Goal: Task Accomplishment & Management: Manage account settings

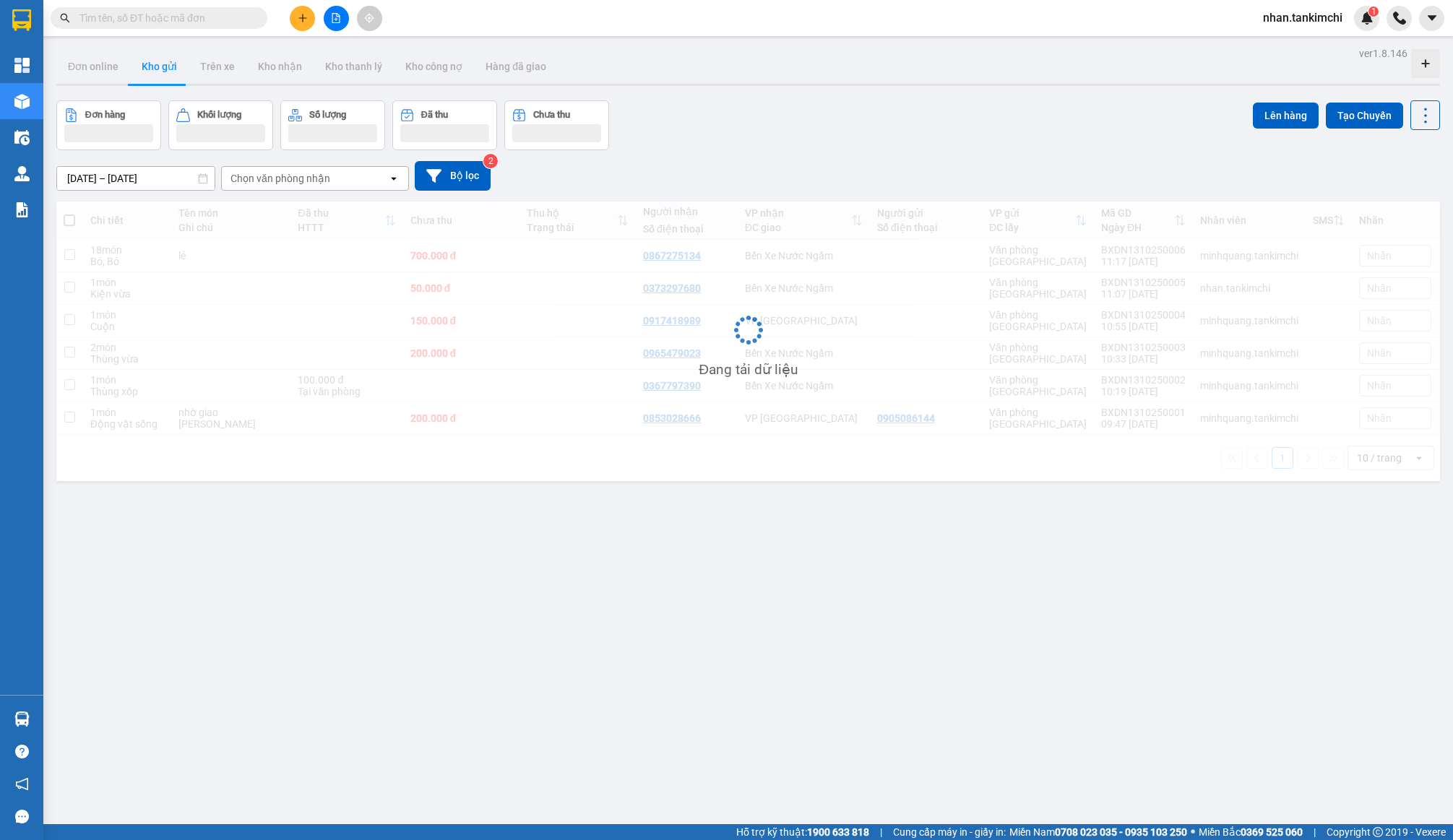
click at [329, 18] on button at bounding box center [336, 18] width 26 height 26
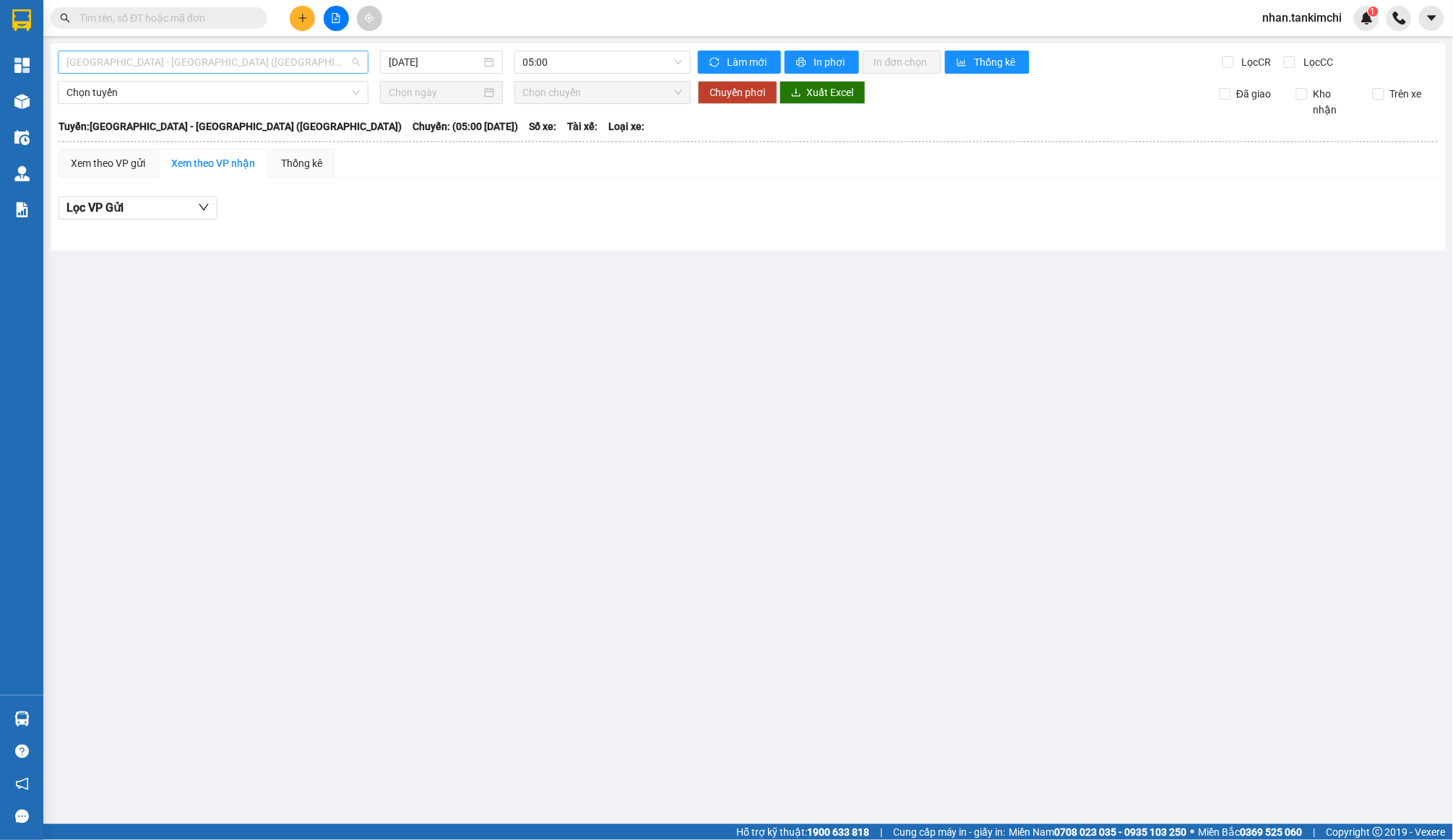
click at [225, 65] on span "Đà Nẵng - Hà Nội (Hàng)" at bounding box center [213, 62] width 294 height 22
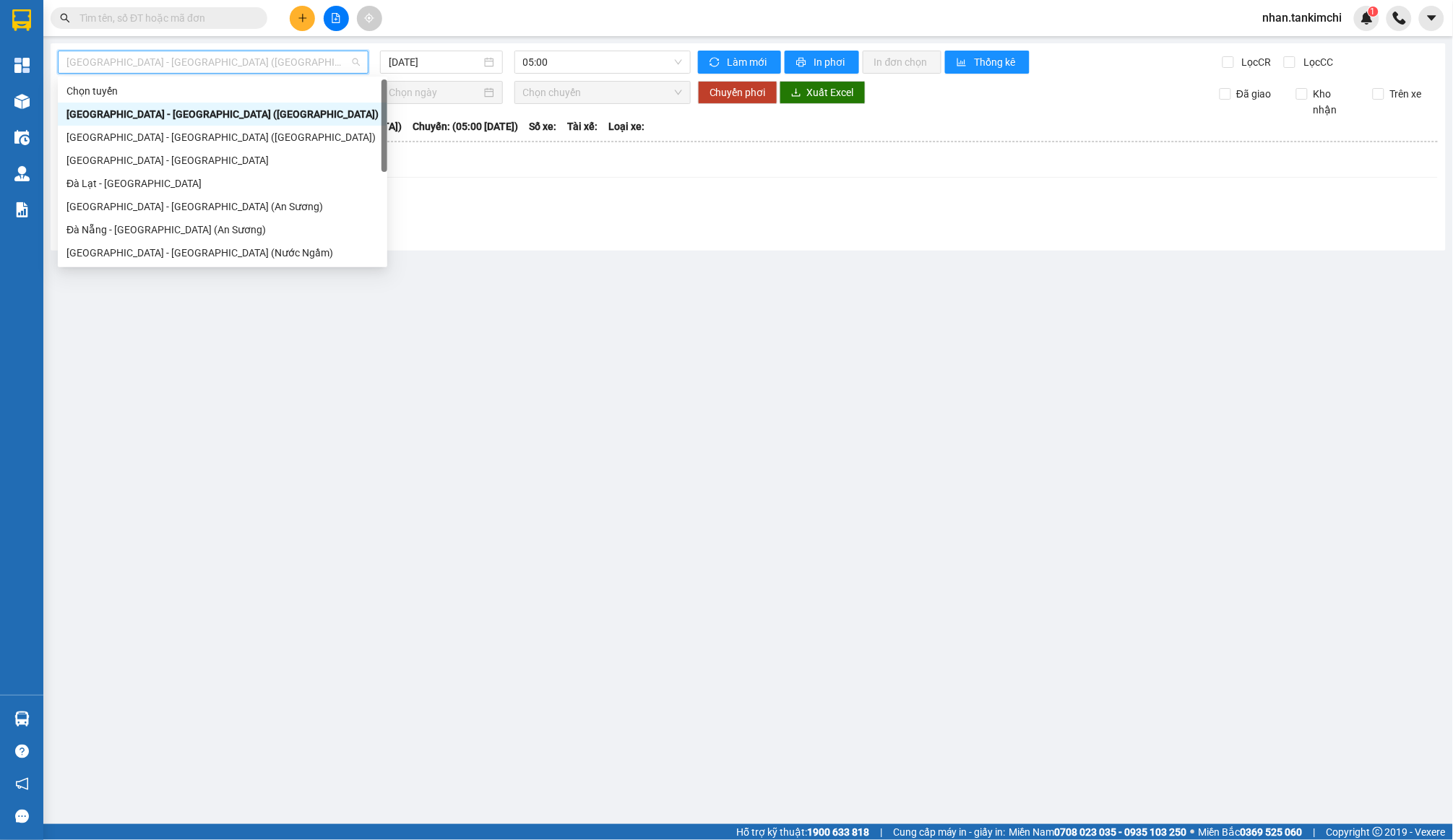
click at [210, 110] on div "Đà Nẵng - Hà Nội (Hàng)" at bounding box center [223, 114] width 312 height 16
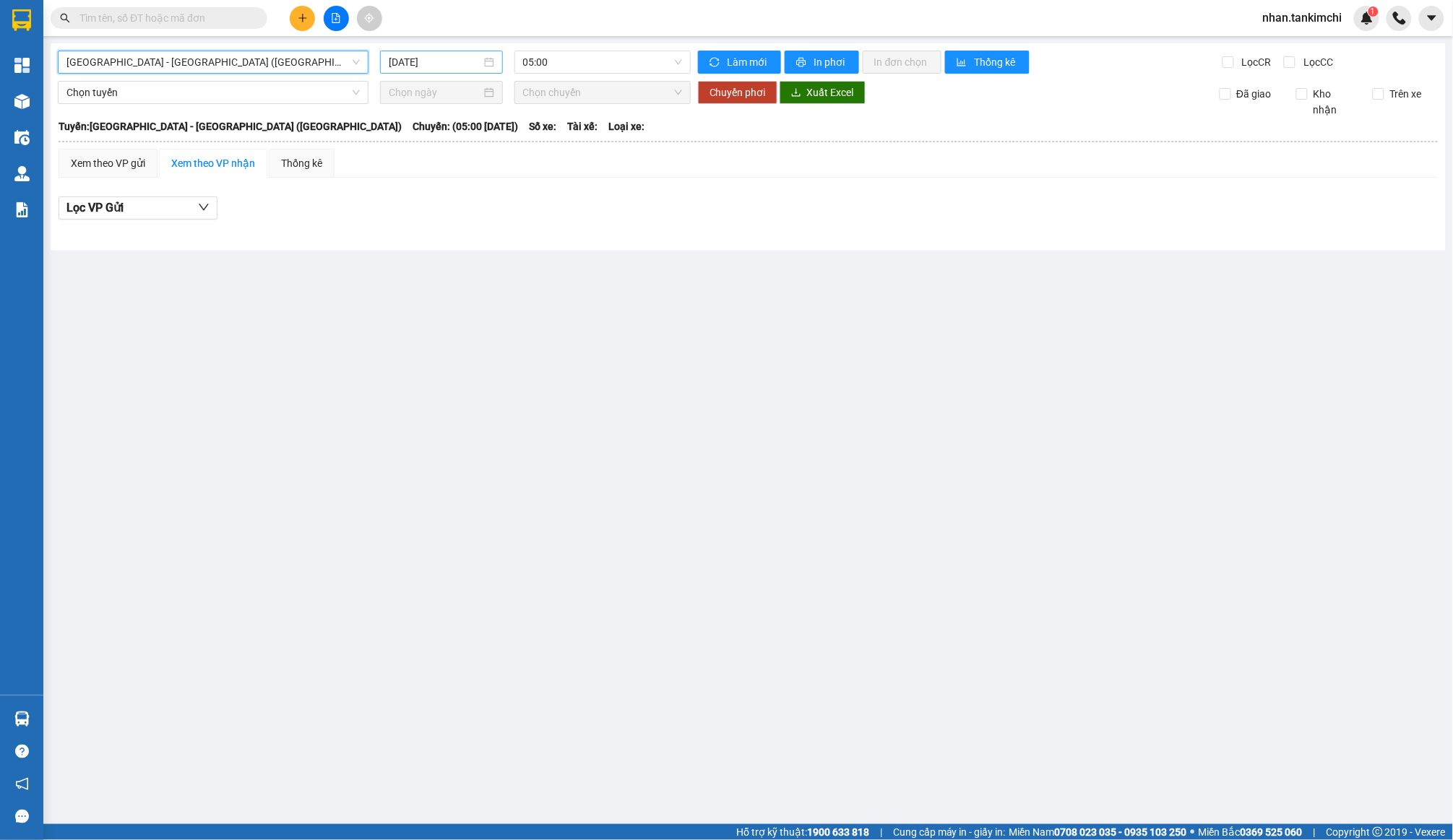
click at [415, 63] on input "13/10/2025" at bounding box center [435, 62] width 92 height 16
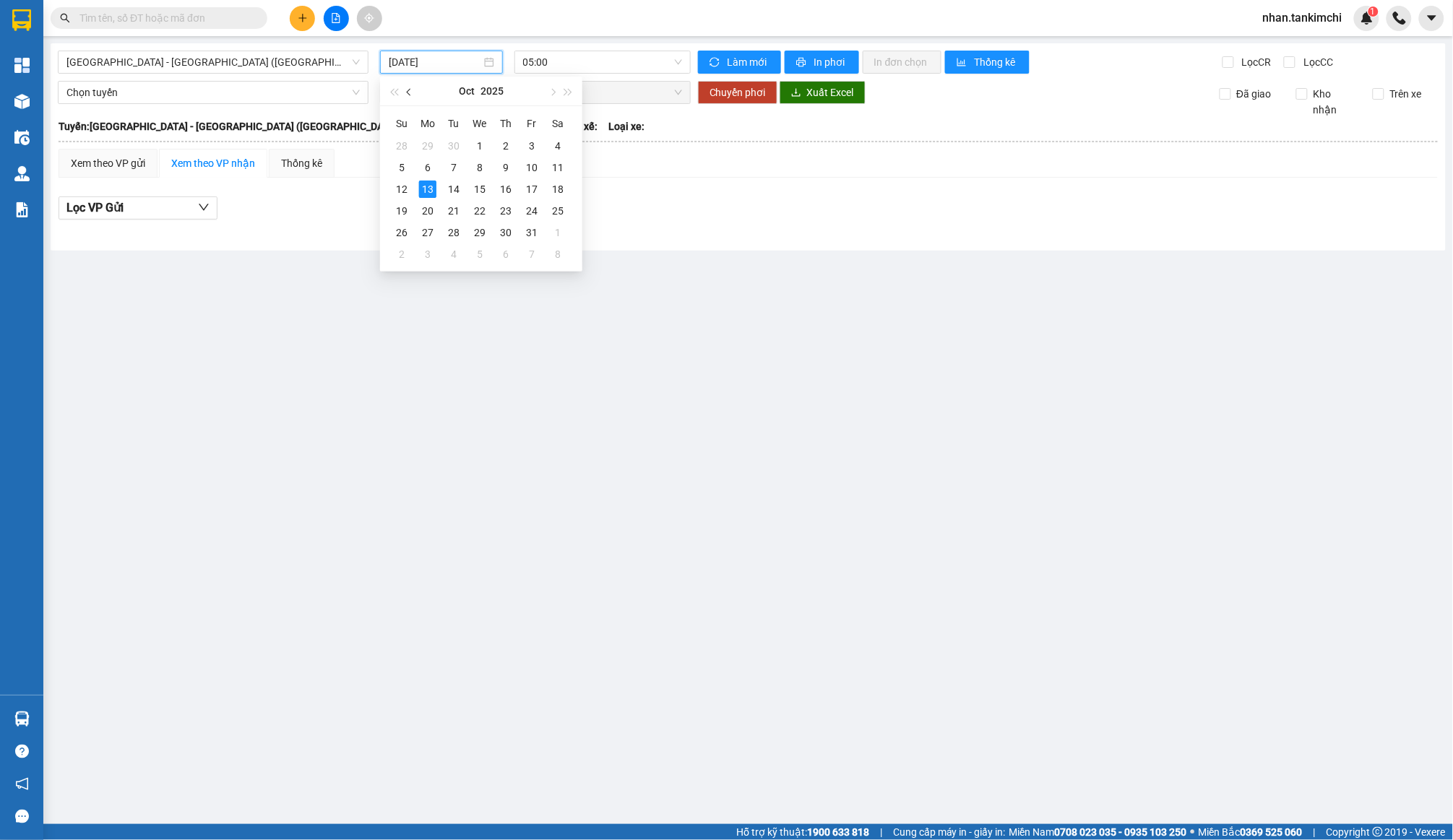
click at [413, 97] on button "button" at bounding box center [410, 91] width 16 height 29
click at [542, 166] on td "12" at bounding box center [532, 168] width 26 height 22
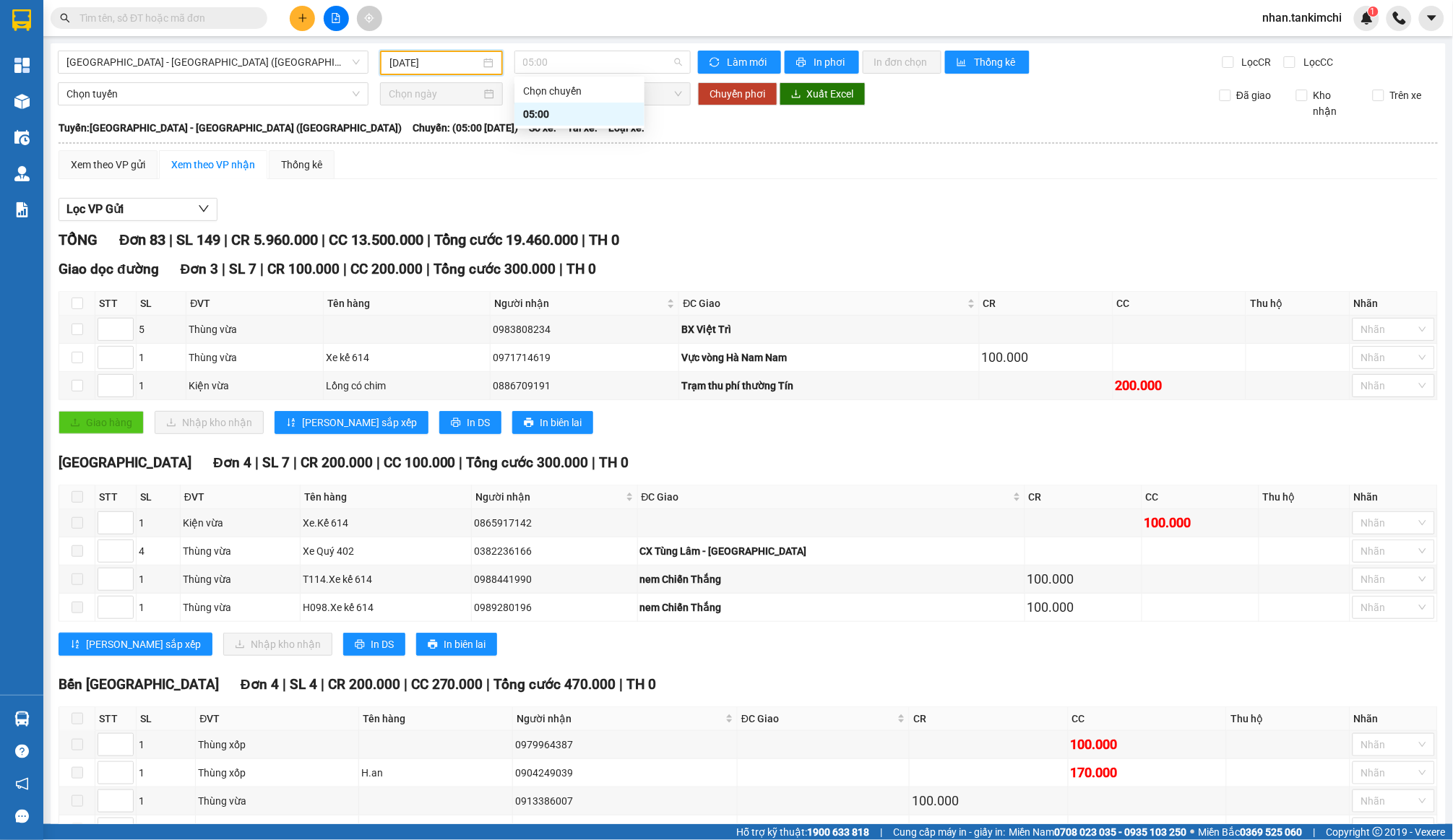
click at [432, 61] on input "12/09/2025" at bounding box center [435, 63] width 91 height 16
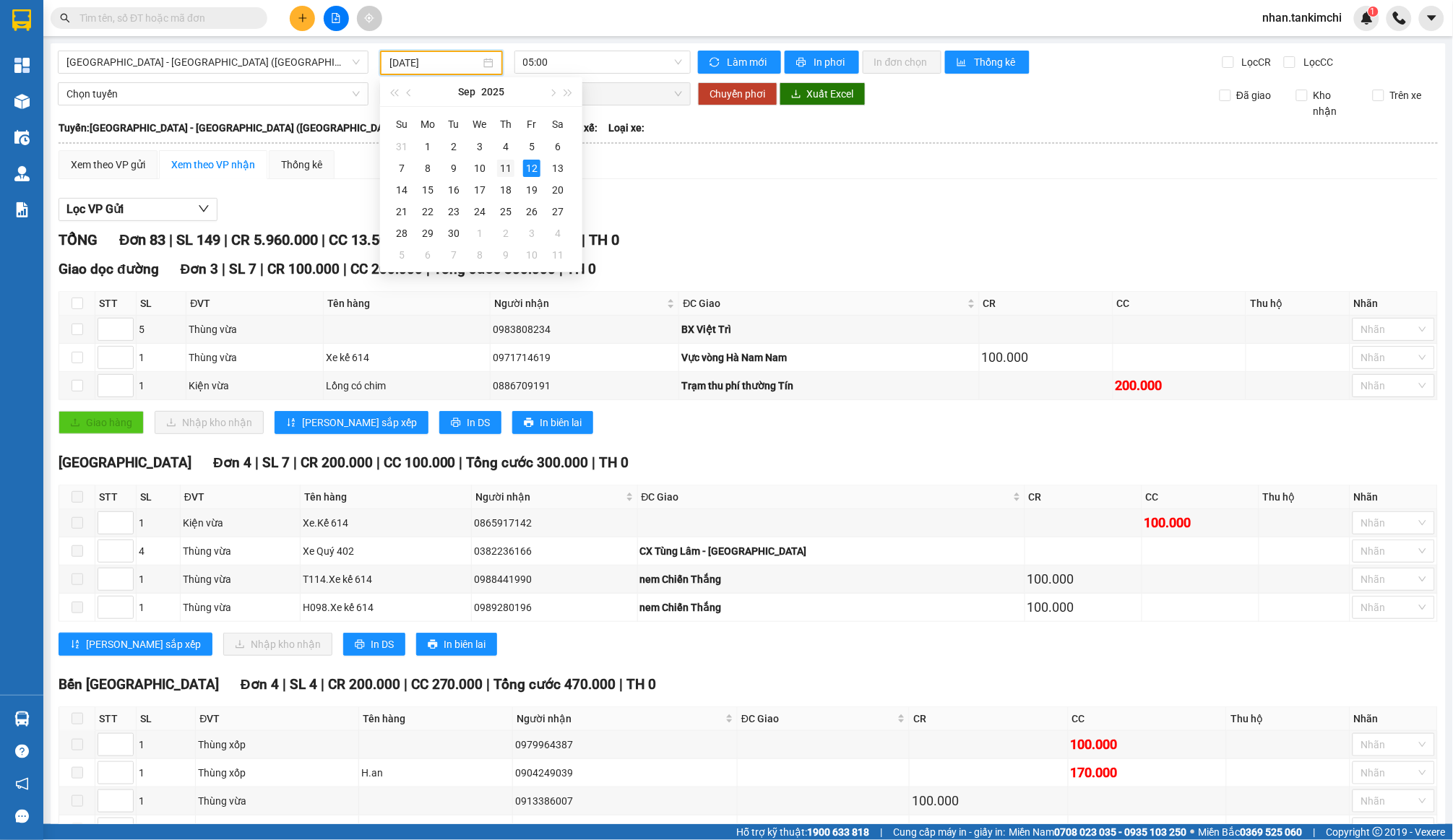
click at [501, 173] on div "11" at bounding box center [506, 168] width 18 height 18
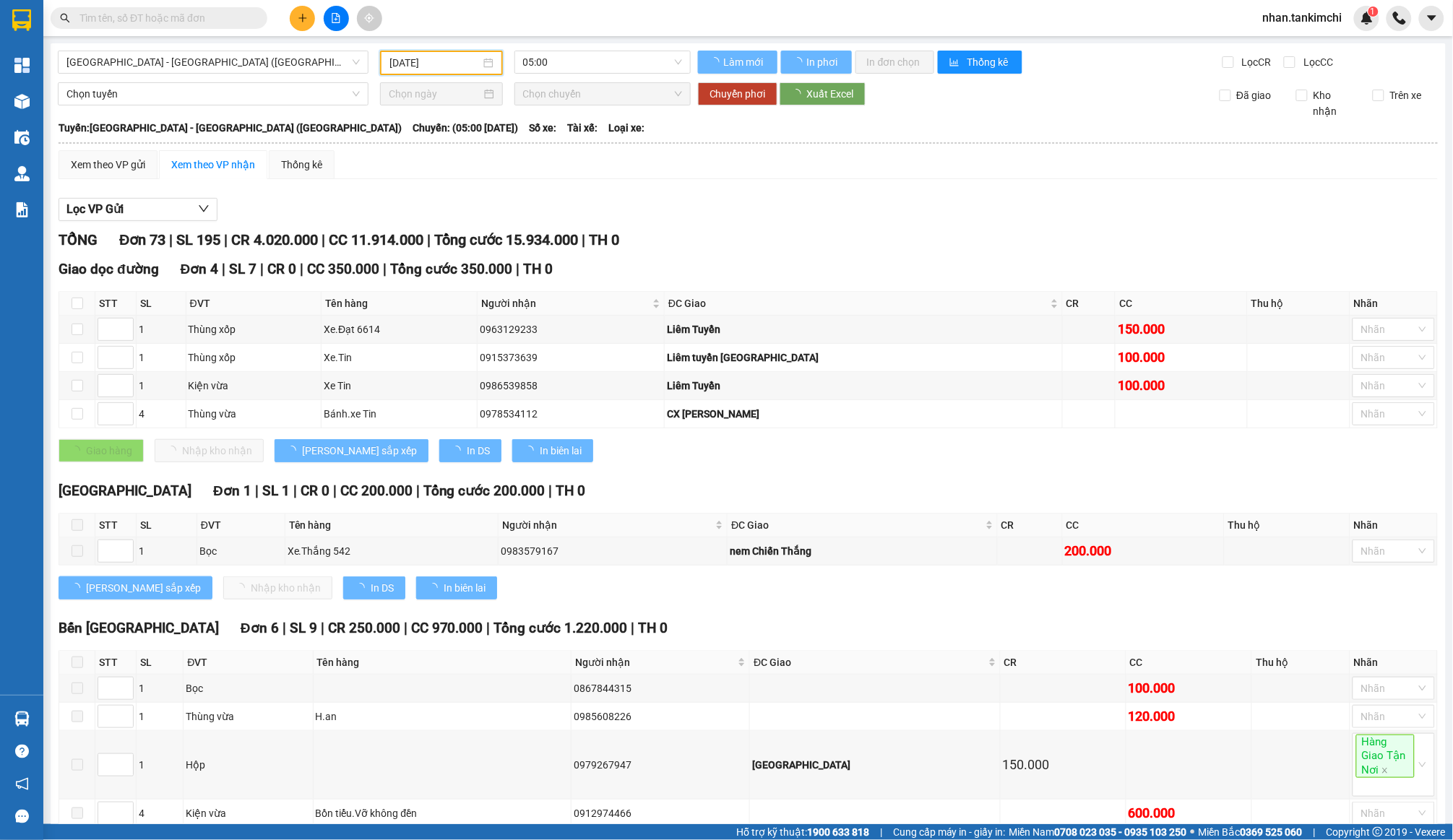
click at [451, 57] on input "11/09/2025" at bounding box center [435, 63] width 91 height 16
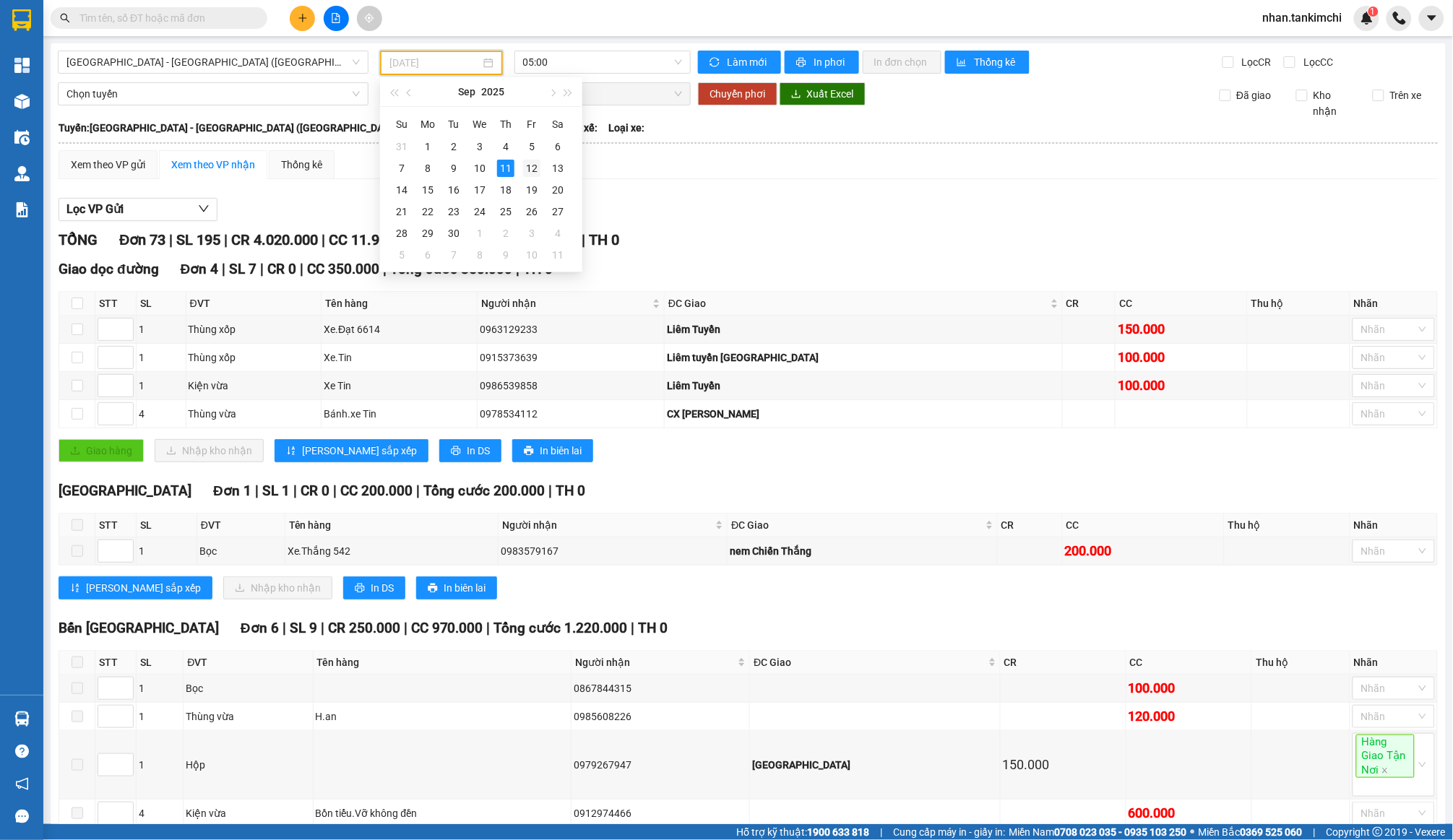
click at [521, 174] on td "12" at bounding box center [532, 168] width 26 height 22
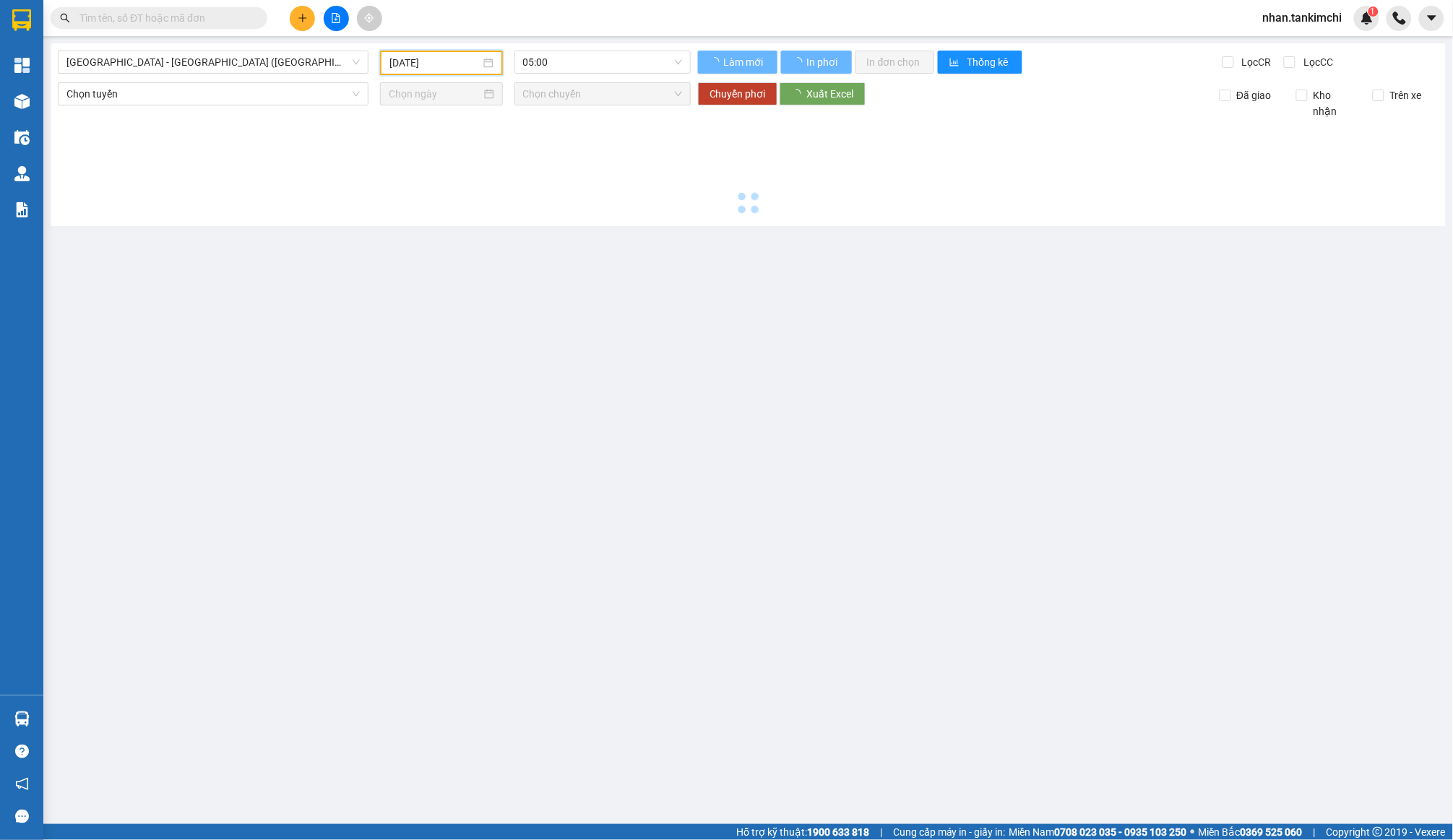
type input "12/09/2025"
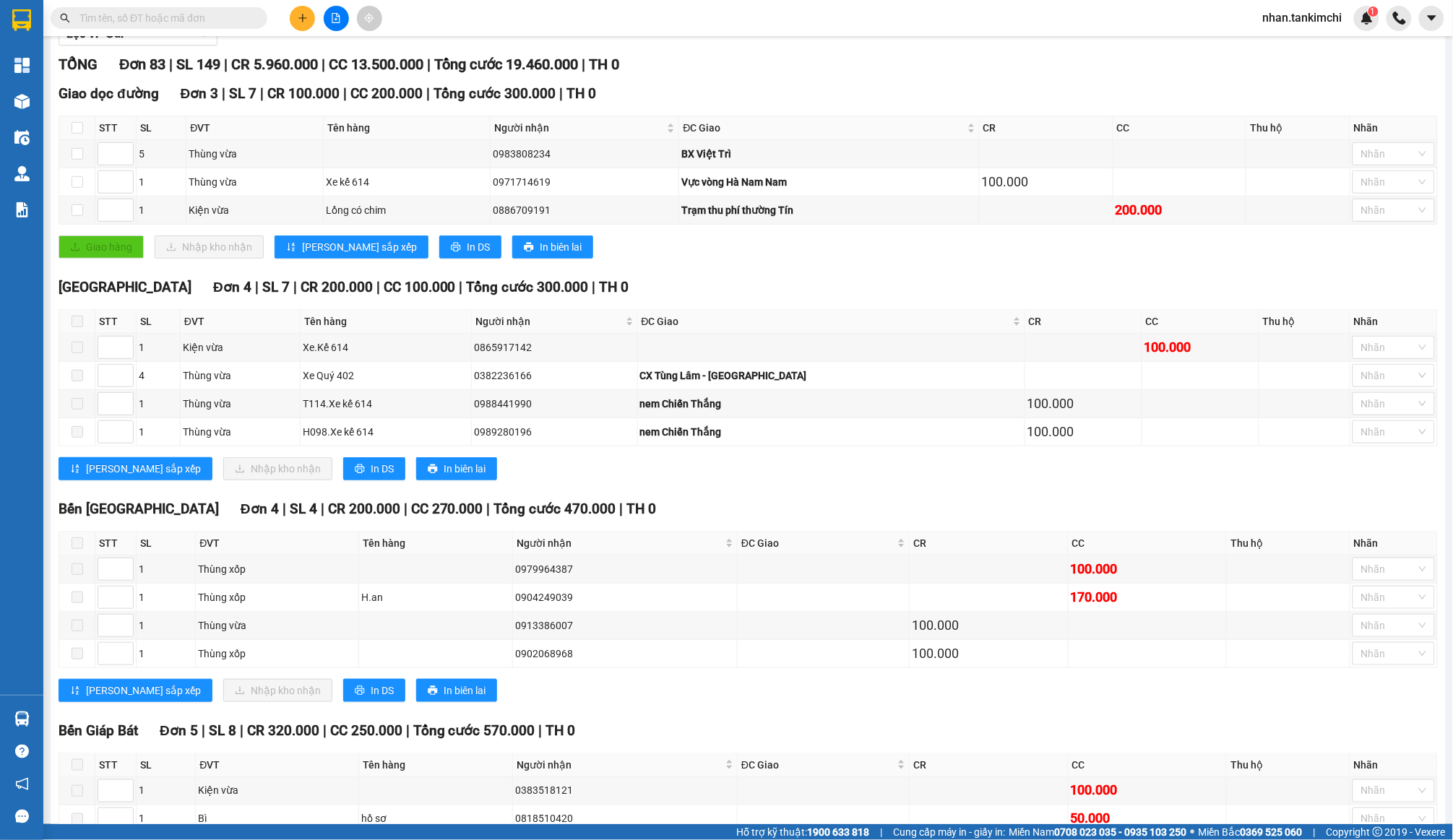
scroll to position [90, 0]
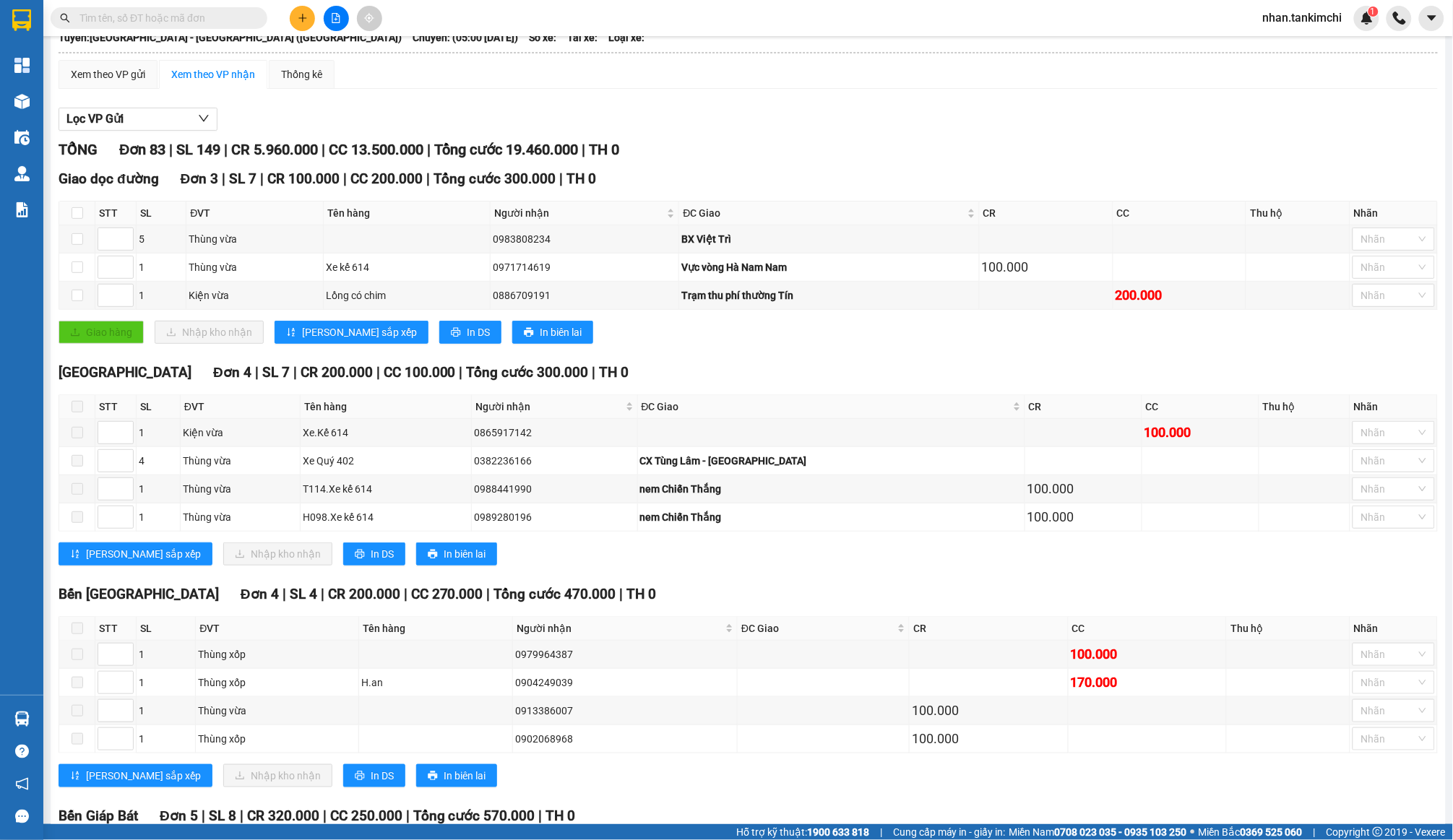
click at [298, 10] on button at bounding box center [302, 18] width 26 height 26
click at [331, 51] on div "Tạo đơn hàng" at bounding box center [359, 53] width 63 height 16
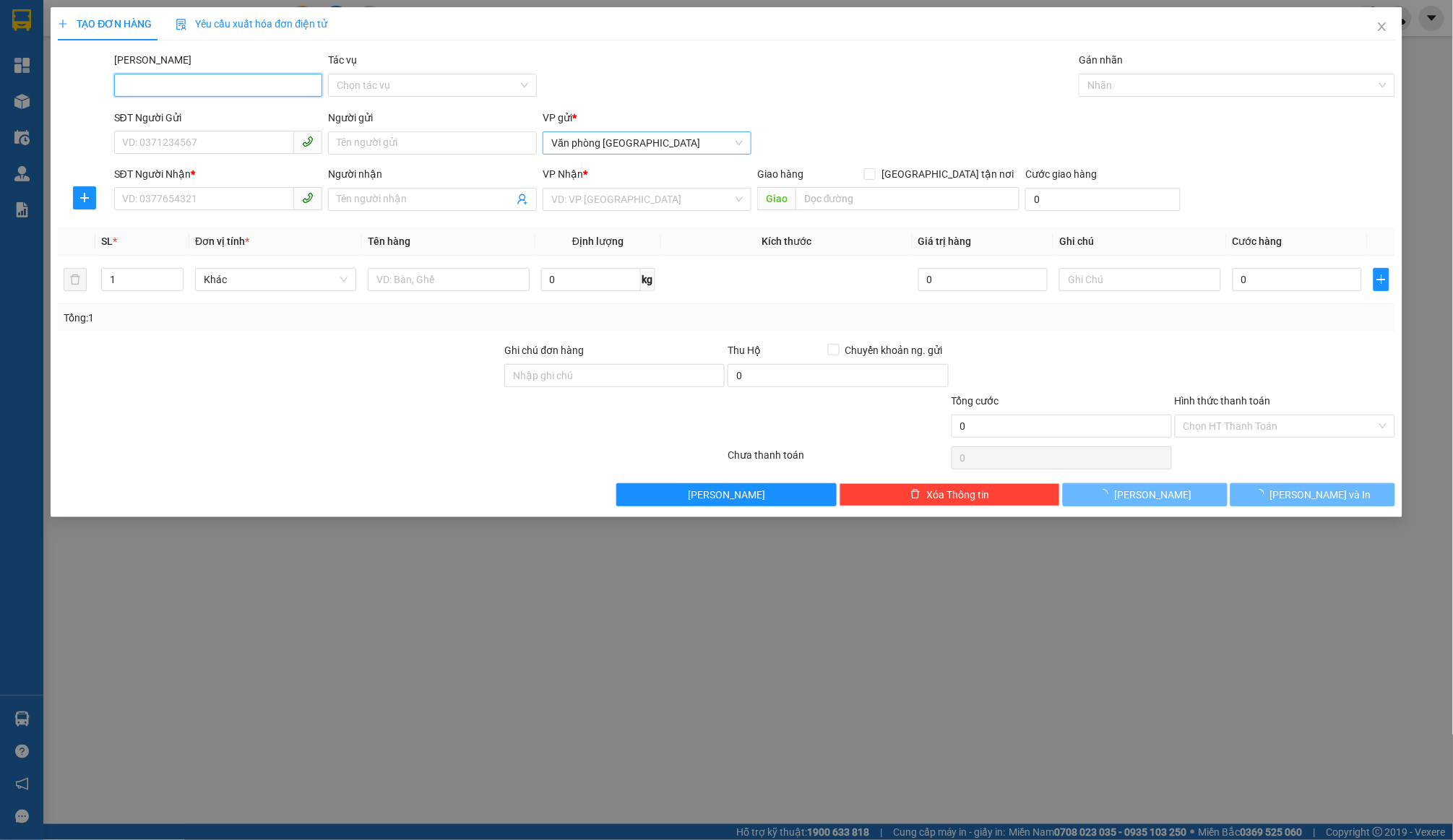
click at [592, 139] on span "Văn phòng [GEOGRAPHIC_DATA]" at bounding box center [647, 143] width 192 height 22
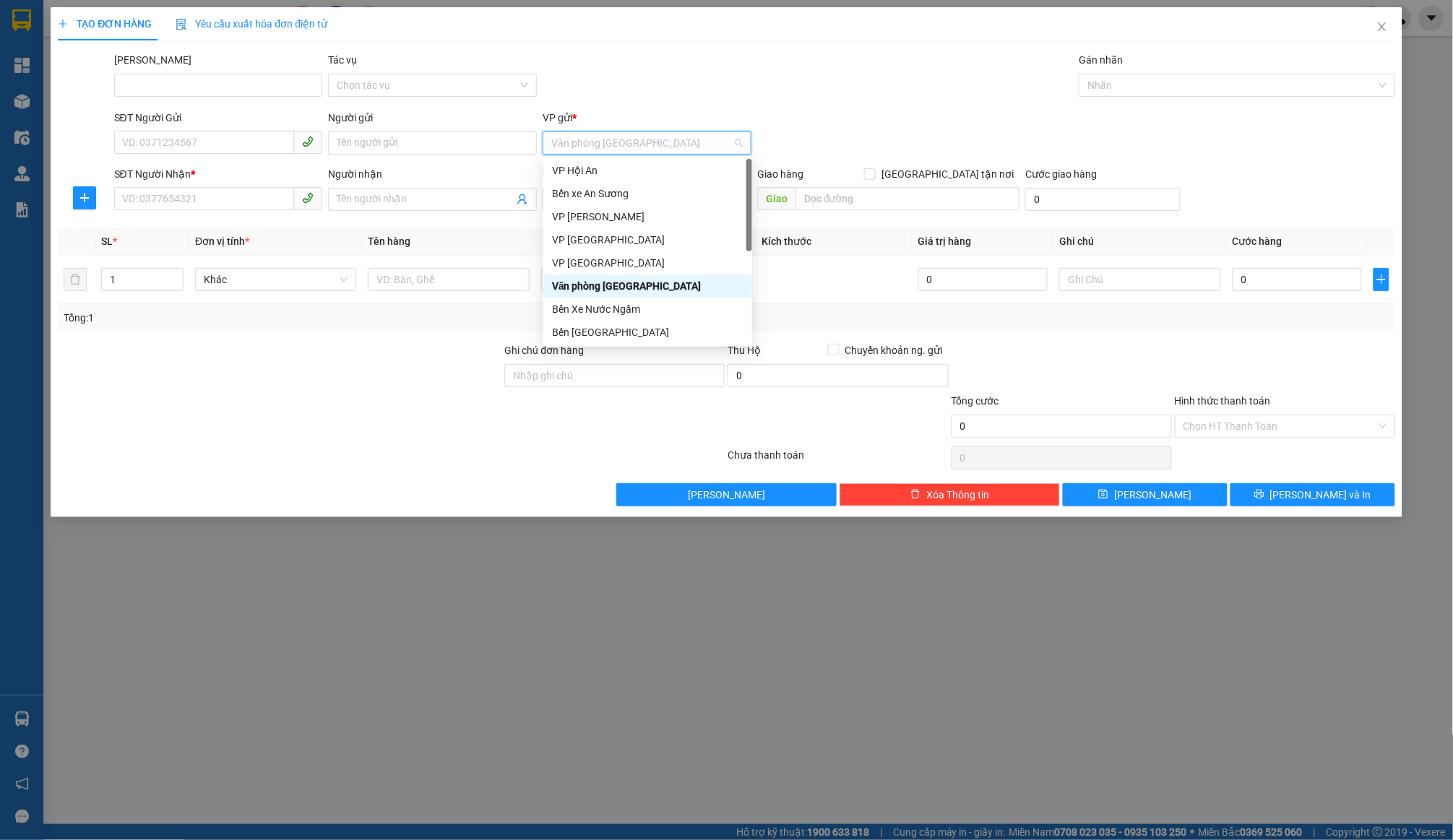
click at [630, 302] on div "Bến Xe Nước Ngầm" at bounding box center [648, 310] width 192 height 16
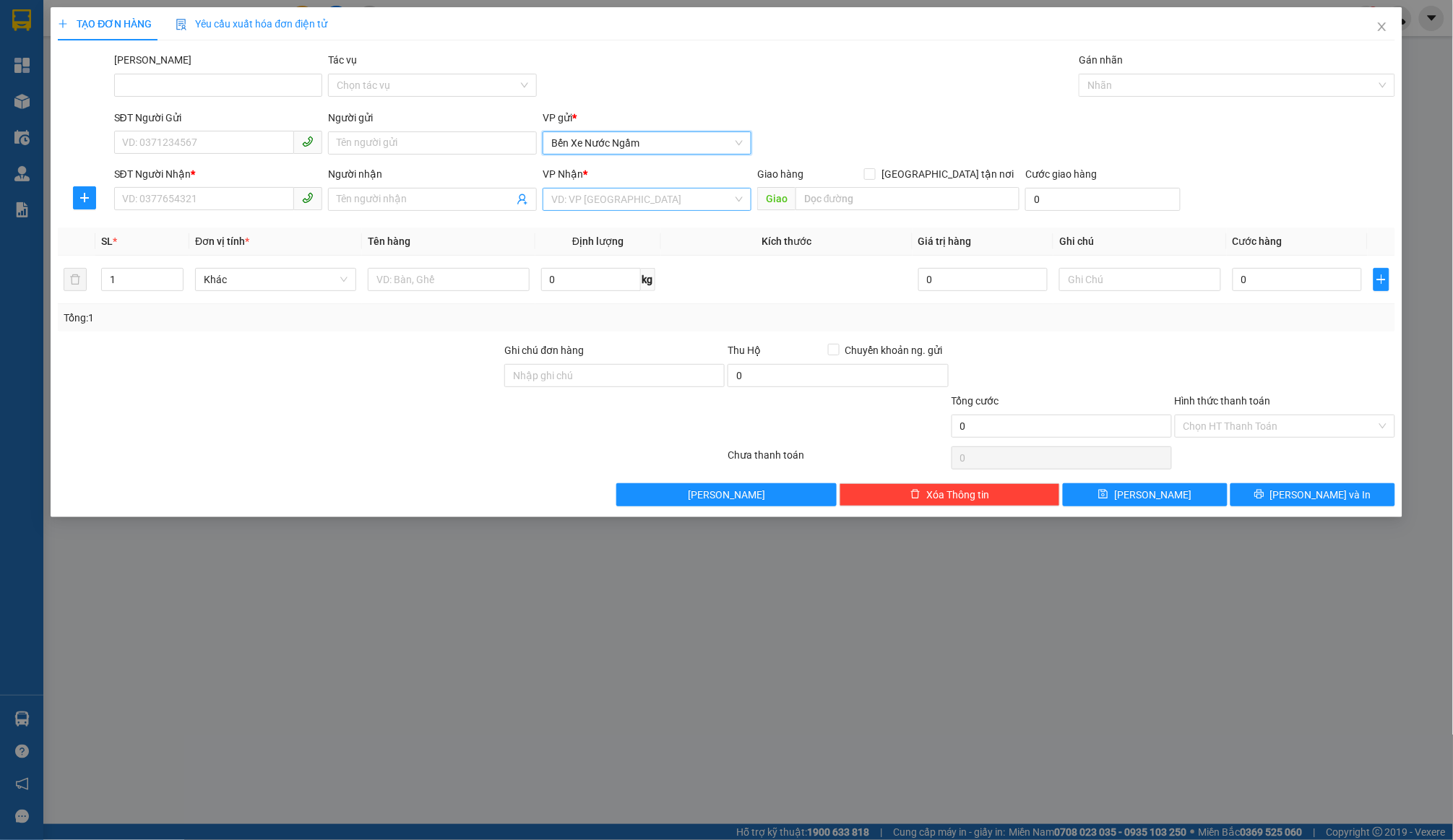
click at [648, 189] on input "search" at bounding box center [642, 200] width 182 height 22
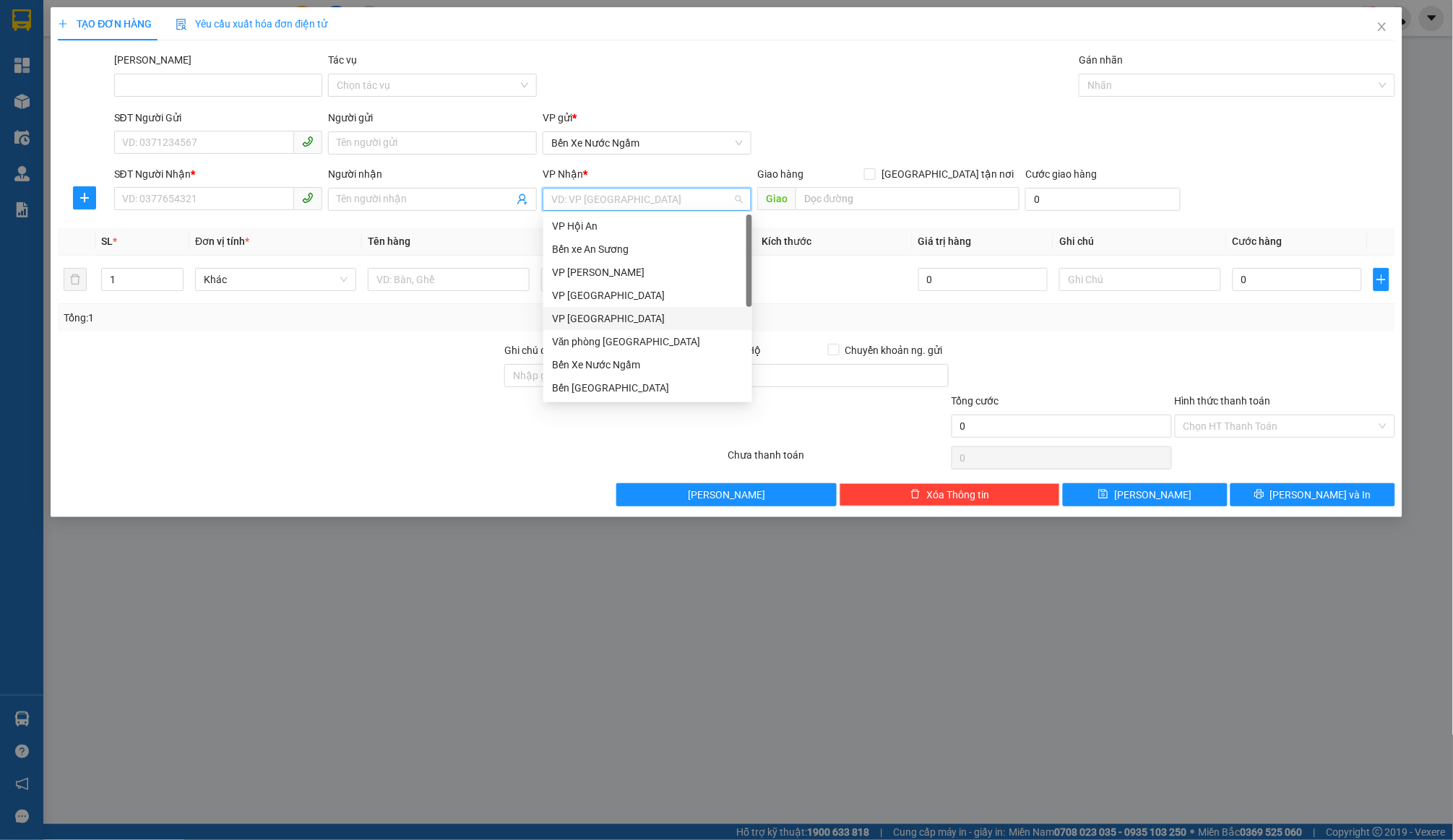
click at [641, 334] on div "Văn phòng [GEOGRAPHIC_DATA]" at bounding box center [648, 342] width 192 height 16
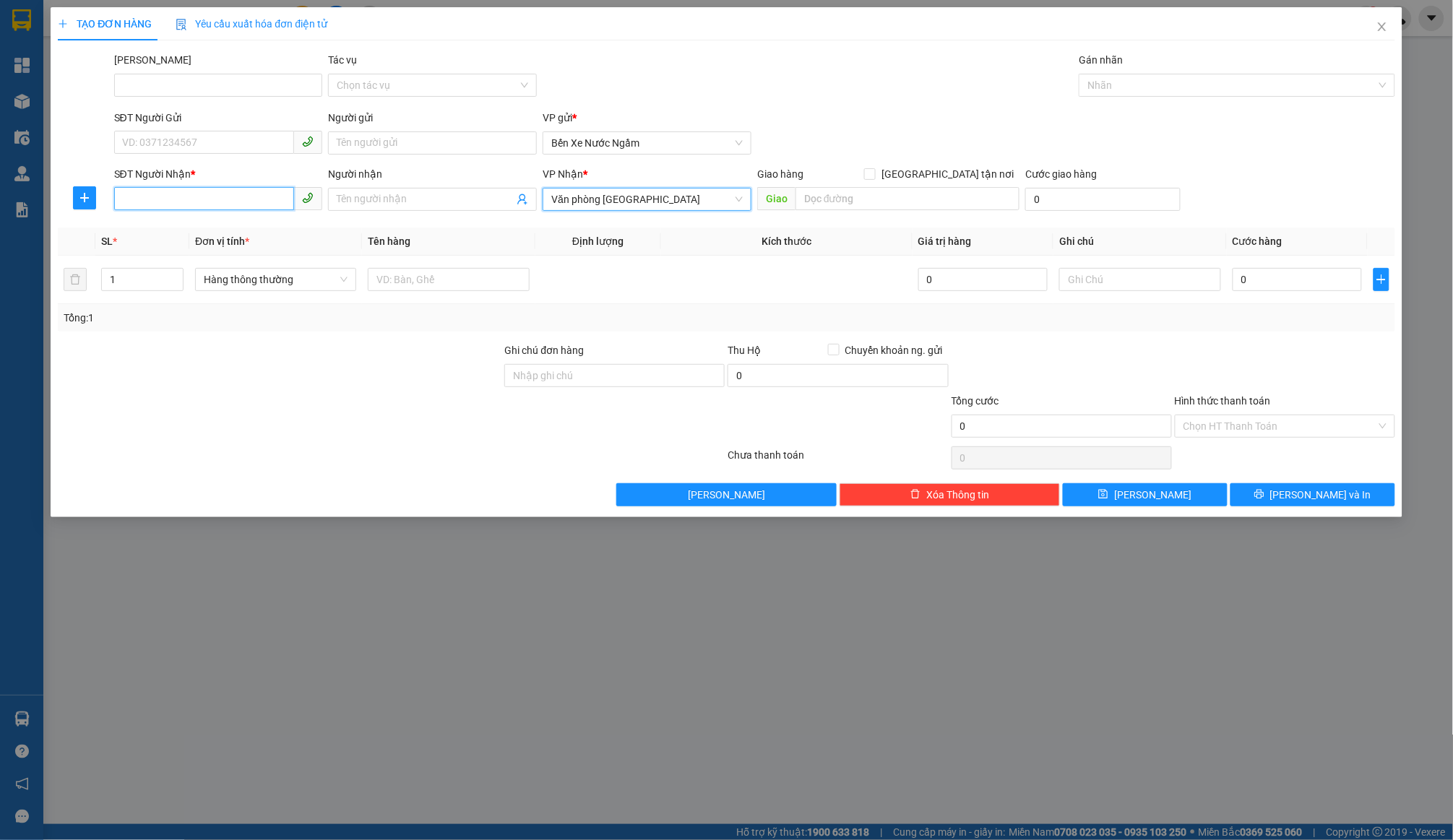
click at [149, 203] on input "SĐT Người Nhận *" at bounding box center [204, 199] width 181 height 23
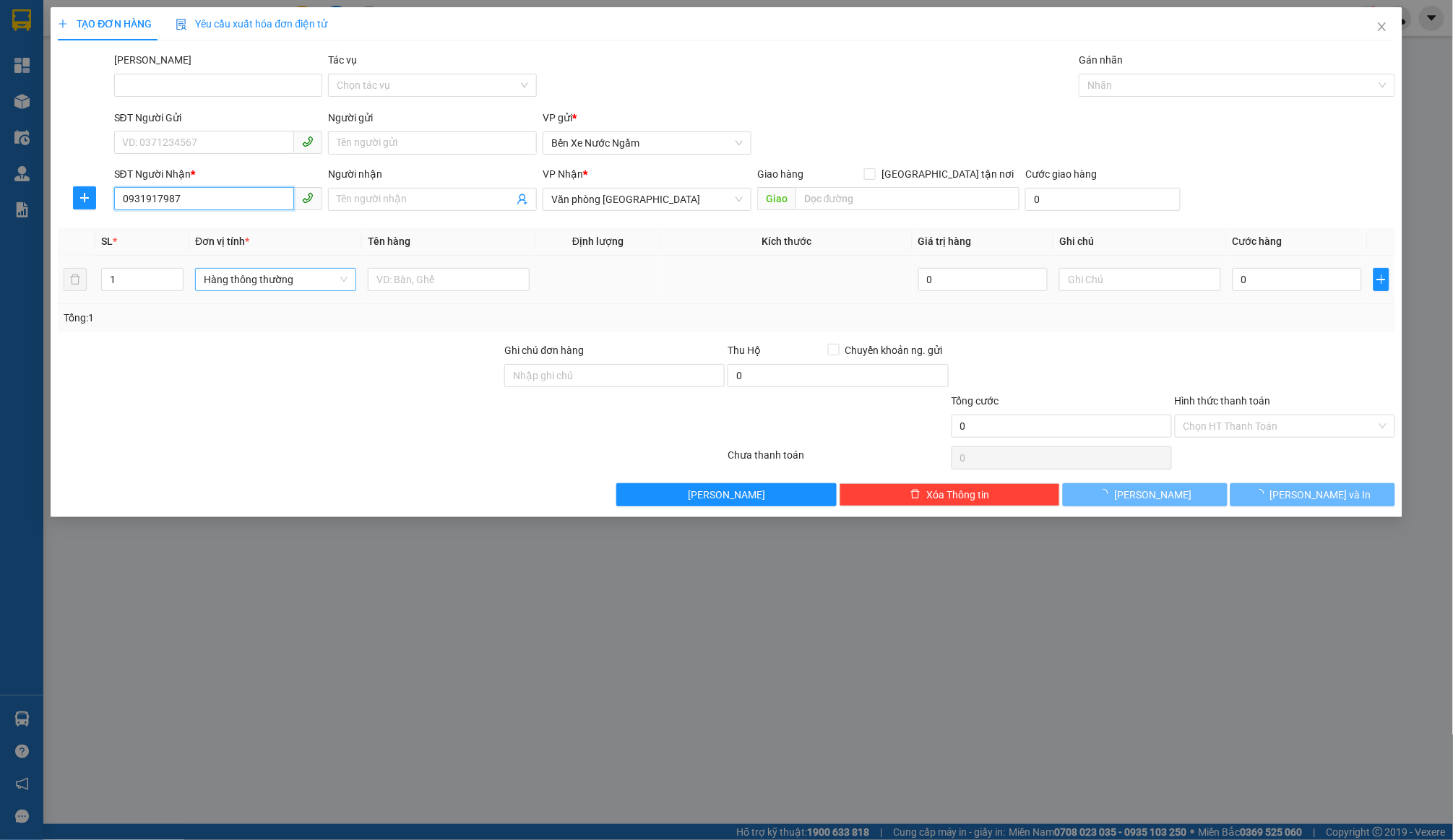
click at [266, 275] on span "Hàng thông thường" at bounding box center [275, 280] width 143 height 22
type input "0931917987"
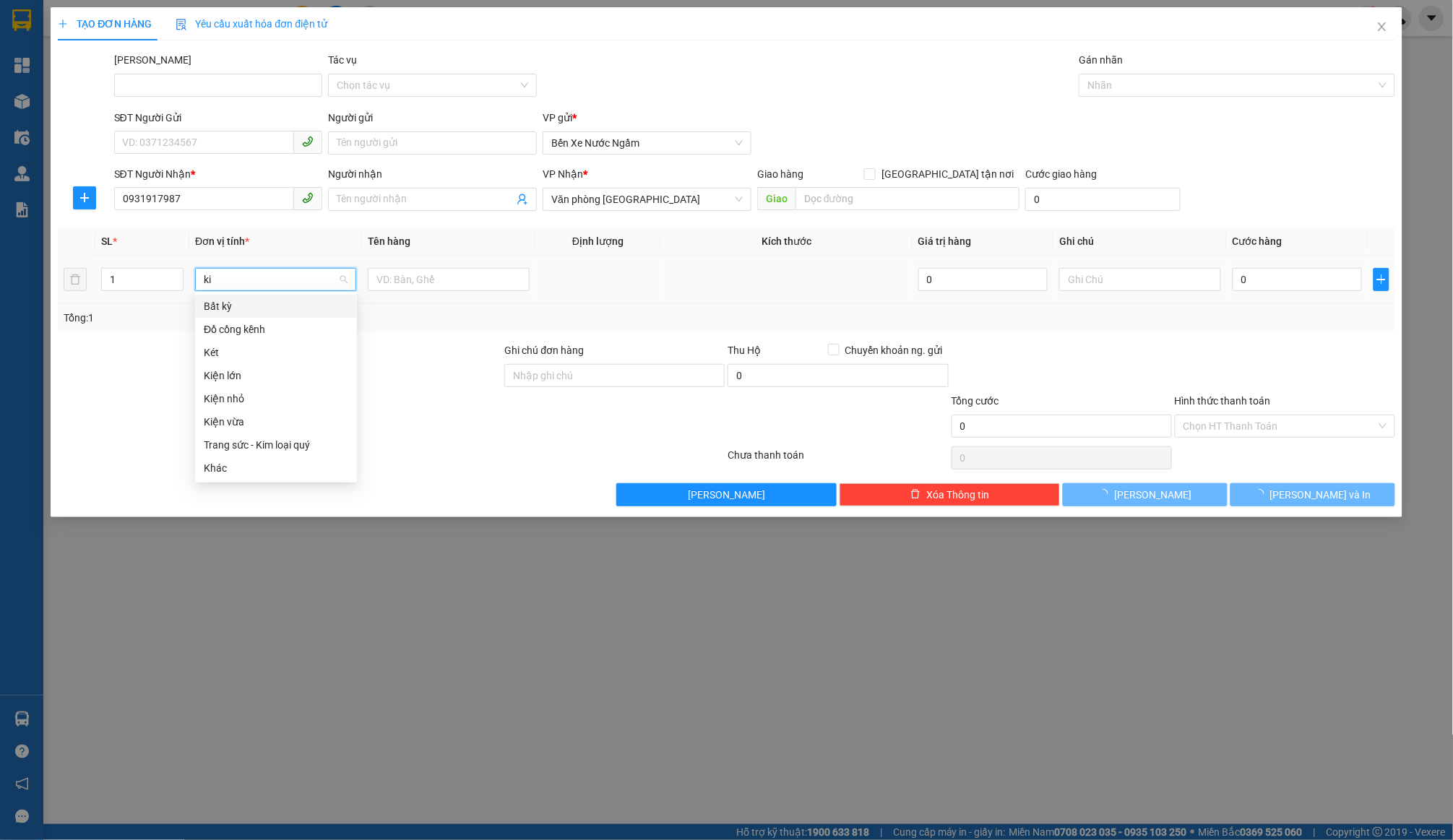
type input "kie"
click at [272, 350] on div "Kiện vừa" at bounding box center [275, 353] width 144 height 16
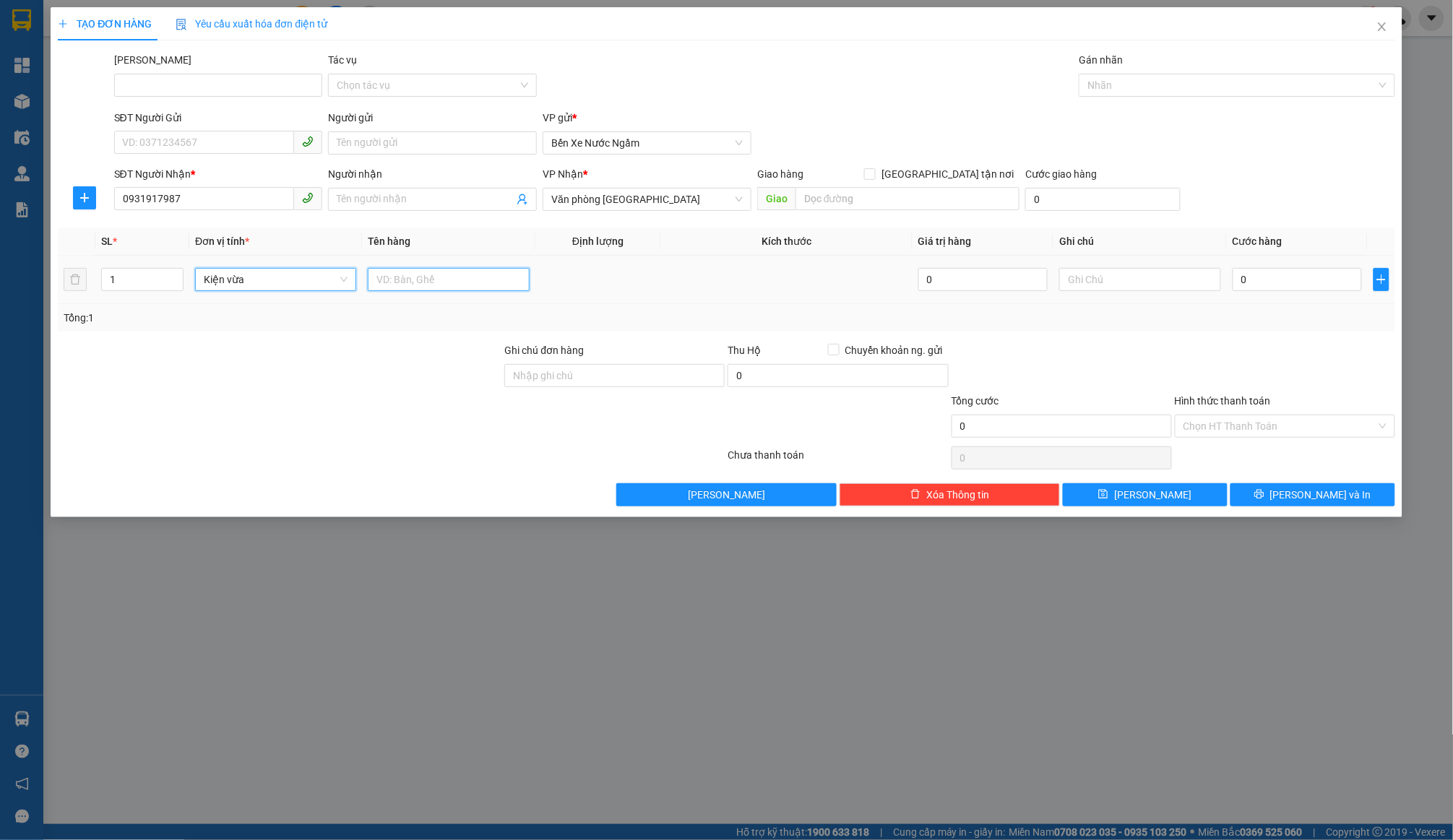
click at [446, 268] on input "text" at bounding box center [449, 280] width 161 height 23
type input "Dù Ngày 14/9"
click at [1285, 271] on input "0" at bounding box center [1298, 280] width 130 height 23
click at [1308, 285] on input "0" at bounding box center [1298, 280] width 130 height 23
type input "07"
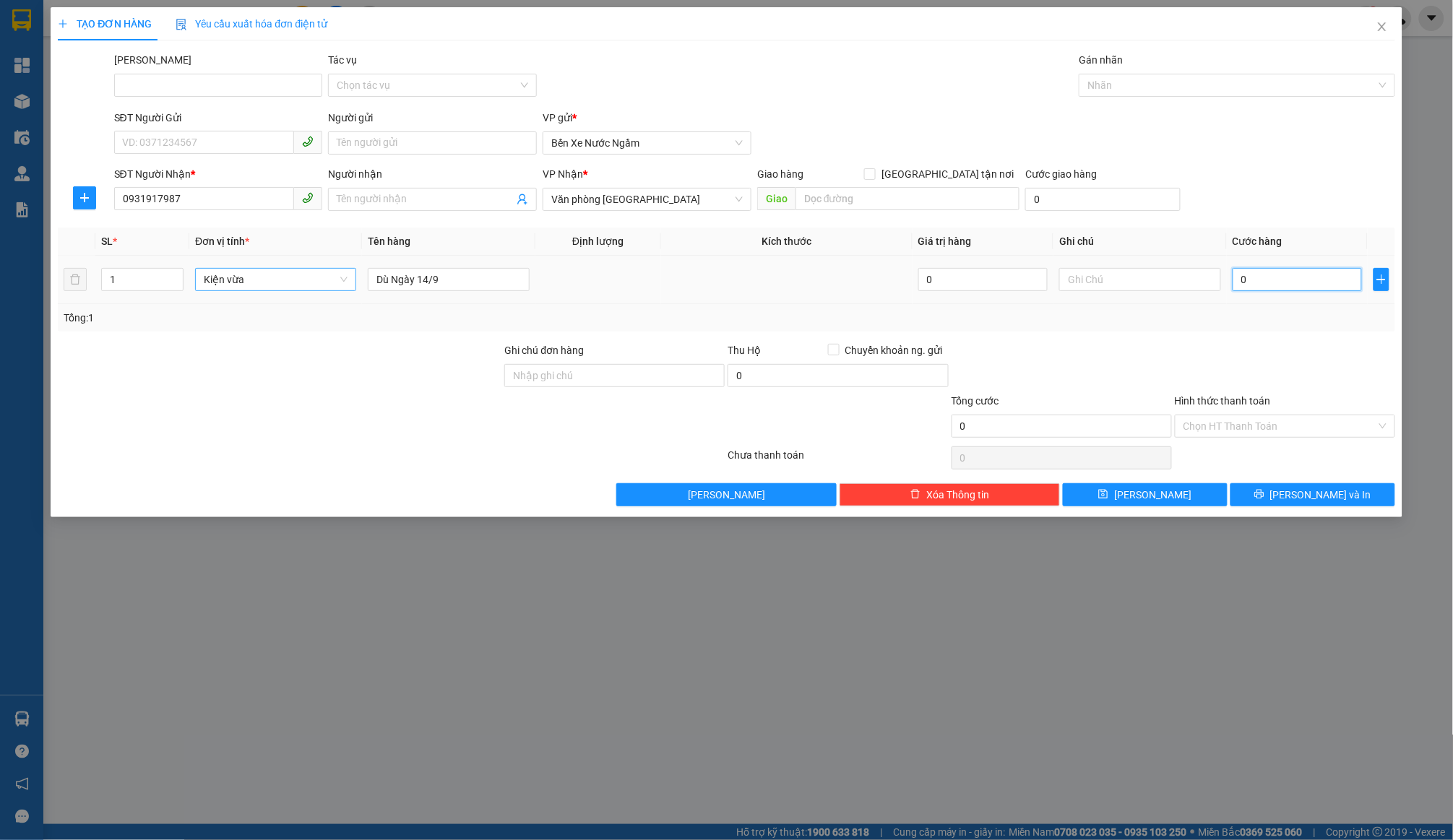
type input "7"
type input "075"
type input "75"
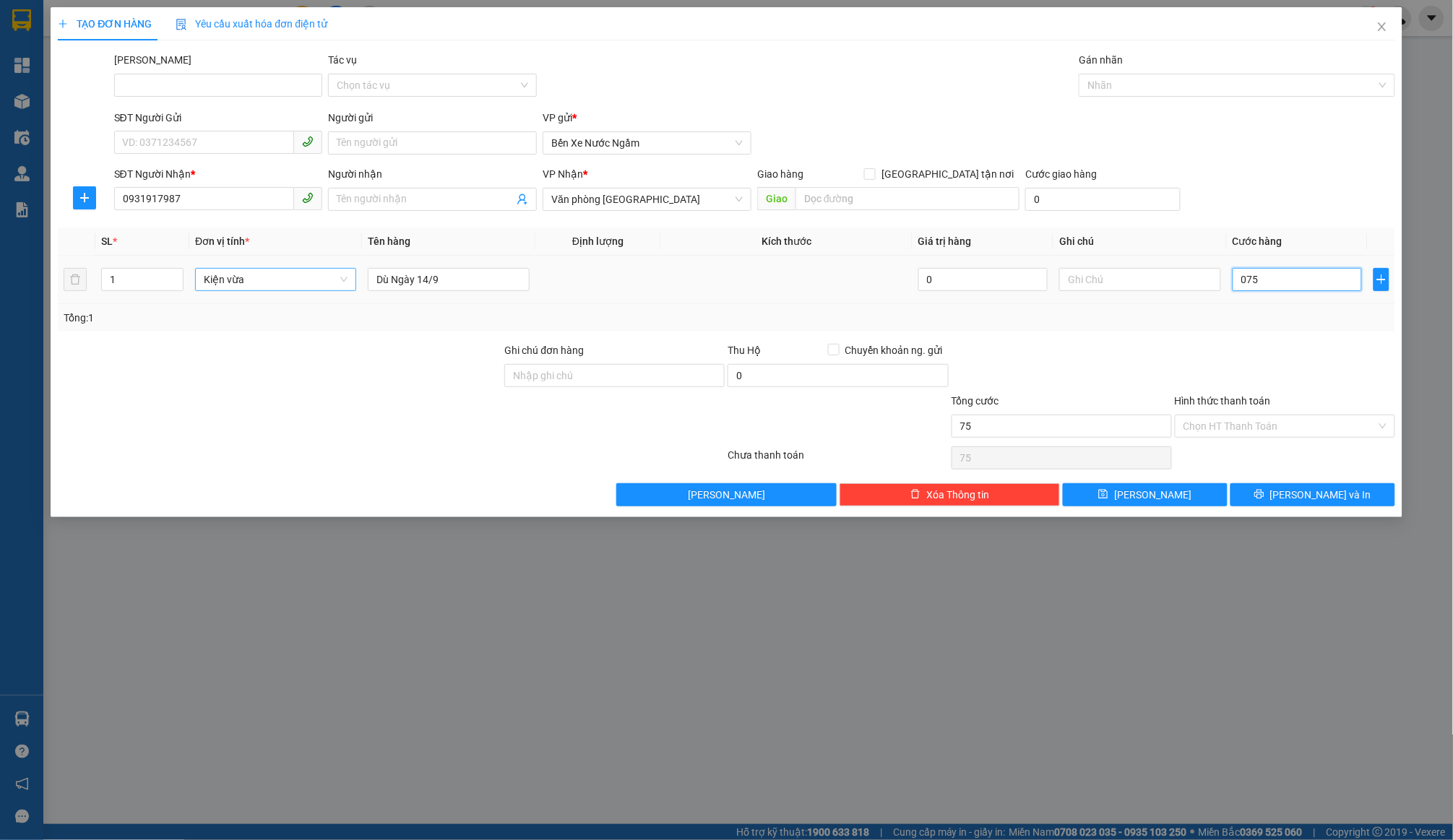
type input "0.750"
type input "750"
click at [1285, 94] on div "Nhãn" at bounding box center [1236, 86] width 315 height 23
type input "750.000"
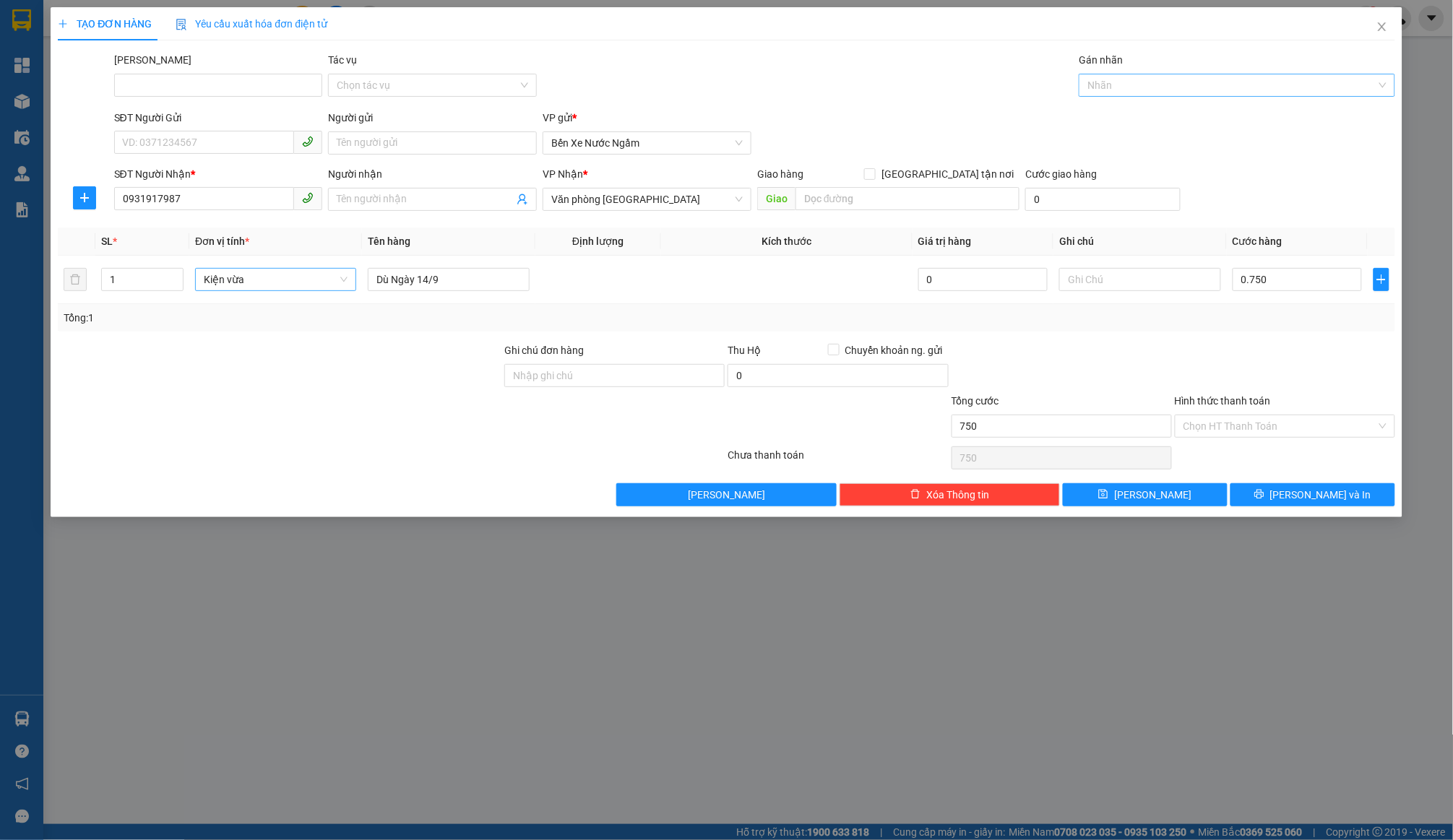
type input "750.000"
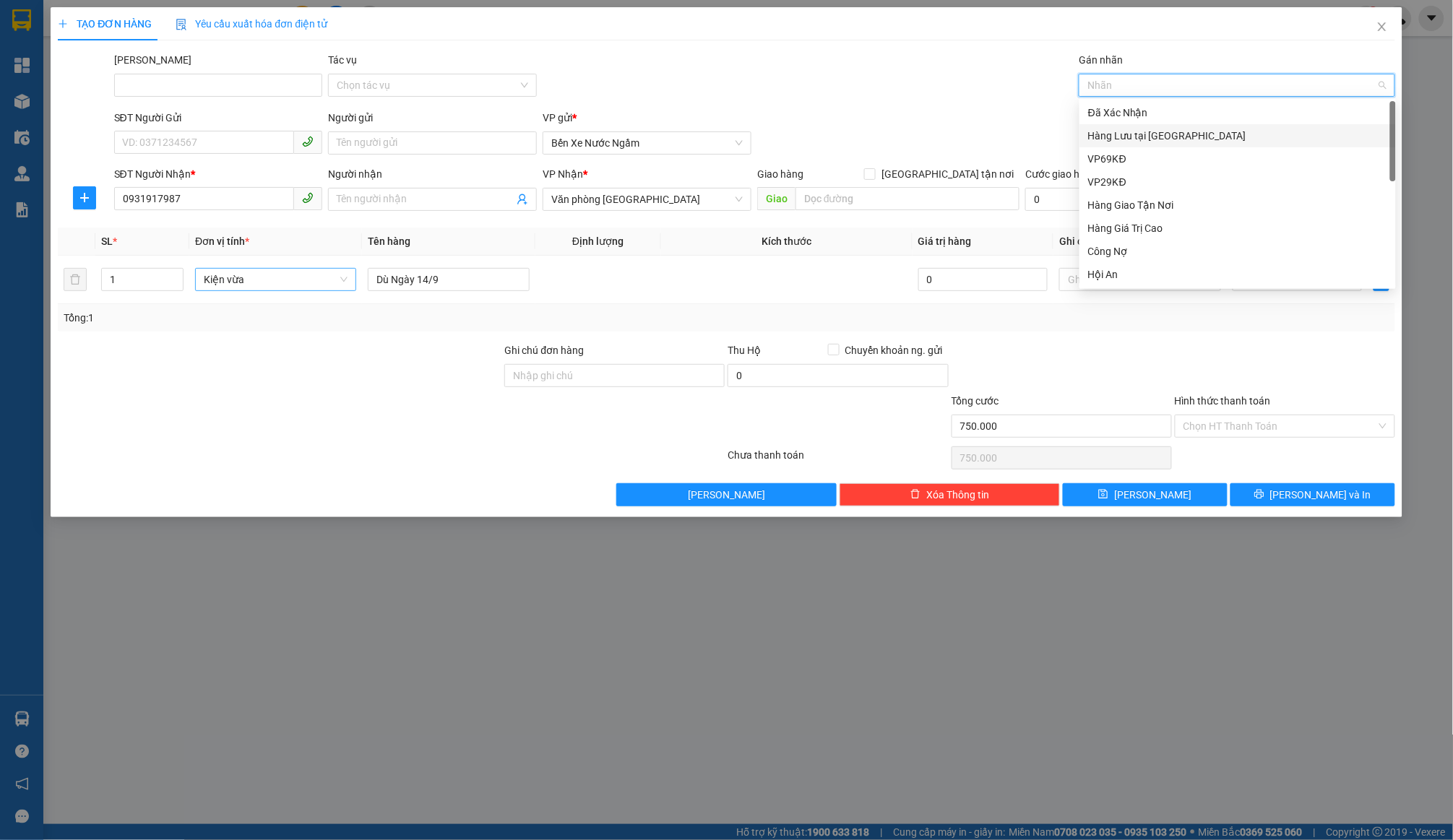
click at [1197, 133] on div "Hàng Lưu tại [GEOGRAPHIC_DATA]" at bounding box center [1238, 136] width 299 height 16
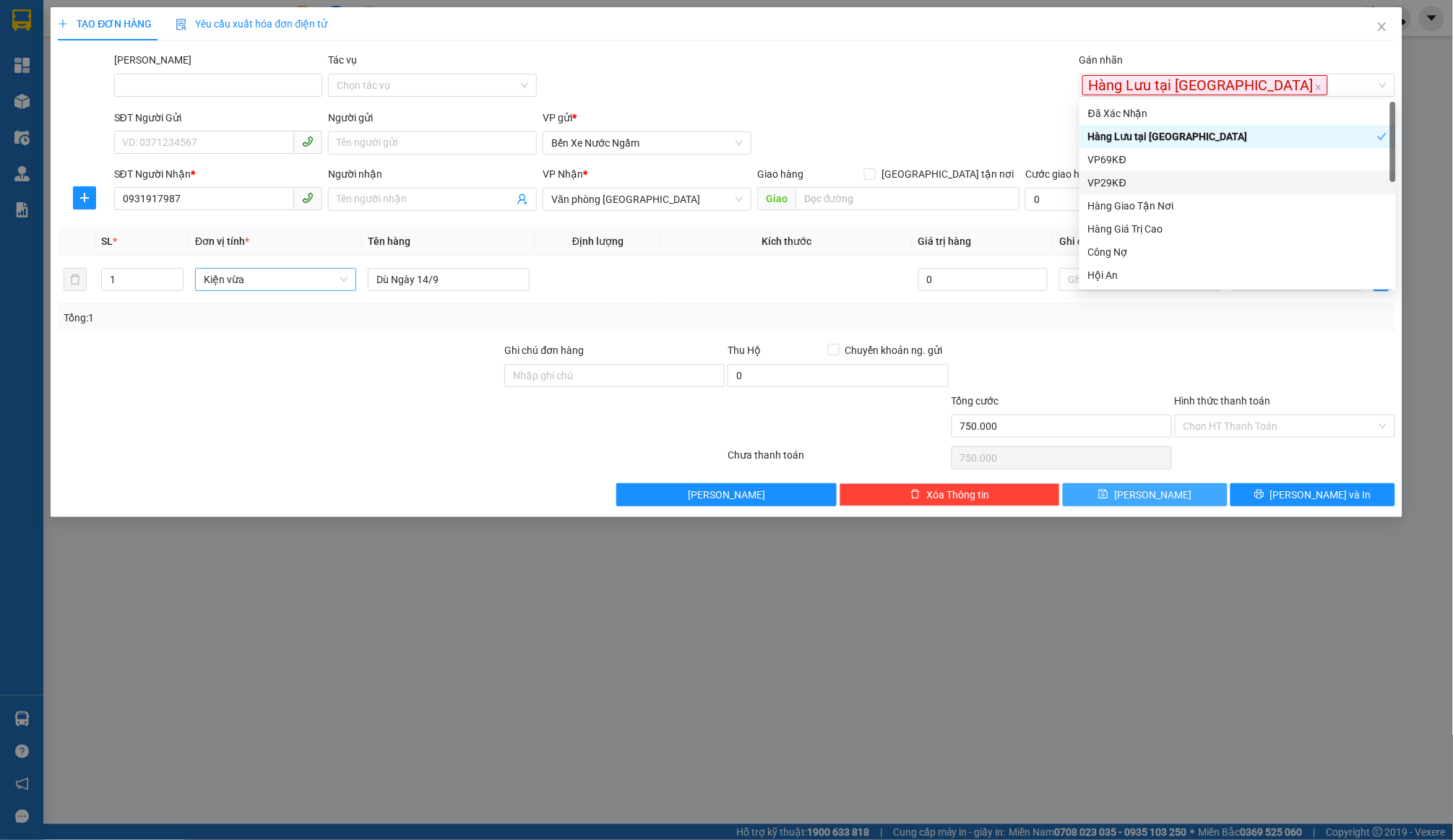
click at [1160, 490] on span "Lưu" at bounding box center [1153, 495] width 78 height 16
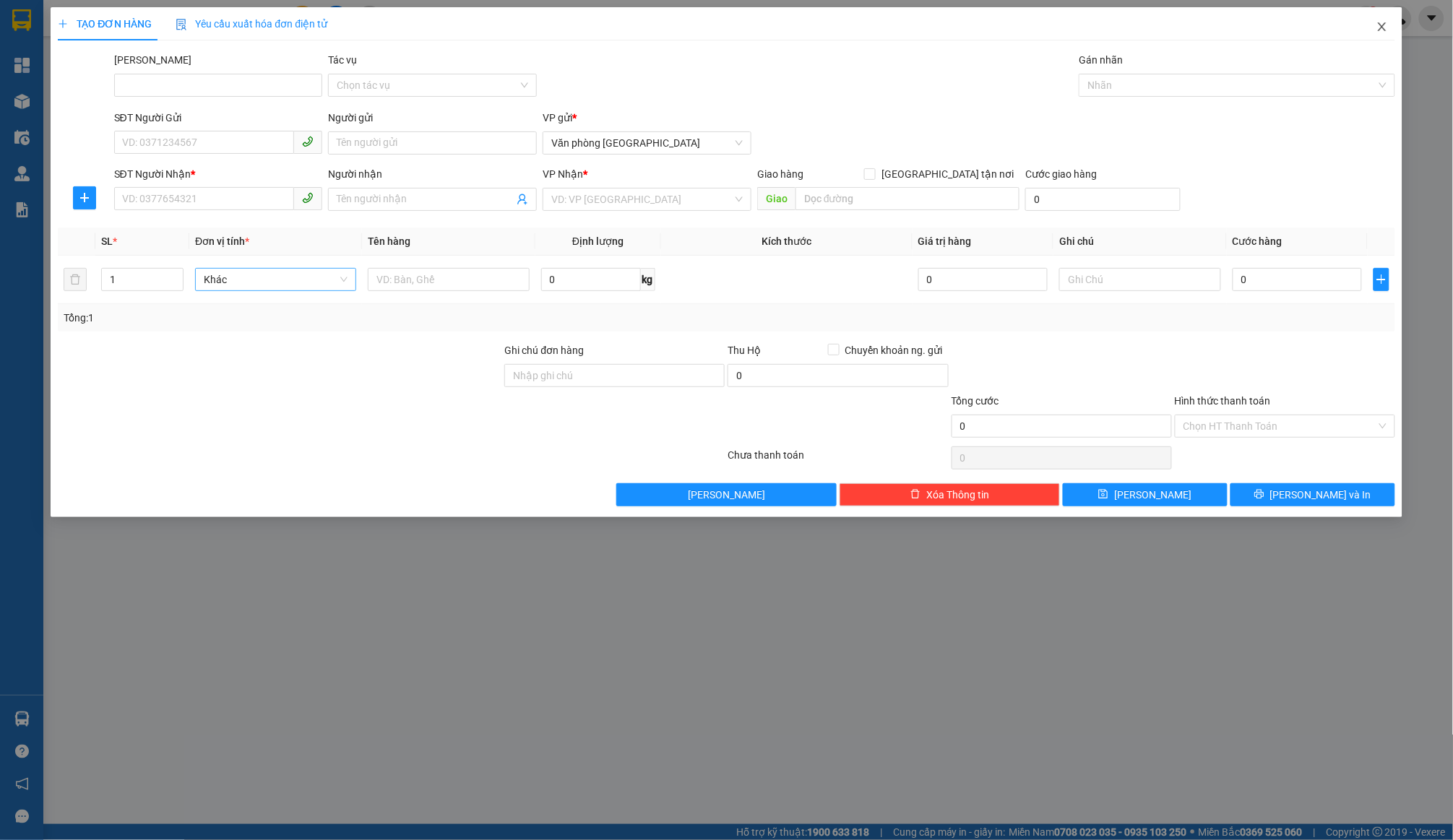
click at [1378, 29] on icon "close" at bounding box center [1383, 27] width 12 height 12
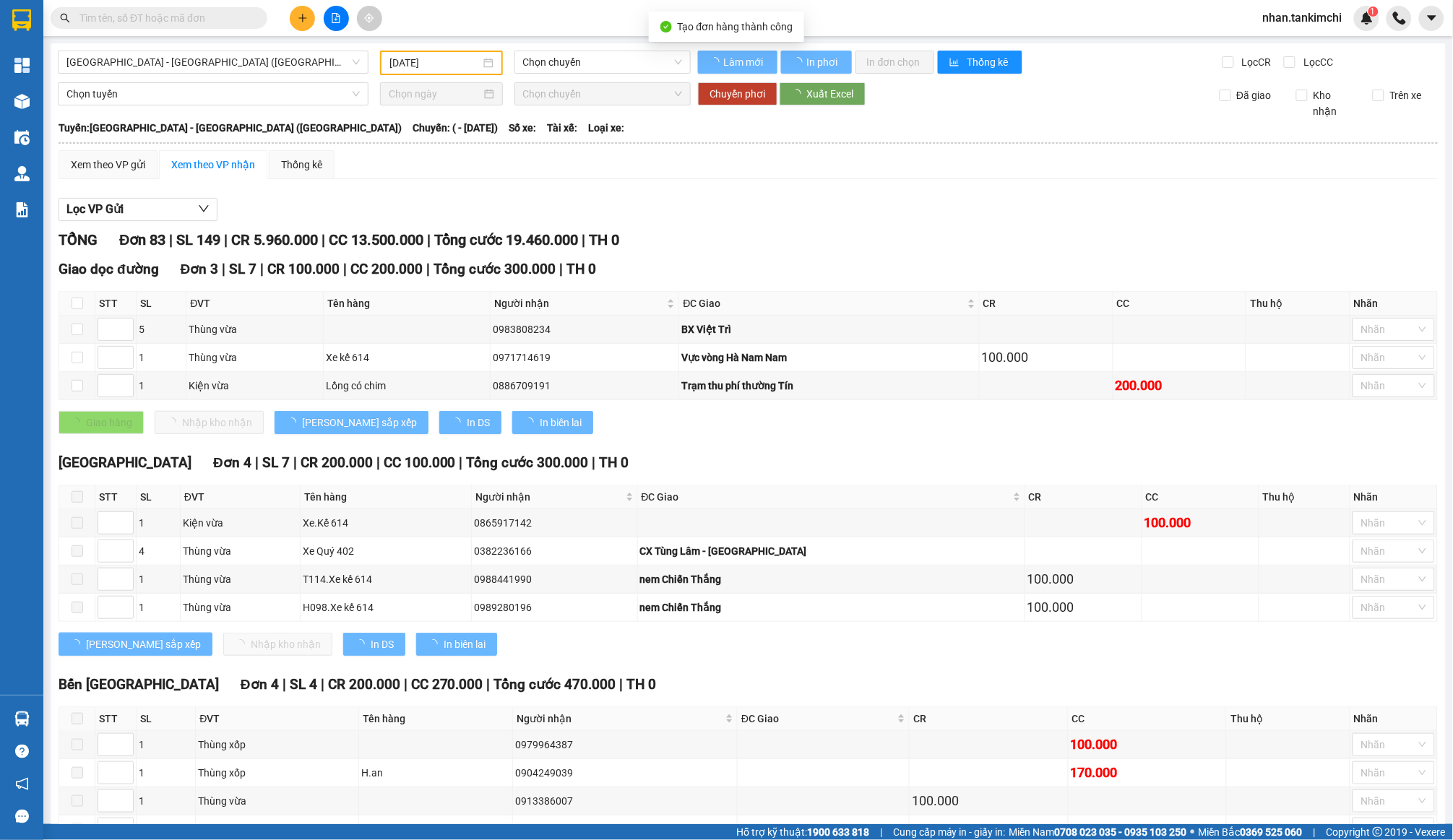
click at [63, 107] on span "Kho hàng" at bounding box center [72, 100] width 51 height 14
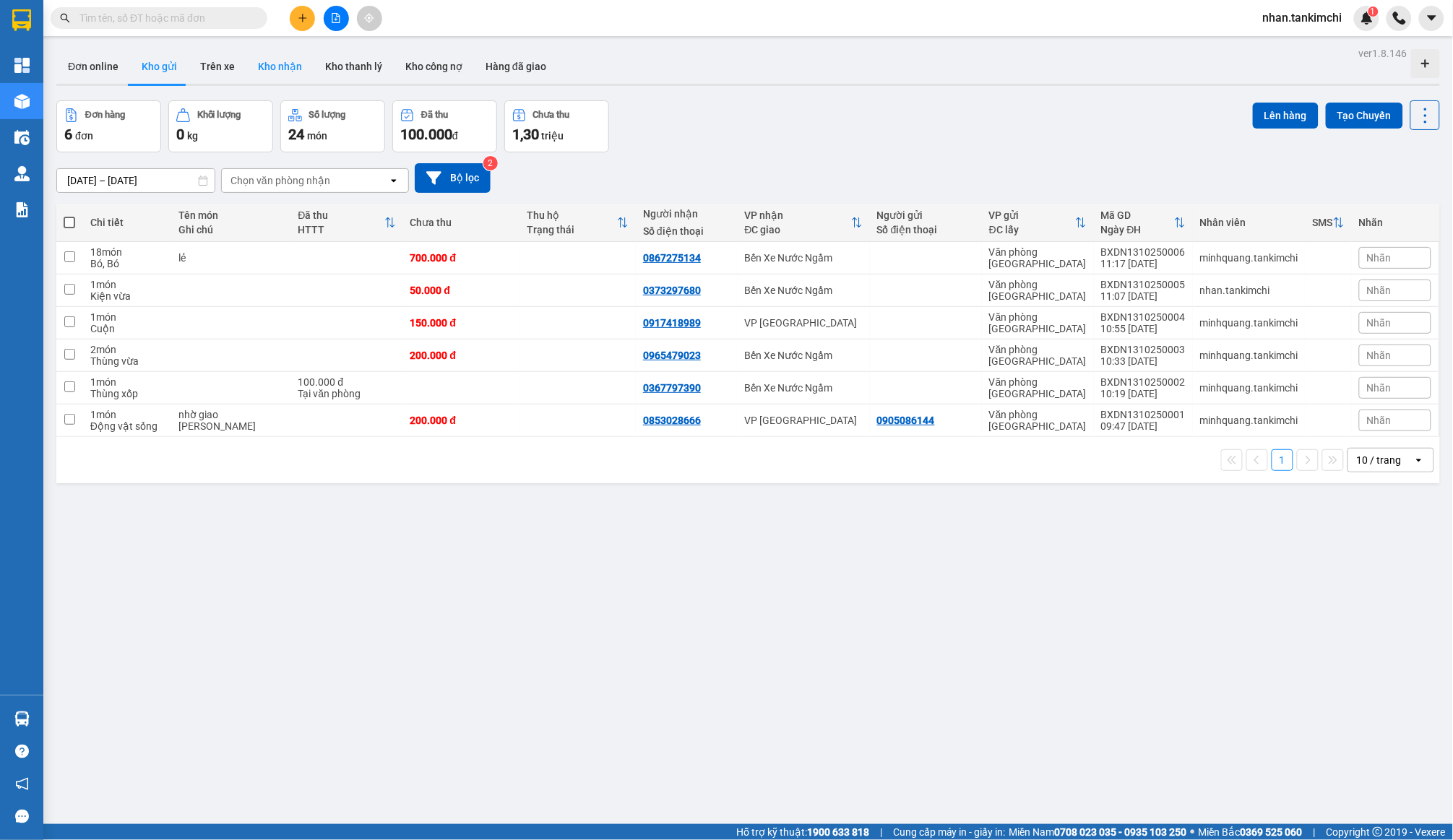
click at [271, 73] on button "Kho nhận" at bounding box center [280, 66] width 67 height 34
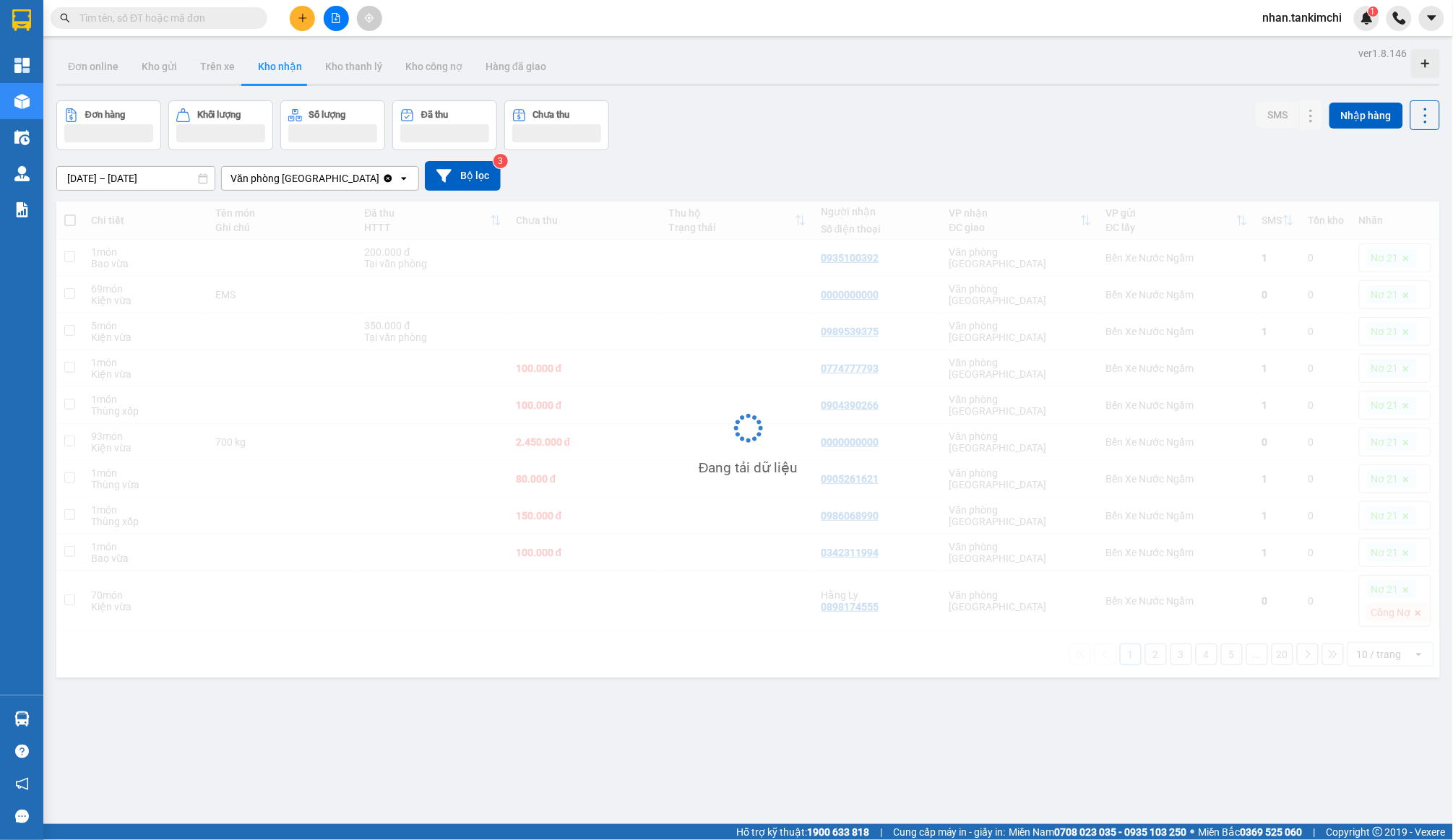
click at [152, 190] on div "11/10/2025 – 13/10/2025 Press the down arrow key to interact with the calendar …" at bounding box center [748, 176] width 1384 height 51
click at [154, 184] on input "11/10/2025 – 13/10/2025" at bounding box center [135, 179] width 157 height 23
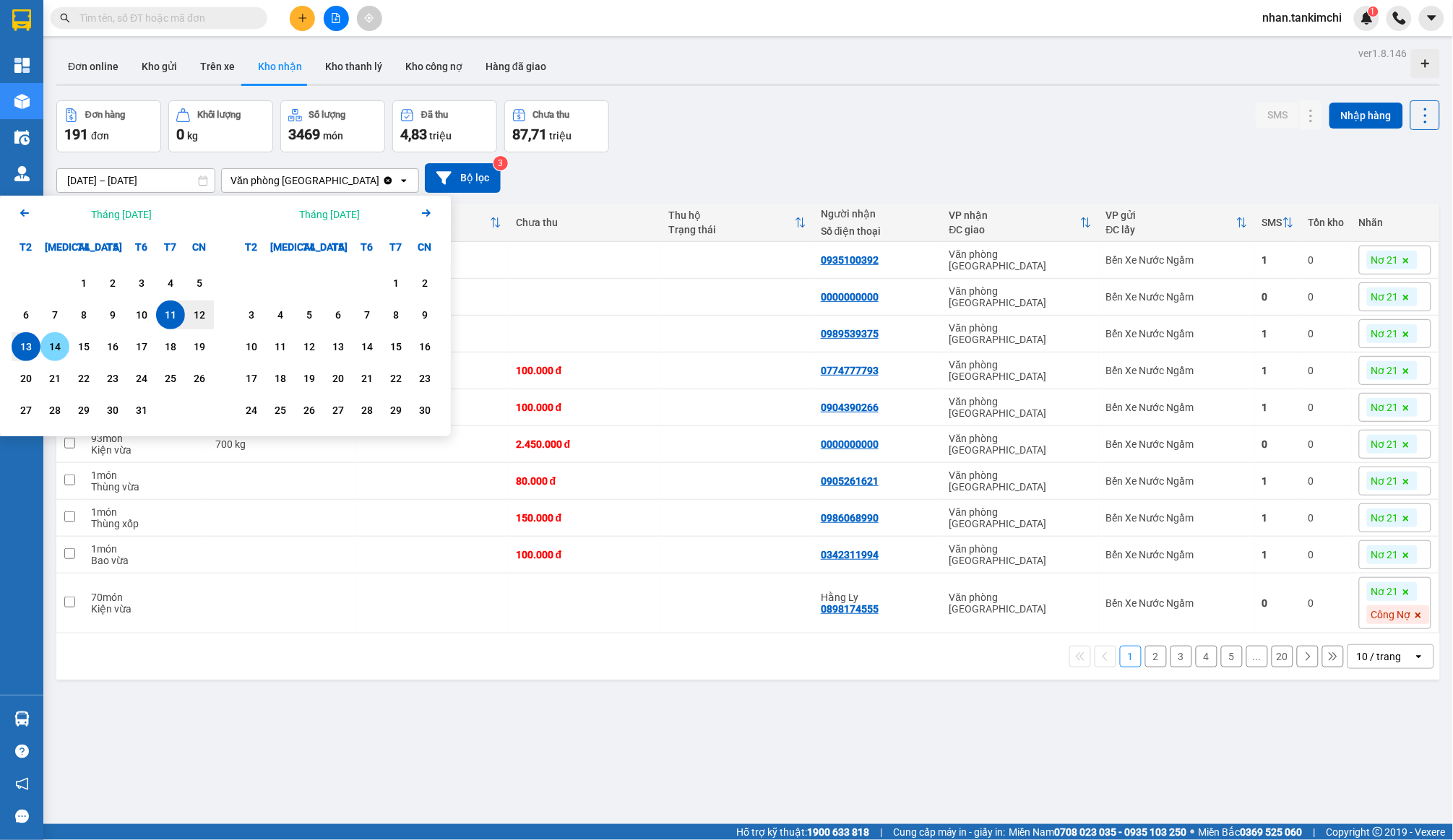
click at [40, 345] on div "14" at bounding box center [54, 346] width 29 height 29
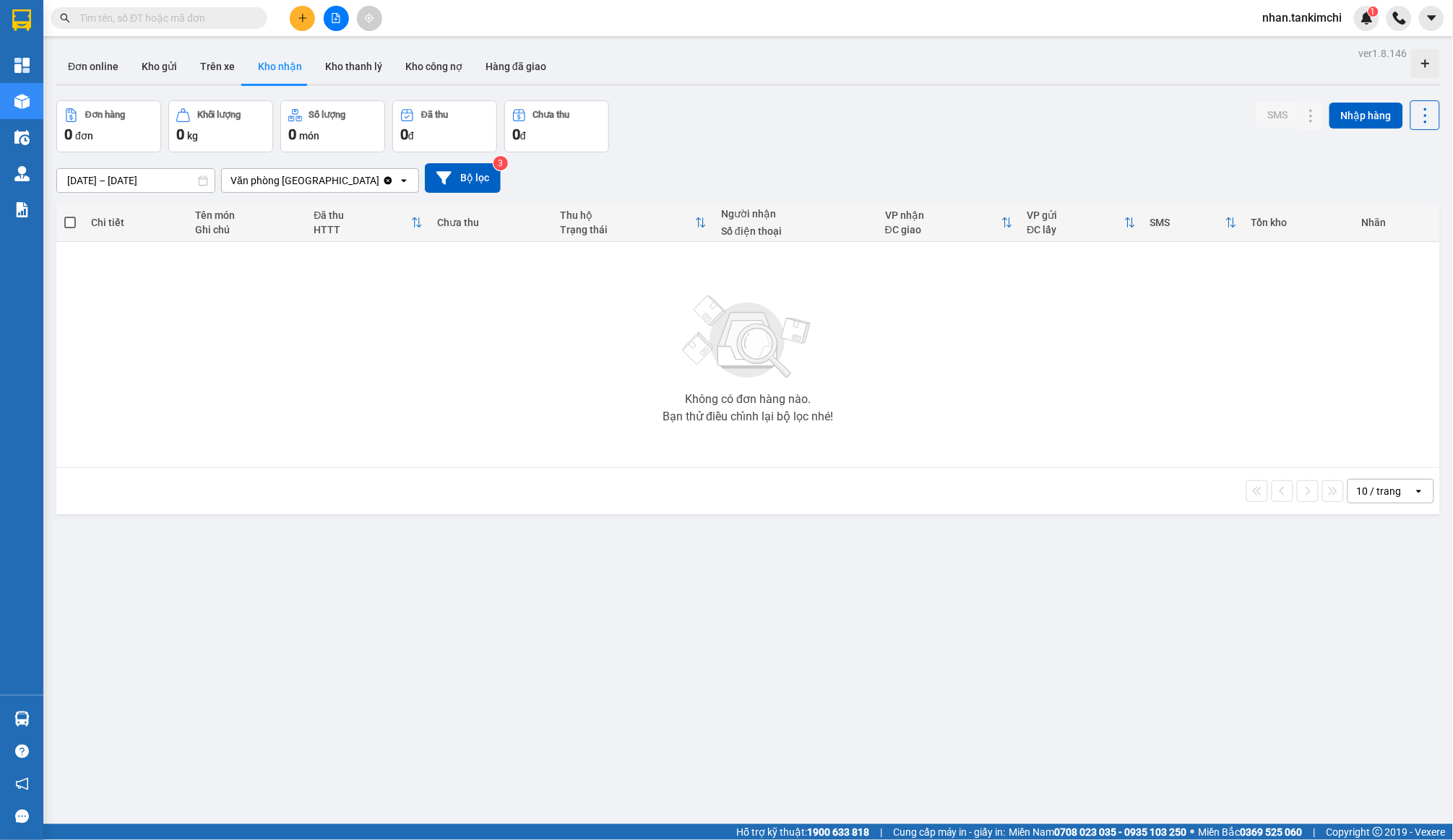
click at [152, 184] on input "14/10/2025 – 14/10/2025" at bounding box center [135, 181] width 157 height 23
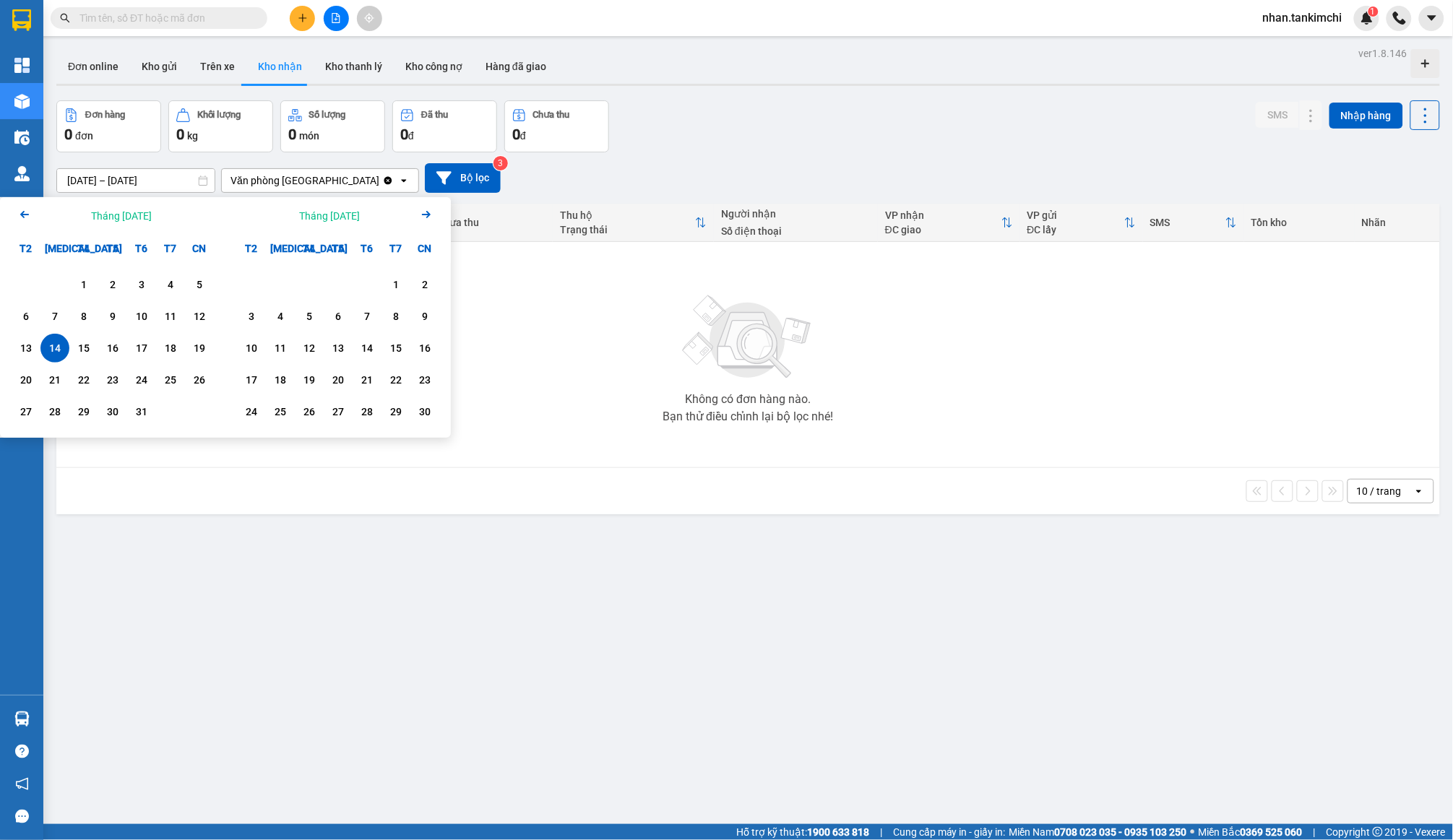
click at [20, 209] on icon "Arrow Left" at bounding box center [25, 214] width 18 height 18
click at [163, 313] on div "13" at bounding box center [171, 317] width 20 height 18
type input "13/09/2025 – 13/09/2025"
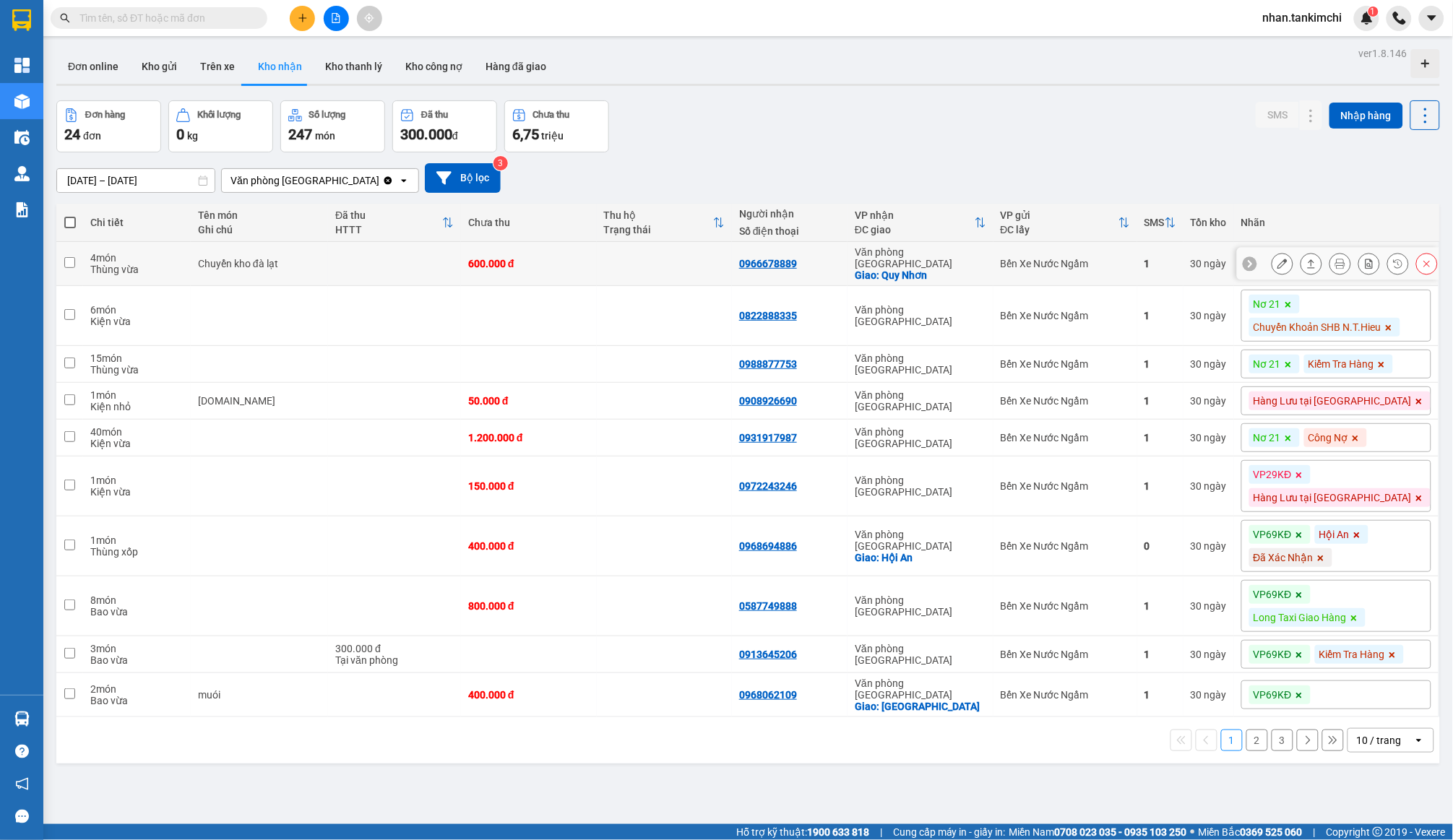
click at [1433, 254] on div at bounding box center [1355, 264] width 166 height 22
click at [1424, 263] on button at bounding box center [1427, 264] width 20 height 26
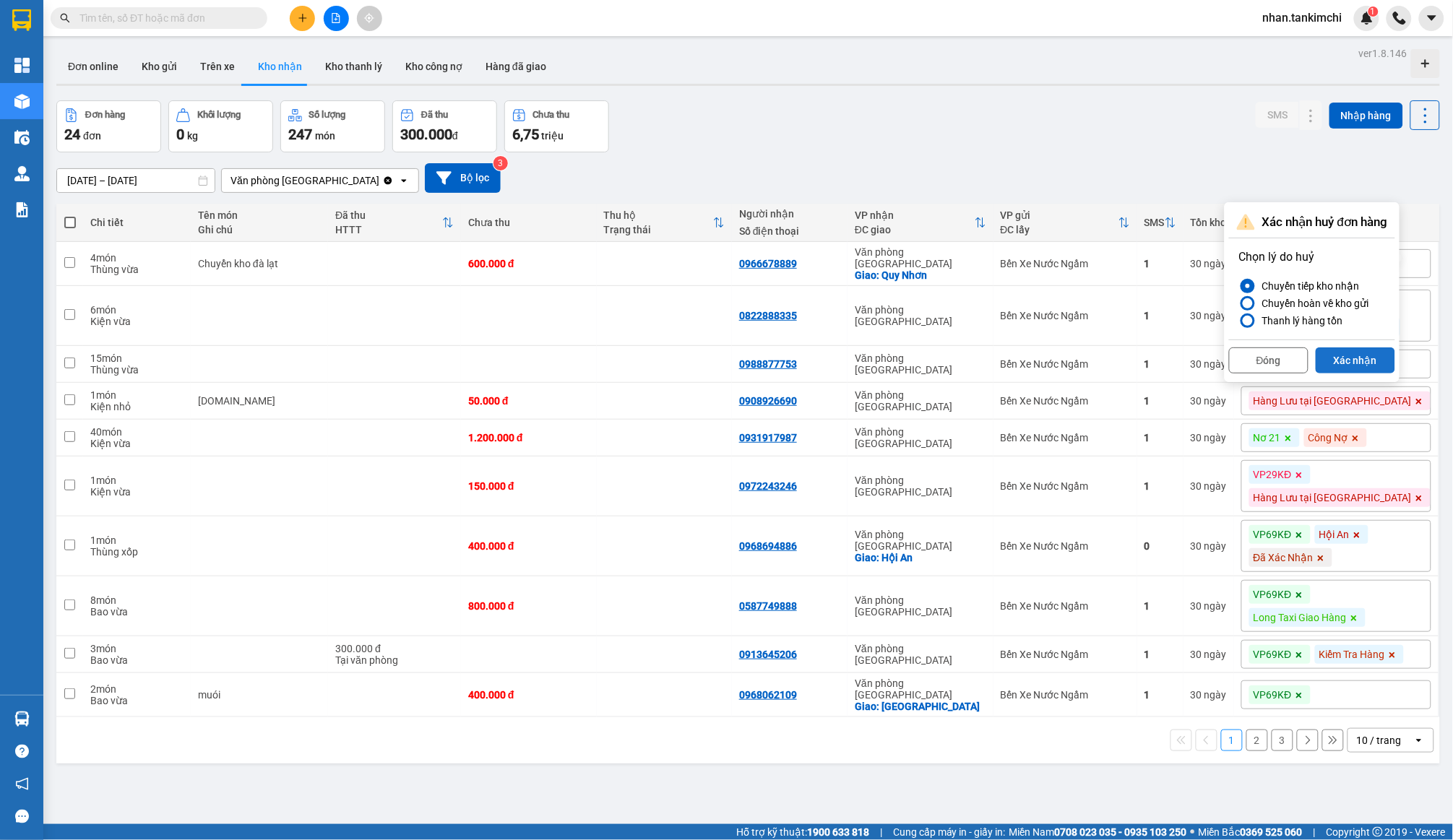
click at [1367, 363] on button "Xác nhận" at bounding box center [1356, 361] width 80 height 26
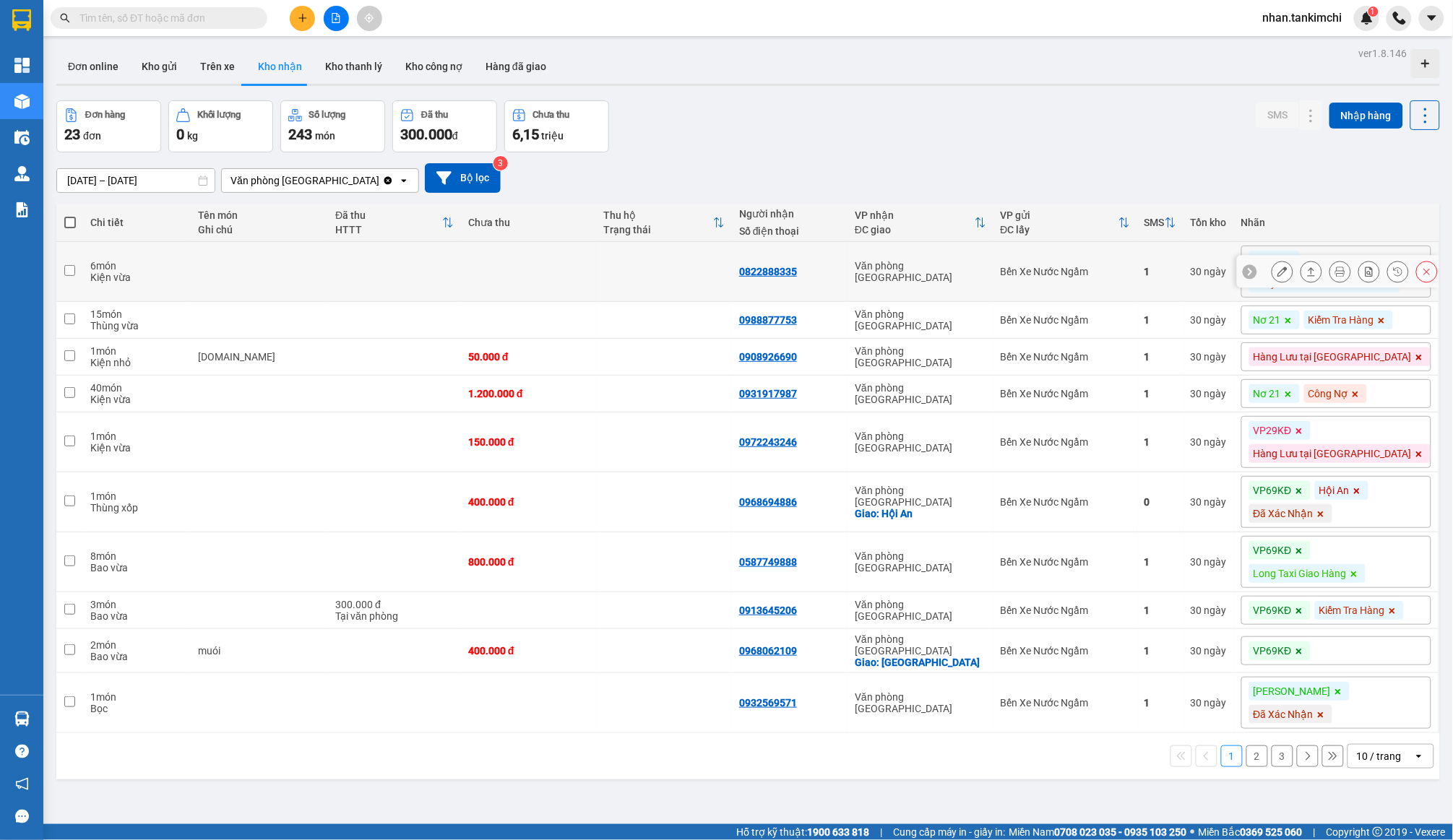
click at [1429, 268] on icon at bounding box center [1427, 271] width 10 height 10
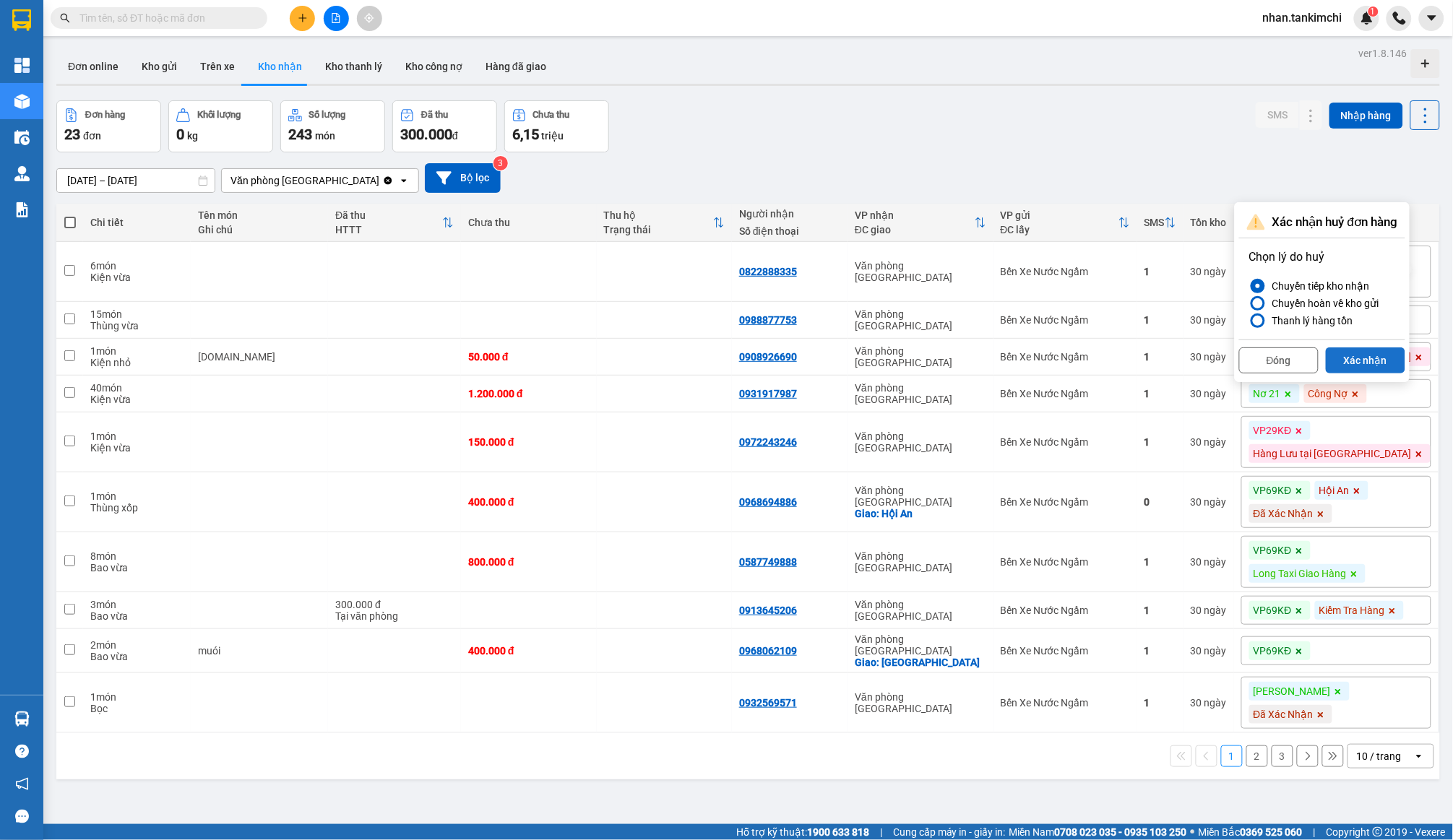
click at [1338, 363] on button "Xác nhận" at bounding box center [1366, 361] width 80 height 26
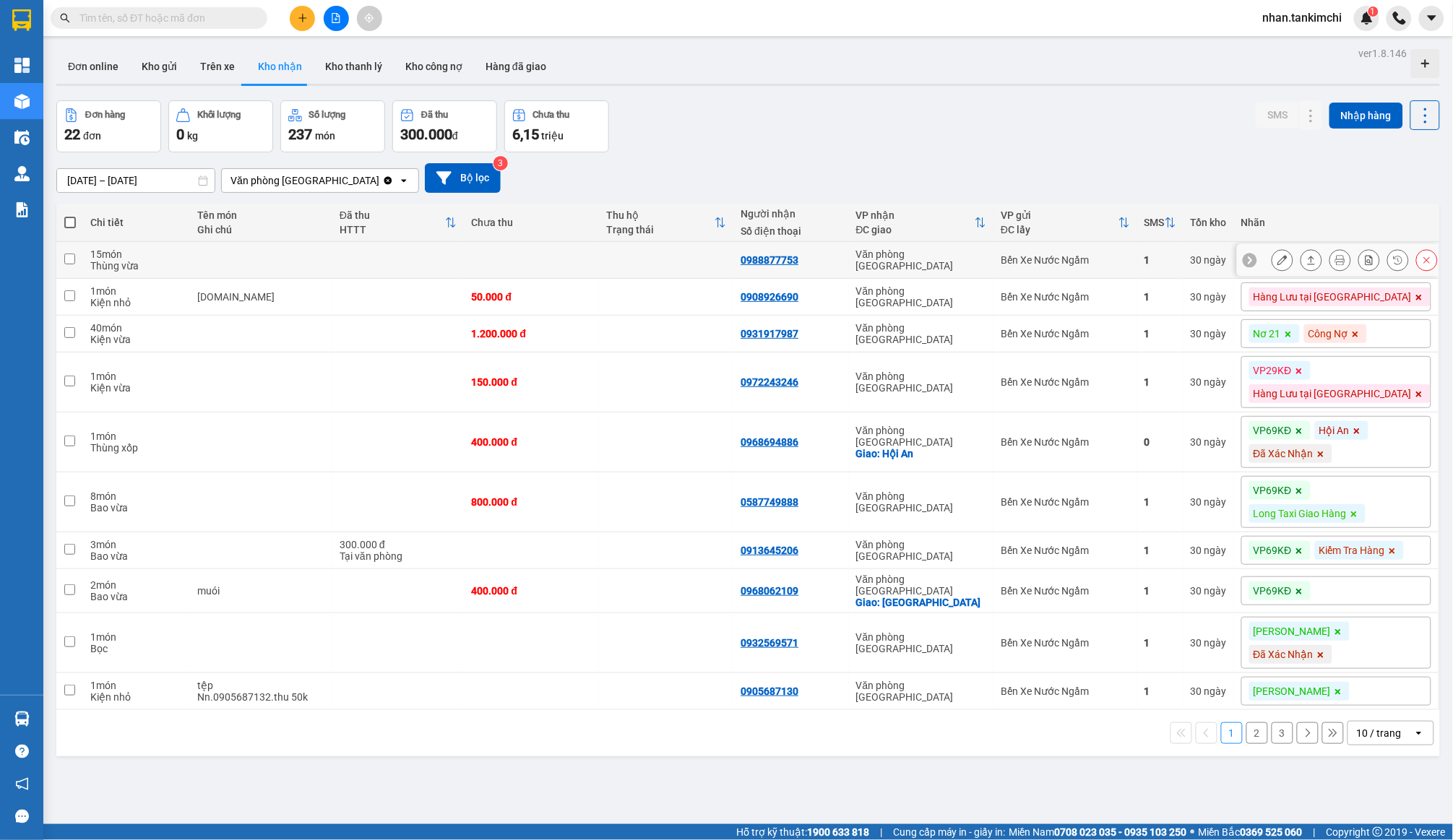
click at [1424, 265] on icon at bounding box center [1427, 260] width 10 height 10
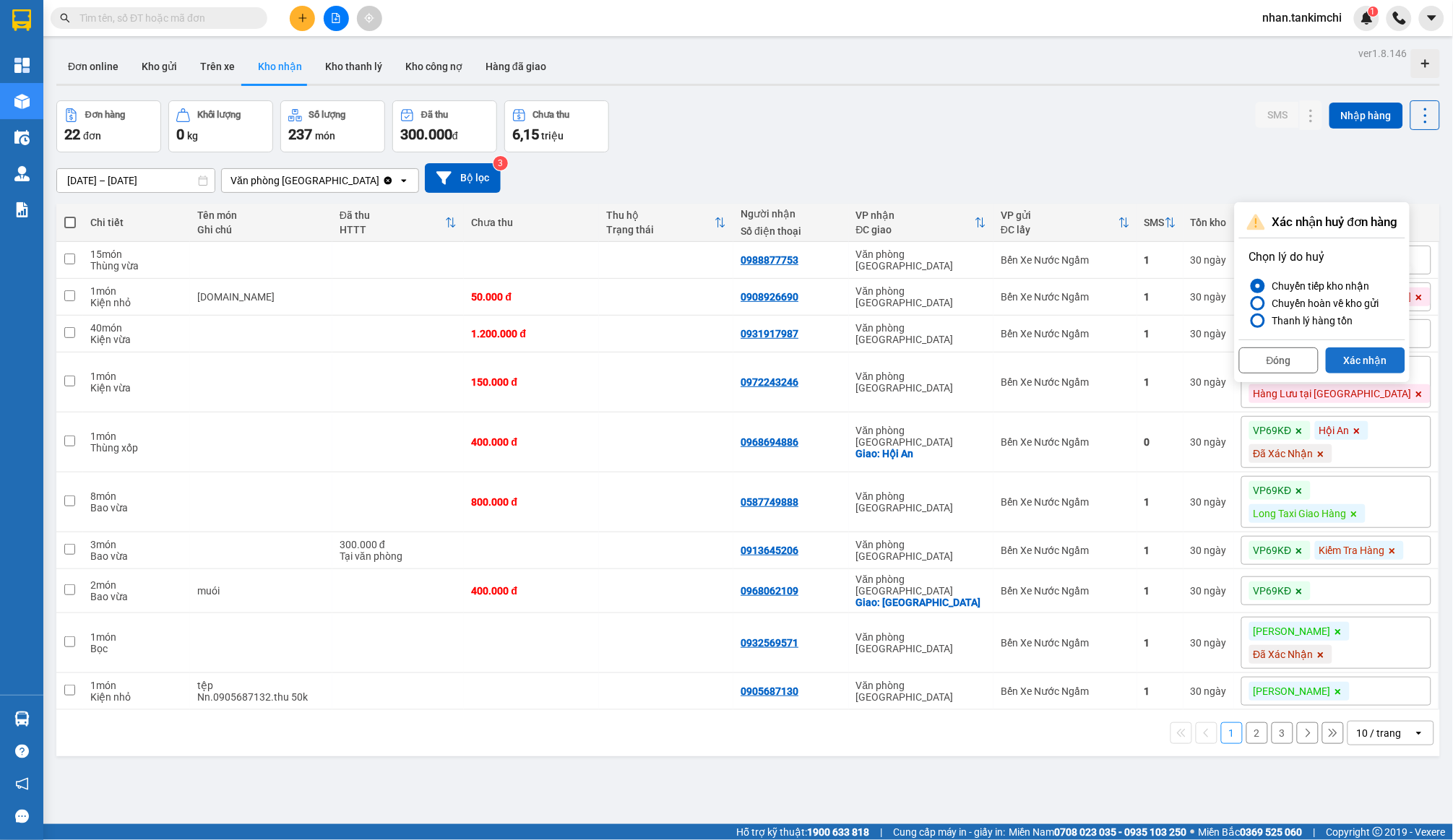
click at [1362, 364] on button "Xác nhận" at bounding box center [1366, 361] width 80 height 26
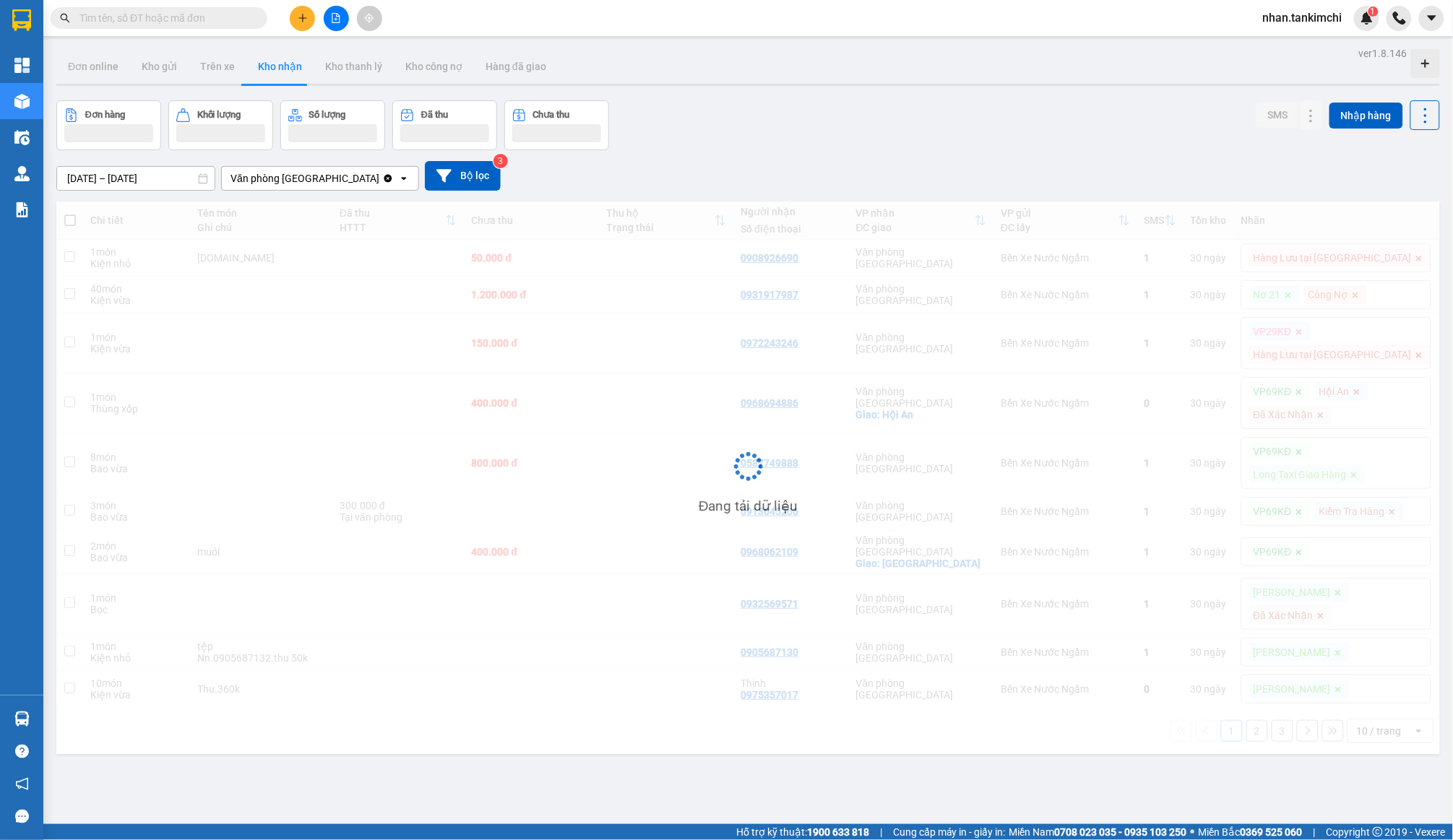
scroll to position [20, 0]
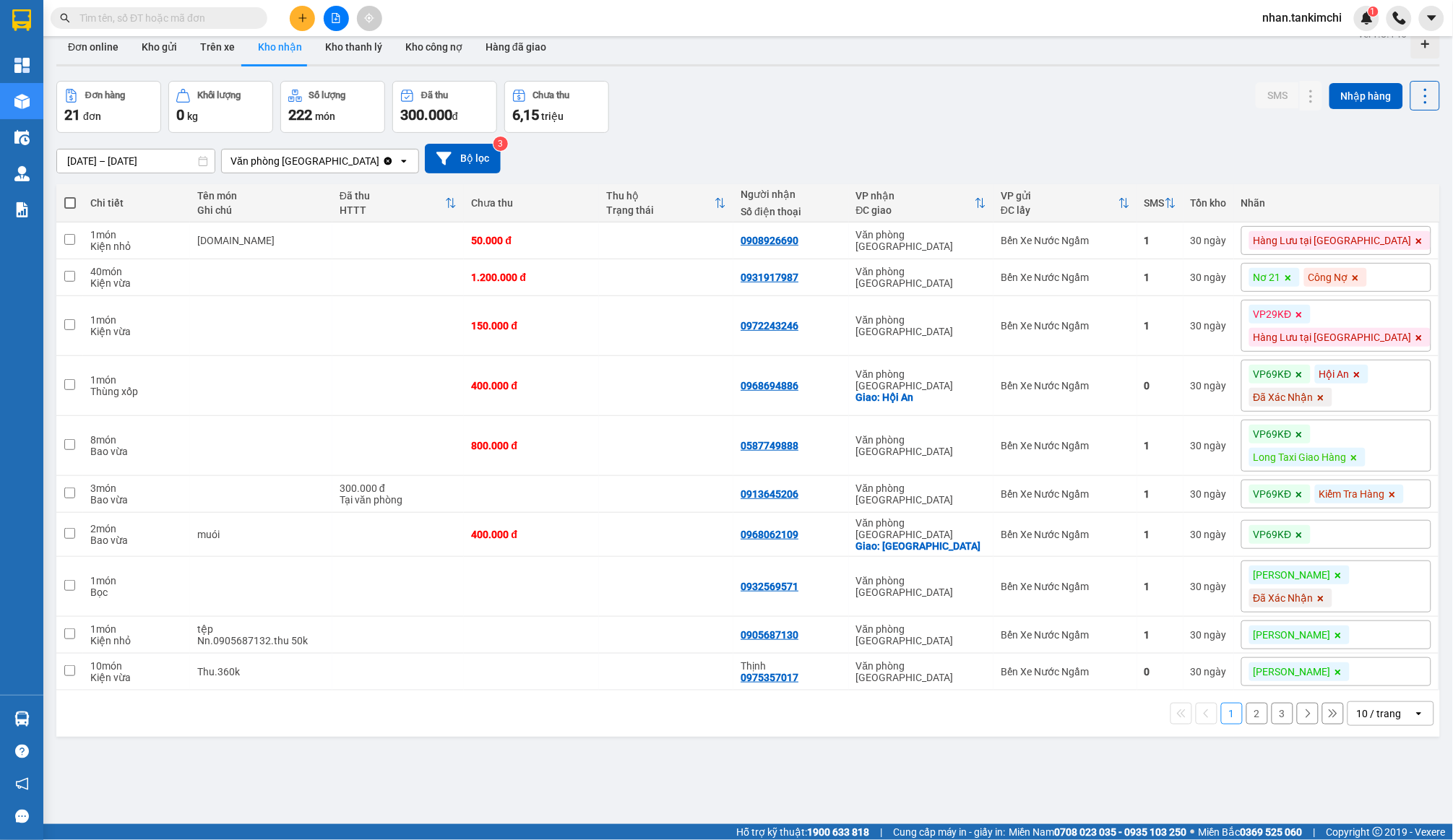
click at [1293, 274] on icon at bounding box center [1288, 278] width 9 height 9
click at [1305, 276] on icon at bounding box center [1301, 278] width 9 height 9
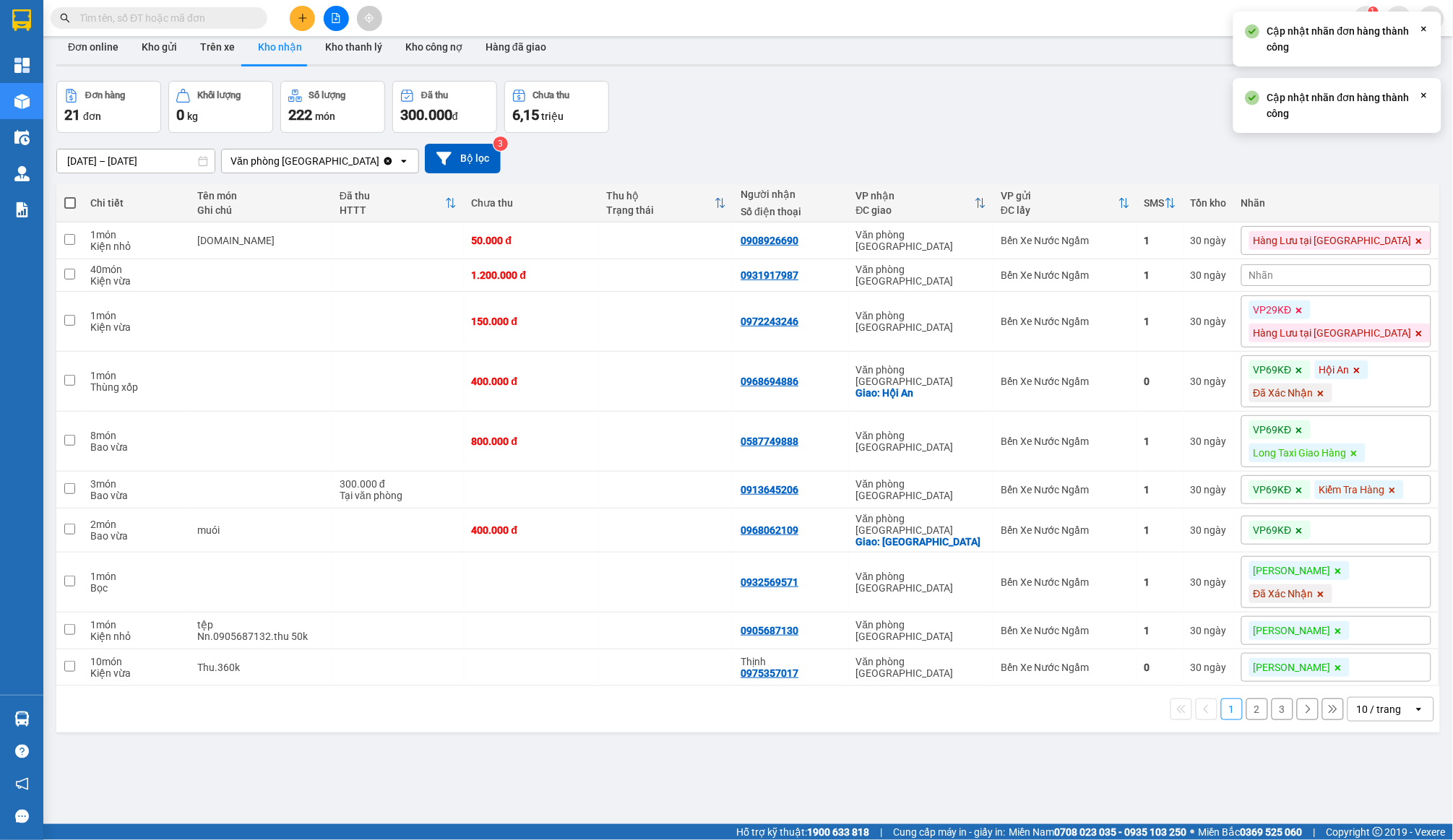
click at [1365, 270] on div "Nhãn" at bounding box center [1337, 275] width 190 height 22
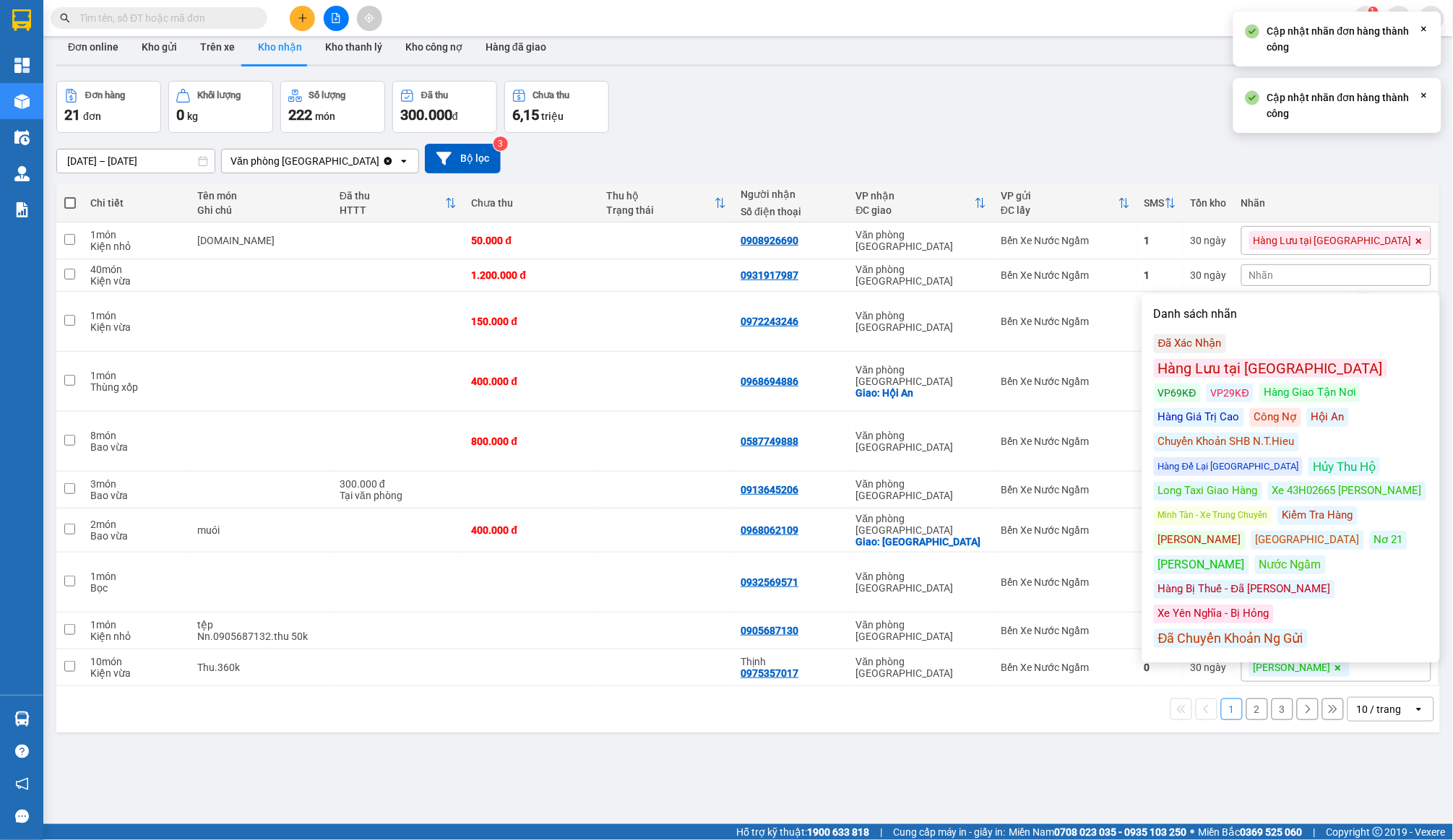
click at [1327, 359] on div "Hàng Lưu tại [GEOGRAPHIC_DATA]" at bounding box center [1271, 369] width 234 height 19
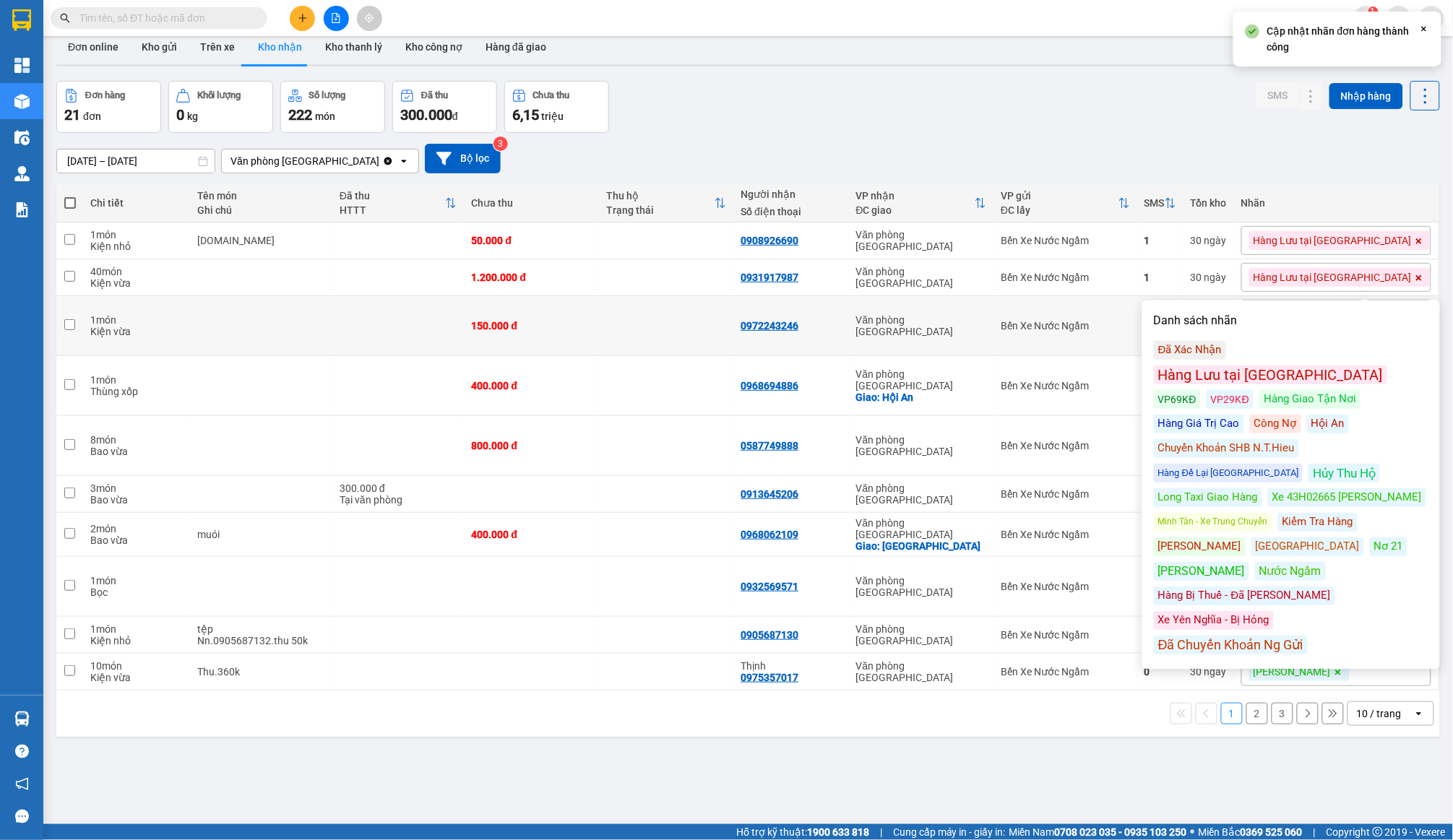
click at [994, 340] on td "Văn phòng [GEOGRAPHIC_DATA]" at bounding box center [922, 326] width 145 height 60
checkbox input "true"
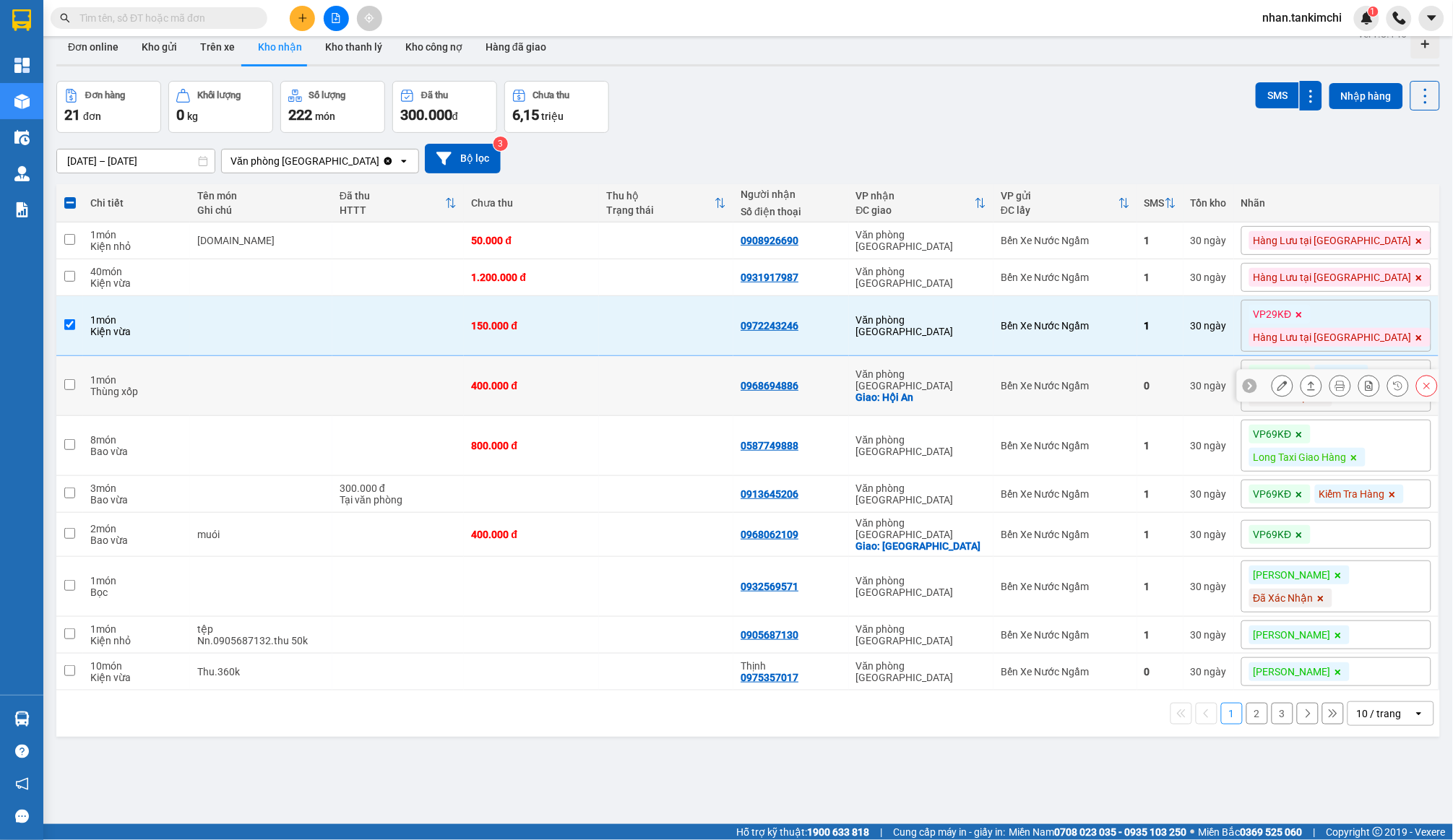
click at [1432, 381] on icon at bounding box center [1427, 386] width 10 height 10
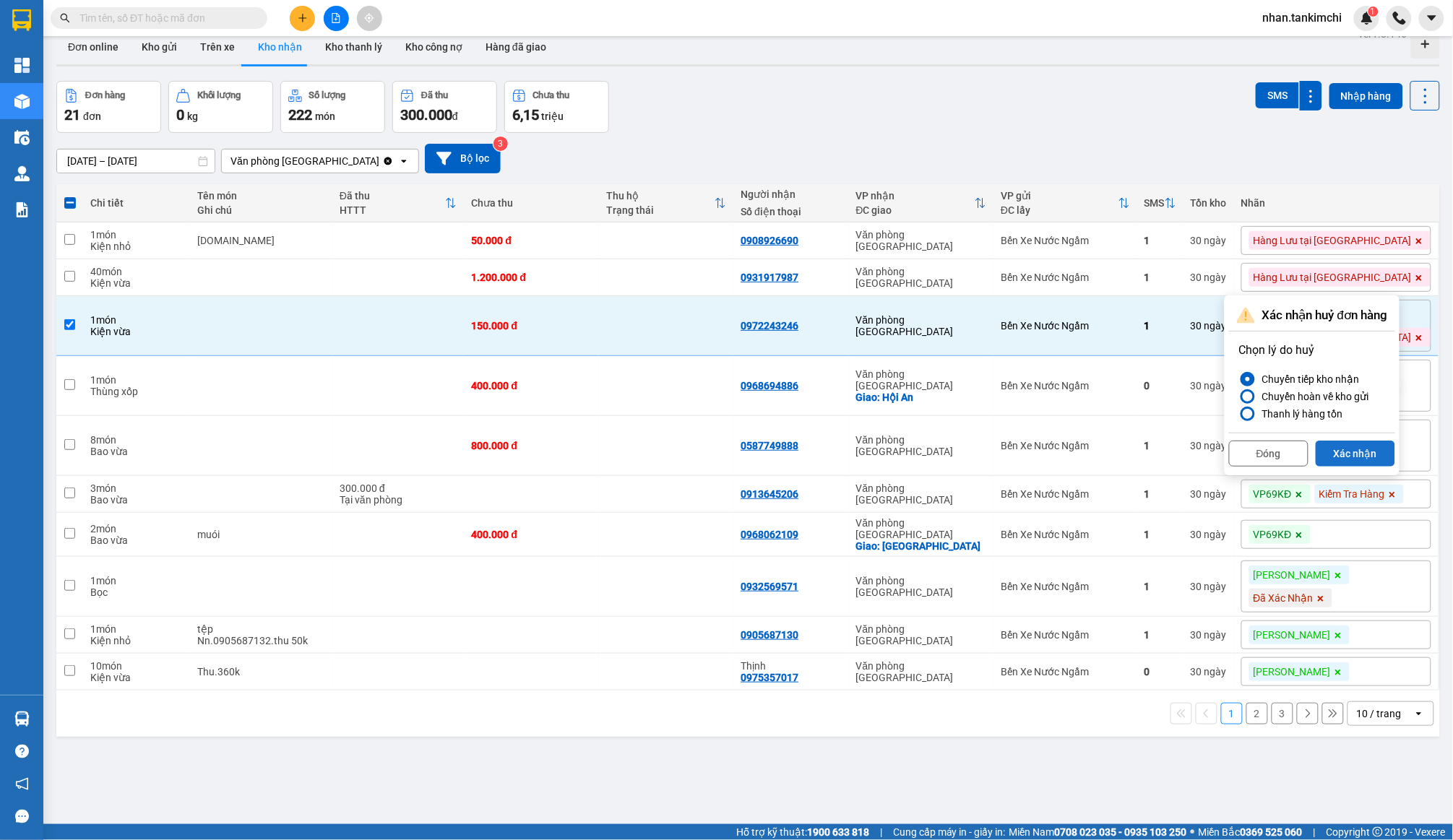
click at [1375, 449] on button "Xác nhận" at bounding box center [1356, 454] width 80 height 26
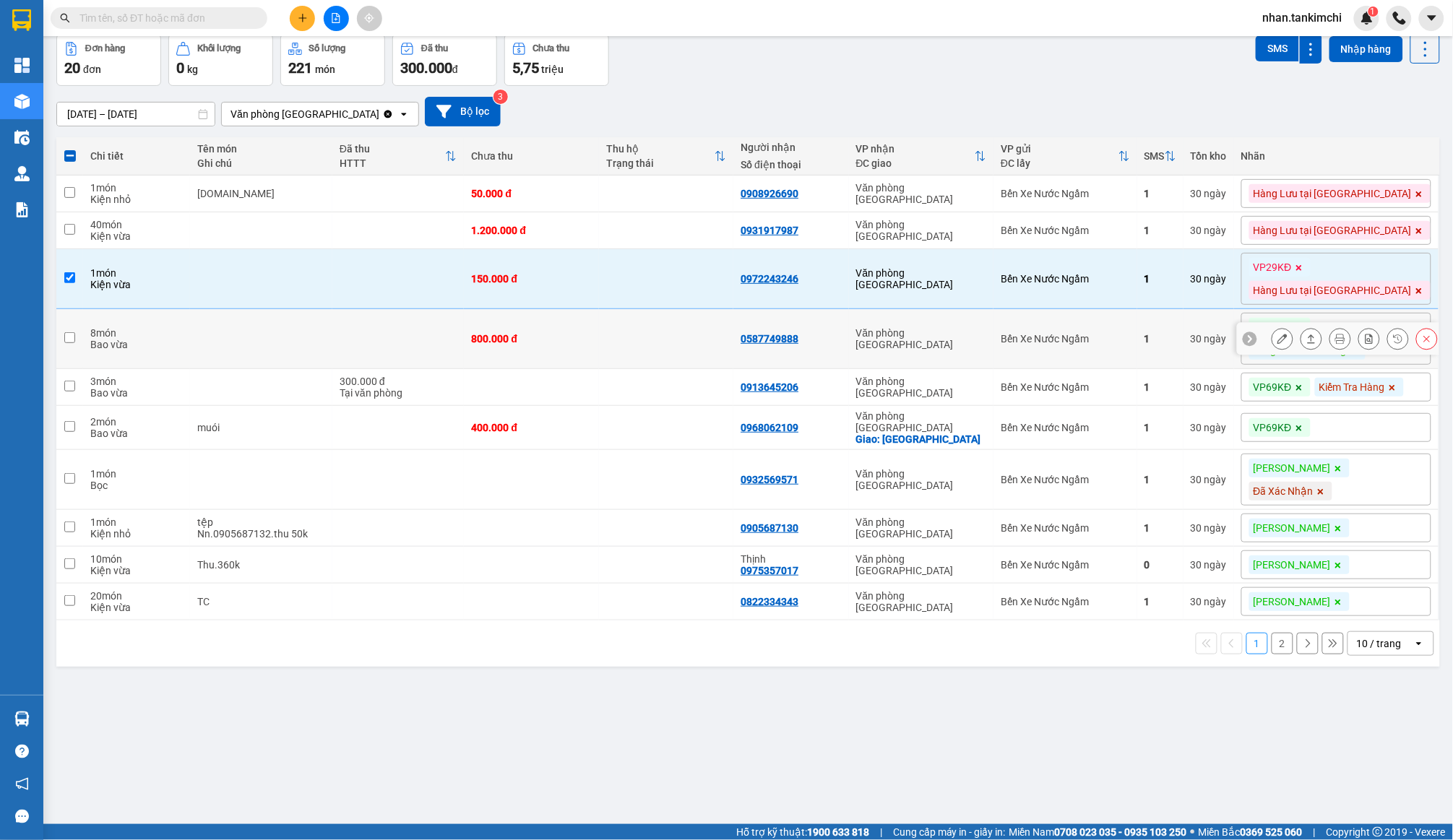
scroll to position [66, 0]
click at [1424, 344] on button at bounding box center [1427, 340] width 20 height 26
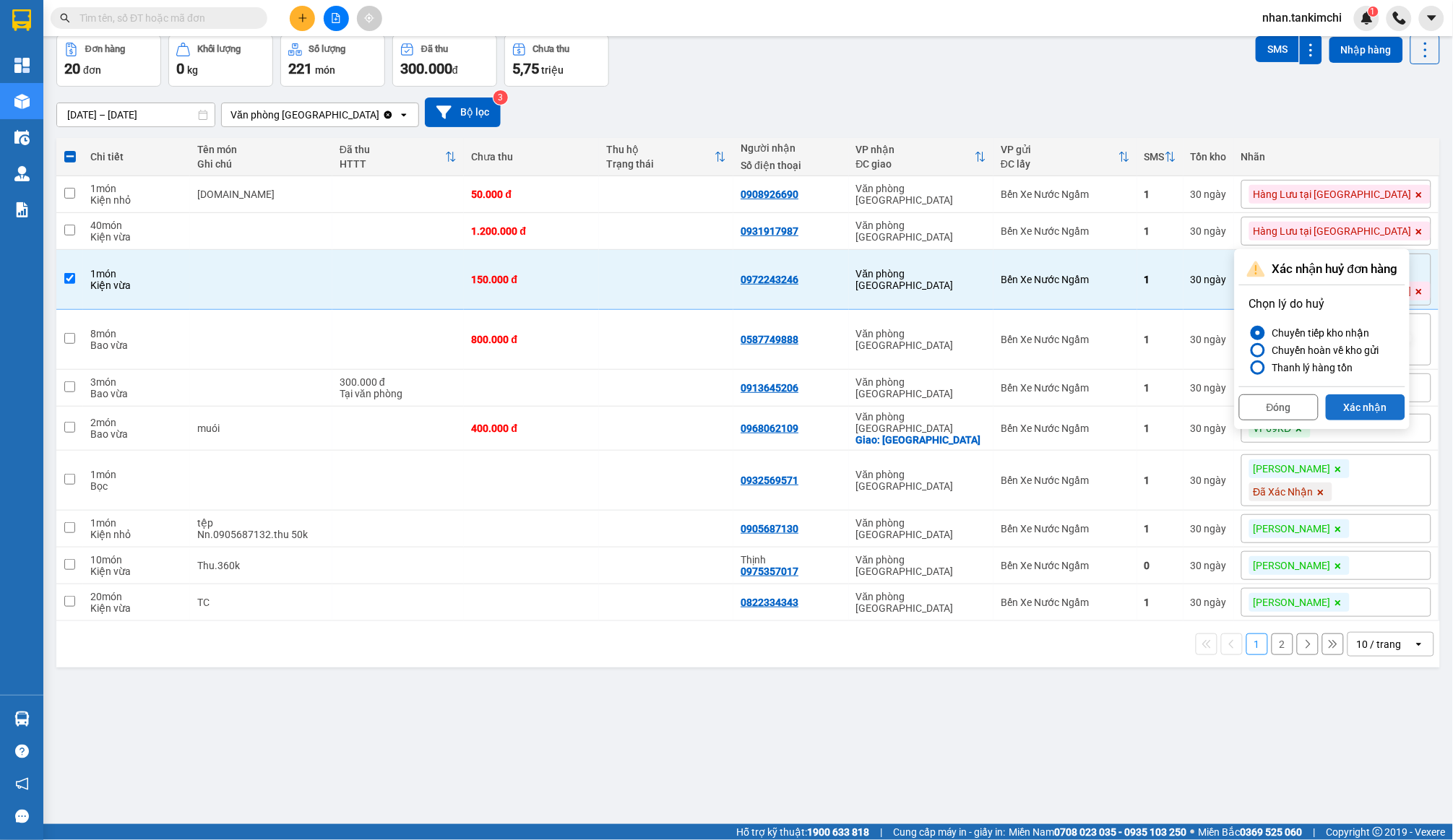
click at [1380, 405] on button "Xác nhận" at bounding box center [1366, 408] width 80 height 26
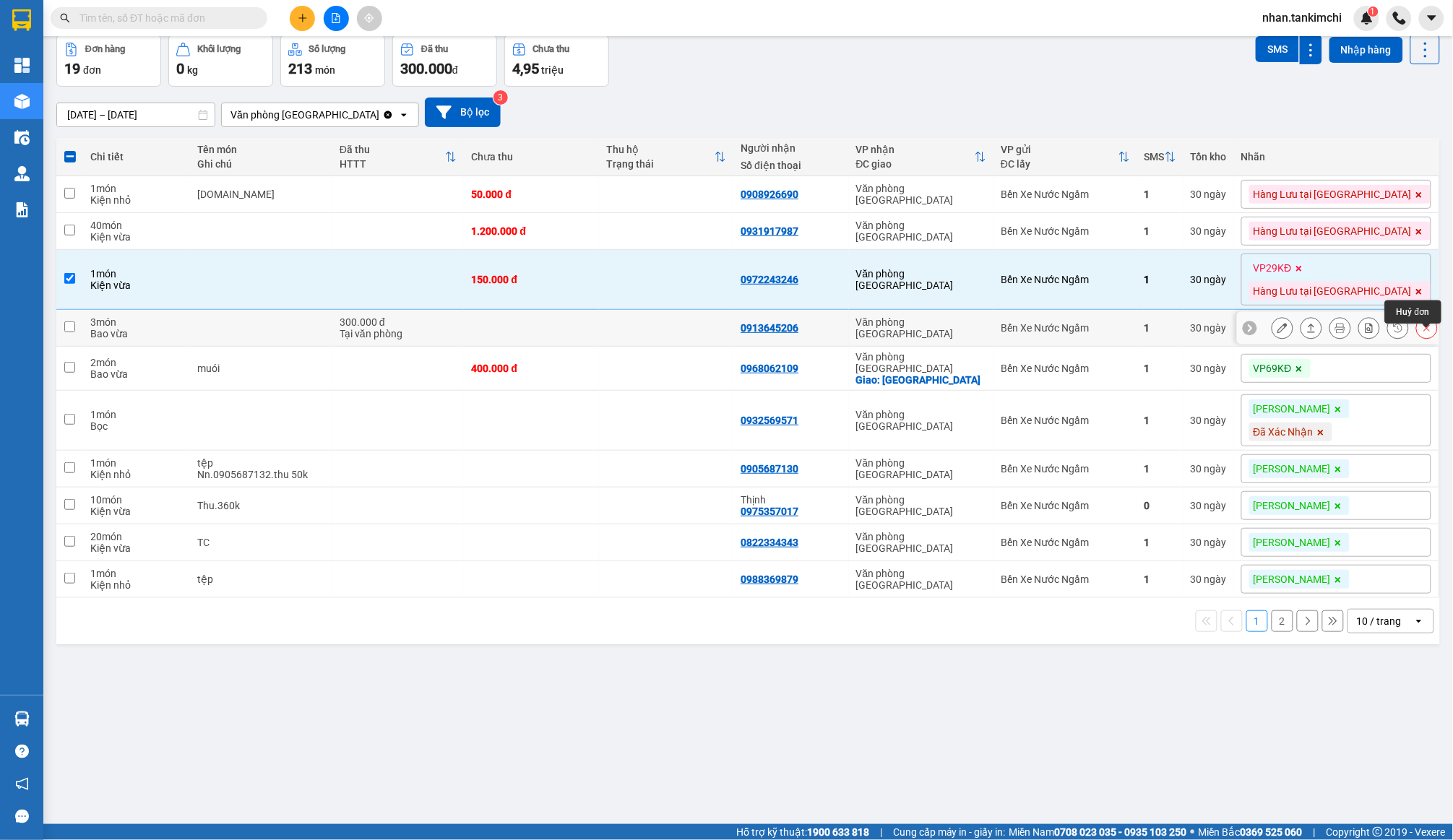
click at [1427, 333] on icon at bounding box center [1427, 328] width 10 height 10
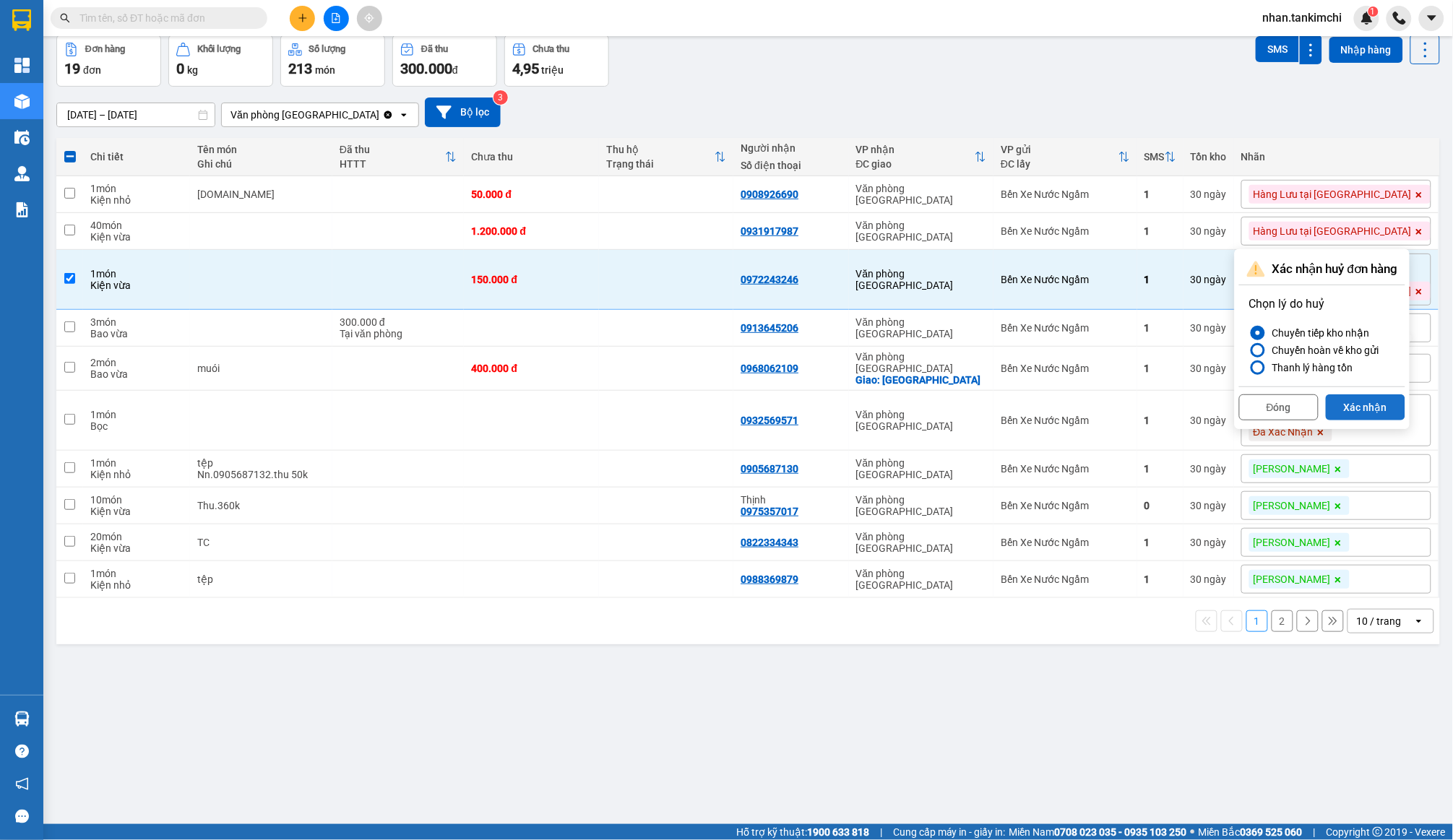
click at [1375, 397] on button "Xác nhận" at bounding box center [1366, 408] width 80 height 26
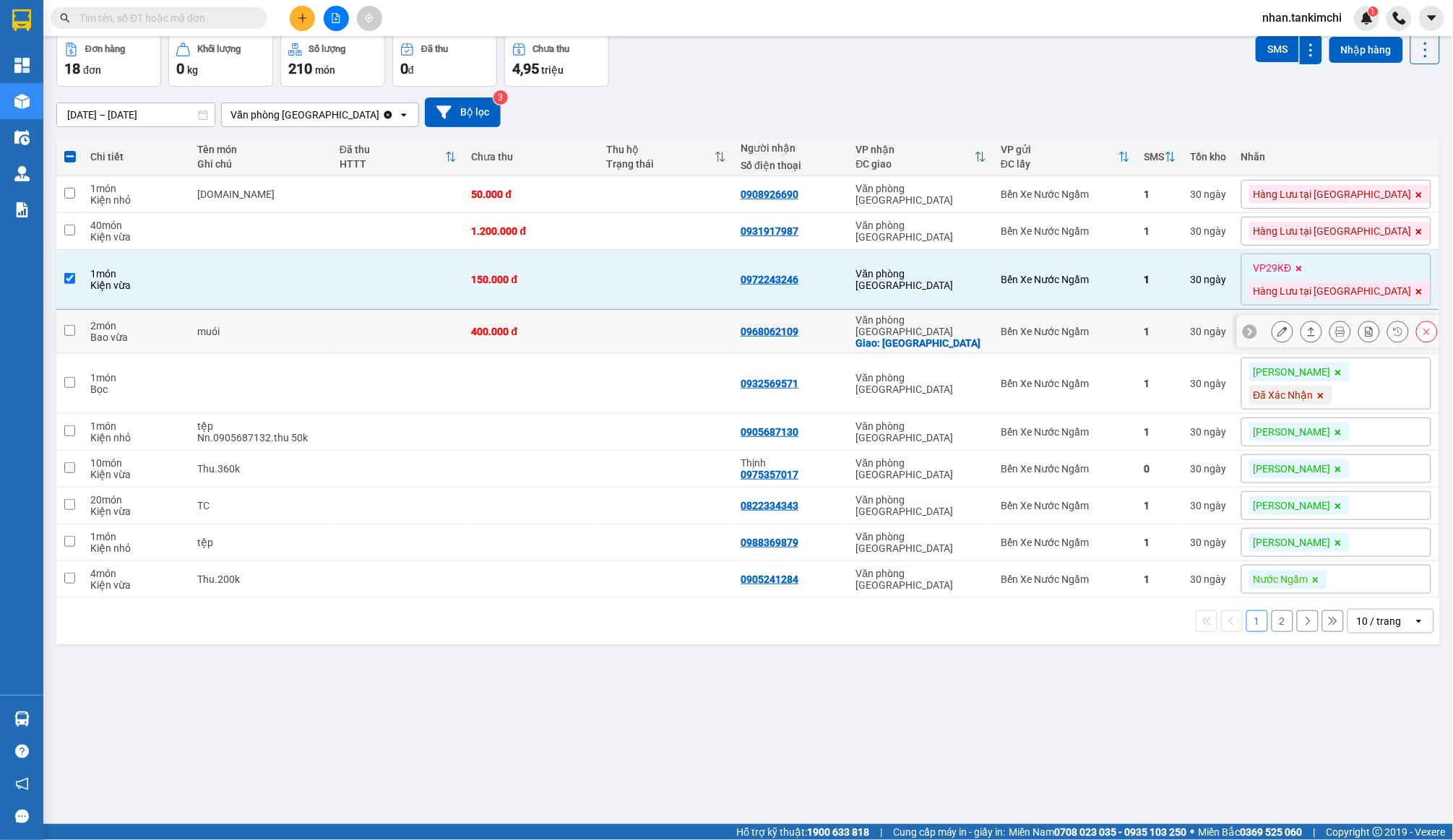
click at [1280, 329] on icon at bounding box center [1282, 331] width 10 height 10
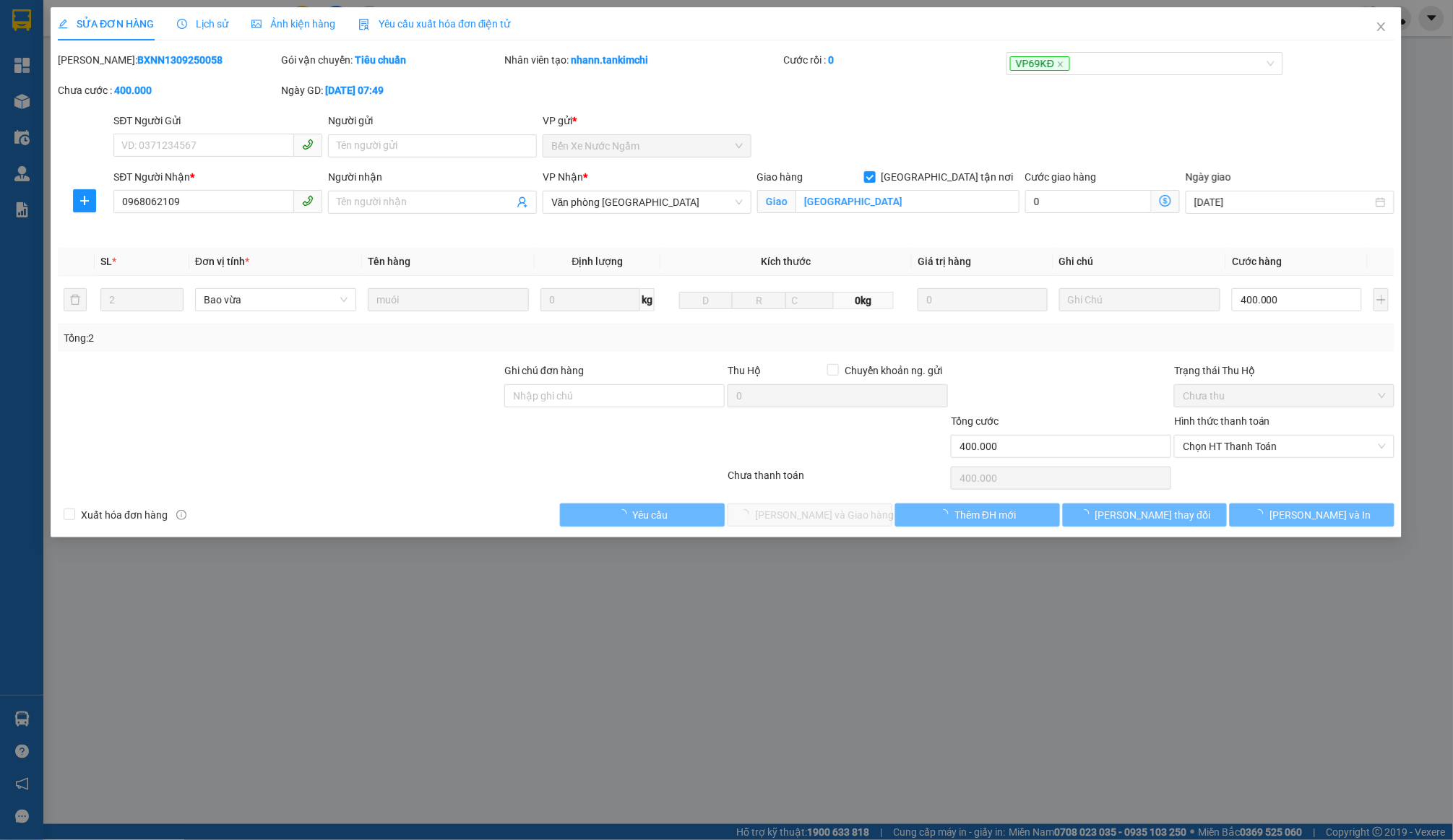
type input "0968062109"
checkbox input "true"
type input "Đà Lạt"
type input "400.000"
click at [165, 191] on input "0968062109" at bounding box center [204, 202] width 181 height 23
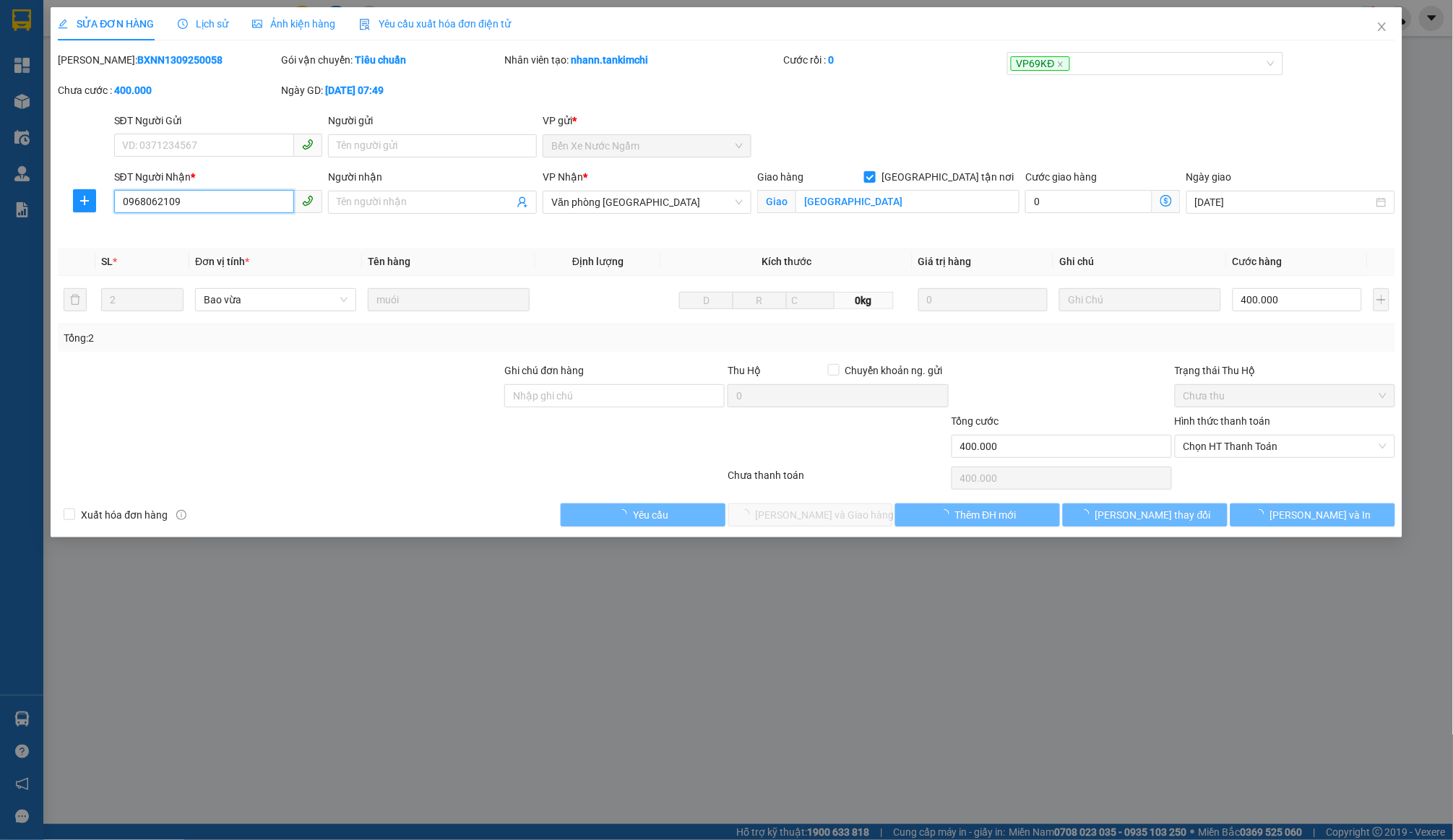
click at [165, 191] on input "0968062109" at bounding box center [204, 202] width 181 height 23
click at [1231, 446] on span "Chọn HT Thanh Toán" at bounding box center [1285, 446] width 203 height 22
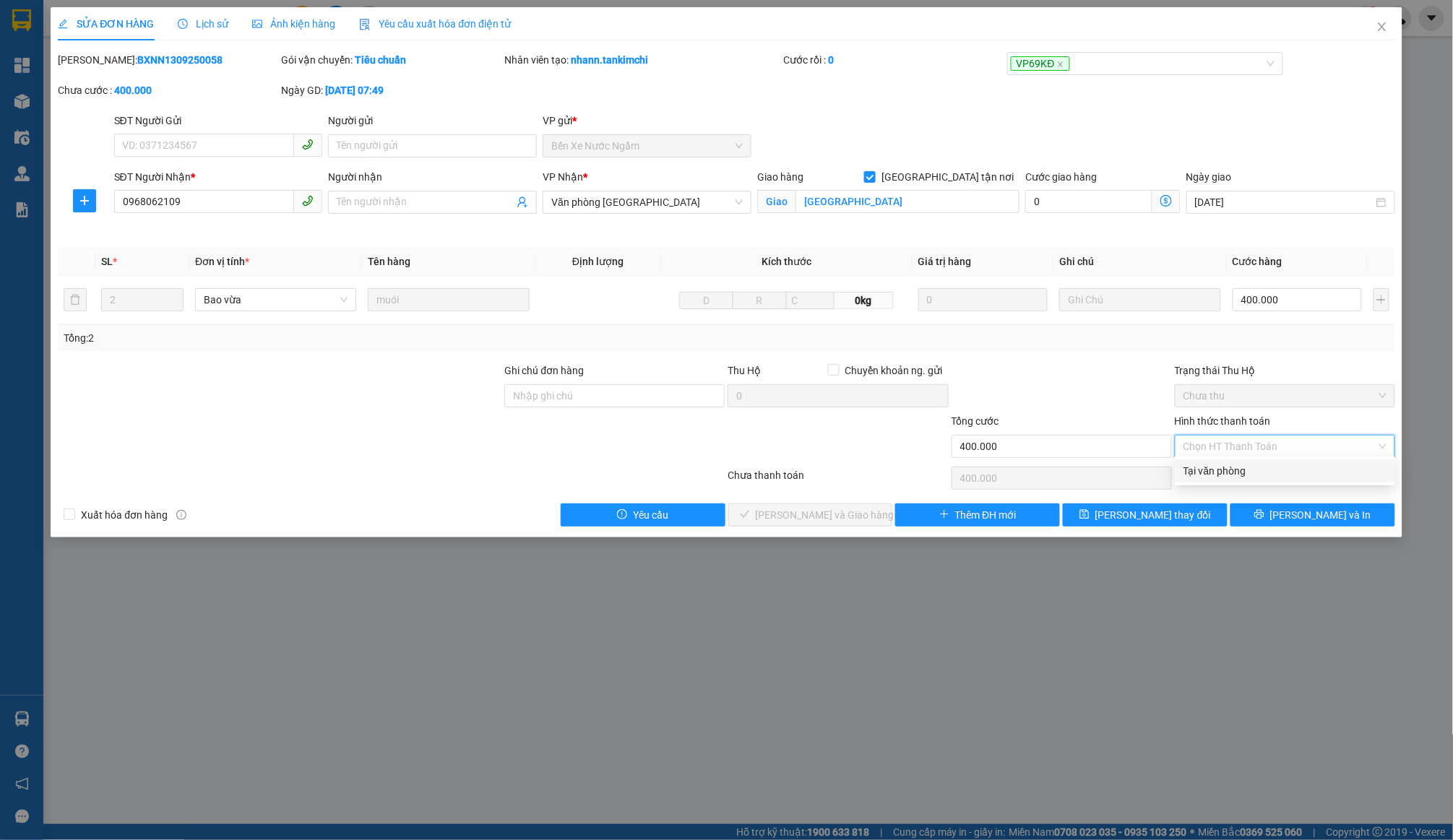
click at [167, 210] on span "0968062109" at bounding box center [218, 203] width 209 height 23
click at [167, 196] on input "0968062109" at bounding box center [204, 202] width 181 height 23
click at [1235, 418] on label "Hình thức thanh toán" at bounding box center [1222, 421] width 96 height 12
click at [1235, 435] on input "Hình thức thanh toán" at bounding box center [1280, 446] width 193 height 22
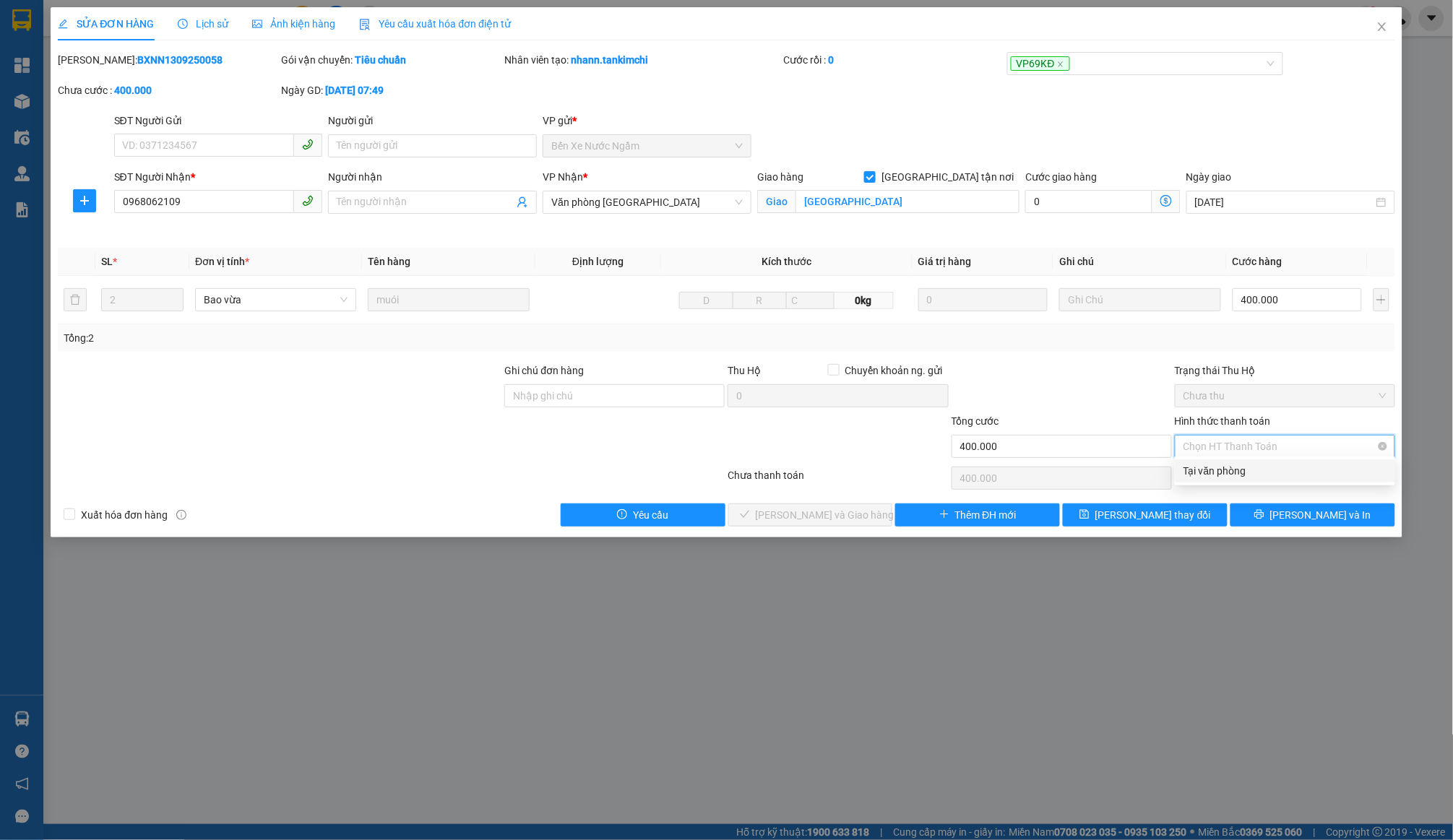
click at [1235, 435] on span "Chọn HT Thanh Toán" at bounding box center [1285, 446] width 203 height 22
click at [1219, 456] on div "Total Paid Fee 0 Total UnPaid Fee 400.000 Cash Collection Total Fee Mã ĐH: BXNN…" at bounding box center [726, 289] width 1337 height 475
click at [1222, 454] on div "Hình thức thanh toán Chọn HT Thanh Toán" at bounding box center [1285, 438] width 220 height 50
click at [1221, 478] on div "Chọn HT Thanh Toán" at bounding box center [1285, 478] width 223 height 29
click at [1219, 446] on span "Chọn HT Thanh Toán" at bounding box center [1285, 446] width 203 height 22
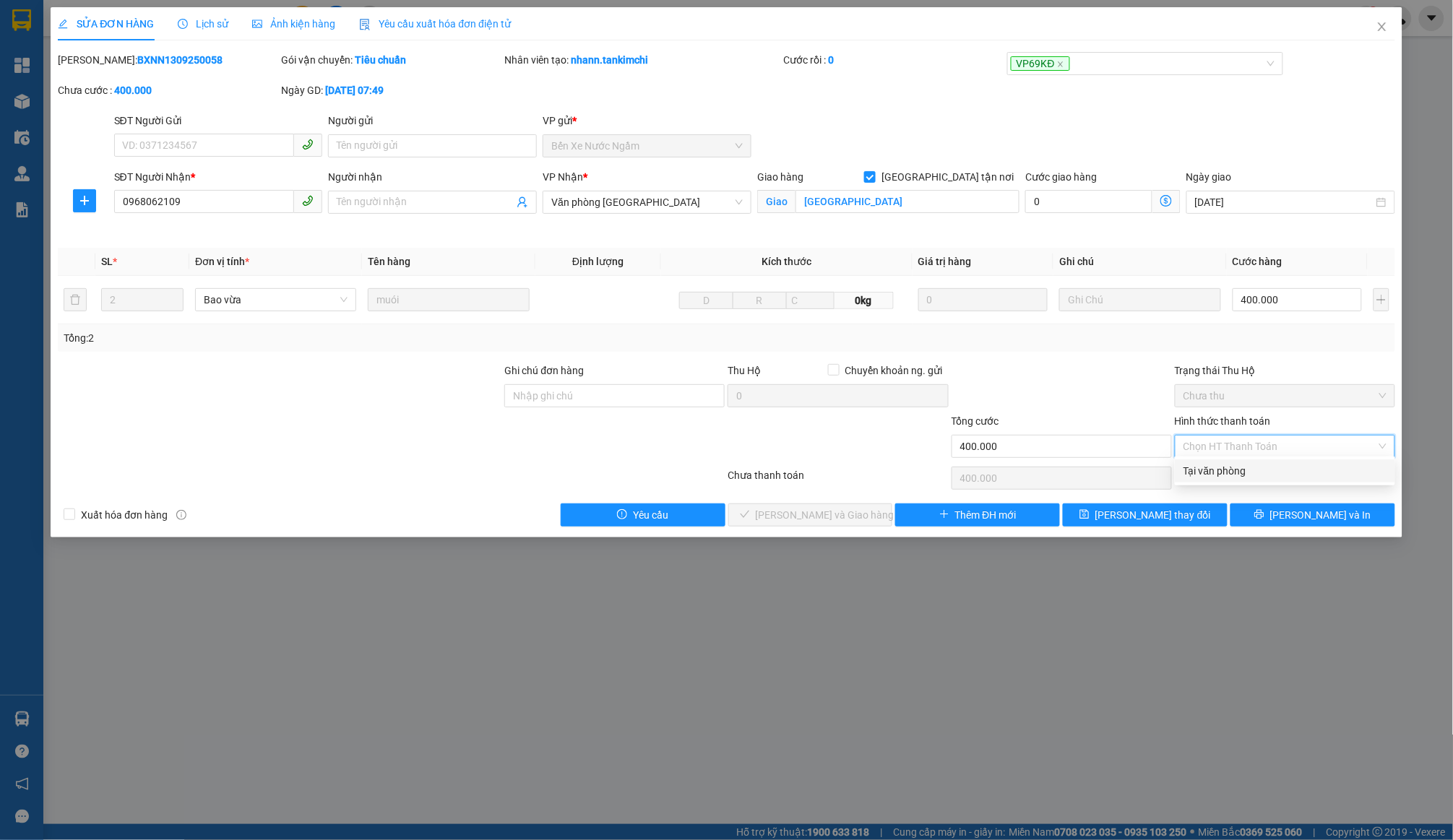
click at [1217, 465] on div "Tại văn phòng" at bounding box center [1285, 471] width 203 height 16
type input "0"
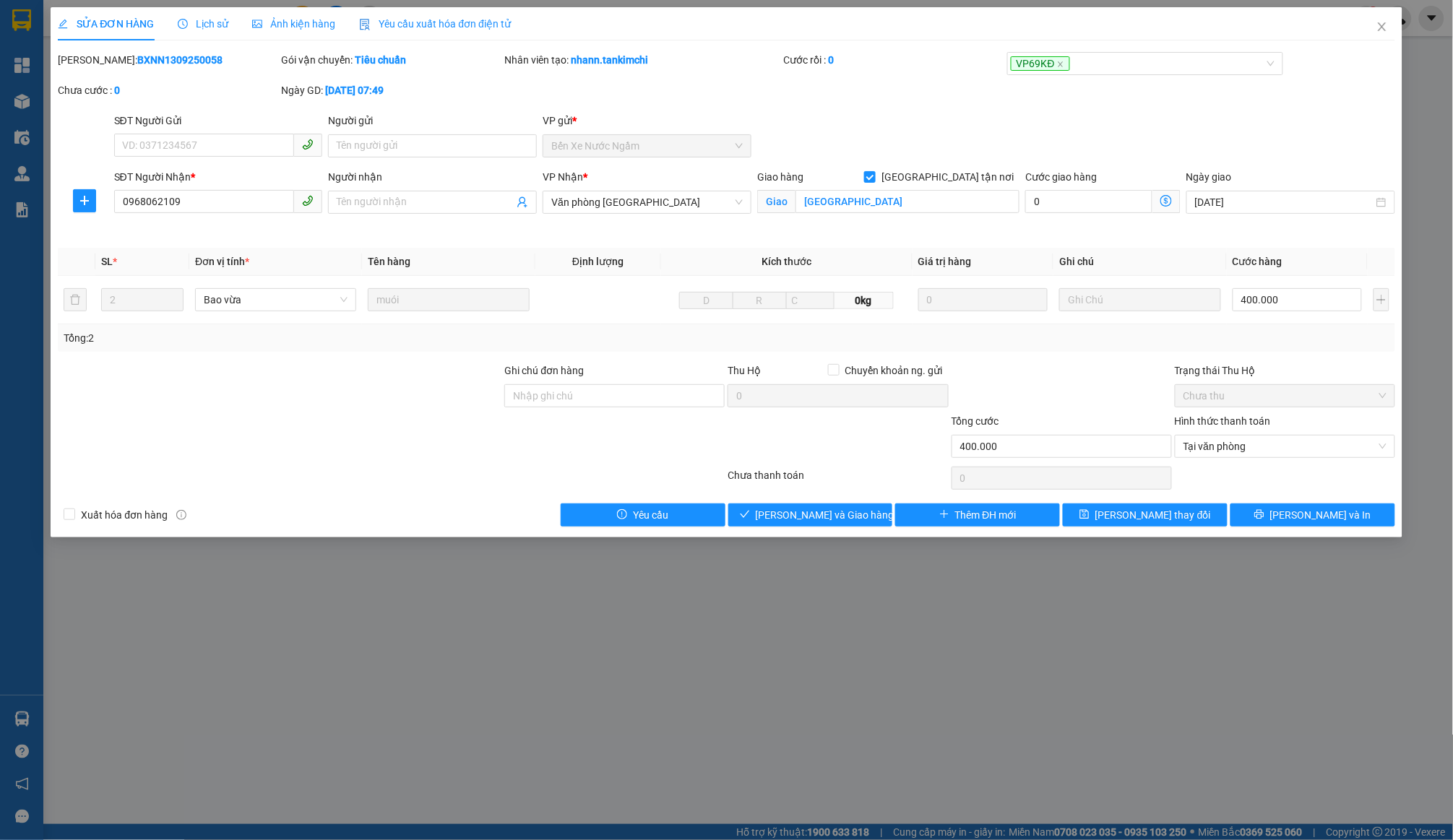
click at [771, 525] on div "SỬA ĐƠN HÀNG Lịch sử Ảnh kiện hàng Yêu cầu xuất hóa đơn điện tử Total Paid Fee …" at bounding box center [726, 272] width 1351 height 530
click at [788, 513] on span "Lưu và Giao hàng" at bounding box center [826, 515] width 139 height 16
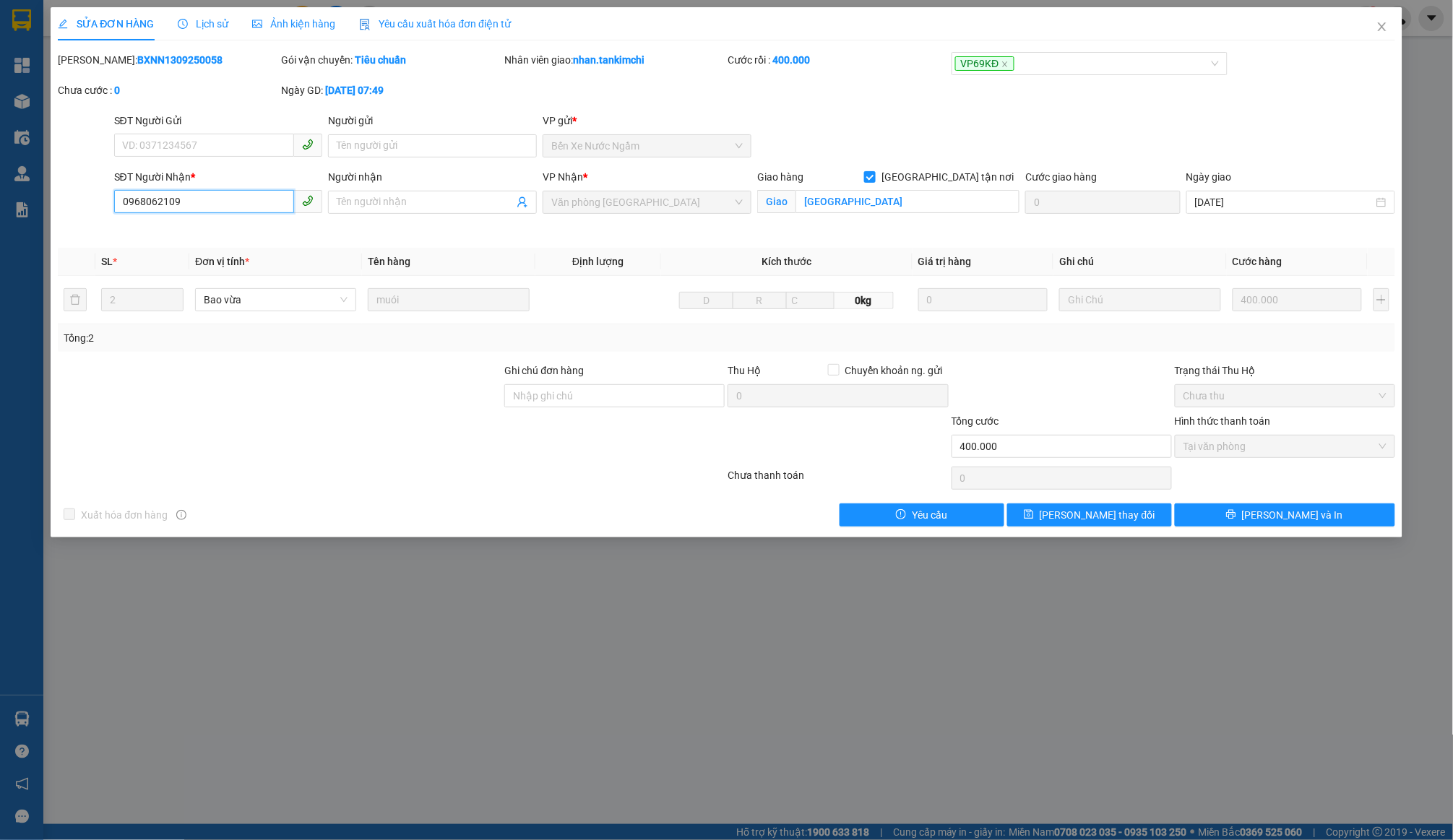
click at [162, 201] on input "0968062109" at bounding box center [204, 202] width 181 height 23
click at [1374, 22] on span "Close" at bounding box center [1382, 27] width 40 height 40
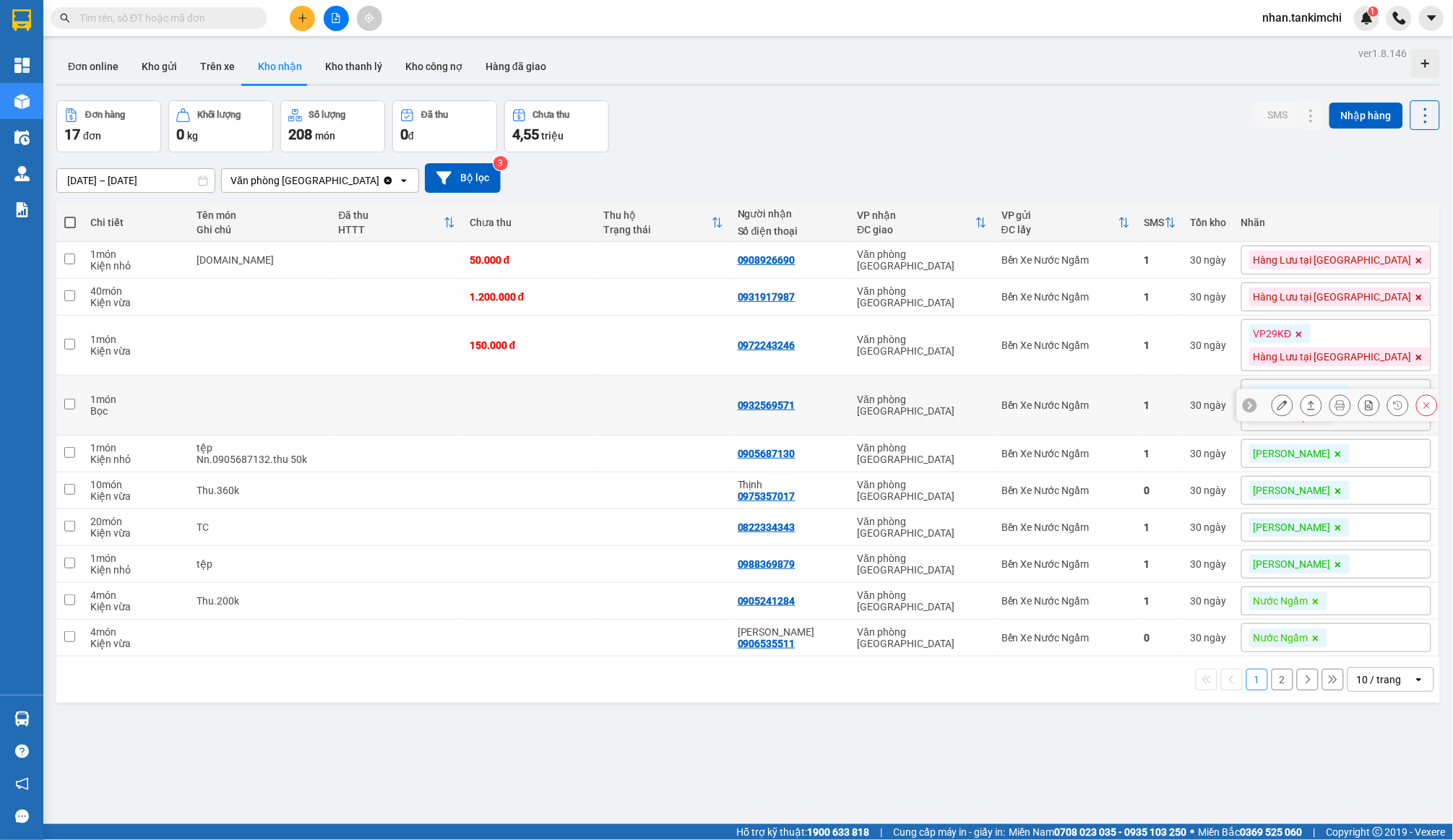
click at [1419, 404] on button at bounding box center [1427, 405] width 20 height 26
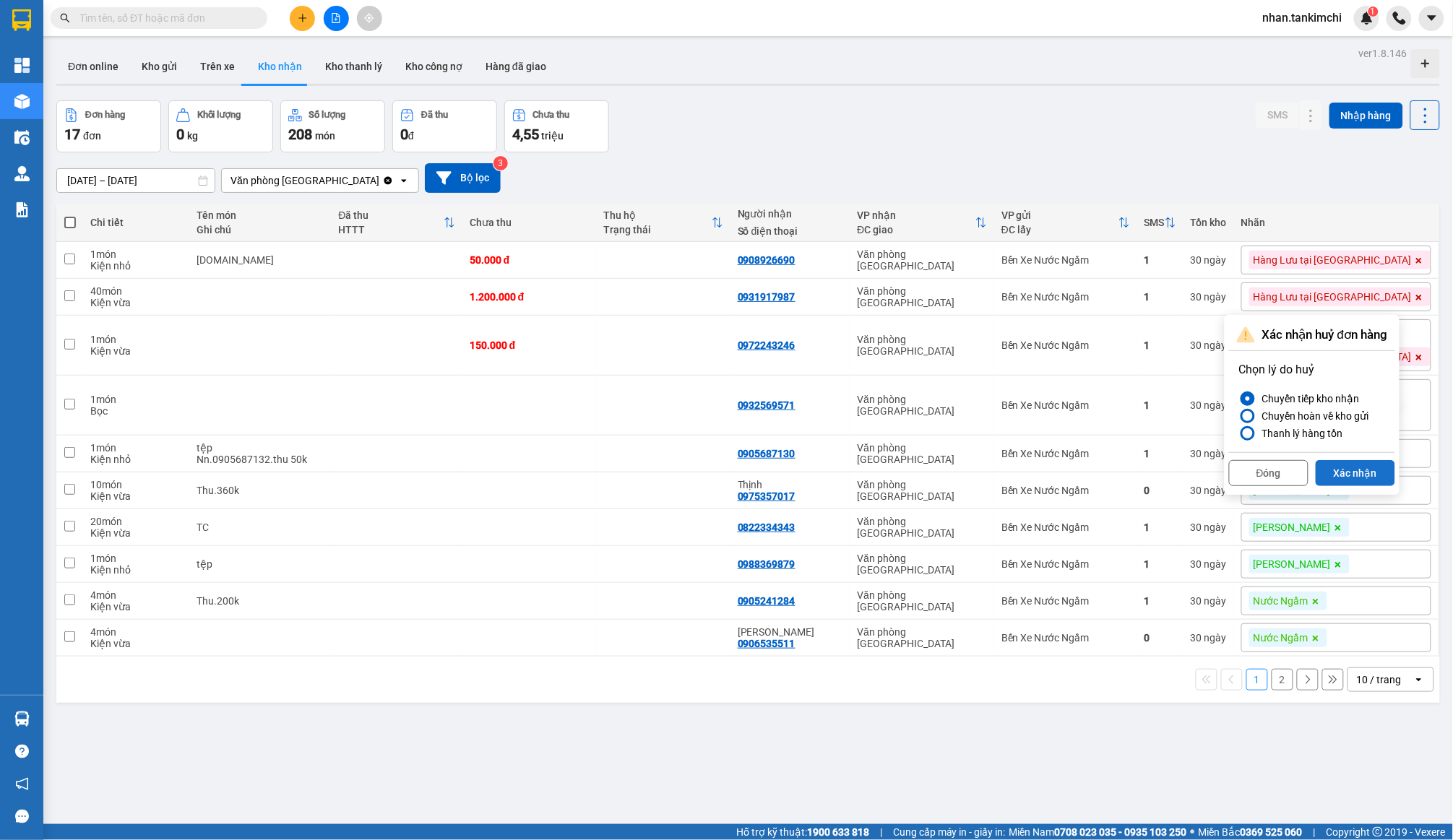
click at [1372, 471] on button "Xác nhận" at bounding box center [1356, 473] width 80 height 26
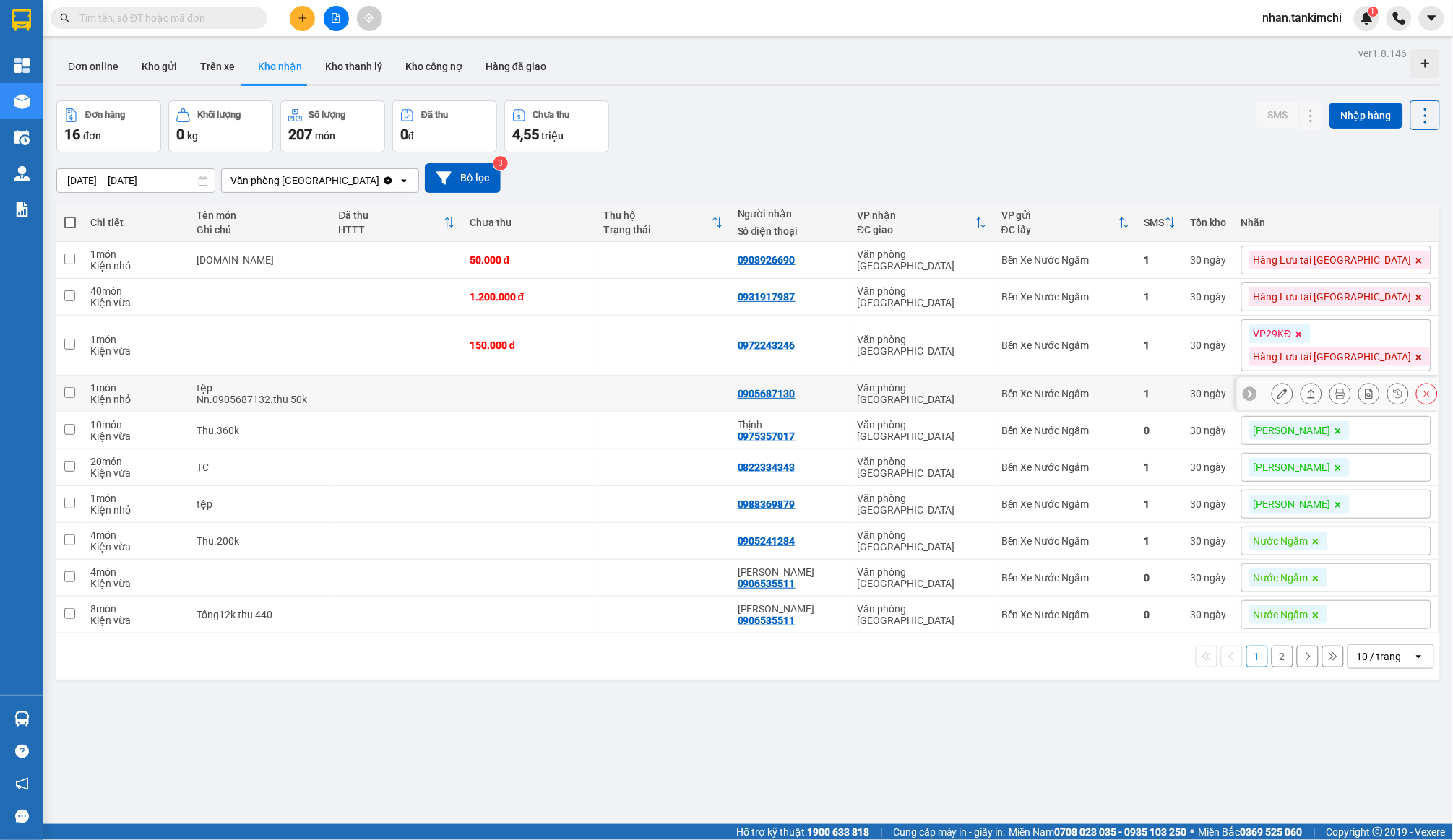
click at [1416, 397] on div at bounding box center [1427, 394] width 22 height 22
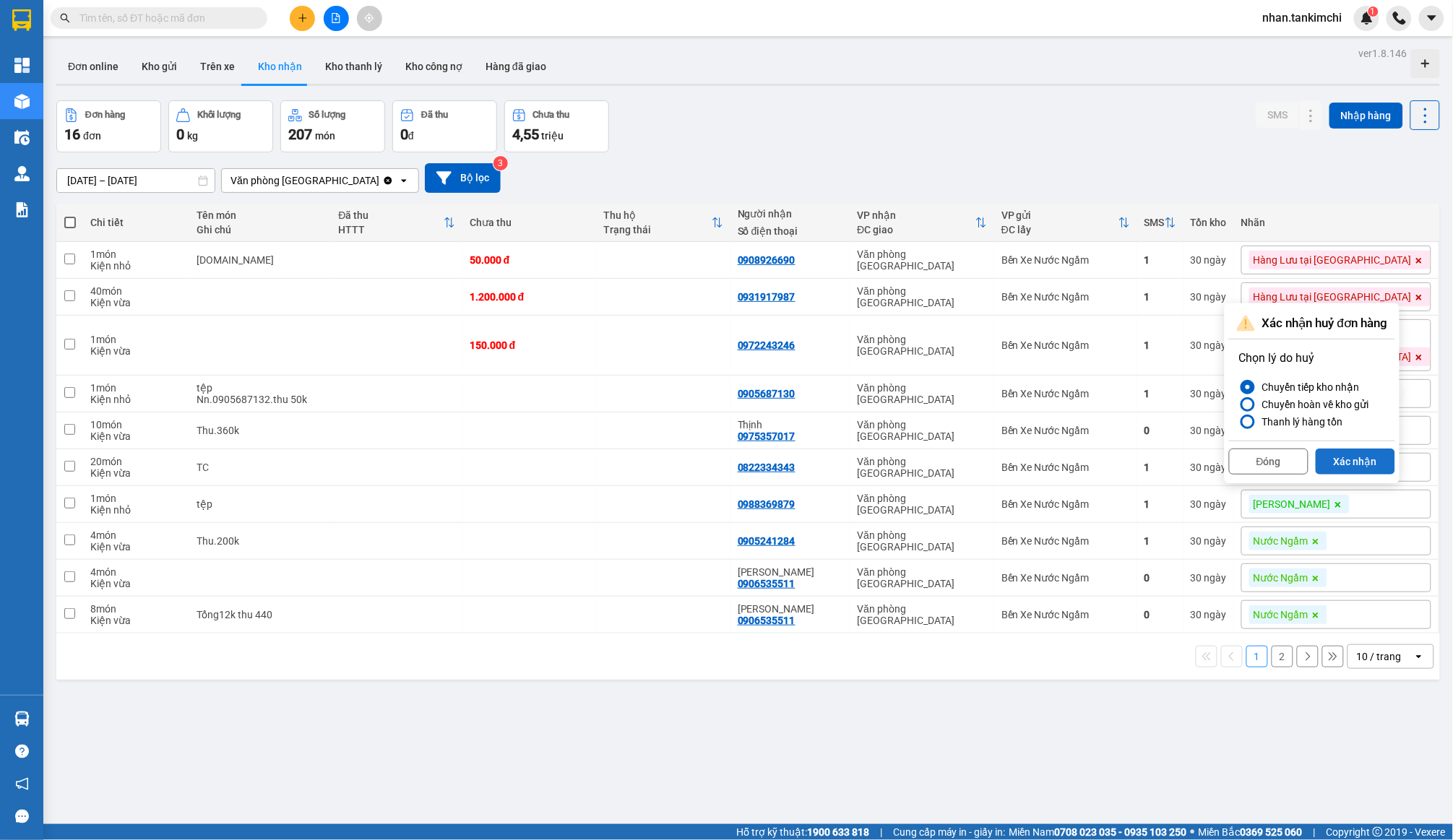
click at [1375, 449] on button "Xác nhận" at bounding box center [1356, 462] width 80 height 26
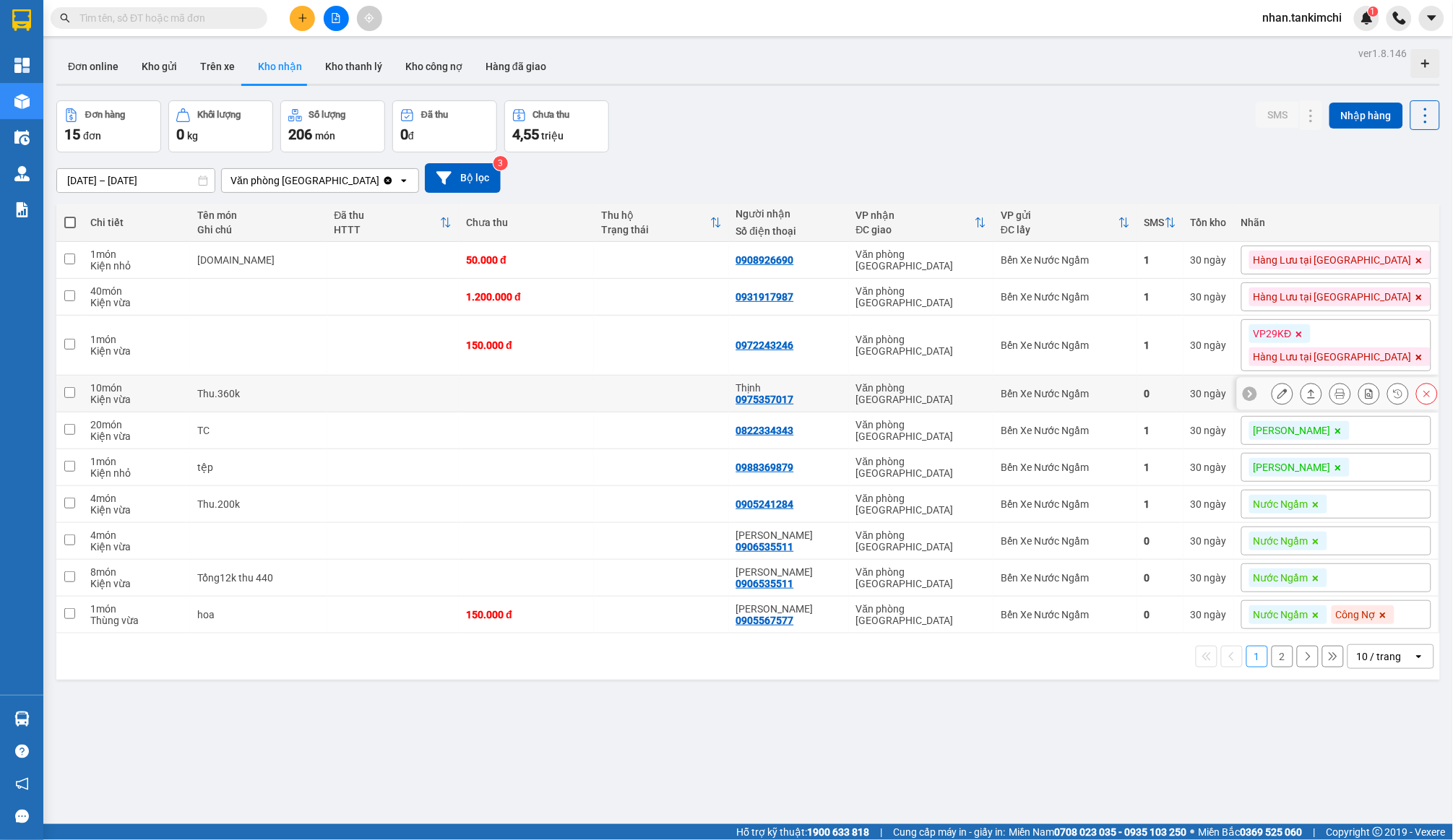
click at [1425, 401] on button at bounding box center [1427, 394] width 20 height 26
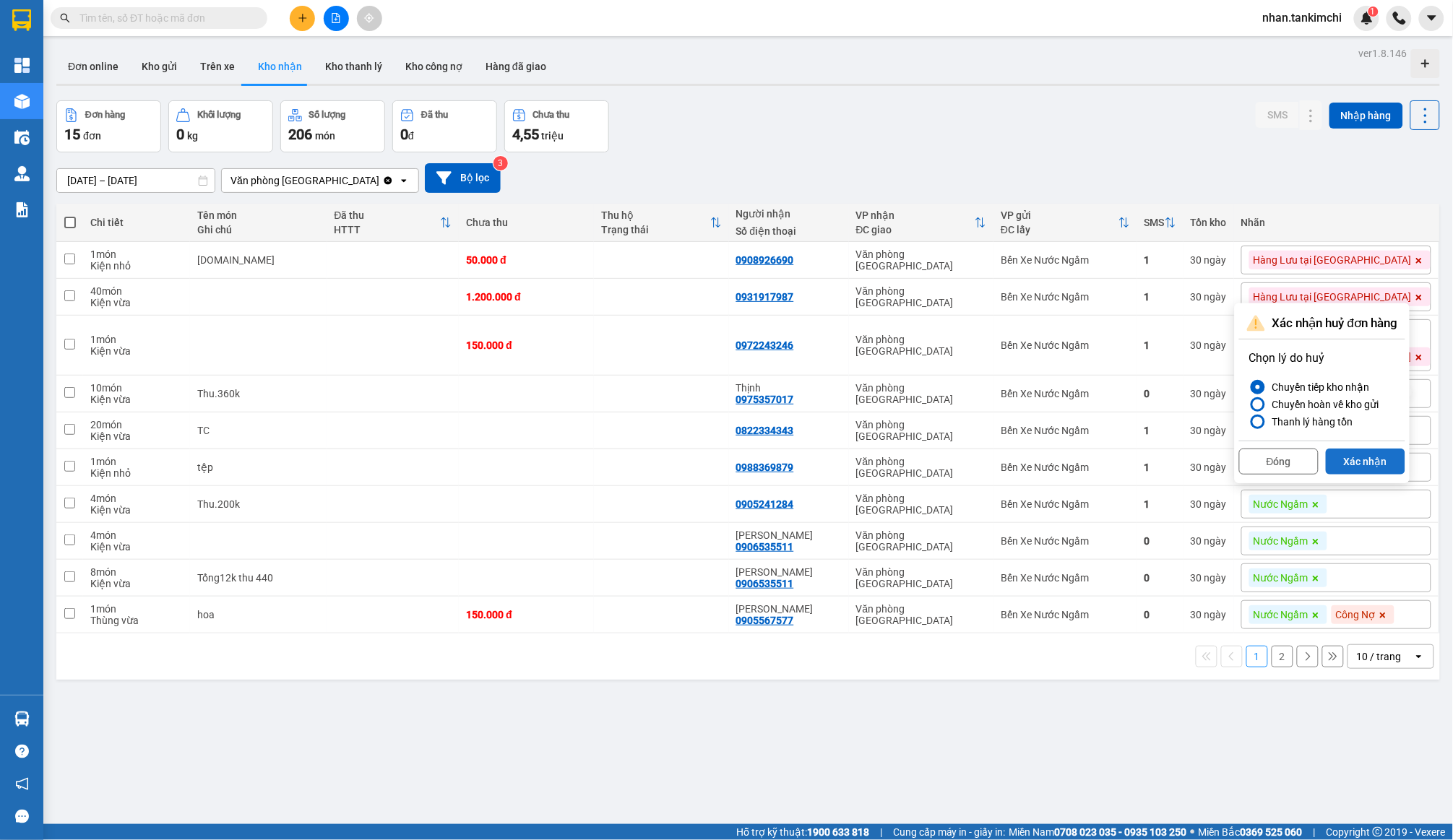
click at [1389, 454] on button "Xác nhận" at bounding box center [1366, 462] width 80 height 26
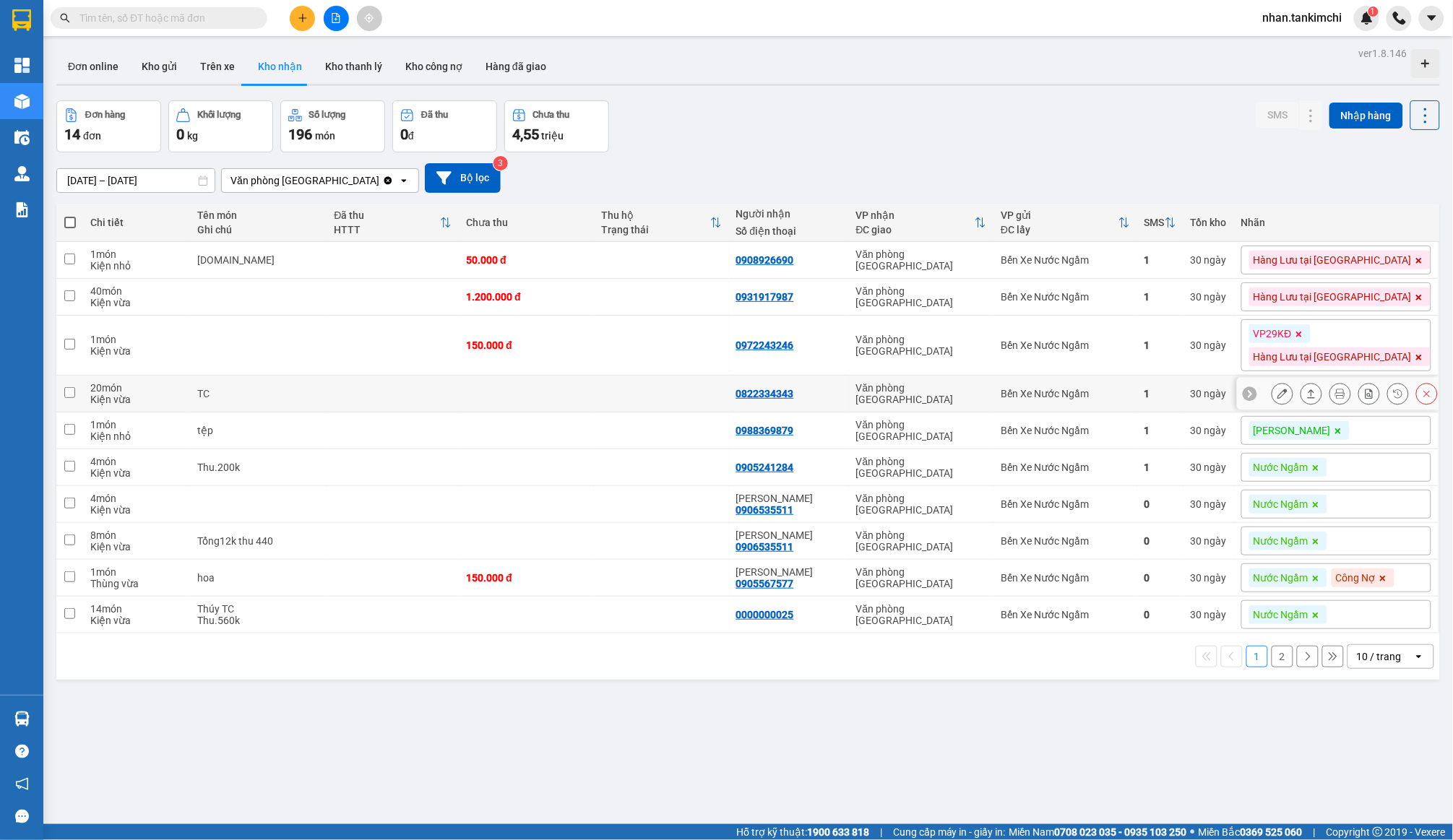
click at [1425, 389] on icon at bounding box center [1427, 394] width 10 height 10
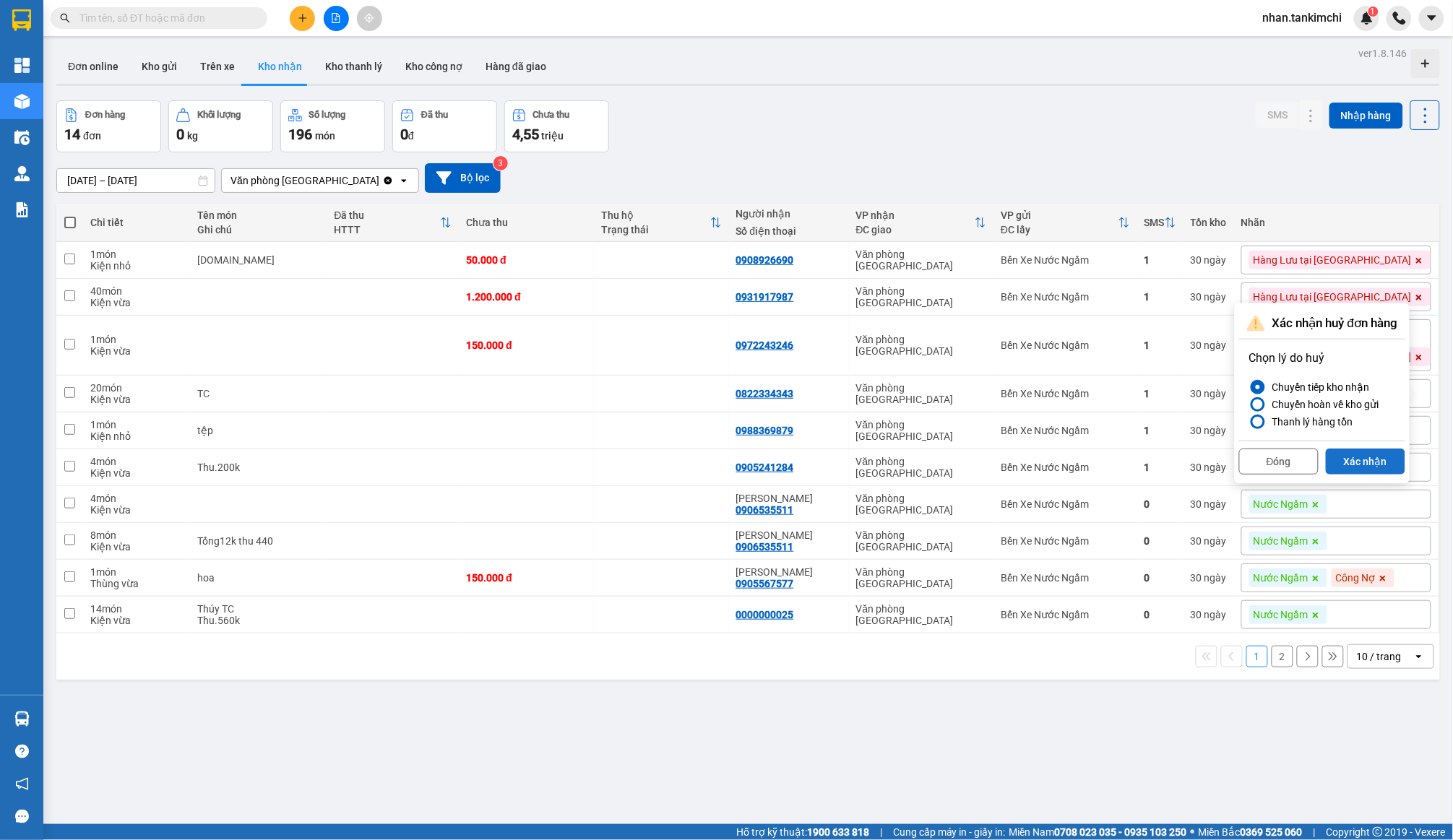
click at [1384, 462] on button "Xác nhận" at bounding box center [1366, 462] width 80 height 26
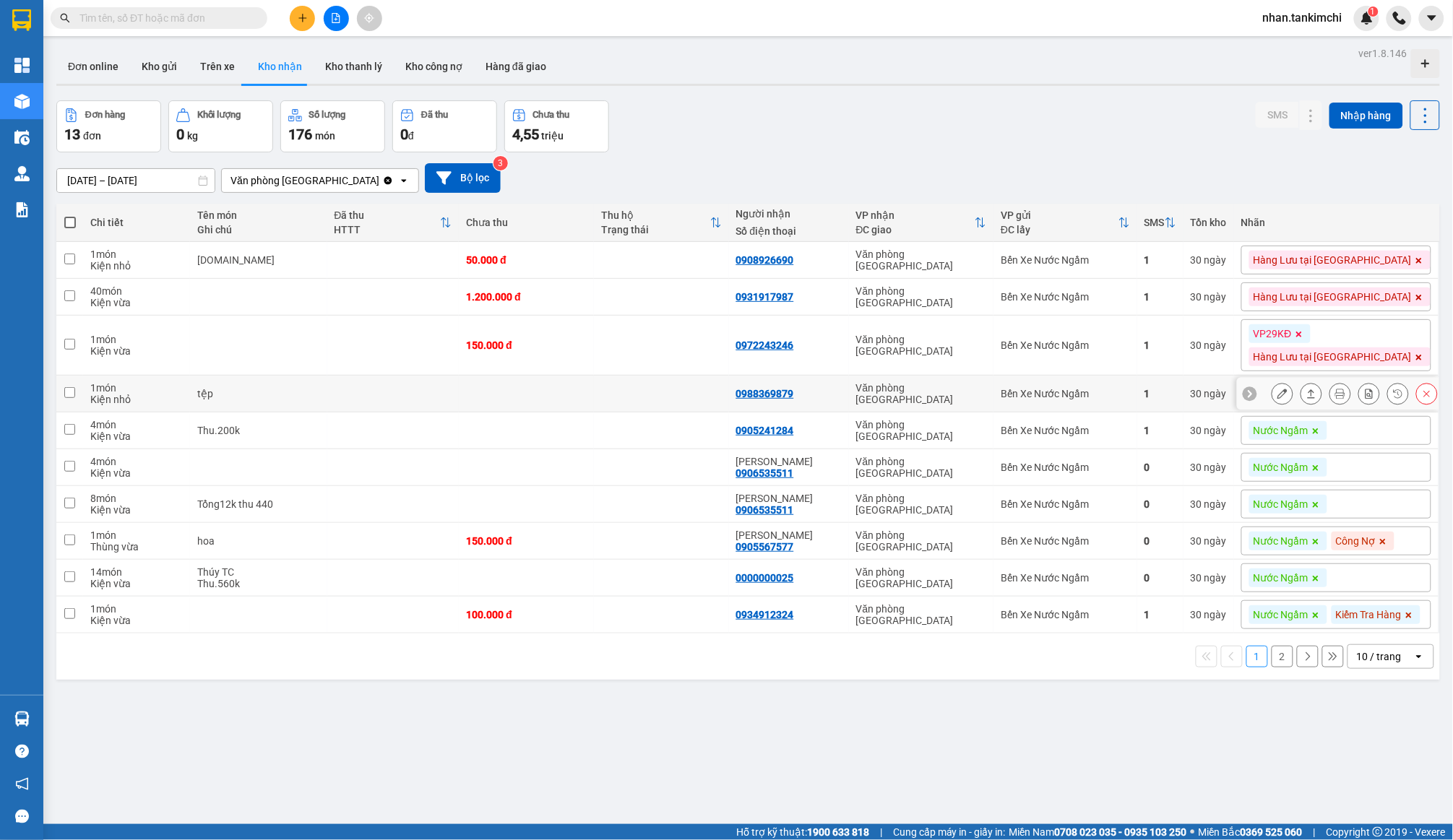
click at [1433, 389] on button at bounding box center [1427, 394] width 20 height 26
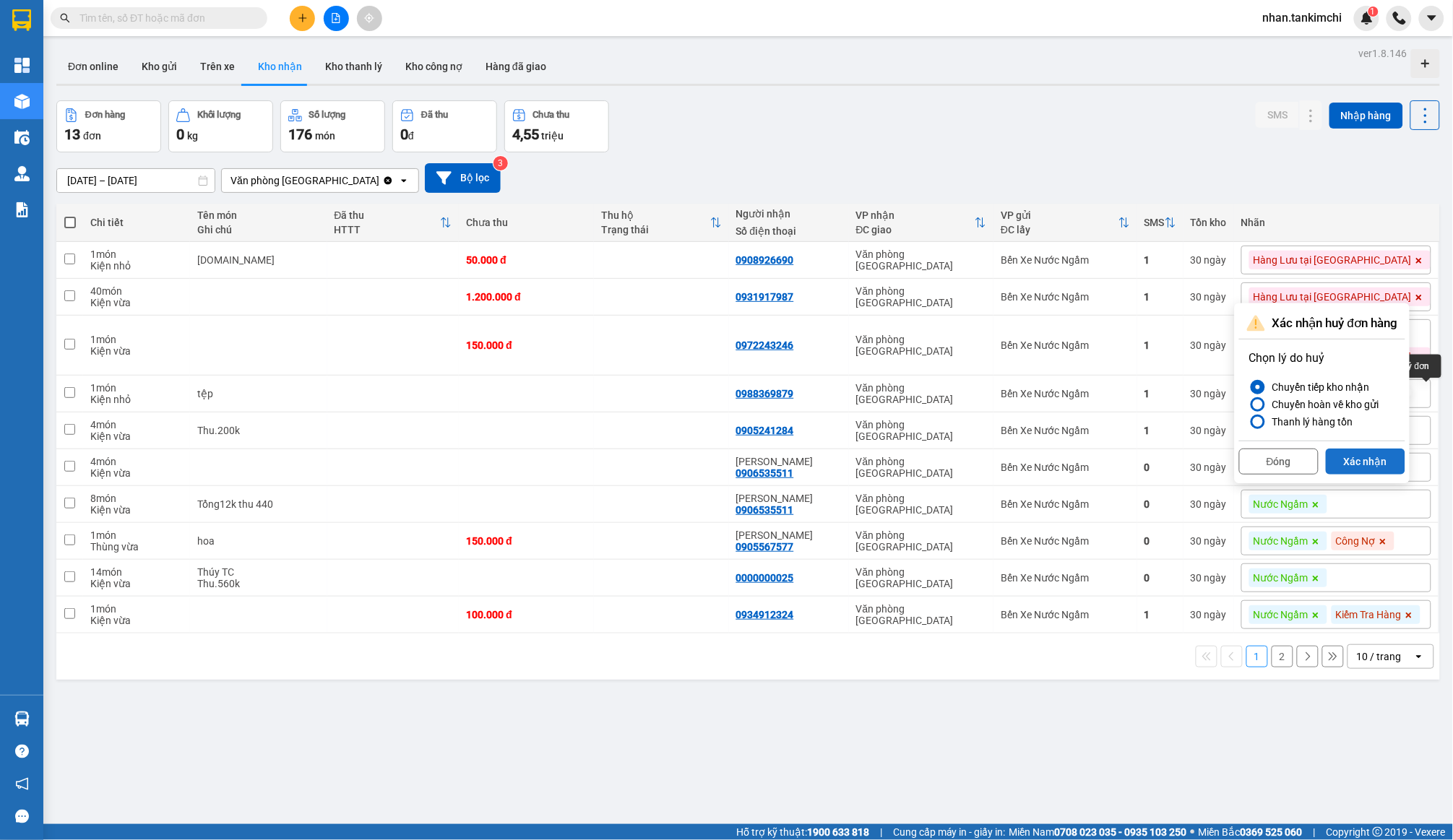
click at [1375, 466] on button "Xác nhận" at bounding box center [1366, 462] width 80 height 26
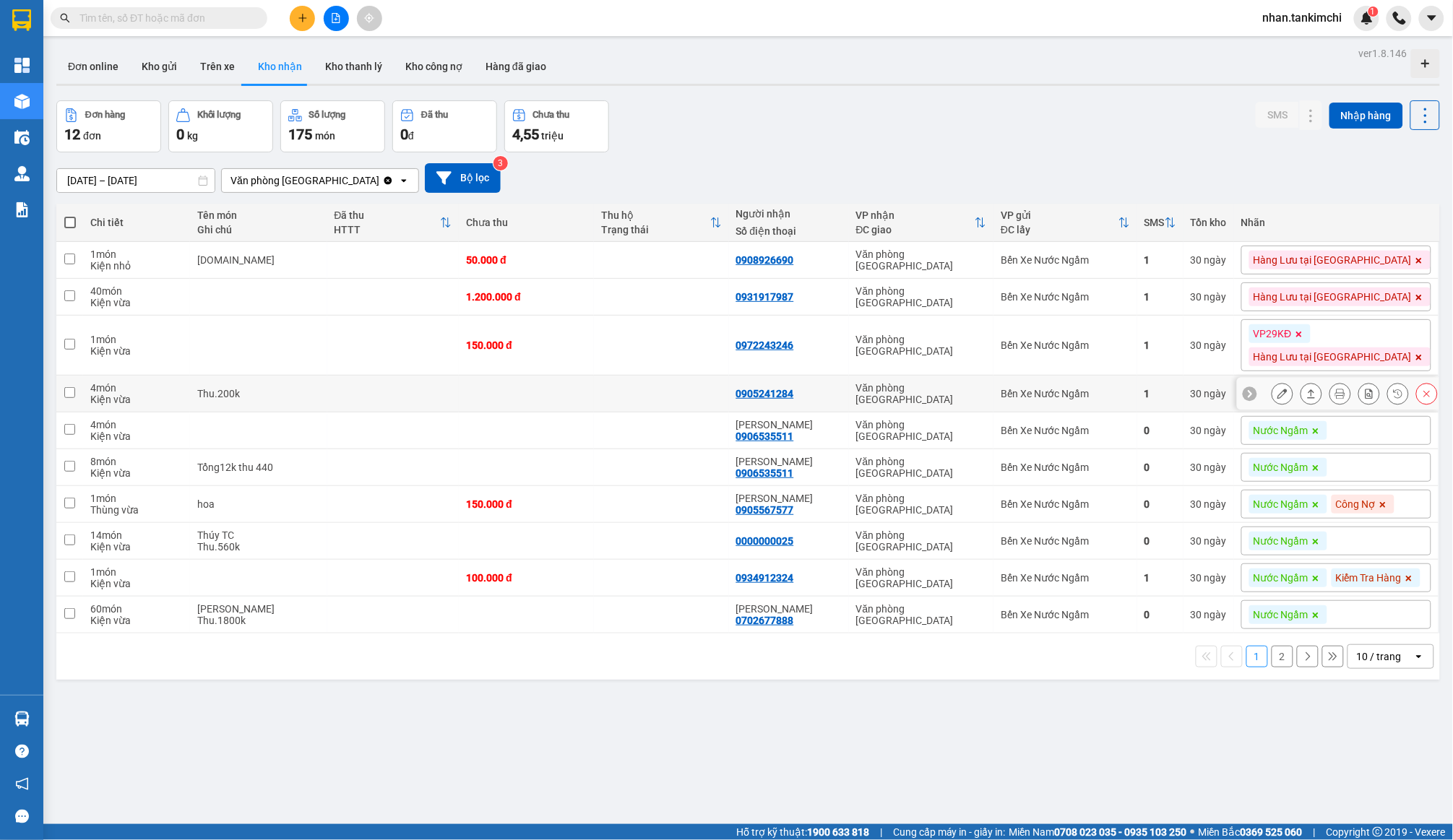
click at [1430, 393] on icon at bounding box center [1427, 394] width 10 height 10
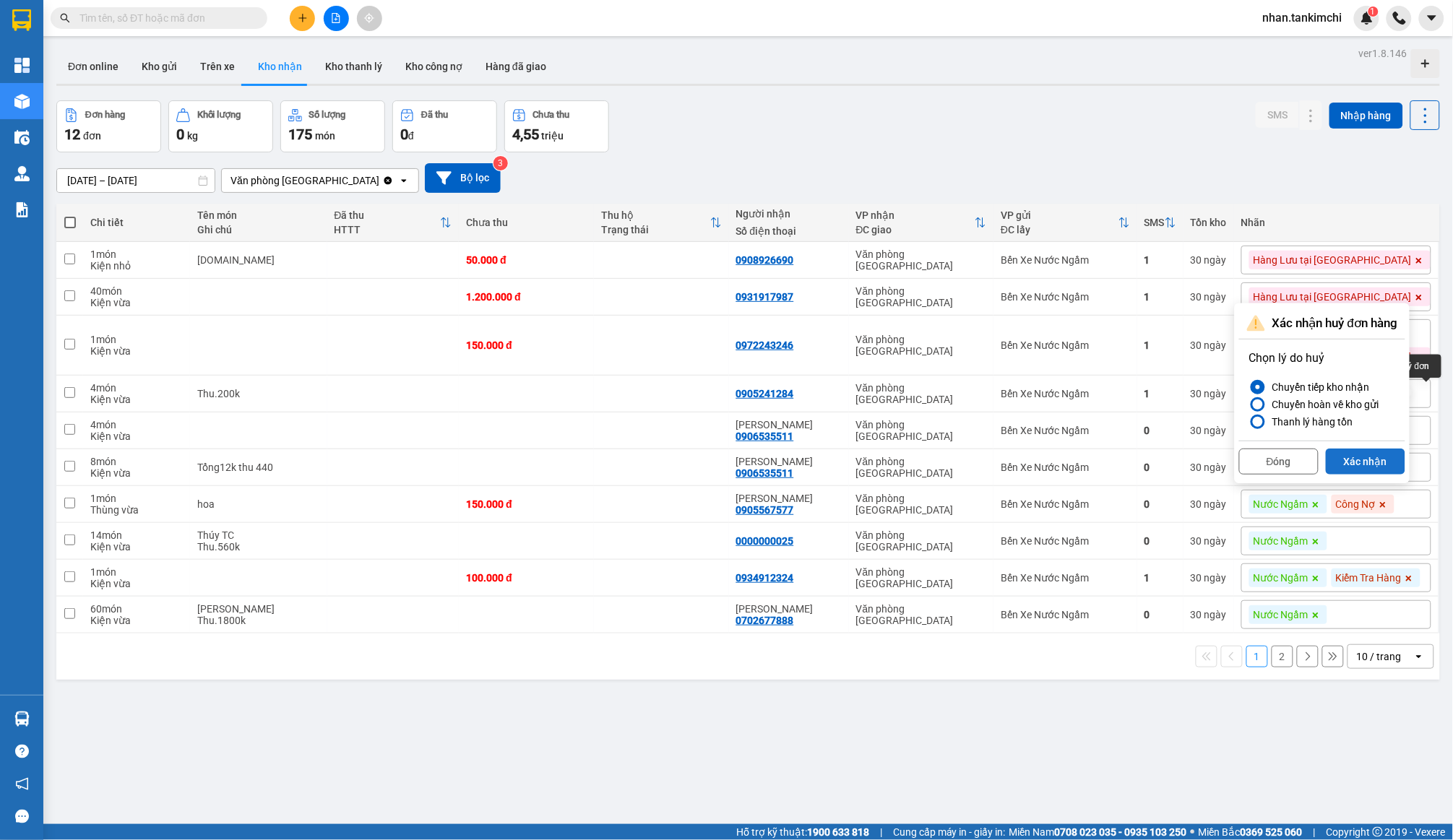
click at [1381, 457] on button "Xác nhận" at bounding box center [1366, 462] width 80 height 26
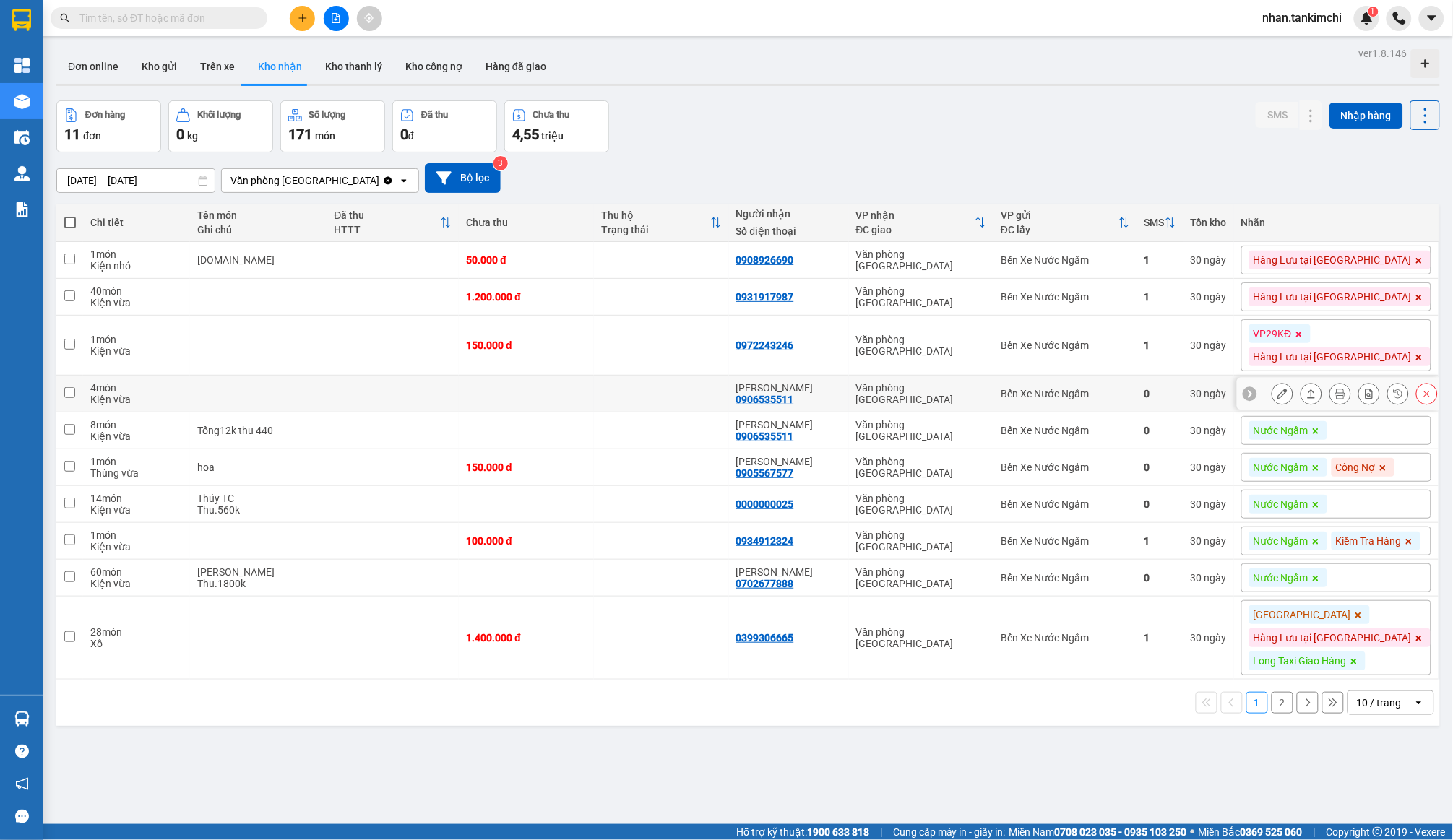
click at [1425, 400] on button at bounding box center [1427, 394] width 20 height 26
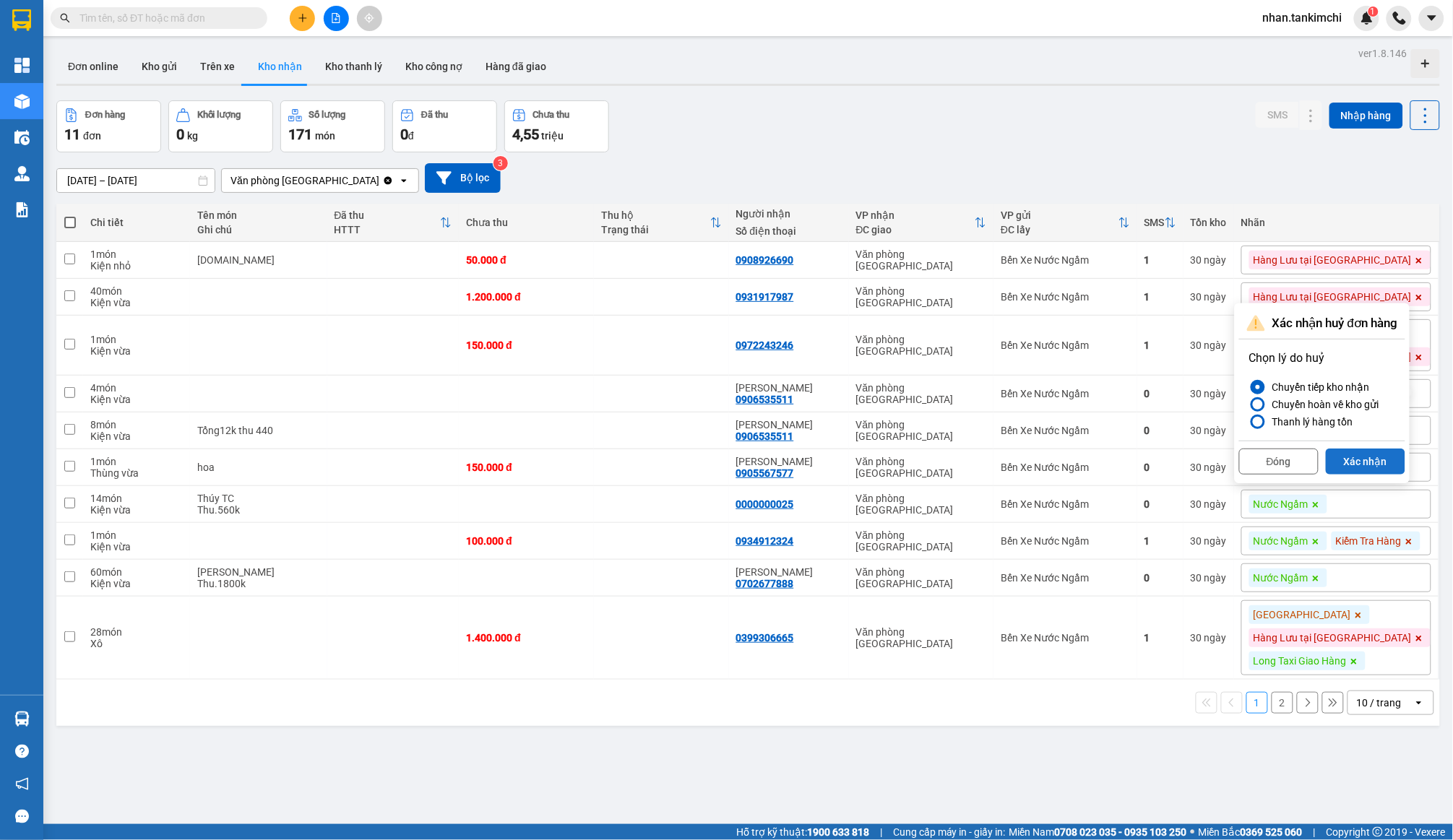
click at [1380, 455] on button "Xác nhận" at bounding box center [1366, 462] width 80 height 26
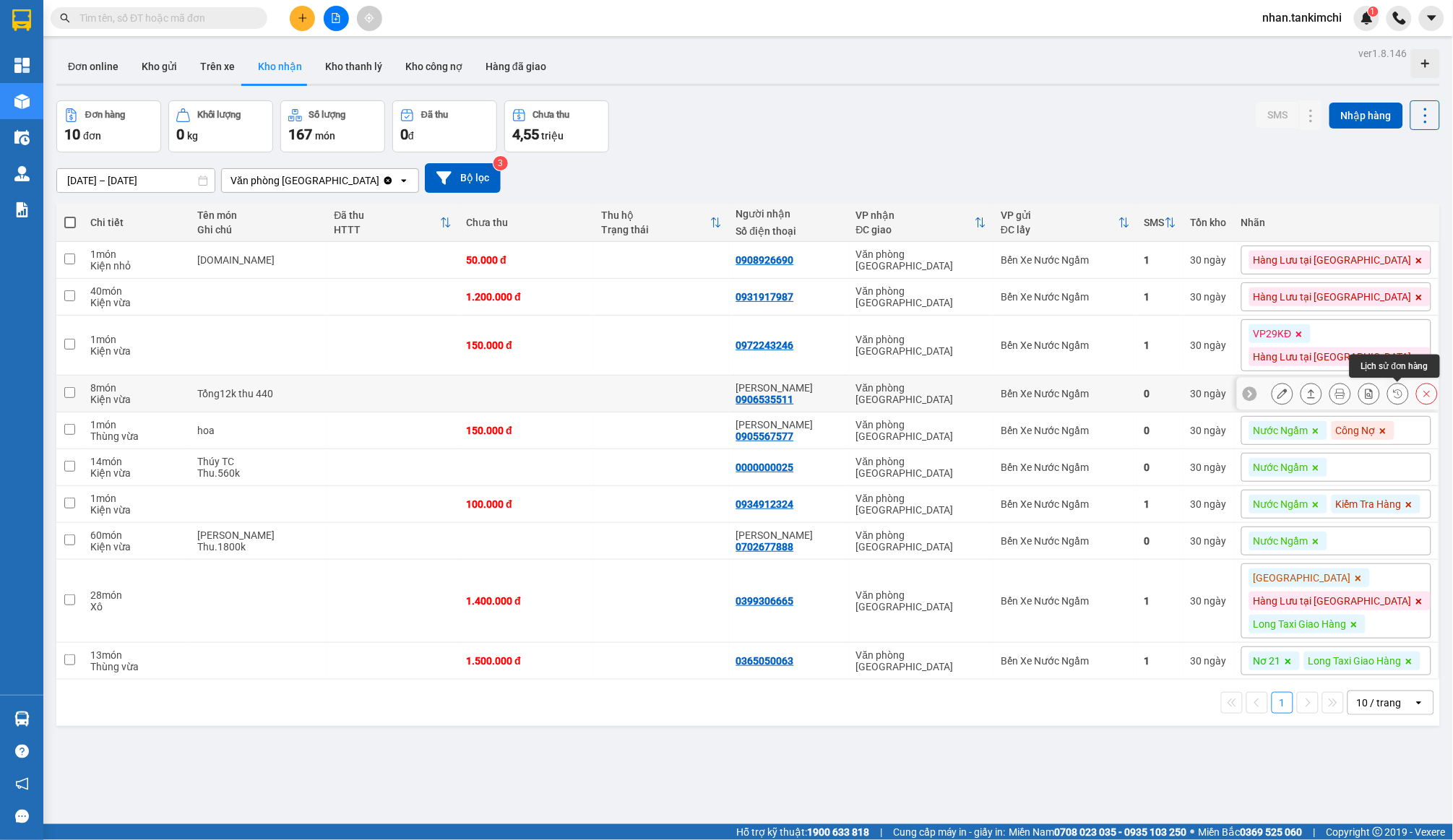
click at [1427, 397] on icon at bounding box center [1427, 394] width 10 height 10
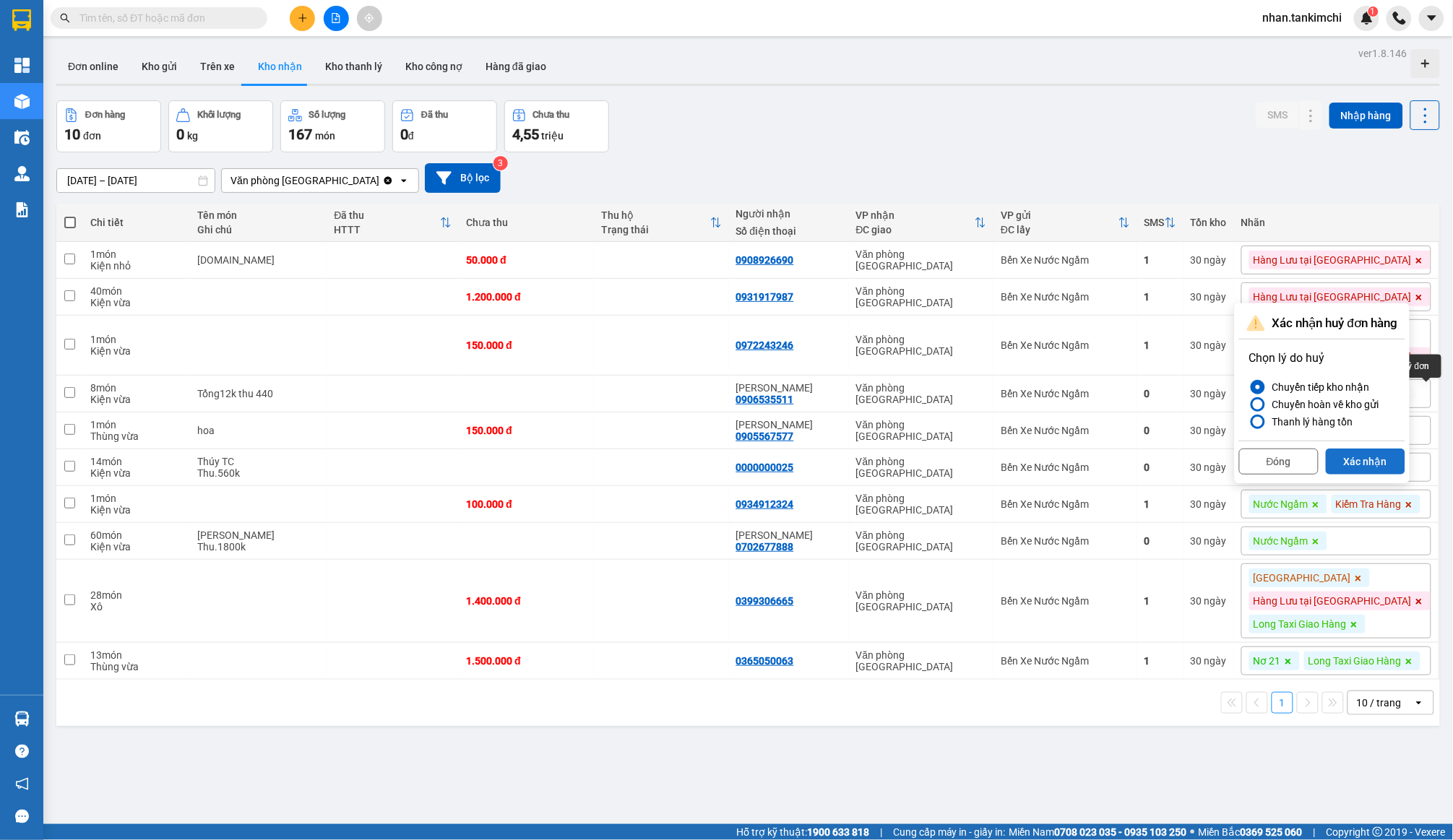
click at [1396, 453] on button "Xác nhận" at bounding box center [1366, 462] width 80 height 26
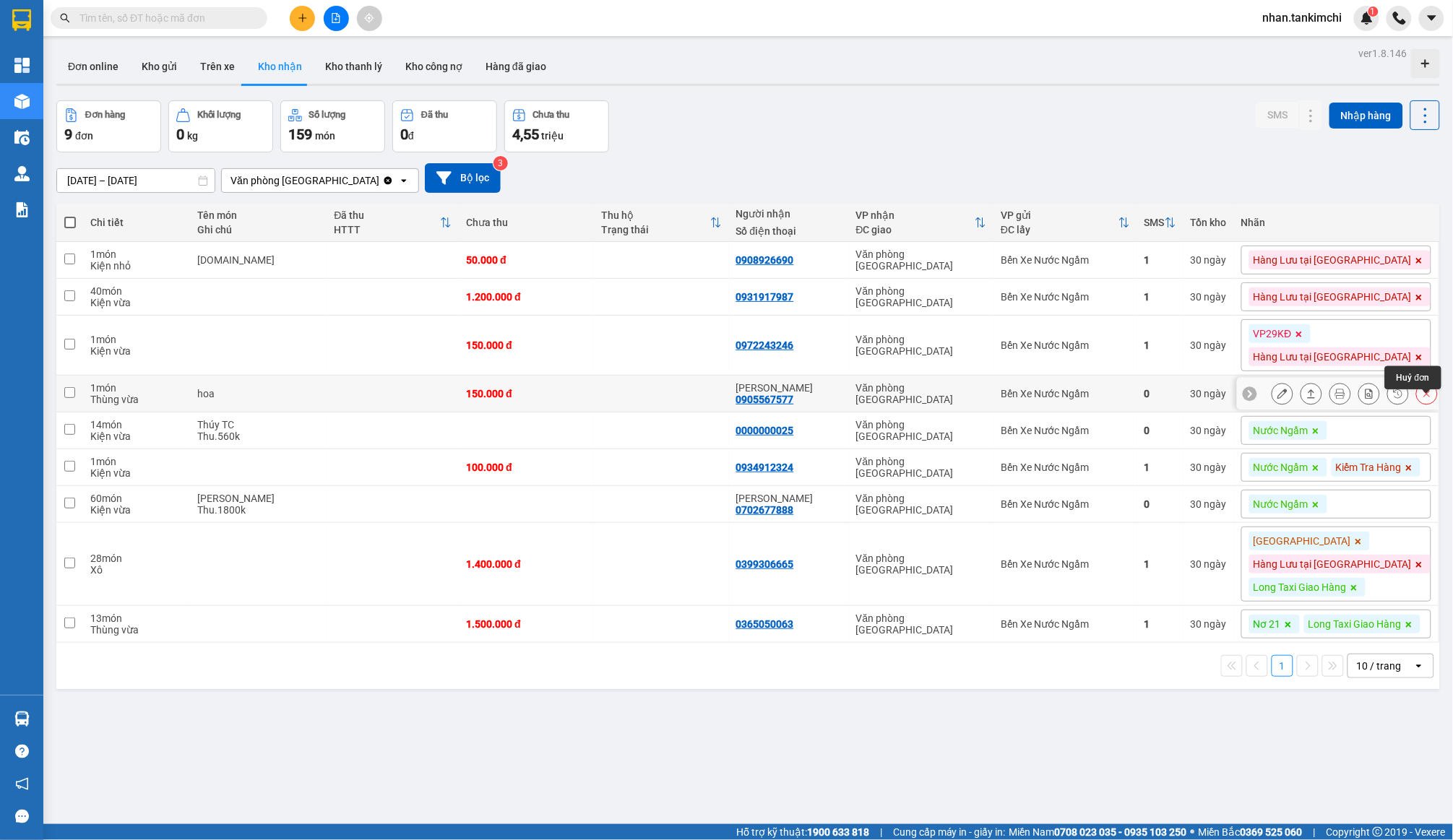
click at [1432, 399] on icon at bounding box center [1427, 394] width 10 height 10
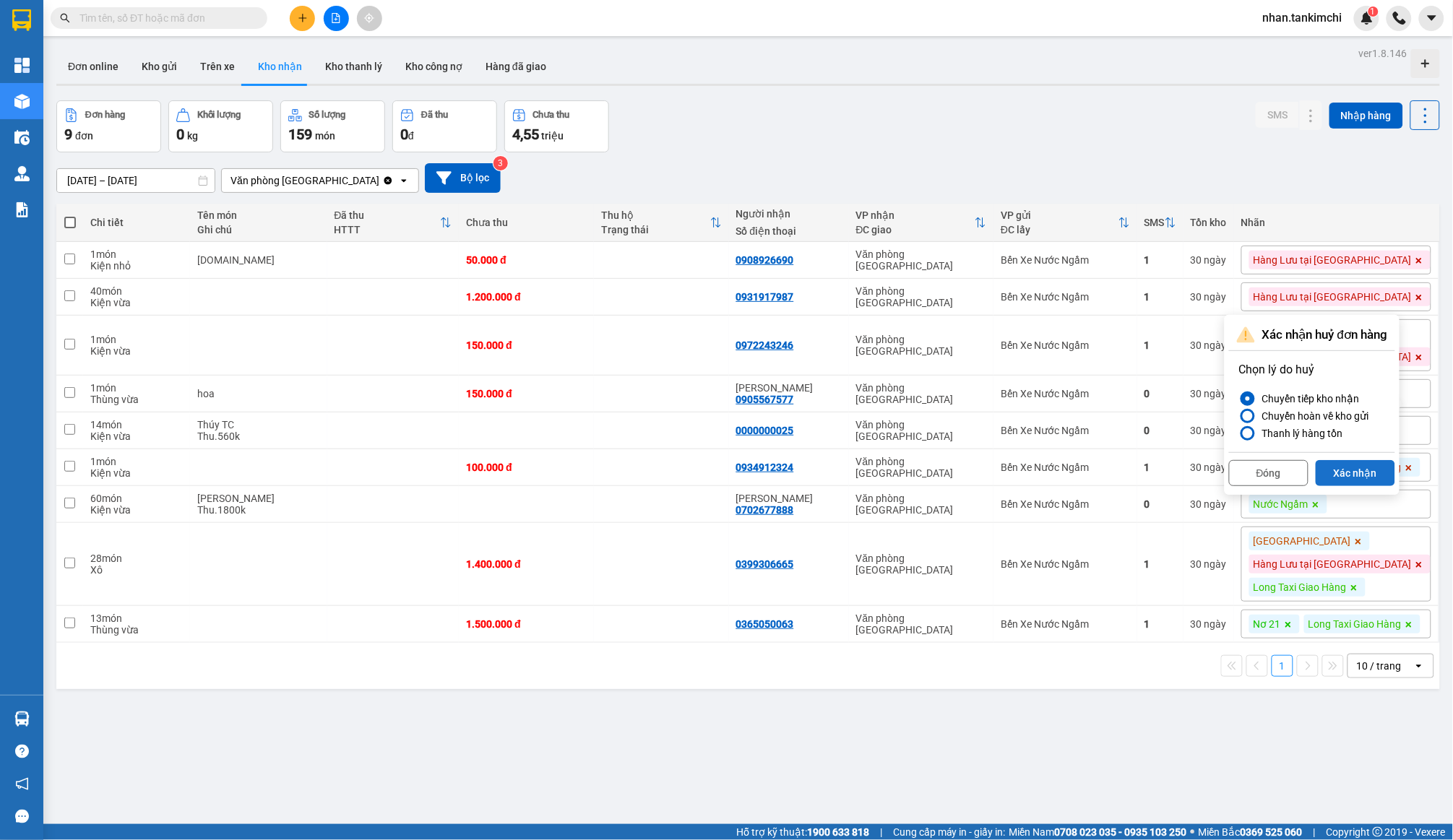
click at [1367, 466] on button "Xác nhận" at bounding box center [1356, 473] width 80 height 26
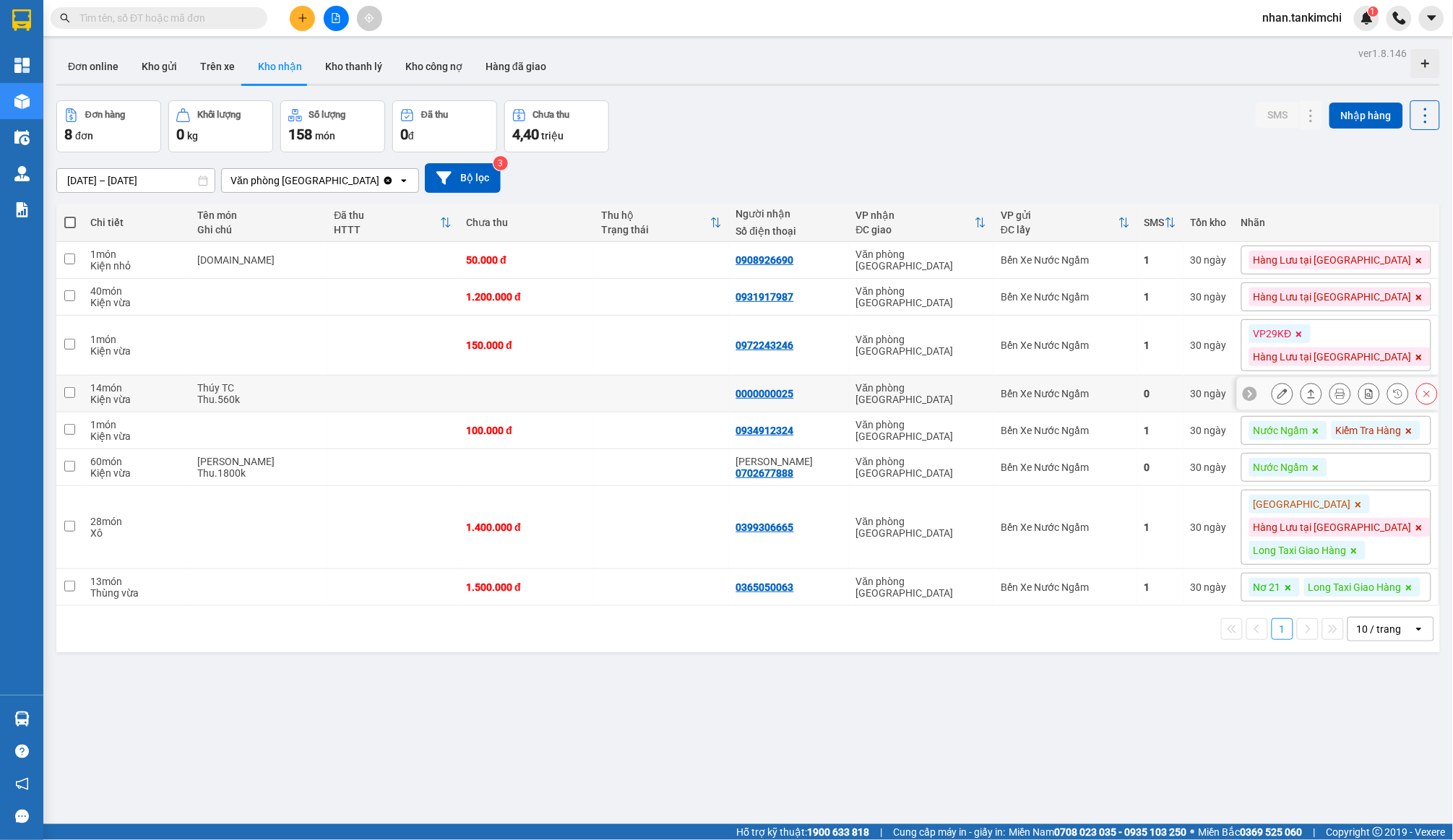
click at [1430, 396] on icon at bounding box center [1427, 394] width 7 height 7
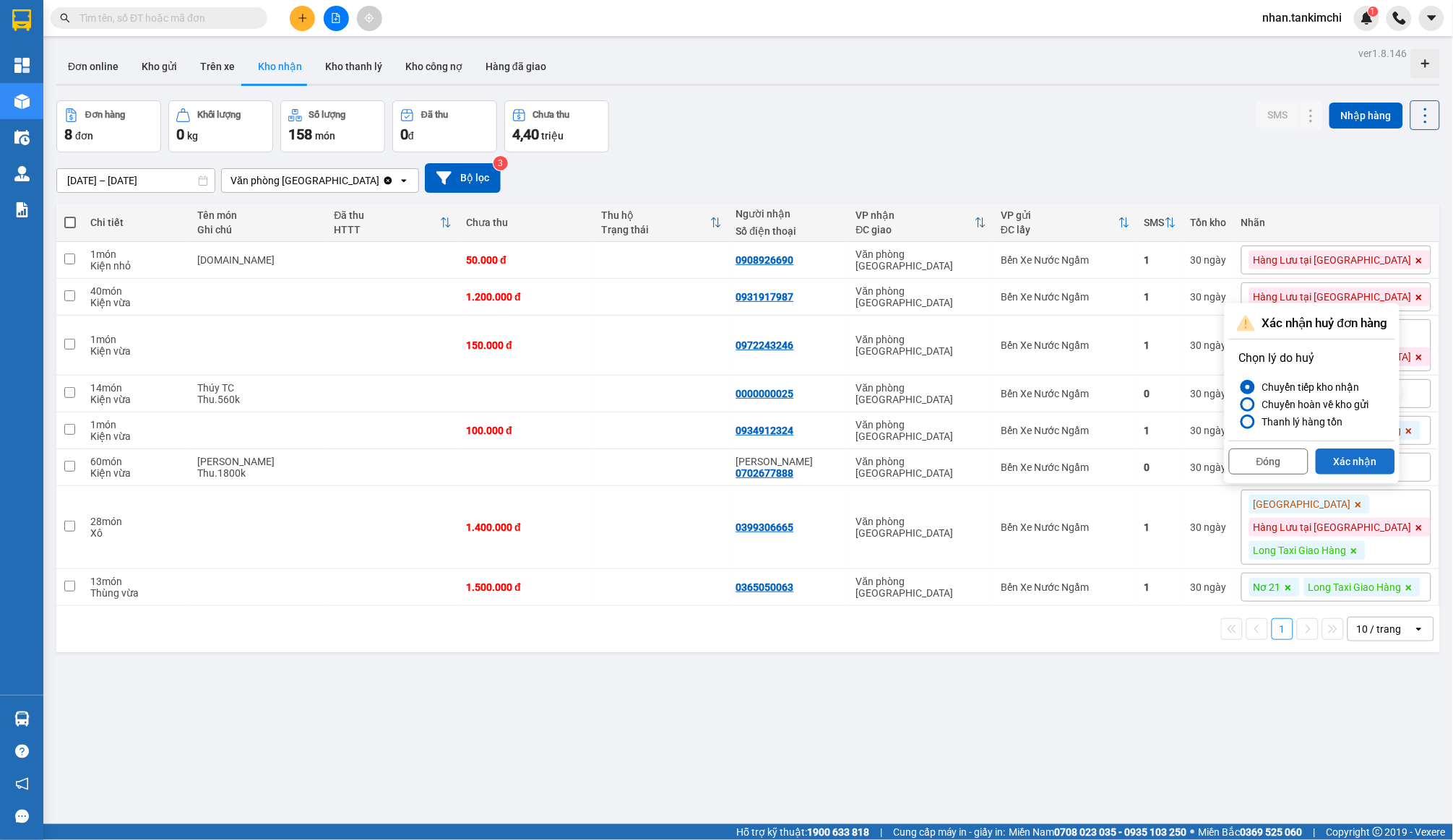
click at [1385, 457] on button "Xác nhận" at bounding box center [1356, 462] width 80 height 26
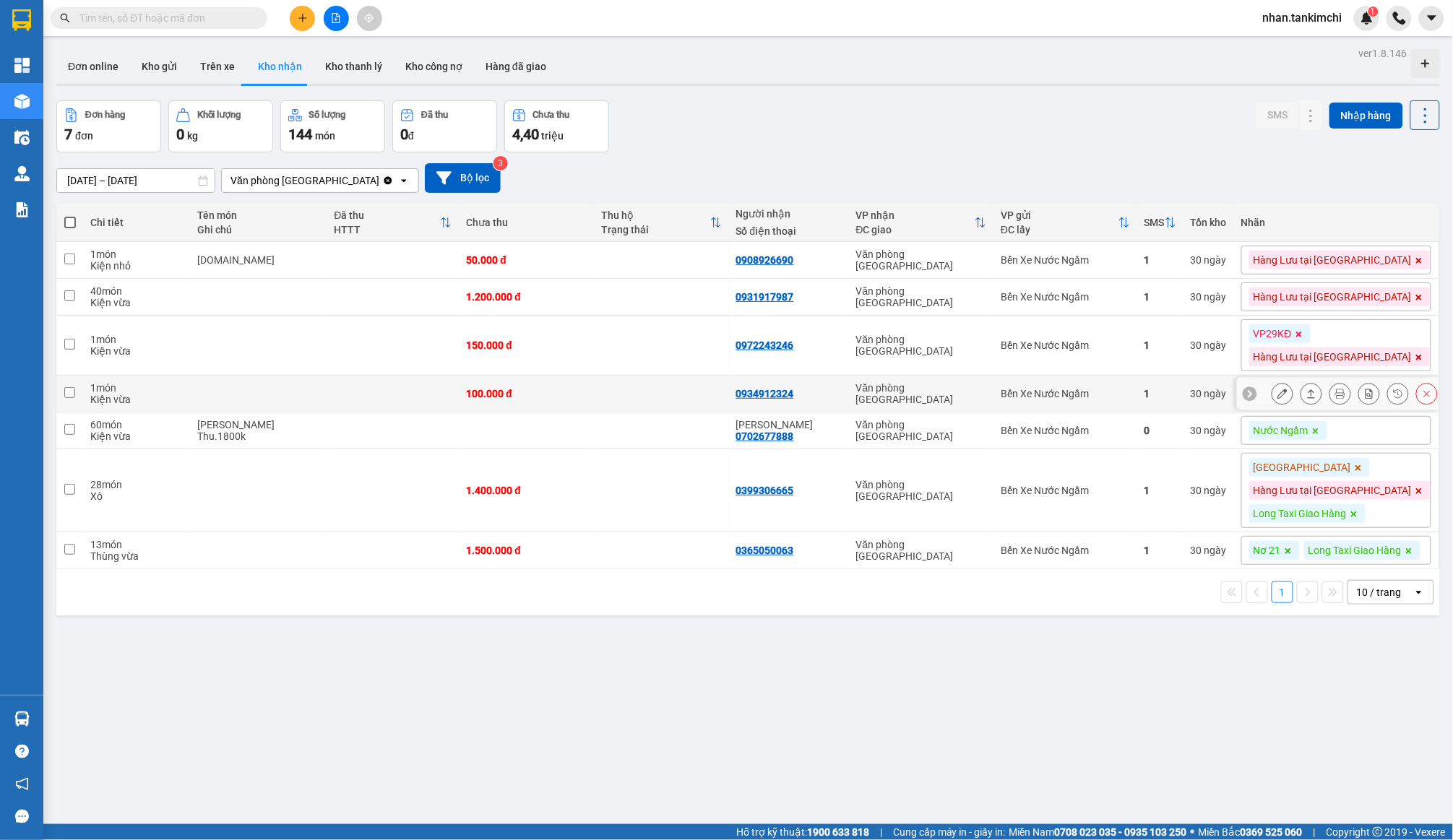
click at [1419, 406] on button at bounding box center [1427, 394] width 20 height 26
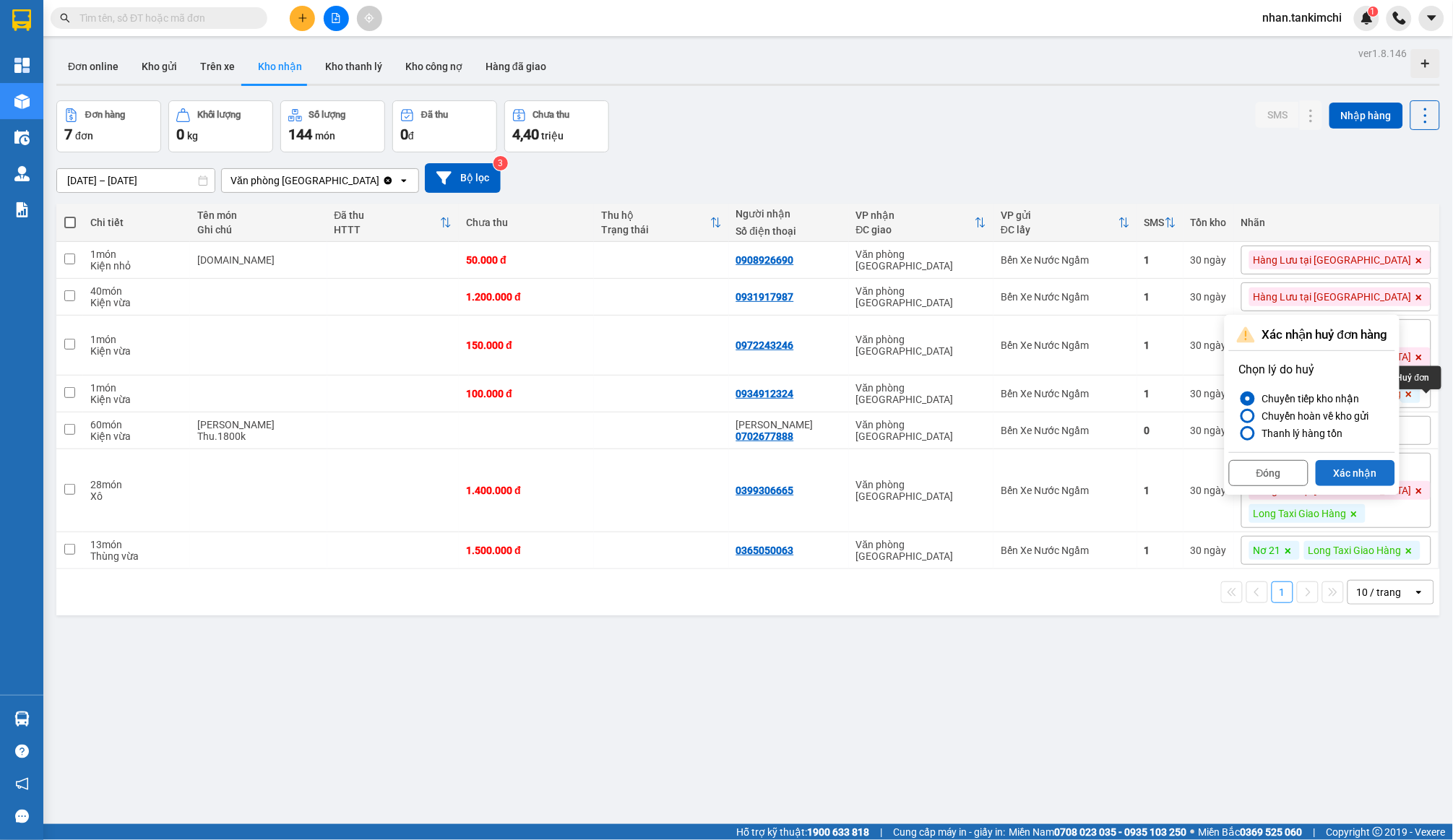
click at [1381, 474] on button "Xác nhận" at bounding box center [1356, 473] width 80 height 26
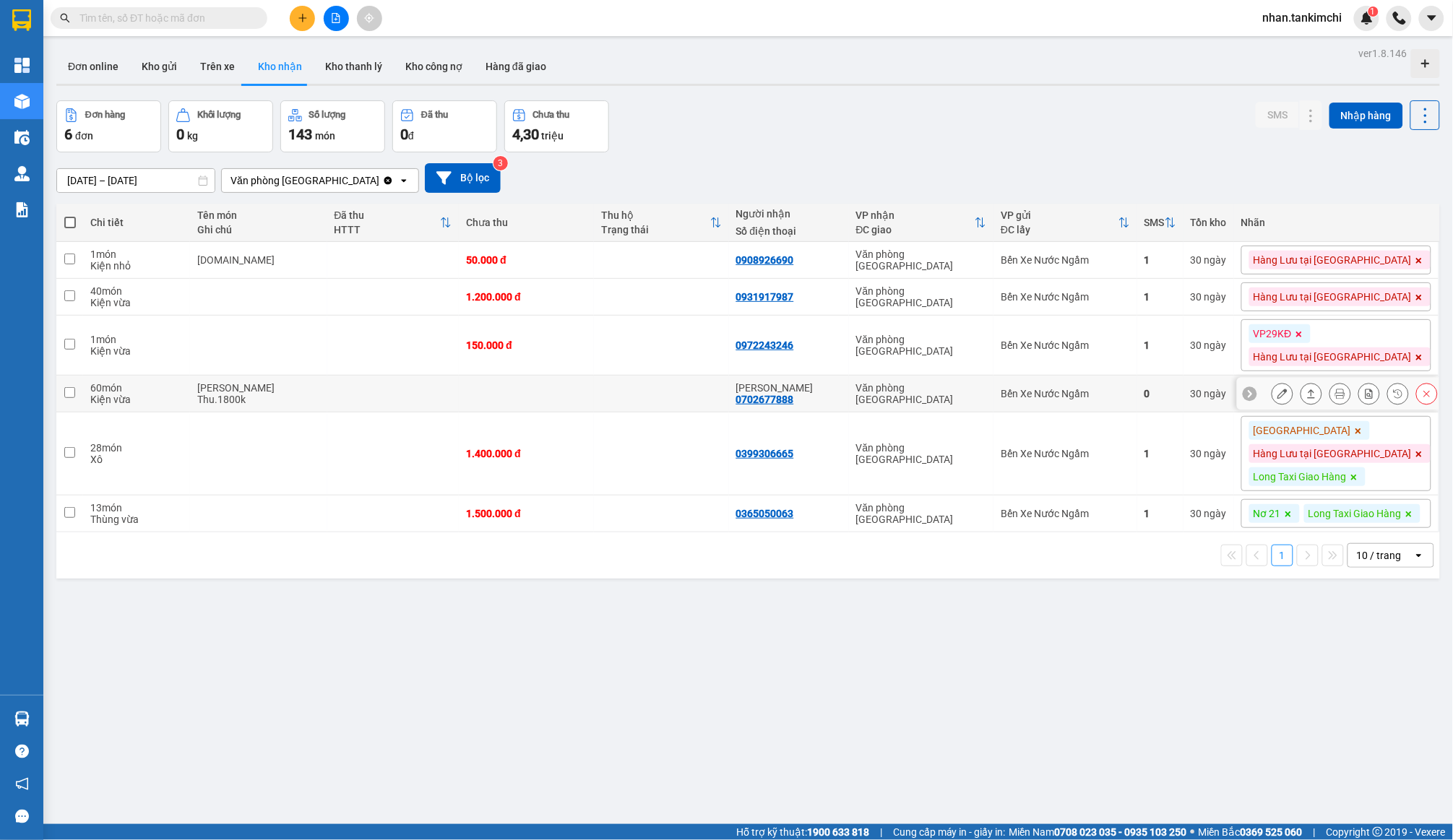
click at [1423, 397] on icon at bounding box center [1427, 394] width 10 height 10
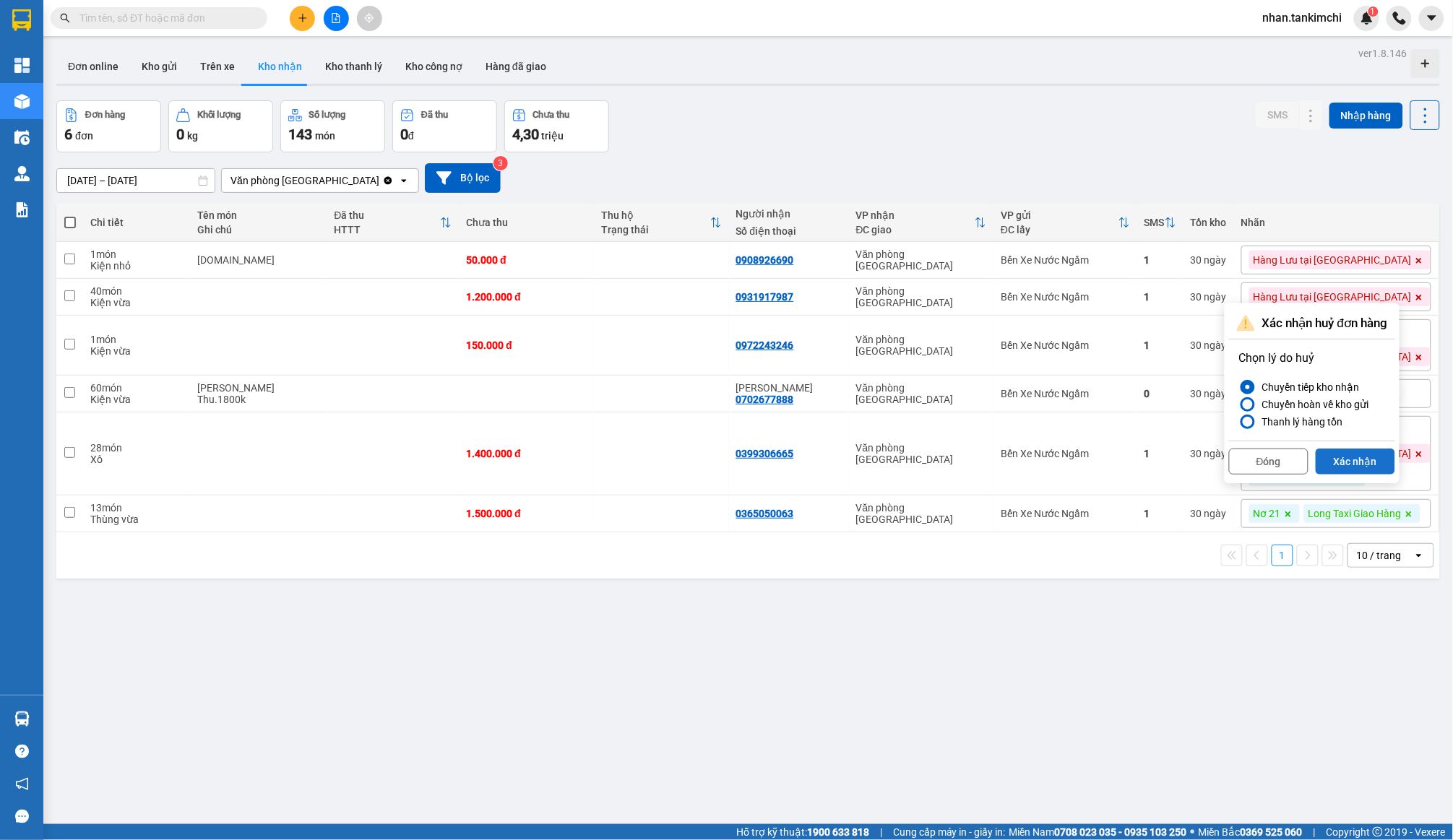
click at [1379, 465] on button "Xác nhận" at bounding box center [1356, 462] width 80 height 26
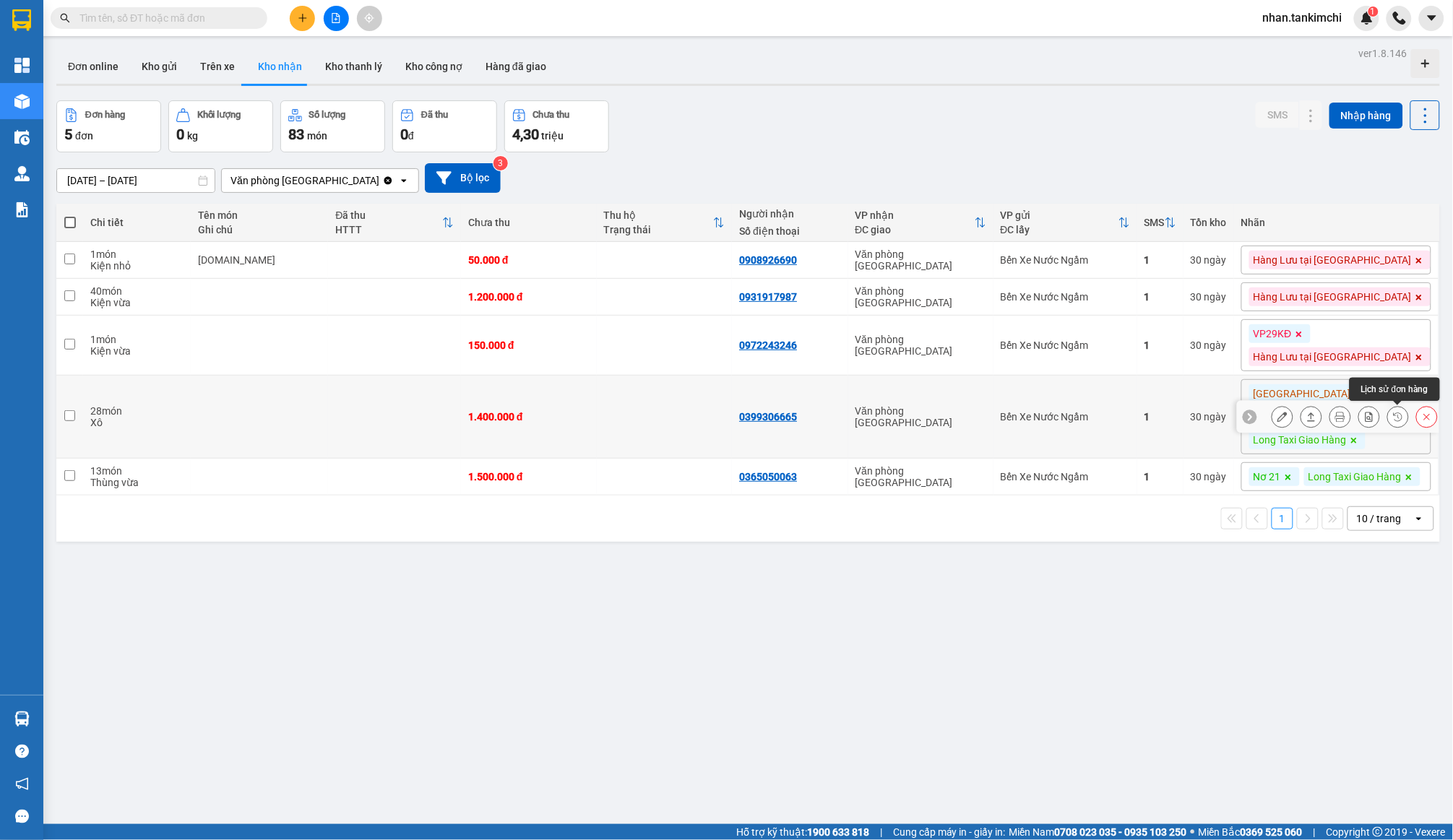
click at [1424, 421] on button at bounding box center [1427, 417] width 20 height 26
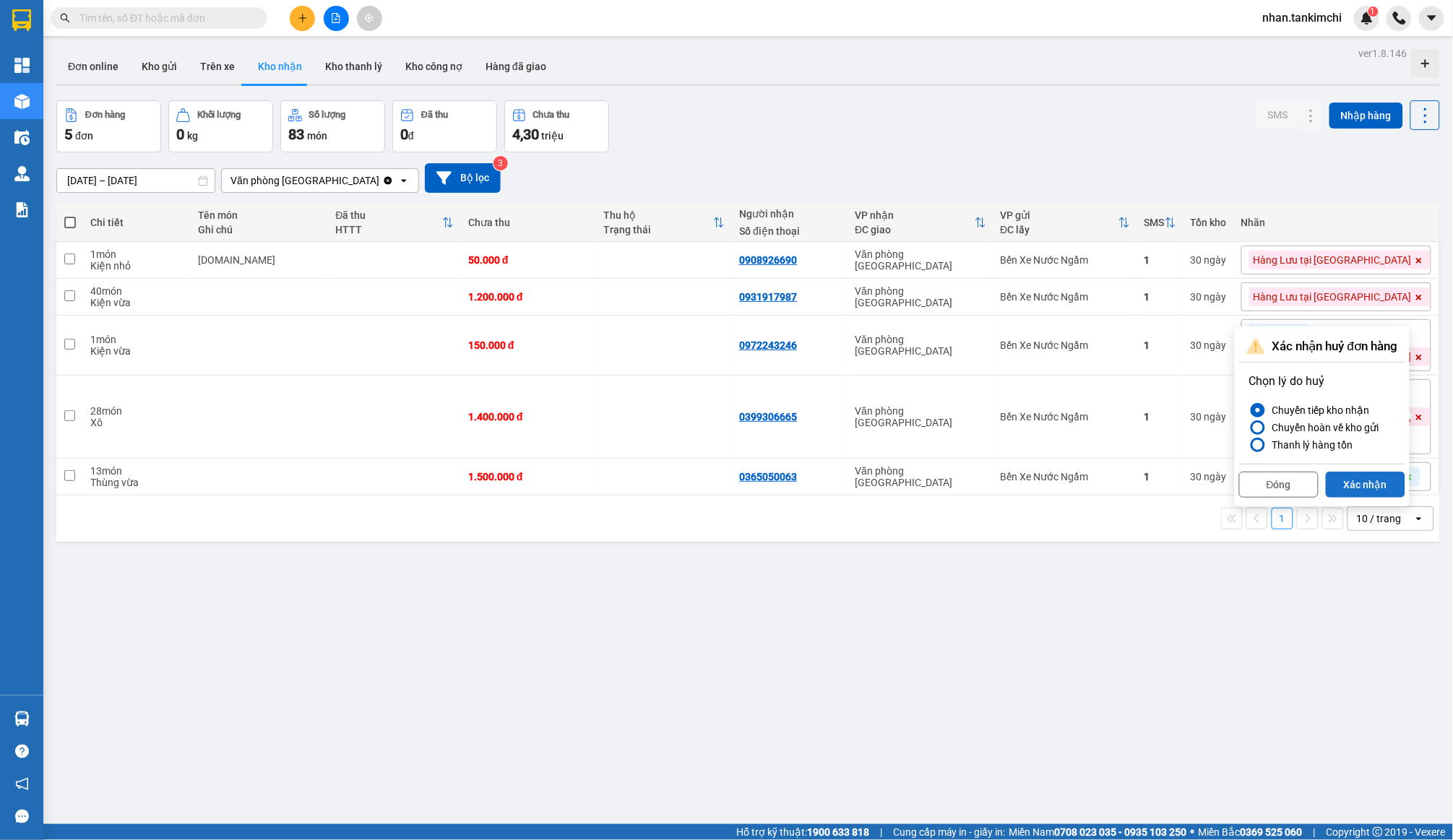
click at [1369, 481] on button "Xác nhận" at bounding box center [1366, 485] width 80 height 26
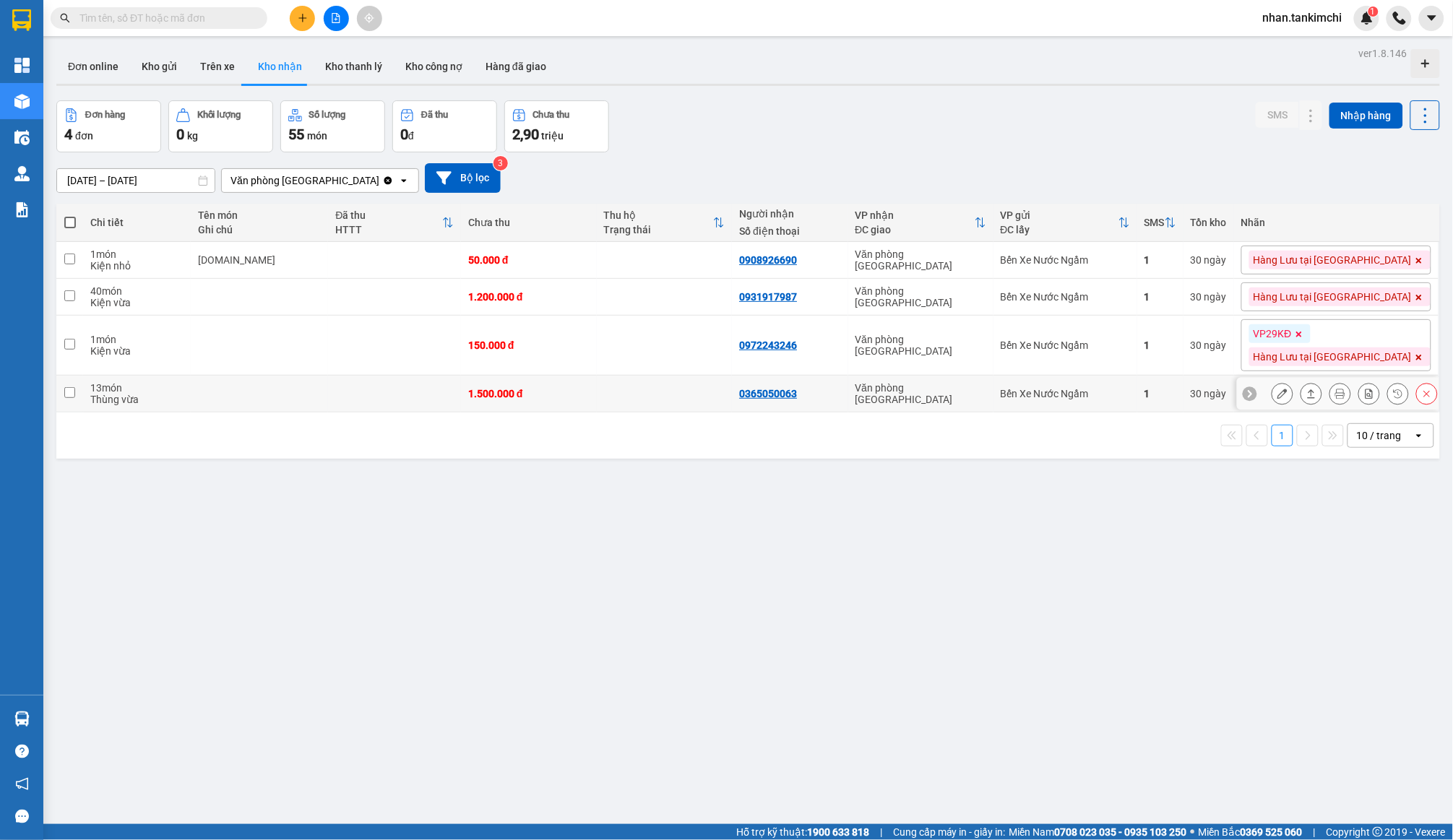
click at [1430, 407] on button at bounding box center [1427, 394] width 20 height 26
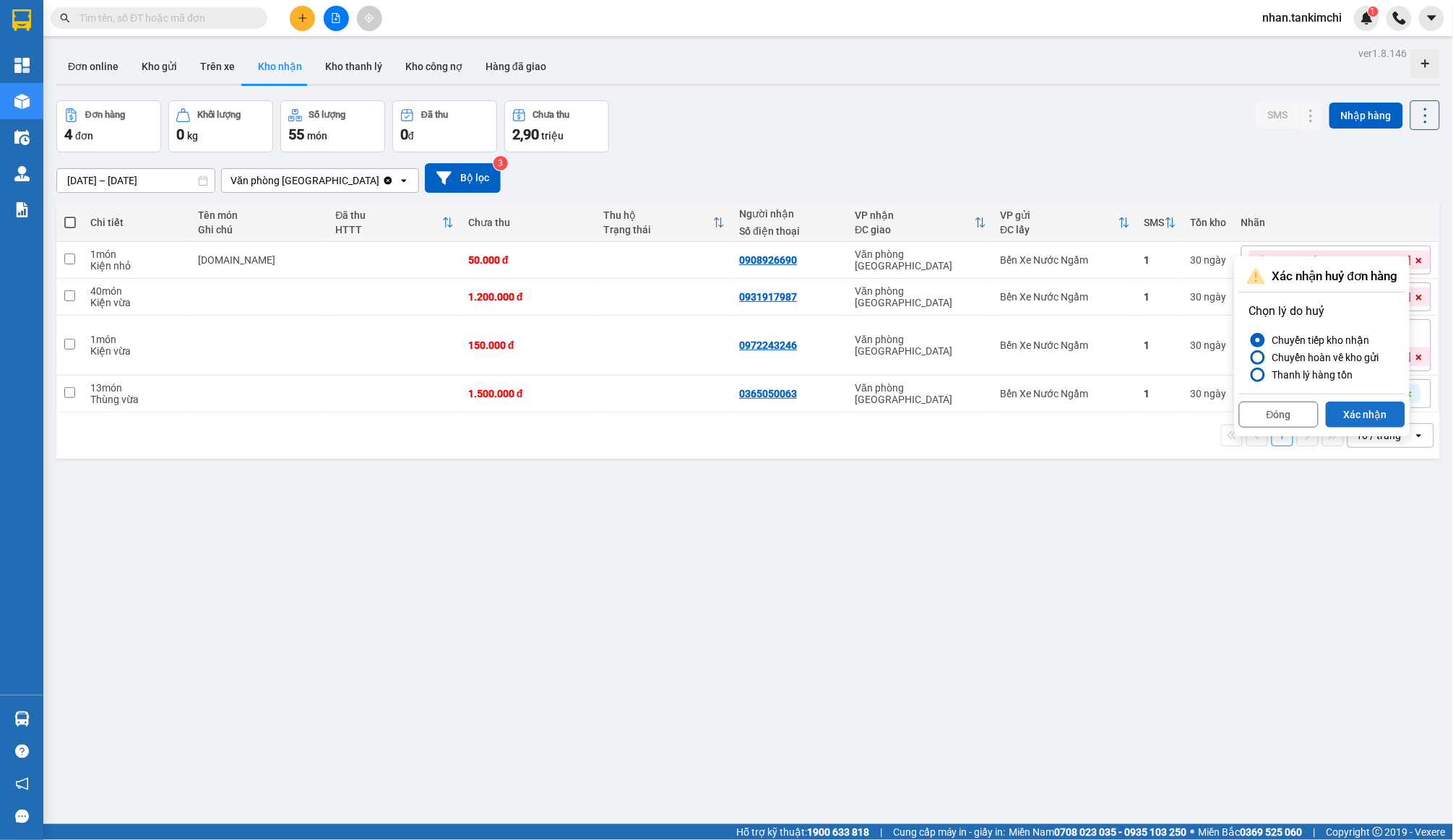
click at [1391, 421] on button "Xác nhận" at bounding box center [1366, 415] width 80 height 26
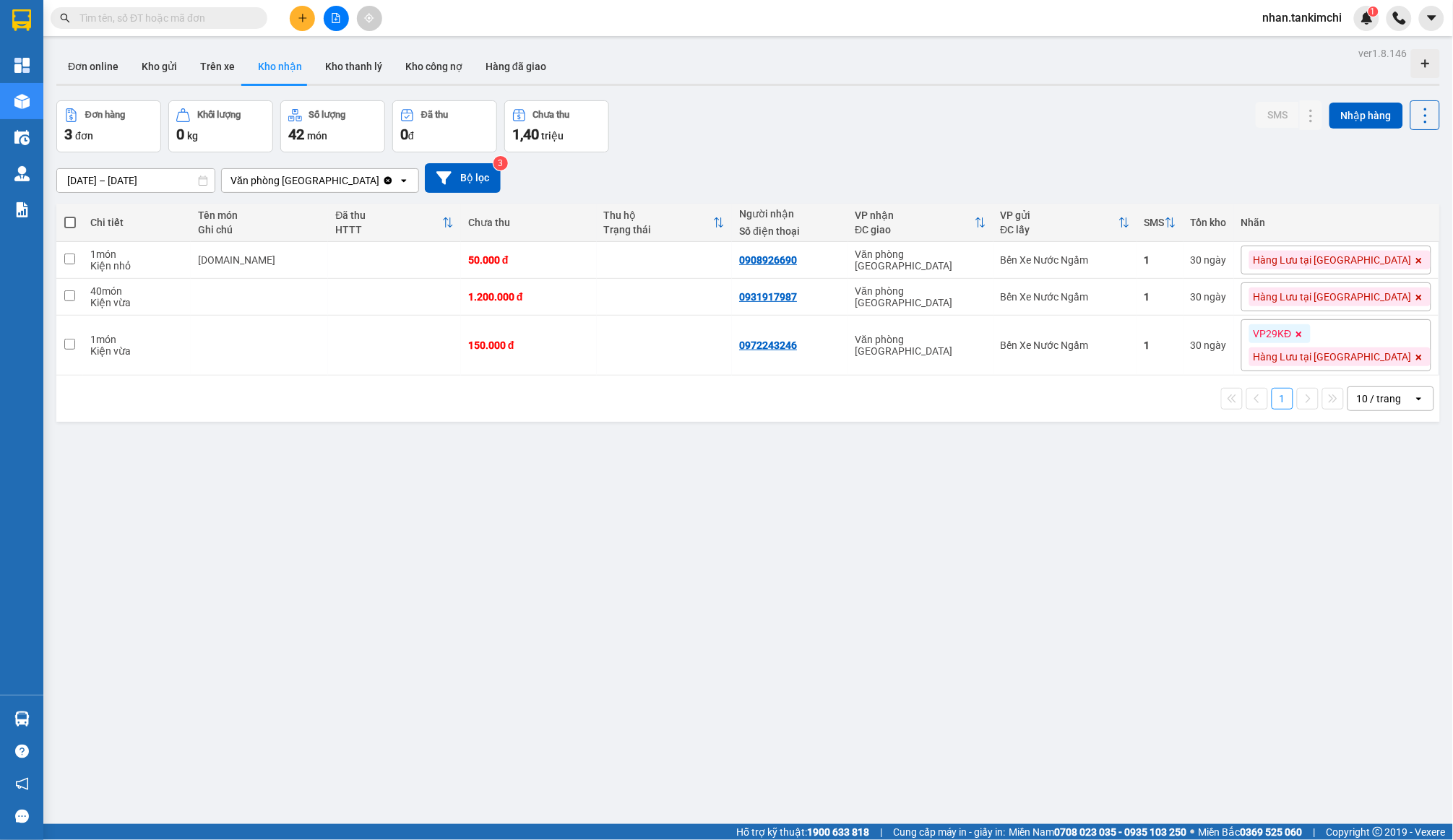
click at [141, 199] on div "13/09/2025 – 13/09/2025 Press the down arrow key to interact with the calendar …" at bounding box center [748, 178] width 1384 height 51
click at [147, 176] on input "13/09/2025 – 13/09/2025" at bounding box center [135, 181] width 157 height 23
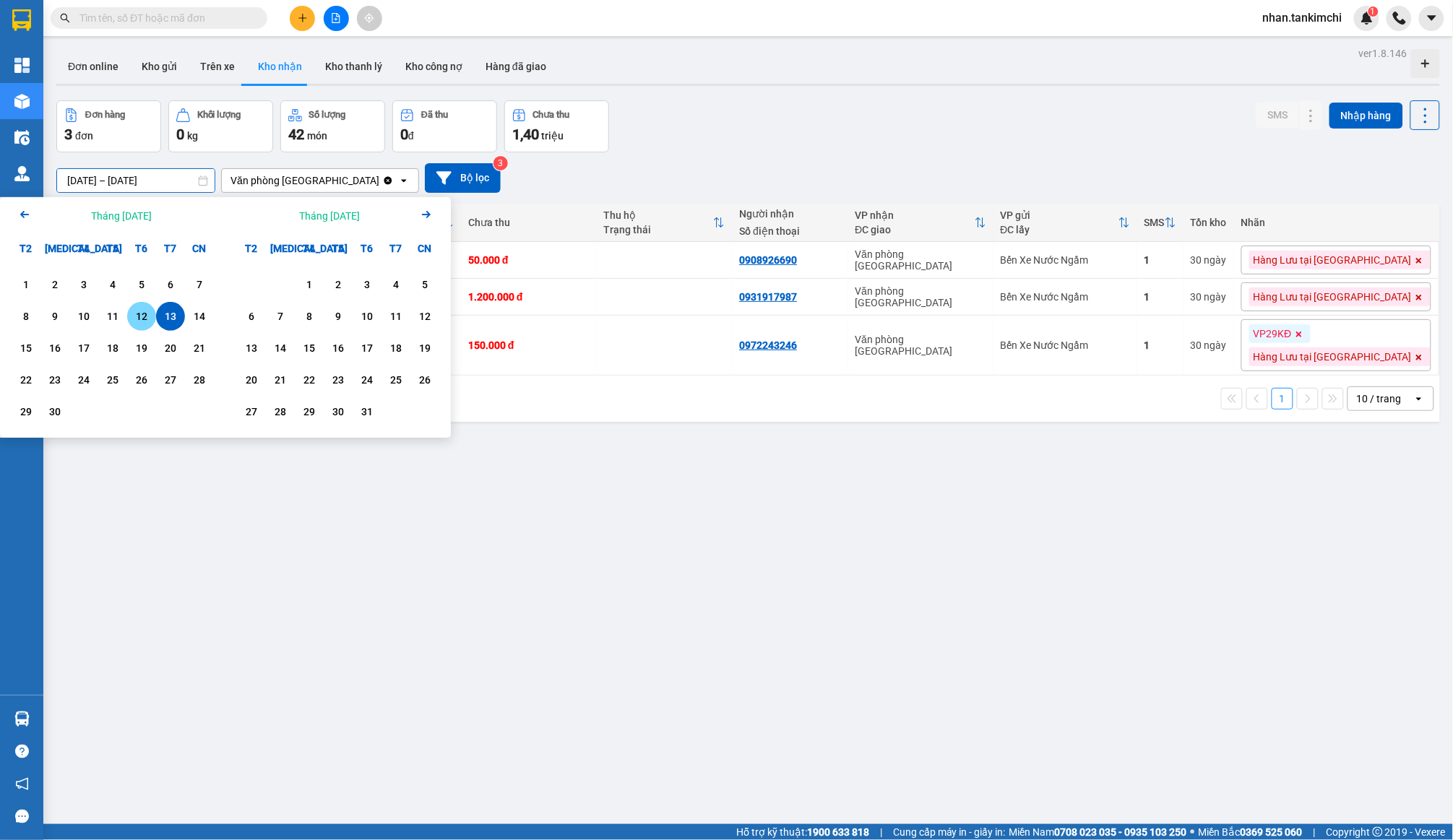
click at [146, 319] on div "12" at bounding box center [142, 317] width 20 height 18
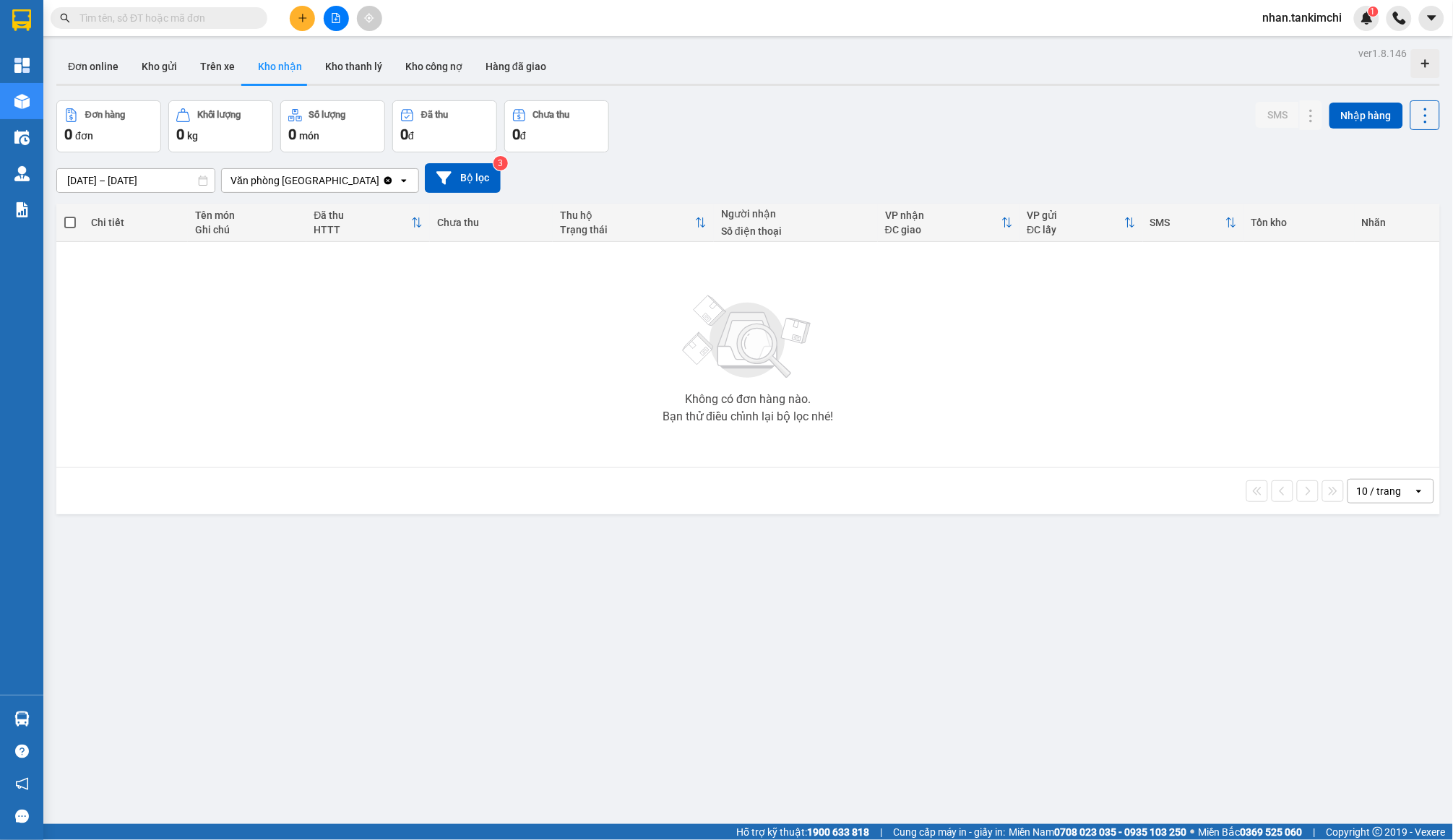
click at [157, 179] on input "12/09/2025 – 12/09/2025" at bounding box center [135, 181] width 157 height 23
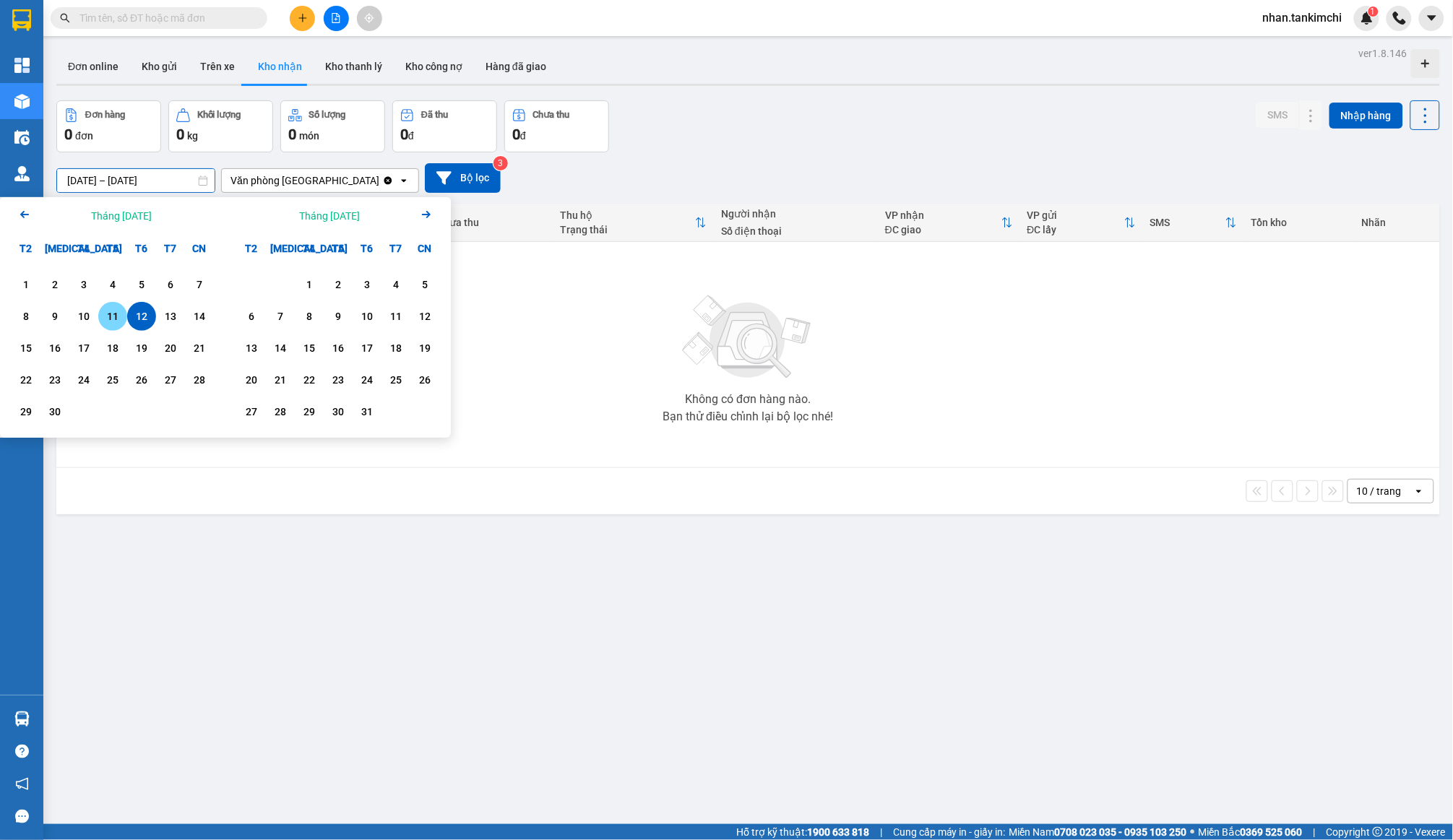
click at [115, 310] on div "11" at bounding box center [113, 317] width 20 height 18
click at [20, 285] on div "1" at bounding box center [26, 285] width 20 height 18
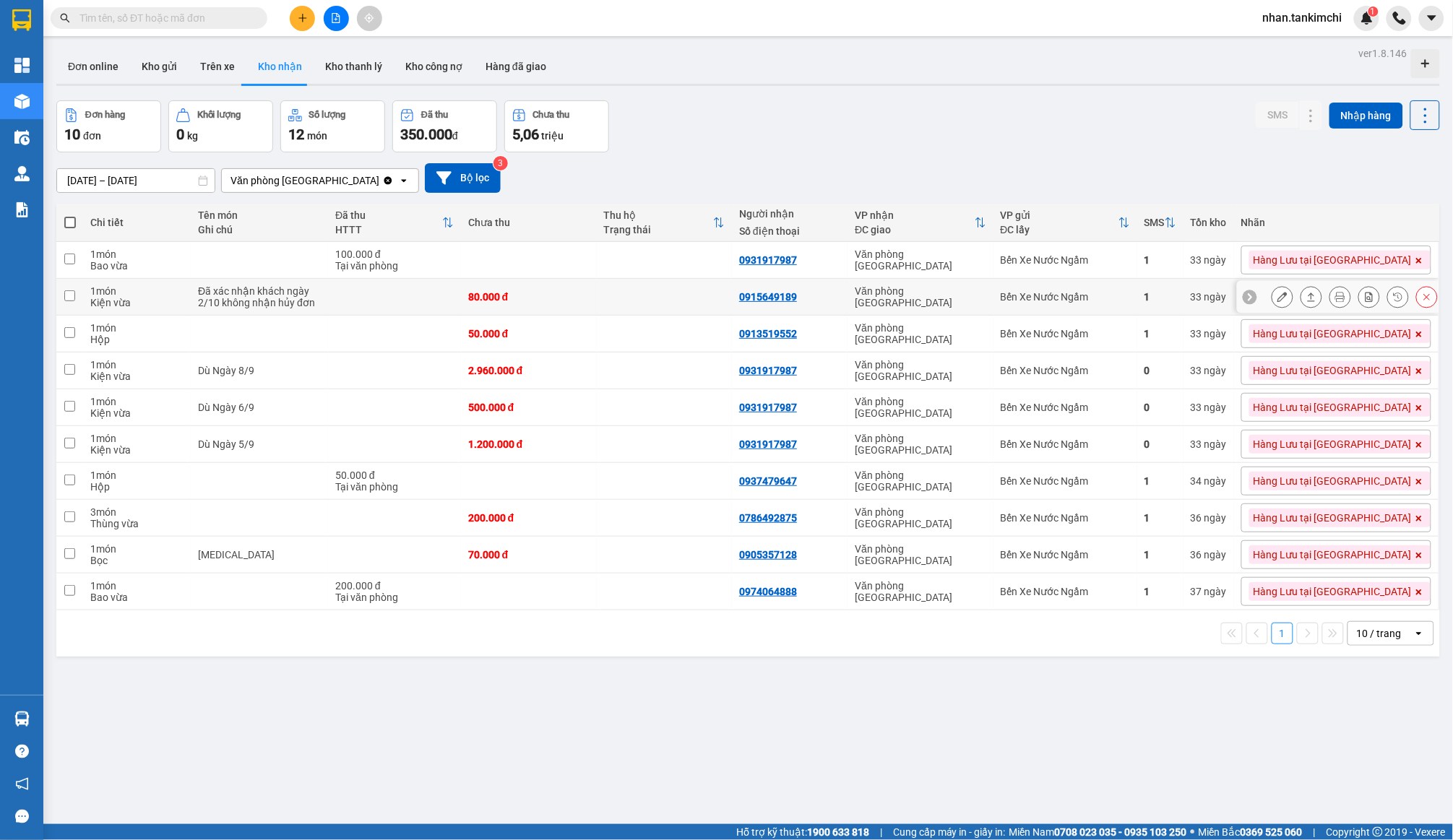
click at [1422, 294] on button at bounding box center [1427, 297] width 20 height 26
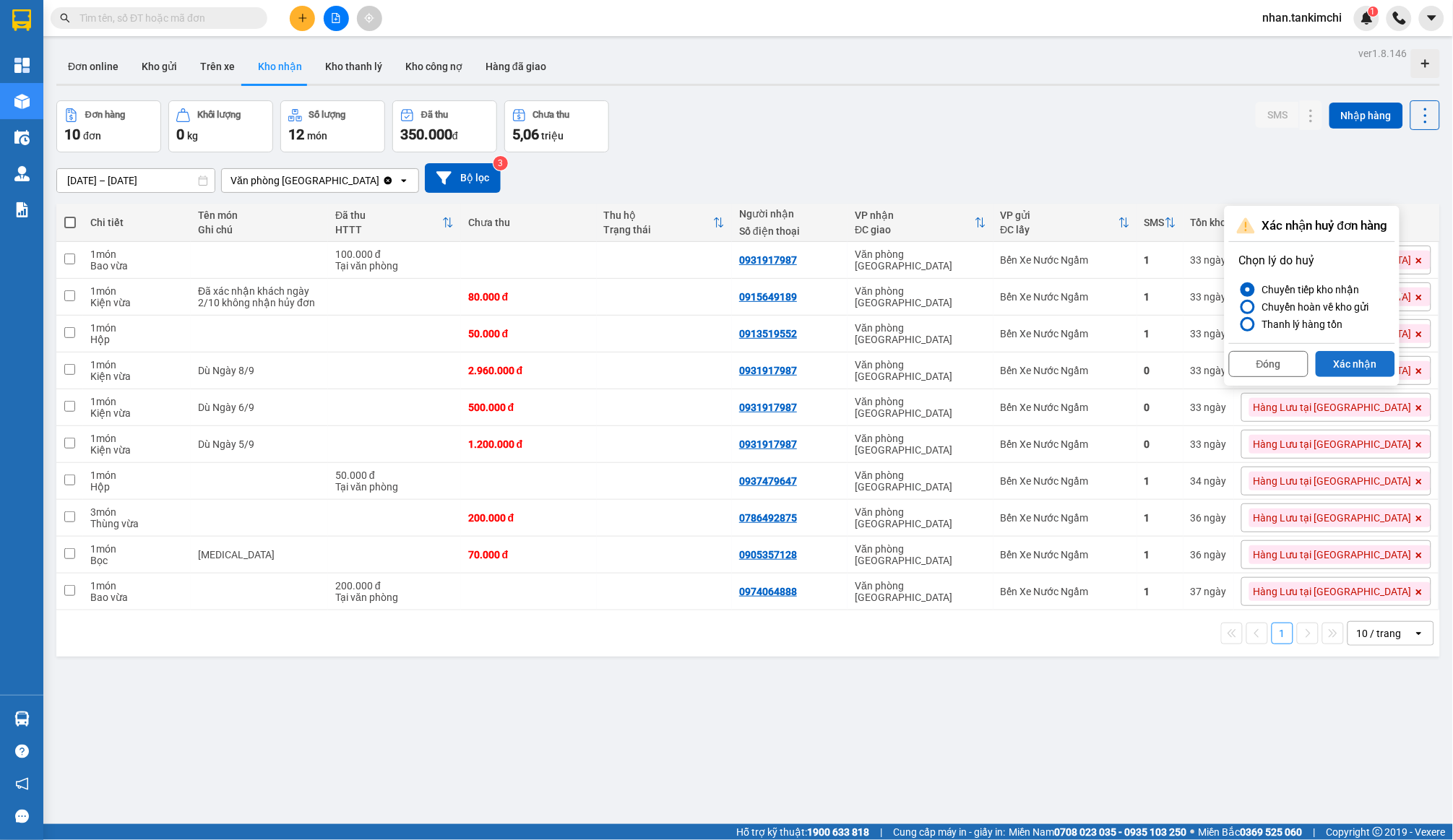
click at [1377, 360] on button "Xác nhận" at bounding box center [1356, 364] width 80 height 26
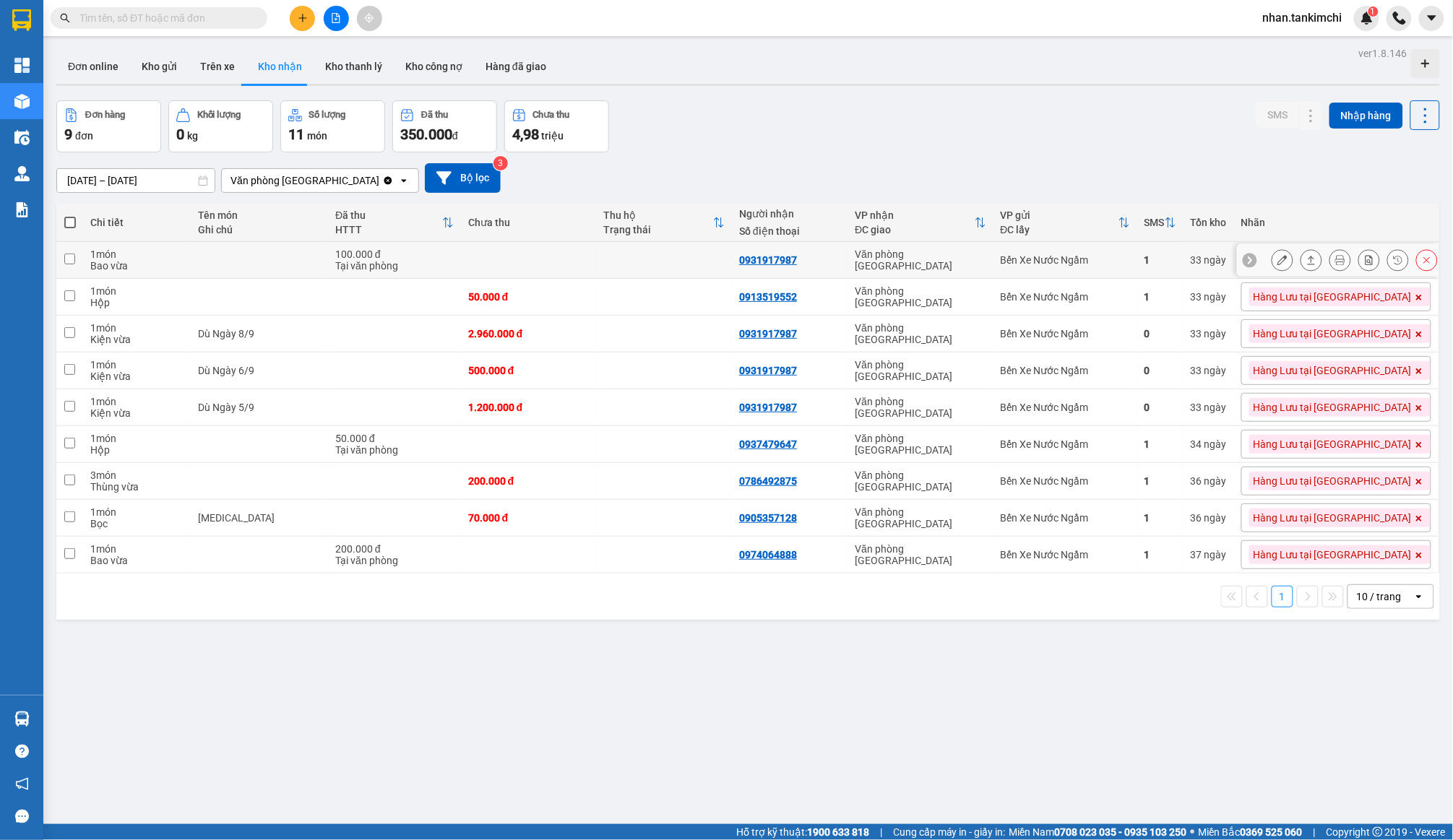
click at [1432, 258] on icon at bounding box center [1427, 260] width 10 height 10
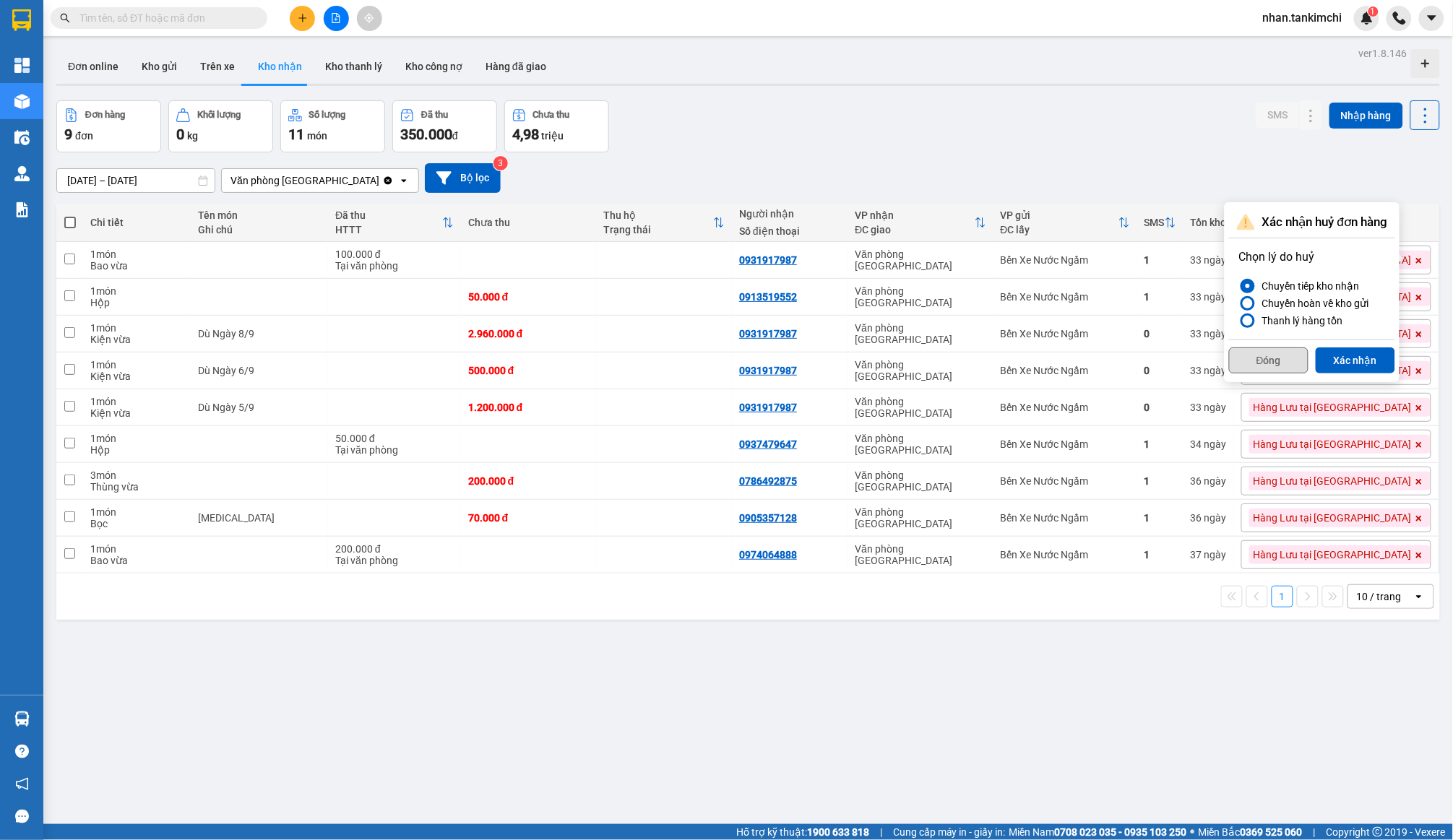
click at [1258, 365] on button "Đóng" at bounding box center [1269, 361] width 80 height 26
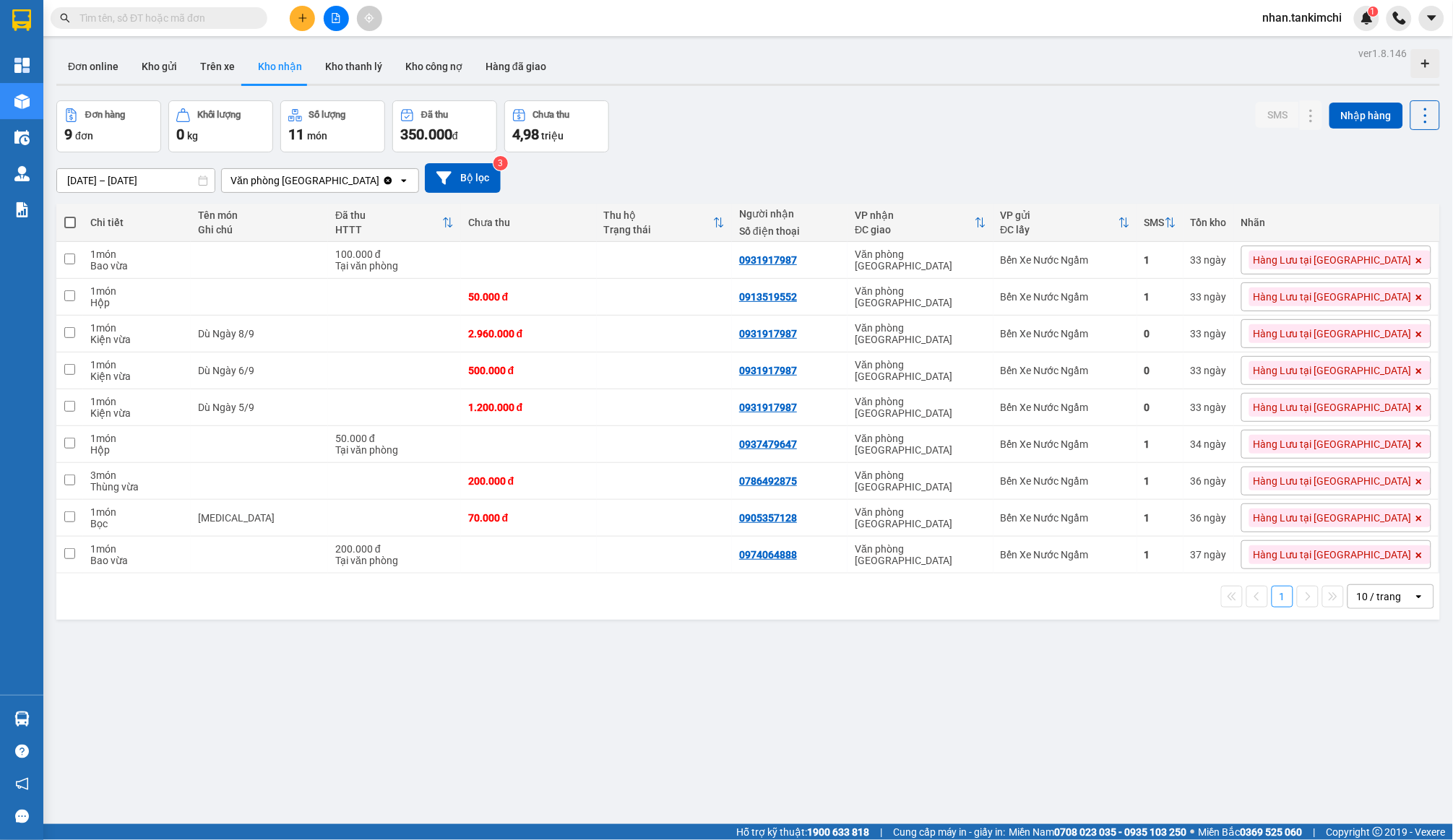
click at [148, 165] on div "01/09/2025 – 11/09/2025 Press the down arrow key to interact with the calendar …" at bounding box center [748, 178] width 1384 height 29
click at [150, 169] on input "01/09/2025 – 11/09/2025" at bounding box center [135, 181] width 157 height 23
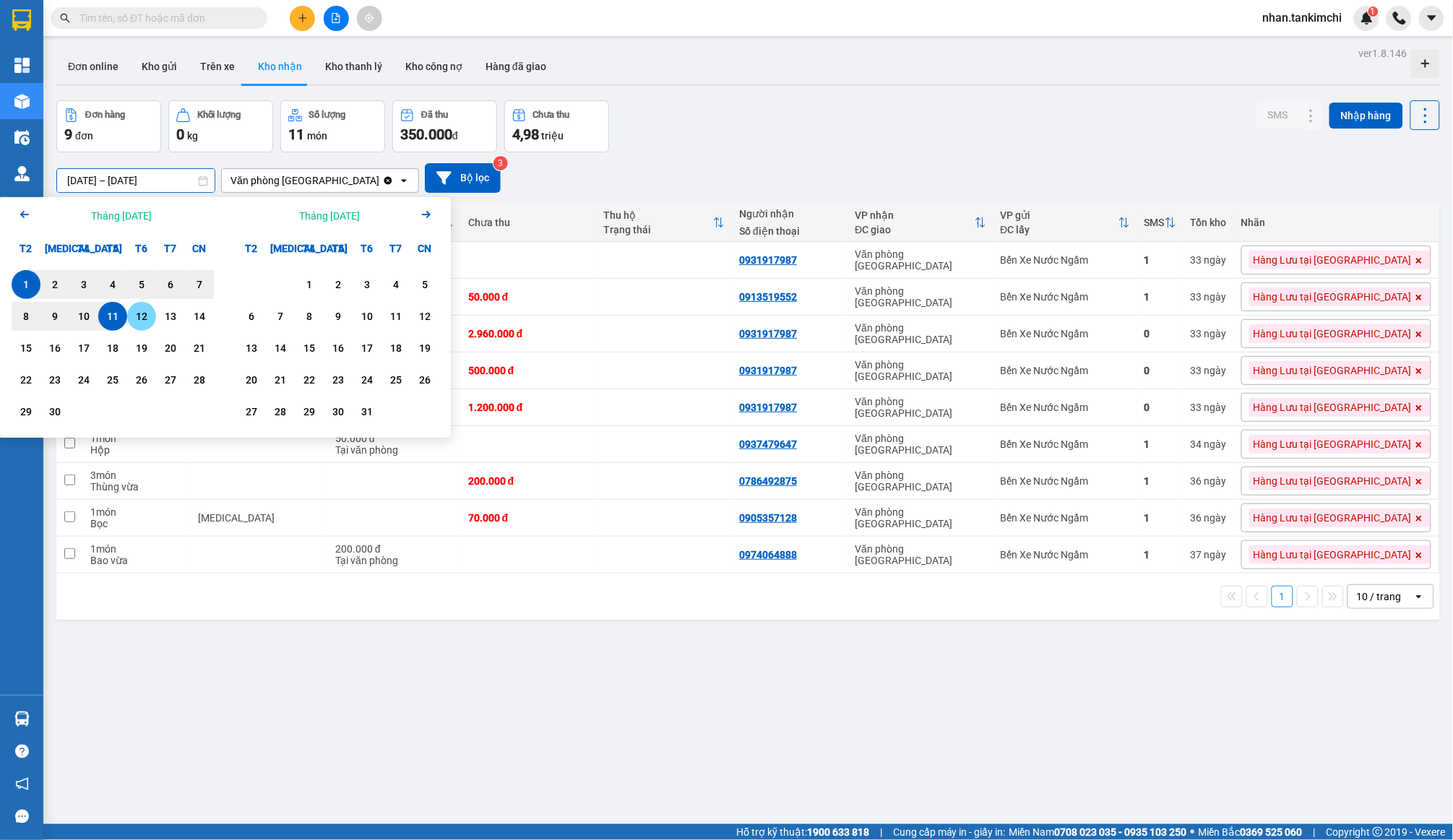
click at [137, 307] on div "12" at bounding box center [141, 316] width 29 height 29
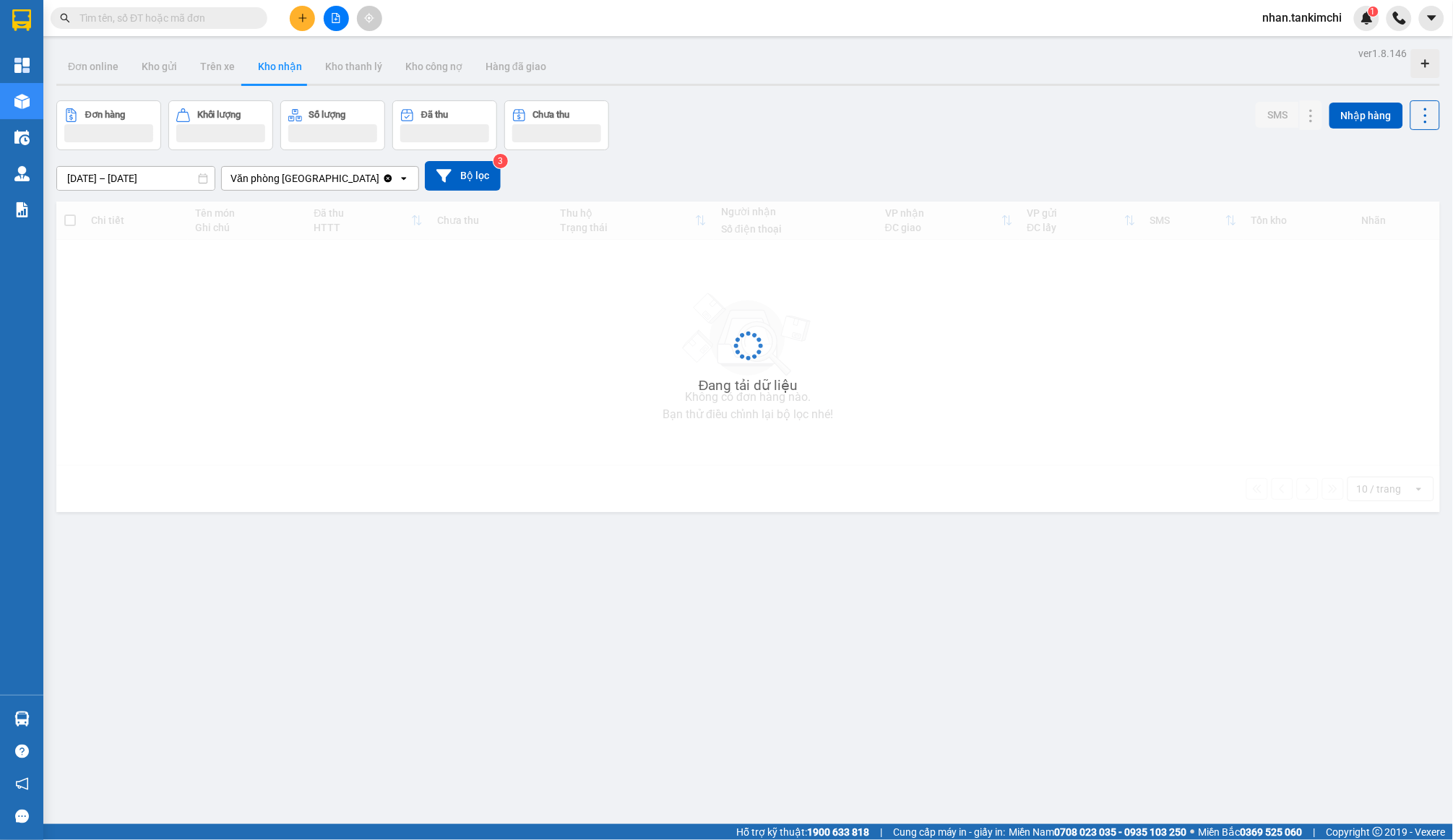
click at [149, 175] on input "12/09/2025 – 12/09/2025" at bounding box center [135, 179] width 157 height 23
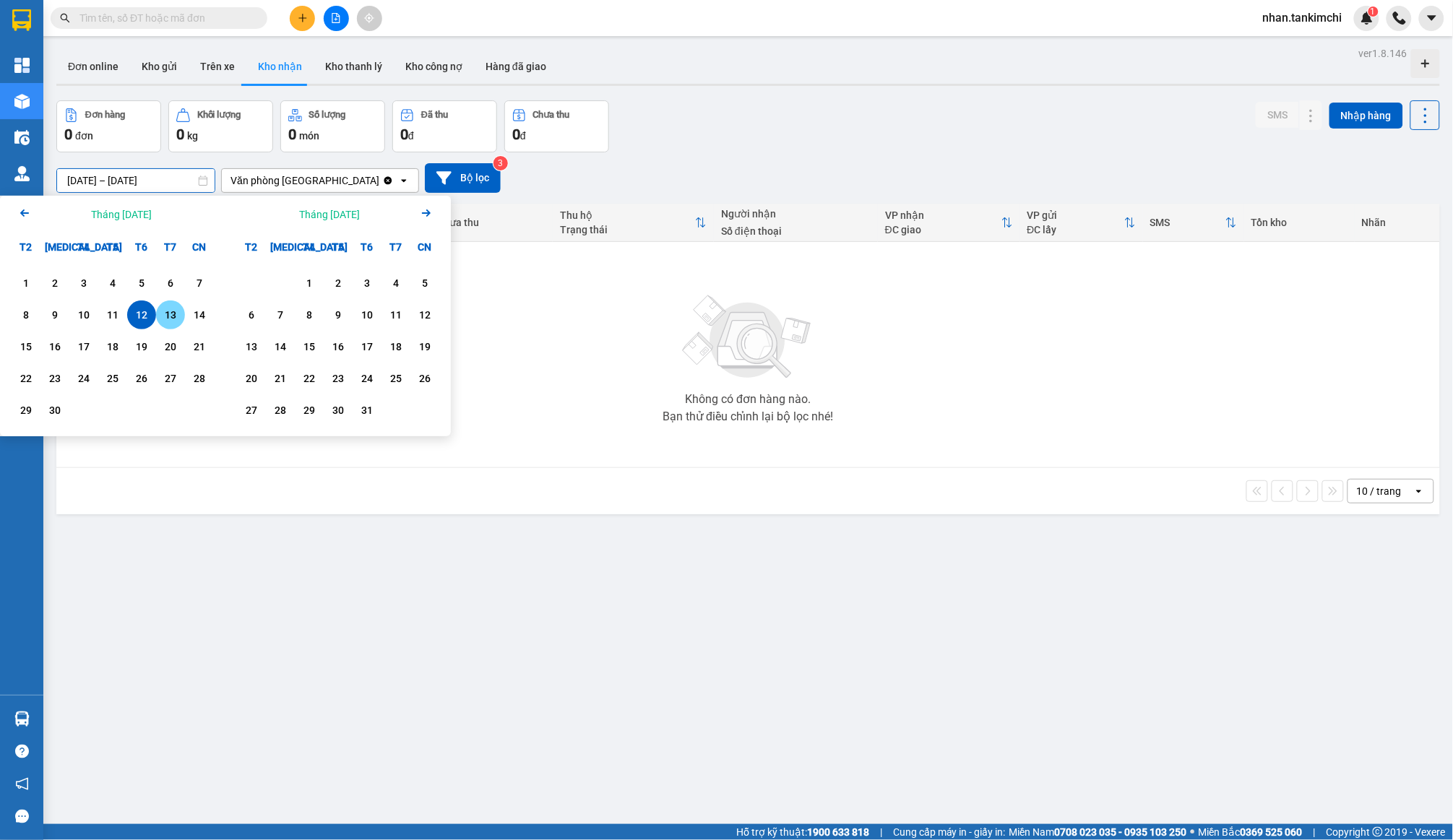
click at [171, 310] on div "13" at bounding box center [171, 315] width 20 height 18
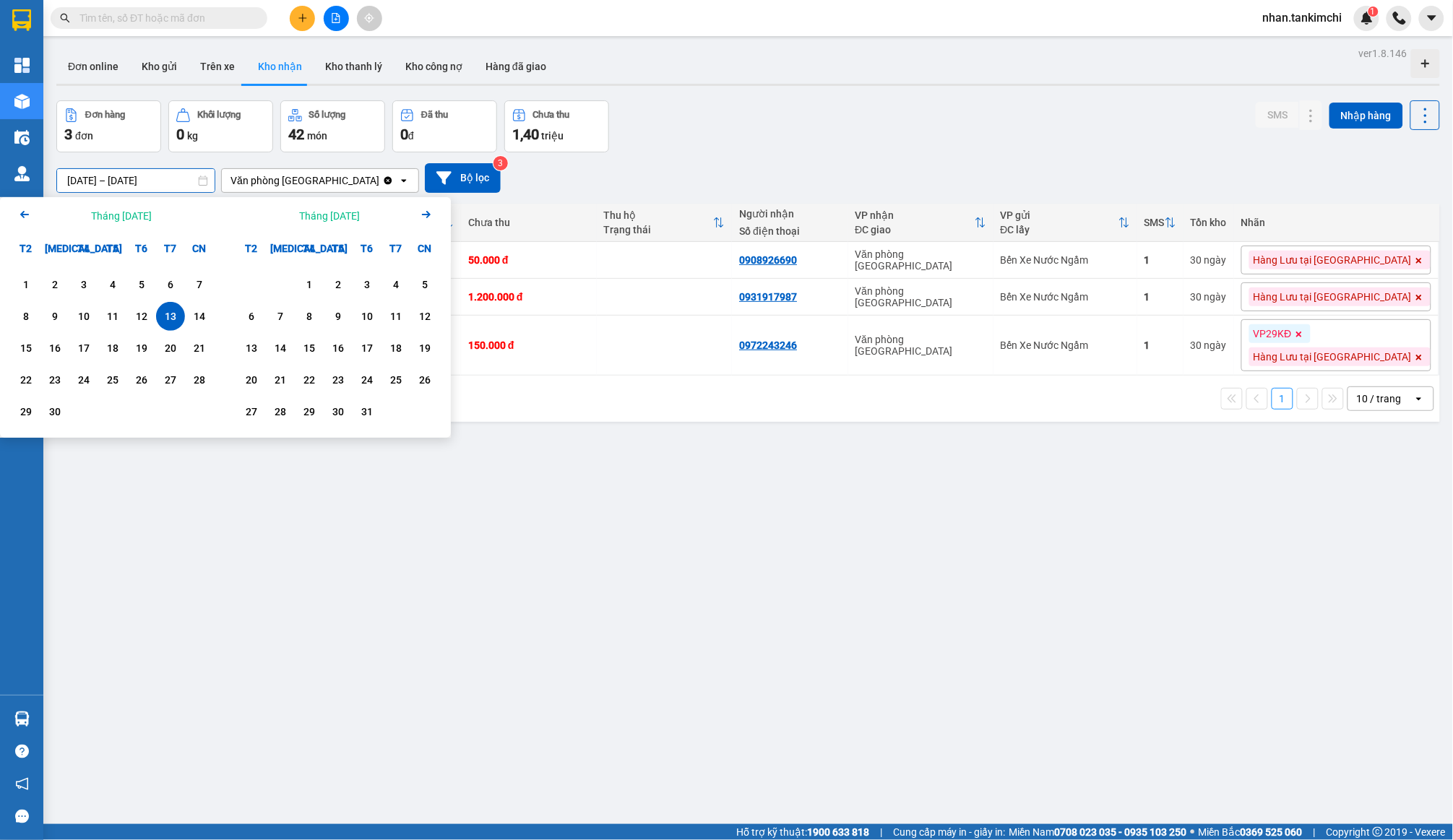
click at [171, 180] on input "13/09/2025 – 13/09/2025" at bounding box center [135, 181] width 157 height 23
click at [203, 312] on div "14" at bounding box center [200, 317] width 20 height 18
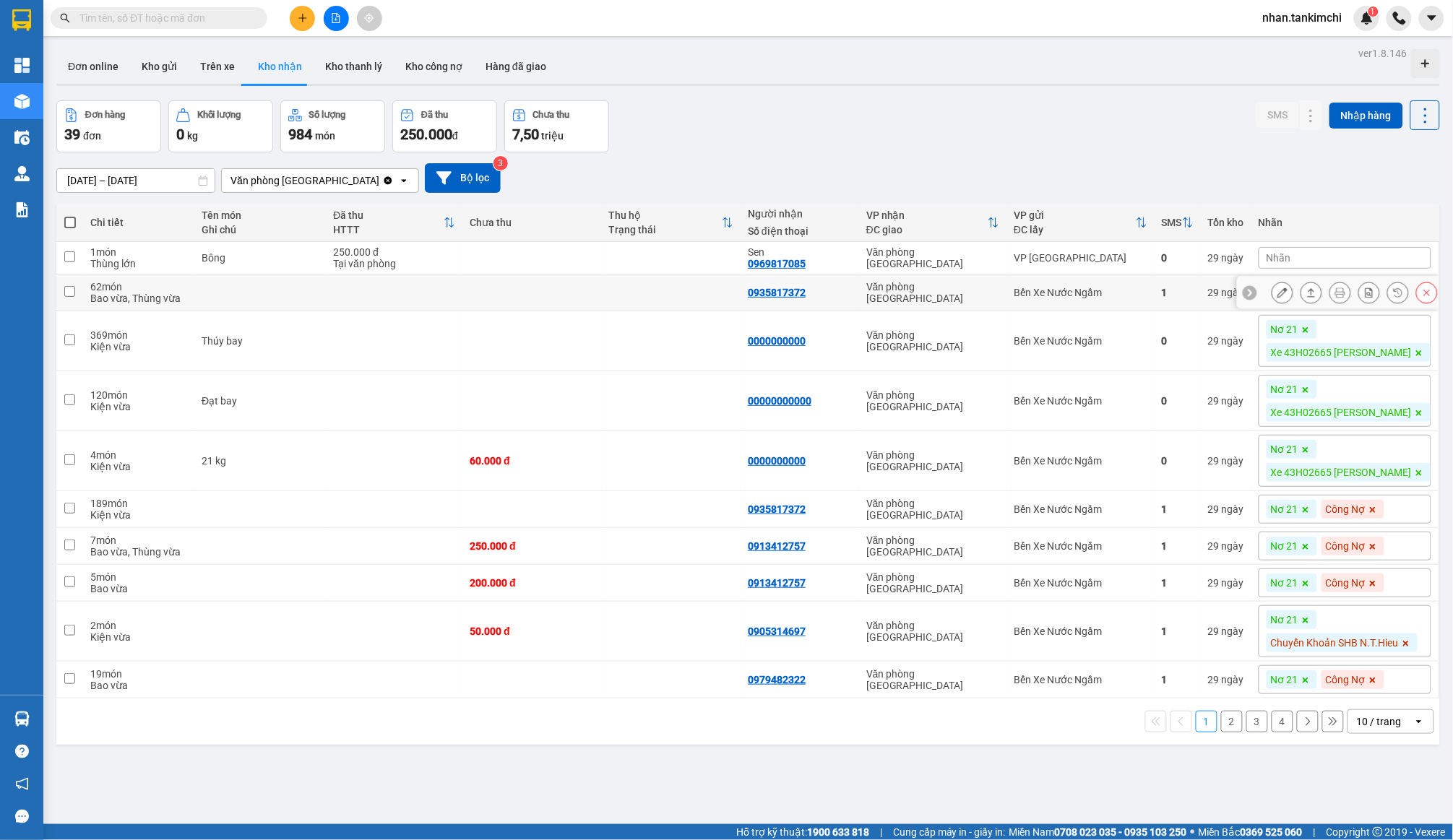
click at [1422, 288] on icon at bounding box center [1427, 293] width 10 height 10
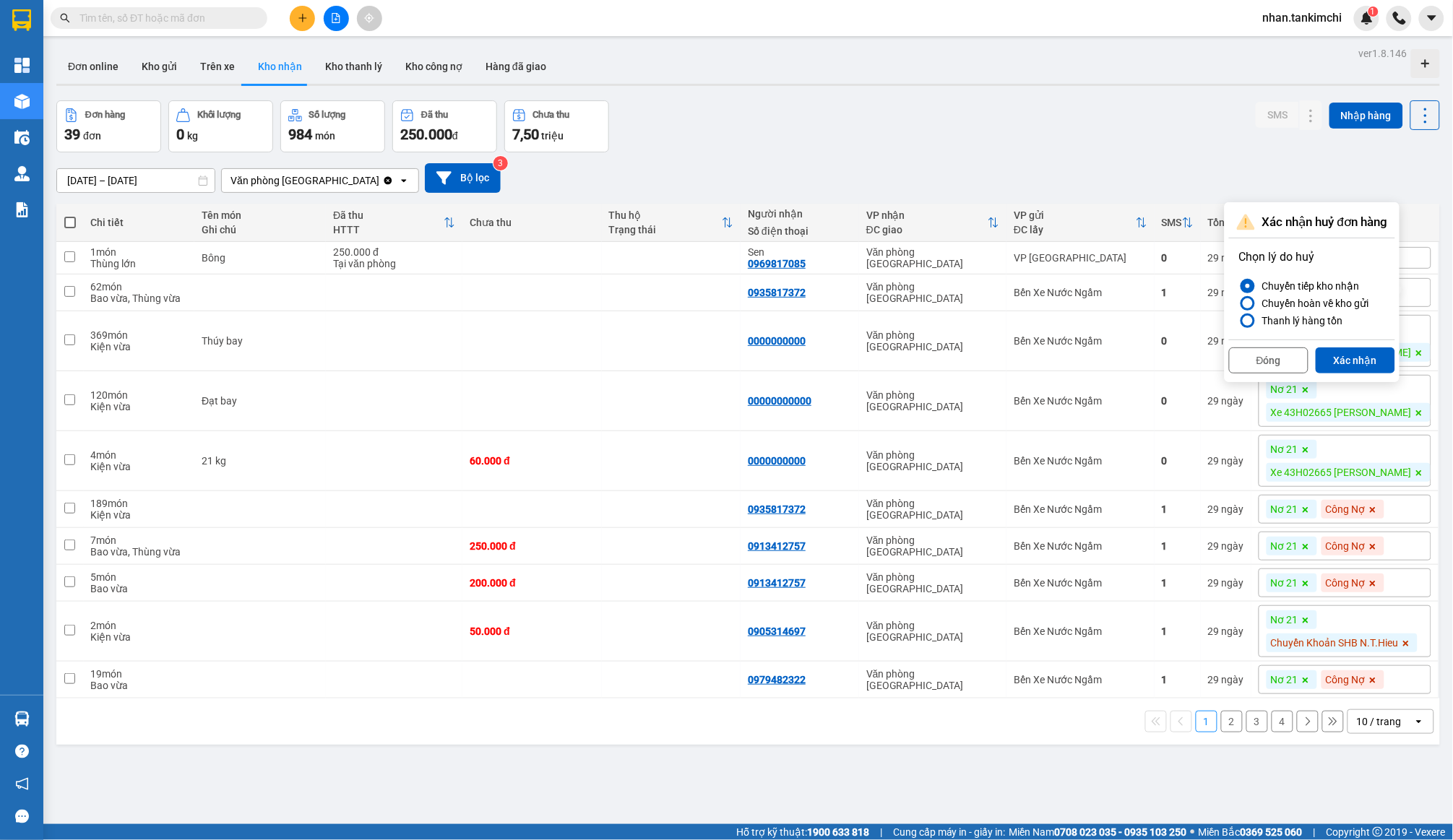
click at [1357, 373] on div "Đóng Xác nhận" at bounding box center [1312, 359] width 166 height 38
click at [1358, 359] on button "Xác nhận" at bounding box center [1356, 361] width 80 height 26
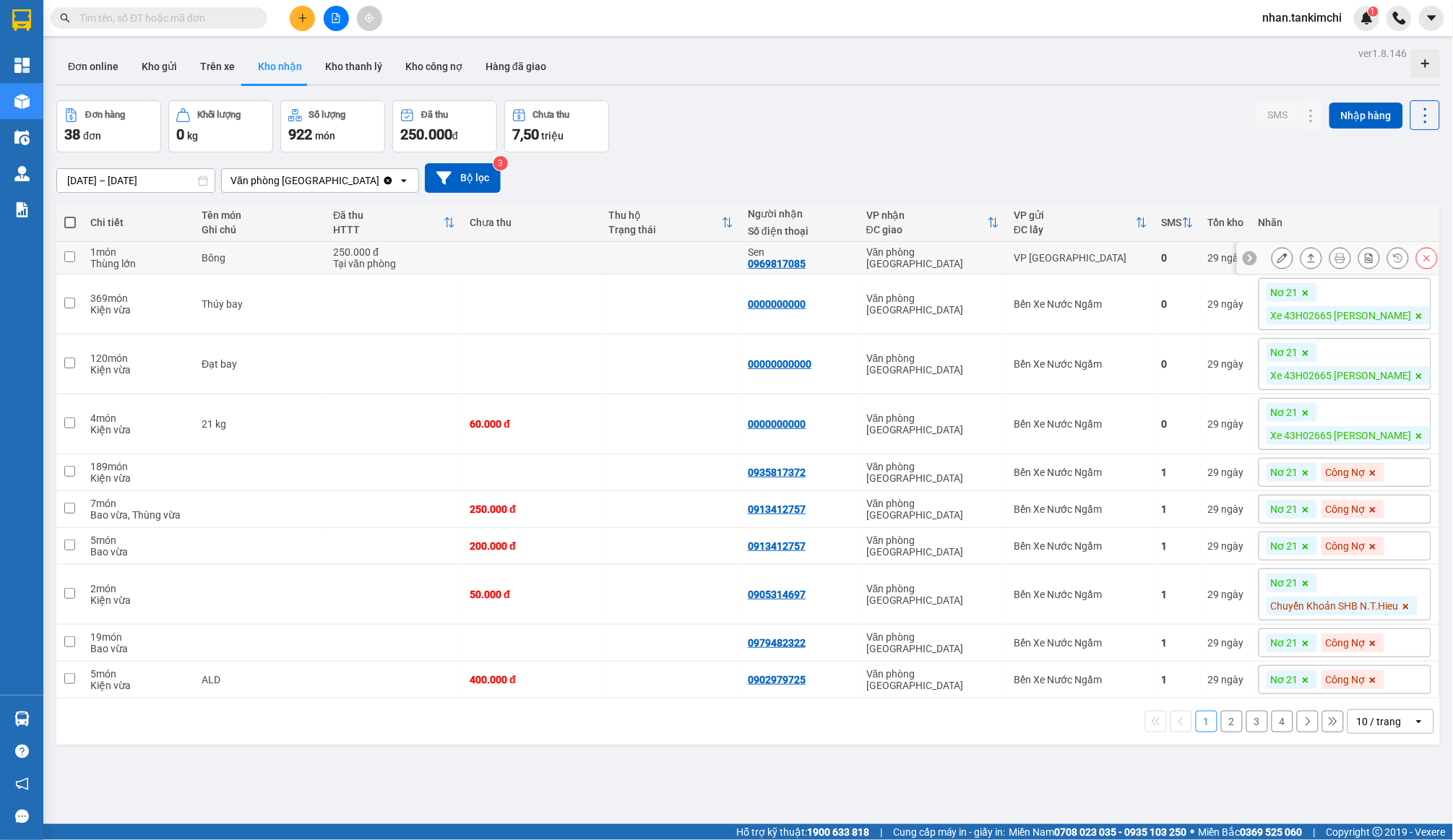
click at [1429, 259] on icon at bounding box center [1427, 258] width 10 height 10
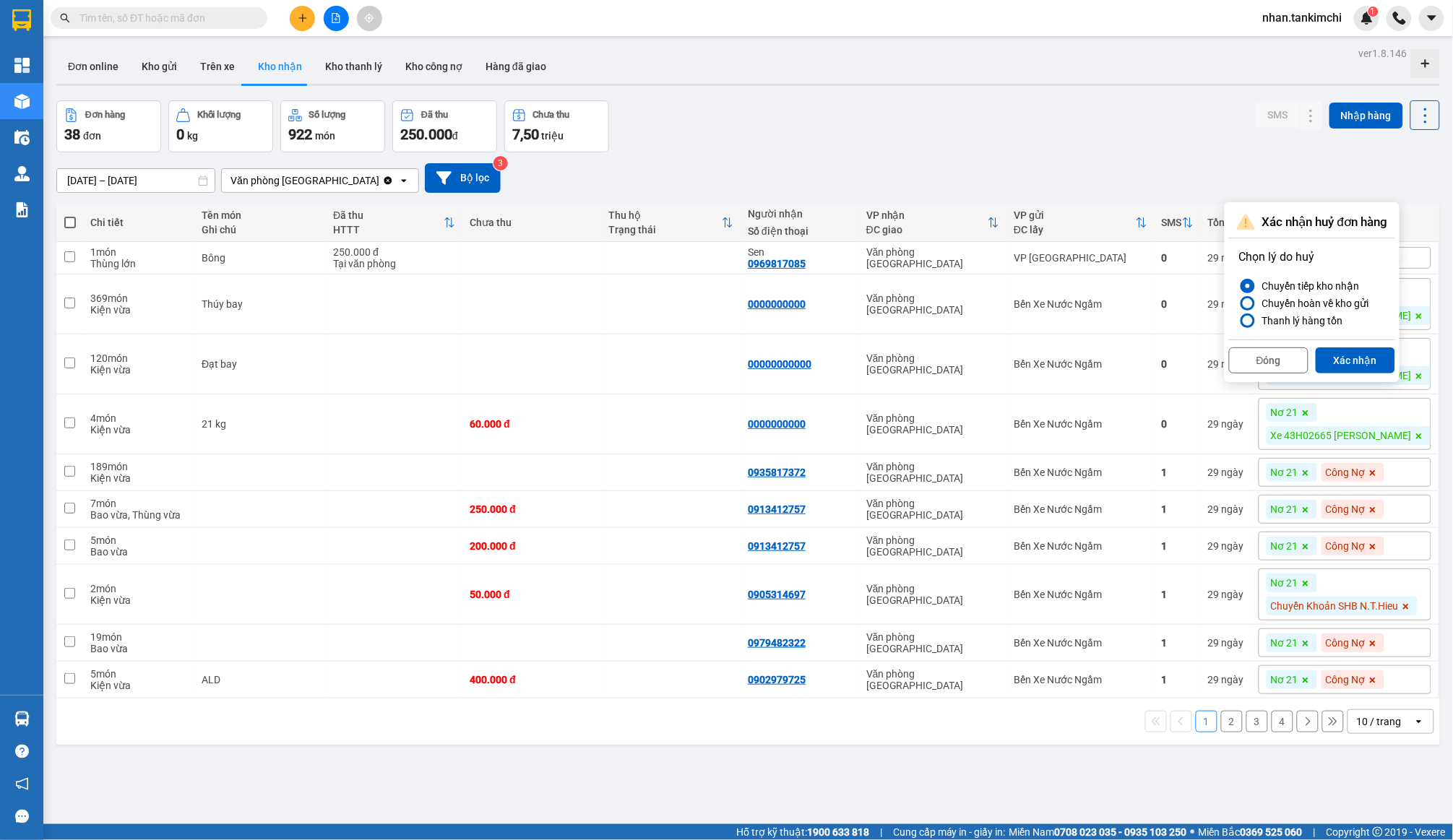
click at [1385, 340] on div "Đóng Xác nhận" at bounding box center [1312, 359] width 166 height 38
click at [1367, 353] on button "Xác nhận" at bounding box center [1356, 361] width 80 height 26
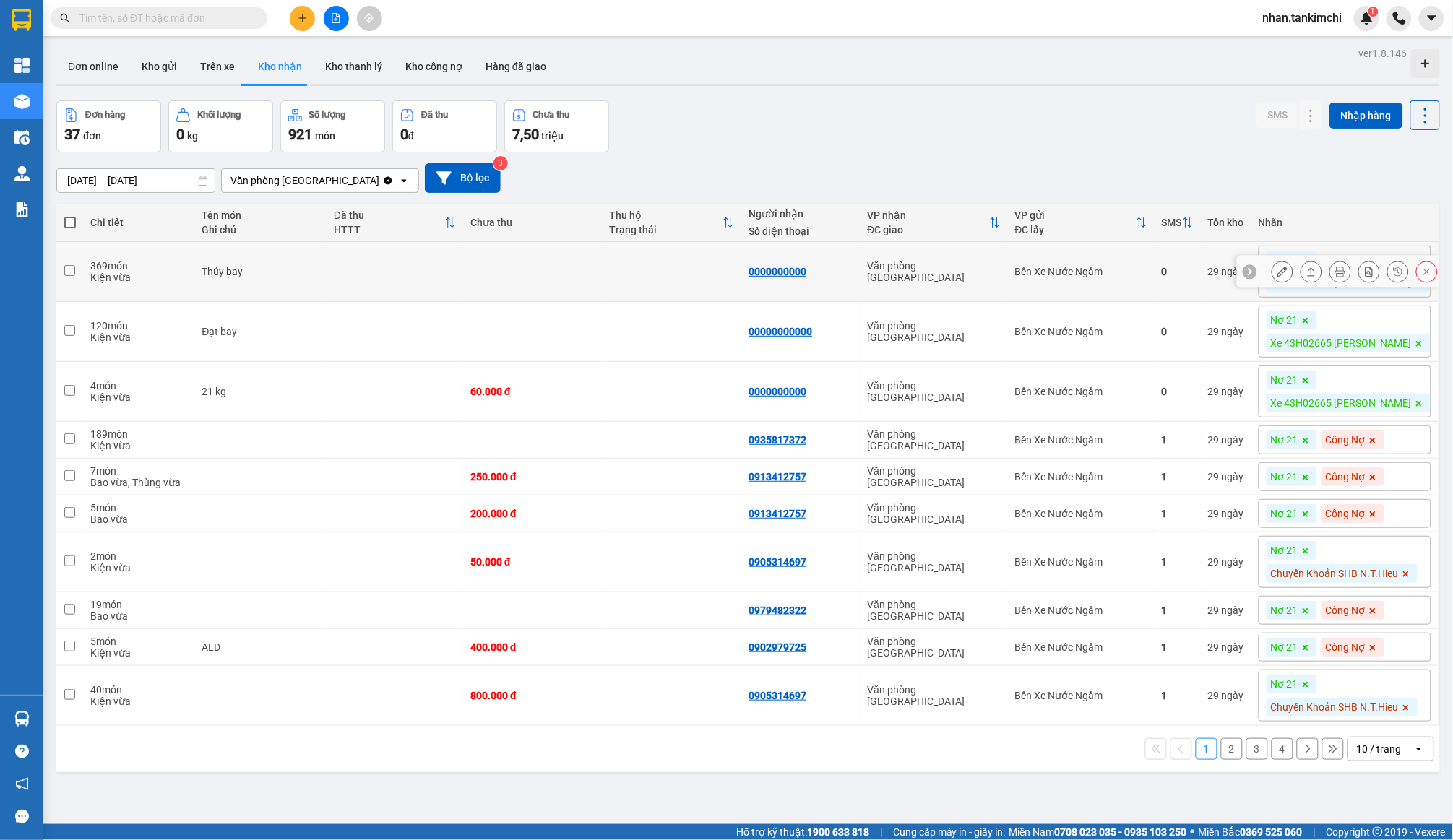
click at [1420, 275] on button at bounding box center [1427, 271] width 20 height 26
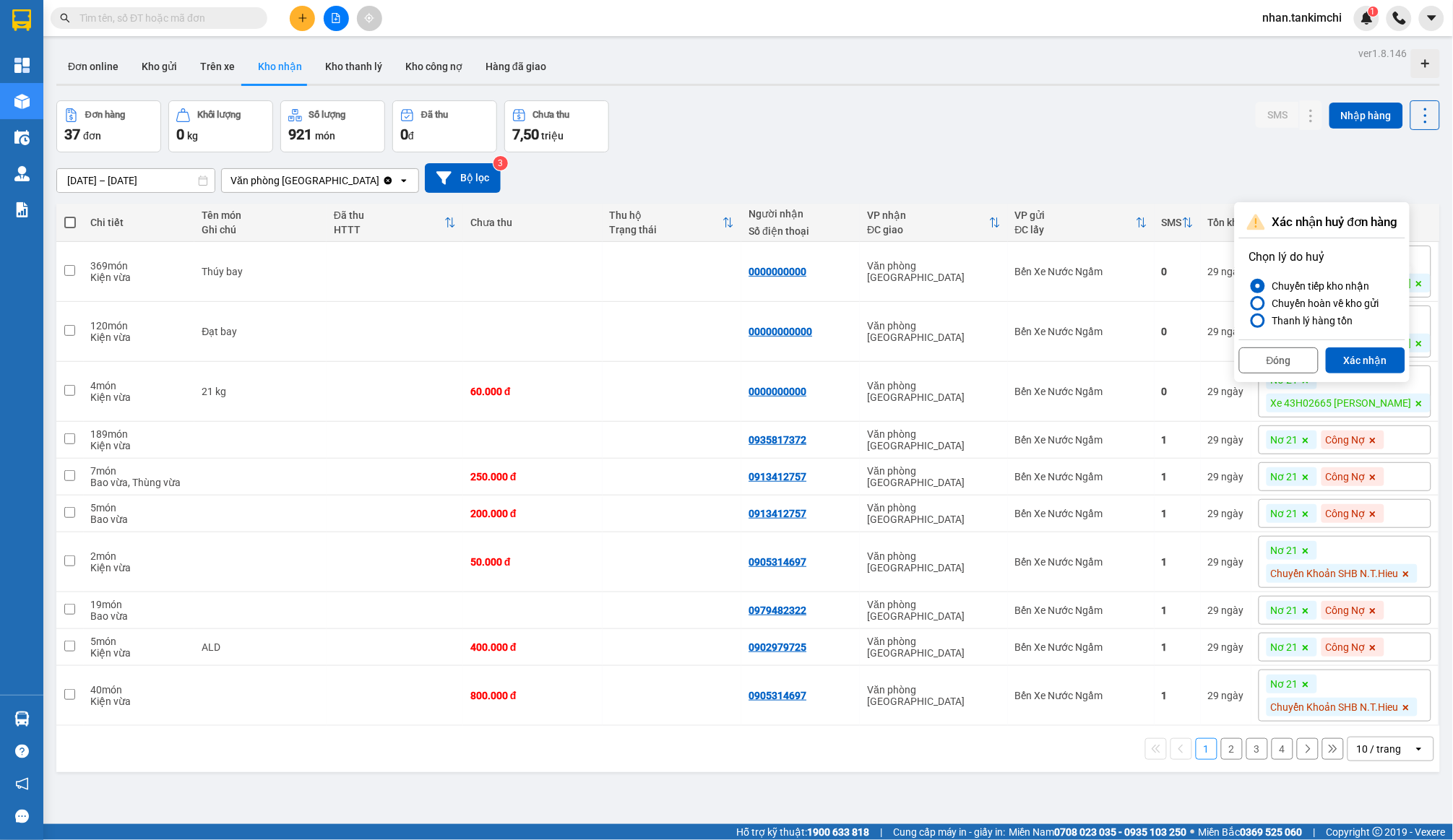
click at [1387, 340] on div "Đóng Xác nhận" at bounding box center [1322, 359] width 166 height 38
click at [1377, 358] on button "Xác nhận" at bounding box center [1366, 361] width 80 height 26
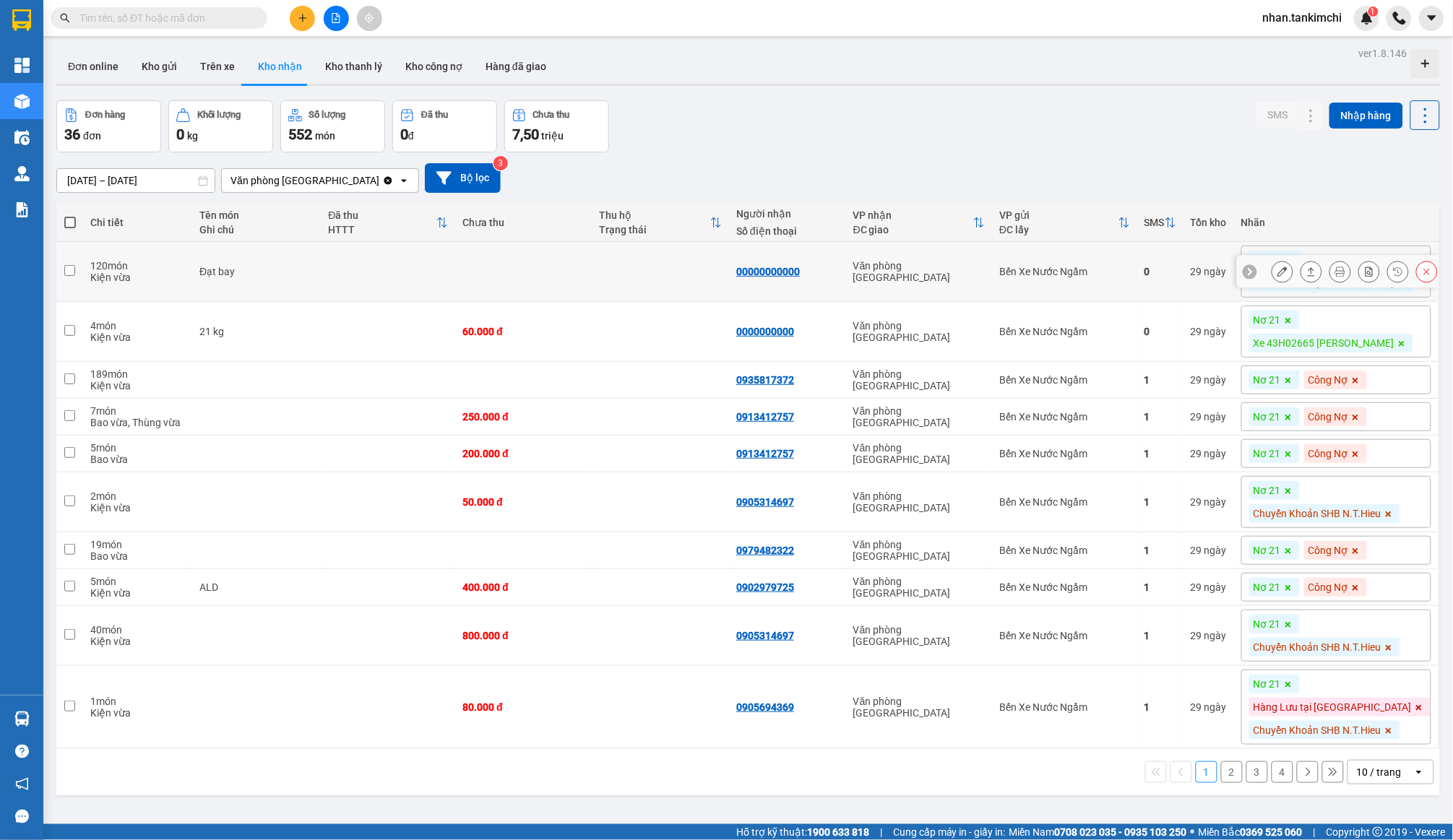
click at [1430, 271] on icon at bounding box center [1427, 271] width 10 height 10
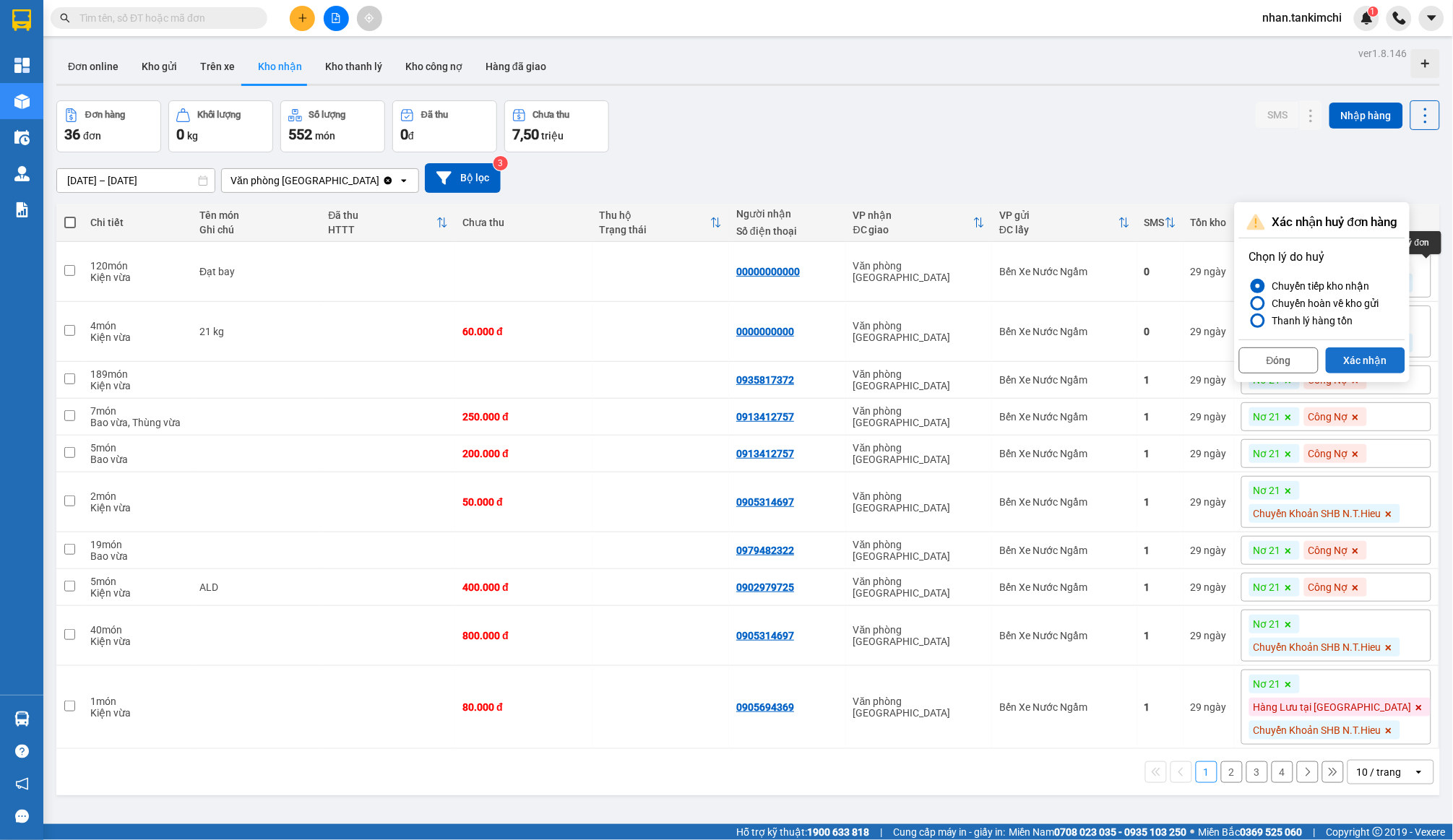
click at [1369, 358] on button "Xác nhận" at bounding box center [1366, 361] width 80 height 26
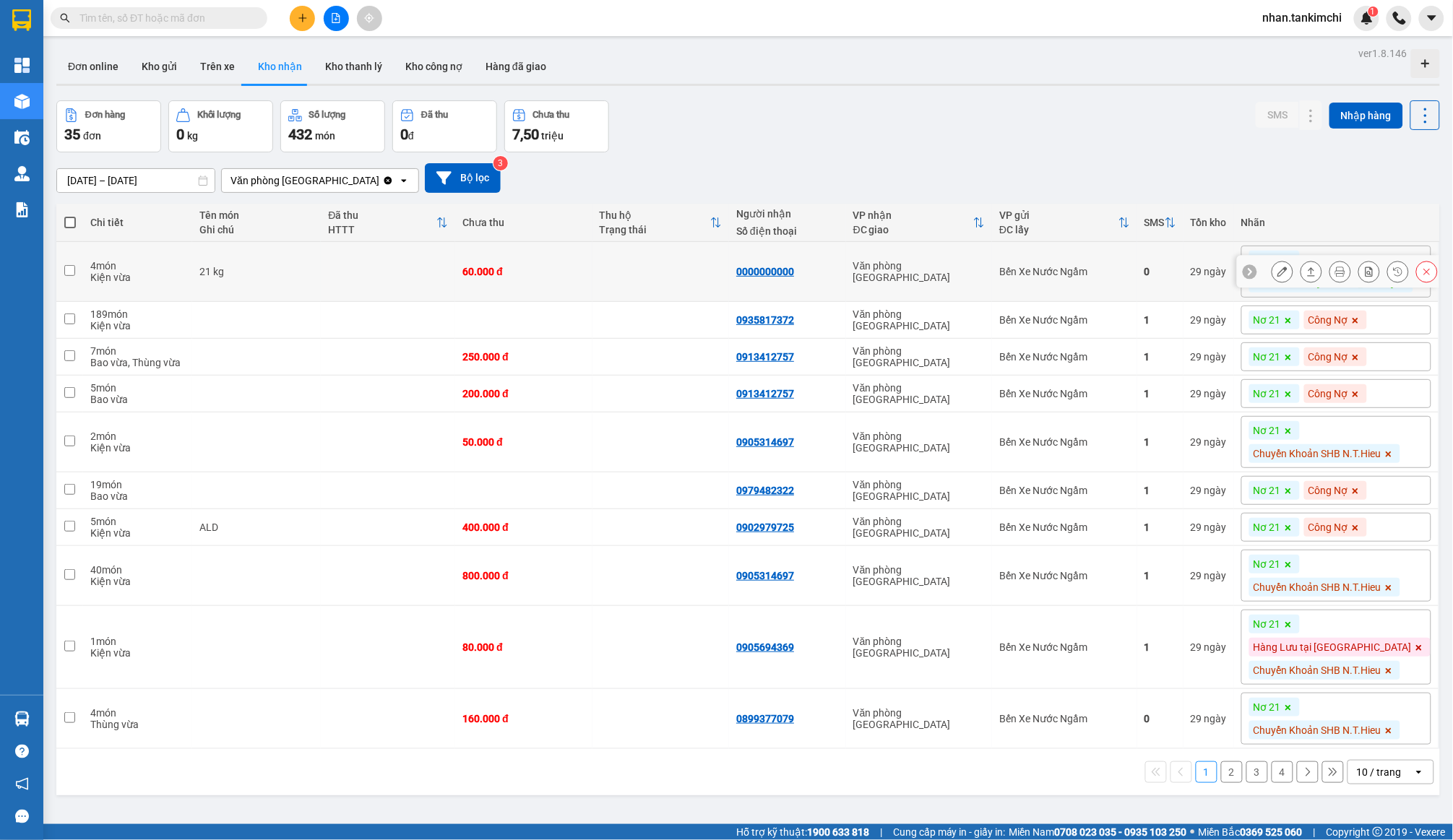
click at [1424, 273] on icon at bounding box center [1427, 271] width 10 height 10
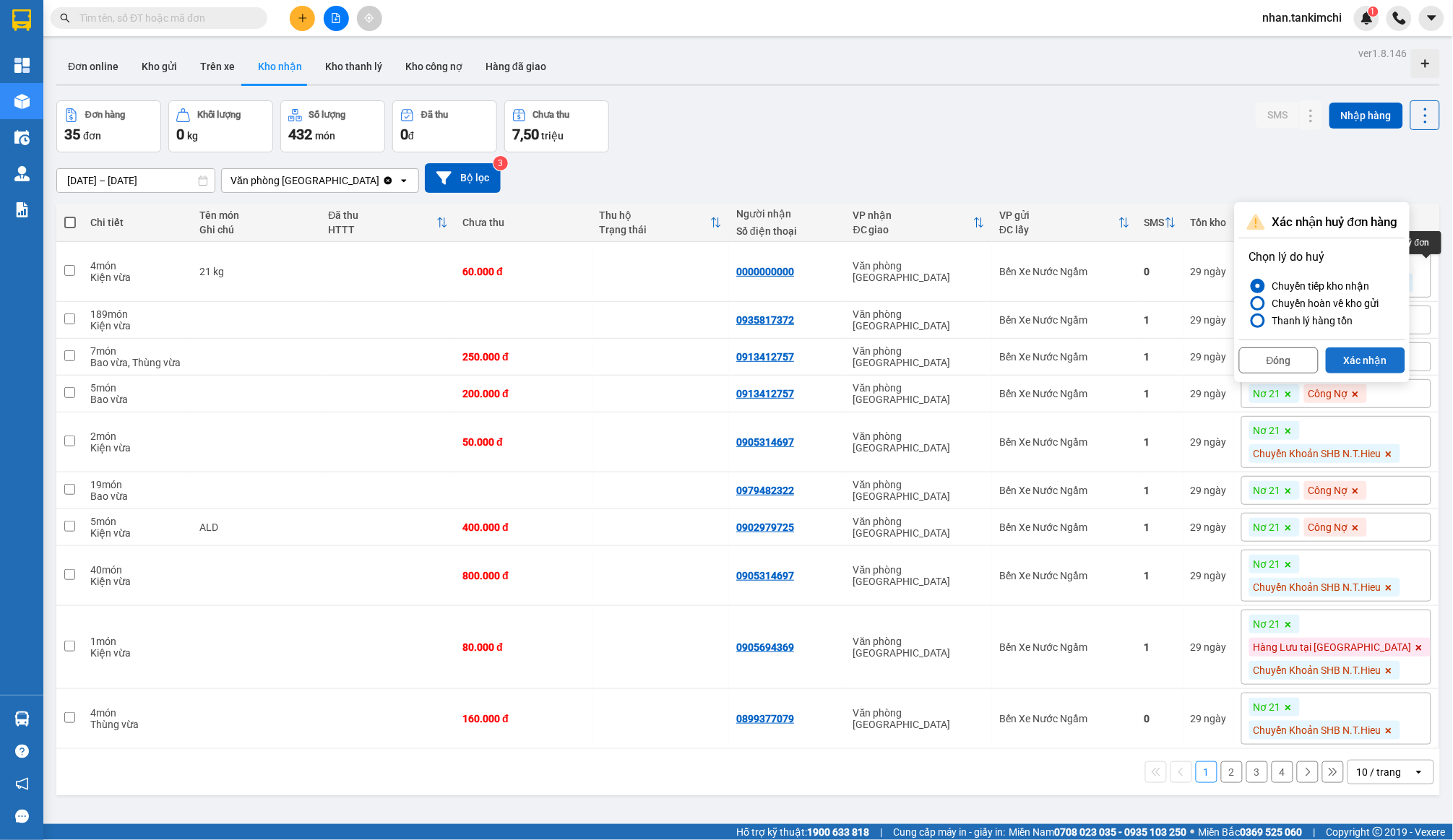
click at [1381, 350] on button "Xác nhận" at bounding box center [1366, 361] width 80 height 26
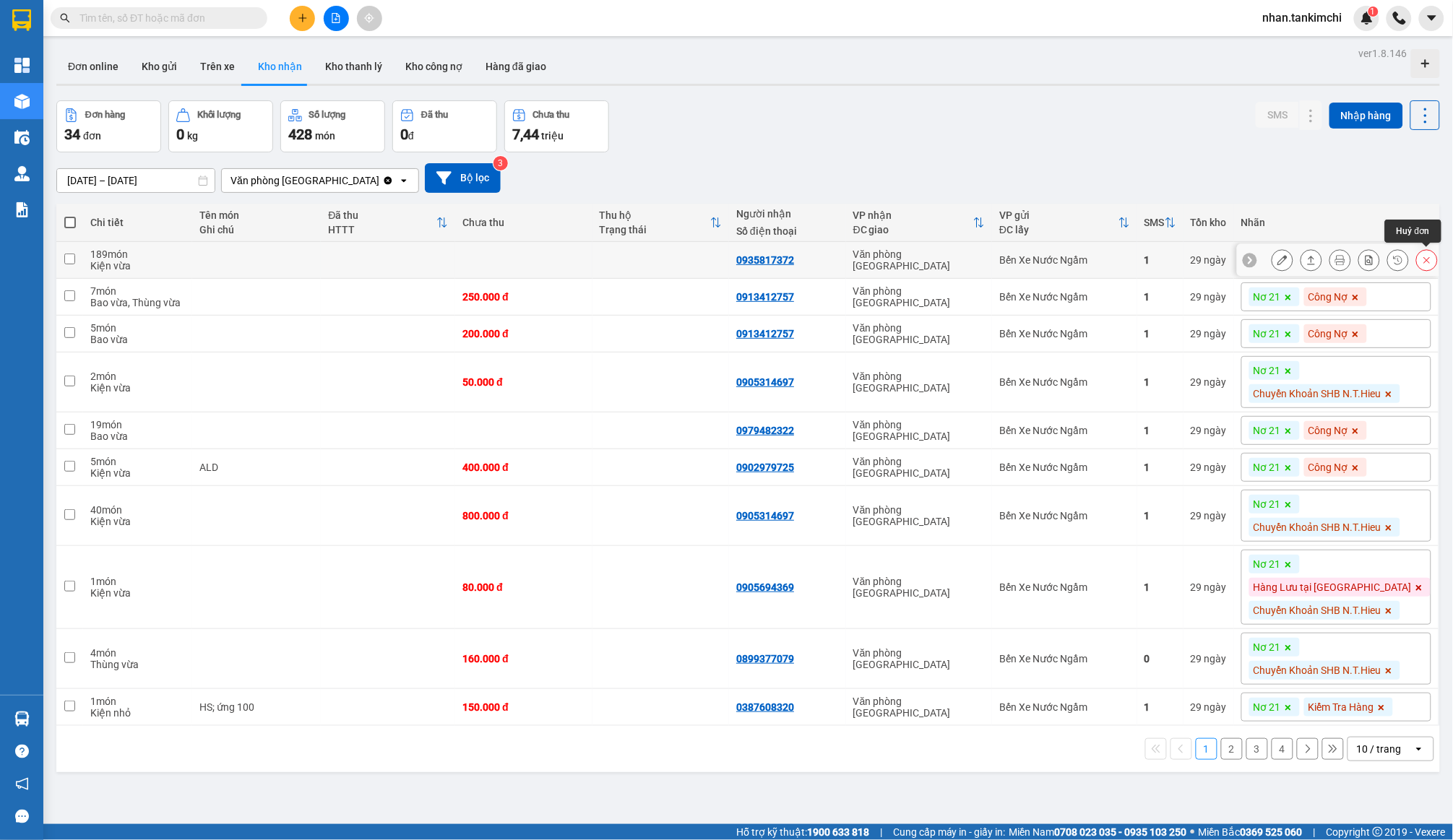
click at [1430, 255] on icon at bounding box center [1427, 260] width 10 height 10
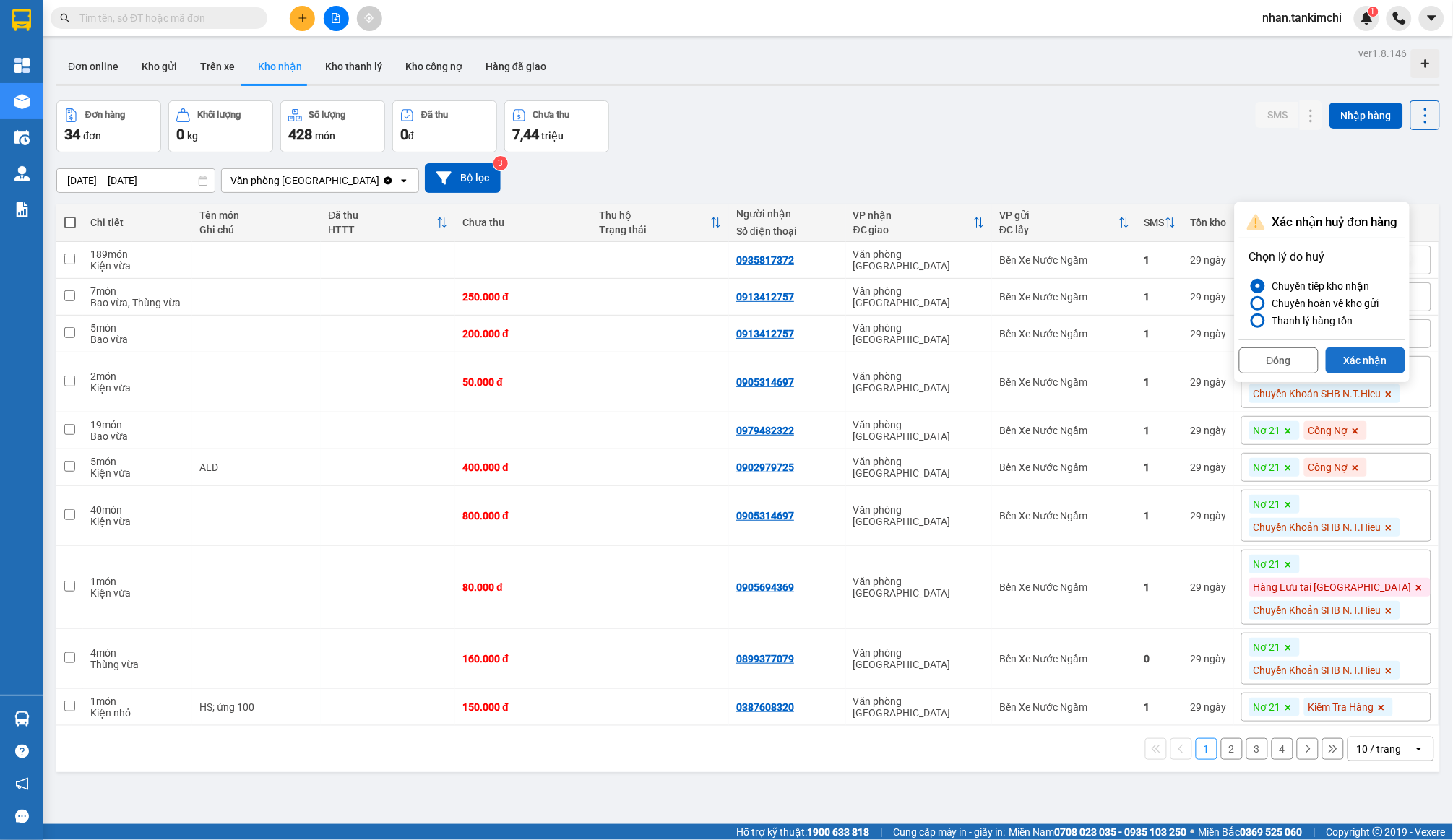
click at [1367, 349] on button "Xác nhận" at bounding box center [1366, 361] width 80 height 26
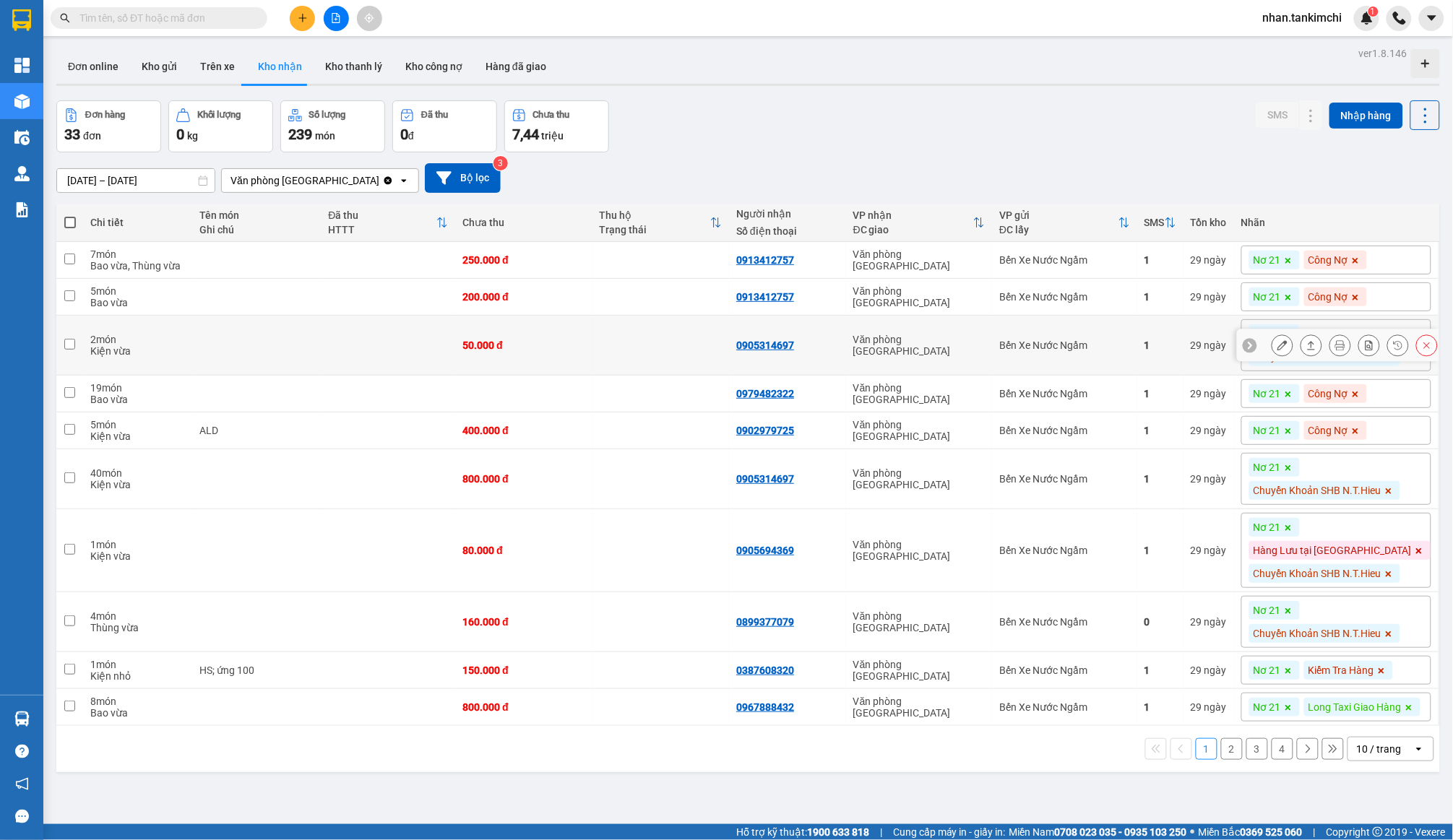
click at [1434, 346] on button at bounding box center [1427, 345] width 20 height 26
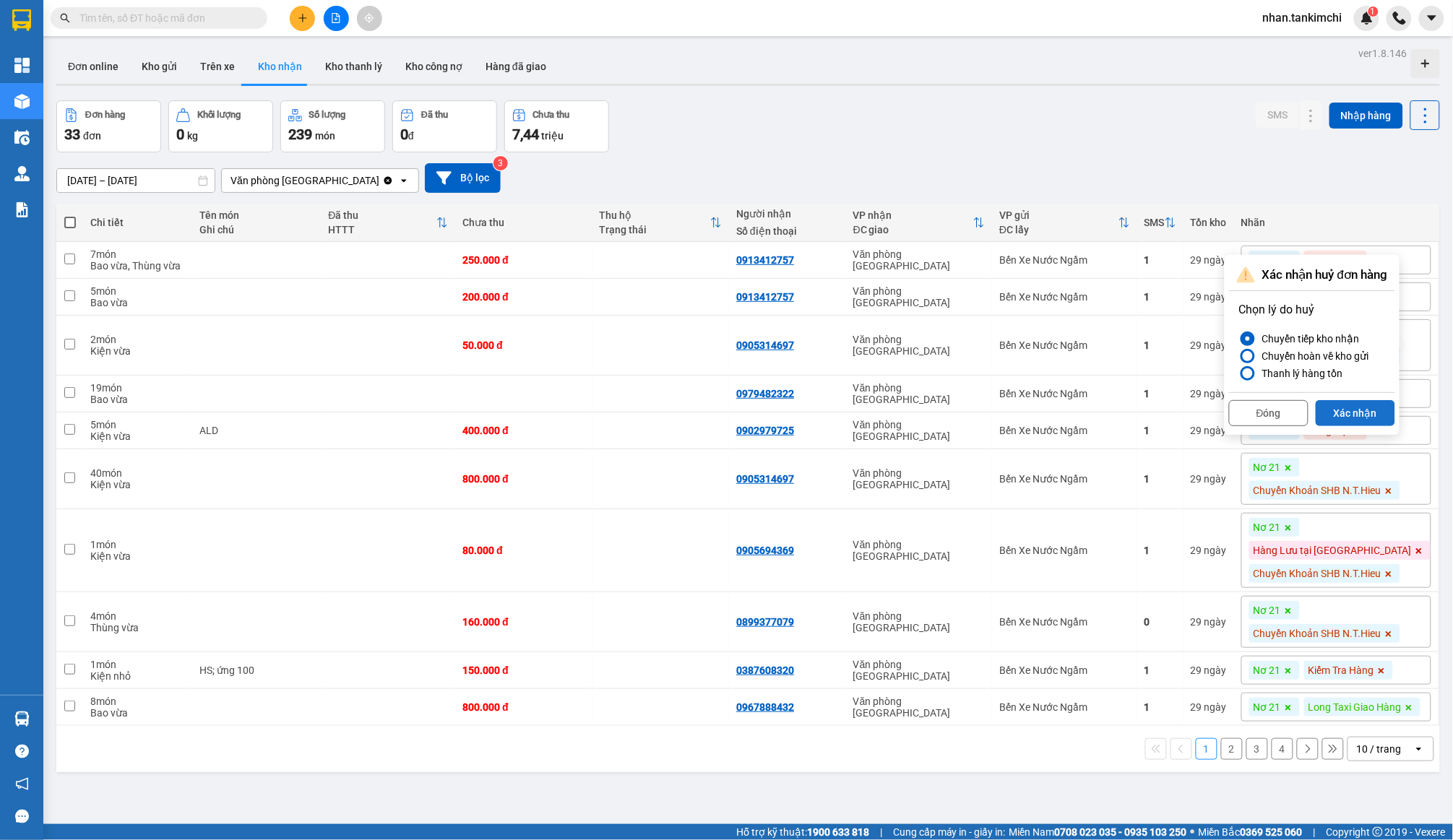
click at [1382, 410] on button "Xác nhận" at bounding box center [1356, 413] width 80 height 26
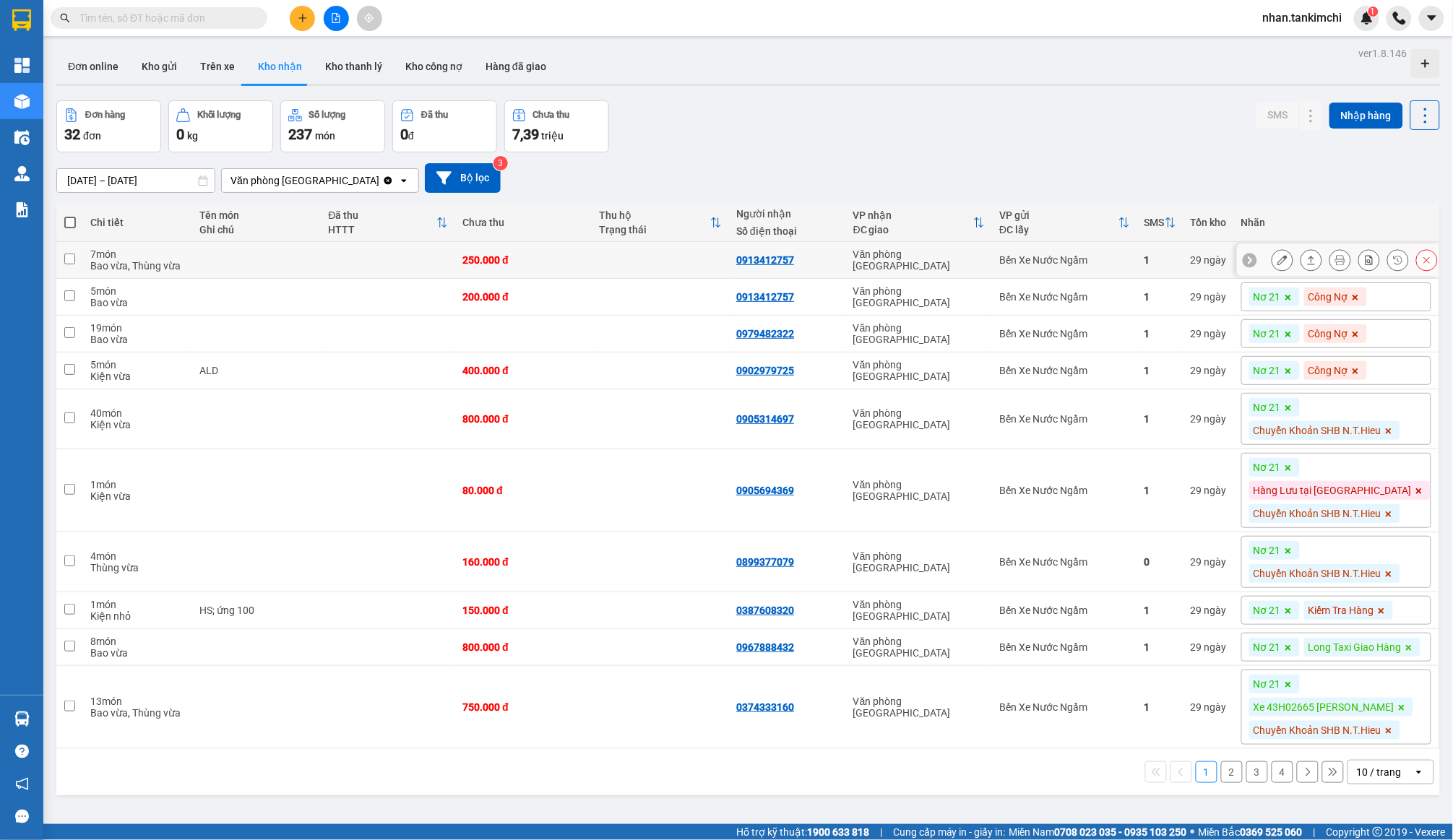
click at [1419, 258] on button at bounding box center [1427, 260] width 20 height 26
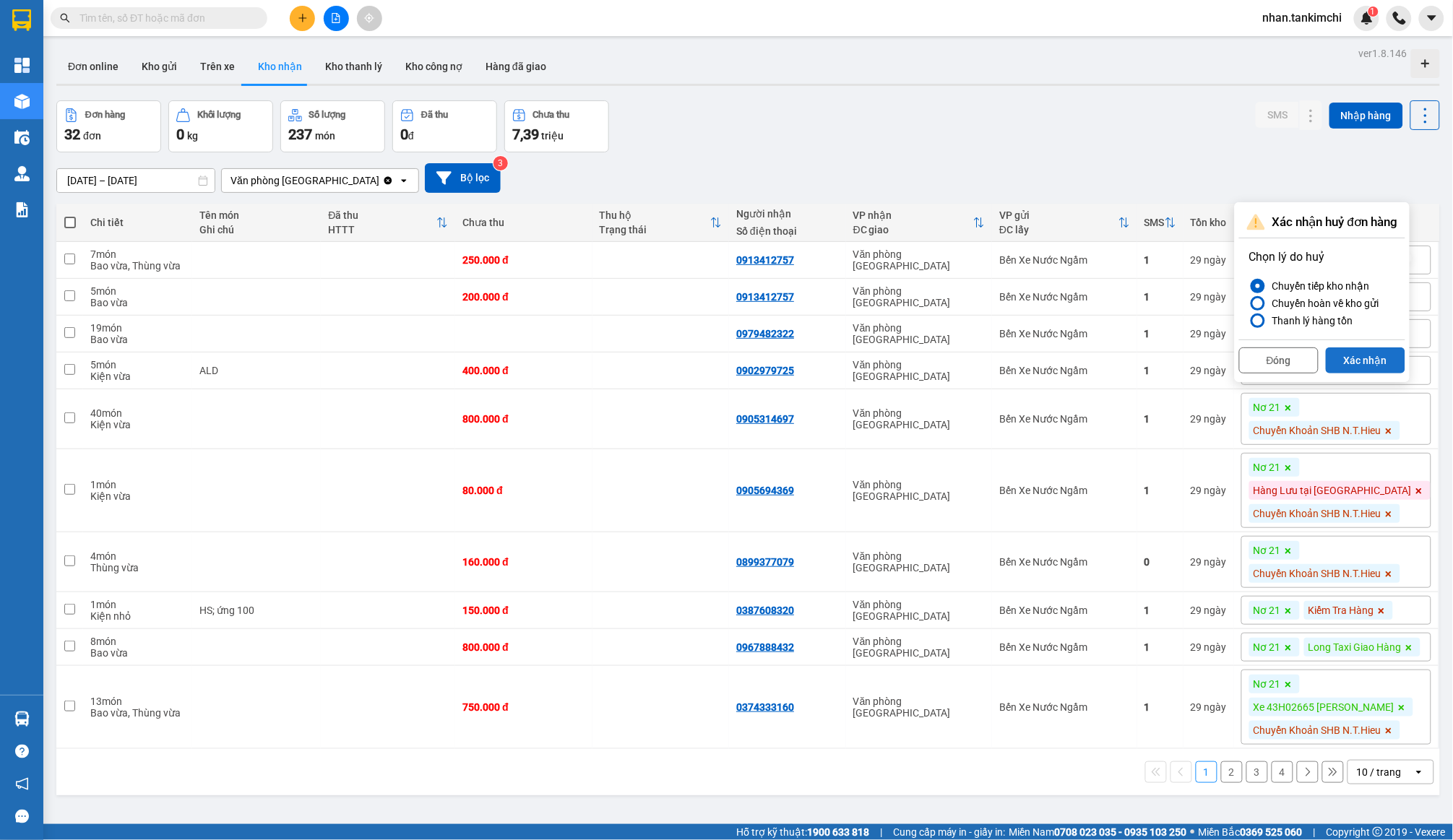
click at [1381, 361] on button "Xác nhận" at bounding box center [1366, 361] width 80 height 26
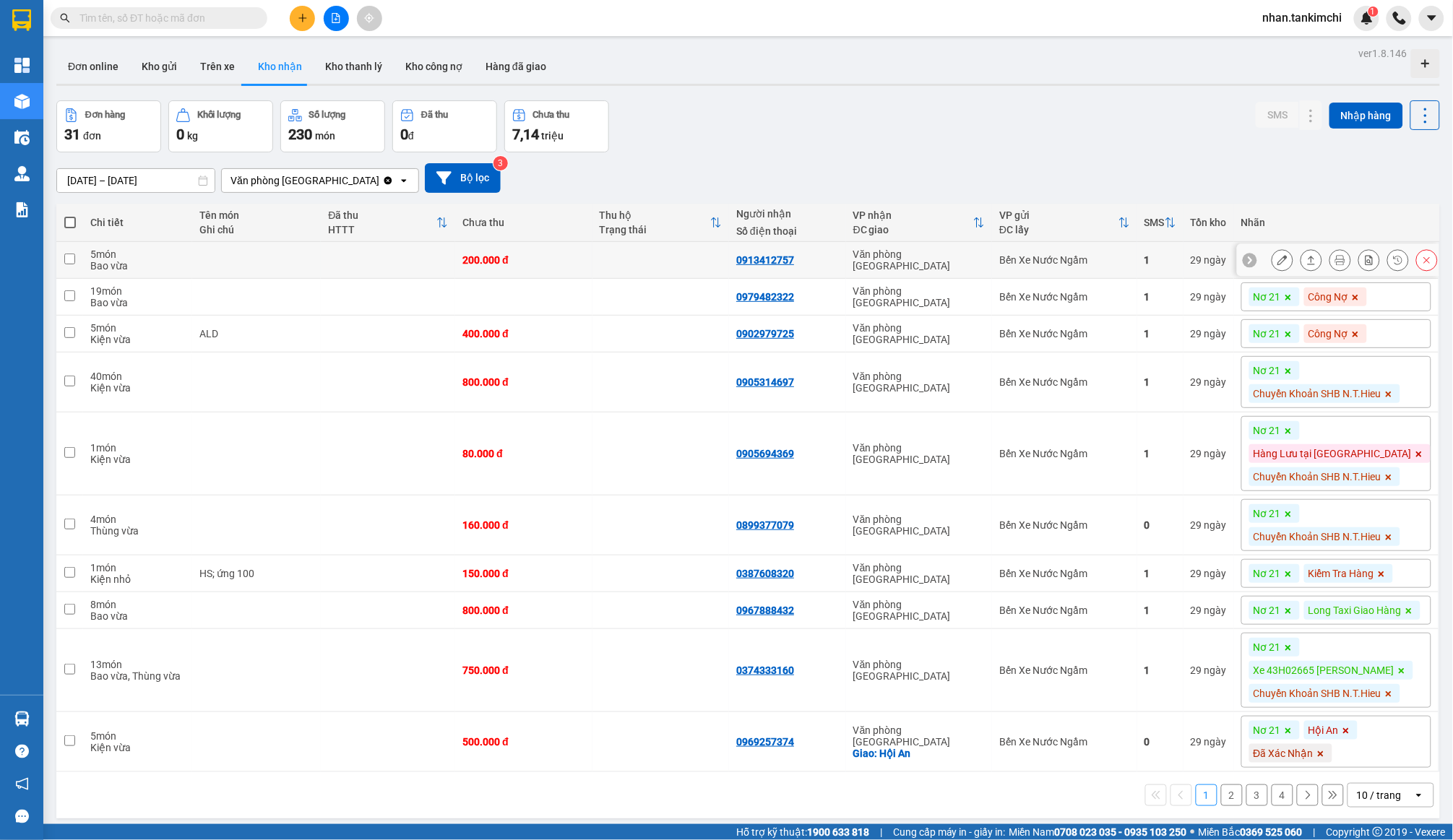
click at [1427, 262] on icon at bounding box center [1427, 260] width 10 height 10
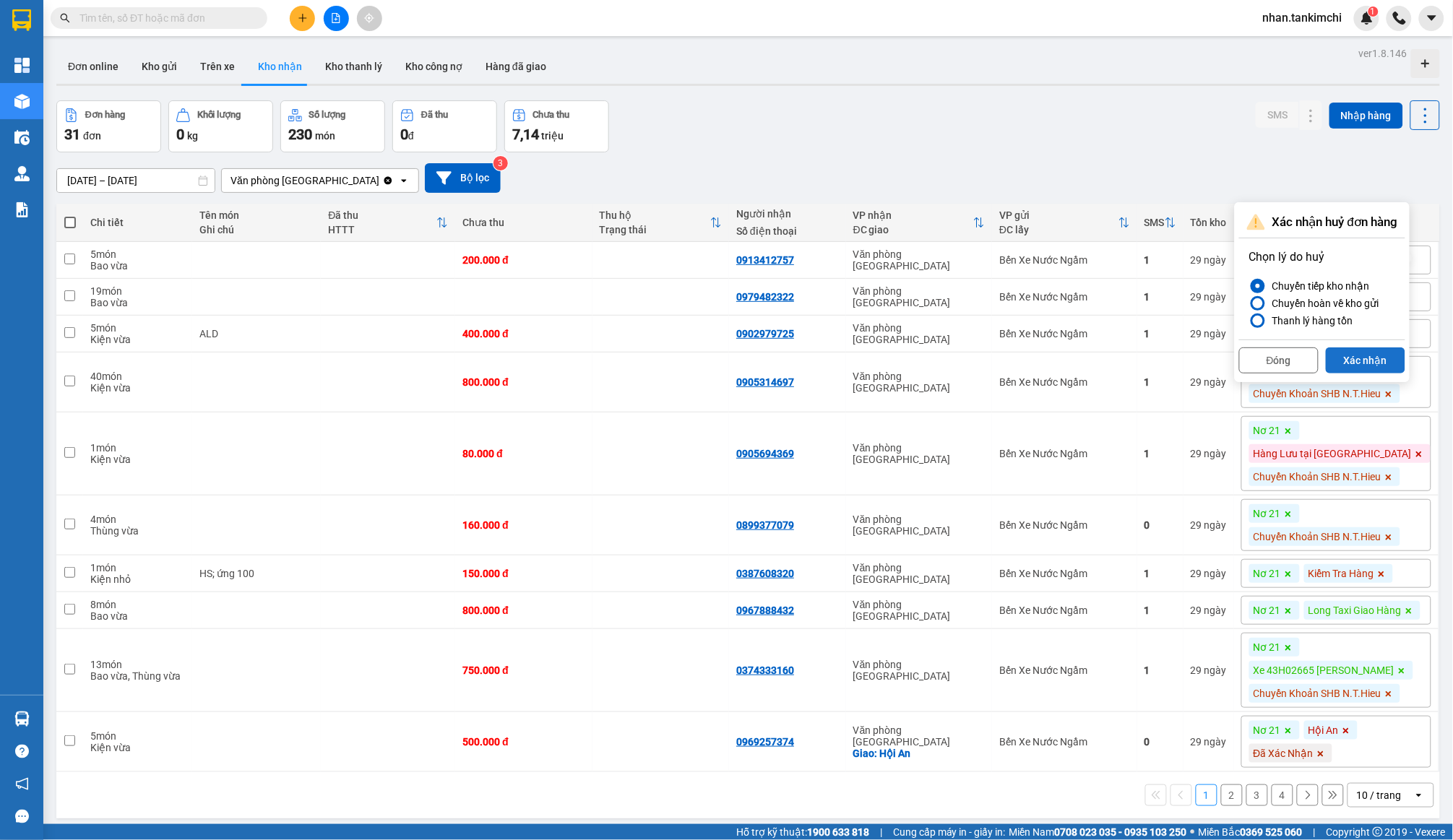
click at [1370, 348] on button "Xác nhận" at bounding box center [1366, 361] width 80 height 26
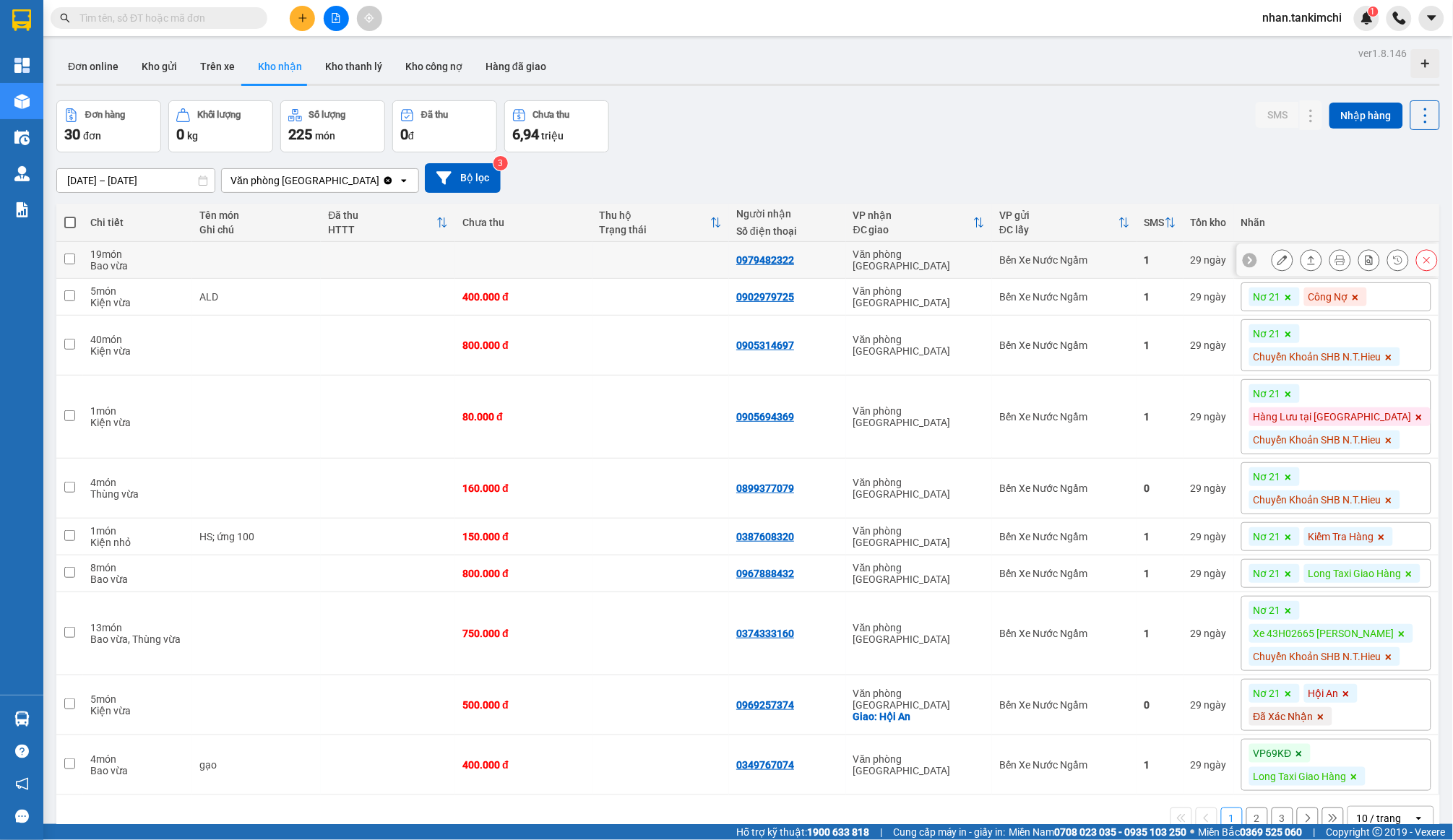
click at [1427, 265] on button at bounding box center [1427, 260] width 20 height 26
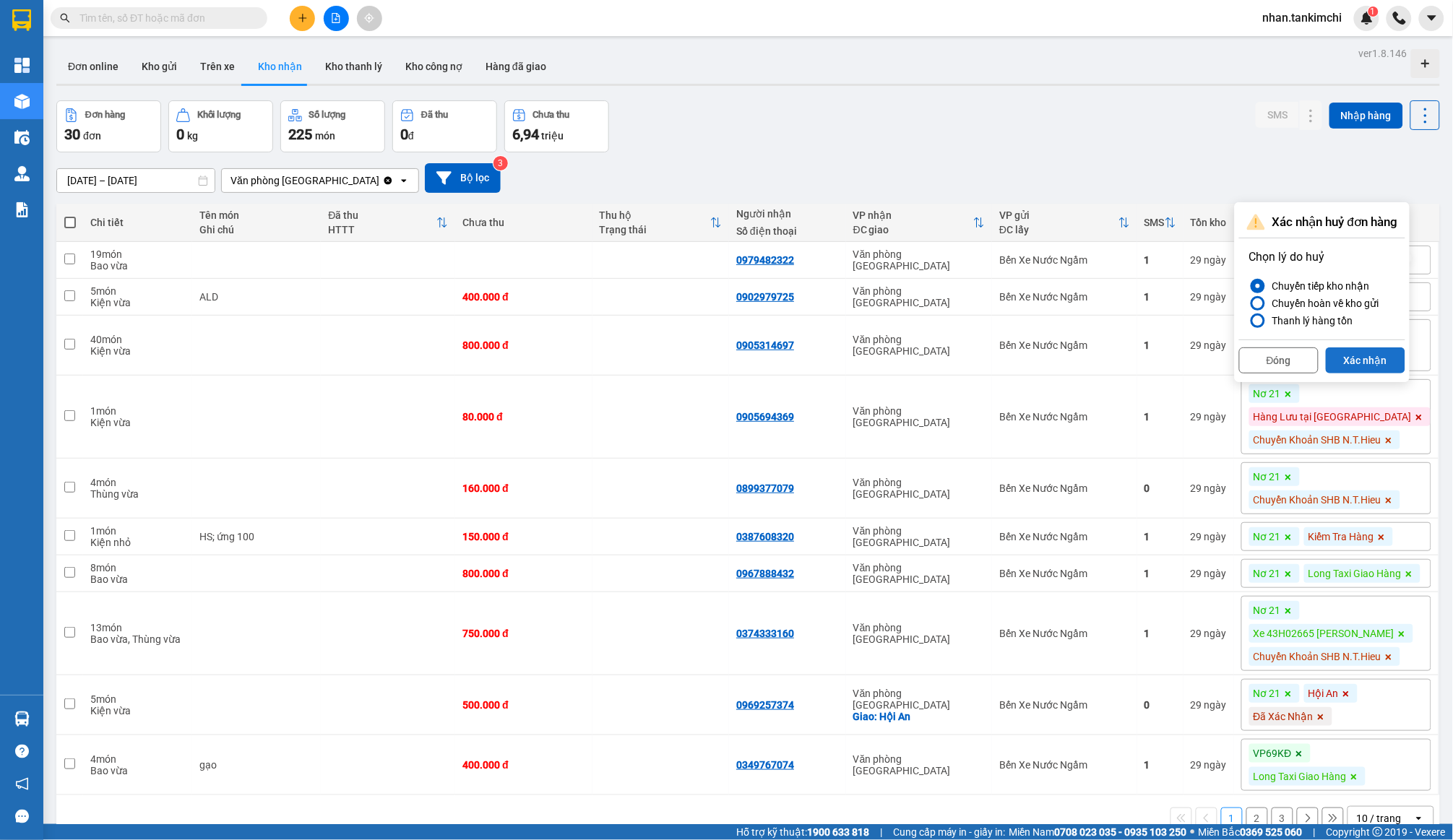
click at [1362, 362] on button "Xác nhận" at bounding box center [1366, 361] width 80 height 26
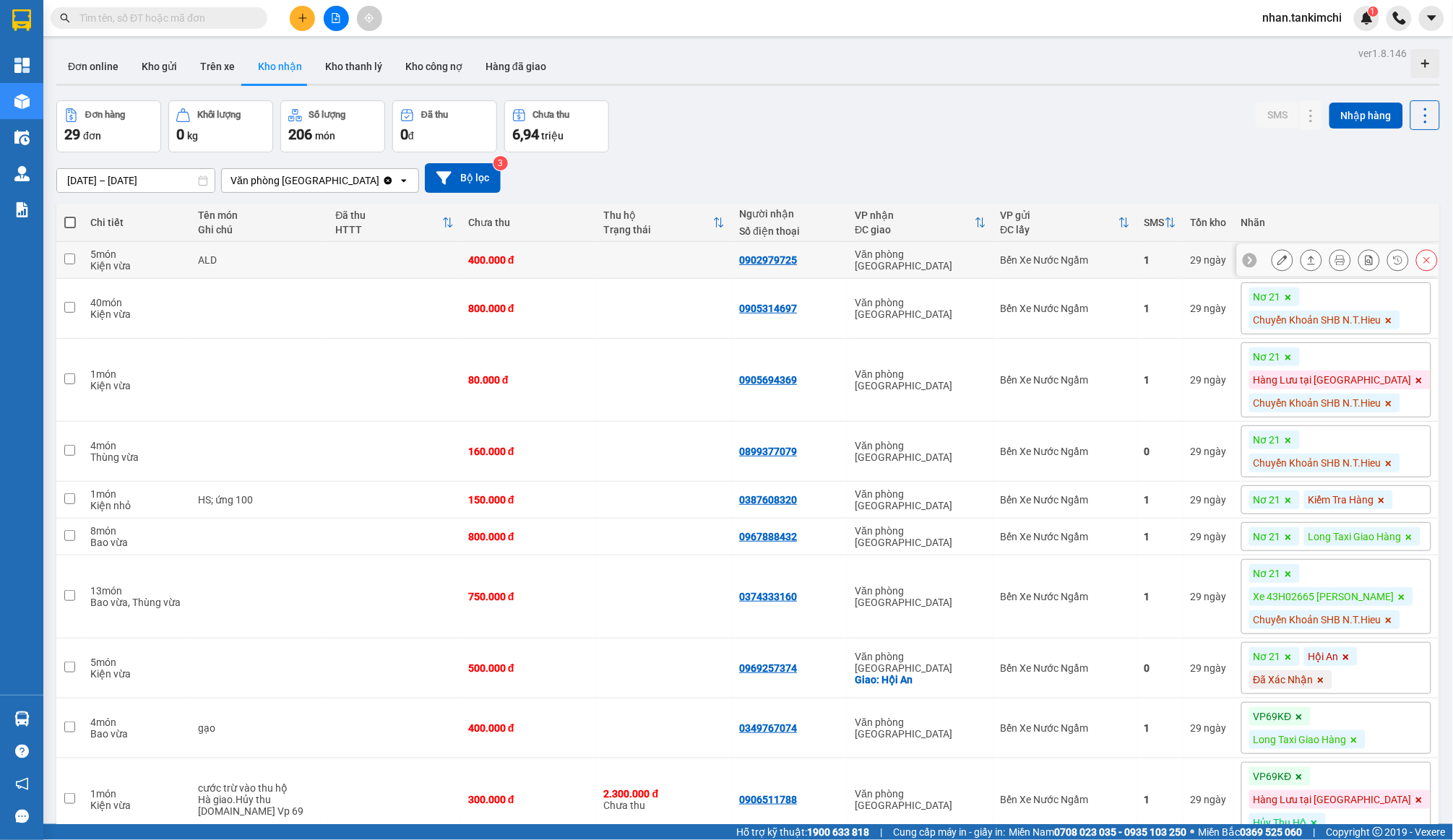
click at [1436, 259] on button at bounding box center [1427, 260] width 20 height 26
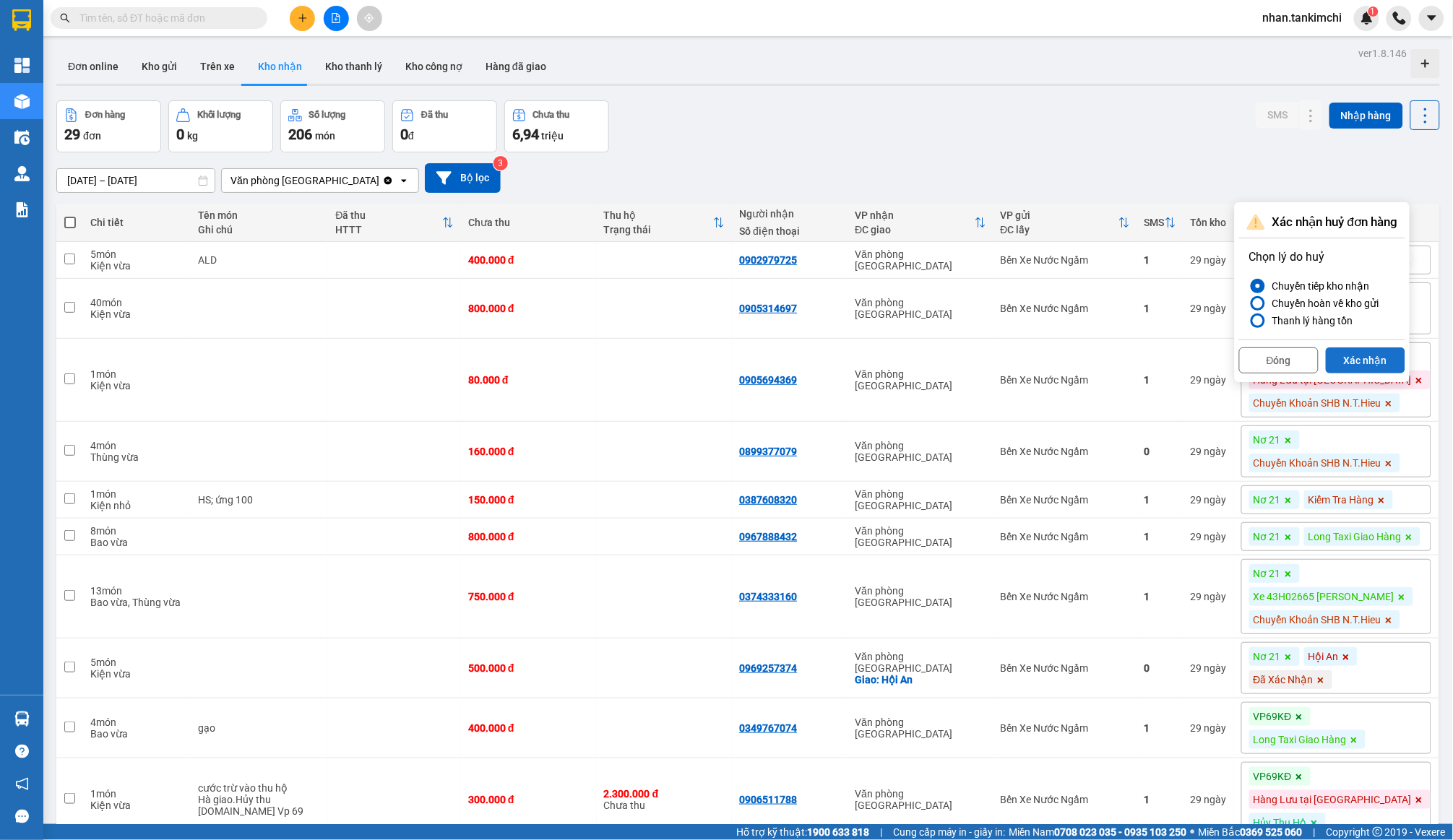
click at [1356, 352] on button "Xác nhận" at bounding box center [1366, 361] width 80 height 26
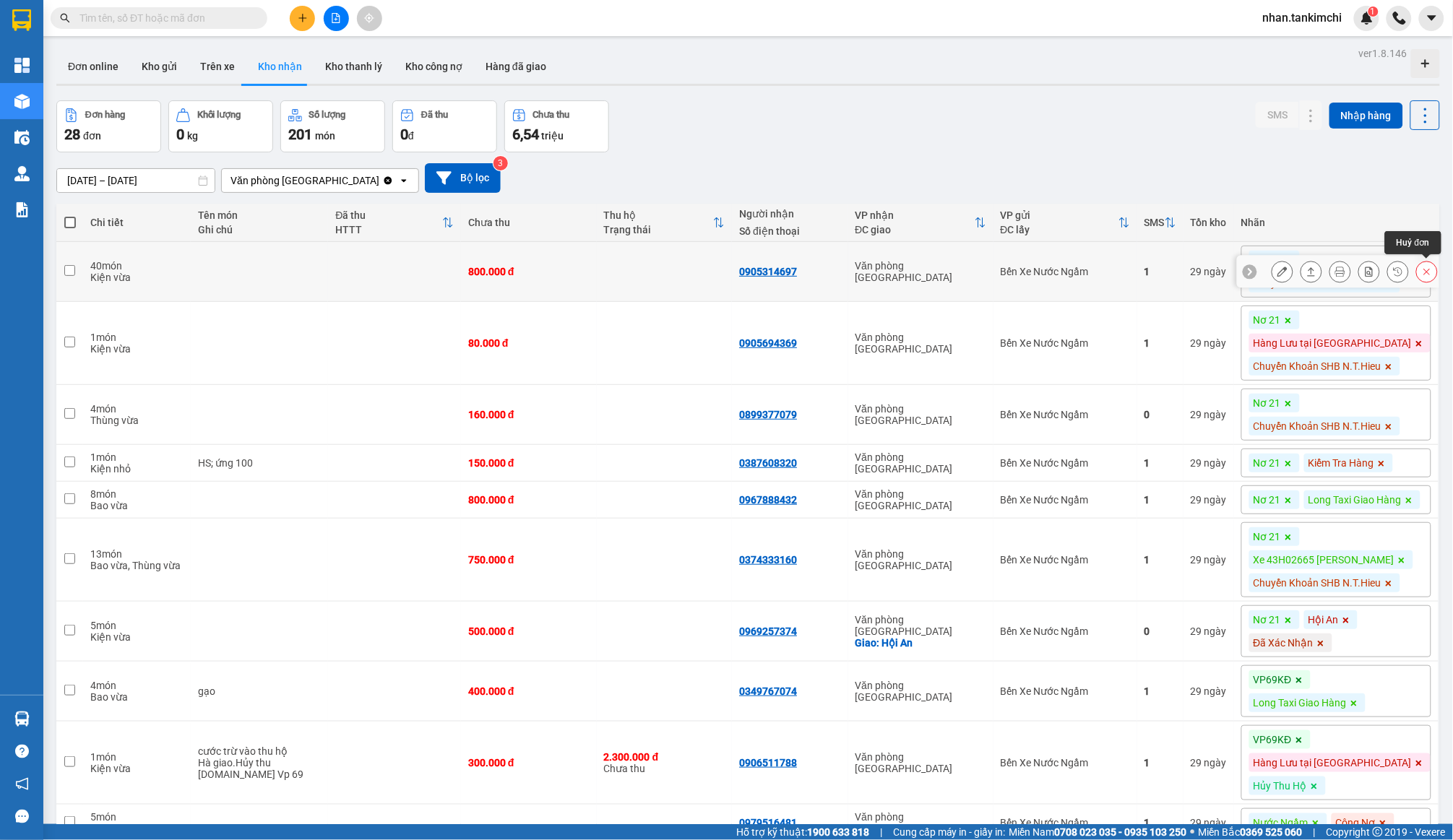
click at [1433, 270] on icon at bounding box center [1427, 271] width 10 height 10
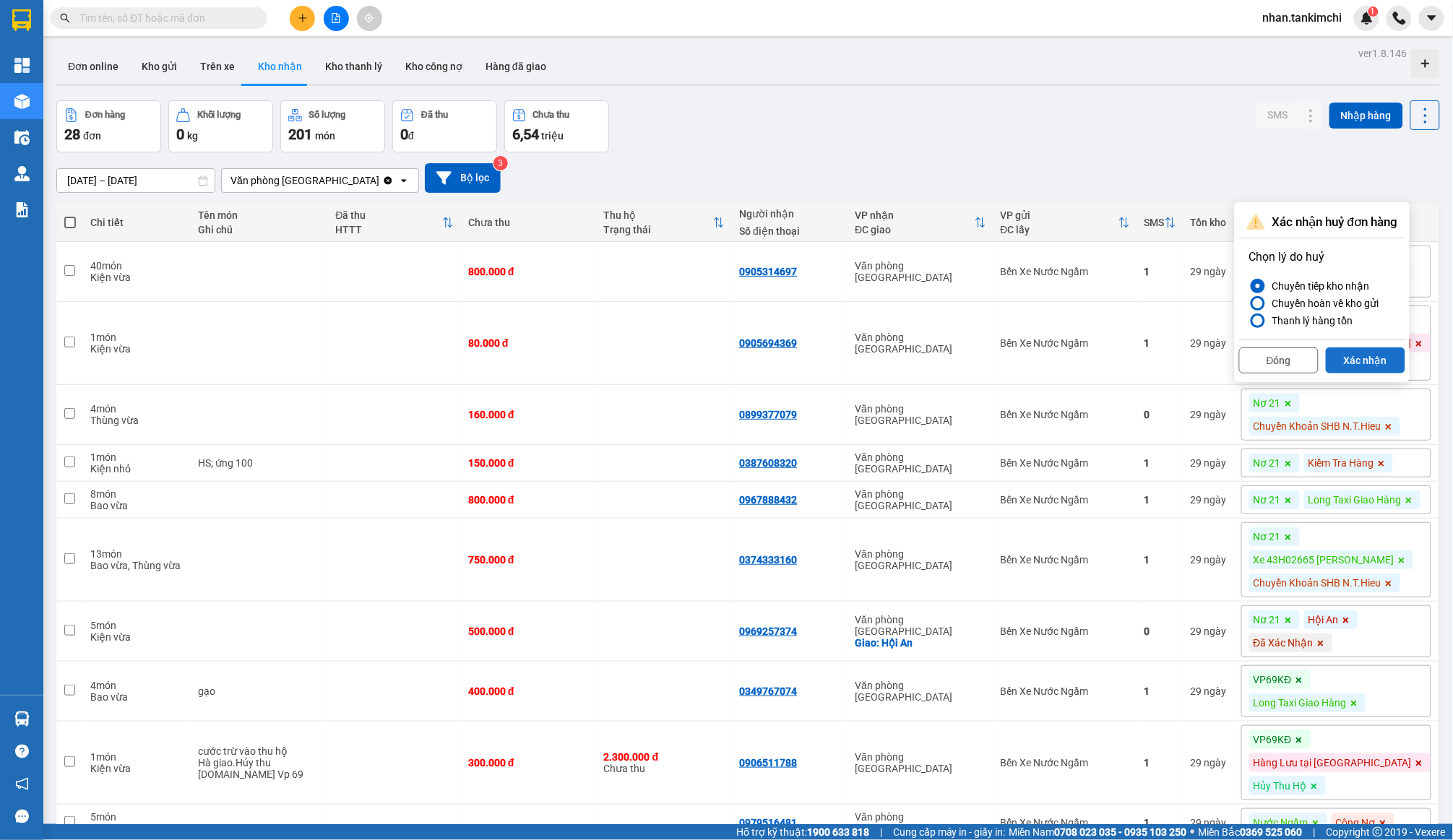
click at [1384, 354] on button "Xác nhận" at bounding box center [1366, 361] width 80 height 26
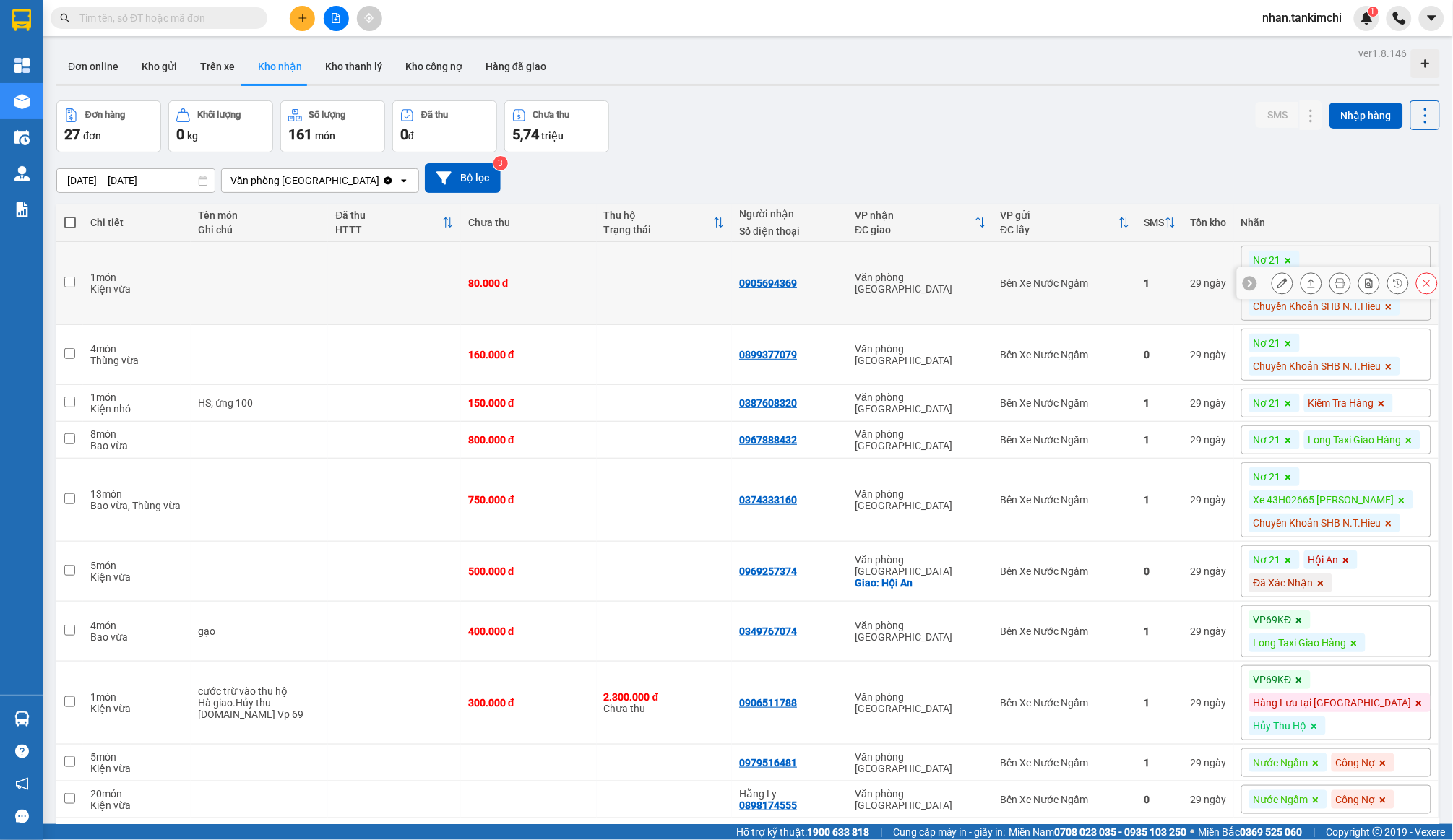
click at [1424, 282] on icon at bounding box center [1427, 283] width 10 height 10
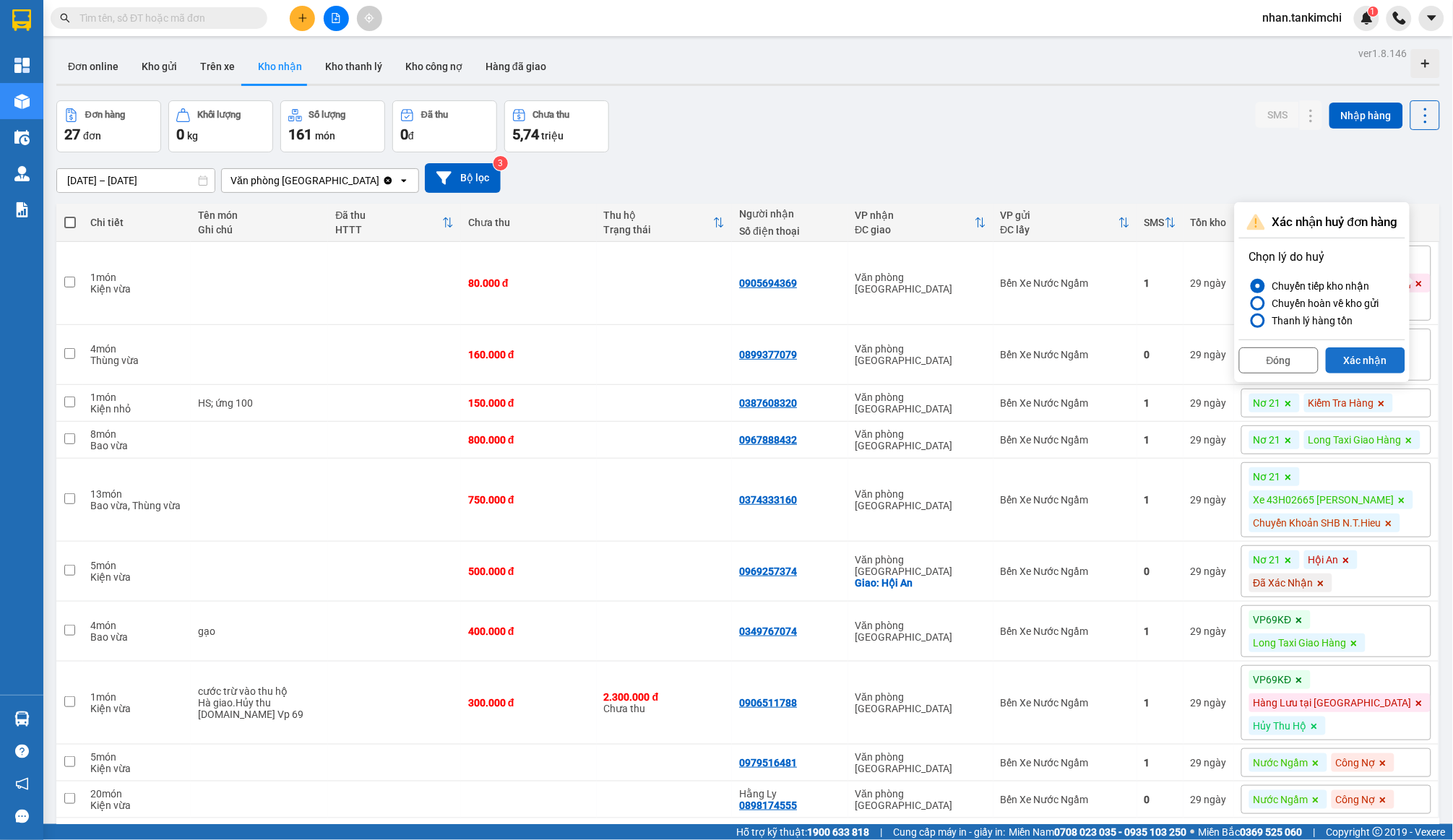
click at [1384, 354] on button "Xác nhận" at bounding box center [1366, 361] width 80 height 26
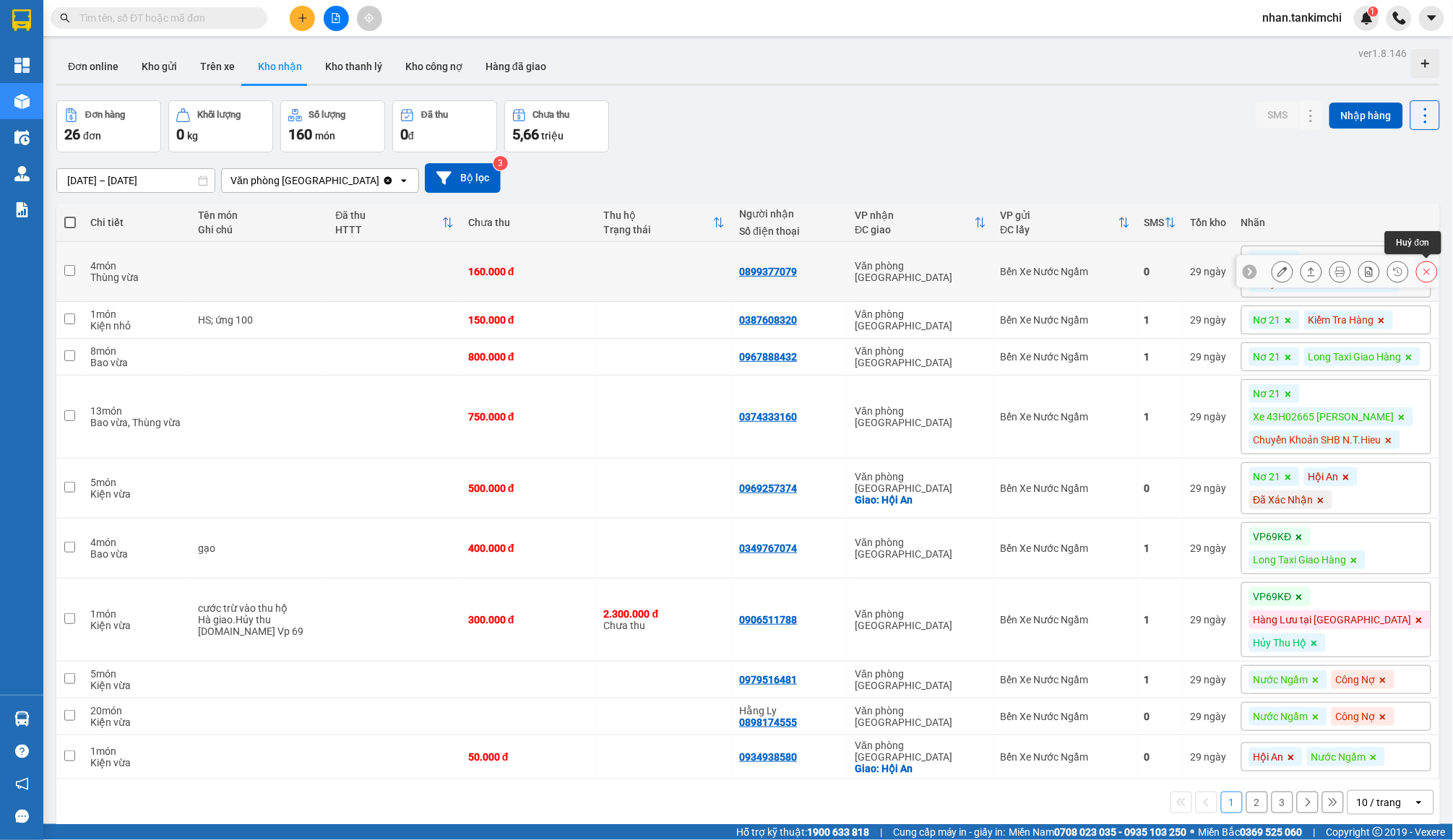
click at [1424, 273] on icon at bounding box center [1427, 271] width 10 height 10
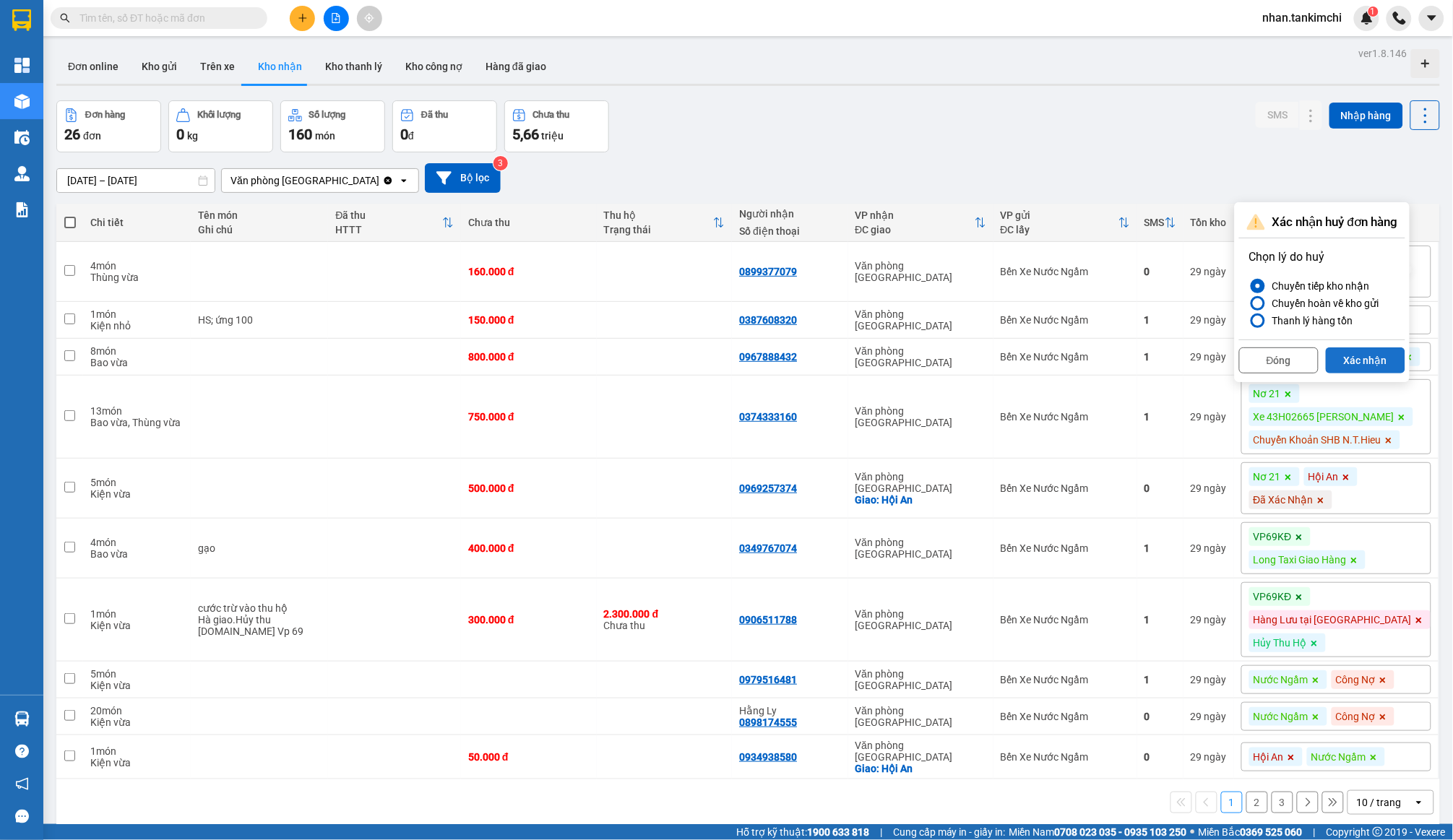
click at [1370, 367] on button "Xác nhận" at bounding box center [1366, 361] width 80 height 26
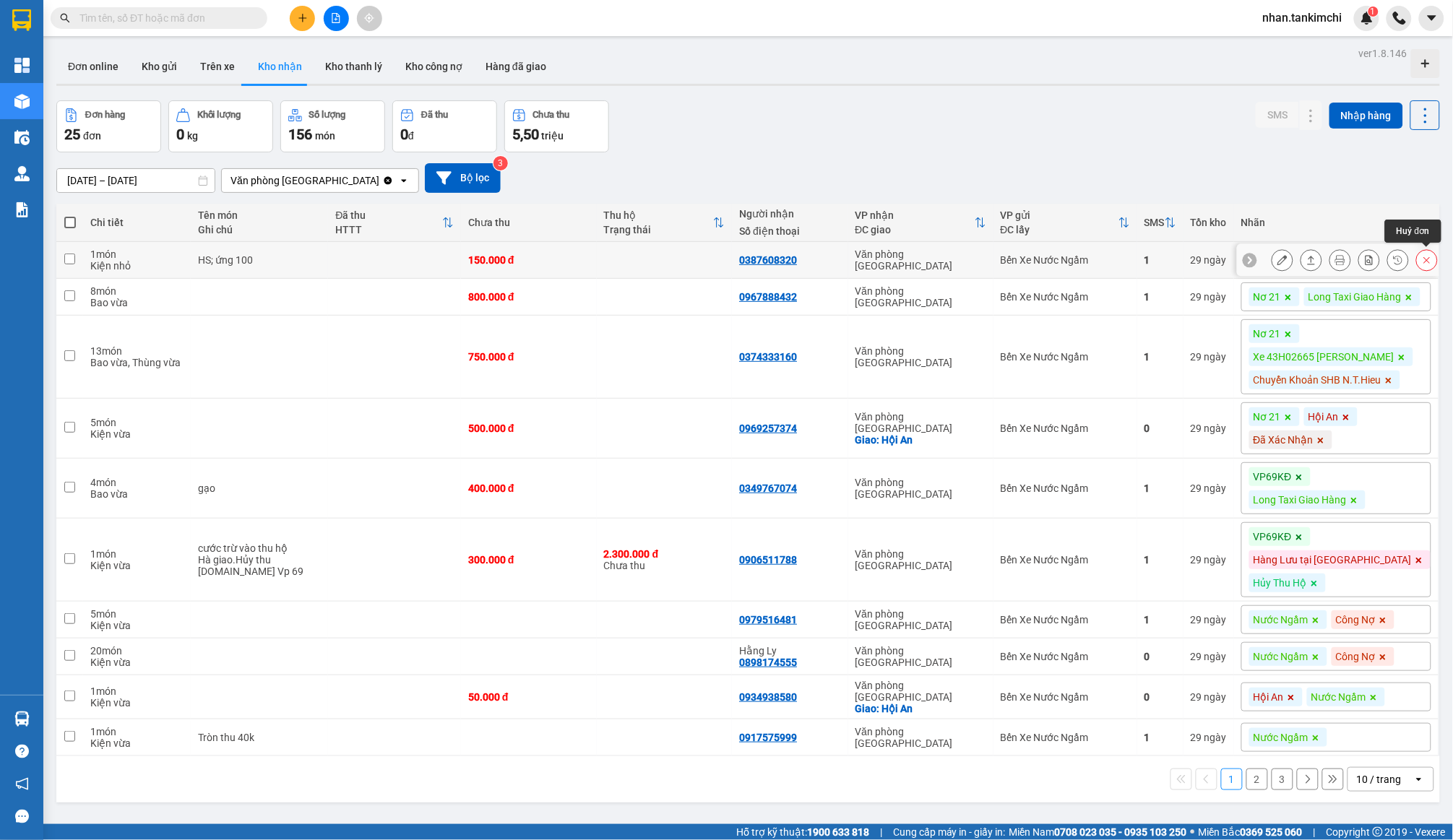
click at [1433, 256] on icon at bounding box center [1427, 260] width 10 height 10
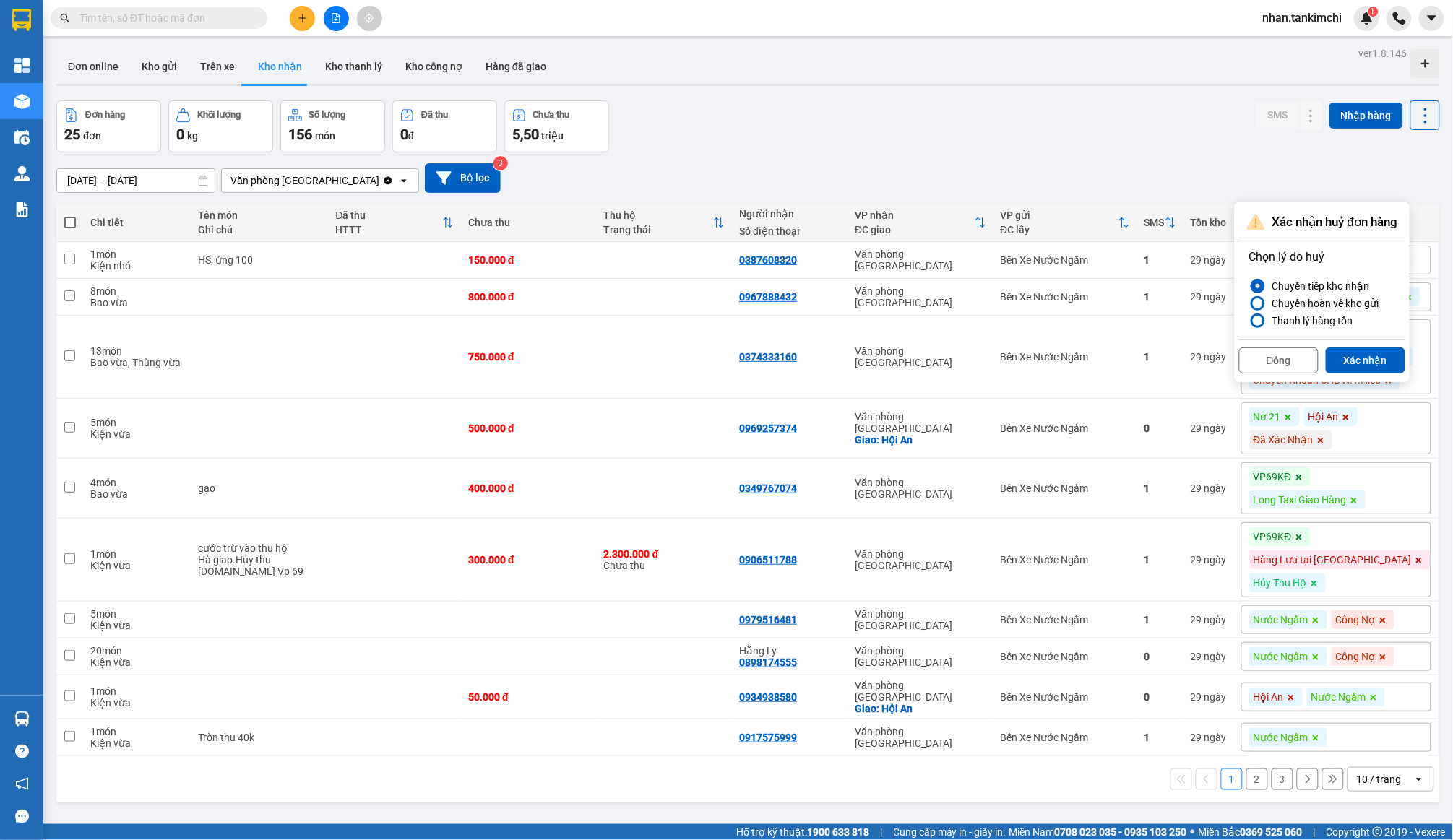
click at [1383, 340] on div "Đóng Xác nhận" at bounding box center [1322, 359] width 166 height 38
click at [1375, 354] on button "Xác nhận" at bounding box center [1366, 361] width 80 height 26
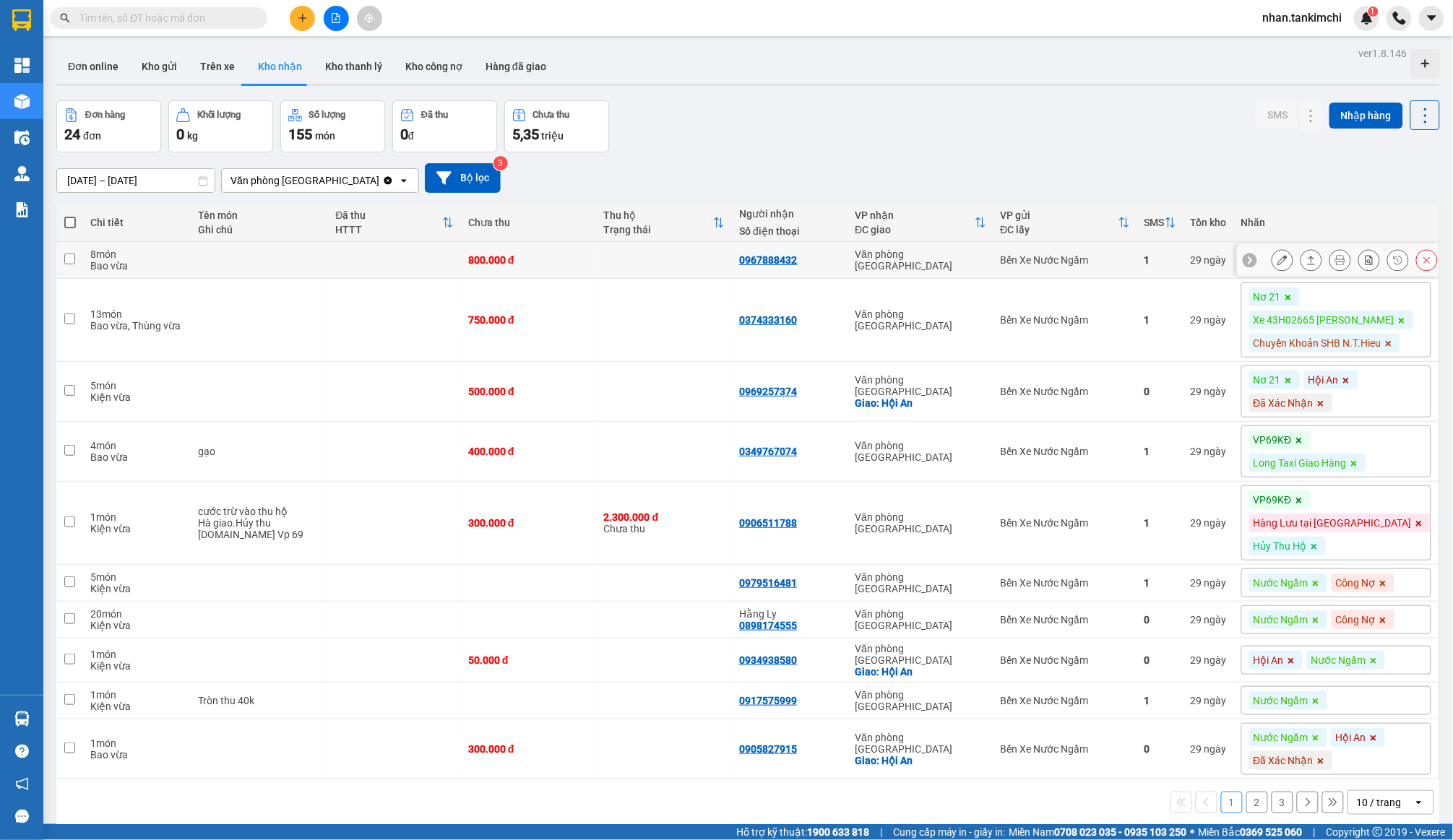
click at [1423, 265] on icon at bounding box center [1427, 260] width 10 height 10
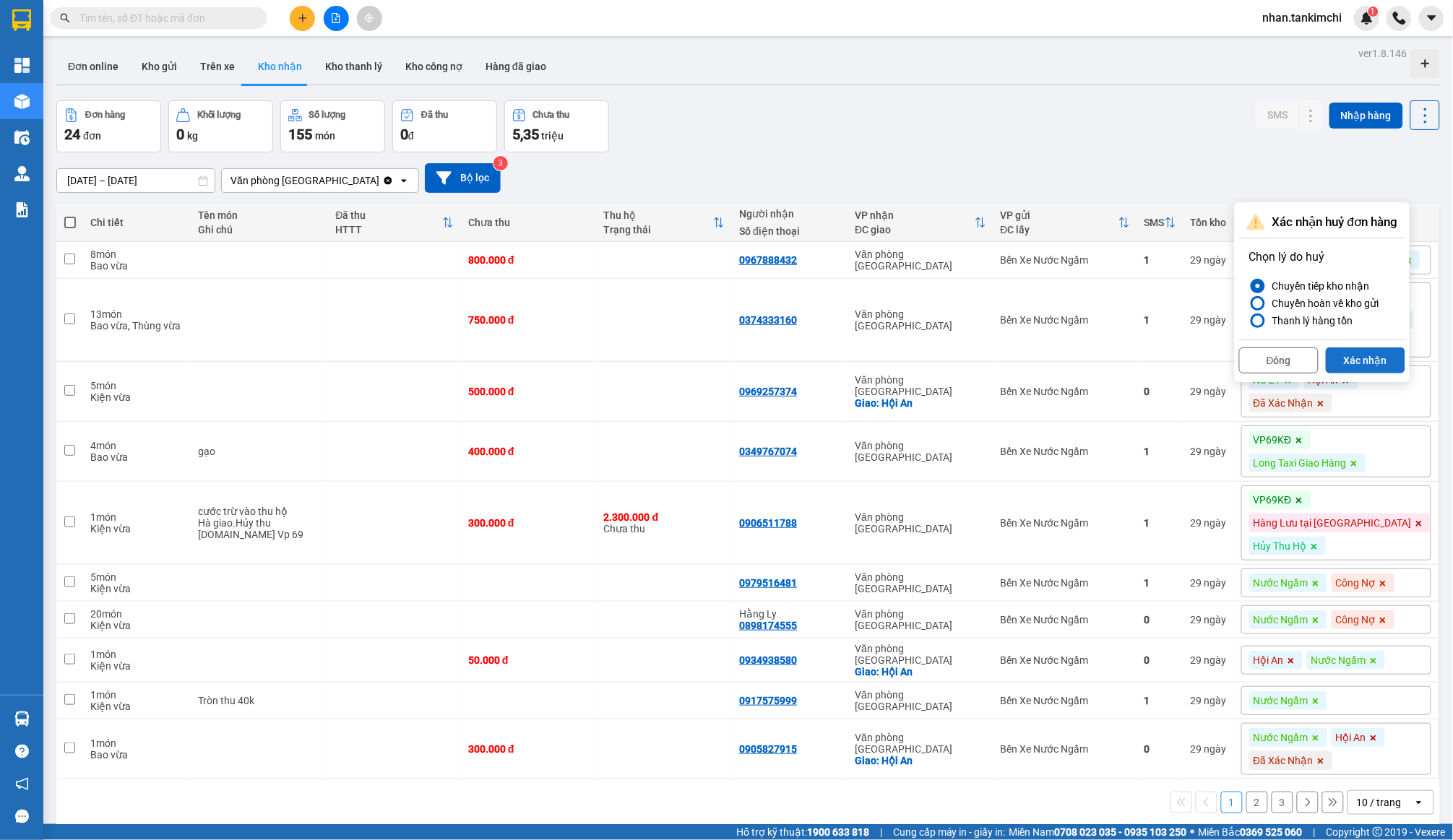
click at [1352, 368] on button "Xác nhận" at bounding box center [1366, 361] width 80 height 26
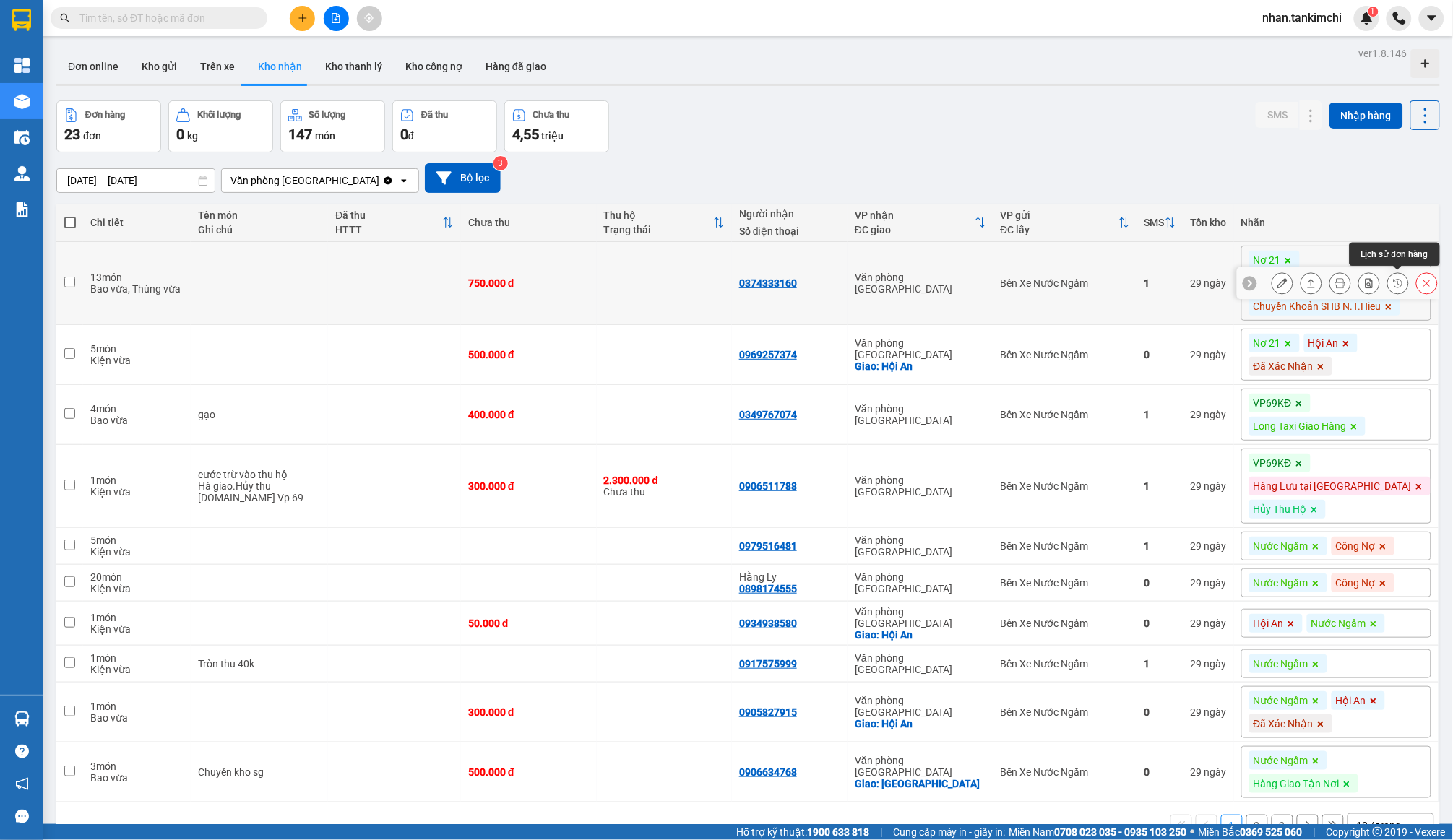
click at [1414, 281] on div at bounding box center [1355, 283] width 166 height 22
click at [1423, 285] on icon at bounding box center [1427, 283] width 10 height 10
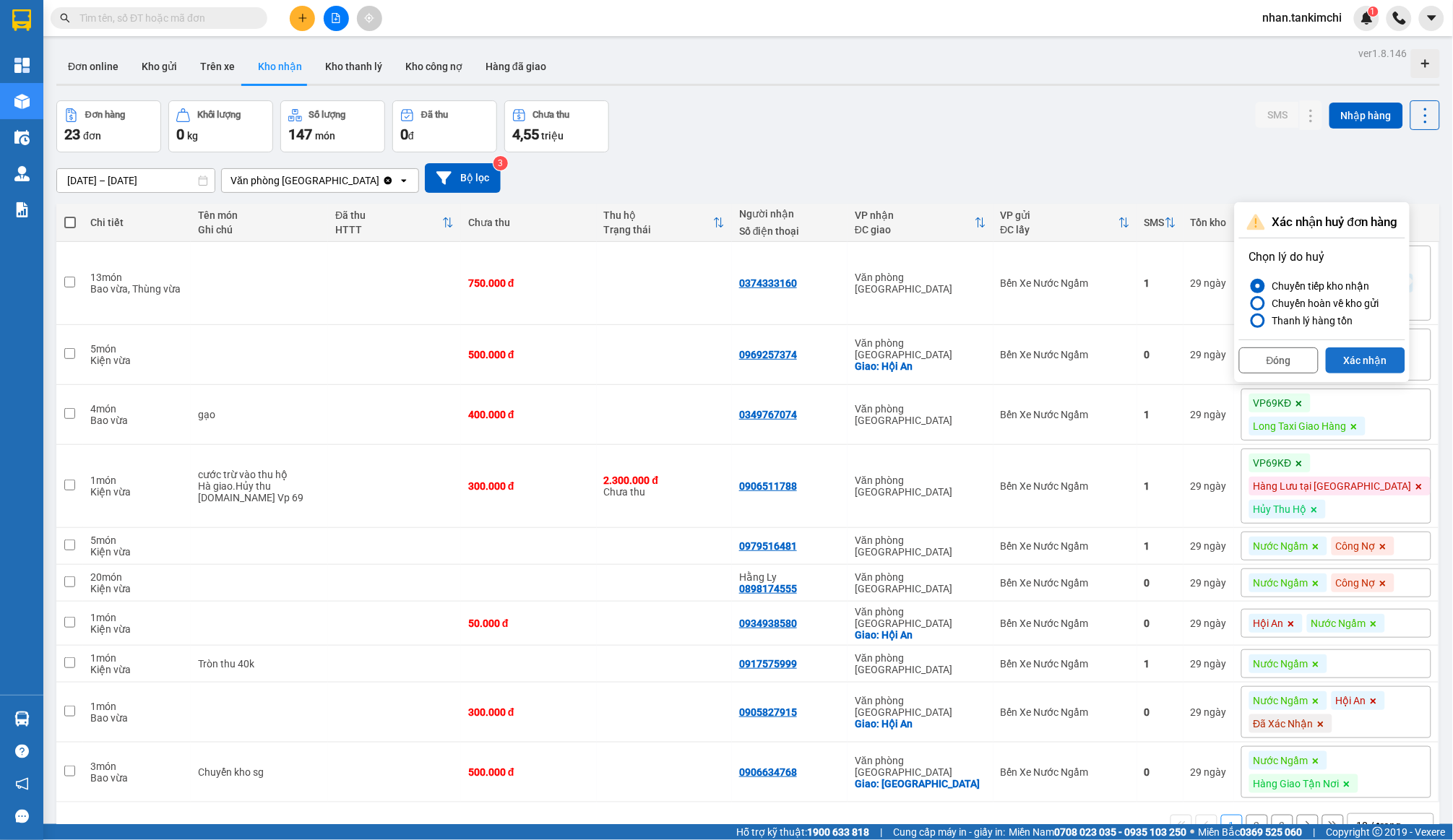
click at [1395, 349] on button "Xác nhận" at bounding box center [1366, 361] width 80 height 26
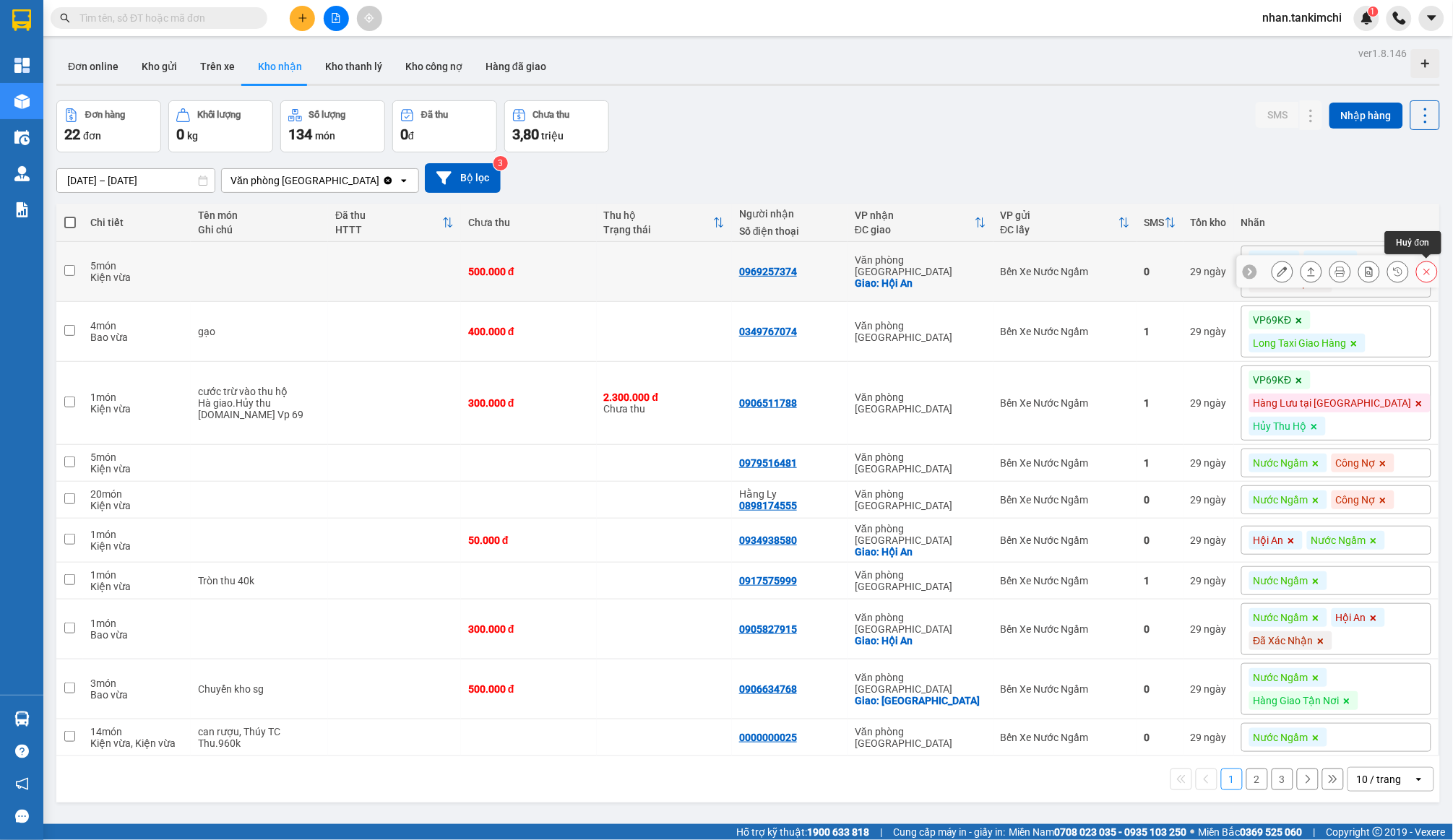
click at [1427, 271] on icon at bounding box center [1427, 271] width 7 height 7
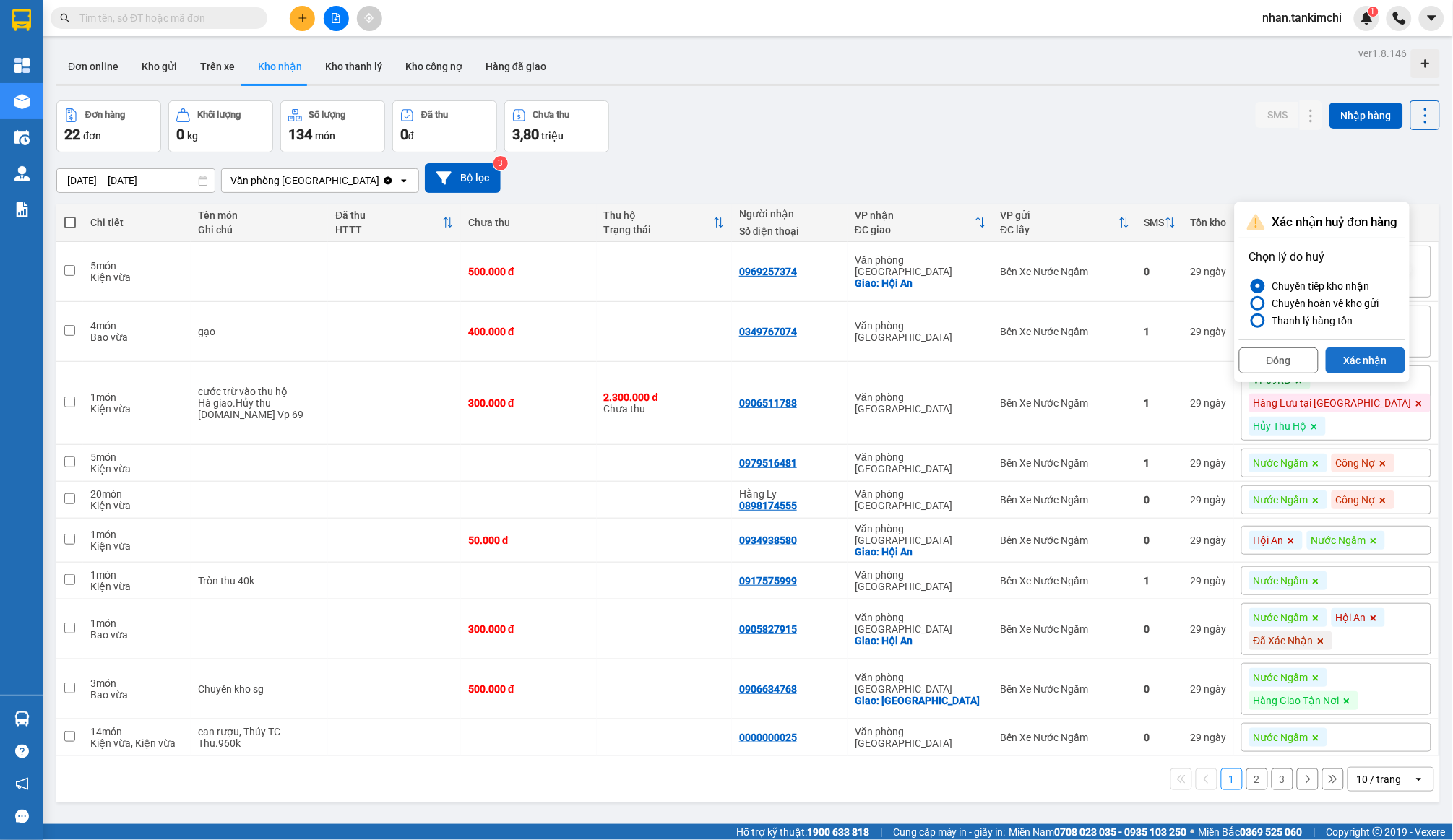
click at [1380, 348] on button "Xác nhận" at bounding box center [1366, 361] width 80 height 26
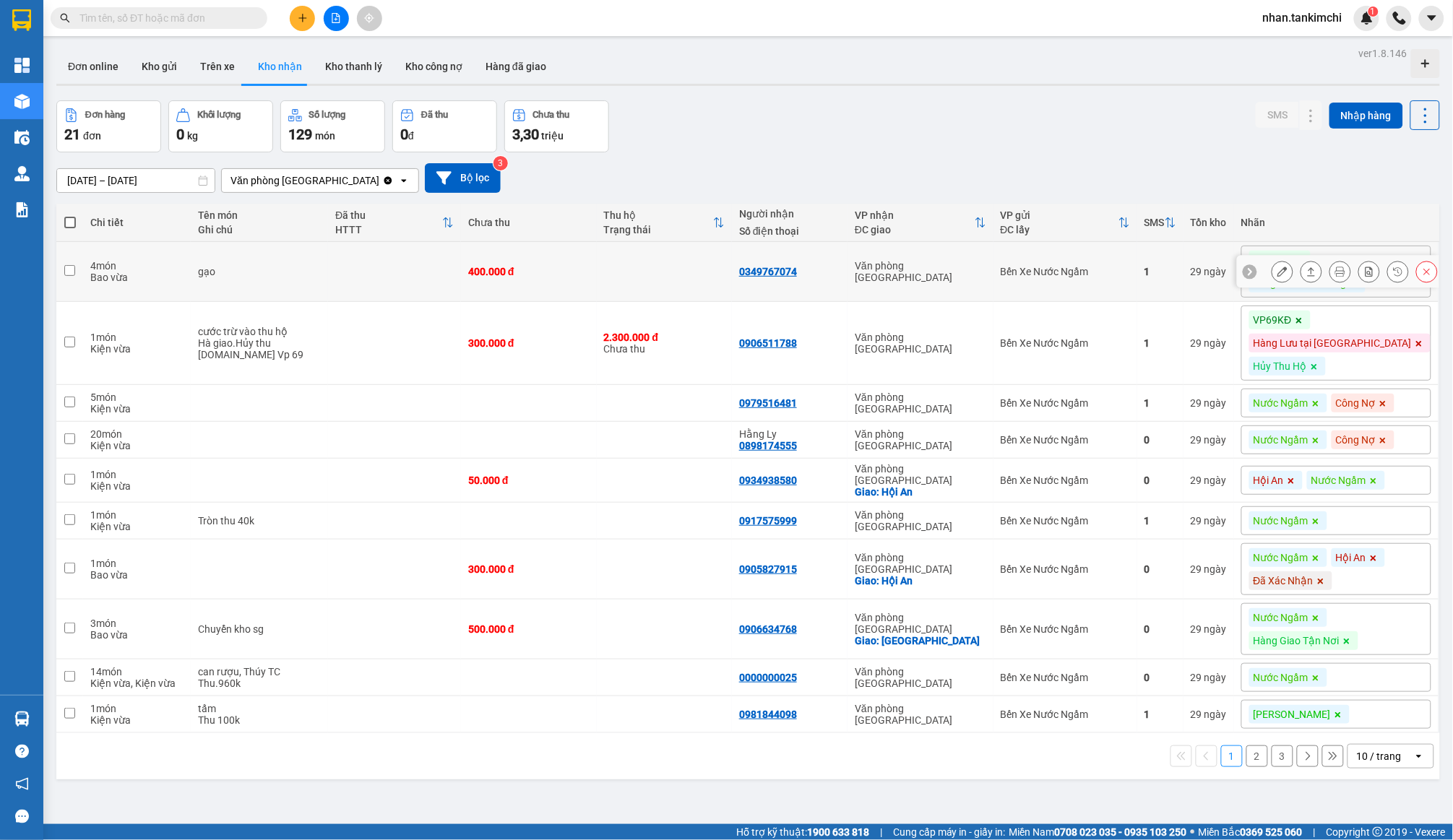
click at [1430, 272] on icon at bounding box center [1427, 271] width 10 height 10
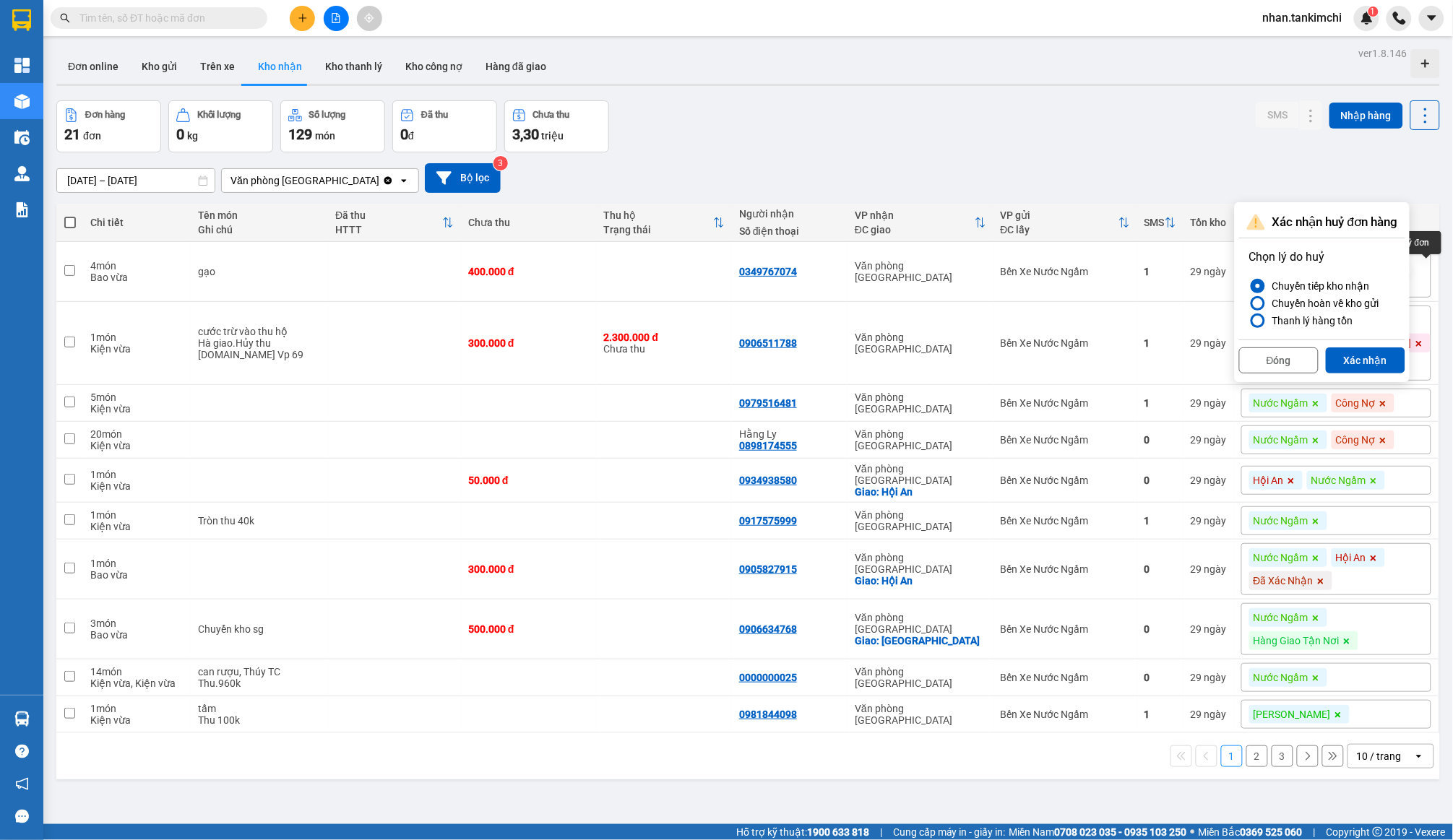
click at [1376, 345] on div "Đóng Xác nhận" at bounding box center [1322, 359] width 166 height 38
click at [1377, 368] on button "Xác nhận" at bounding box center [1366, 361] width 80 height 26
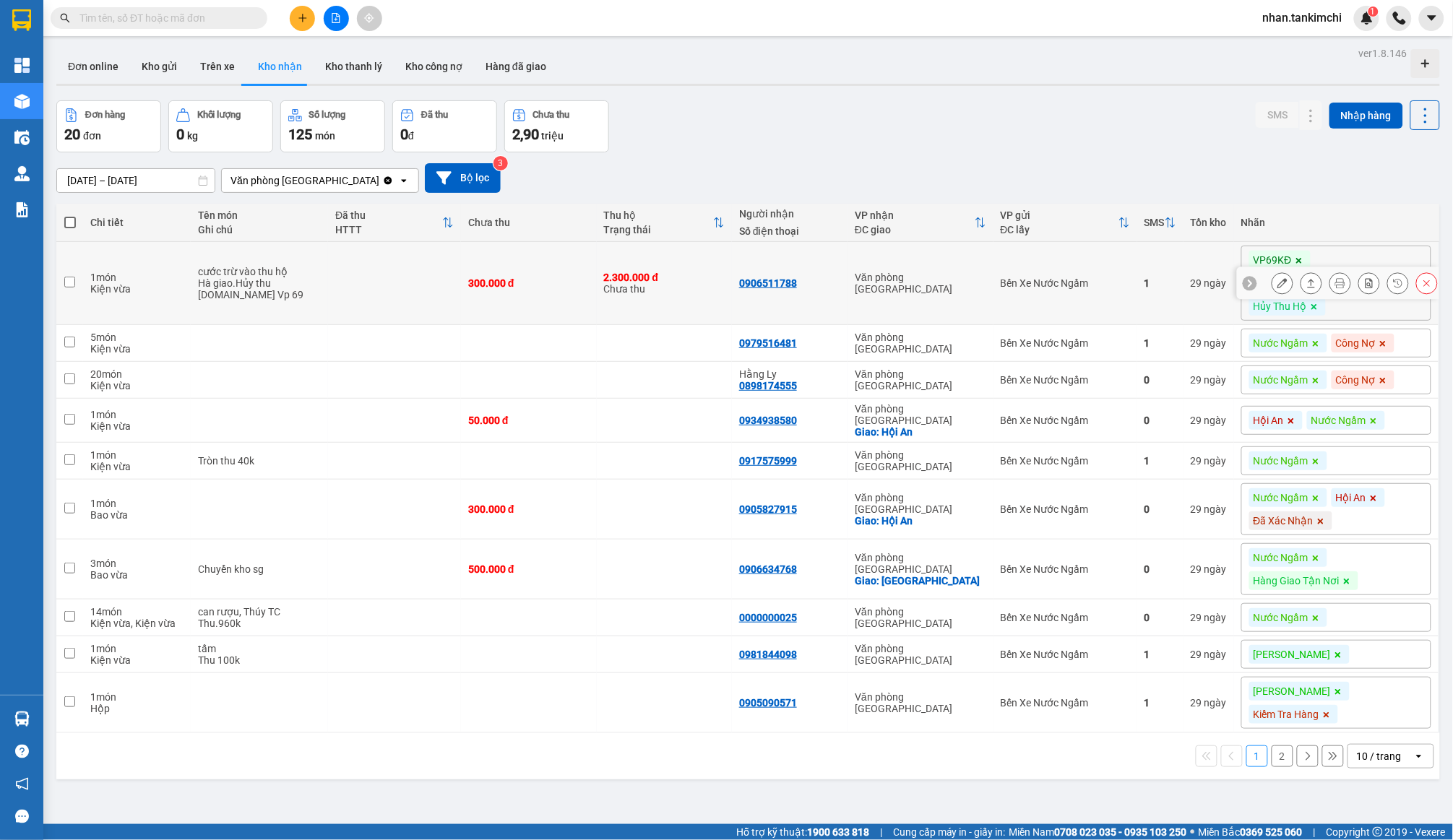
click at [1430, 287] on button at bounding box center [1427, 283] width 20 height 26
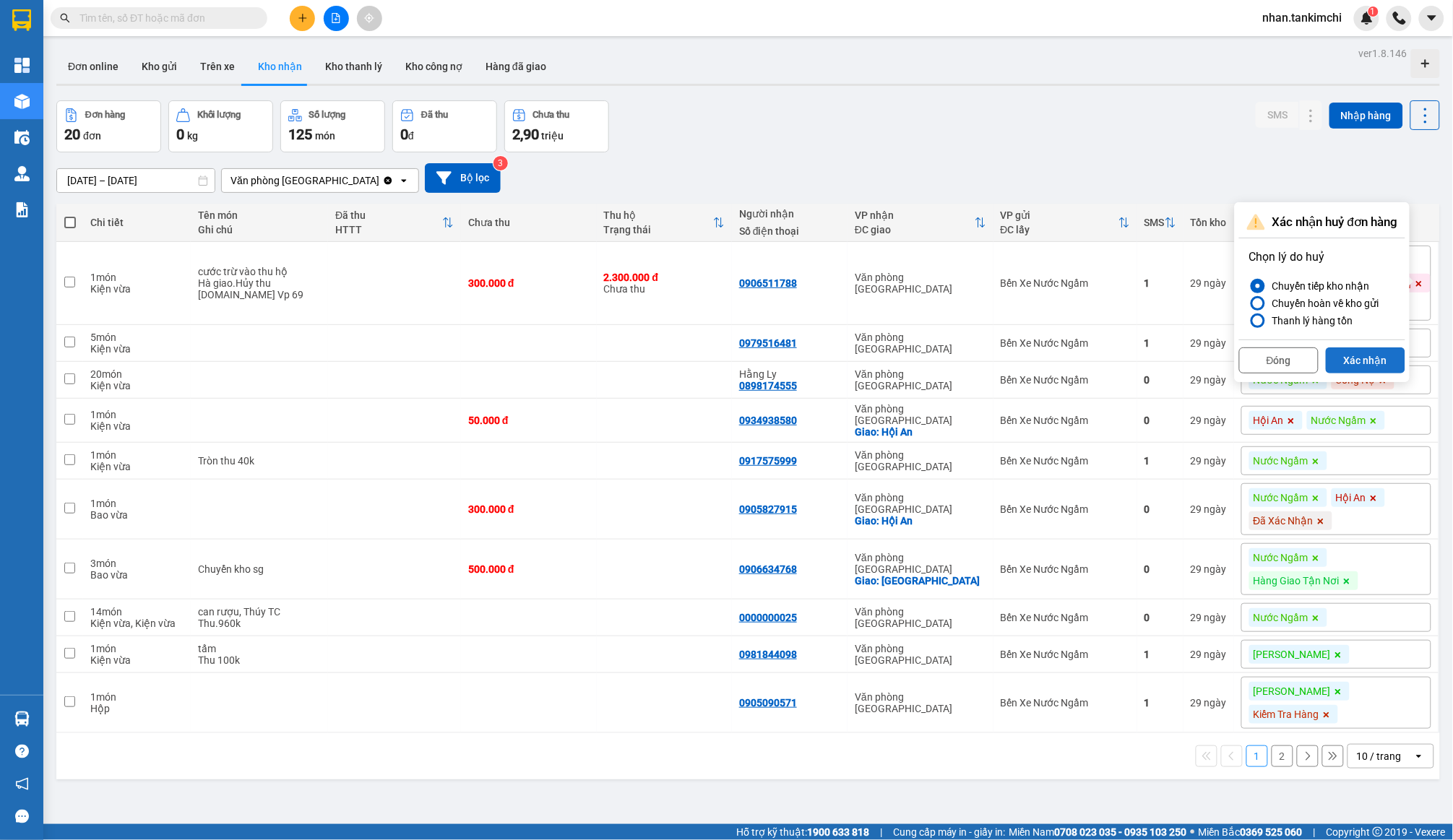
click at [1379, 363] on button "Xác nhận" at bounding box center [1366, 361] width 80 height 26
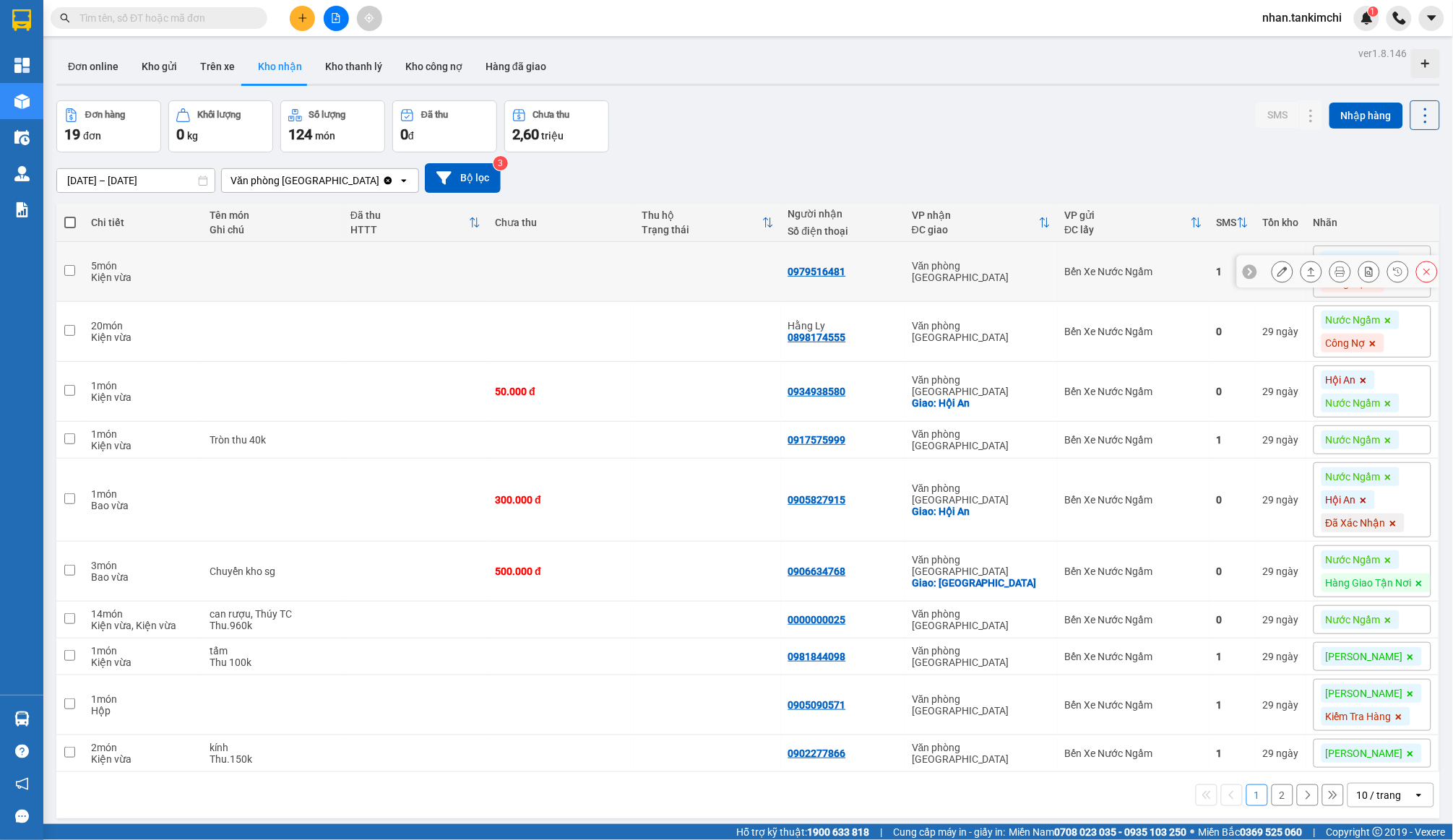
click at [1428, 271] on icon at bounding box center [1427, 271] width 10 height 10
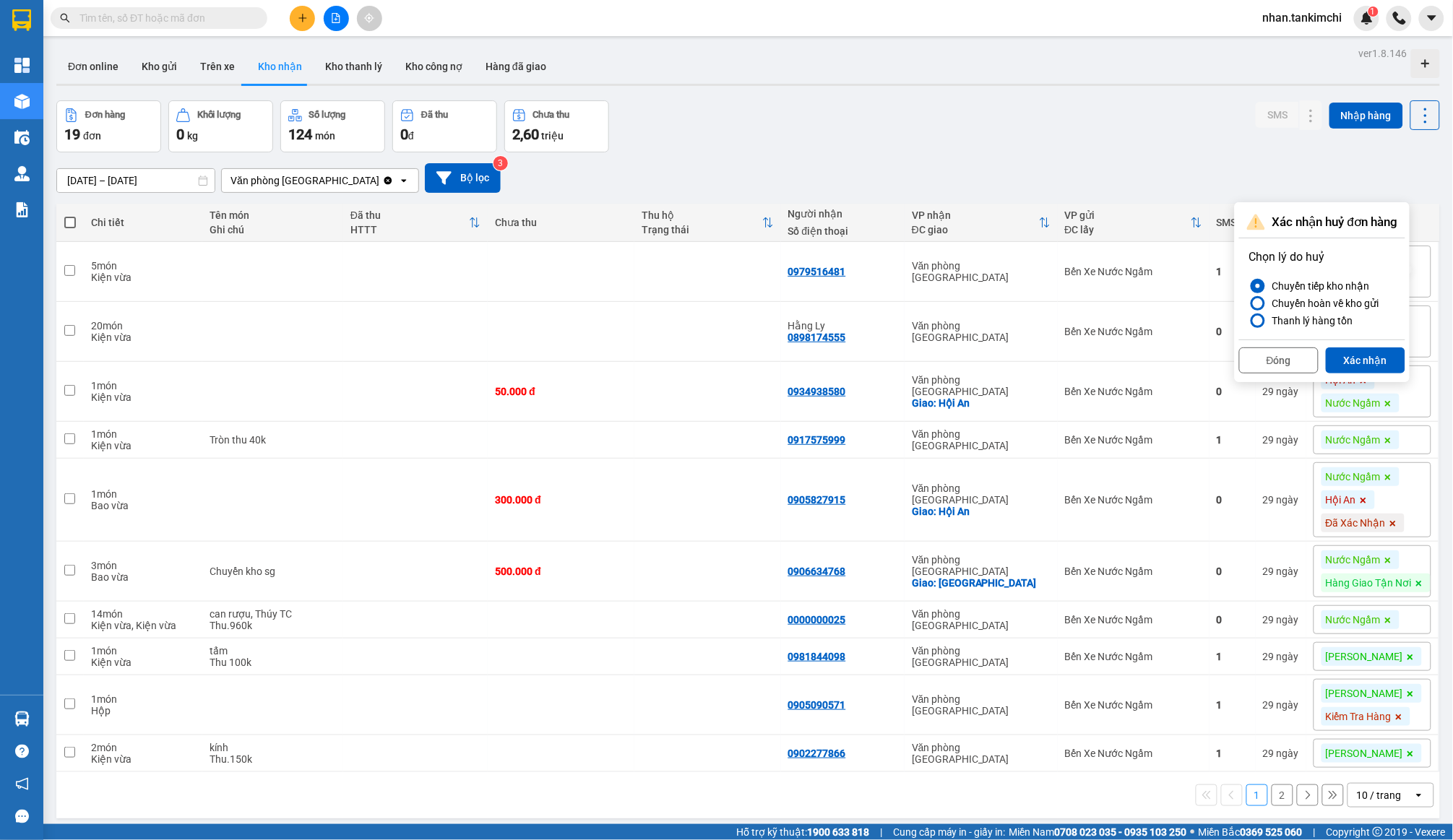
click at [1370, 377] on div "Xác nhận huỷ đơn hàng Chọn lý do huỷ Chuyển tiếp kho nhận Chuyển hoàn về kho gử…" at bounding box center [1322, 292] width 175 height 180
click at [1370, 367] on button "Xác nhận" at bounding box center [1366, 361] width 80 height 26
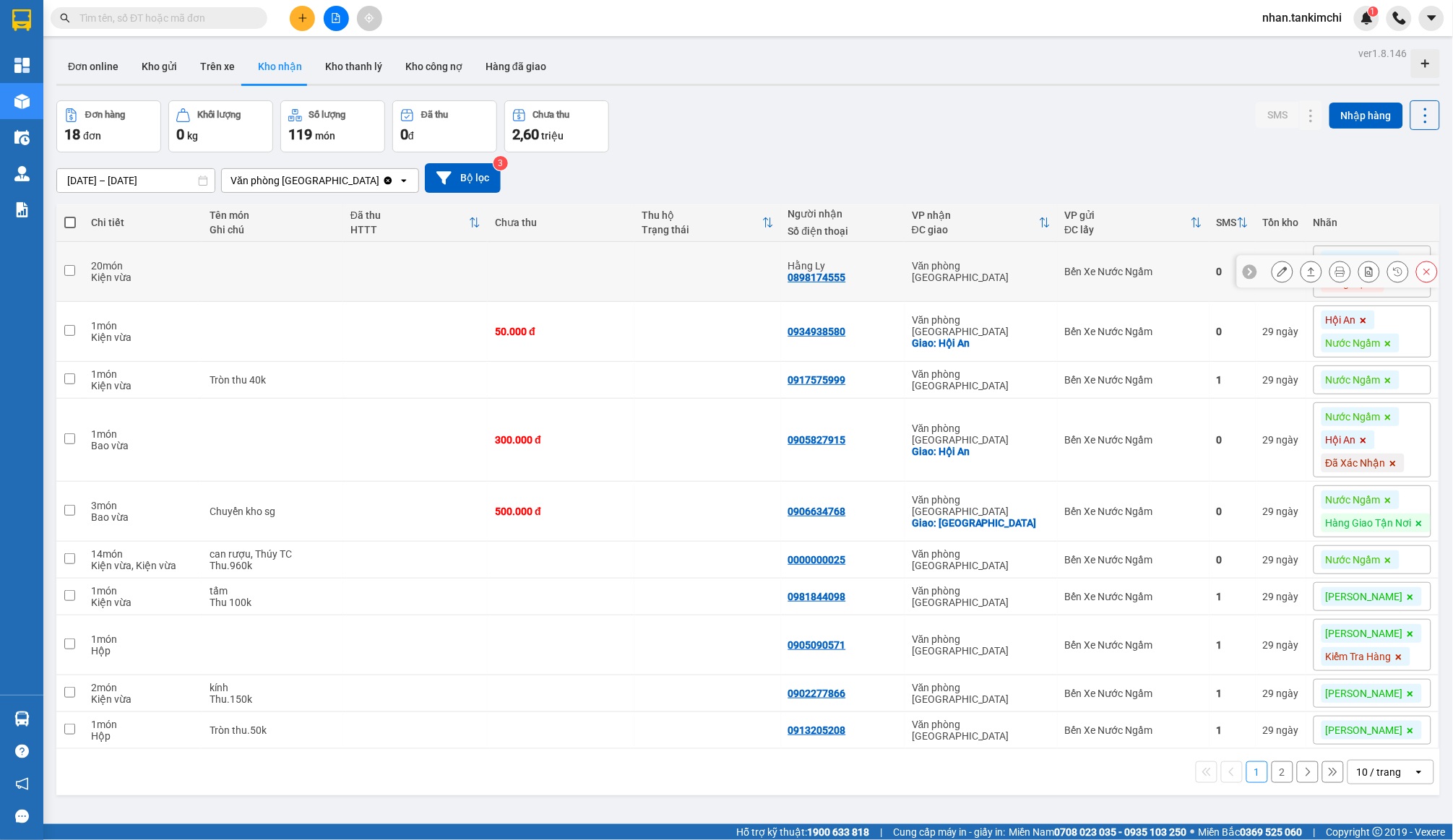
click at [1435, 266] on button at bounding box center [1427, 271] width 20 height 26
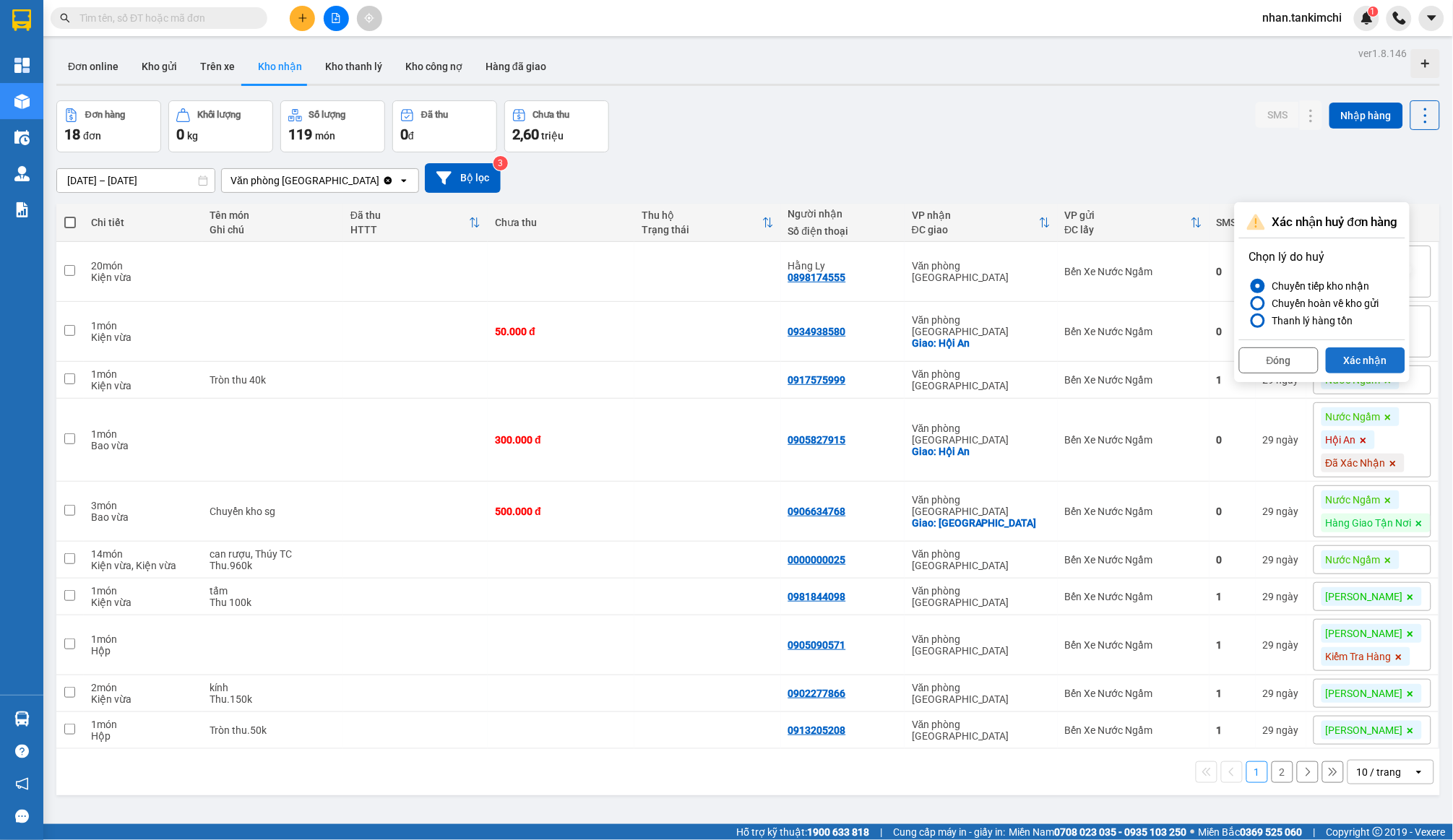
click at [1383, 348] on button "Xác nhận" at bounding box center [1366, 361] width 80 height 26
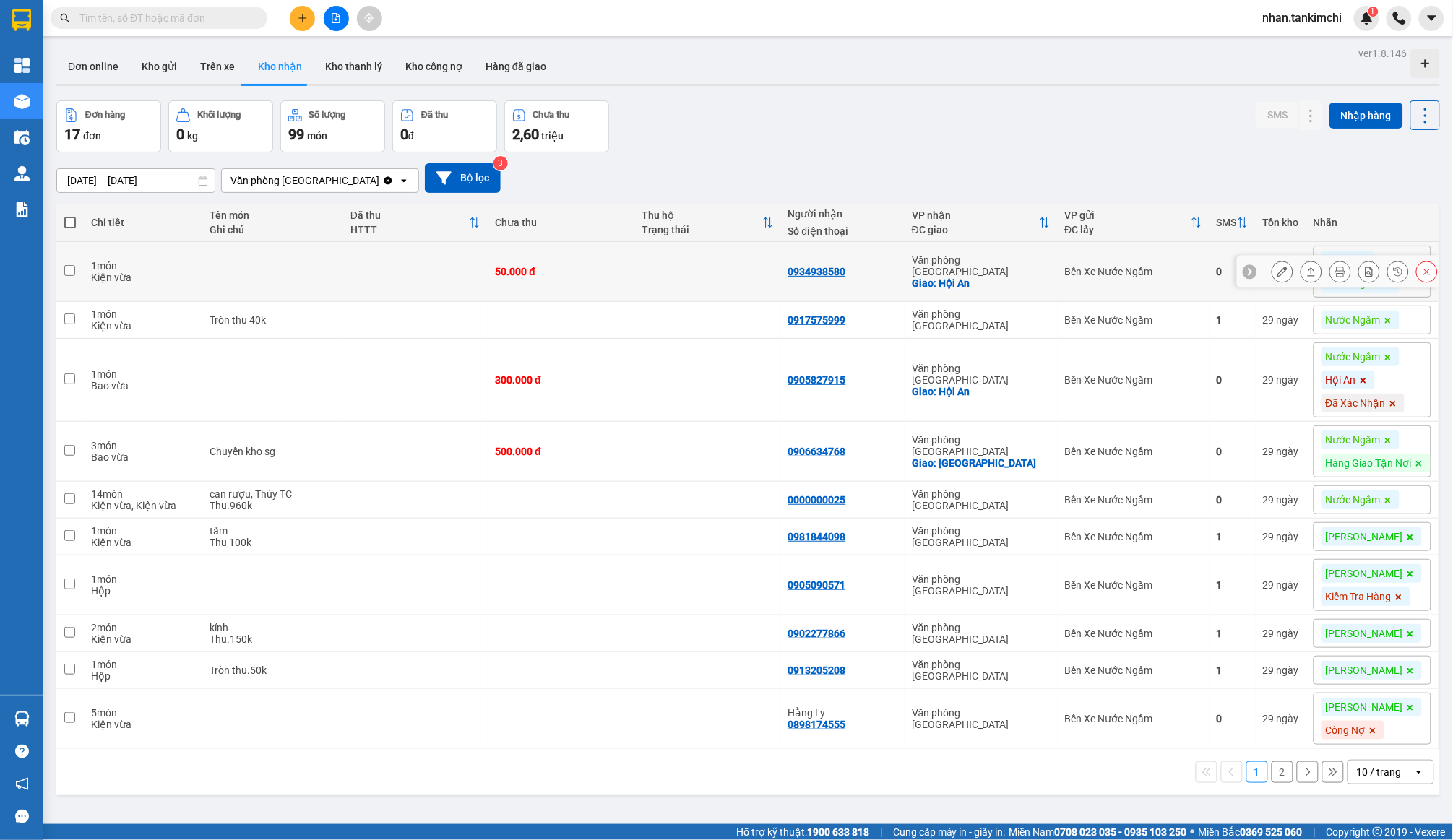
click at [1436, 272] on button at bounding box center [1427, 271] width 20 height 26
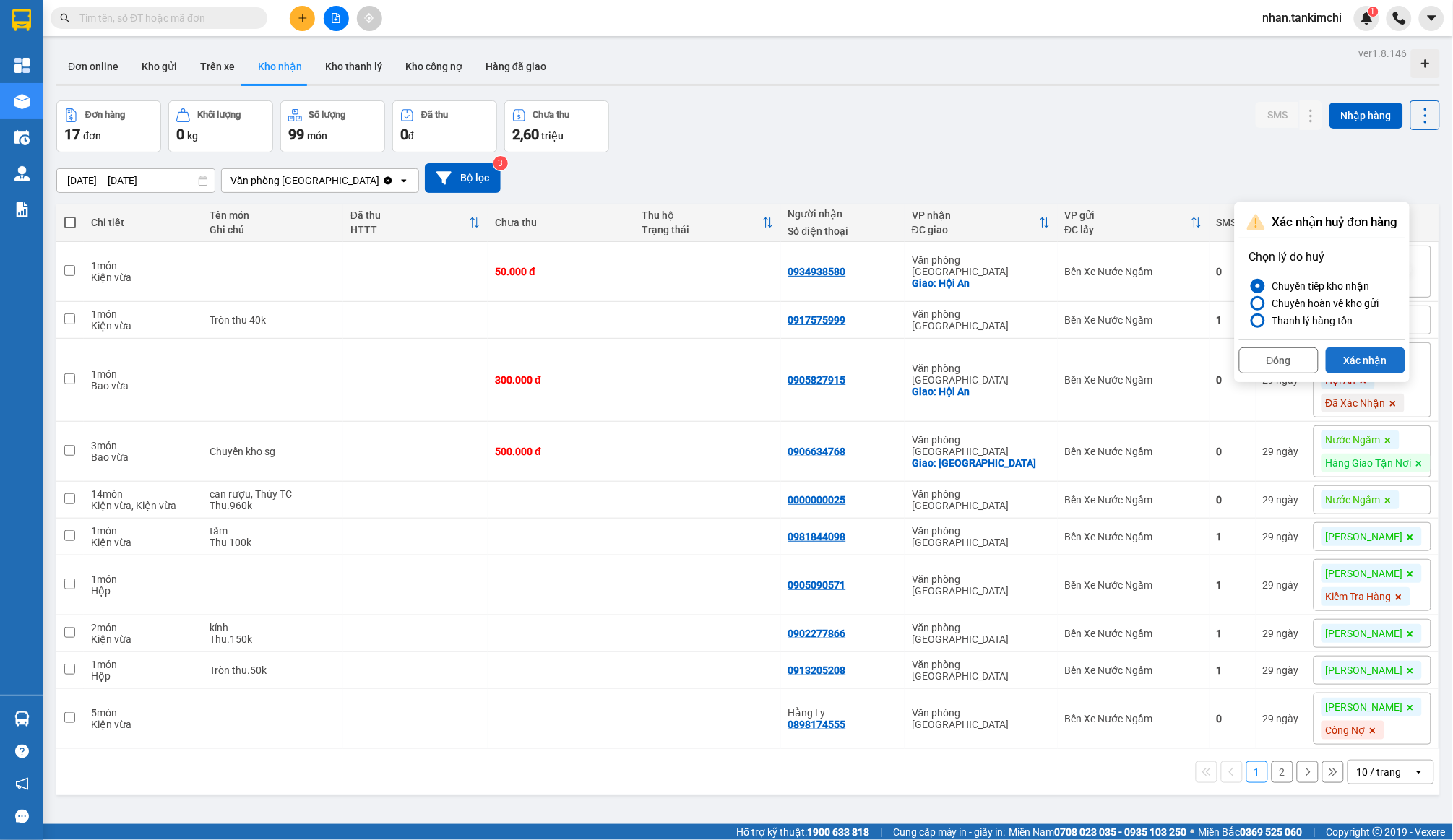
click at [1383, 350] on button "Xác nhận" at bounding box center [1366, 361] width 80 height 26
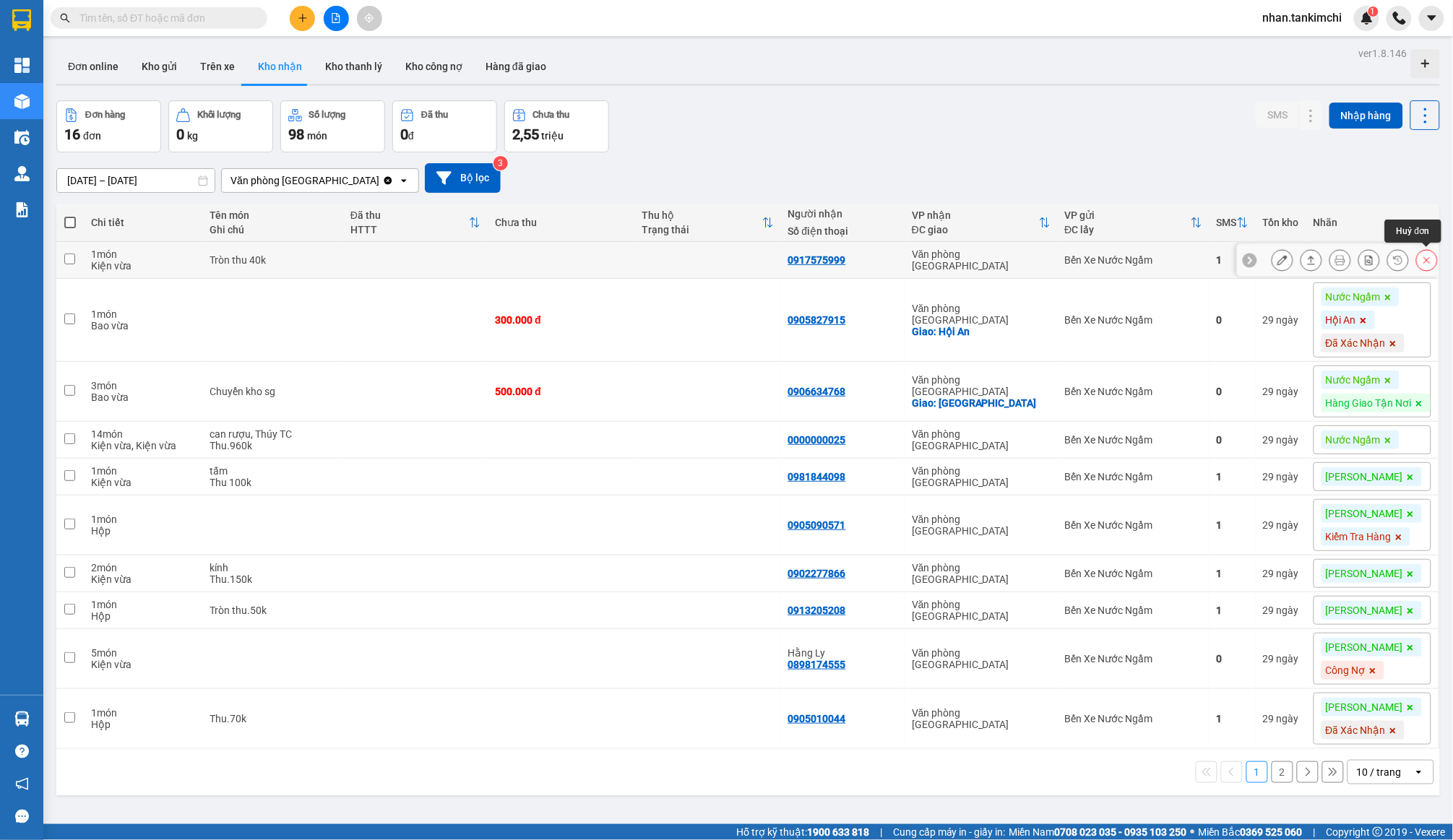
click at [1430, 257] on icon at bounding box center [1427, 260] width 10 height 10
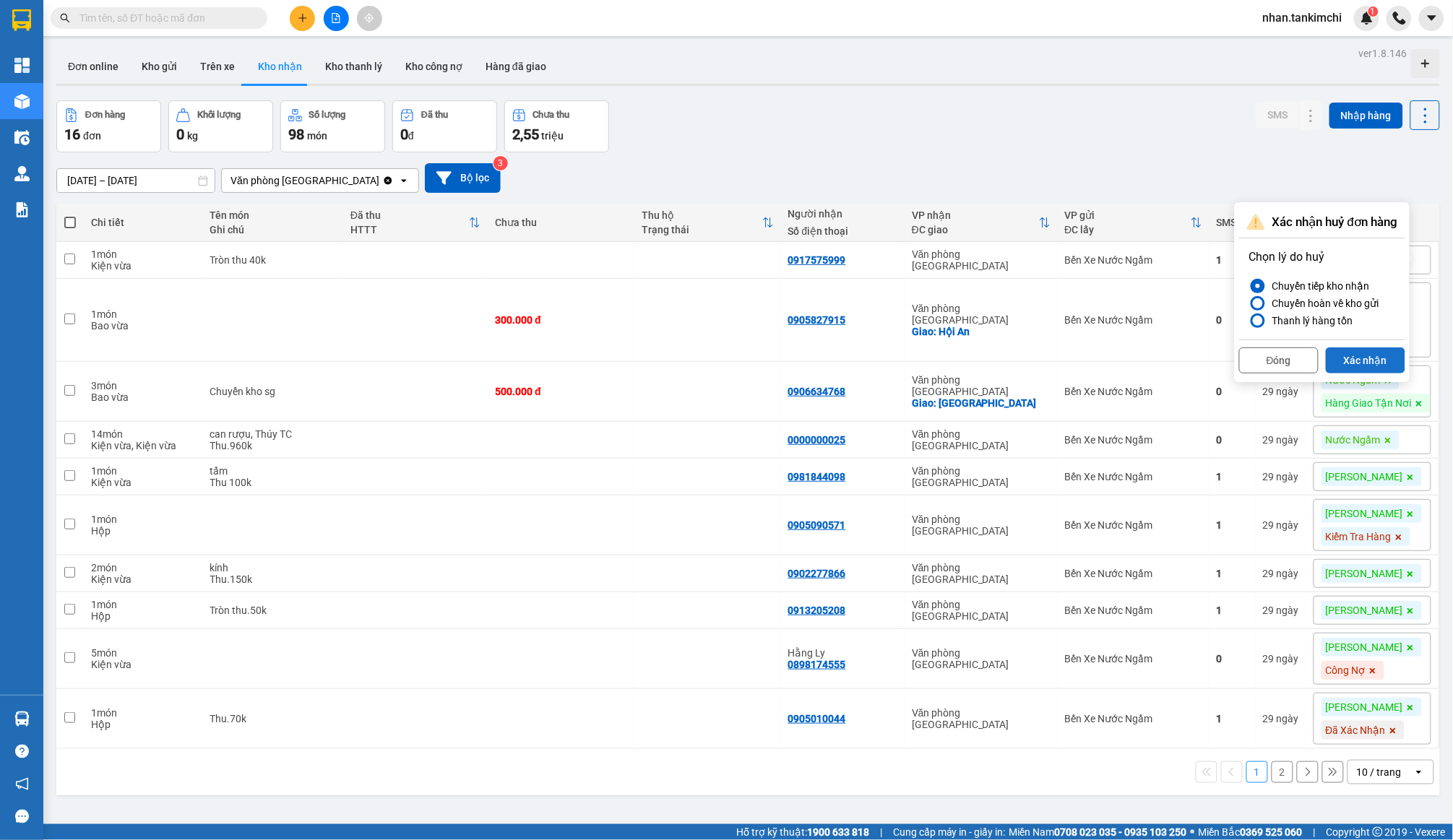
click at [1372, 353] on button "Xác nhận" at bounding box center [1366, 361] width 80 height 26
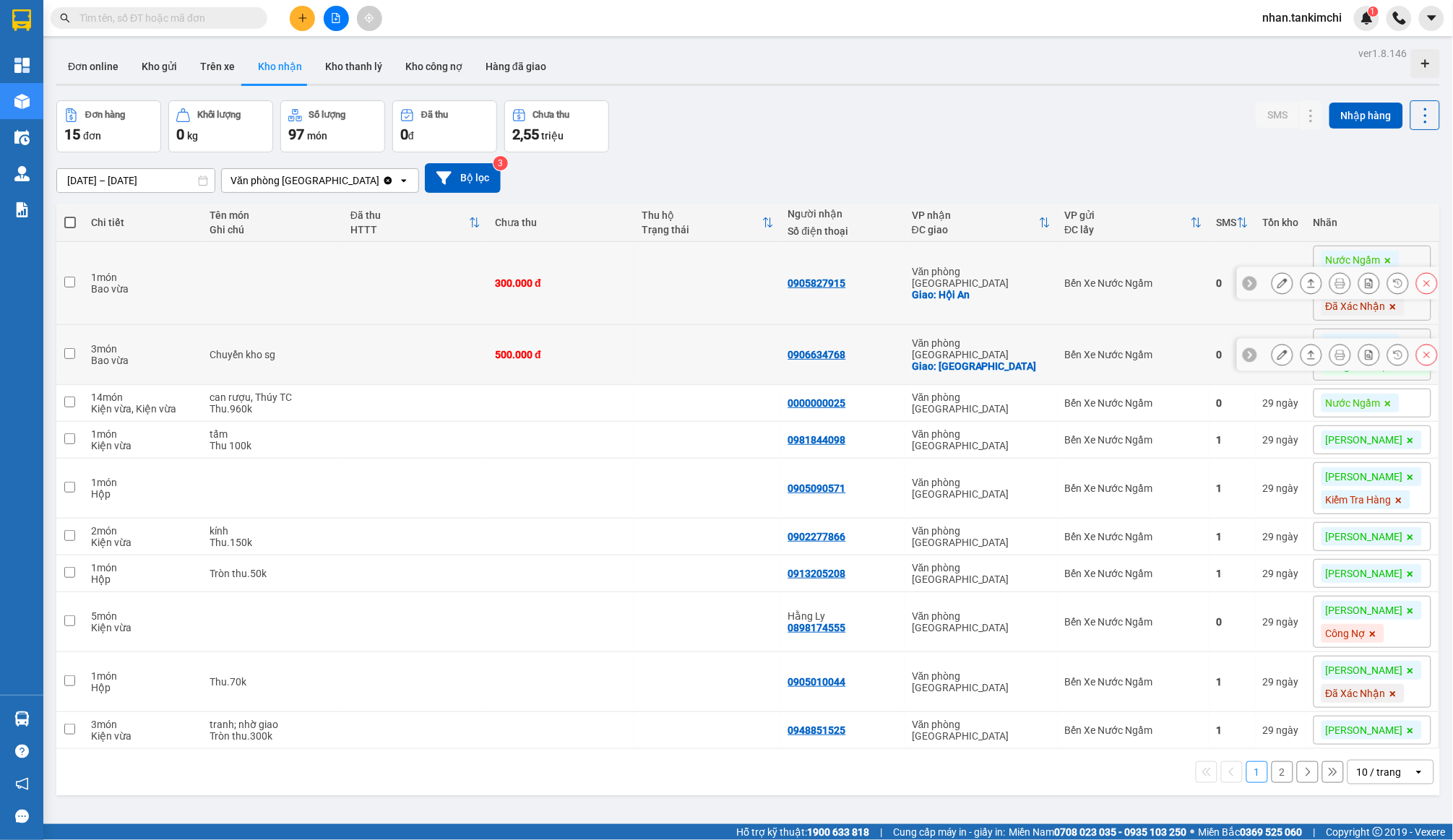
click at [1424, 286] on icon at bounding box center [1427, 283] width 10 height 10
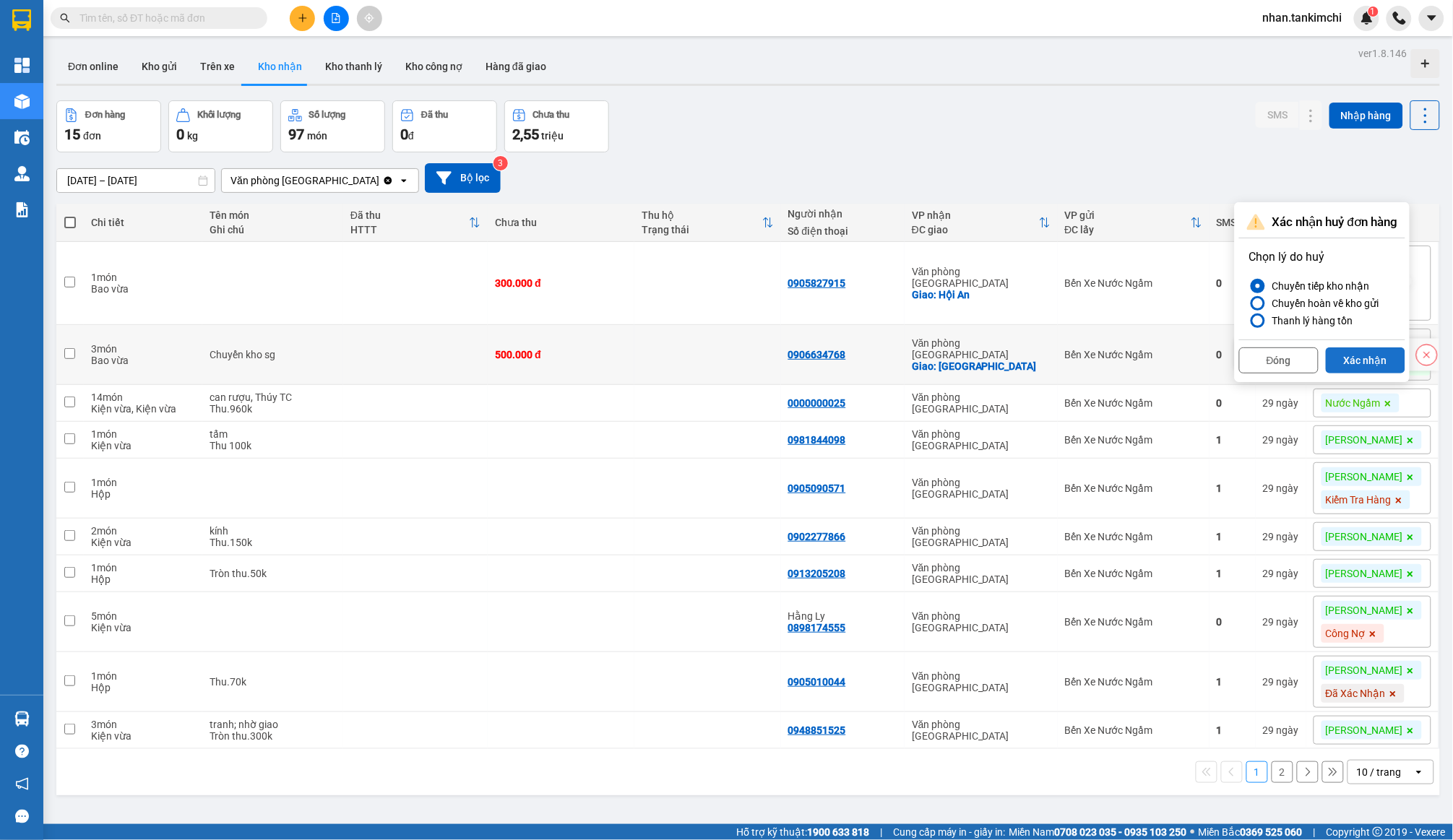
click at [1364, 369] on button "Xác nhận" at bounding box center [1366, 361] width 80 height 26
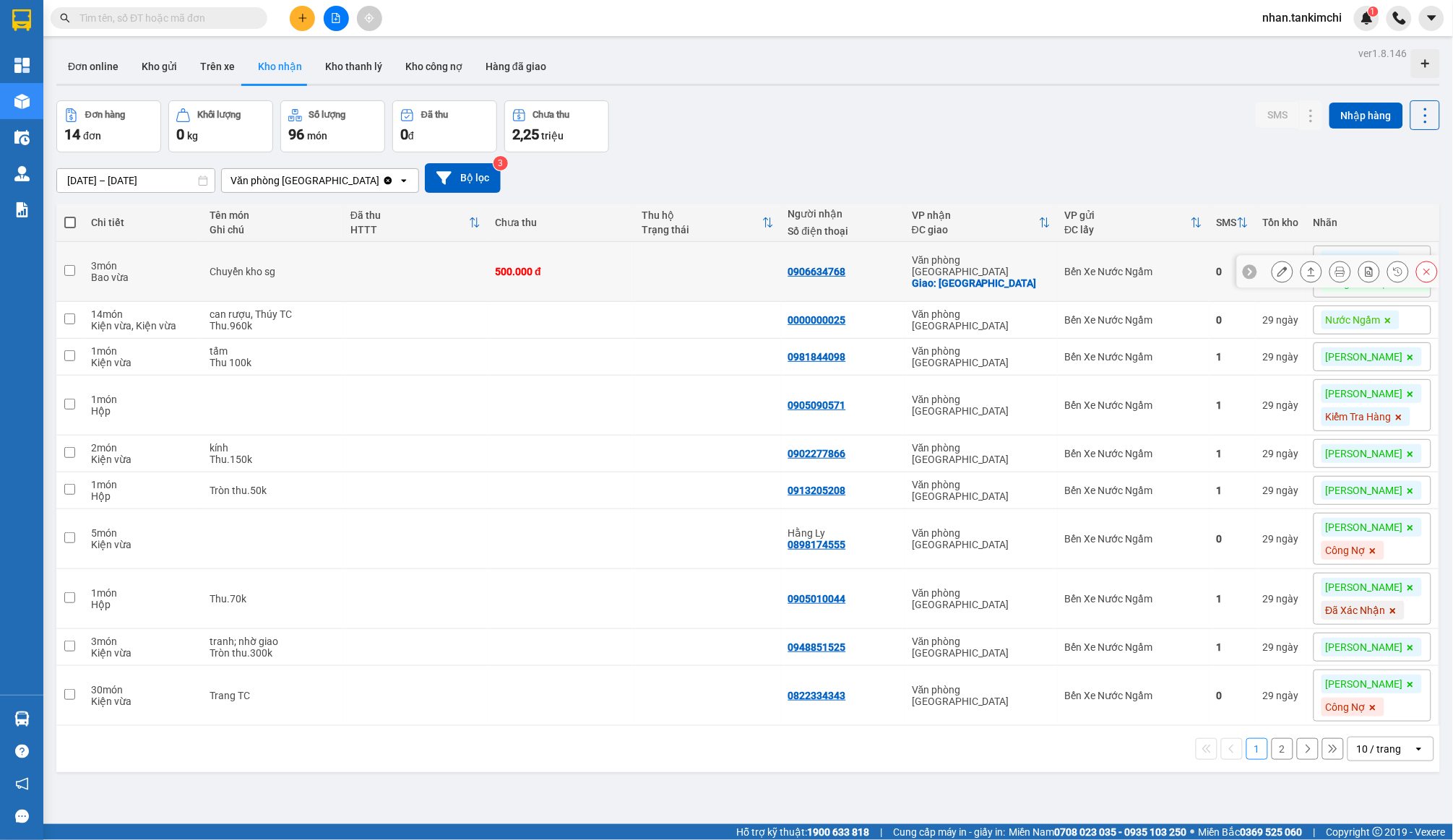
click at [1427, 275] on button at bounding box center [1427, 271] width 20 height 26
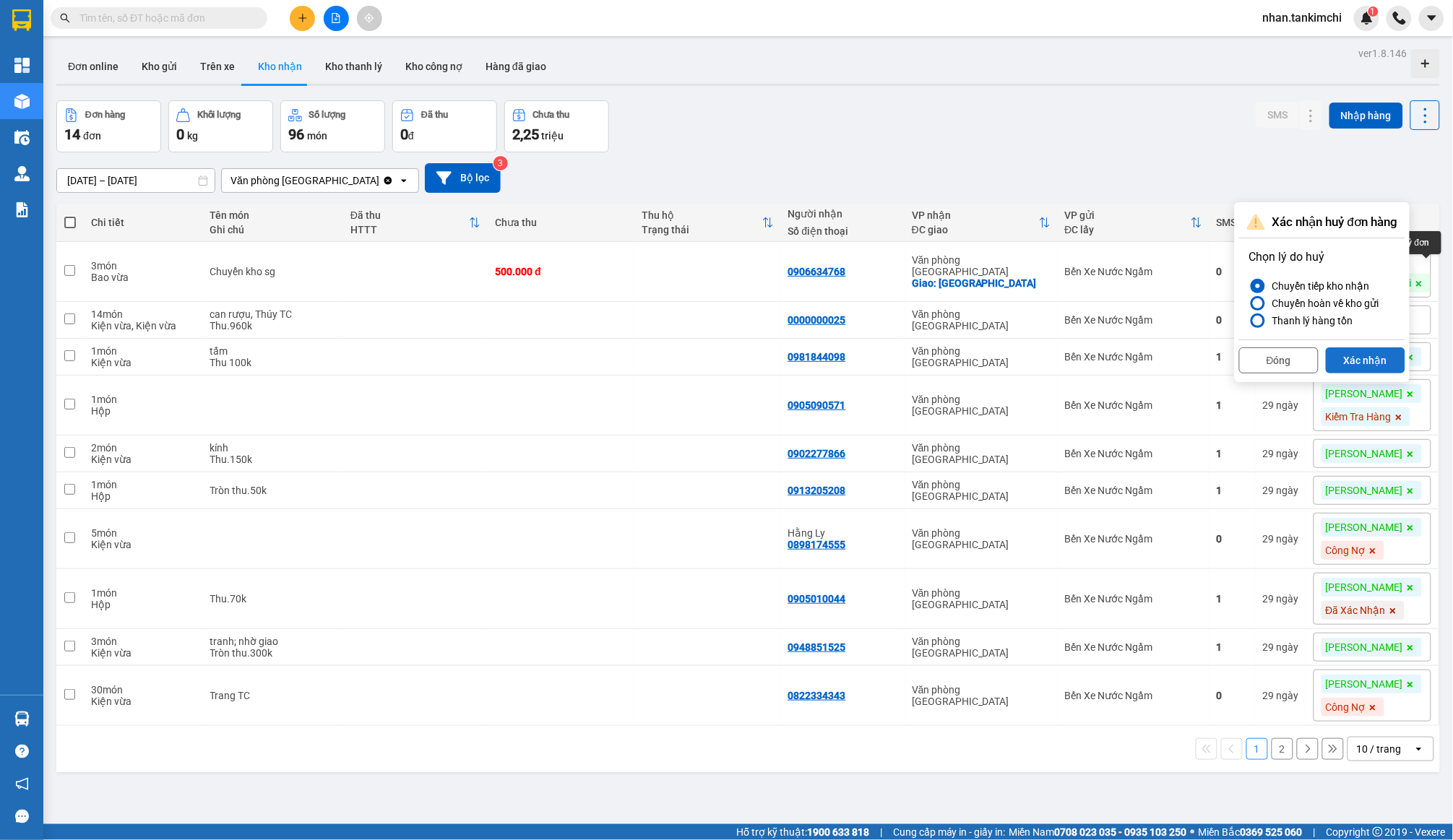
click at [1379, 367] on button "Xác nhận" at bounding box center [1366, 361] width 80 height 26
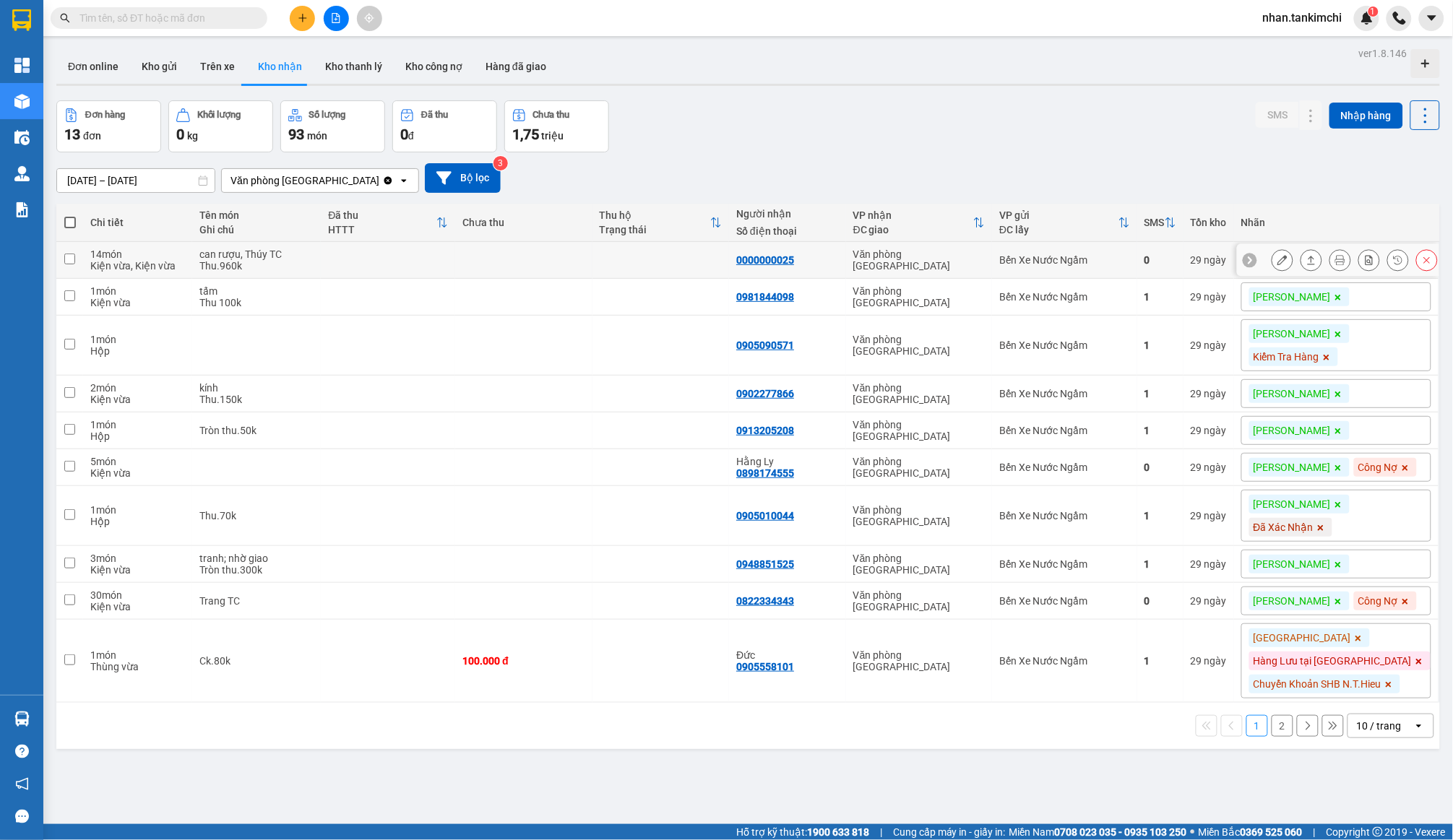
click at [1423, 258] on icon at bounding box center [1427, 260] width 10 height 10
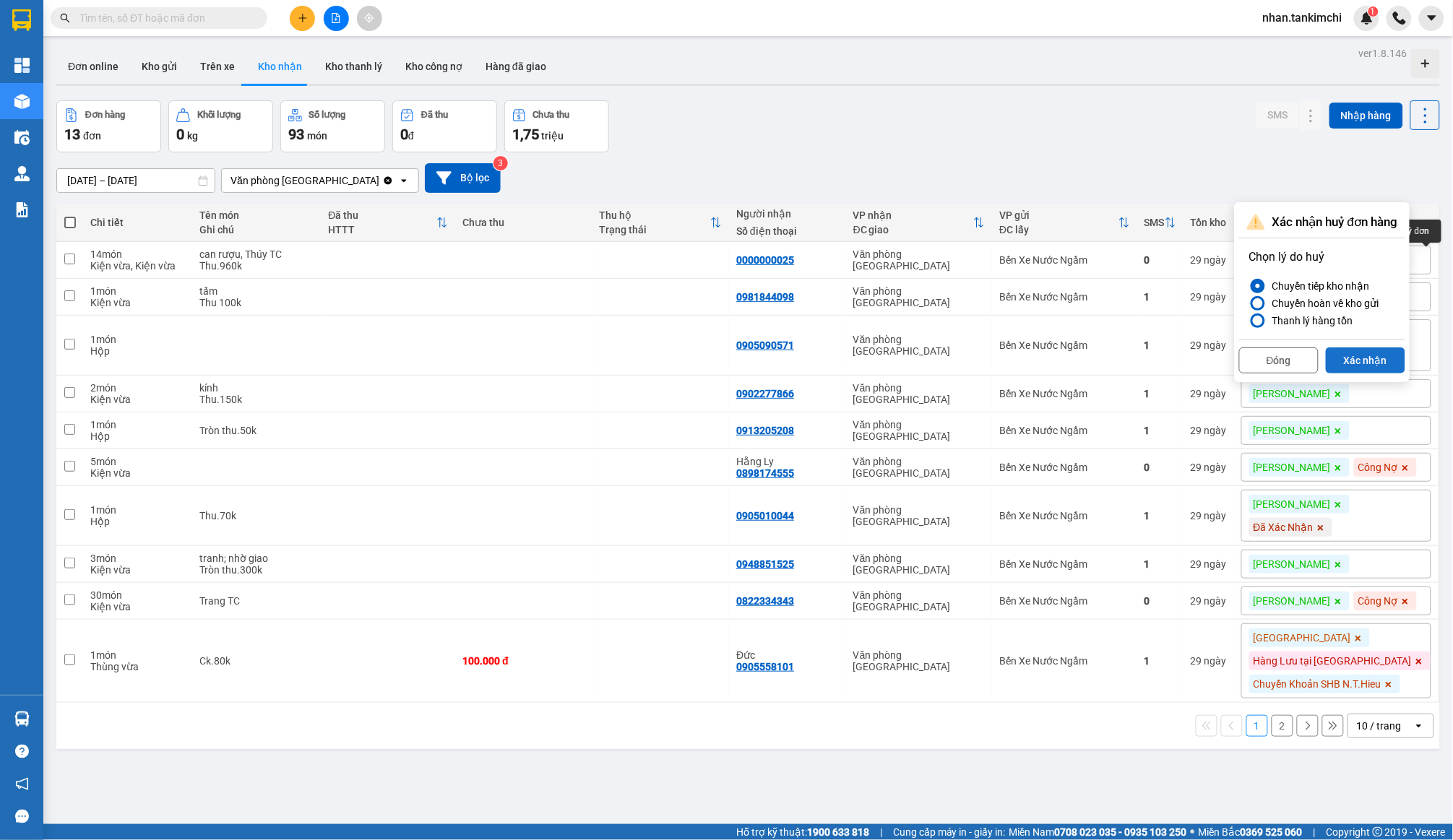
click at [1375, 348] on button "Xác nhận" at bounding box center [1366, 361] width 80 height 26
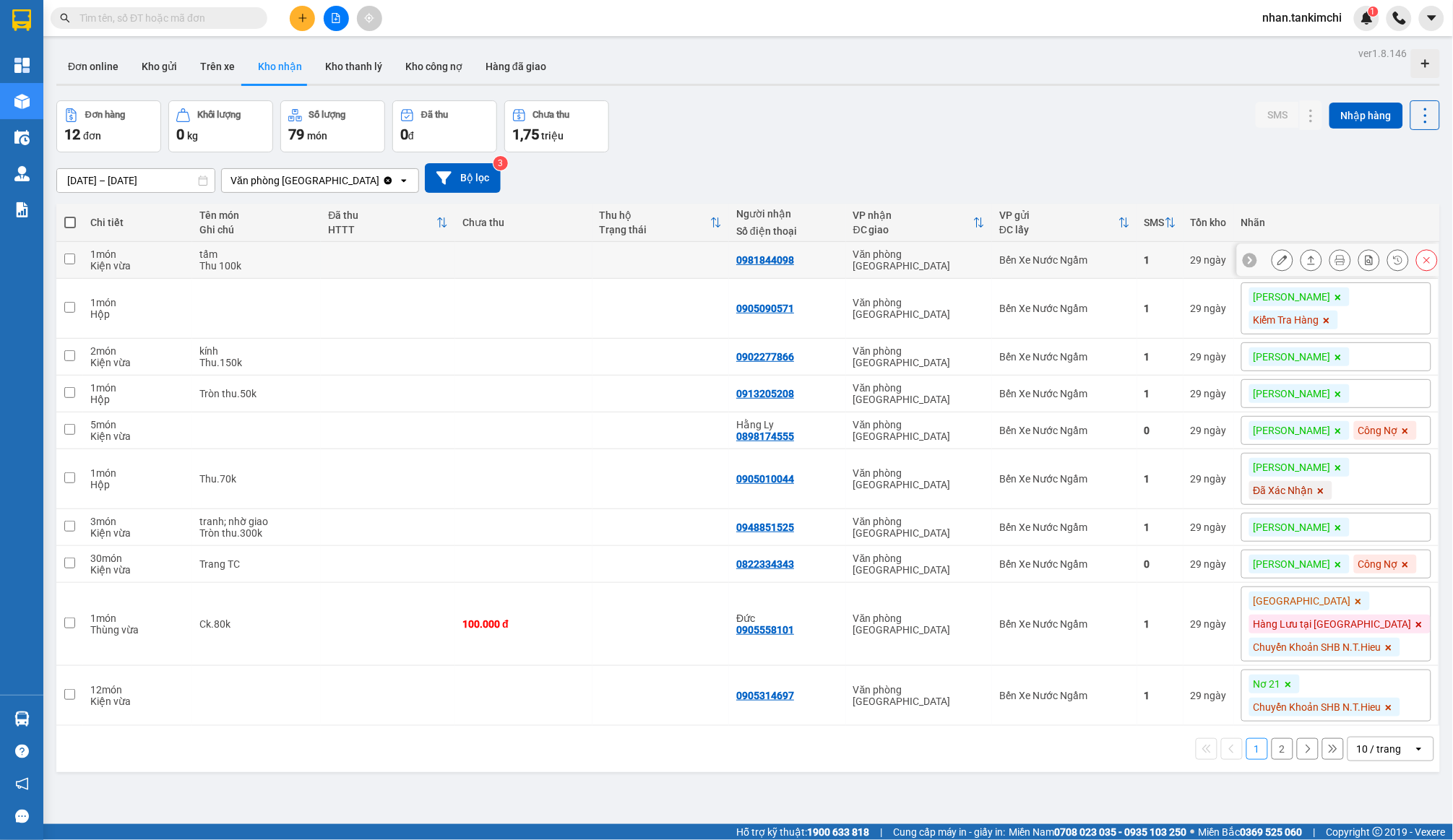
click at [1422, 263] on button at bounding box center [1427, 260] width 20 height 26
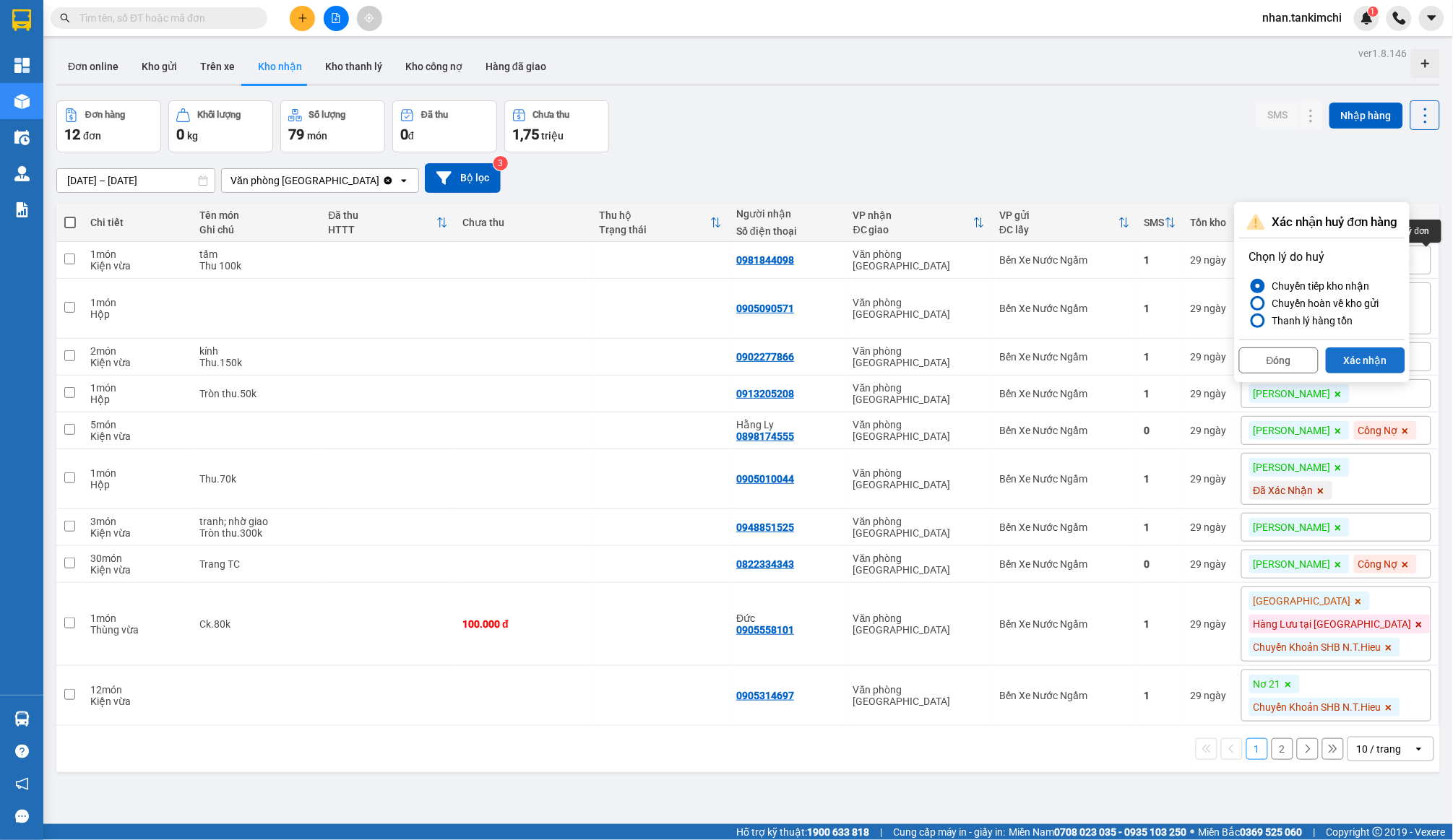
click at [1369, 367] on button "Xác nhận" at bounding box center [1366, 361] width 80 height 26
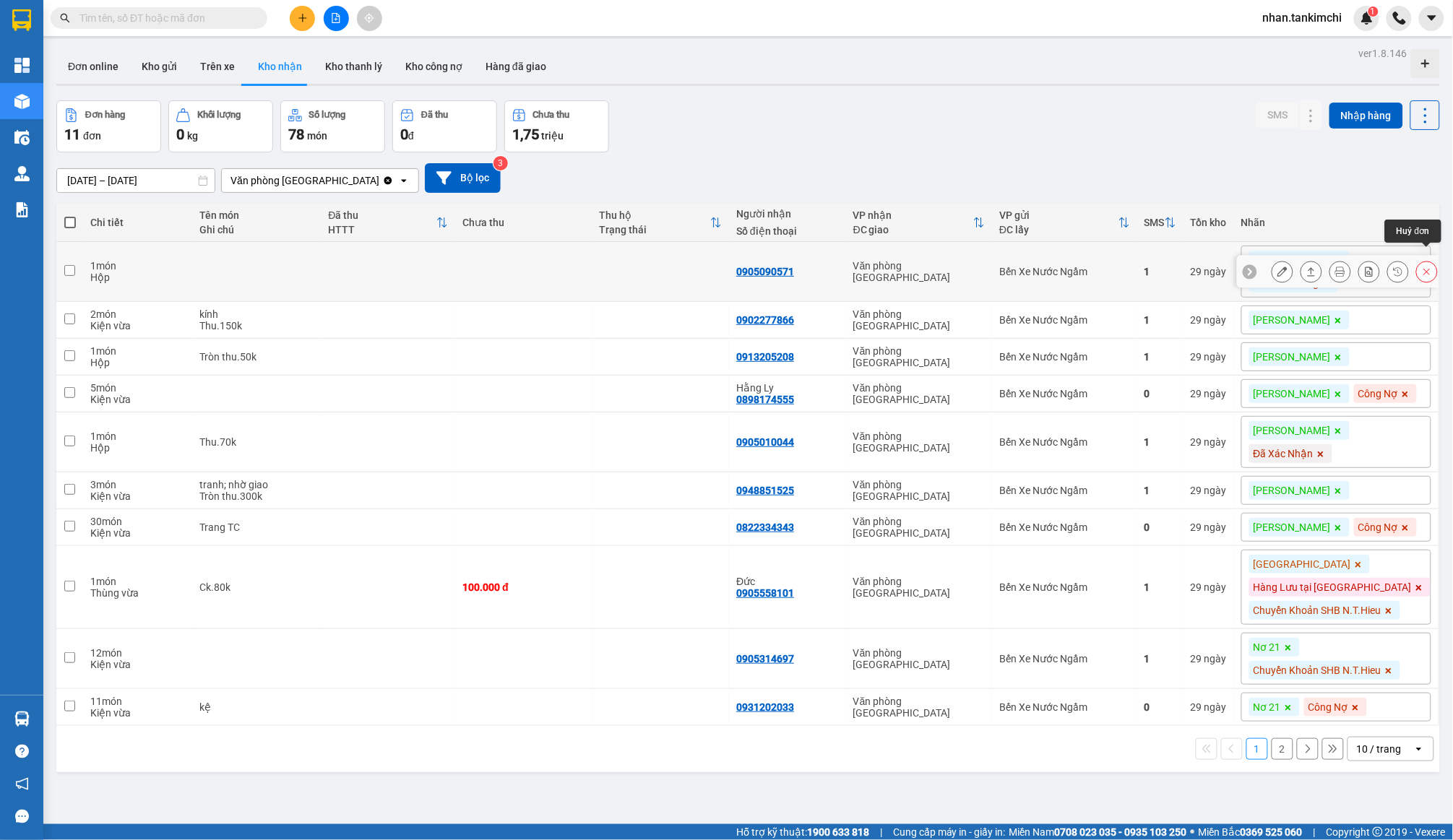
click at [1424, 266] on icon at bounding box center [1427, 271] width 10 height 10
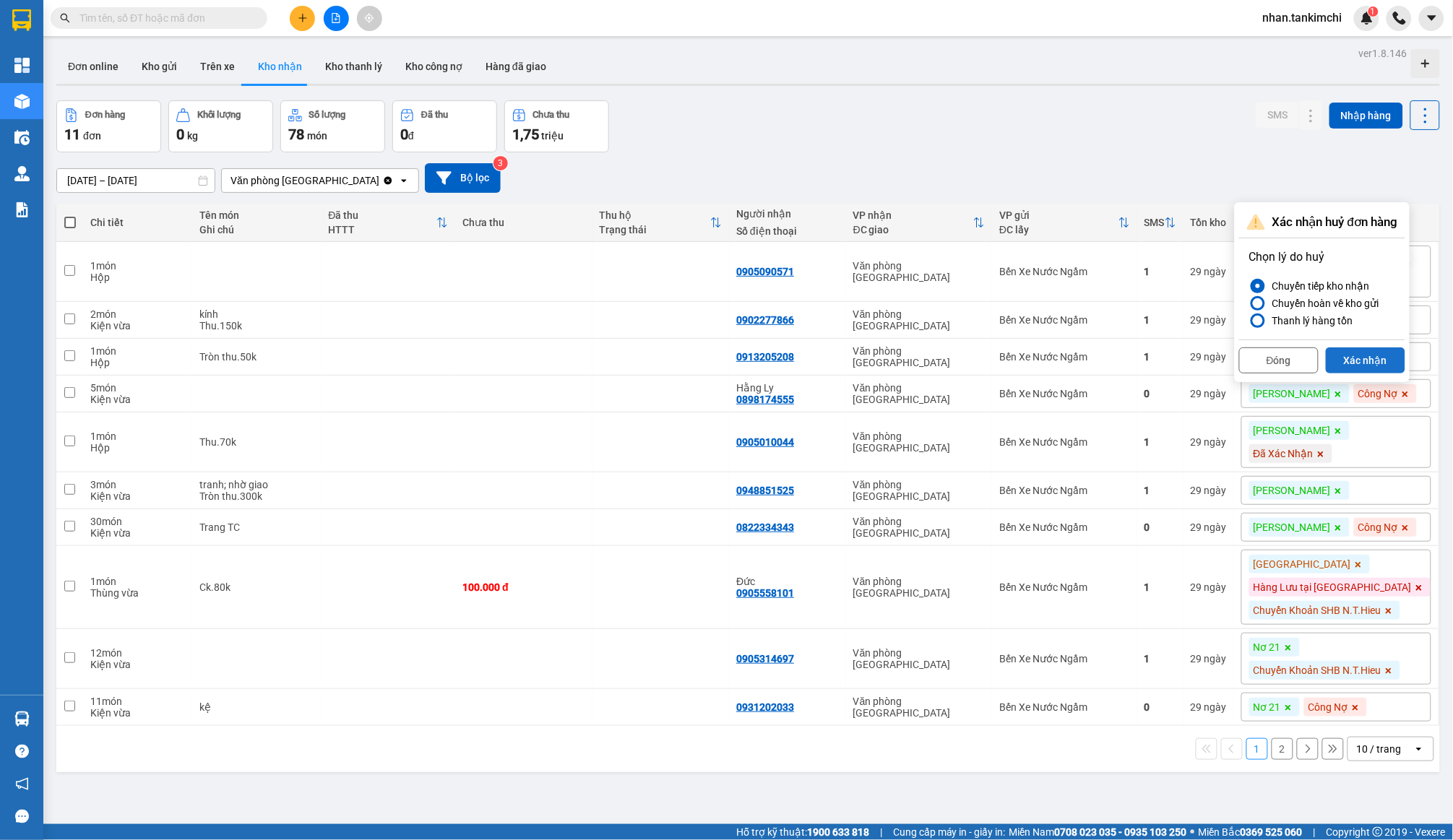
click at [1377, 362] on button "Xác nhận" at bounding box center [1366, 361] width 80 height 26
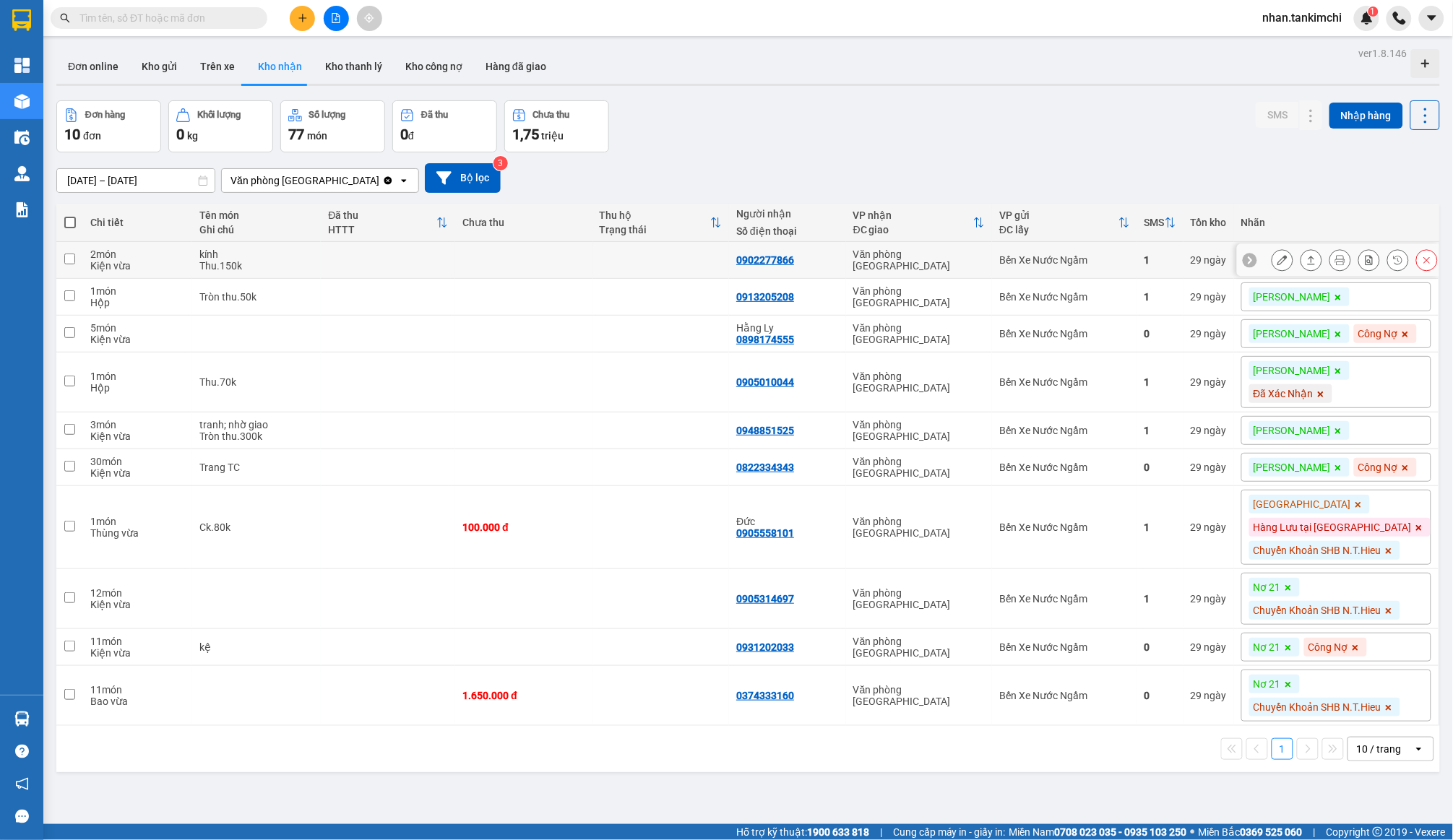
click at [1420, 262] on button at bounding box center [1427, 260] width 20 height 26
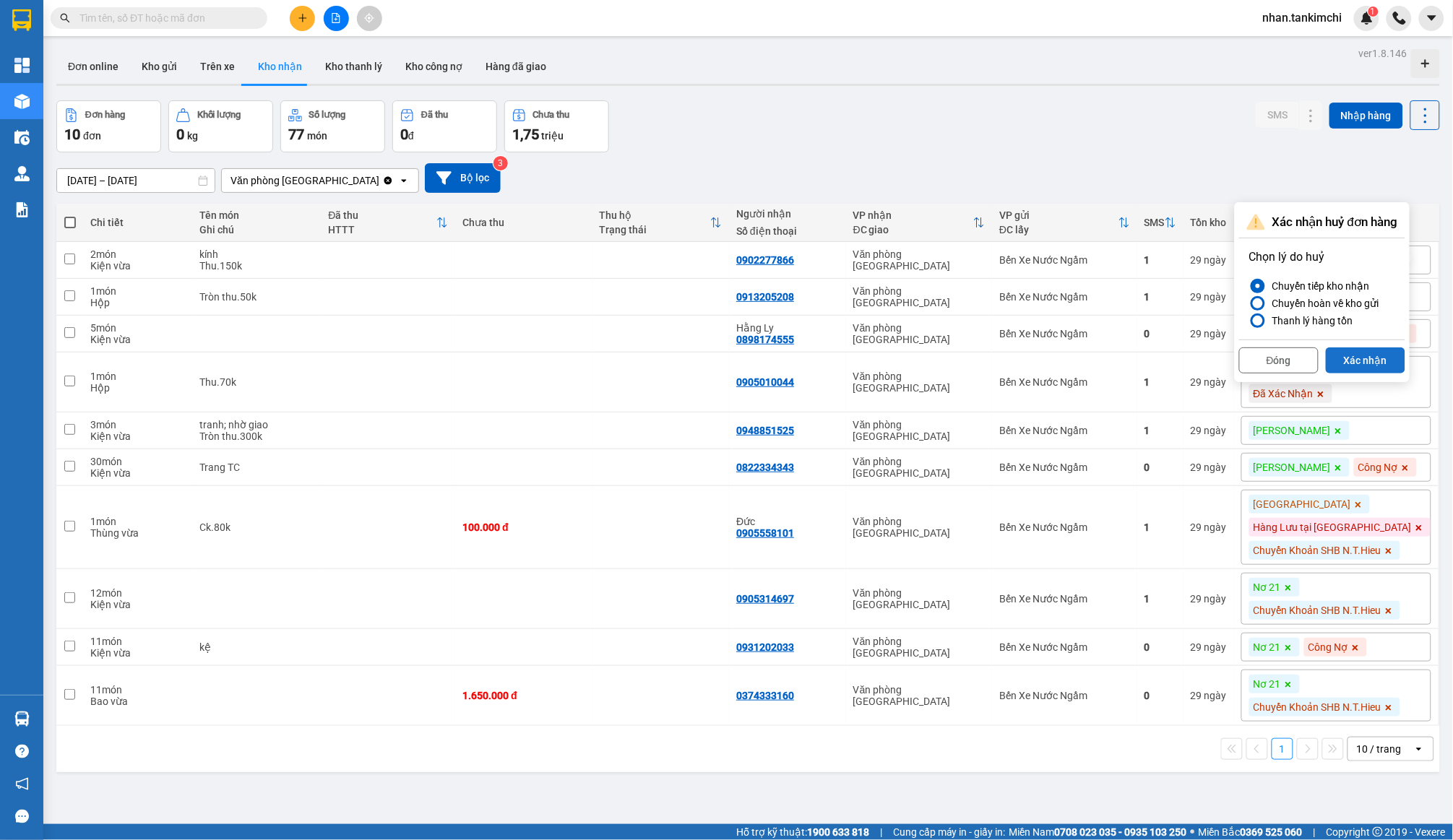
click at [1374, 356] on button "Xác nhận" at bounding box center [1366, 361] width 80 height 26
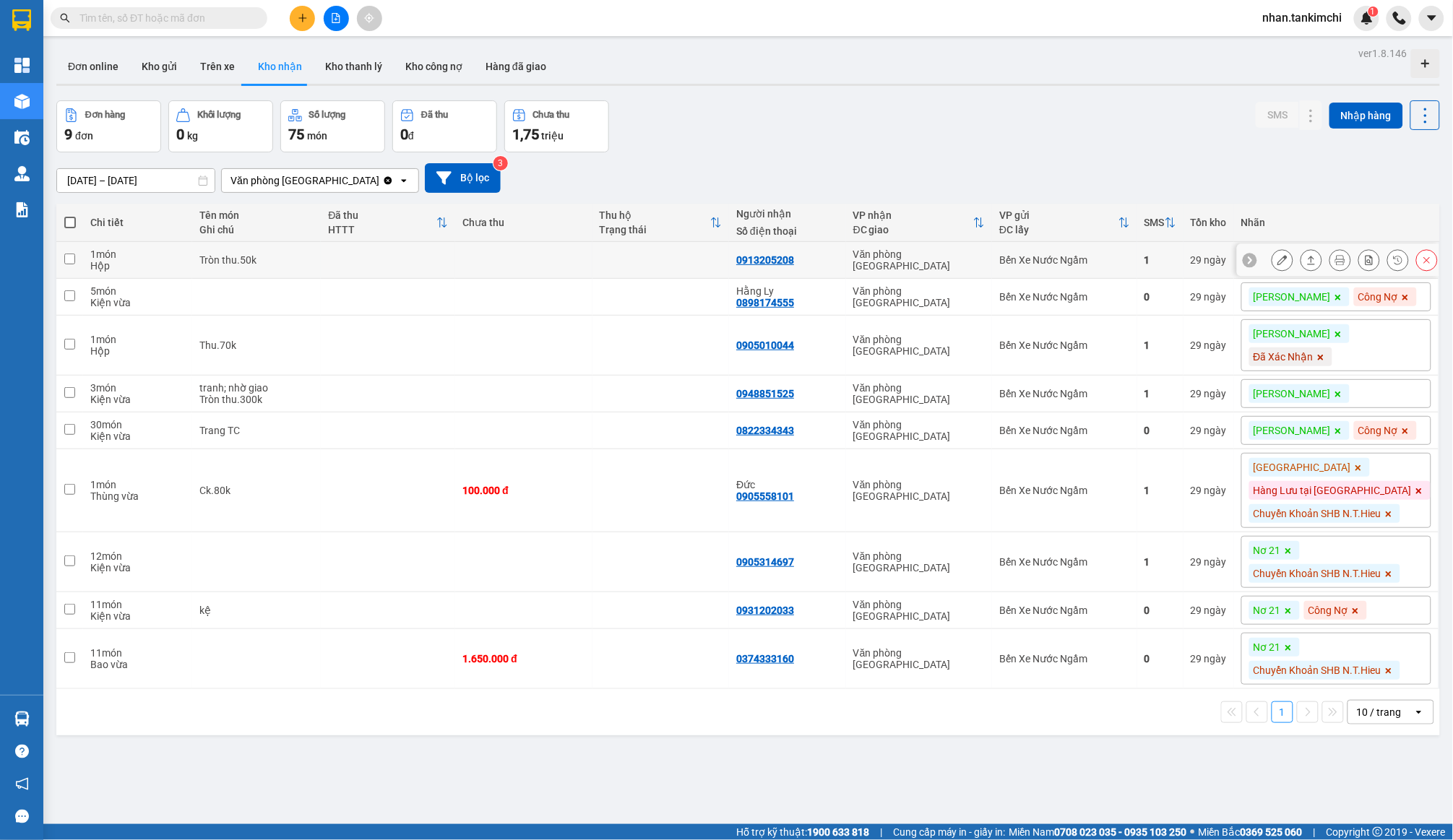
click at [1413, 257] on div at bounding box center [1355, 260] width 166 height 22
click at [1419, 257] on button at bounding box center [1427, 260] width 20 height 26
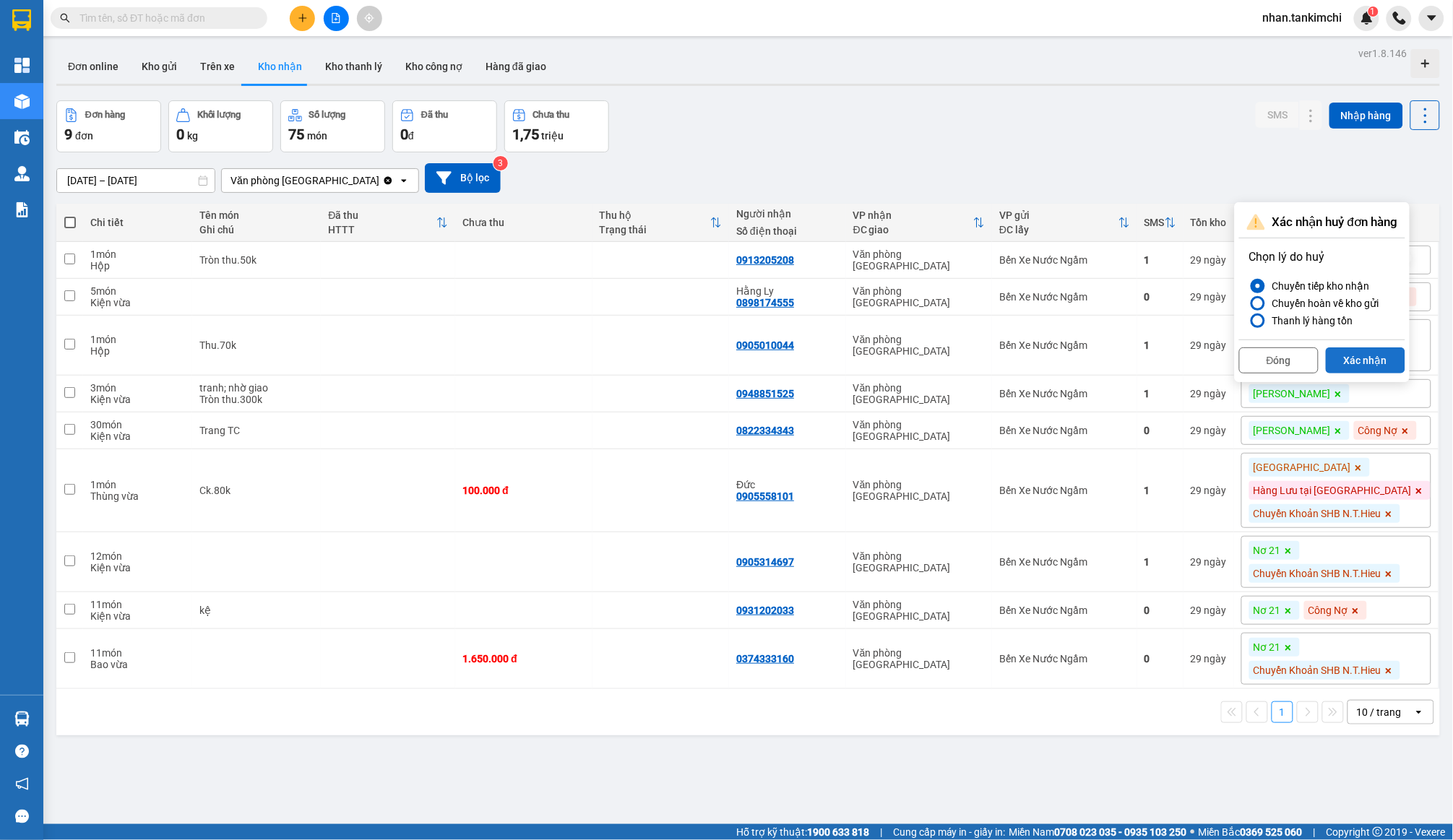
click at [1371, 356] on button "Xác nhận" at bounding box center [1366, 361] width 80 height 26
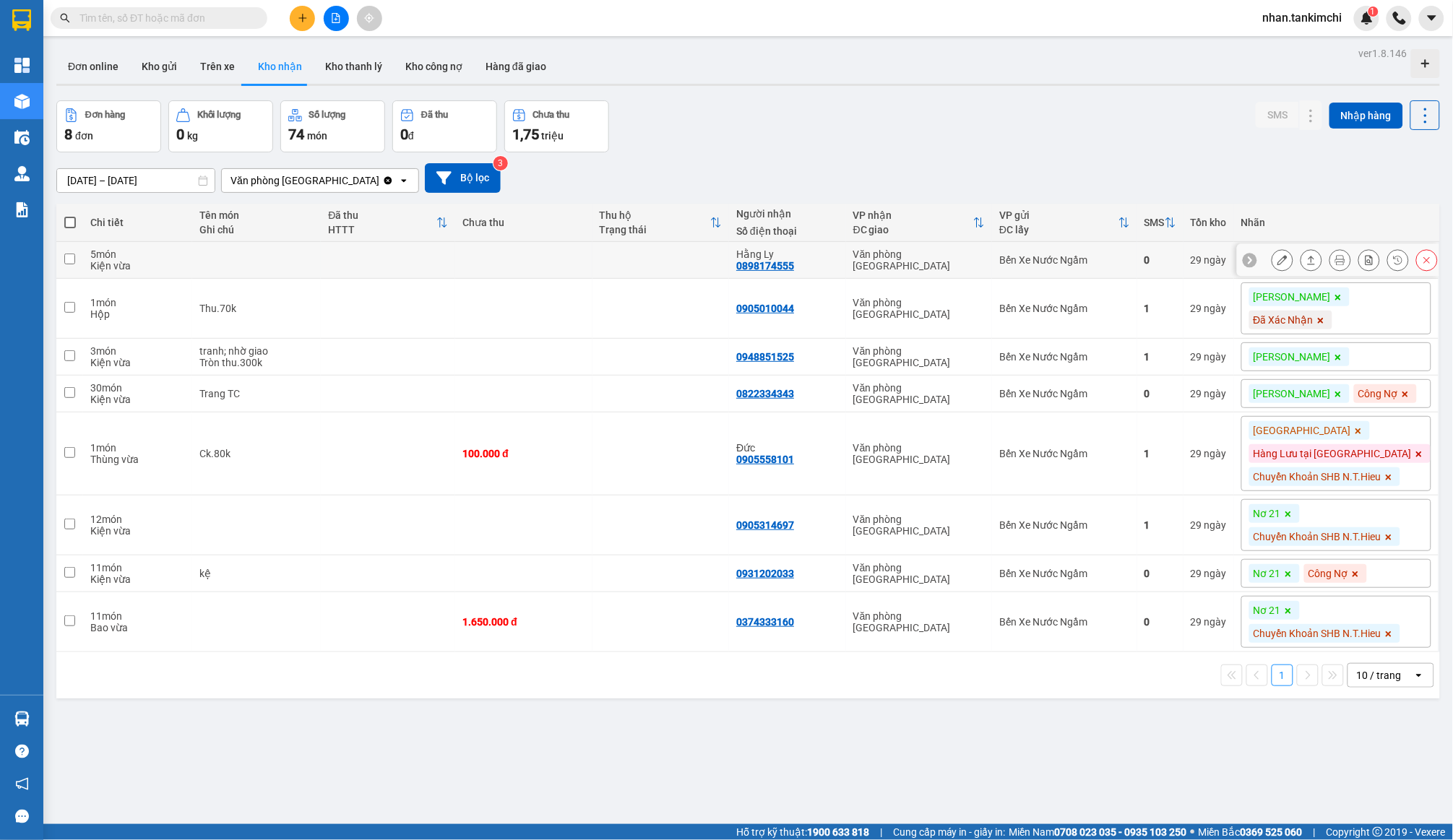
click at [1428, 257] on icon at bounding box center [1427, 260] width 10 height 10
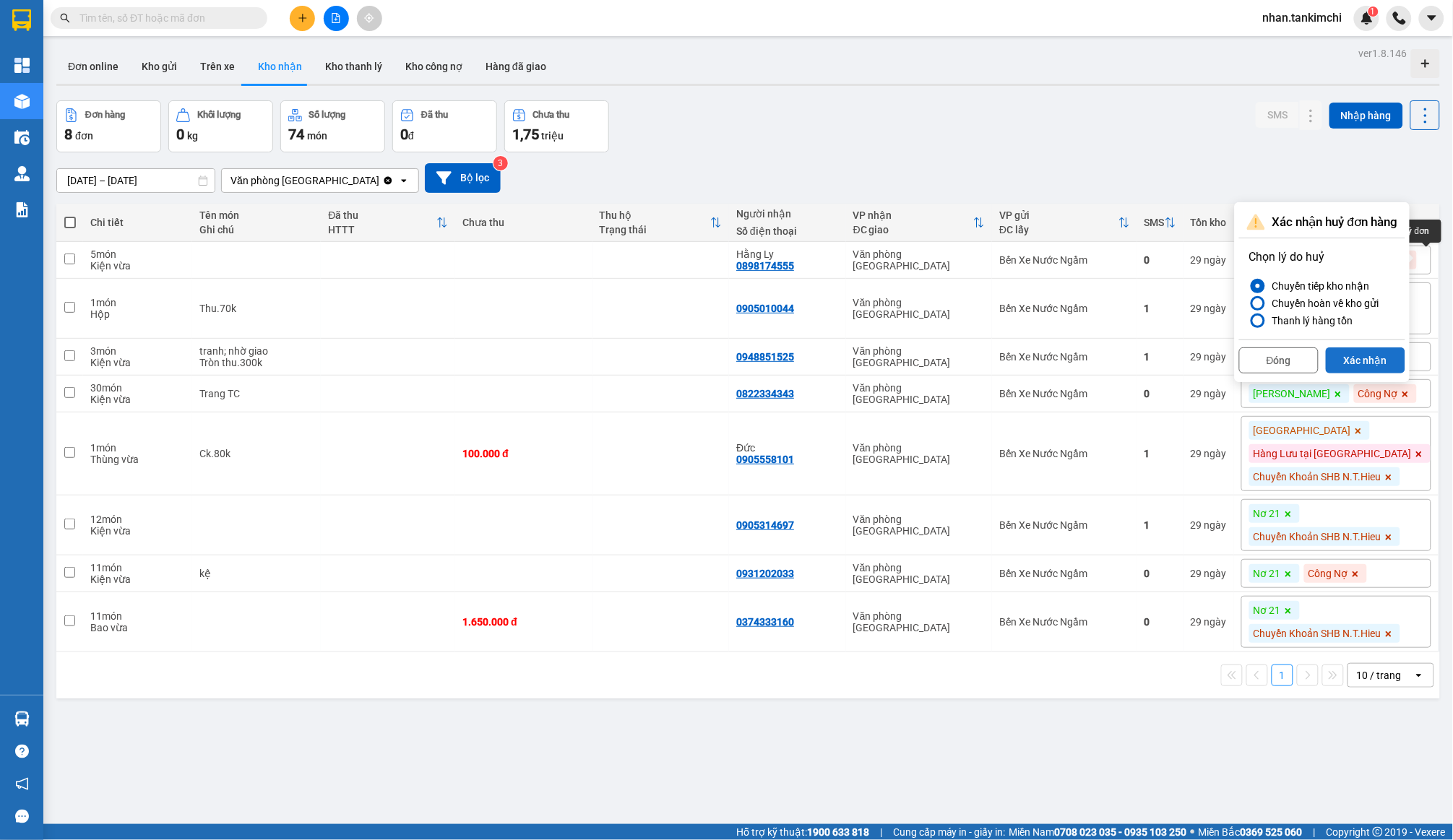
click at [1369, 359] on button "Xác nhận" at bounding box center [1366, 361] width 80 height 26
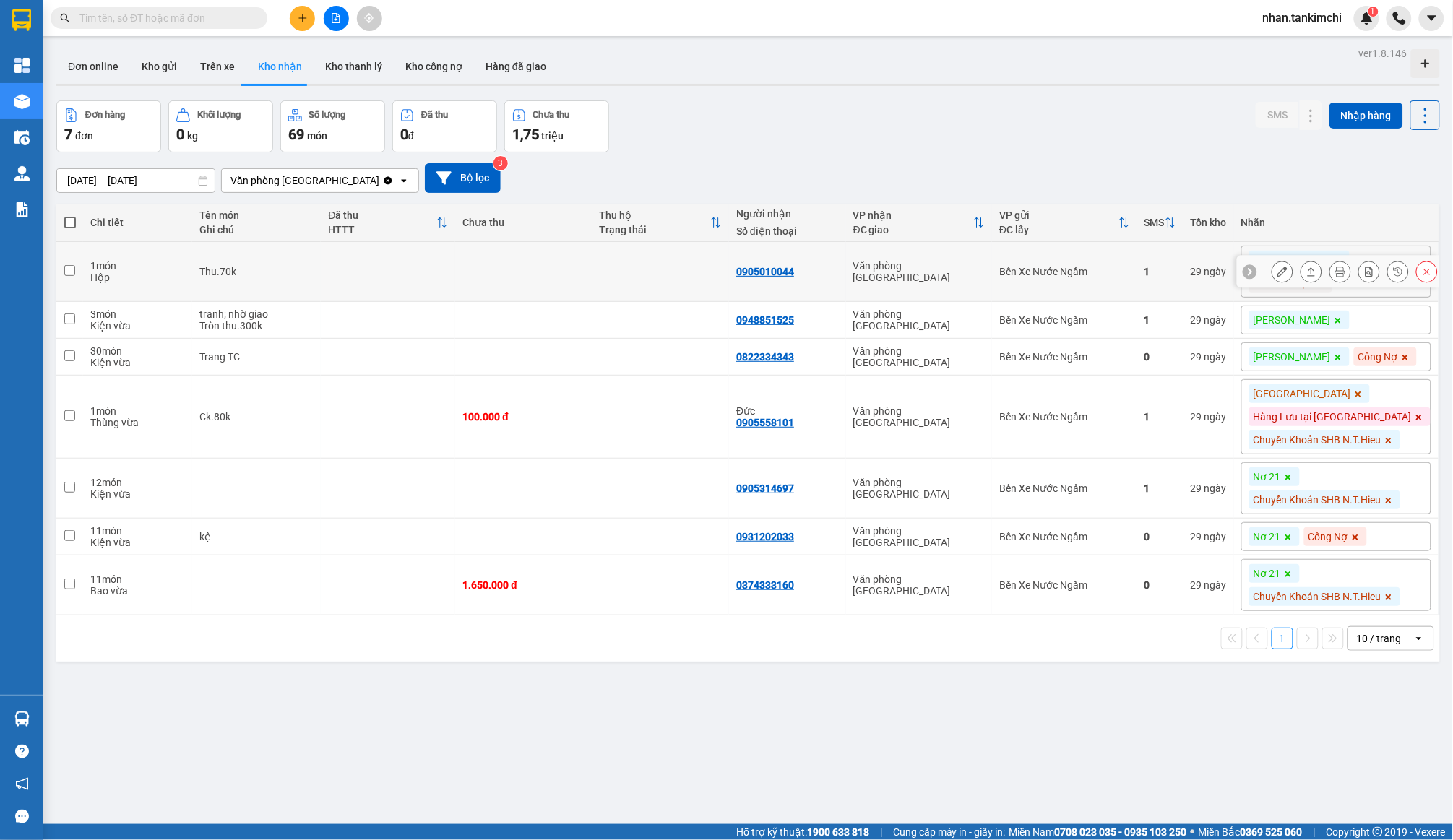
click at [1418, 259] on button at bounding box center [1427, 271] width 20 height 26
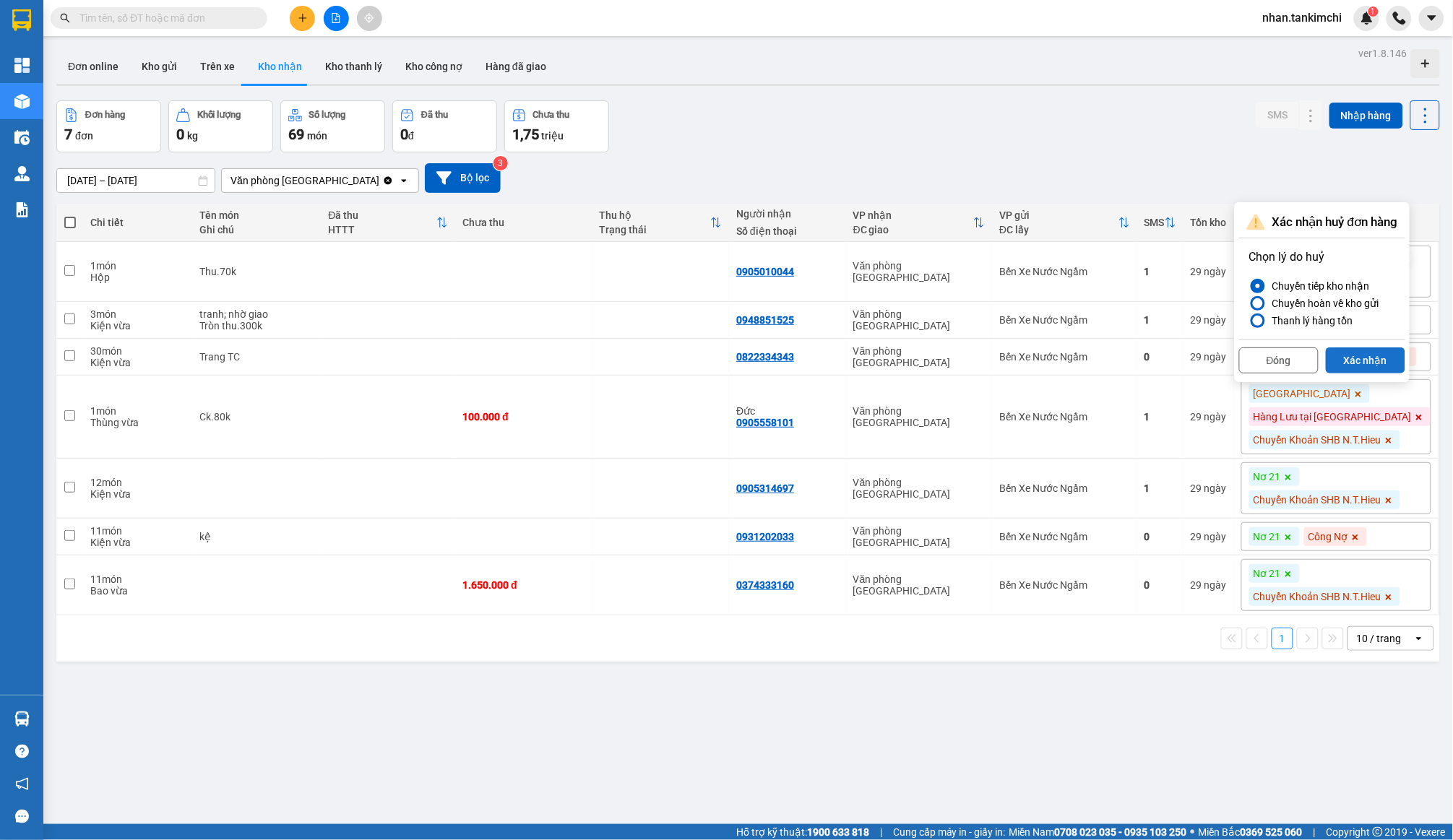
click at [1371, 353] on button "Xác nhận" at bounding box center [1366, 361] width 80 height 26
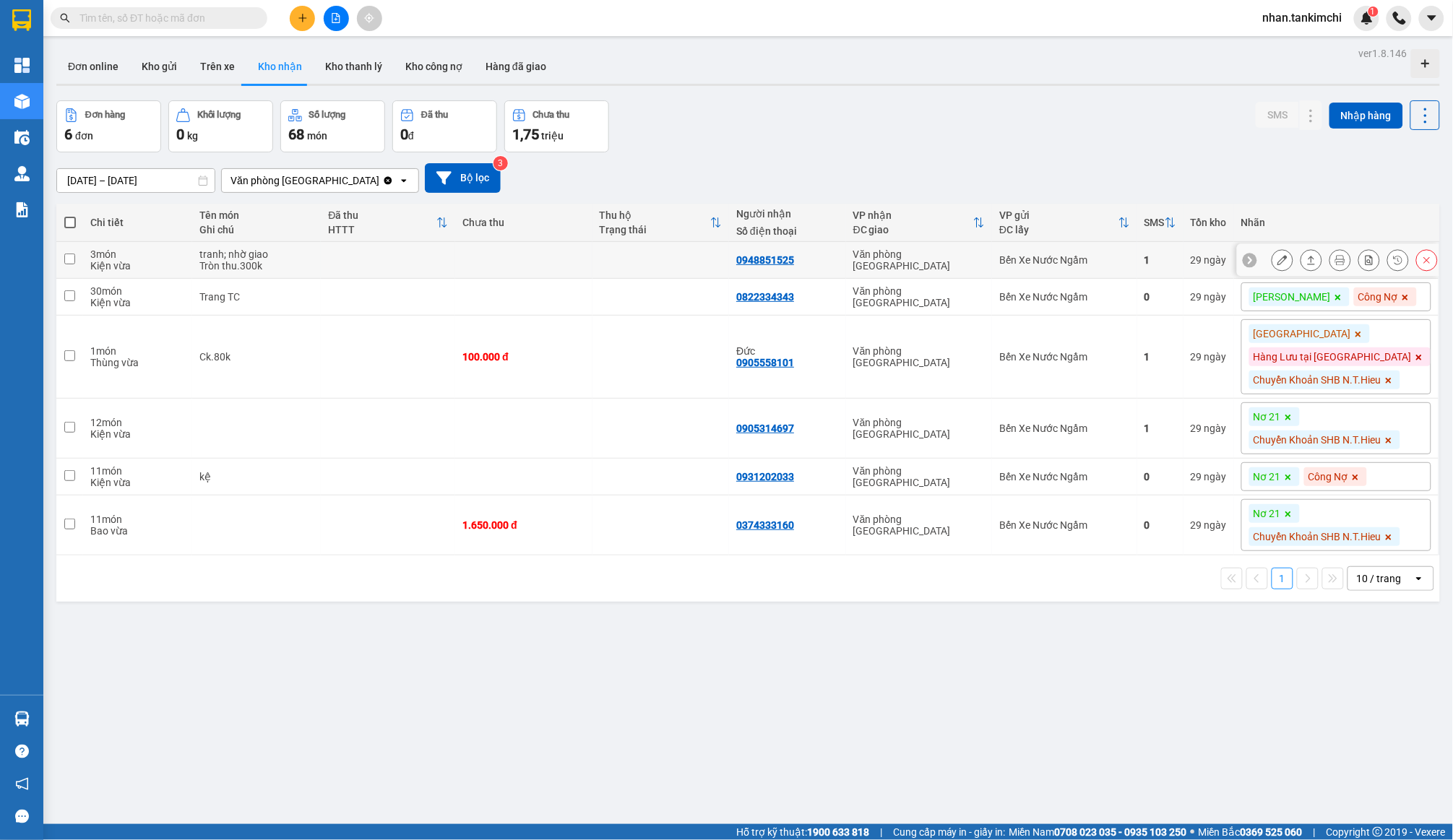
click at [1427, 258] on div at bounding box center [1355, 260] width 166 height 22
click at [1427, 261] on icon at bounding box center [1427, 260] width 10 height 10
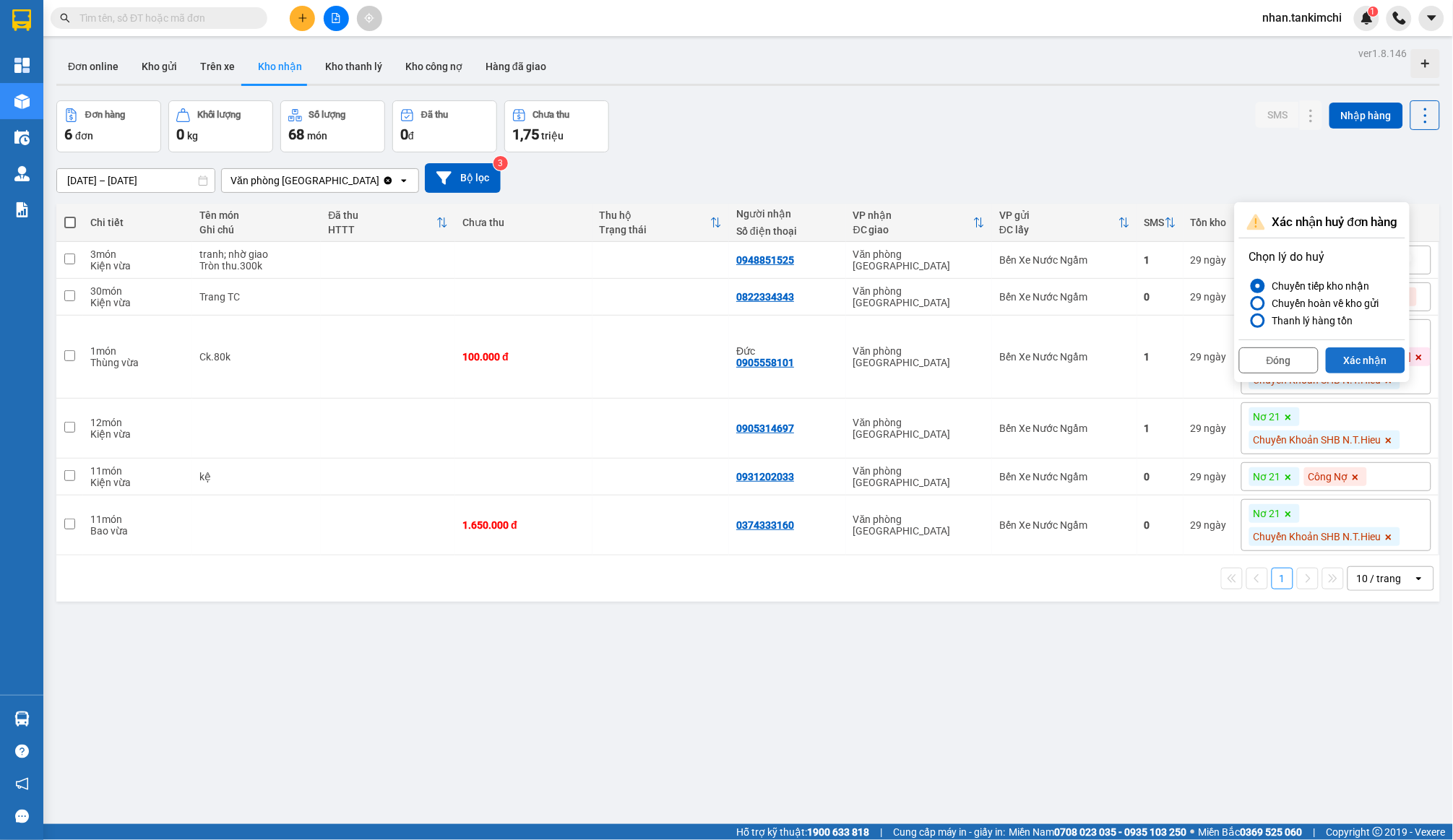
click at [1377, 348] on button "Xác nhận" at bounding box center [1366, 361] width 80 height 26
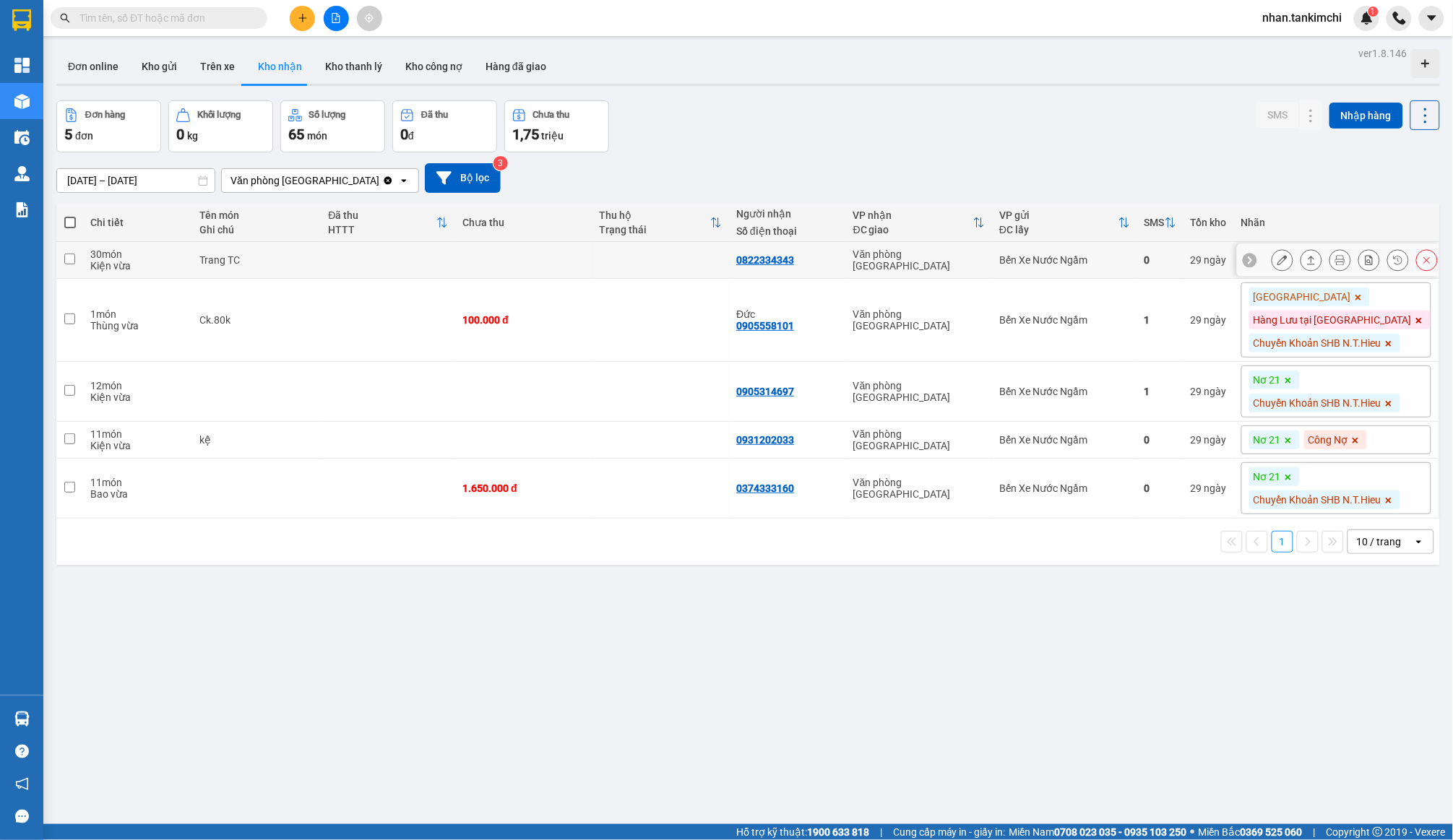
click at [1424, 261] on icon at bounding box center [1427, 260] width 10 height 10
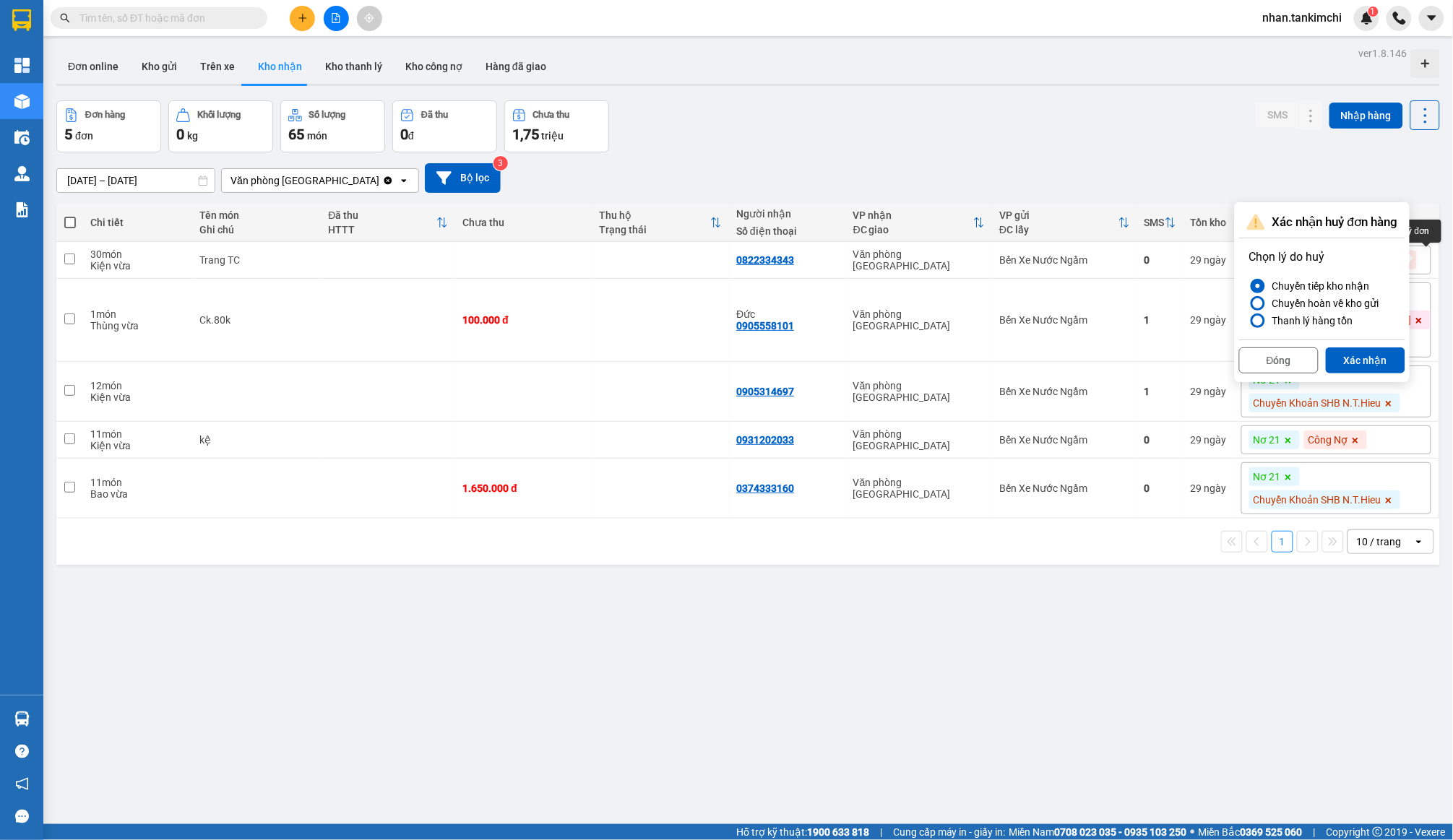
click at [1381, 343] on div "Đóng Xác nhận" at bounding box center [1322, 359] width 166 height 38
click at [1380, 355] on button "Xác nhận" at bounding box center [1366, 361] width 80 height 26
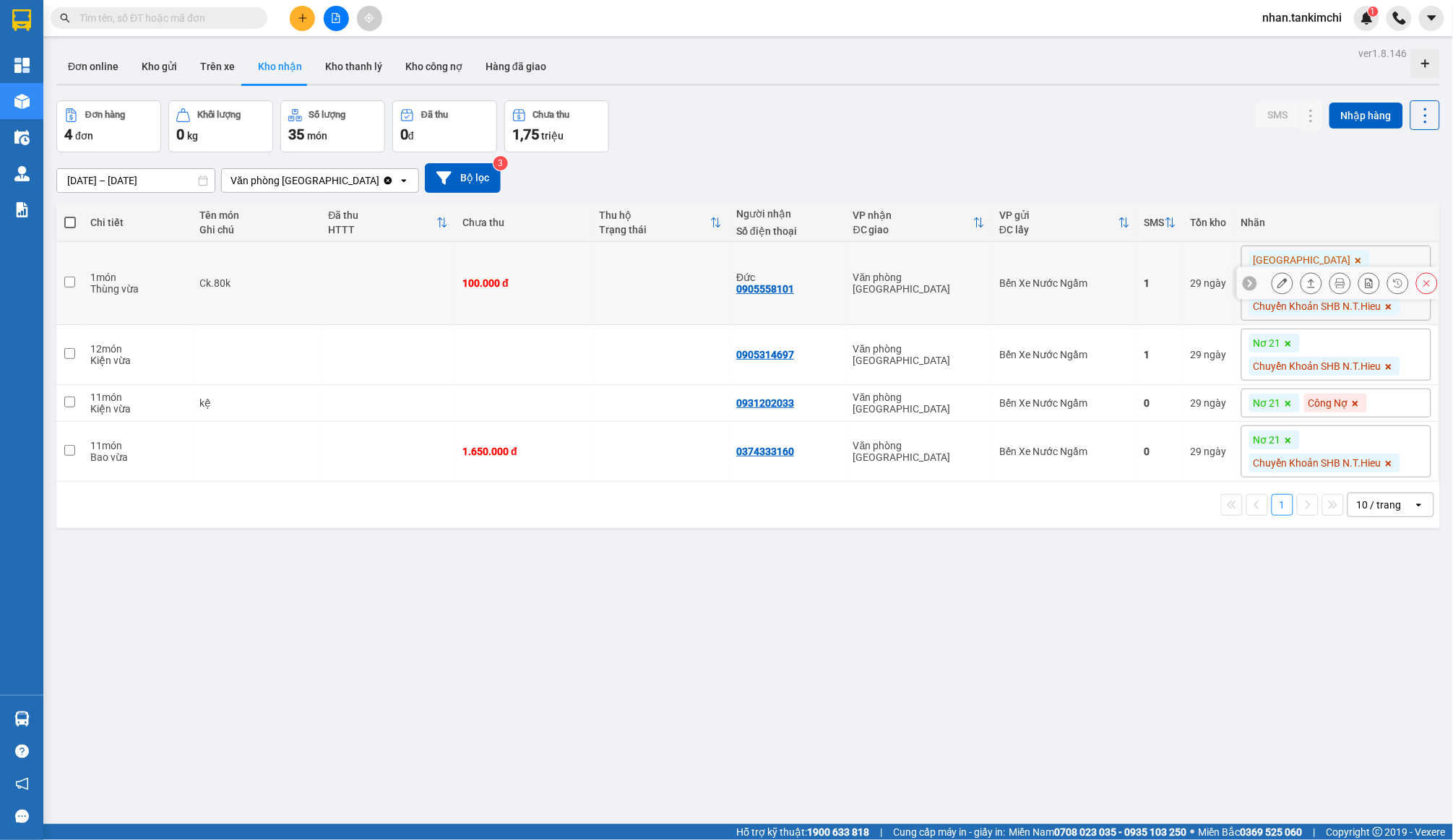
click at [1419, 282] on button at bounding box center [1427, 283] width 20 height 26
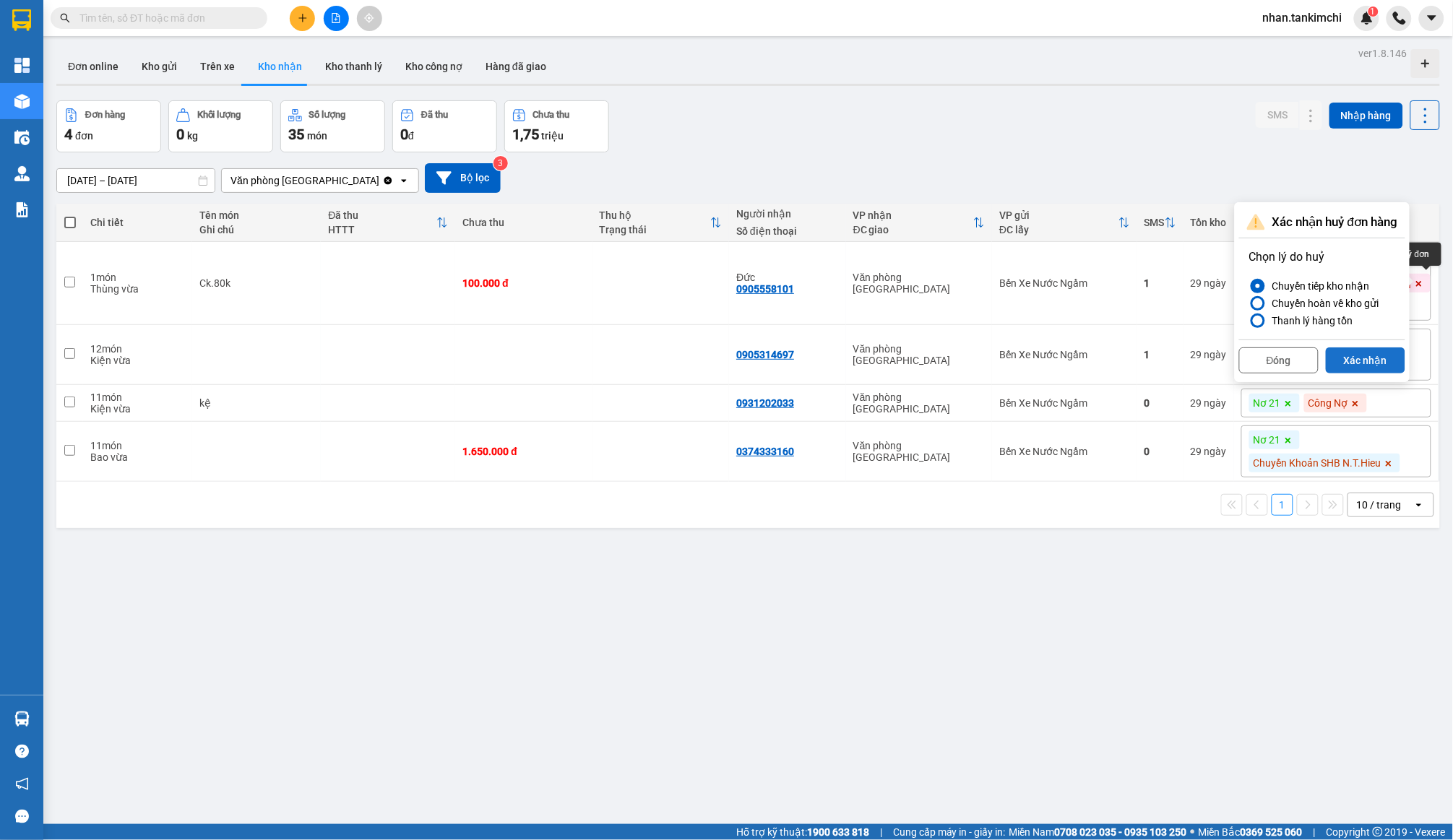
click at [1384, 362] on button "Xác nhận" at bounding box center [1366, 361] width 80 height 26
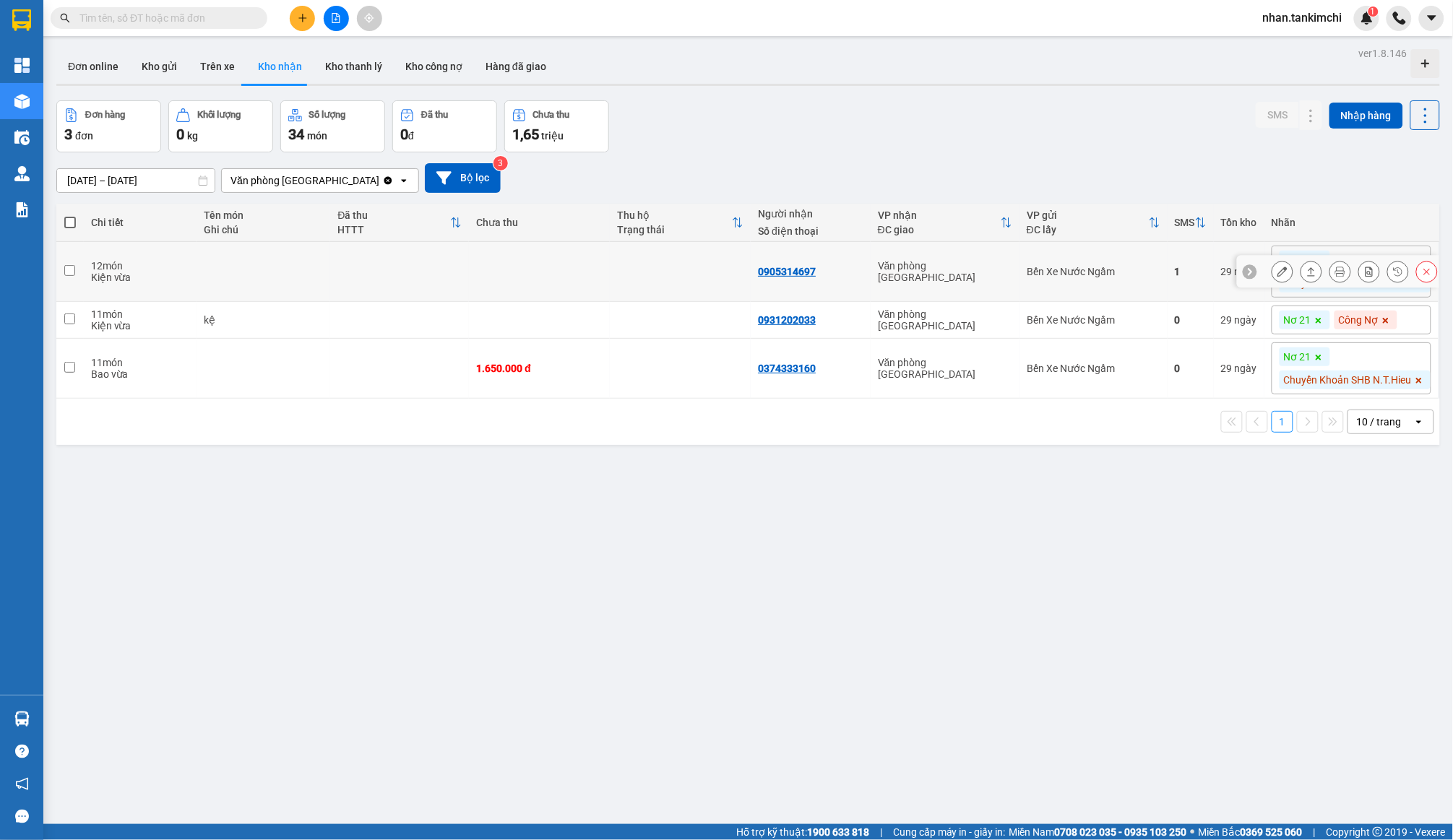
click at [1427, 270] on icon at bounding box center [1427, 271] width 10 height 10
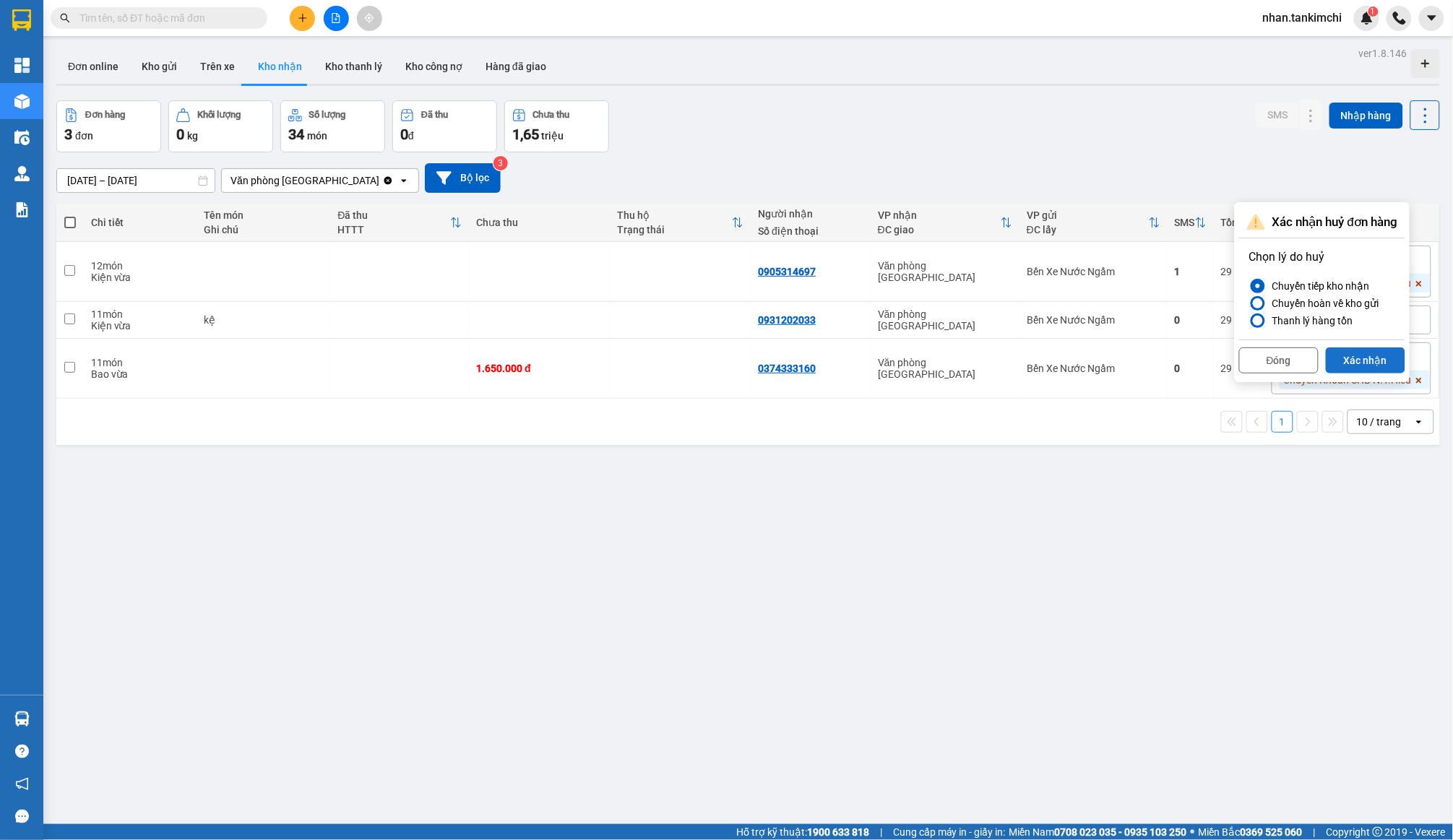
click at [1365, 349] on button "Xác nhận" at bounding box center [1366, 361] width 80 height 26
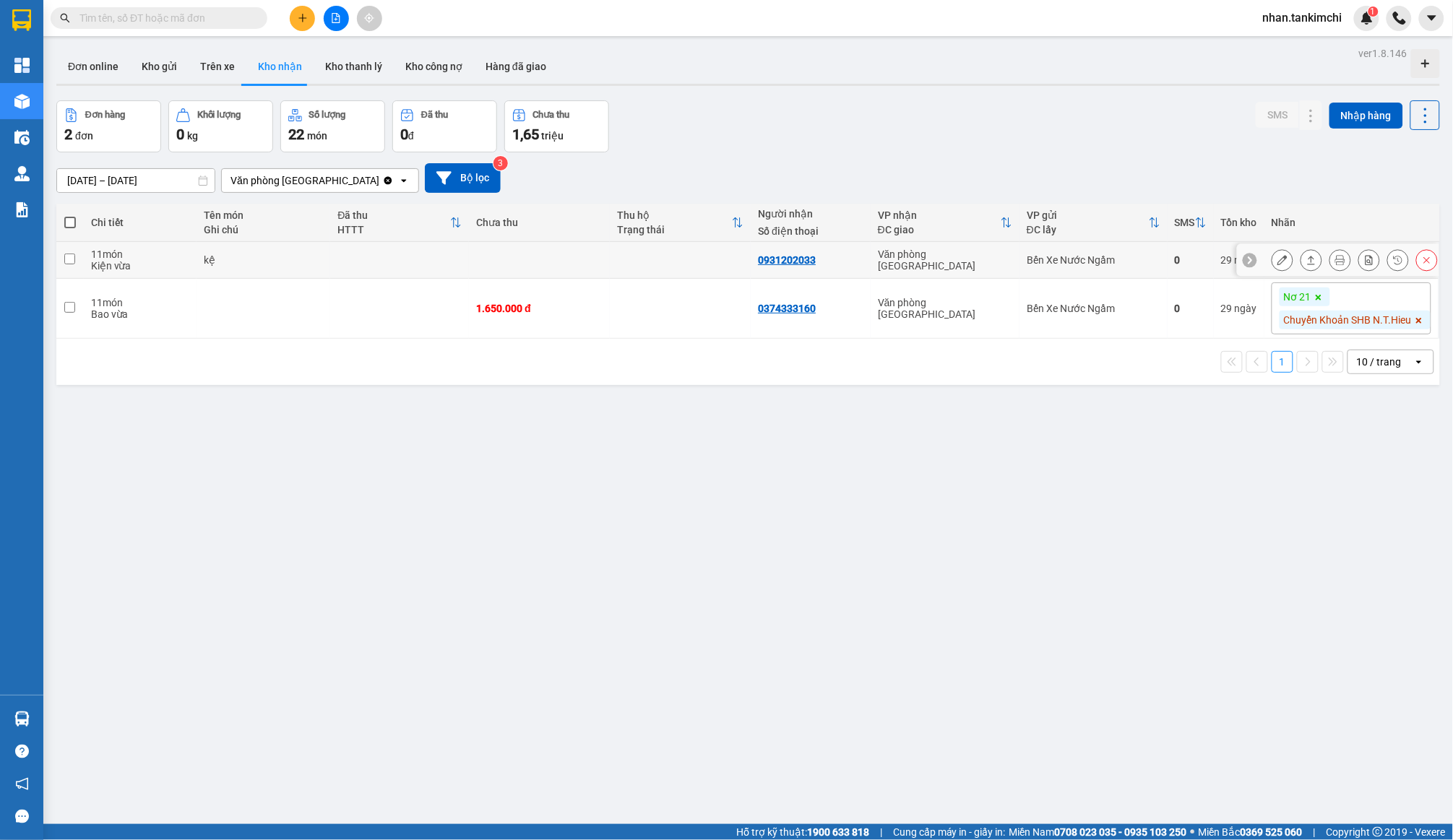
click at [1428, 258] on icon at bounding box center [1427, 260] width 7 height 7
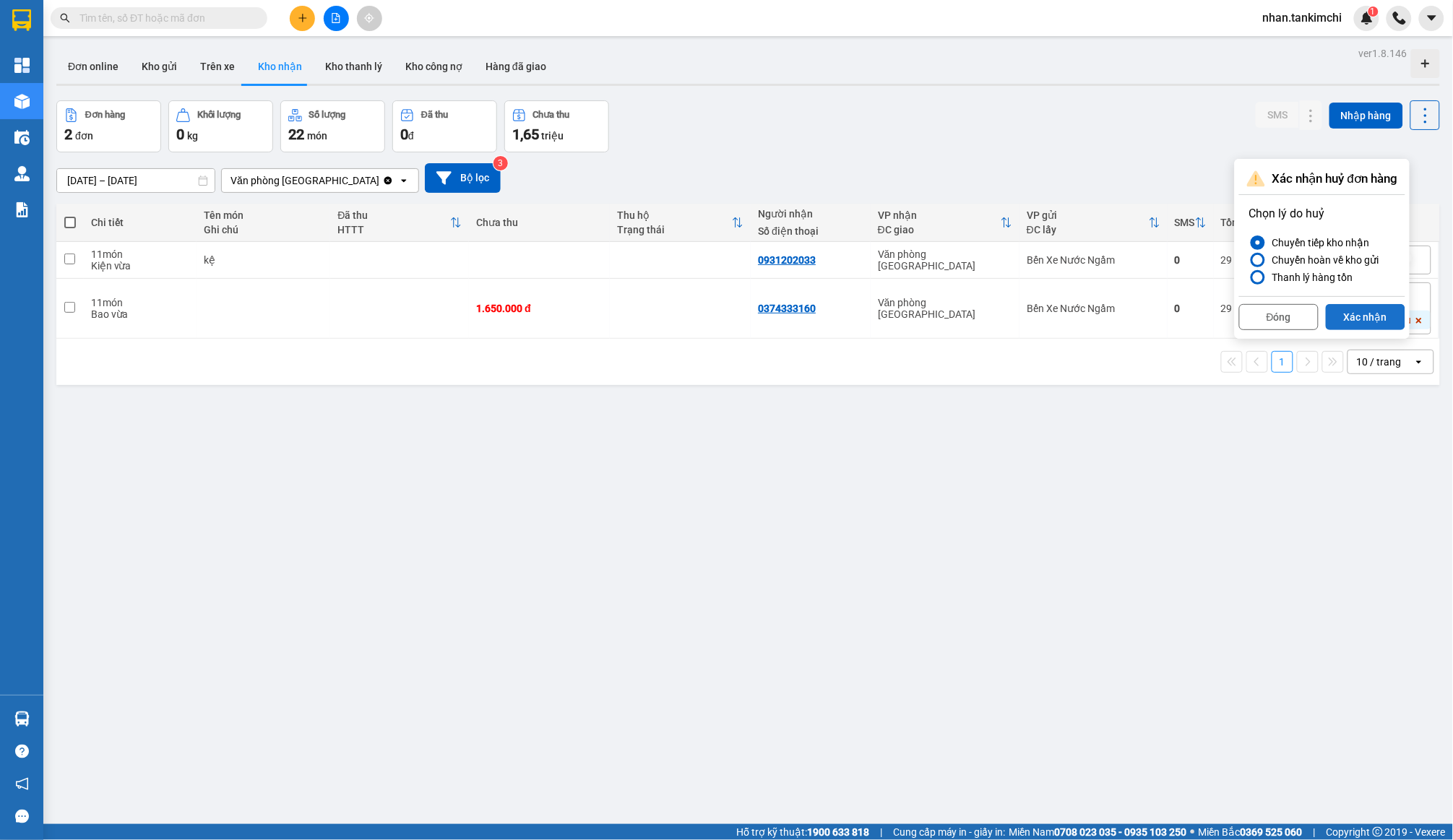
click at [1364, 324] on button "Xác nhận" at bounding box center [1366, 318] width 80 height 26
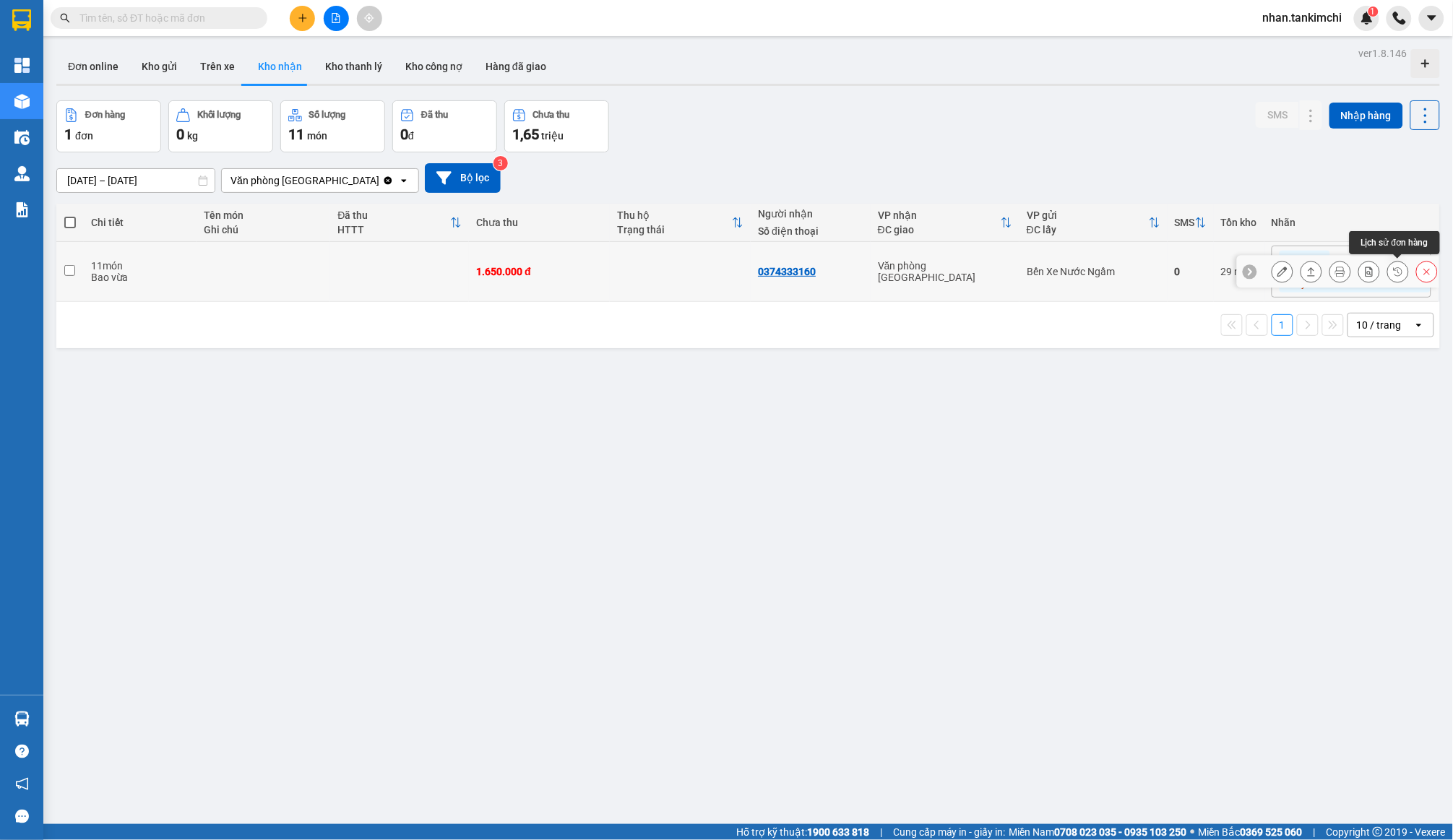
click at [1429, 273] on icon at bounding box center [1427, 271] width 10 height 10
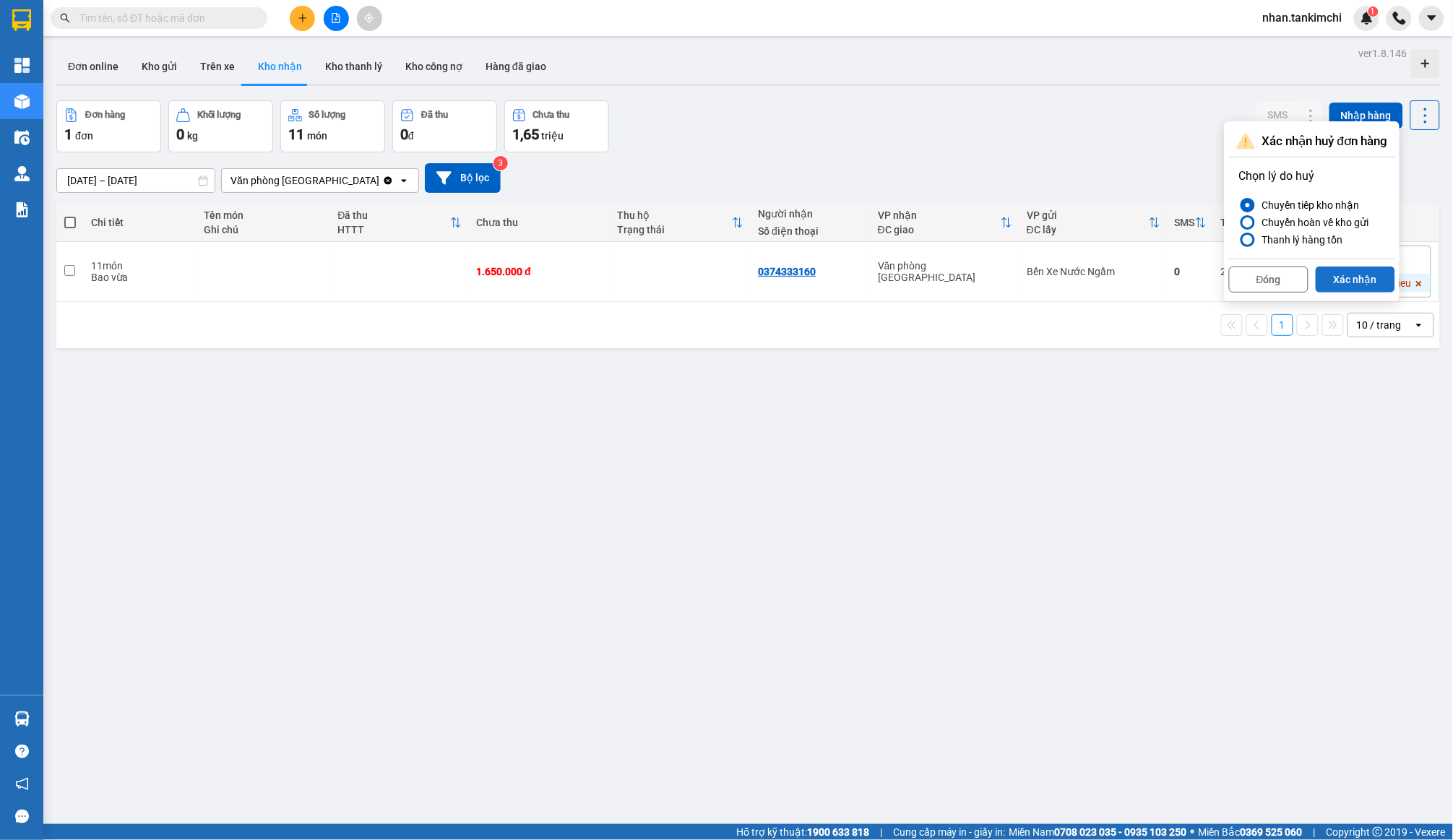
click at [1361, 281] on button "Xác nhận" at bounding box center [1356, 280] width 80 height 26
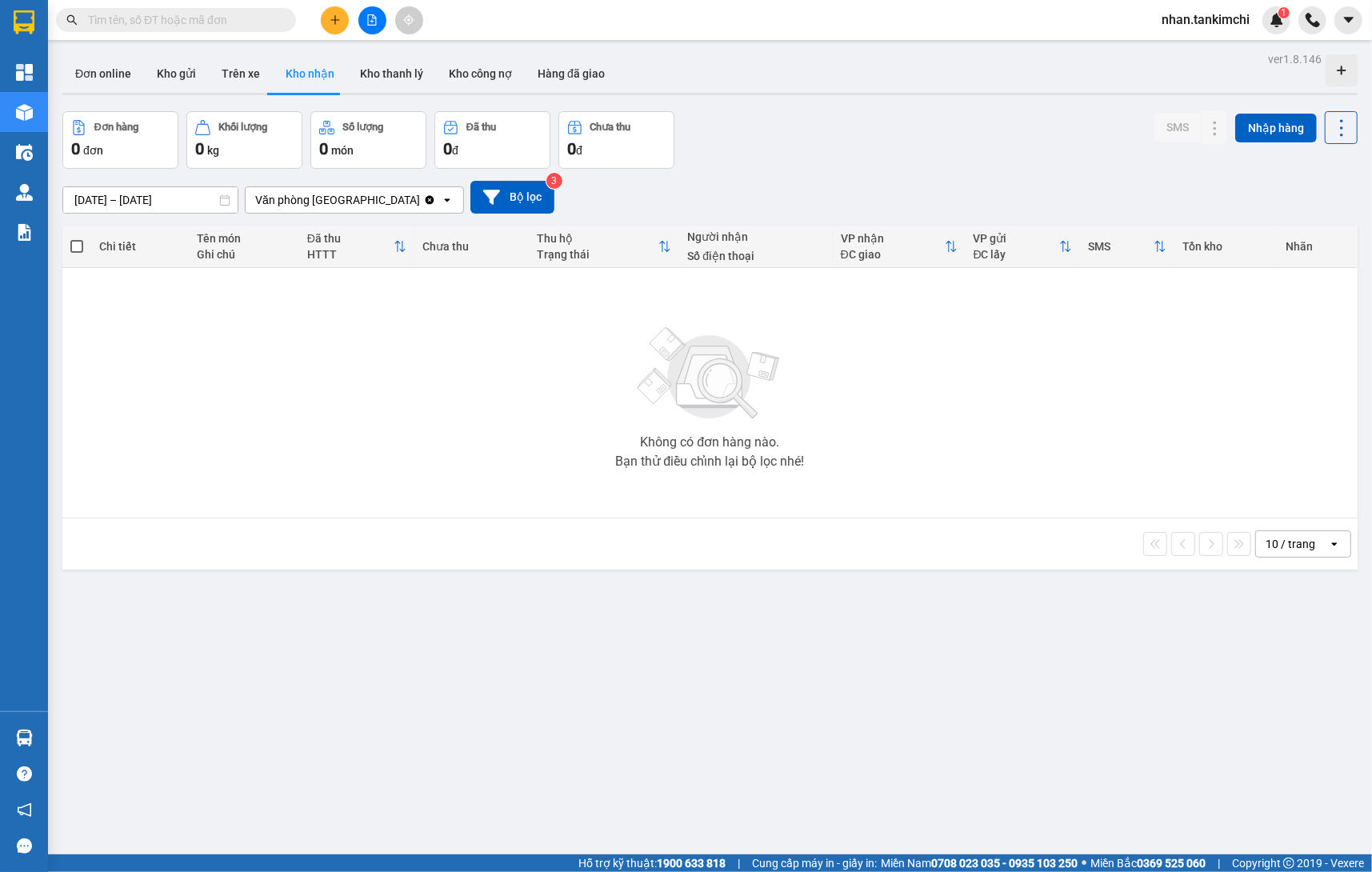
click at [172, 186] on div "14/09/2025 – 14/09/2025" at bounding box center [150, 200] width 176 height 28
click at [180, 181] on div "14/09/2025 – 14/09/2025 Press the down arrow key to interact with the calendar …" at bounding box center [710, 197] width 1295 height 32
click at [180, 194] on input "14/09/2025 – 14/09/2025" at bounding box center [150, 200] width 174 height 26
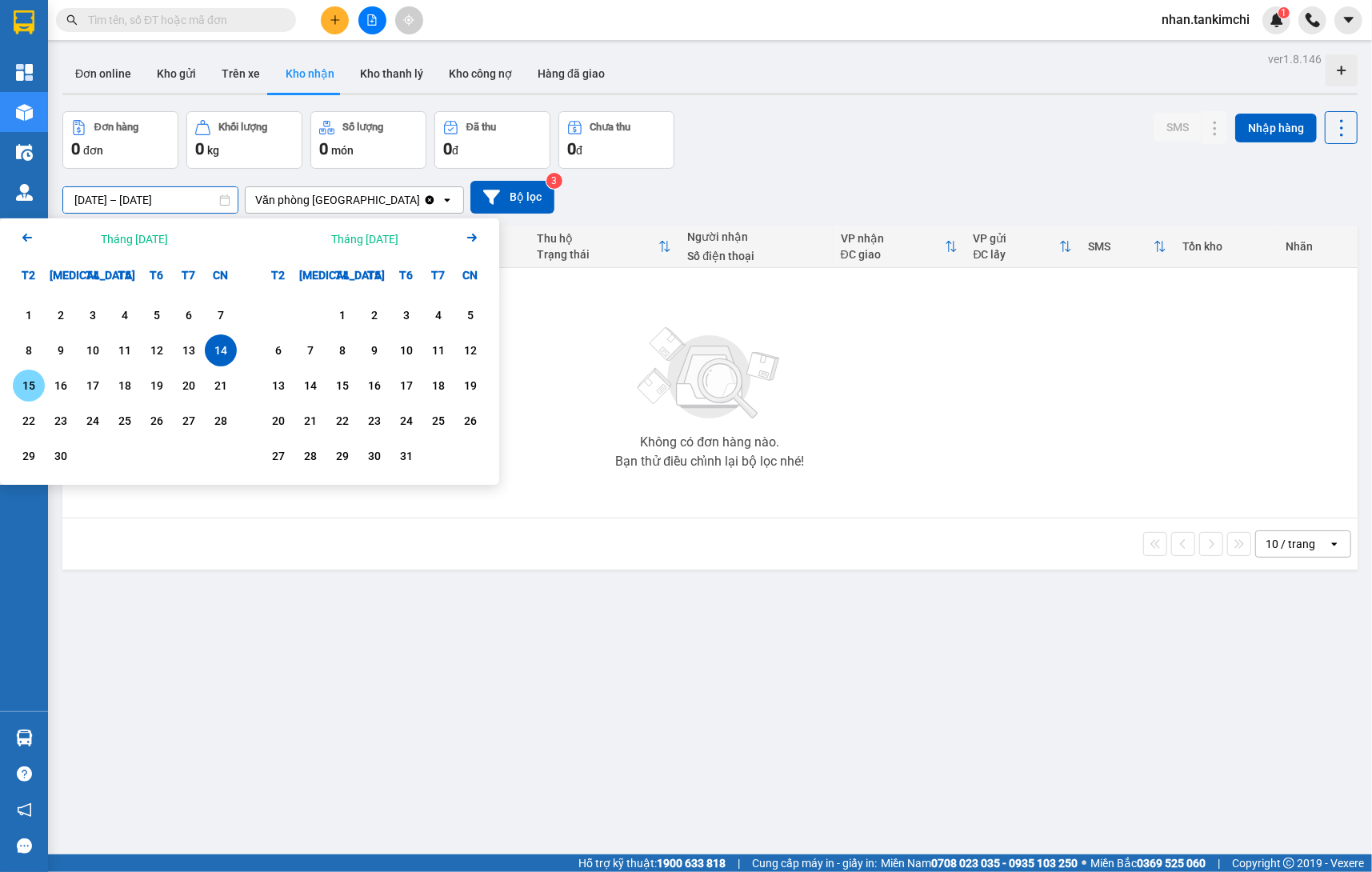
click at [31, 387] on div "15" at bounding box center [29, 386] width 23 height 19
type input "15/09/2025 – 15/09/2025"
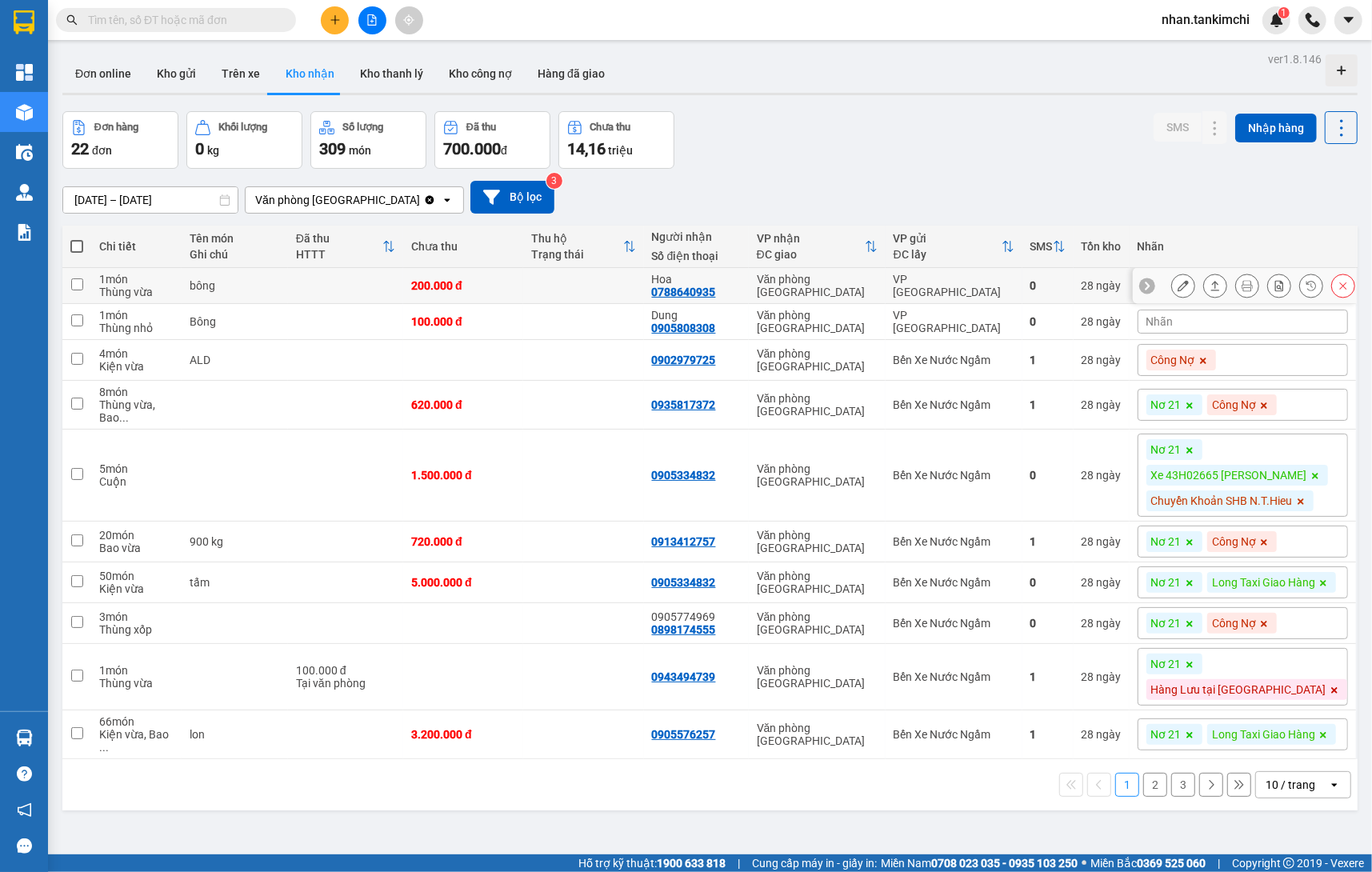
click at [1346, 284] on icon at bounding box center [1344, 286] width 7 height 7
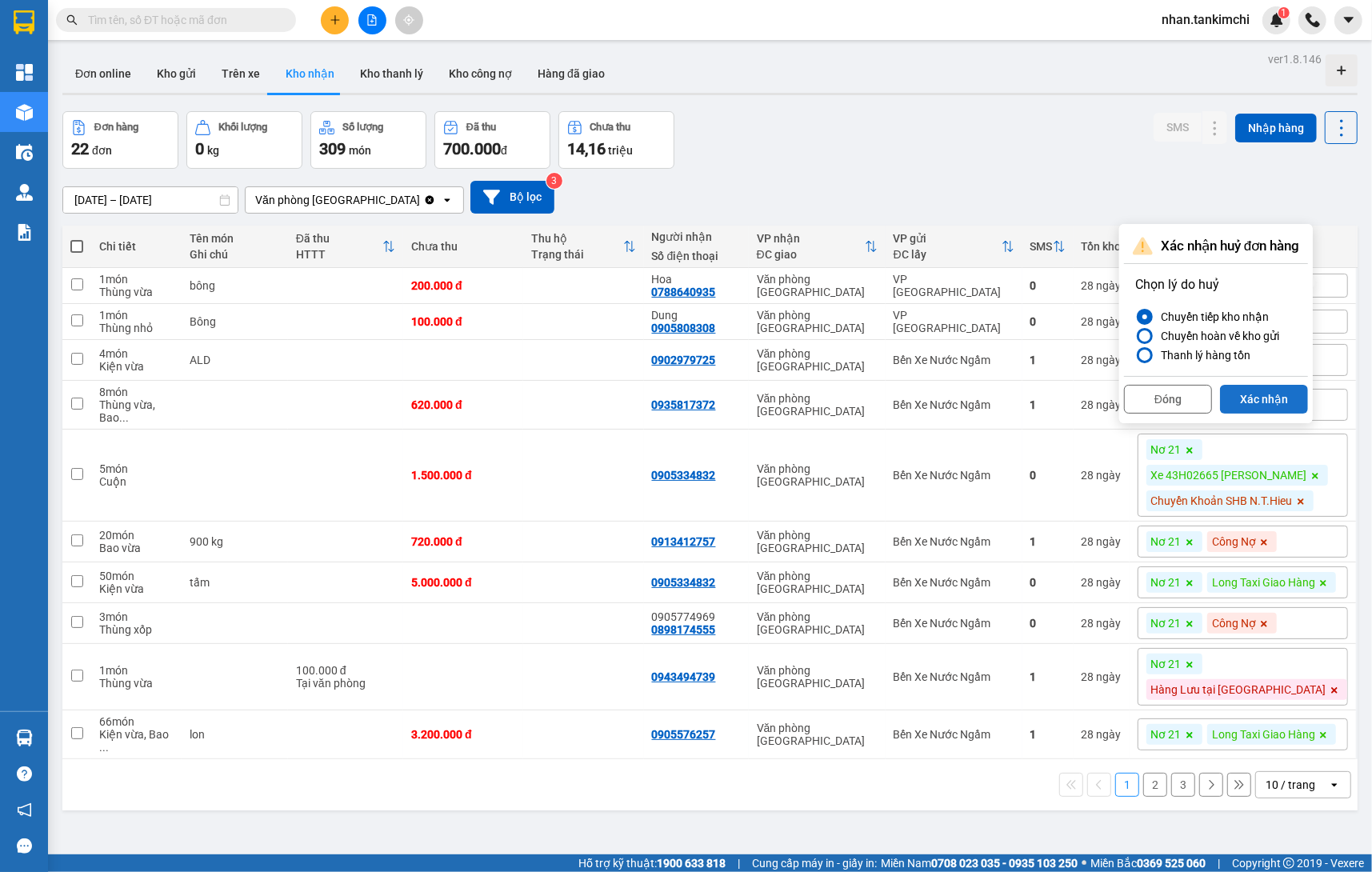
click at [1279, 394] on button "Xác nhận" at bounding box center [1264, 400] width 88 height 29
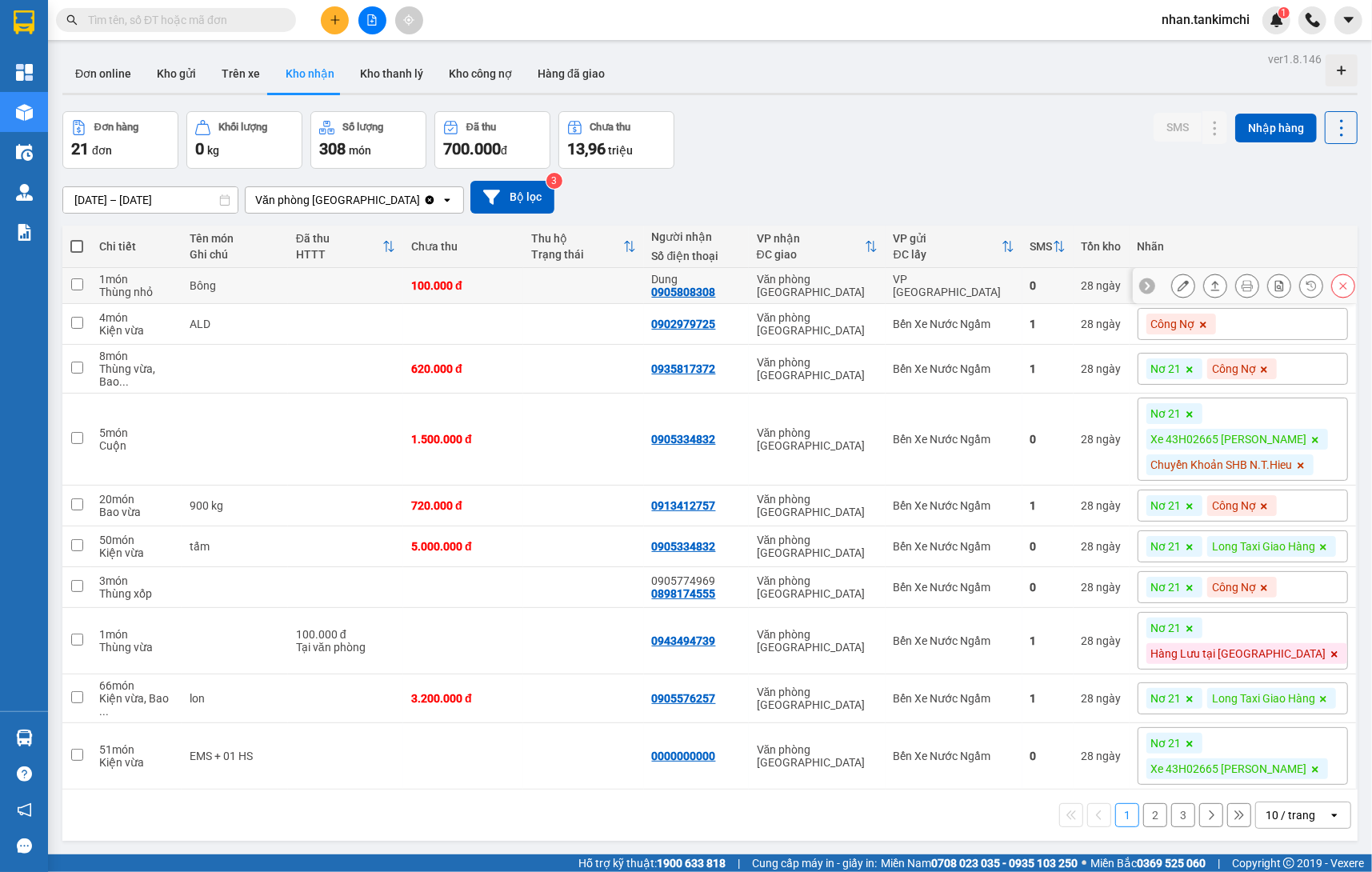
click at [1340, 291] on button at bounding box center [1344, 286] width 23 height 28
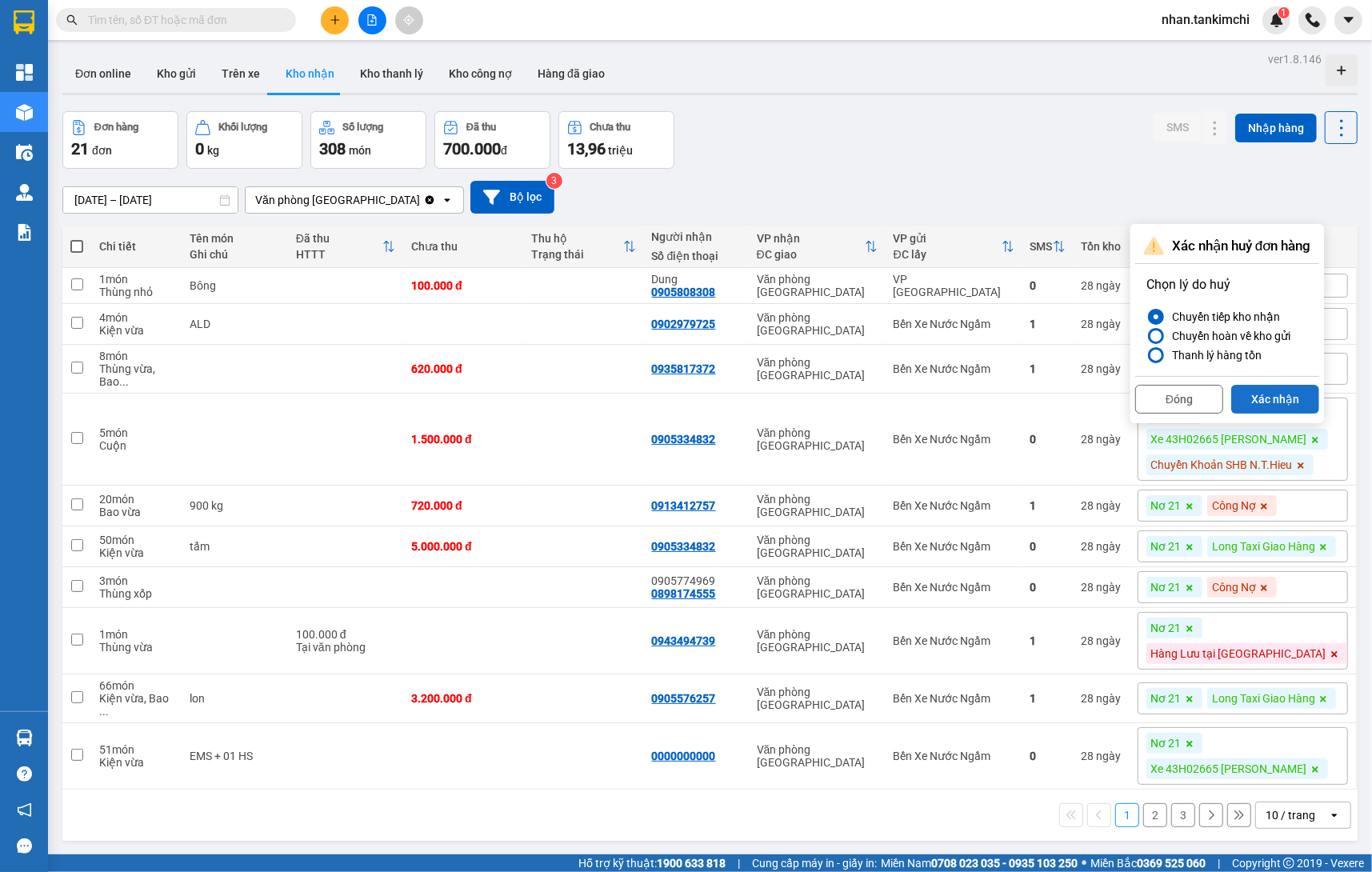
click at [1268, 404] on button "Xác nhận" at bounding box center [1275, 400] width 88 height 29
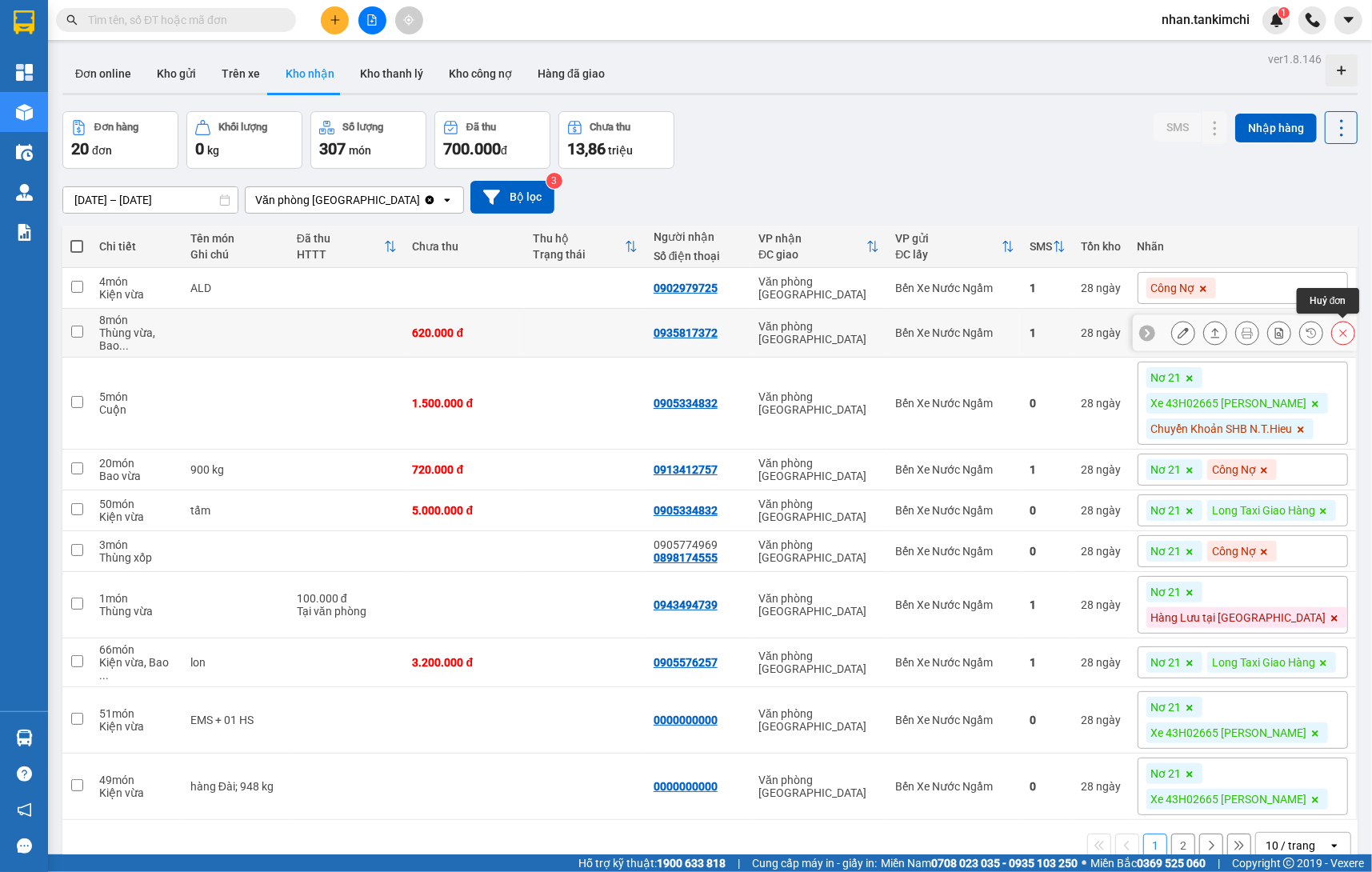
click at [1336, 332] on button at bounding box center [1344, 333] width 23 height 28
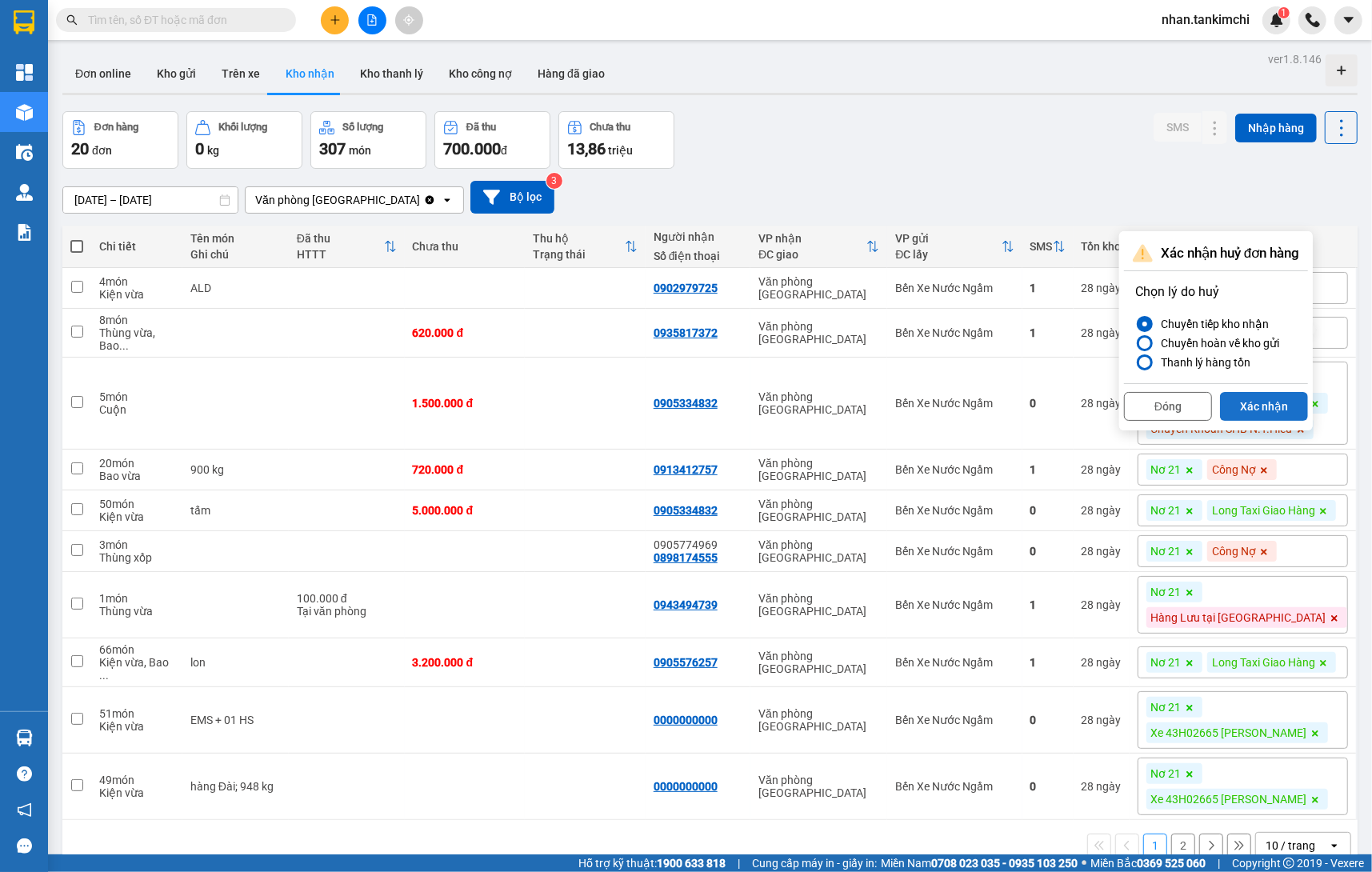
click at [1284, 408] on button "Xác nhận" at bounding box center [1264, 407] width 88 height 29
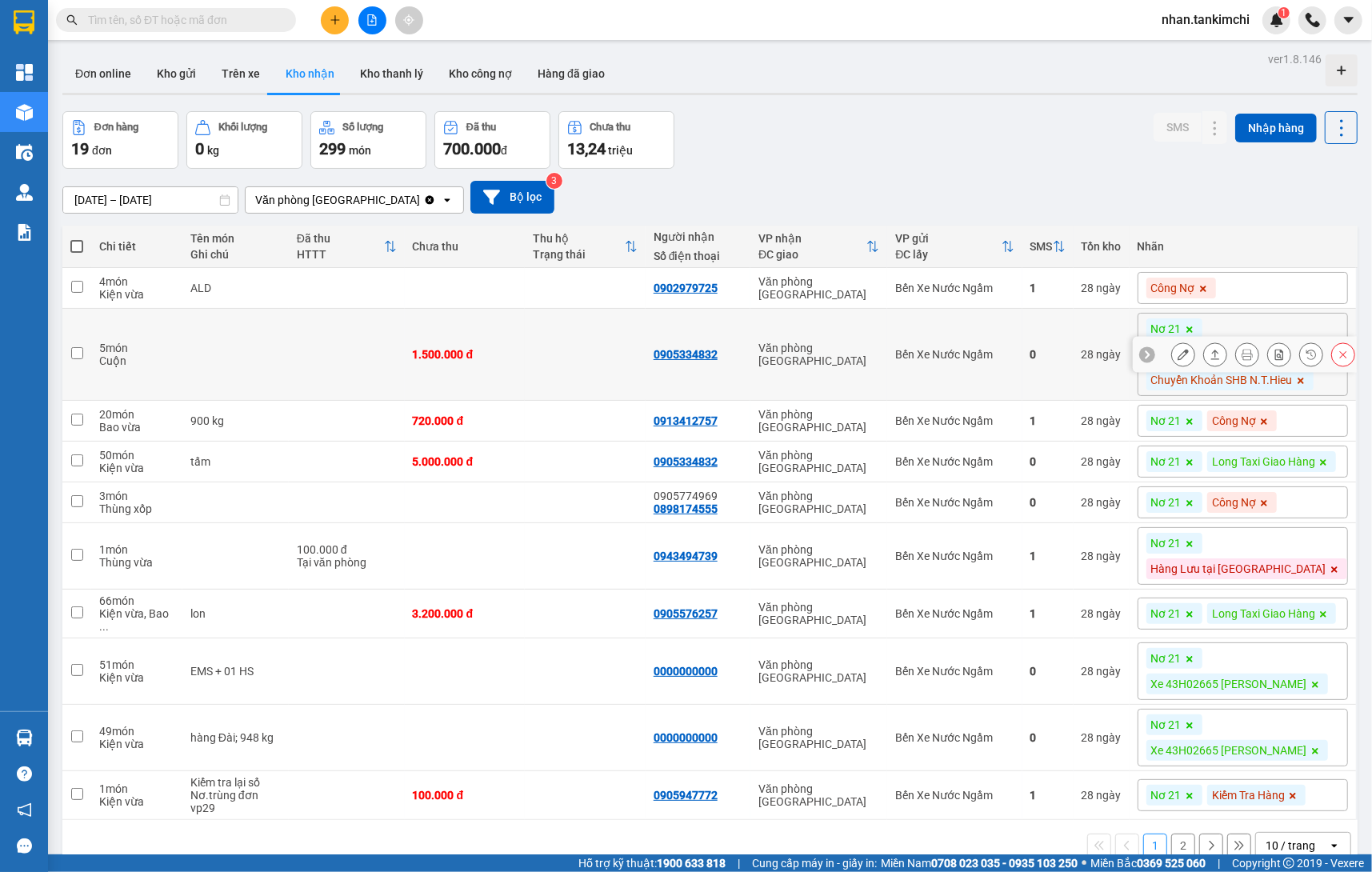
click at [1342, 349] on icon at bounding box center [1344, 354] width 11 height 11
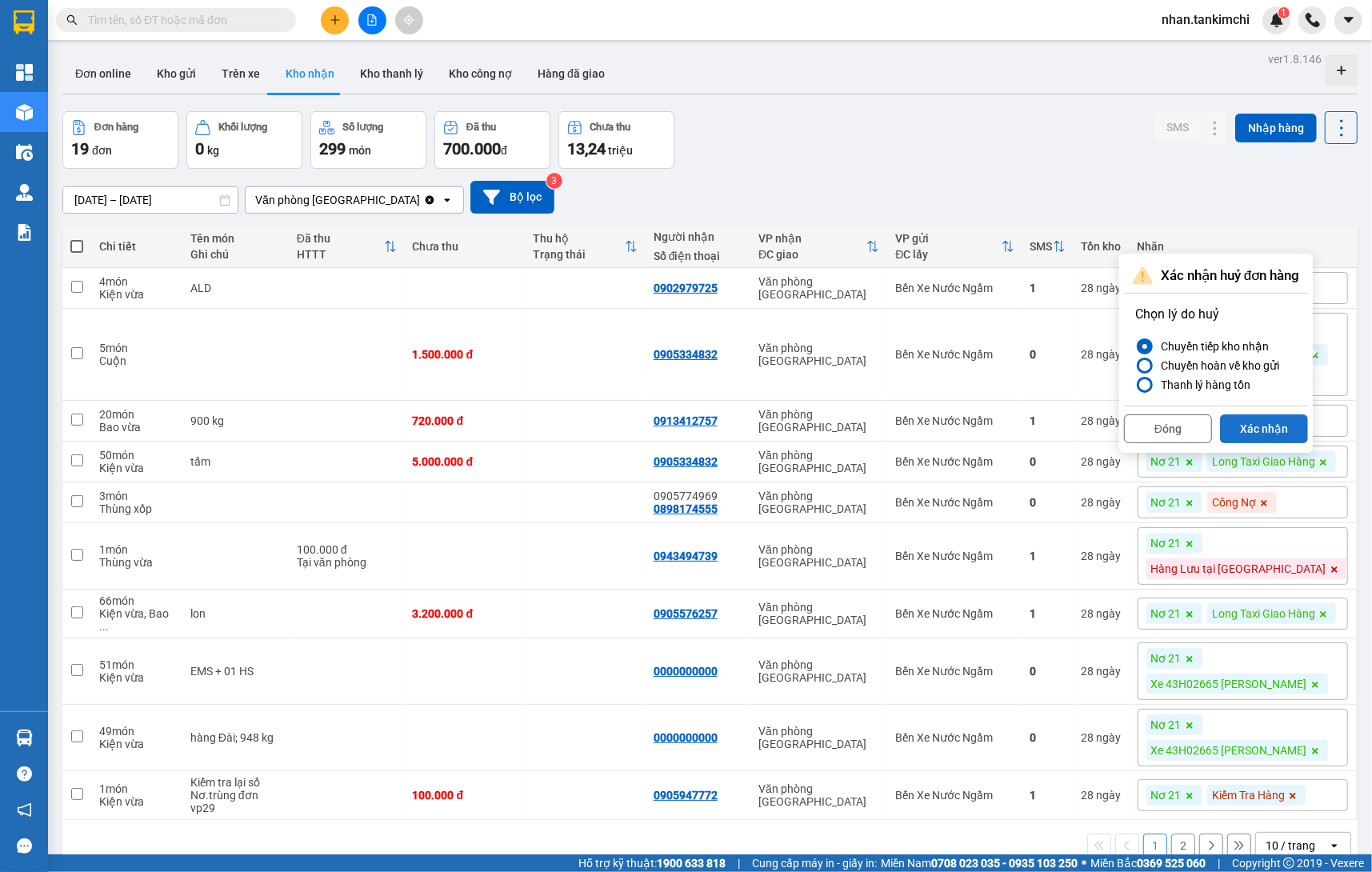
click at [1276, 438] on button "Xác nhận" at bounding box center [1264, 429] width 88 height 29
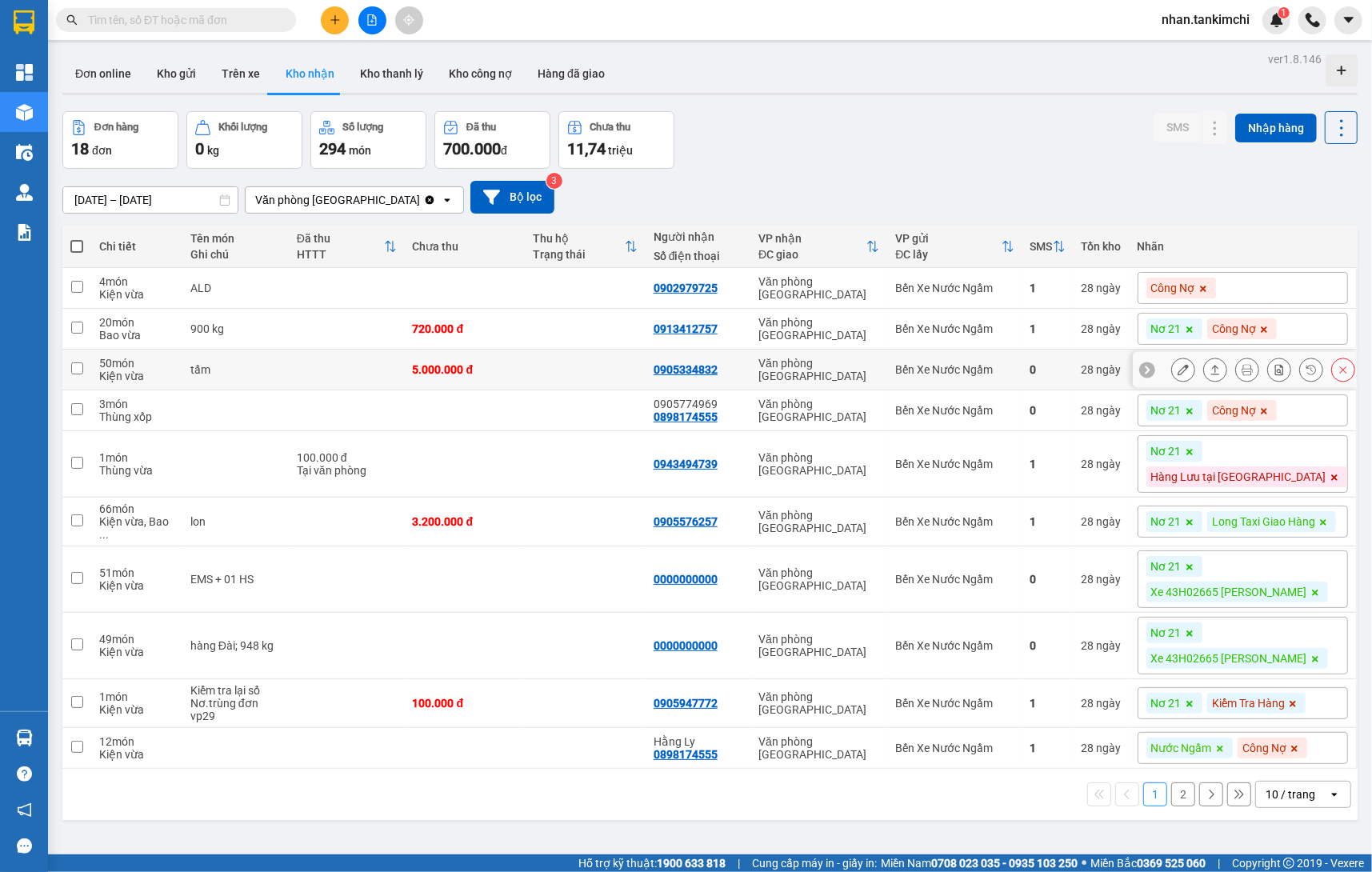
click at [1338, 375] on icon at bounding box center [1344, 370] width 11 height 11
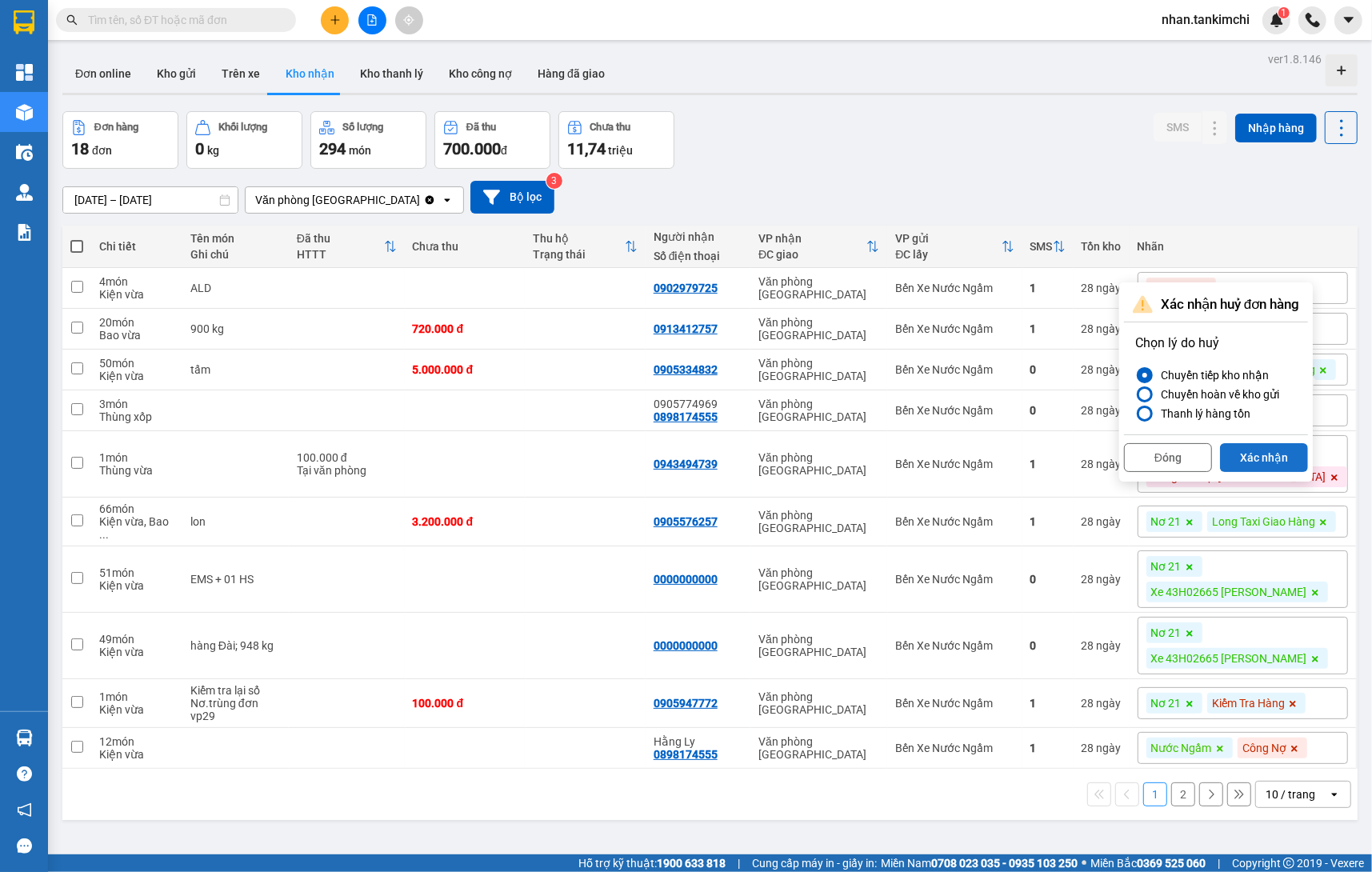
click at [1297, 451] on button "Xác nhận" at bounding box center [1264, 458] width 88 height 29
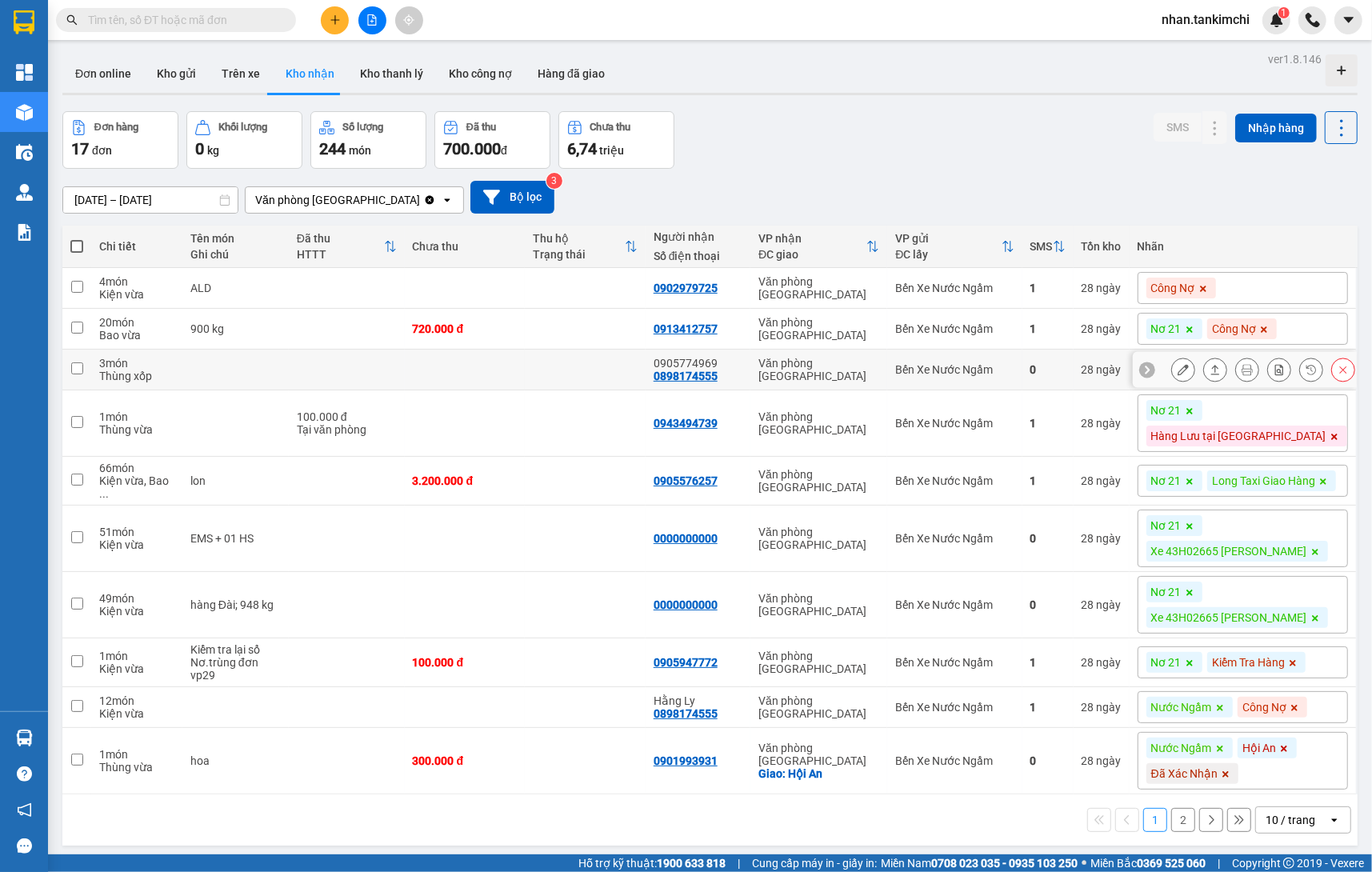
click at [1340, 372] on icon at bounding box center [1344, 370] width 11 height 11
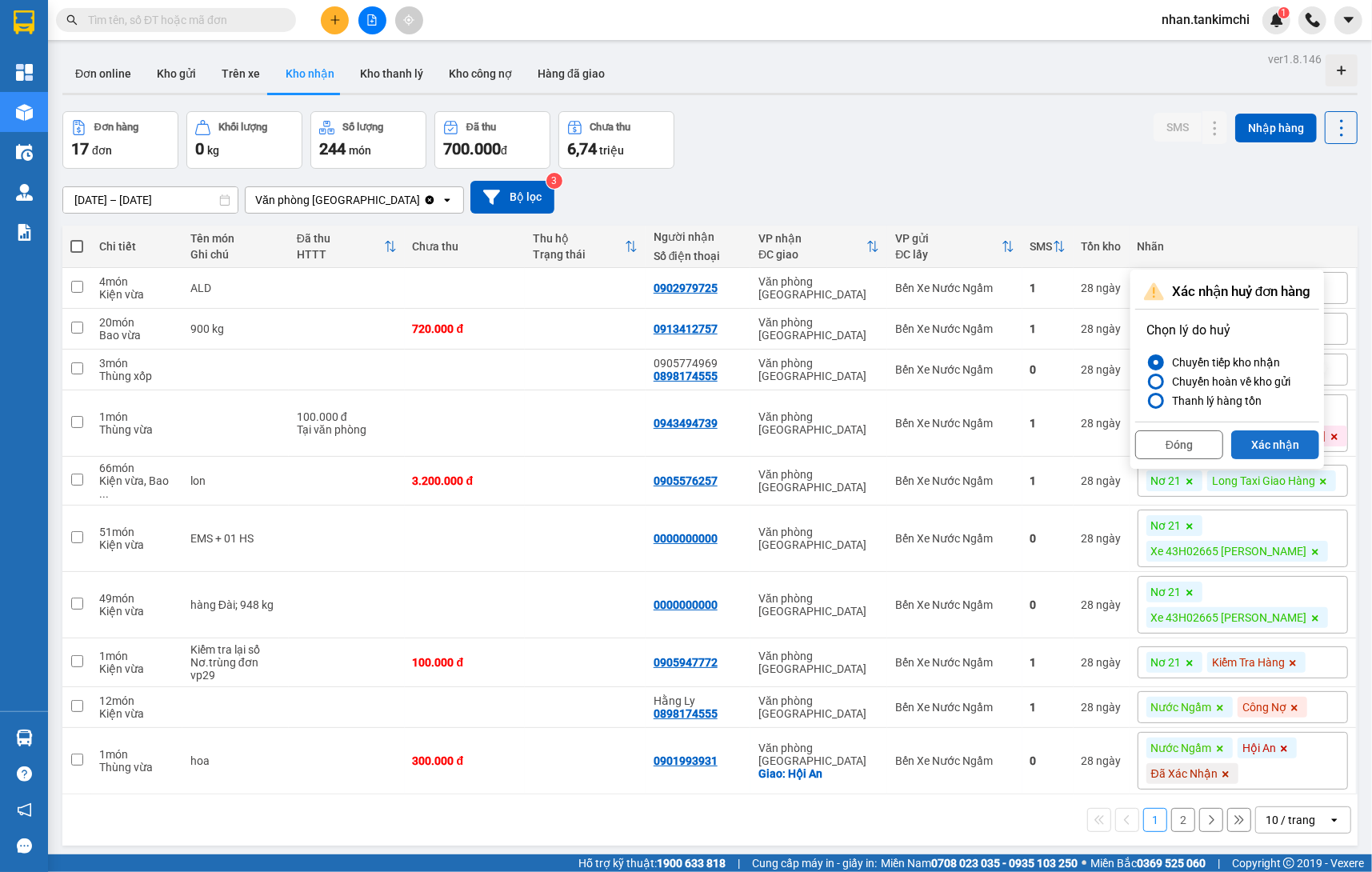
click at [1289, 438] on button "Xác nhận" at bounding box center [1275, 445] width 88 height 29
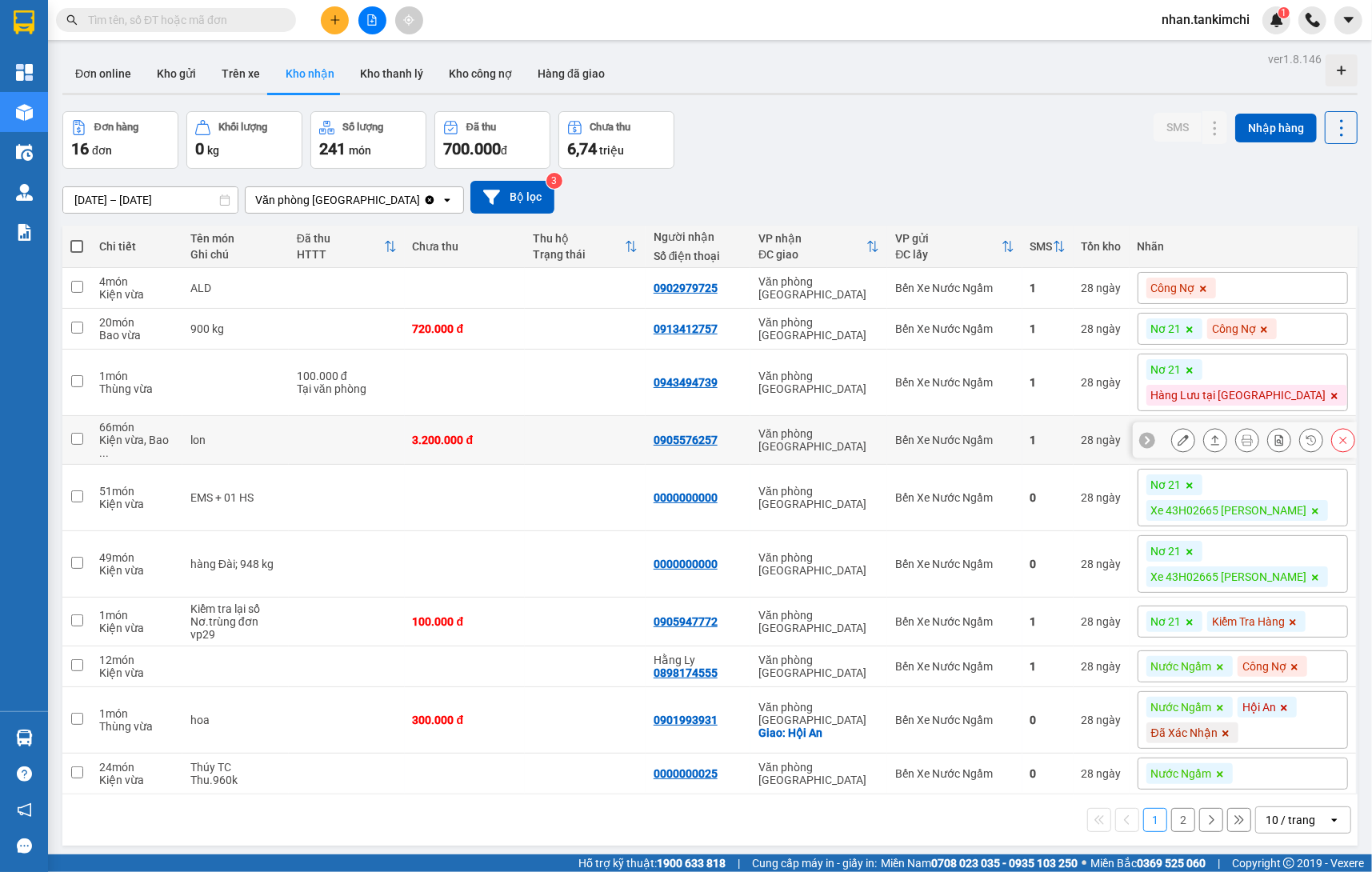
scroll to position [58, 0]
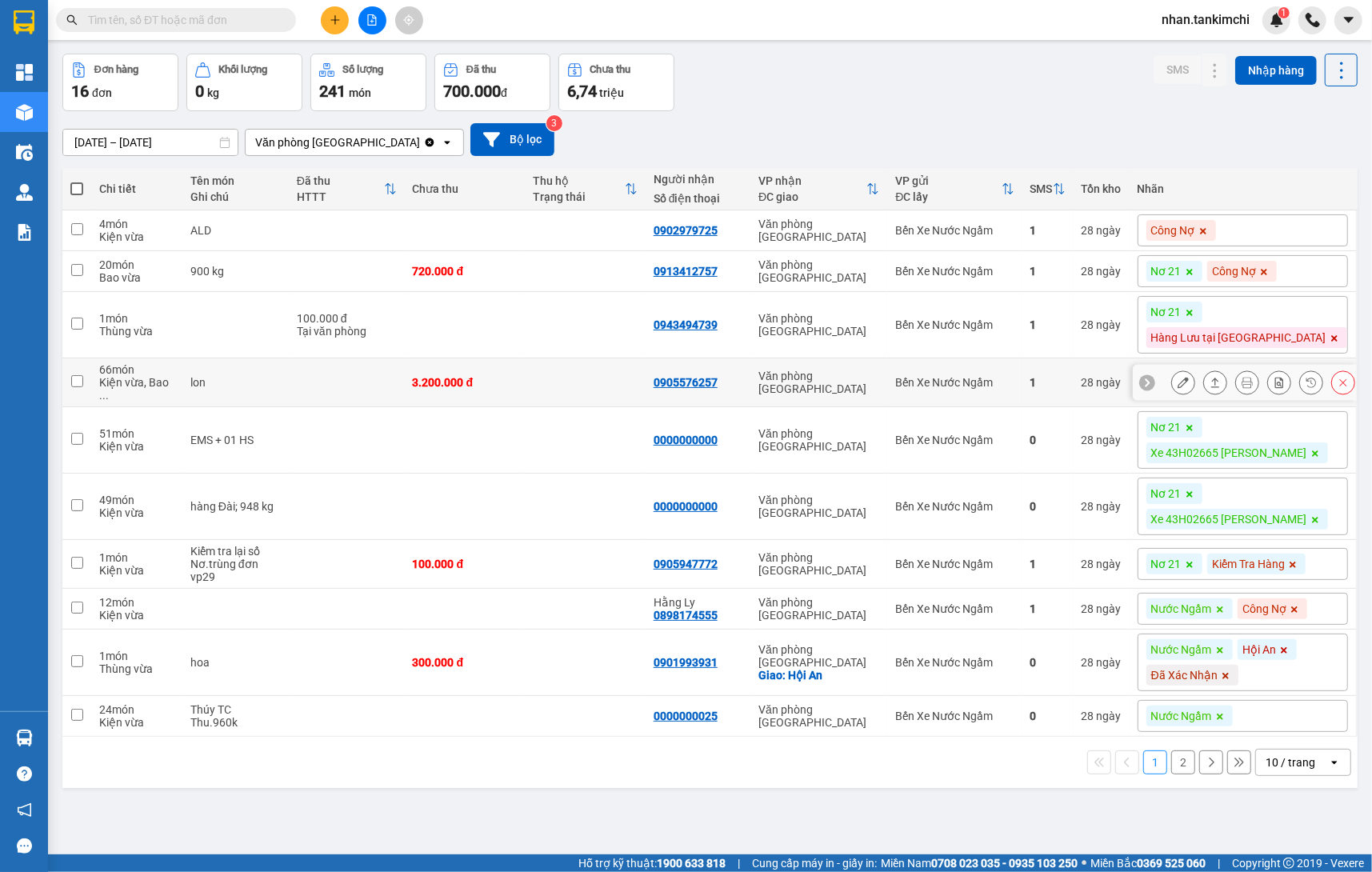
click at [1349, 390] on button at bounding box center [1344, 383] width 23 height 28
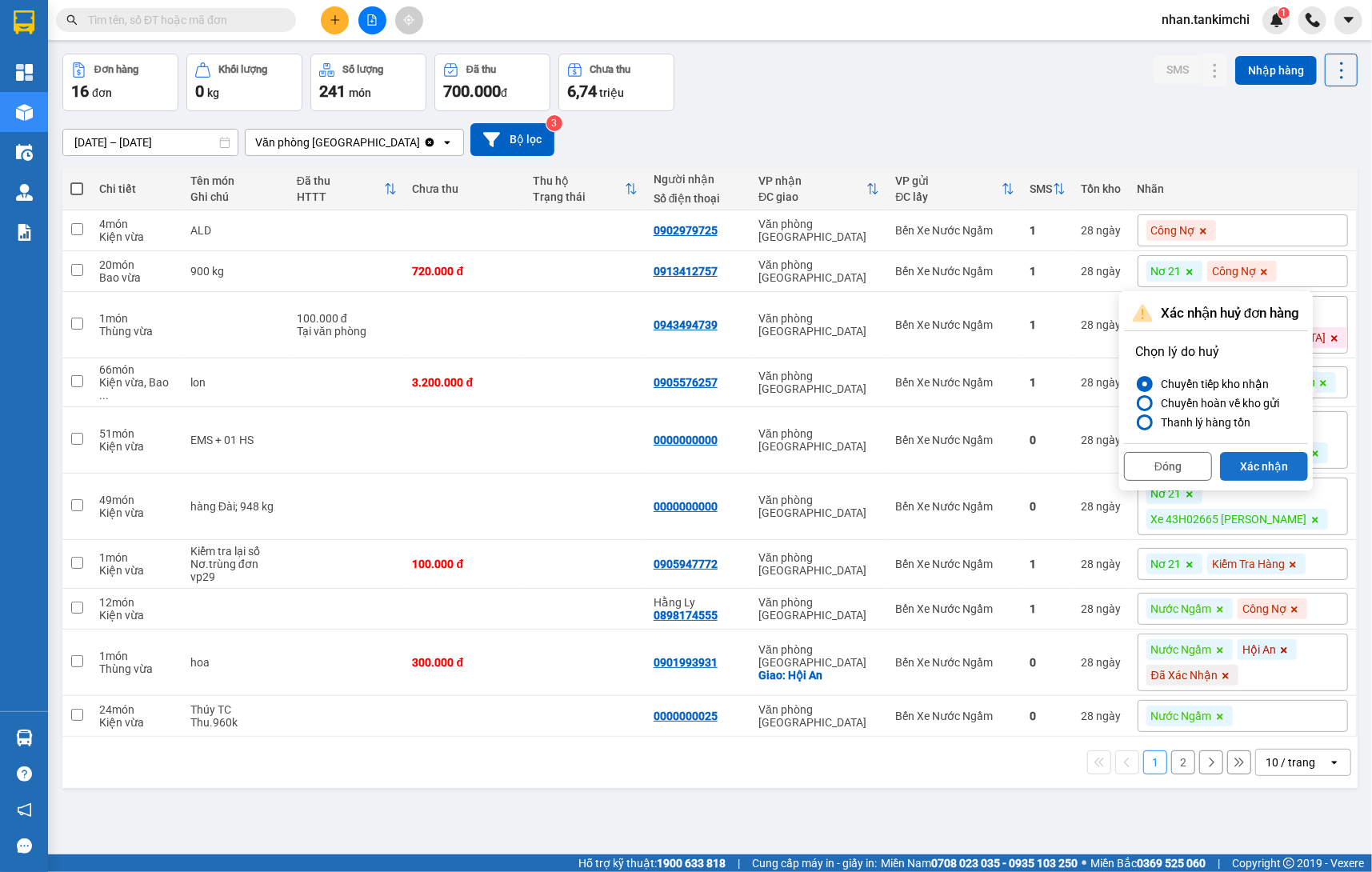
click at [1273, 471] on button "Xác nhận" at bounding box center [1264, 467] width 88 height 29
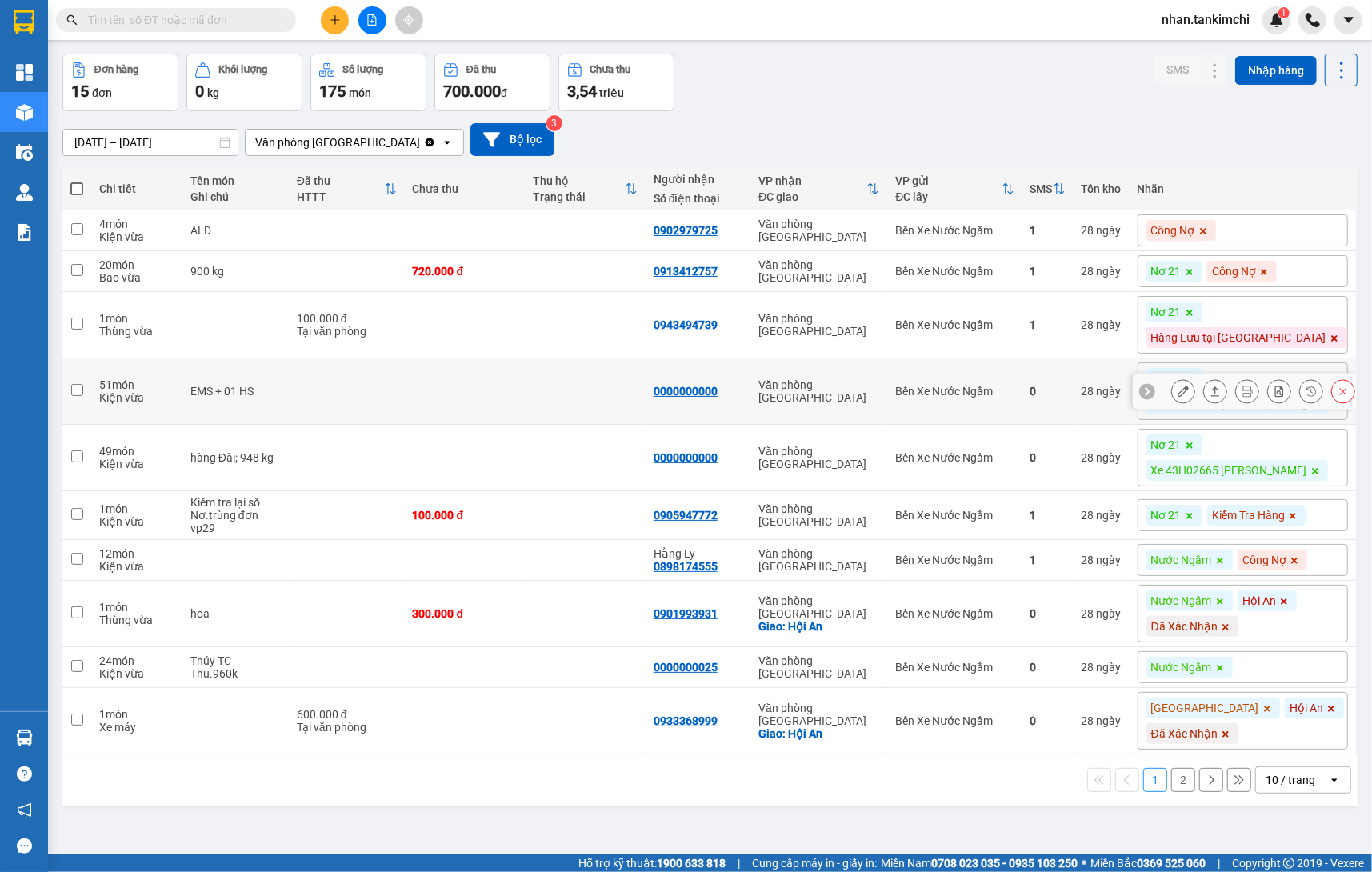
click at [1340, 391] on icon at bounding box center [1344, 391] width 11 height 11
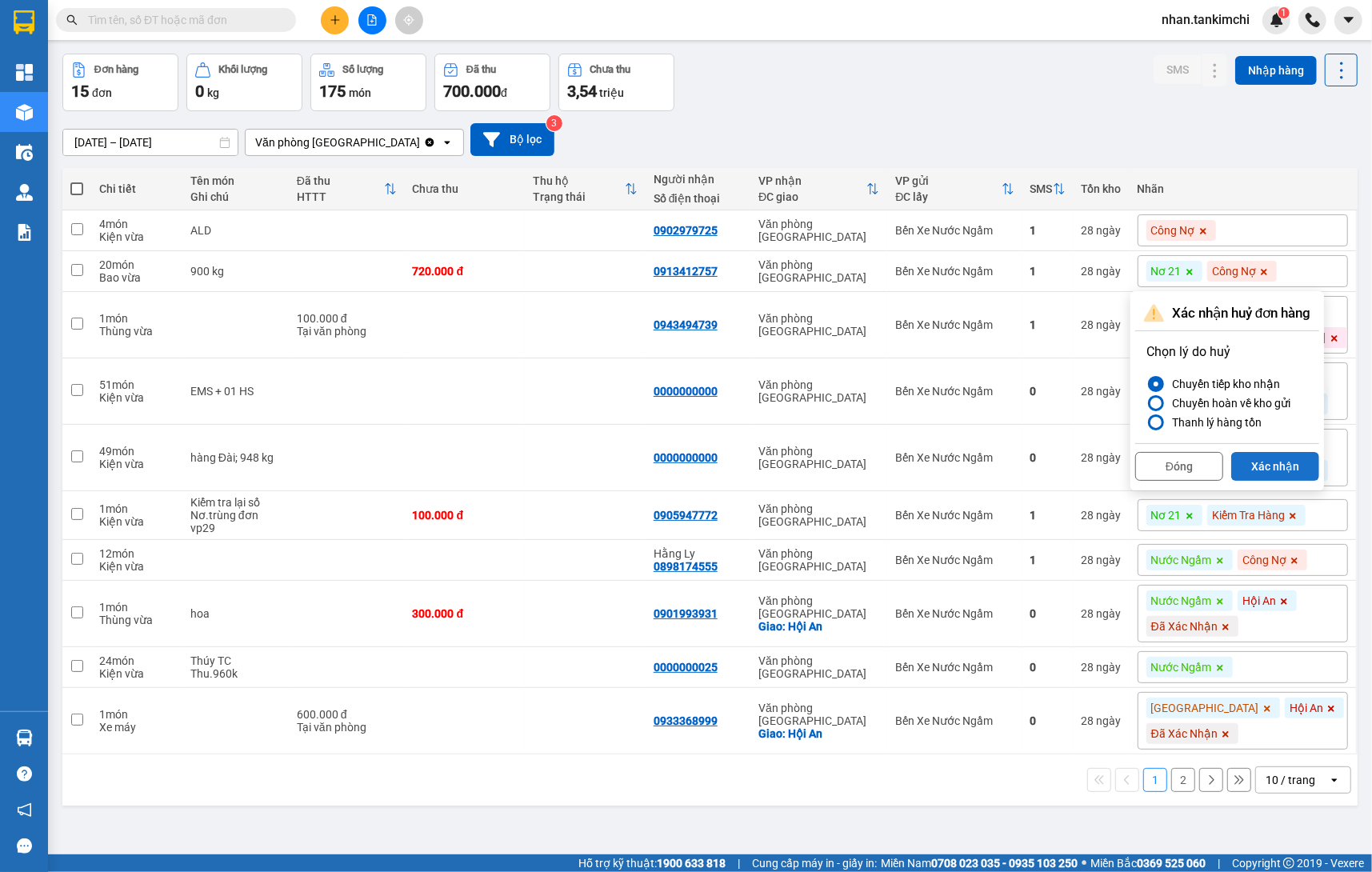
click at [1284, 463] on button "Xác nhận" at bounding box center [1275, 467] width 88 height 29
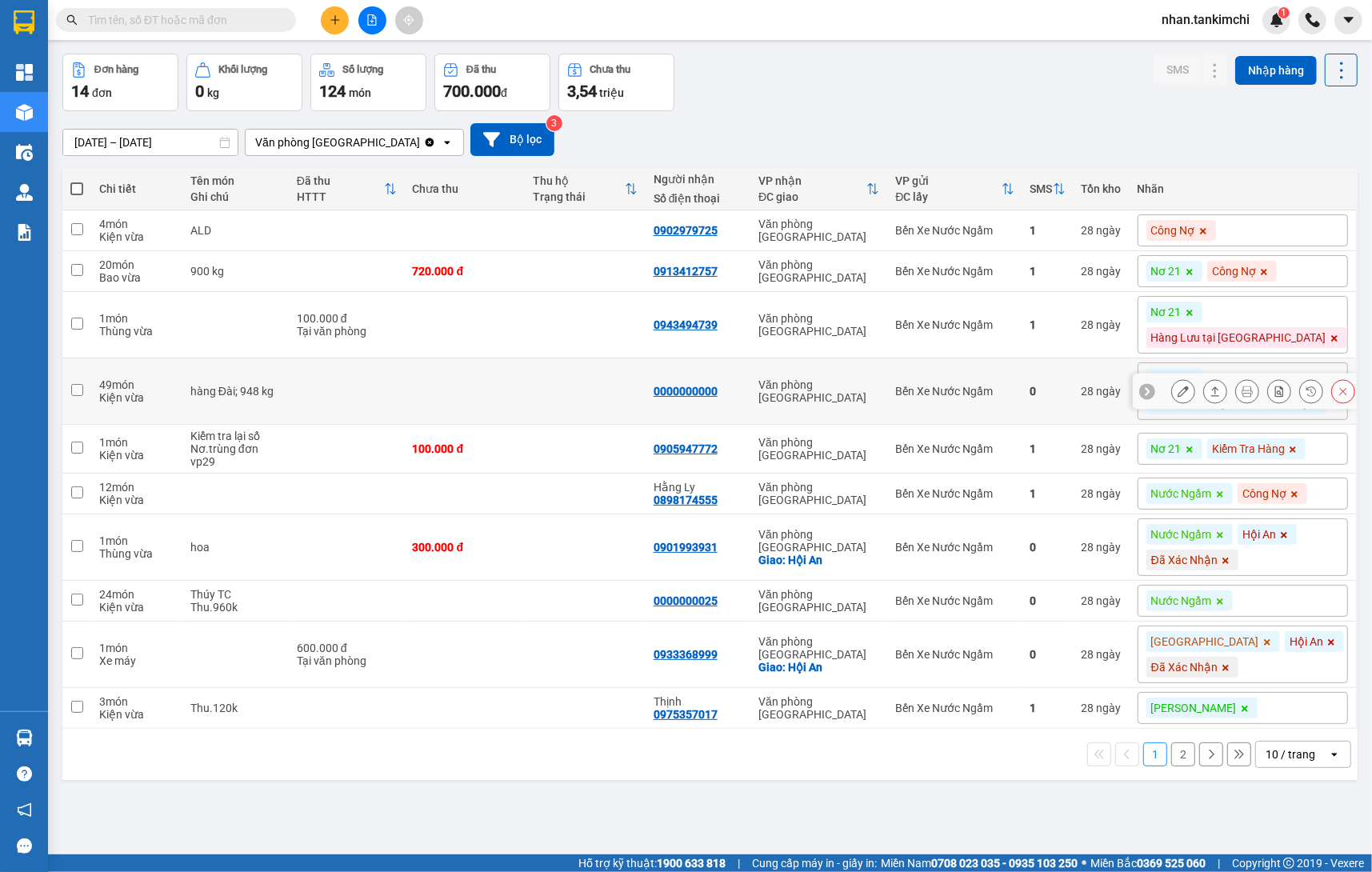
click at [1340, 387] on icon at bounding box center [1344, 391] width 11 height 11
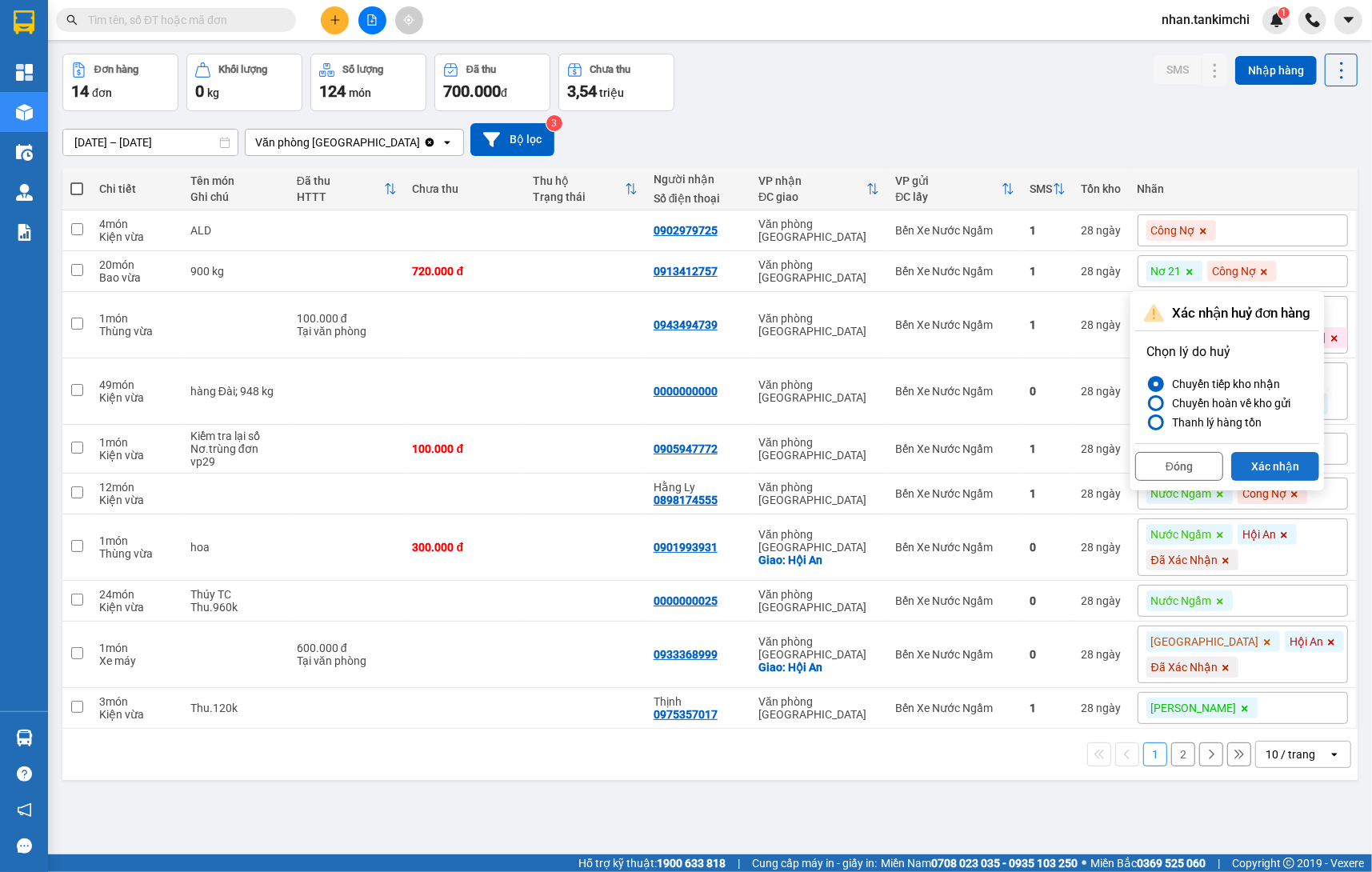
click at [1281, 465] on button "Xác nhận" at bounding box center [1275, 467] width 88 height 29
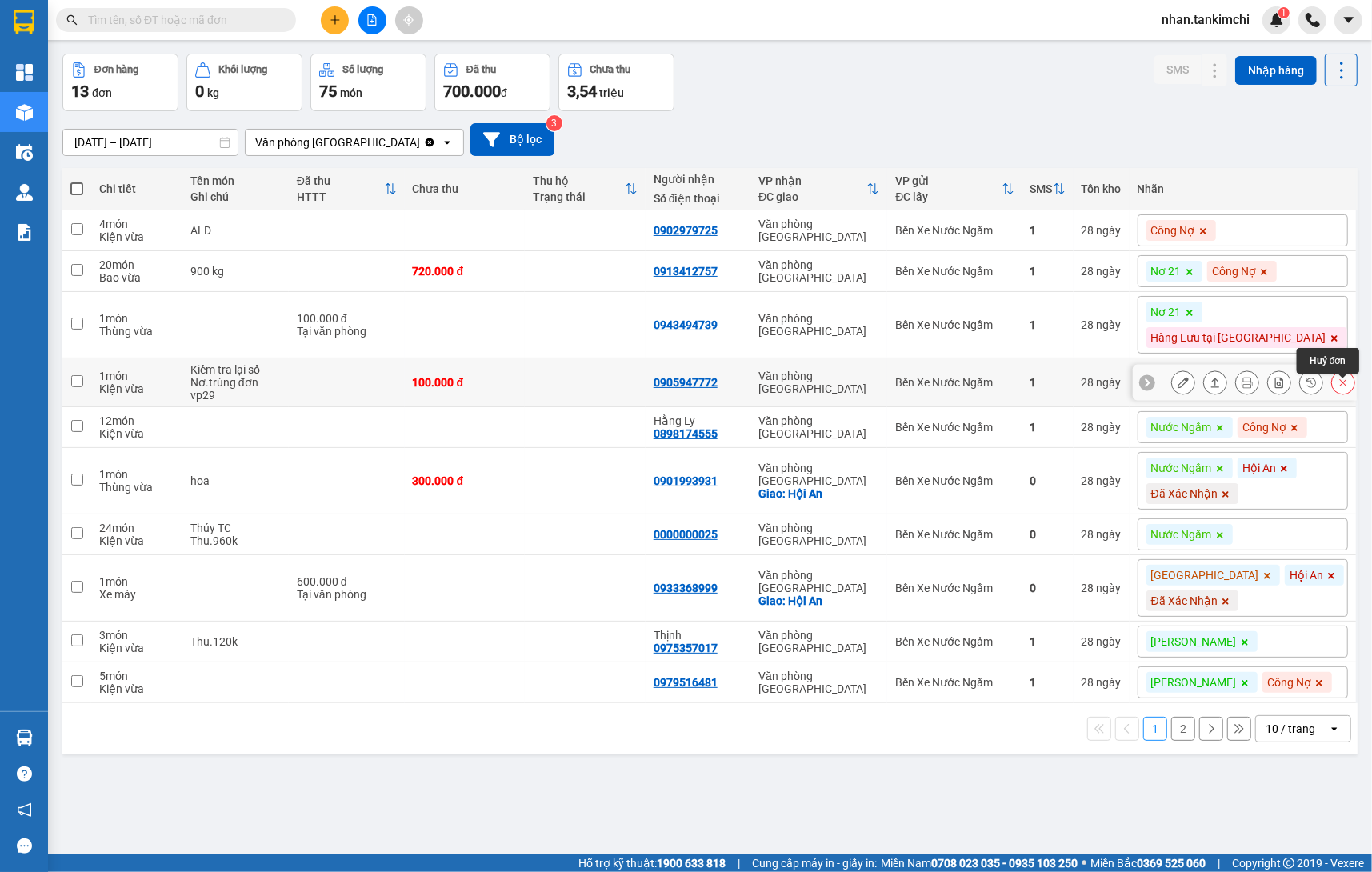
click at [1355, 387] on div at bounding box center [1344, 383] width 24 height 24
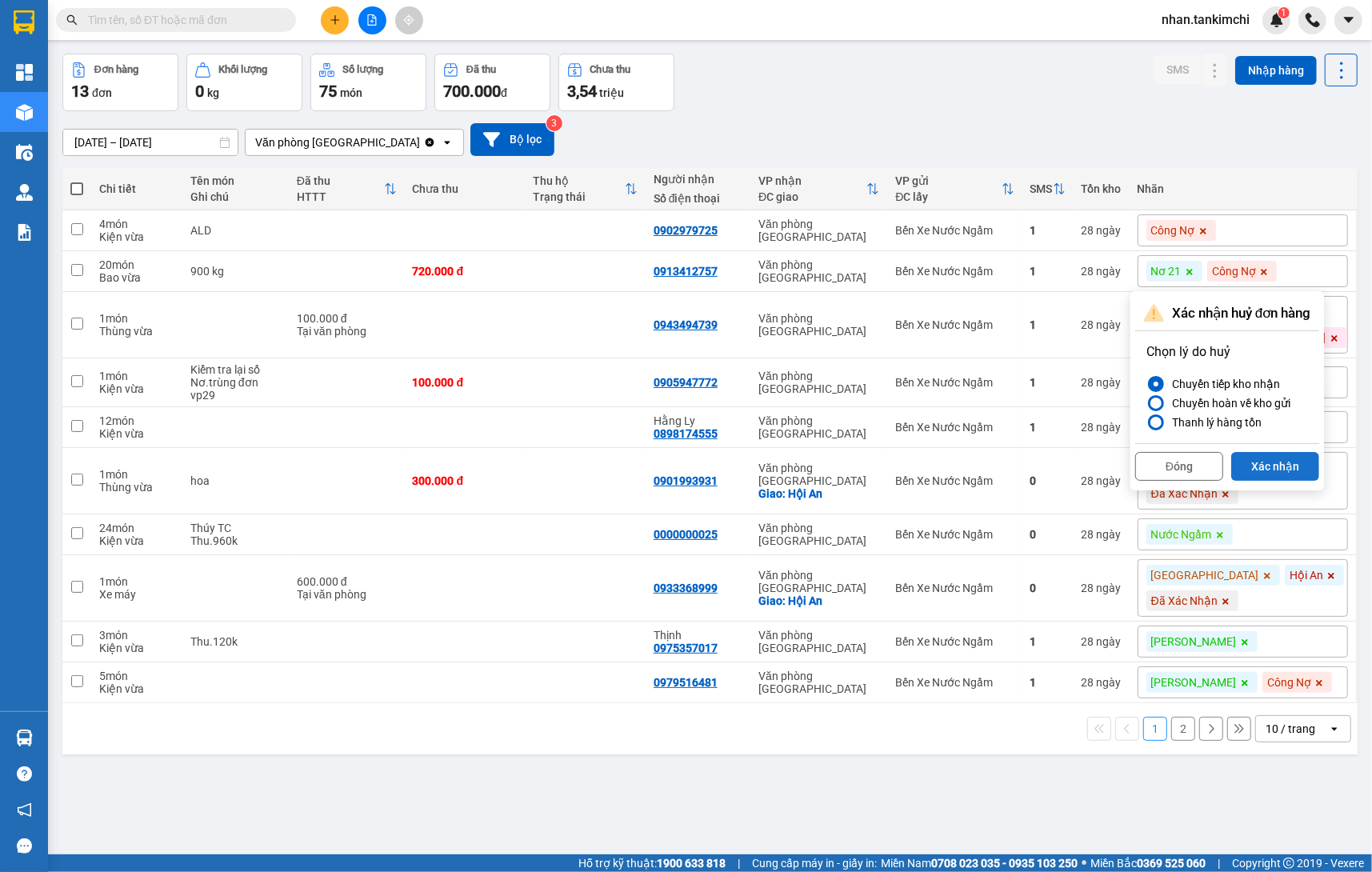
click at [1288, 467] on button "Xác nhận" at bounding box center [1275, 467] width 88 height 29
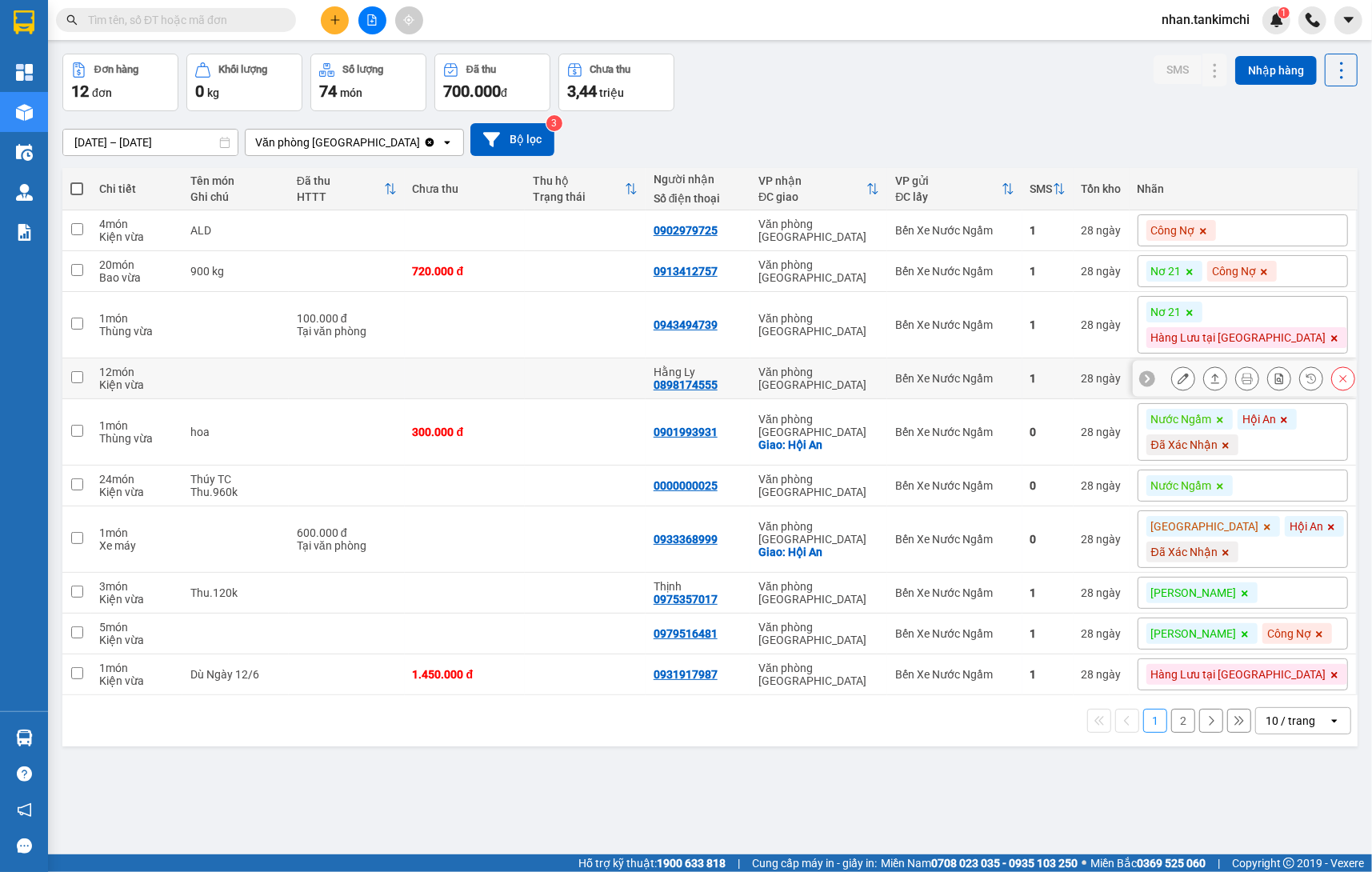
click at [1342, 384] on icon at bounding box center [1344, 378] width 11 height 11
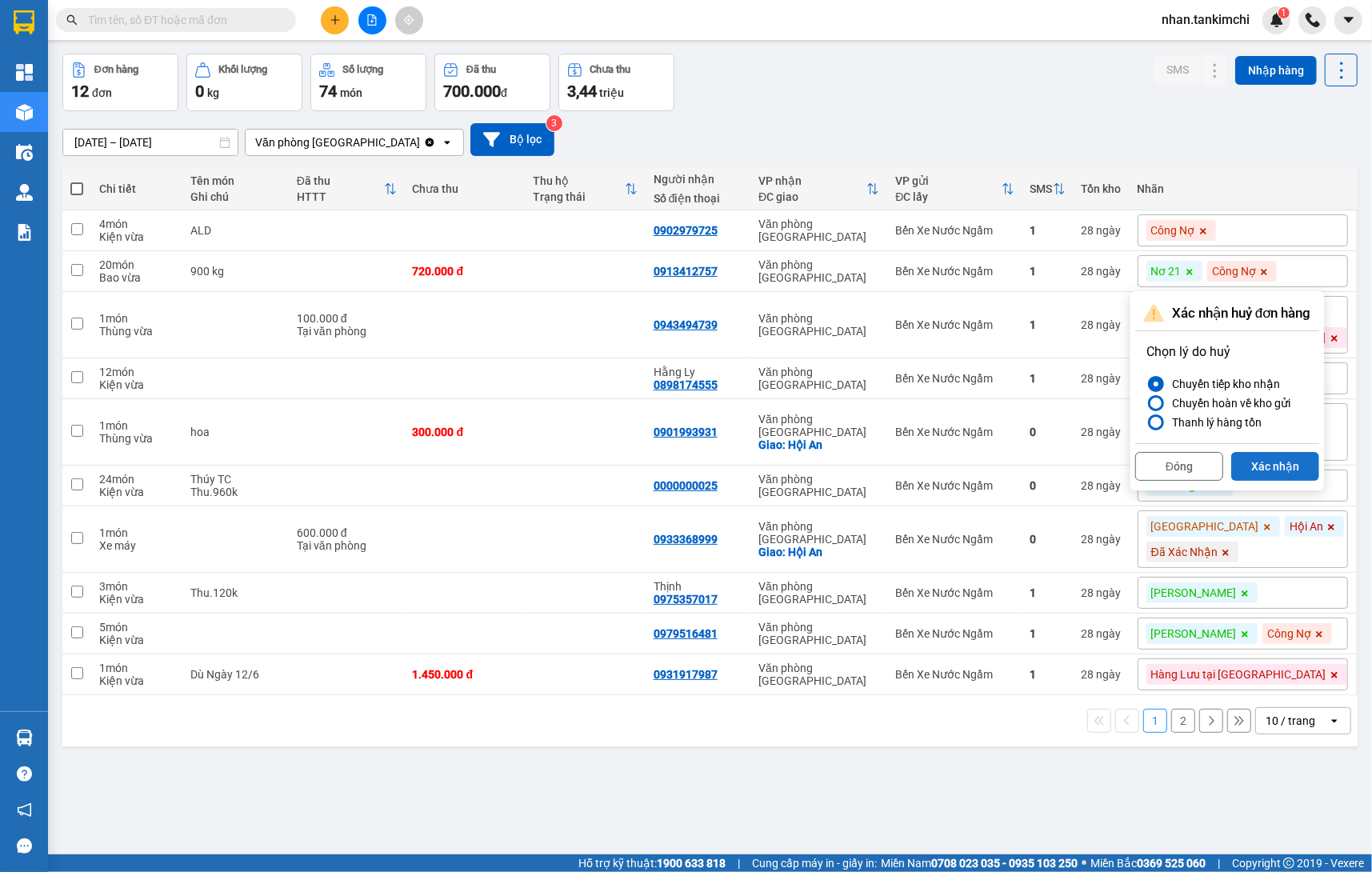
click at [1281, 465] on button "Xác nhận" at bounding box center [1275, 467] width 88 height 29
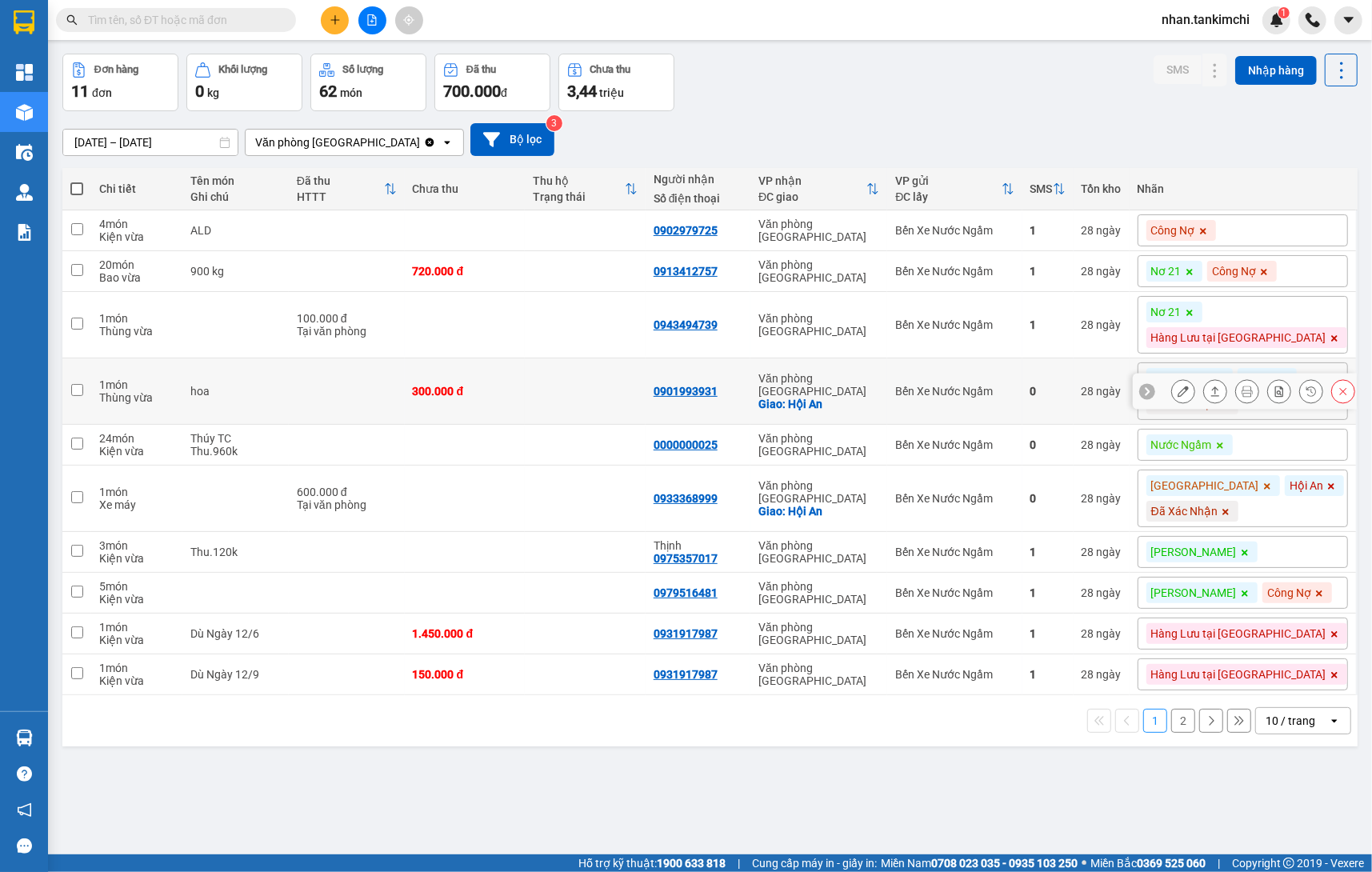
click at [1332, 401] on button at bounding box center [1344, 391] width 23 height 28
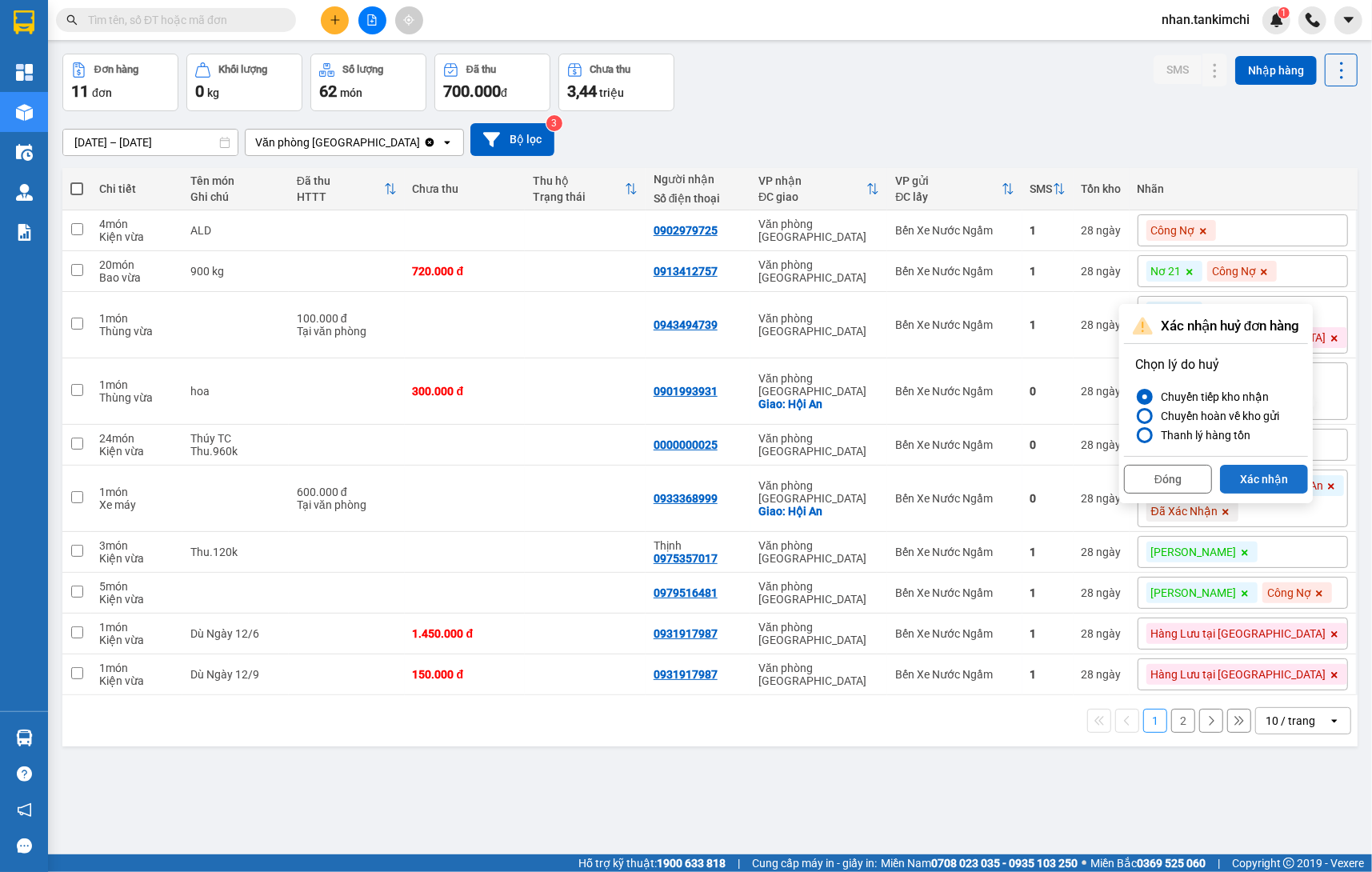
click at [1292, 482] on button "Xác nhận" at bounding box center [1264, 480] width 88 height 29
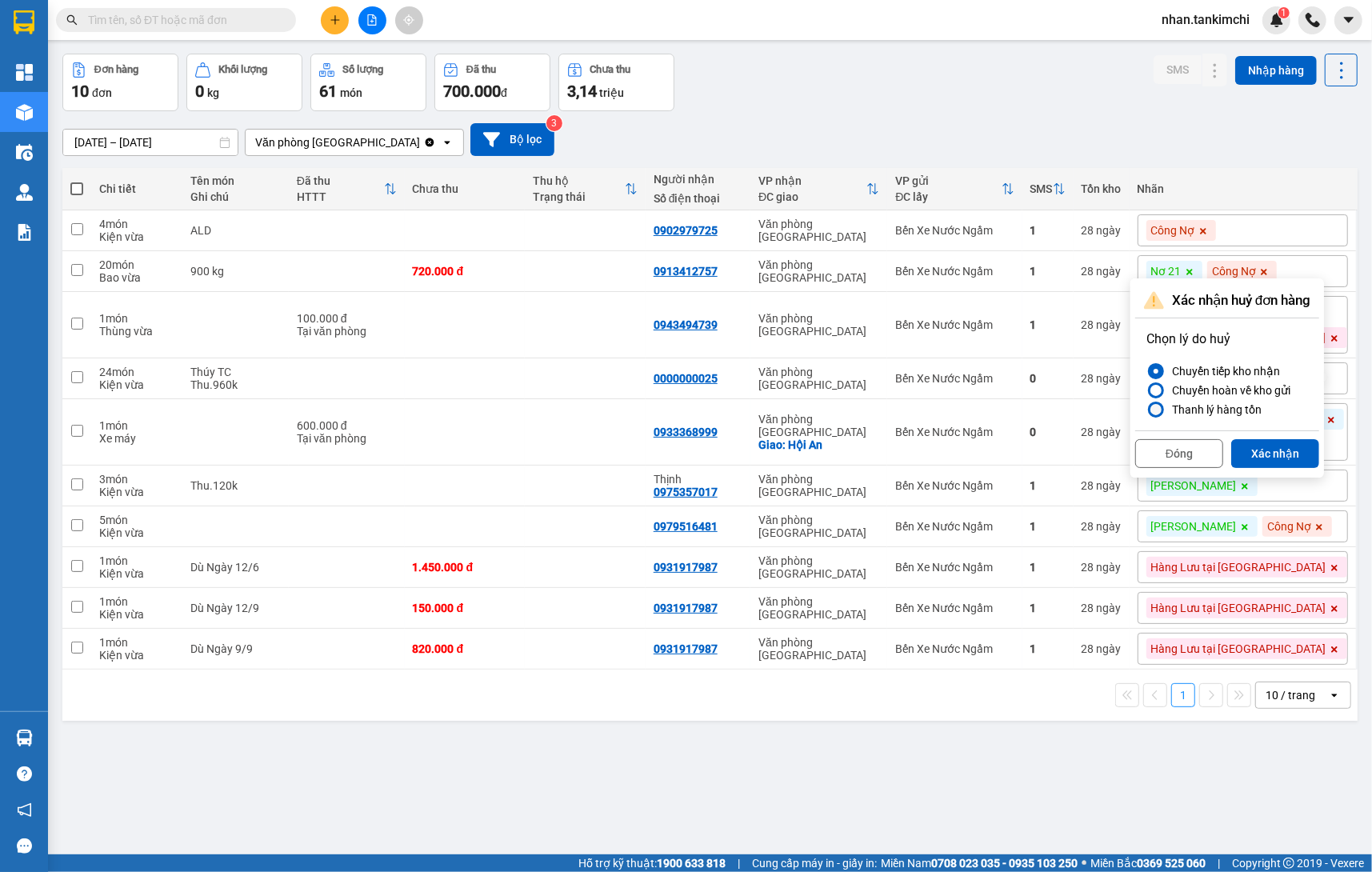
click at [1286, 425] on div "Chọn lý do huỷ Chuyển tiếp kho nhận Chuyển hoàn về kho gửi Thanh lý hàng tồn" at bounding box center [1227, 374] width 184 height 112
click at [1282, 440] on button "Xác nhận" at bounding box center [1275, 454] width 88 height 29
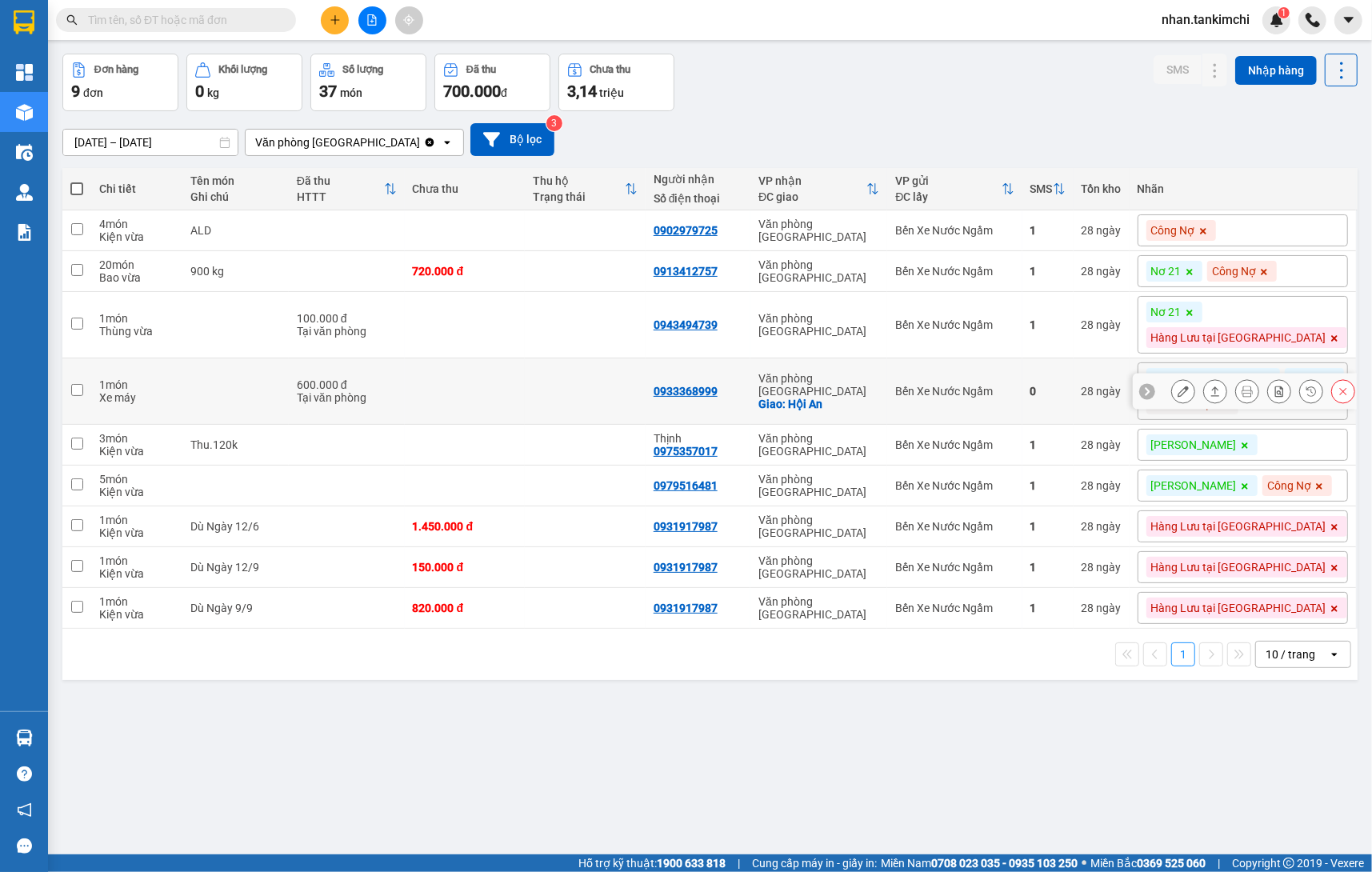
click at [1349, 406] on button at bounding box center [1344, 391] width 23 height 28
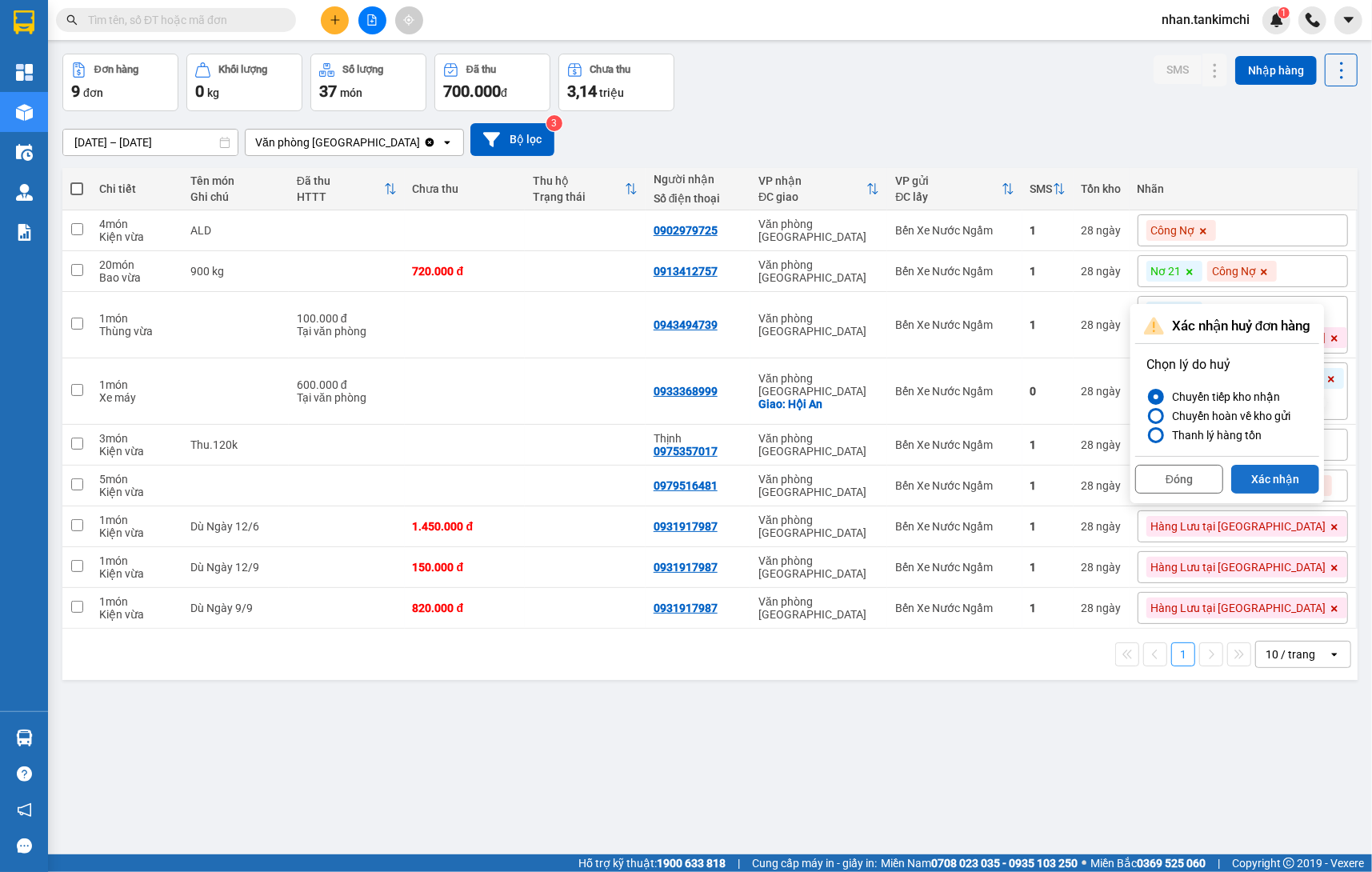
click at [1289, 478] on button "Xác nhận" at bounding box center [1275, 480] width 88 height 29
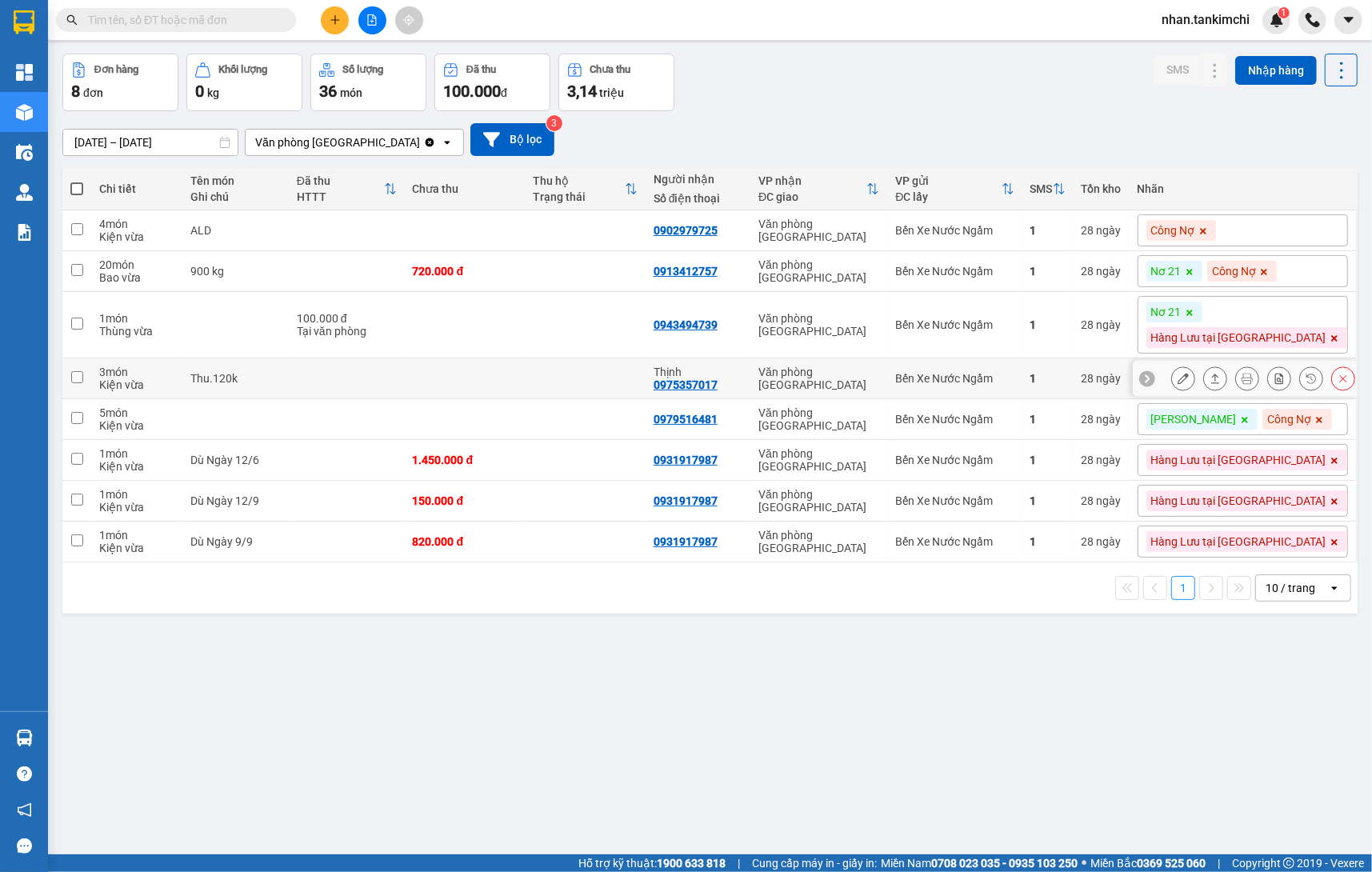
click at [1343, 378] on icon at bounding box center [1344, 378] width 11 height 11
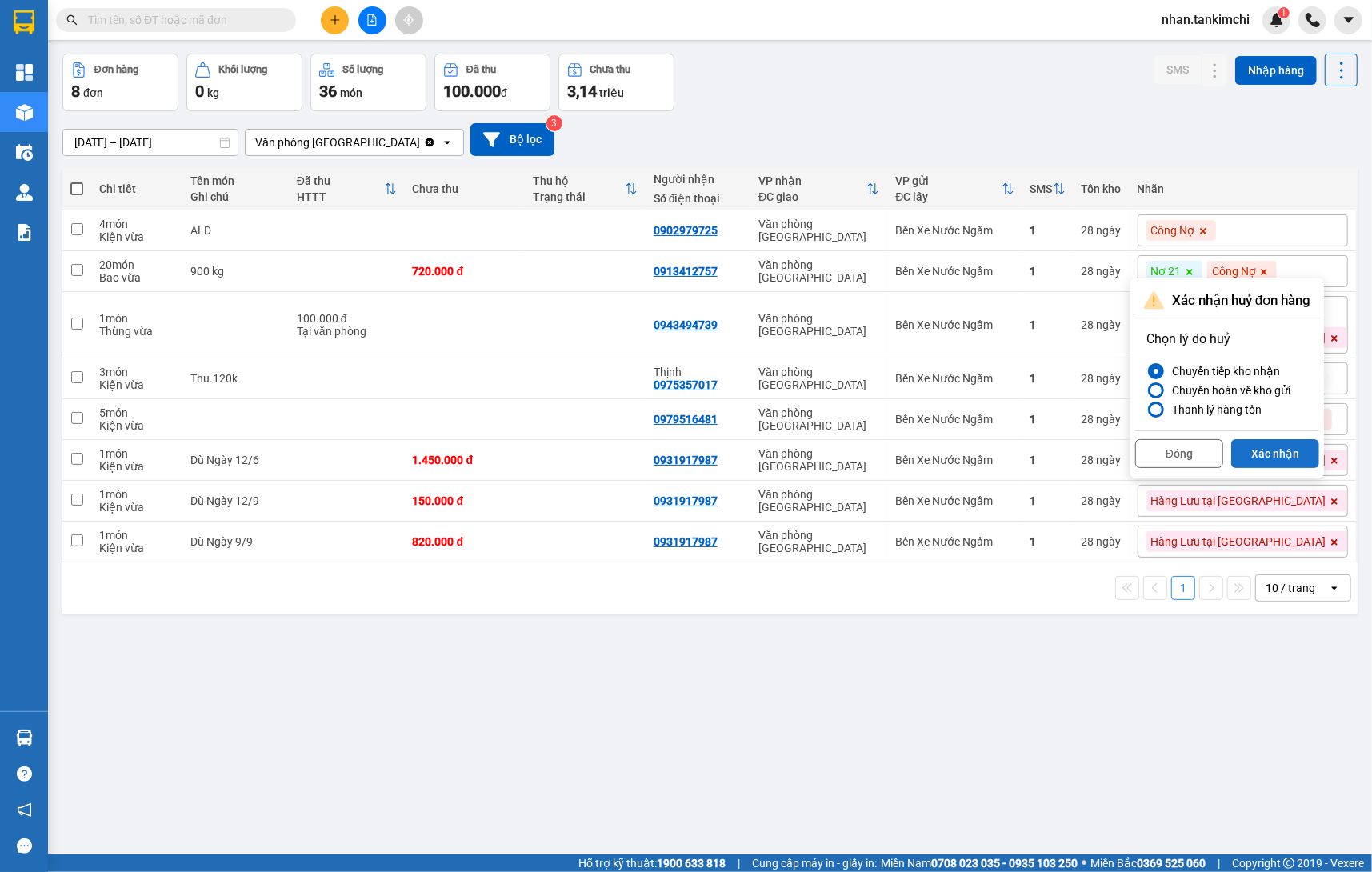
click at [1299, 439] on button "Xác nhận" at bounding box center [1275, 454] width 88 height 29
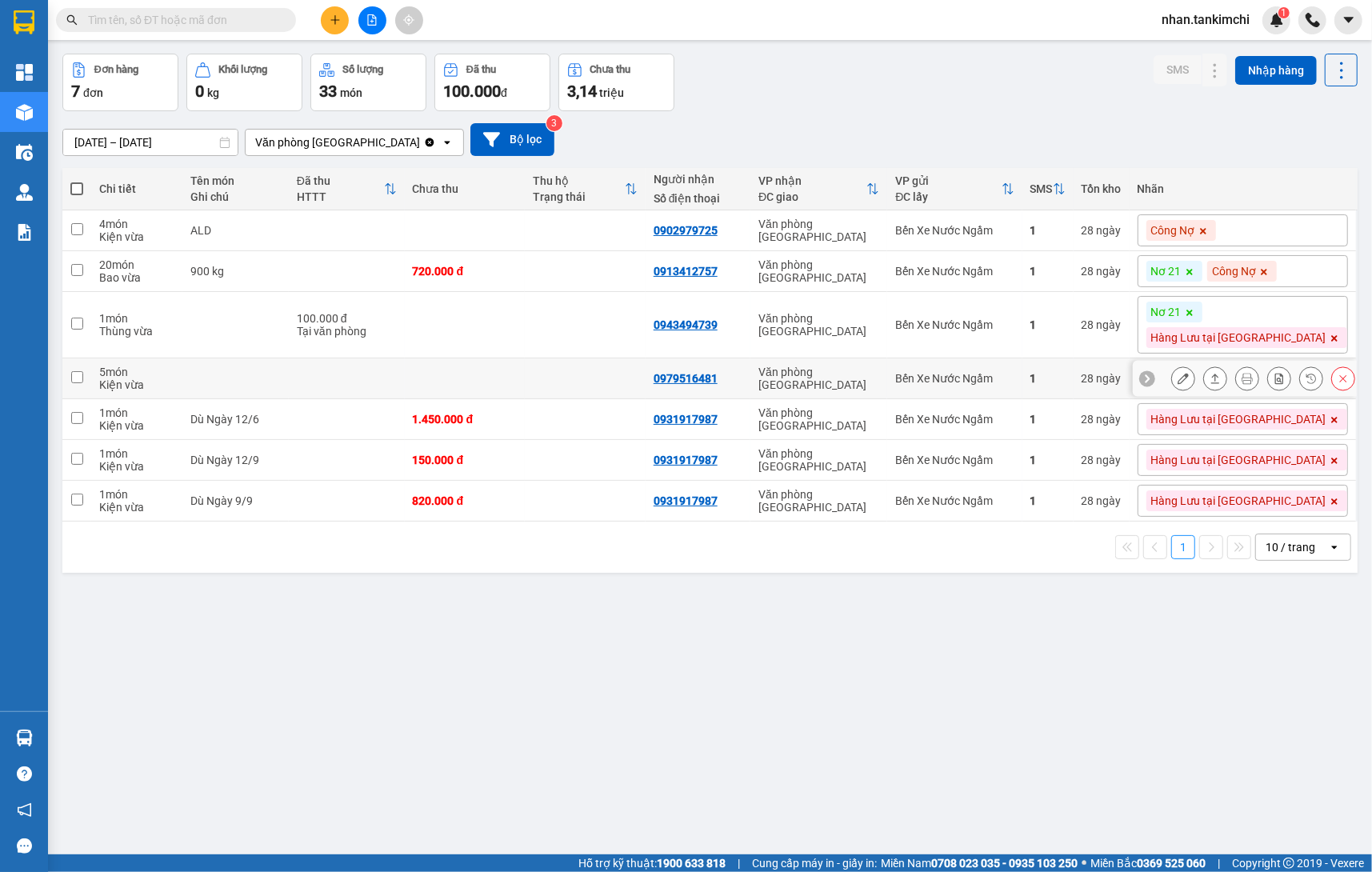
click at [1341, 384] on icon at bounding box center [1344, 378] width 11 height 11
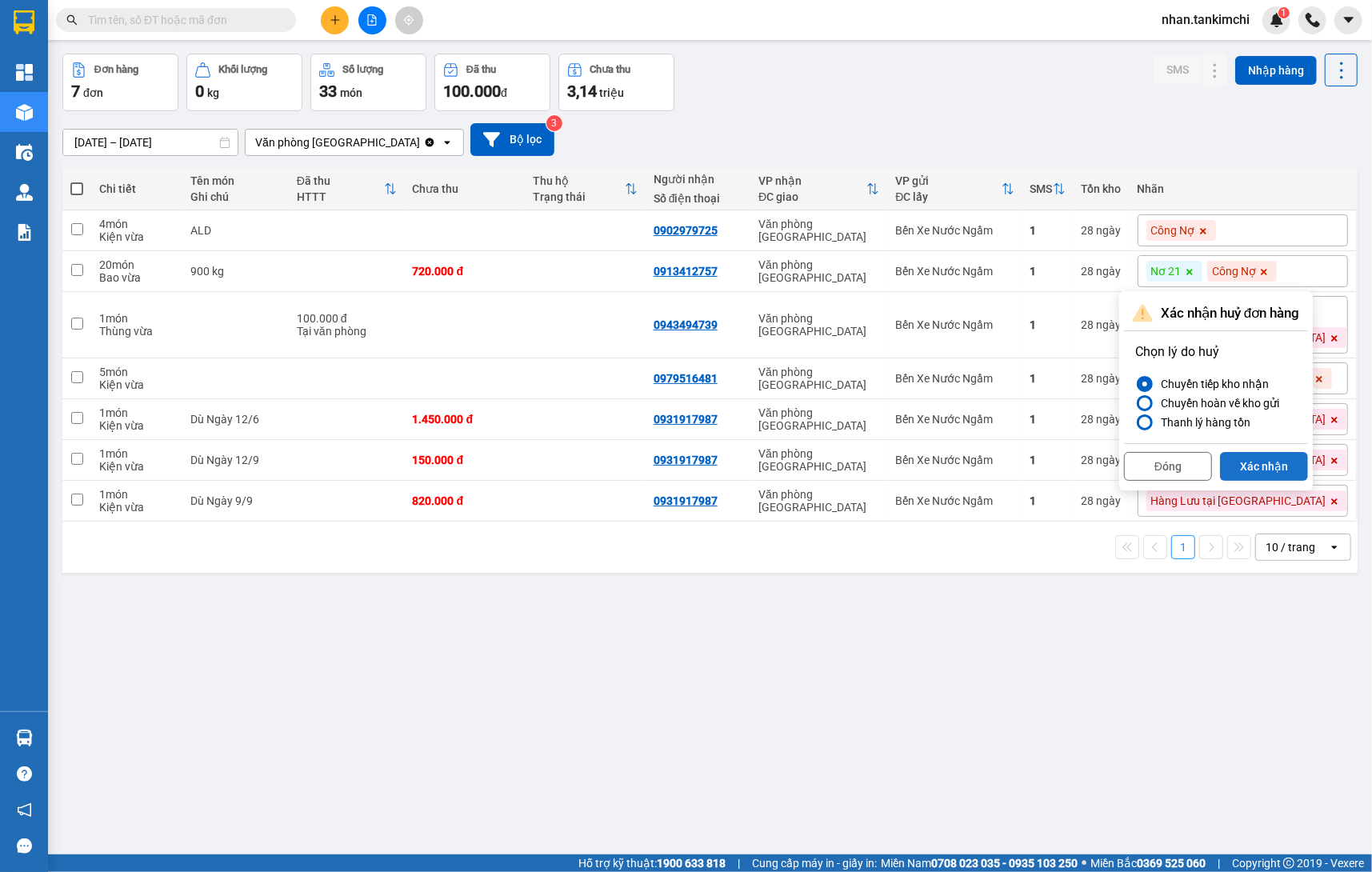
click at [1272, 455] on button "Xác nhận" at bounding box center [1264, 467] width 88 height 29
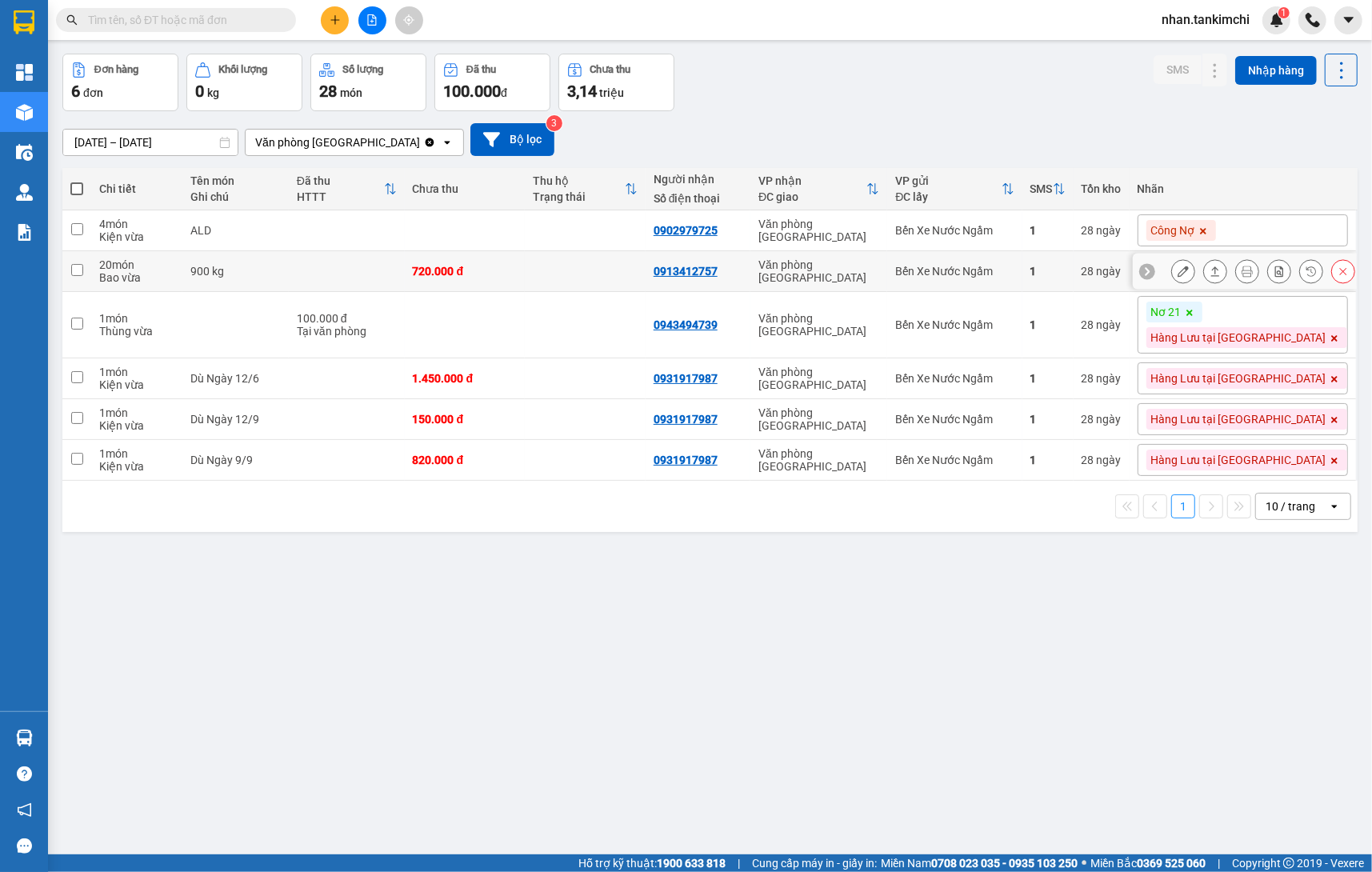
click at [1345, 274] on icon at bounding box center [1344, 271] width 11 height 11
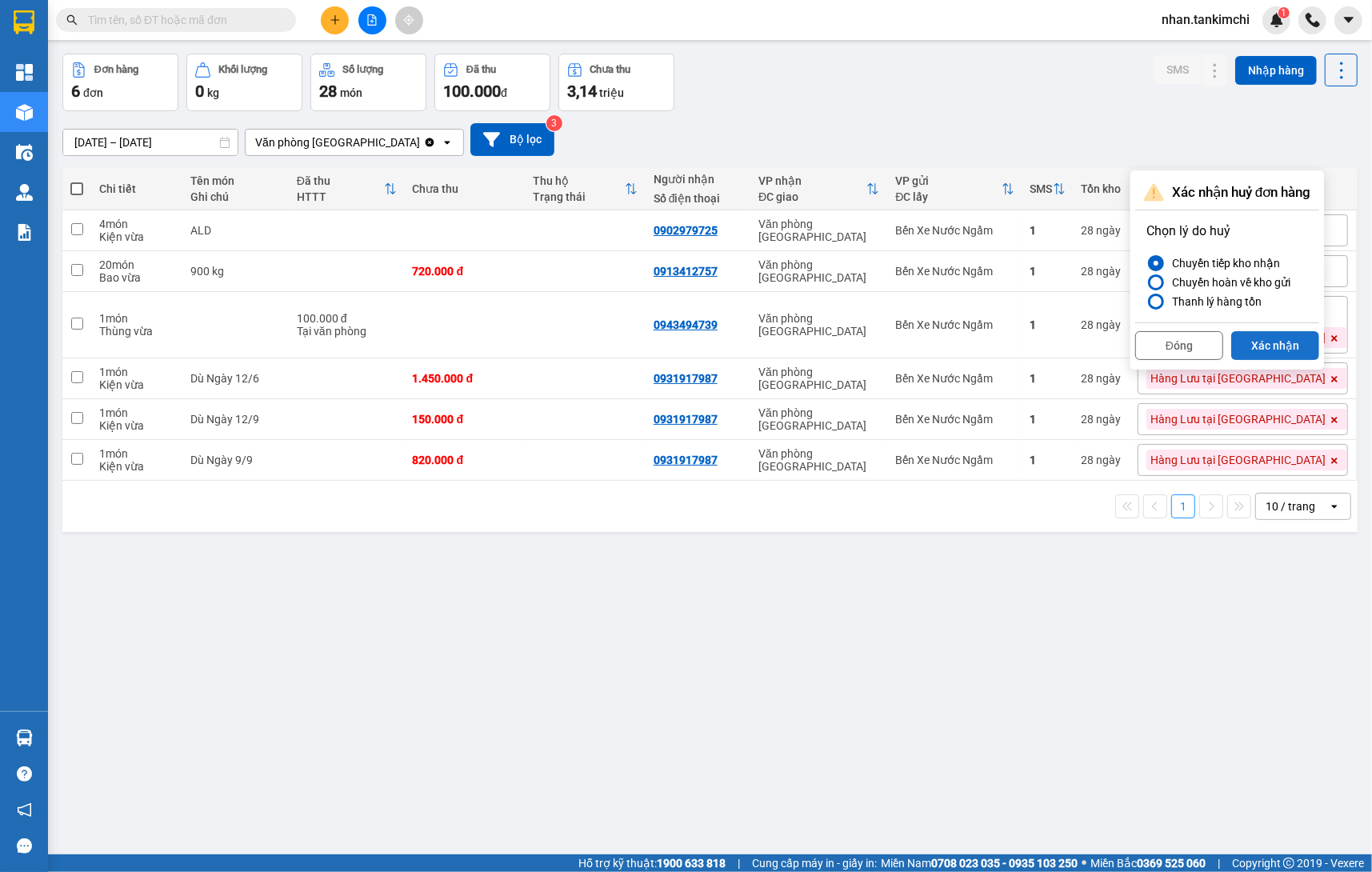
click at [1288, 339] on button "Xác nhận" at bounding box center [1275, 346] width 88 height 29
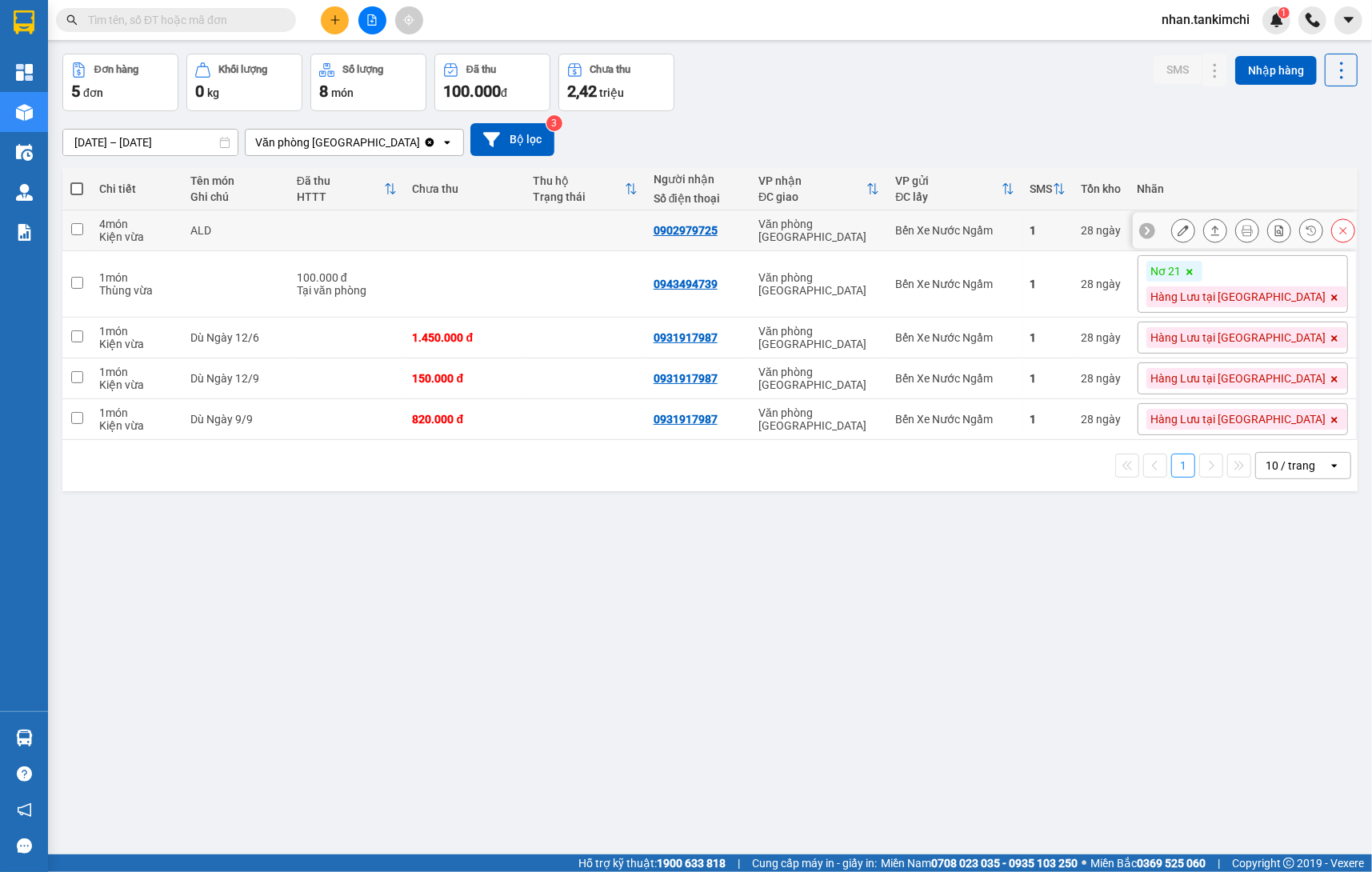
click at [1347, 229] on icon at bounding box center [1344, 230] width 11 height 11
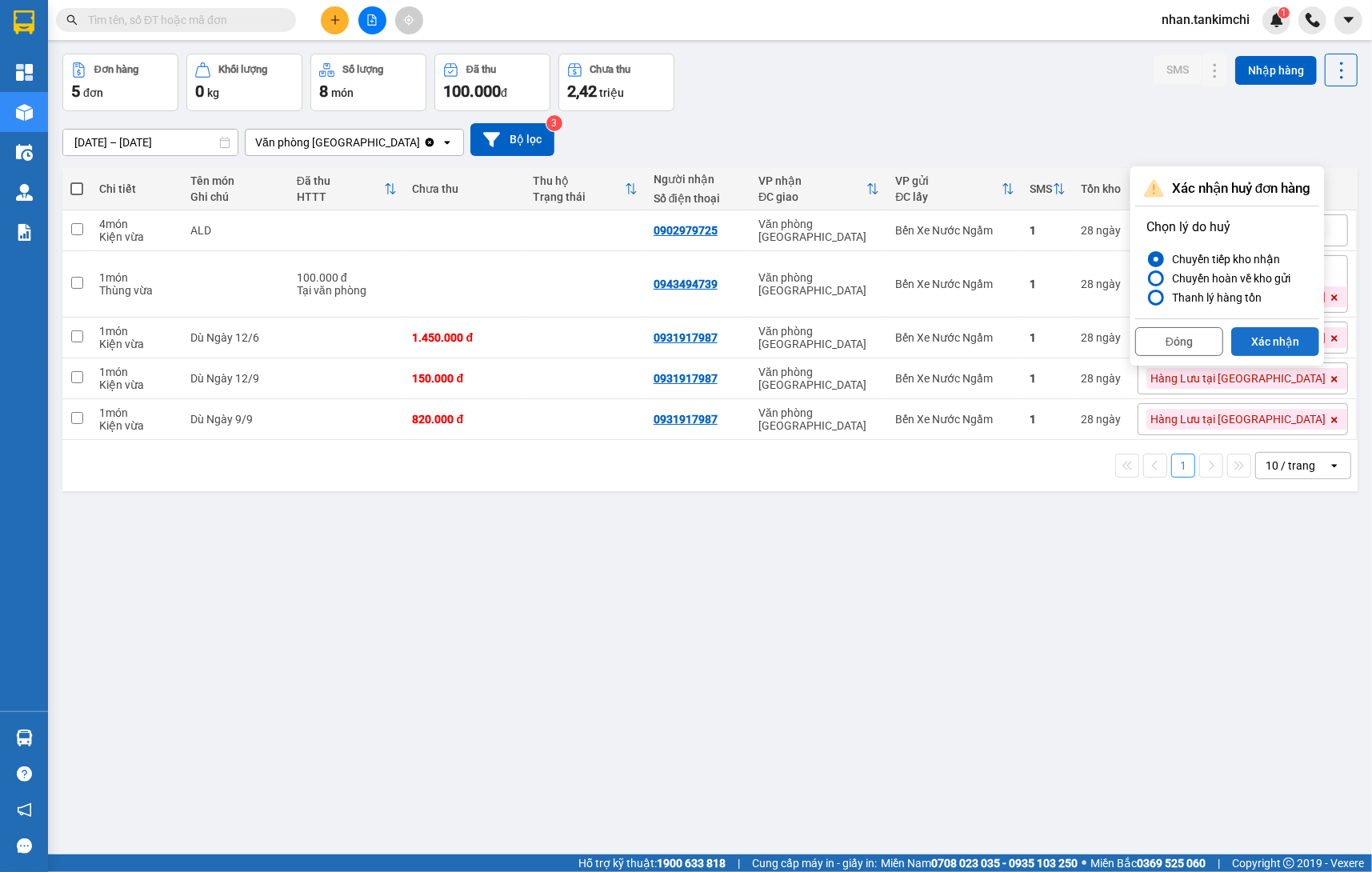
click at [1280, 330] on button "Xác nhận" at bounding box center [1275, 342] width 88 height 29
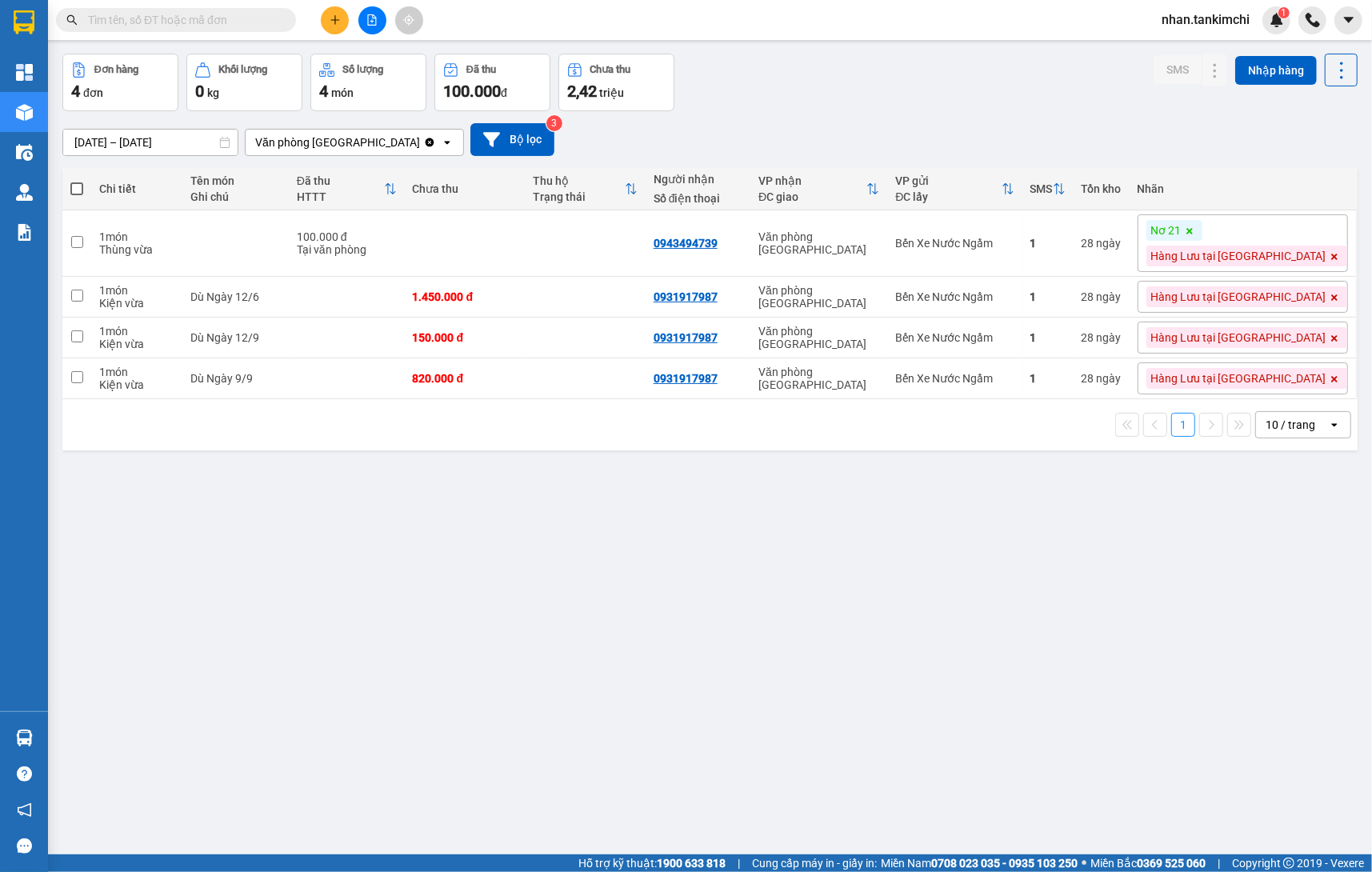
click at [338, 12] on button at bounding box center [335, 20] width 28 height 28
click at [391, 63] on div "Tạo đơn hàng" at bounding box center [398, 59] width 70 height 18
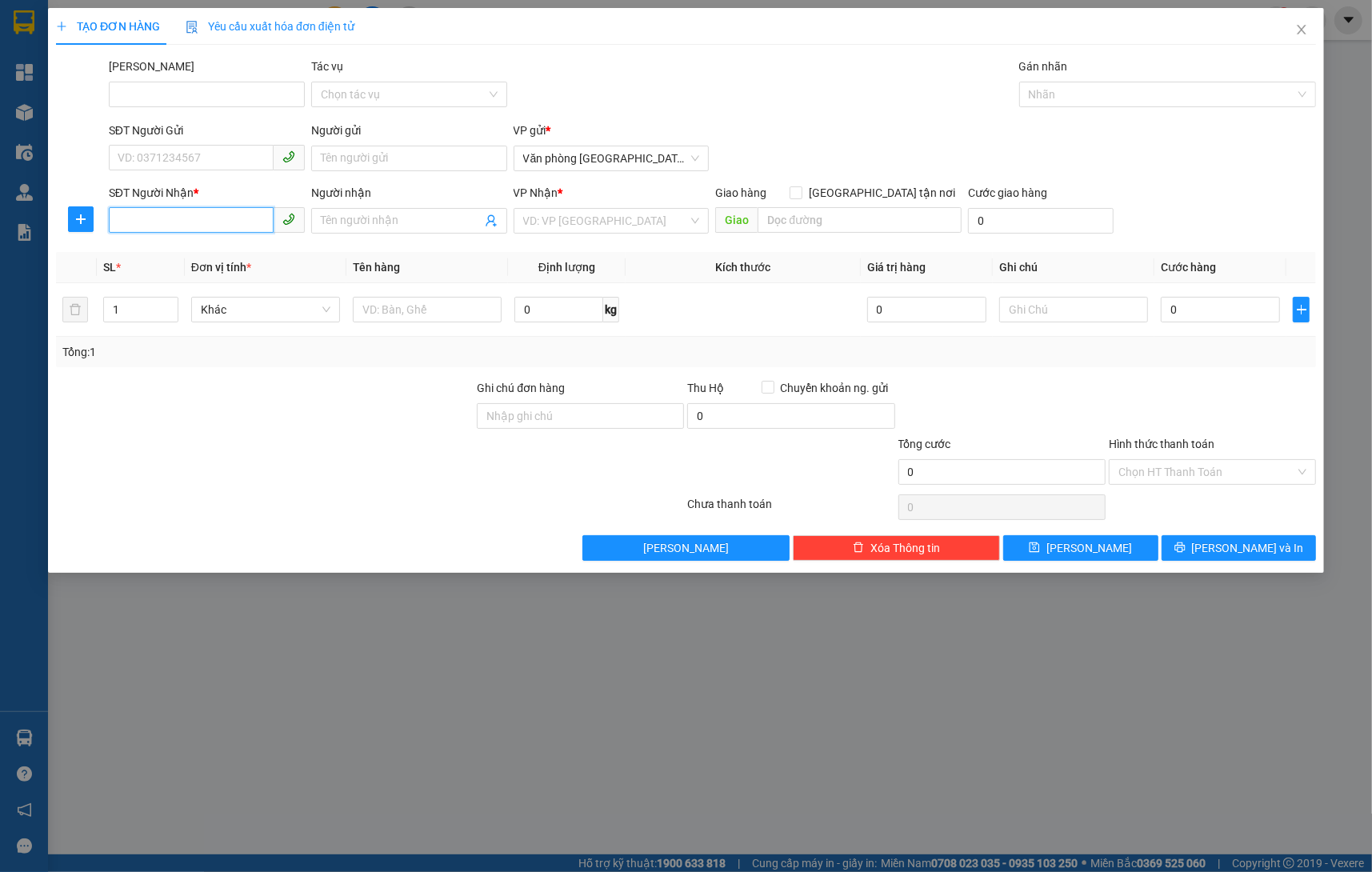
click at [209, 215] on input "SĐT Người Nhận *" at bounding box center [190, 220] width 165 height 26
type input "9"
type input "0931917987"
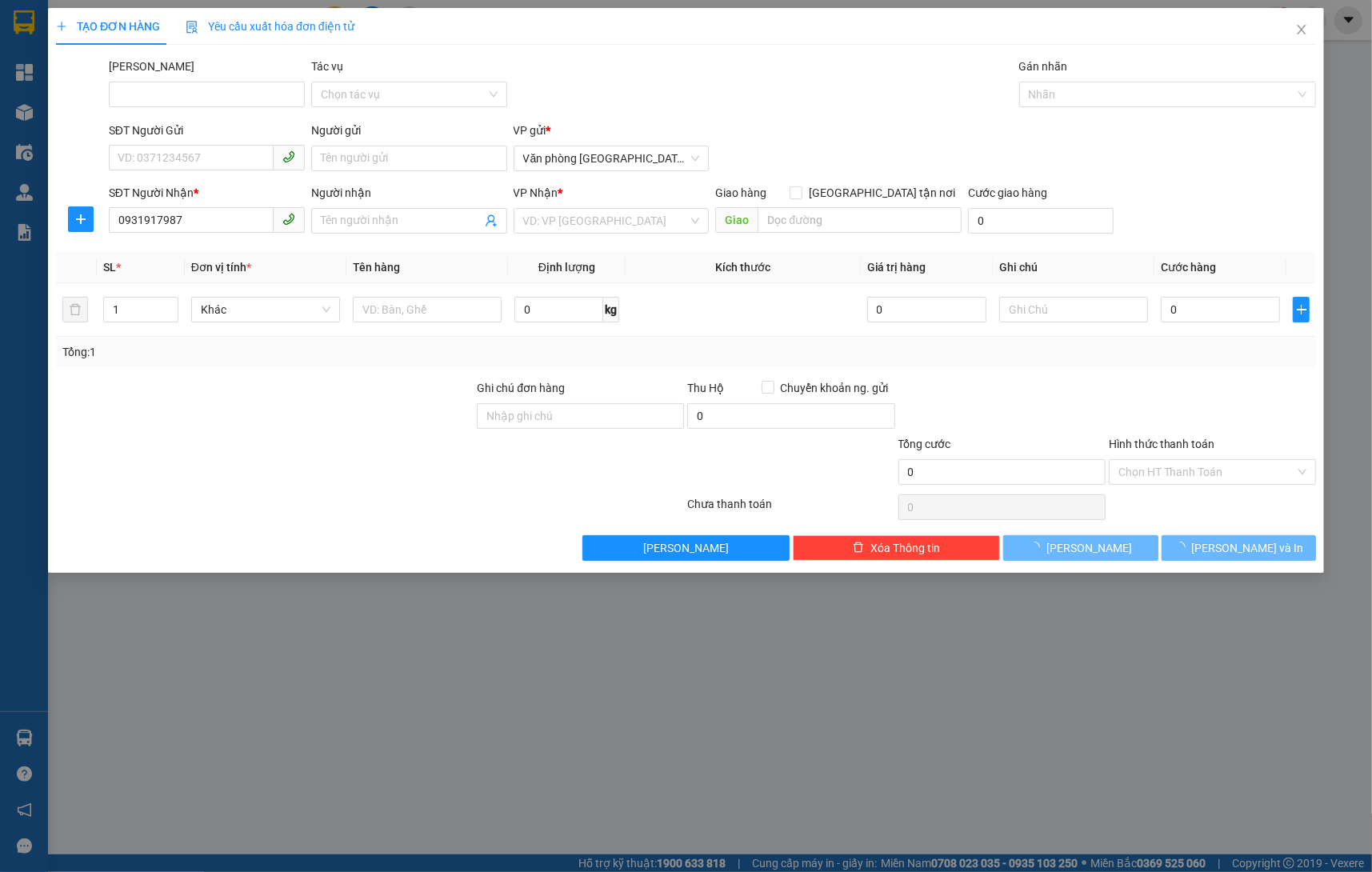
click at [604, 190] on div "VP Nhận *" at bounding box center [612, 193] width 196 height 18
click at [627, 159] on span "Văn phòng [GEOGRAPHIC_DATA]" at bounding box center [612, 159] width 177 height 24
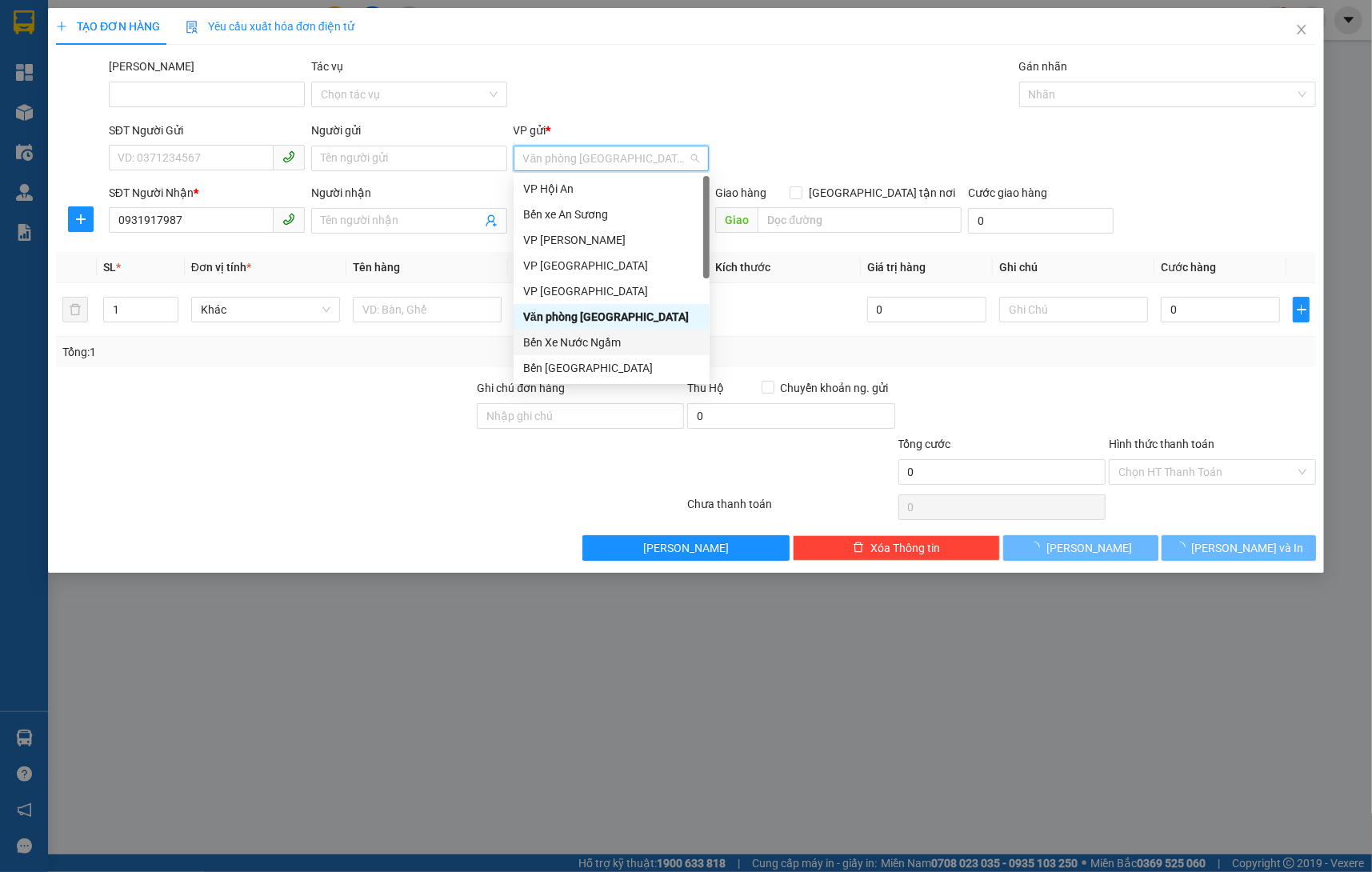
click at [605, 337] on div "Bến Xe Nước Ngầm" at bounding box center [612, 343] width 177 height 18
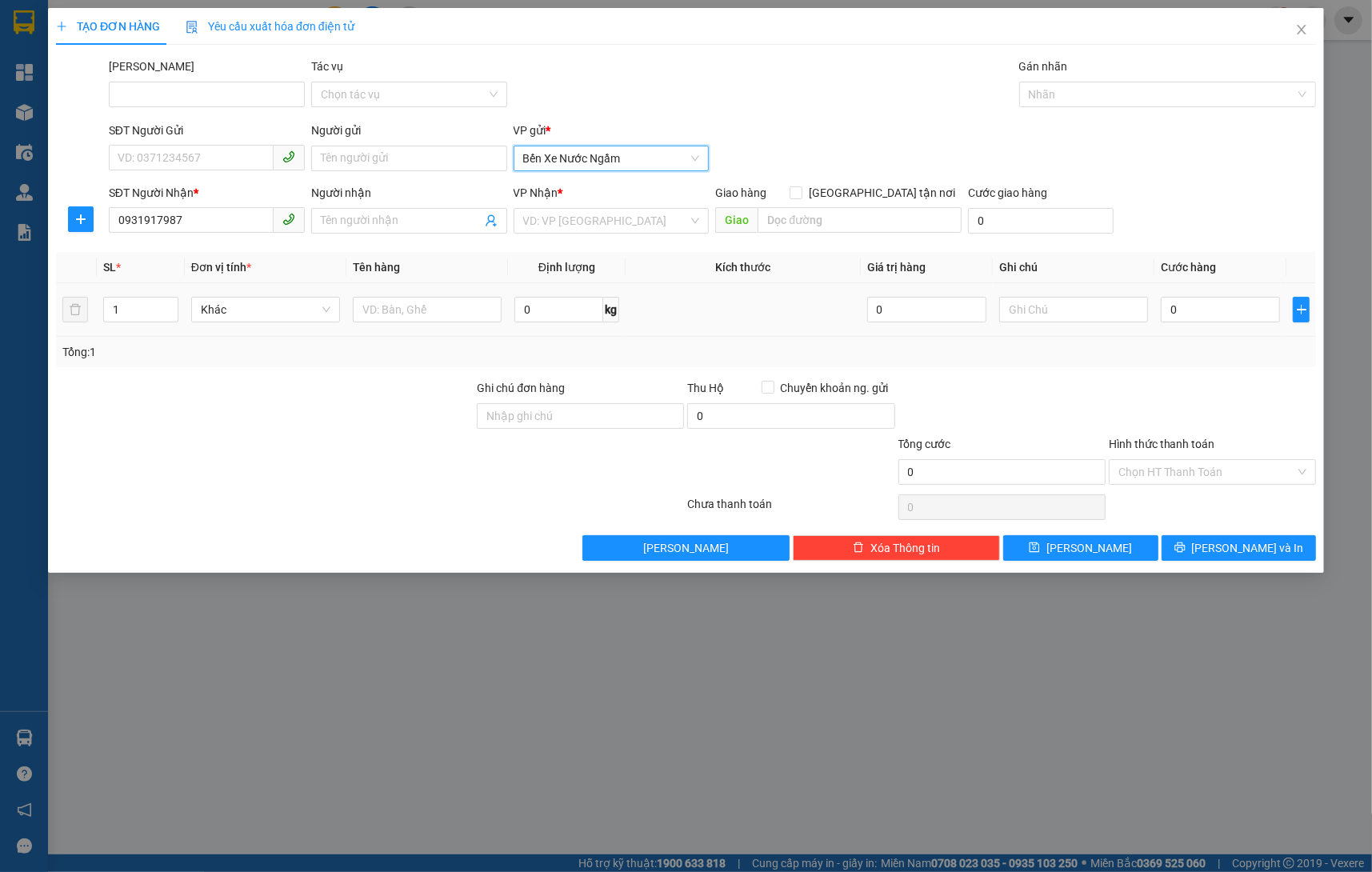
click at [605, 242] on div "Transit Pickup Surcharge Ids Transit Deliver Surcharge Ids Transit Deliver Surc…" at bounding box center [686, 309] width 1260 height 503
click at [613, 223] on input "search" at bounding box center [606, 221] width 165 height 24
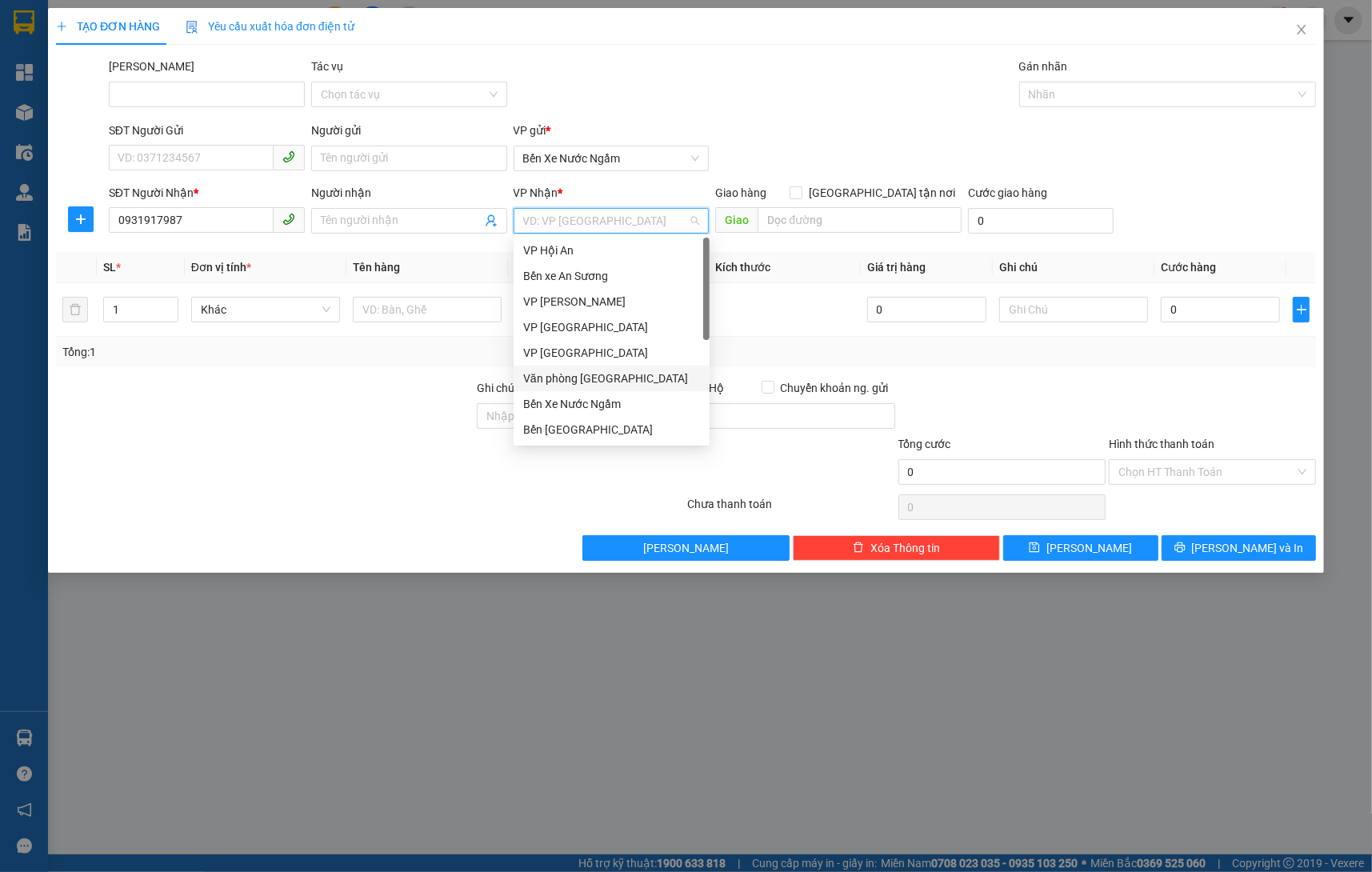
click at [606, 372] on div "Văn phòng [GEOGRAPHIC_DATA]" at bounding box center [612, 378] width 177 height 18
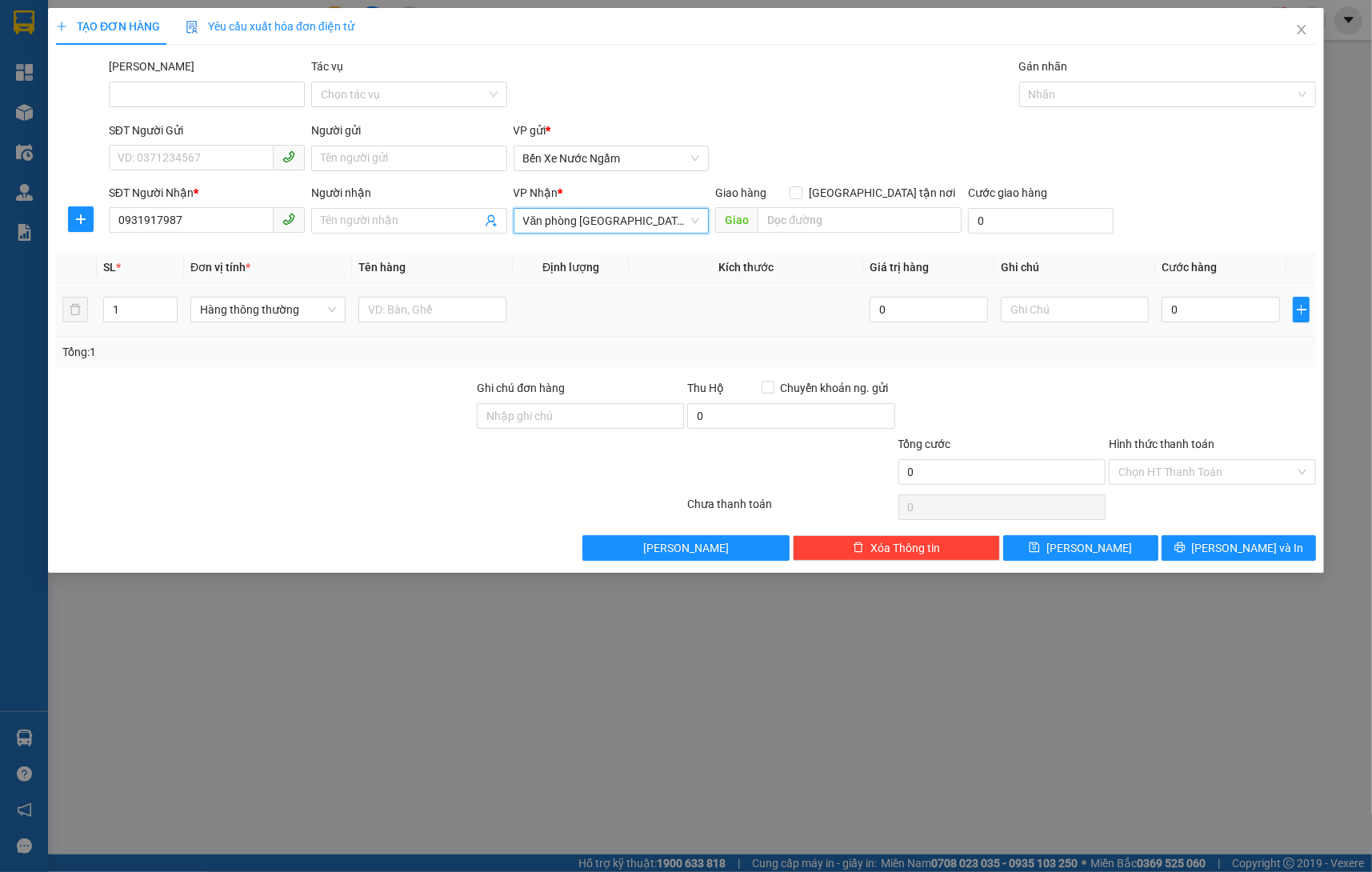
click at [321, 322] on div "Hàng thông thường" at bounding box center [268, 309] width 156 height 32
click at [301, 301] on span "Hàng thông thường" at bounding box center [268, 310] width 136 height 24
type input "j"
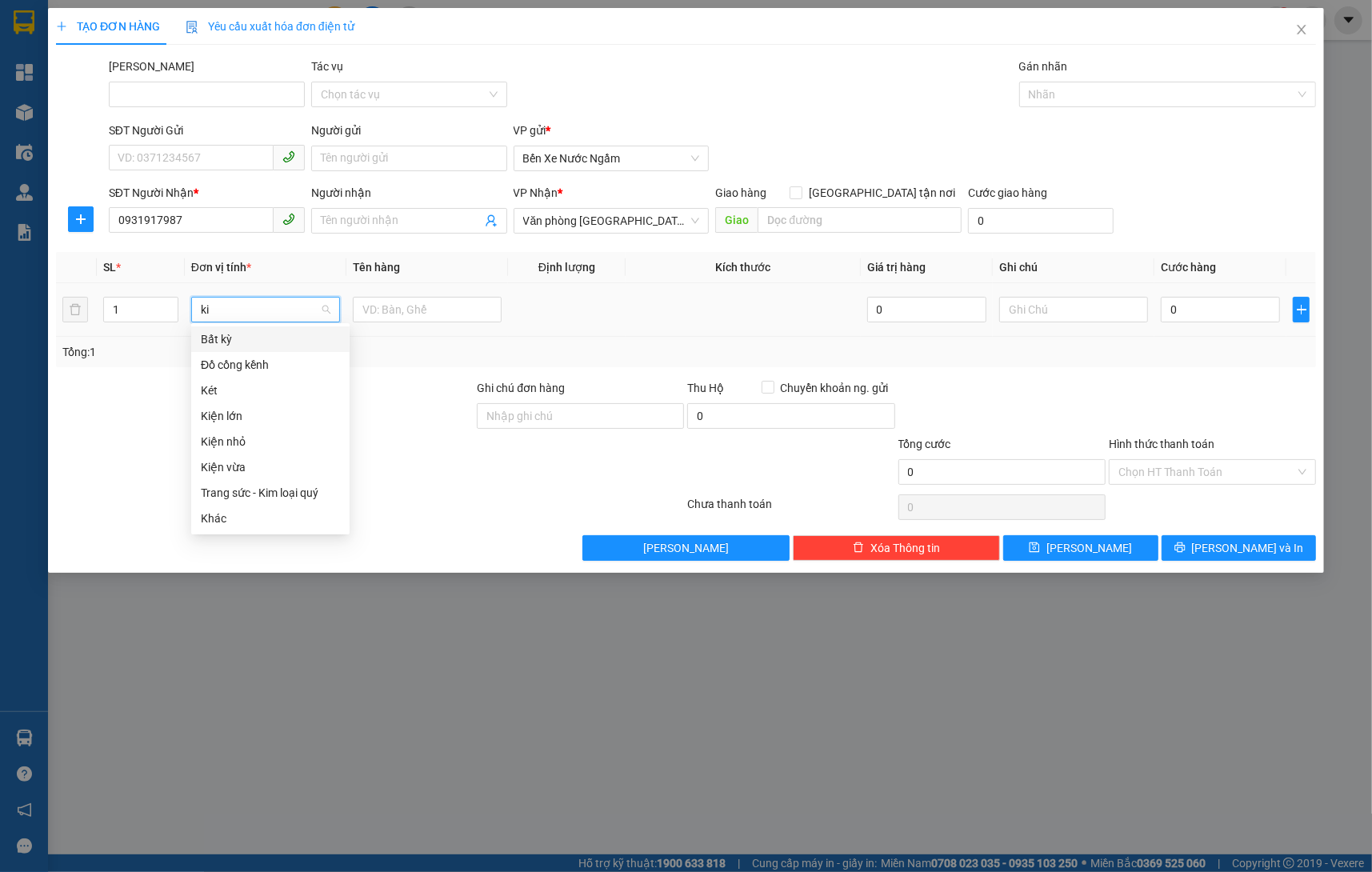
type input "kie"
click at [278, 383] on div "Kiện vừa" at bounding box center [271, 391] width 139 height 18
click at [412, 300] on input "text" at bounding box center [427, 310] width 149 height 26
type input "Dù Ngày 15/9"
click at [1215, 311] on input "0" at bounding box center [1220, 310] width 119 height 26
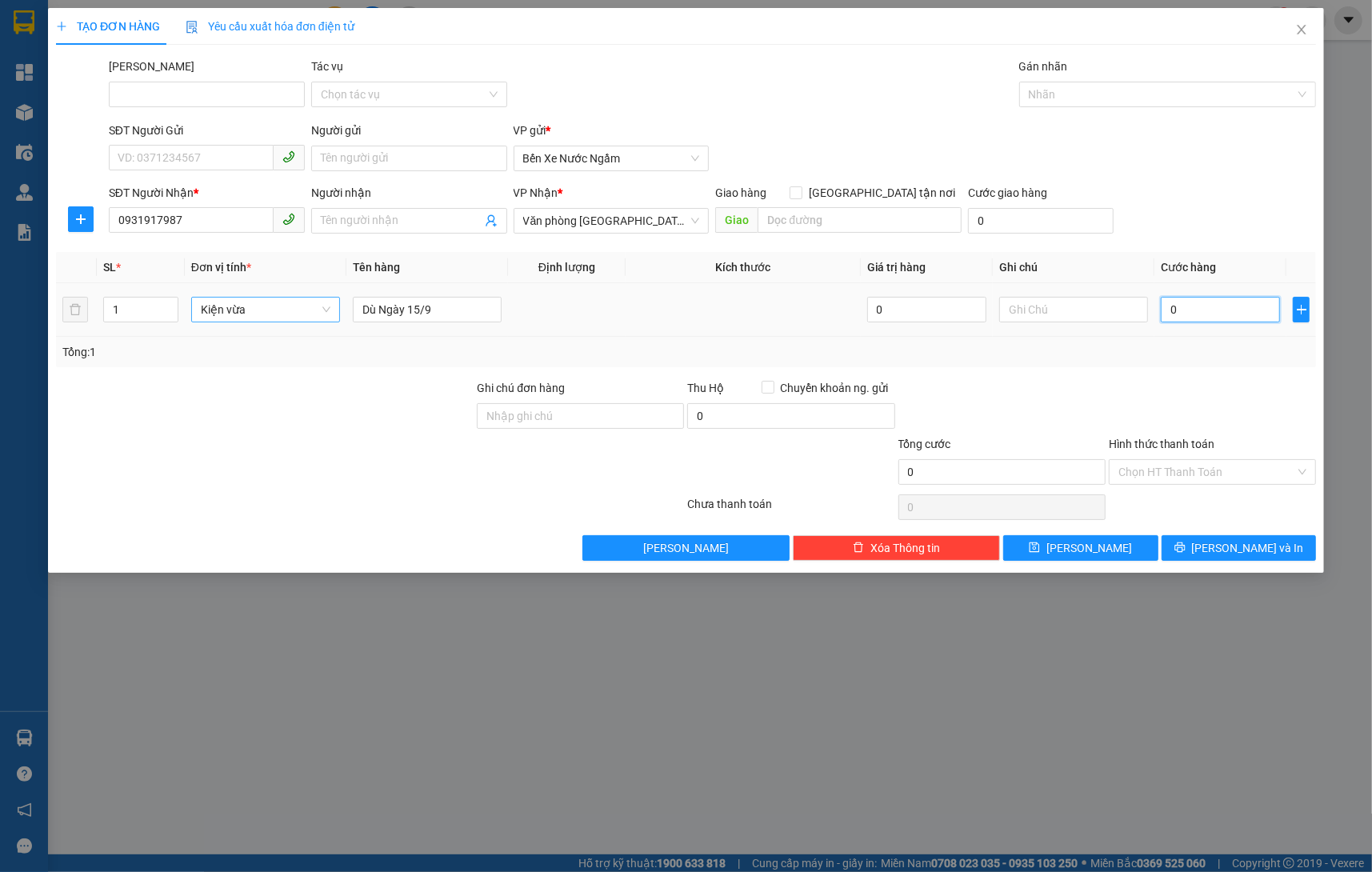
type input "08"
type input "8"
type input "081"
type input "81"
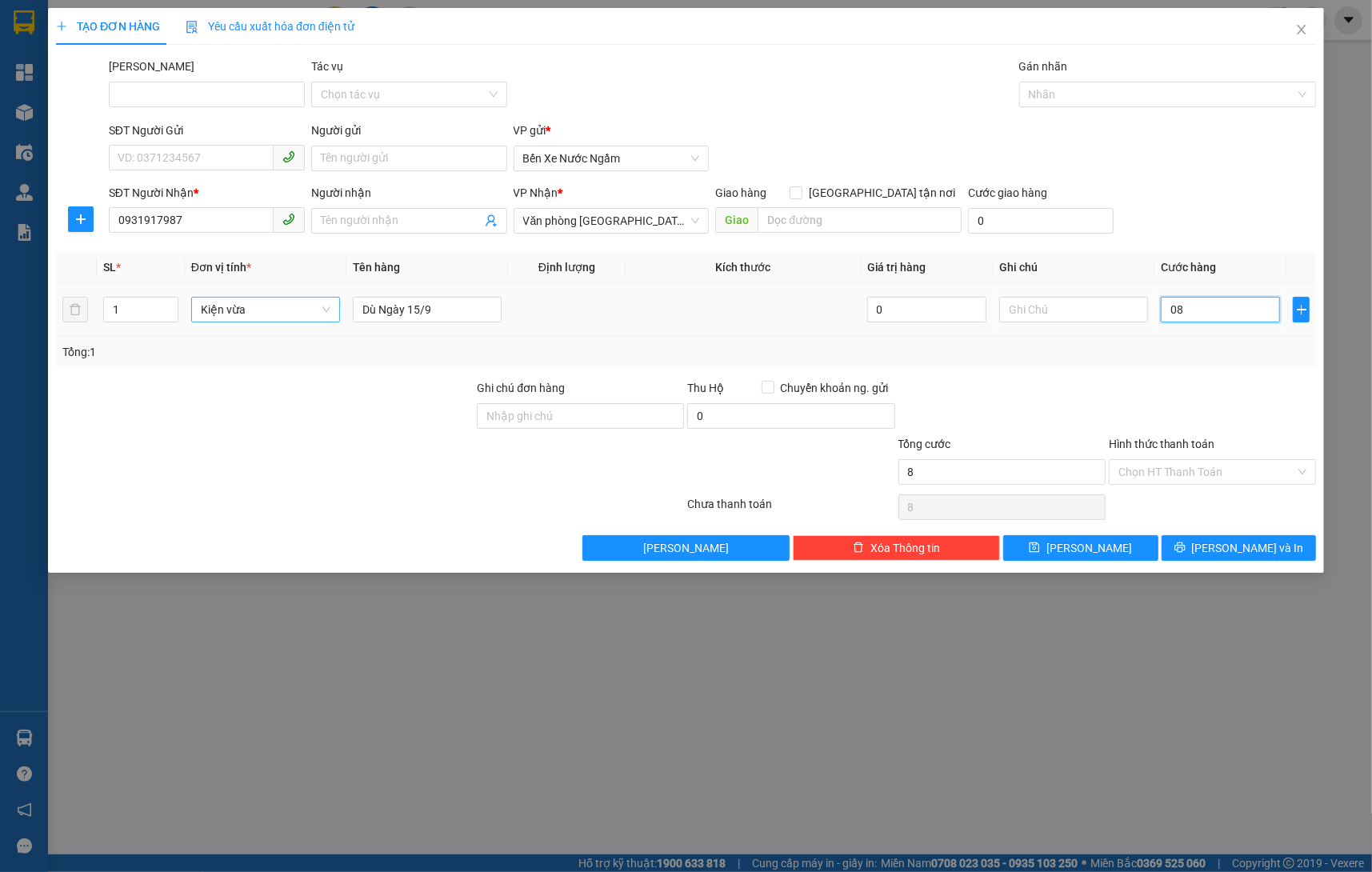
type input "81"
type input "0.810"
type input "810"
click at [1148, 96] on div at bounding box center [1160, 95] width 273 height 19
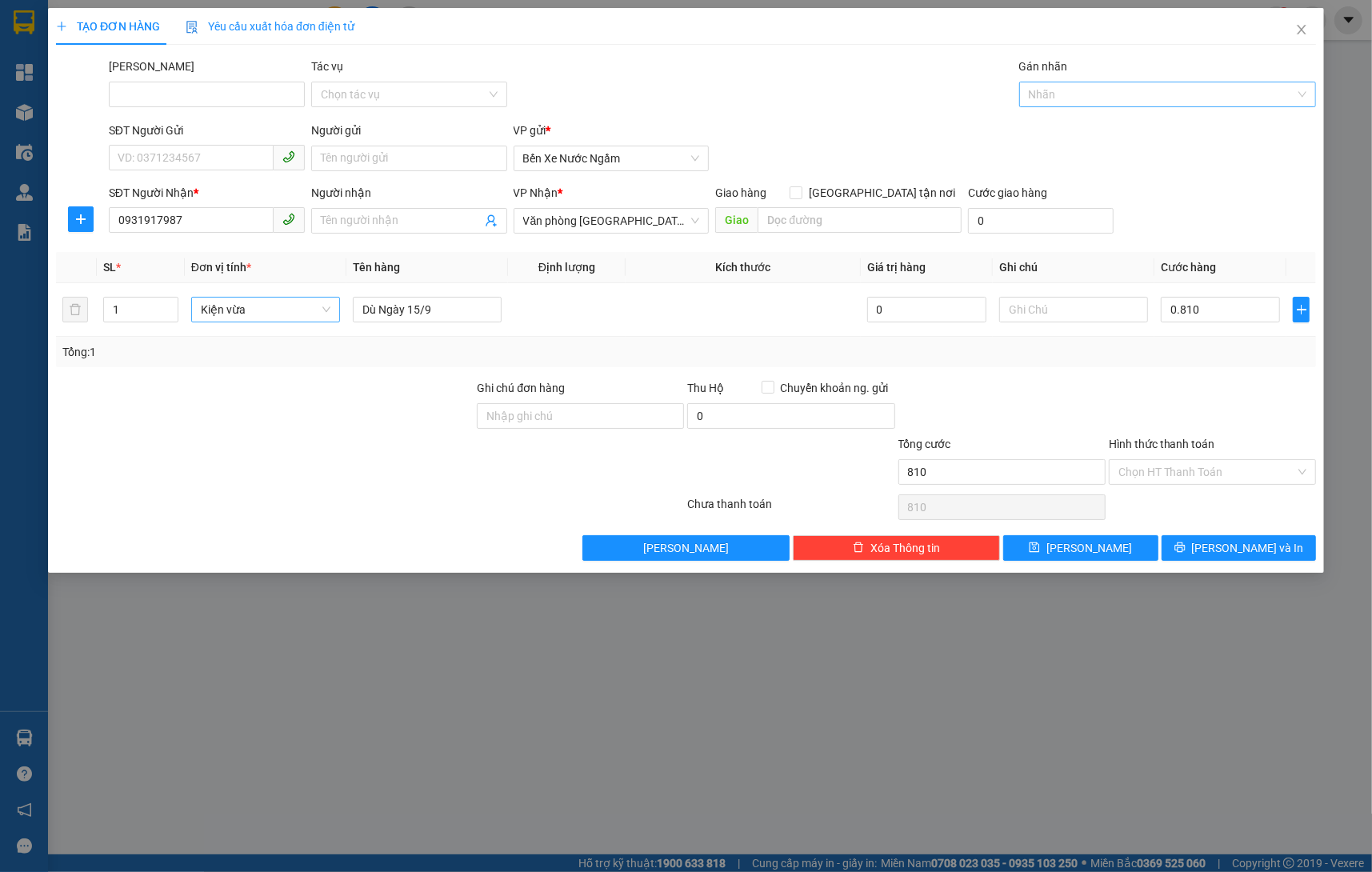
type input "810.000"
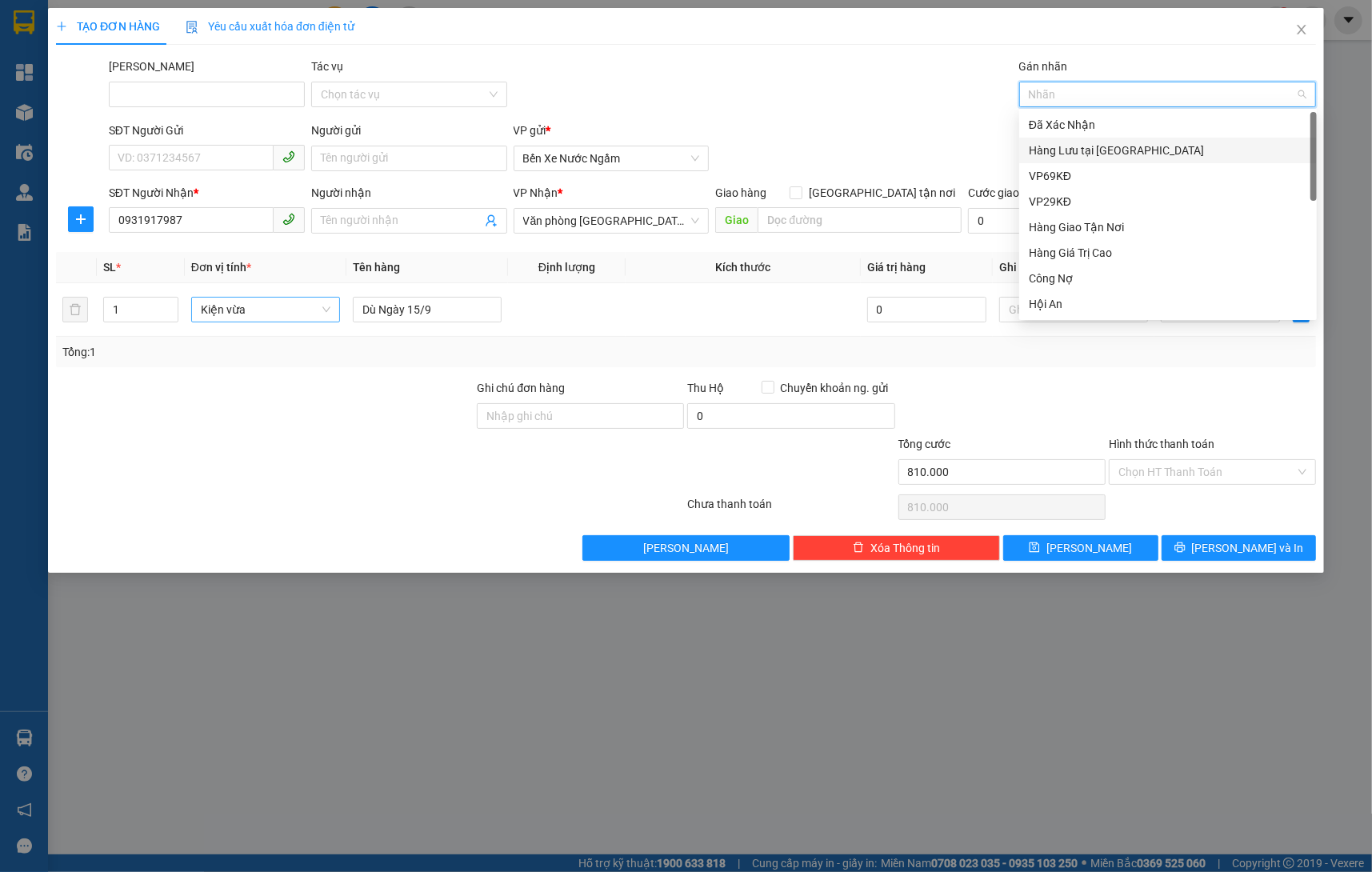
click at [1105, 150] on div "Hàng Lưu tại [GEOGRAPHIC_DATA]" at bounding box center [1169, 151] width 279 height 18
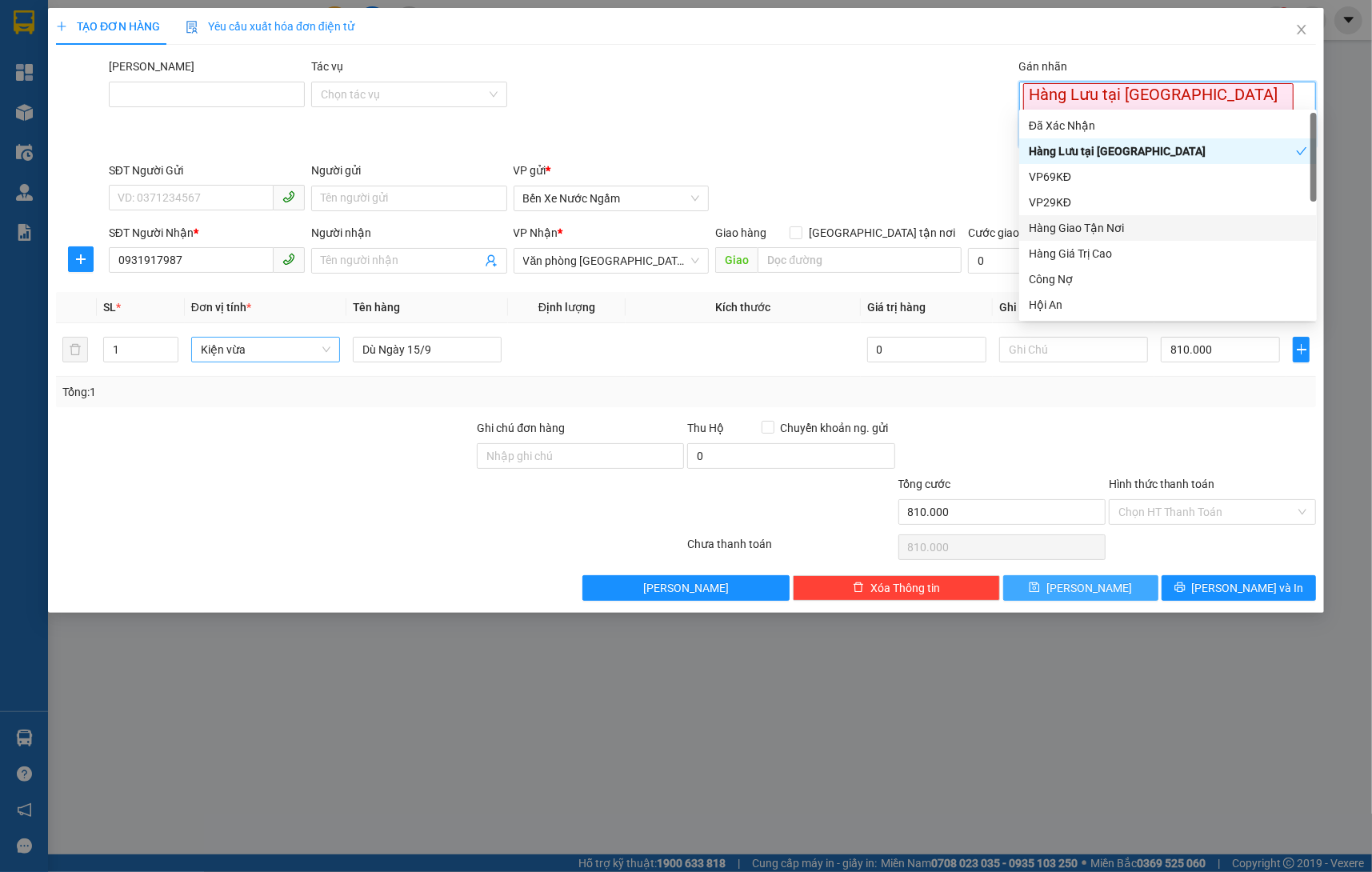
click at [1111, 575] on button "Lưu" at bounding box center [1080, 588] width 155 height 26
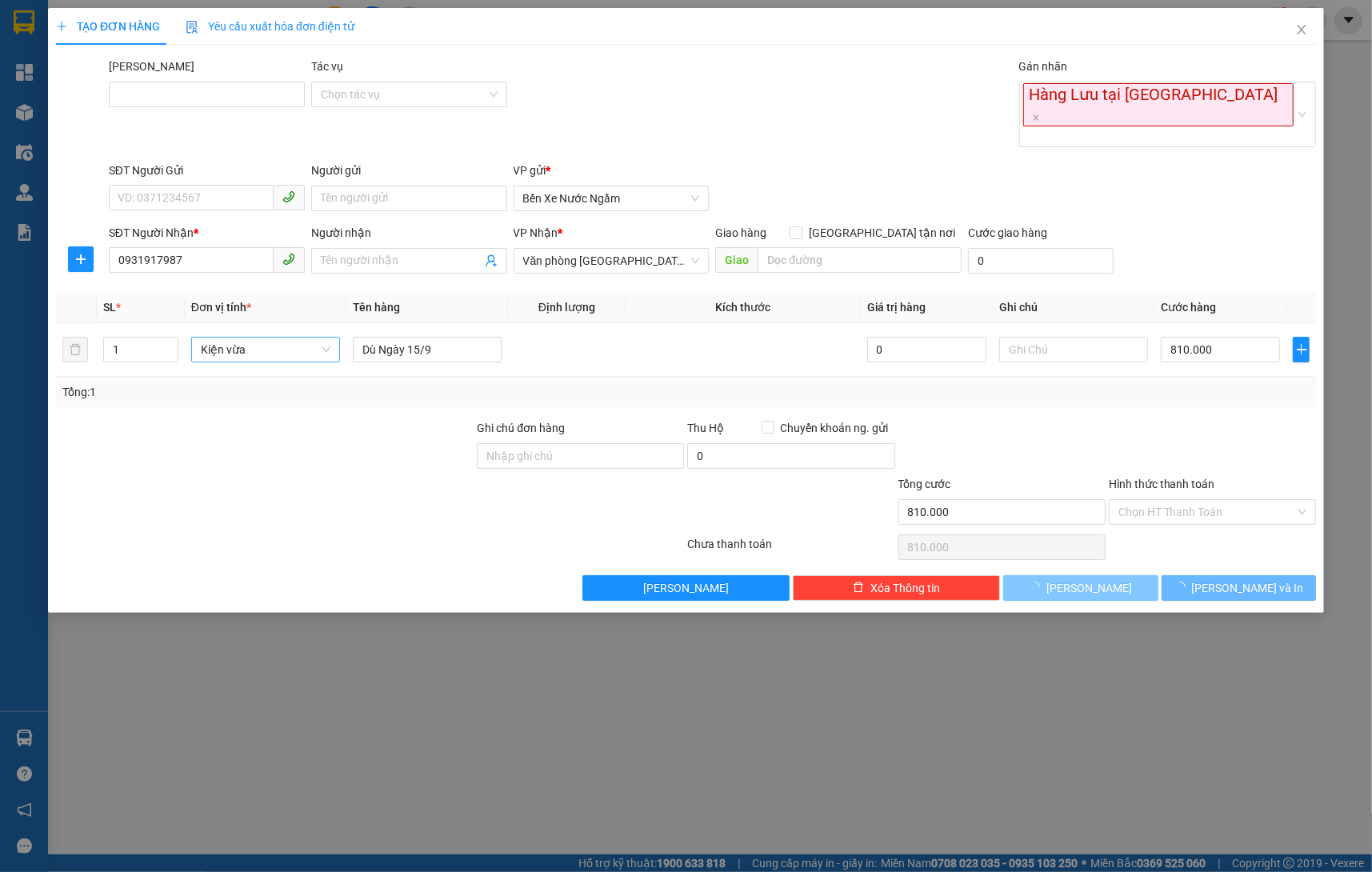
type input "0"
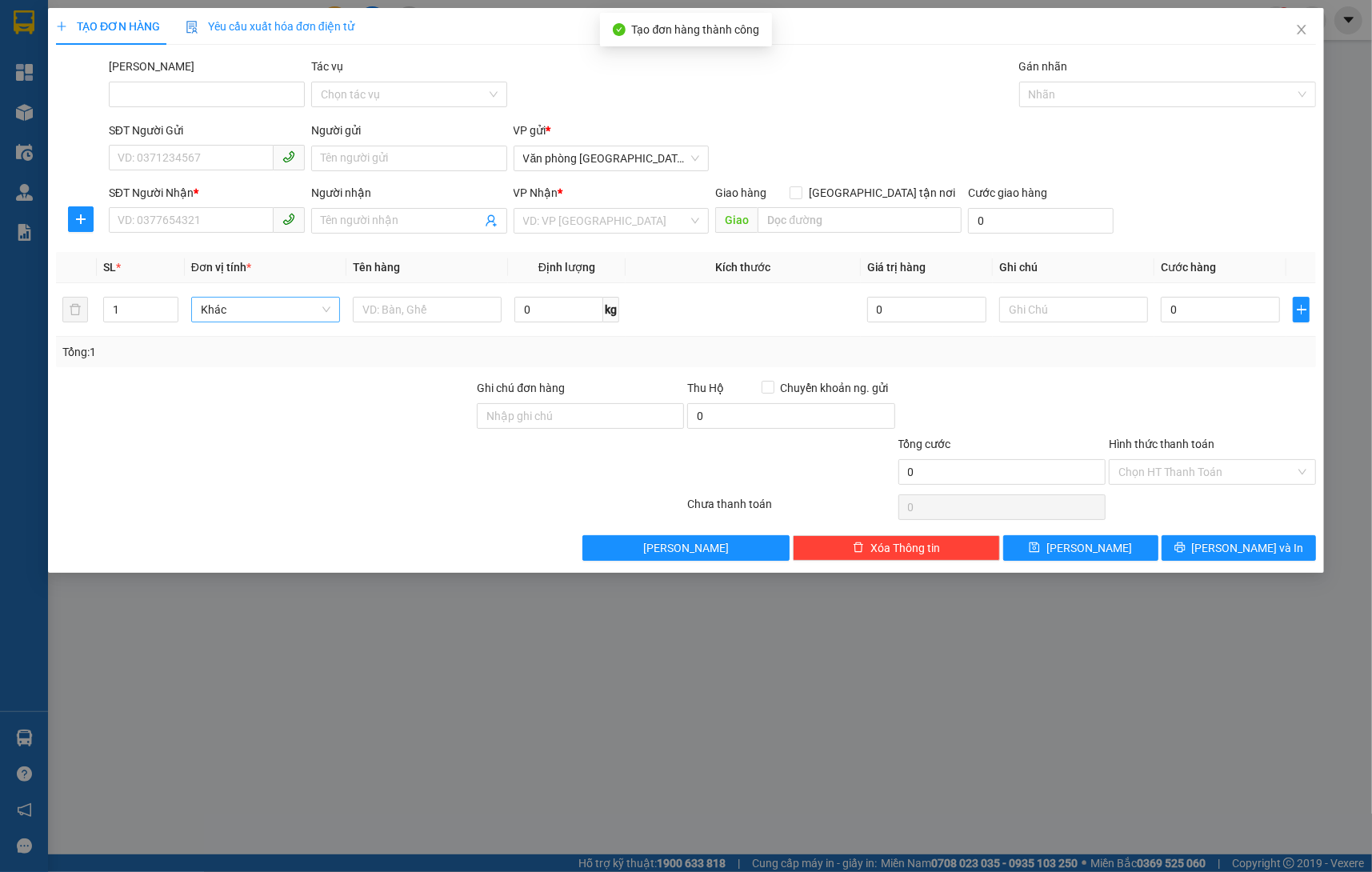
click at [1293, 45] on span "Close" at bounding box center [1301, 30] width 45 height 45
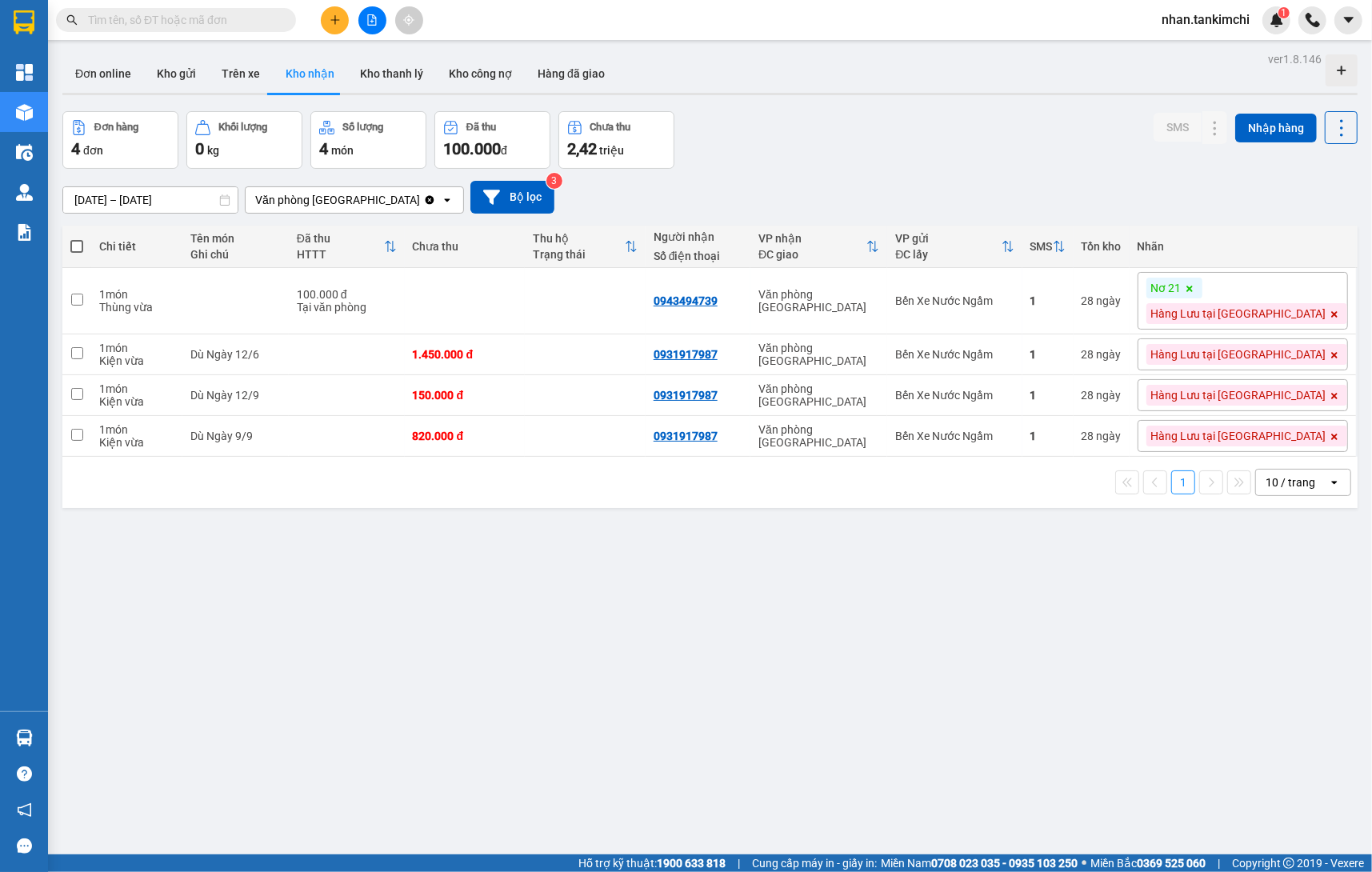
click at [196, 19] on input "text" at bounding box center [182, 20] width 189 height 18
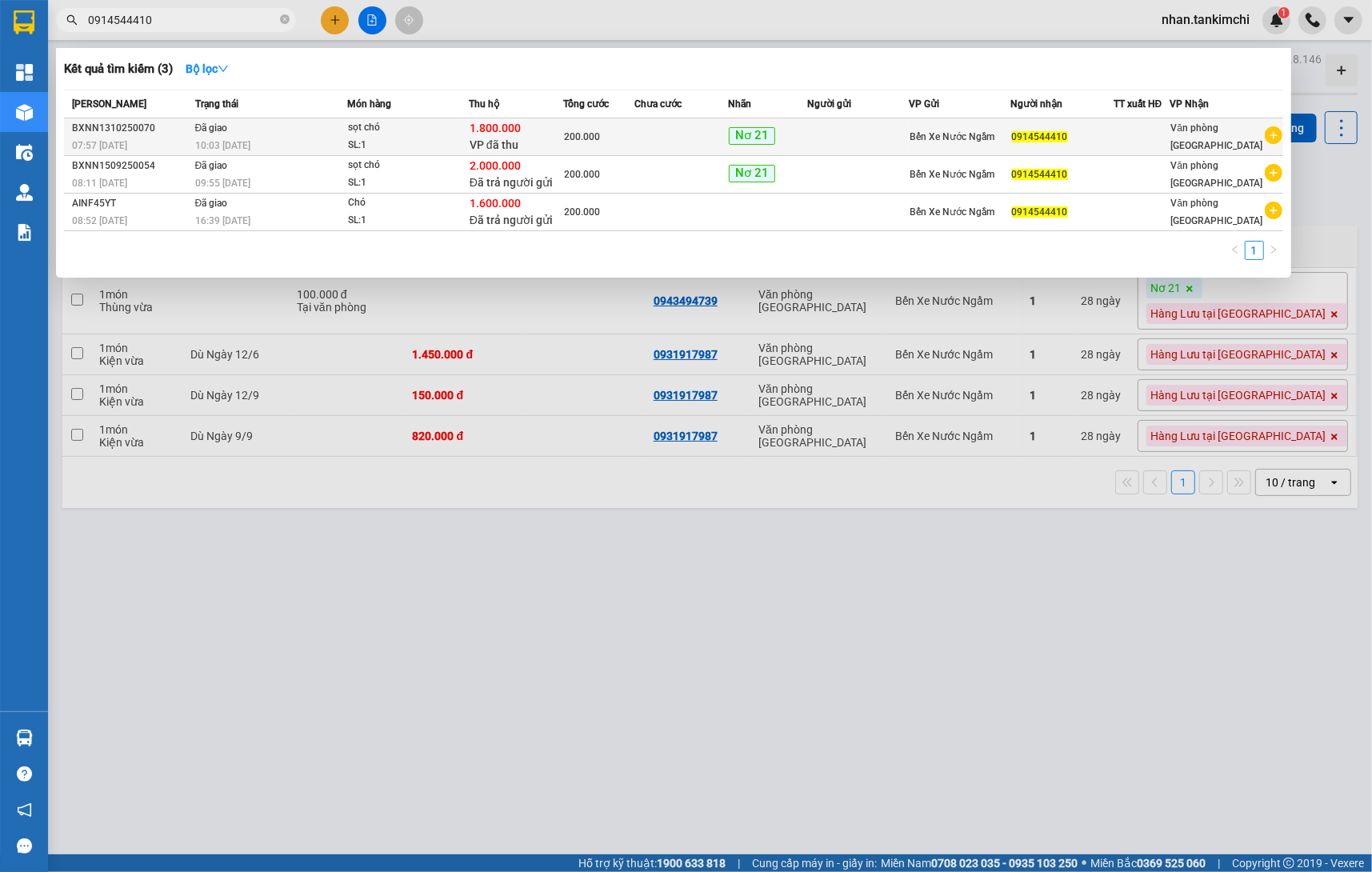
type input "0914544410"
click at [665, 135] on td at bounding box center [682, 137] width 94 height 37
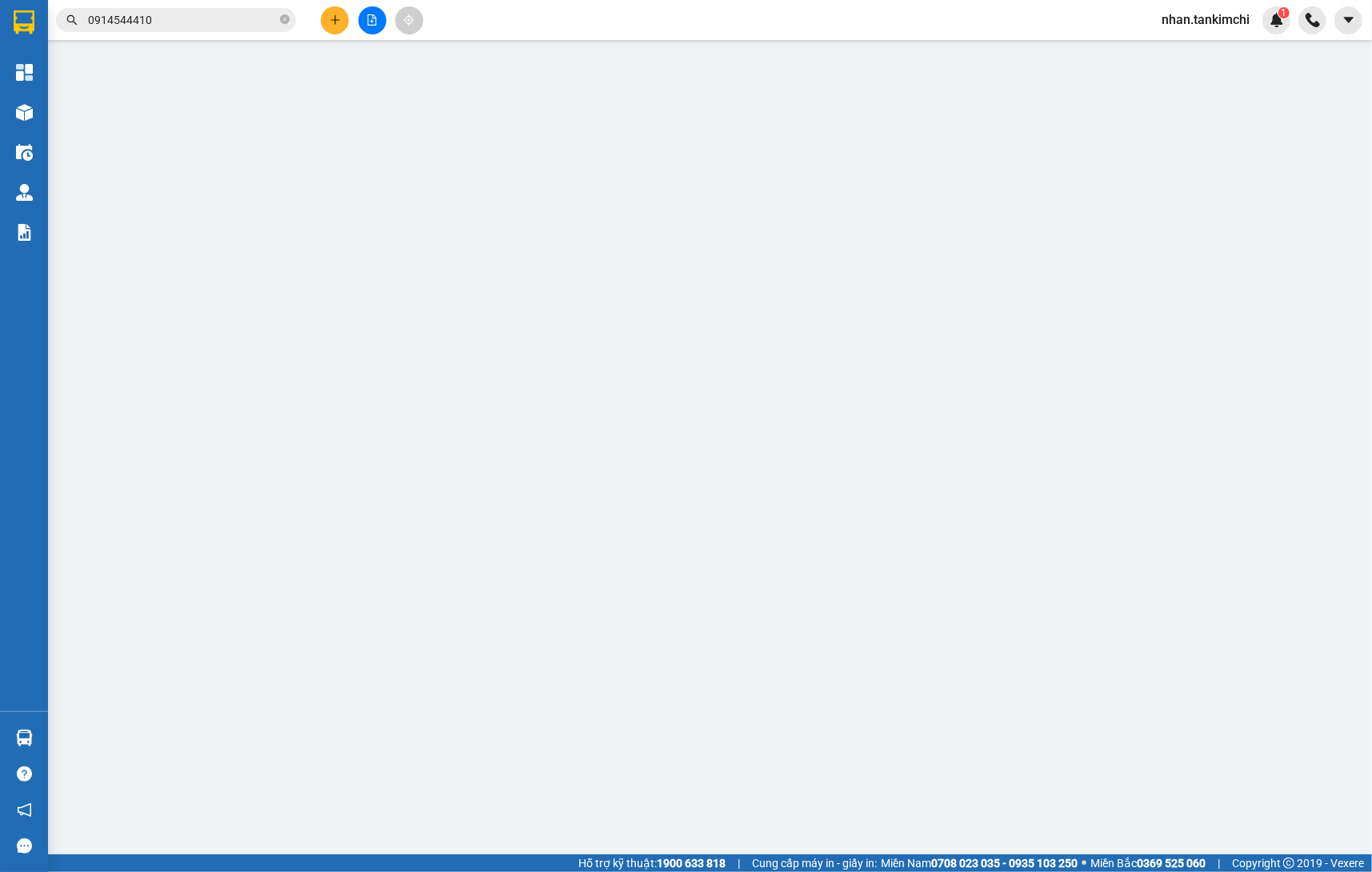
type input "0914544410"
type input "1.800.000"
type input "200.000"
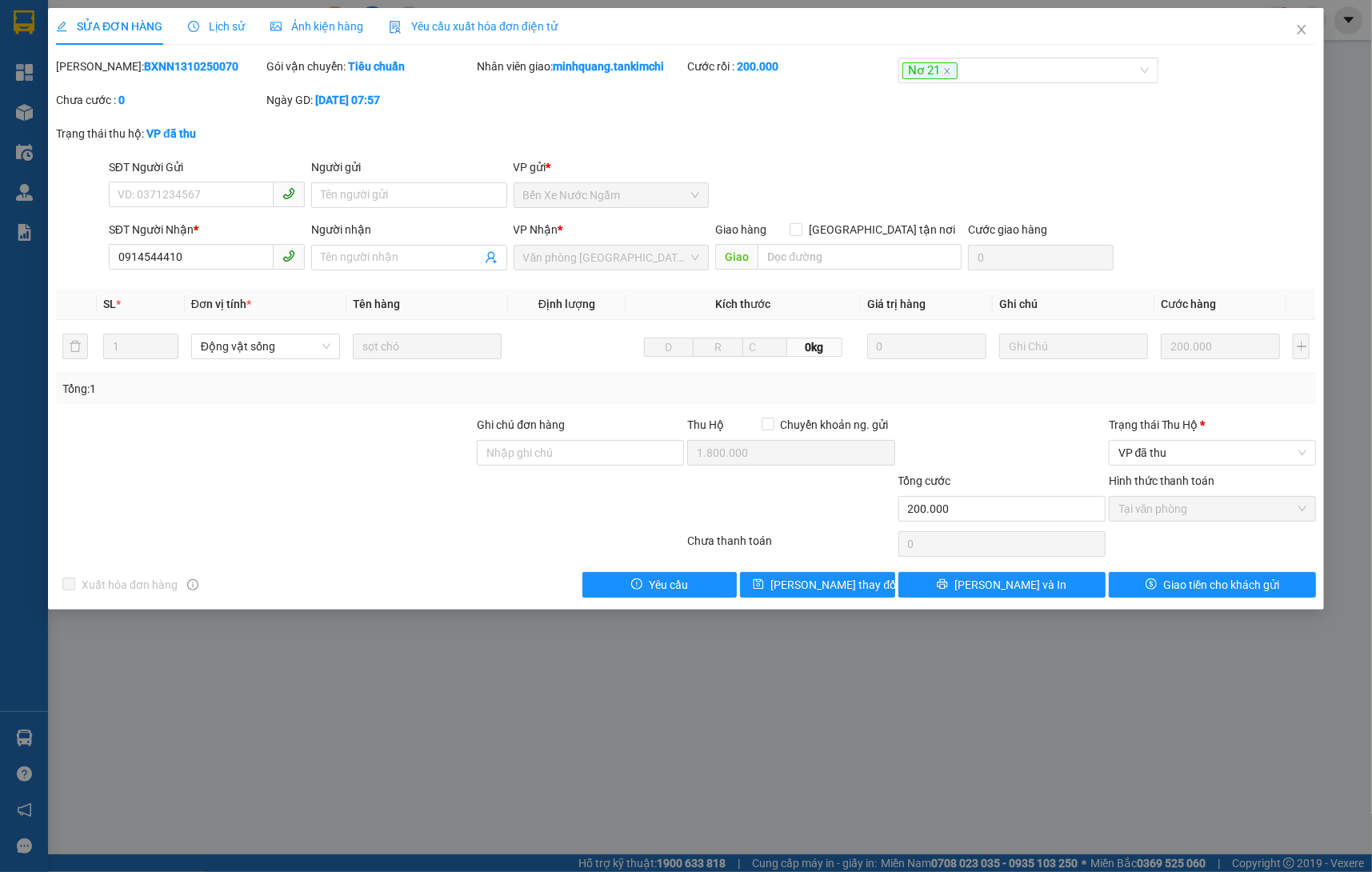
click at [241, 28] on span "Lịch sử" at bounding box center [216, 27] width 57 height 13
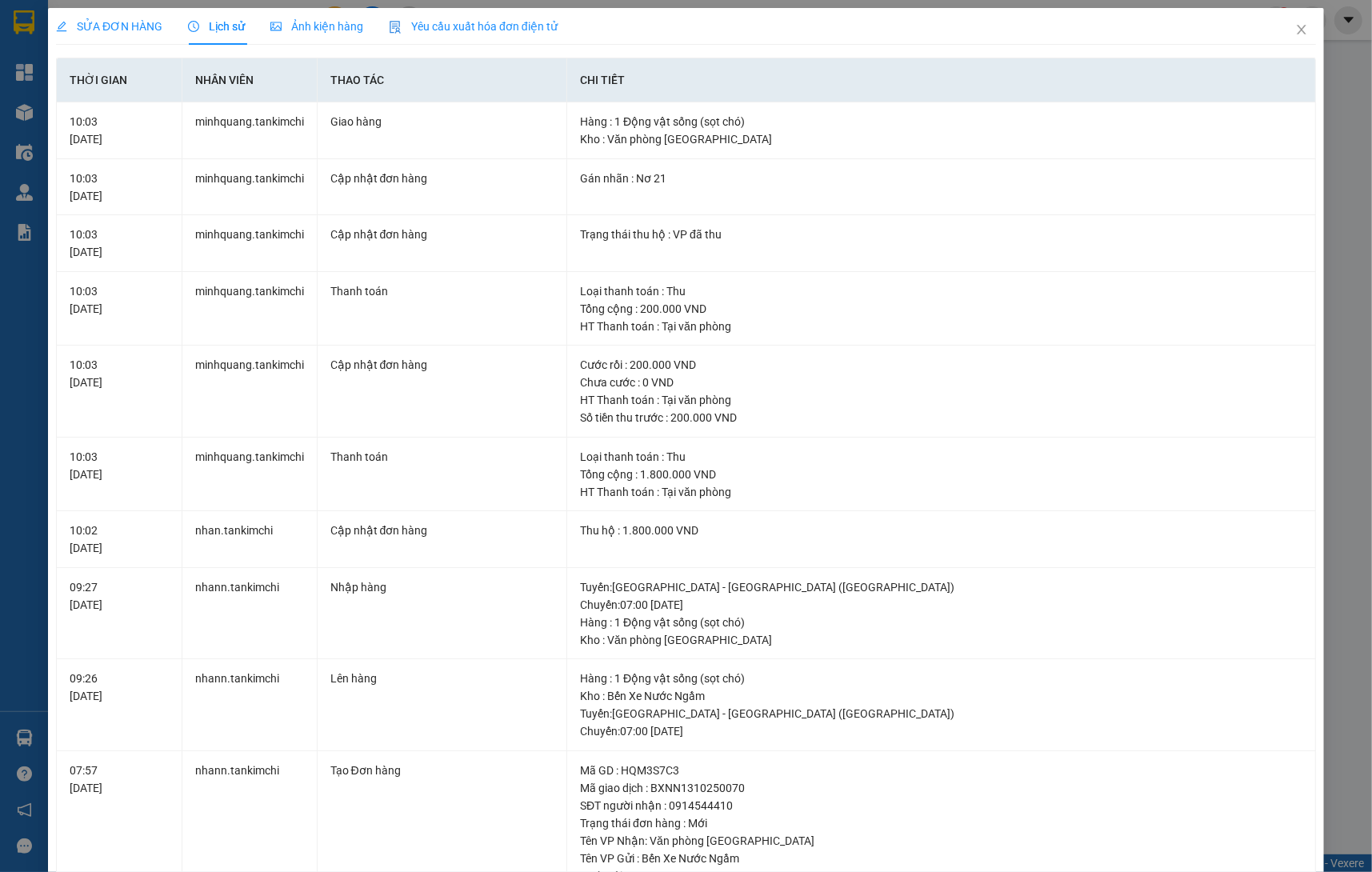
click at [1293, 35] on span "Close" at bounding box center [1301, 30] width 45 height 45
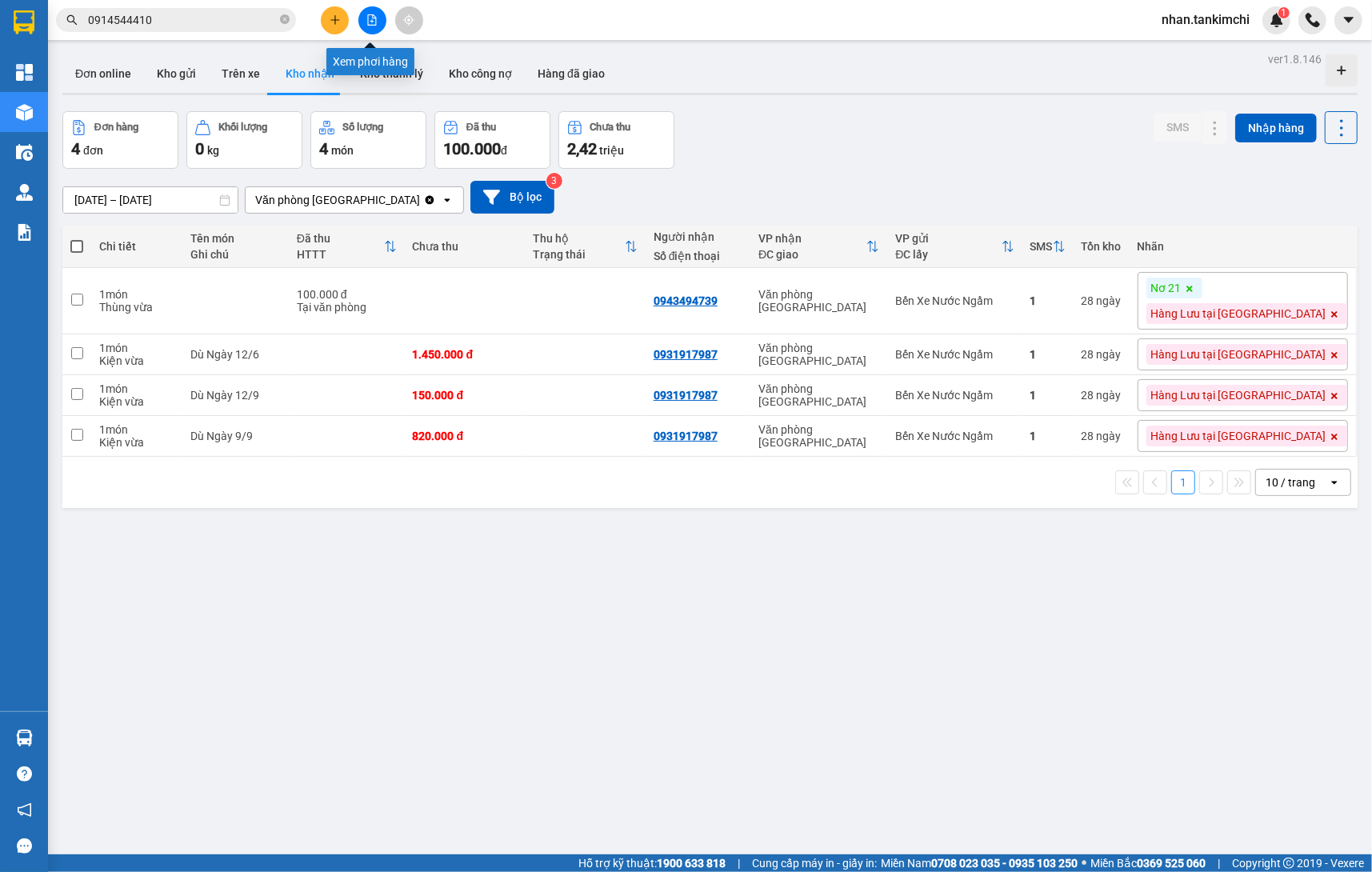
click at [377, 23] on icon "file-add" at bounding box center [372, 20] width 11 height 11
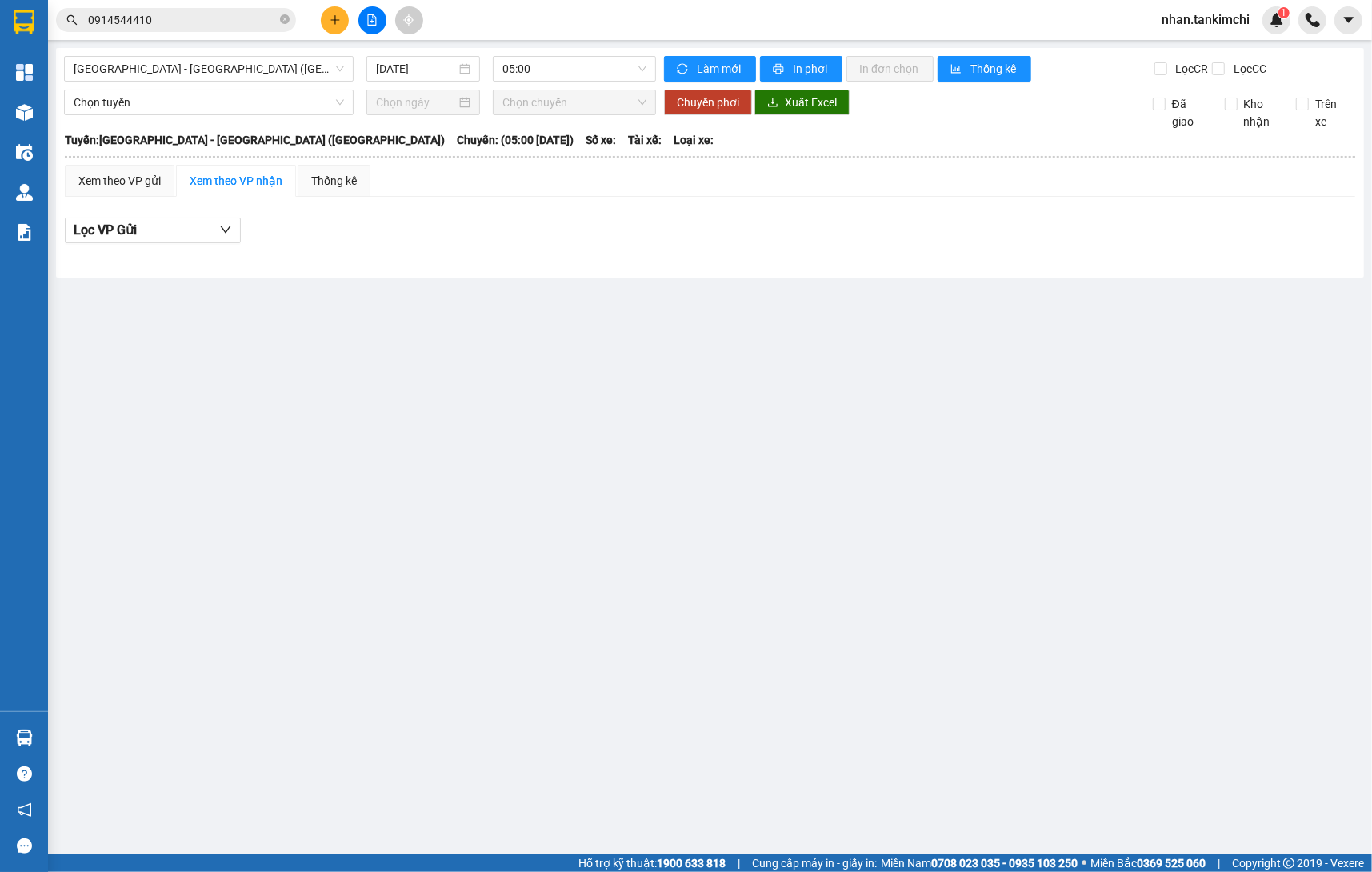
click at [400, 82] on div "Đà Nẵng - Hà Nội (Hàng) 13/10/2025 05:00" at bounding box center [360, 69] width 592 height 26
click at [406, 68] on input "13/10/2025" at bounding box center [416, 69] width 80 height 18
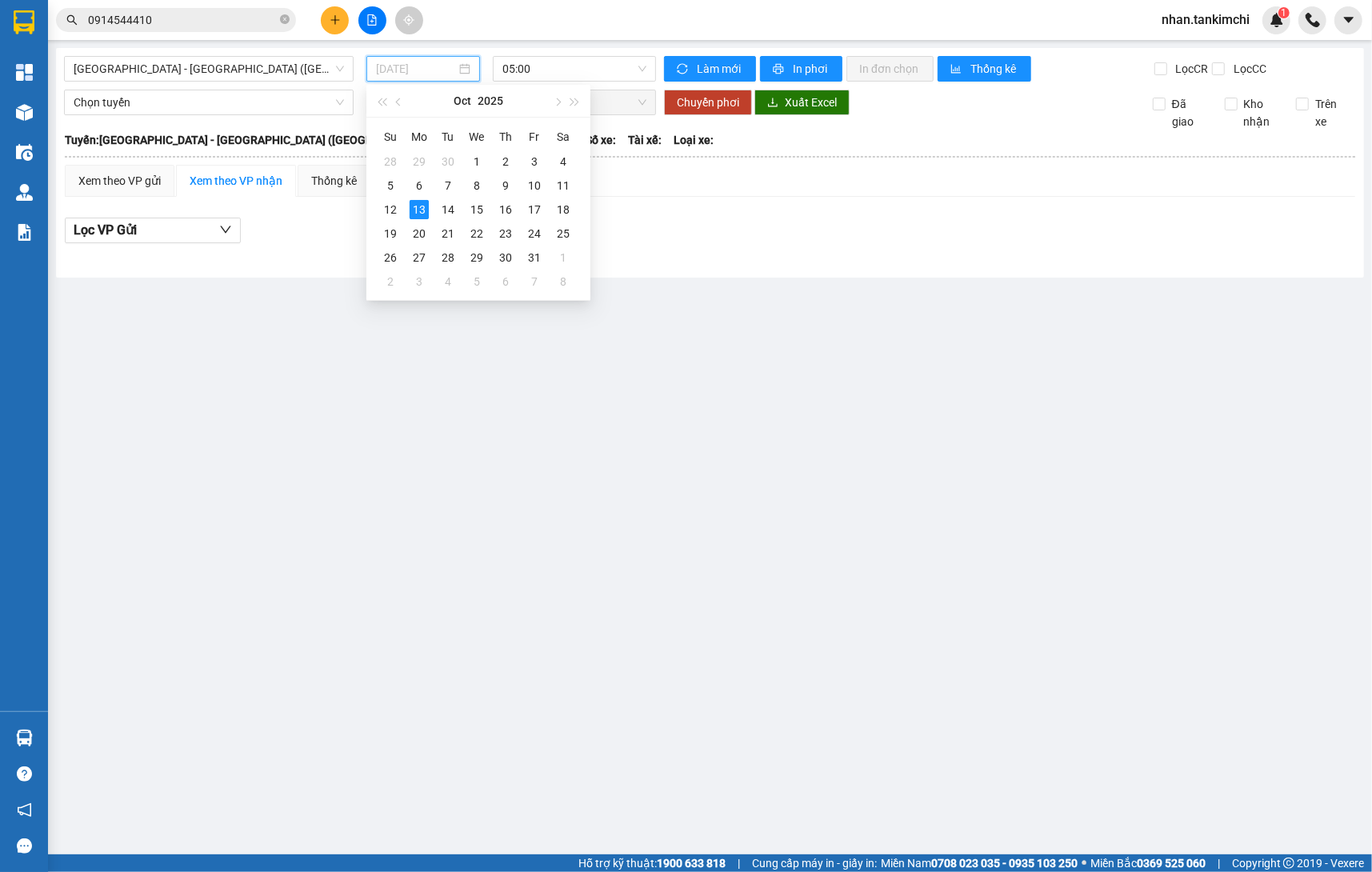
click at [414, 214] on div "13" at bounding box center [419, 210] width 19 height 19
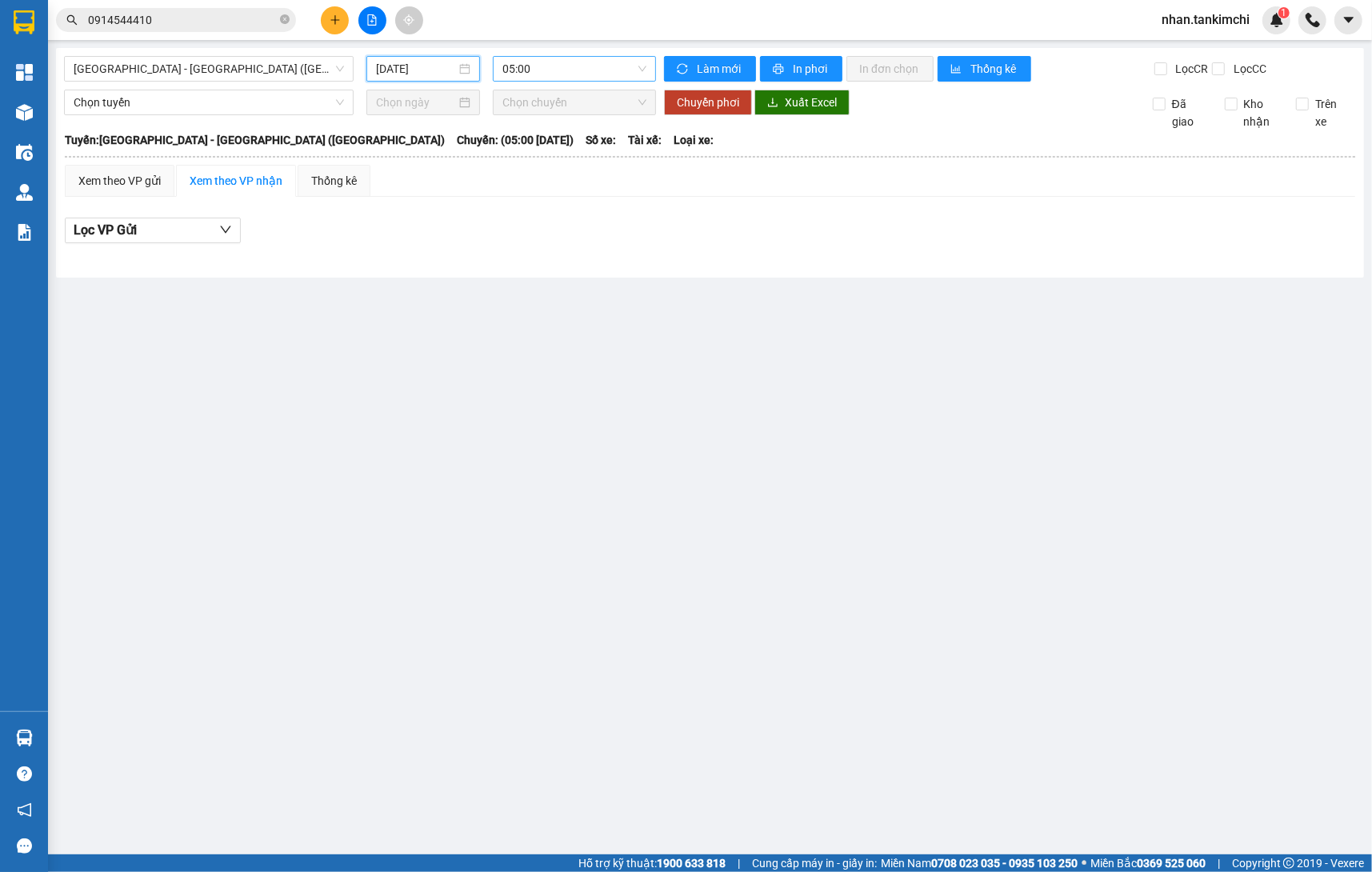
click at [524, 66] on span "05:00" at bounding box center [575, 69] width 145 height 24
click at [425, 82] on div "Đà Nẵng - Hà Nội (Hàng) 13/10/2025 05:00" at bounding box center [360, 69] width 592 height 26
click at [427, 76] on input "13/10/2025" at bounding box center [416, 69] width 80 height 18
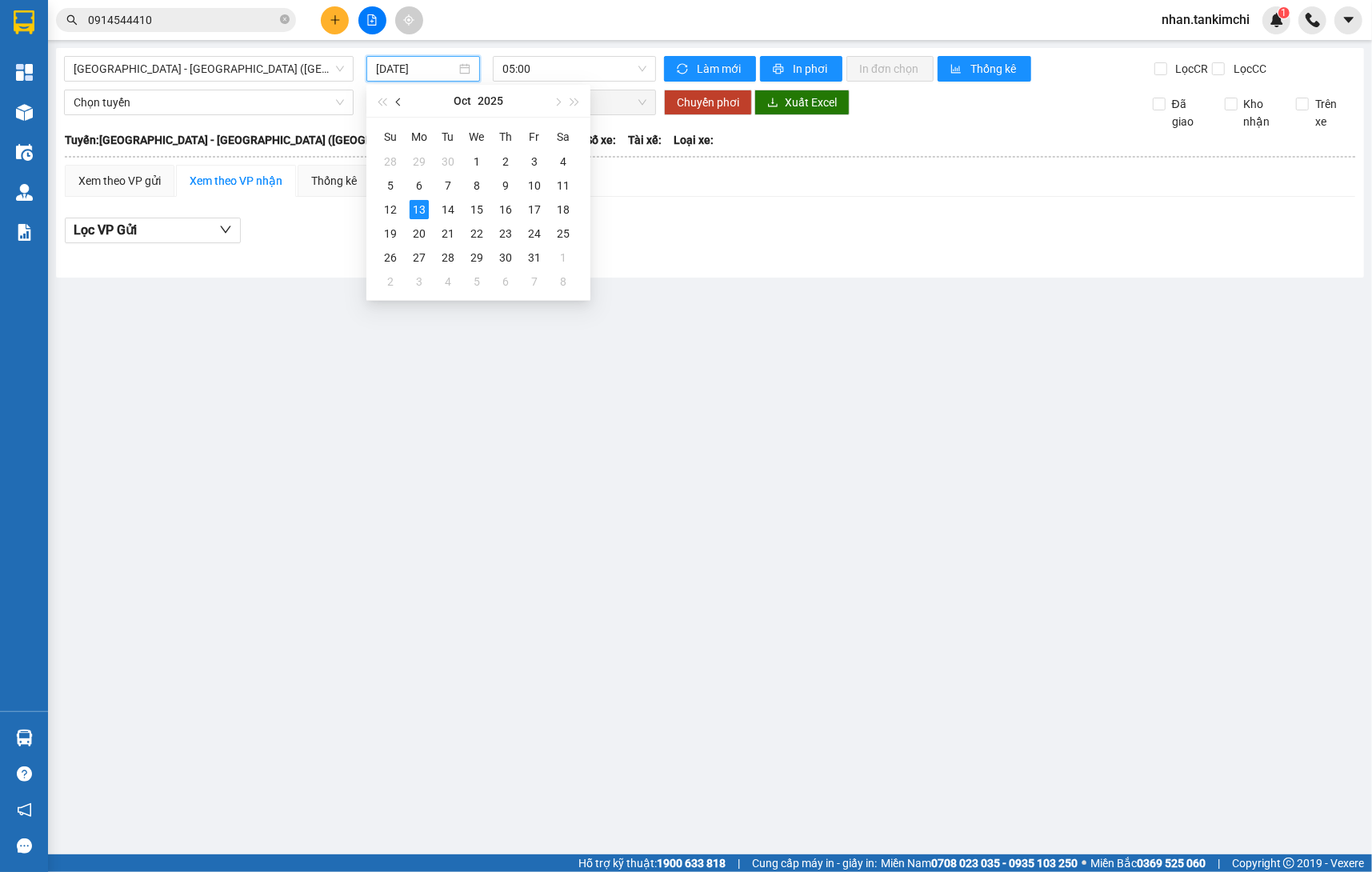
click at [404, 97] on button "button" at bounding box center [400, 100] width 18 height 32
click at [569, 186] on div "13" at bounding box center [563, 186] width 19 height 19
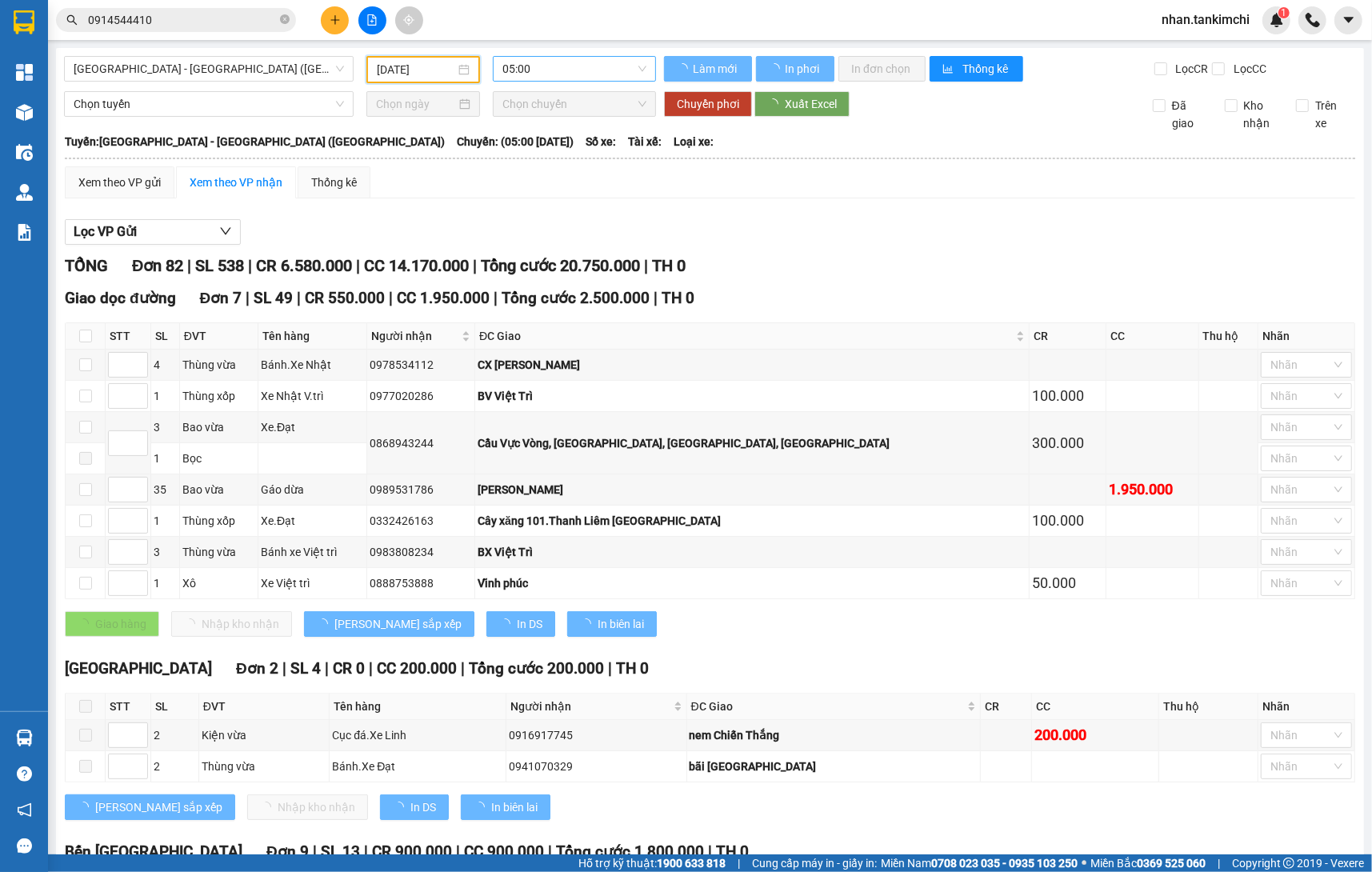
click at [575, 58] on span "05:00" at bounding box center [575, 69] width 145 height 24
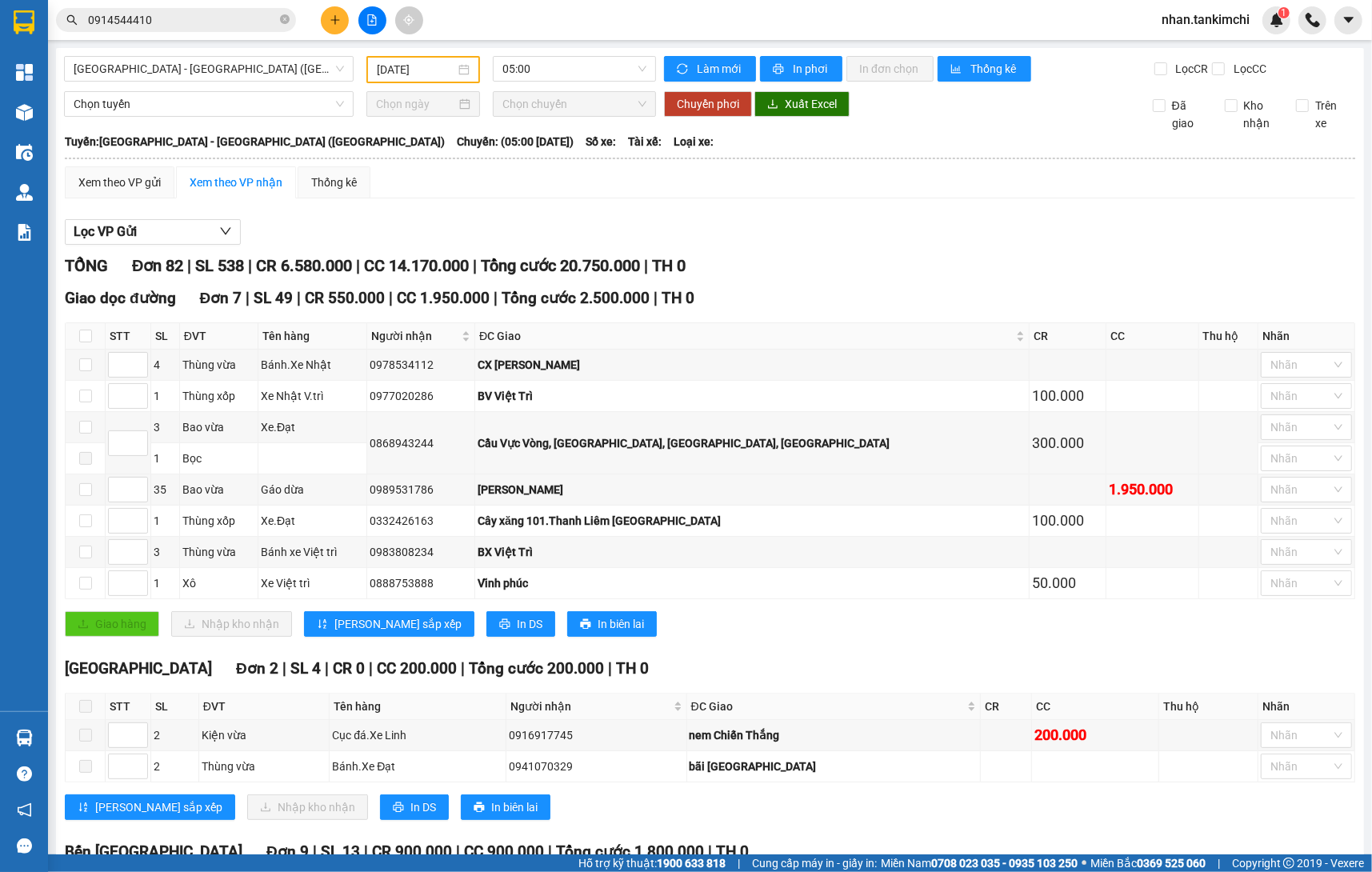
click at [425, 70] on input "13/09/2025" at bounding box center [416, 70] width 79 height 18
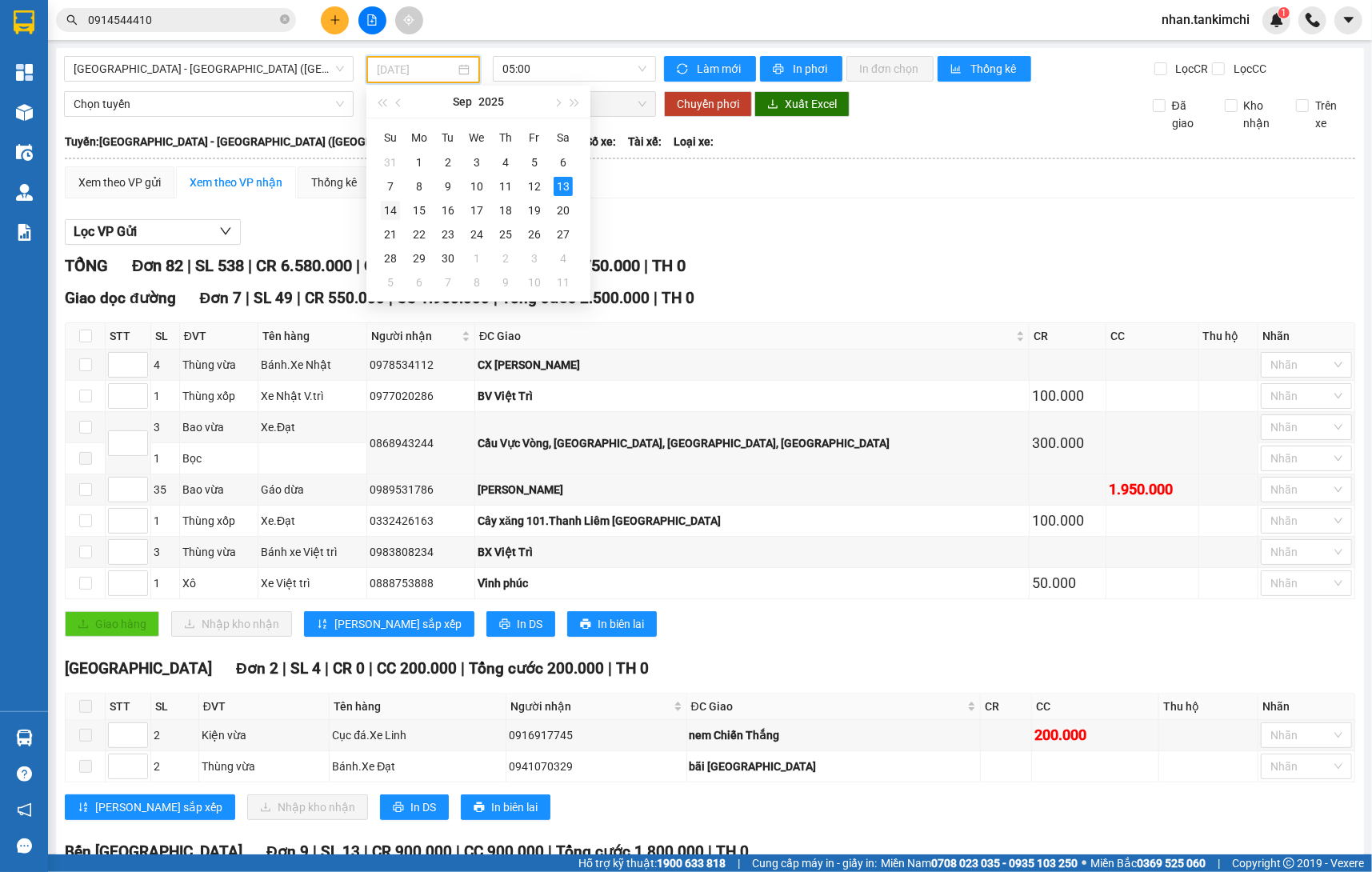
click at [396, 210] on div "14" at bounding box center [391, 211] width 19 height 19
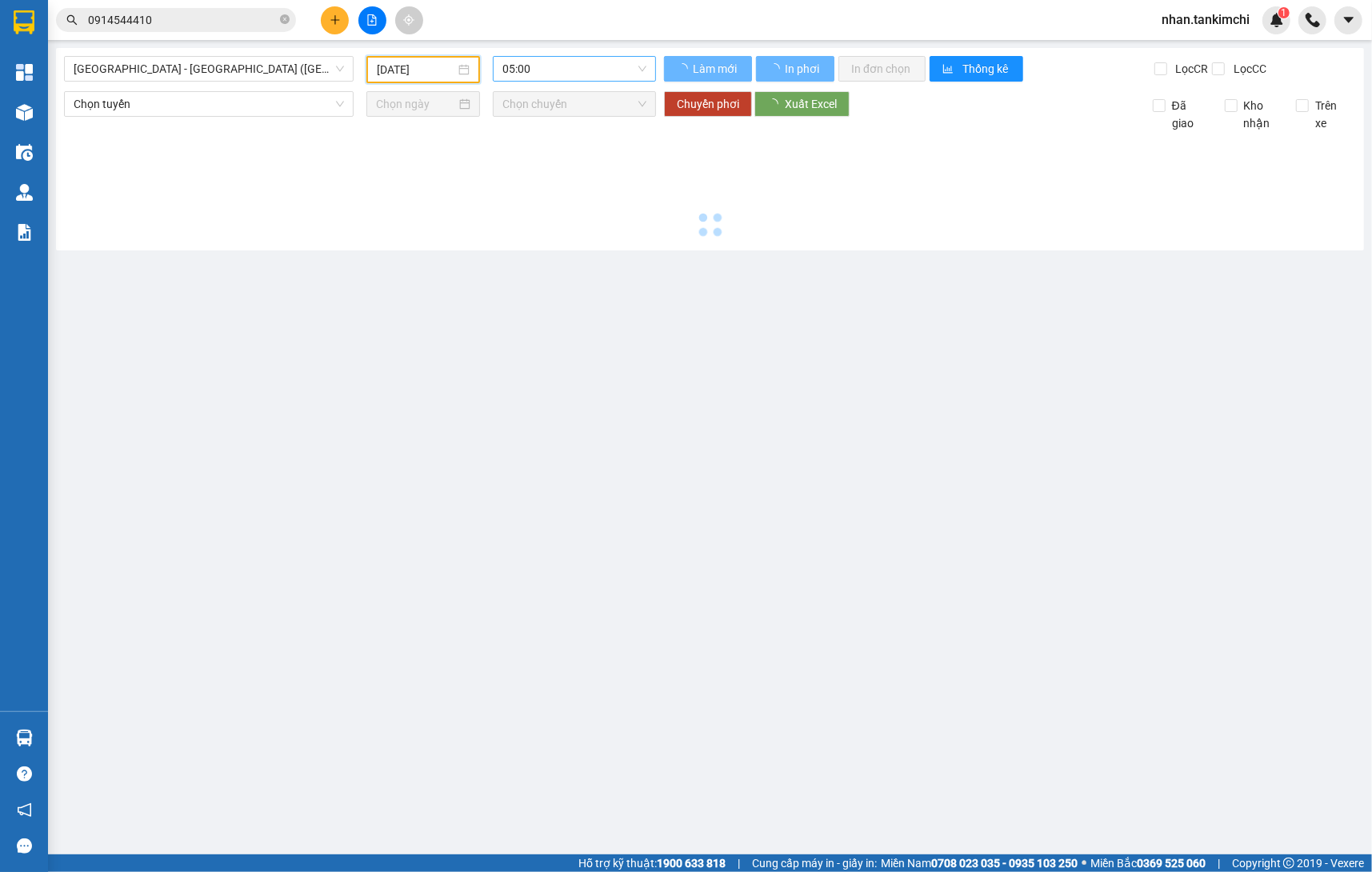
type input "14/09/2025"
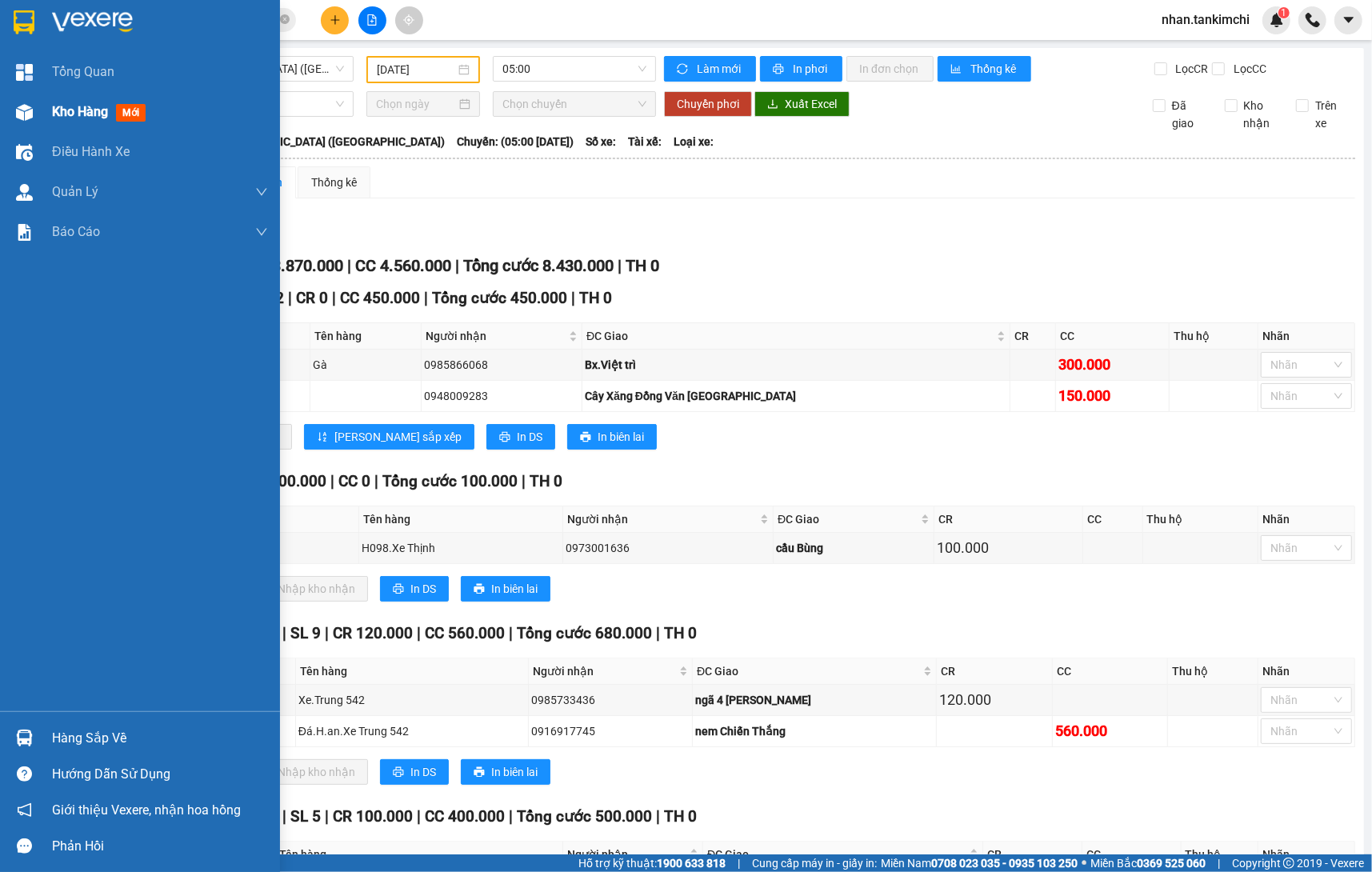
click at [2, 109] on div "Kho hàng mới" at bounding box center [140, 112] width 280 height 40
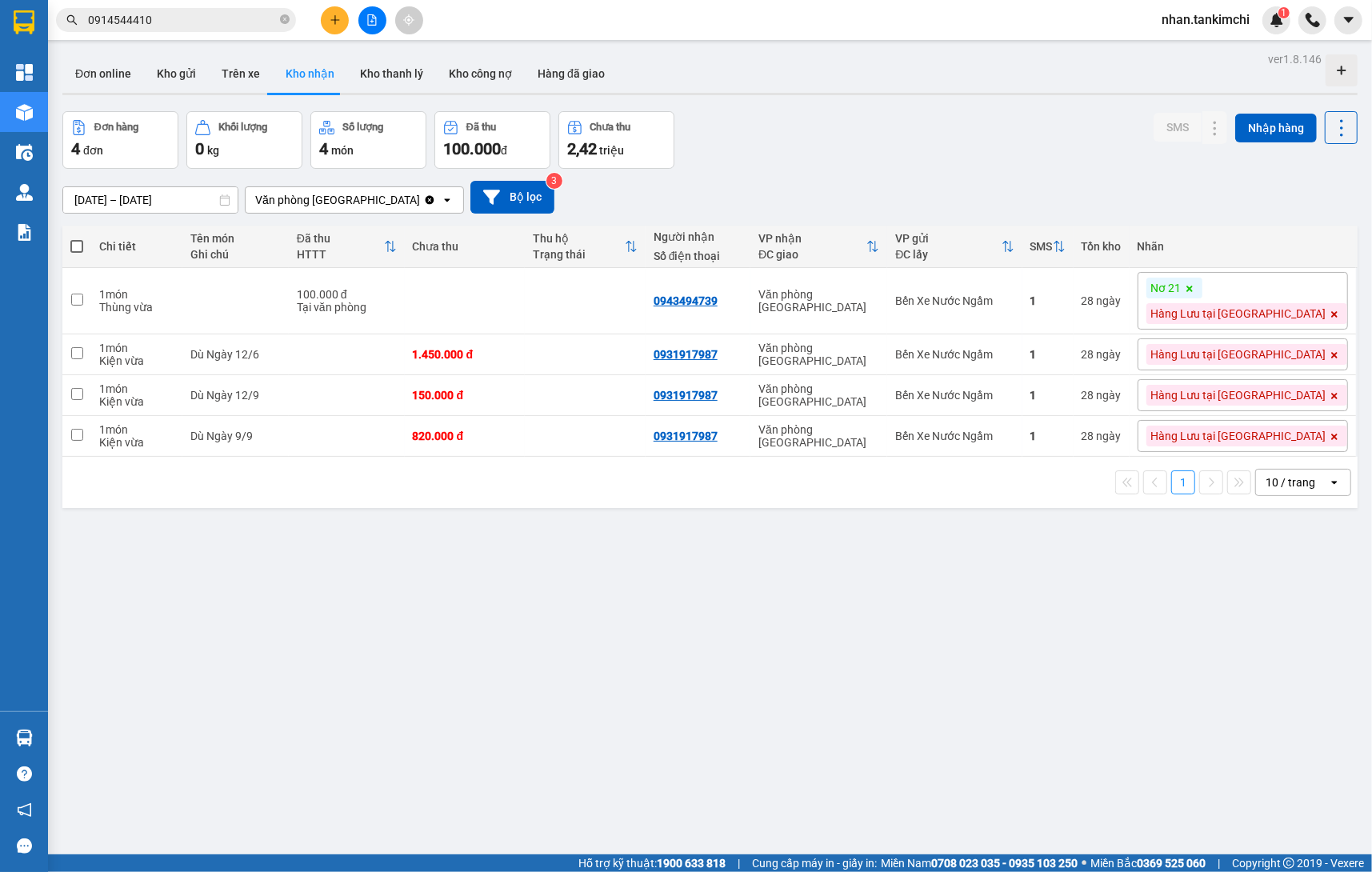
click at [178, 189] on input "15/09/2025 – 15/09/2025" at bounding box center [150, 200] width 174 height 26
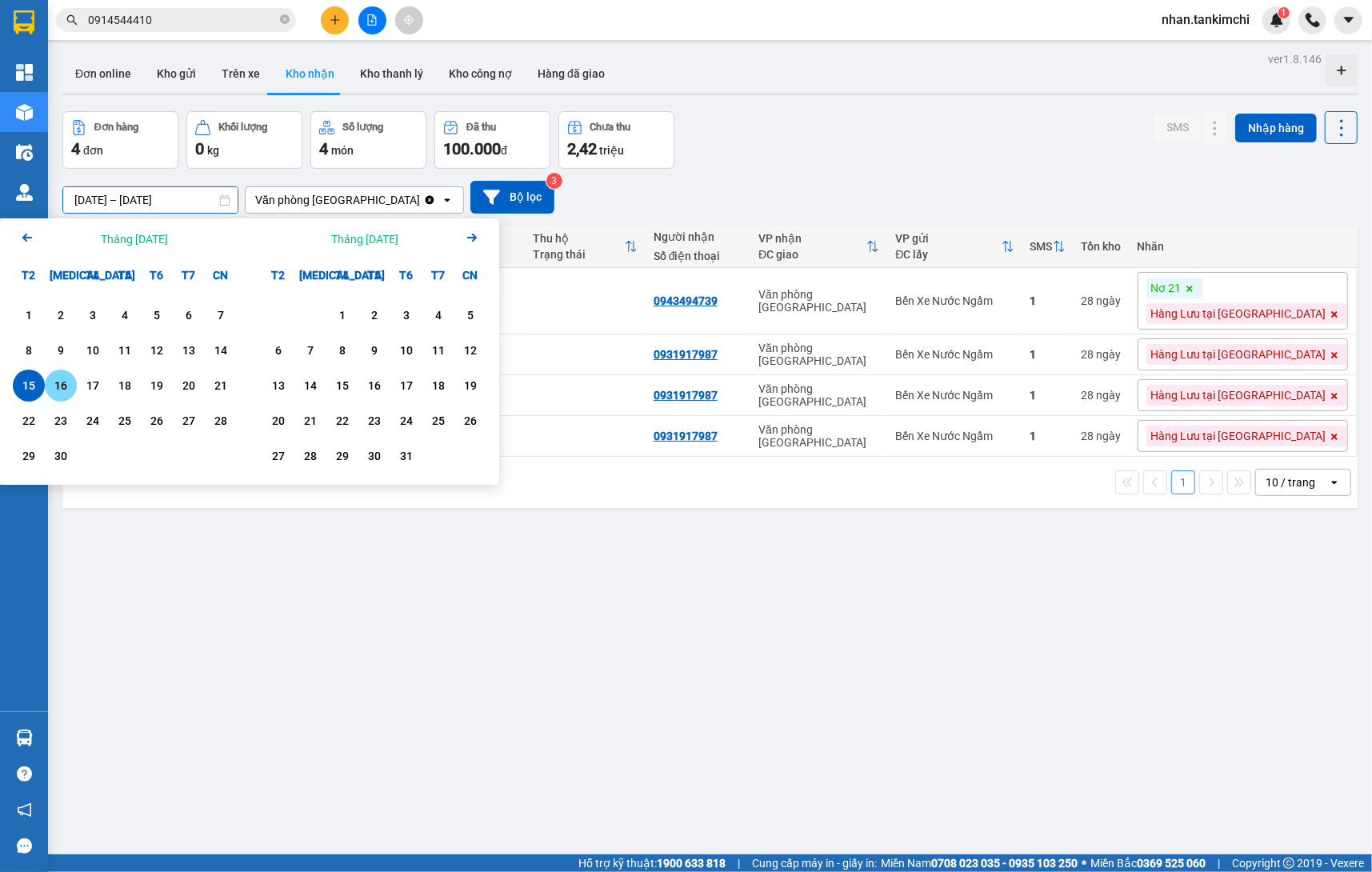
click at [62, 385] on div "16" at bounding box center [61, 386] width 23 height 19
type input "16/09/2025 – 16/09/2025"
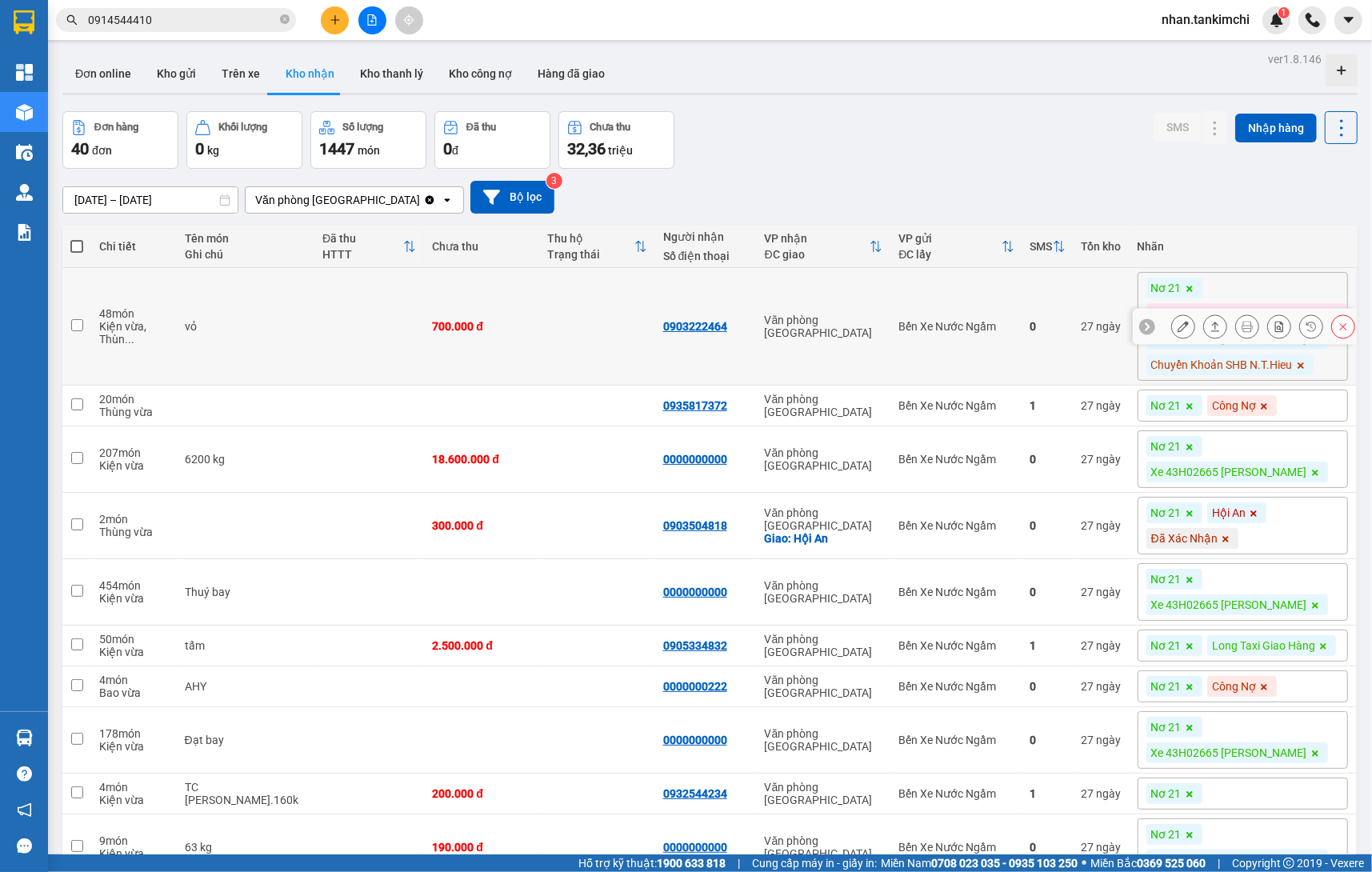
click at [1349, 327] on button at bounding box center [1344, 327] width 23 height 28
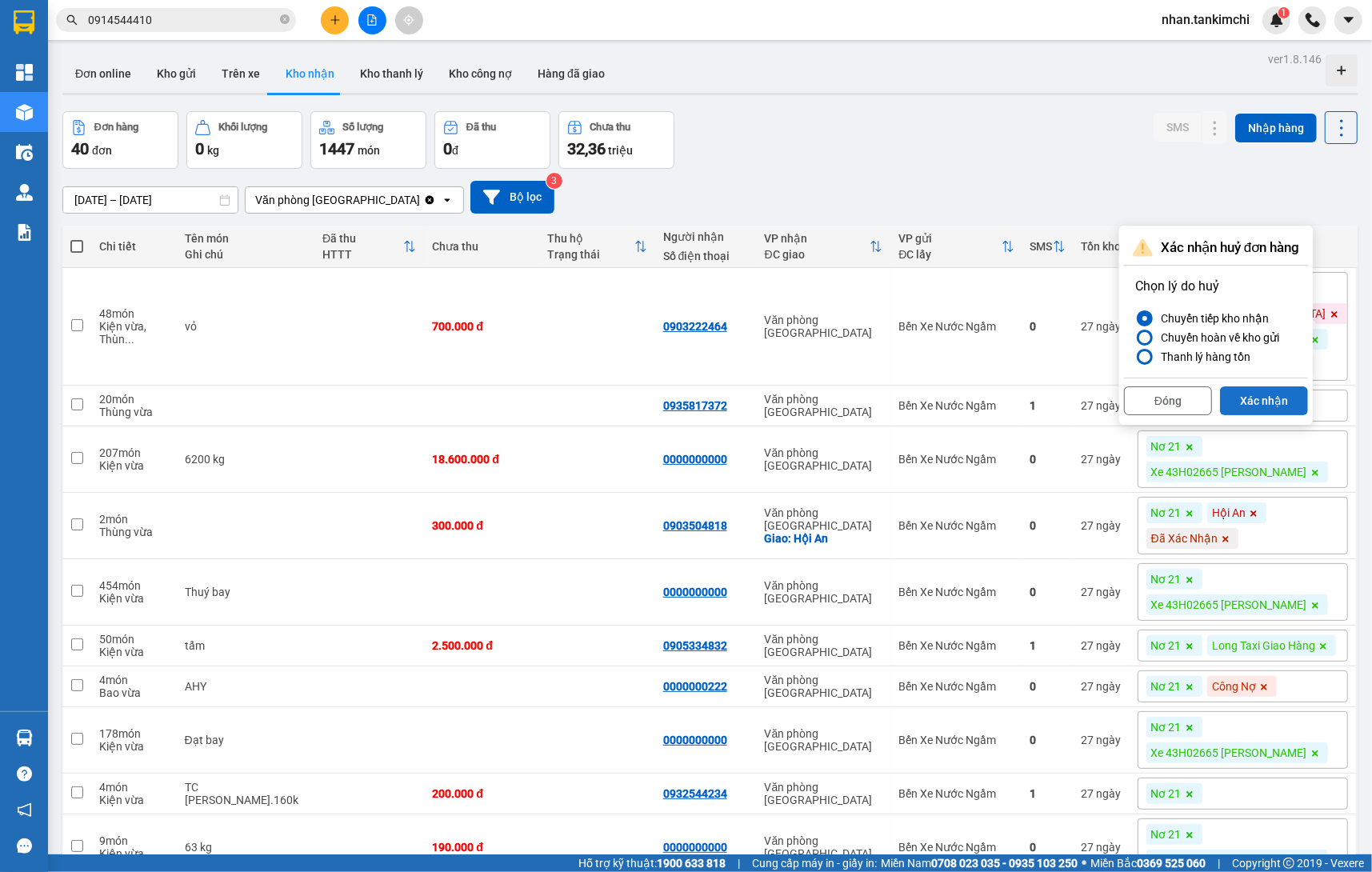
click at [1280, 406] on button "Xác nhận" at bounding box center [1264, 401] width 88 height 29
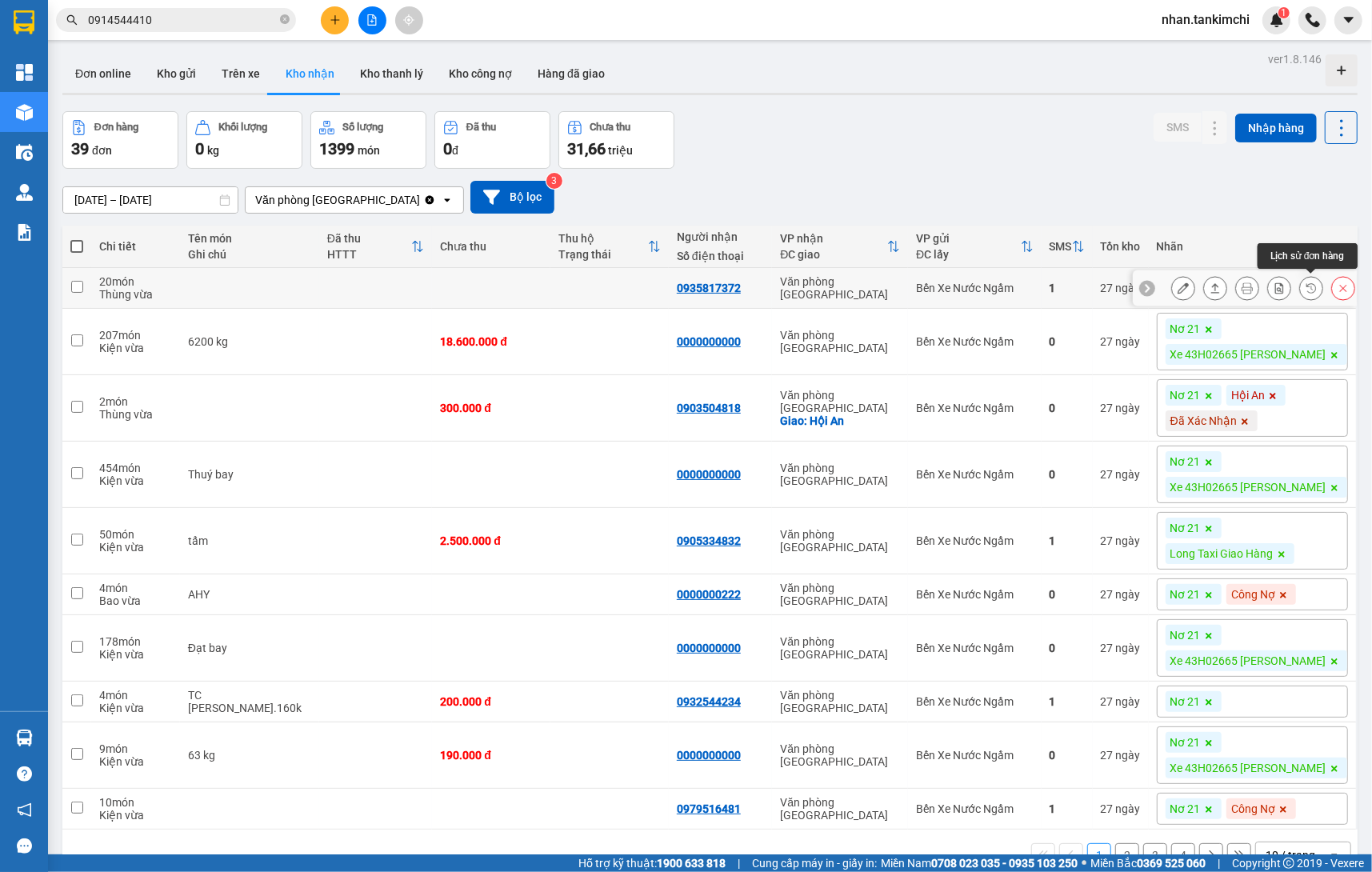
click at [1336, 284] on button at bounding box center [1344, 289] width 23 height 28
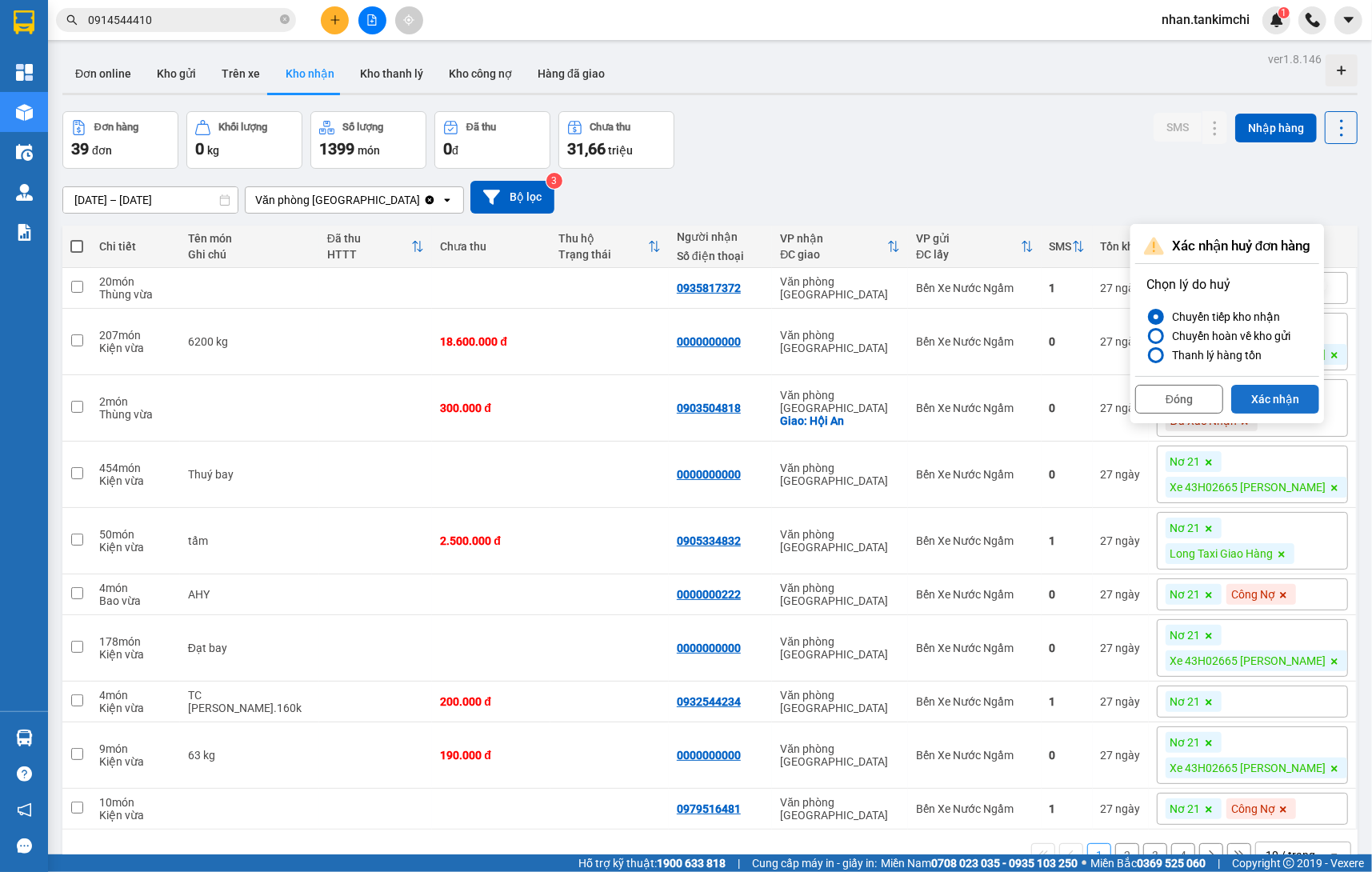
click at [1293, 395] on button "Xác nhận" at bounding box center [1275, 400] width 88 height 29
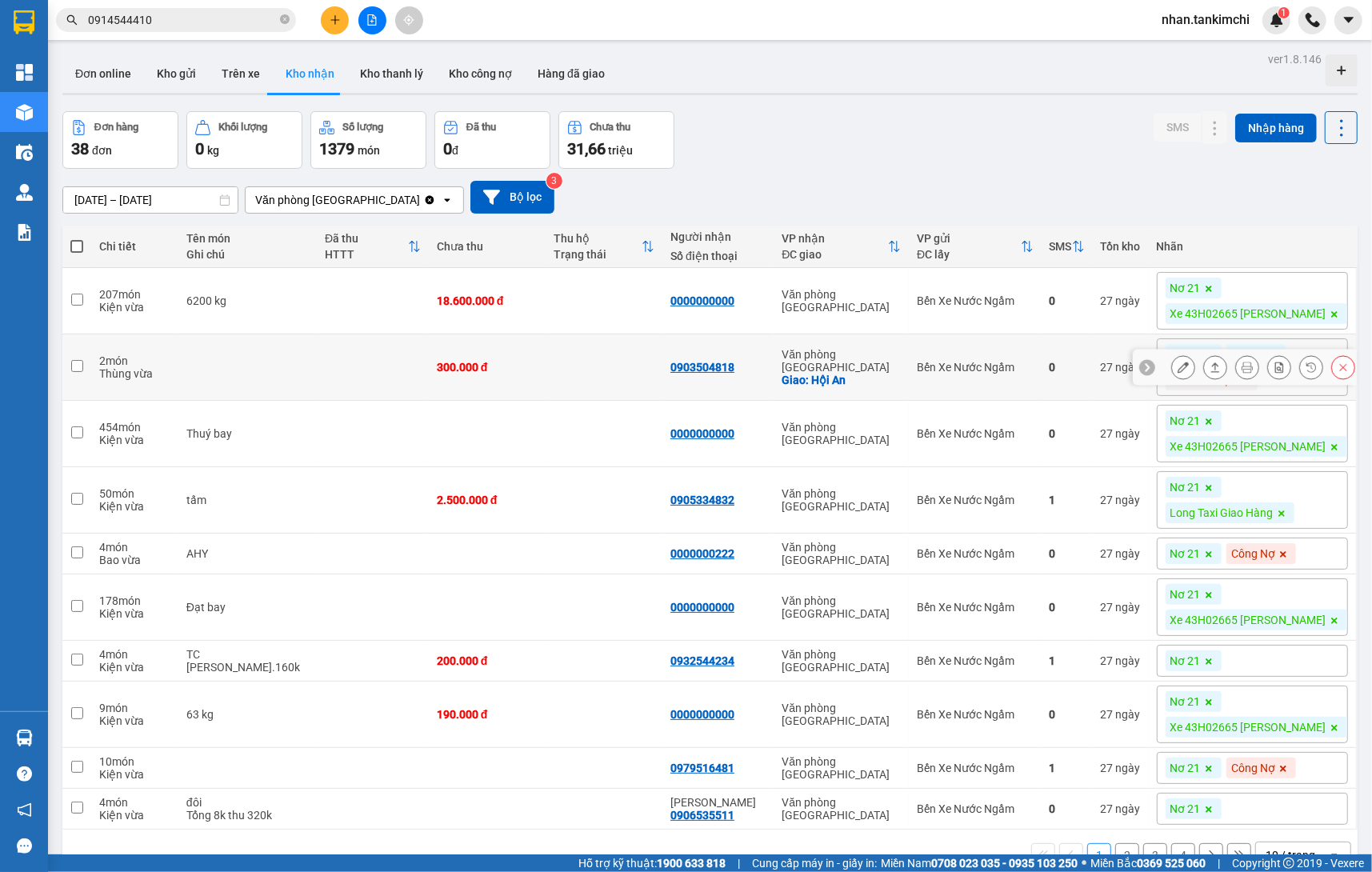
click at [1338, 364] on icon at bounding box center [1344, 367] width 11 height 11
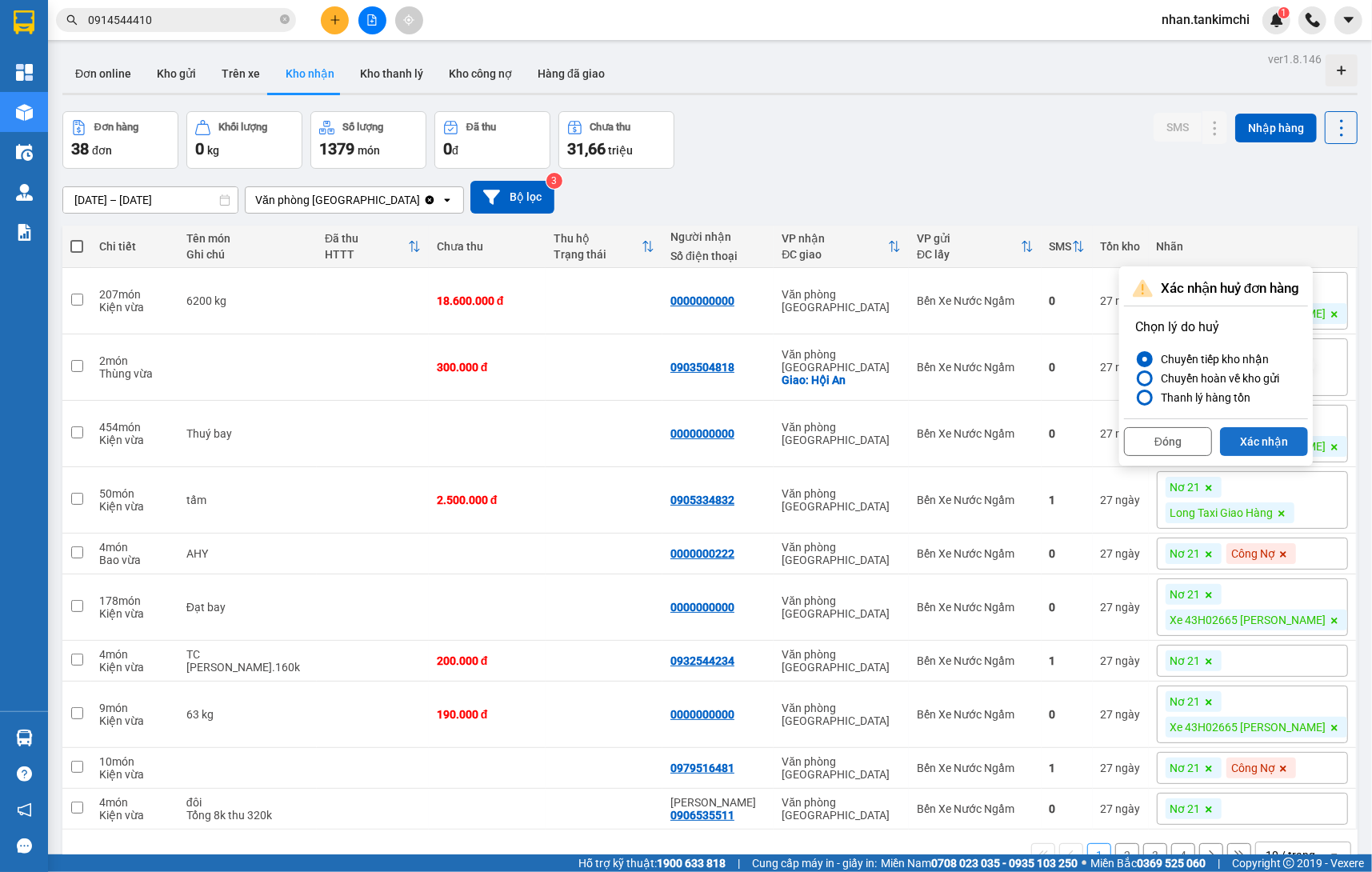
click at [1293, 440] on button "Xác nhận" at bounding box center [1264, 442] width 88 height 29
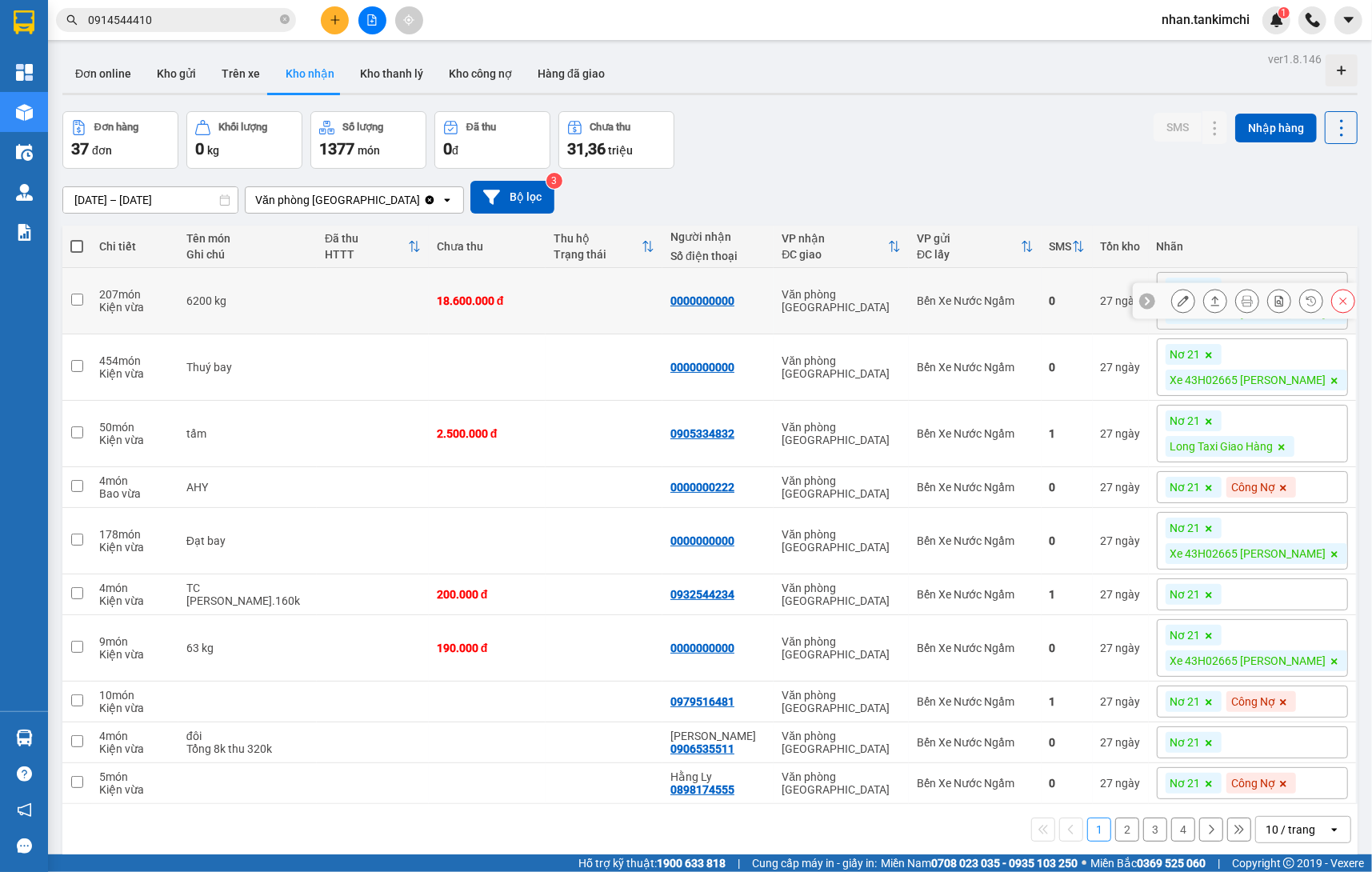
click at [1349, 301] on button at bounding box center [1344, 301] width 23 height 28
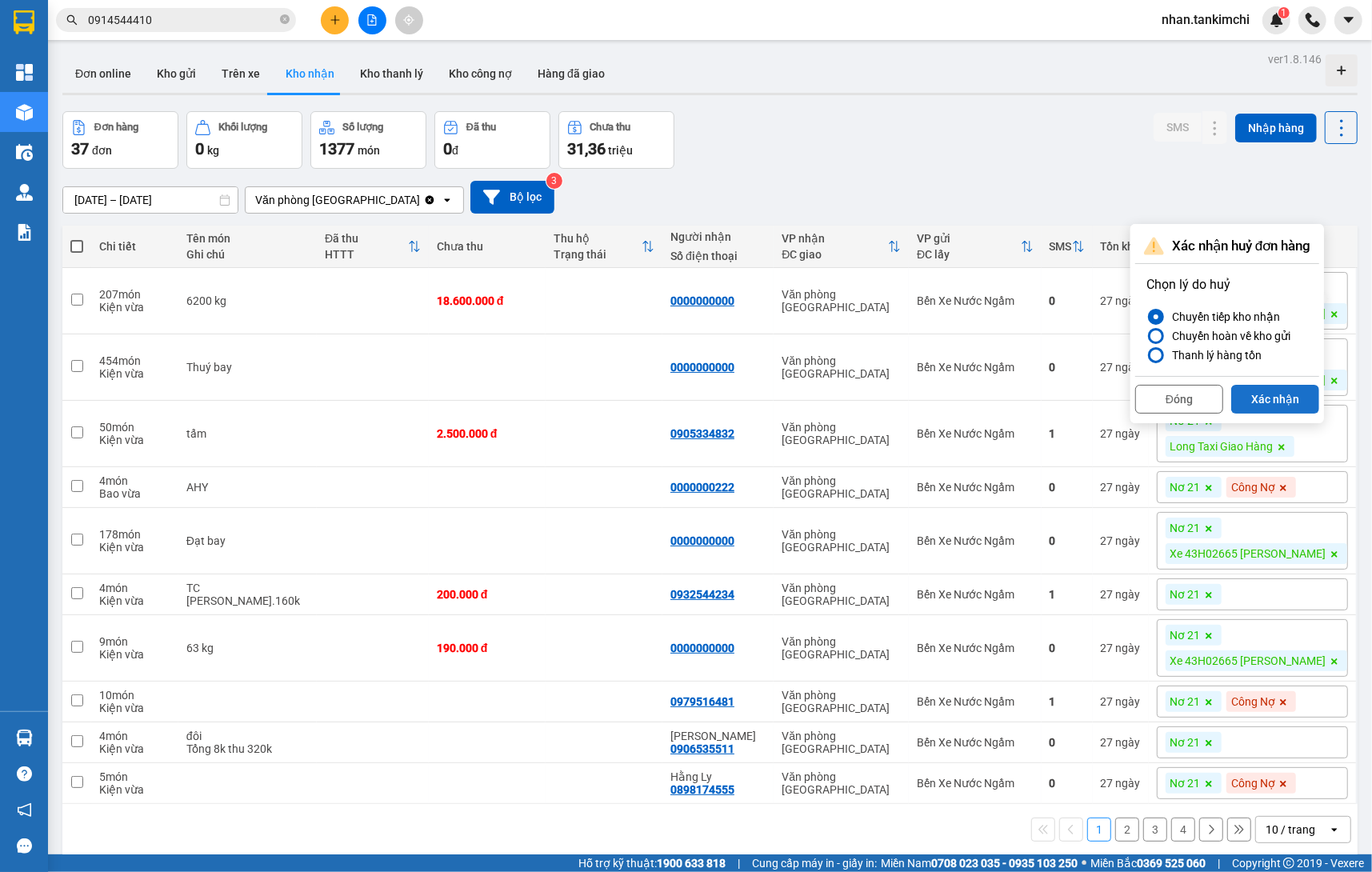
click at [1297, 396] on button "Xác nhận" at bounding box center [1275, 400] width 88 height 29
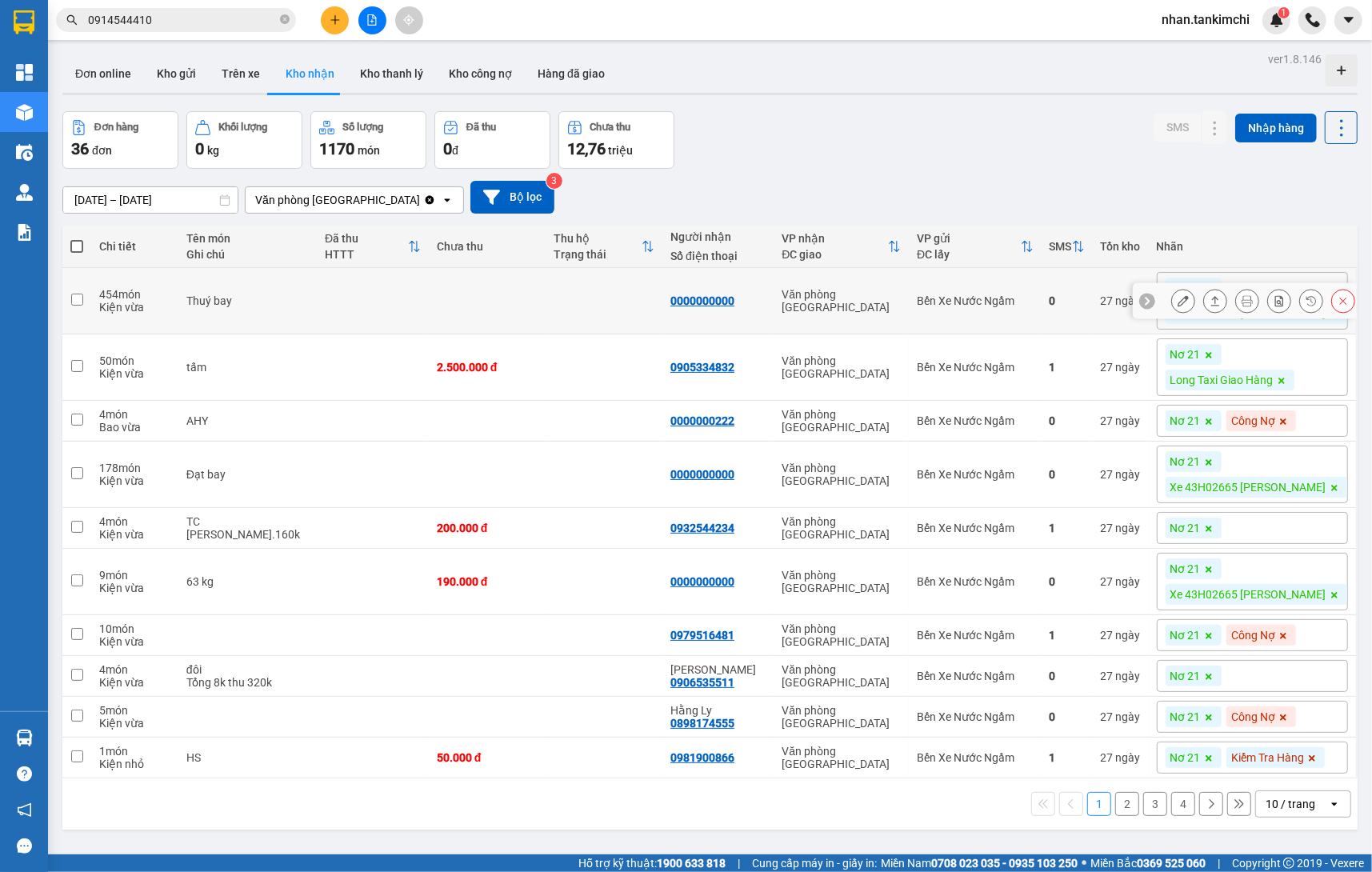
click at [1334, 292] on button at bounding box center [1344, 301] width 23 height 28
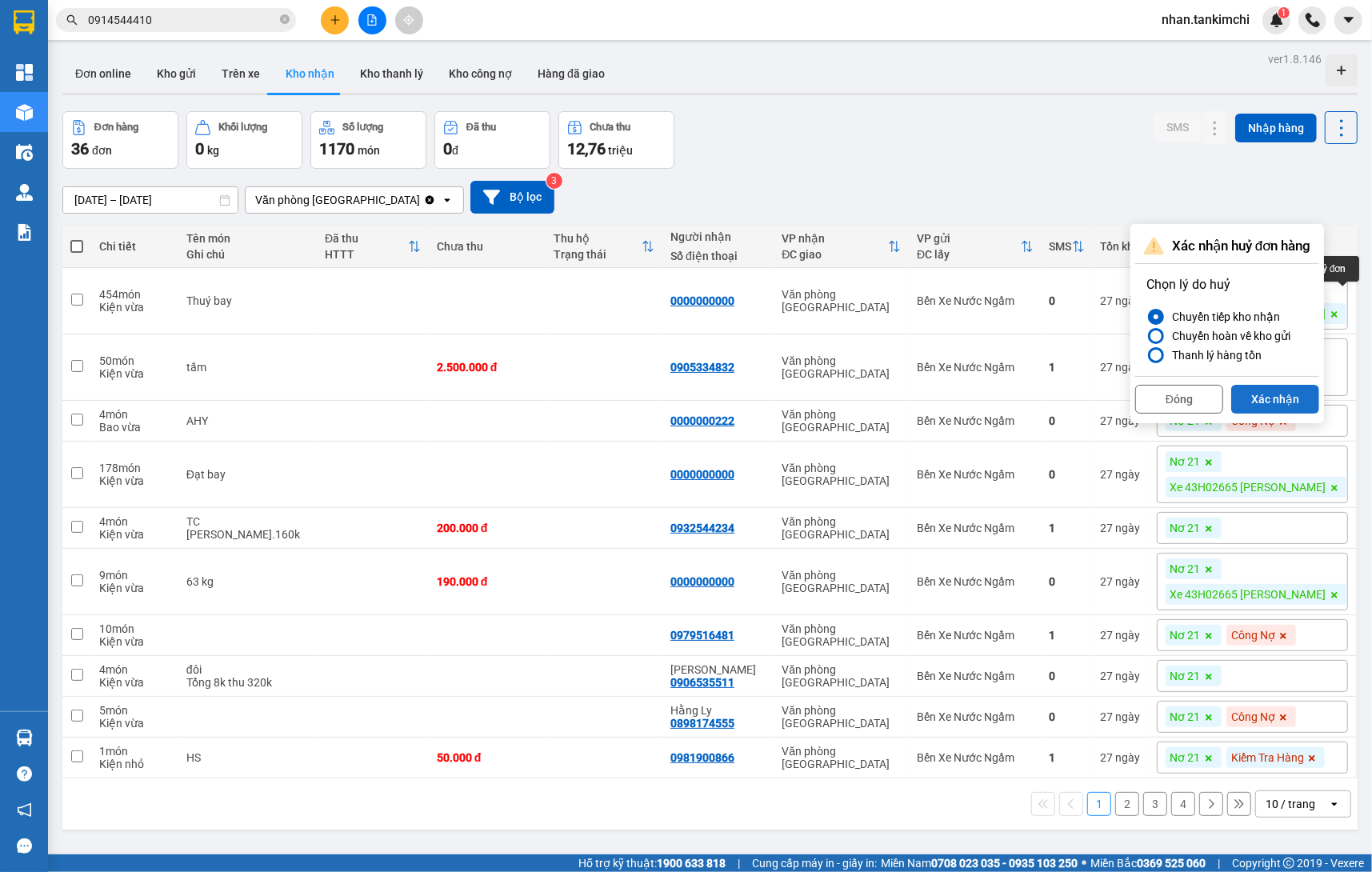
click at [1291, 398] on button "Xác nhận" at bounding box center [1275, 400] width 88 height 29
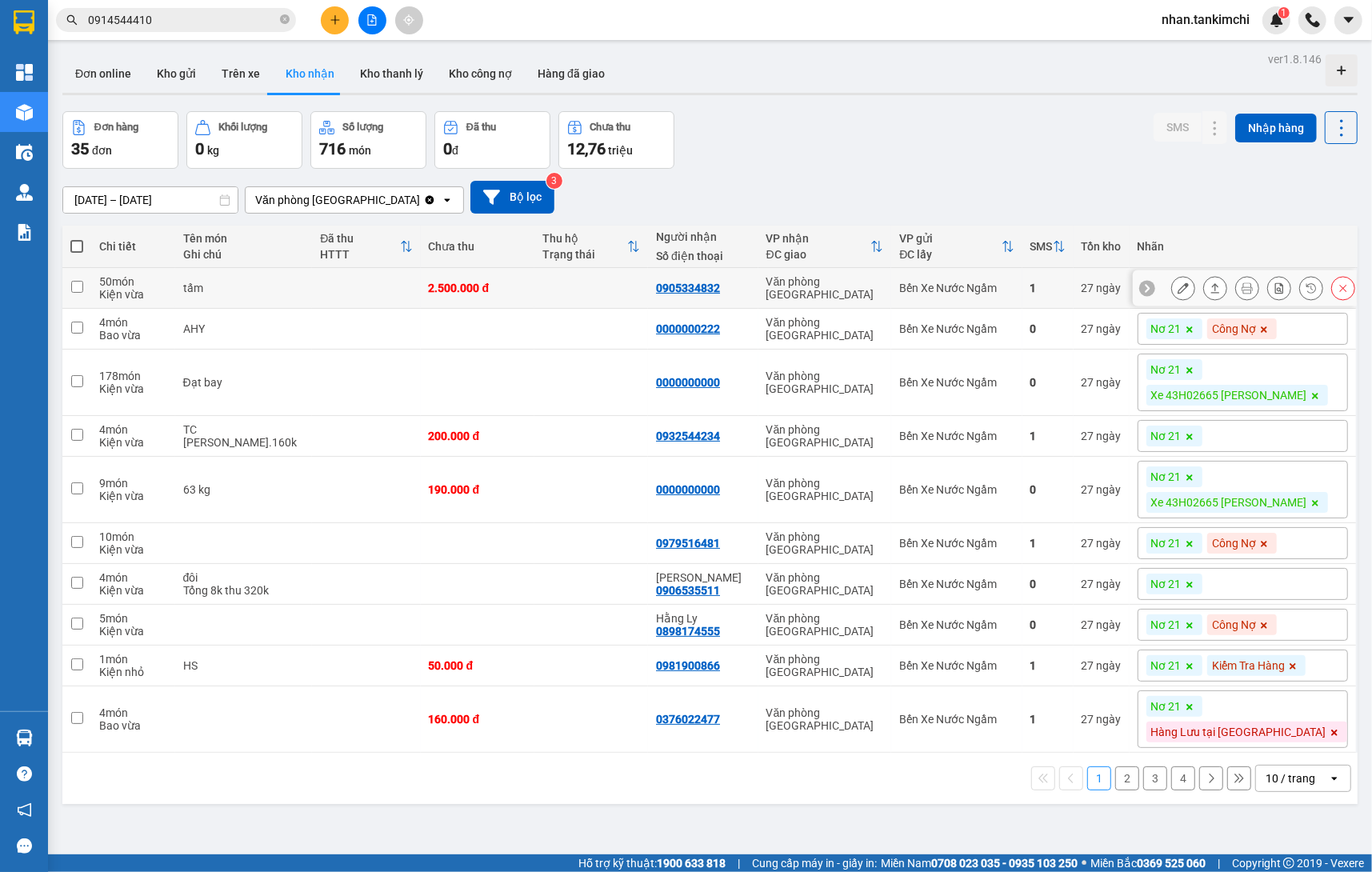
click at [1343, 292] on icon at bounding box center [1344, 288] width 7 height 7
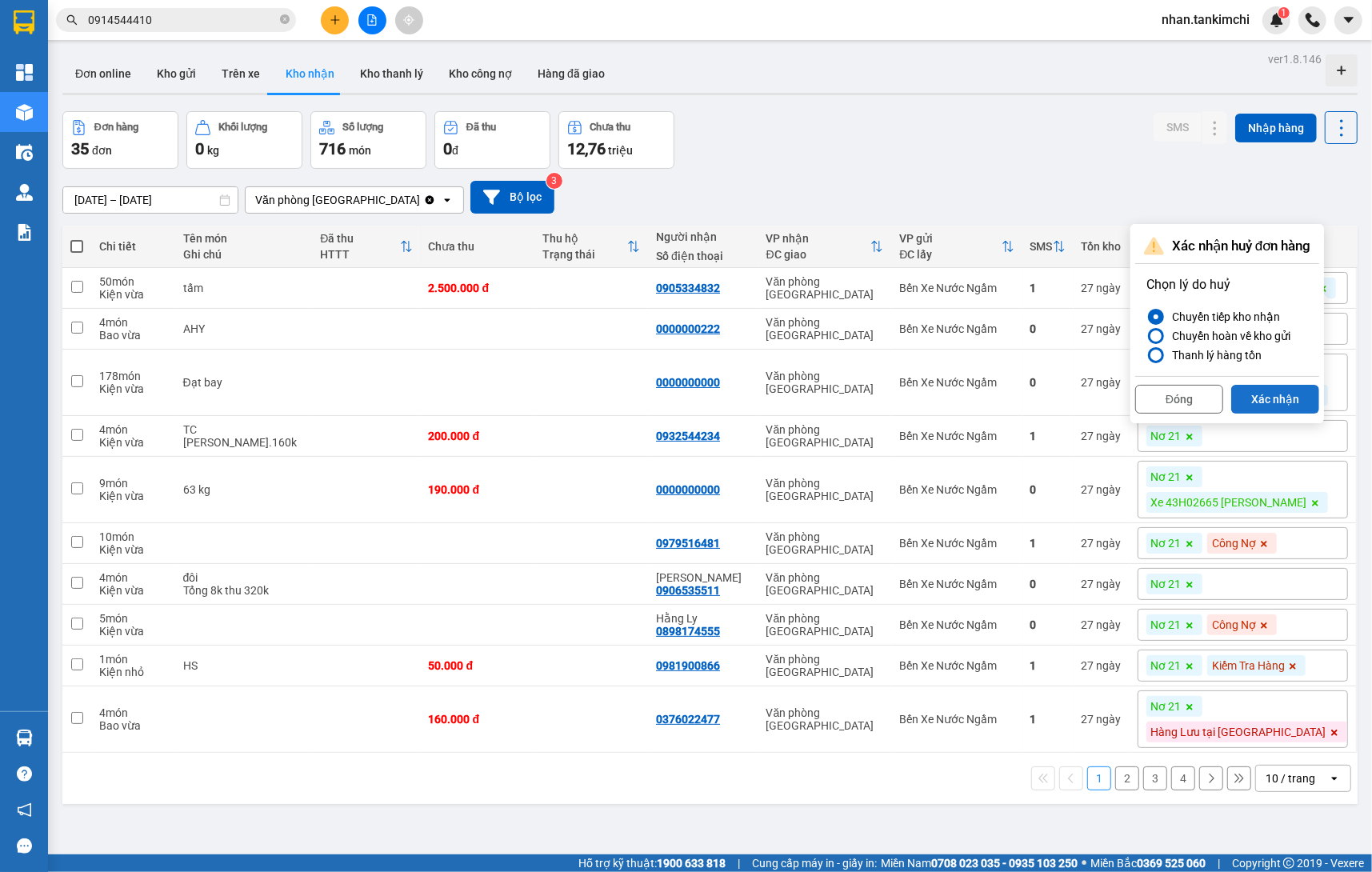
click at [1277, 409] on button "Xác nhận" at bounding box center [1275, 400] width 88 height 29
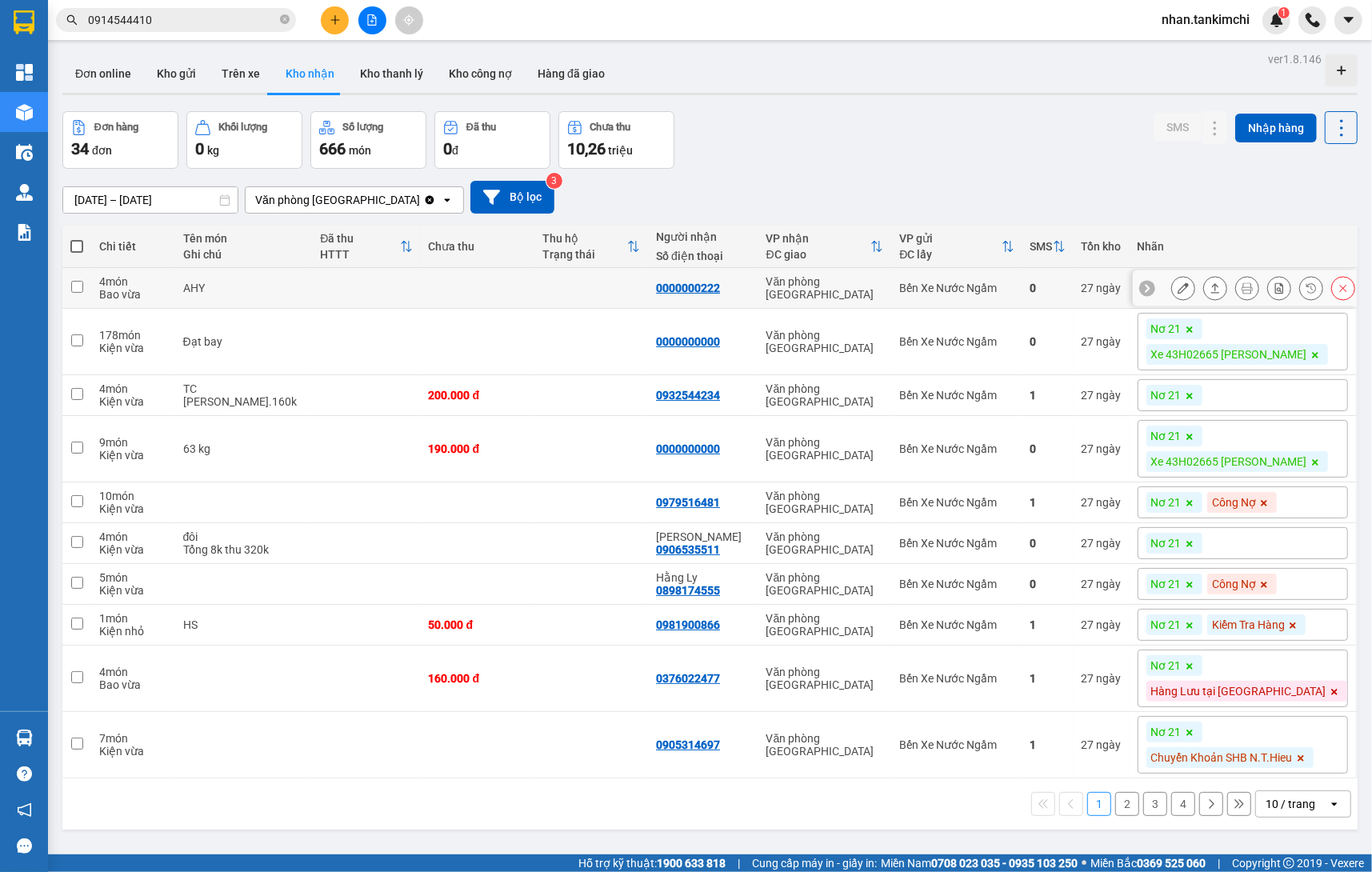
click at [1332, 284] on button at bounding box center [1344, 289] width 23 height 28
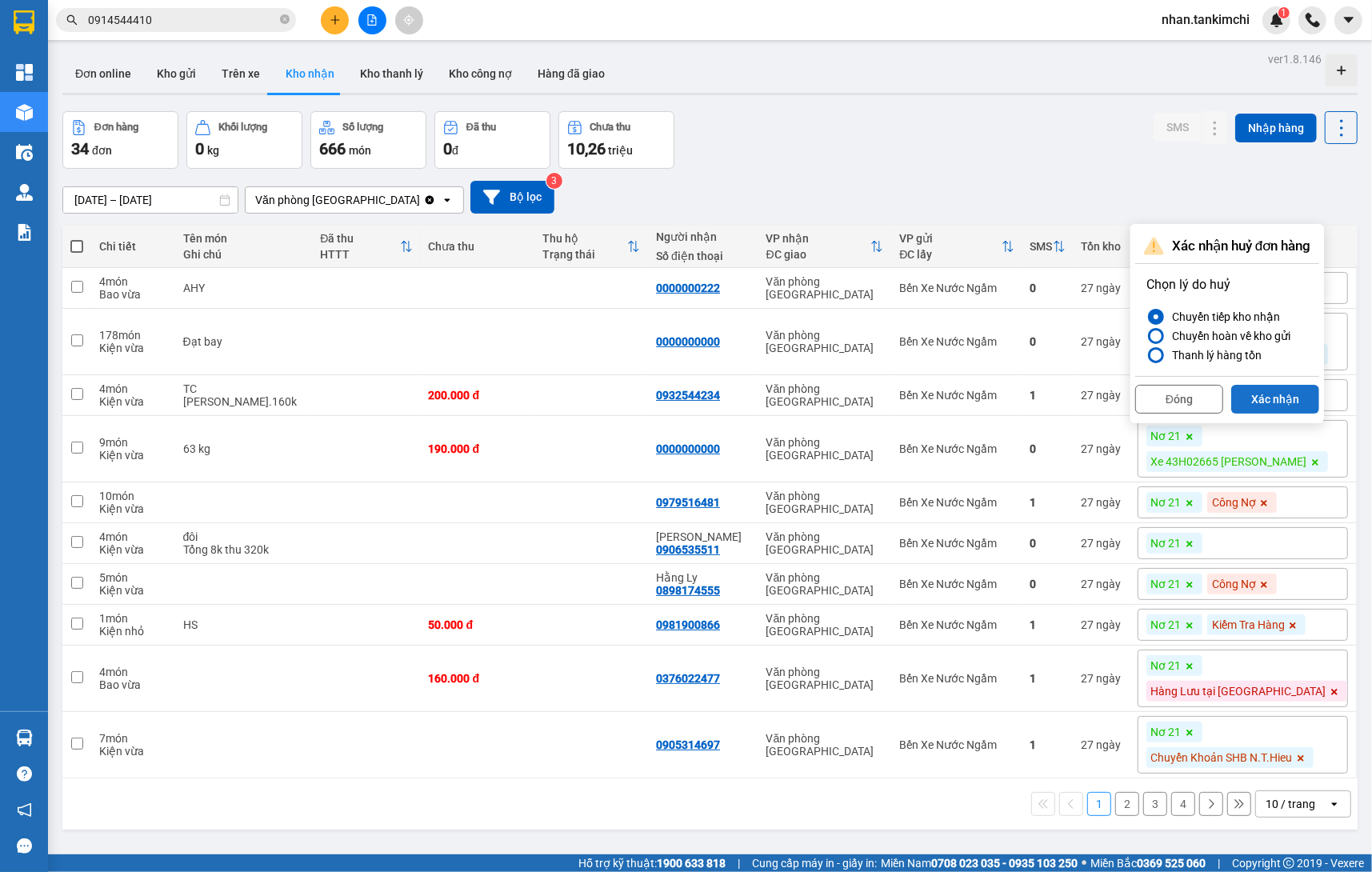
click at [1282, 393] on button "Xác nhận" at bounding box center [1275, 400] width 88 height 29
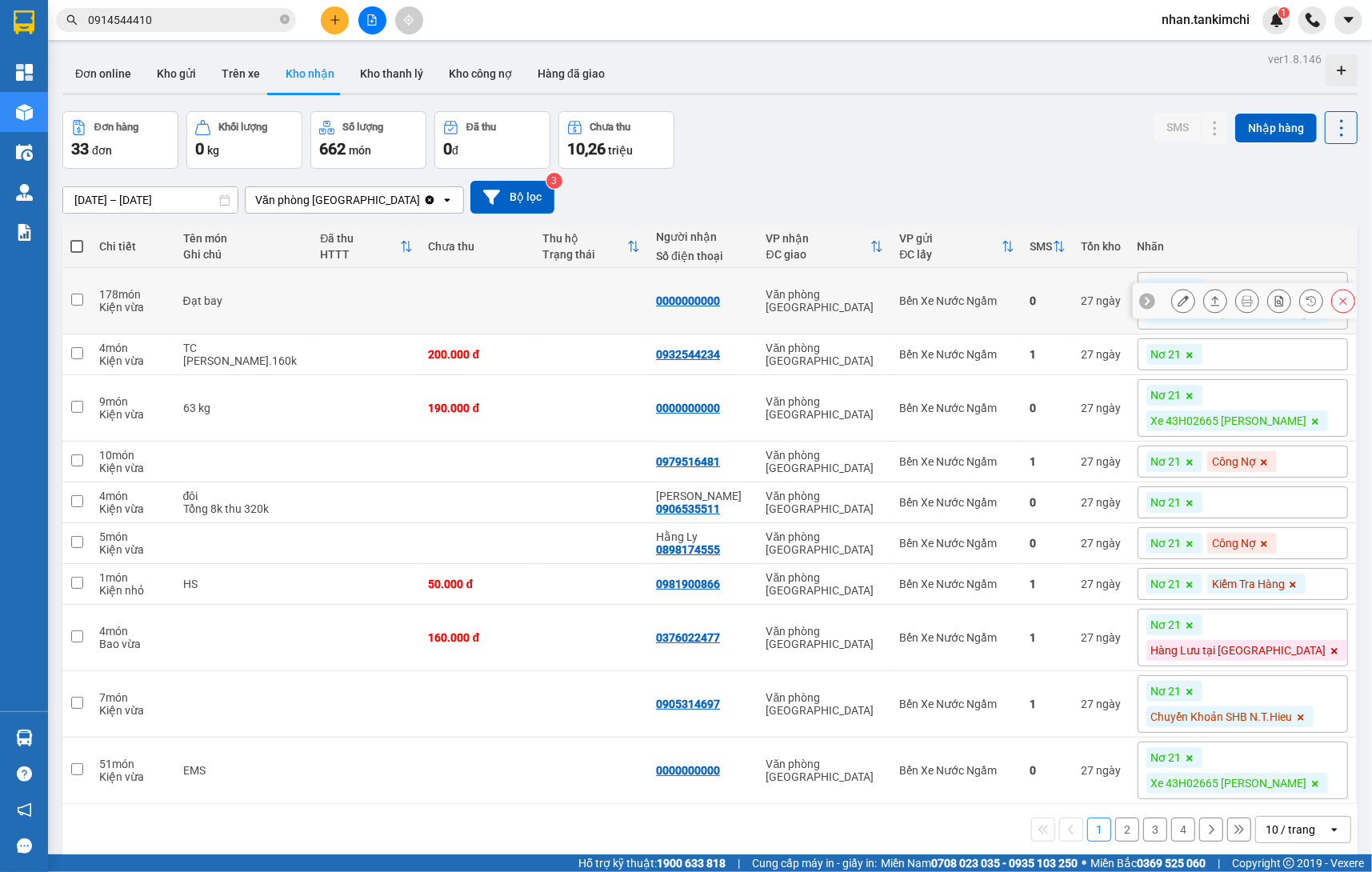
click at [1334, 294] on button at bounding box center [1344, 301] width 23 height 28
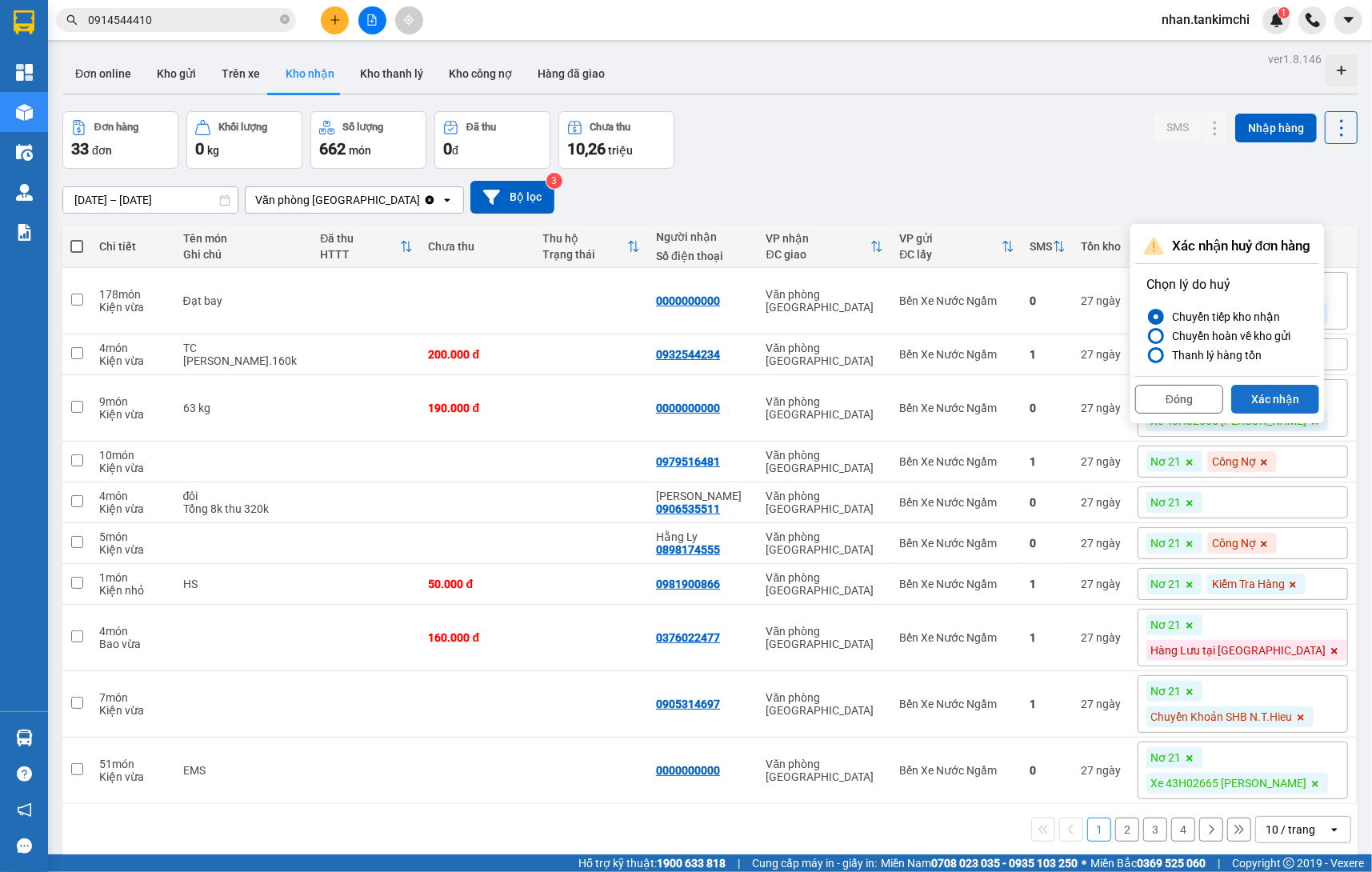
click at [1281, 395] on button "Xác nhận" at bounding box center [1275, 400] width 88 height 29
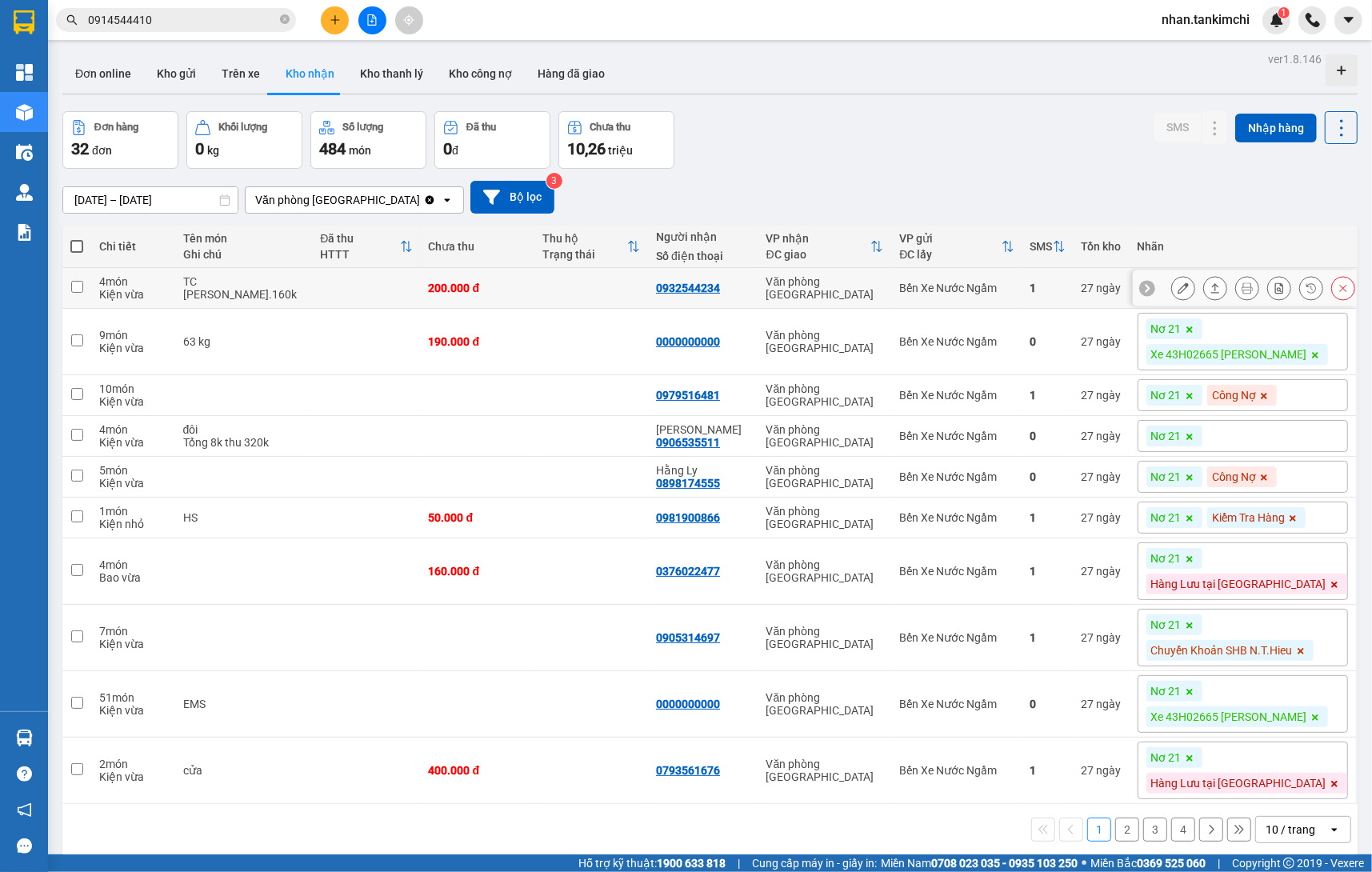
click at [1344, 290] on icon at bounding box center [1344, 289] width 11 height 11
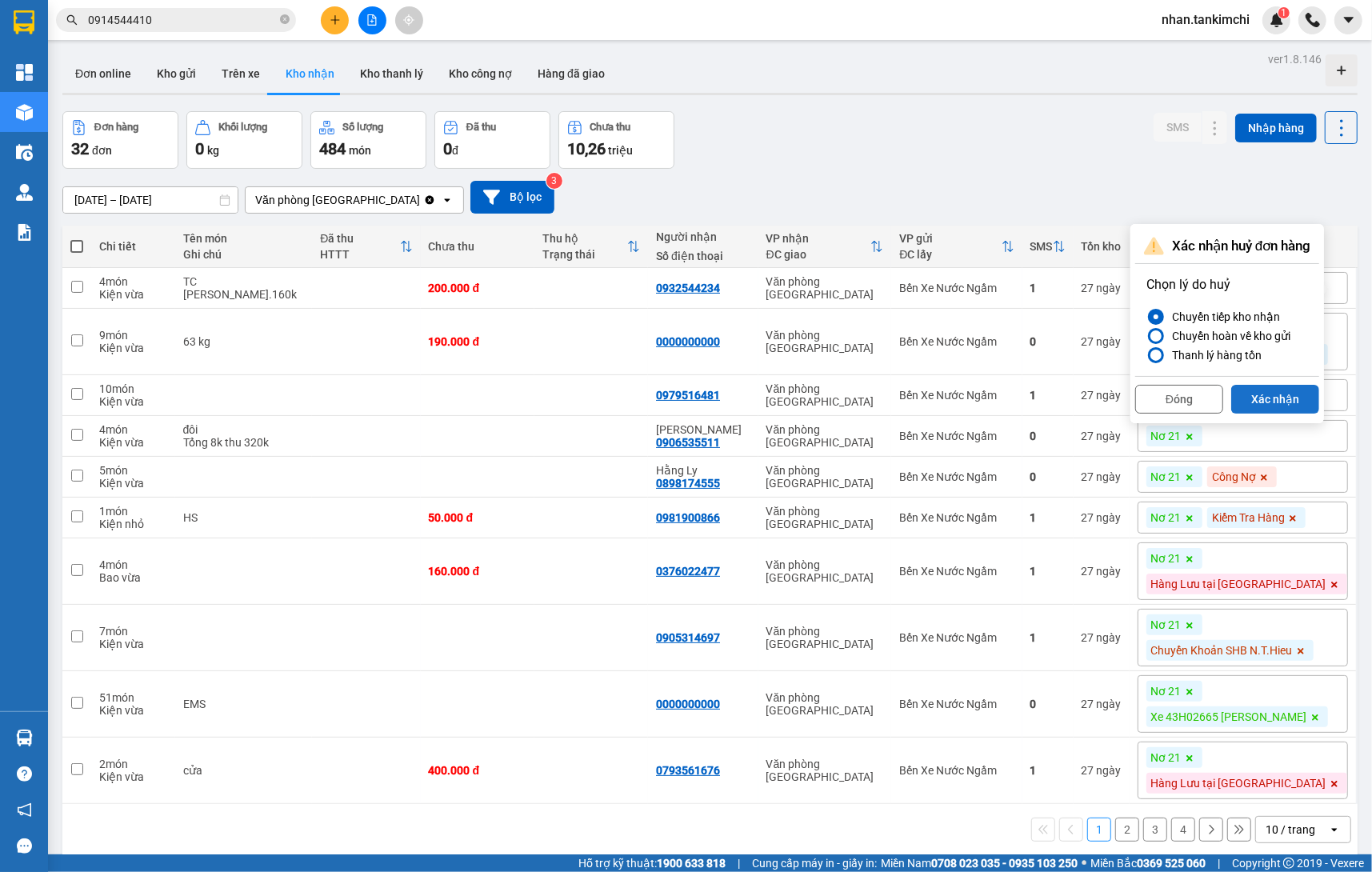
click at [1276, 391] on button "Xác nhận" at bounding box center [1275, 400] width 88 height 29
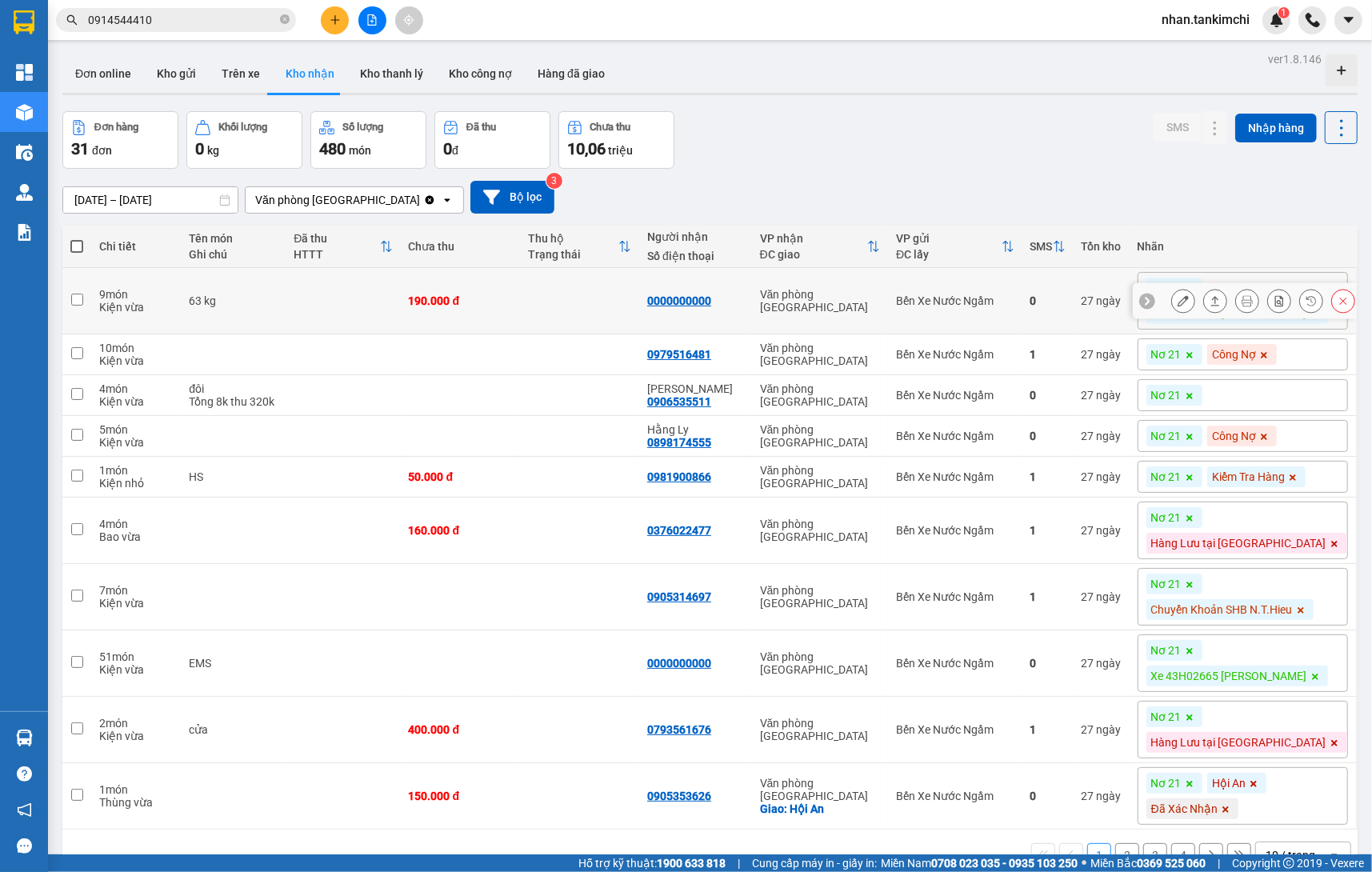
click at [1355, 301] on div at bounding box center [1344, 301] width 24 height 24
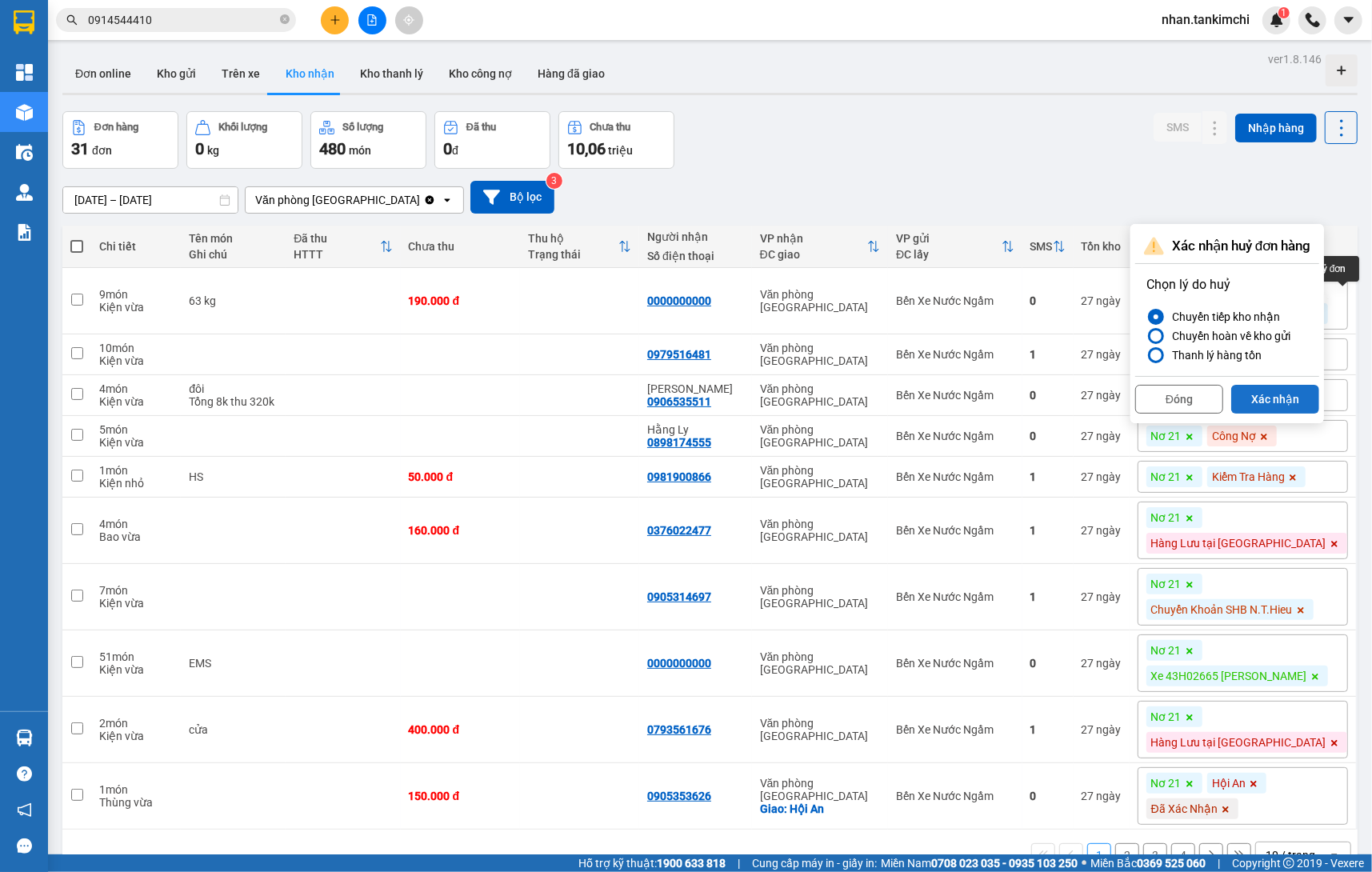
click at [1299, 401] on button "Xác nhận" at bounding box center [1275, 400] width 88 height 29
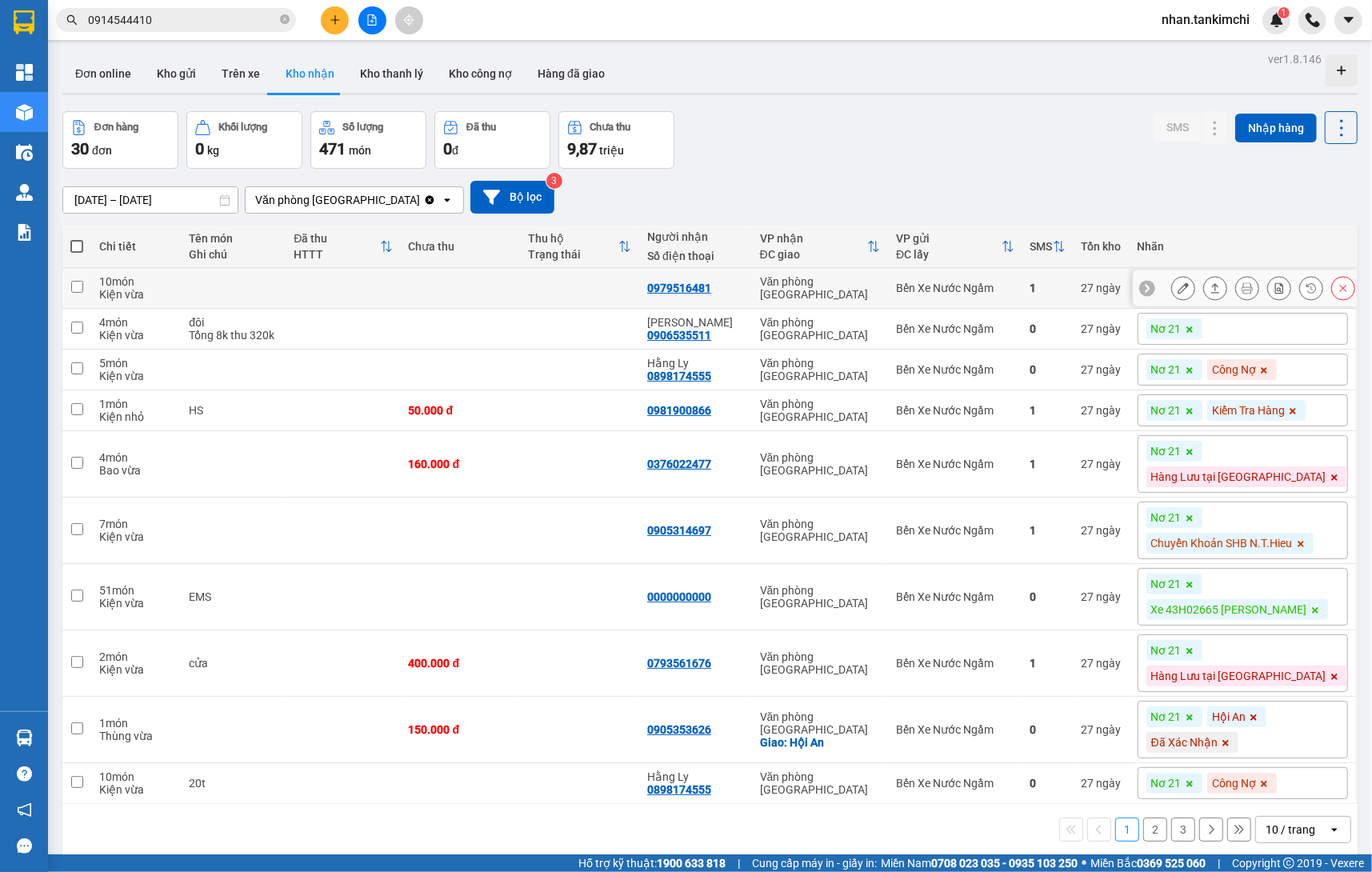
click at [1343, 291] on icon at bounding box center [1344, 289] width 11 height 11
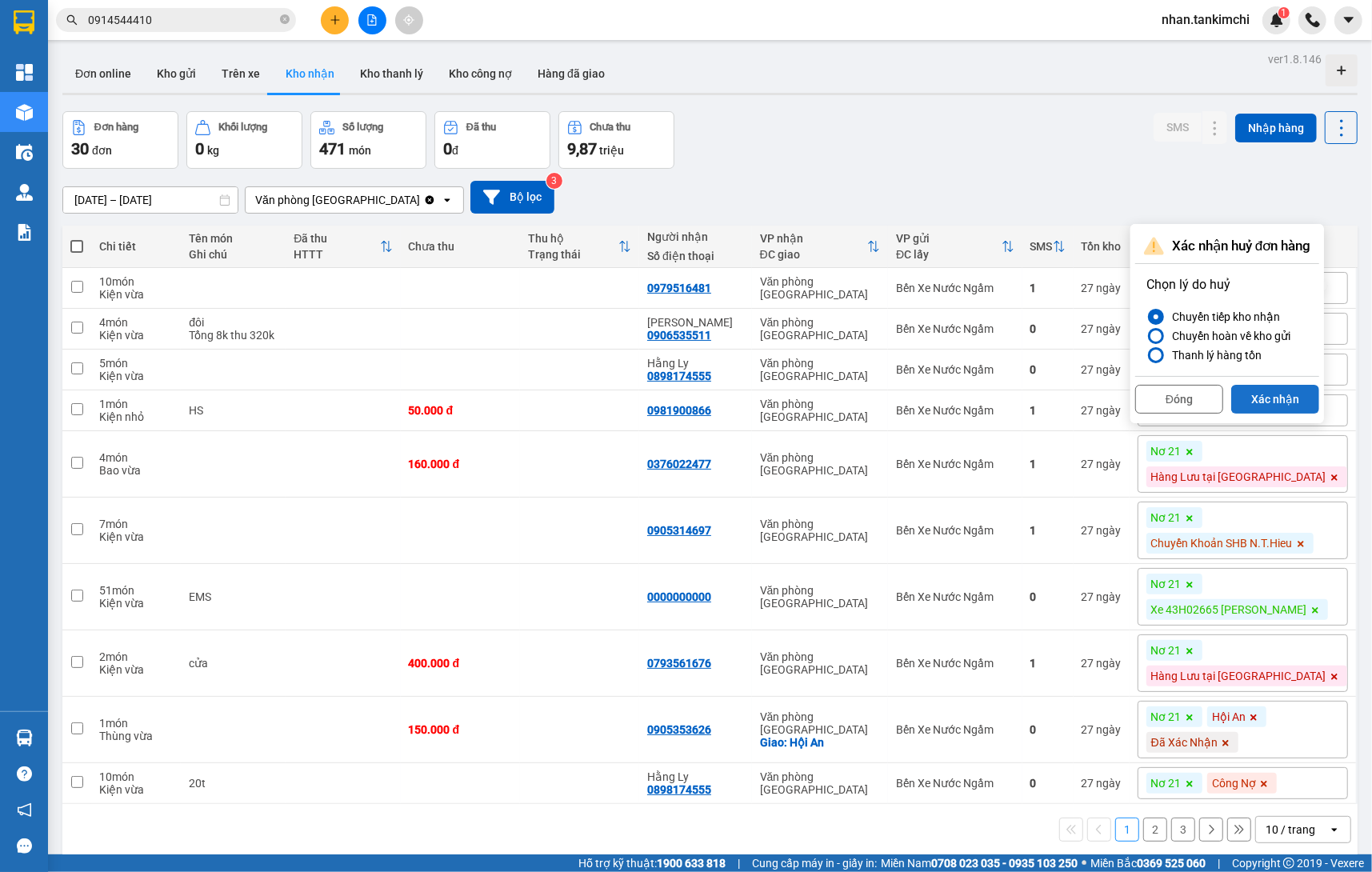
click at [1267, 401] on button "Xác nhận" at bounding box center [1275, 400] width 88 height 29
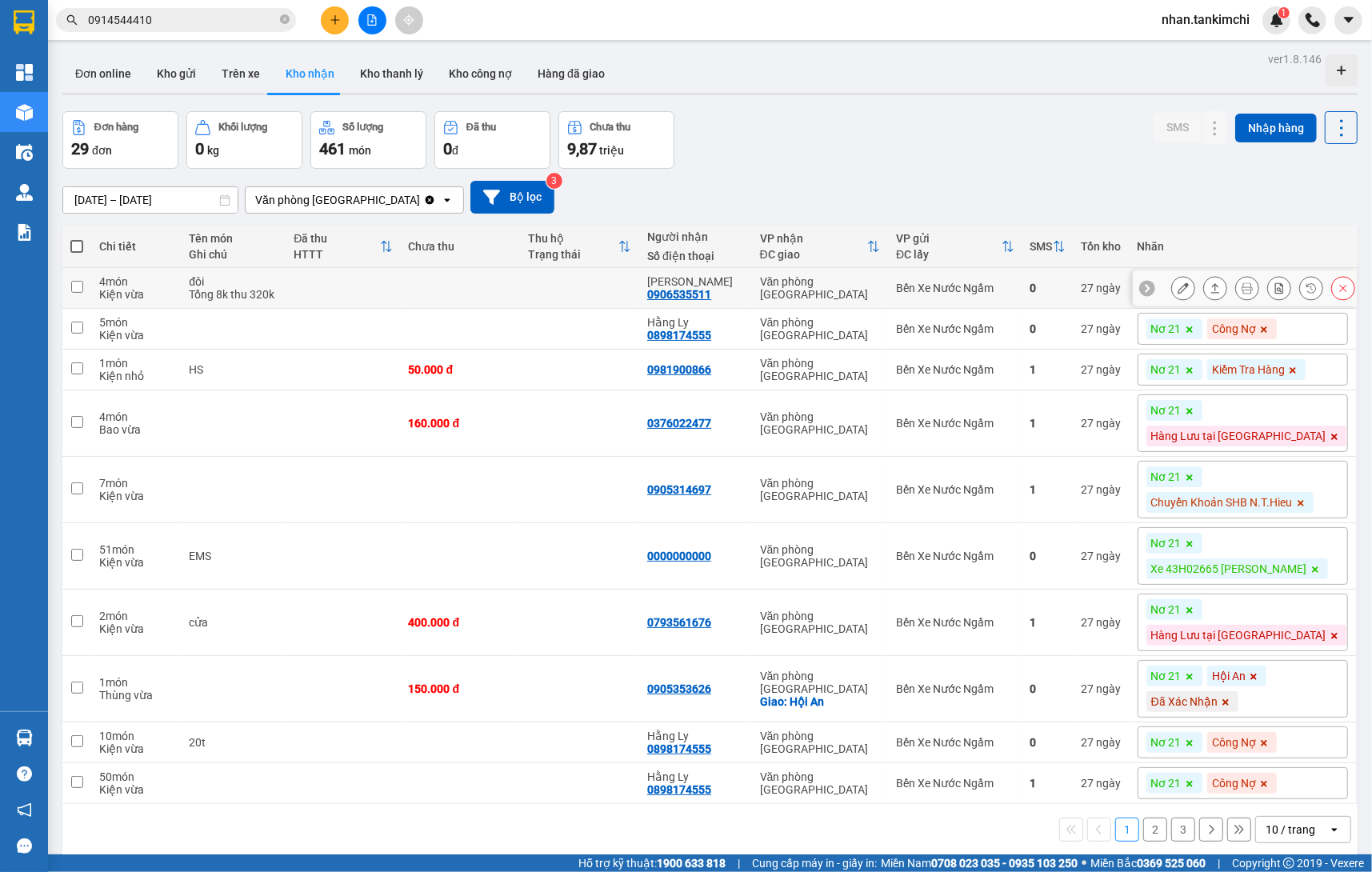
click at [1340, 283] on icon at bounding box center [1344, 289] width 11 height 11
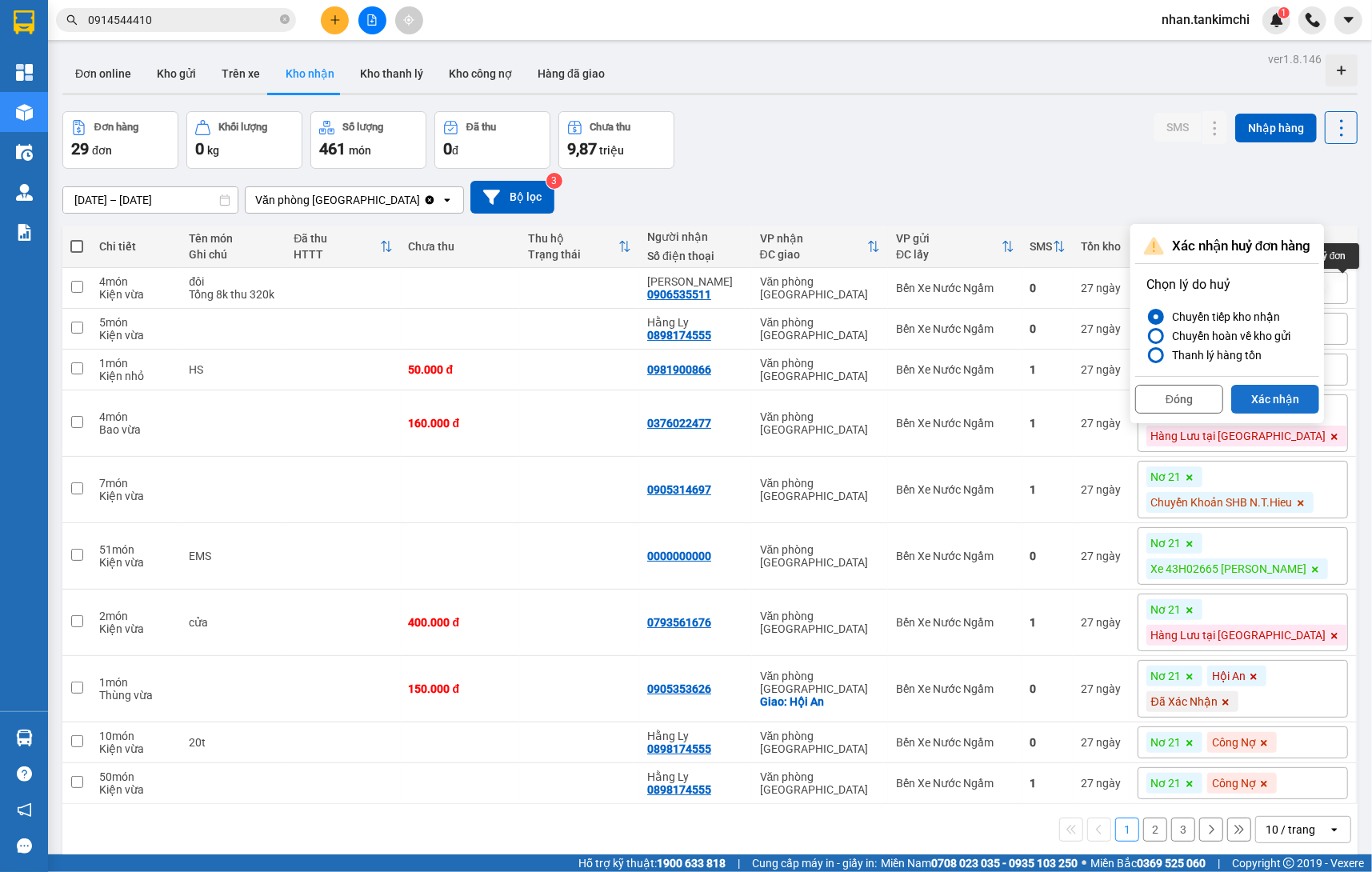
click at [1280, 398] on button "Xác nhận" at bounding box center [1275, 400] width 88 height 29
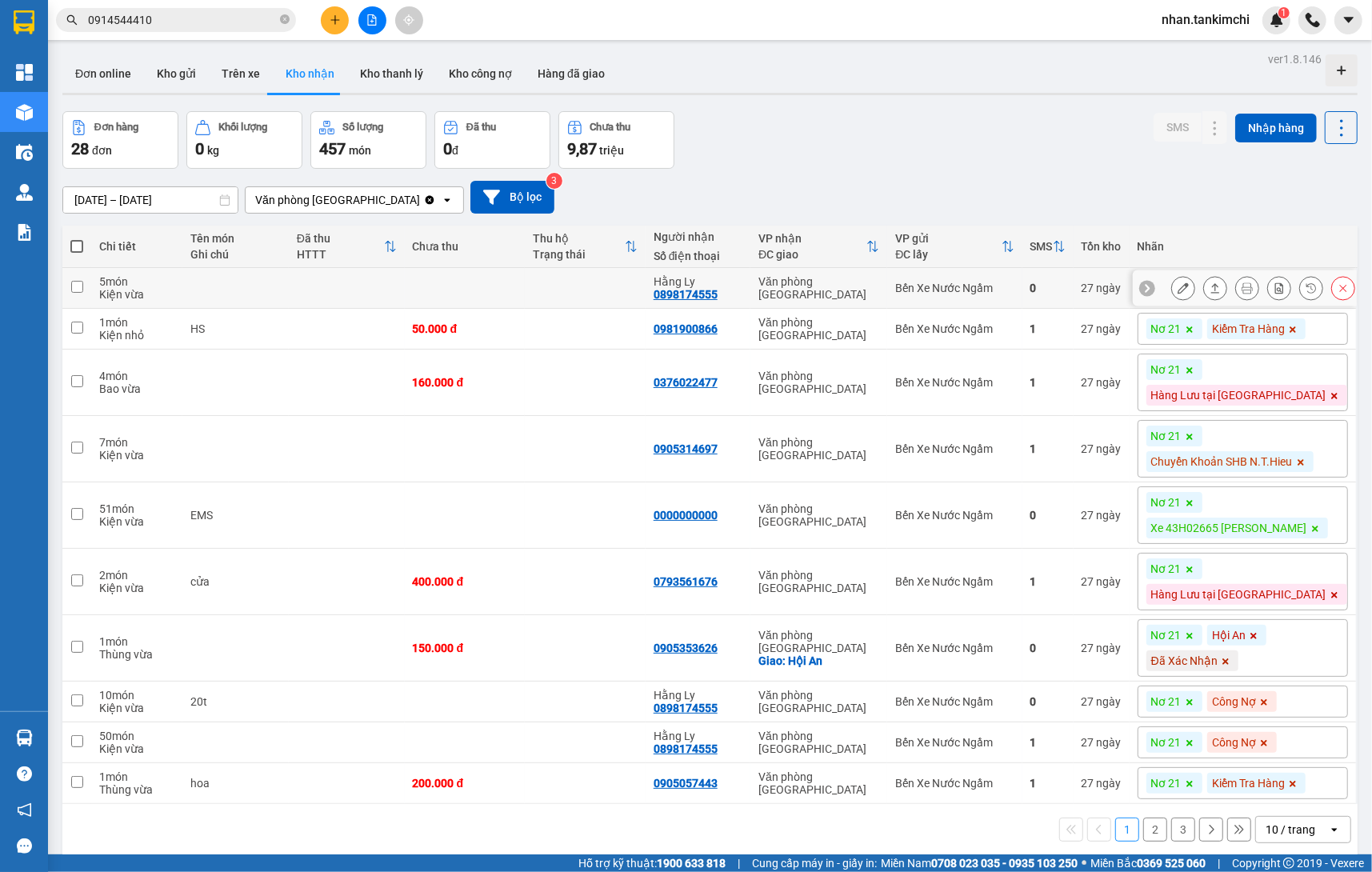
click at [1353, 291] on button at bounding box center [1344, 289] width 23 height 28
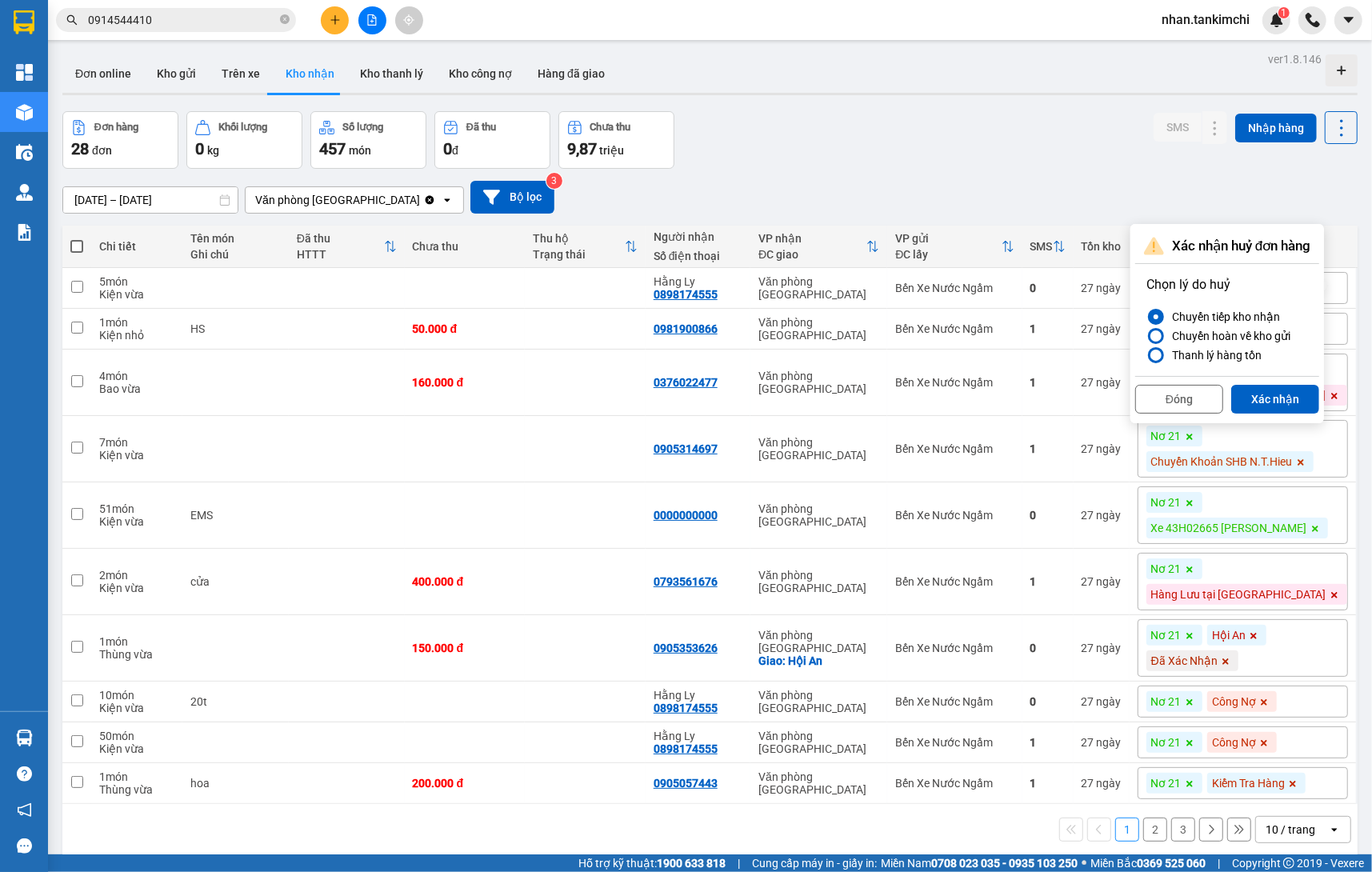
click at [1297, 381] on div "Đóng Xác nhận" at bounding box center [1227, 397] width 184 height 42
click at [1284, 394] on button "Xác nhận" at bounding box center [1275, 400] width 88 height 29
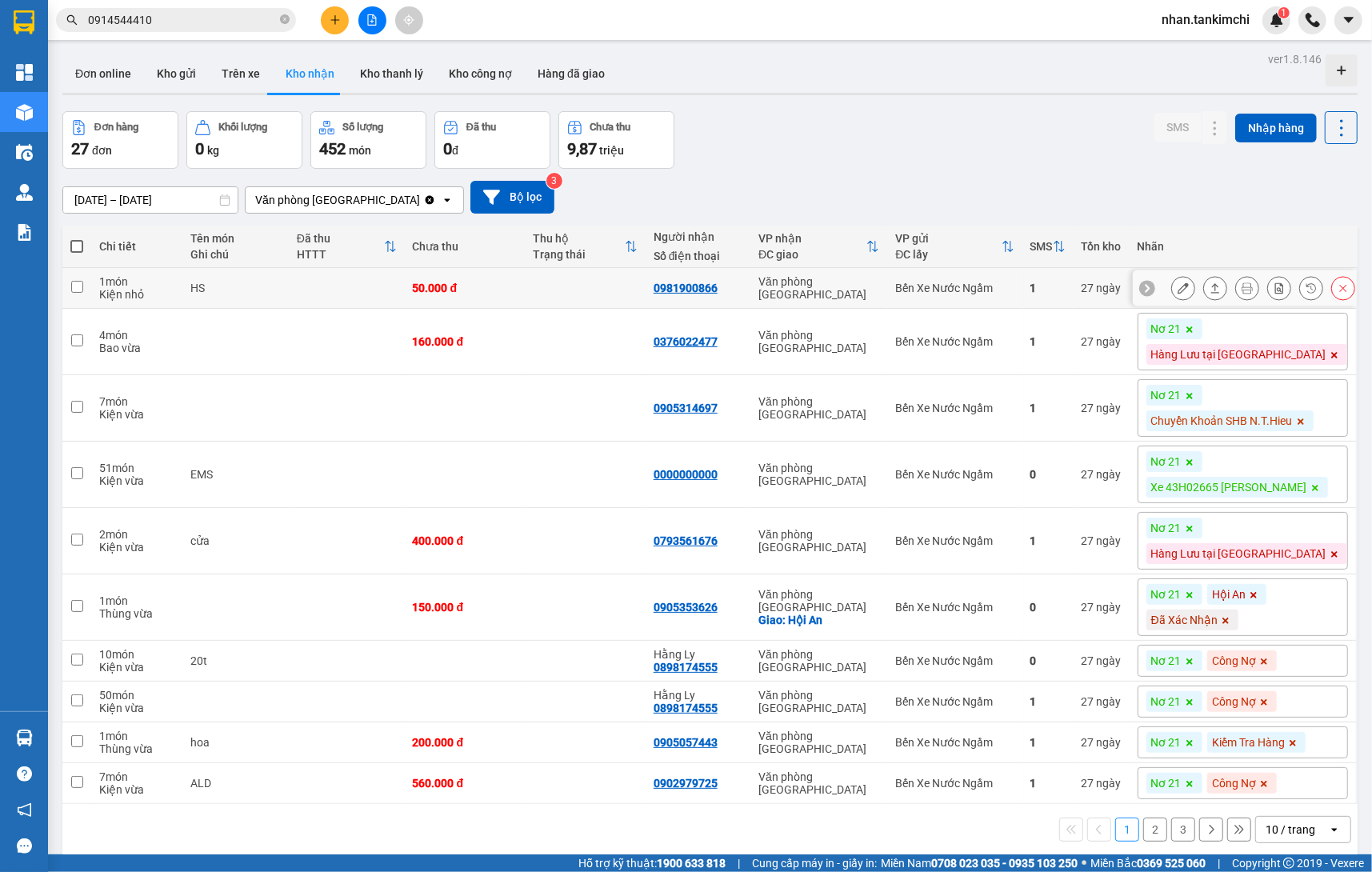
click at [1340, 283] on icon at bounding box center [1344, 289] width 11 height 11
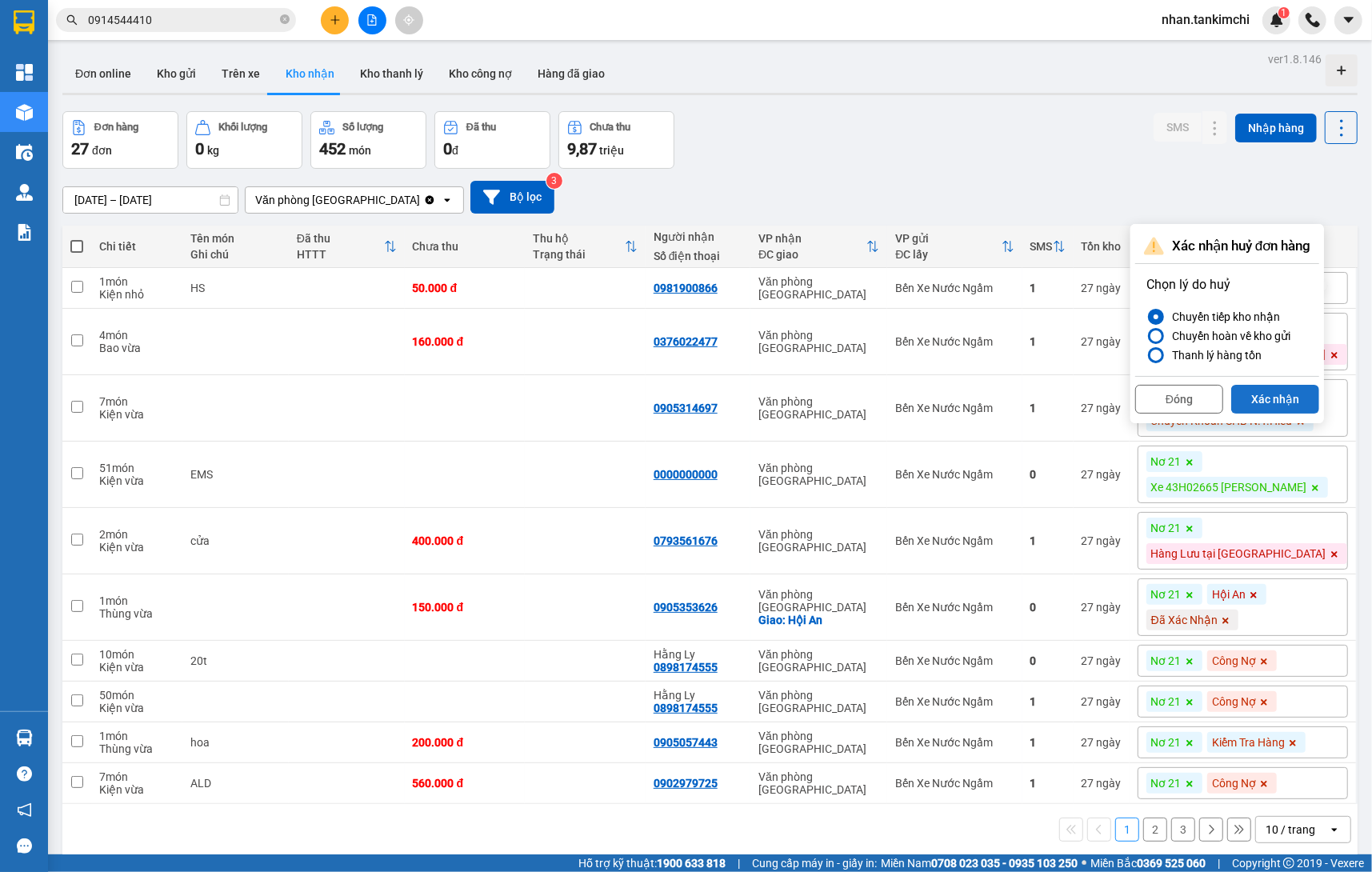
click at [1254, 403] on button "Xác nhận" at bounding box center [1275, 400] width 88 height 29
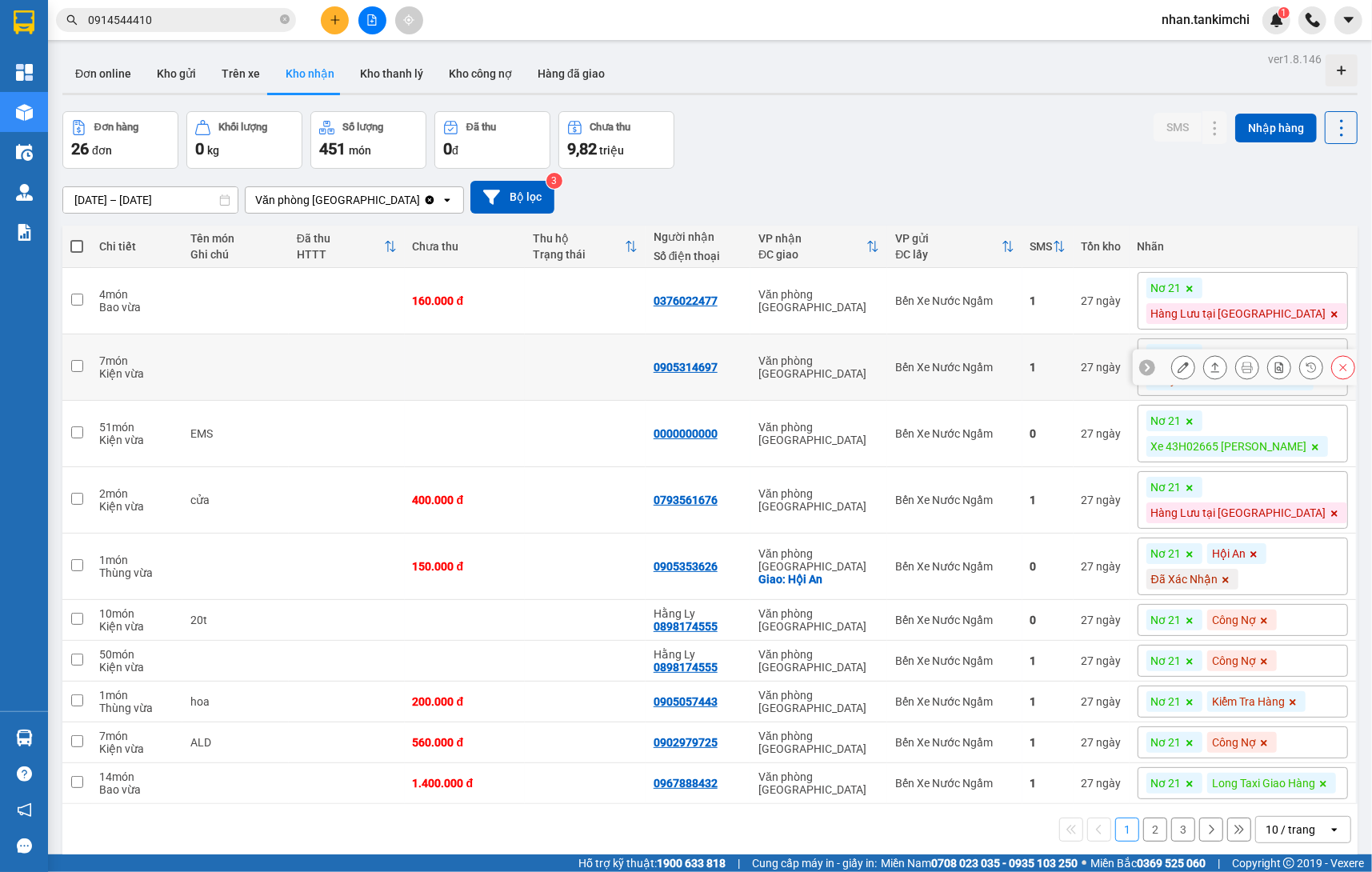
click at [1346, 364] on icon at bounding box center [1344, 367] width 7 height 7
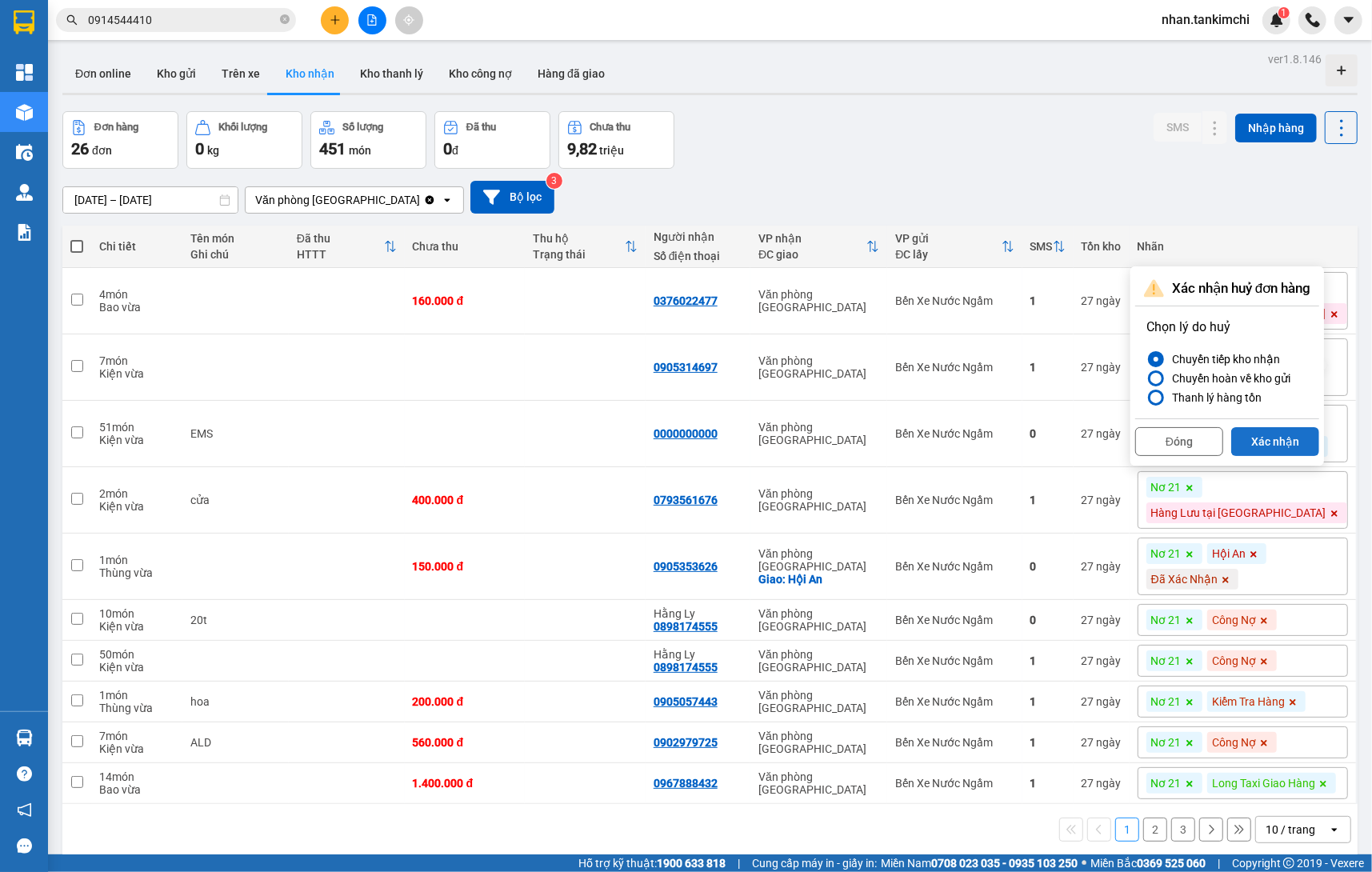
click at [1287, 455] on button "Xác nhận" at bounding box center [1275, 442] width 88 height 29
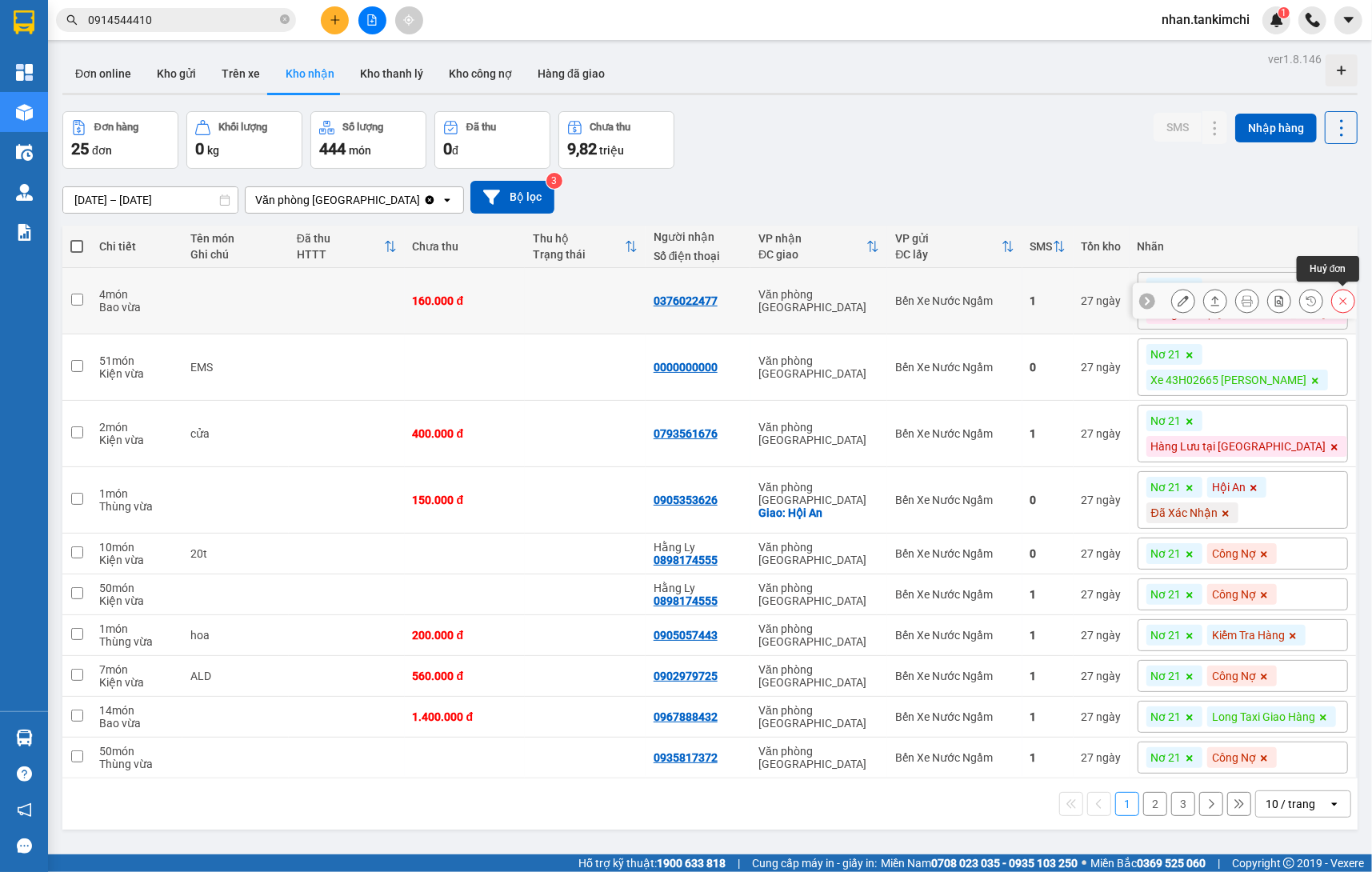
click at [1347, 300] on icon at bounding box center [1344, 301] width 11 height 11
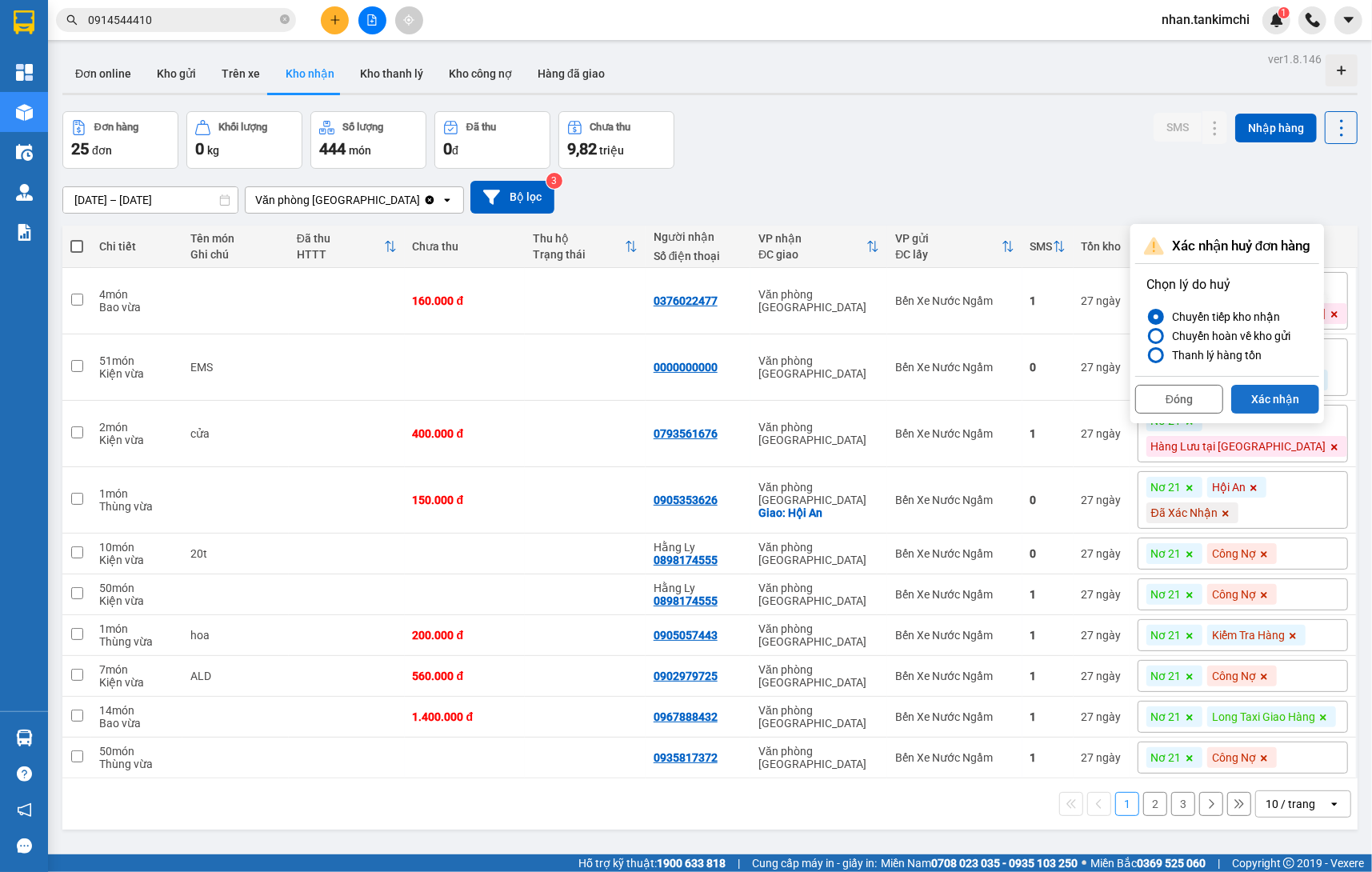
click at [1281, 401] on button "Xác nhận" at bounding box center [1275, 400] width 88 height 29
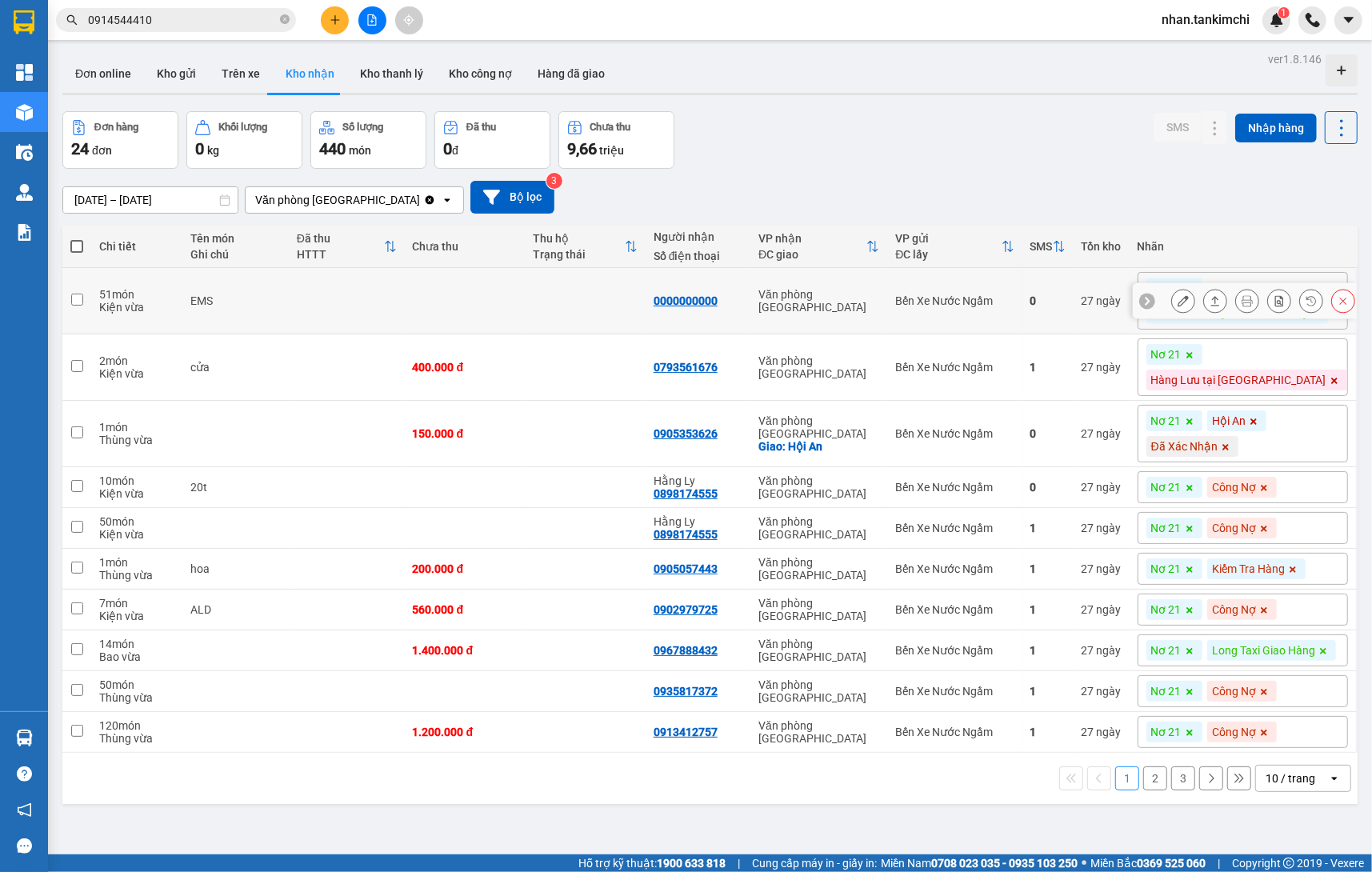
click at [1336, 294] on button at bounding box center [1344, 301] width 23 height 28
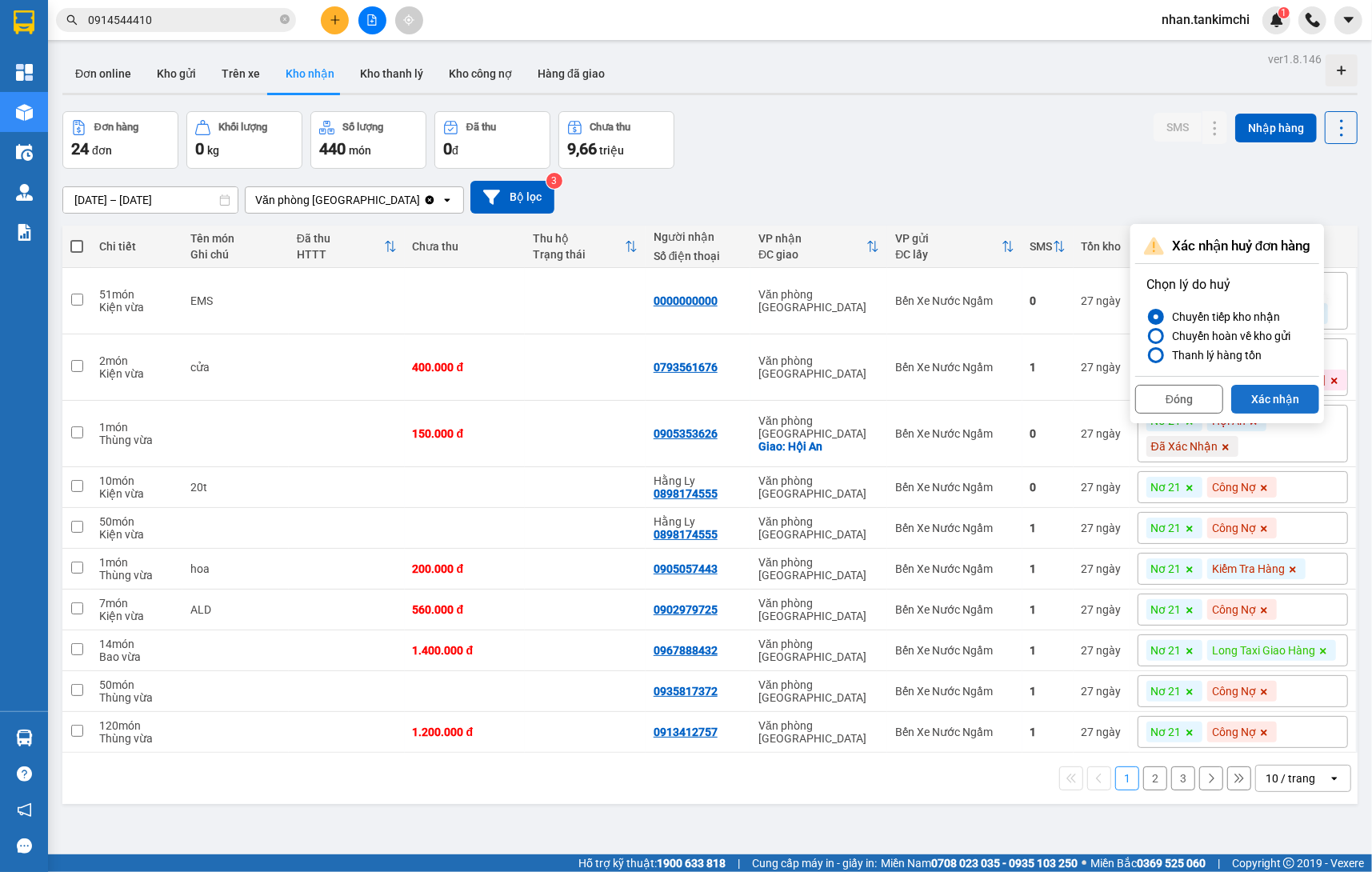
click at [1278, 402] on button "Xác nhận" at bounding box center [1275, 400] width 88 height 29
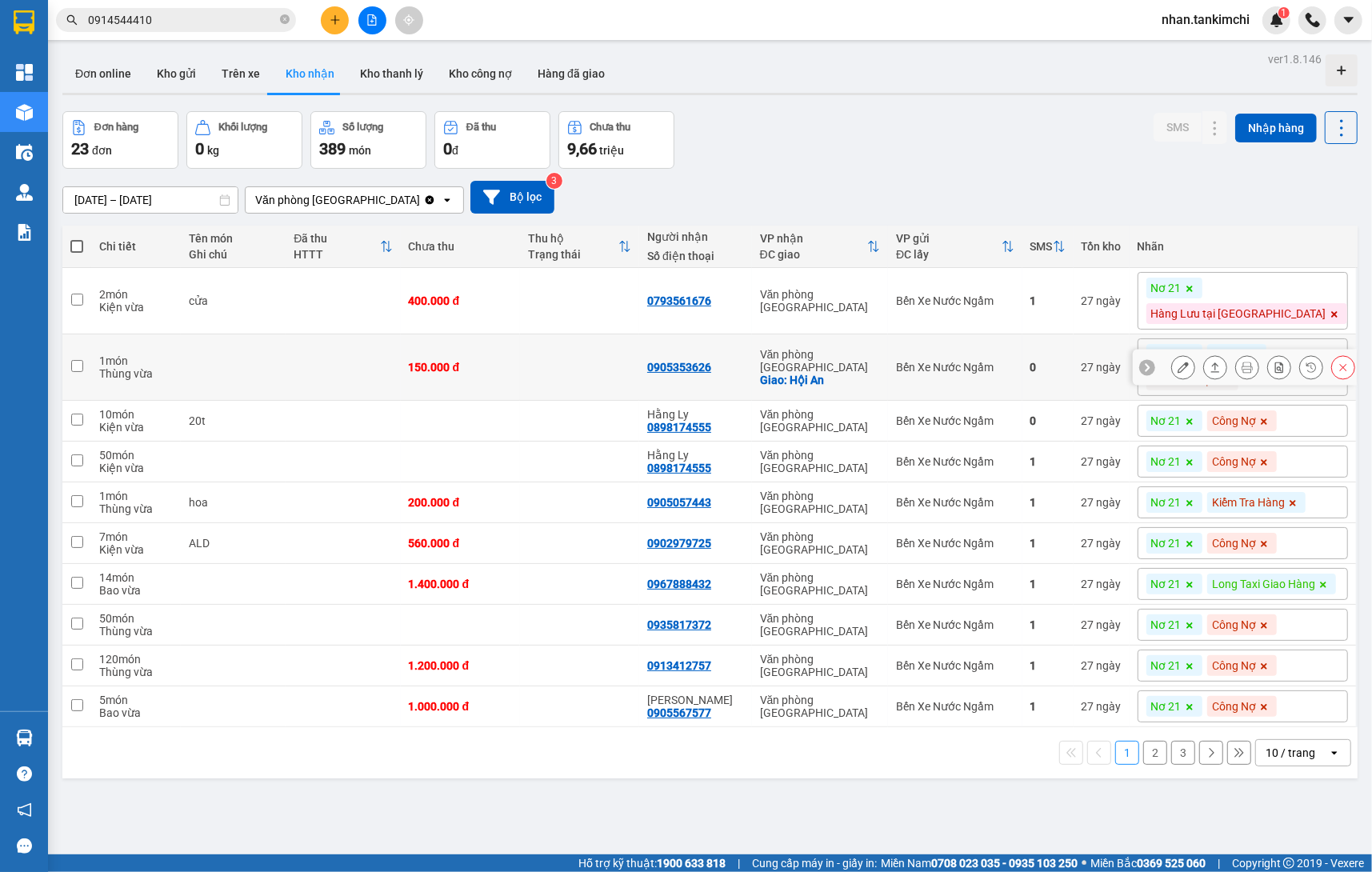
click at [1346, 369] on icon at bounding box center [1344, 367] width 11 height 11
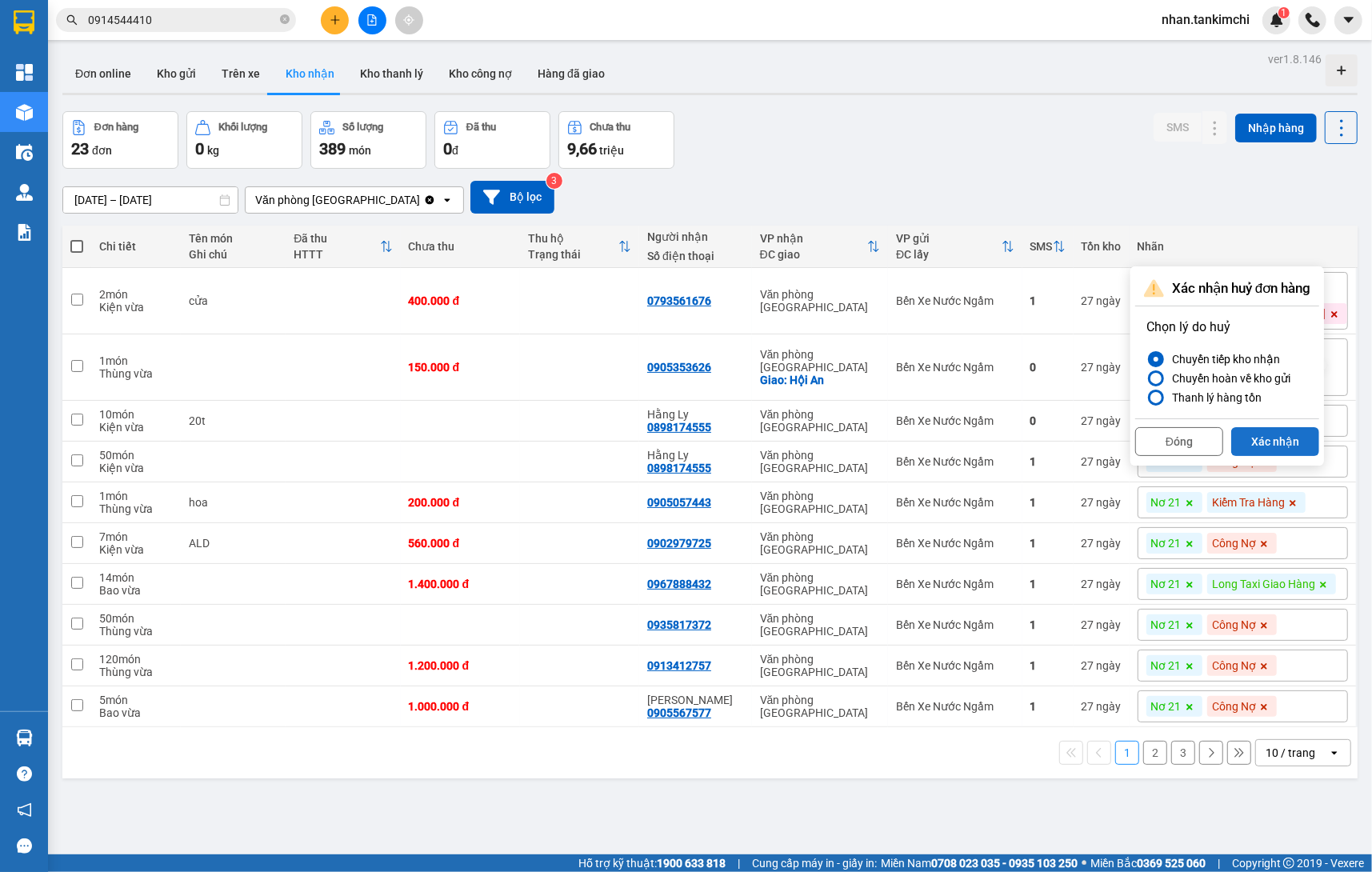
click at [1279, 438] on button "Xác nhận" at bounding box center [1275, 442] width 88 height 29
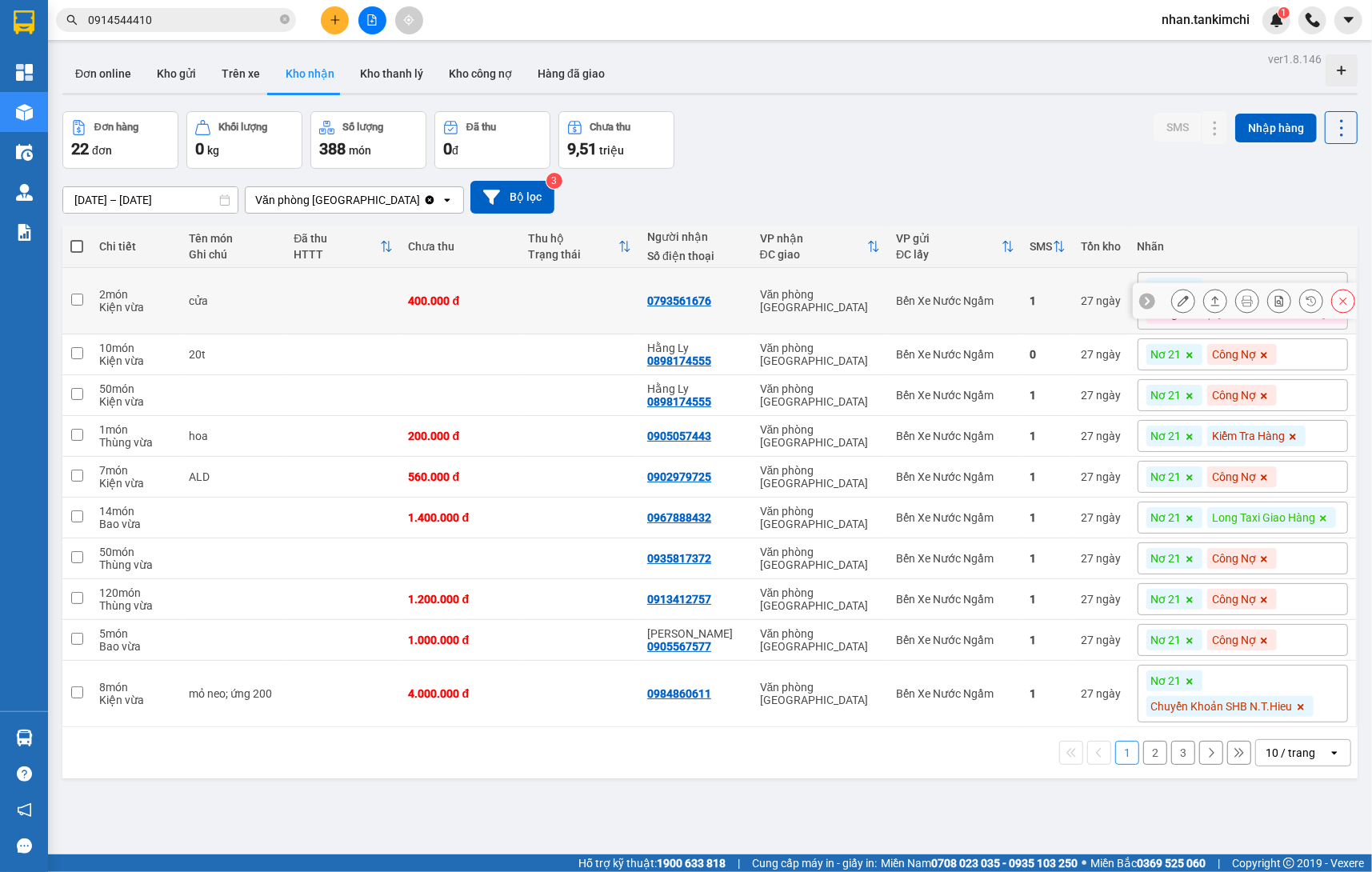
click at [1347, 297] on icon at bounding box center [1344, 301] width 7 height 7
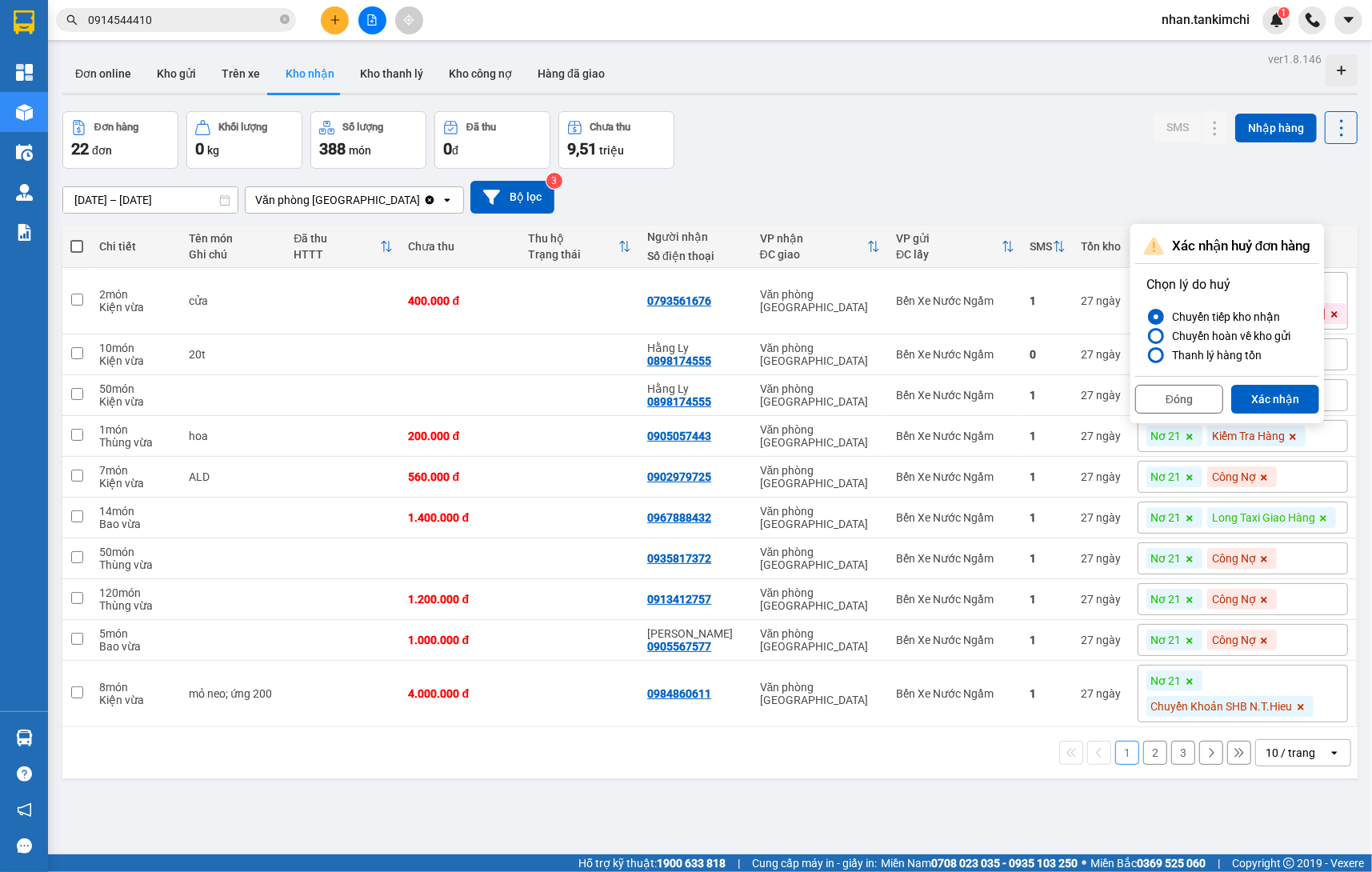
click at [1294, 380] on div "Đóng Xác nhận" at bounding box center [1227, 397] width 184 height 42
click at [1295, 385] on button "Xác nhận" at bounding box center [1275, 400] width 88 height 29
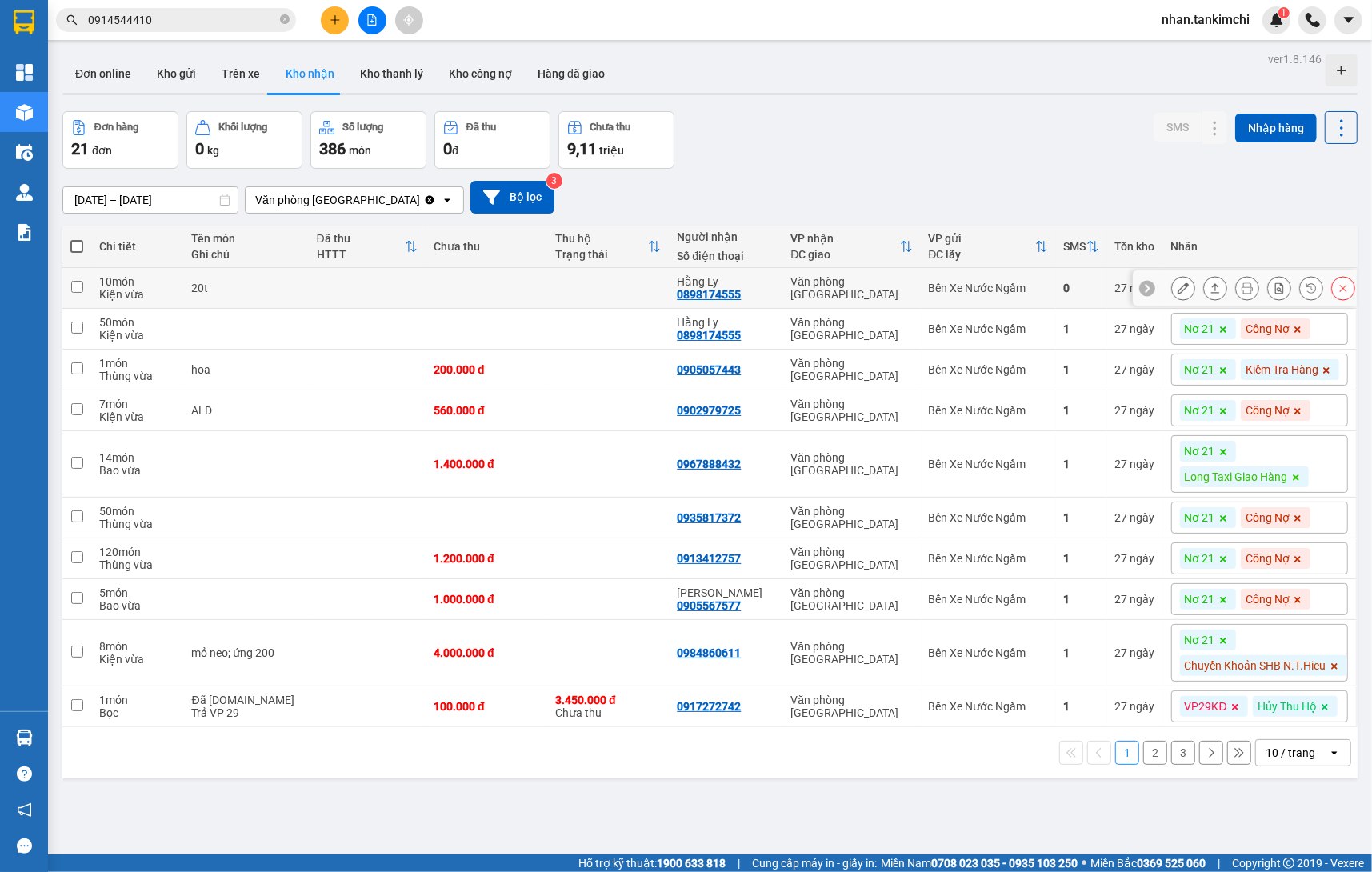
click at [1349, 280] on button at bounding box center [1344, 289] width 23 height 28
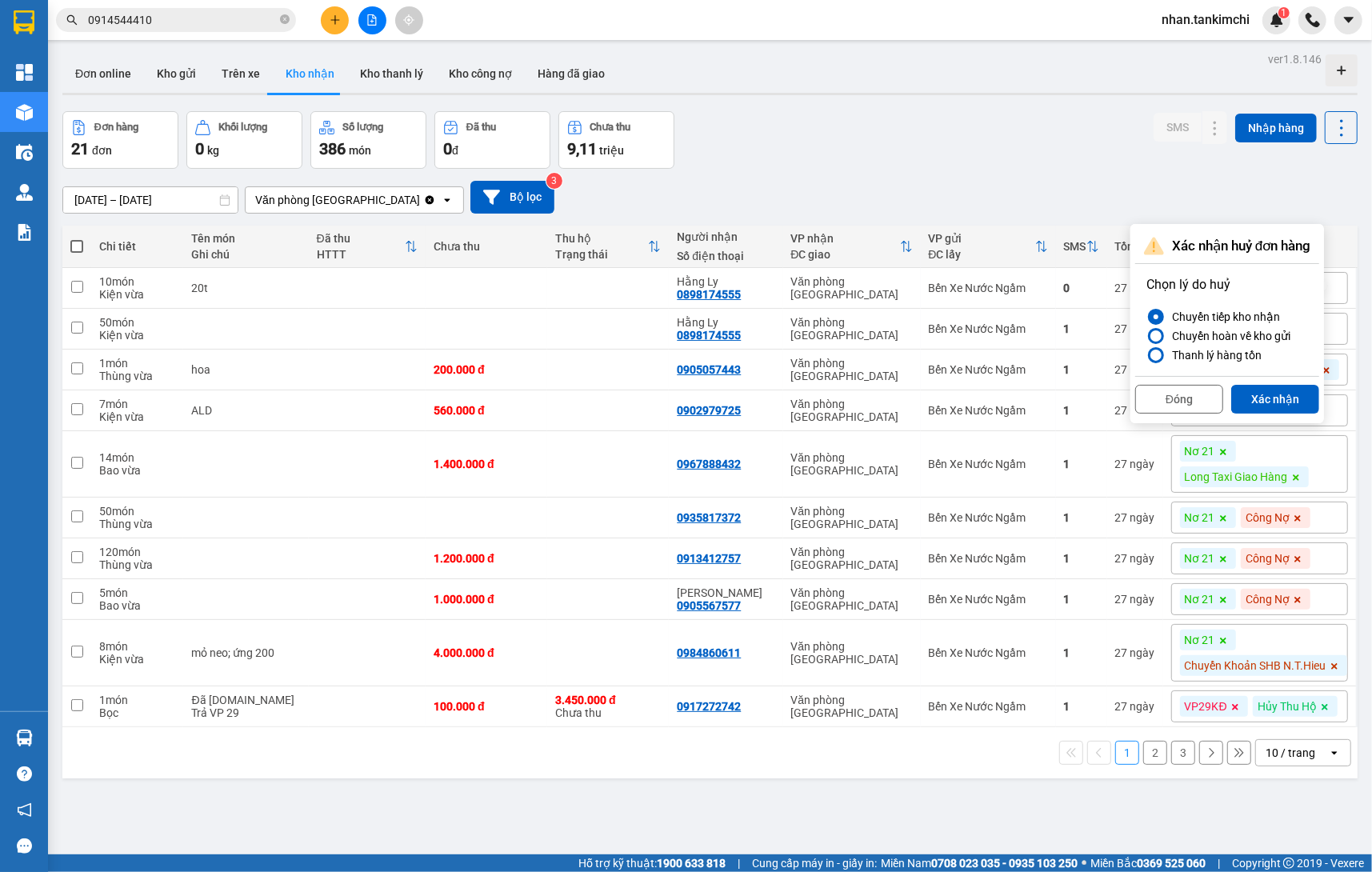
click at [1300, 382] on div "Đóng Xác nhận" at bounding box center [1227, 397] width 184 height 42
click at [1265, 367] on div "Chọn lý do huỷ Chuyển tiếp kho nhận Chuyển hoàn về kho gửi Thanh lý hàng tồn" at bounding box center [1227, 320] width 177 height 105
click at [1268, 387] on button "Xác nhận" at bounding box center [1275, 400] width 88 height 29
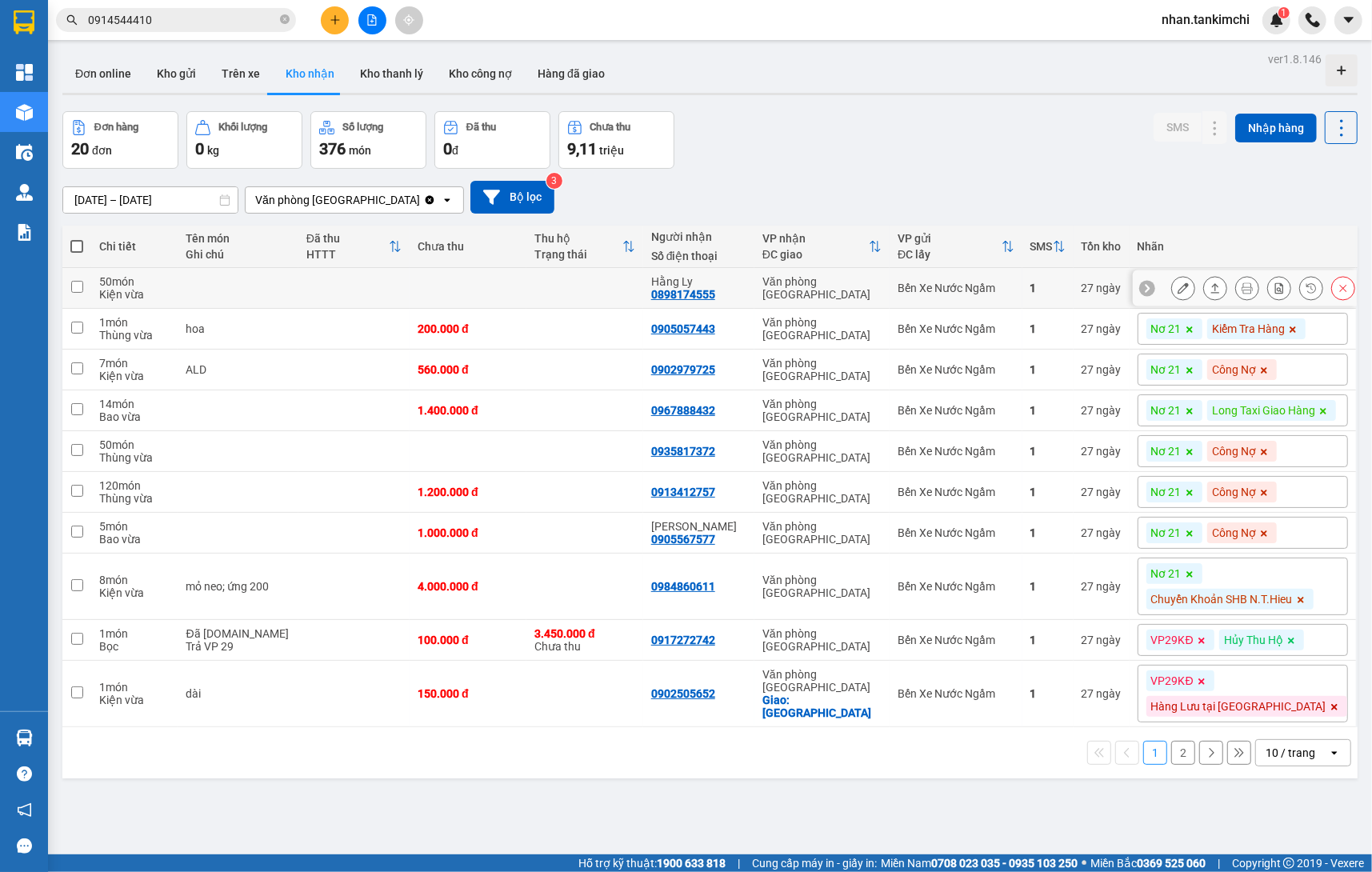
click at [1338, 287] on icon at bounding box center [1344, 289] width 11 height 11
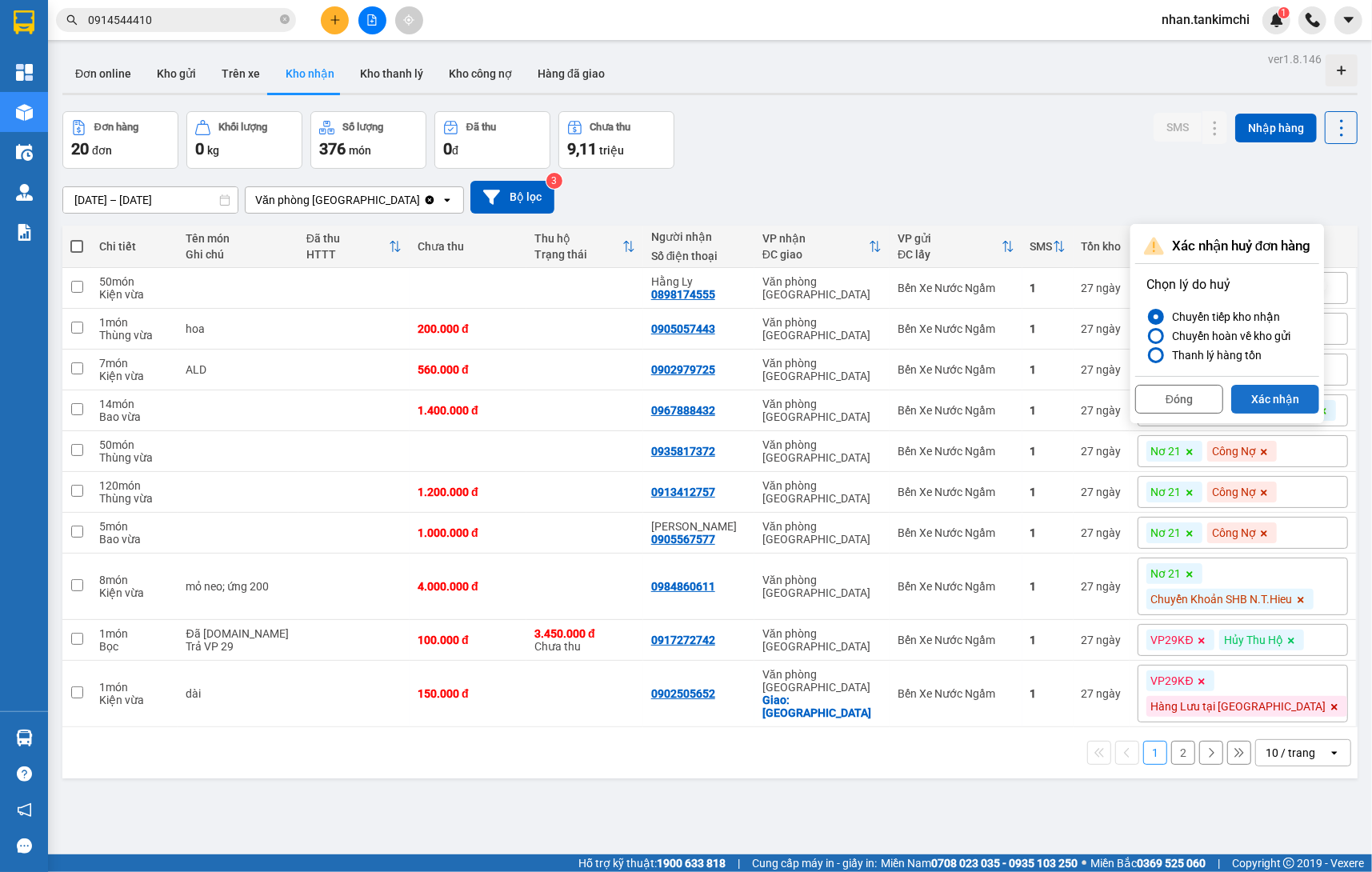
click at [1278, 400] on button "Xác nhận" at bounding box center [1275, 400] width 88 height 29
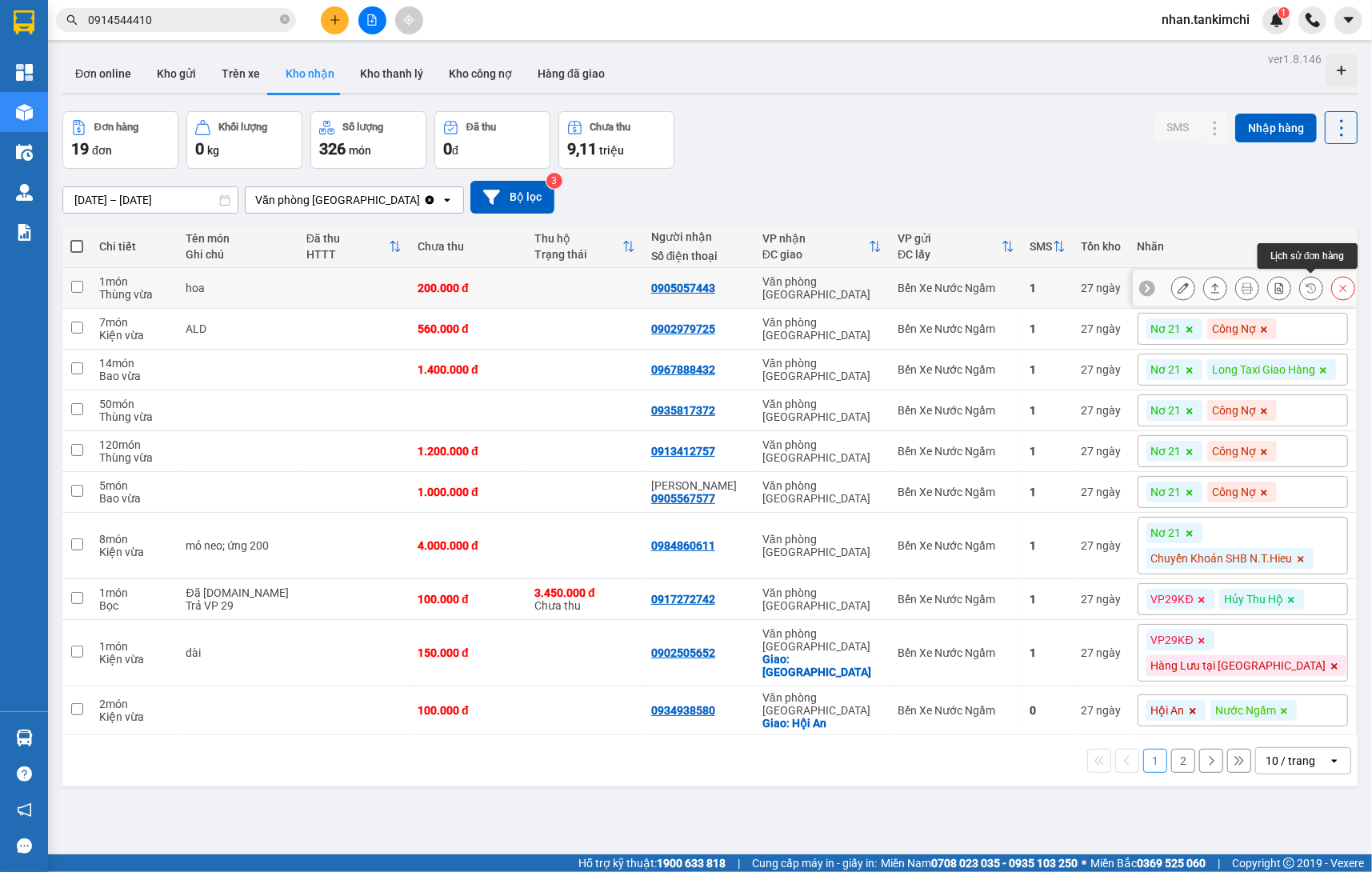
click at [1341, 290] on icon at bounding box center [1344, 289] width 11 height 11
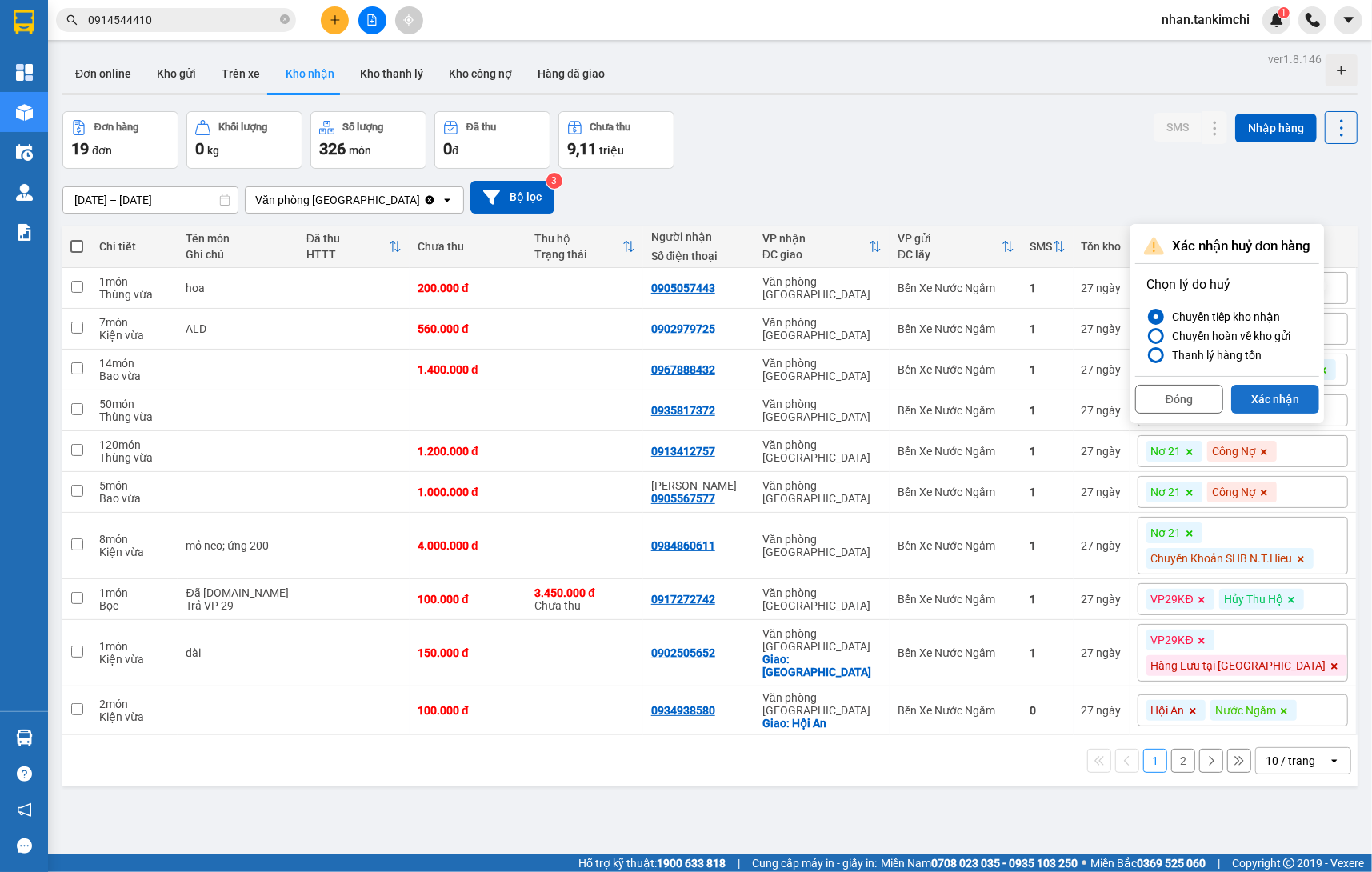
click at [1287, 387] on button "Xác nhận" at bounding box center [1275, 400] width 88 height 29
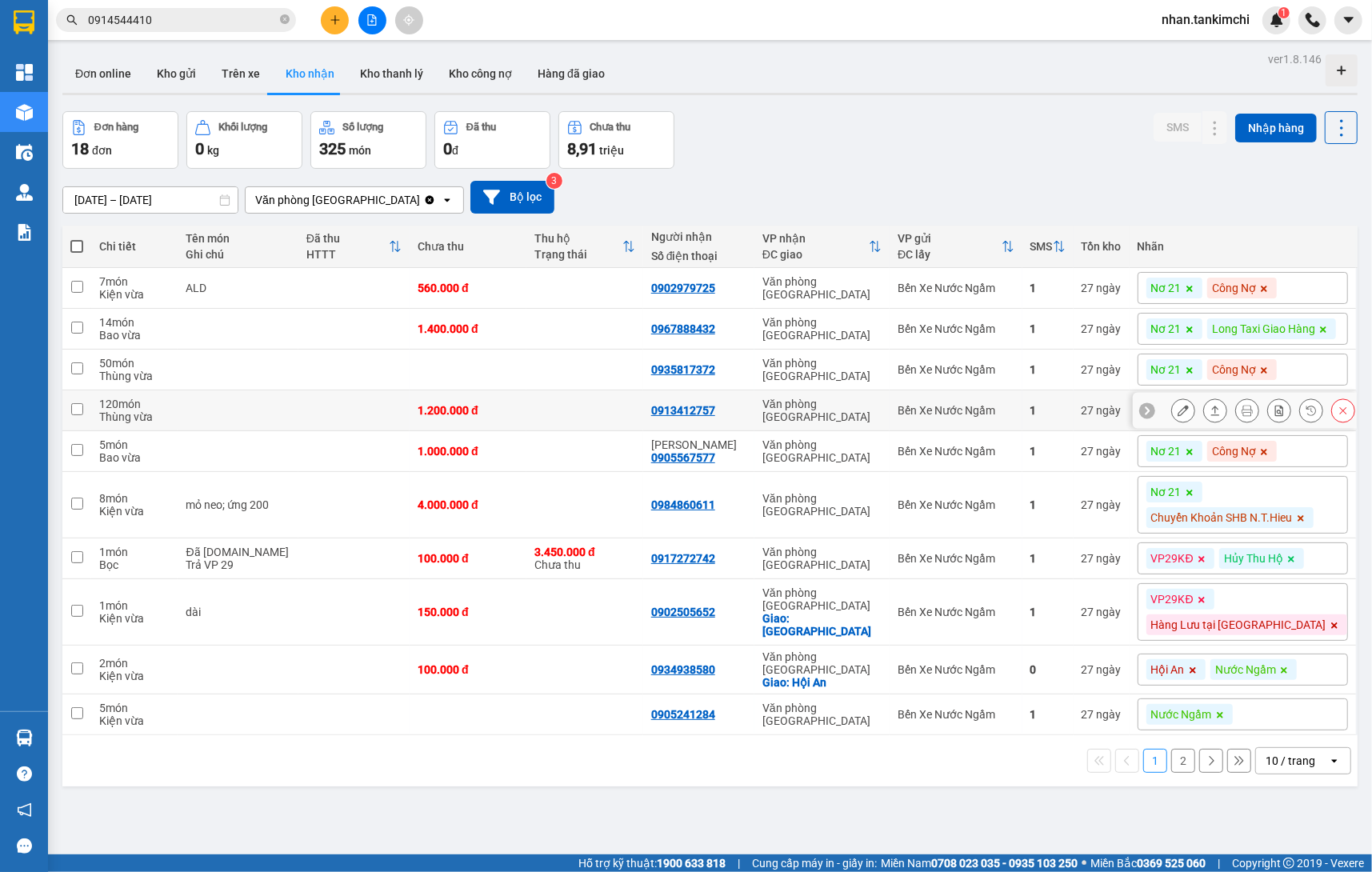
click at [1343, 414] on icon at bounding box center [1344, 411] width 7 height 7
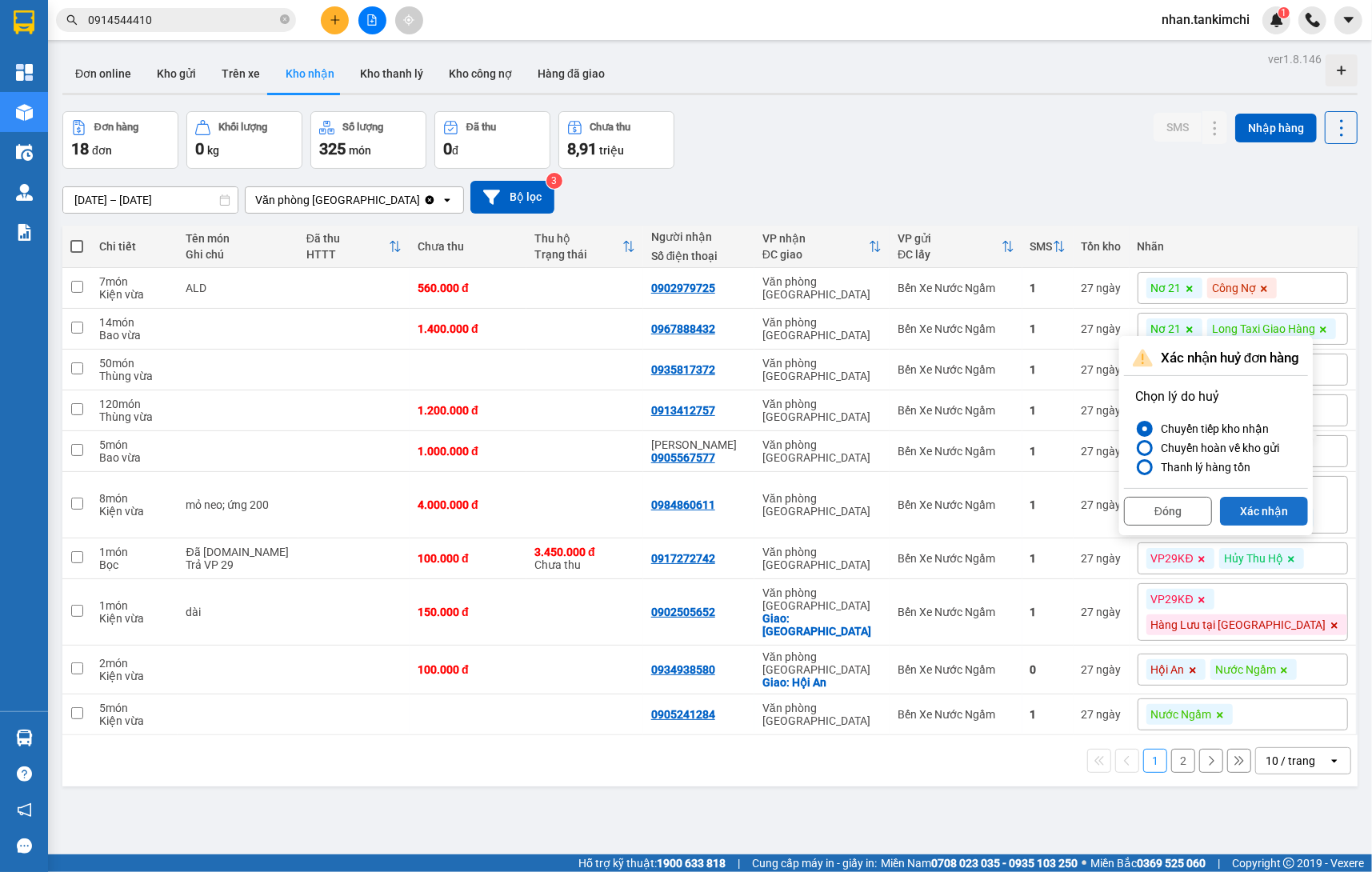
click at [1287, 513] on button "Xác nhận" at bounding box center [1264, 511] width 88 height 29
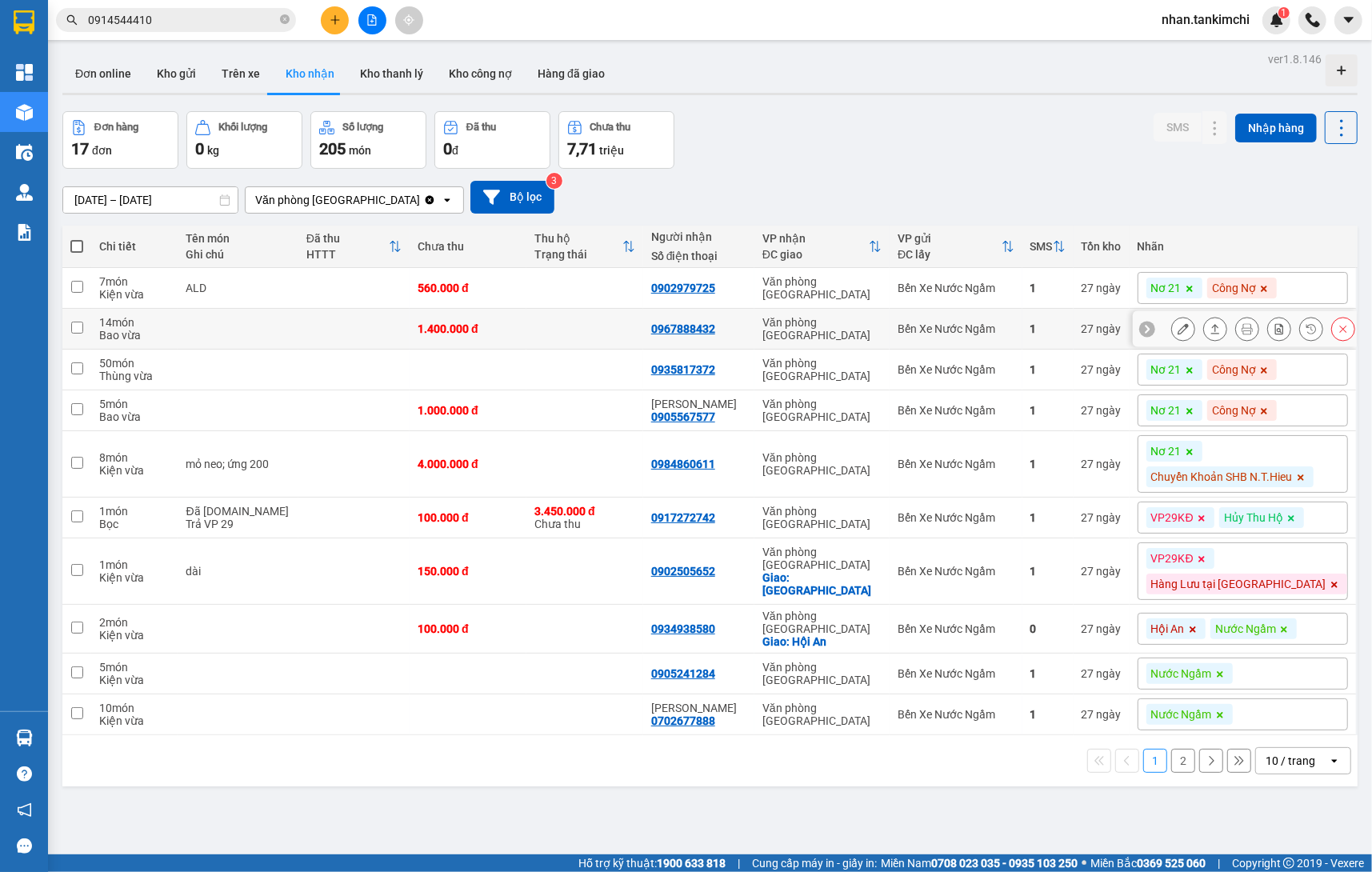
click at [1336, 342] on button at bounding box center [1344, 329] width 23 height 28
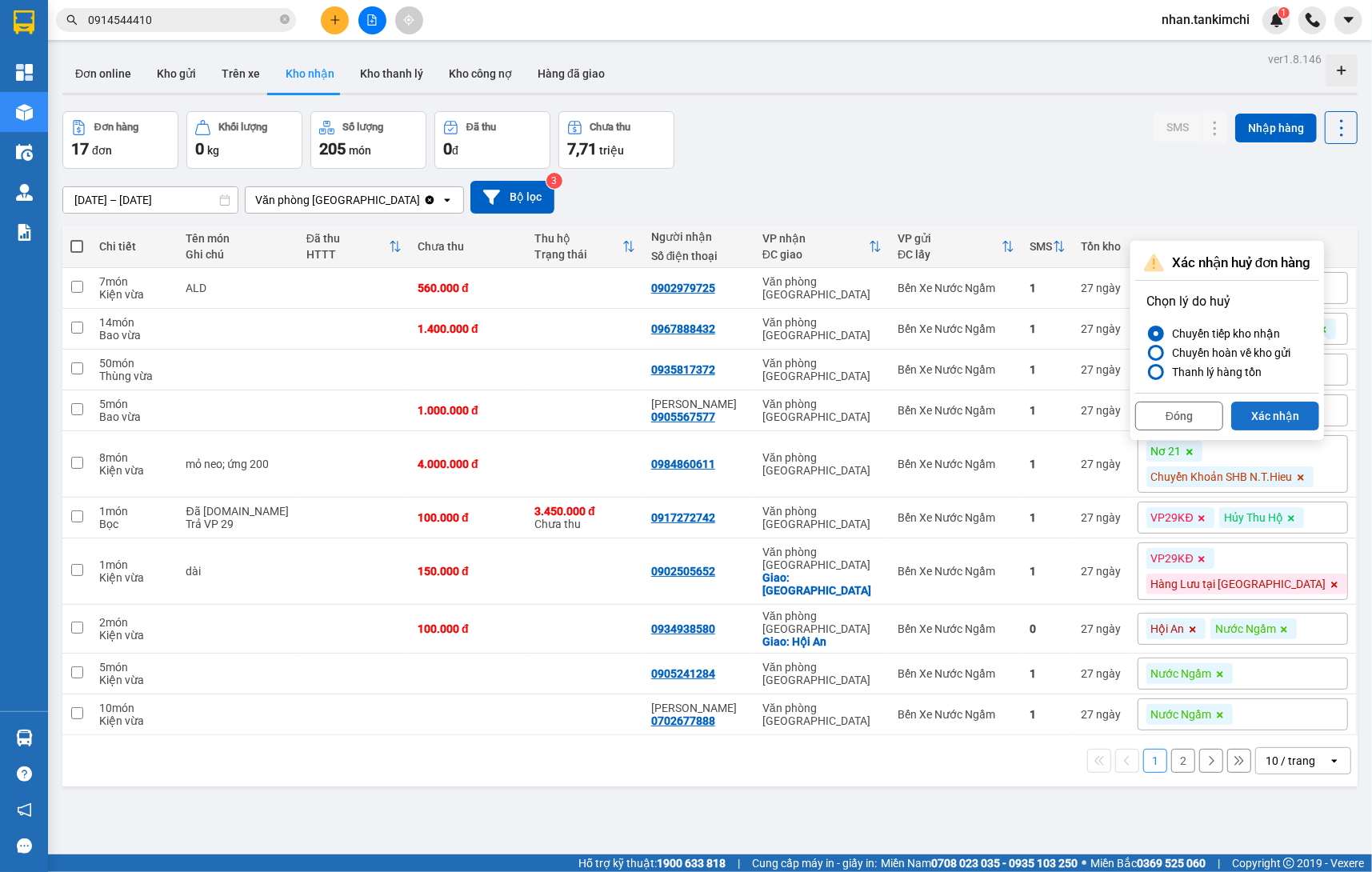
click at [1302, 408] on button "Xác nhận" at bounding box center [1275, 417] width 88 height 29
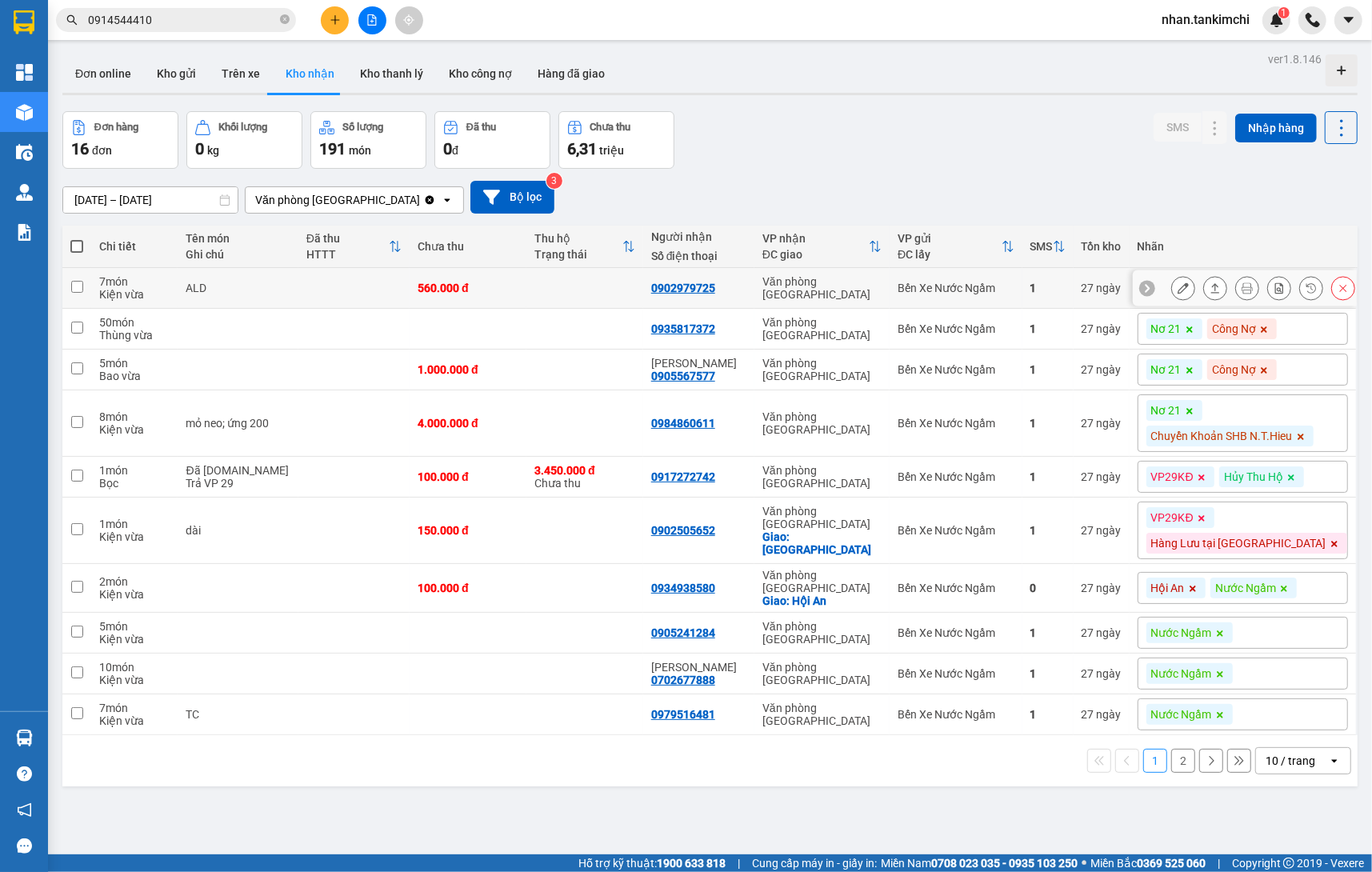
click at [1340, 290] on icon at bounding box center [1344, 289] width 11 height 11
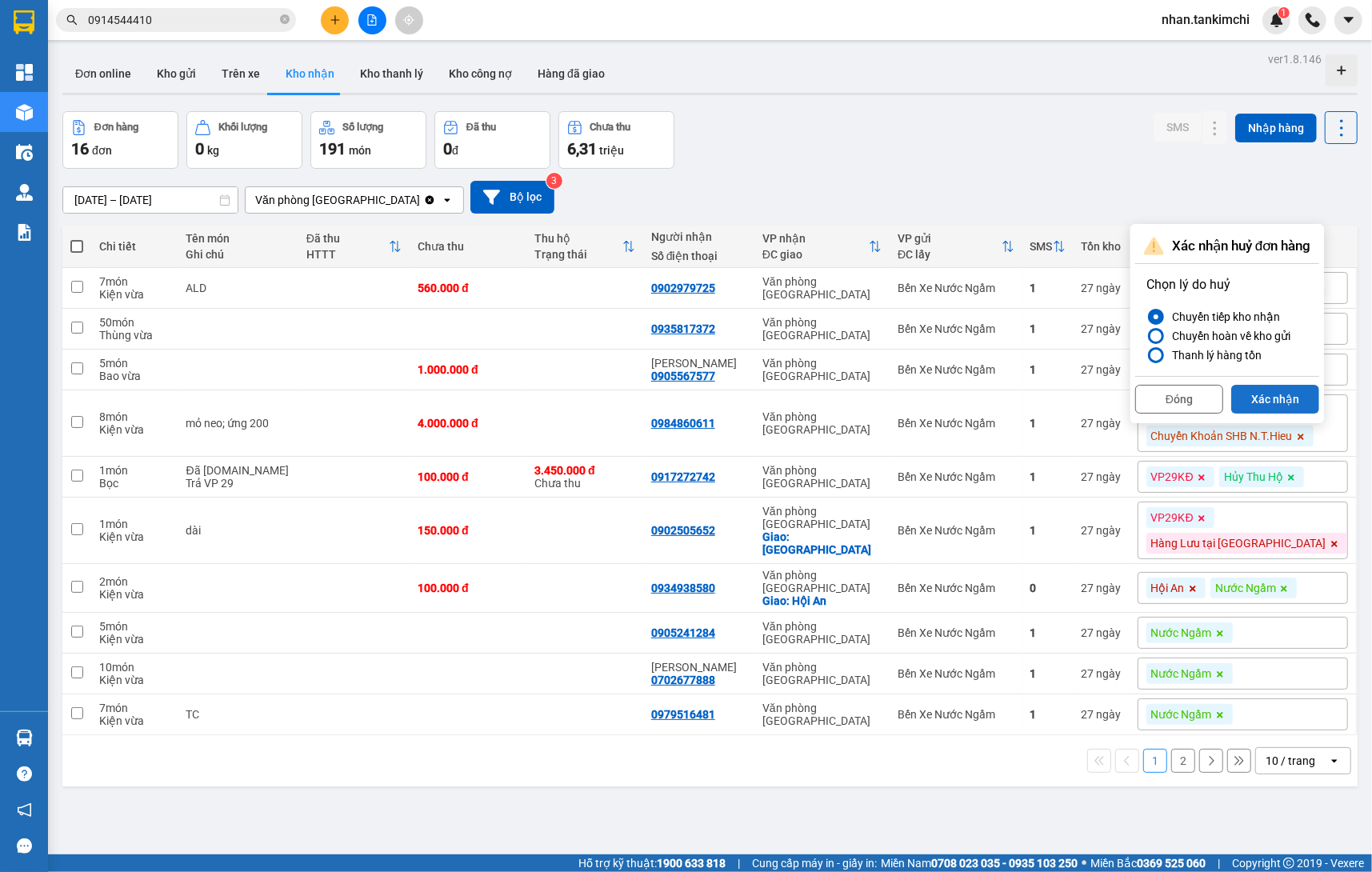
click at [1283, 391] on button "Xác nhận" at bounding box center [1275, 400] width 88 height 29
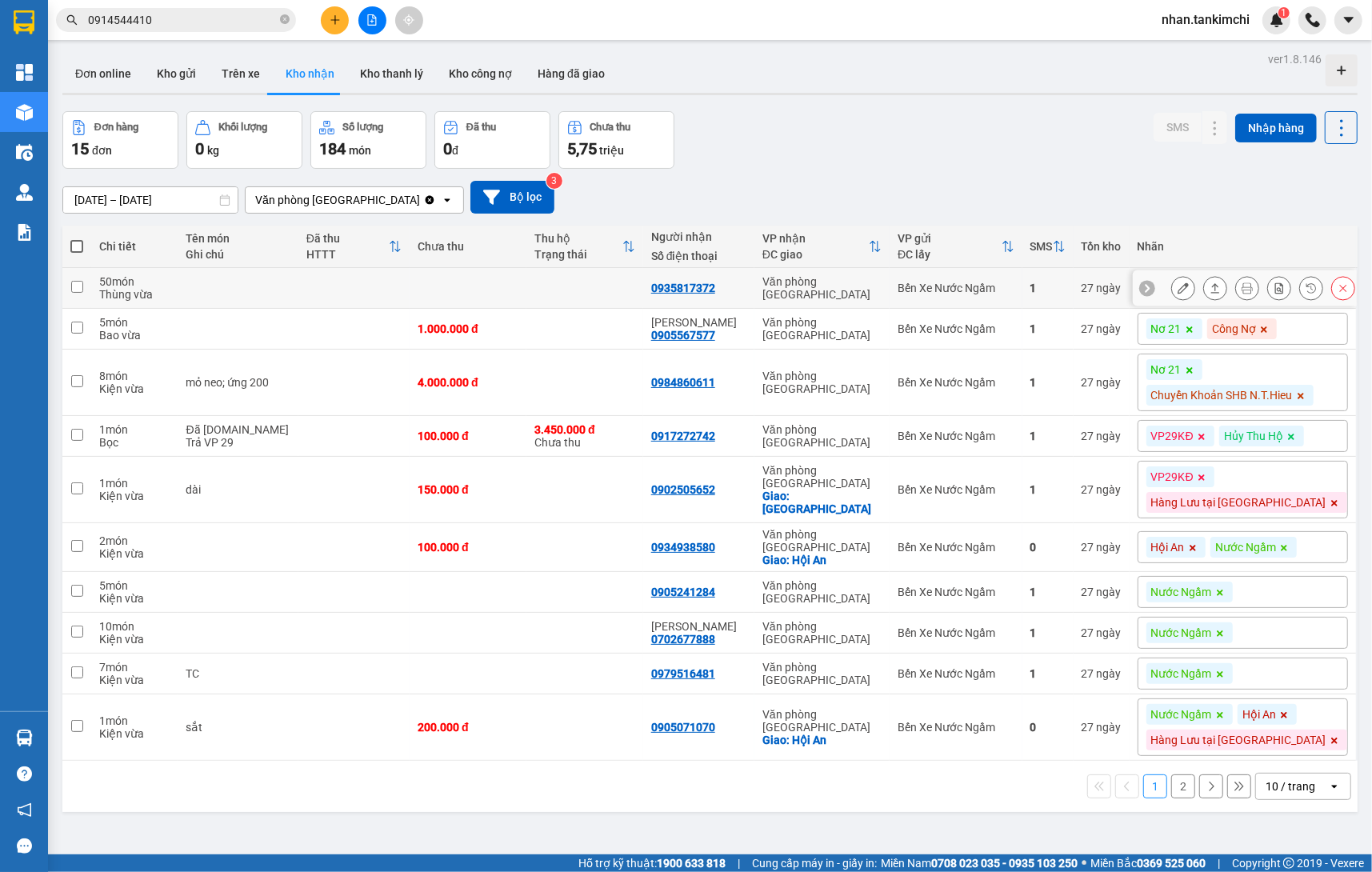
click at [1336, 290] on button at bounding box center [1344, 289] width 23 height 28
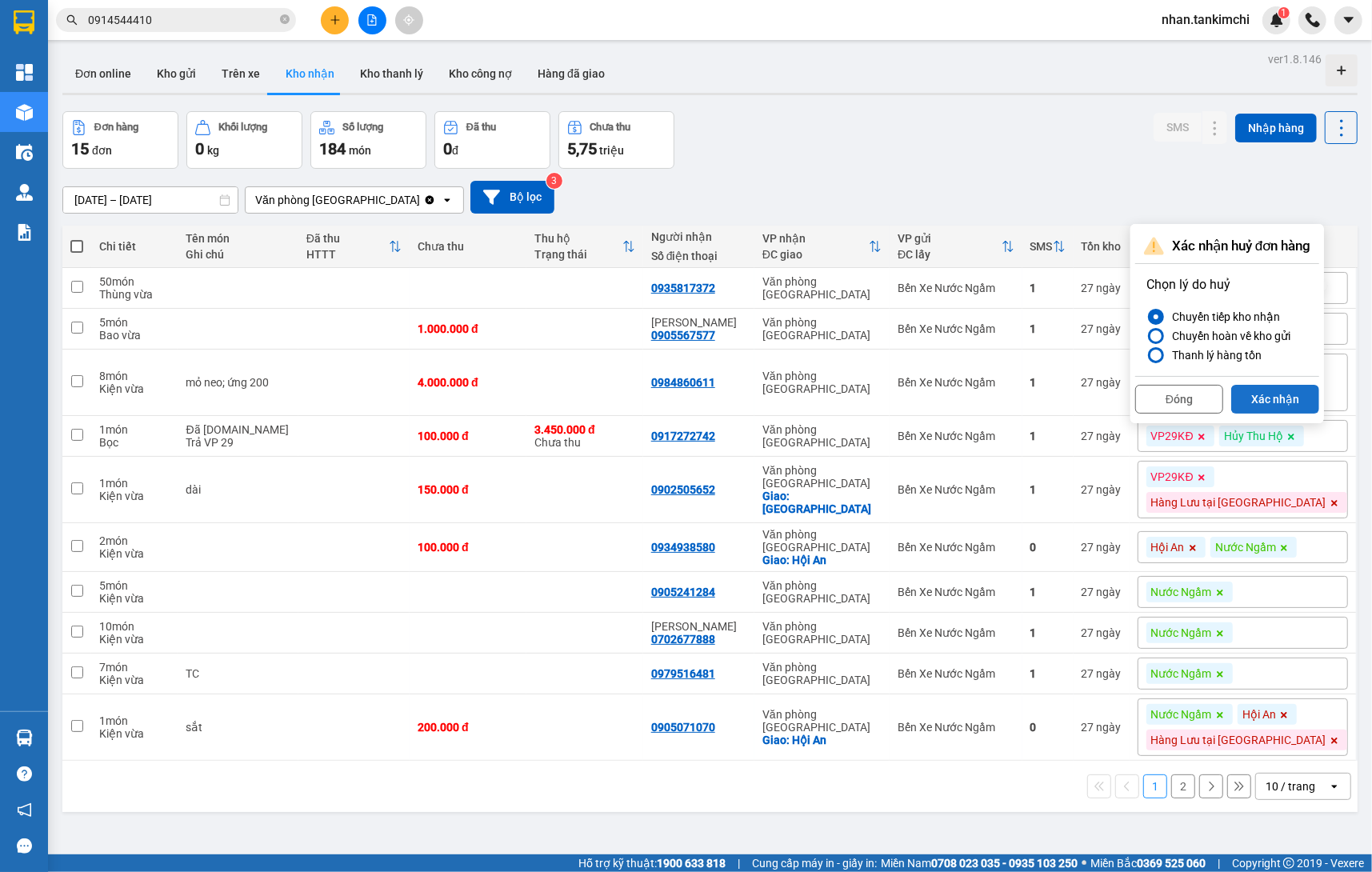
click at [1284, 388] on button "Xác nhận" at bounding box center [1275, 400] width 88 height 29
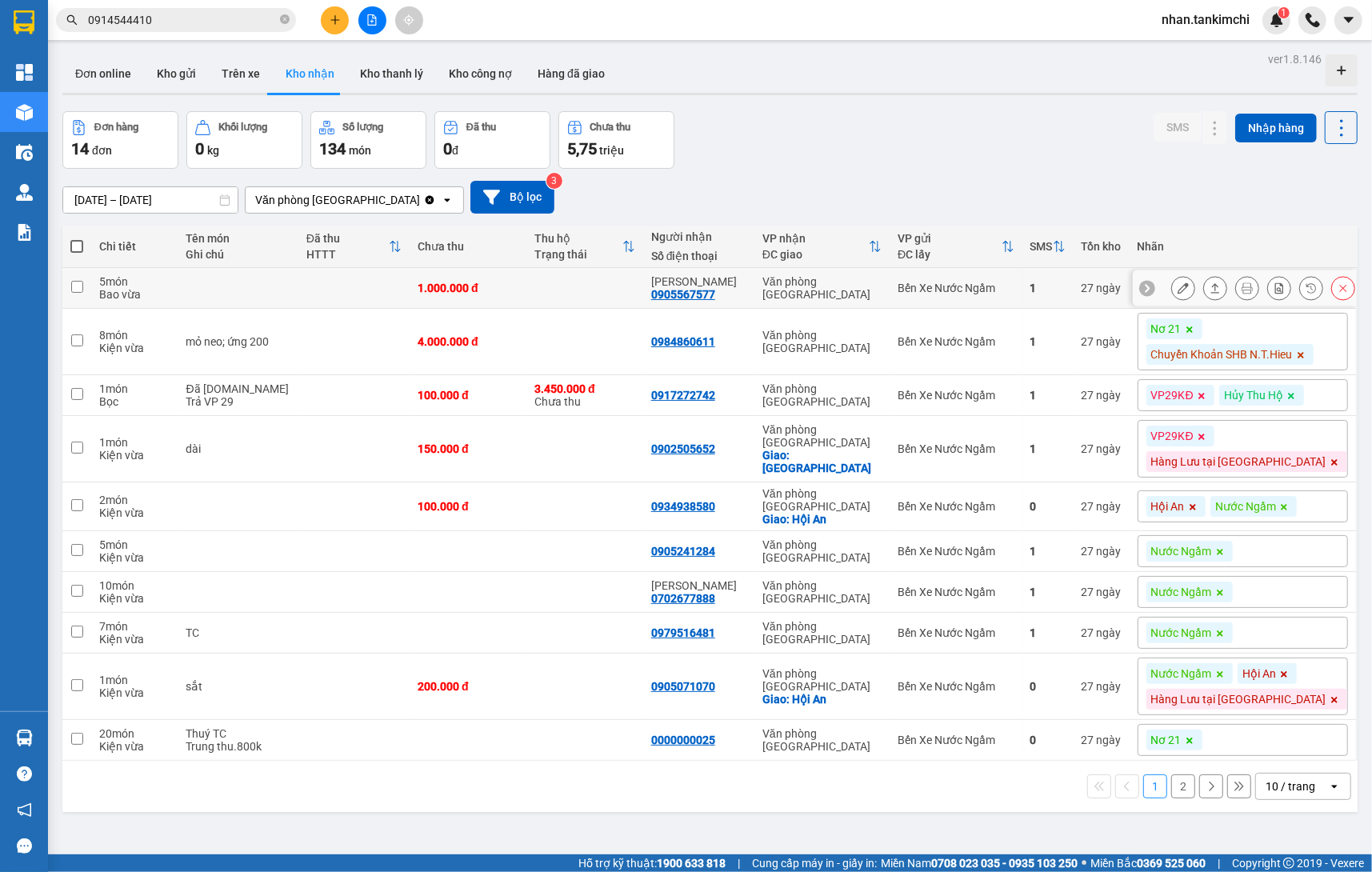
click at [1335, 291] on button at bounding box center [1344, 289] width 23 height 28
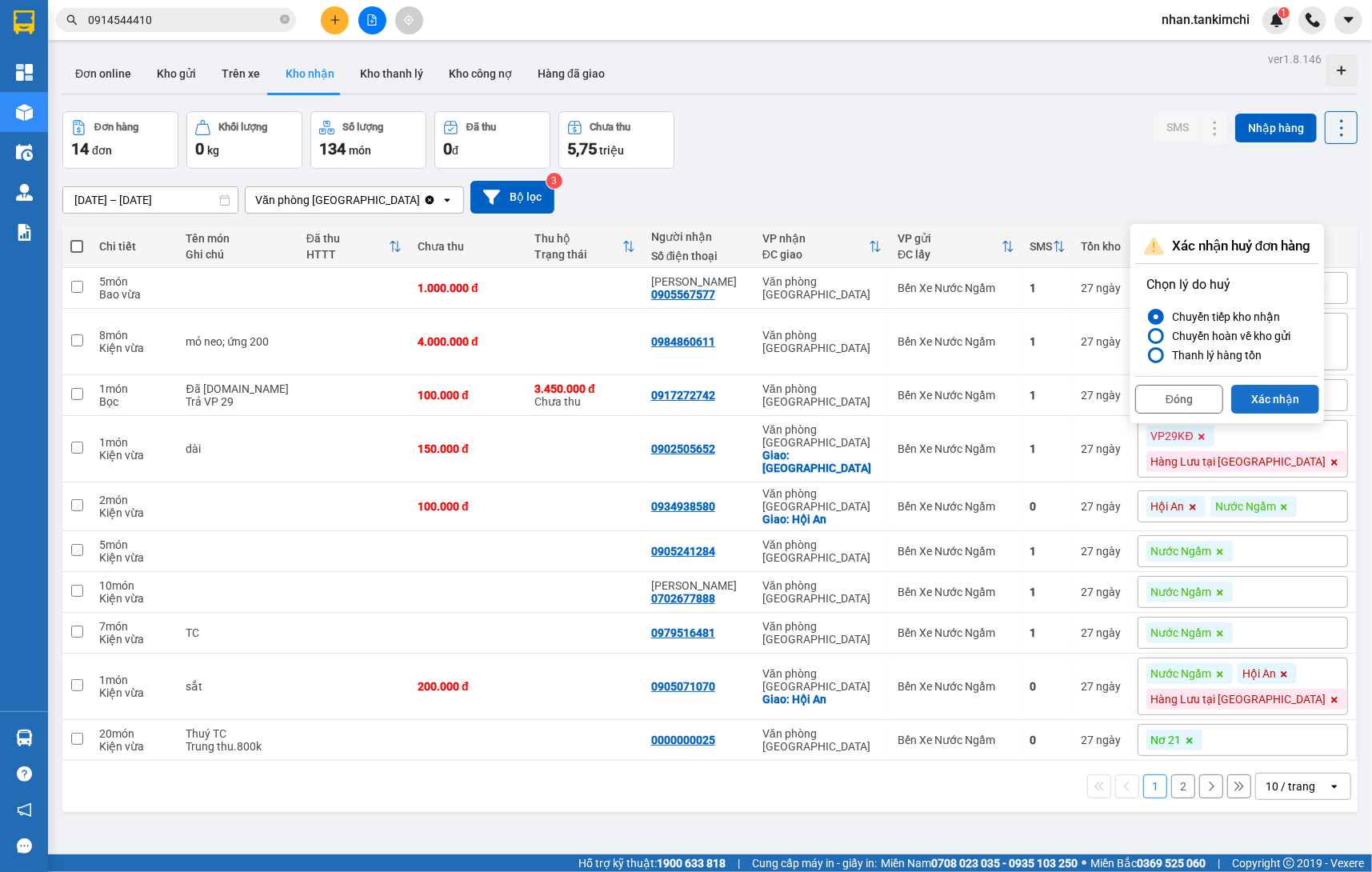
click at [1281, 388] on button "Xác nhận" at bounding box center [1275, 400] width 88 height 29
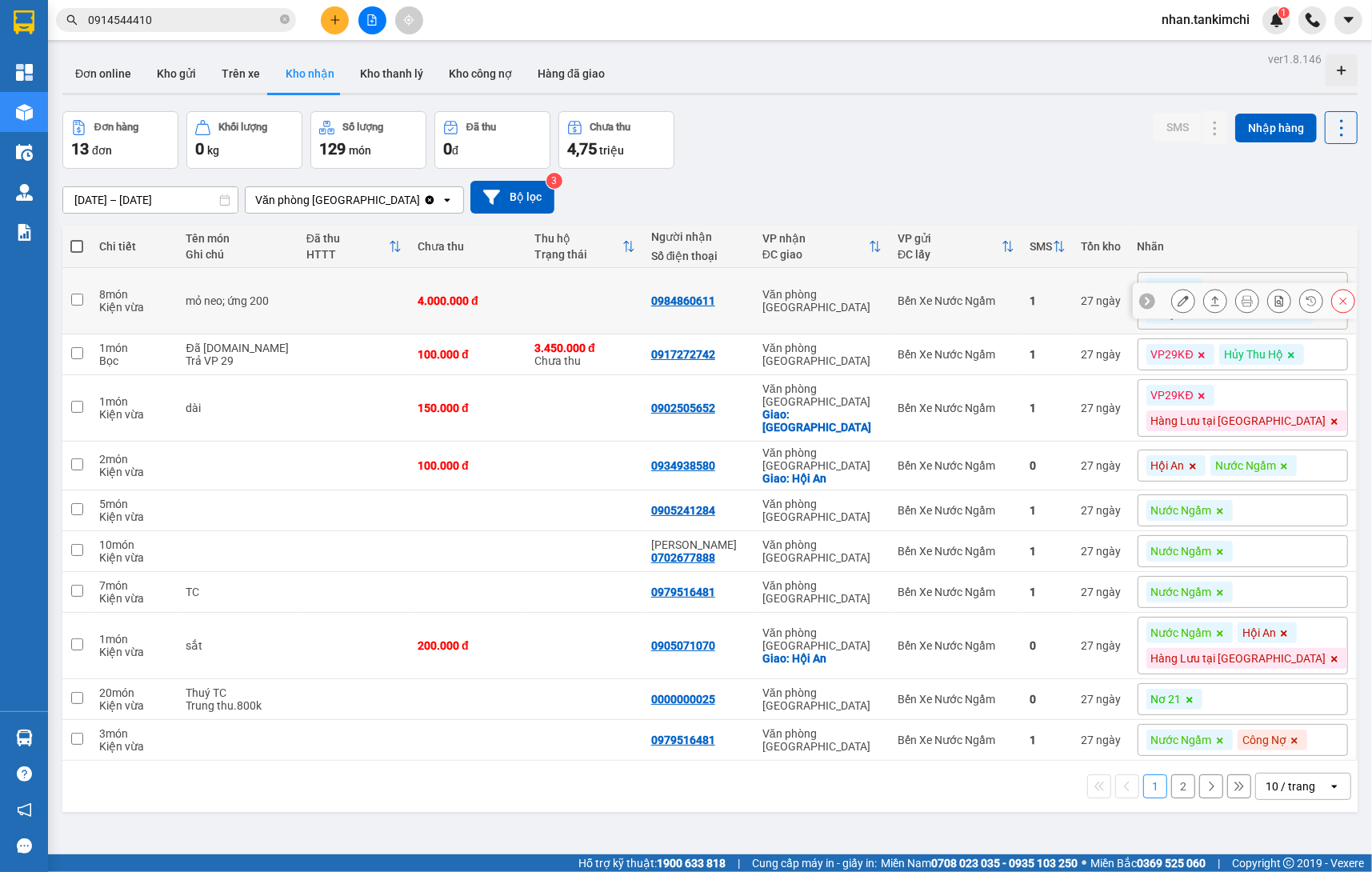
click at [1349, 307] on button at bounding box center [1344, 301] width 23 height 28
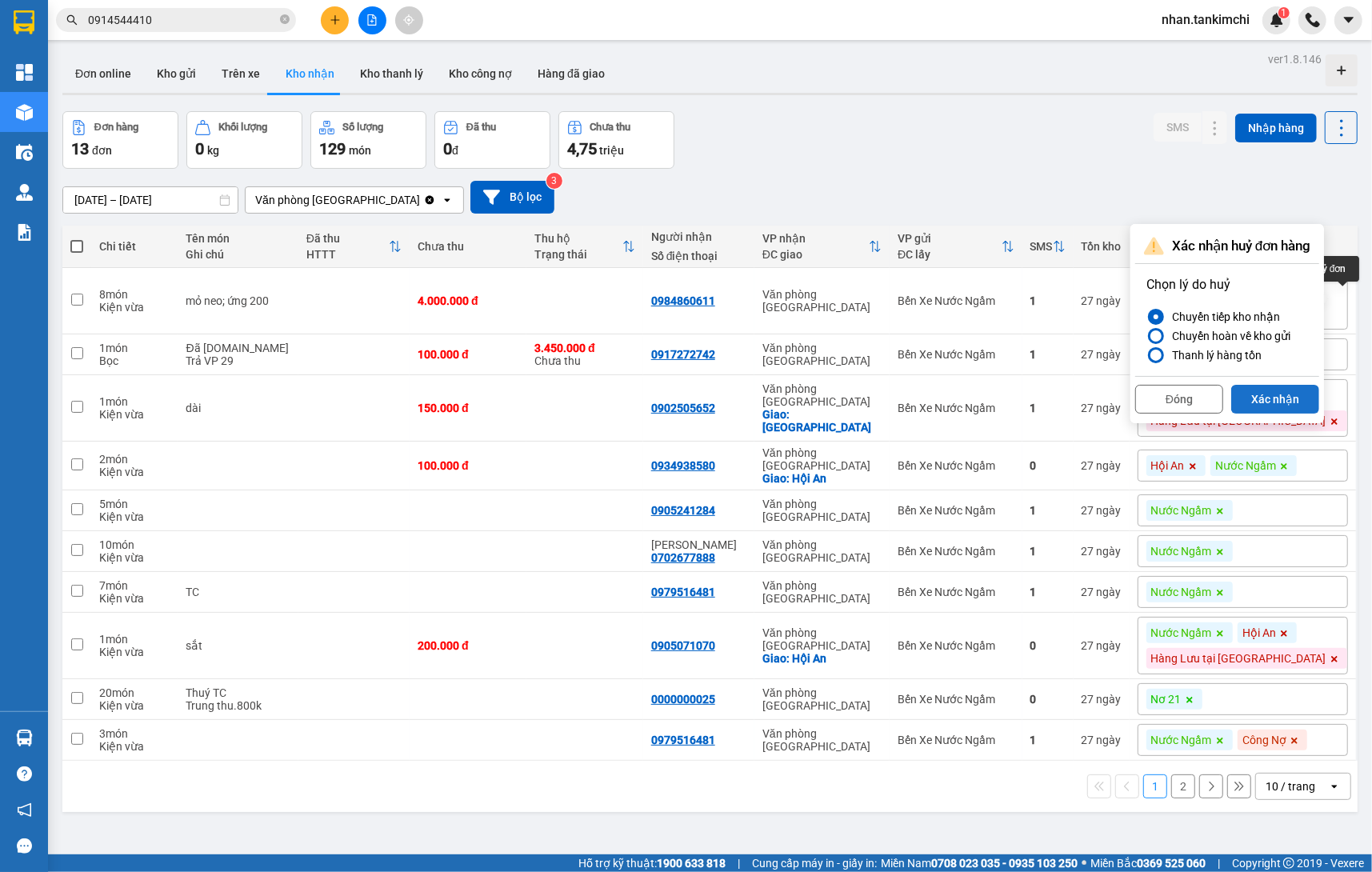
click at [1298, 387] on button "Xác nhận" at bounding box center [1275, 400] width 88 height 29
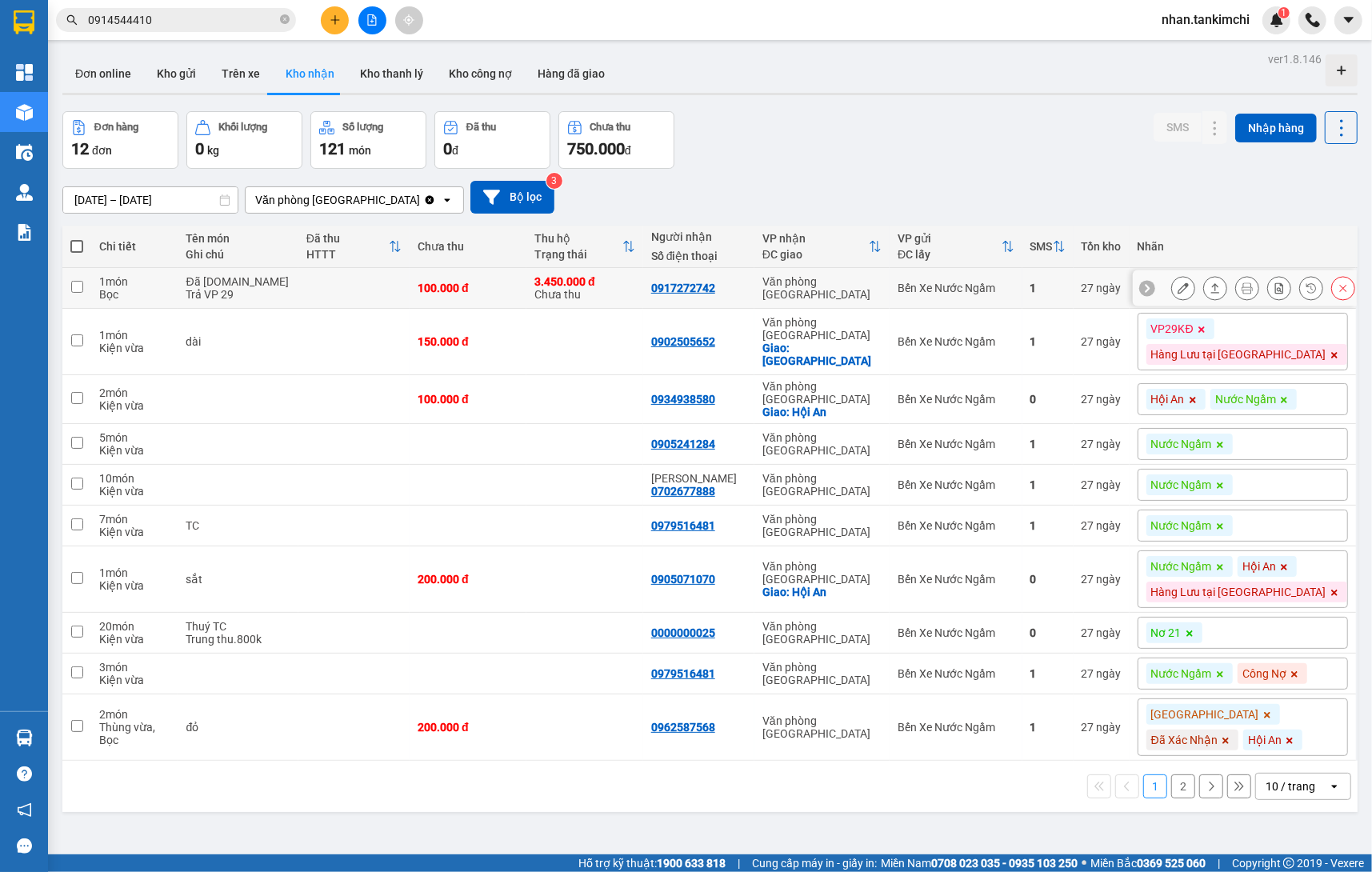
click at [1348, 293] on icon at bounding box center [1344, 289] width 11 height 11
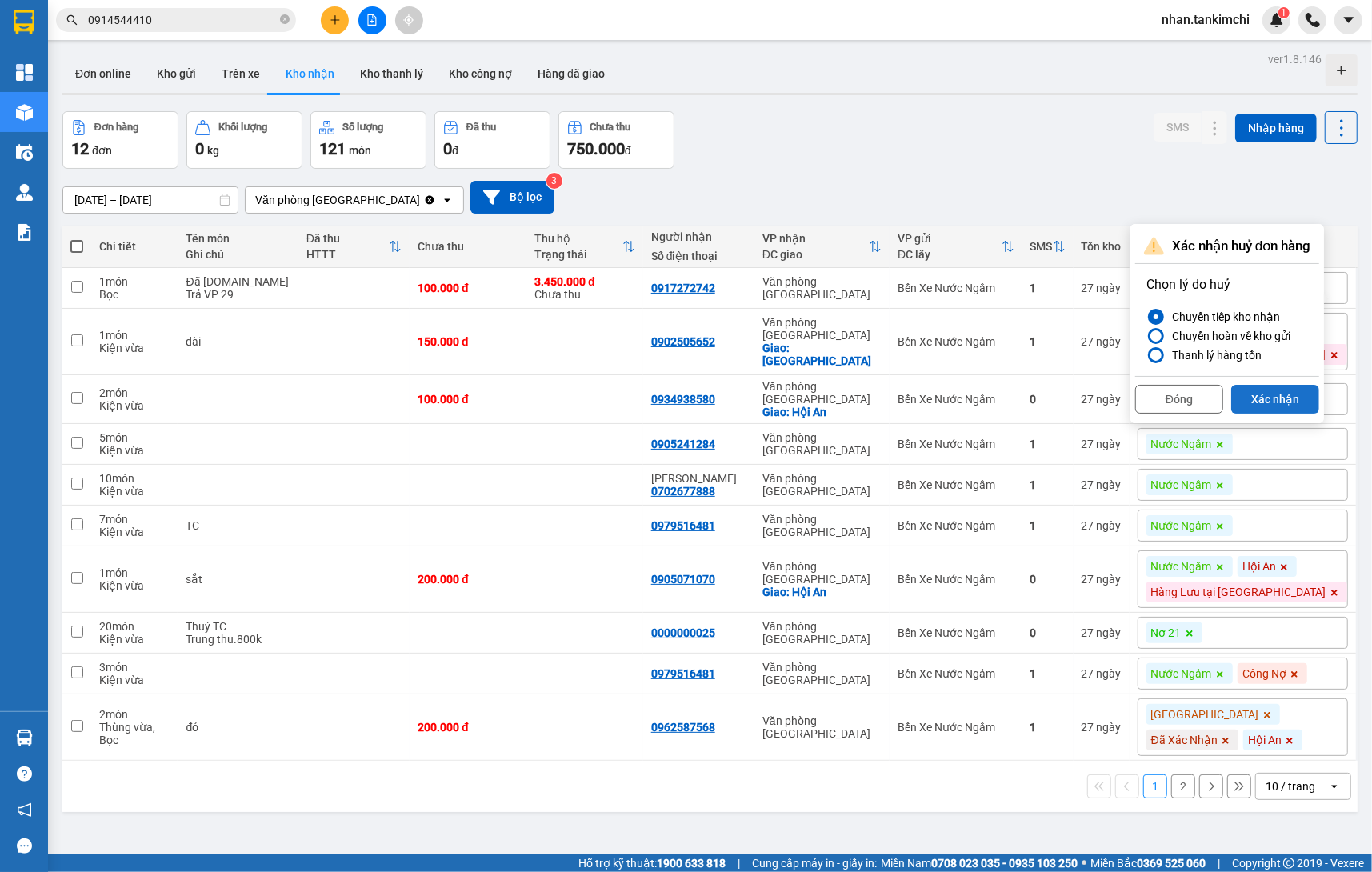
click at [1286, 398] on button "Xác nhận" at bounding box center [1275, 400] width 88 height 29
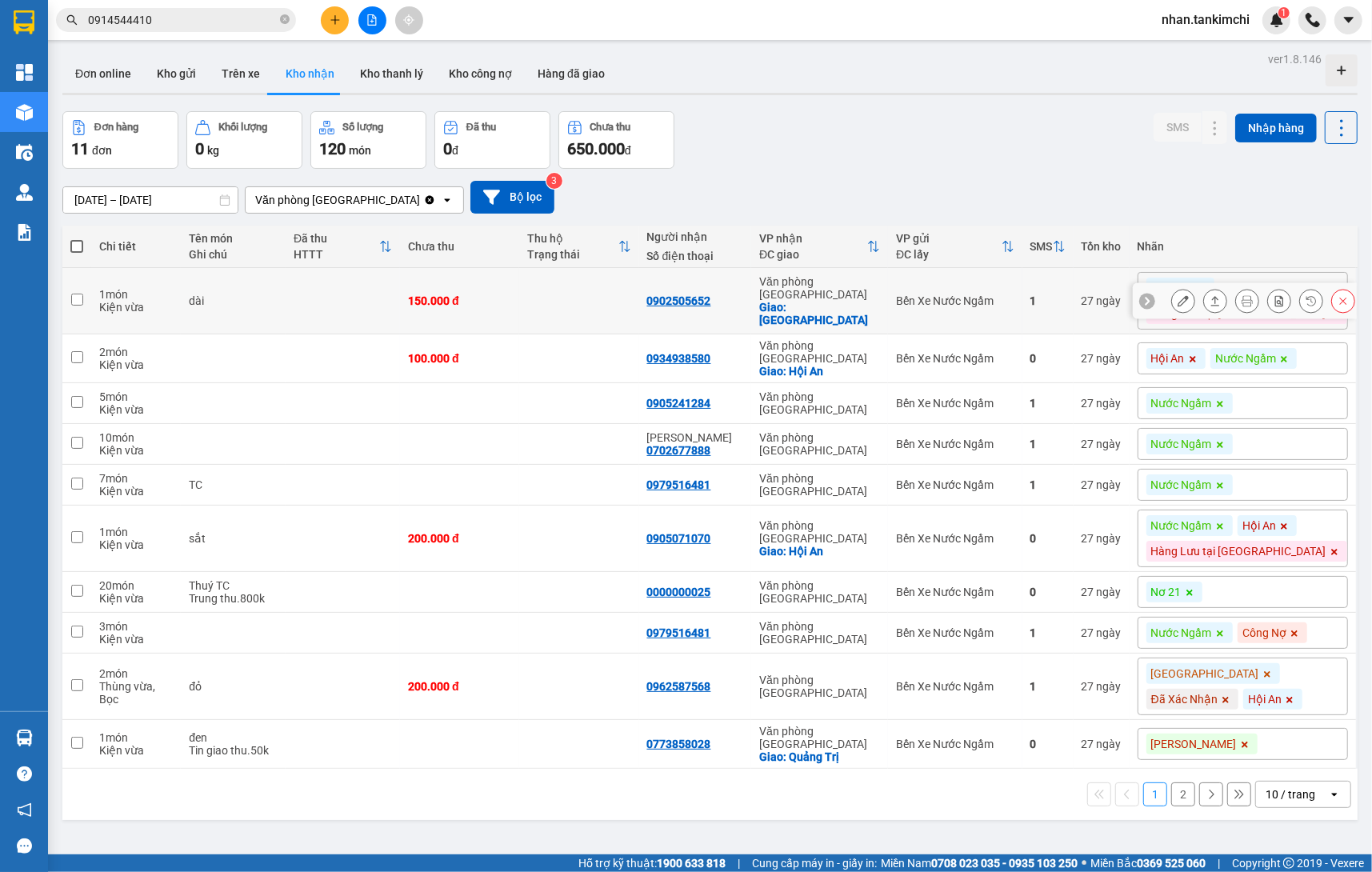
click at [1335, 302] on button at bounding box center [1344, 301] width 23 height 28
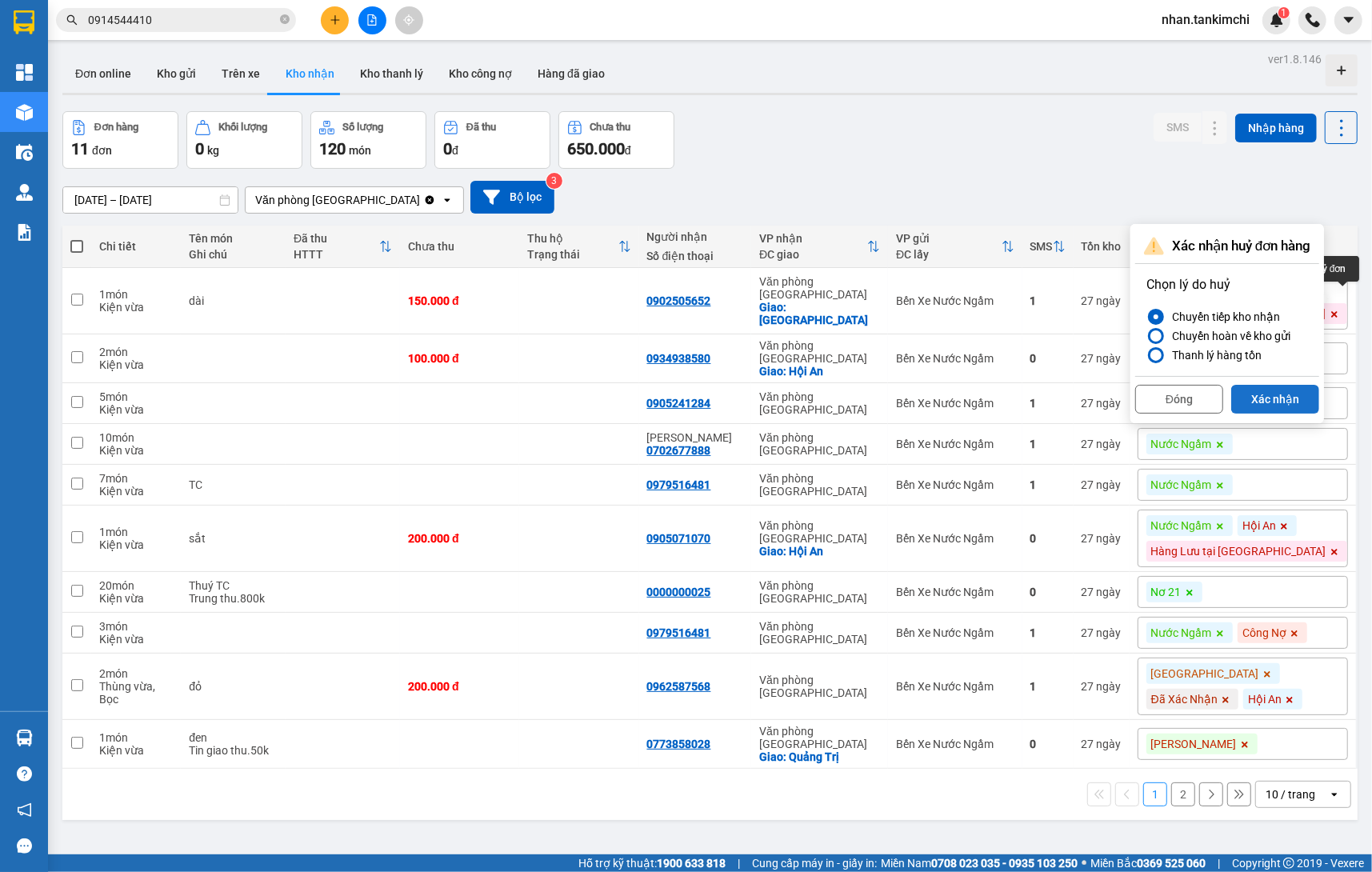
click at [1288, 403] on button "Xác nhận" at bounding box center [1275, 400] width 88 height 29
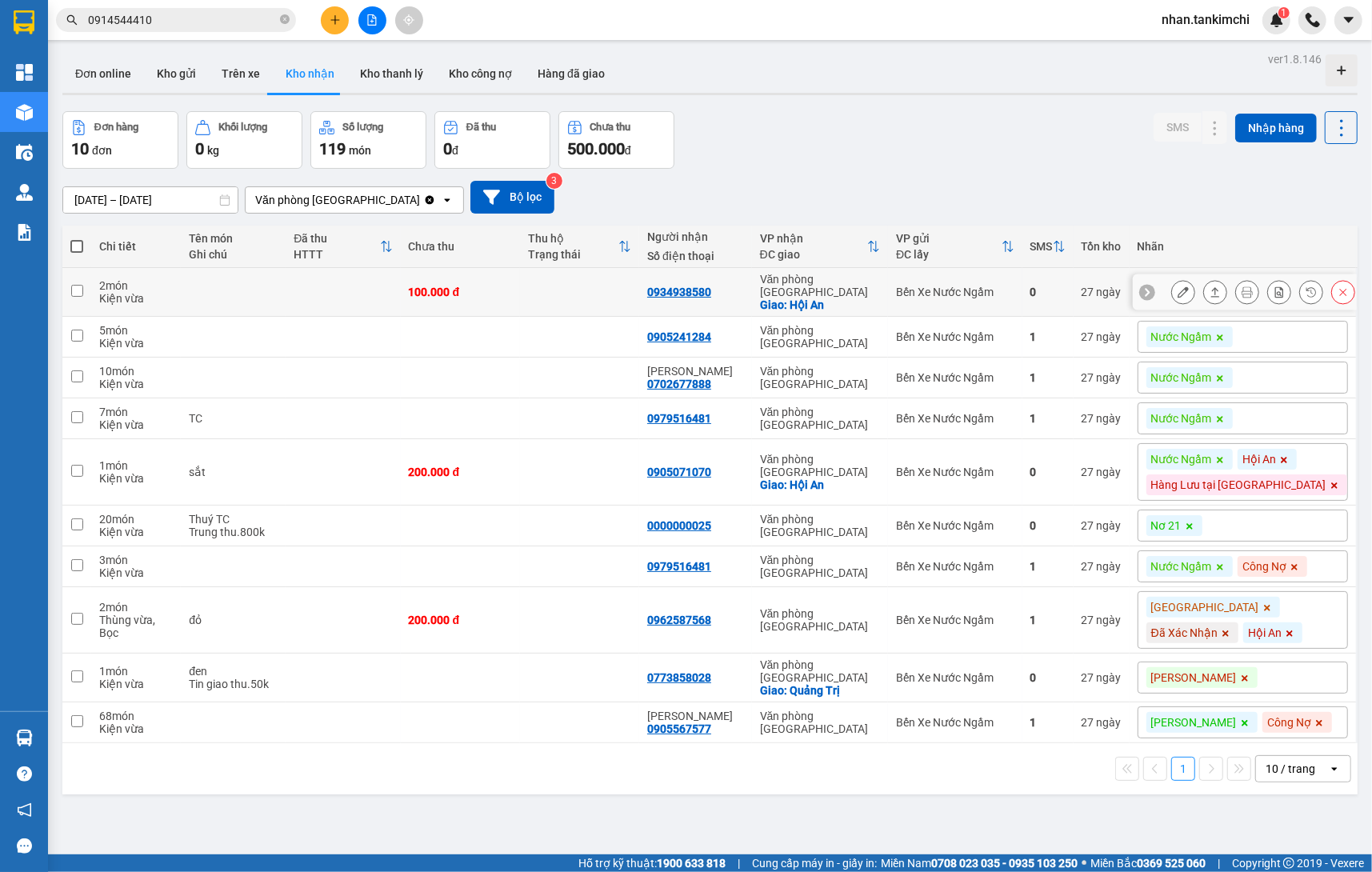
click at [1340, 297] on icon at bounding box center [1344, 292] width 11 height 11
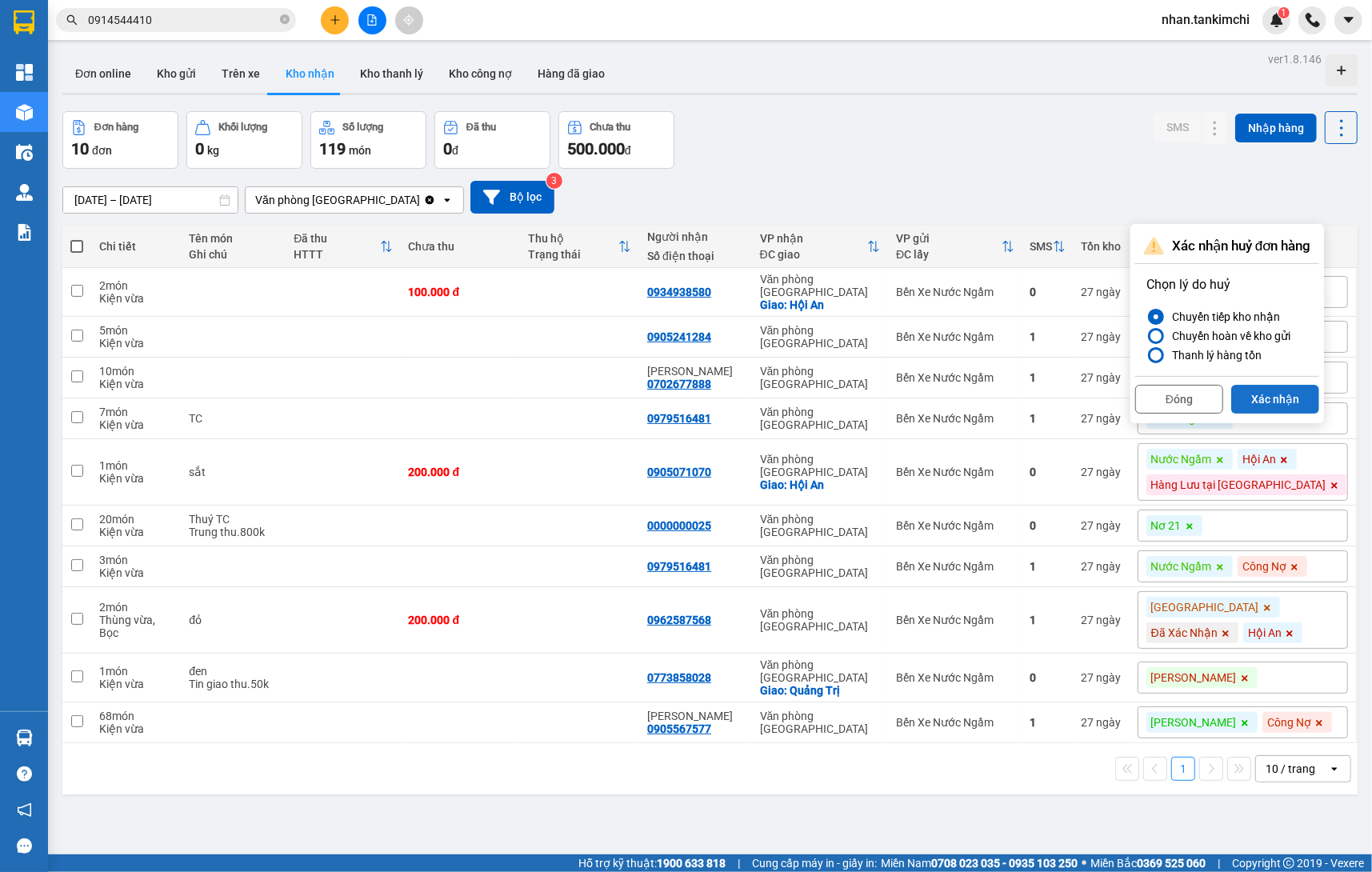
click at [1291, 391] on button "Xác nhận" at bounding box center [1275, 400] width 88 height 29
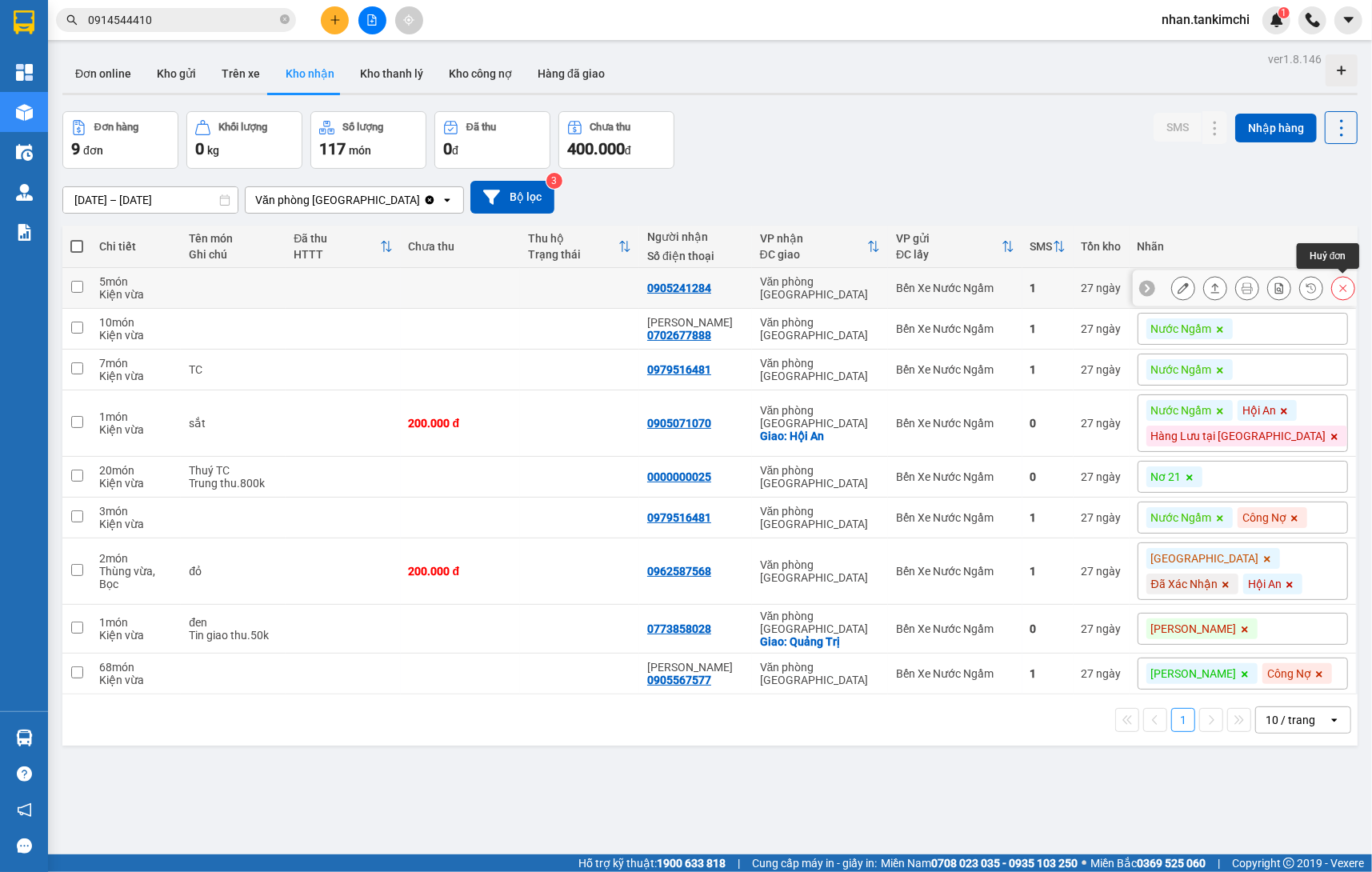
click at [1340, 291] on icon at bounding box center [1344, 289] width 11 height 11
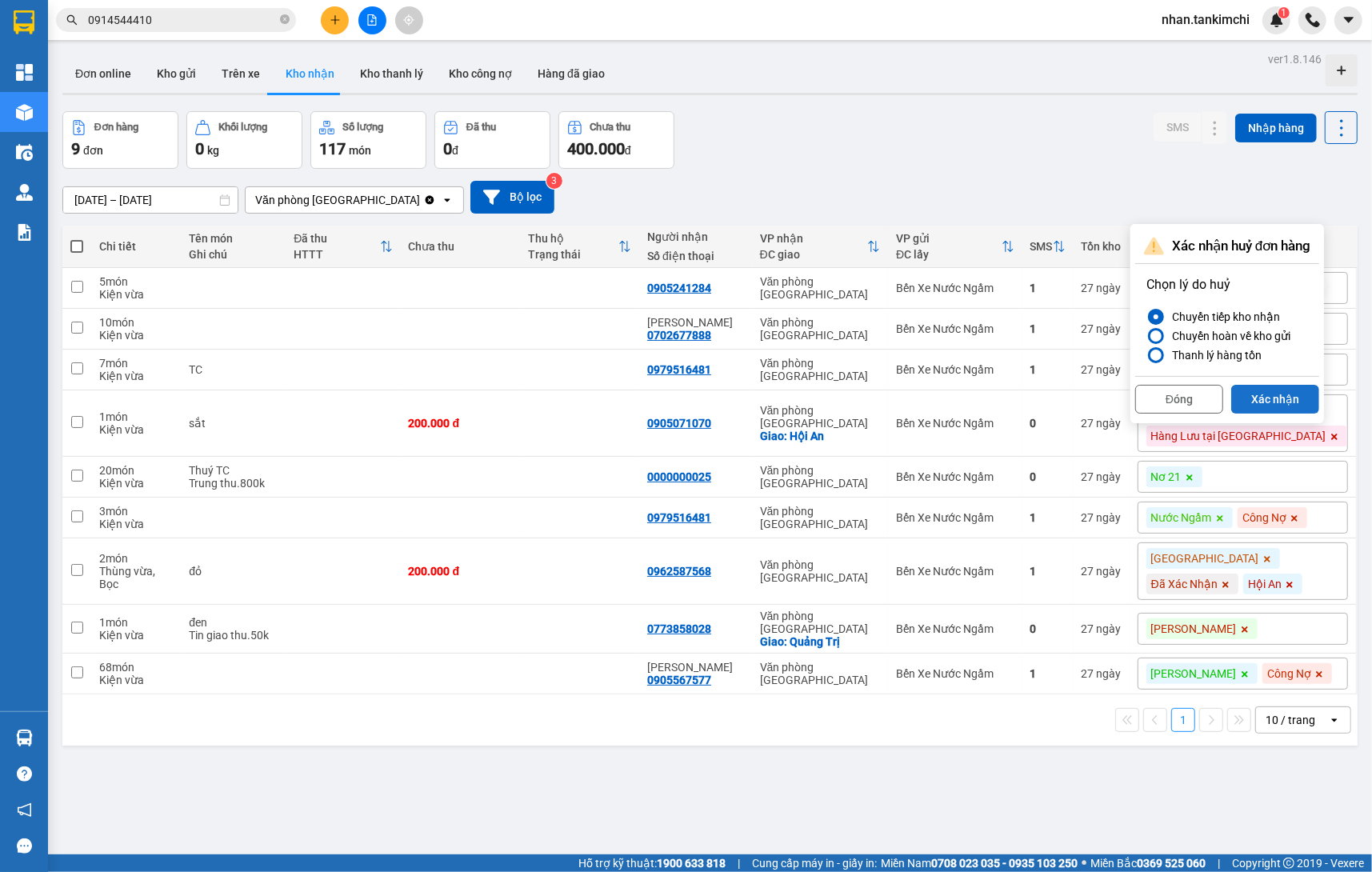
click at [1293, 392] on button "Xác nhận" at bounding box center [1275, 400] width 88 height 29
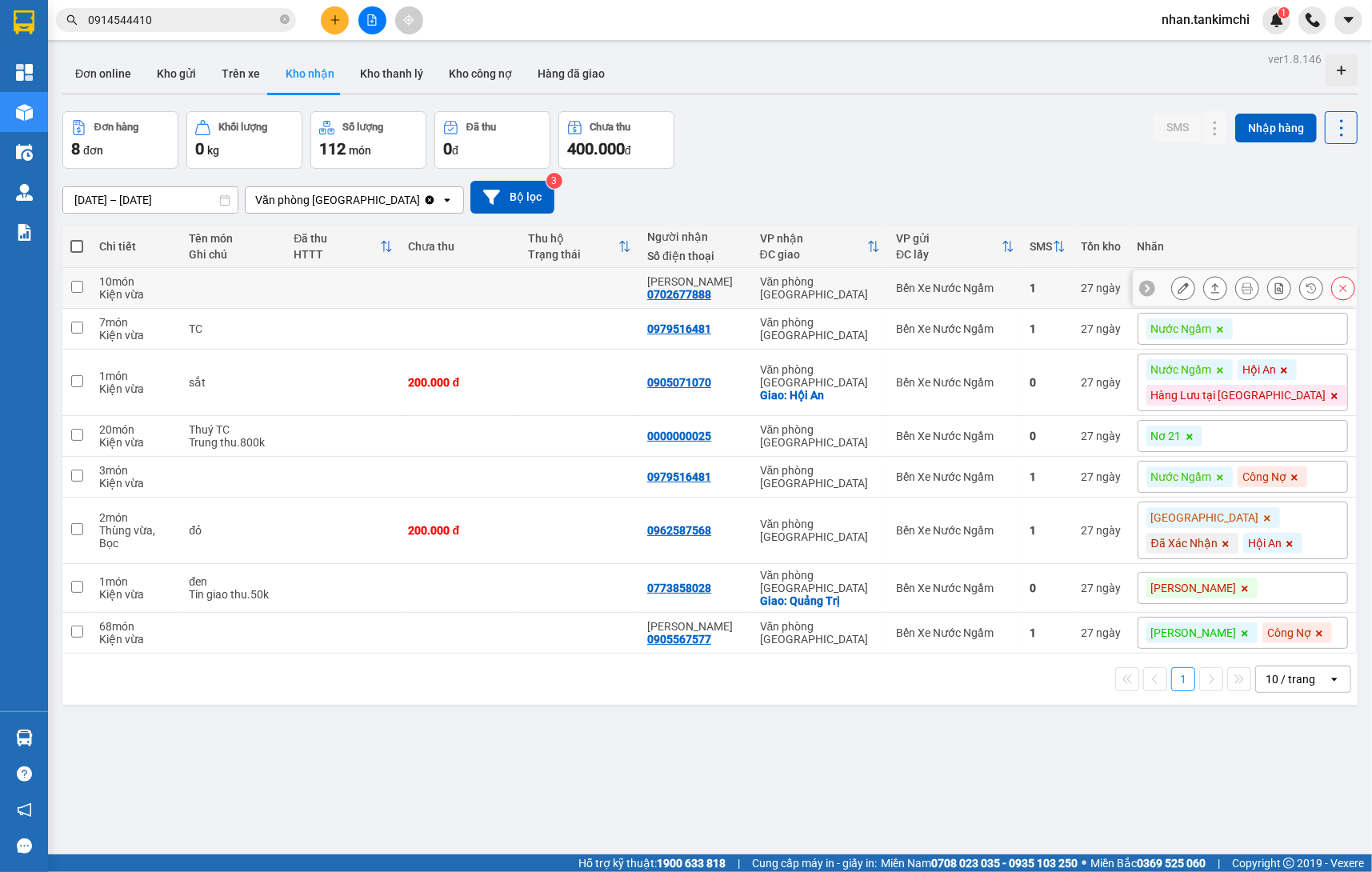
click at [1338, 290] on icon at bounding box center [1344, 289] width 11 height 11
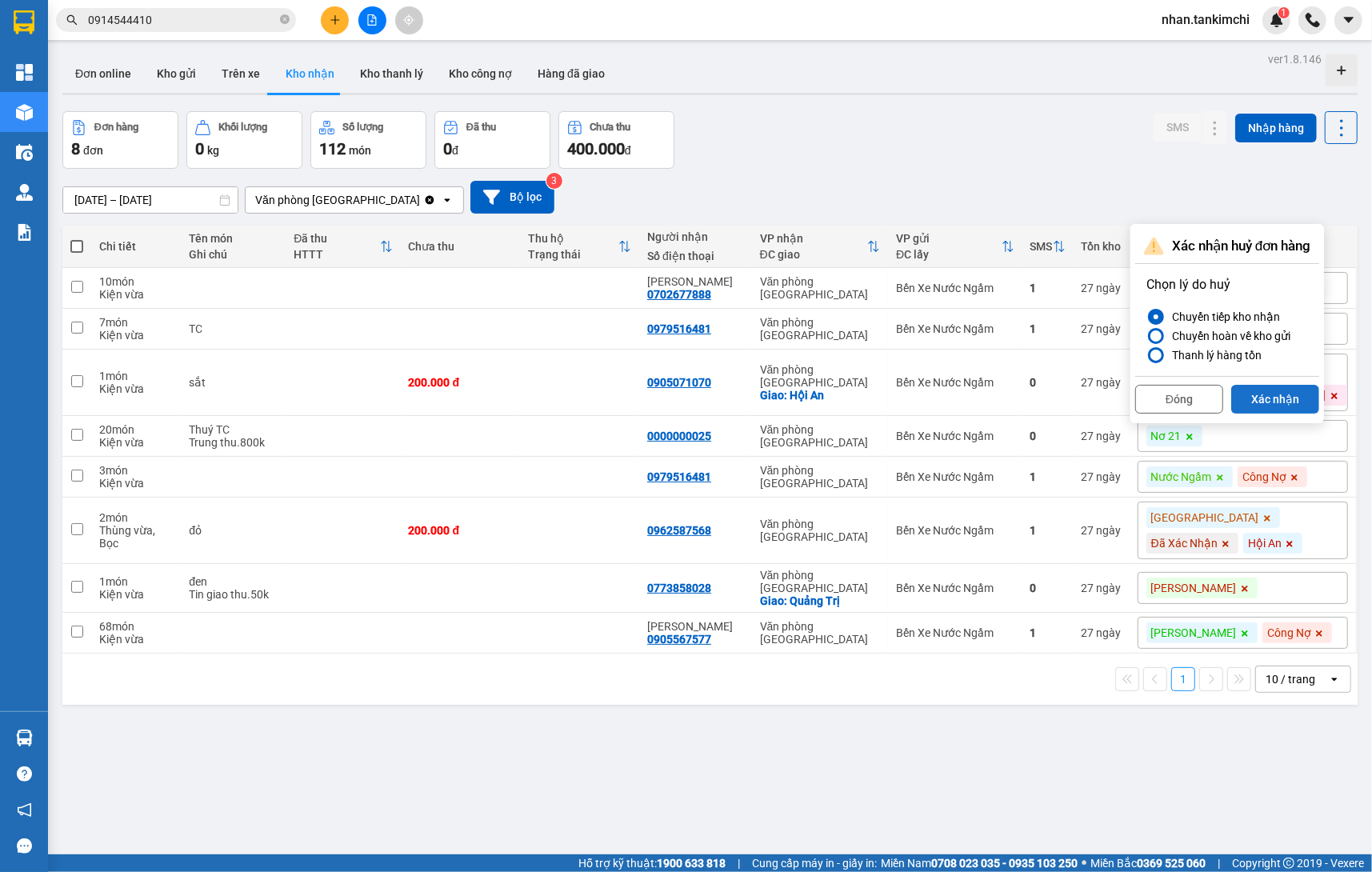
click at [1288, 395] on button "Xác nhận" at bounding box center [1275, 400] width 88 height 29
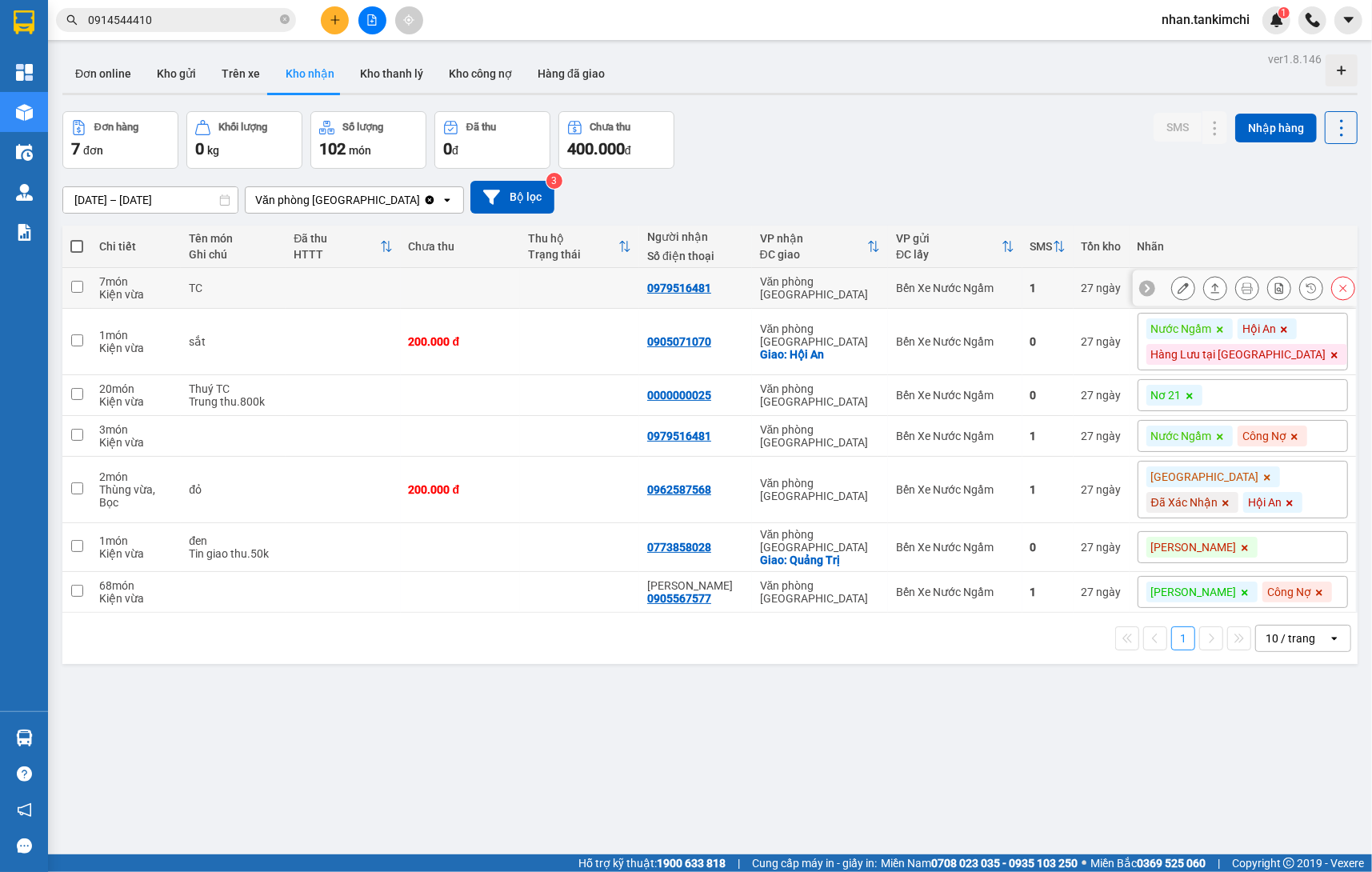
click at [1341, 283] on icon at bounding box center [1344, 289] width 11 height 11
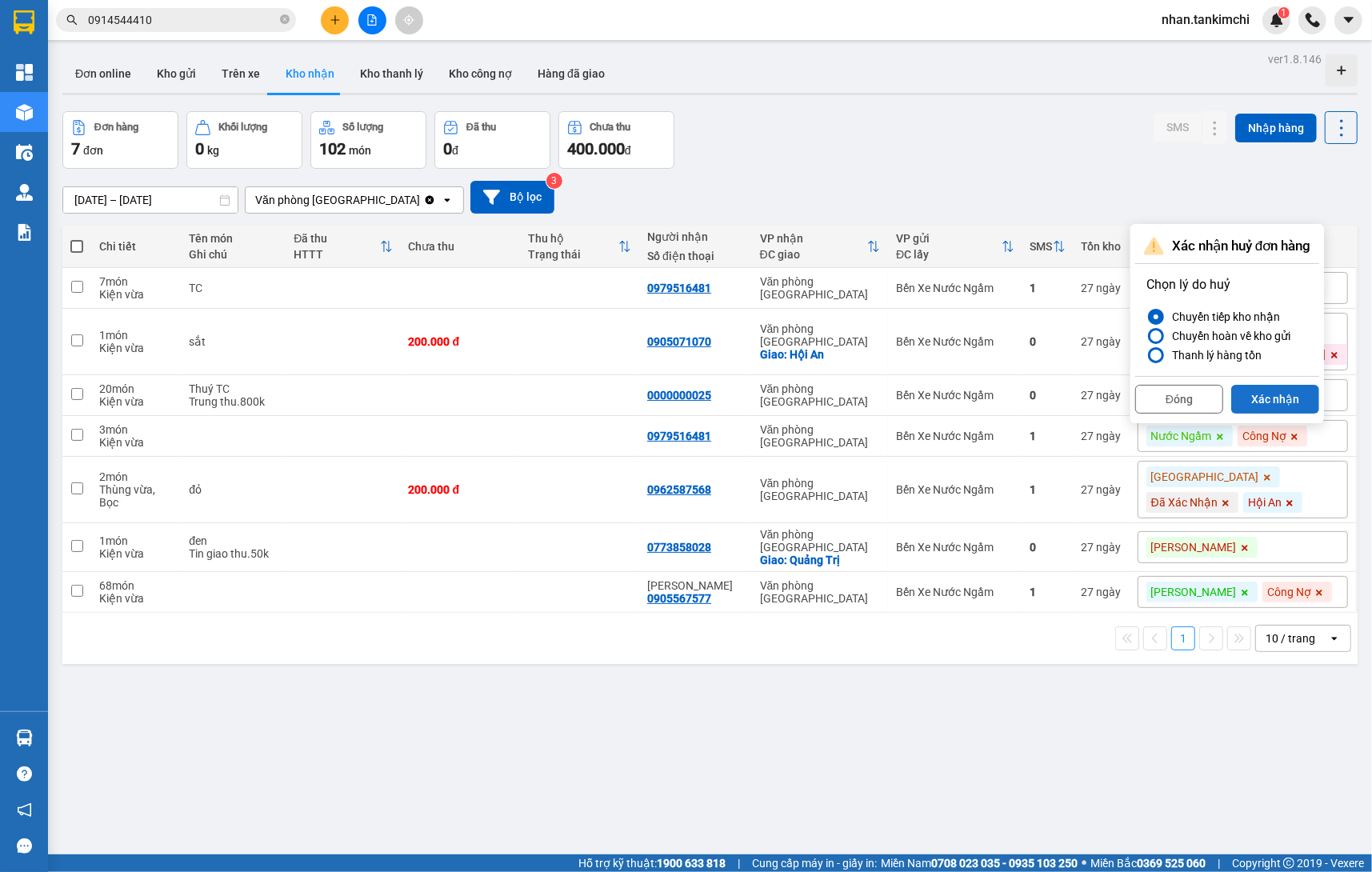
click at [1278, 408] on button "Xác nhận" at bounding box center [1275, 400] width 88 height 29
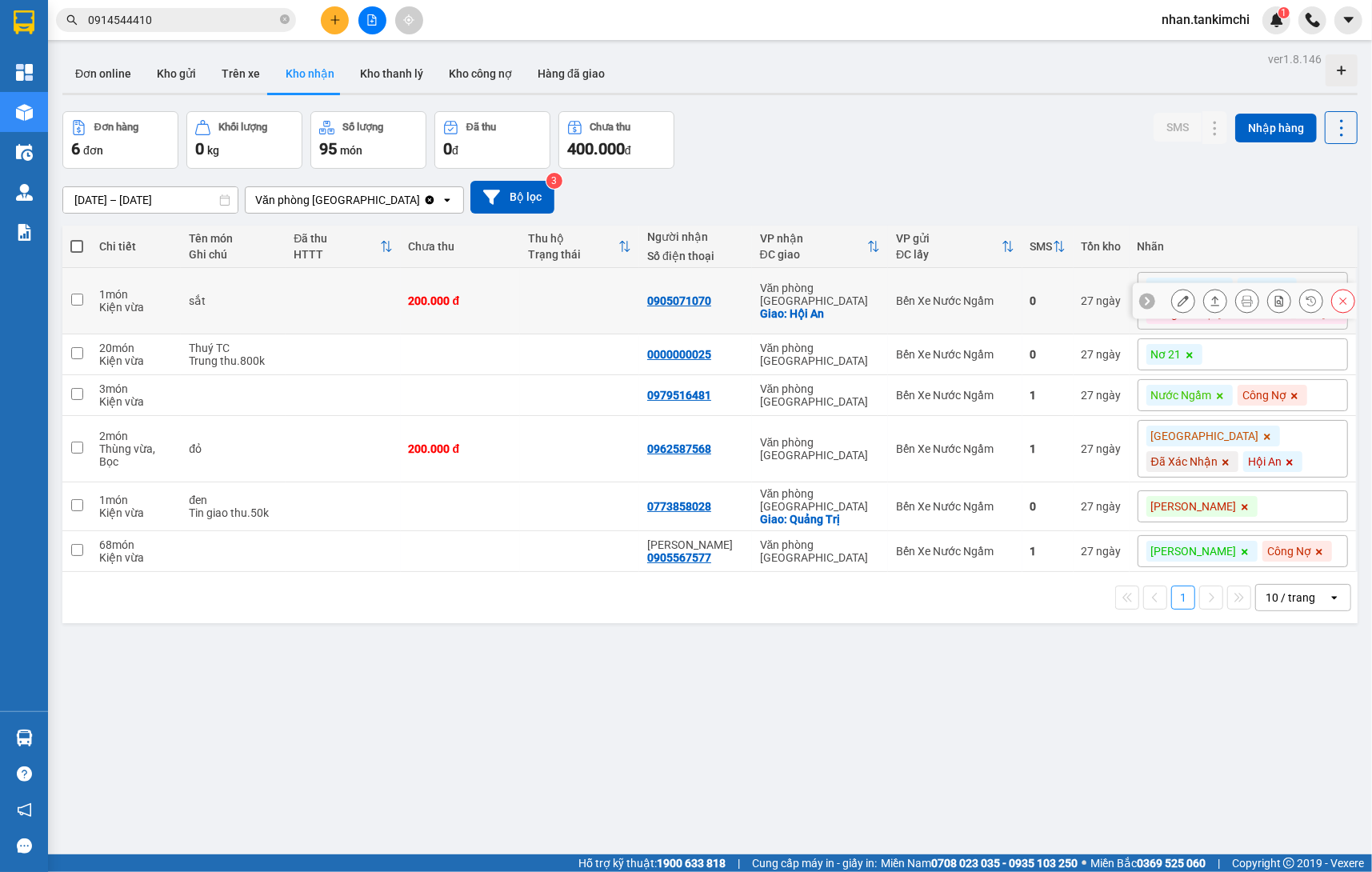
click at [1344, 306] on icon at bounding box center [1344, 301] width 11 height 11
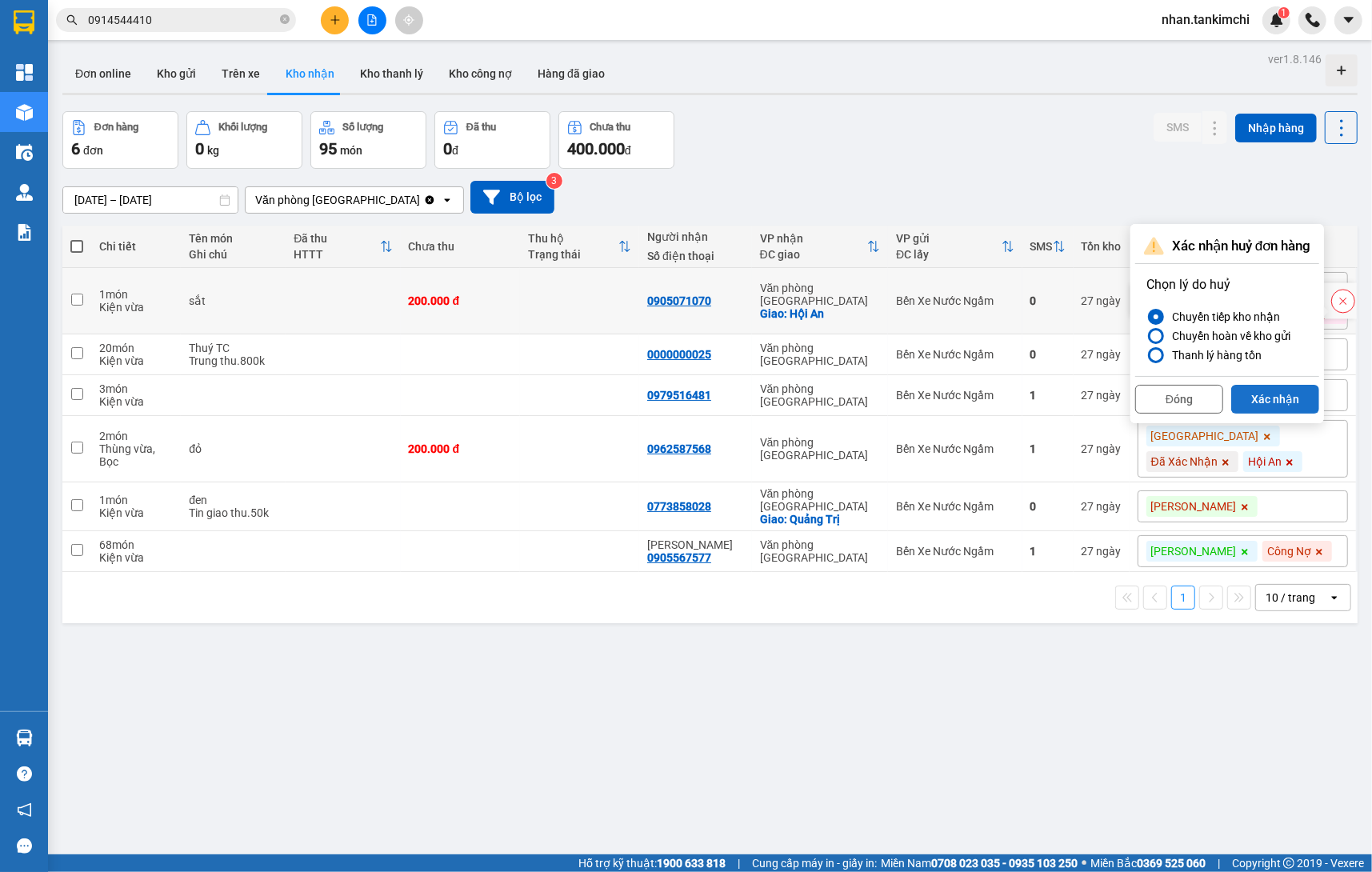
click at [1287, 400] on button "Xác nhận" at bounding box center [1275, 400] width 88 height 29
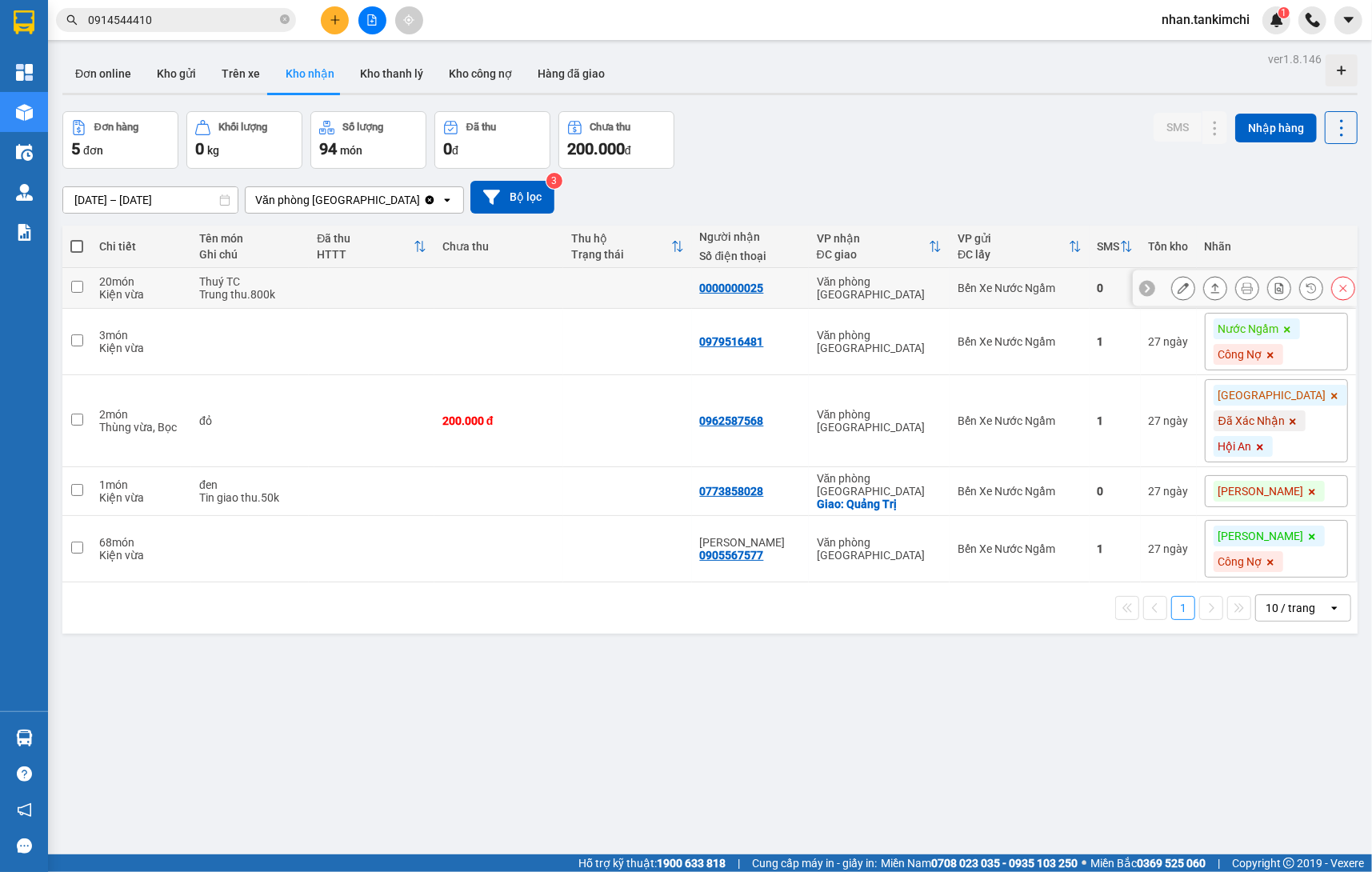
click at [1332, 289] on button at bounding box center [1344, 289] width 23 height 28
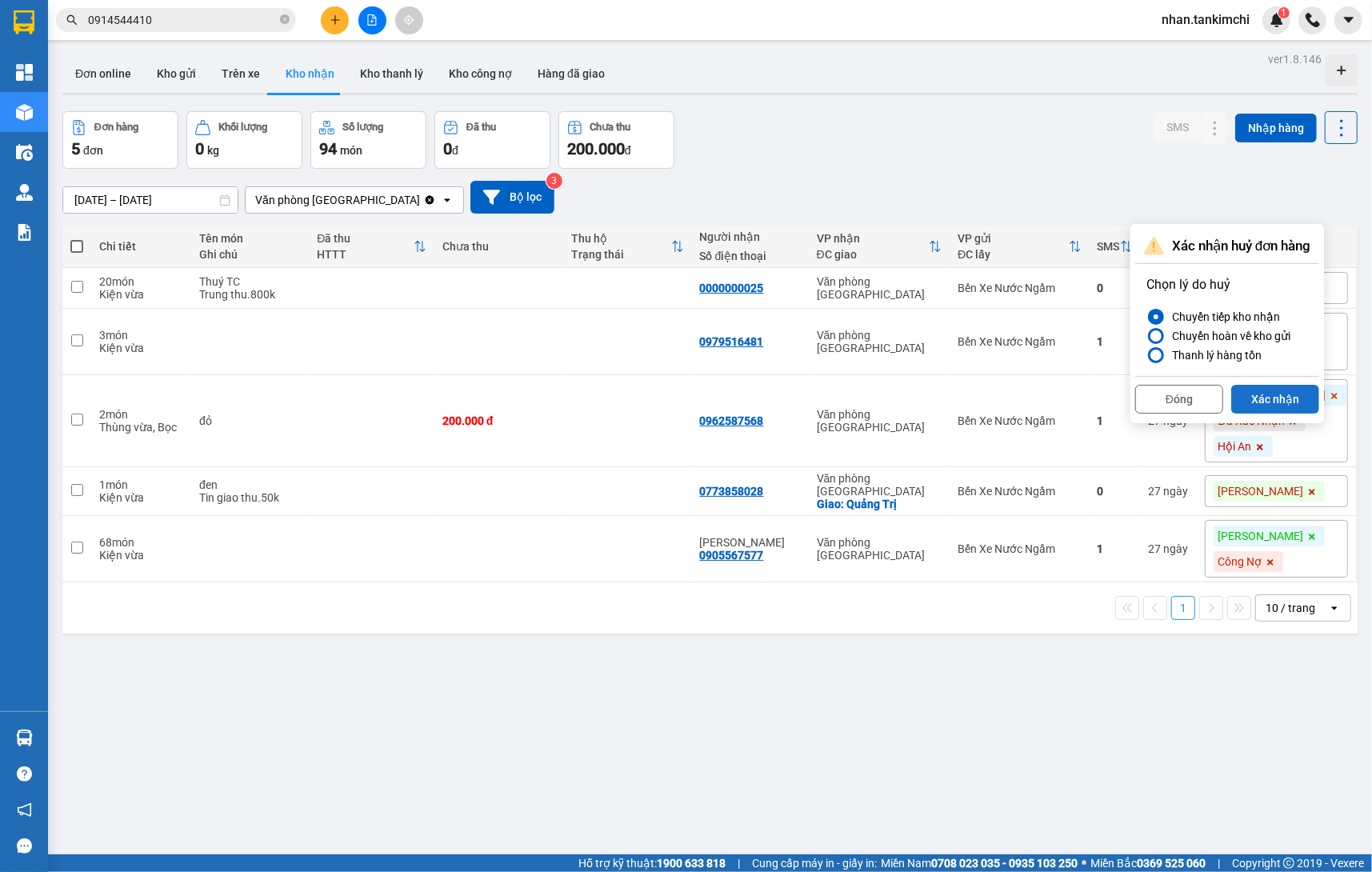
click at [1278, 388] on button "Xác nhận" at bounding box center [1275, 400] width 88 height 29
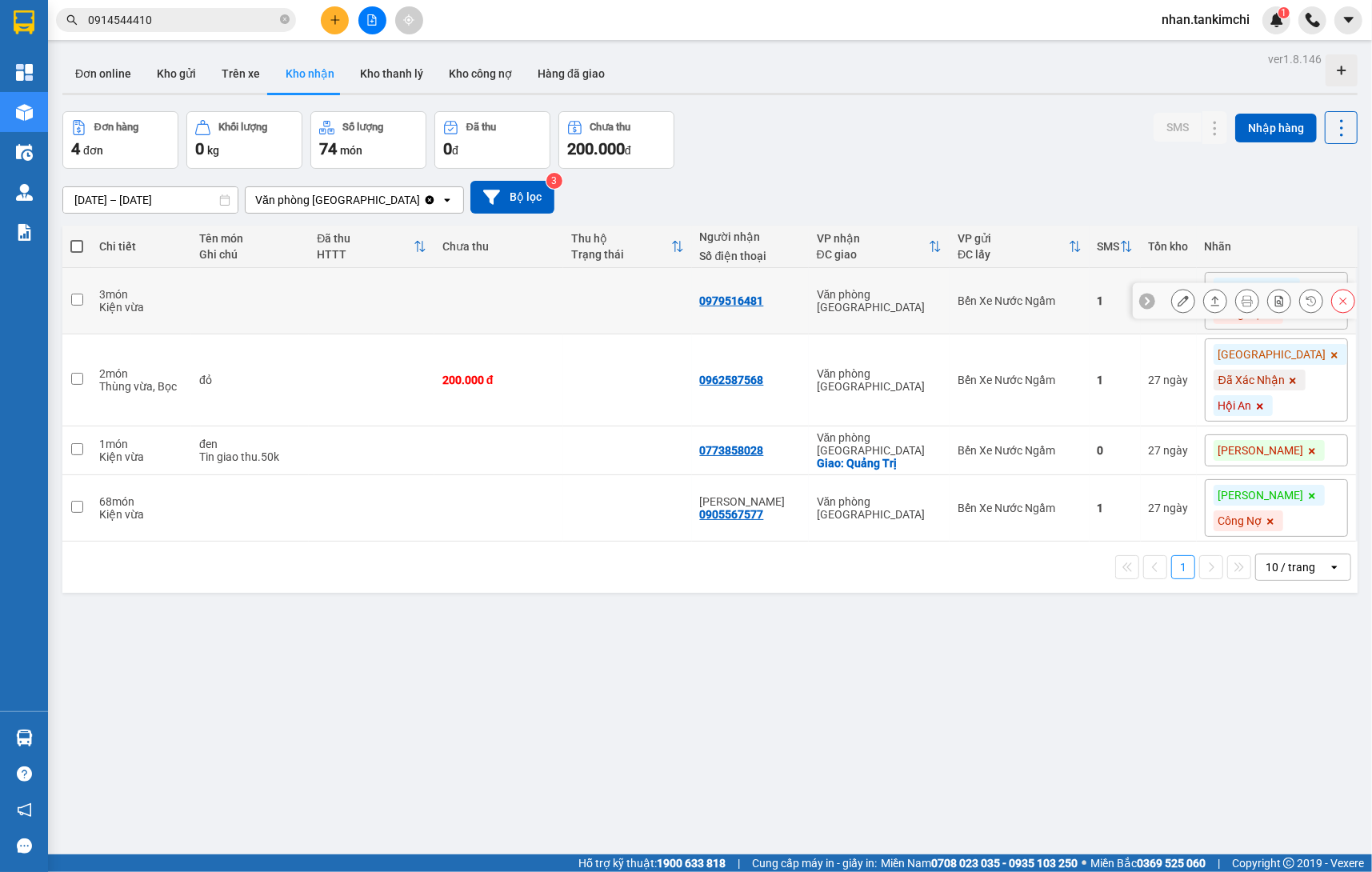
click at [1351, 296] on button at bounding box center [1344, 301] width 23 height 28
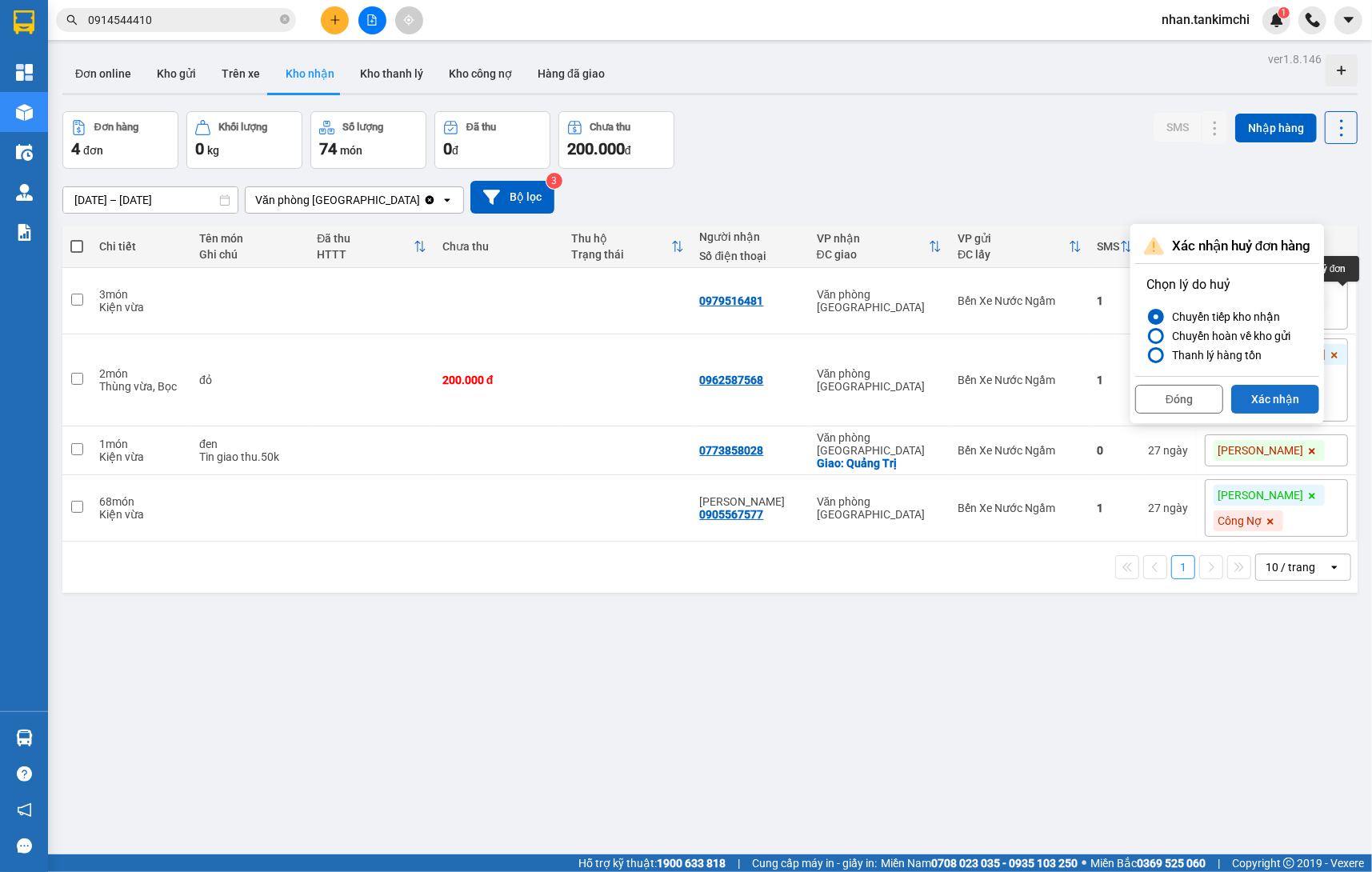
click at [1280, 399] on button "Xác nhận" at bounding box center [1275, 400] width 88 height 29
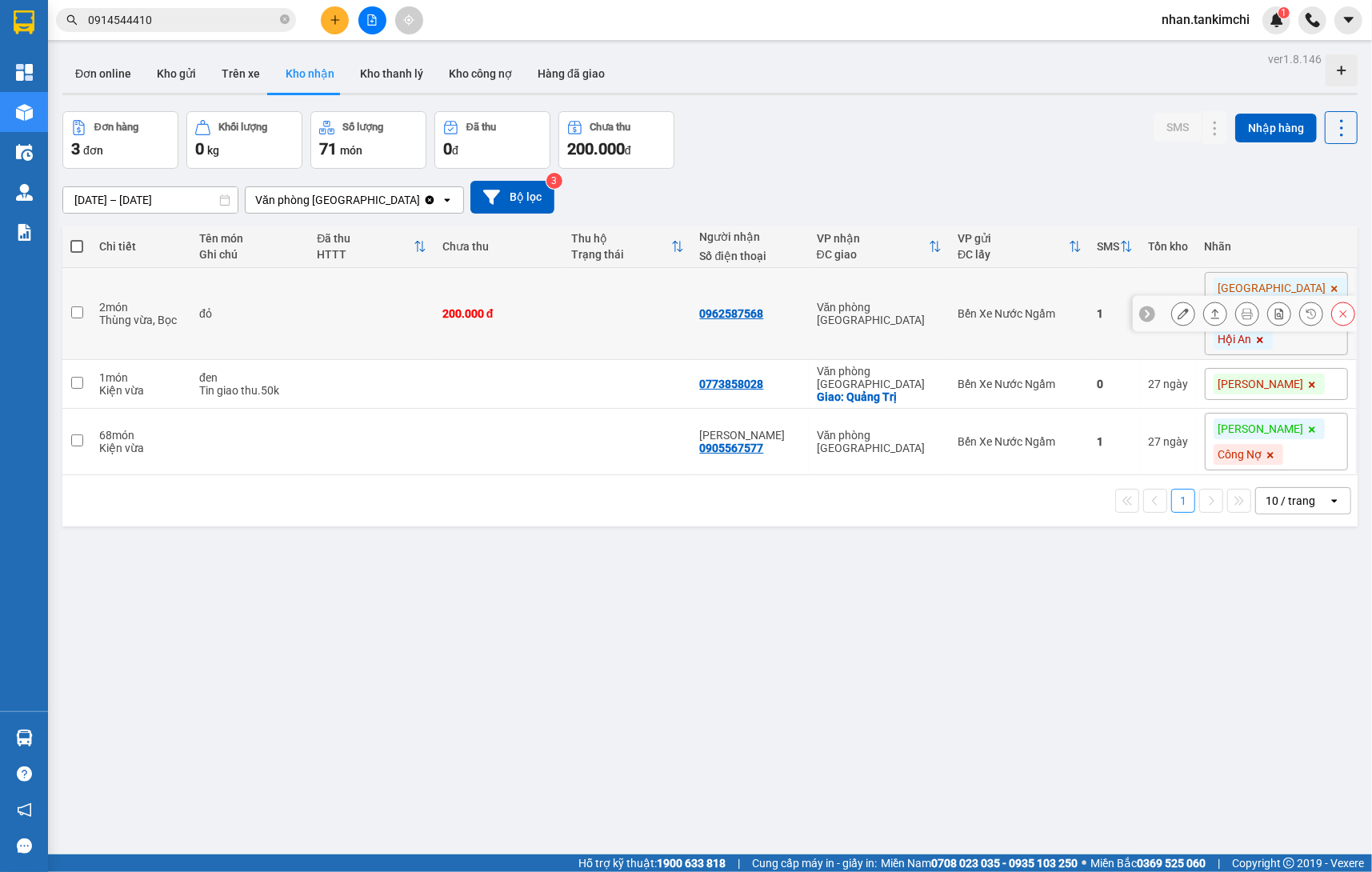
click at [1338, 311] on icon at bounding box center [1344, 314] width 11 height 11
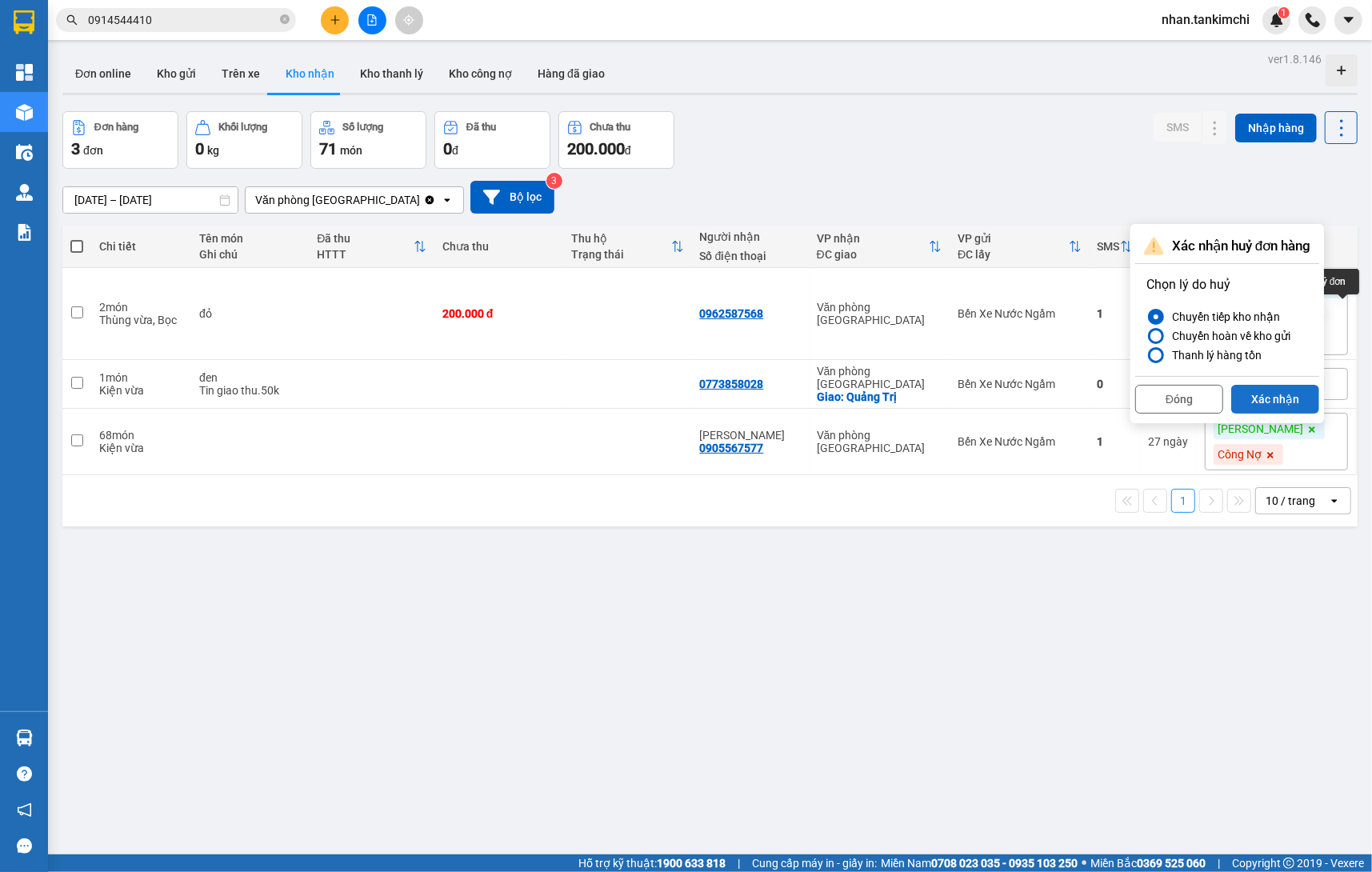
click at [1281, 403] on button "Xác nhận" at bounding box center [1275, 400] width 88 height 29
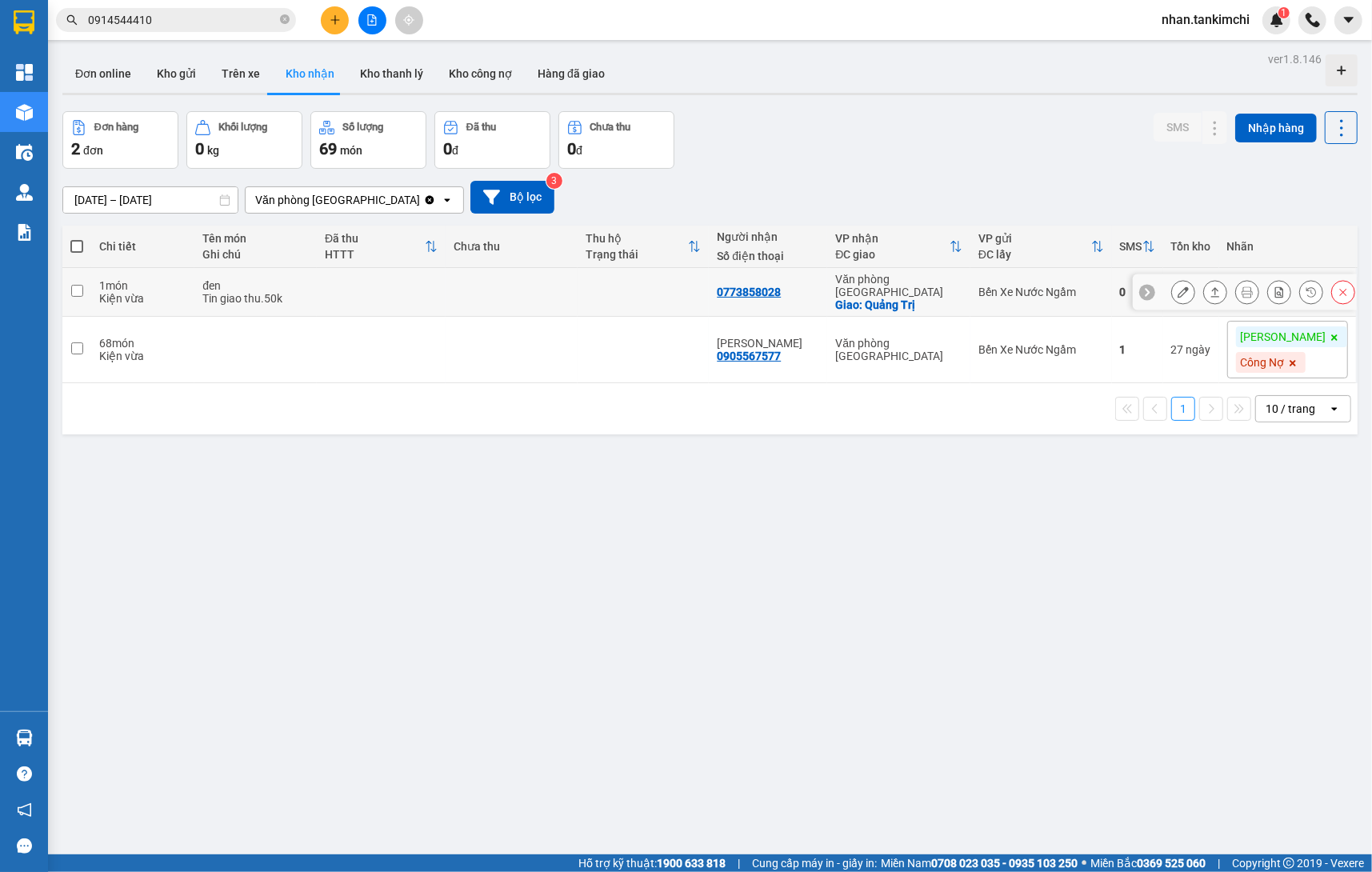
click at [1350, 280] on button at bounding box center [1344, 293] width 23 height 28
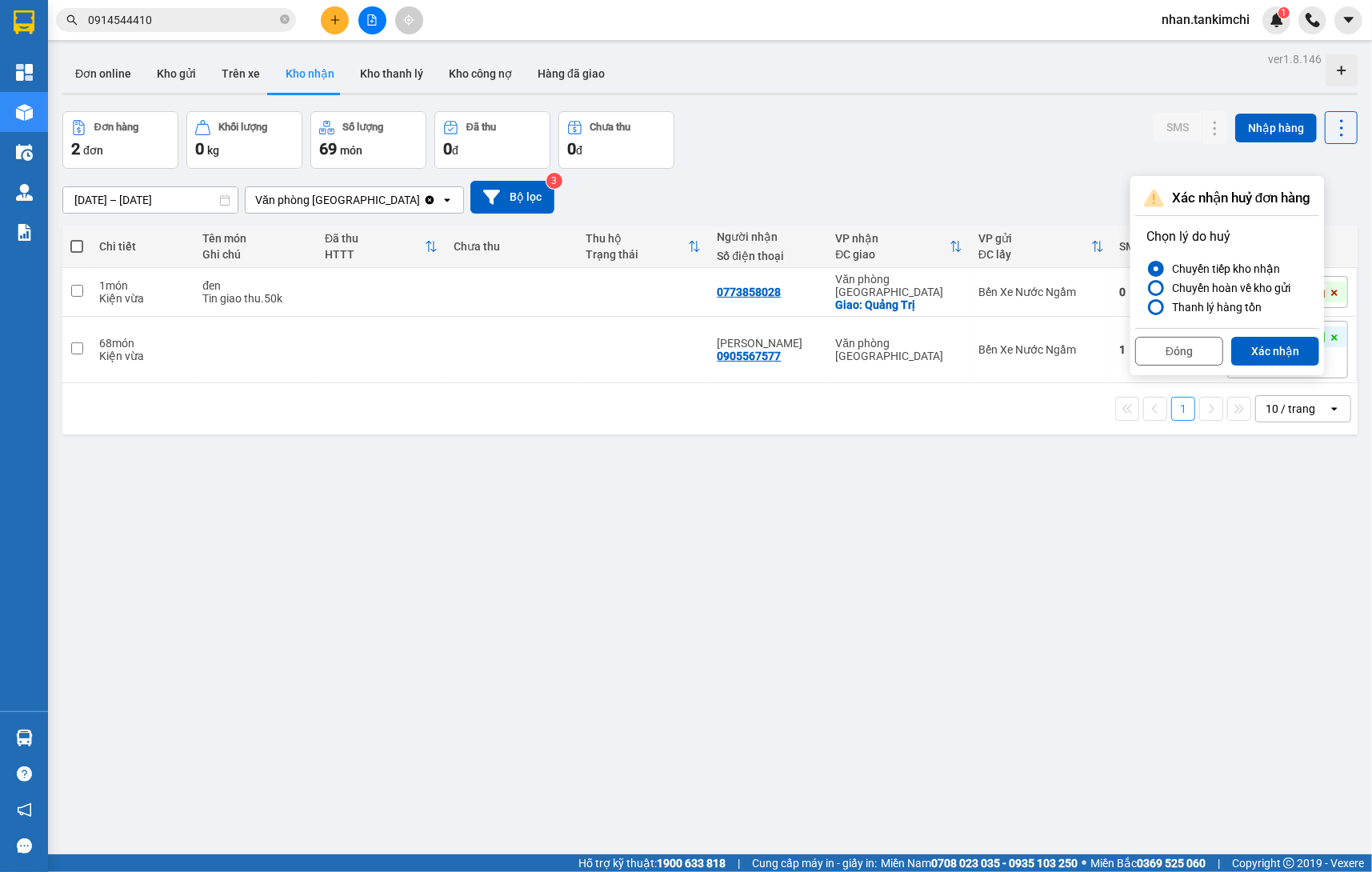
click at [1276, 365] on div "Đóng Xác nhận" at bounding box center [1227, 349] width 184 height 42
click at [1270, 357] on button "Xác nhận" at bounding box center [1275, 352] width 88 height 29
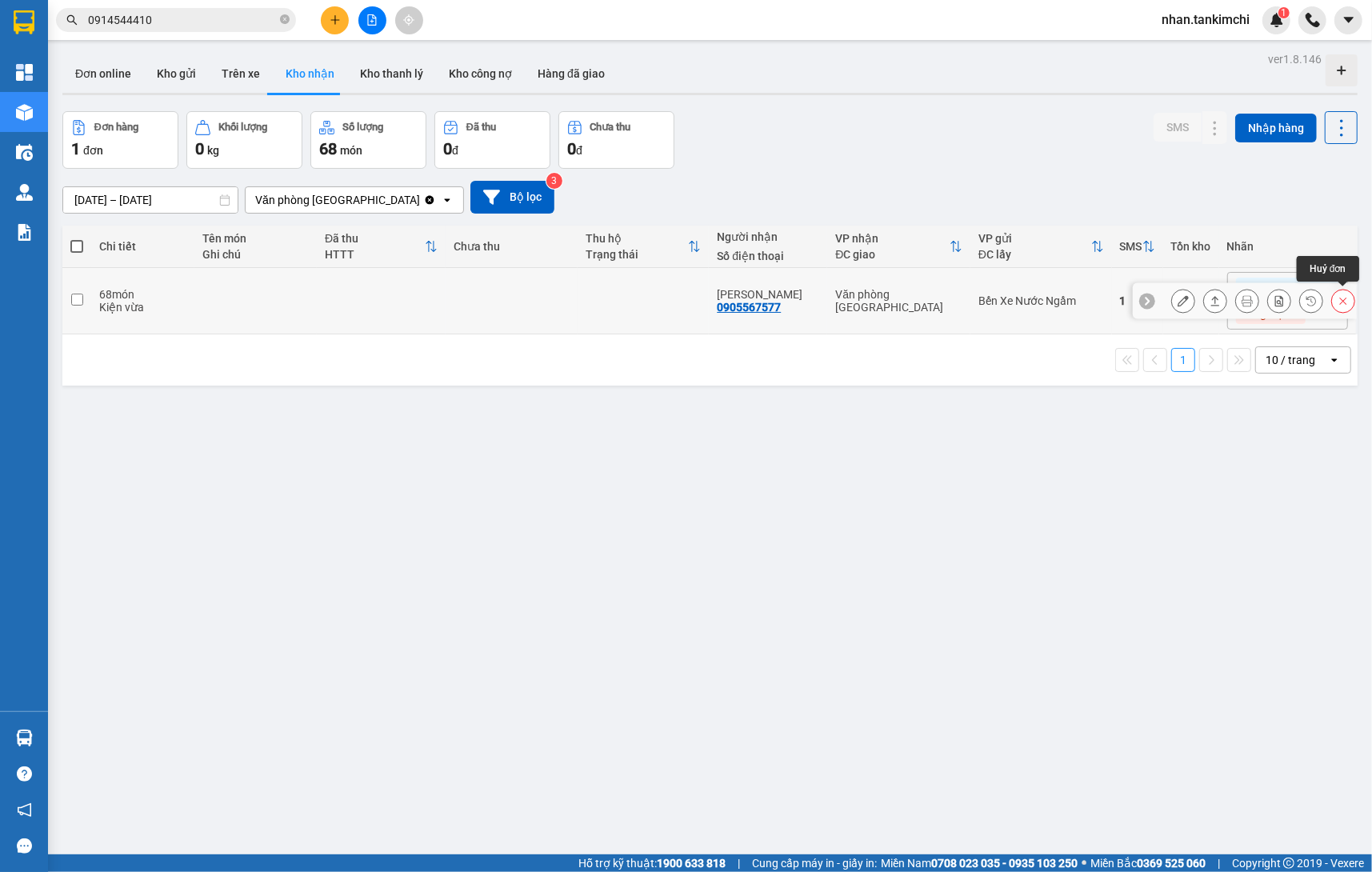
click at [1348, 297] on icon at bounding box center [1344, 301] width 11 height 11
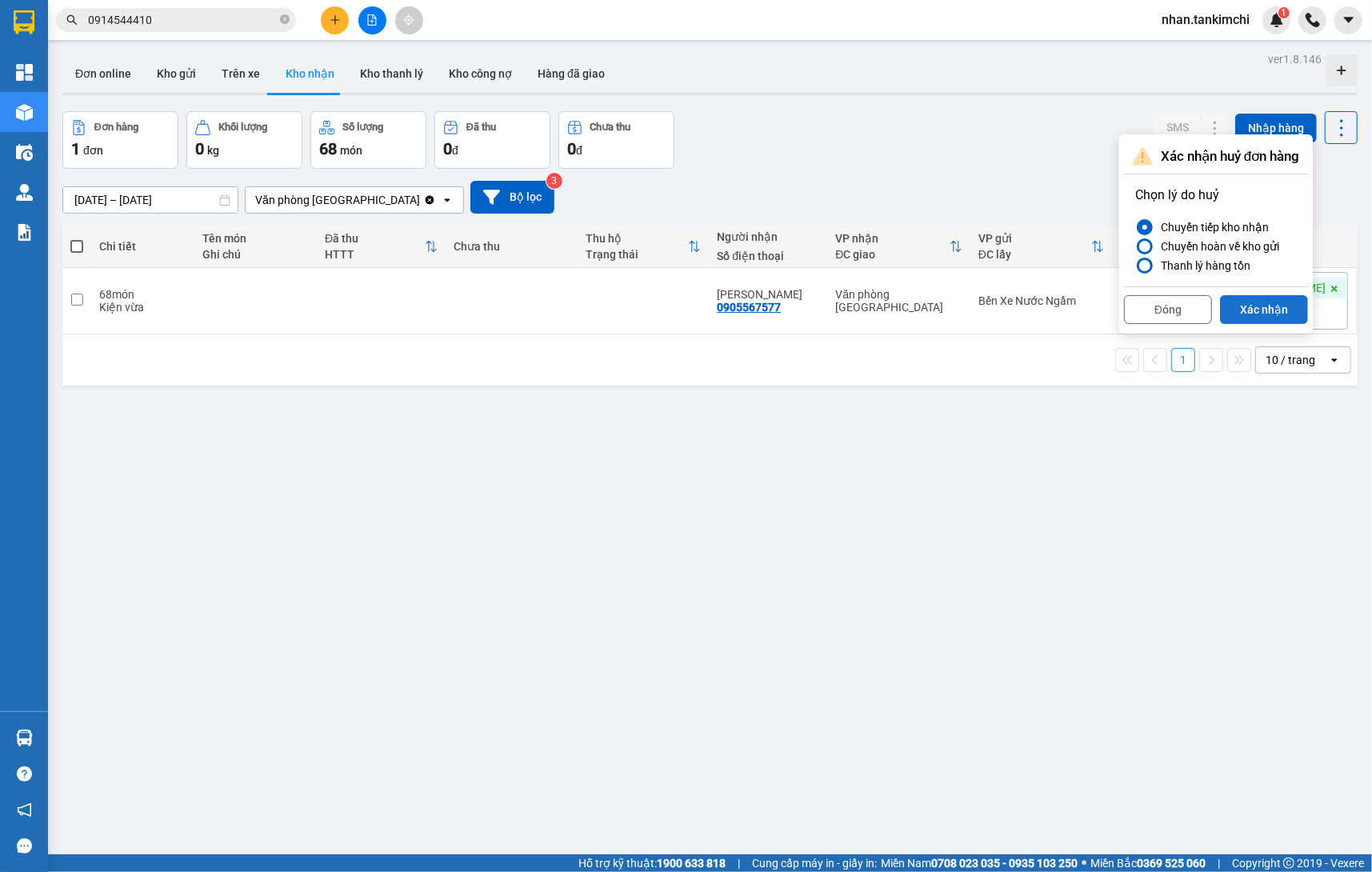
click at [1272, 316] on button "Xác nhận" at bounding box center [1264, 310] width 88 height 29
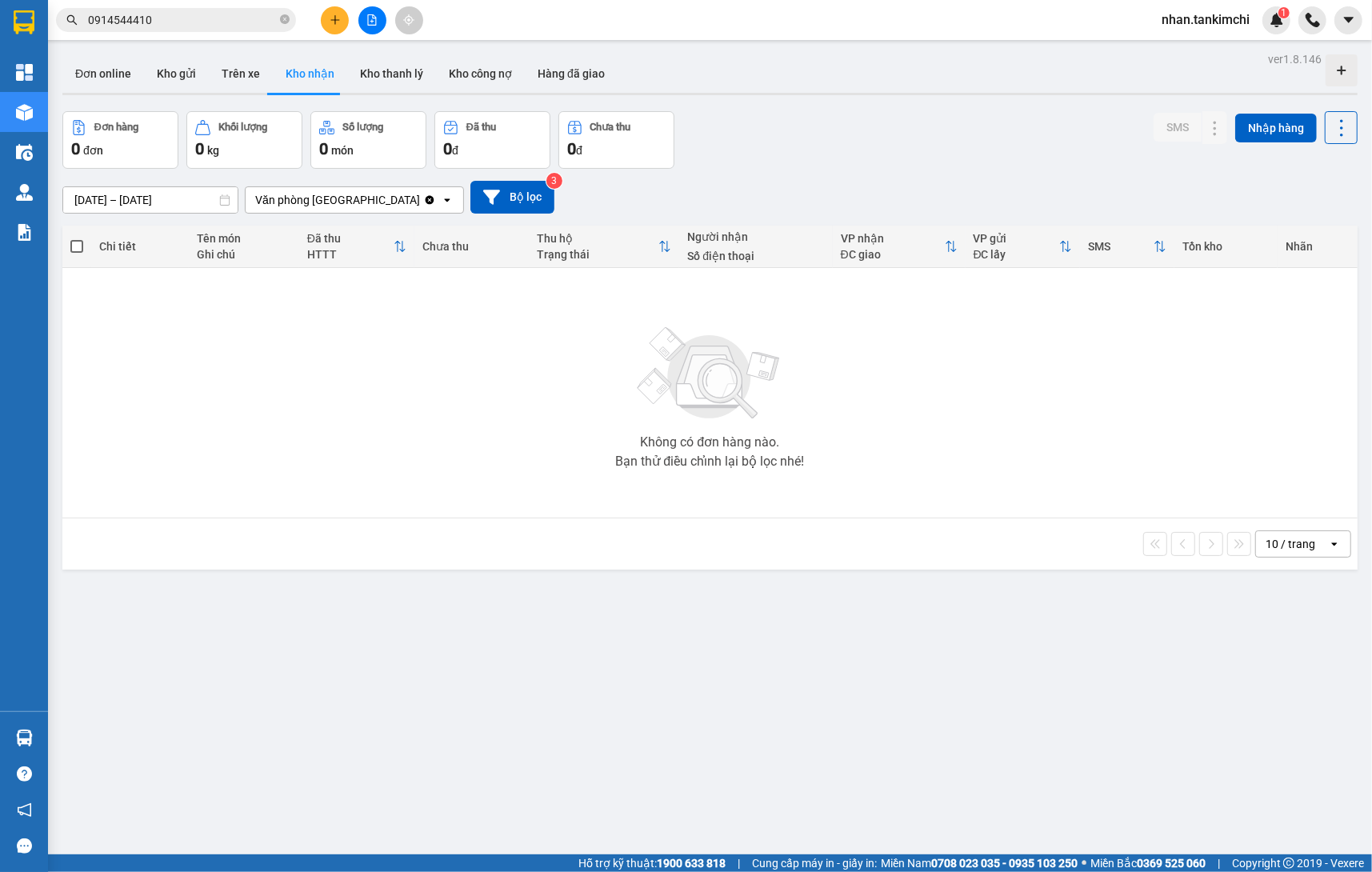
click at [714, 2] on div "Kết quả tìm kiếm ( 3 ) Bộ lọc Mã ĐH Trạng thái Món hàng Thu hộ Tổng cước Chưa c…" at bounding box center [686, 19] width 1372 height 40
click at [216, 15] on input "0914544410" at bounding box center [182, 20] width 189 height 18
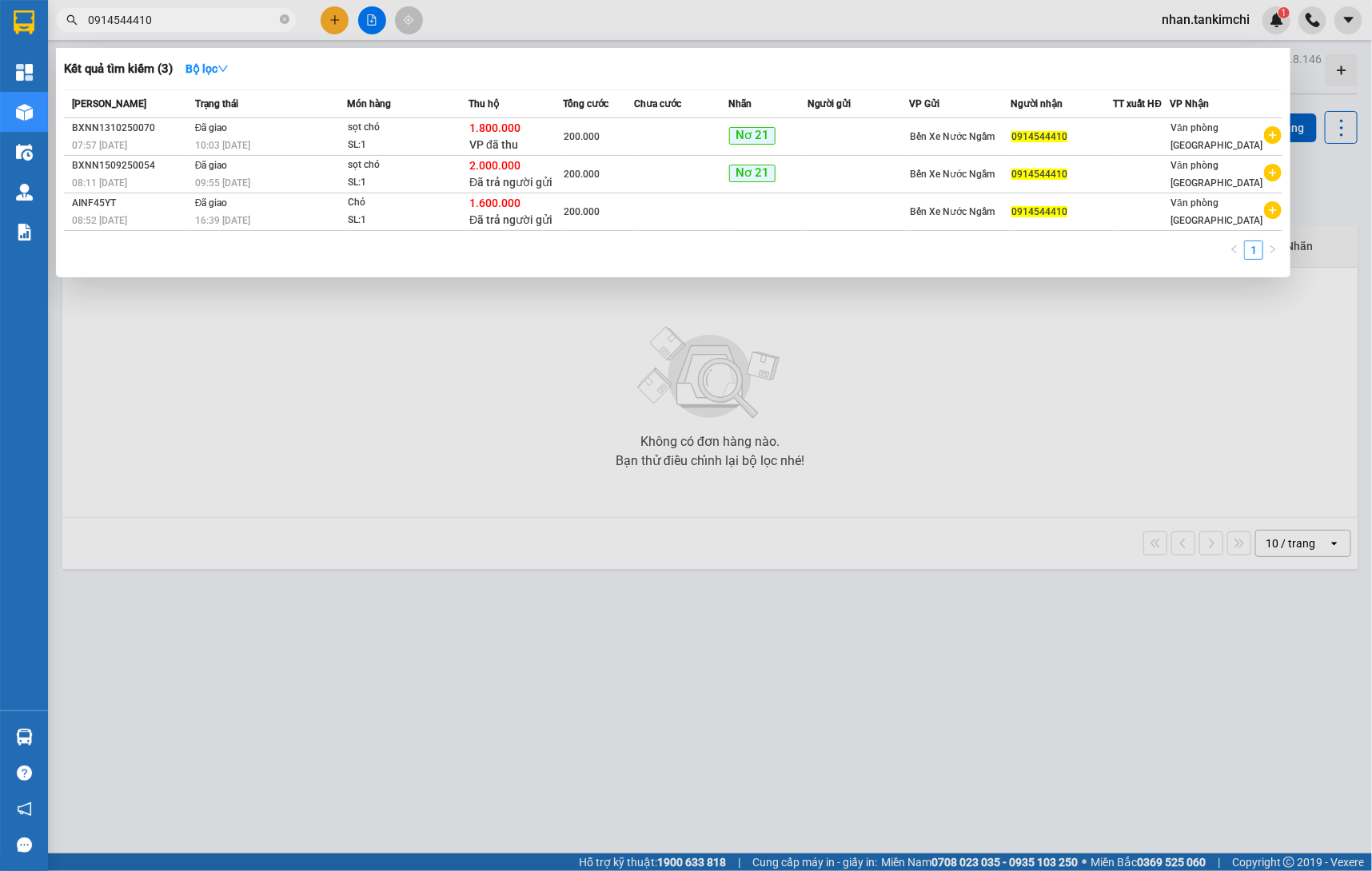
click at [216, 15] on input "0914544410" at bounding box center [182, 20] width 189 height 18
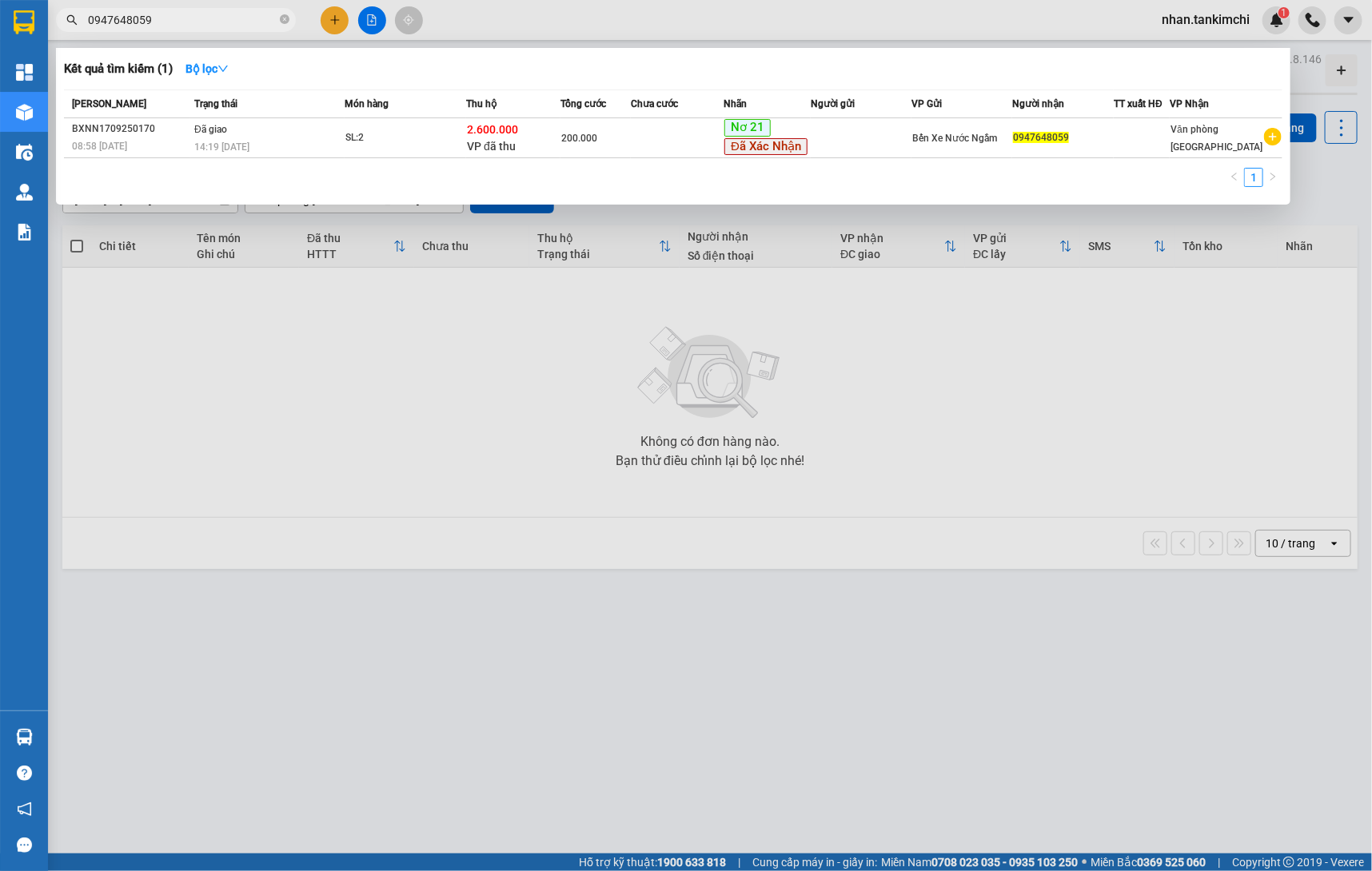
type input "0947648059"
click at [437, 381] on div at bounding box center [686, 436] width 1372 height 871
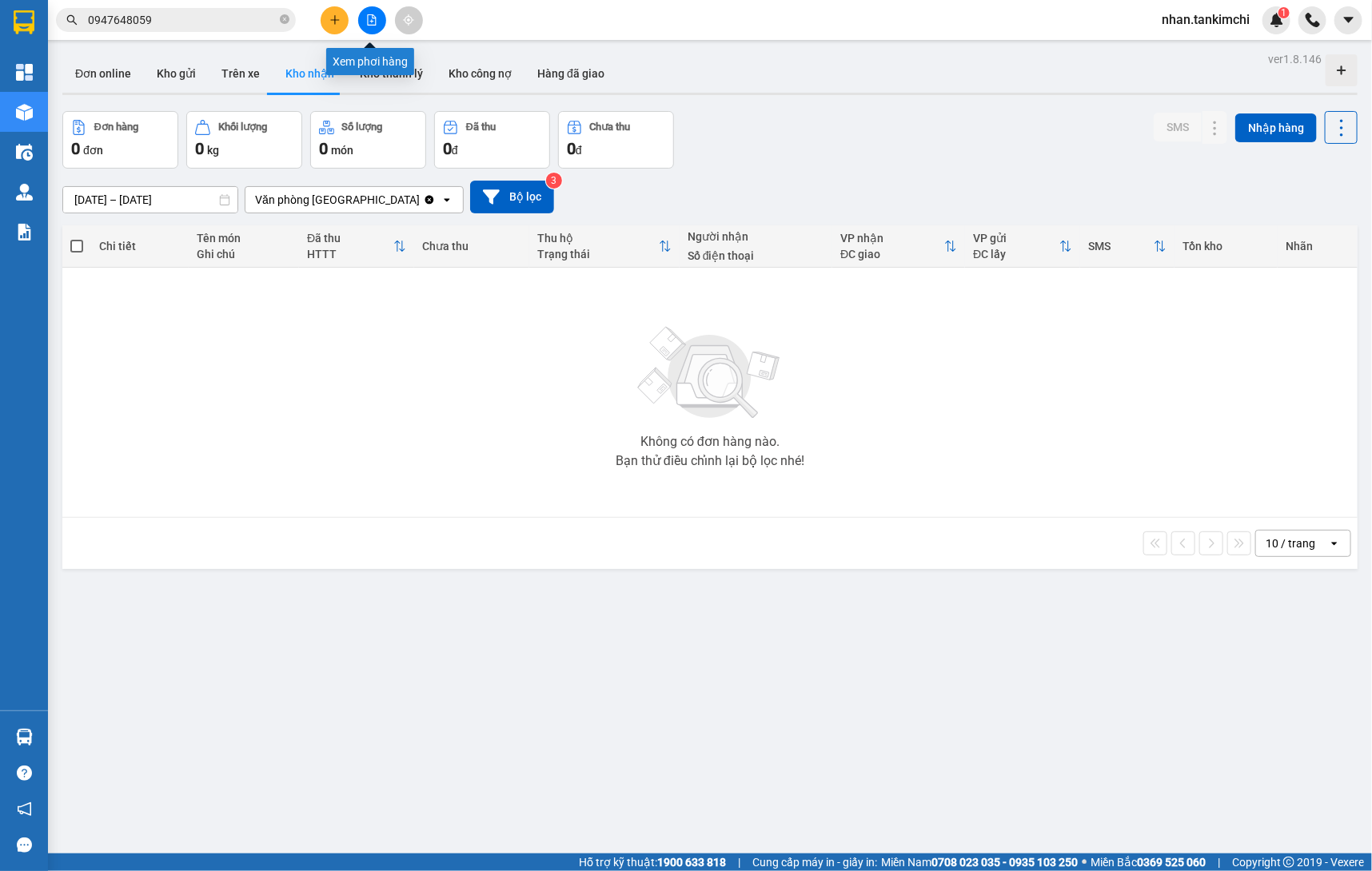
click at [359, 15] on button at bounding box center [372, 20] width 28 height 28
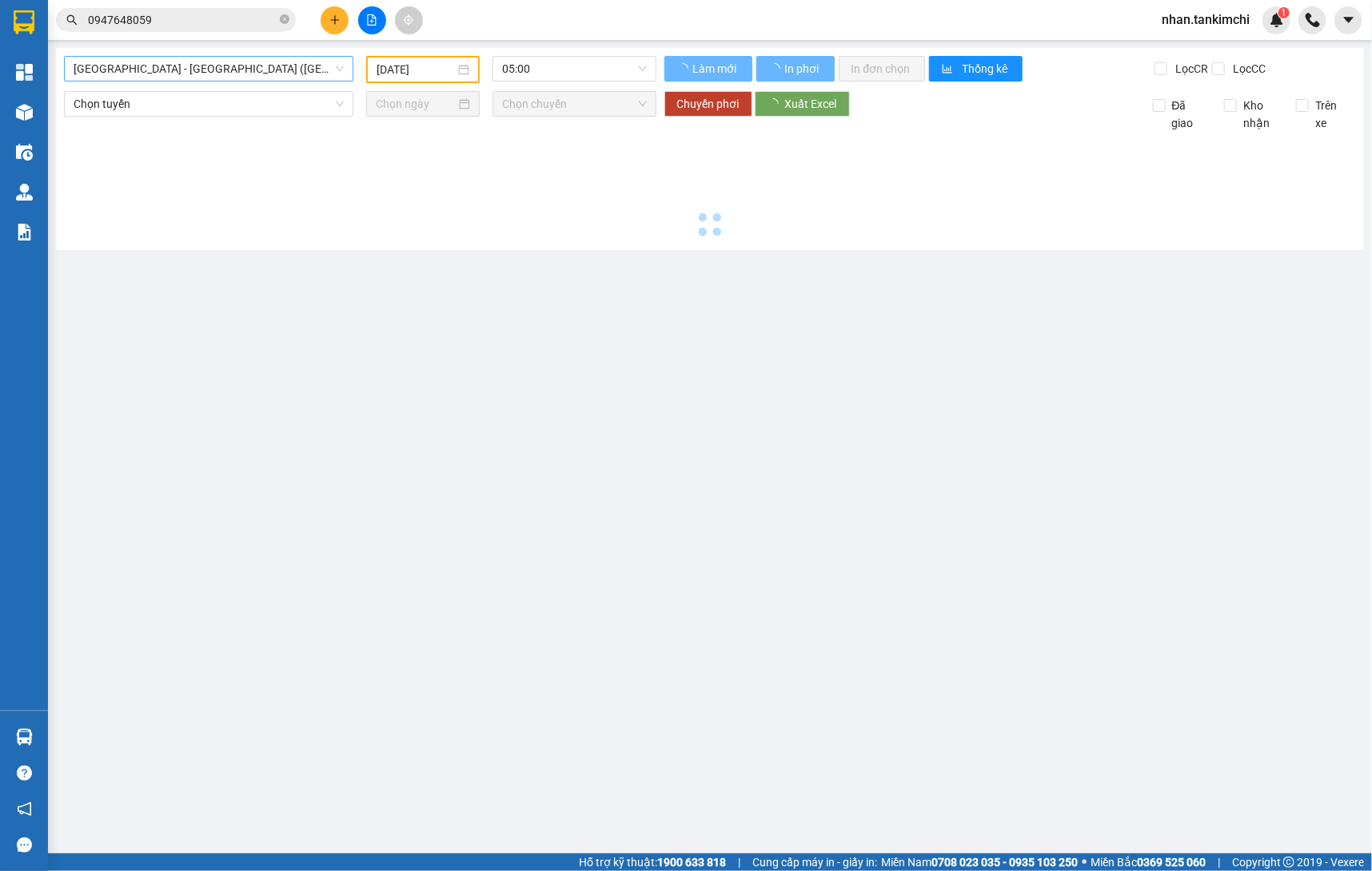
click at [241, 77] on span "Đà Nẵng - Hà Nội (Hàng)" at bounding box center [209, 69] width 271 height 24
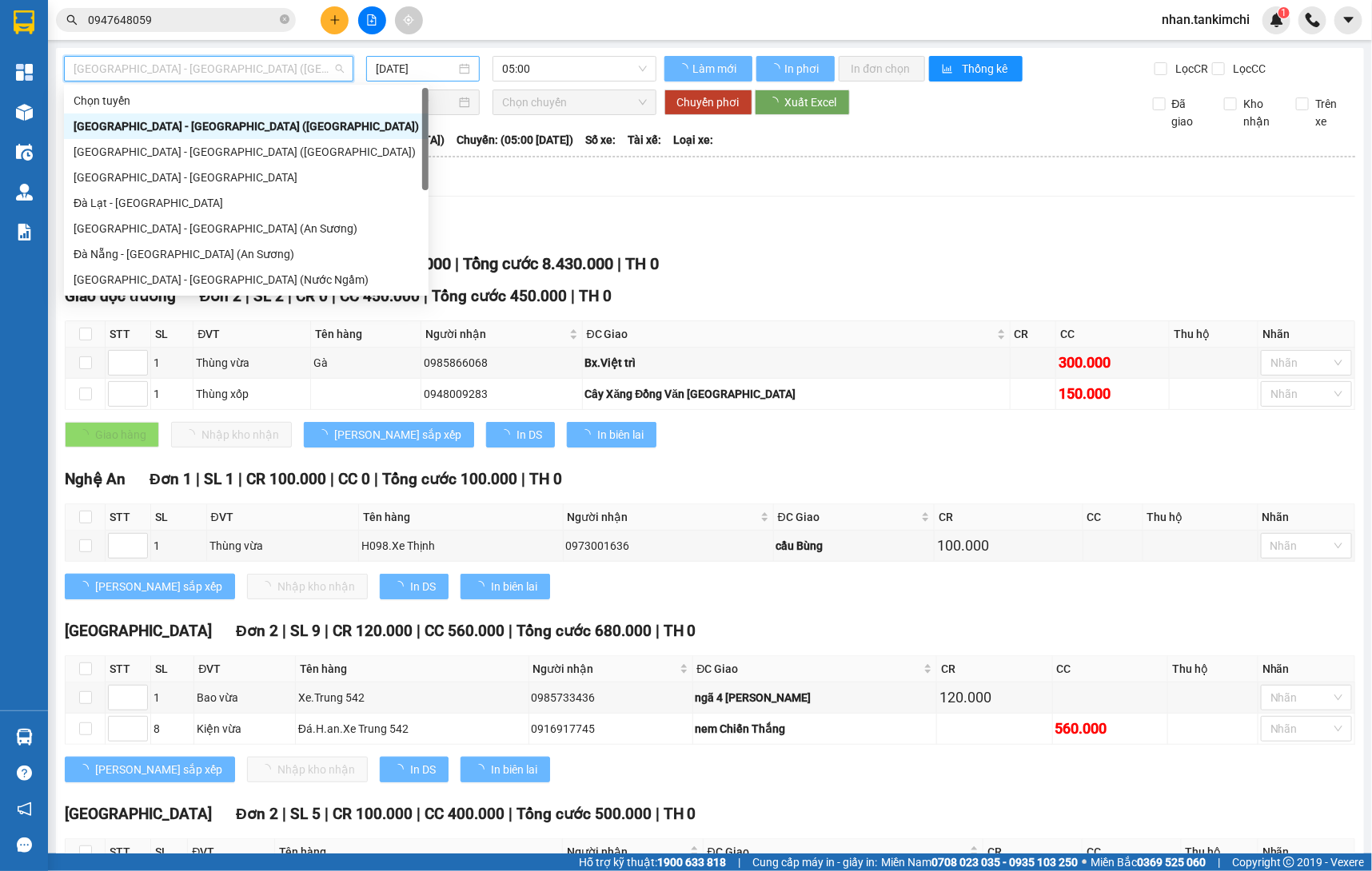
click at [472, 75] on div "13/10/2025" at bounding box center [423, 69] width 113 height 26
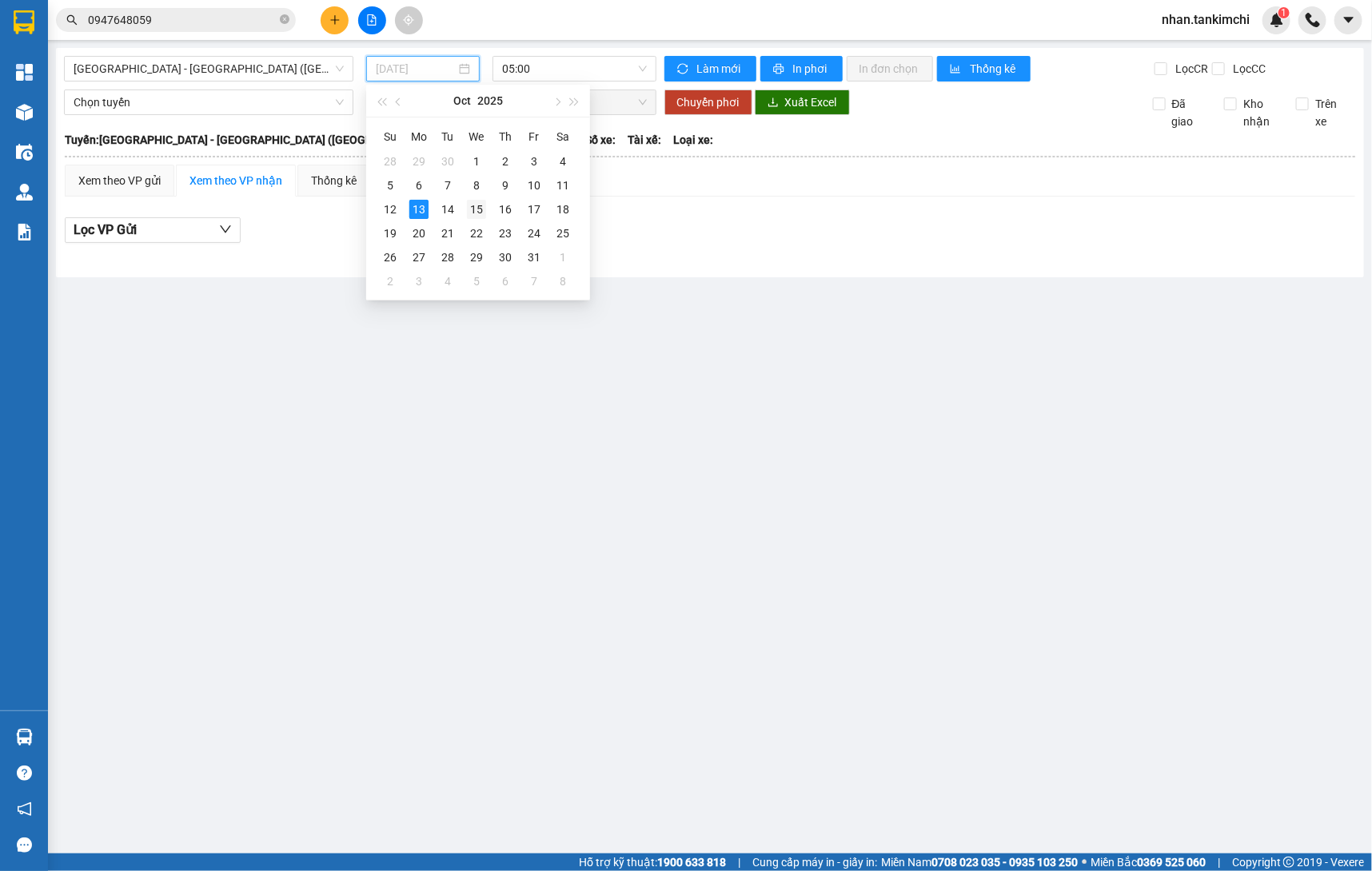
click at [487, 210] on td "15" at bounding box center [477, 210] width 29 height 24
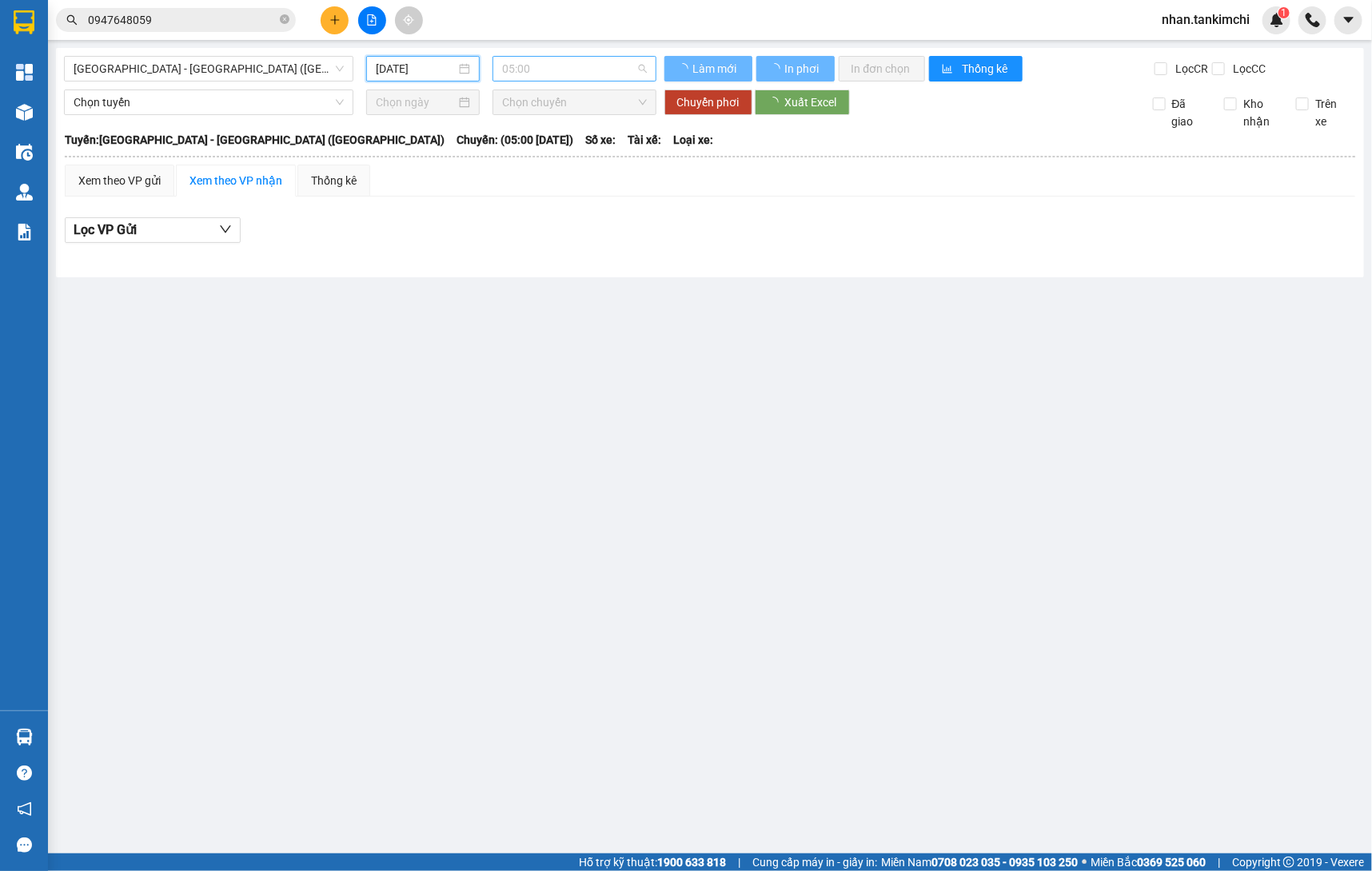
click at [553, 74] on span "05:00" at bounding box center [574, 69] width 145 height 24
click at [561, 127] on div "05:00" at bounding box center [565, 126] width 125 height 18
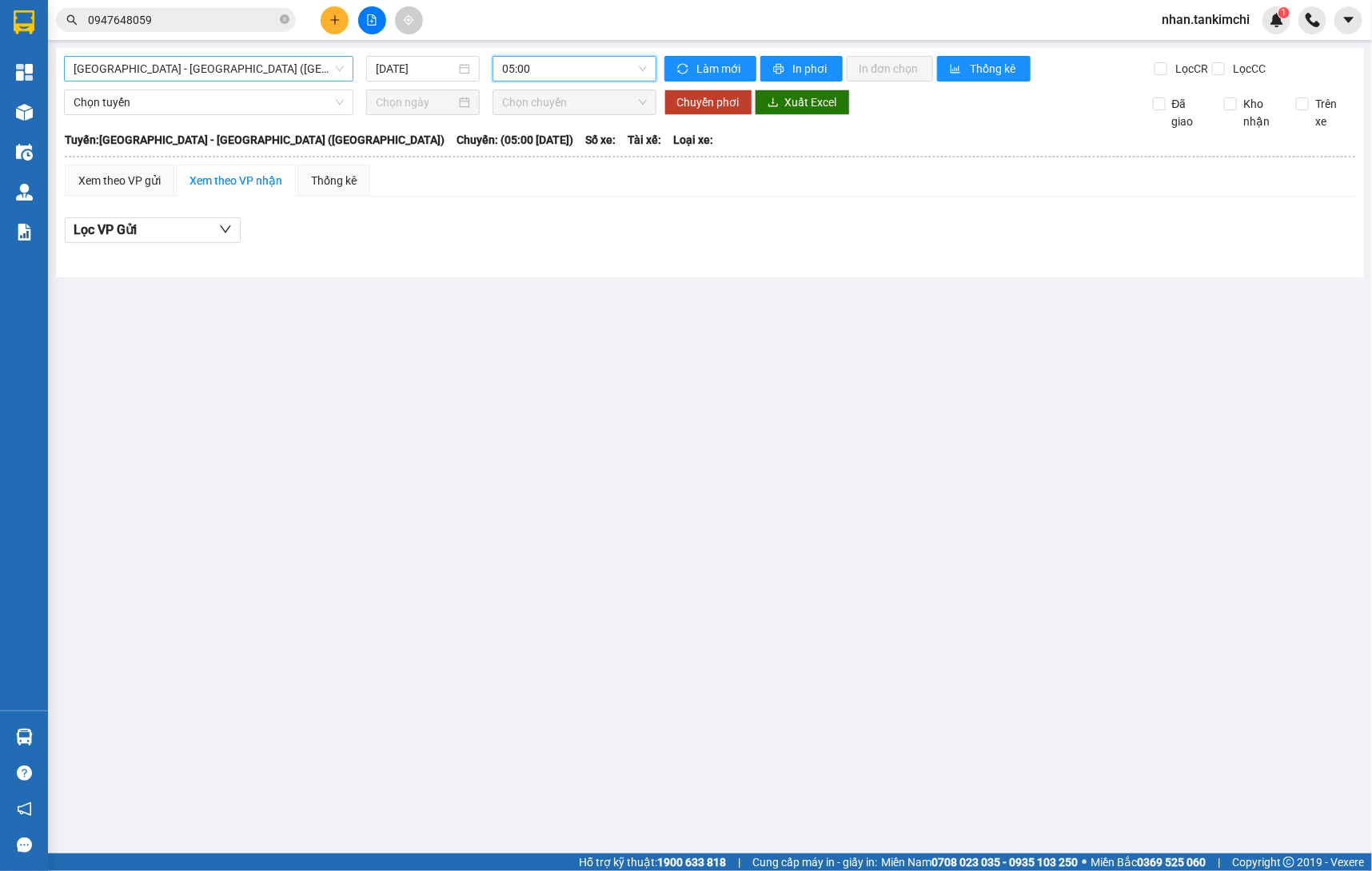
click at [270, 56] on div "Đà Nẵng - Hà Nội (Hàng)" at bounding box center [208, 69] width 289 height 26
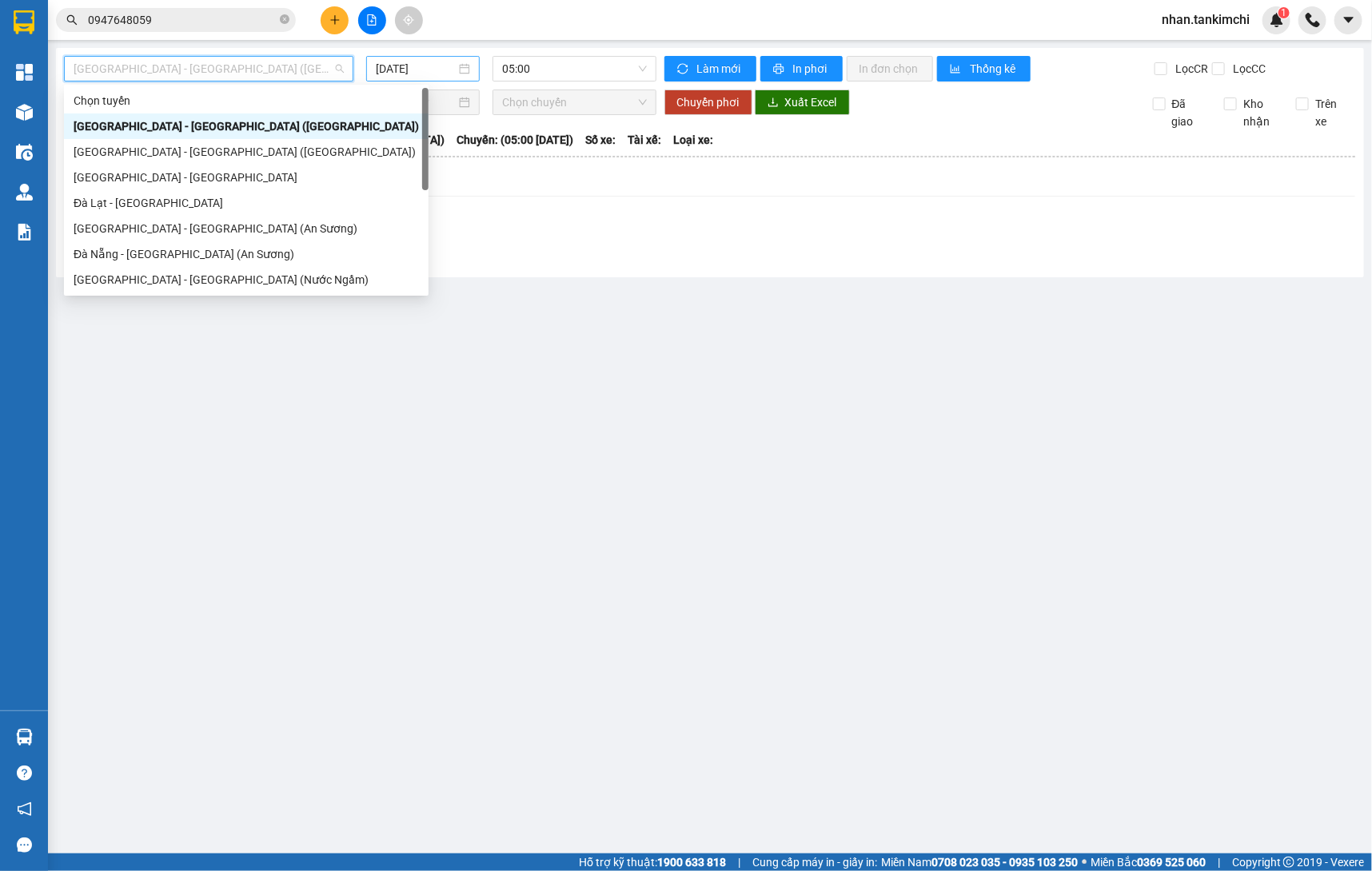
click at [431, 60] on input "15/10/2025" at bounding box center [415, 69] width 80 height 18
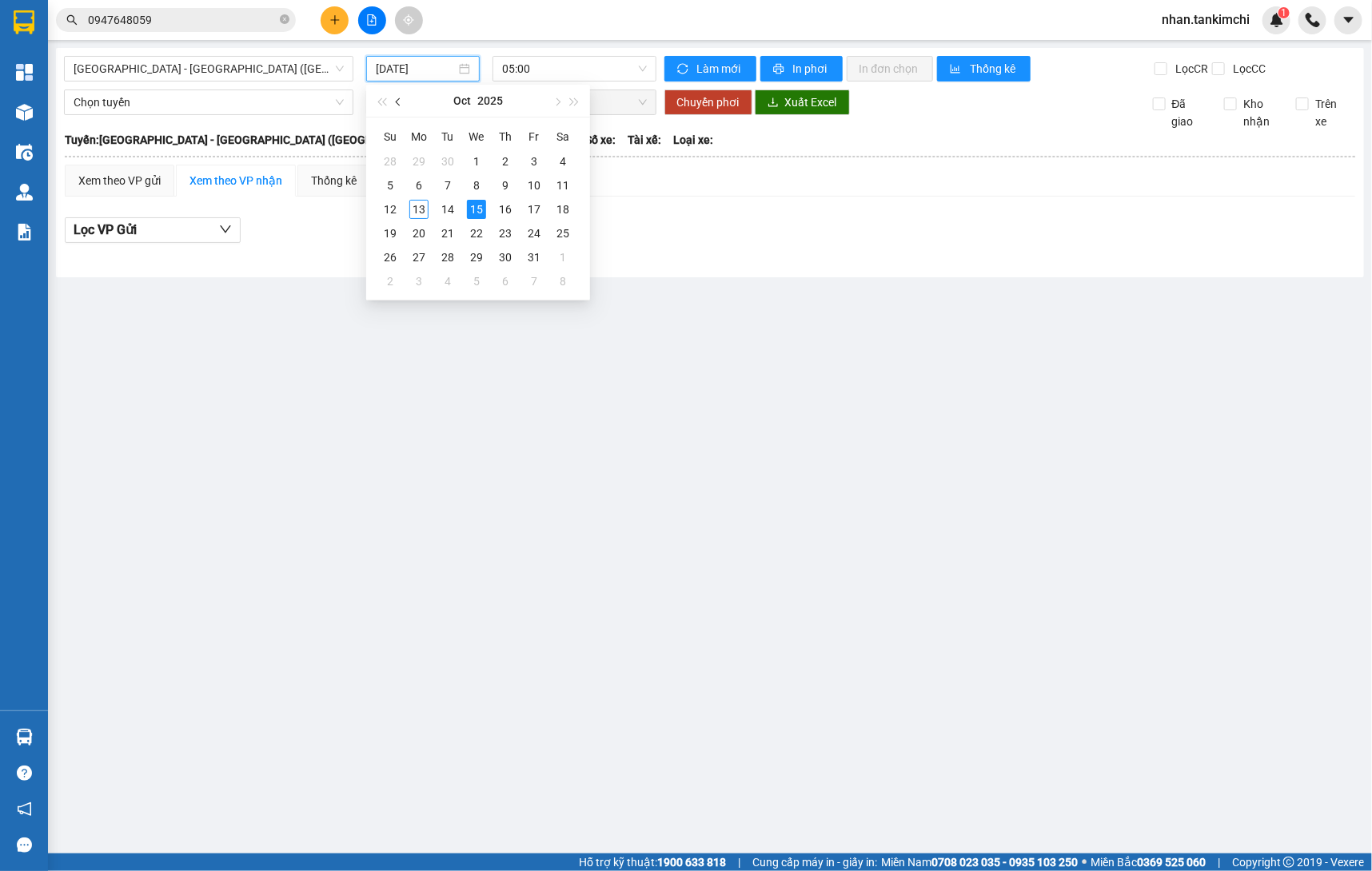
click at [399, 107] on button "button" at bounding box center [399, 100] width 18 height 32
click at [420, 210] on div "15" at bounding box center [419, 210] width 19 height 19
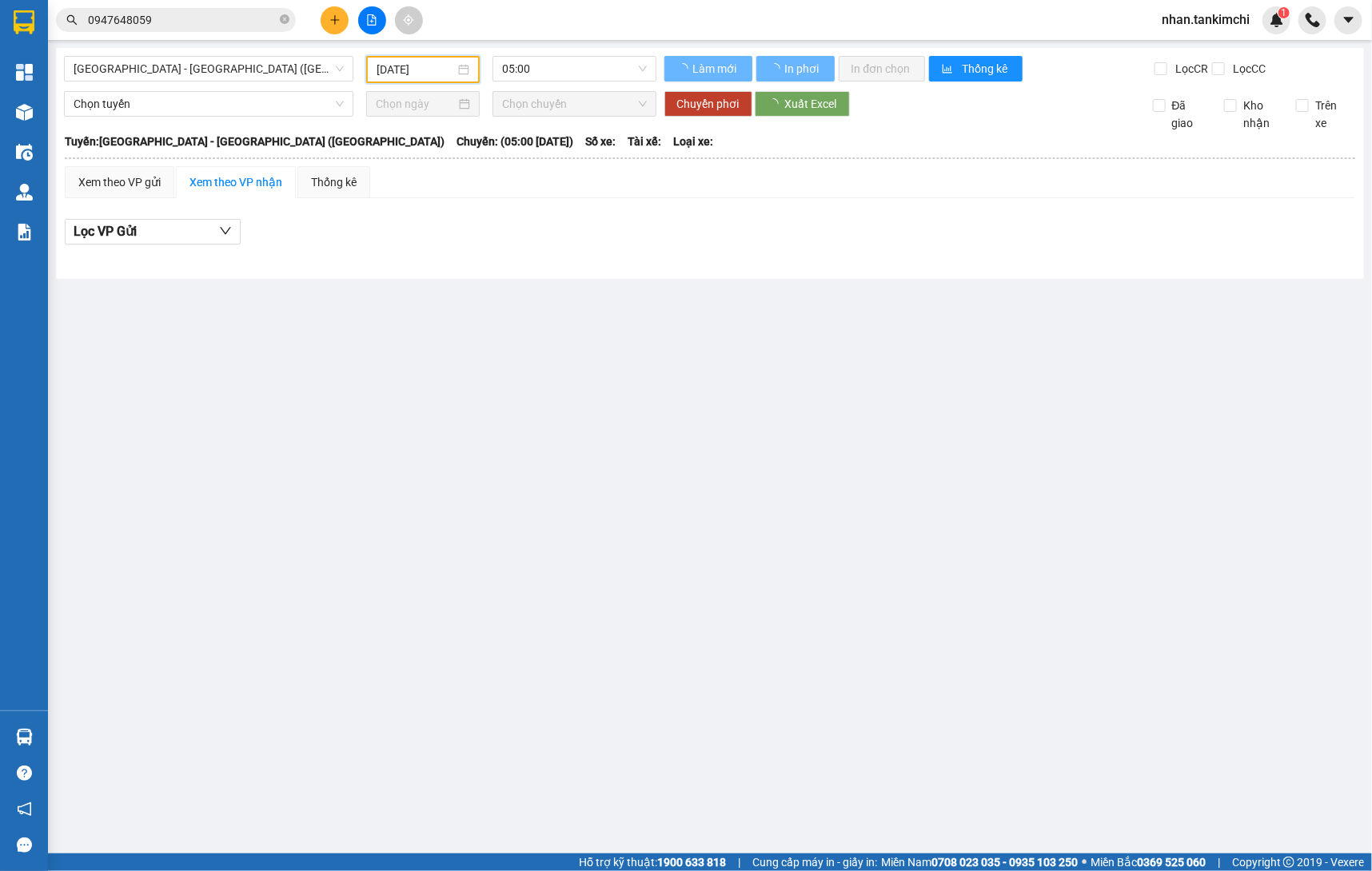
type input "15/09/2025"
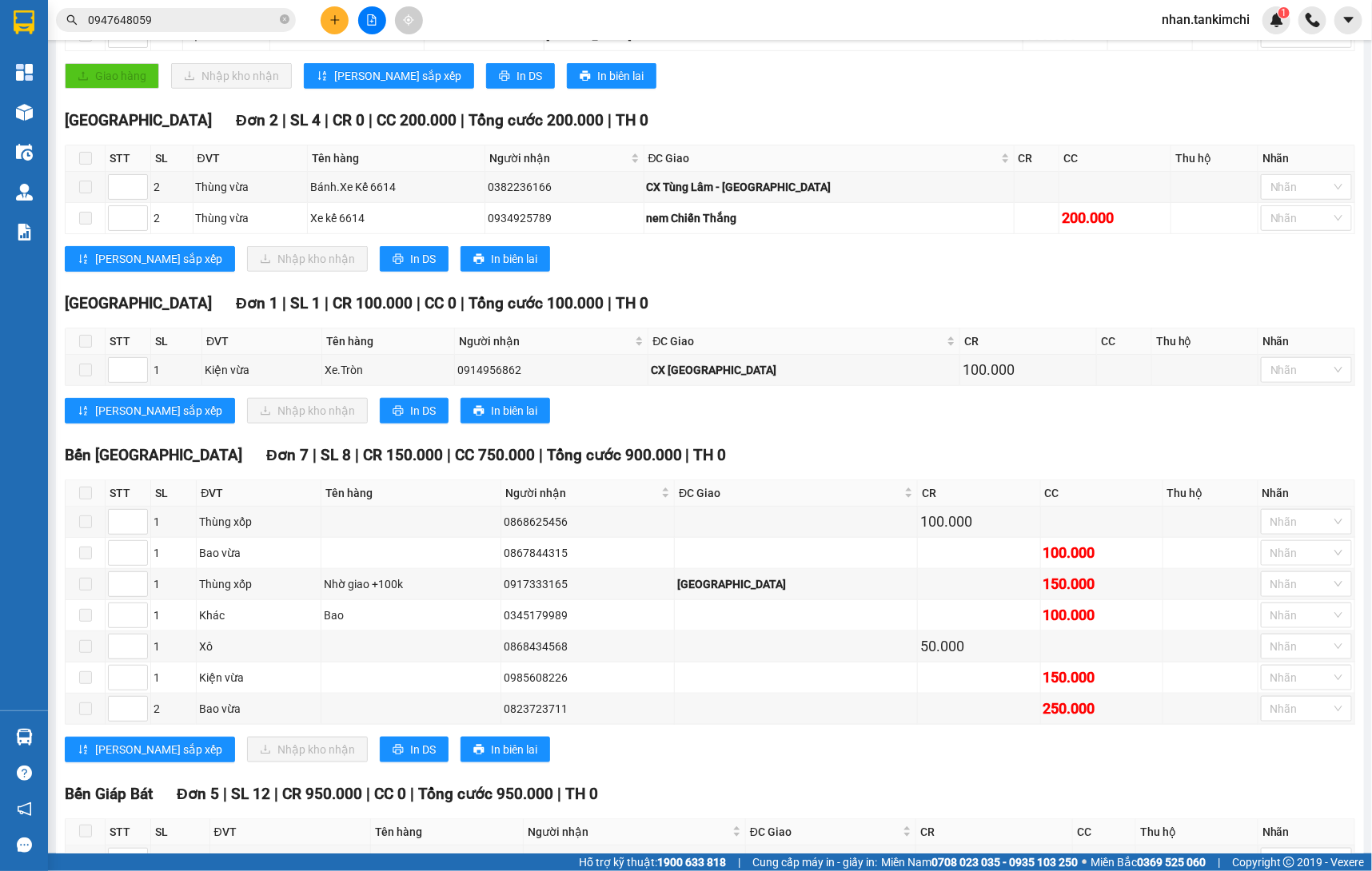
scroll to position [471, 0]
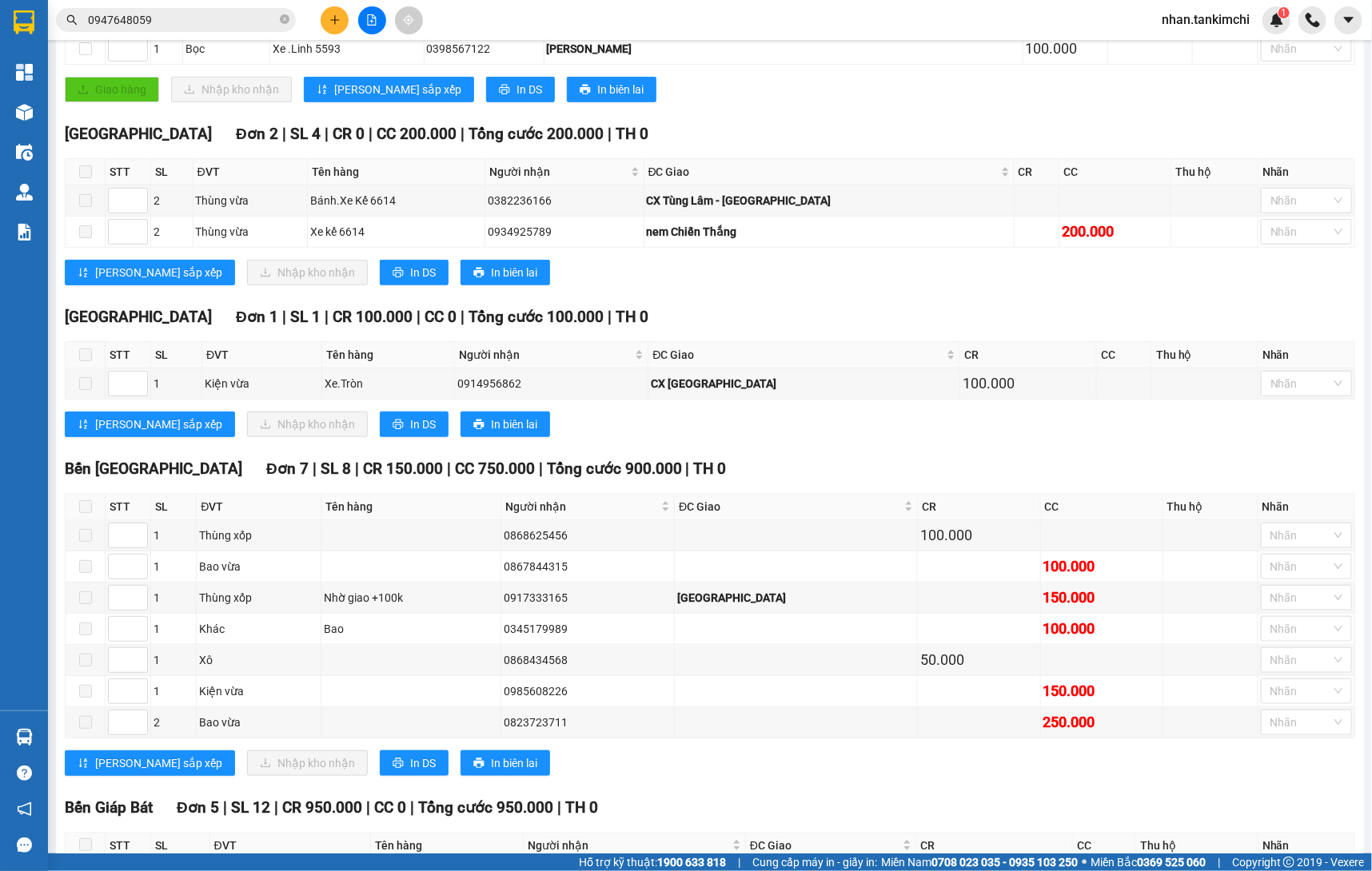
click at [471, 1] on div "Kết quả tìm kiếm ( 1 ) Bộ lọc Mã ĐH Trạng thái Món hàng Thu hộ Tổng cước Chưa c…" at bounding box center [686, 19] width 1372 height 40
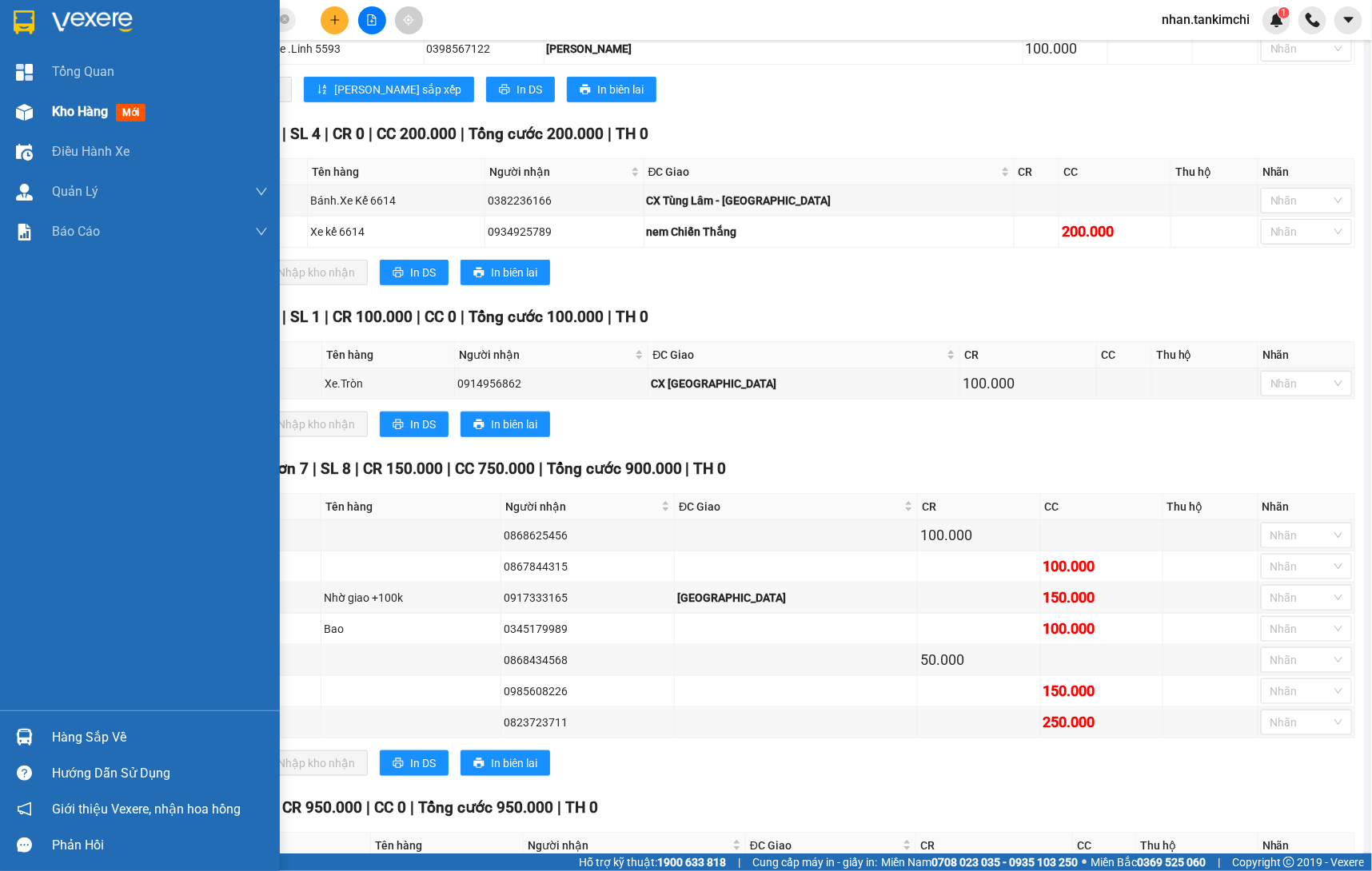
click at [40, 119] on div "Kho hàng mới" at bounding box center [140, 112] width 280 height 40
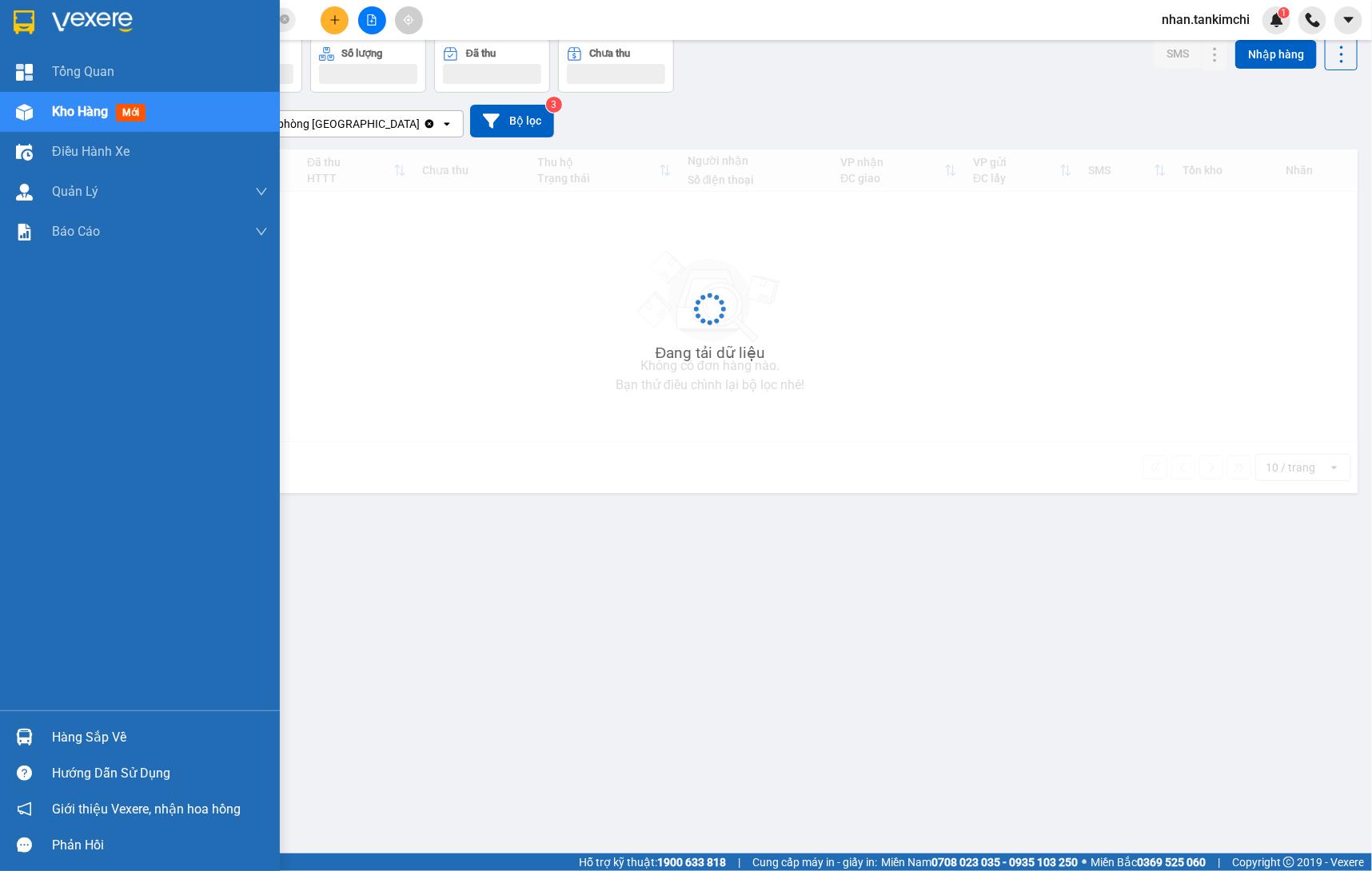
scroll to position [73, 0]
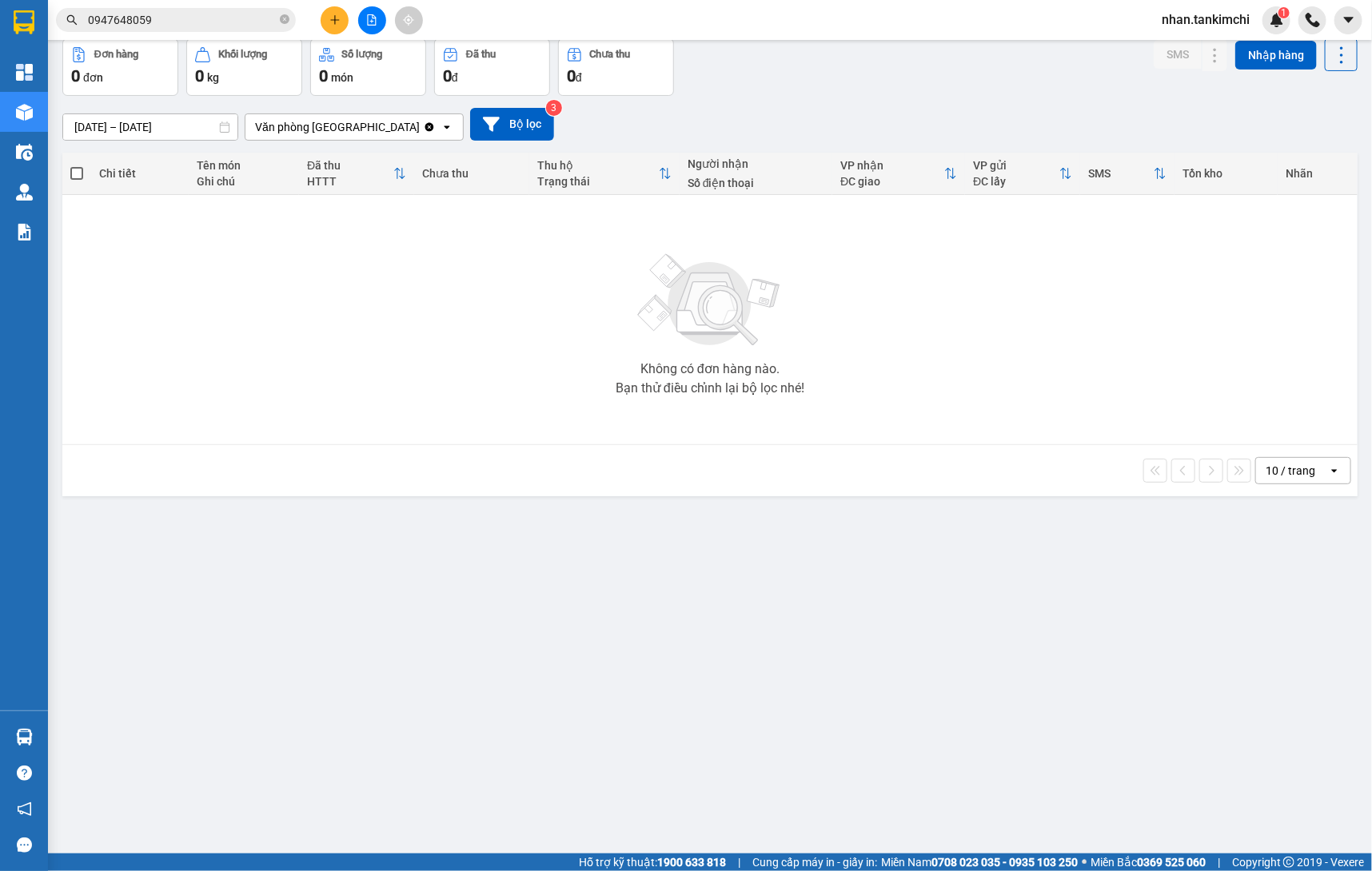
click at [160, 125] on input "16/09/2025 – 16/09/2025" at bounding box center [150, 127] width 174 height 26
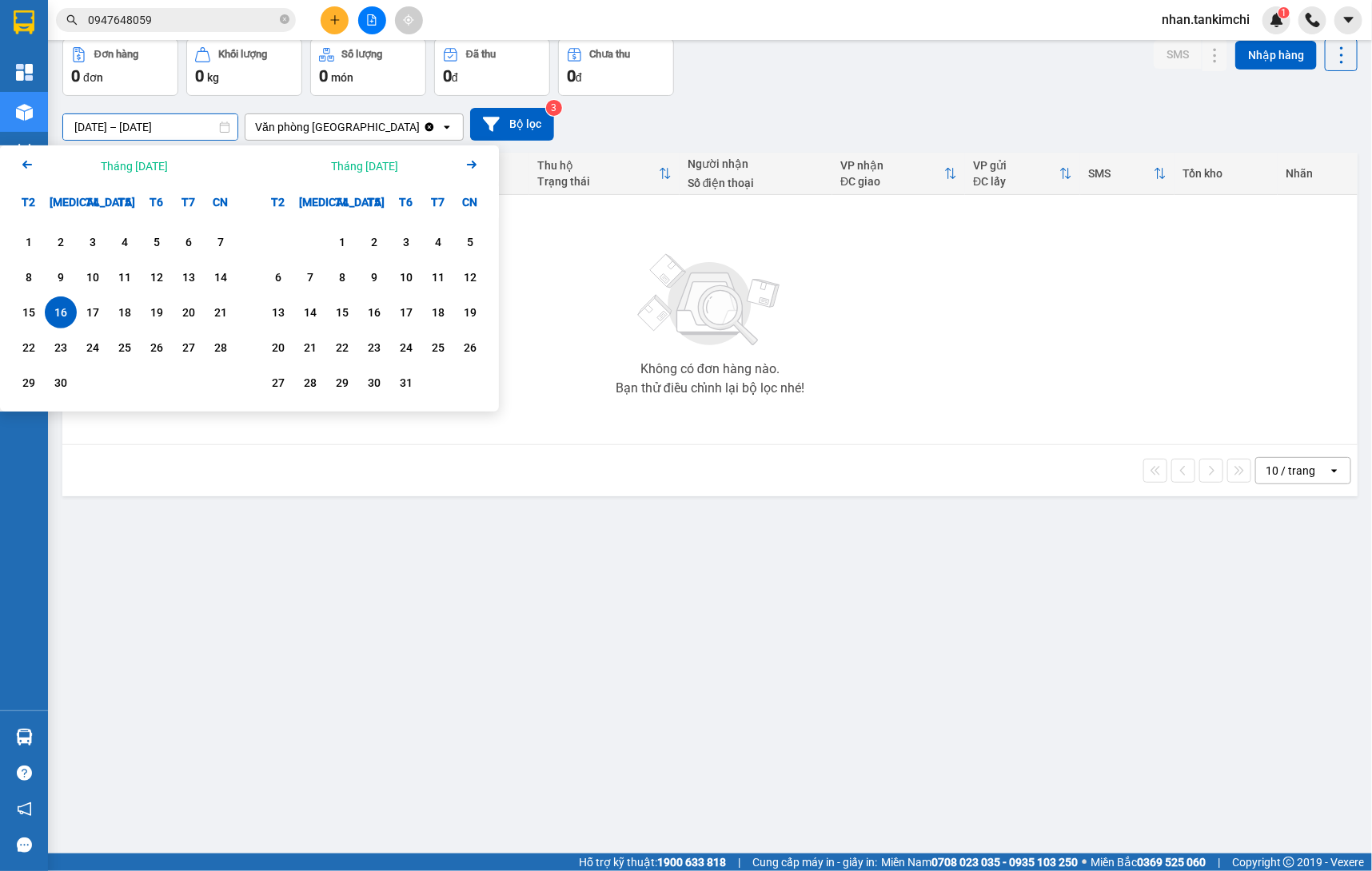
click at [753, 309] on img at bounding box center [709, 300] width 160 height 112
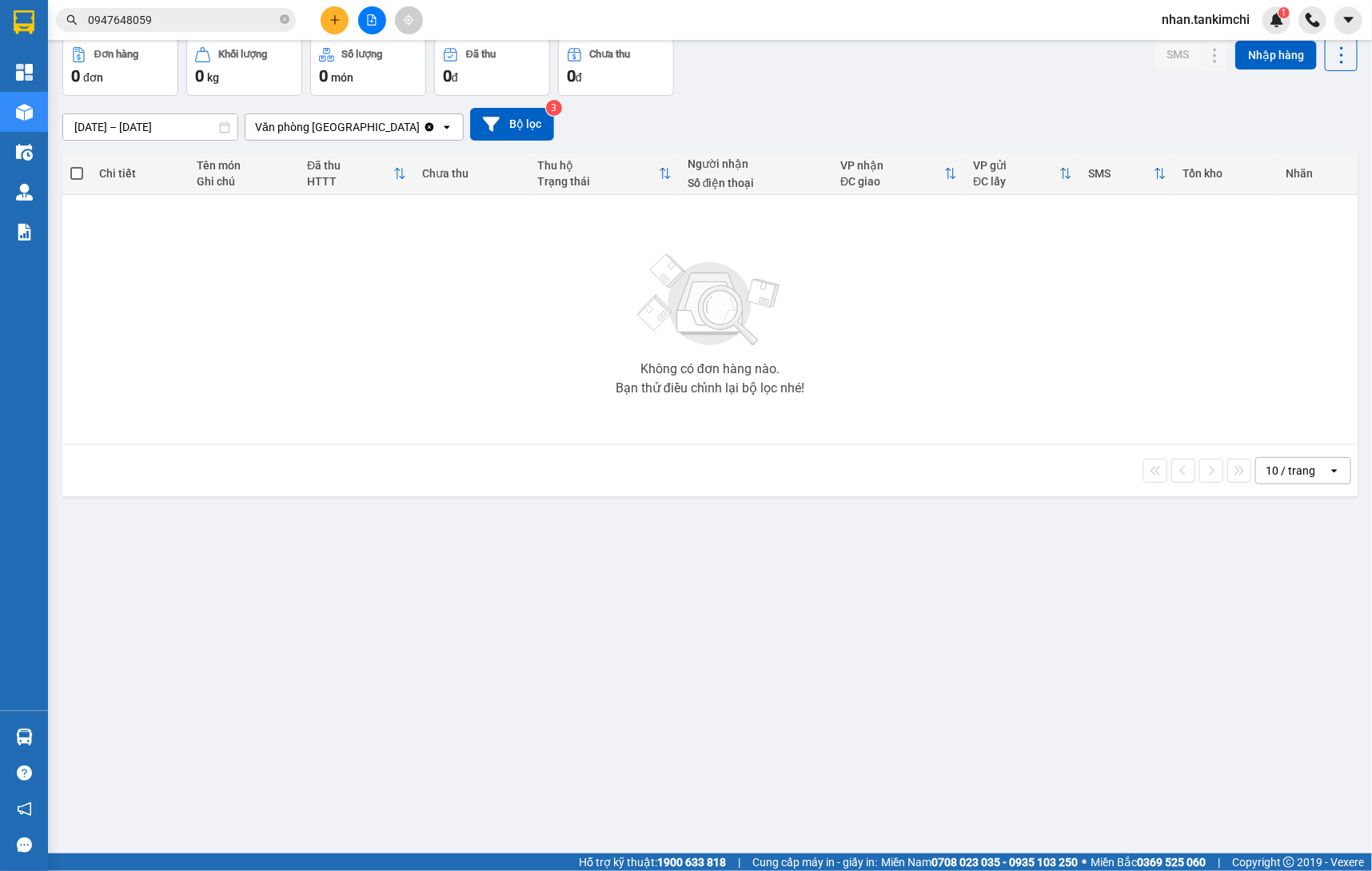
scroll to position [0, 0]
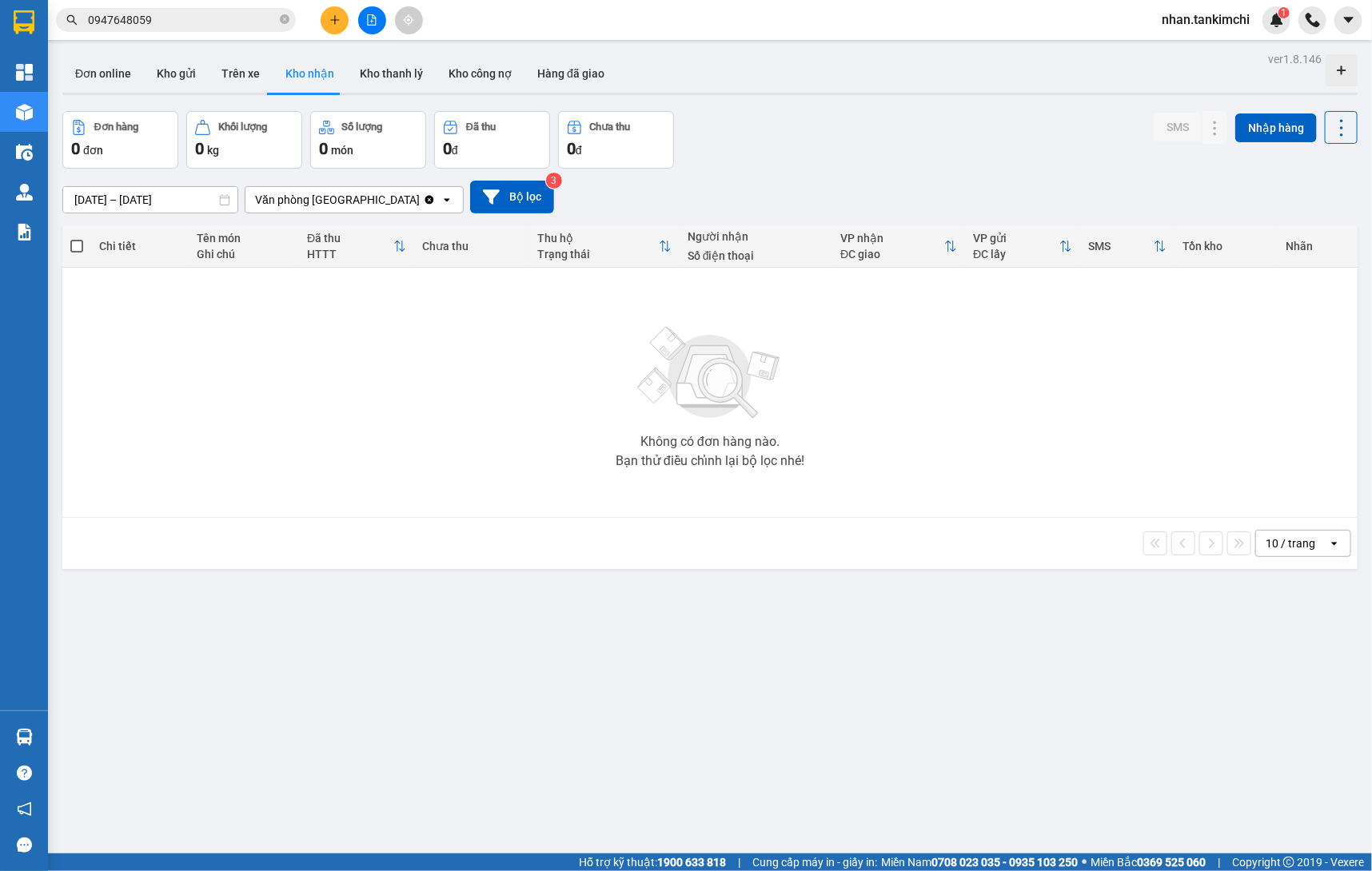
click at [160, 203] on input "16/09/2025 – 16/09/2025" at bounding box center [150, 200] width 174 height 26
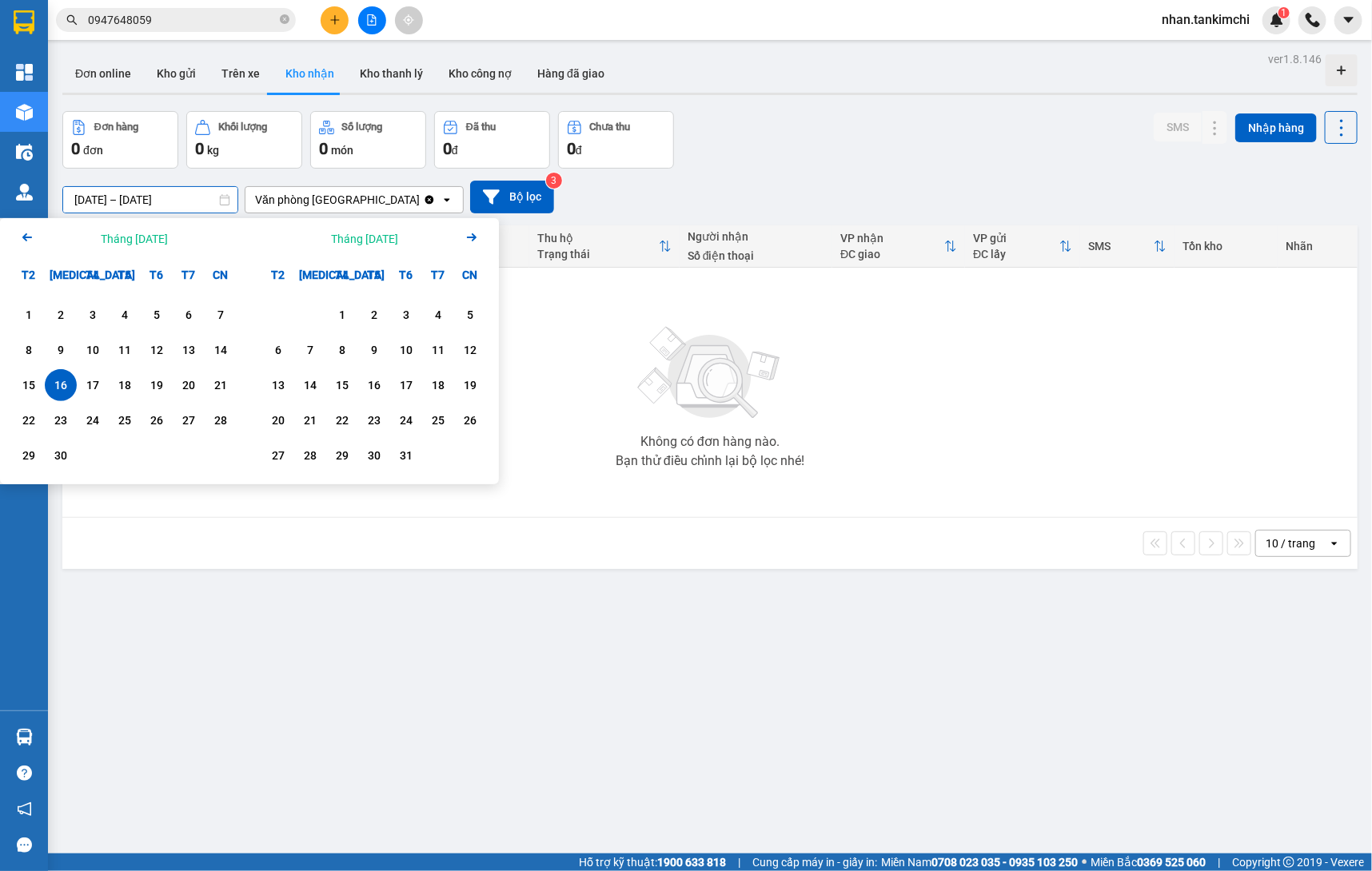
click at [58, 383] on div "16" at bounding box center [61, 385] width 23 height 19
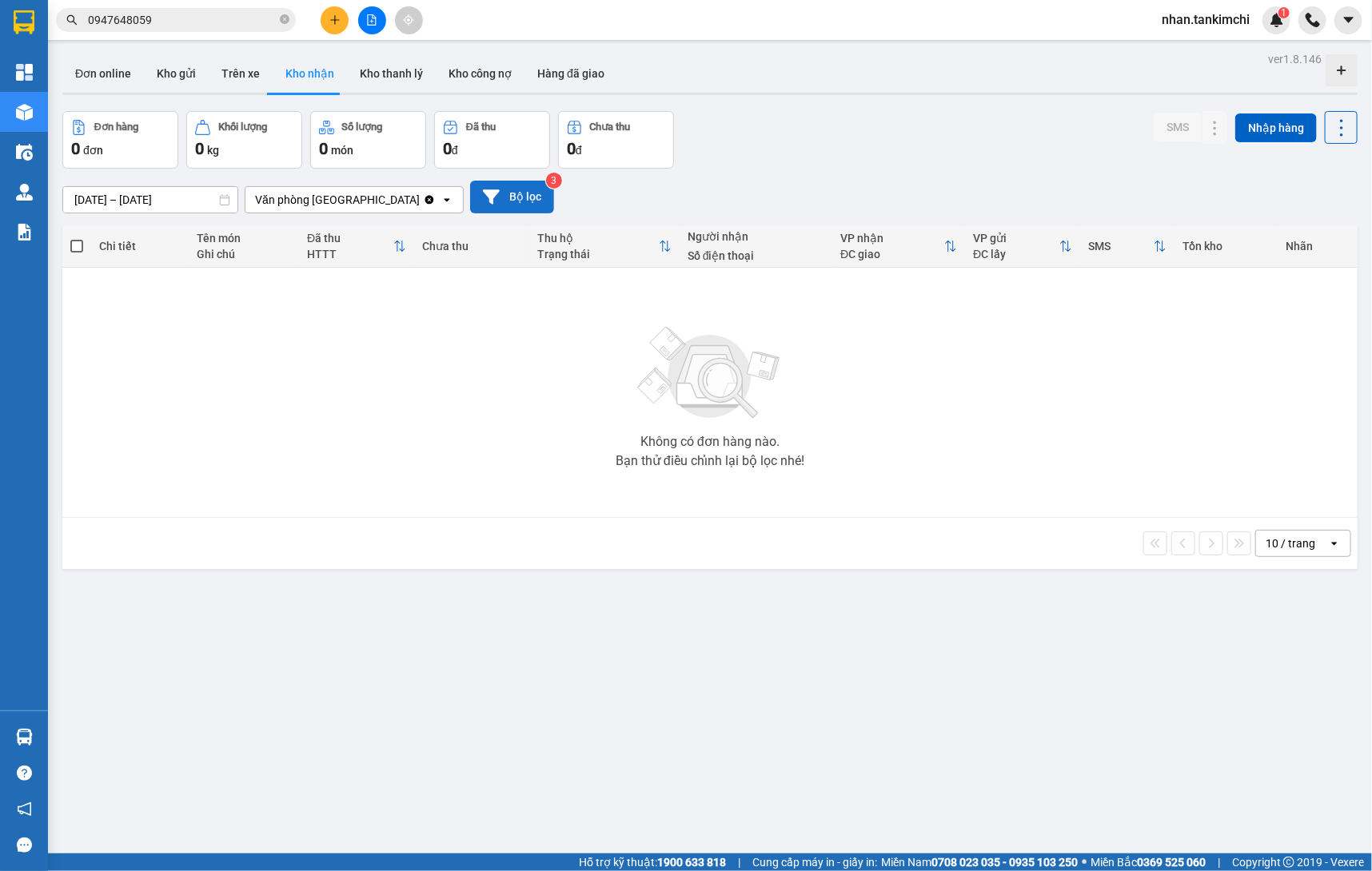
click at [515, 201] on button "Bộ lọc" at bounding box center [513, 197] width 84 height 32
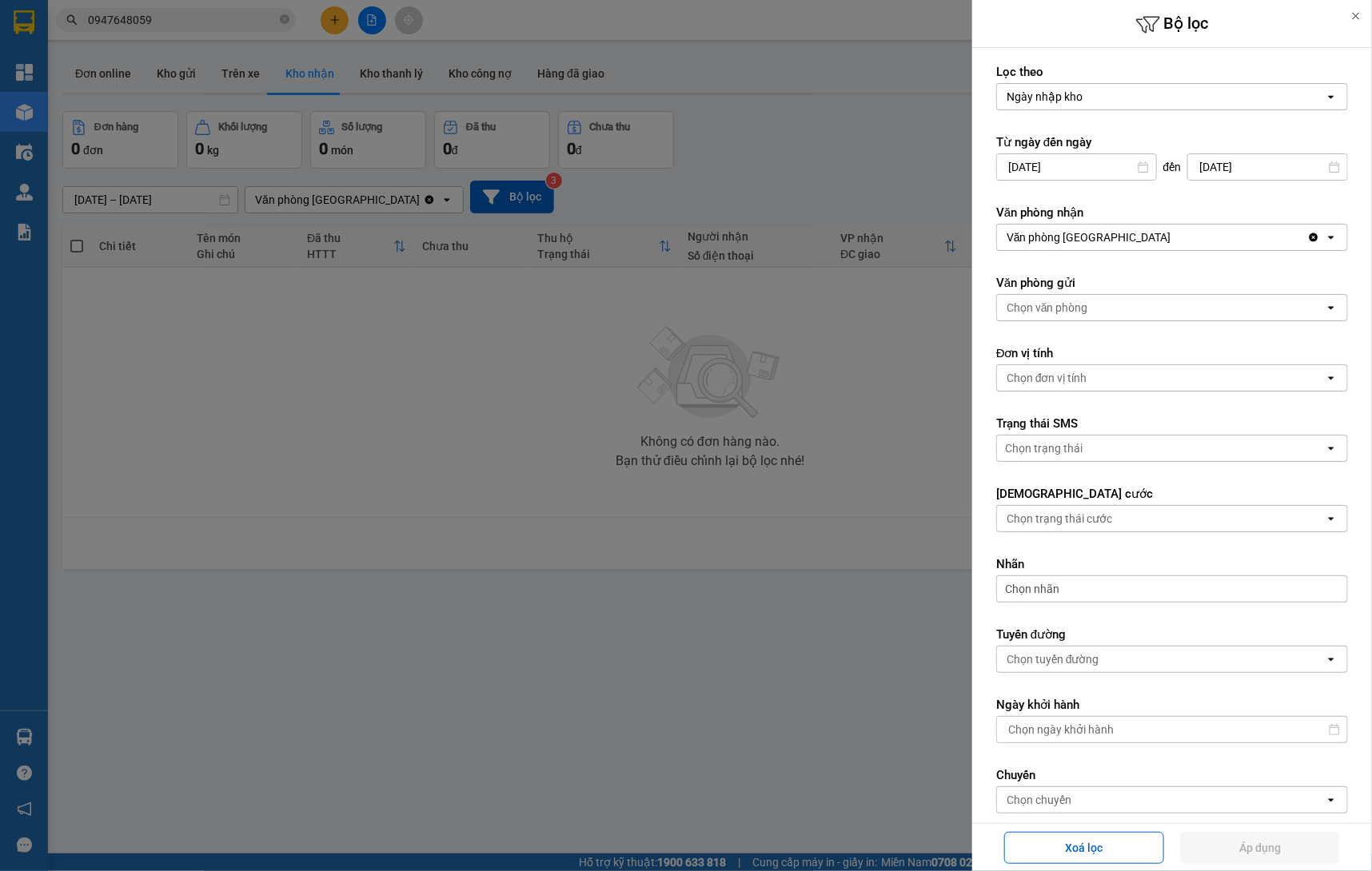
click at [790, 475] on div at bounding box center [686, 436] width 1372 height 871
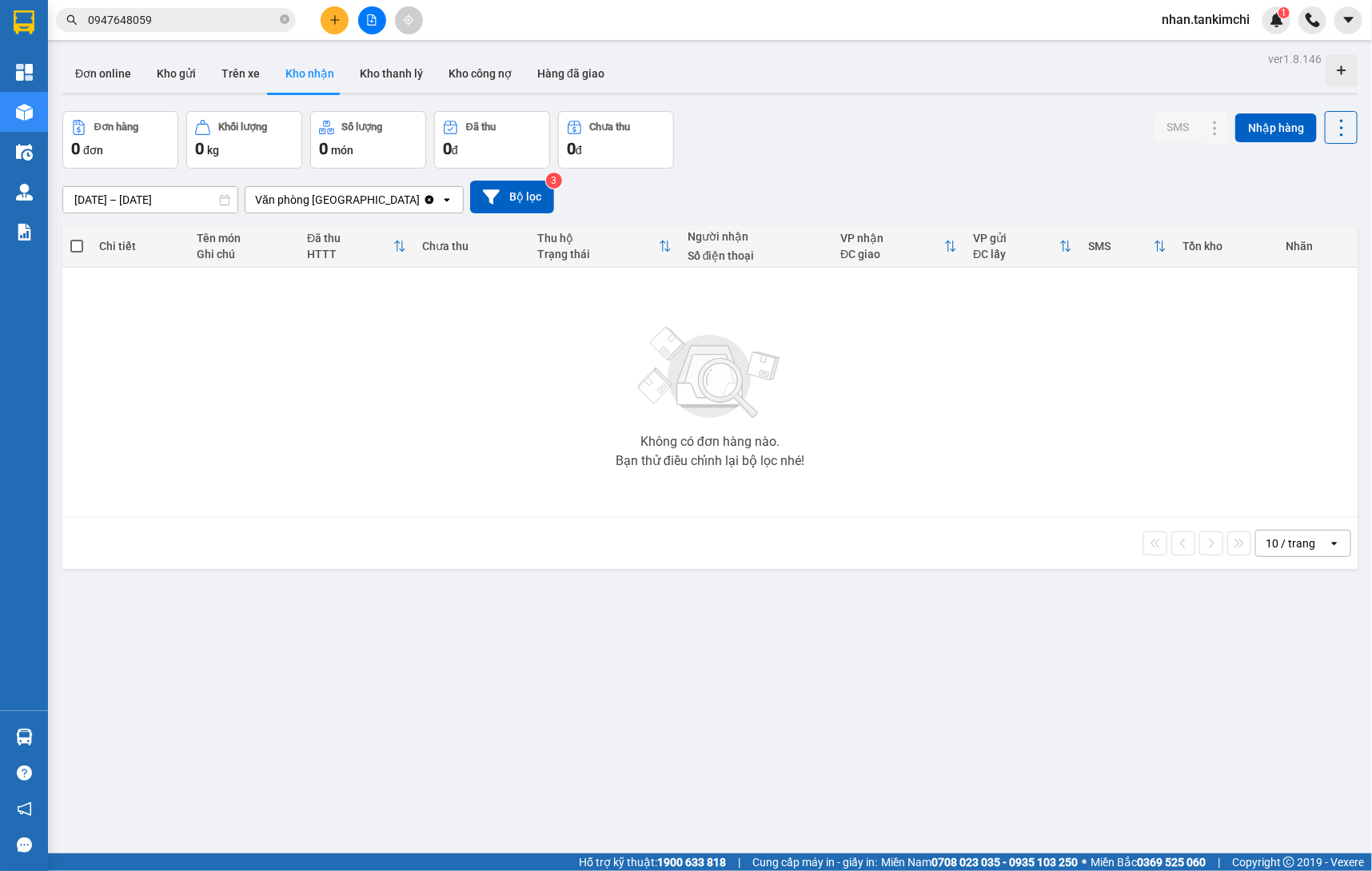
click at [142, 216] on div "16/09/2025 – 16/09/2025 Press the down arrow key to interact with the calendar …" at bounding box center [709, 197] width 1295 height 57
click at [151, 210] on input "16/09/2025 – 16/09/2025" at bounding box center [150, 200] width 174 height 26
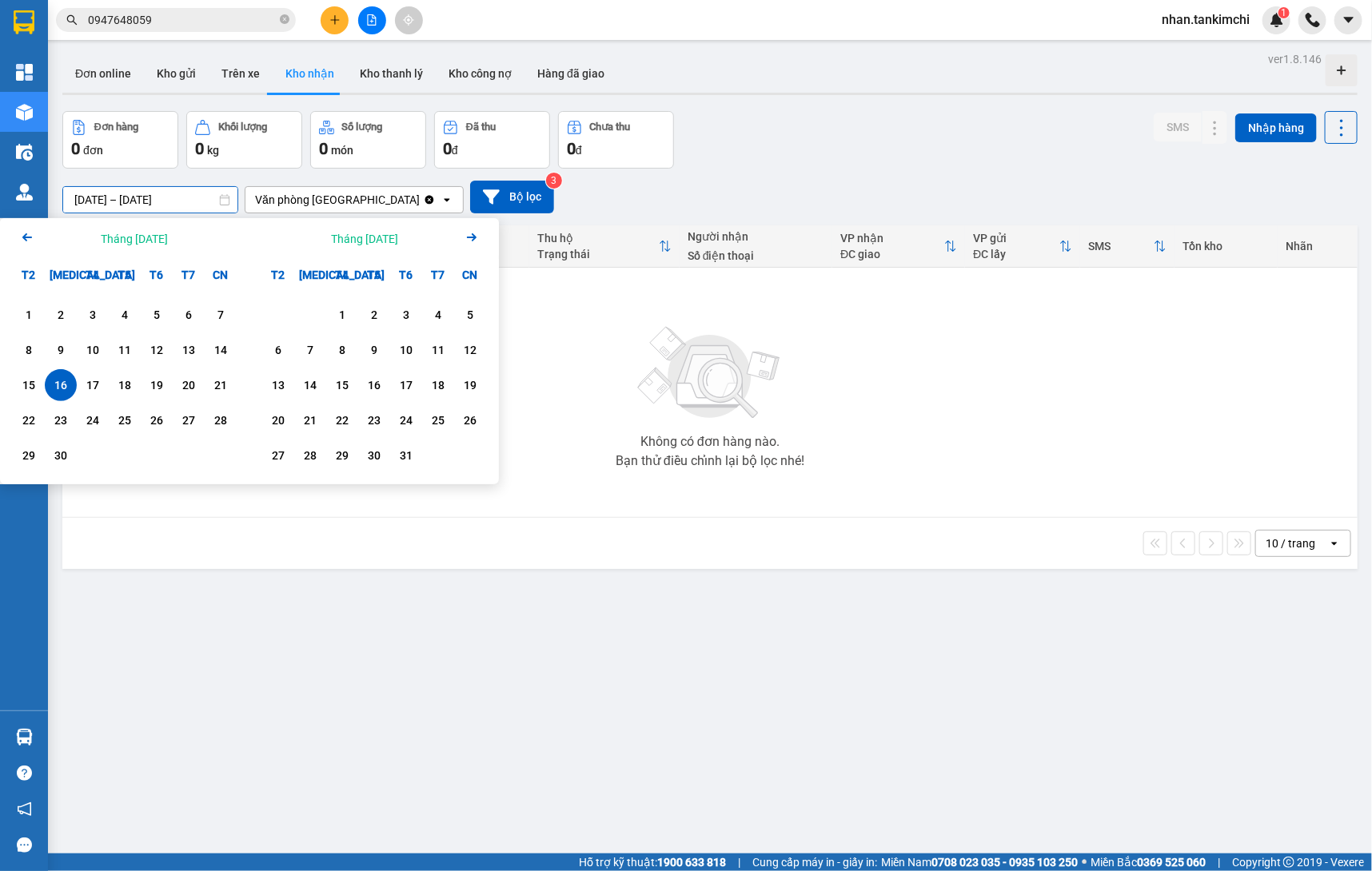
click at [45, 398] on div "16" at bounding box center [60, 385] width 32 height 32
click at [33, 387] on div "15" at bounding box center [29, 385] width 23 height 19
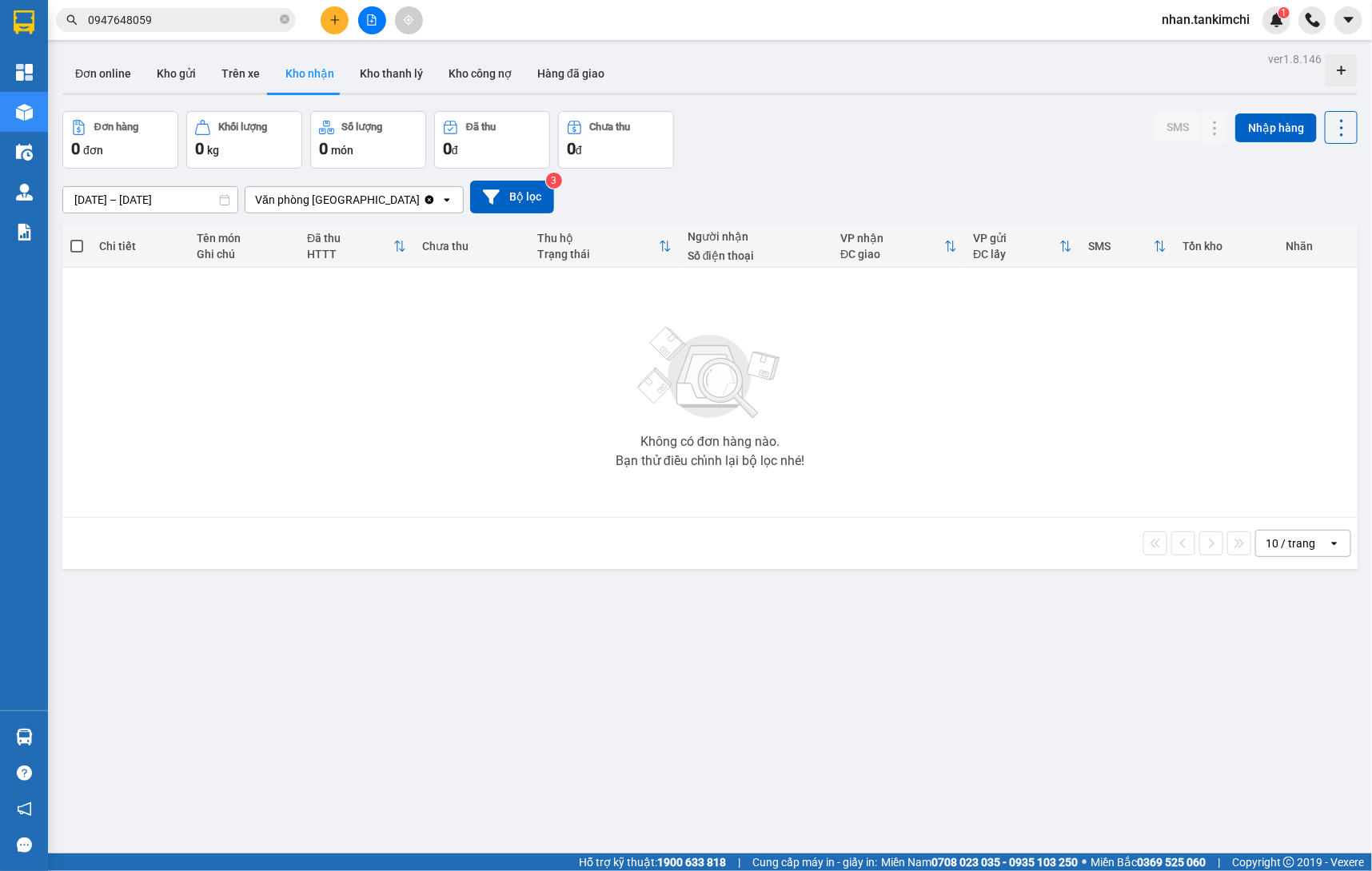
click at [33, 387] on div "Tổng Quan Kho hàng mới Điều hành xe Quản Lý Quản lý đơn gửi tiền Quản lý thu hộ…" at bounding box center [23, 380] width 48 height 658
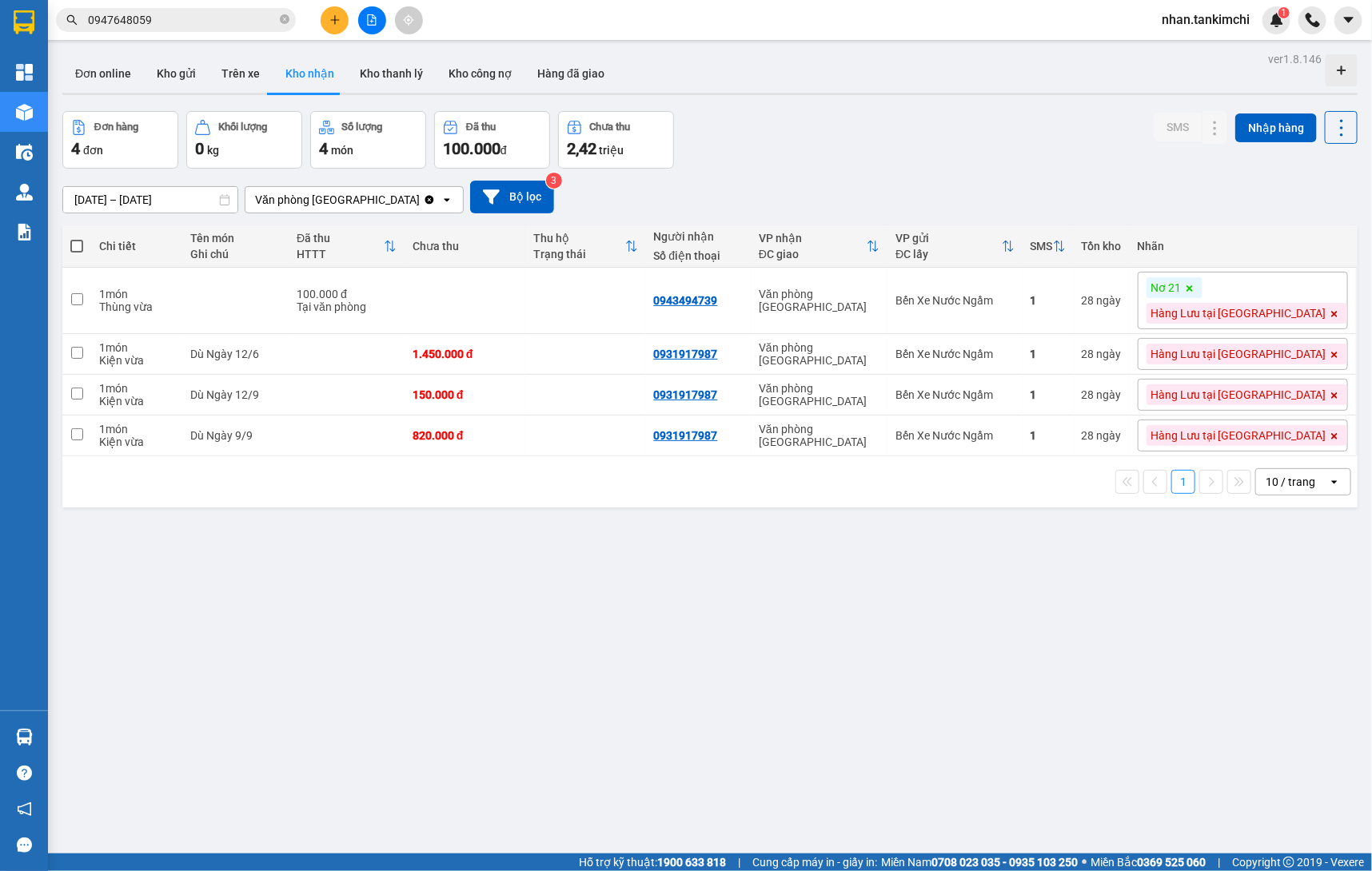
click at [134, 207] on input "15/09/2025 – 16/09/2025" at bounding box center [150, 200] width 174 height 26
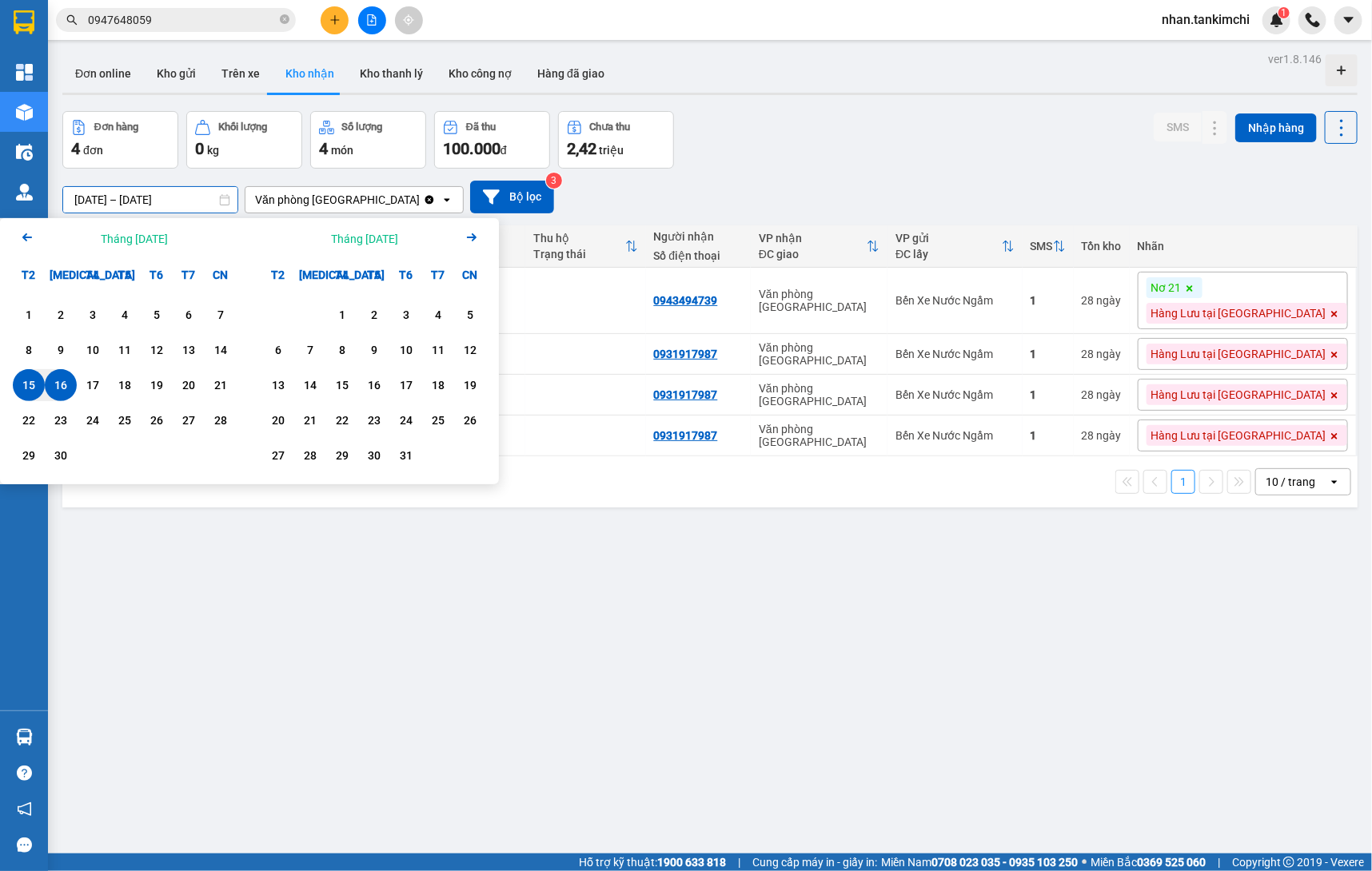
click at [62, 393] on div "16" at bounding box center [61, 385] width 23 height 19
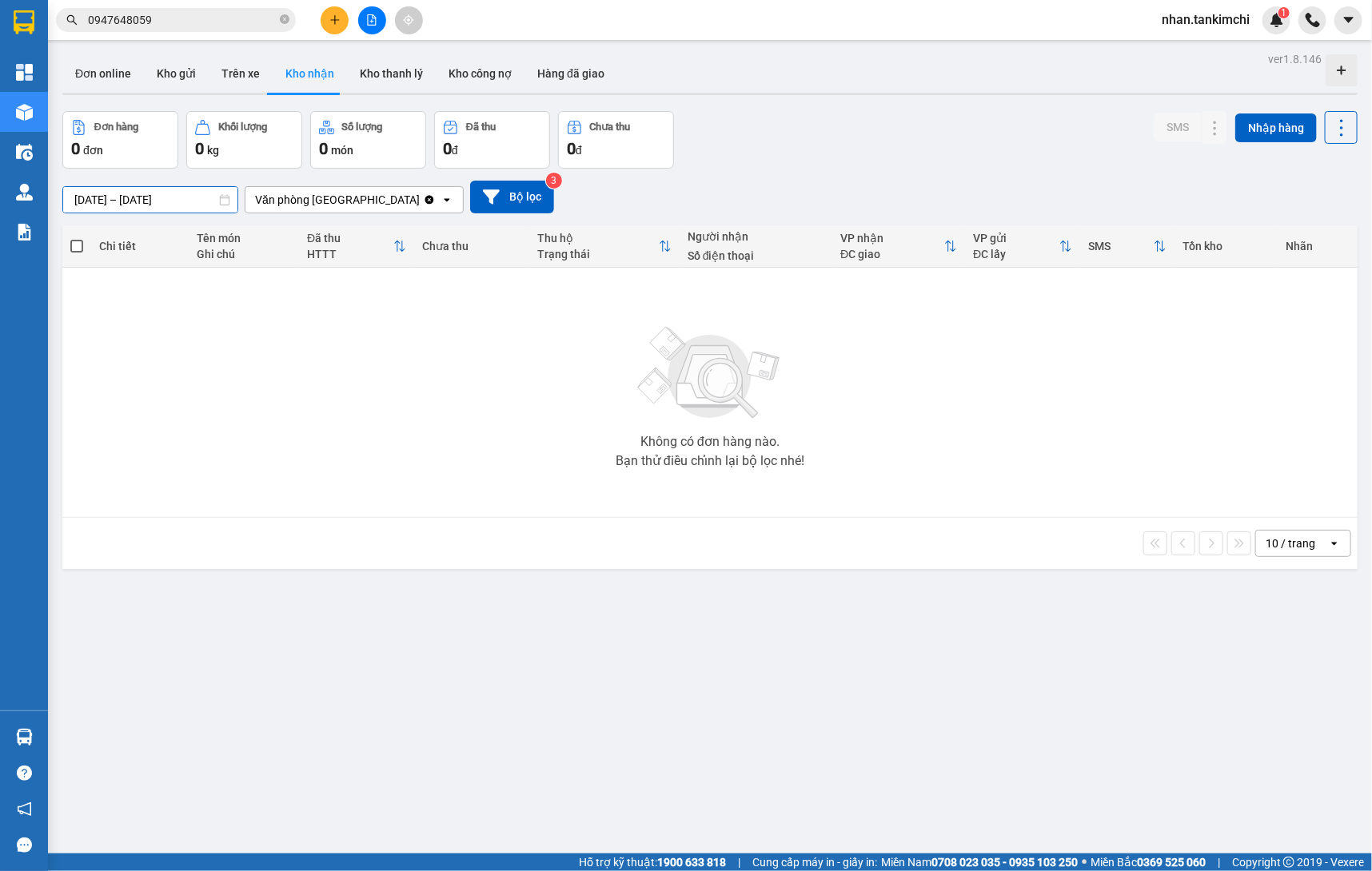
click at [188, 210] on input "16/09/2025 – 16/09/2025" at bounding box center [150, 200] width 174 height 26
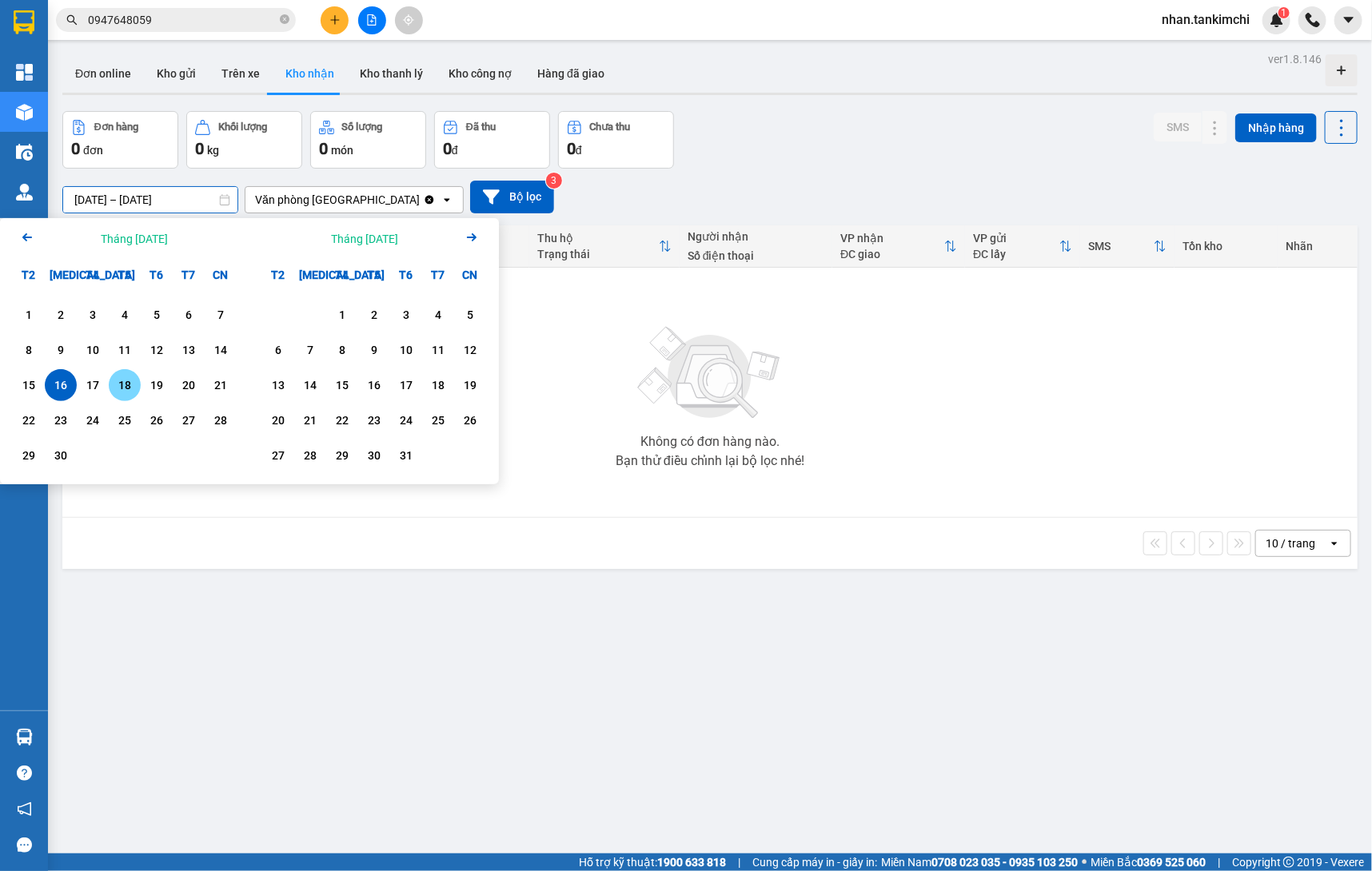
click at [104, 390] on div "17" at bounding box center [92, 385] width 32 height 32
type input "17/09/2025 – 17/09/2025"
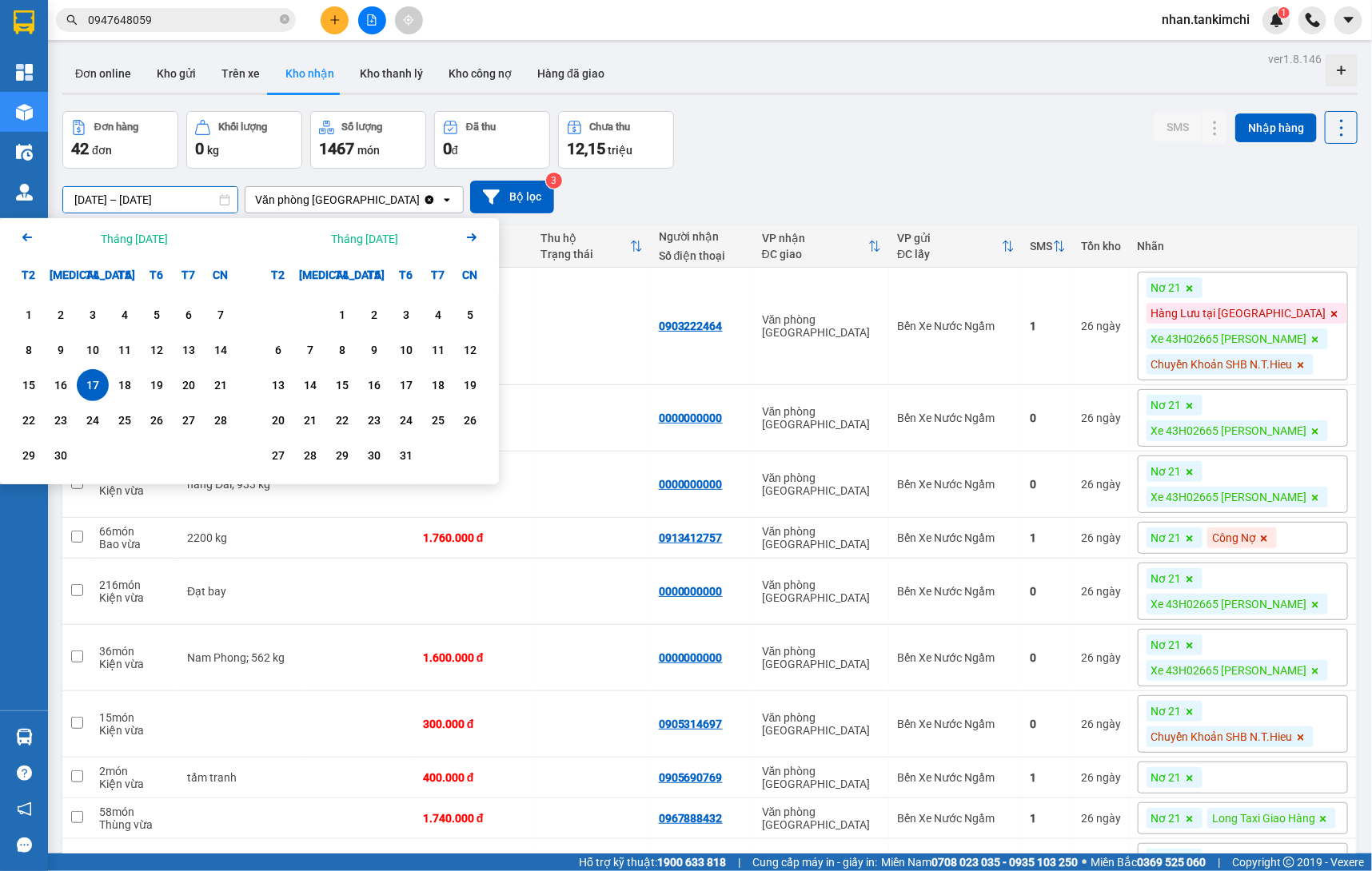
click at [177, 203] on input "17/09/2025 – 17/09/2025" at bounding box center [150, 200] width 174 height 26
click at [1045, 414] on td "0" at bounding box center [1048, 419] width 51 height 66
checkbox input "true"
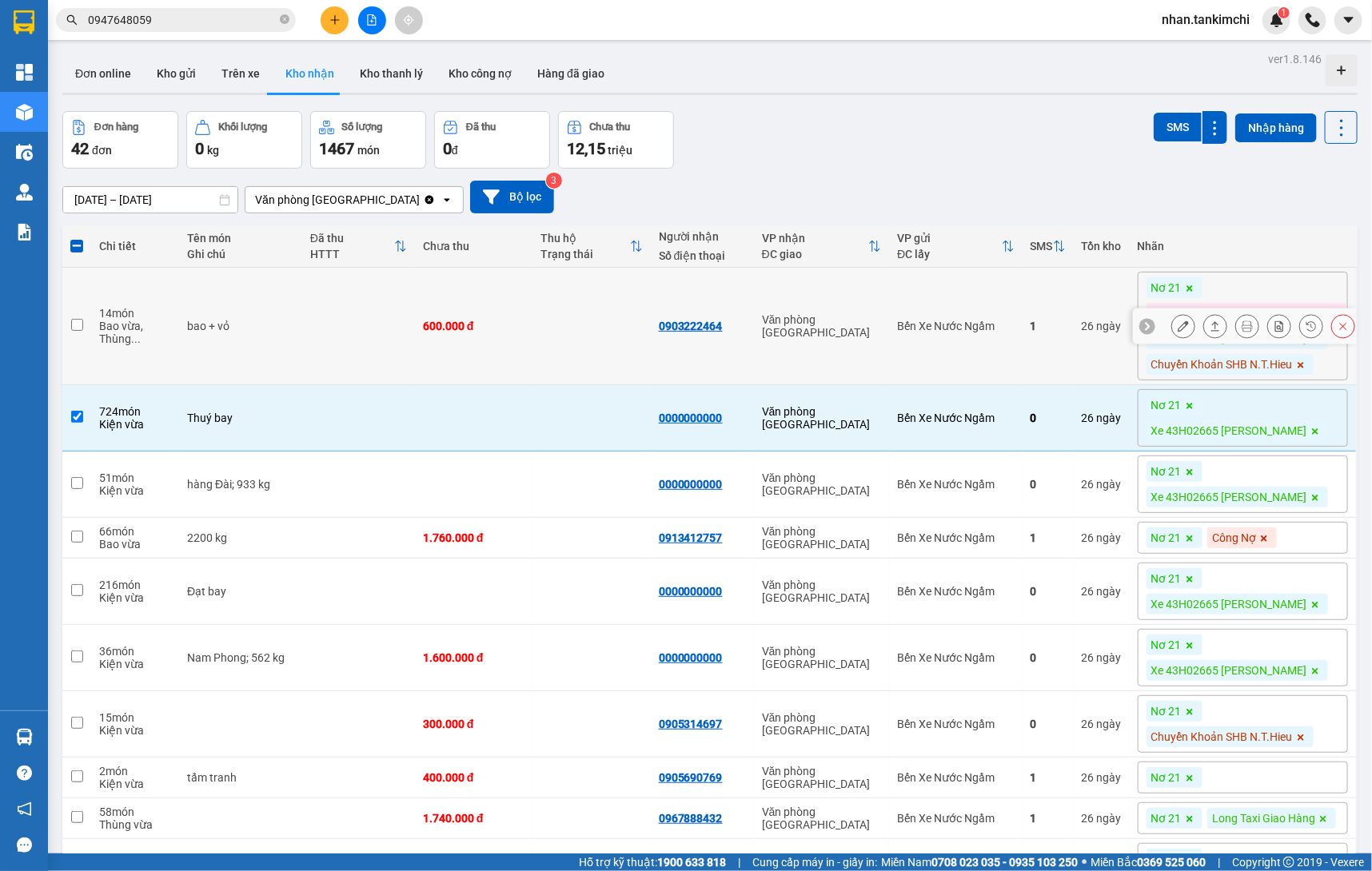
click at [1347, 331] on button at bounding box center [1344, 326] width 23 height 28
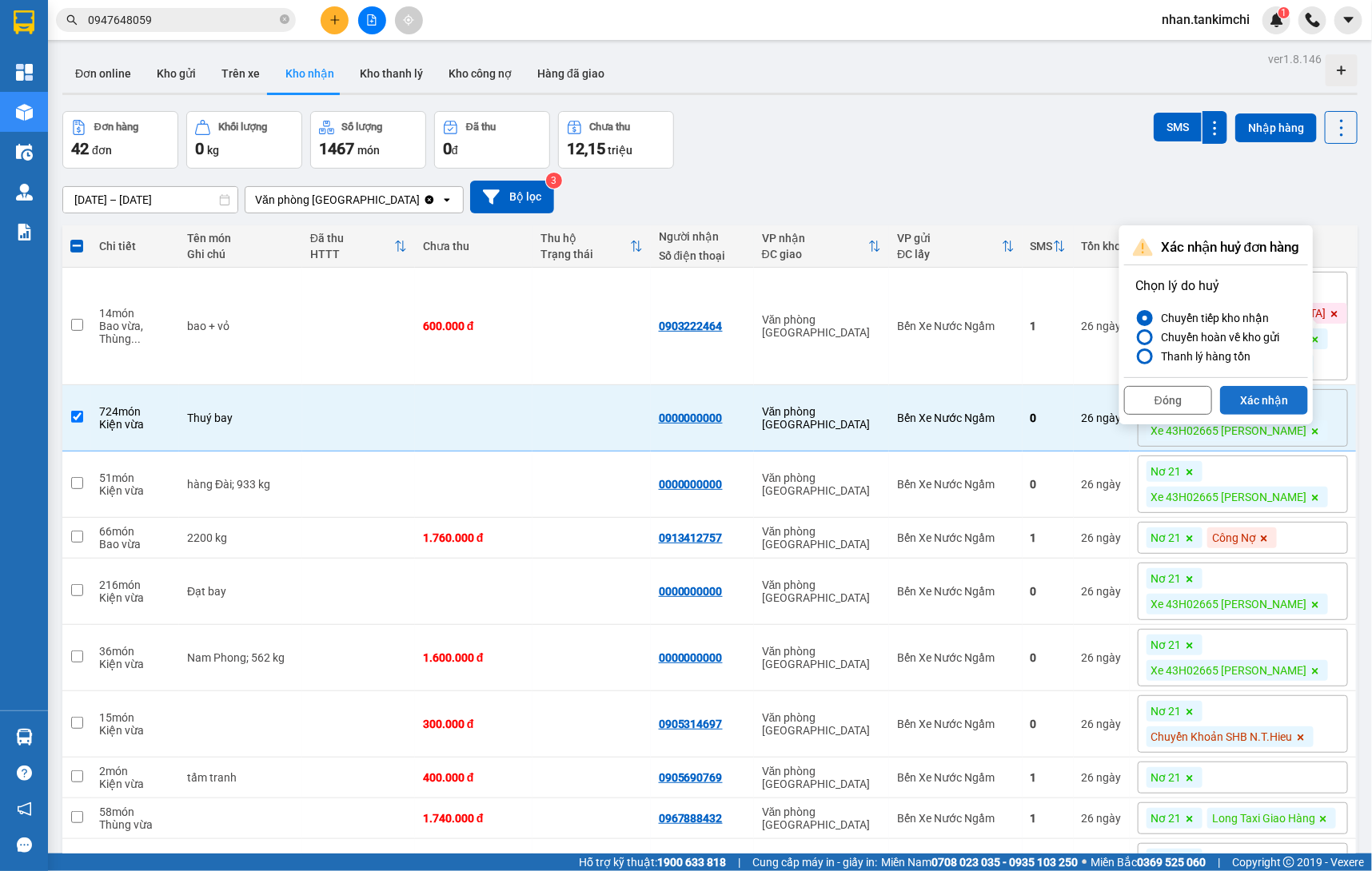
click at [1276, 398] on button "Xác nhận" at bounding box center [1264, 401] width 88 height 29
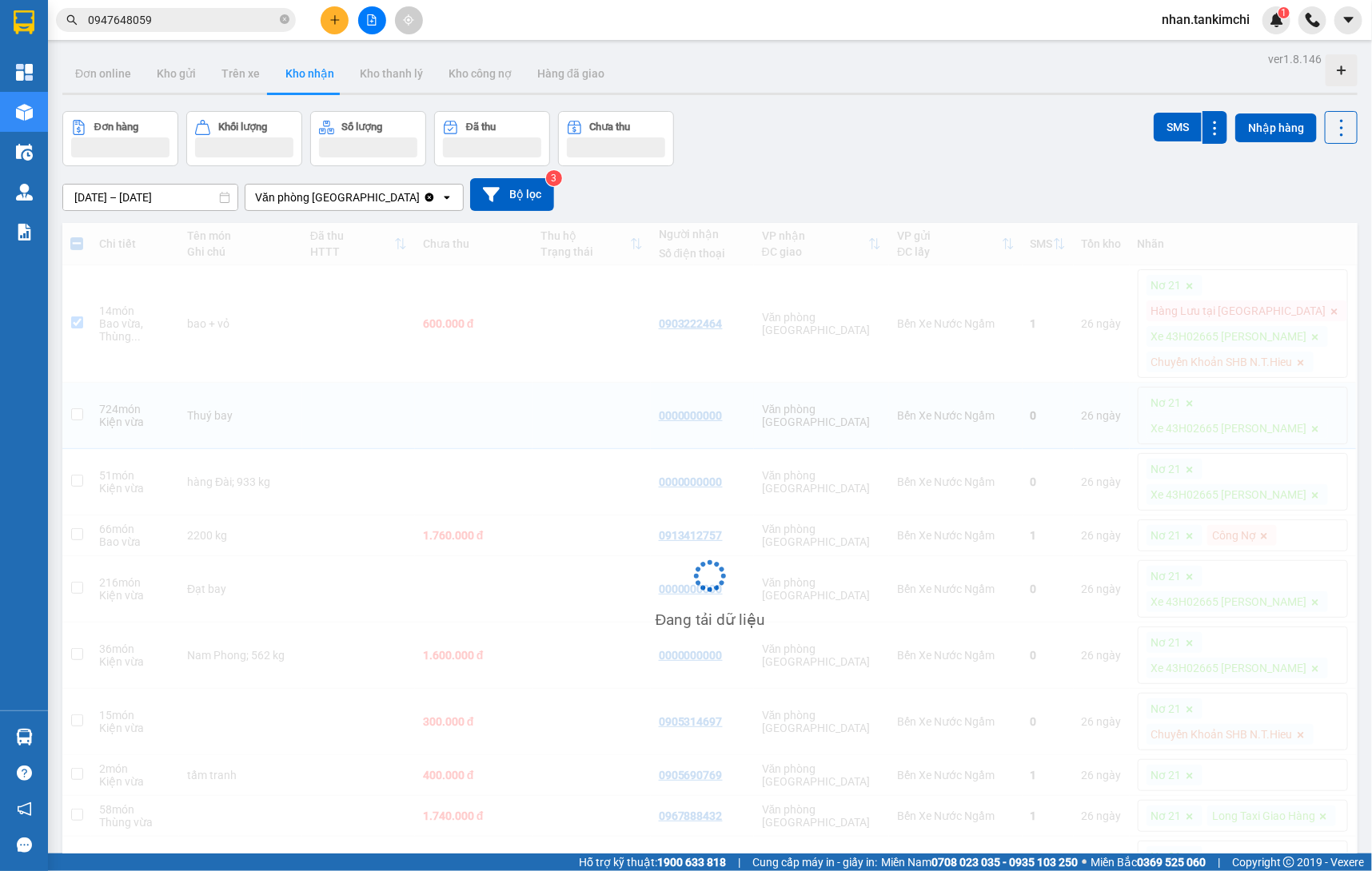
checkbox input "true"
checkbox input "false"
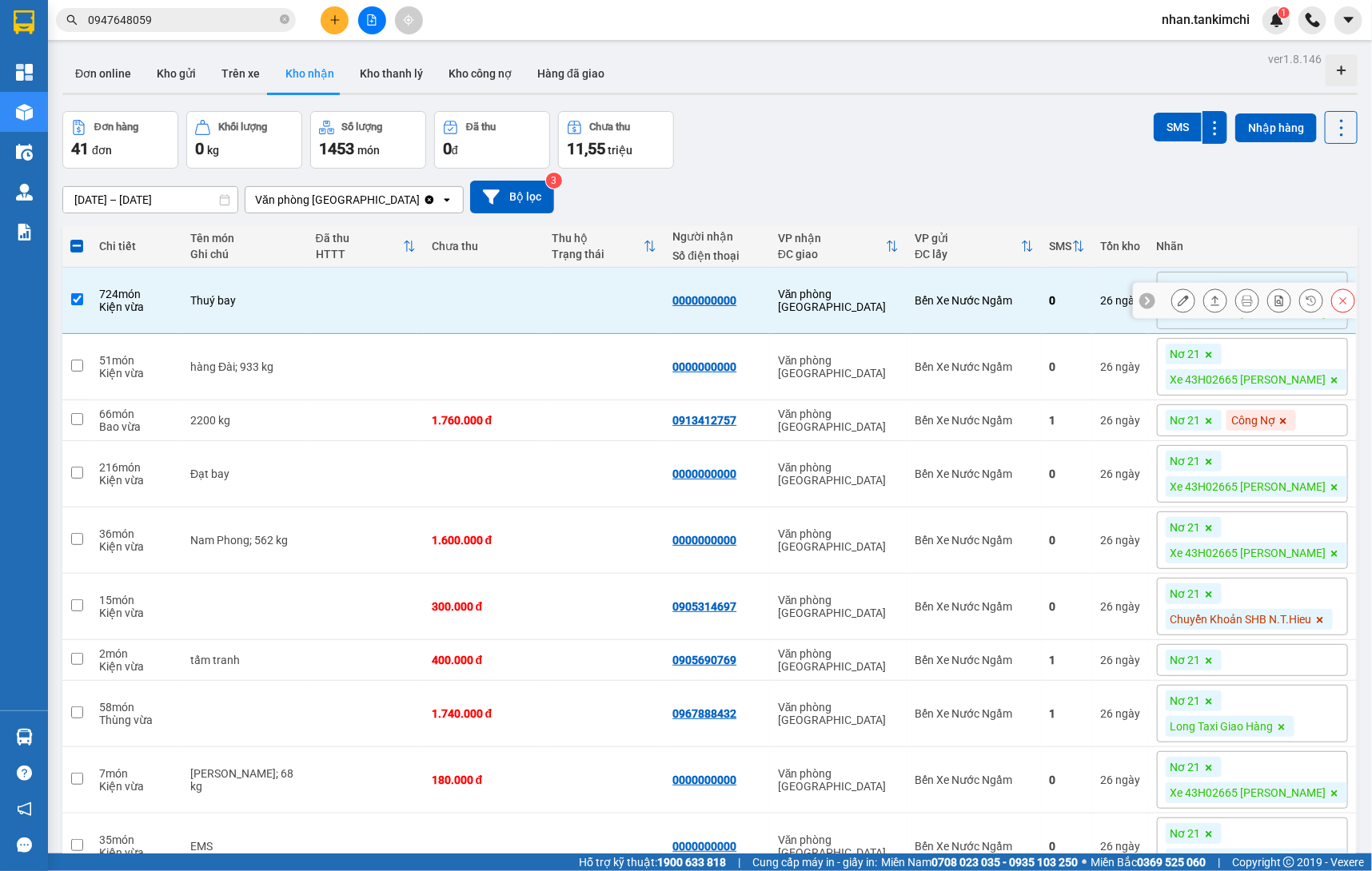
click at [1338, 301] on icon at bounding box center [1344, 300] width 11 height 11
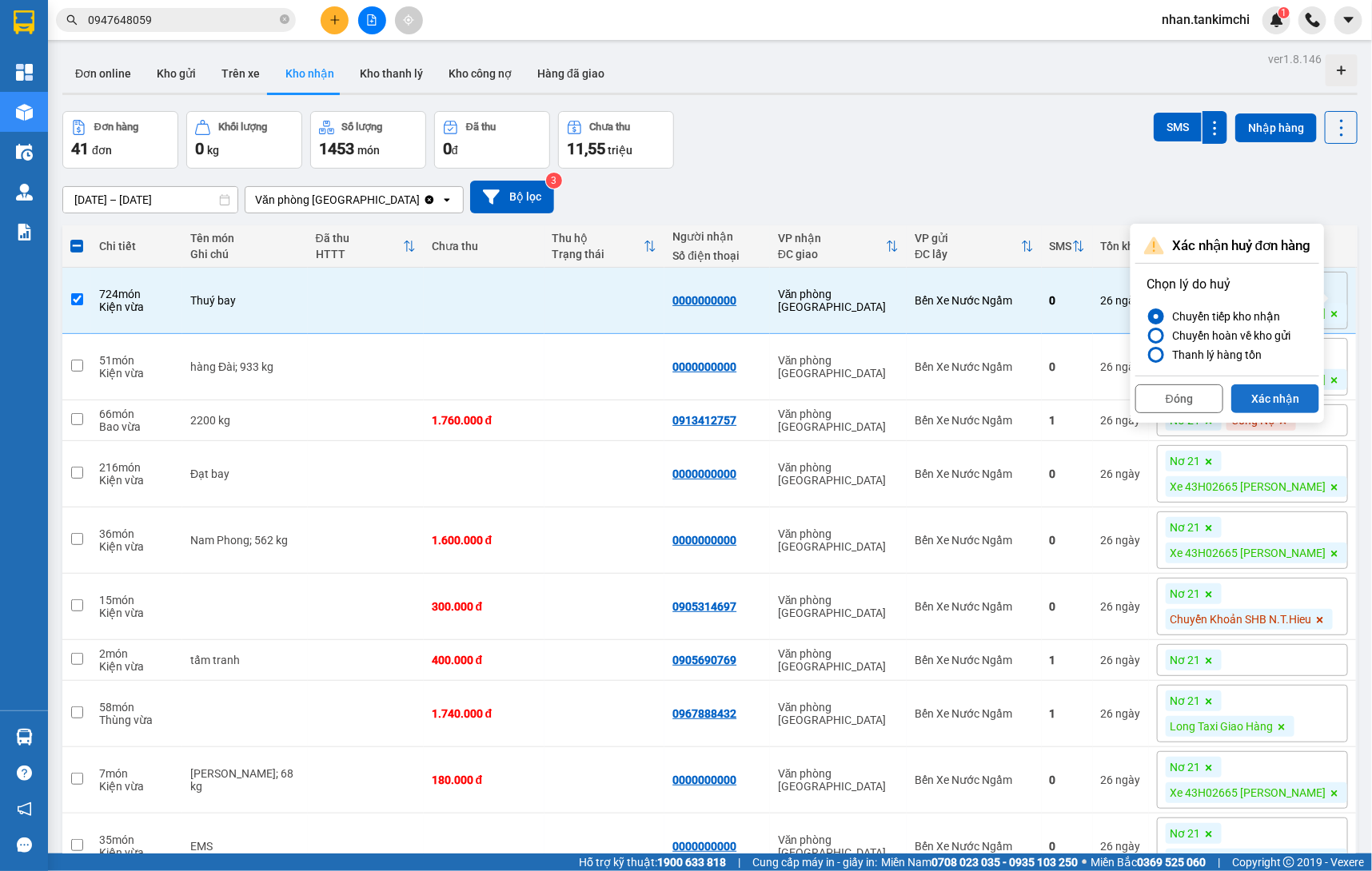
click at [1285, 391] on button "Xác nhận" at bounding box center [1275, 399] width 88 height 29
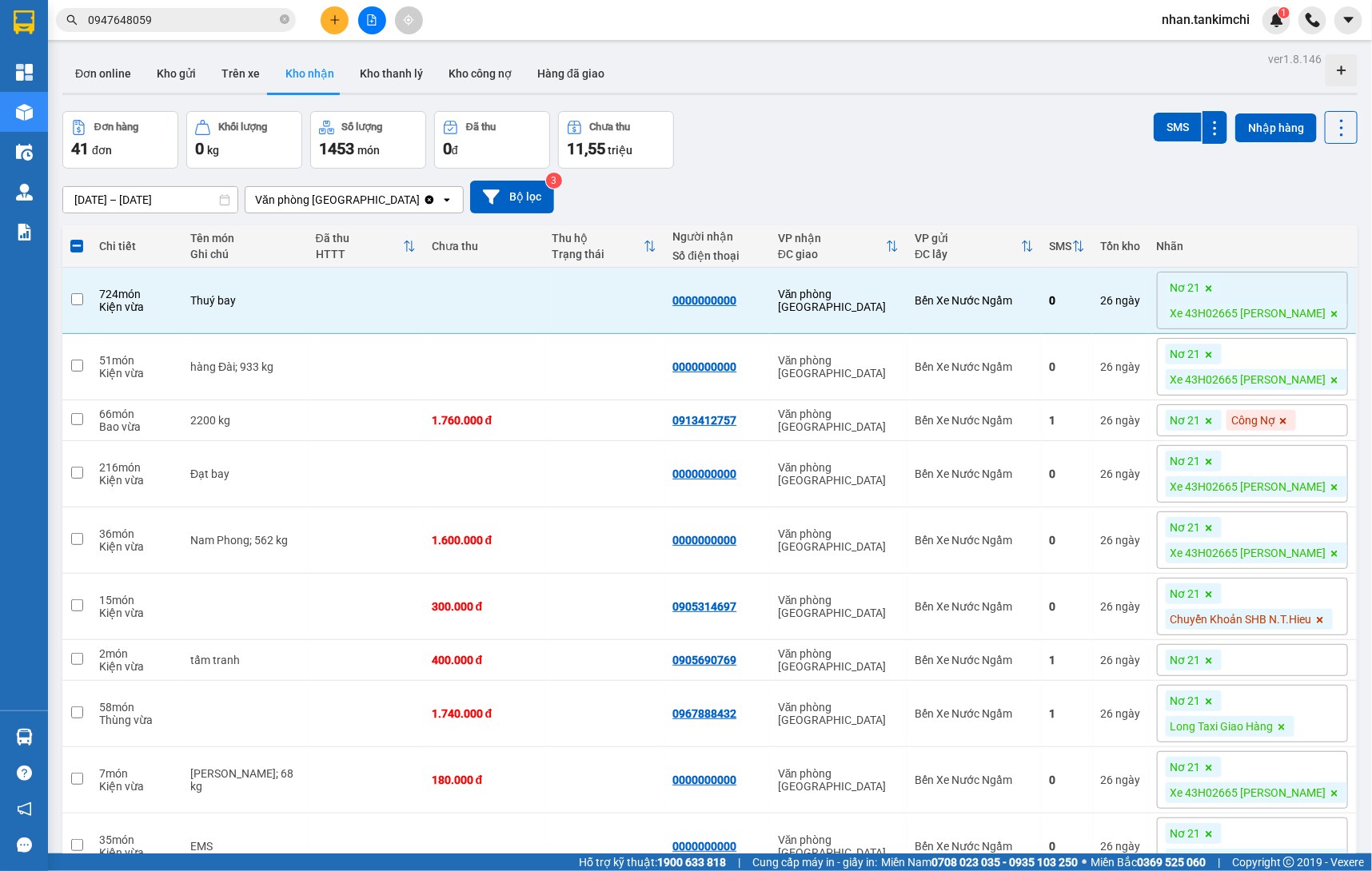
checkbox input "false"
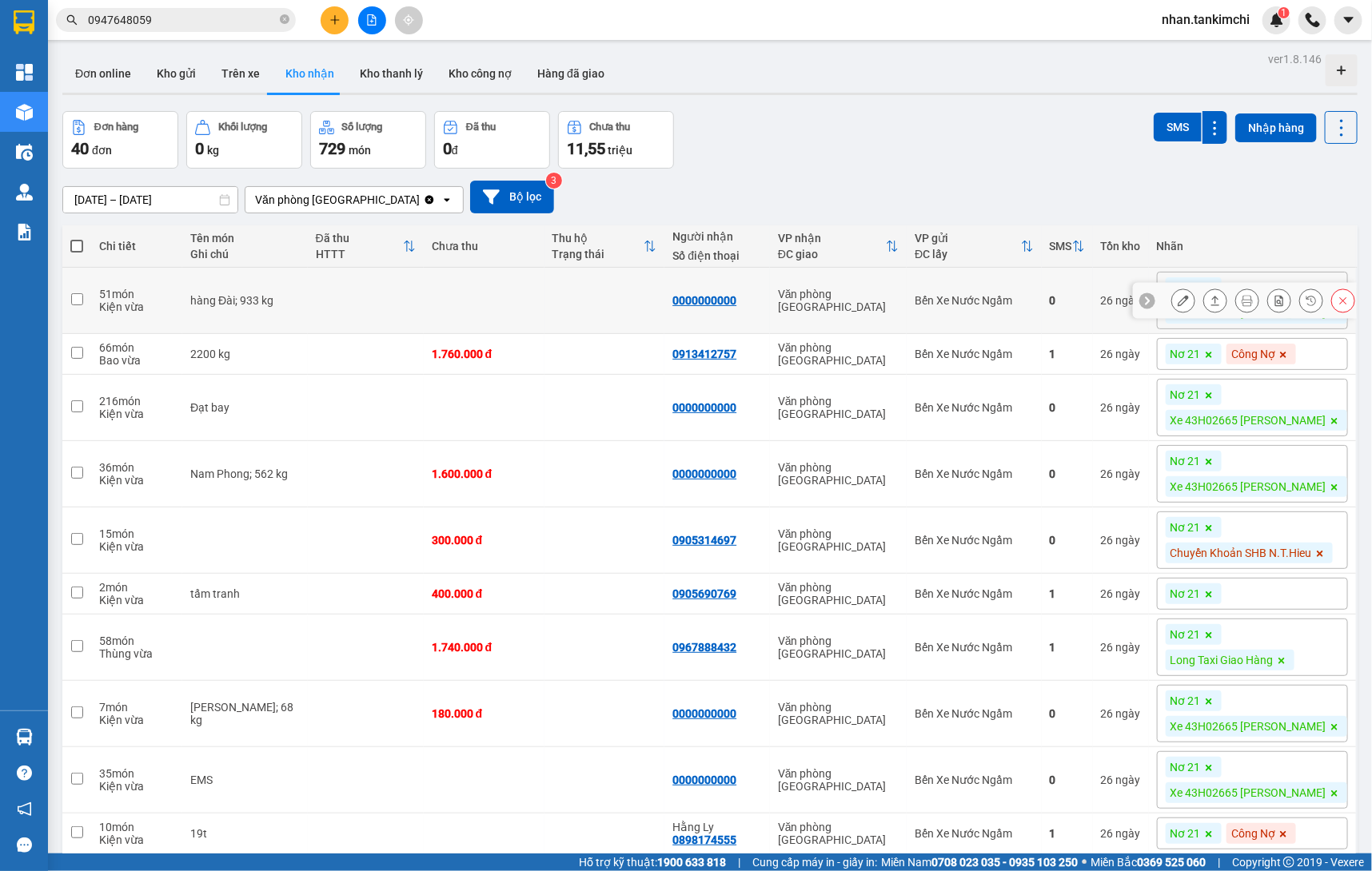
click at [1347, 297] on icon at bounding box center [1344, 300] width 7 height 7
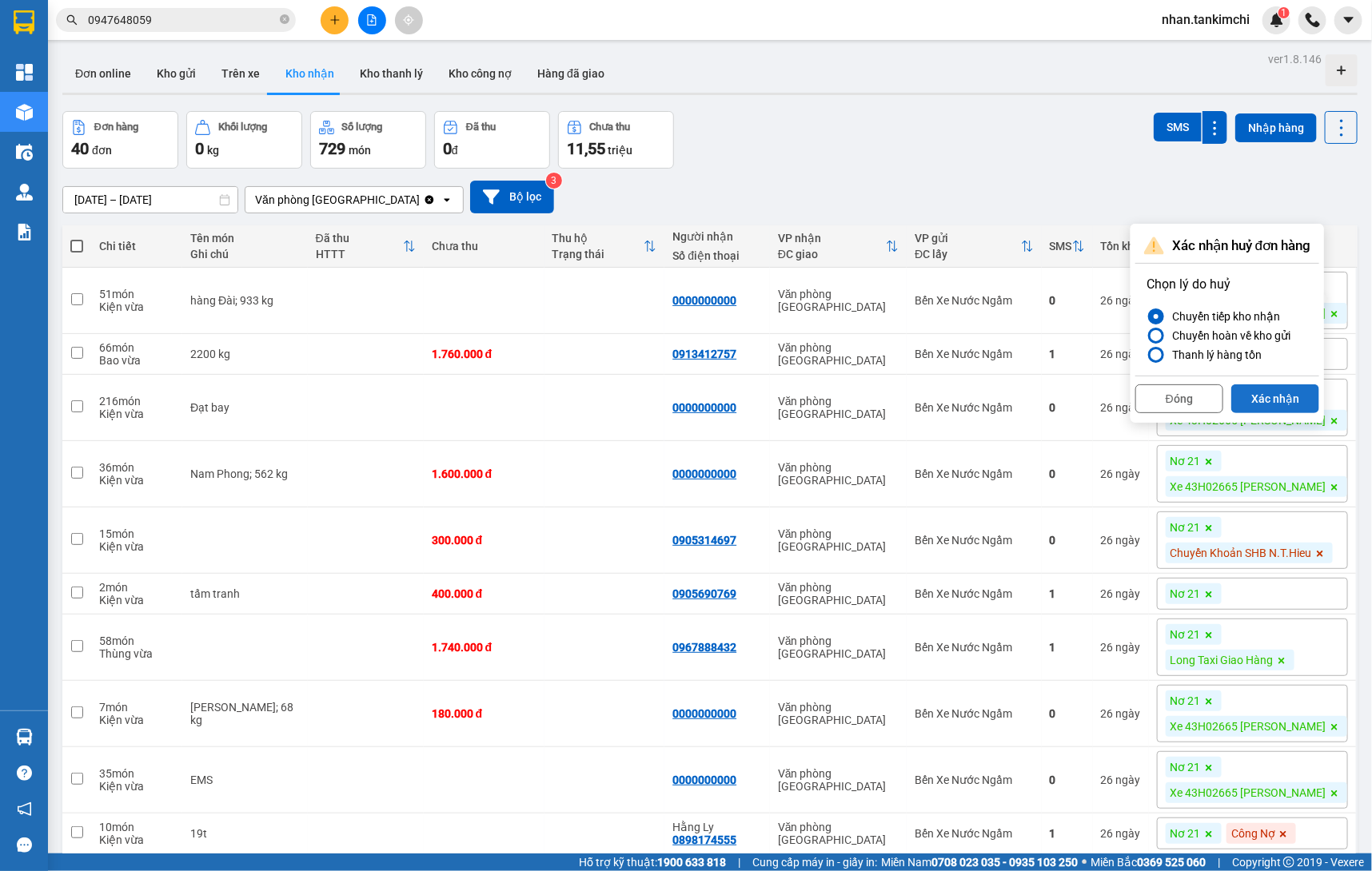
click at [1297, 392] on button "Xác nhận" at bounding box center [1275, 399] width 88 height 29
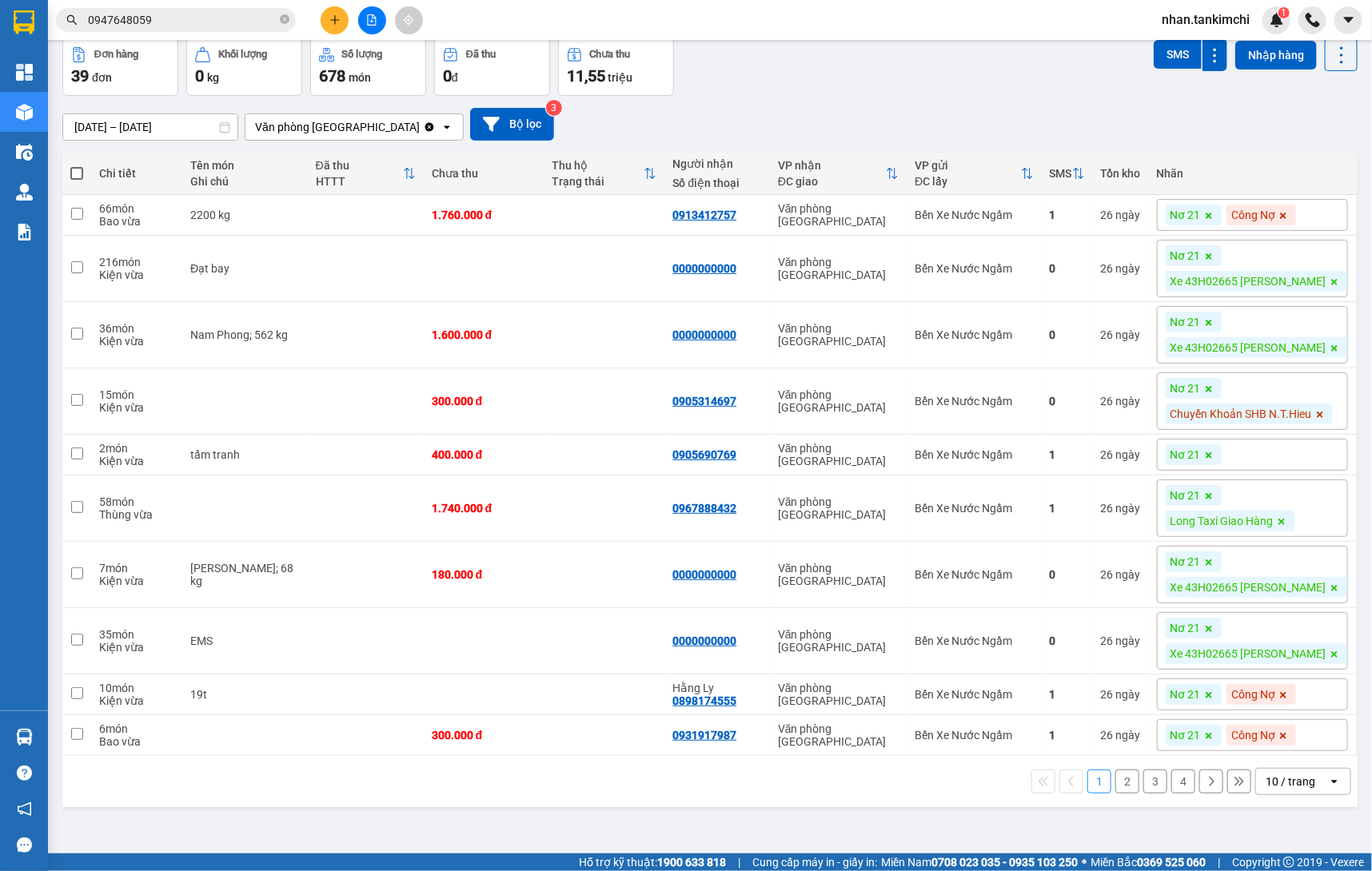
click at [1302, 783] on div "10 / trang" at bounding box center [1290, 782] width 49 height 16
click at [1302, 743] on span "100 / trang" at bounding box center [1297, 749] width 58 height 16
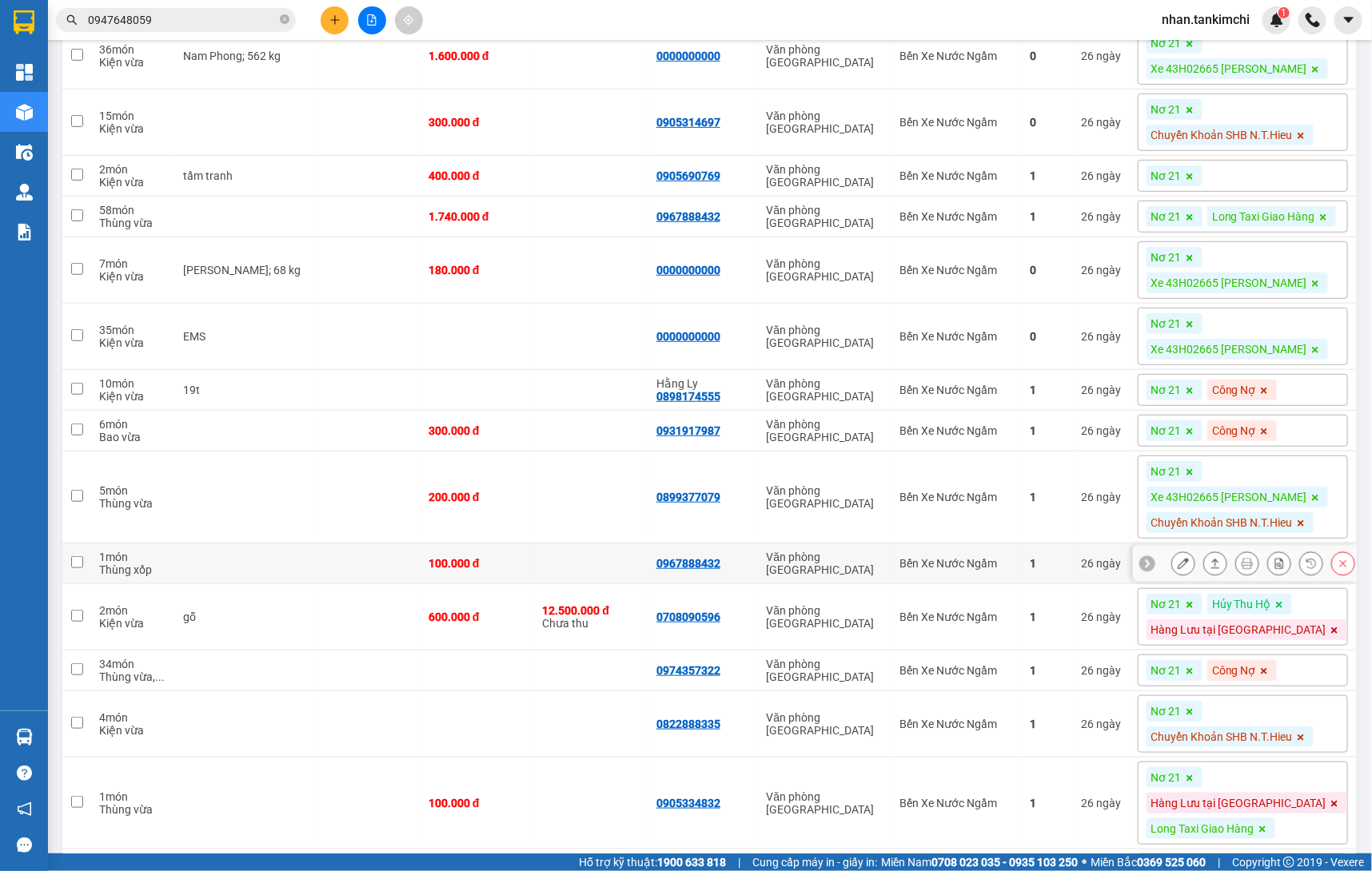
scroll to position [372, 0]
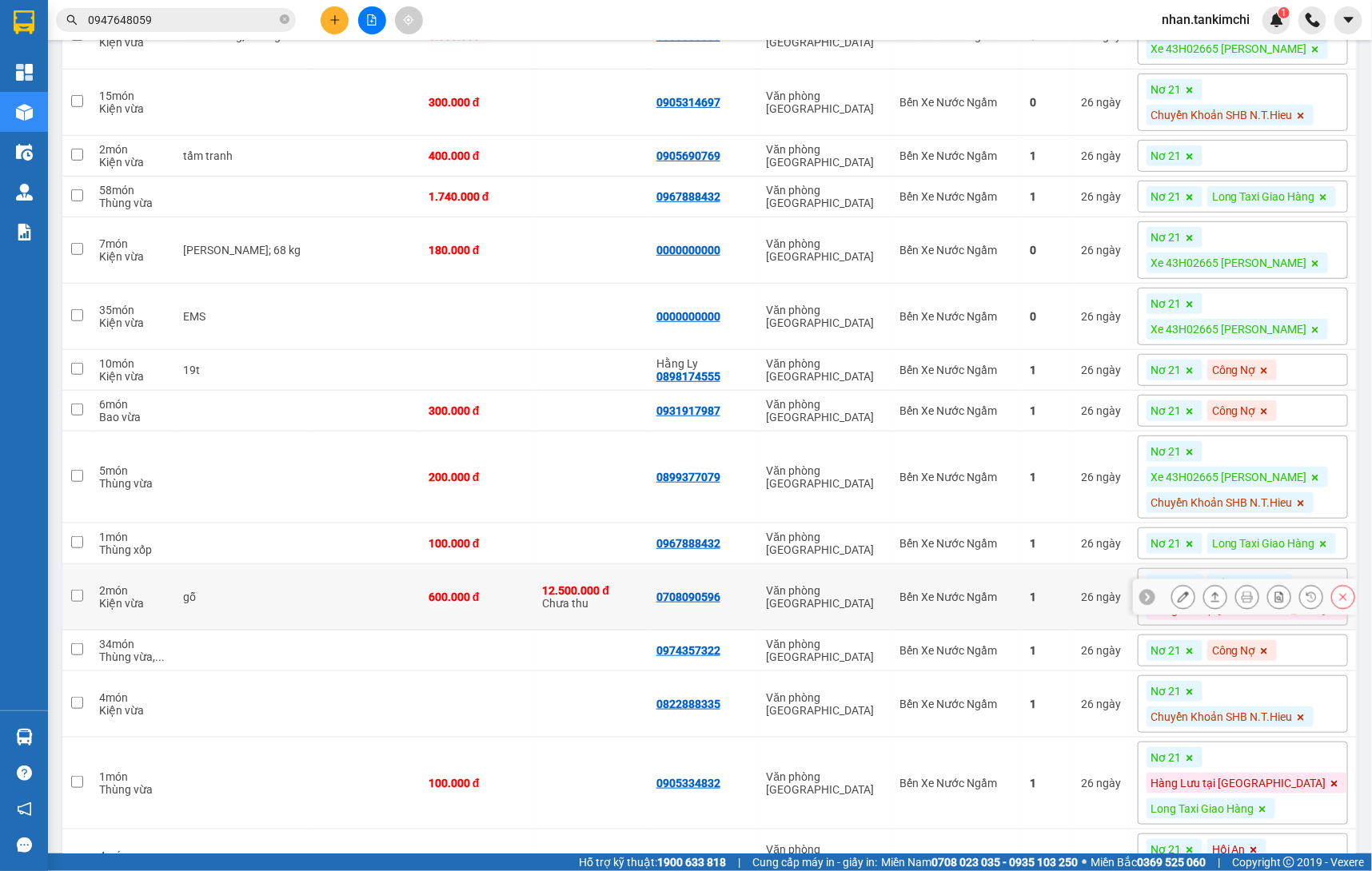
click at [1348, 611] on button at bounding box center [1344, 597] width 23 height 28
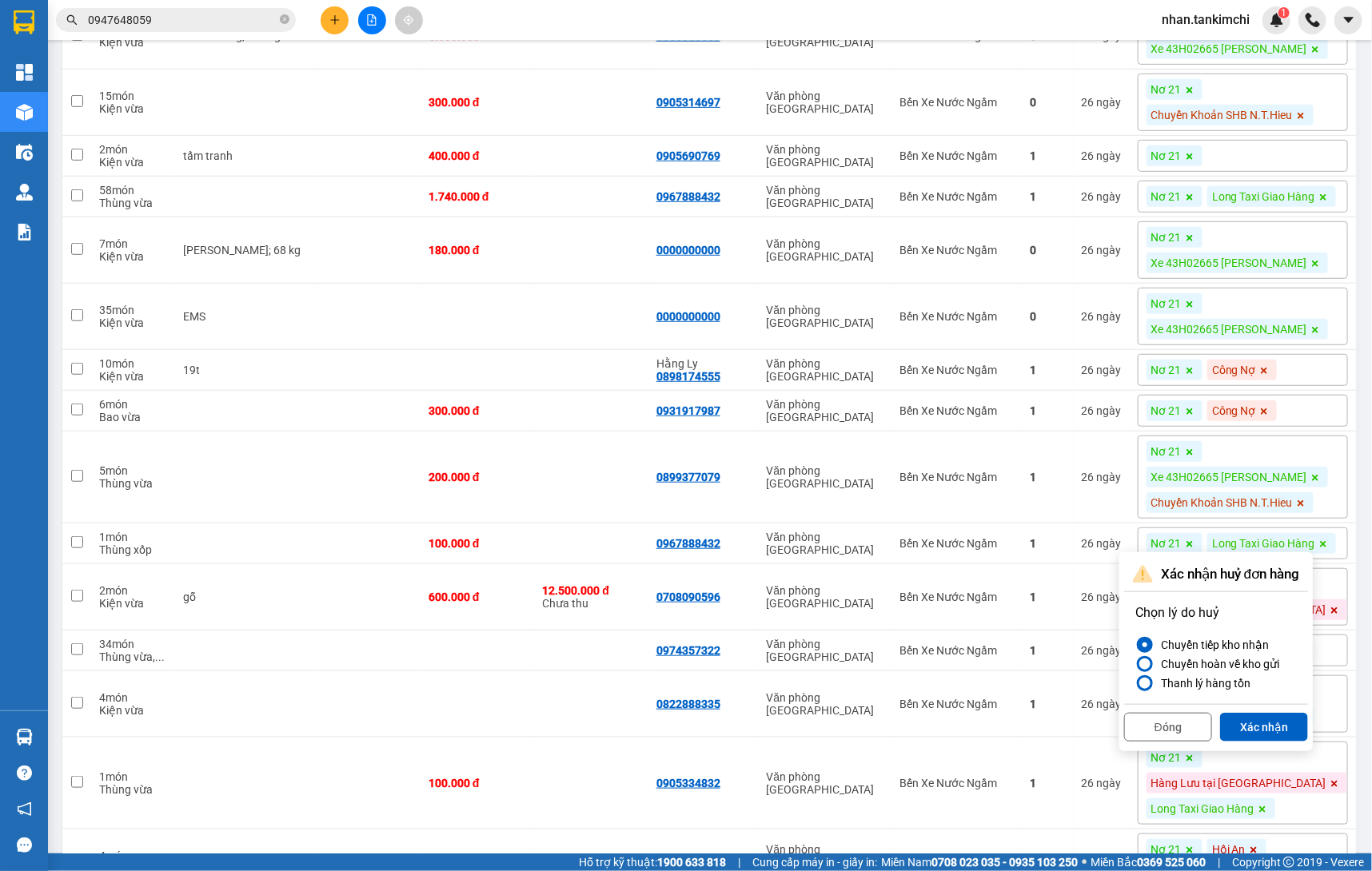
click at [1280, 706] on div "Đóng Xác nhận" at bounding box center [1216, 725] width 184 height 42
click at [1278, 721] on button "Xác nhận" at bounding box center [1264, 728] width 88 height 29
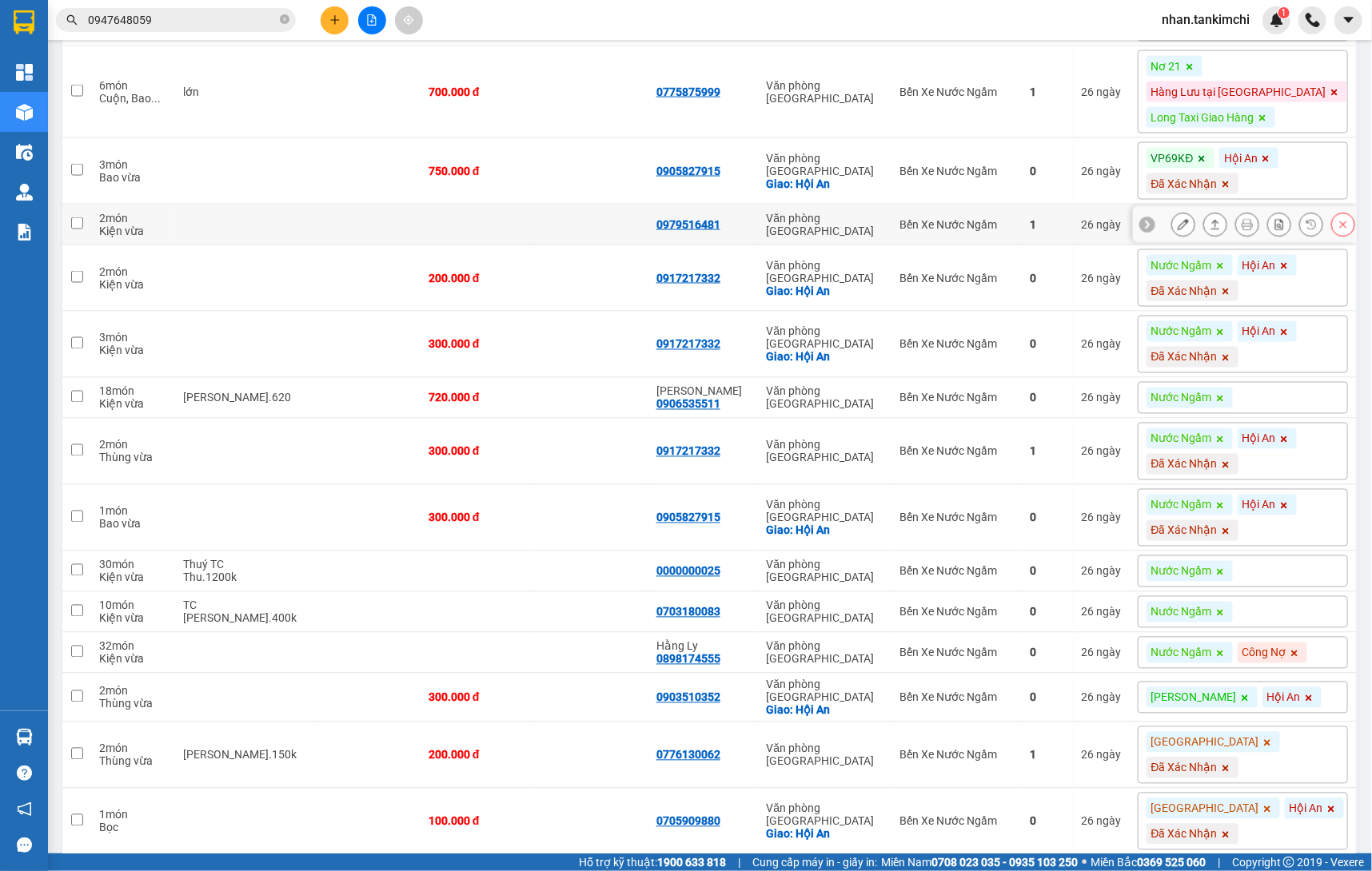
scroll to position [1164, 0]
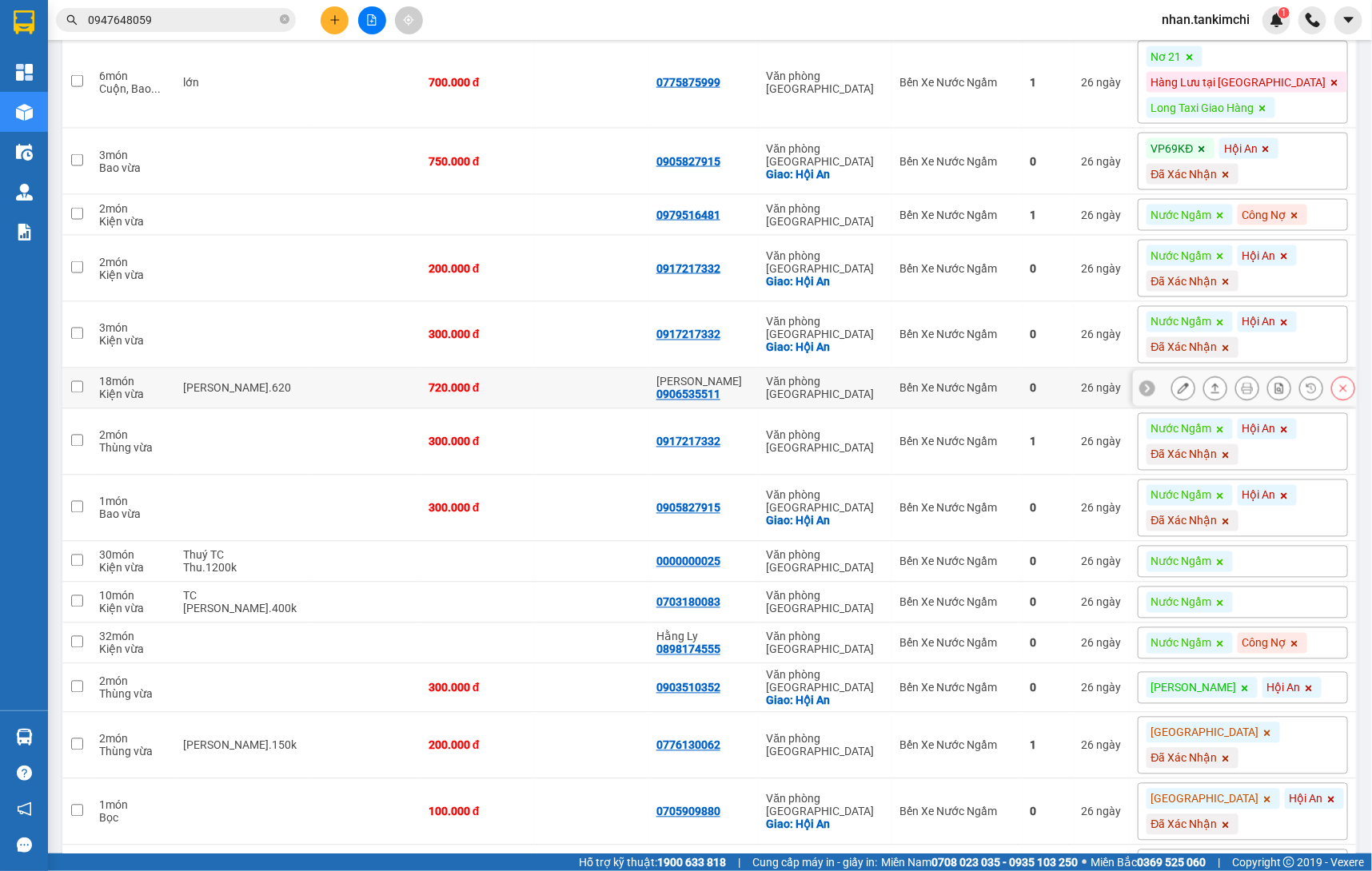
click at [1014, 395] on div "Bến Xe Nước Ngầm" at bounding box center [957, 389] width 114 height 13
checkbox input "true"
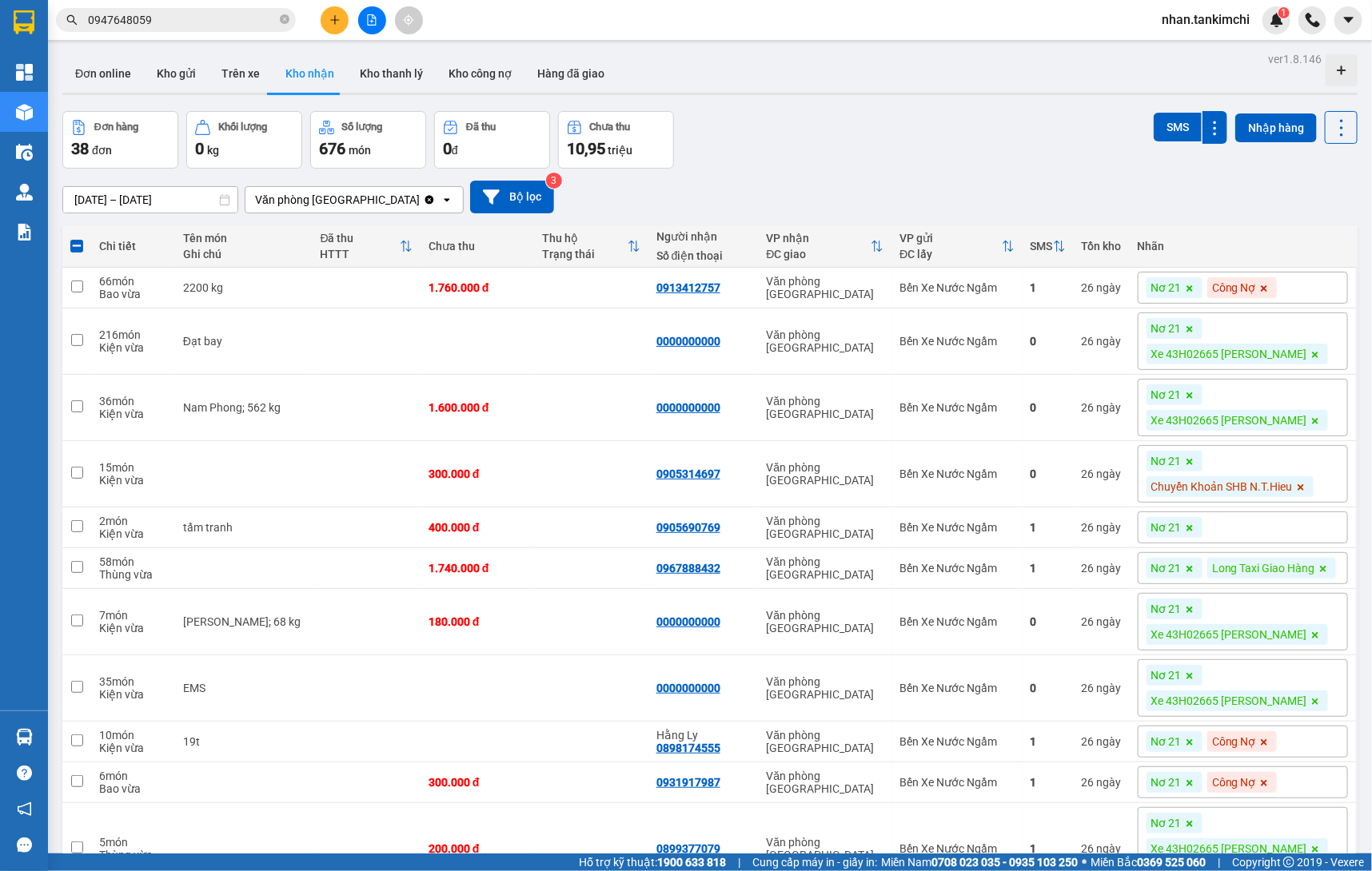
scroll to position [0, 0]
click at [339, 23] on icon "plus" at bounding box center [335, 20] width 11 height 11
click at [367, 51] on div "Tạo đơn hàng" at bounding box center [398, 59] width 70 height 18
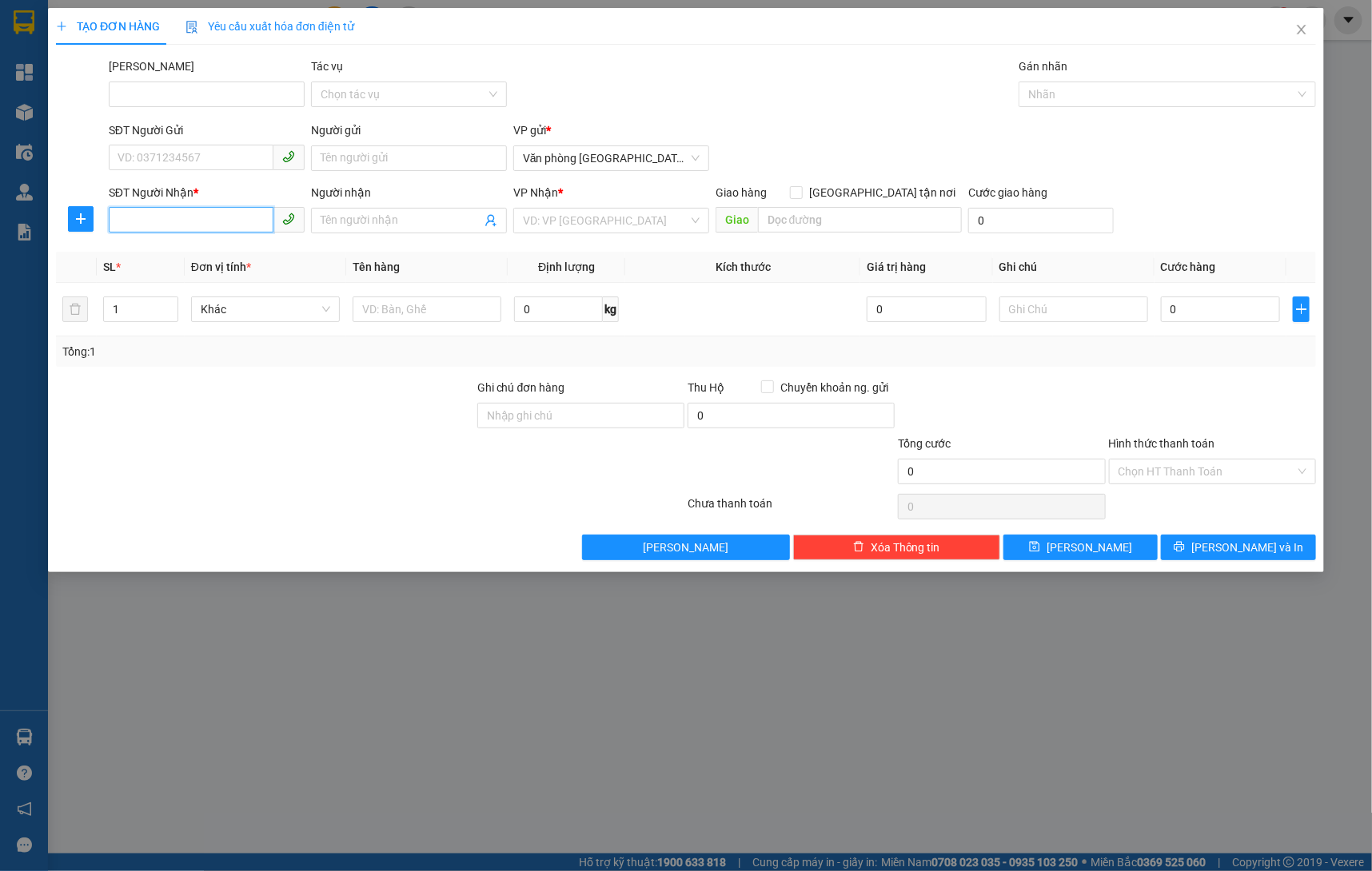
click at [195, 227] on input "SĐT Người Nhận *" at bounding box center [190, 220] width 164 height 26
click at [674, 151] on span "Văn phòng [GEOGRAPHIC_DATA]" at bounding box center [611, 159] width 177 height 24
type input "0931917987"
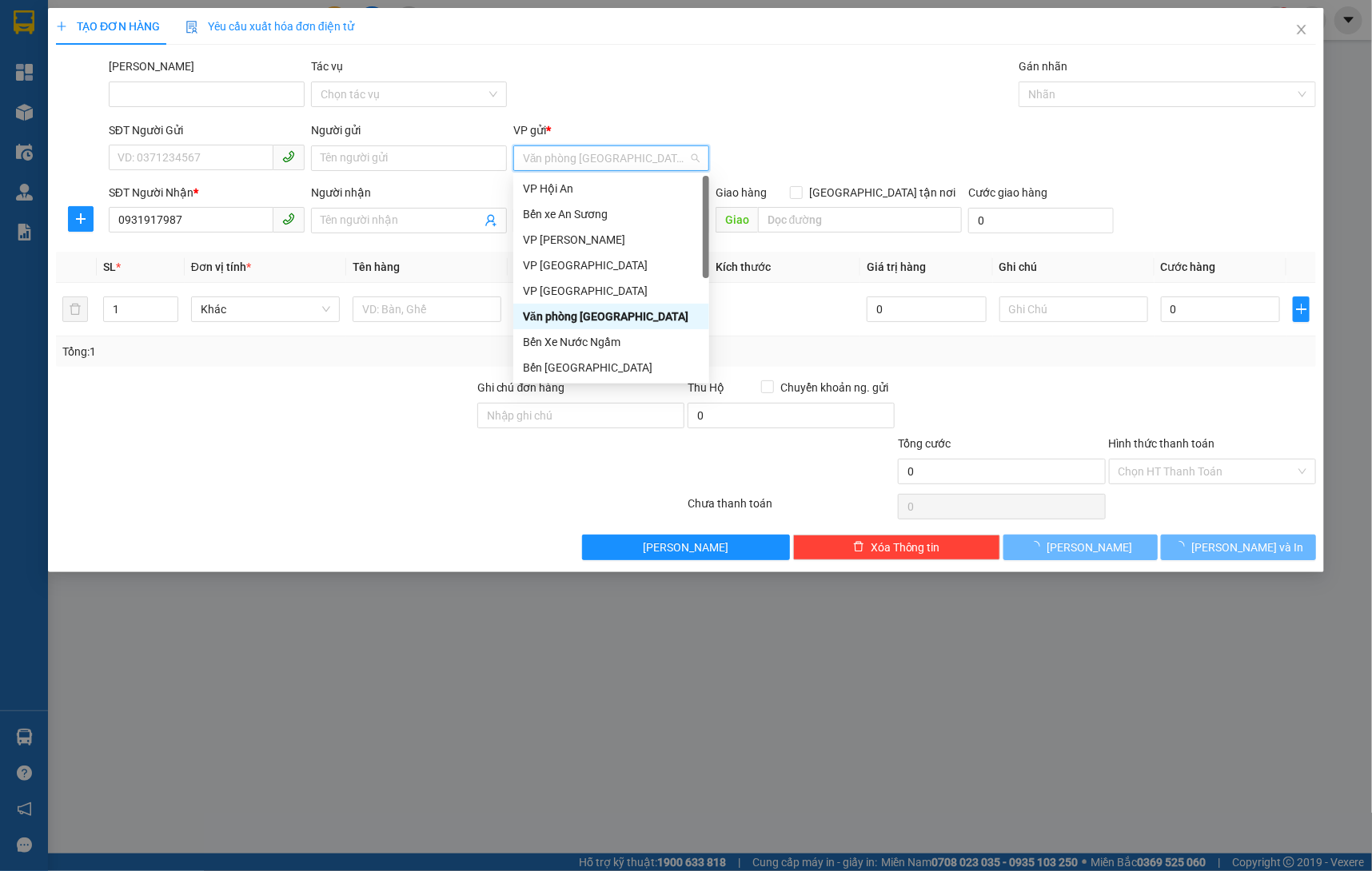
click at [616, 339] on div "Bến Xe Nước Ngầm" at bounding box center [611, 342] width 177 height 18
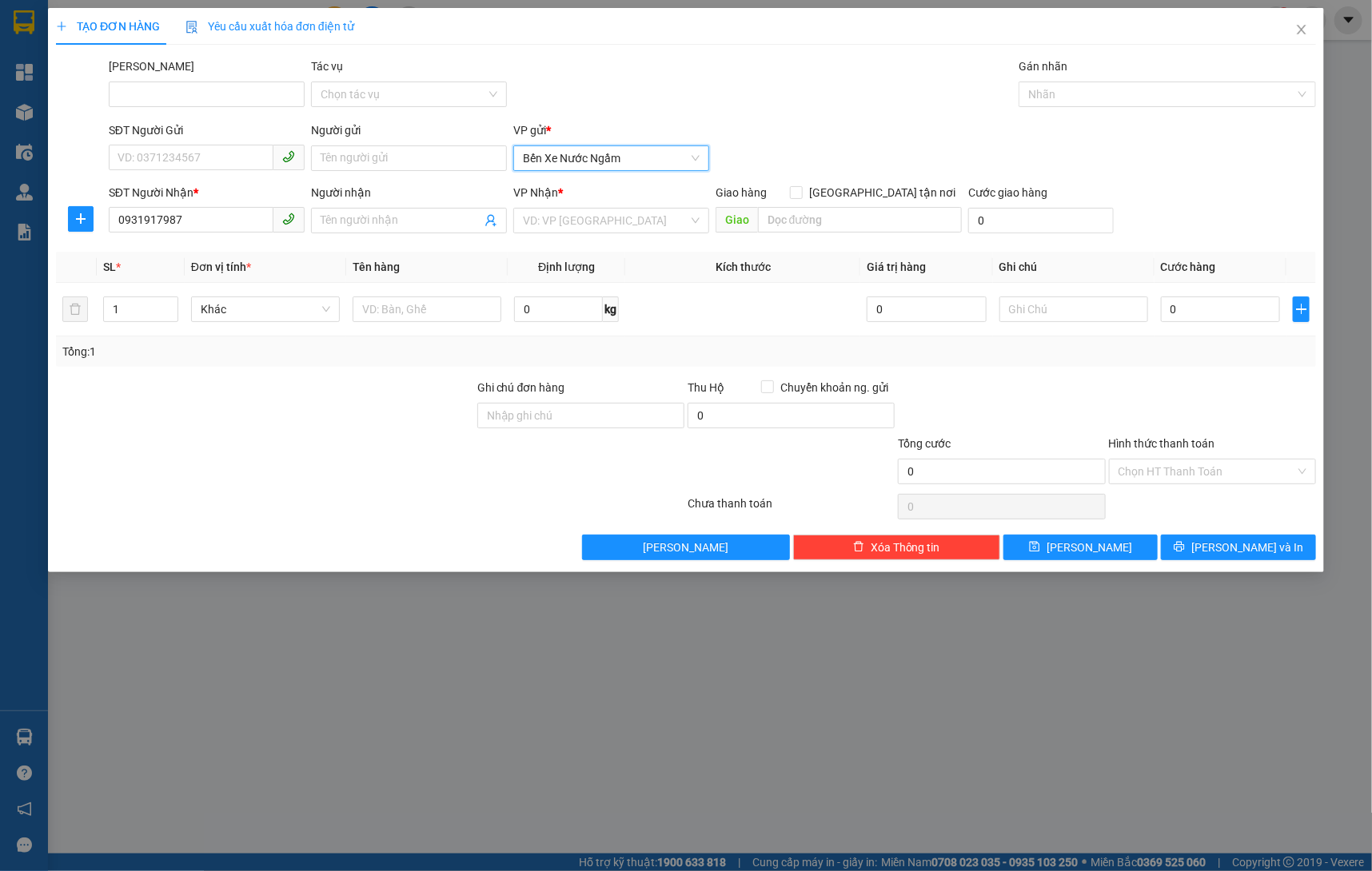
click at [641, 188] on div "VP Nhận *" at bounding box center [611, 193] width 196 height 18
click at [619, 219] on input "search" at bounding box center [606, 221] width 165 height 24
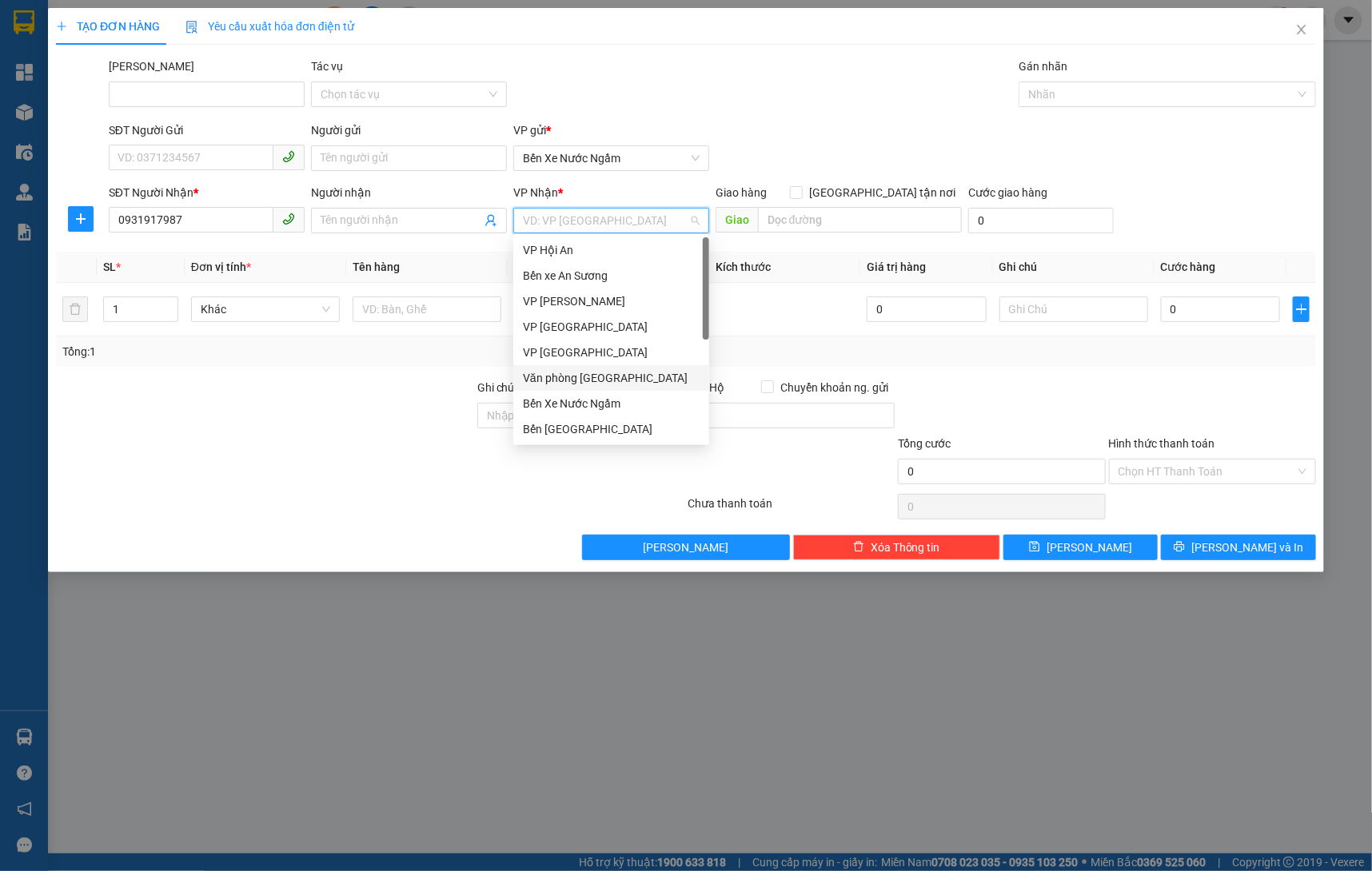
click at [608, 389] on div "Văn phòng [GEOGRAPHIC_DATA]" at bounding box center [611, 378] width 196 height 26
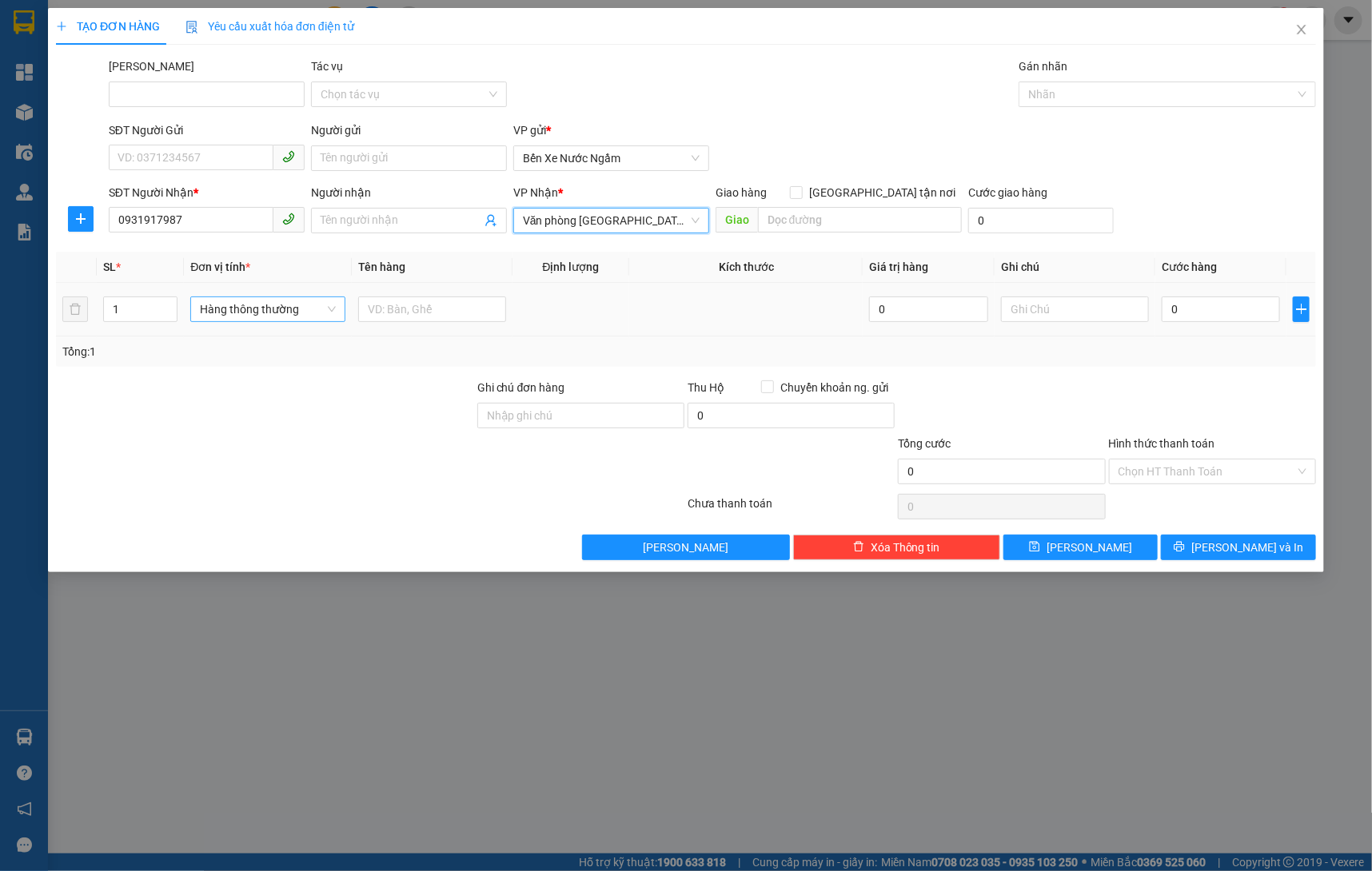
click at [311, 317] on span "Hàng thông thường" at bounding box center [268, 309] width 136 height 24
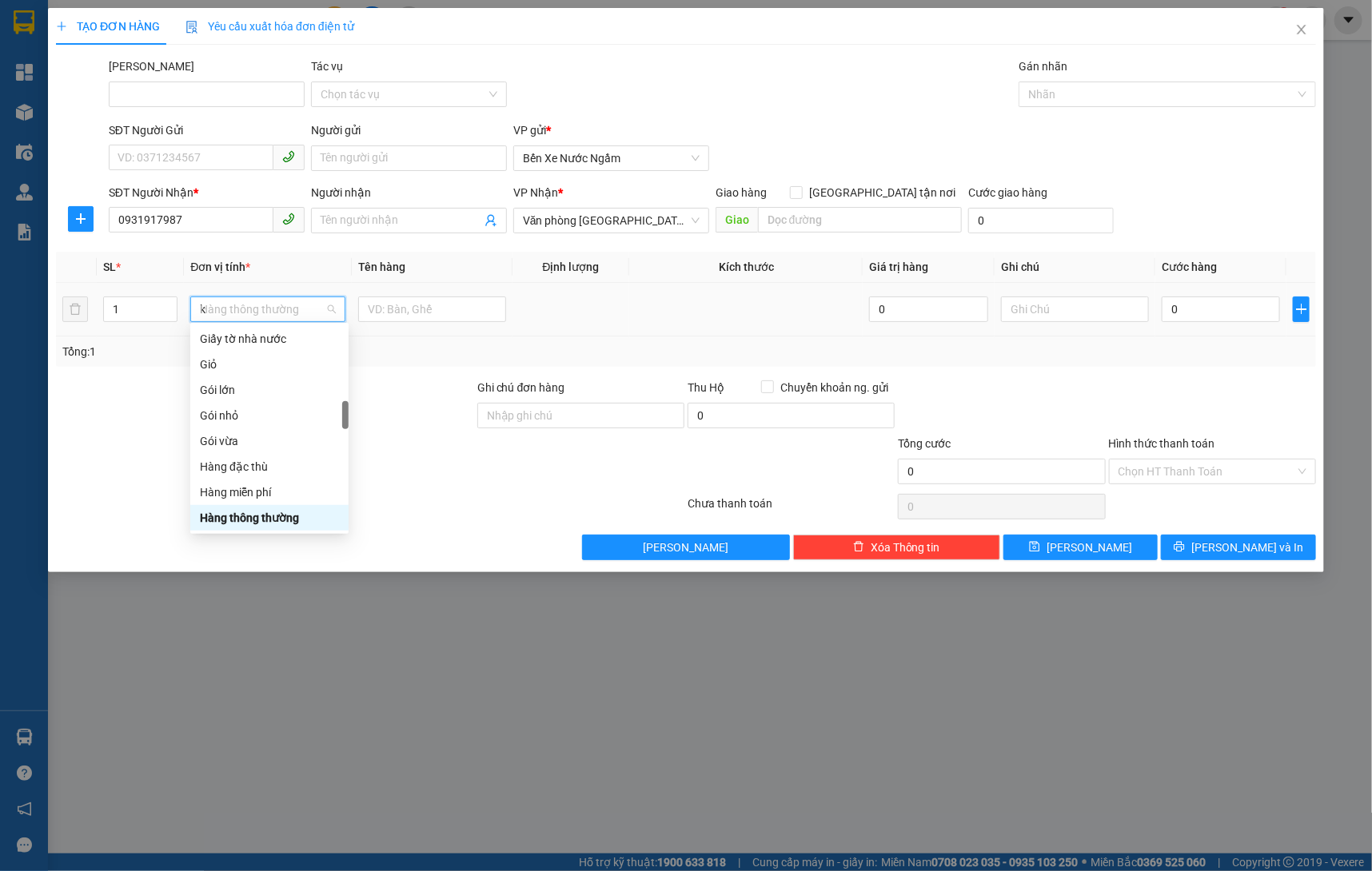
type input "ki"
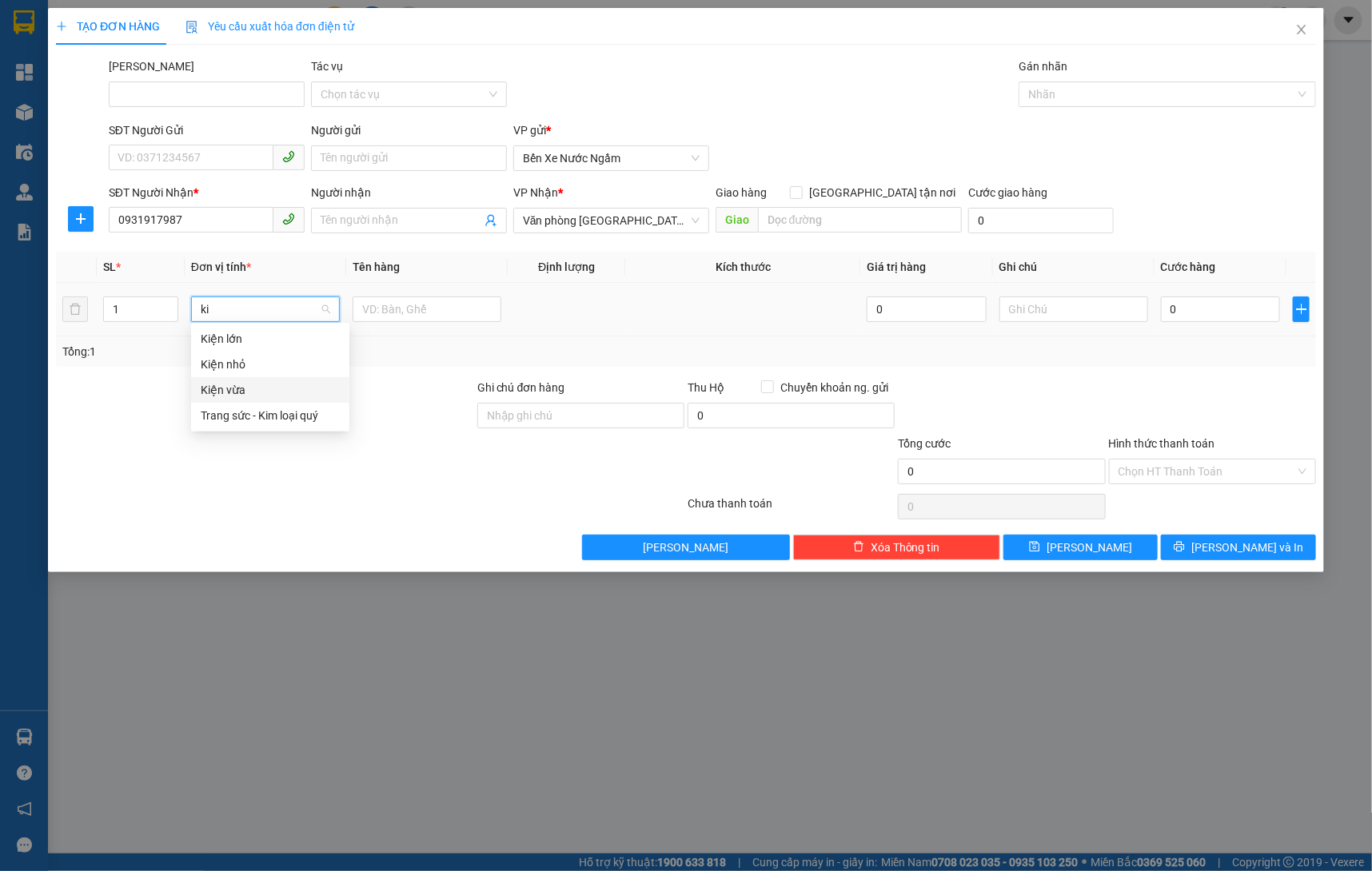
click at [253, 387] on div "Kiện vừa" at bounding box center [271, 390] width 139 height 18
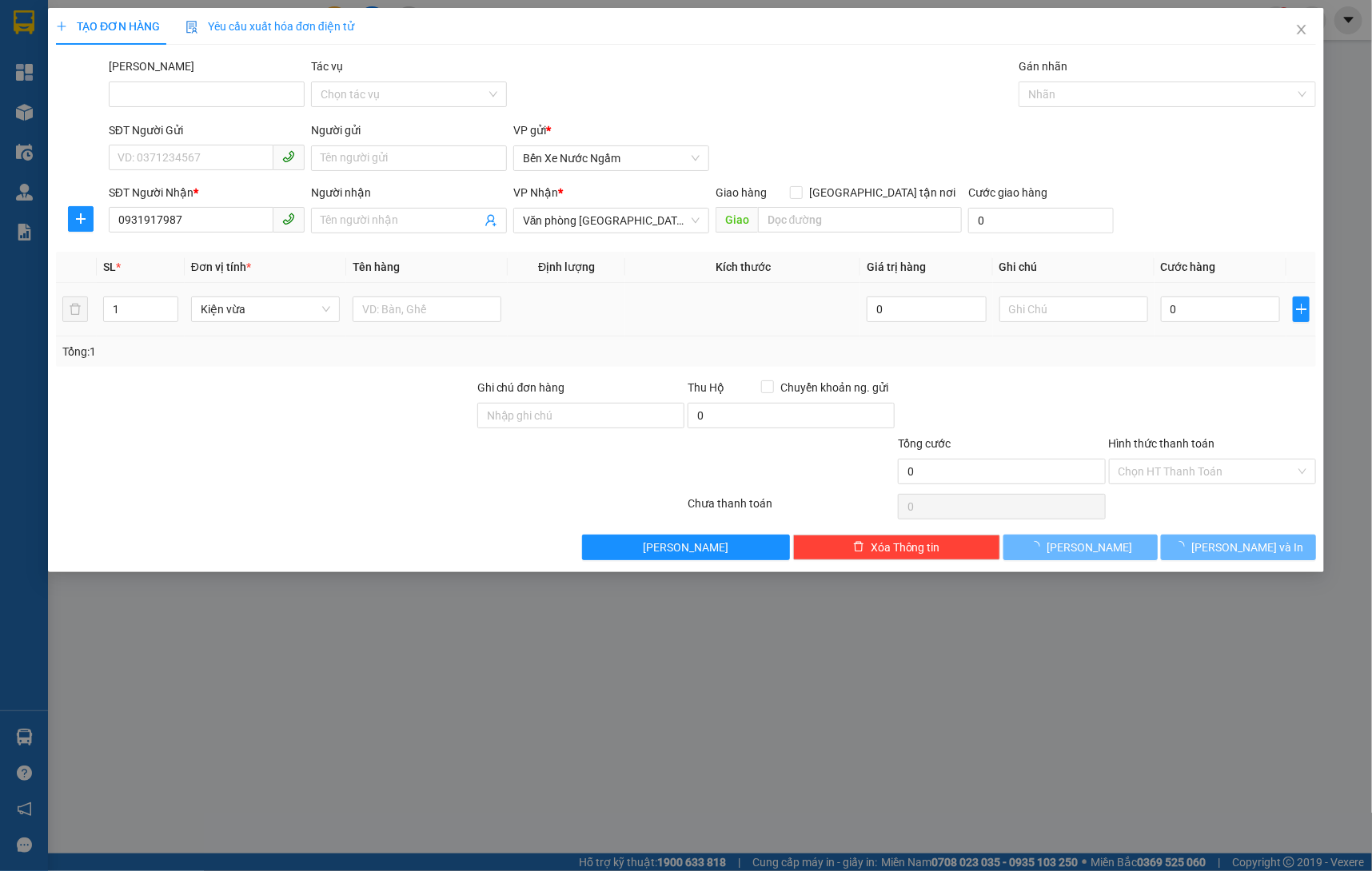
click at [394, 331] on td at bounding box center [426, 309] width 161 height 53
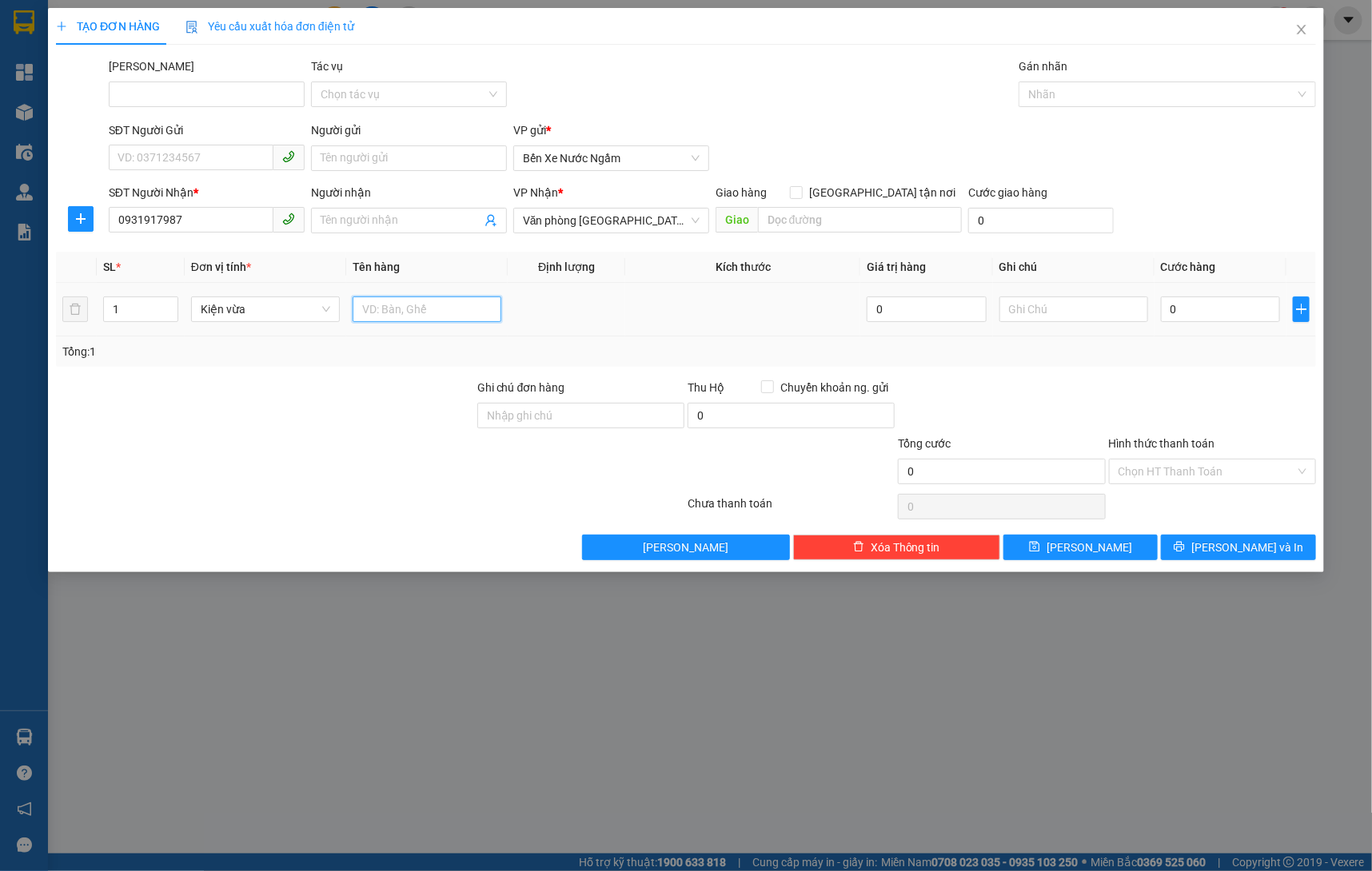
click at [419, 315] on input "text" at bounding box center [427, 309] width 149 height 26
type input "Dù Ngày 17/9"
click at [1199, 306] on input "0" at bounding box center [1220, 309] width 119 height 26
type input "01"
type input "1"
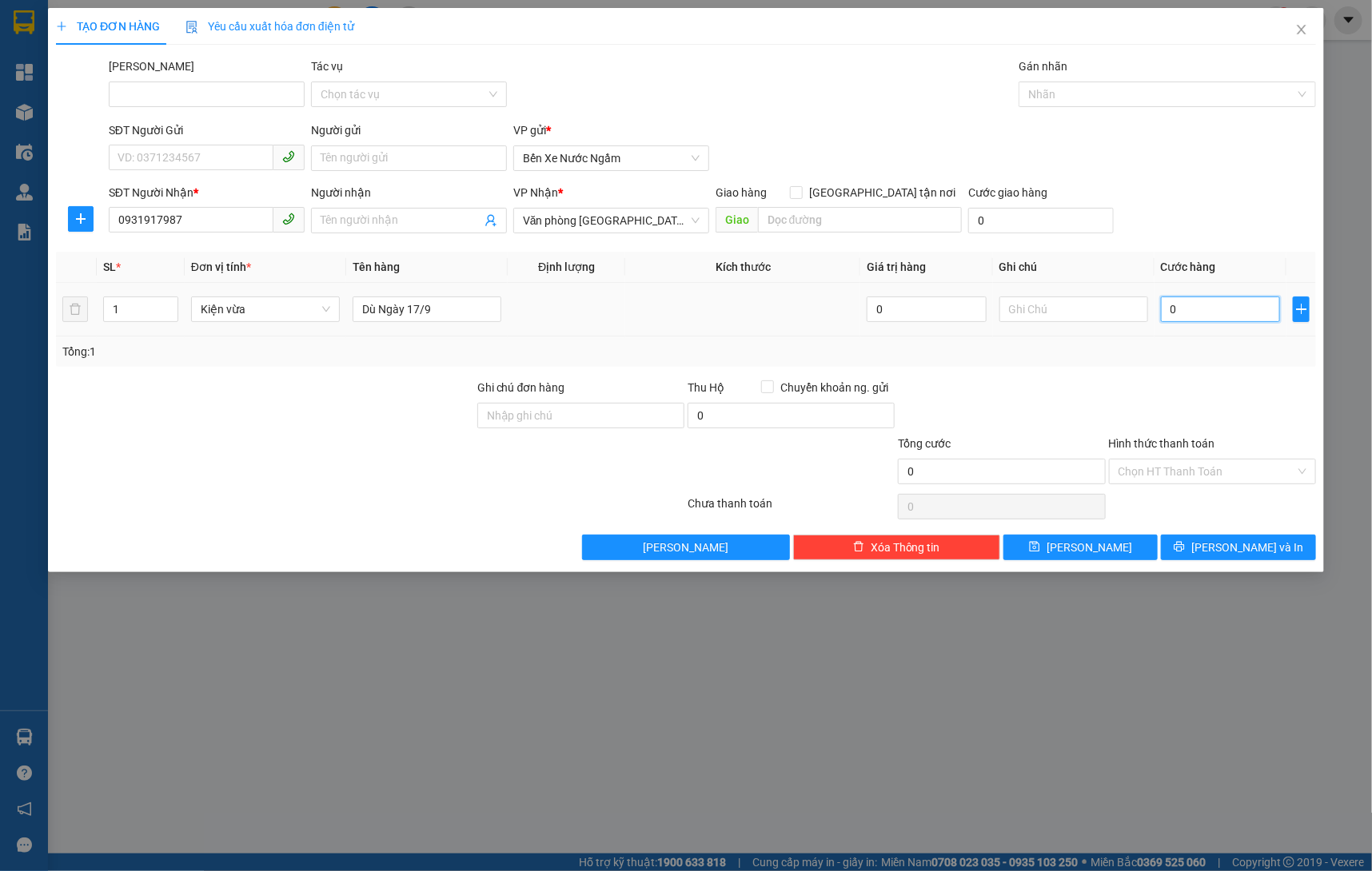
type input "1"
type input "012"
type input "12"
type input "0.121"
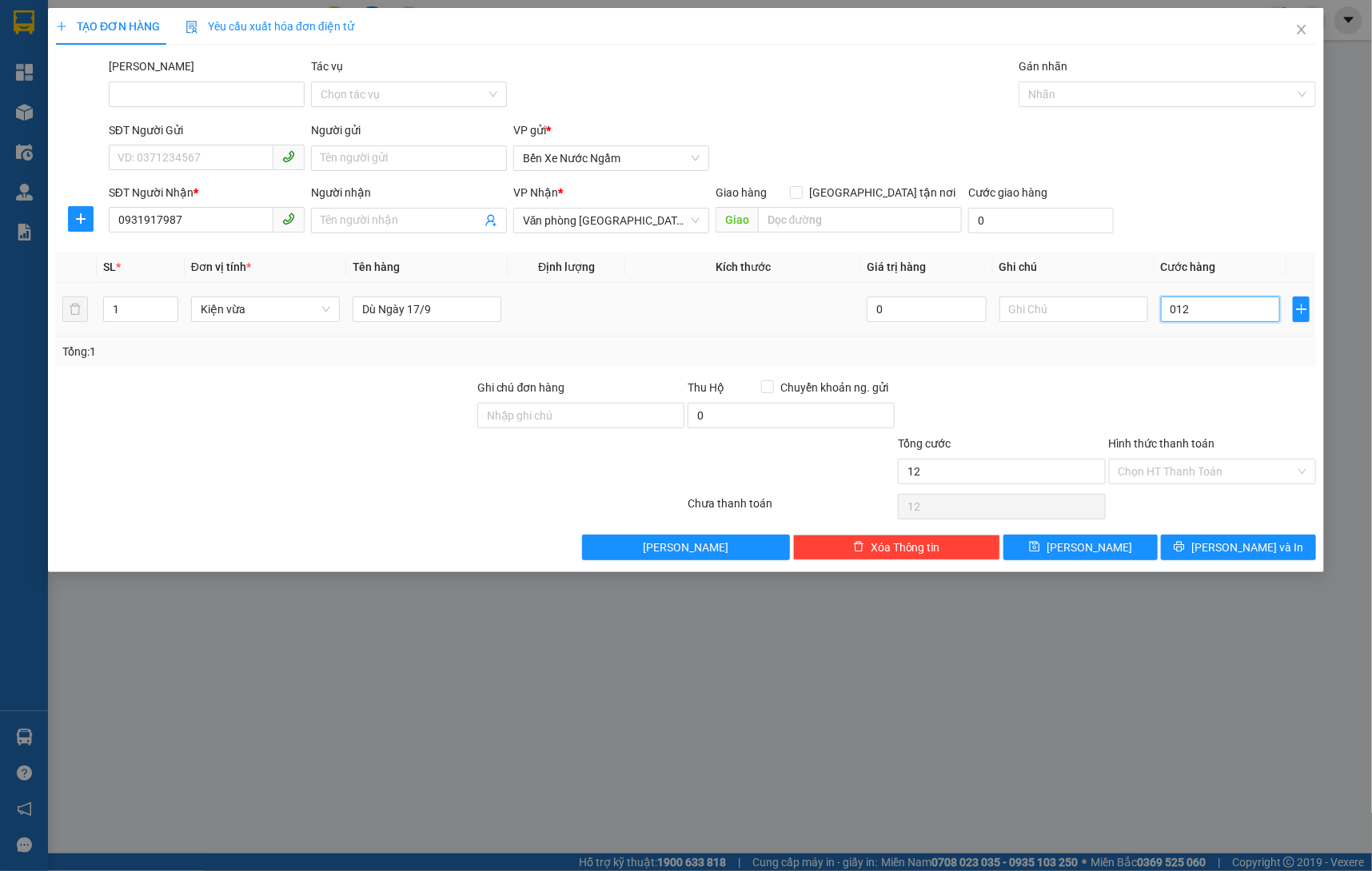
type input "121"
type input "01.210"
type input "1.210"
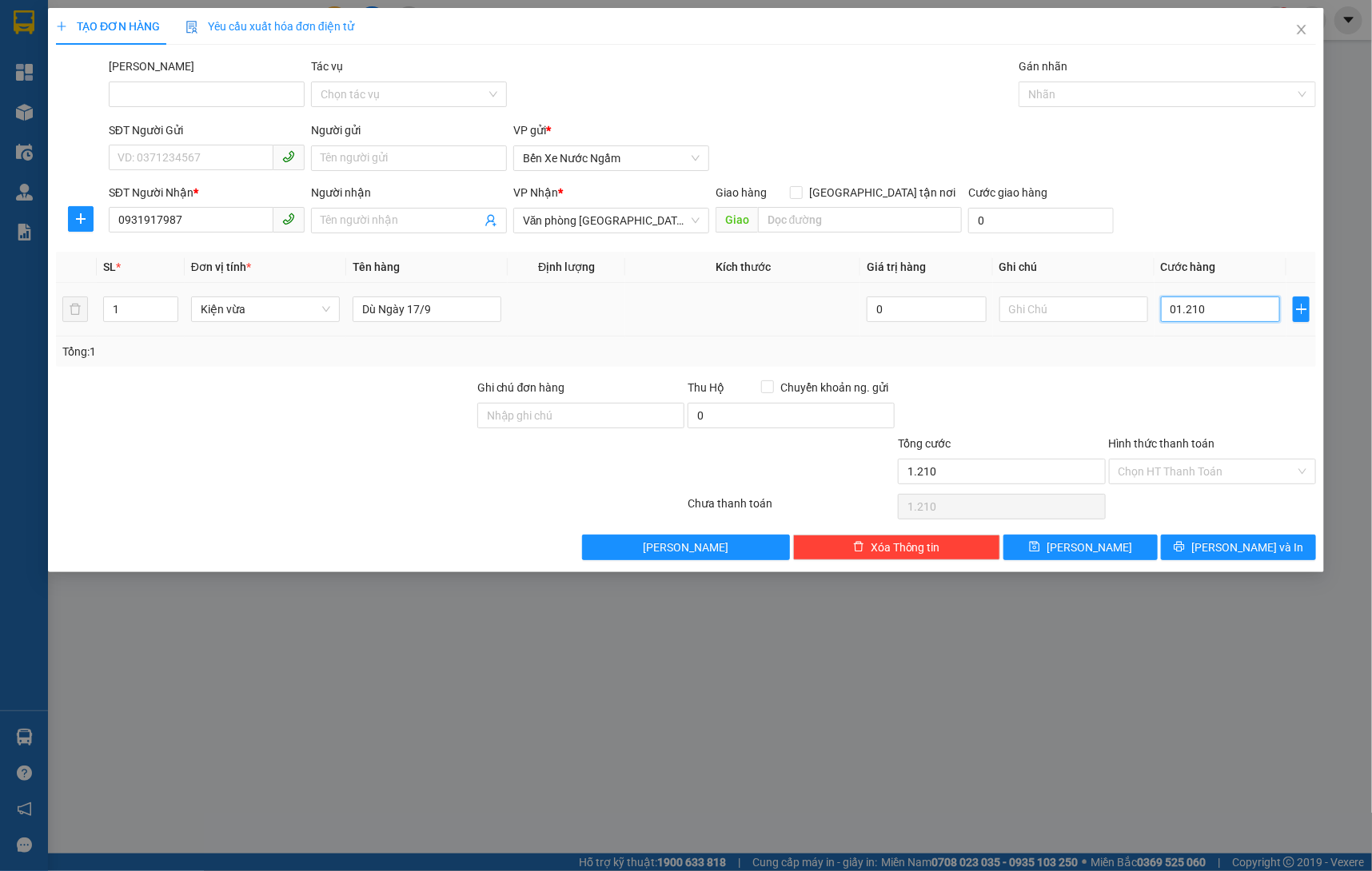
type input "012.100"
type input "12.100"
type input "0.121.000"
type input "121.000"
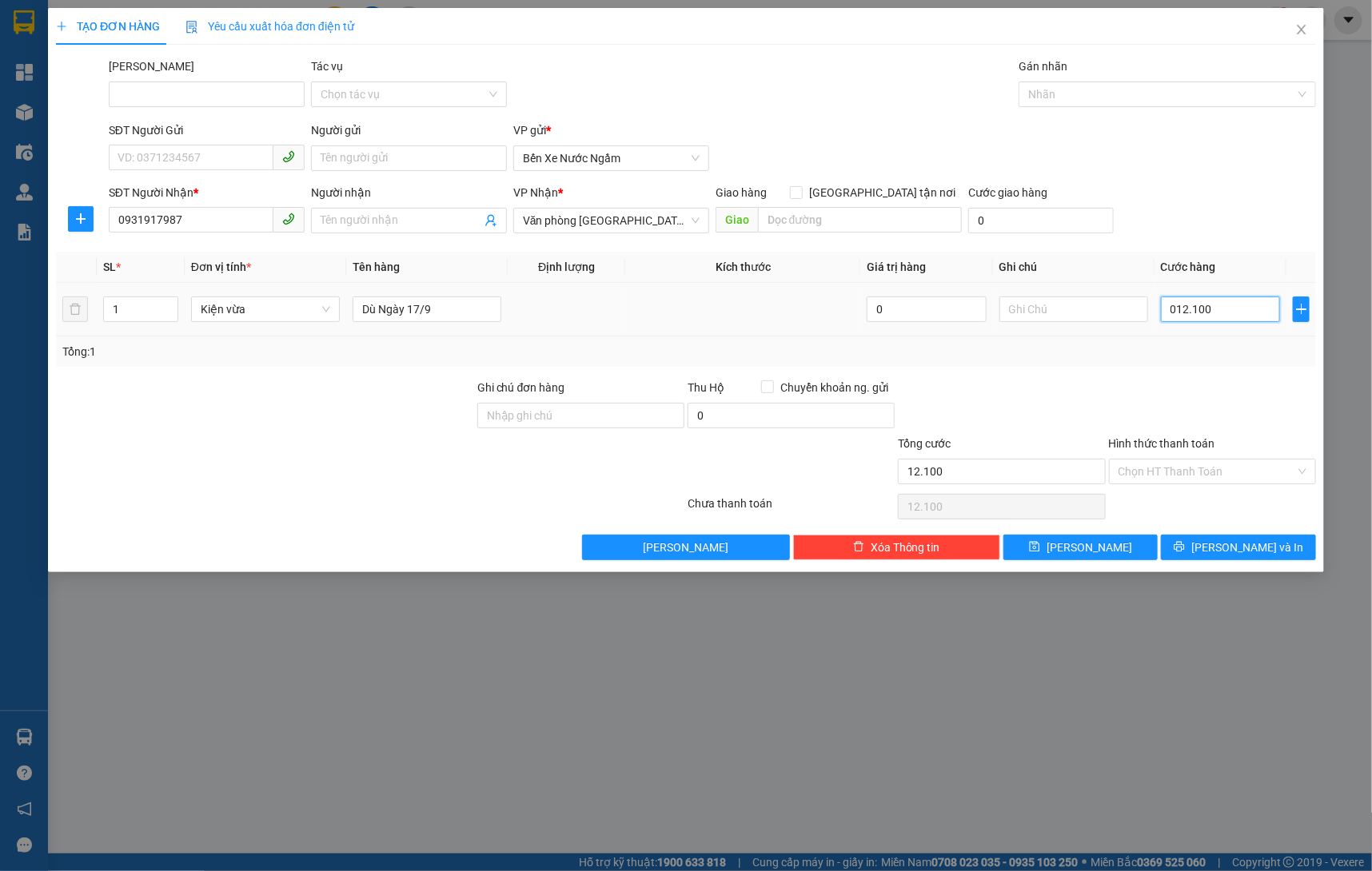
type input "121.000"
type input "01.210.000"
type input "1.210.000"
click at [1137, 82] on div "Nhãn" at bounding box center [1167, 95] width 297 height 26
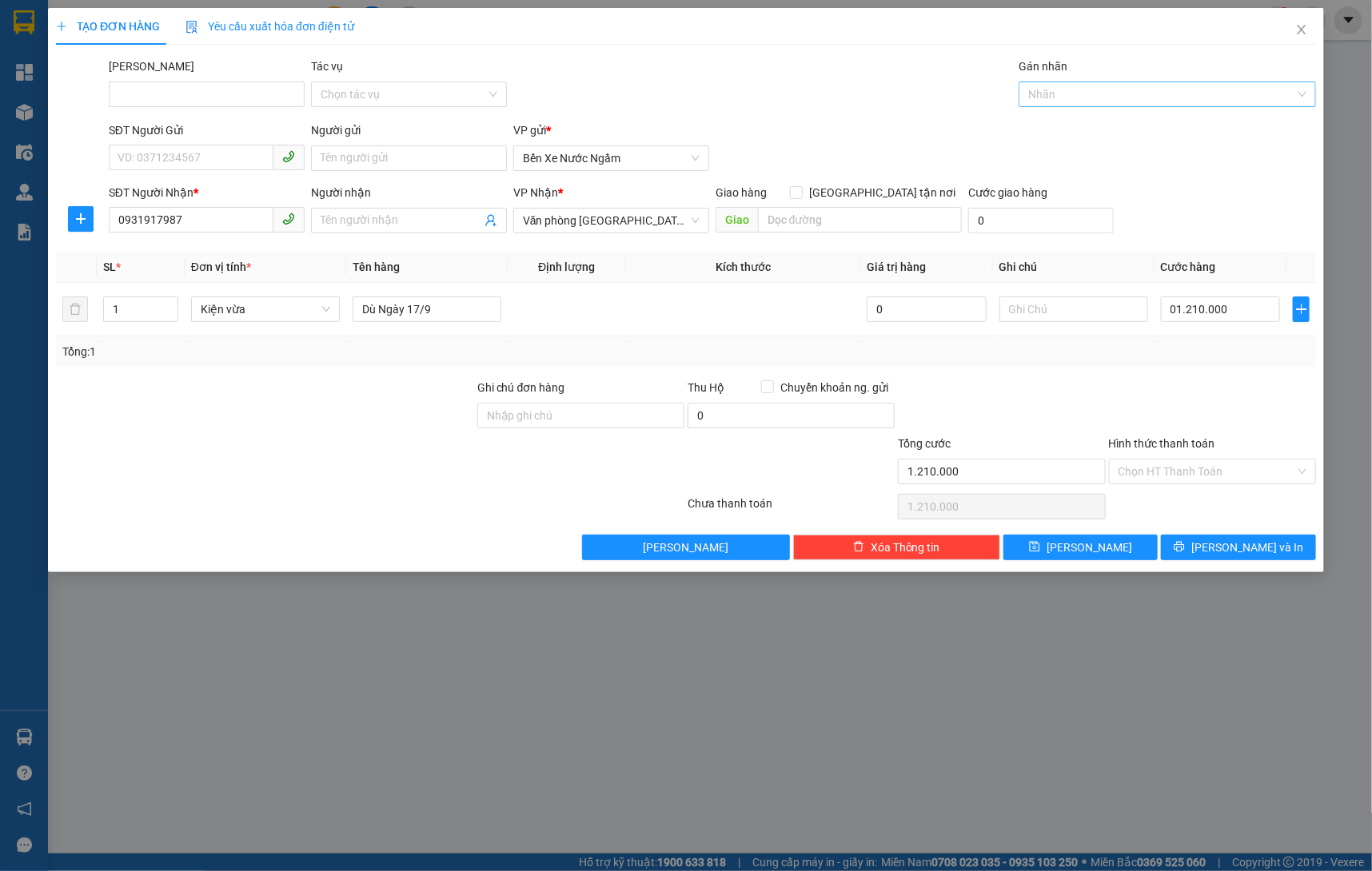
type input "1.210.000"
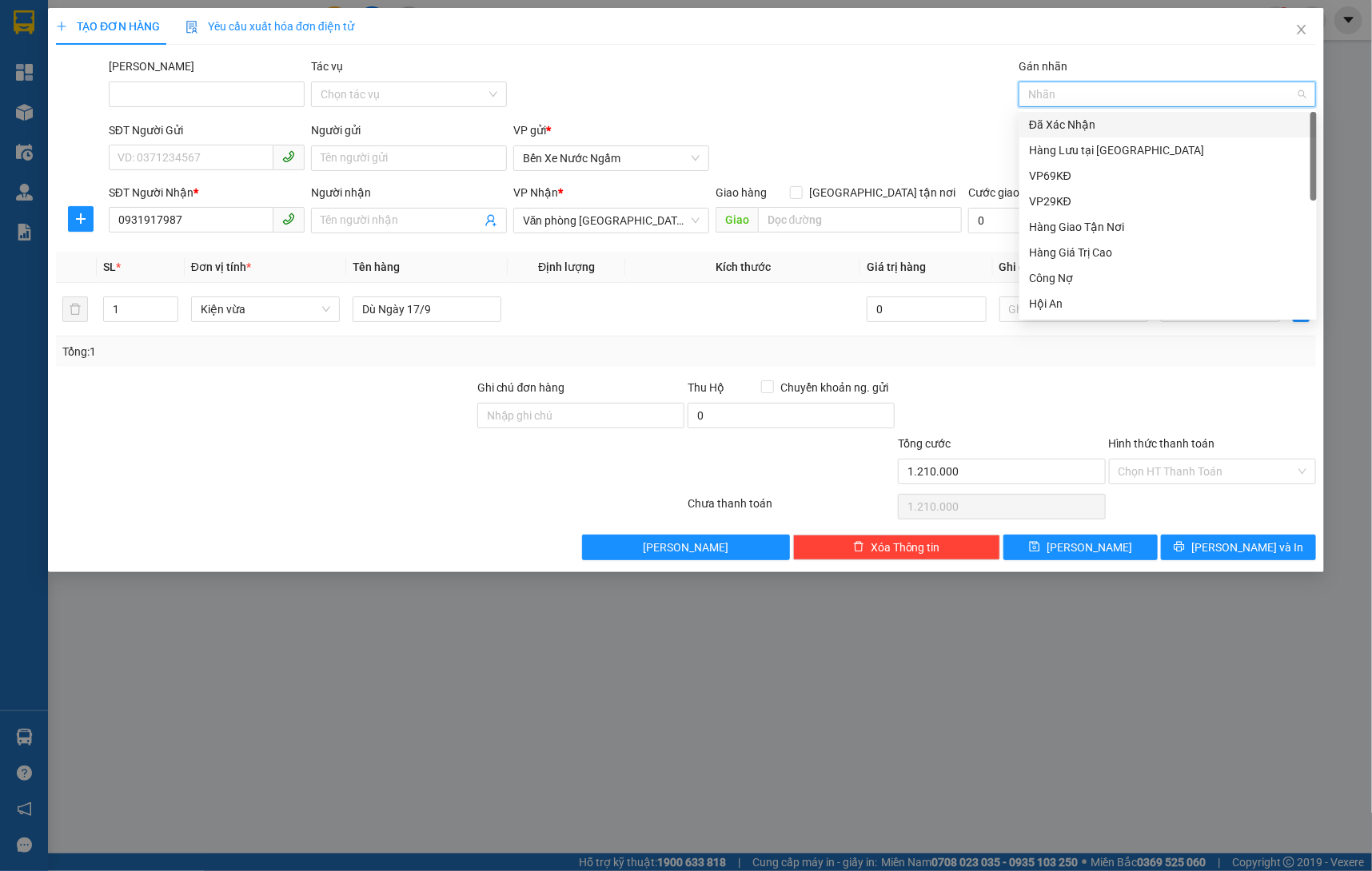
click at [1097, 143] on div "Hàng Lưu tại [GEOGRAPHIC_DATA]" at bounding box center [1169, 151] width 279 height 18
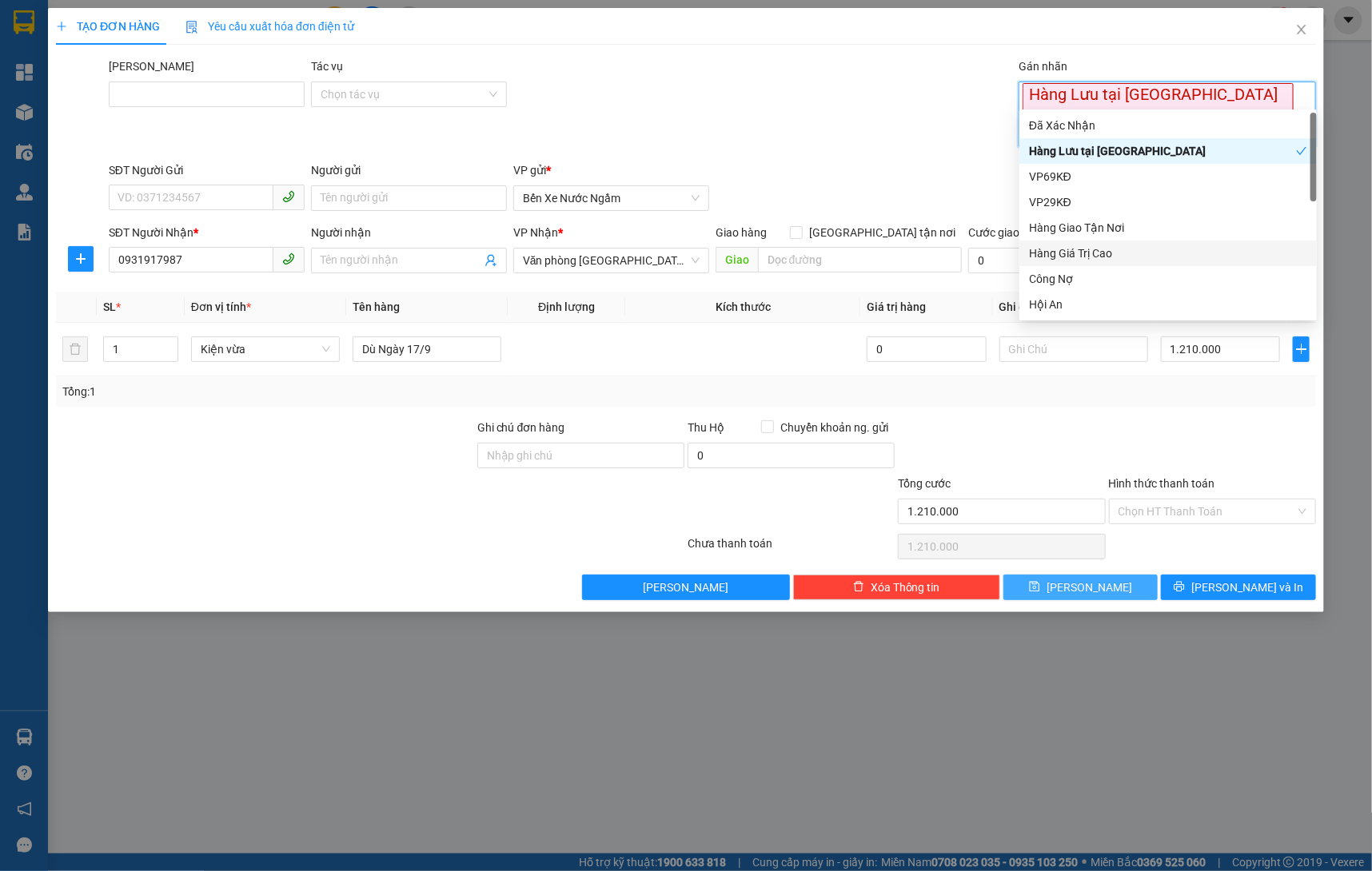
click at [1111, 575] on button "Lưu" at bounding box center [1080, 588] width 155 height 26
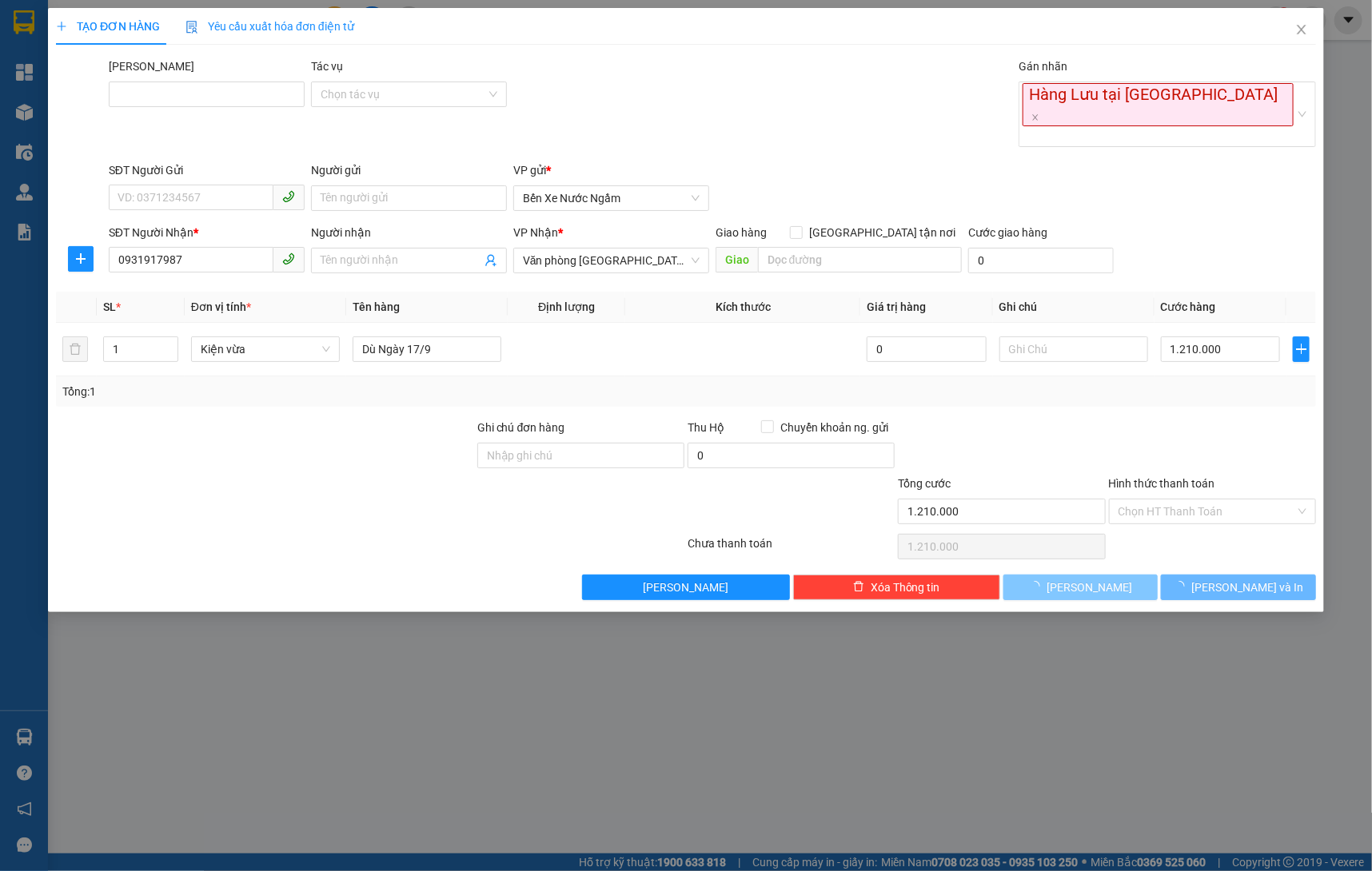
type input "0"
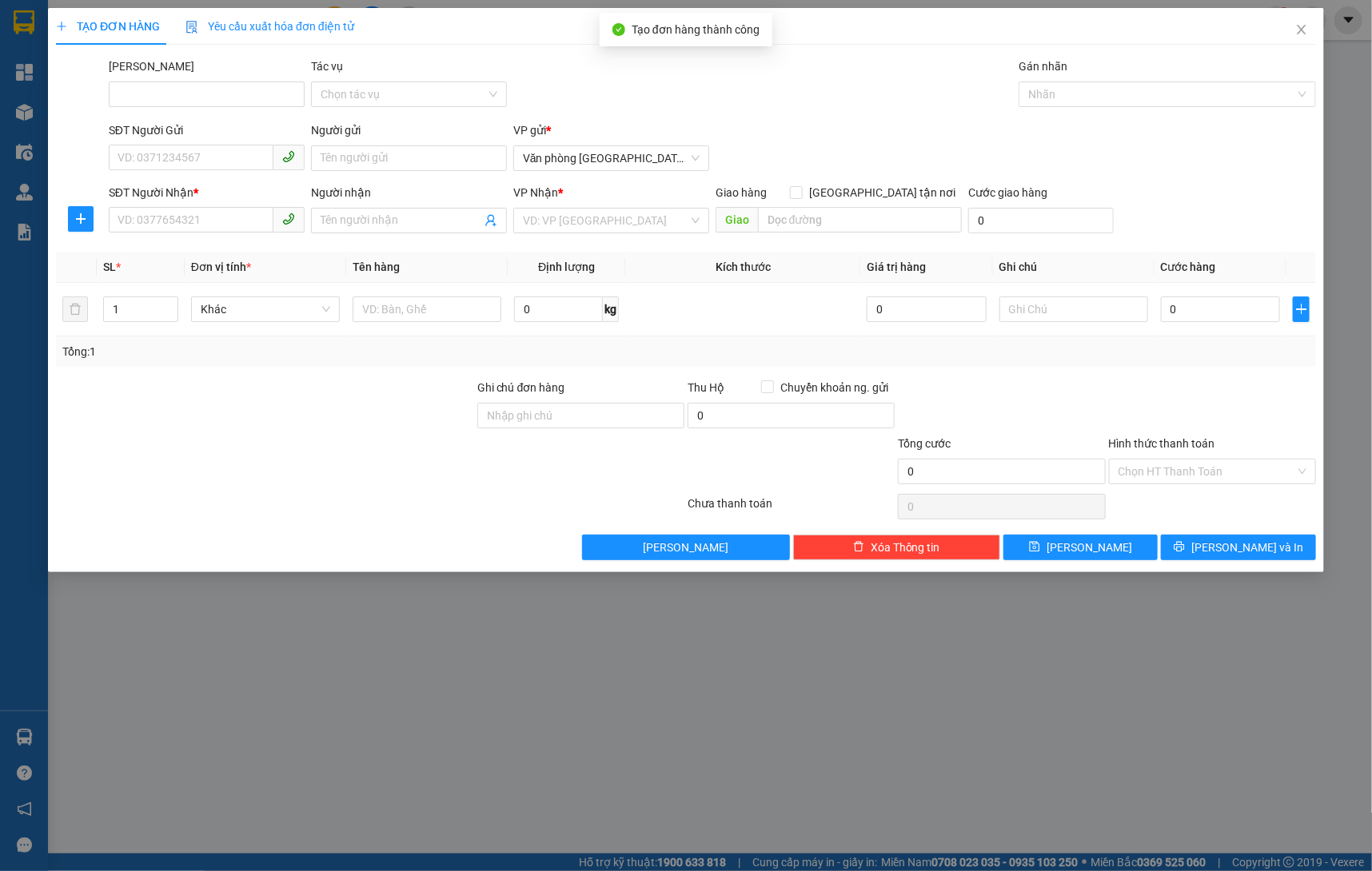
click at [1302, 26] on icon "close" at bounding box center [1302, 30] width 13 height 13
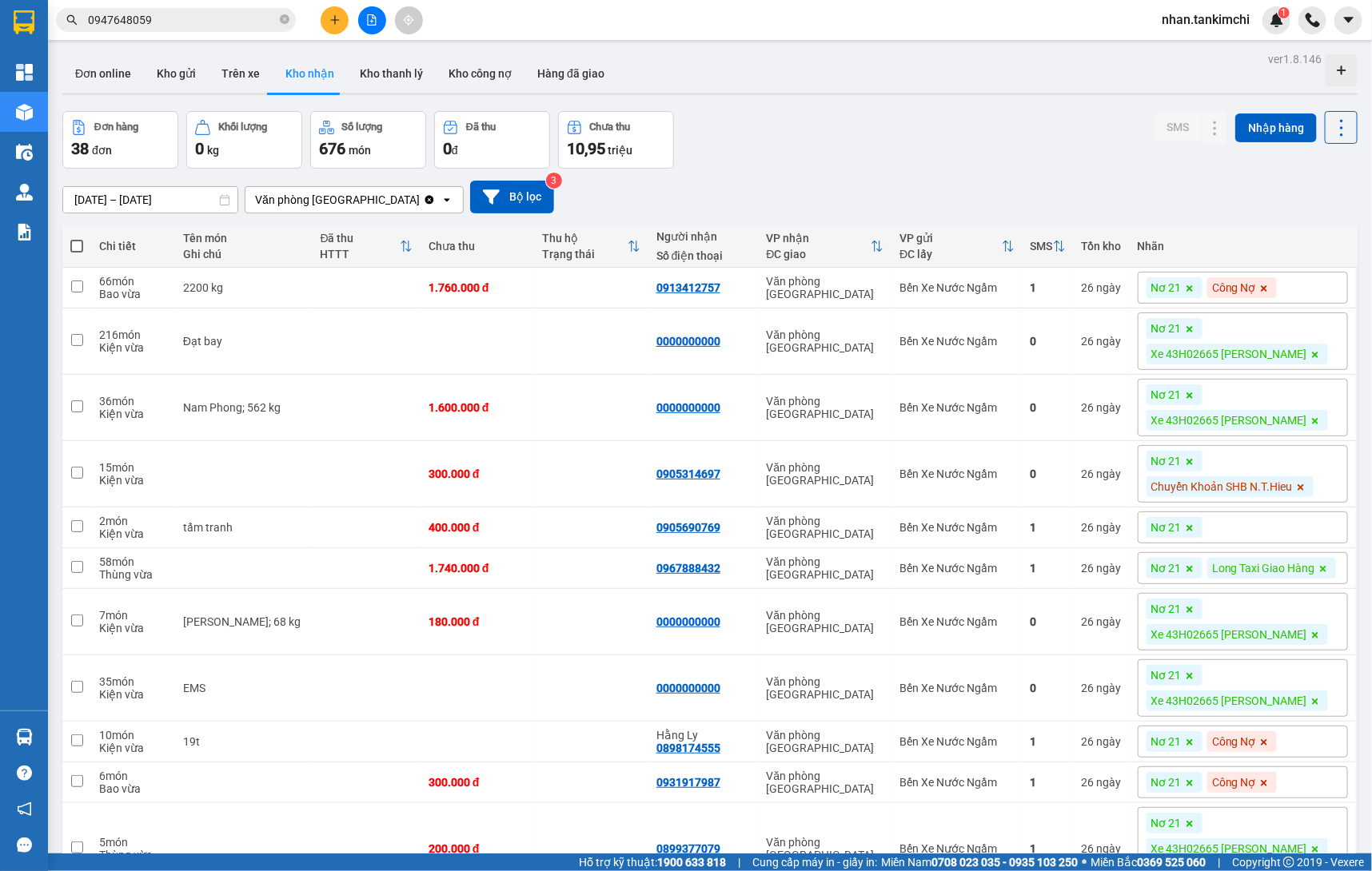
click at [211, 24] on input "0947648059" at bounding box center [182, 20] width 189 height 18
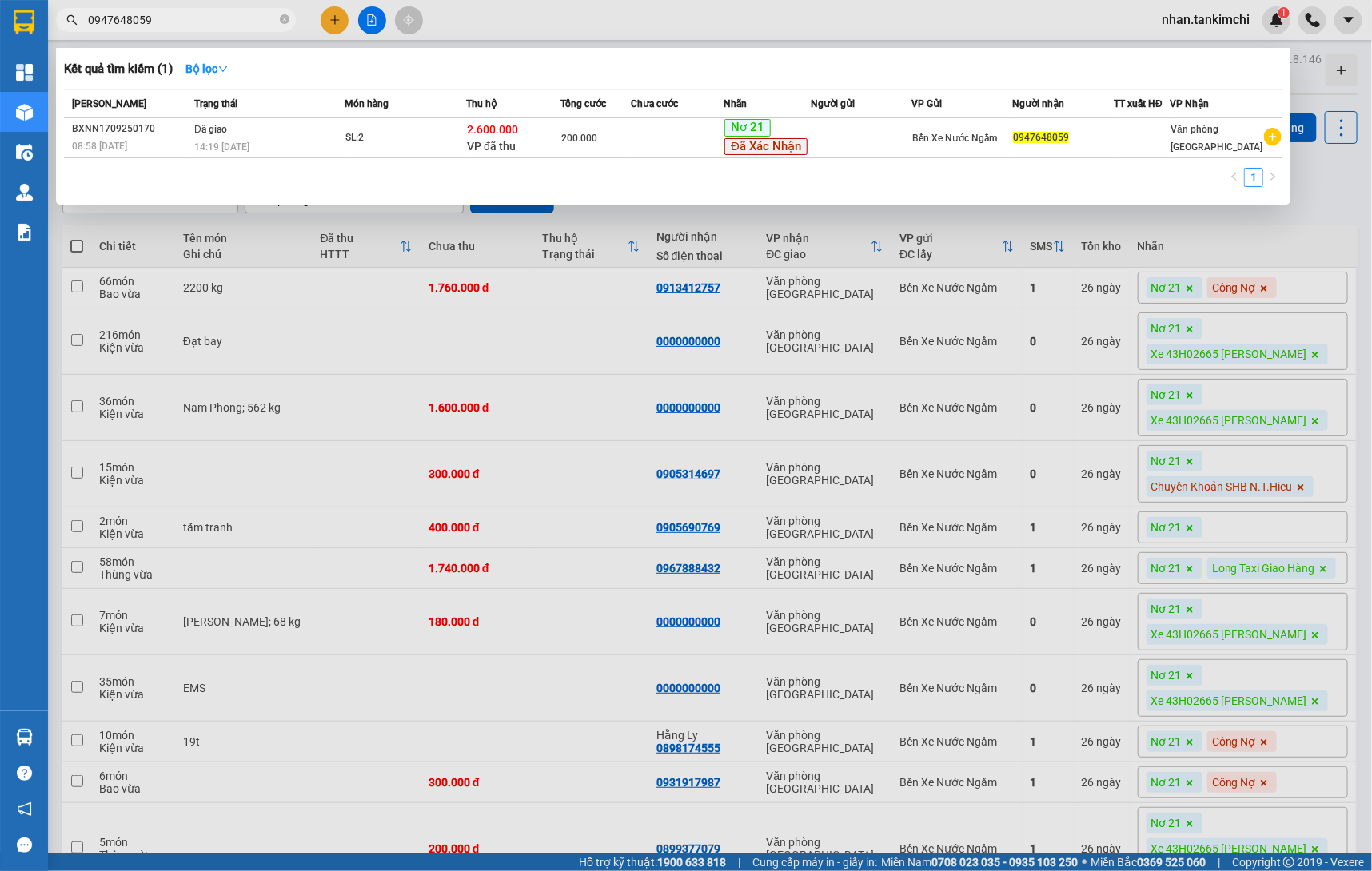
click at [211, 24] on input "0947648059" at bounding box center [182, 20] width 189 height 18
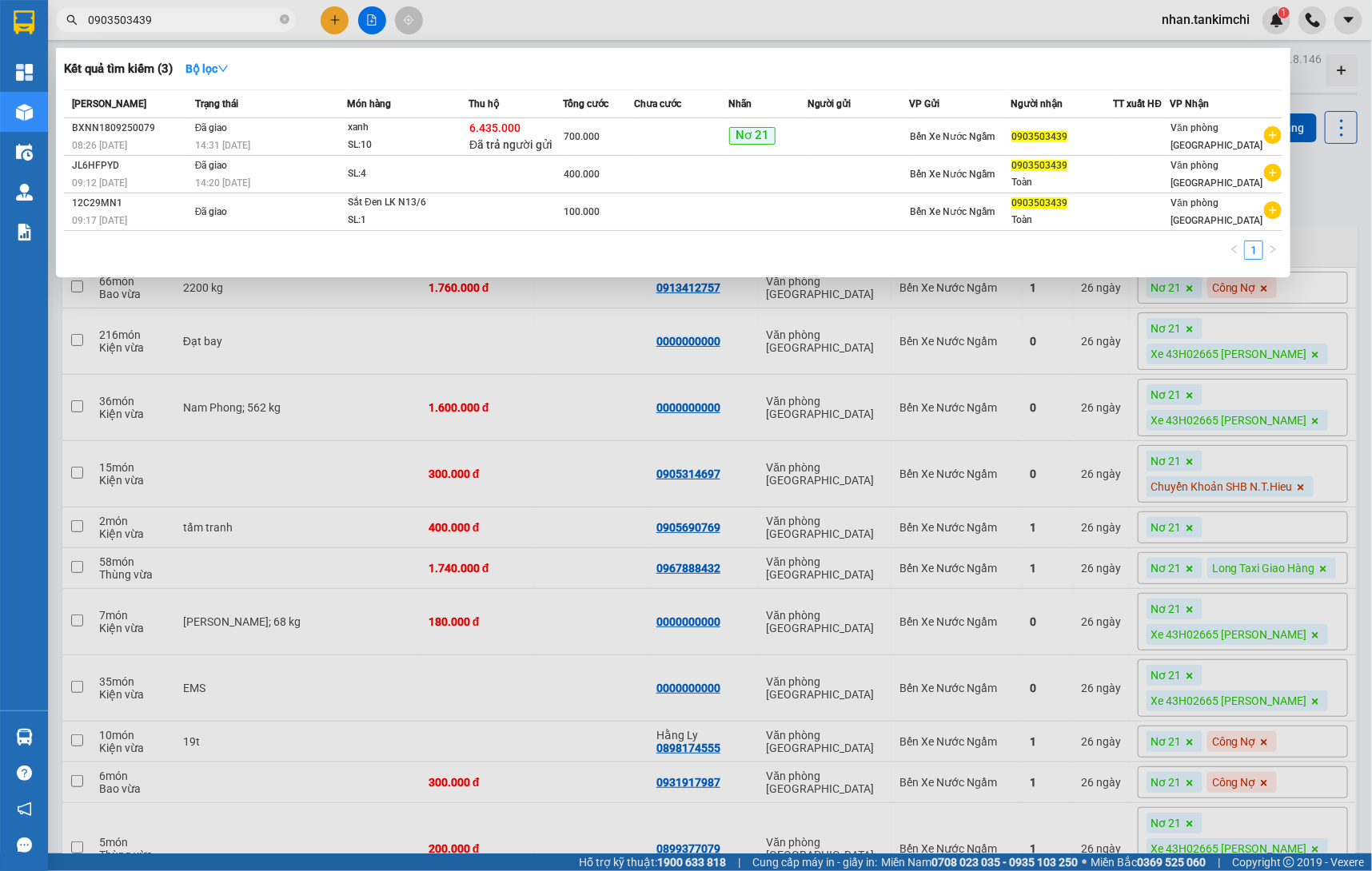
type input "0903503439"
click at [303, 433] on div at bounding box center [686, 436] width 1372 height 871
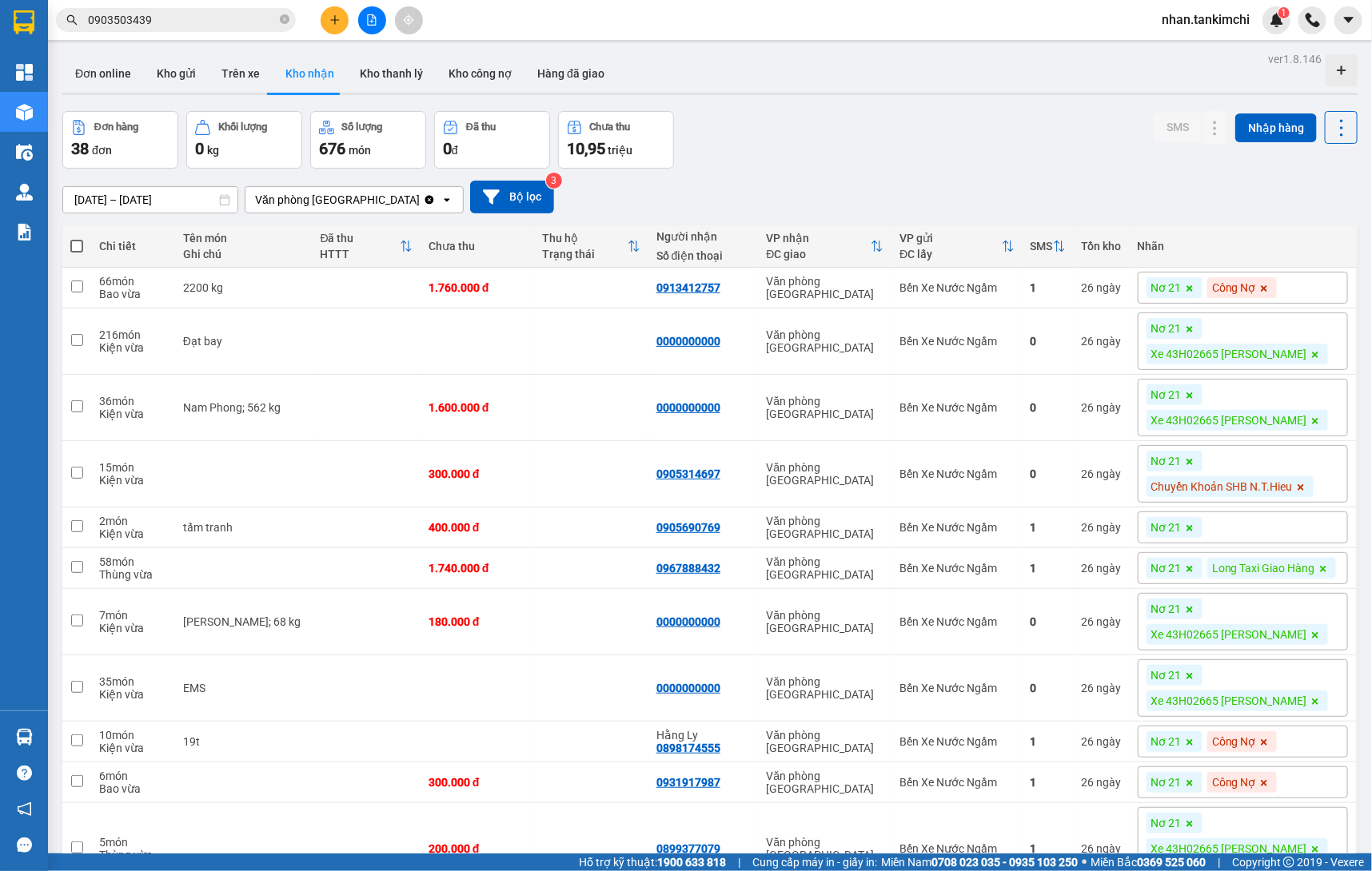
click at [367, 26] on button at bounding box center [372, 20] width 28 height 28
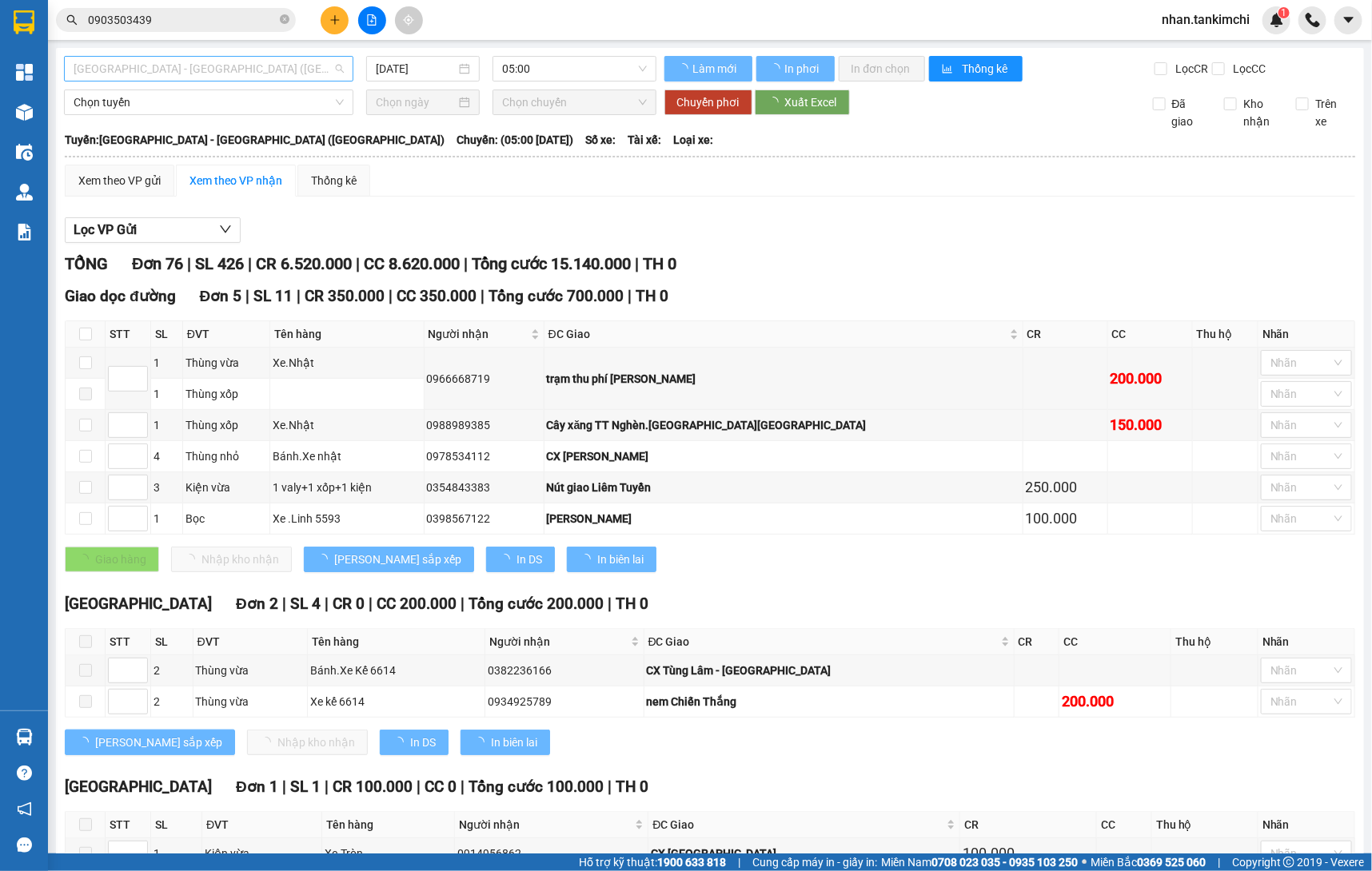
click at [198, 63] on span "Đà Nẵng - Hà Nội (Hàng)" at bounding box center [209, 69] width 271 height 24
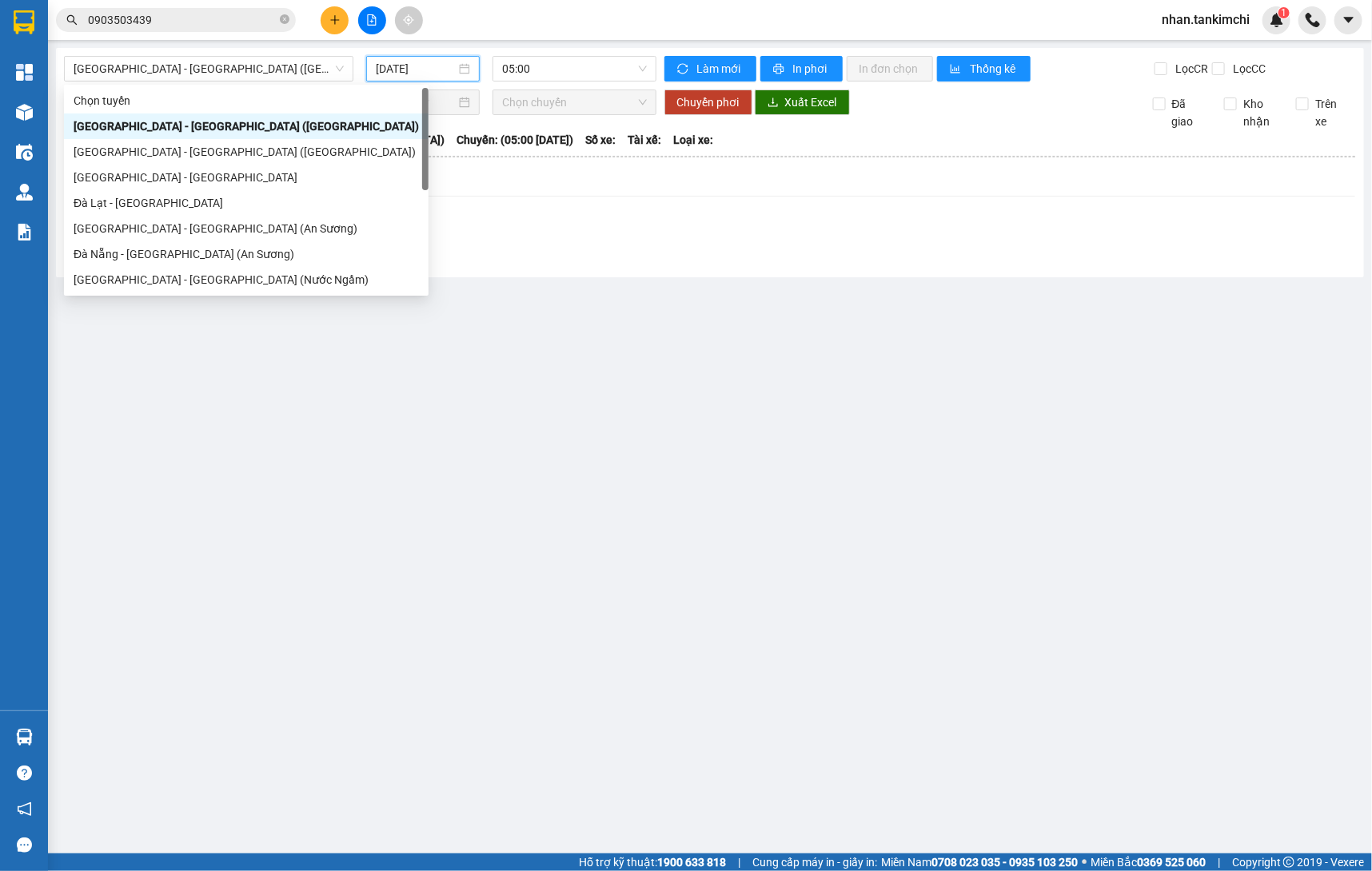
click at [441, 77] on input "13/10/2025" at bounding box center [415, 69] width 80 height 18
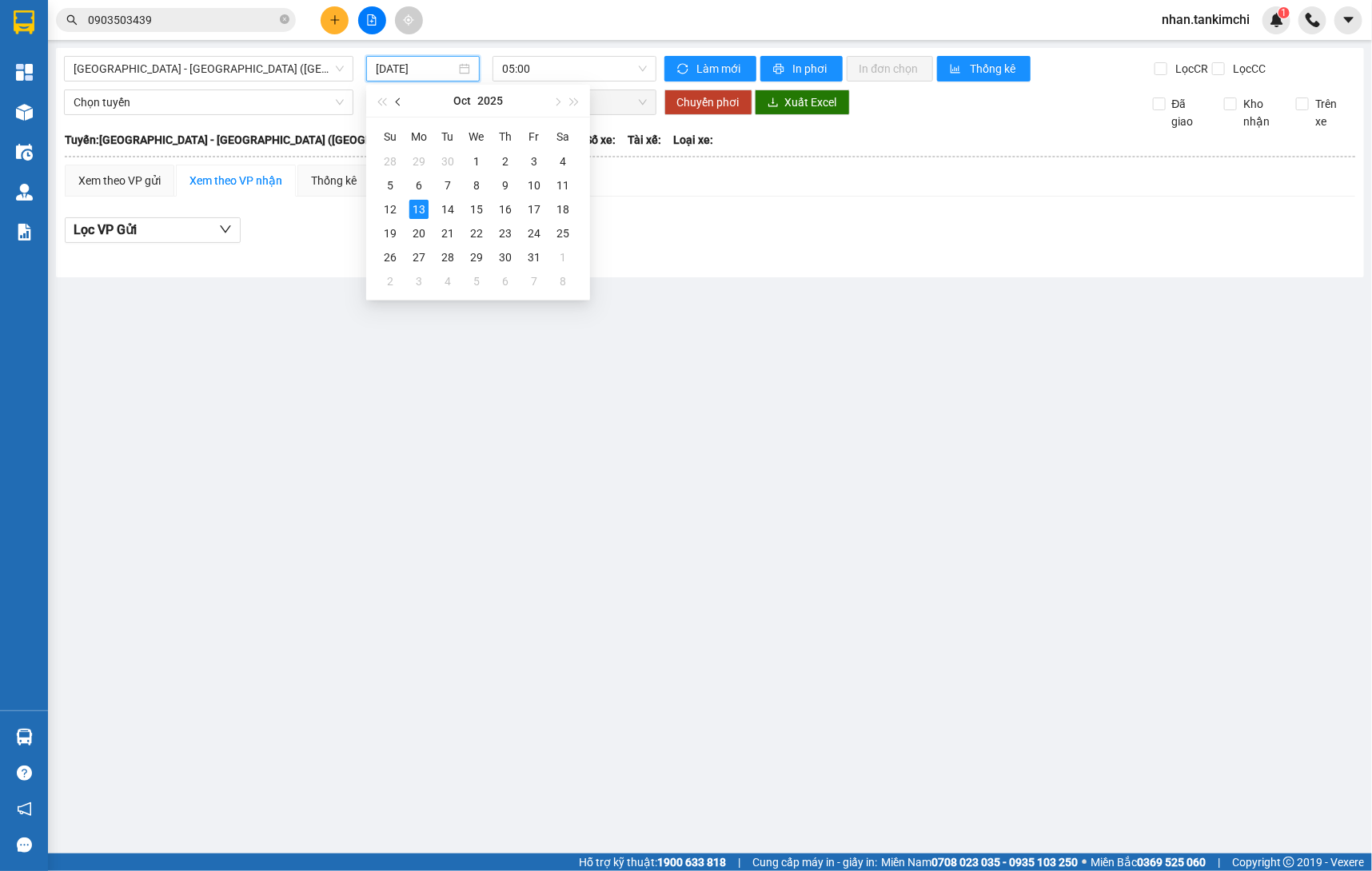
click at [398, 98] on span "button" at bounding box center [400, 102] width 8 height 8
click at [452, 209] on div "16" at bounding box center [448, 210] width 19 height 19
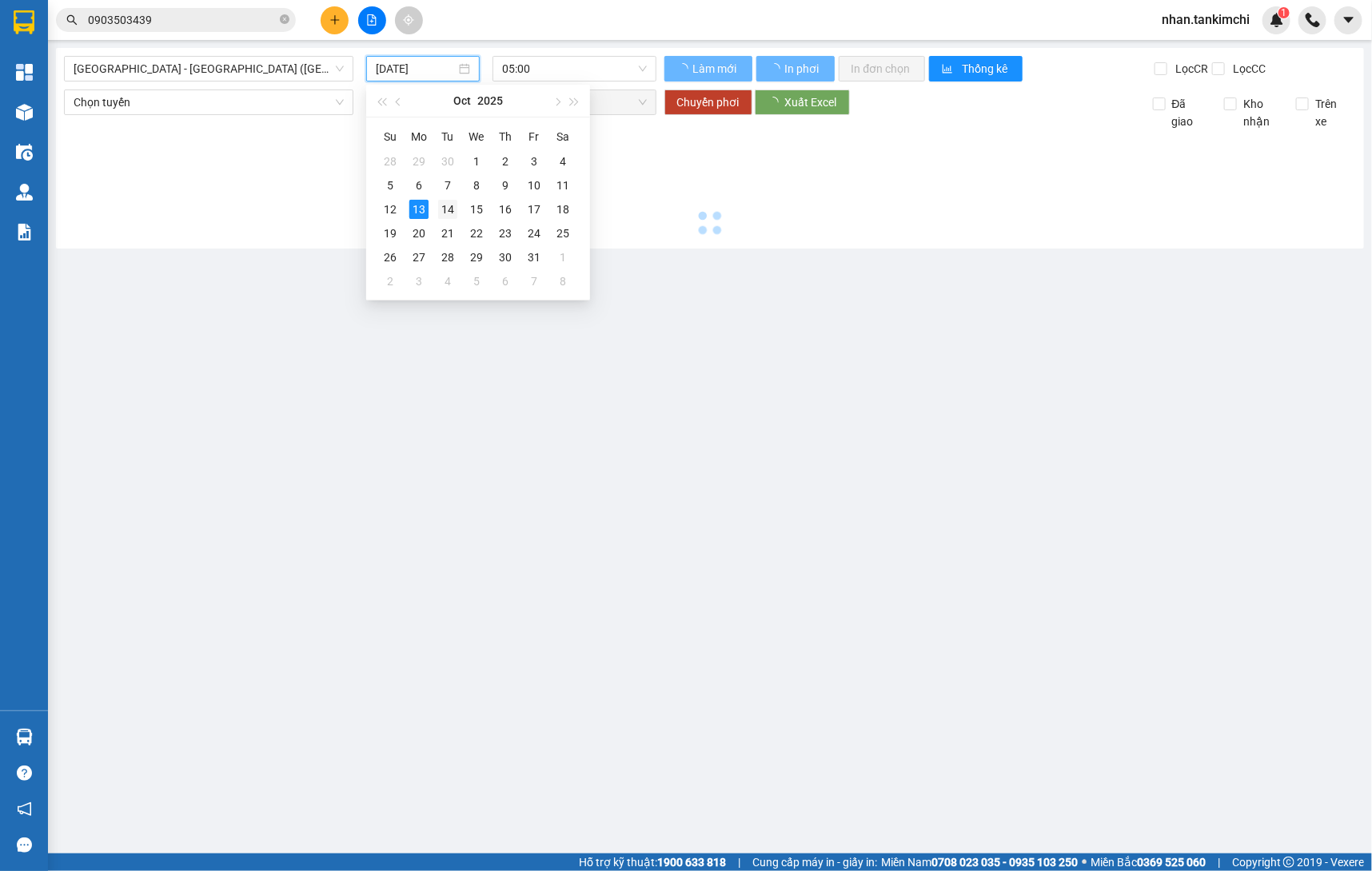
type input "16/09/2025"
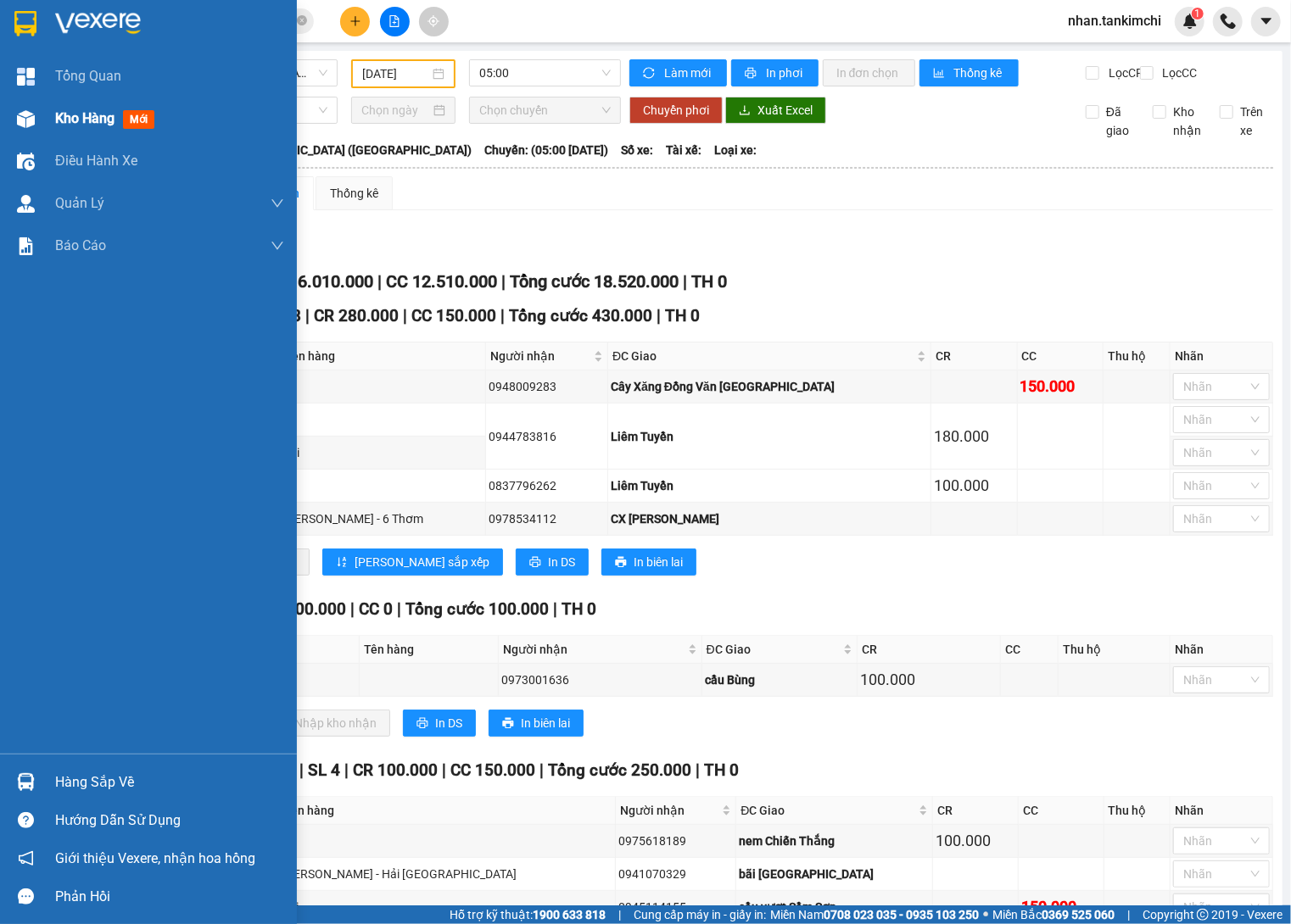
click at [48, 126] on div "Kho hàng mới" at bounding box center [149, 119] width 297 height 42
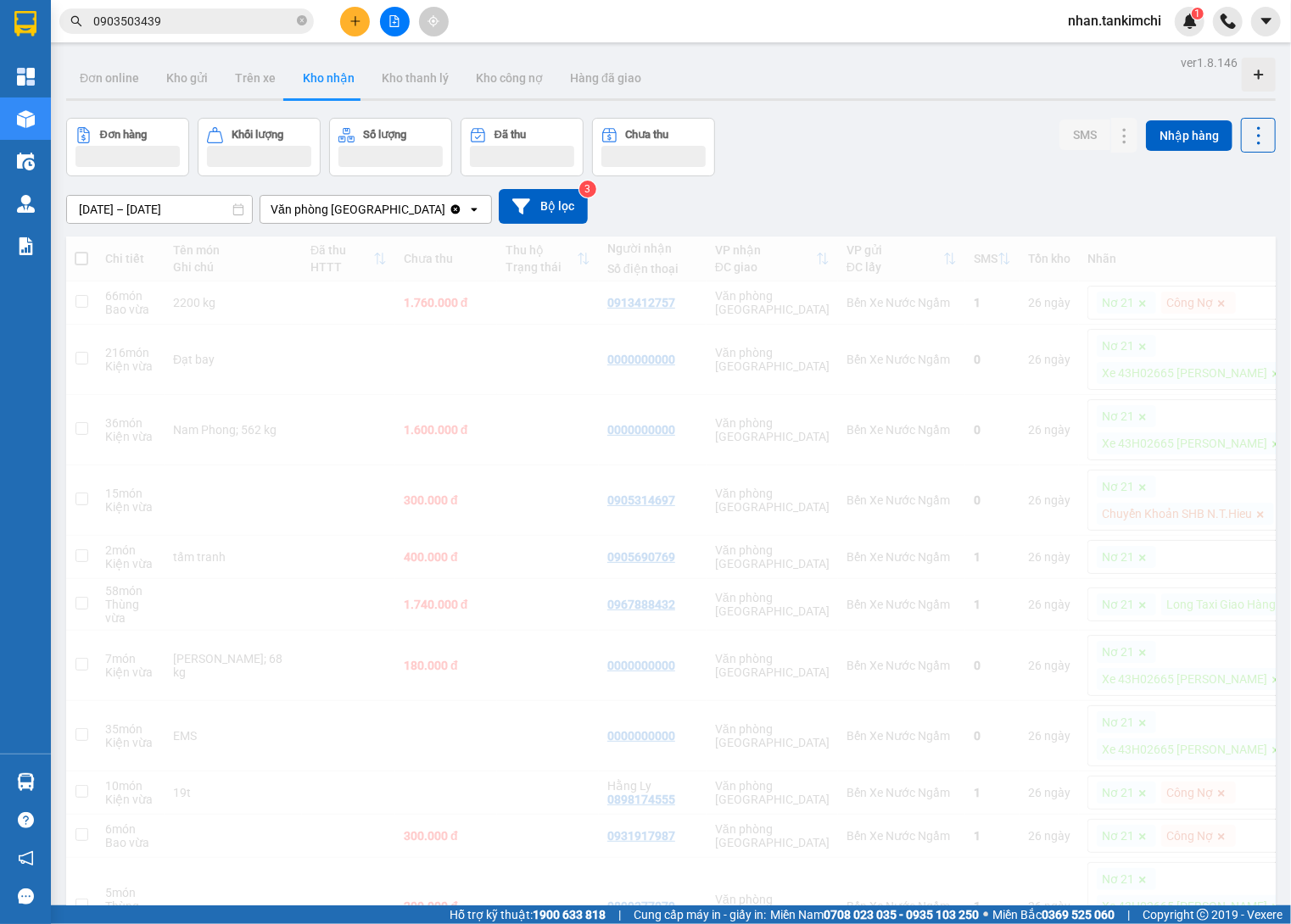
click at [182, 198] on input "17/09/2025 – 17/09/2025" at bounding box center [159, 210] width 185 height 27
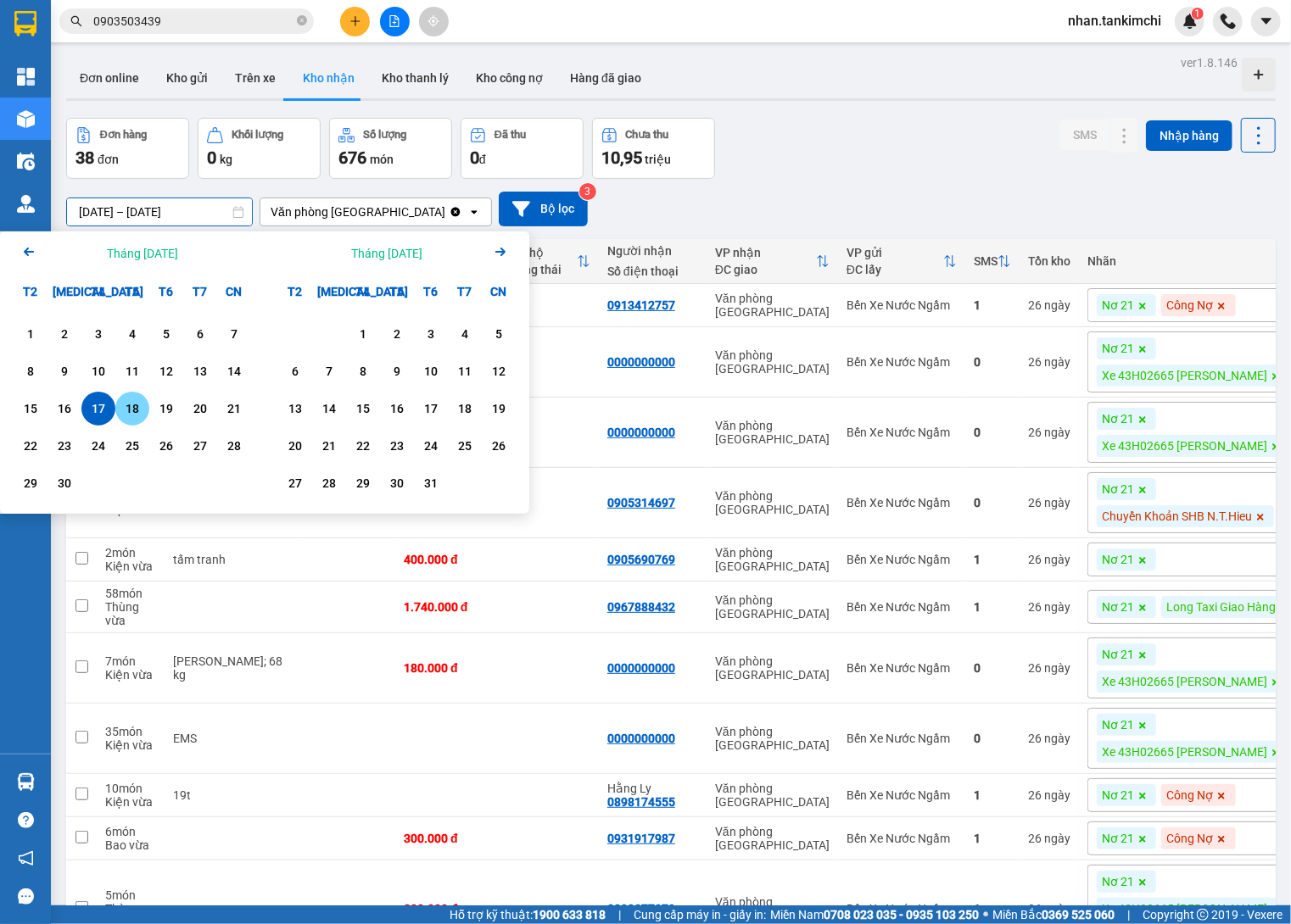
click at [132, 410] on div "18" at bounding box center [132, 409] width 24 height 21
type input "18/09/2025 – 18/09/2025"
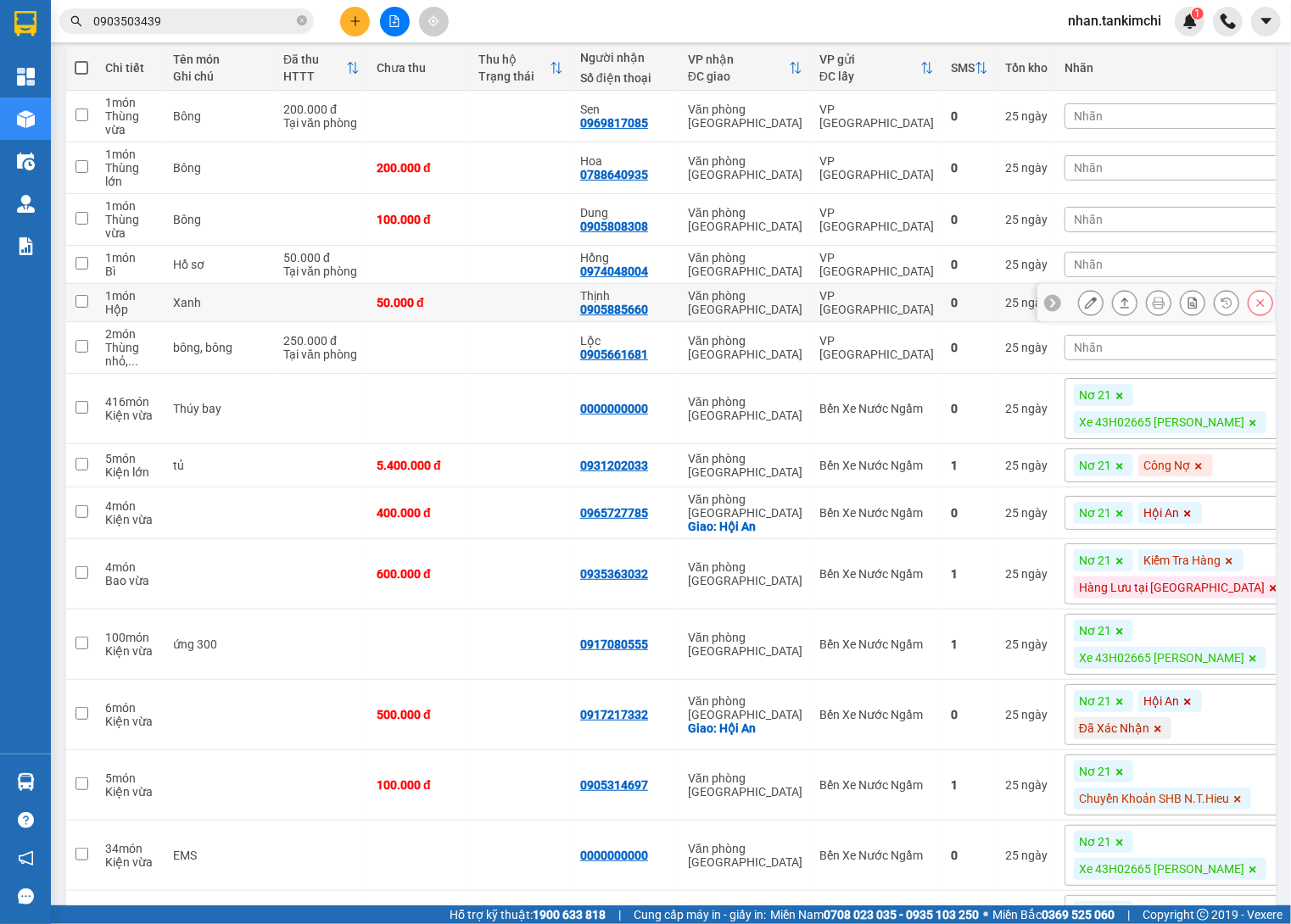
scroll to position [222, 0]
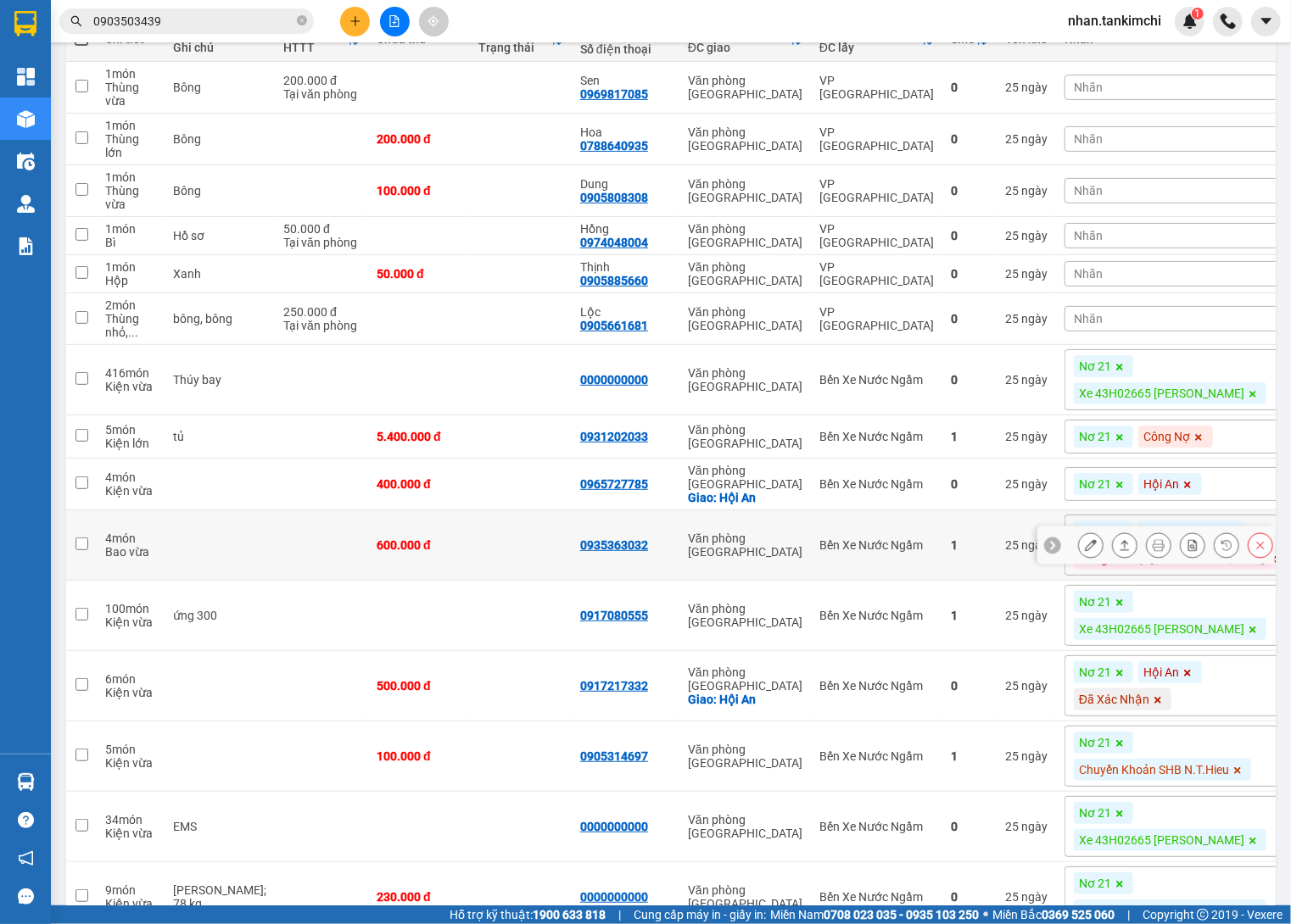
click at [1257, 539] on icon at bounding box center [1260, 545] width 12 height 12
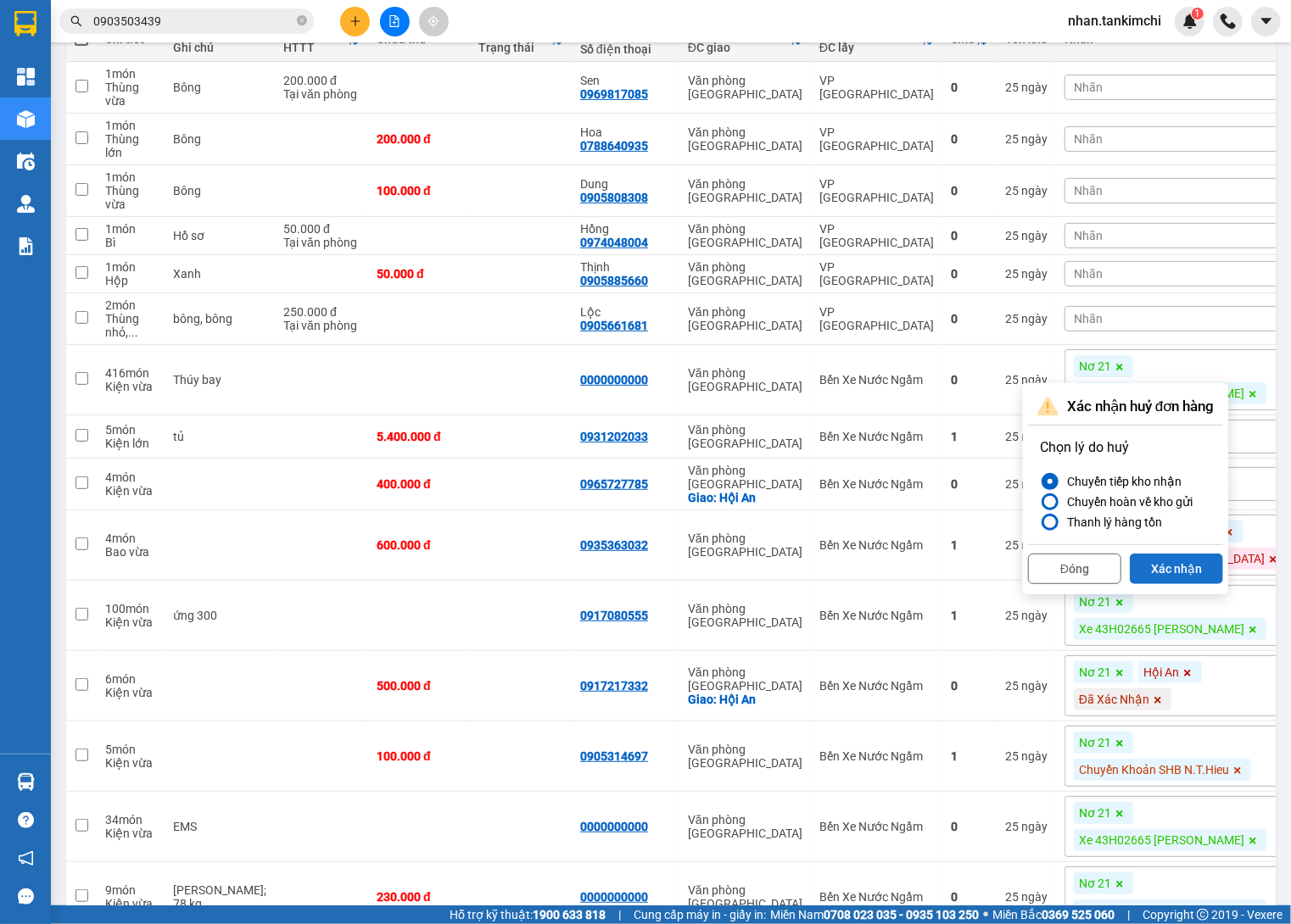
click at [1190, 566] on button "Xác nhận" at bounding box center [1176, 569] width 94 height 31
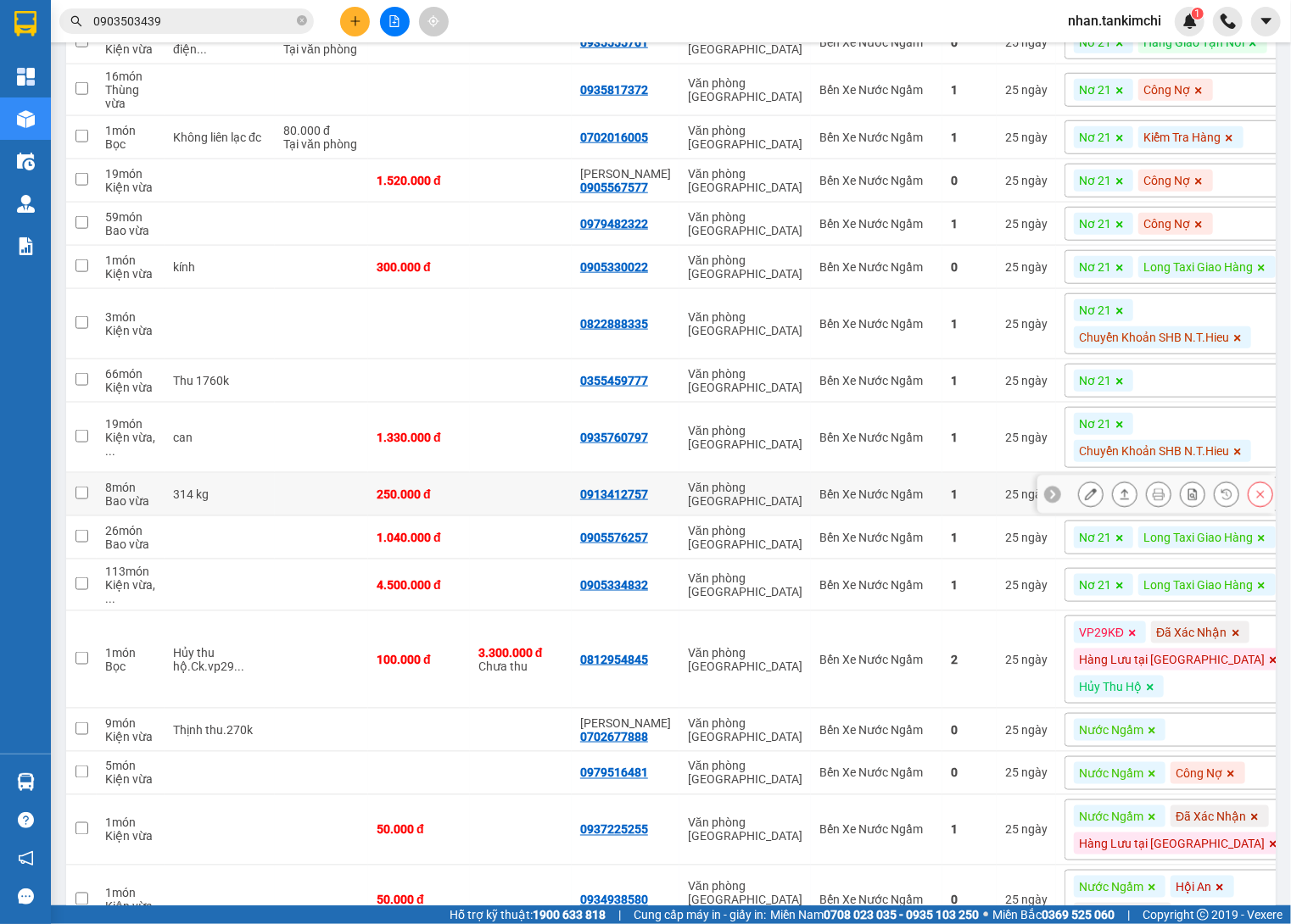
scroll to position [1095, 0]
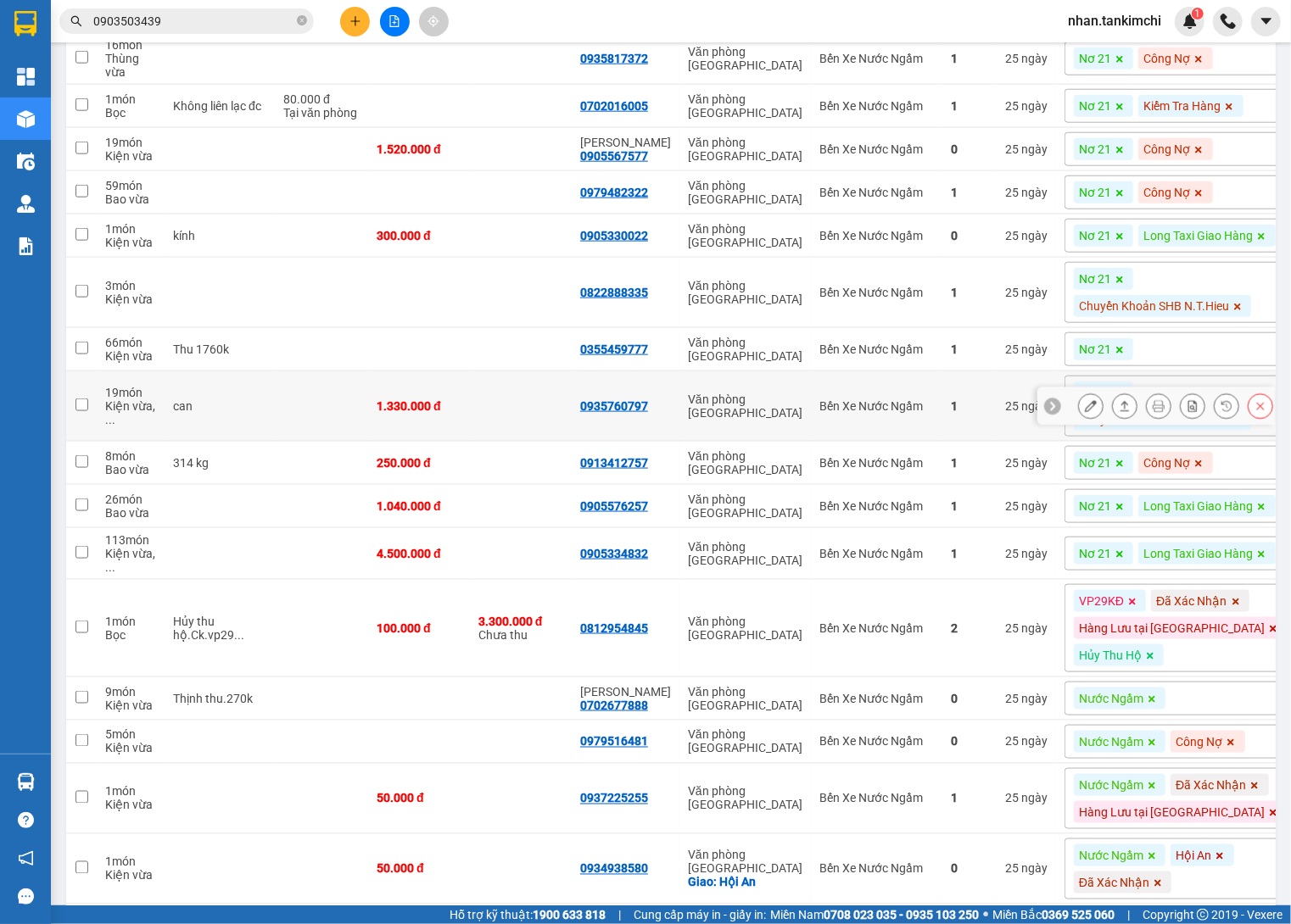
click at [942, 371] on td "1" at bounding box center [969, 406] width 54 height 70
checkbox input "true"
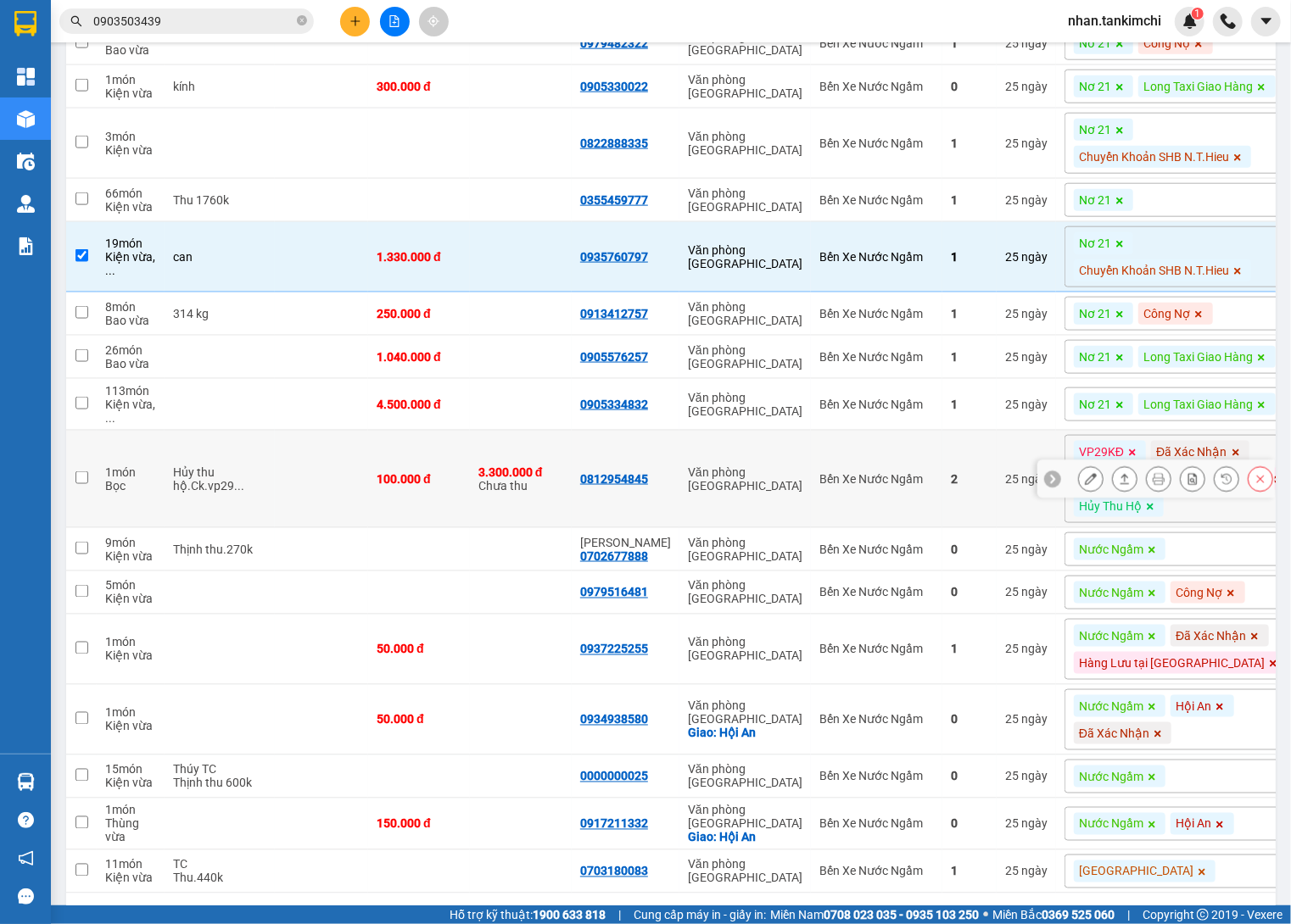
scroll to position [1252, 0]
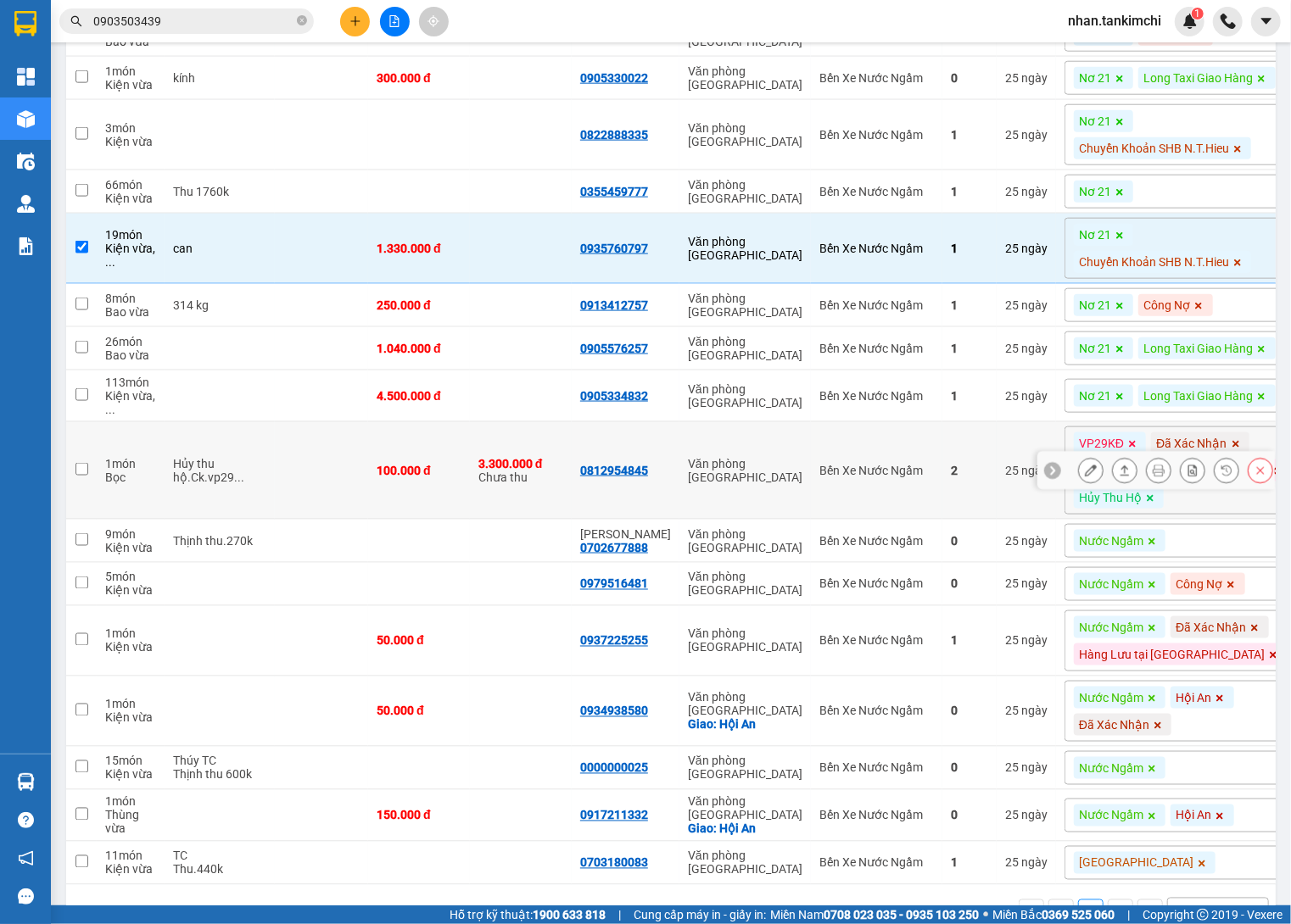
click at [1257, 477] on icon at bounding box center [1260, 471] width 12 height 12
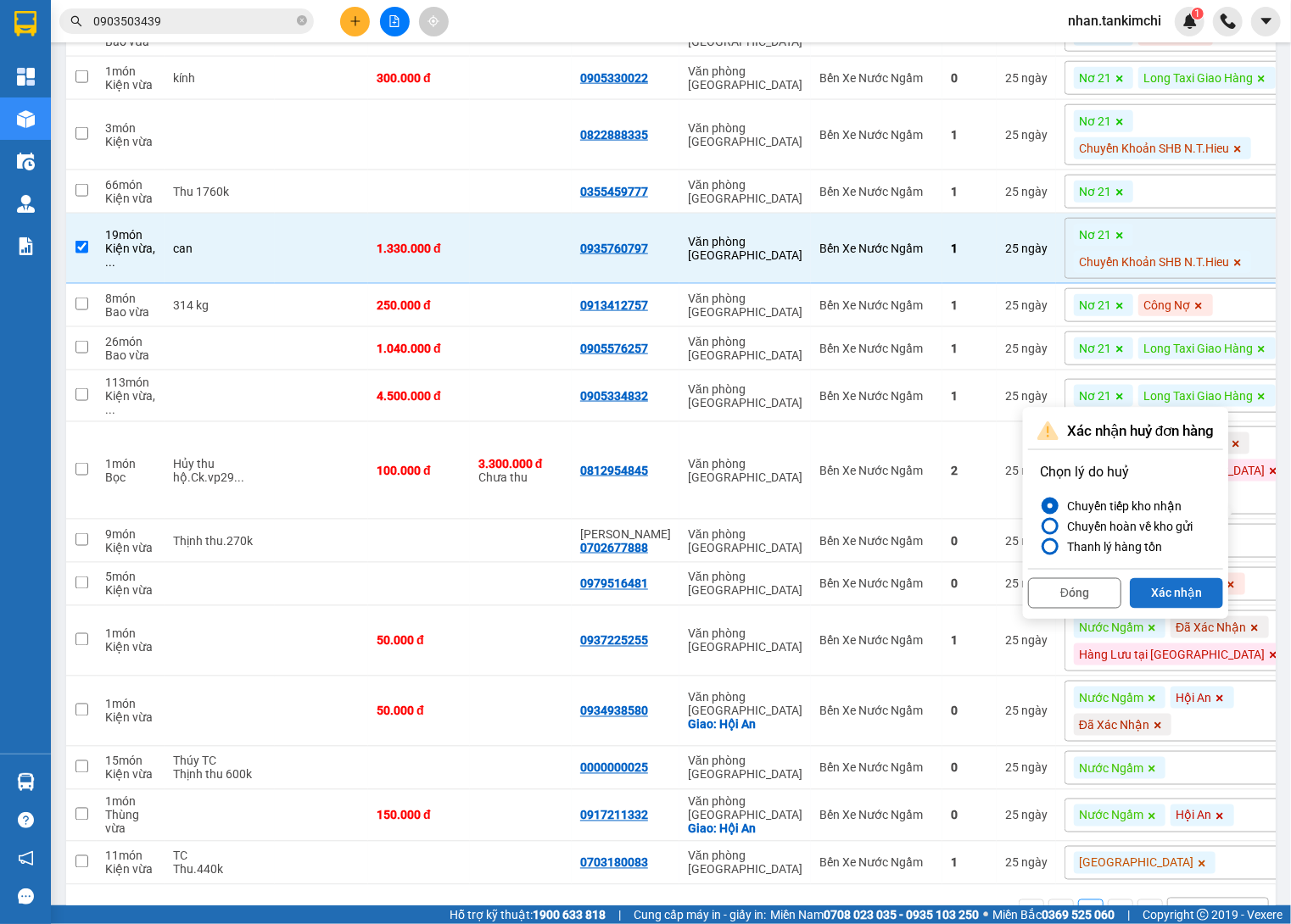
click at [1188, 601] on button "Xác nhận" at bounding box center [1176, 593] width 94 height 31
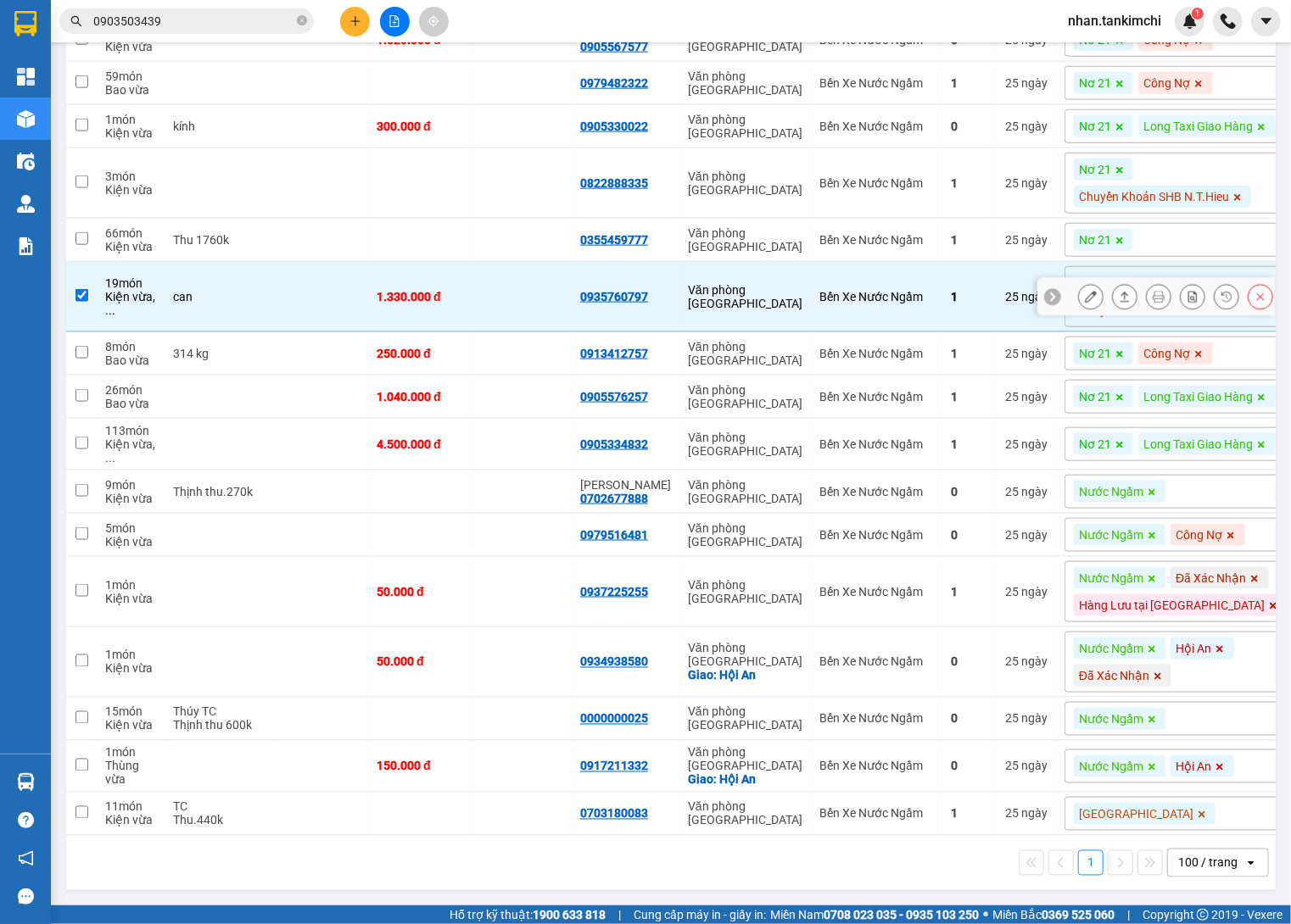
scroll to position [0, 0]
click at [849, 437] on div "Bến Xe Nước Ngầm" at bounding box center [876, 444] width 114 height 14
checkbox input "true"
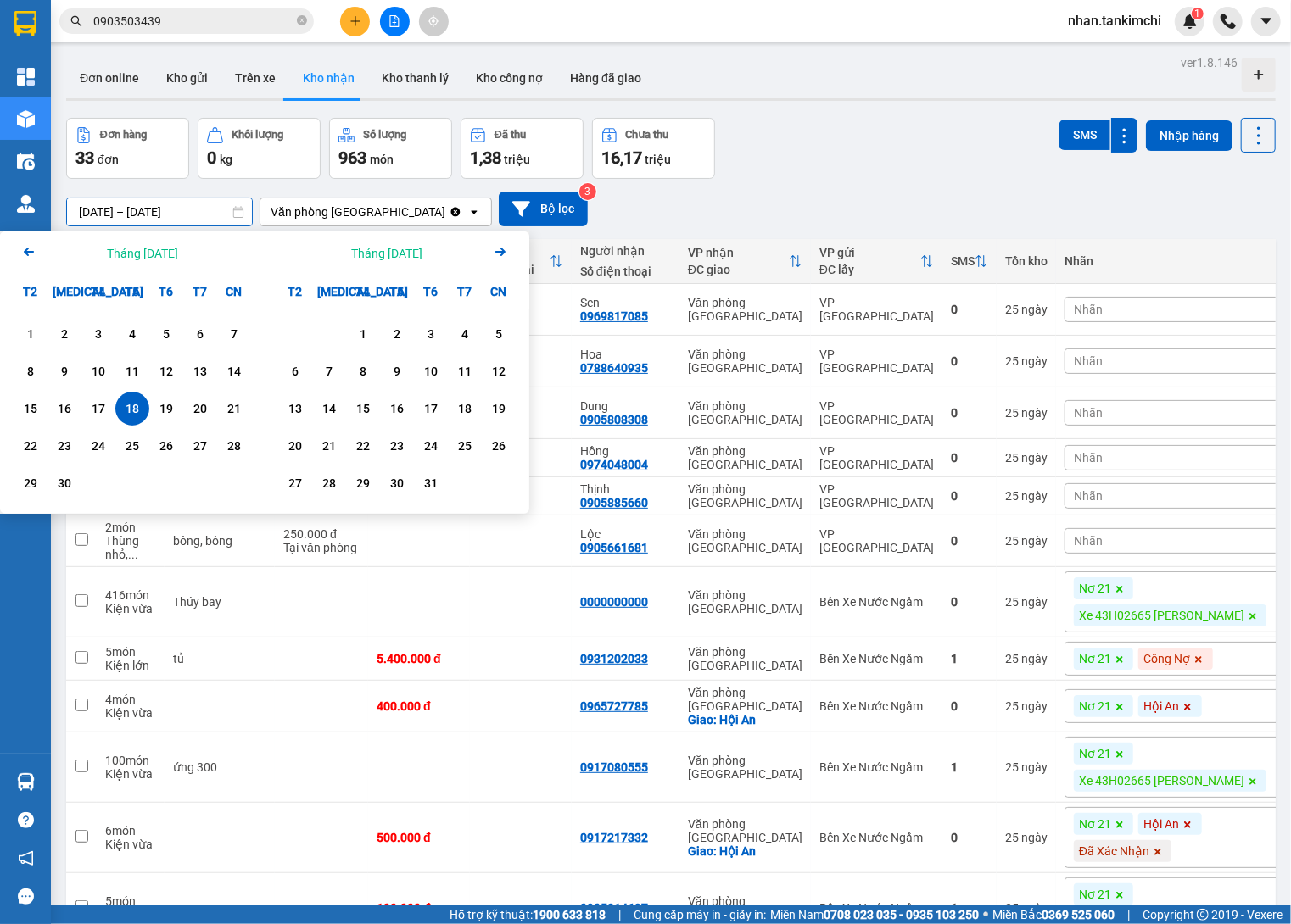
click at [165, 203] on input "18/09/2025 – 18/09/2025" at bounding box center [159, 212] width 185 height 27
click at [167, 410] on div "19" at bounding box center [167, 409] width 24 height 21
type input "19/09/2025 – 19/09/2025"
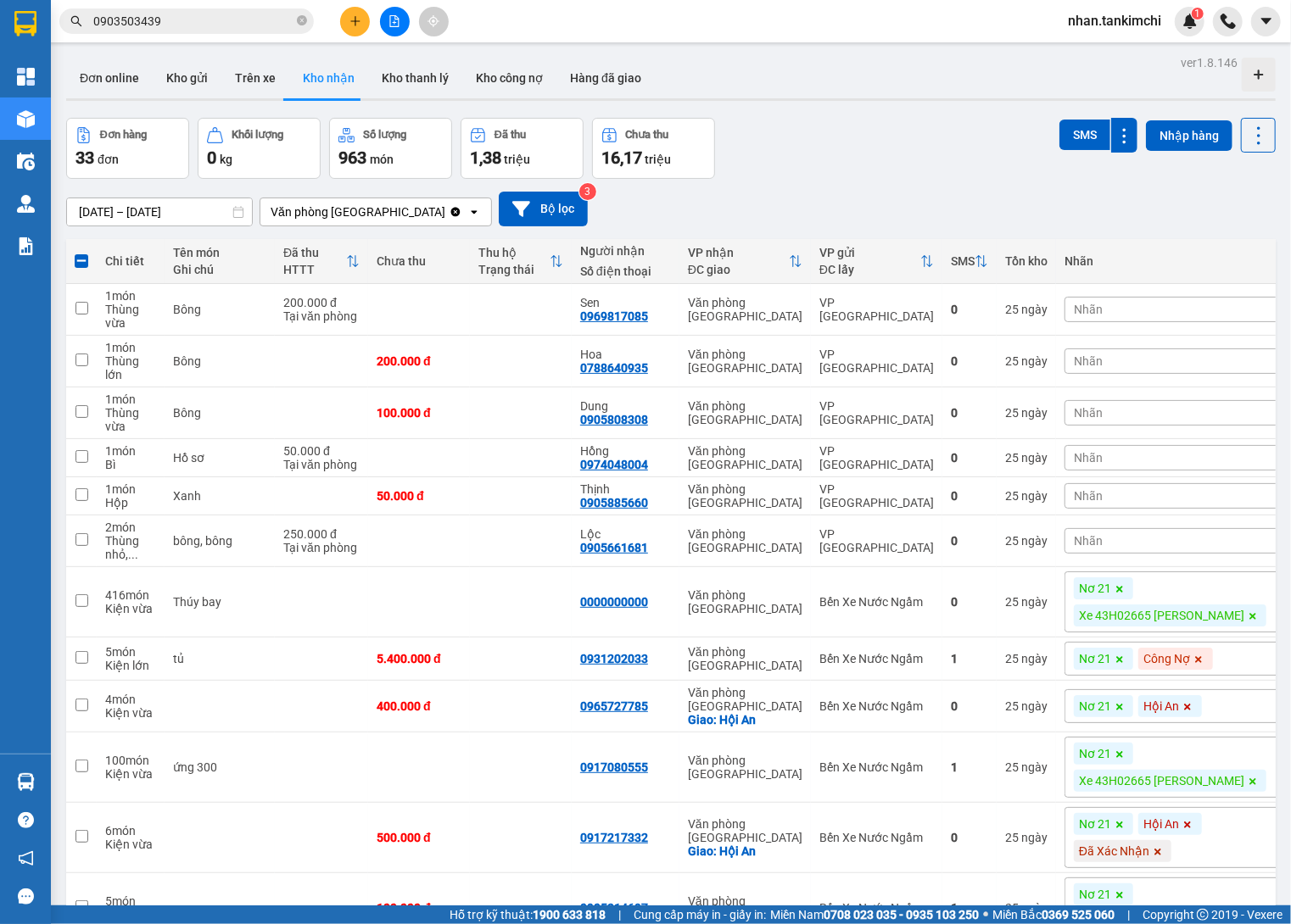
checkbox input "false"
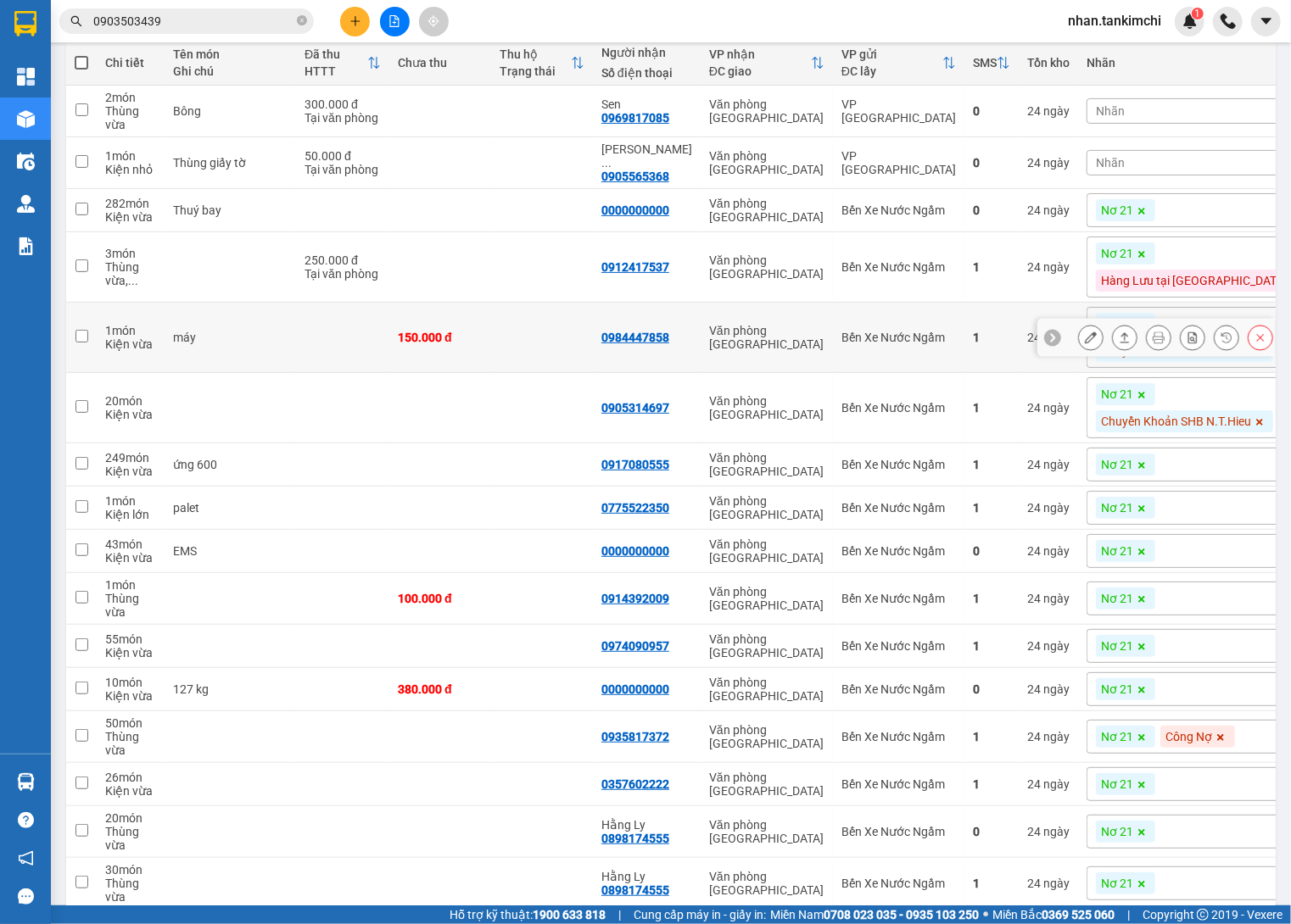
scroll to position [199, 0]
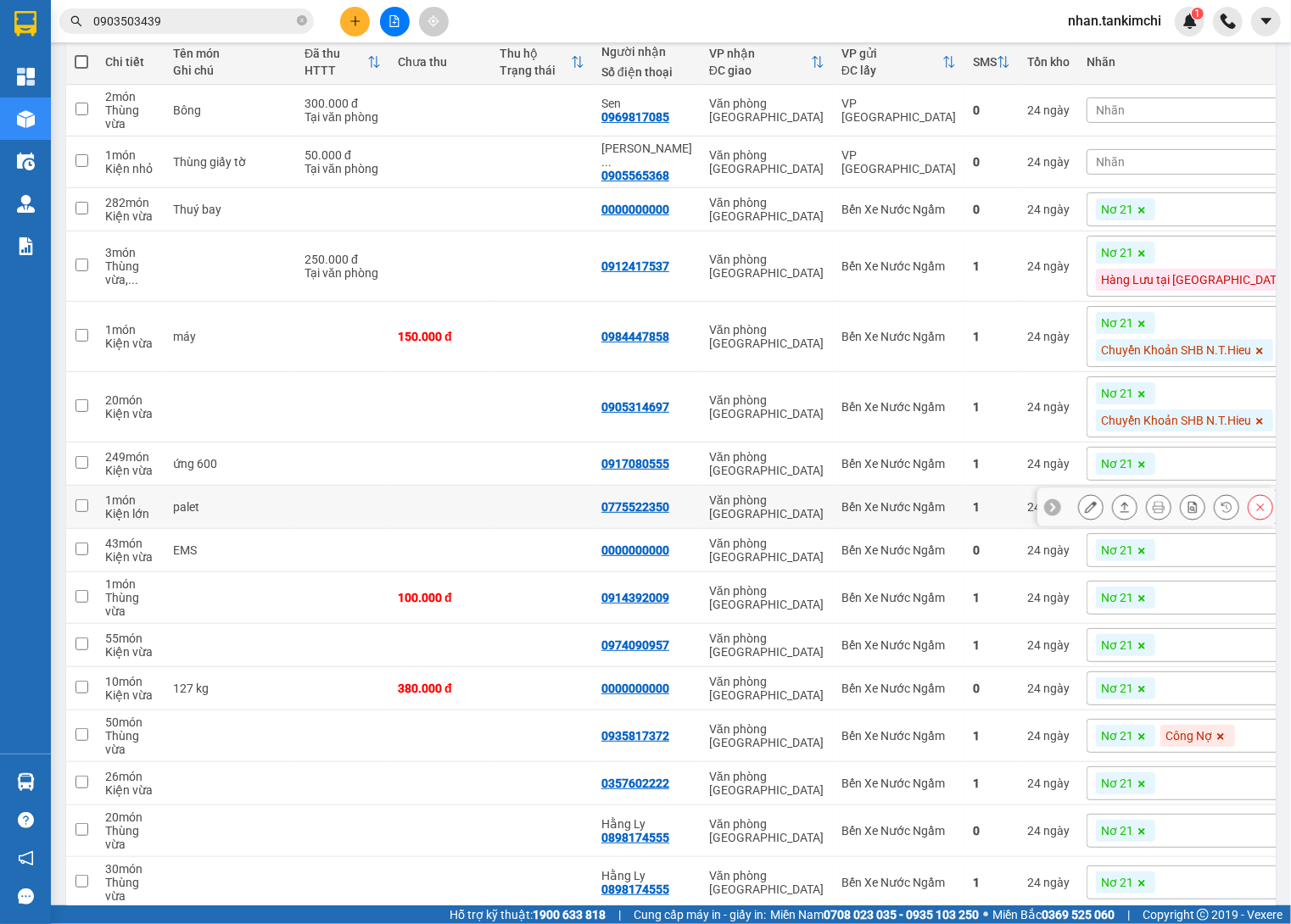
click at [792, 494] on div "Văn phòng [GEOGRAPHIC_DATA]" at bounding box center [766, 508] width 115 height 27
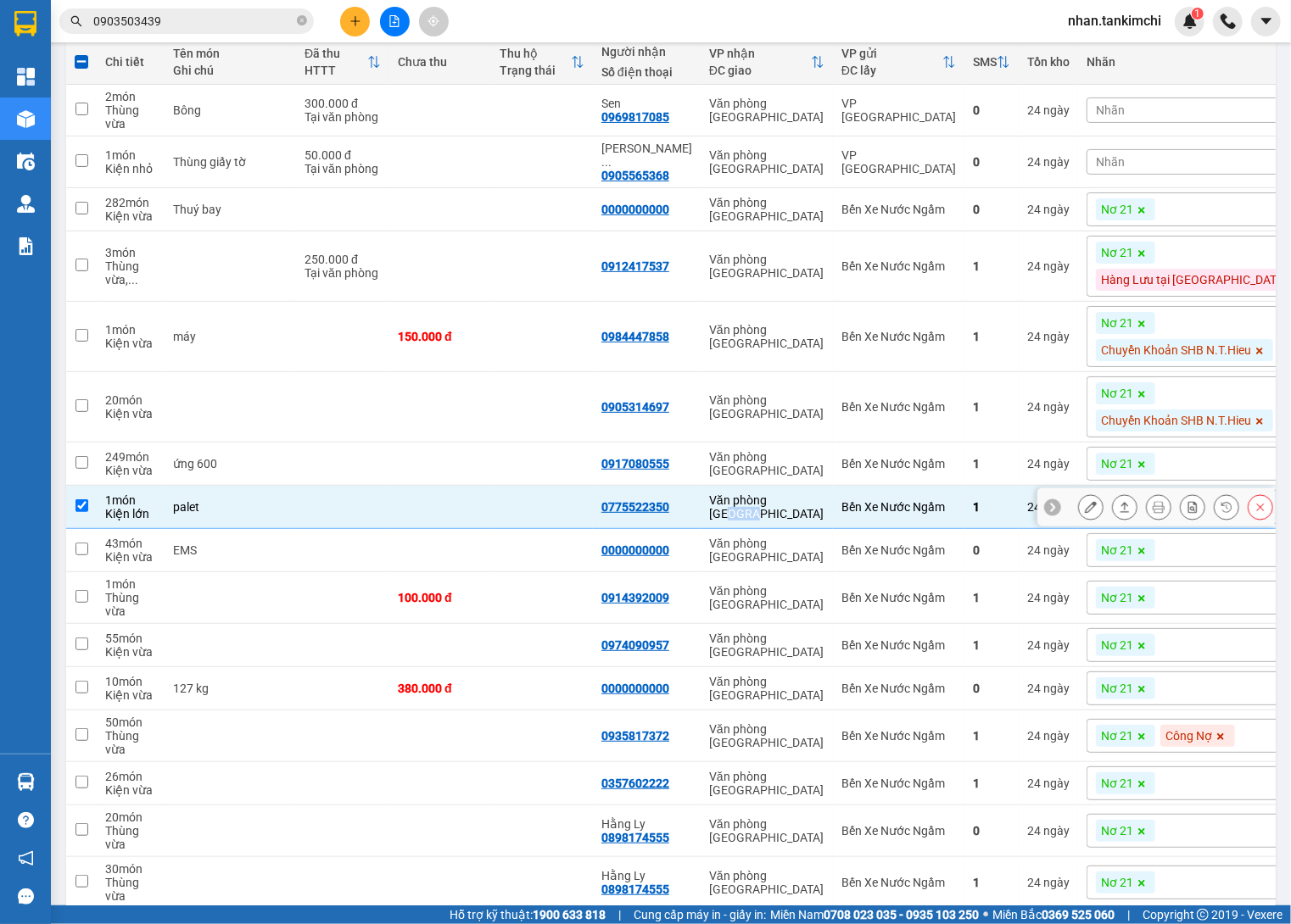
click at [792, 494] on div "Văn phòng [GEOGRAPHIC_DATA]" at bounding box center [766, 508] width 115 height 27
checkbox input "false"
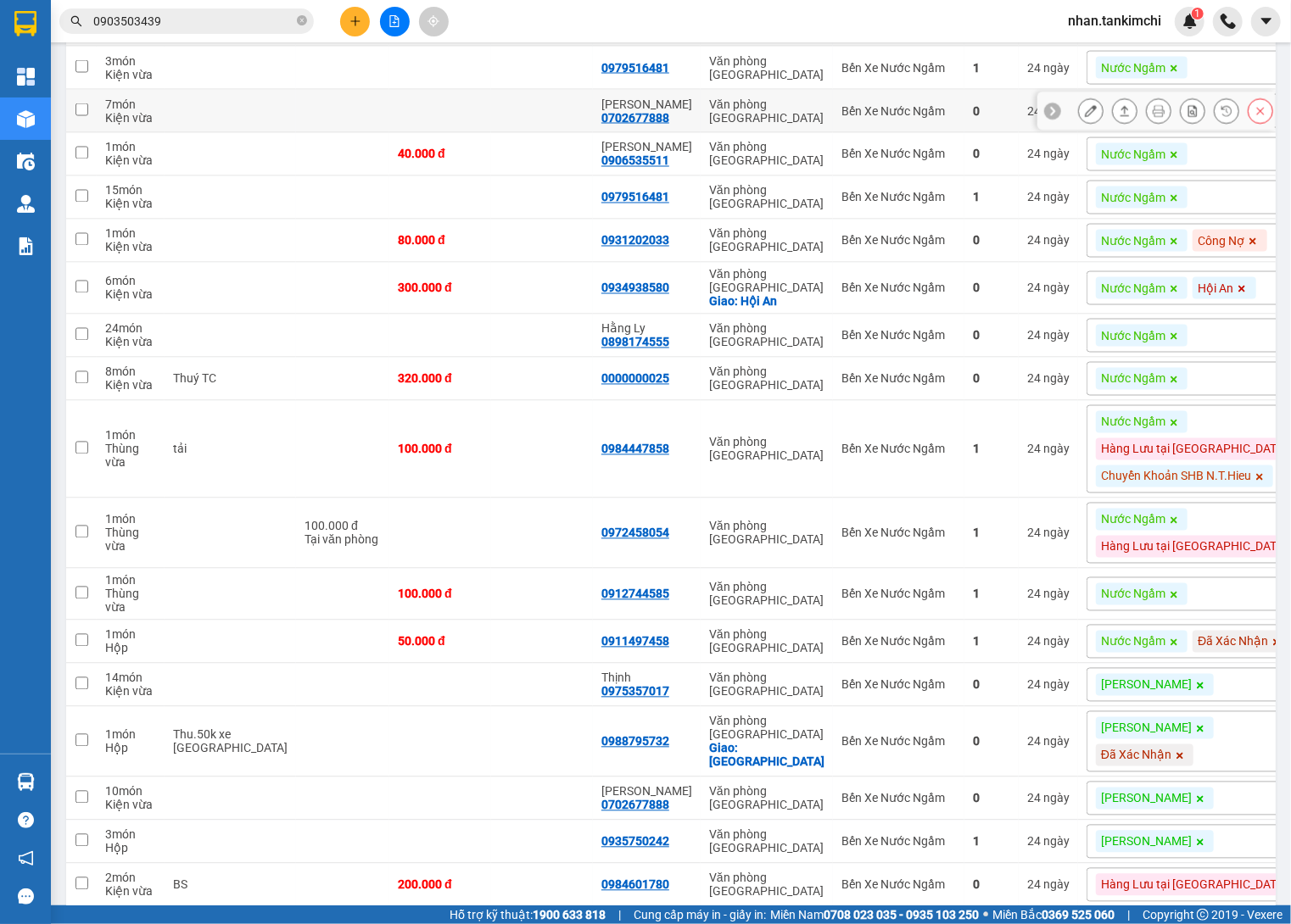
scroll to position [0, 0]
click at [504, 263] on td at bounding box center [542, 289] width 101 height 52
checkbox input "true"
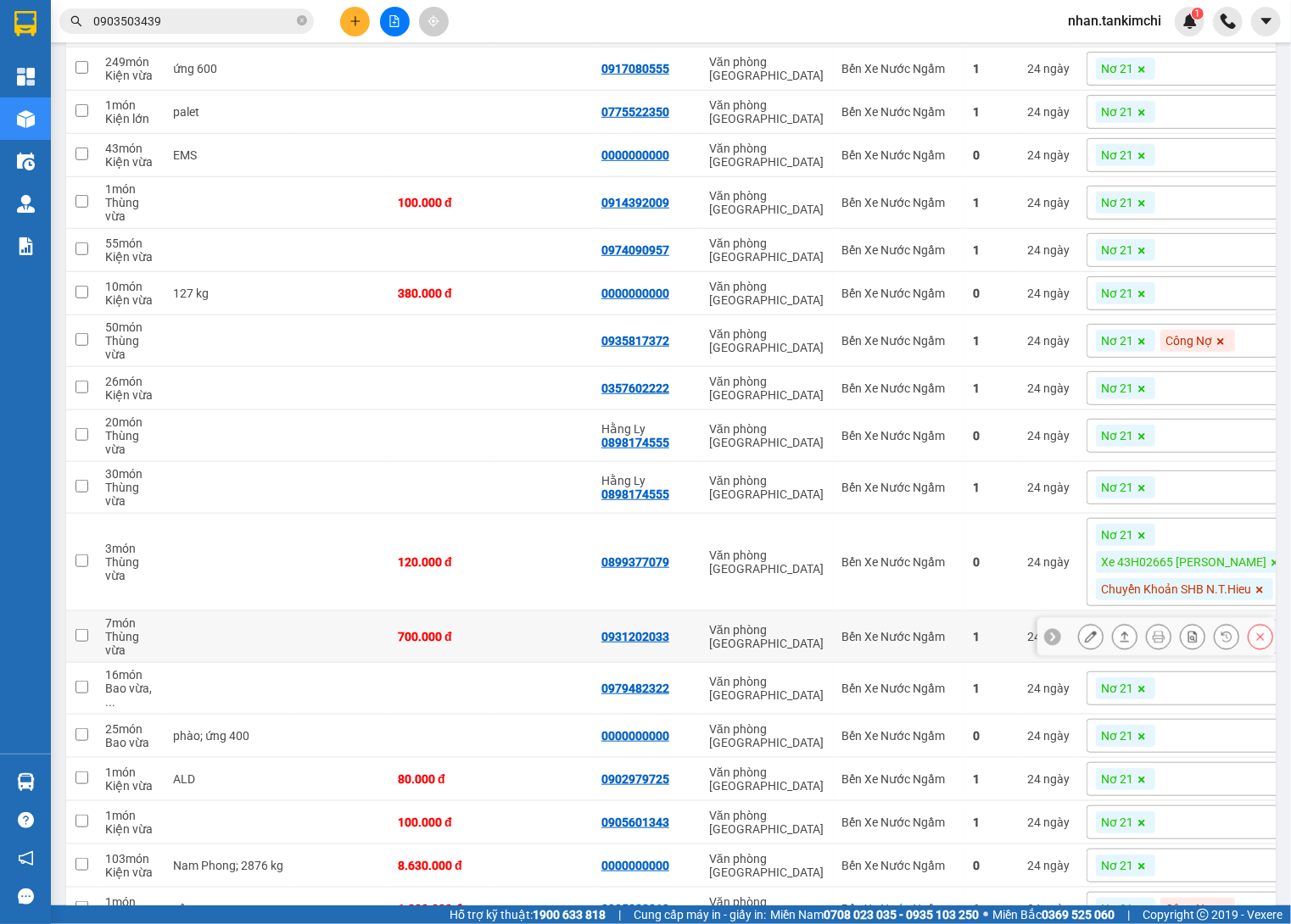
scroll to position [579, 0]
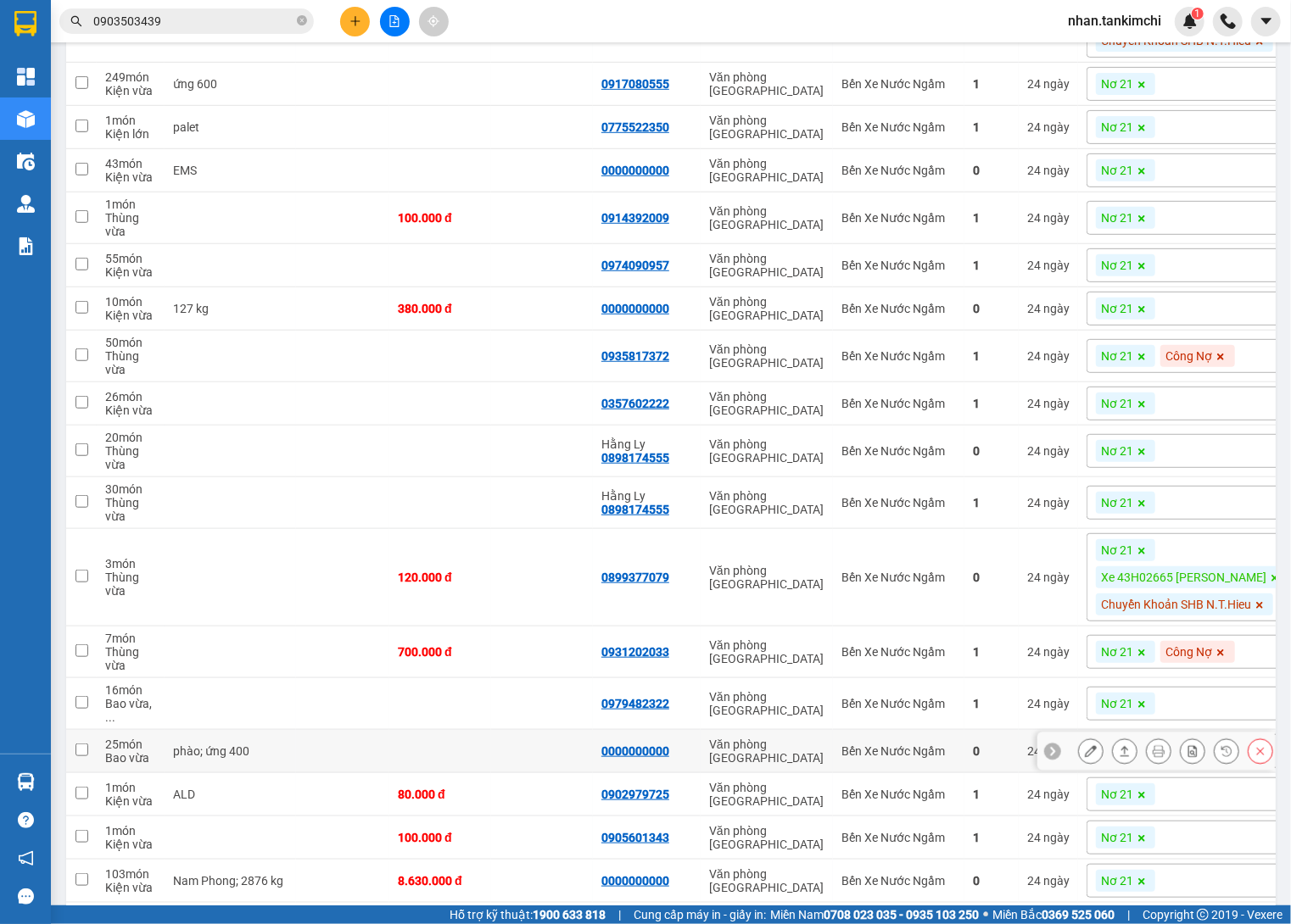
click at [528, 730] on td at bounding box center [542, 751] width 101 height 43
checkbox input "true"
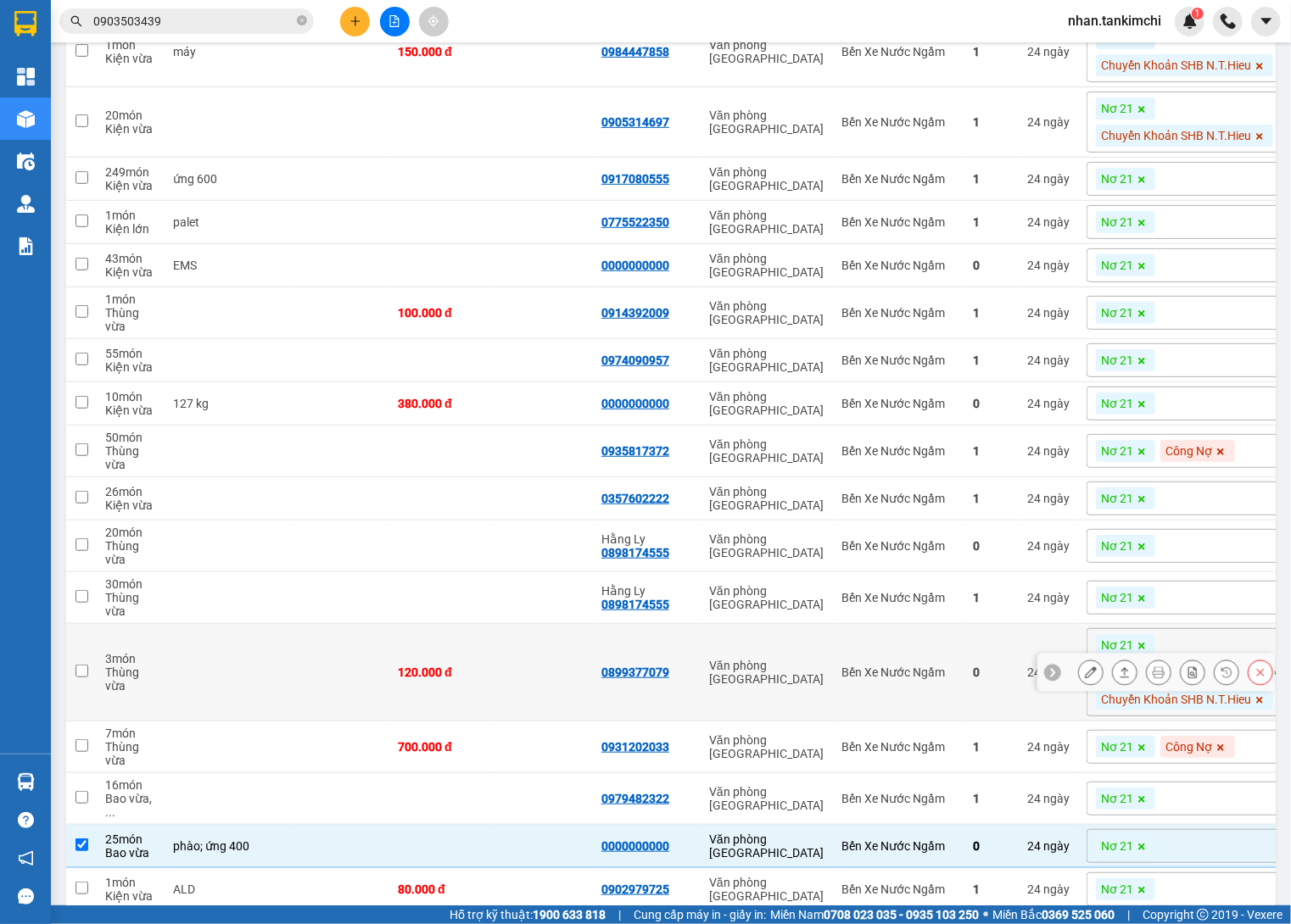
scroll to position [487, 0]
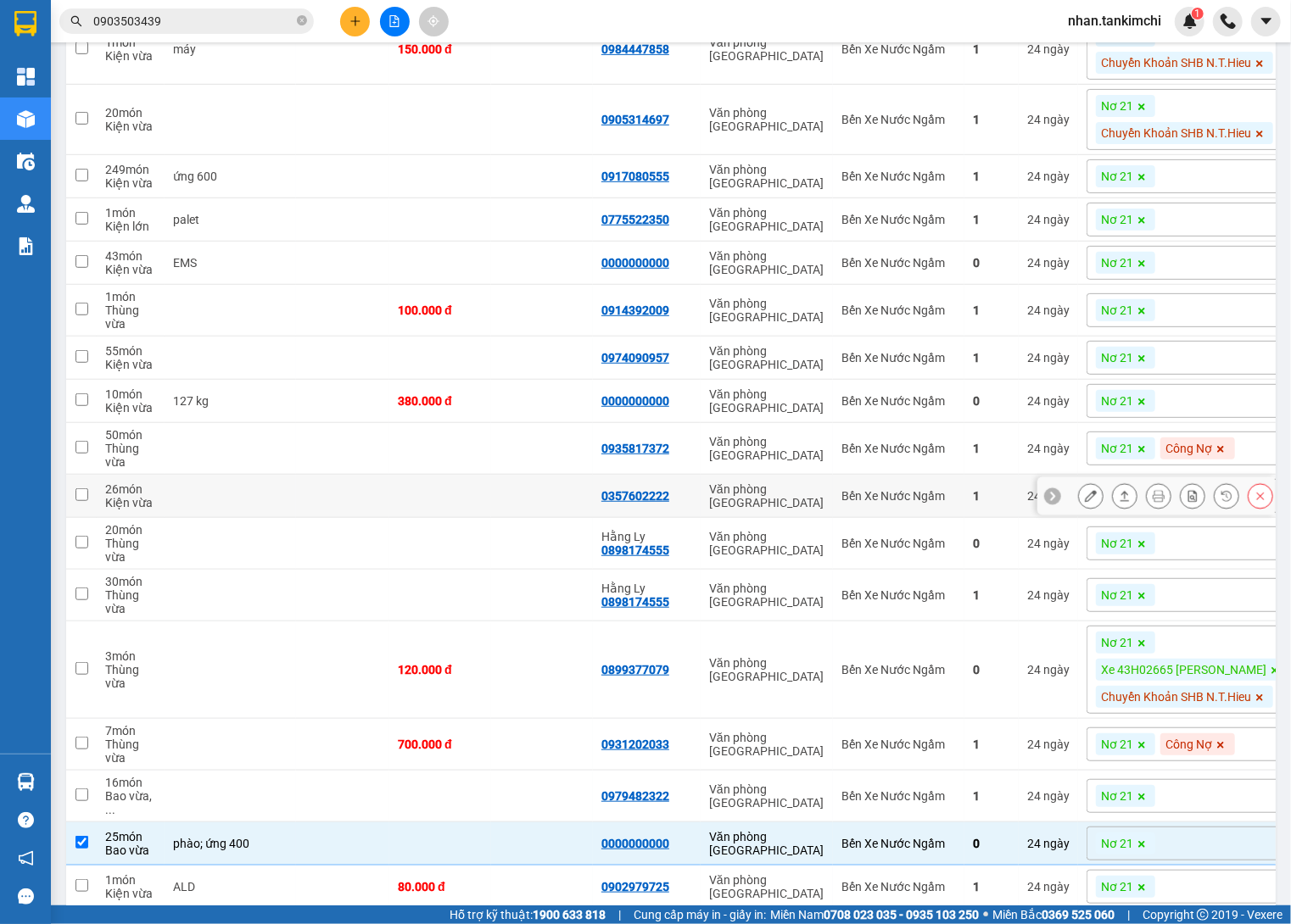
click at [743, 483] on div "Văn phòng [GEOGRAPHIC_DATA]" at bounding box center [766, 496] width 115 height 27
checkbox input "true"
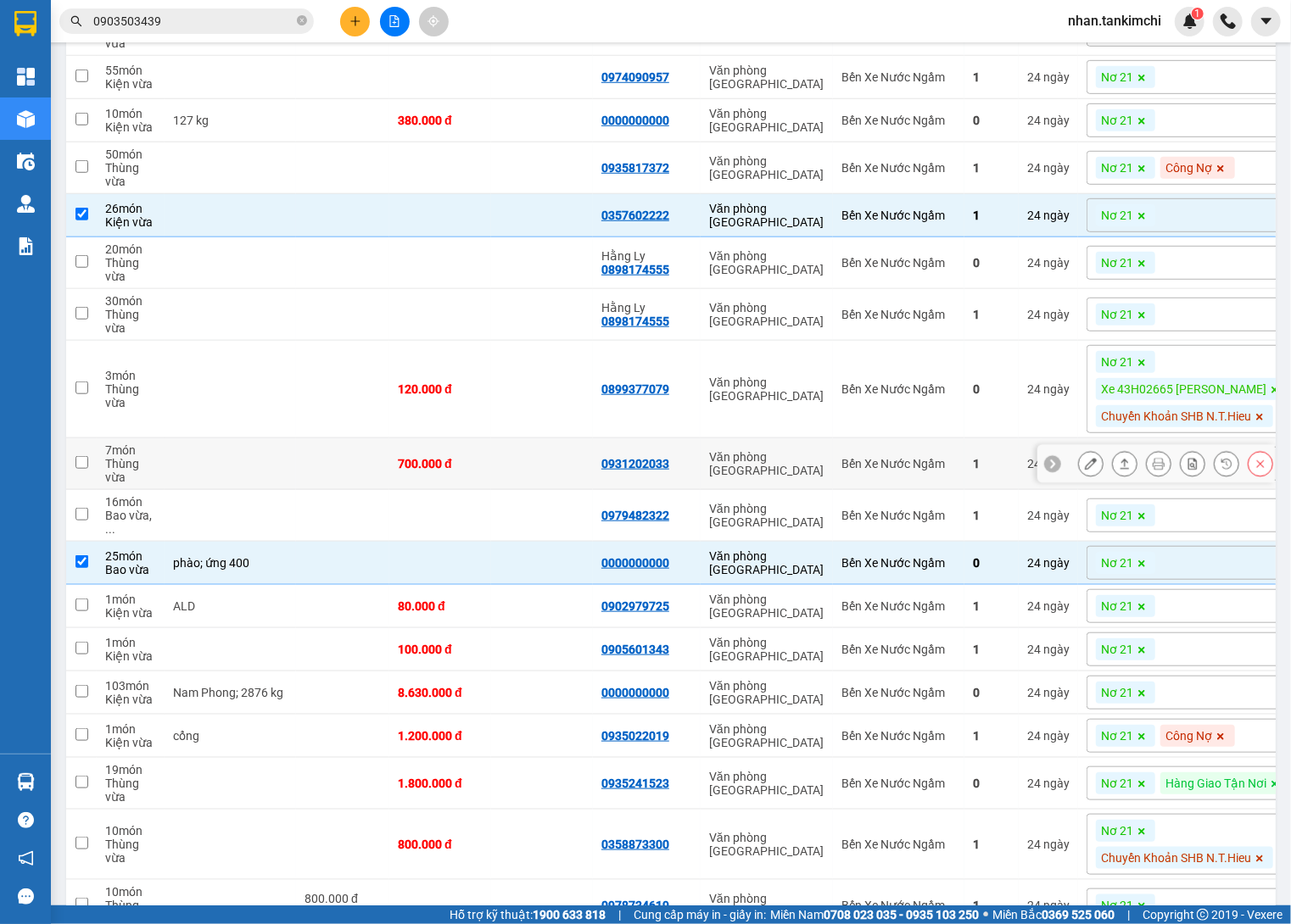
scroll to position [832, 0]
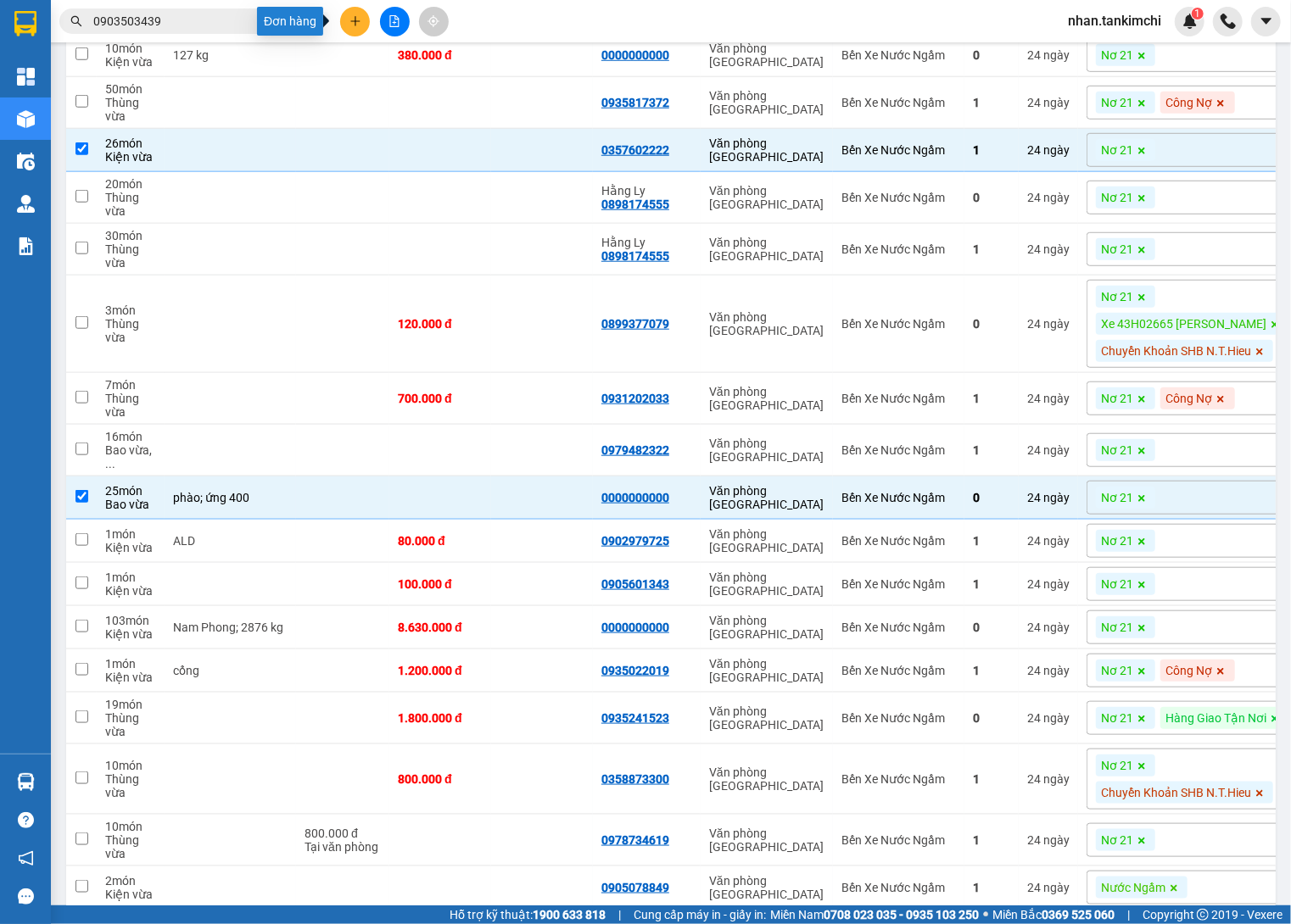
click at [369, 21] on div at bounding box center [394, 21] width 127 height 30
click at [353, 20] on icon "plus" at bounding box center [356, 21] width 12 height 12
click at [393, 52] on div "Tạo đơn hàng" at bounding box center [414, 63] width 127 height 33
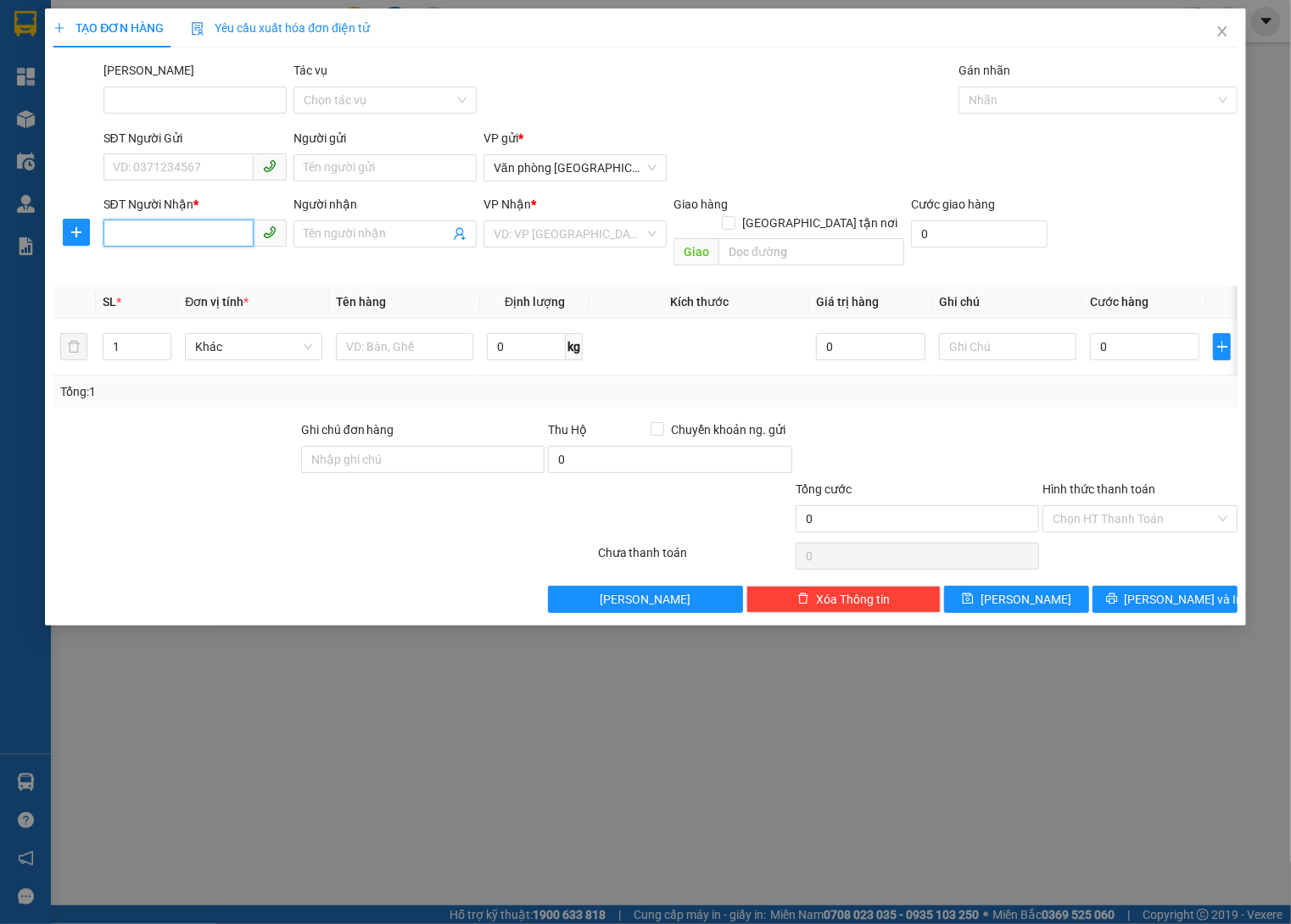
click at [210, 222] on input "SĐT Người Nhận *" at bounding box center [178, 234] width 150 height 27
click at [652, 163] on span "Văn phòng [GEOGRAPHIC_DATA]" at bounding box center [575, 168] width 163 height 26
type input "0931917987"
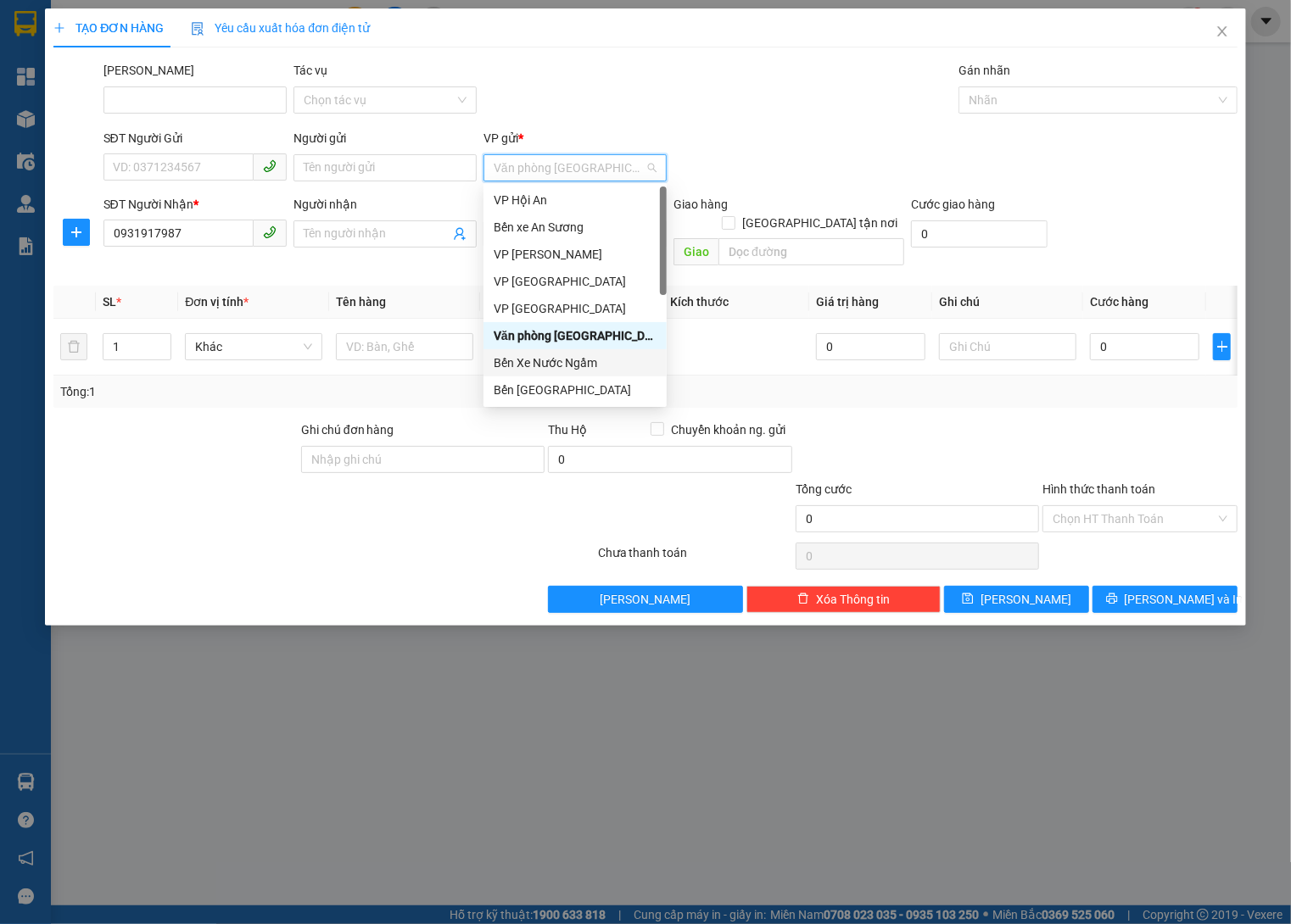
click at [591, 350] on div "Bến Xe Nước Ngầm" at bounding box center [575, 363] width 183 height 27
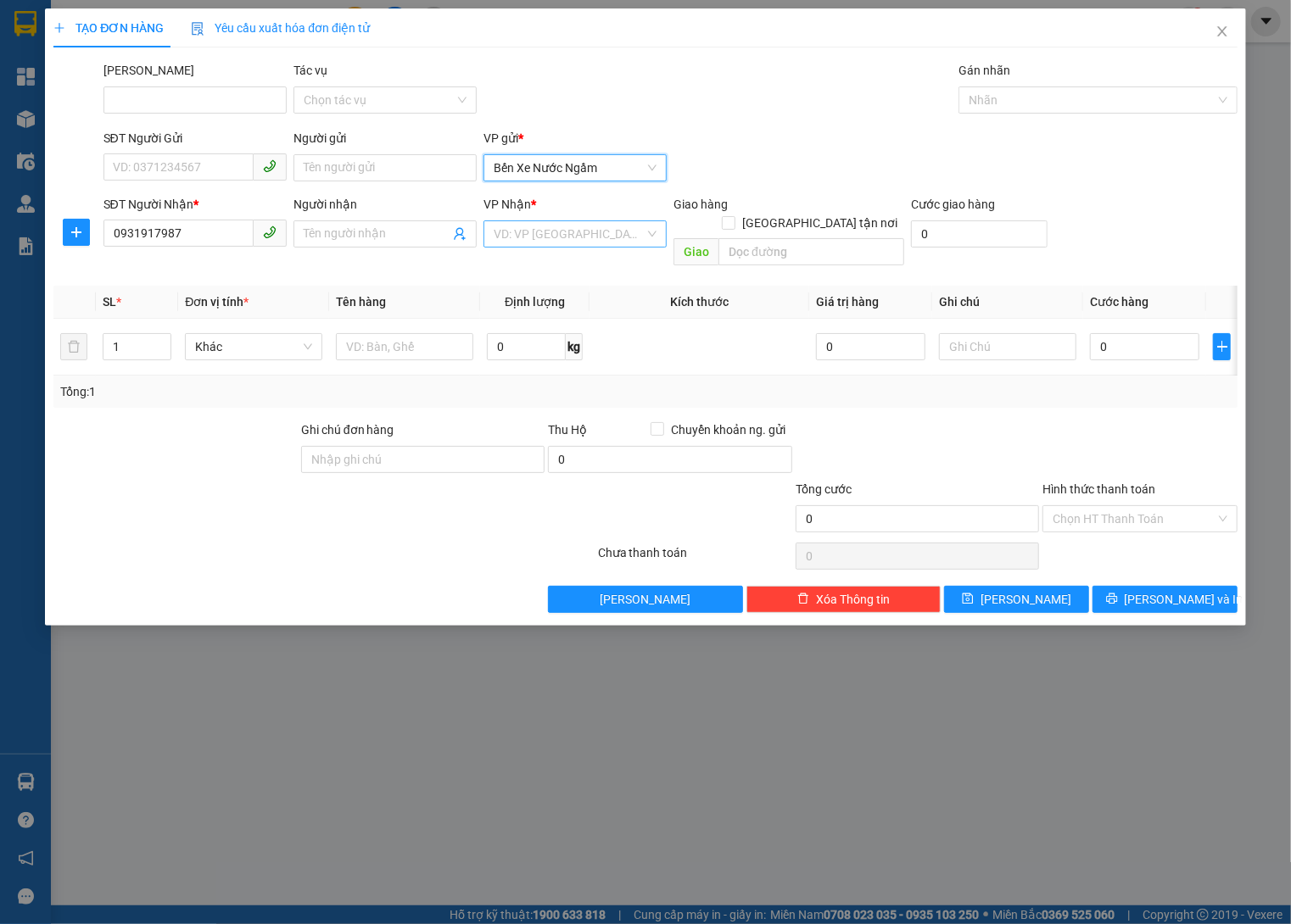
click at [578, 222] on input "search" at bounding box center [569, 234] width 151 height 26
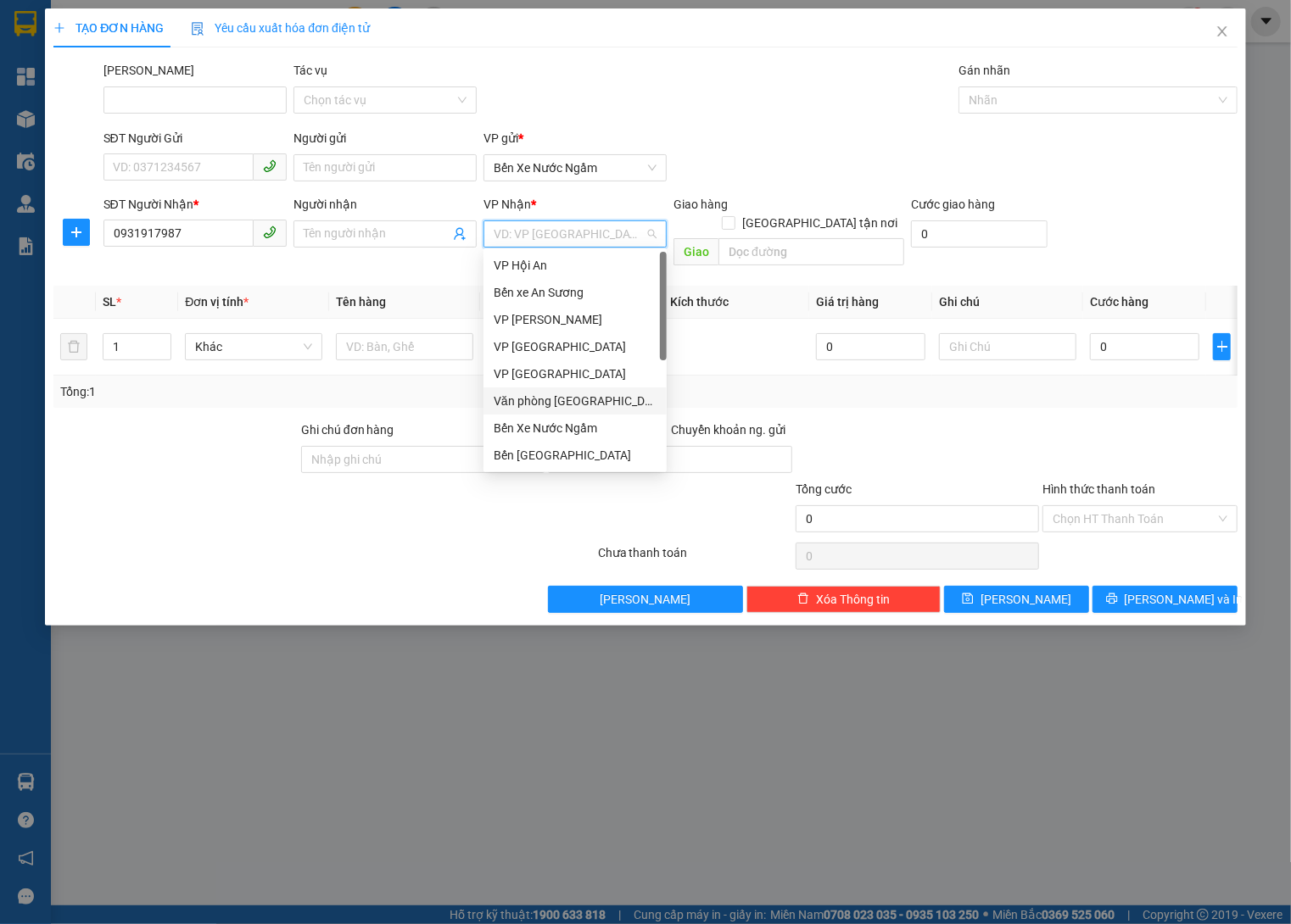
click at [564, 403] on div "Văn phòng [GEOGRAPHIC_DATA]" at bounding box center [575, 401] width 163 height 19
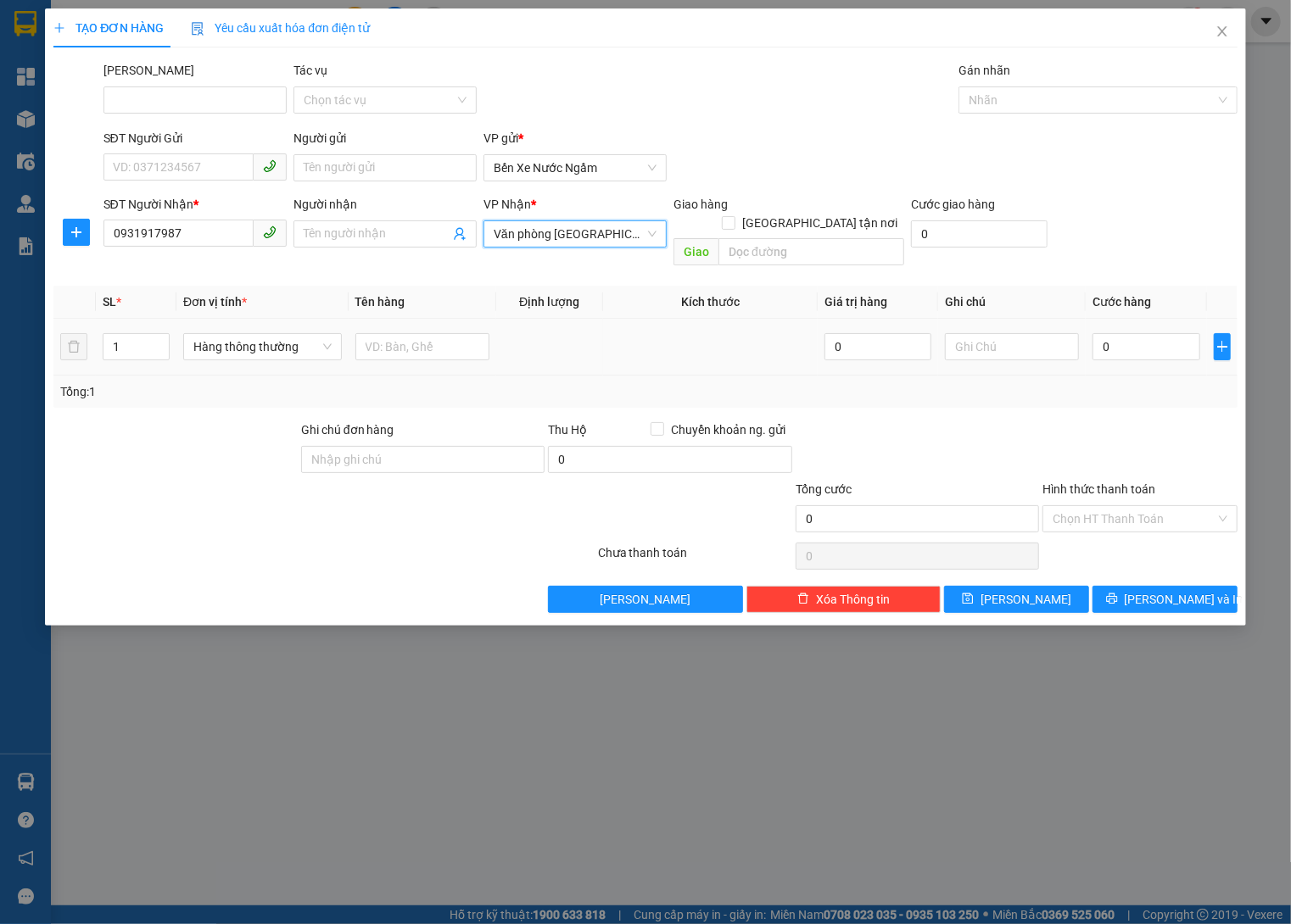
click at [308, 347] on td "Hàng thông thường" at bounding box center [262, 347] width 172 height 57
click at [283, 334] on span "Hàng thông thường" at bounding box center [262, 347] width 138 height 26
type input "ki"
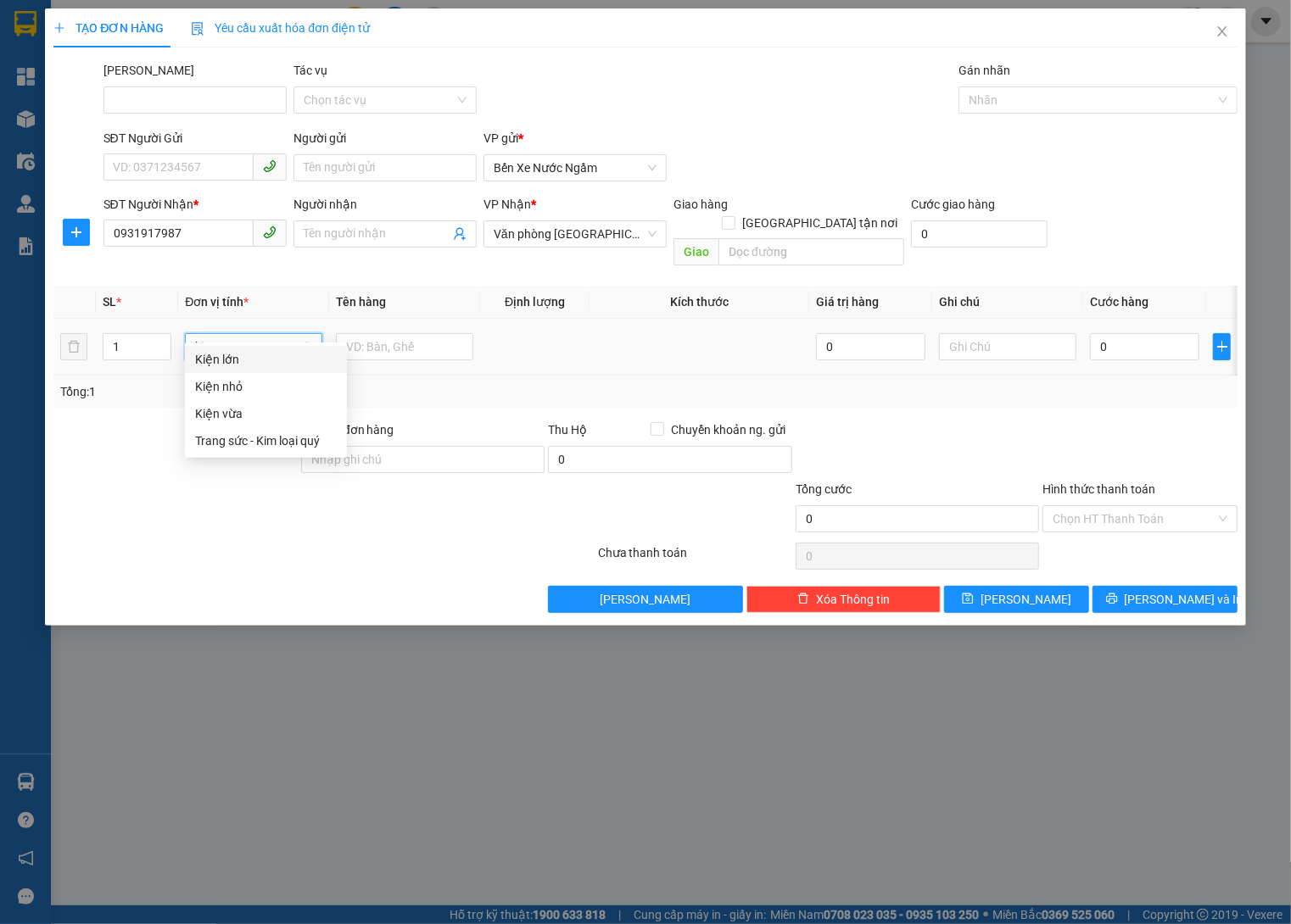
click at [229, 423] on div "Kiện vừa" at bounding box center [265, 414] width 162 height 27
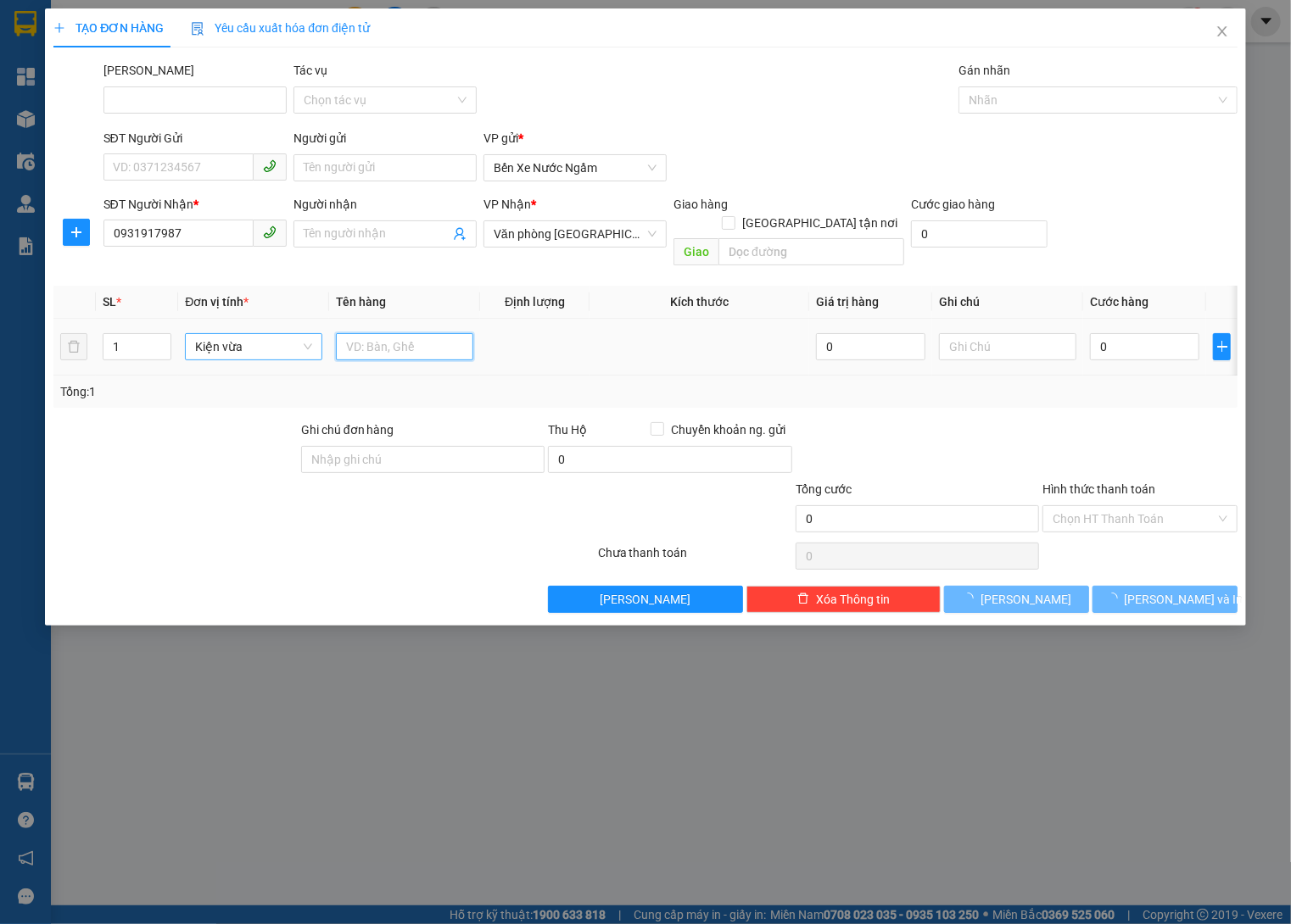
click at [393, 333] on input "text" at bounding box center [405, 347] width 137 height 27
type input "Dù Ngày 19/9"
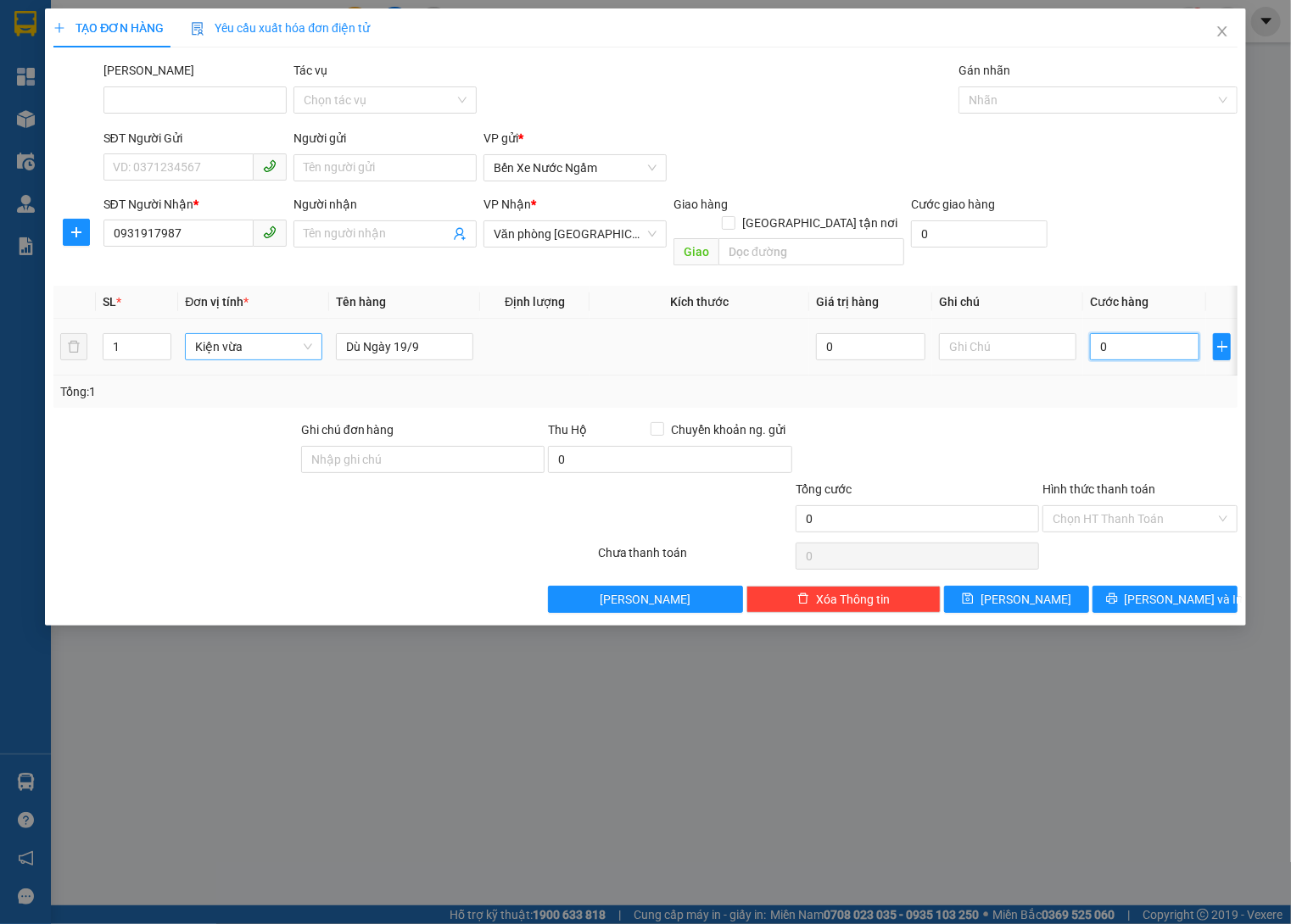
click at [1166, 334] on input "0" at bounding box center [1144, 347] width 109 height 27
type input "01"
type input "1"
type input "014"
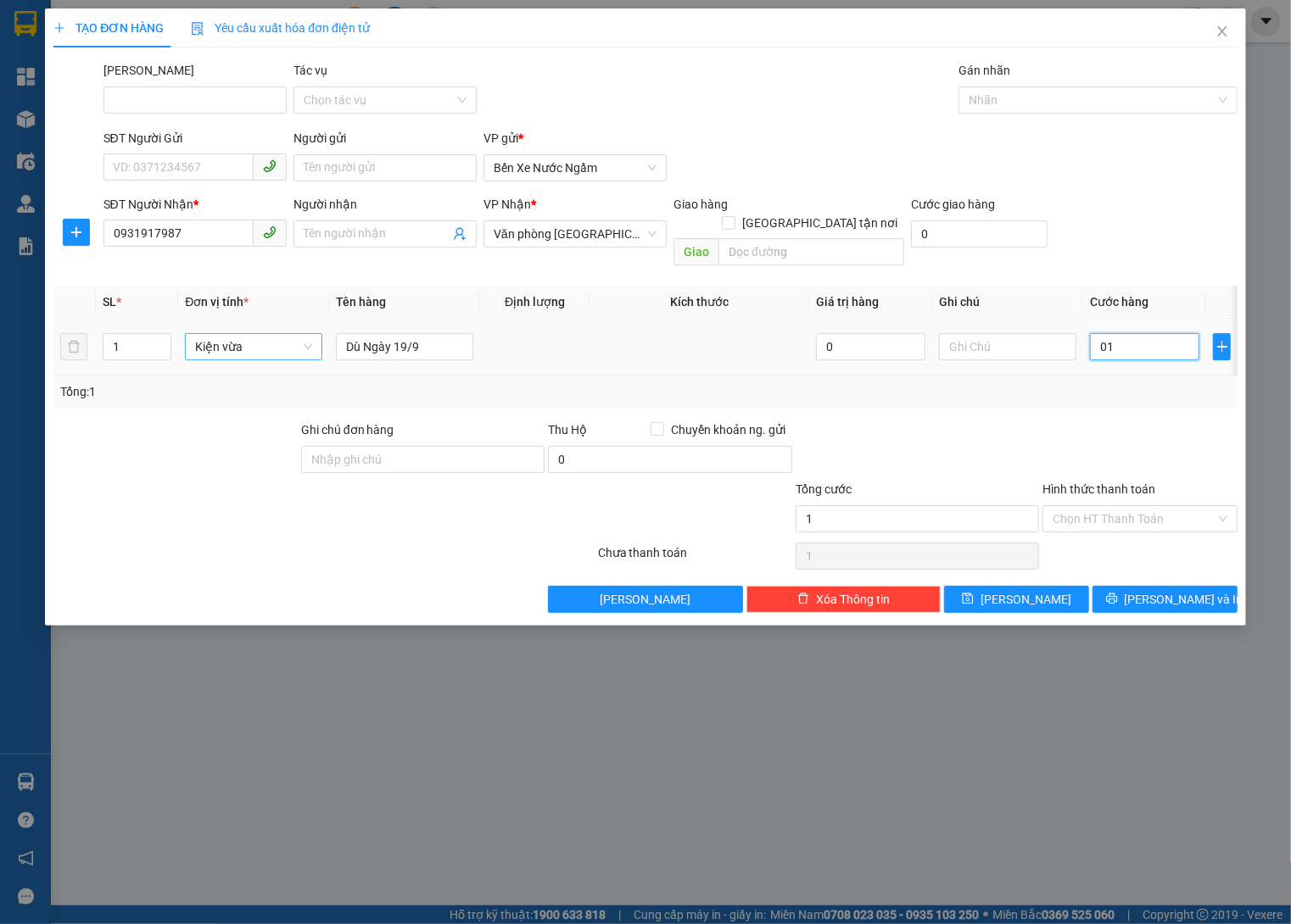
type input "14"
type input "0.144"
type input "144"
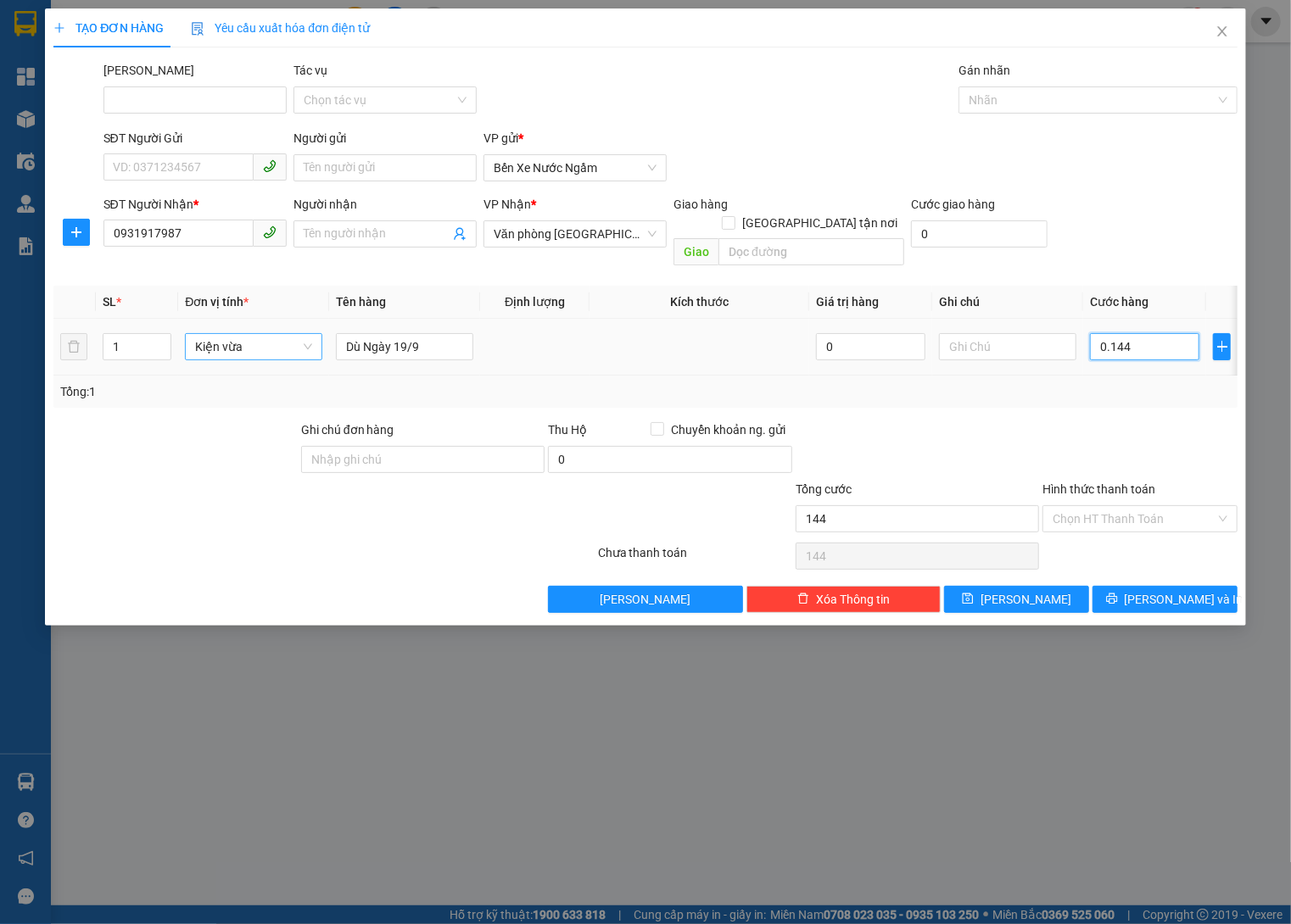
type input "01.440"
type input "1.440"
type input "014.400"
type input "14.400"
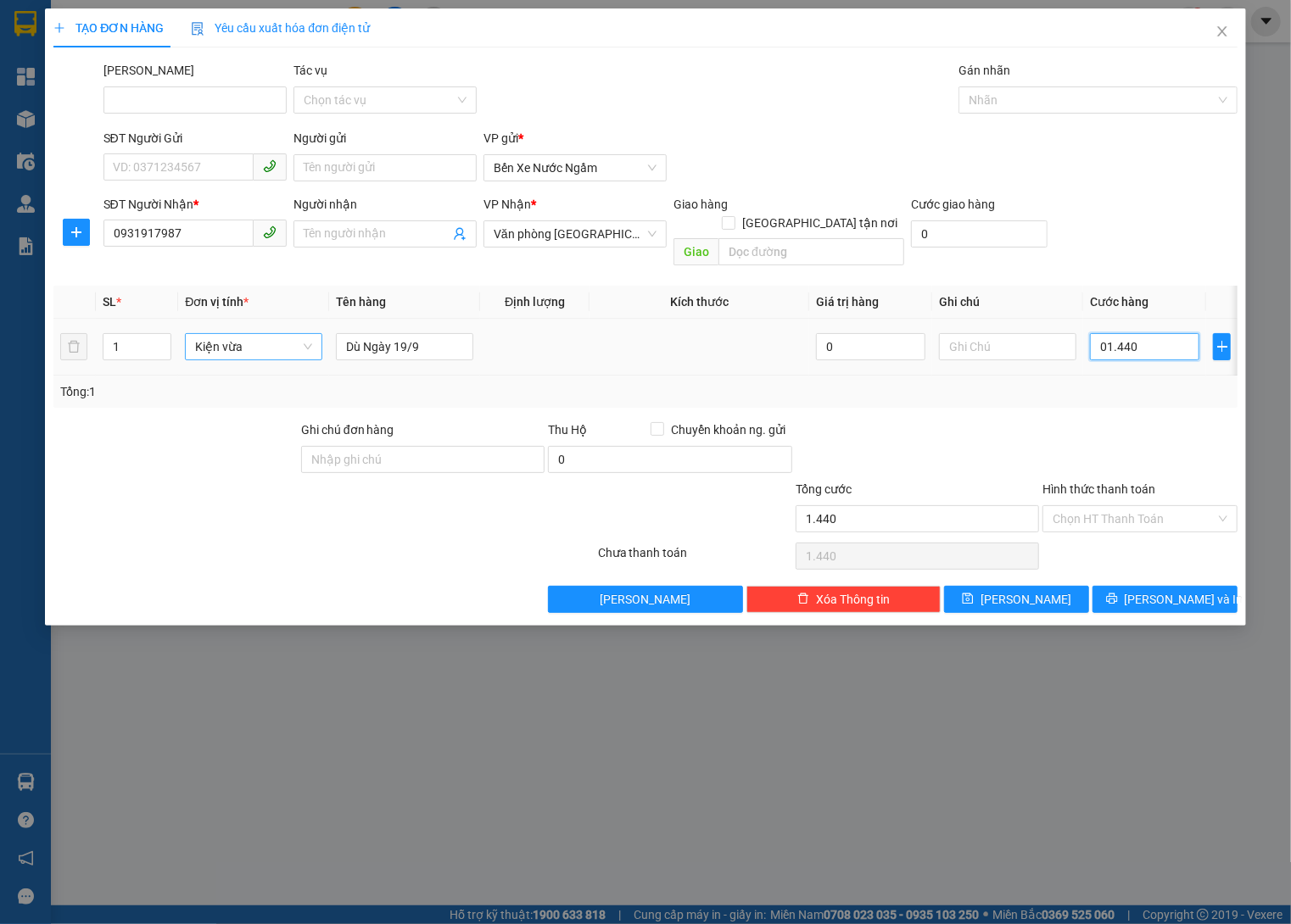
type input "14.400"
type input "0.144.000"
type input "144.000"
type input "01.440.000"
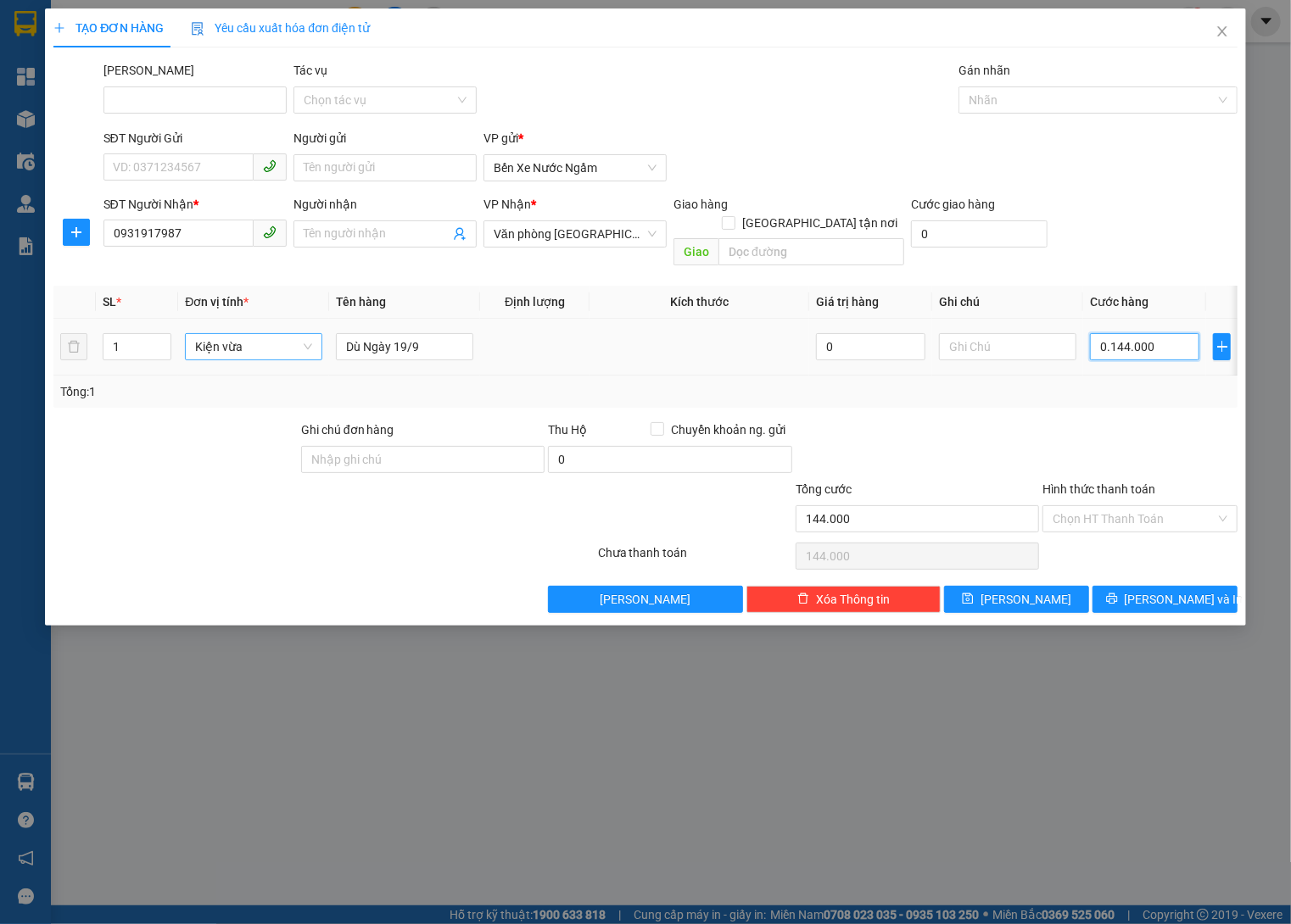
type input "1.440.000"
click at [1075, 80] on div "Gán nhãn" at bounding box center [1098, 74] width 278 height 26
click at [1075, 102] on div at bounding box center [1089, 100] width 253 height 21
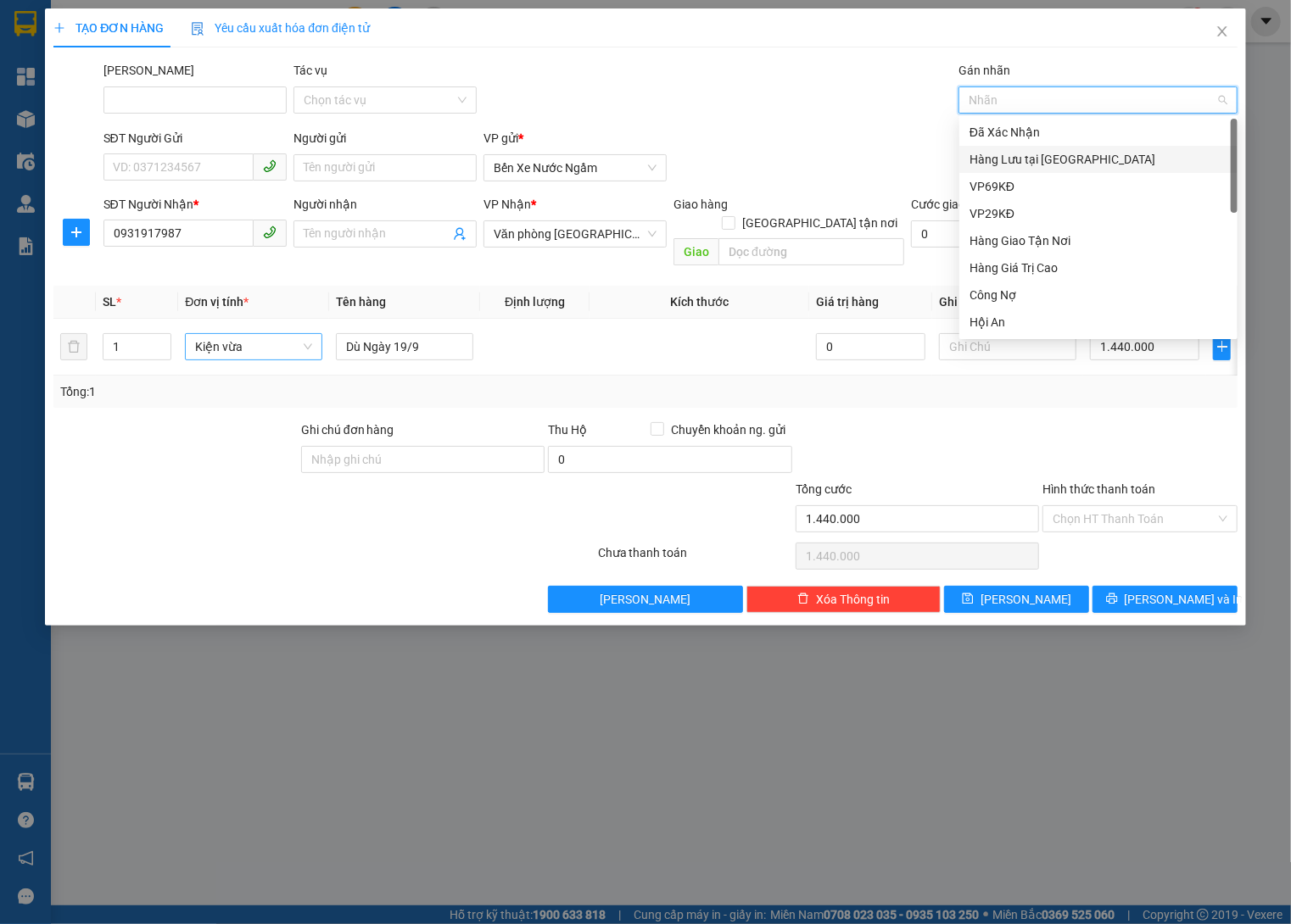
click at [1058, 167] on div "Hàng Lưu tại [GEOGRAPHIC_DATA]" at bounding box center [1098, 160] width 258 height 19
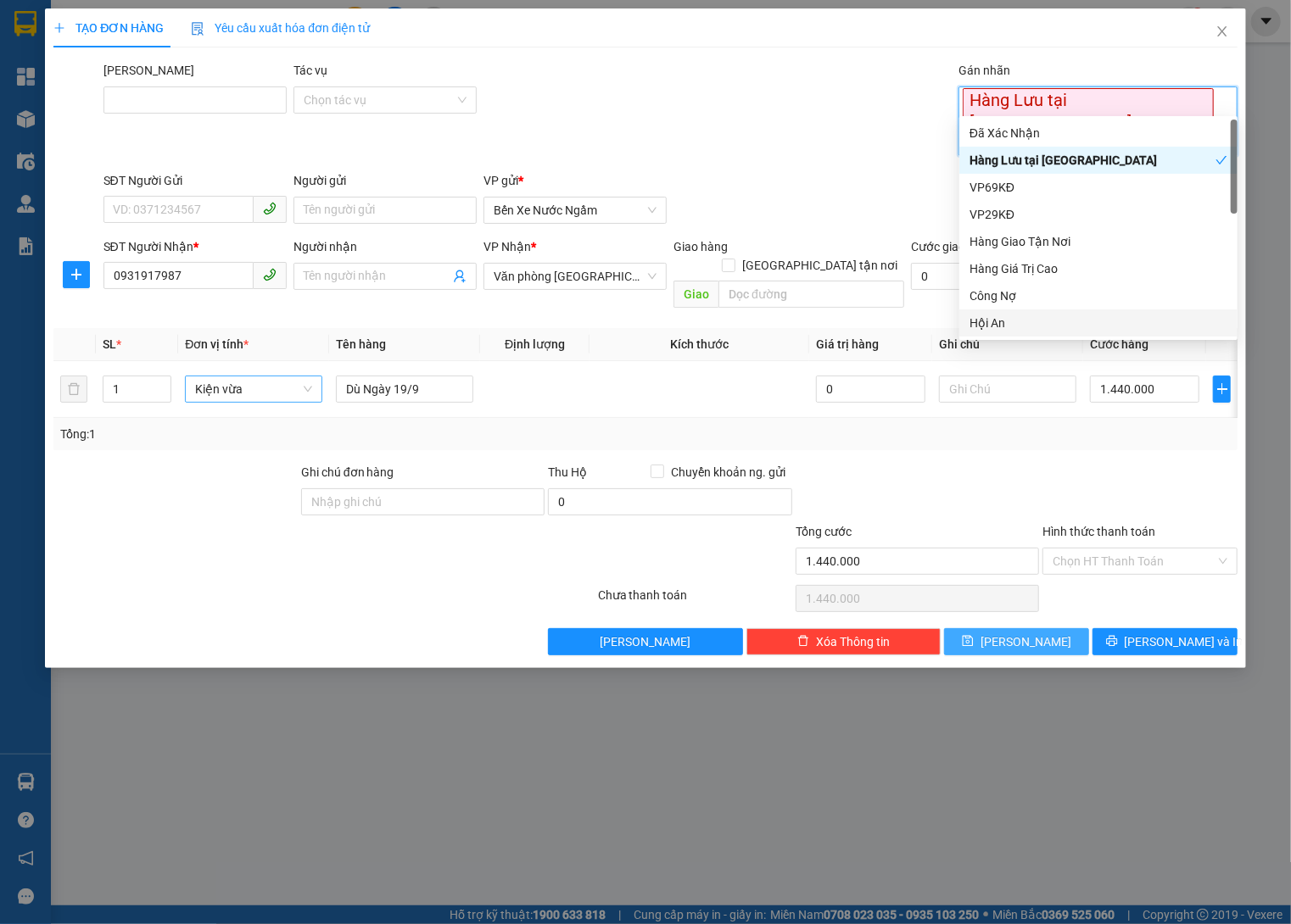
click at [1024, 632] on span "Lưu" at bounding box center [1026, 641] width 91 height 19
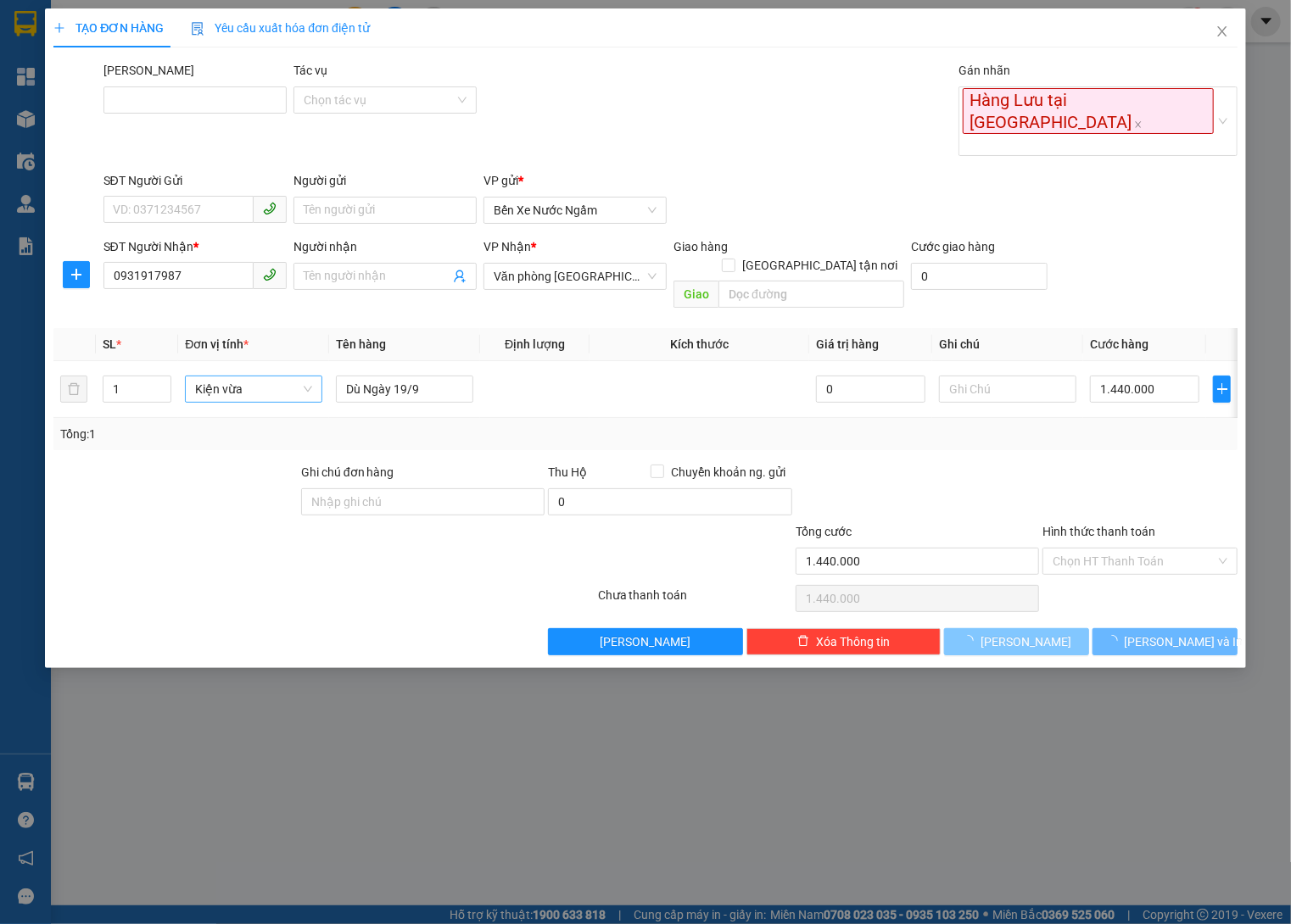
type input "0"
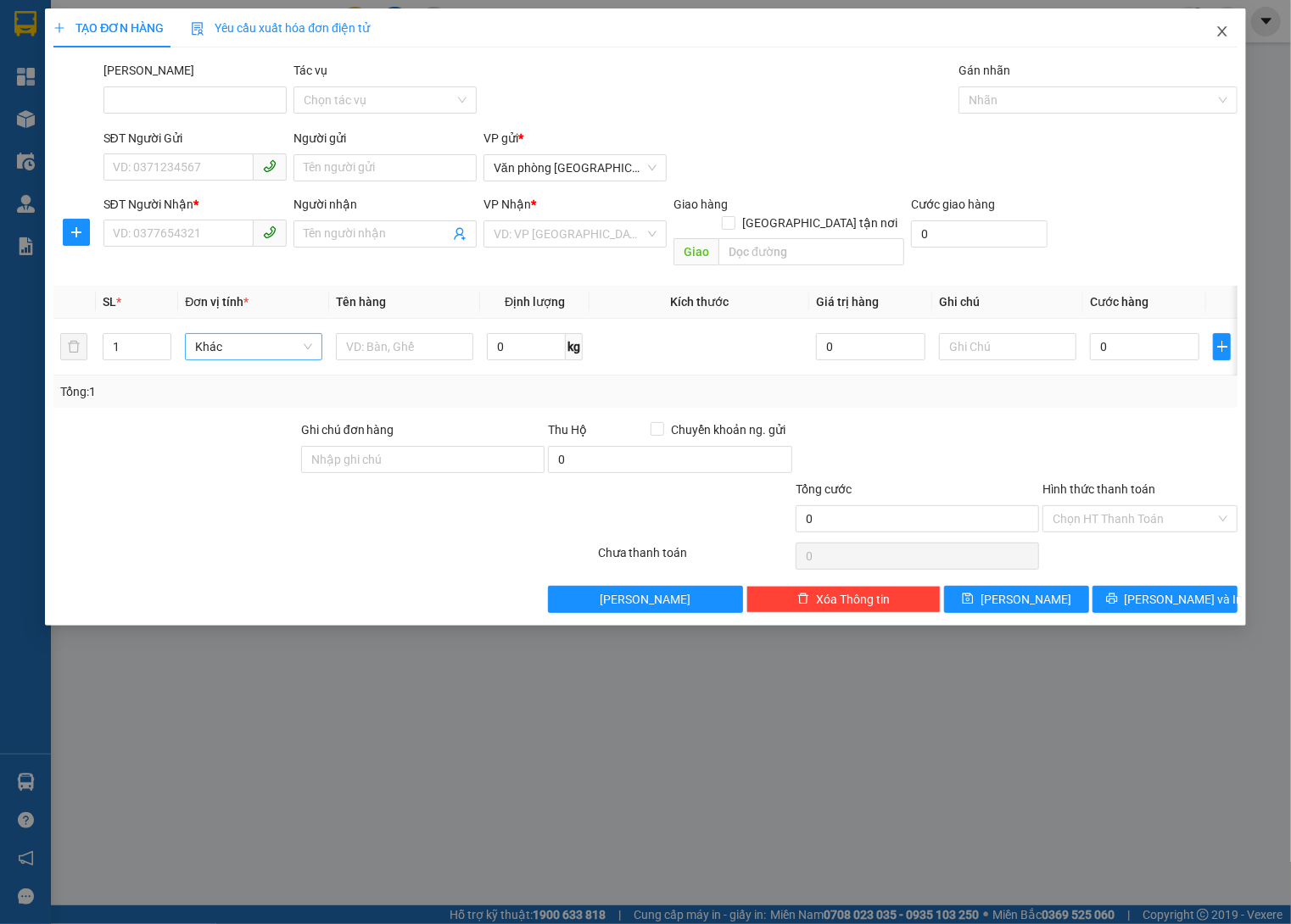
click at [1229, 15] on span "Close" at bounding box center [1221, 32] width 47 height 47
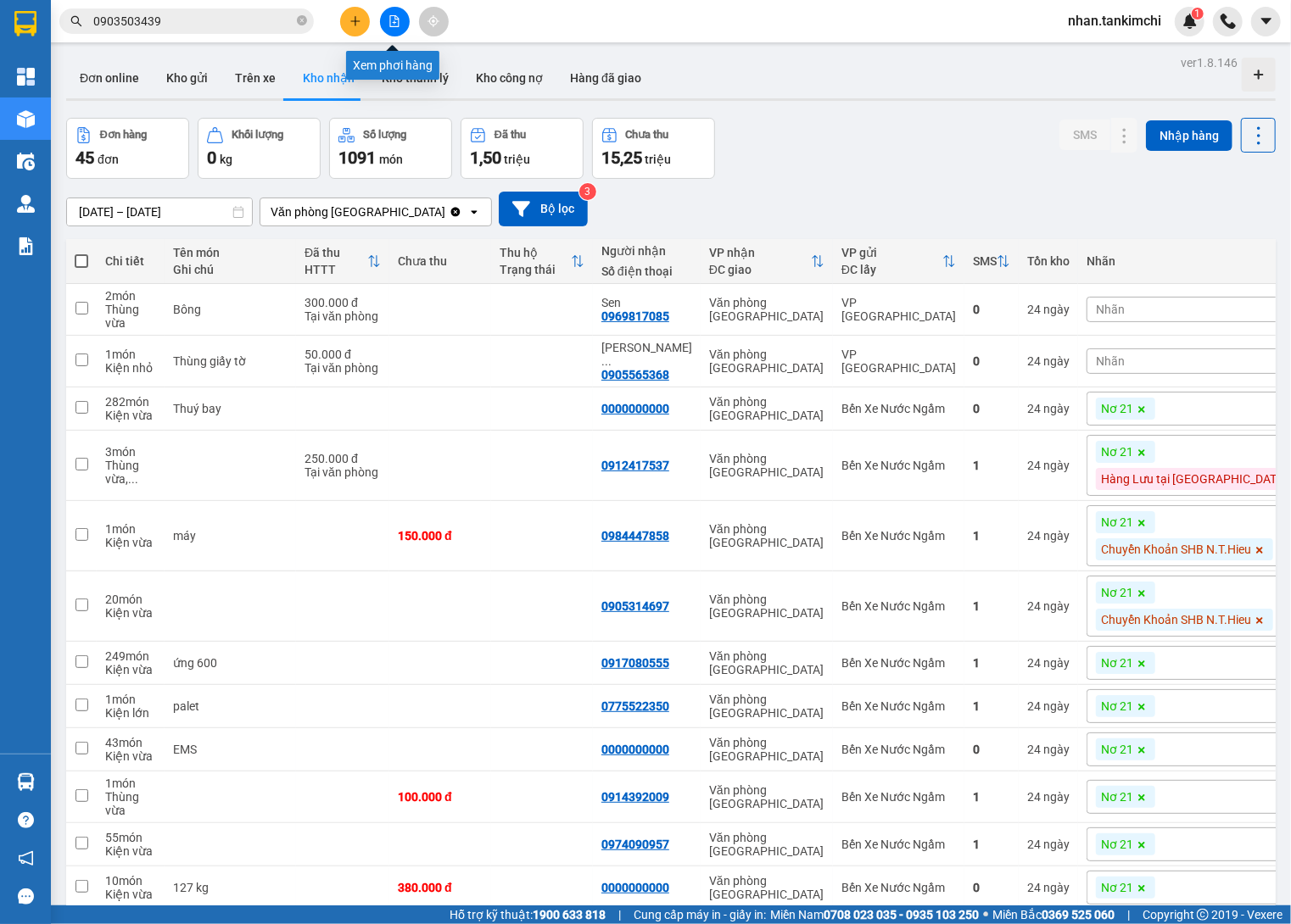
click at [402, 9] on button at bounding box center [394, 21] width 30 height 30
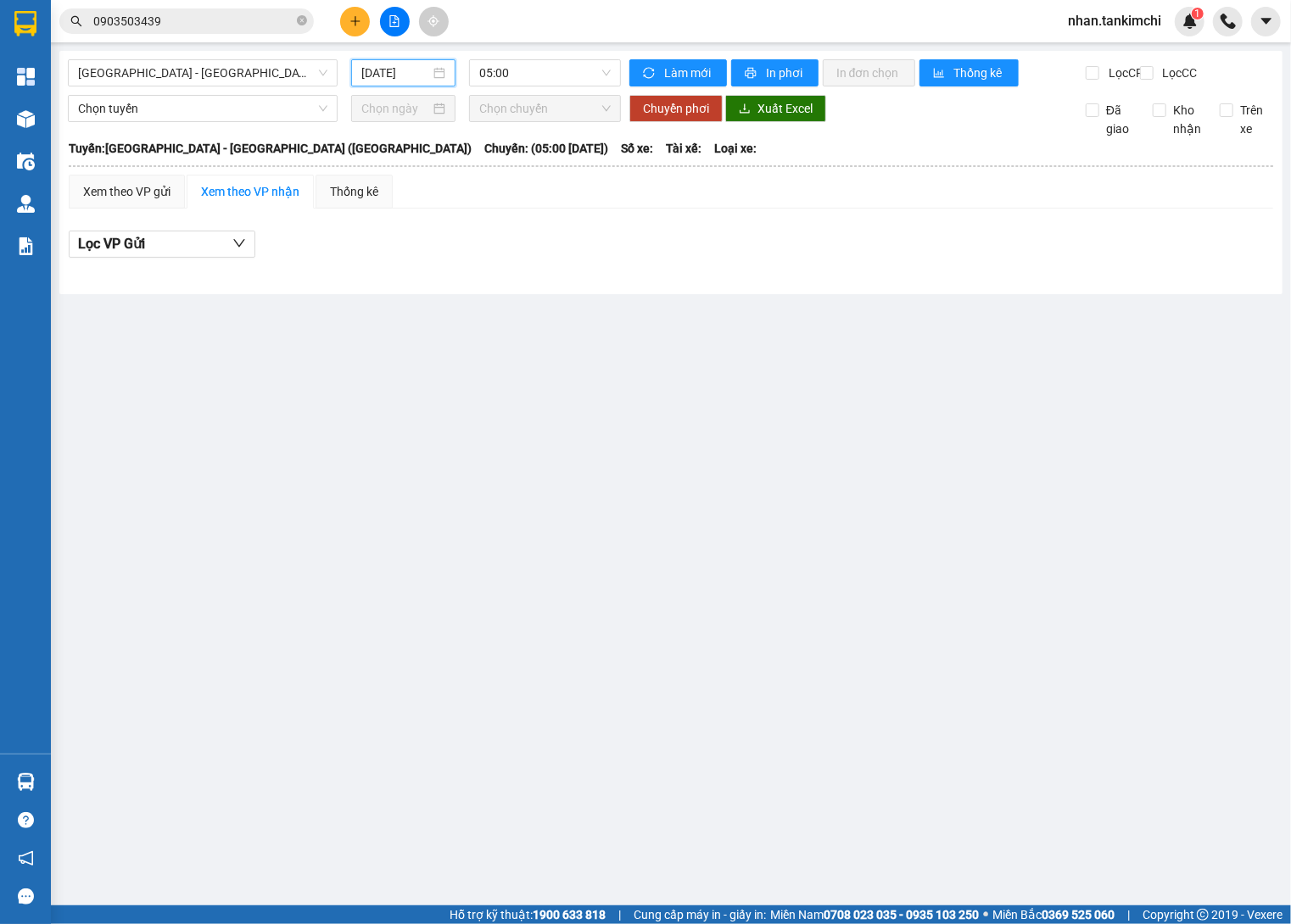
click at [380, 71] on input "13/10/2025" at bounding box center [396, 73] width 69 height 19
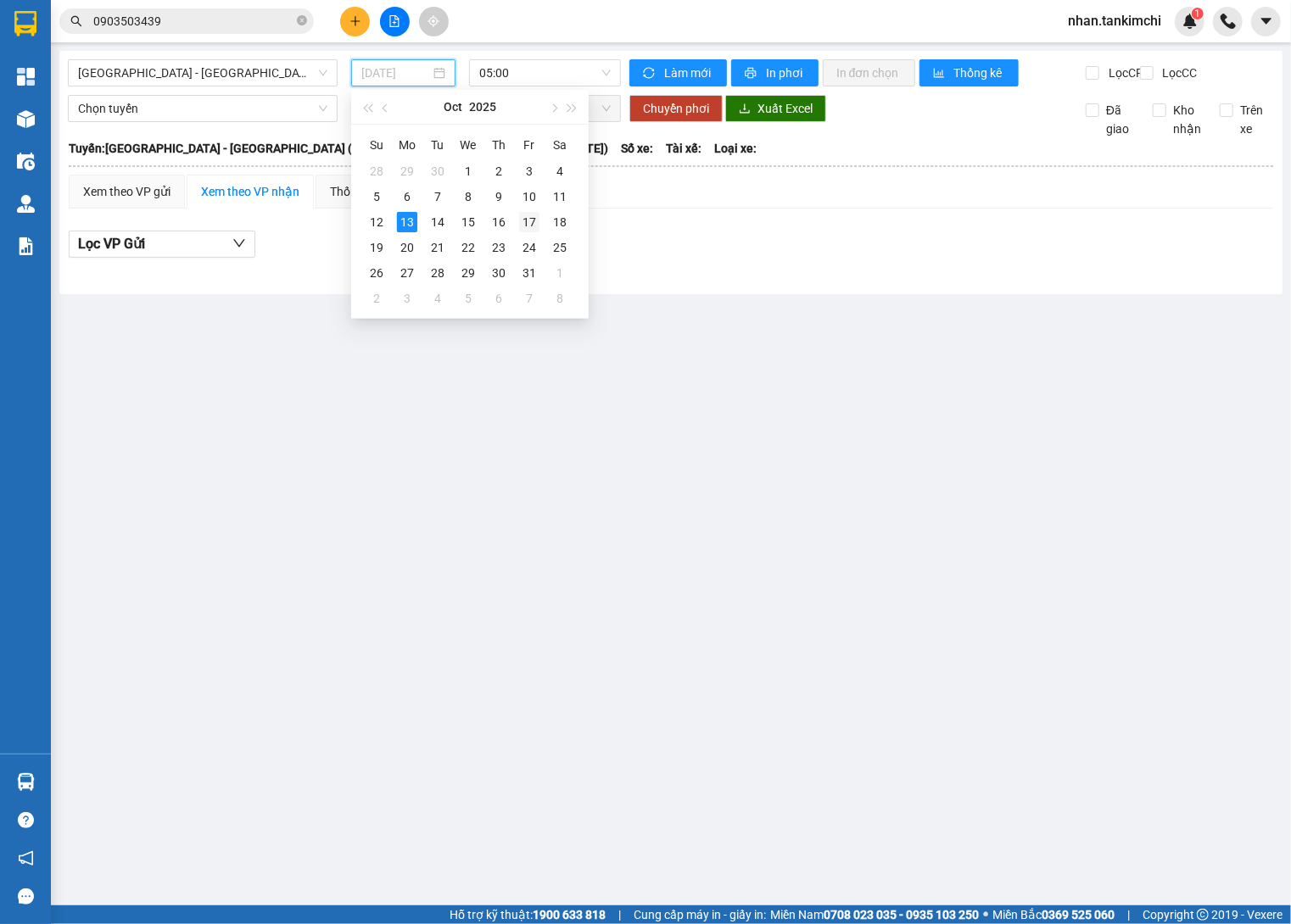
click at [528, 222] on div "17" at bounding box center [529, 222] width 21 height 21
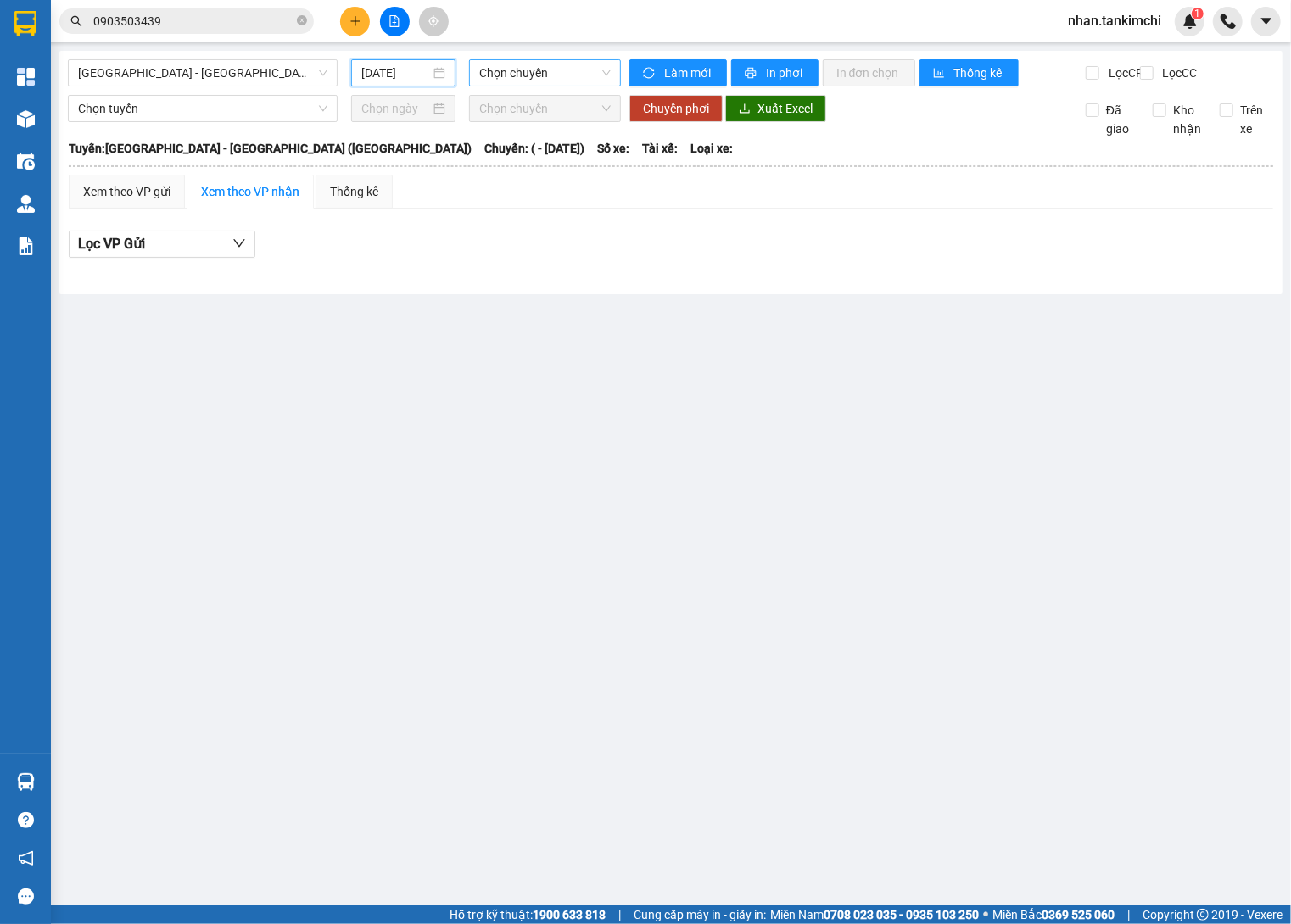
click at [528, 70] on span "Chọn chuyến" at bounding box center [545, 73] width 131 height 26
click at [529, 114] on div "Chọn chuyến" at bounding box center [545, 107] width 132 height 19
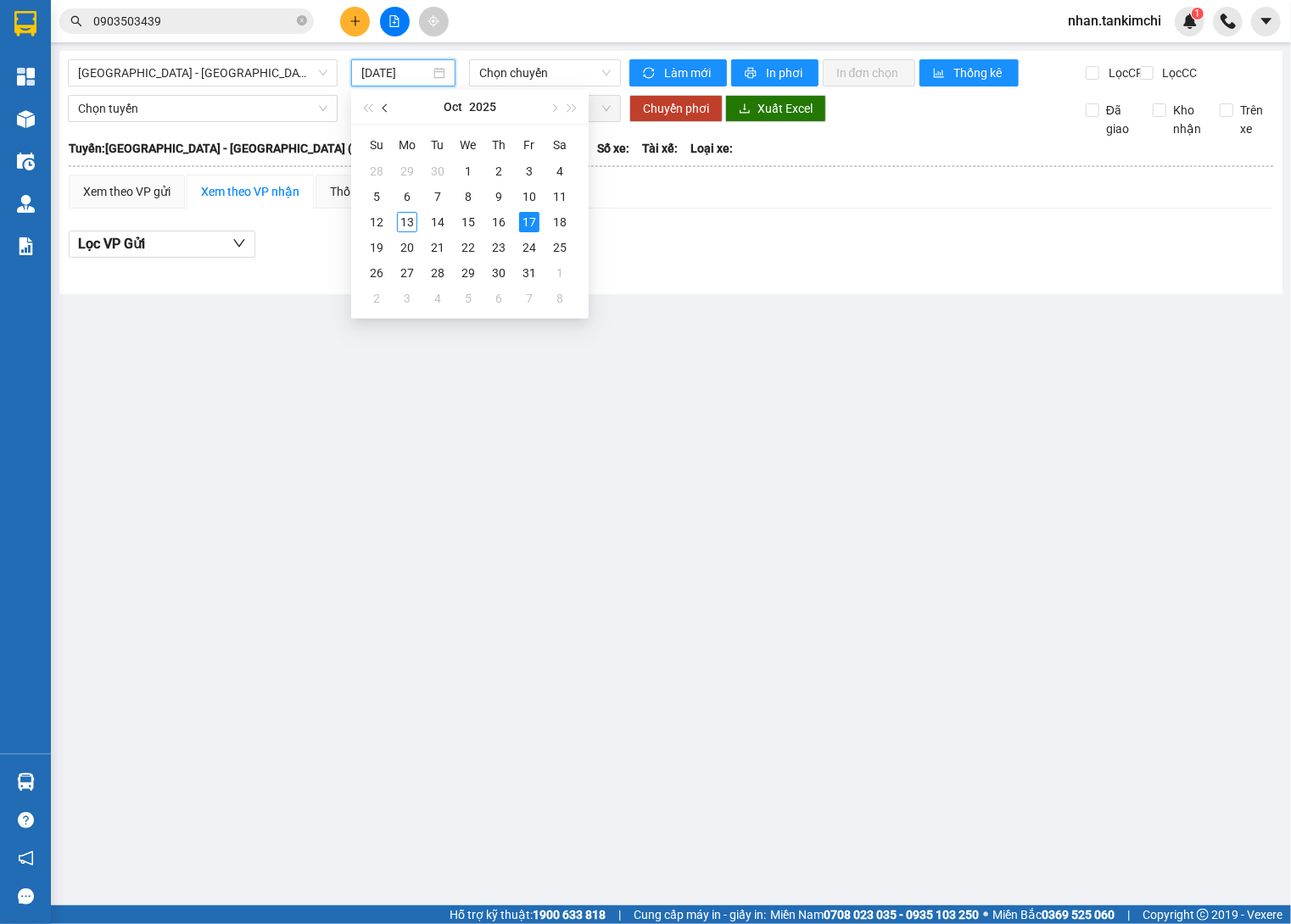
click at [382, 94] on button "button" at bounding box center [386, 106] width 19 height 33
click at [461, 225] on div "17" at bounding box center [468, 222] width 21 height 21
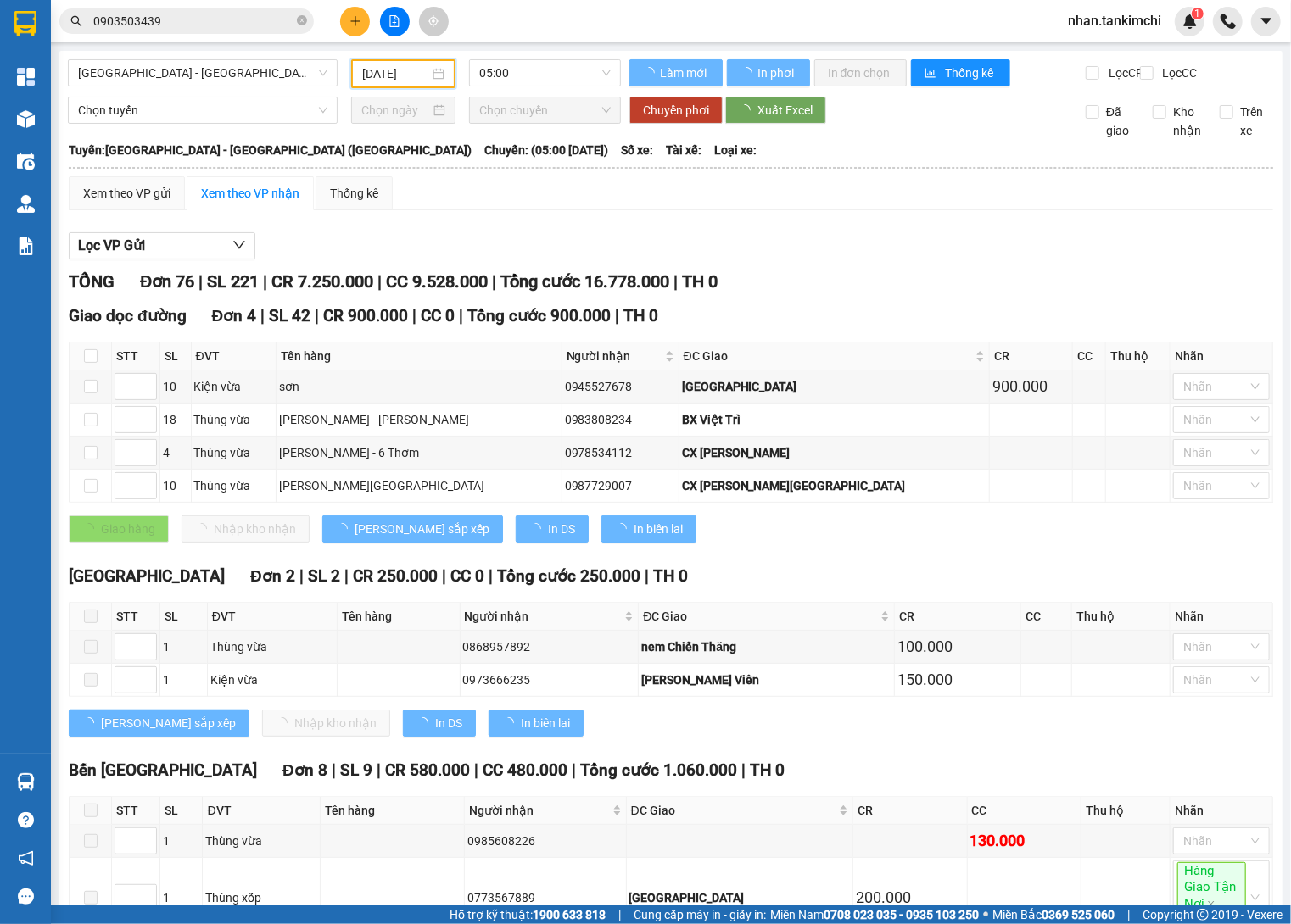
click at [558, 88] on div "Đà Nẵng - Hà Nội (Hàng) 17/09/2025 05:00" at bounding box center [344, 74] width 553 height 29
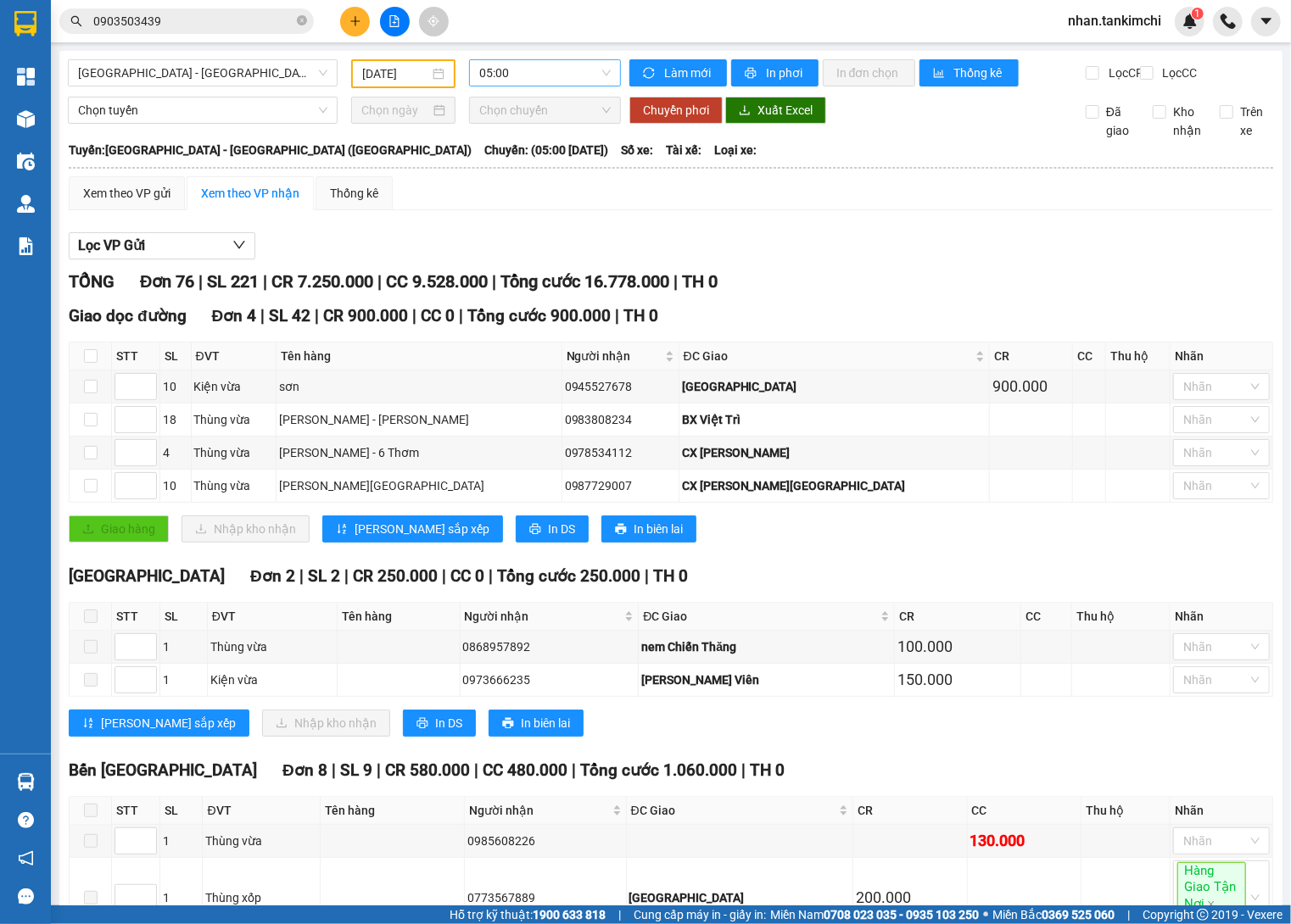
click at [557, 72] on span "05:00" at bounding box center [545, 73] width 131 height 26
click at [783, 295] on div "TỔNG Đơn 76 | SL 221 | CR 7.250.000 | CC 9.528.000 | Tổng cước 16.778.000 | TH 0" at bounding box center [671, 282] width 1204 height 27
click at [409, 64] on input "17/09/2025" at bounding box center [396, 74] width 67 height 19
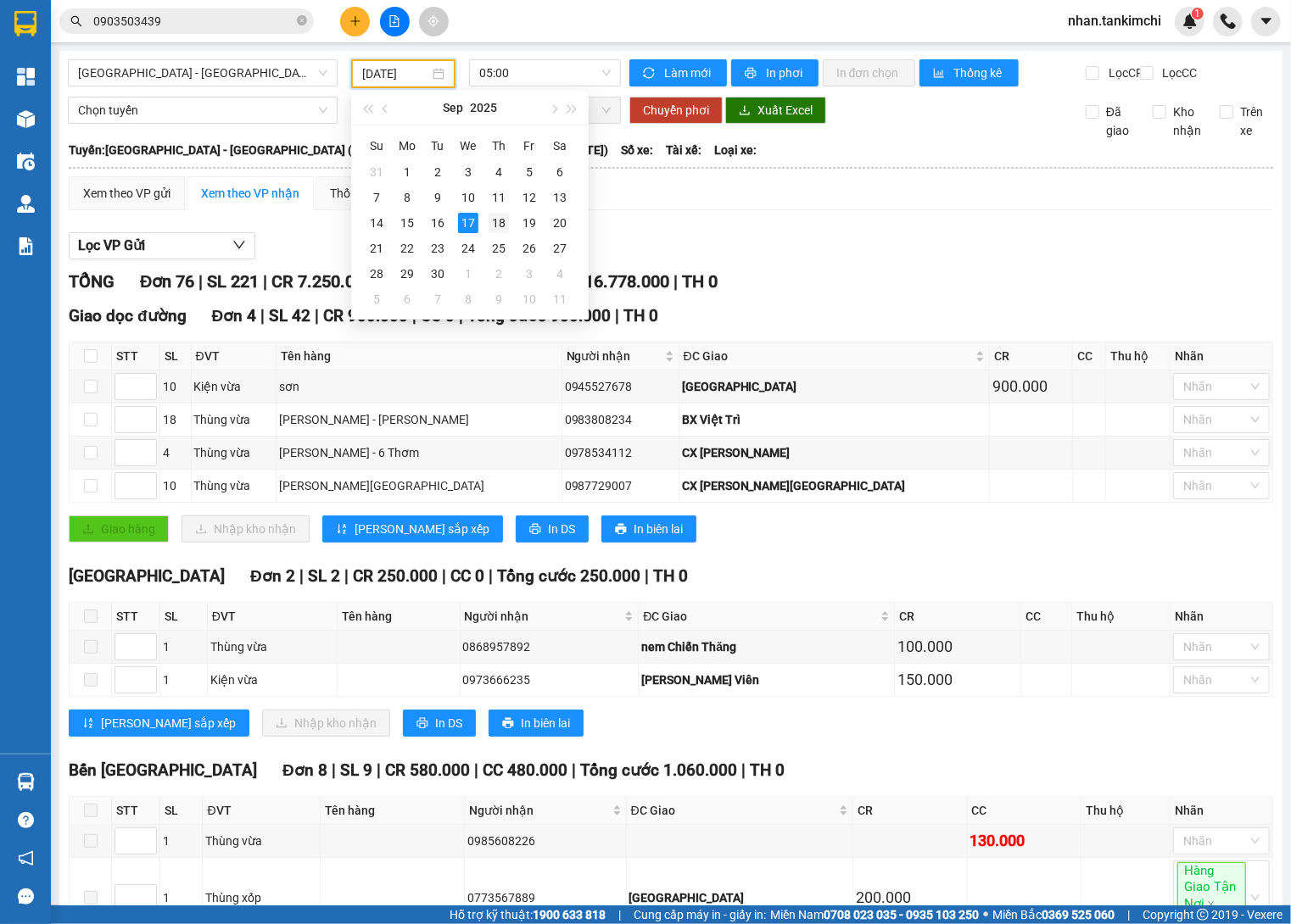
click at [501, 216] on div "18" at bounding box center [499, 223] width 21 height 21
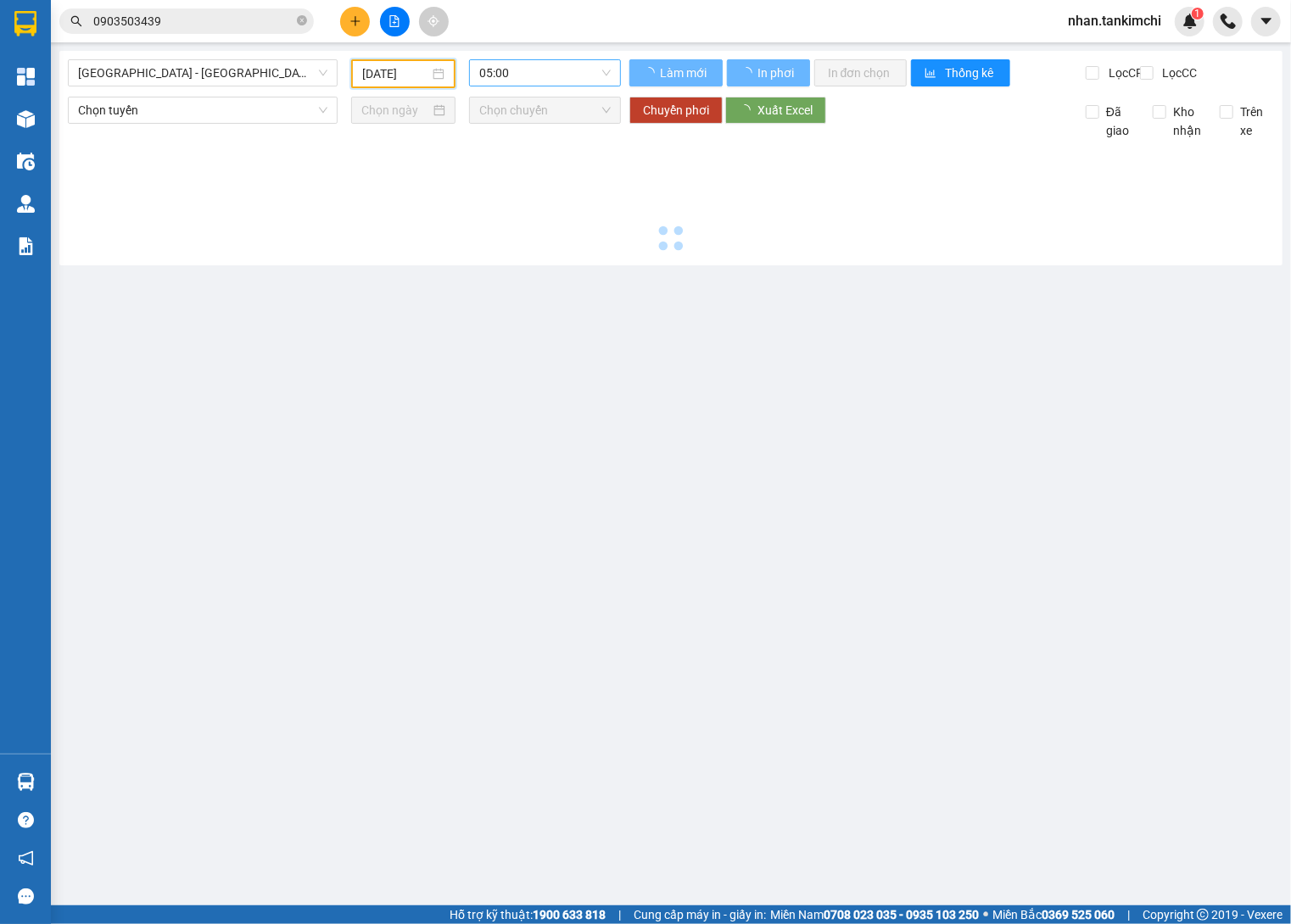
click at [534, 76] on span "05:00" at bounding box center [545, 73] width 131 height 26
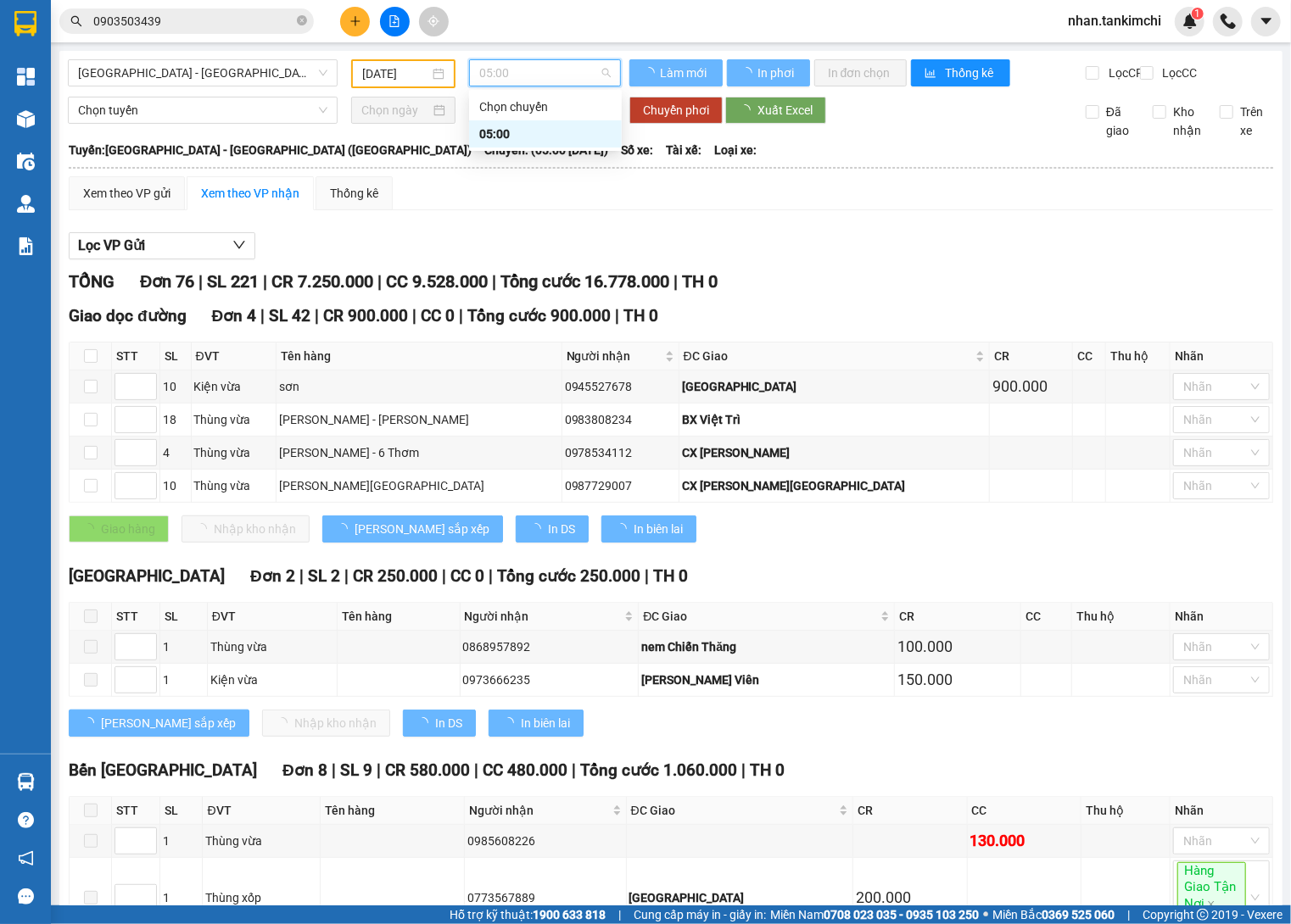
type input "18/09/2025"
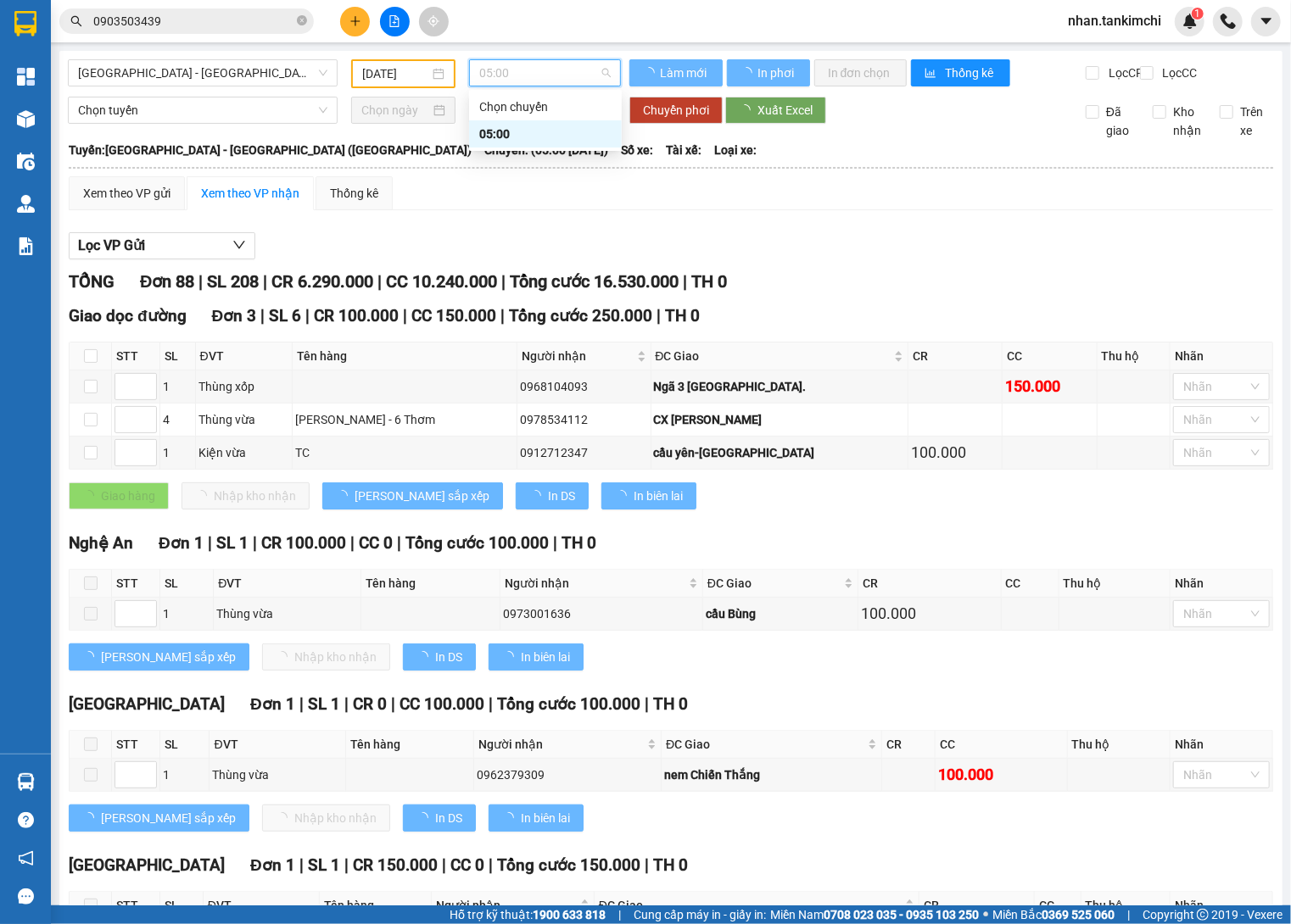
click at [542, 145] on div "05:00" at bounding box center [545, 134] width 153 height 27
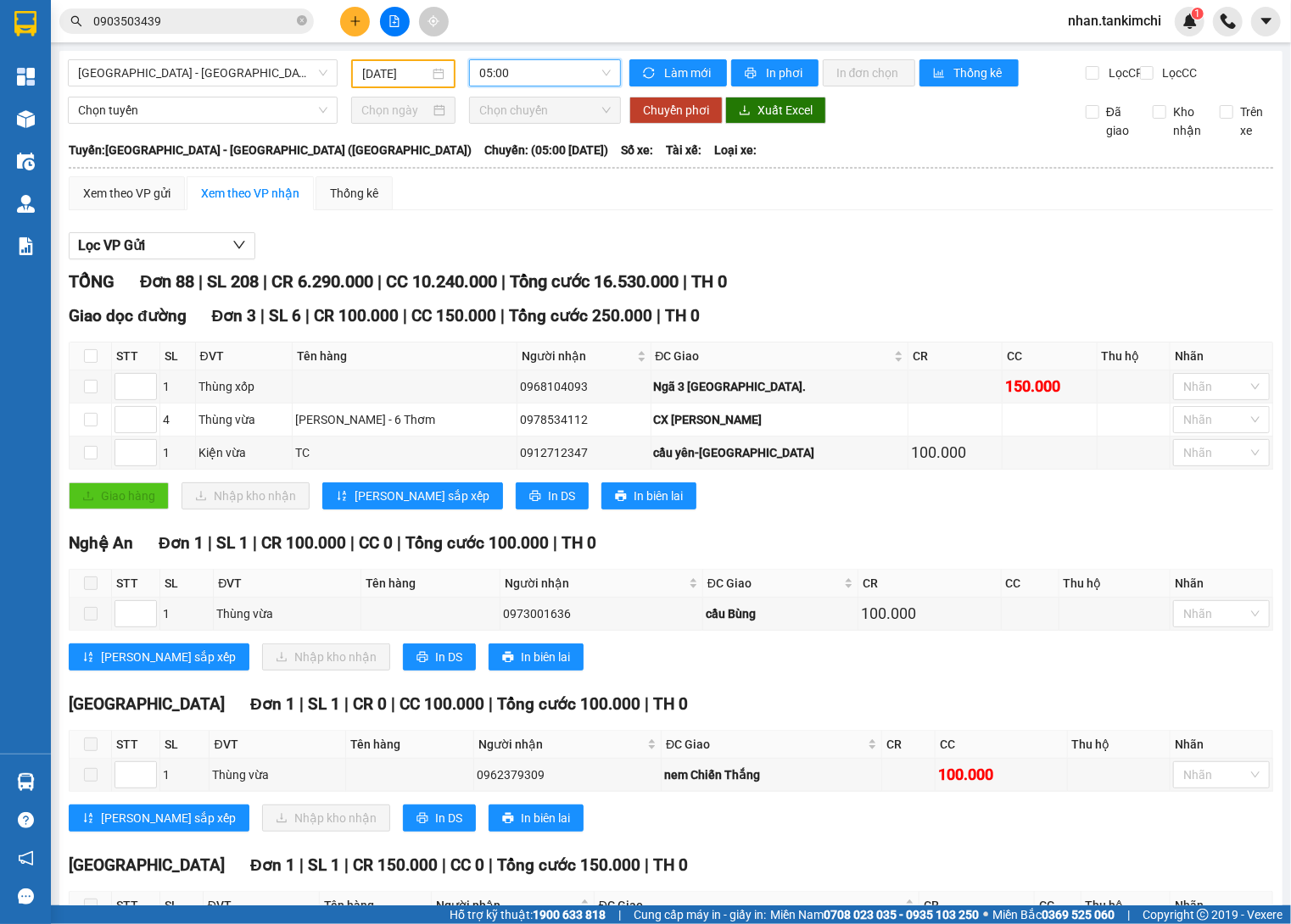
click at [727, 287] on span "TH 0" at bounding box center [709, 282] width 35 height 21
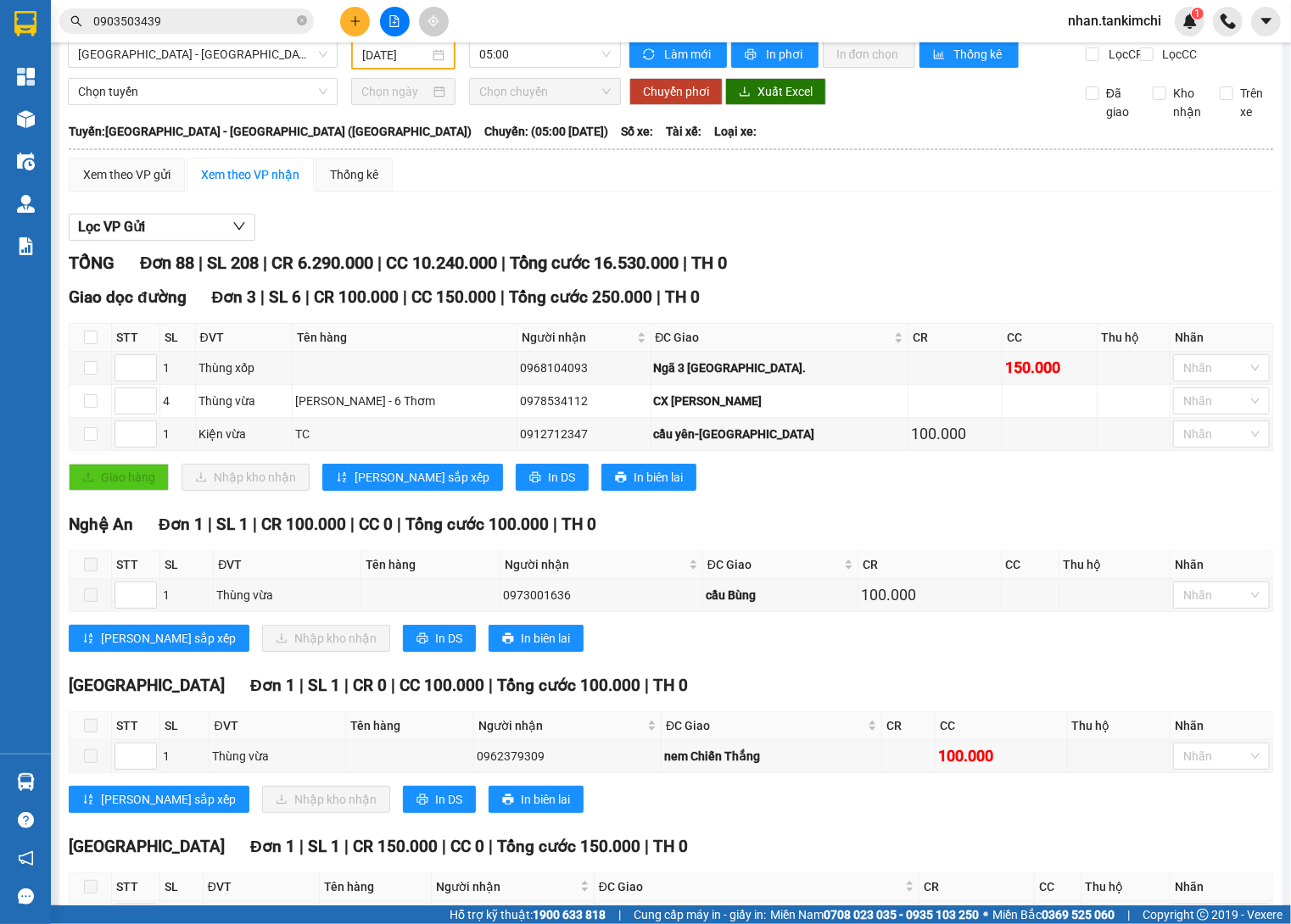
scroll to position [18, 0]
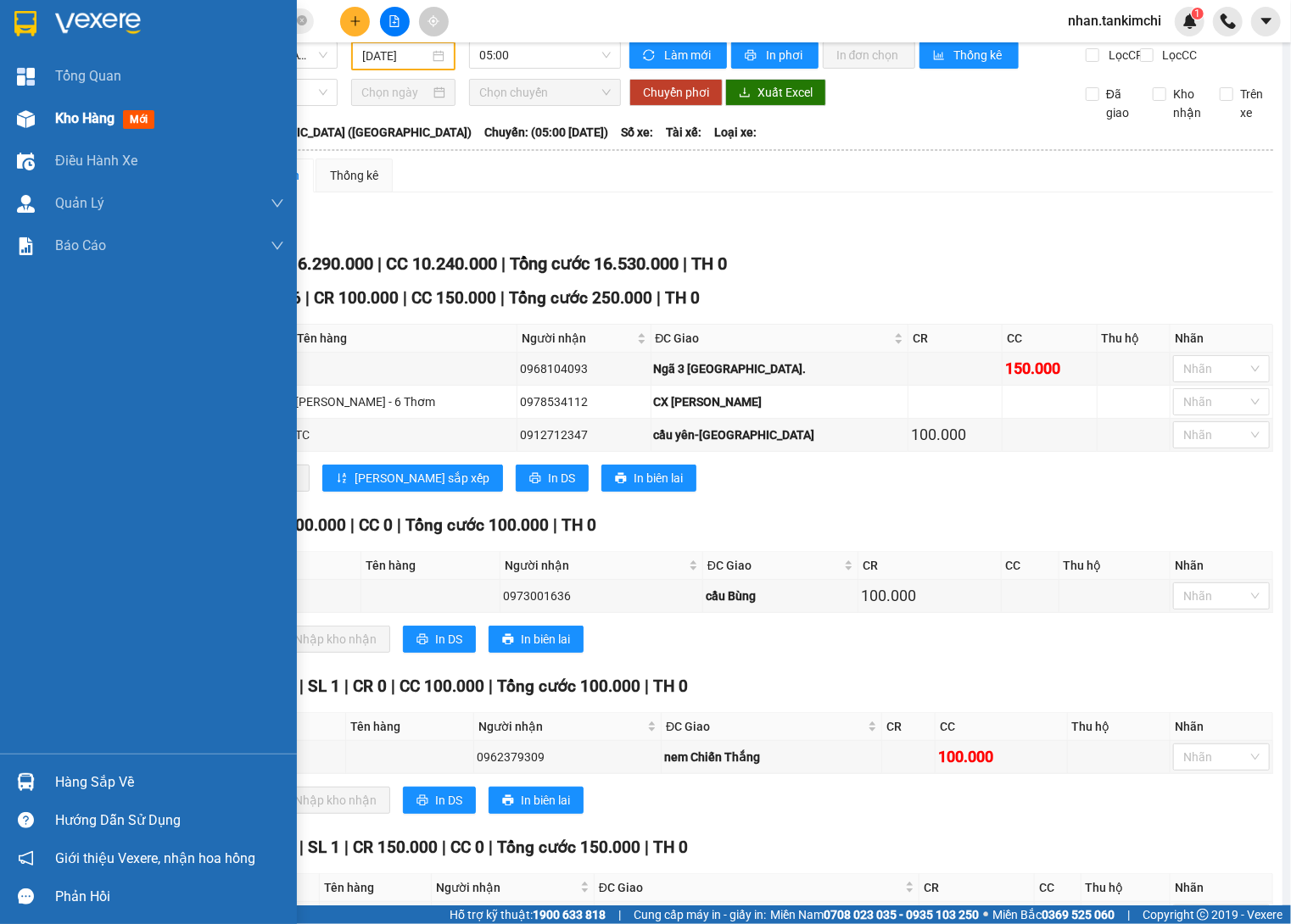
click at [52, 121] on div "Kho hàng mới" at bounding box center [149, 119] width 297 height 42
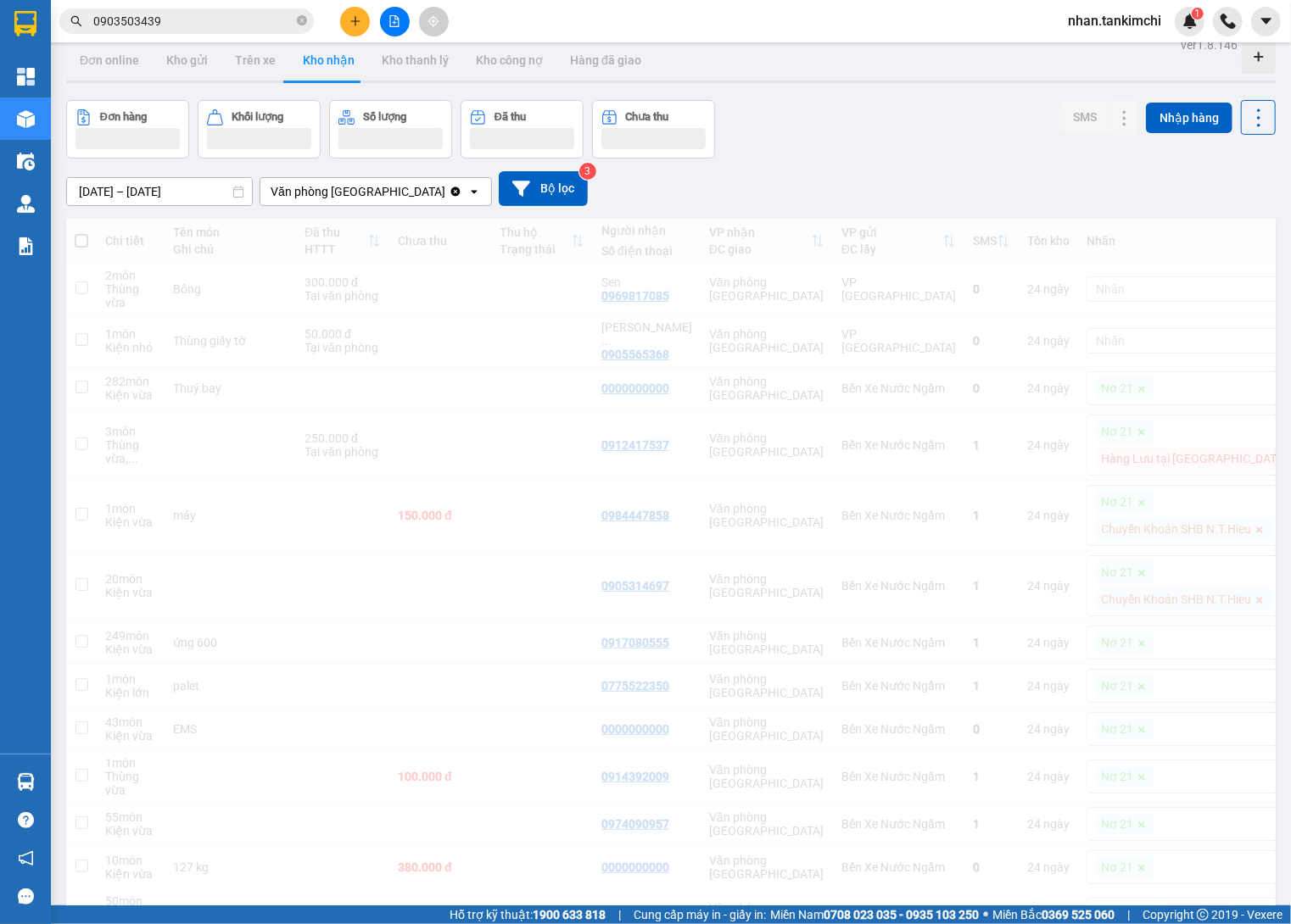
click at [207, 196] on input "19/09/2025 – 19/09/2025" at bounding box center [159, 191] width 185 height 27
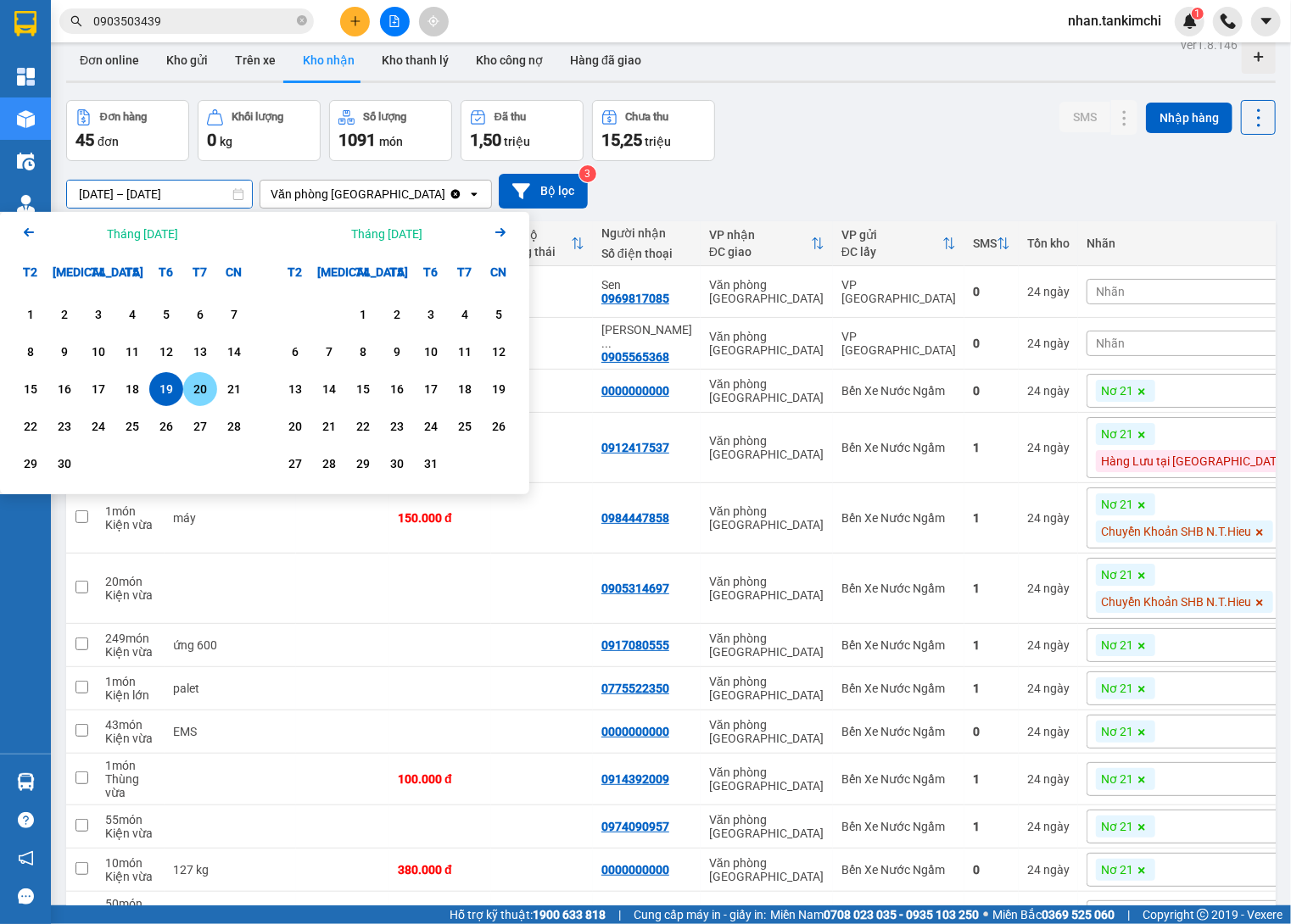
click at [194, 389] on div "20" at bounding box center [200, 389] width 24 height 21
type input "20/09/2025 – 20/09/2025"
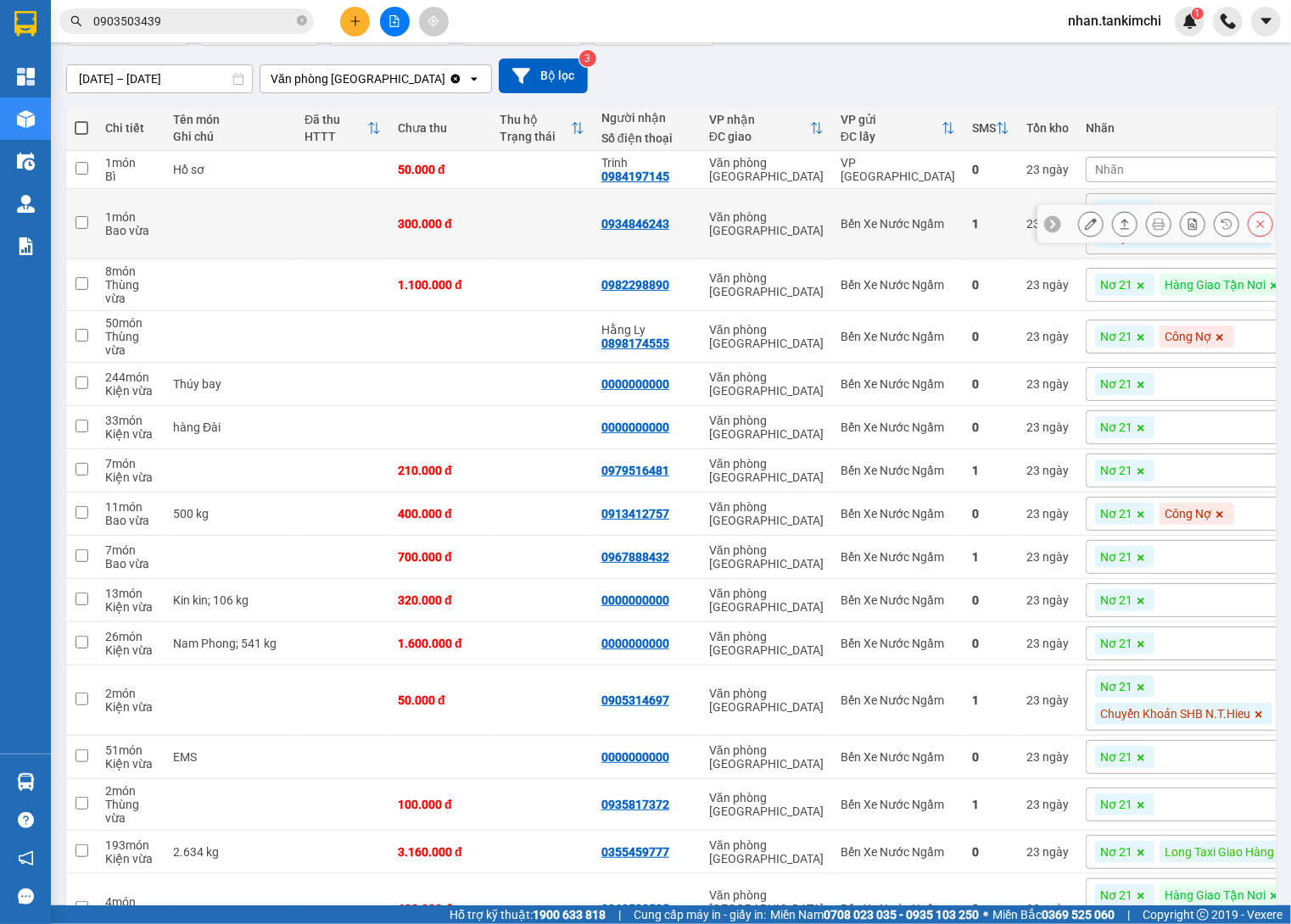
scroll to position [113, 0]
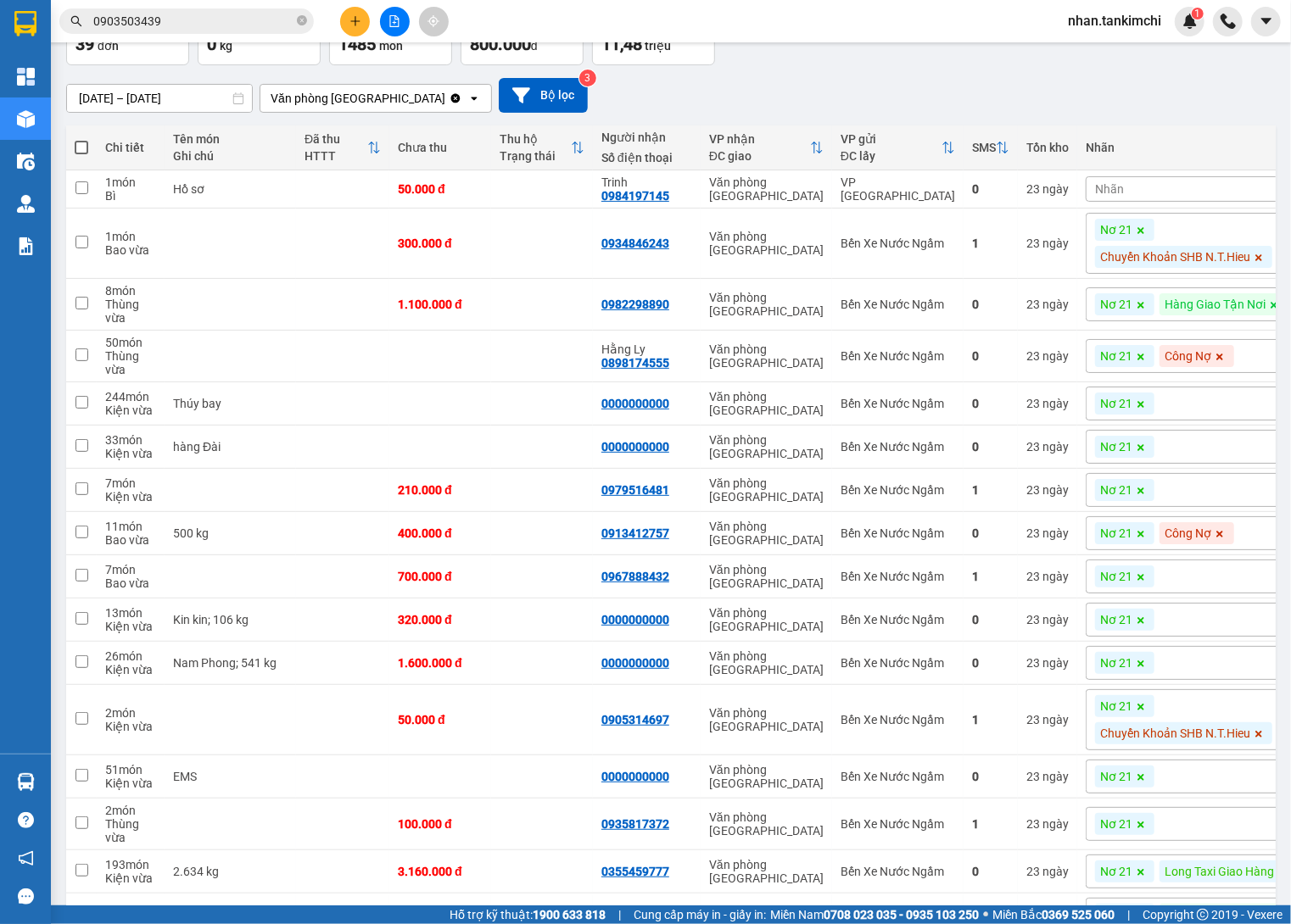
click at [281, 13] on input "0903503439" at bounding box center [193, 21] width 200 height 19
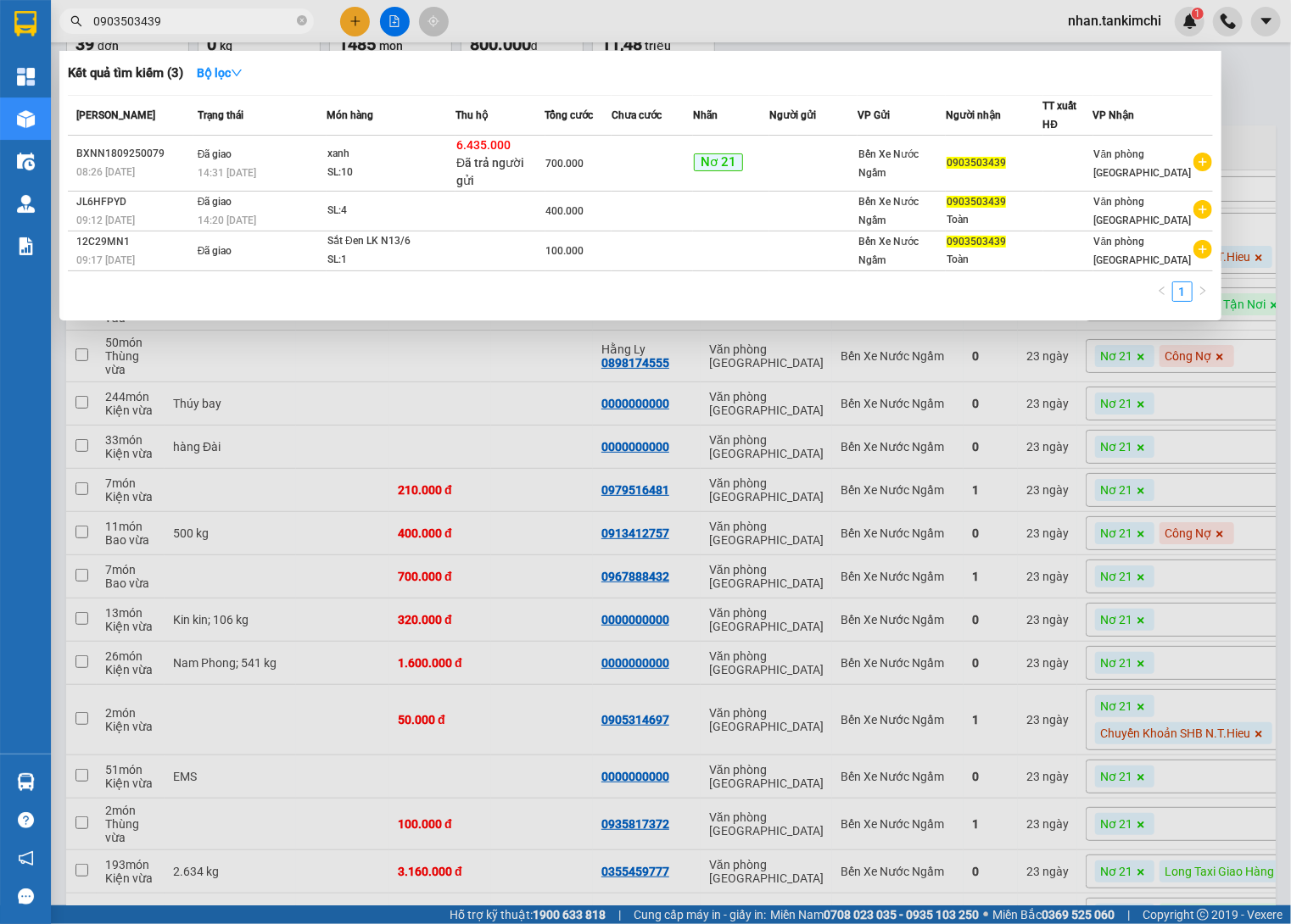
click at [358, 27] on div at bounding box center [645, 462] width 1291 height 924
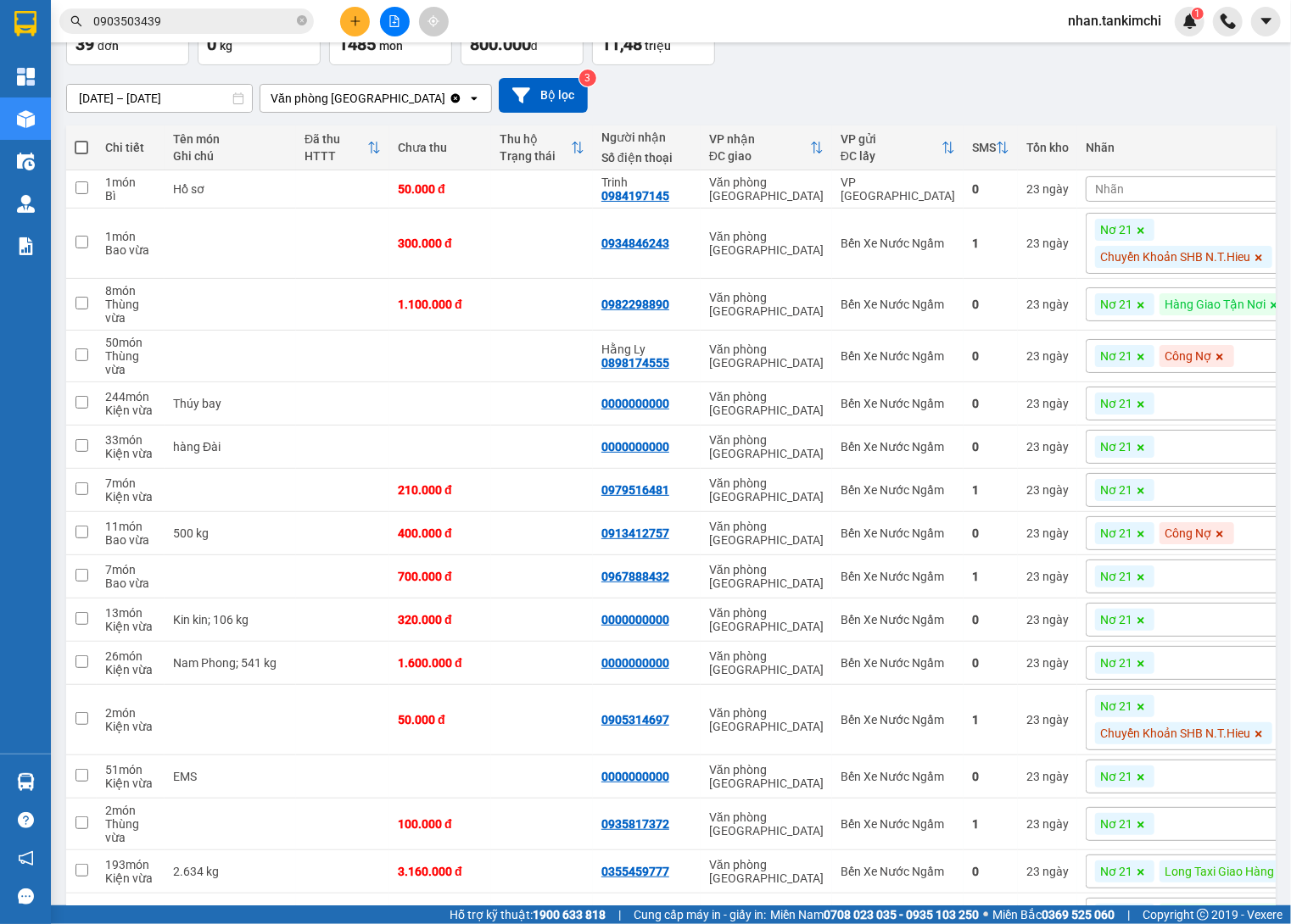
click at [358, 27] on button at bounding box center [355, 21] width 30 height 30
click at [400, 64] on div "Tạo đơn hàng" at bounding box center [422, 63] width 74 height 19
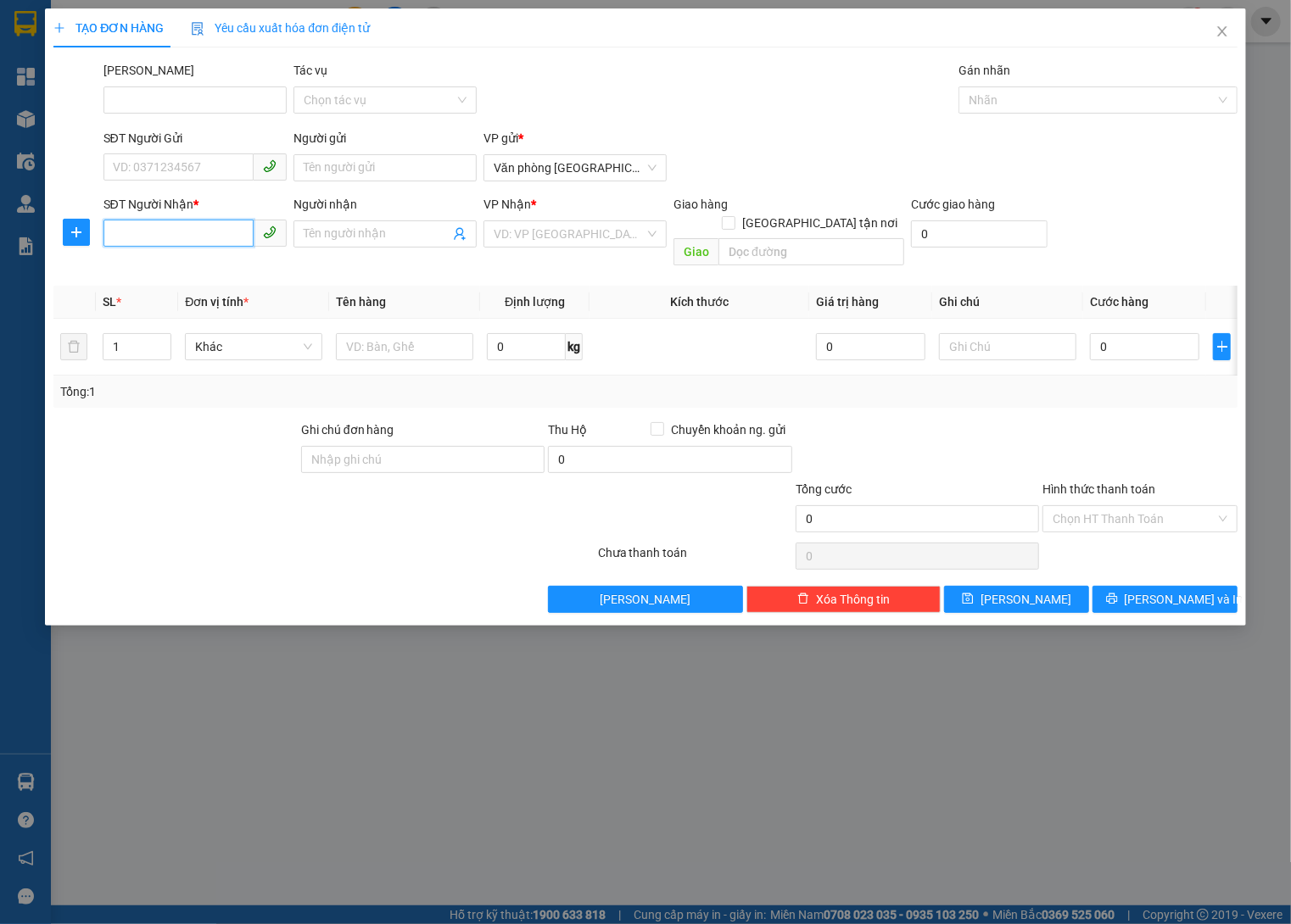
click at [198, 236] on input "SĐT Người Nhận *" at bounding box center [178, 234] width 150 height 27
click at [614, 177] on span "Văn phòng [GEOGRAPHIC_DATA]" at bounding box center [575, 168] width 163 height 26
type input "0931917987"
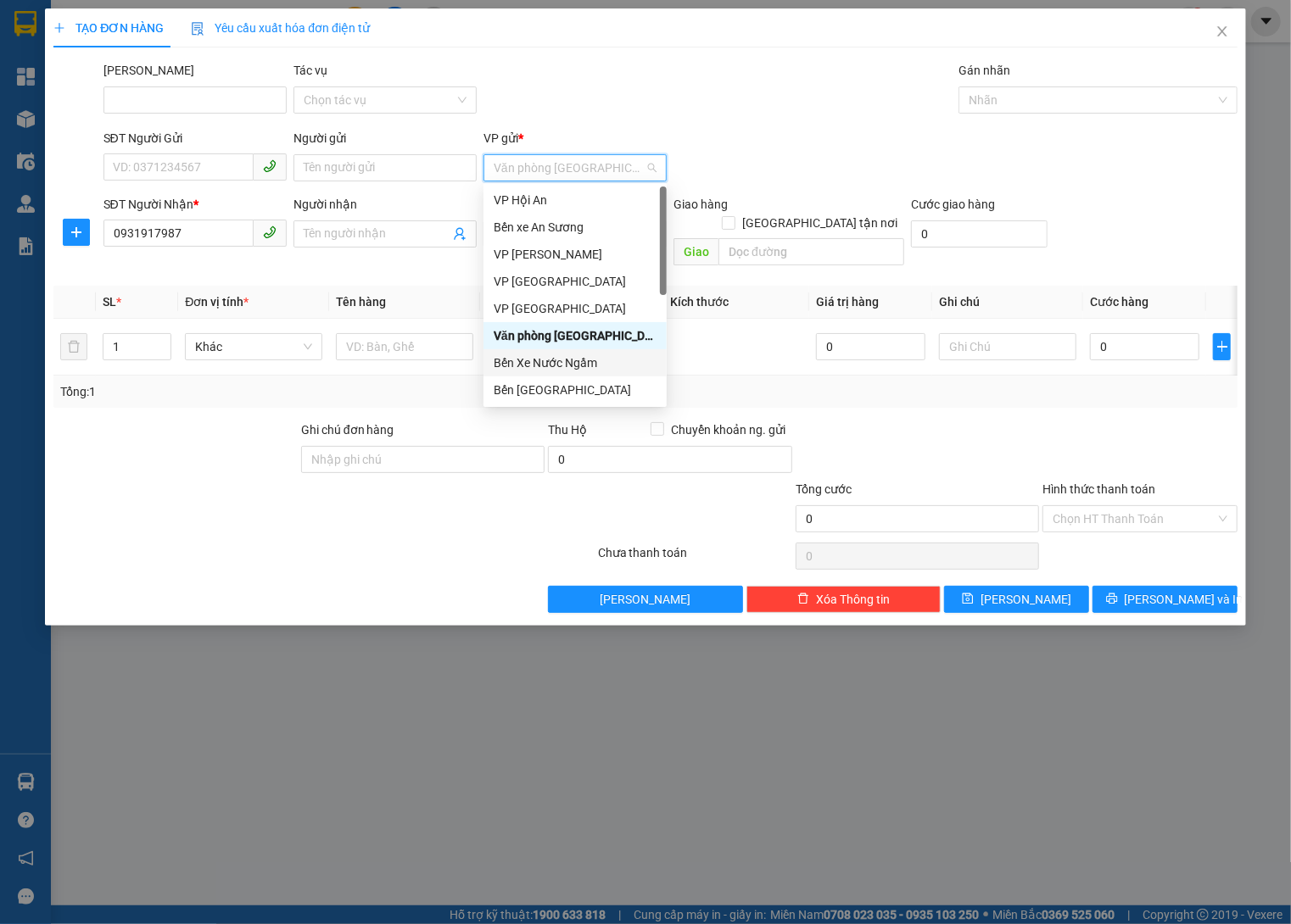
click at [565, 359] on div "Bến Xe Nước Ngầm" at bounding box center [575, 363] width 163 height 19
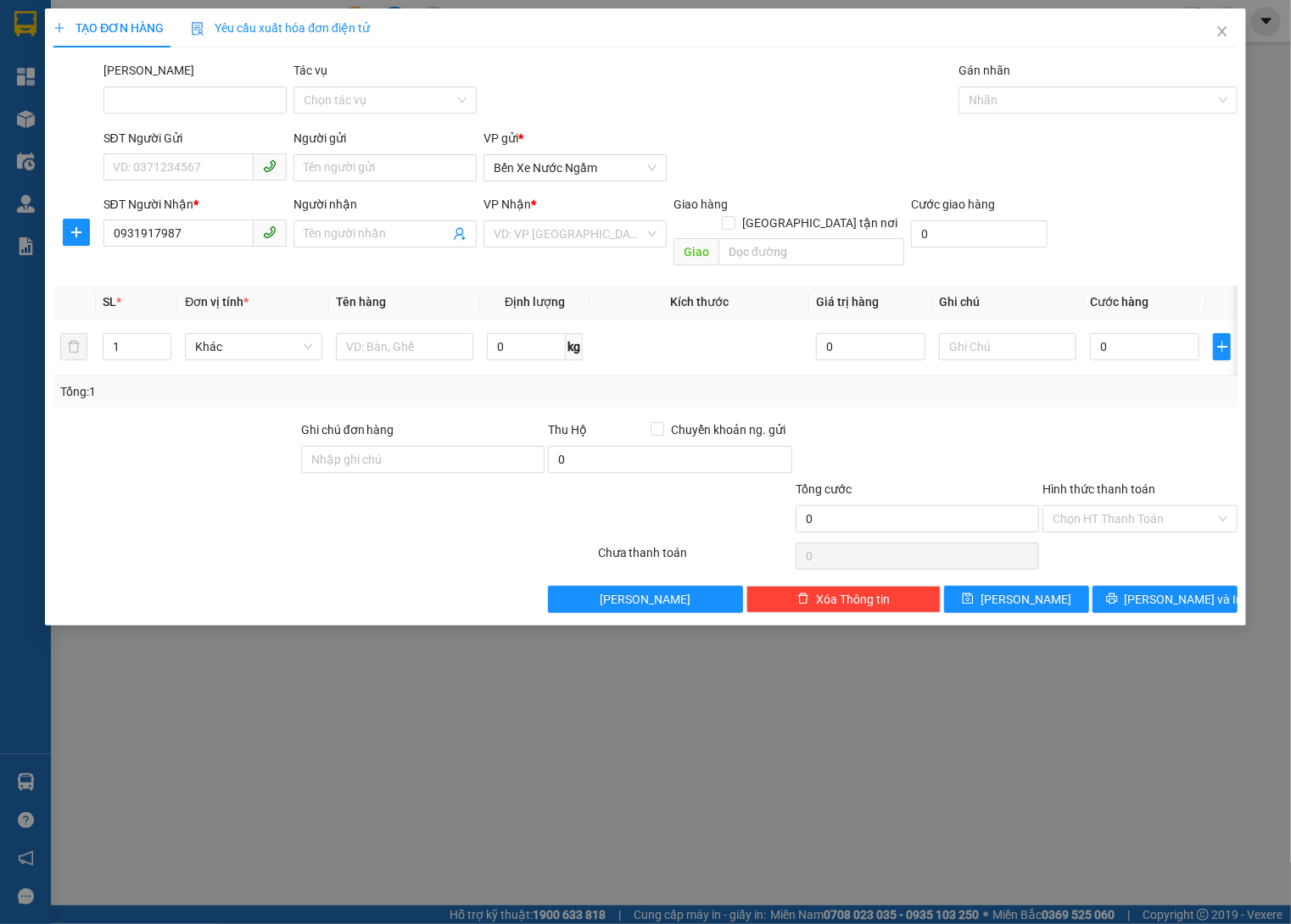
click at [574, 205] on div "VP Nhận *" at bounding box center [575, 204] width 183 height 19
click at [574, 222] on input "search" at bounding box center [569, 234] width 151 height 26
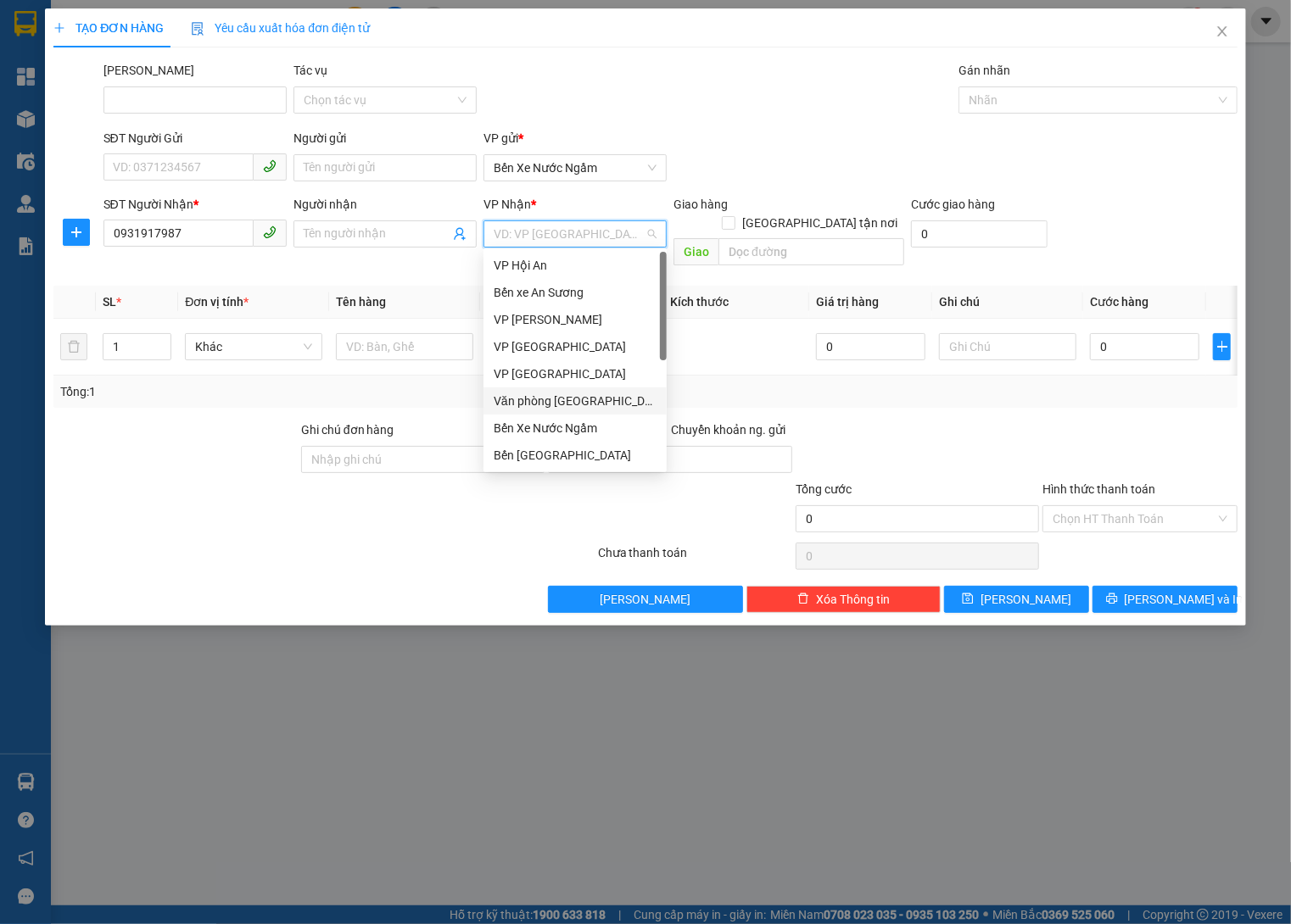
click at [578, 399] on div "Văn phòng [GEOGRAPHIC_DATA]" at bounding box center [575, 401] width 163 height 19
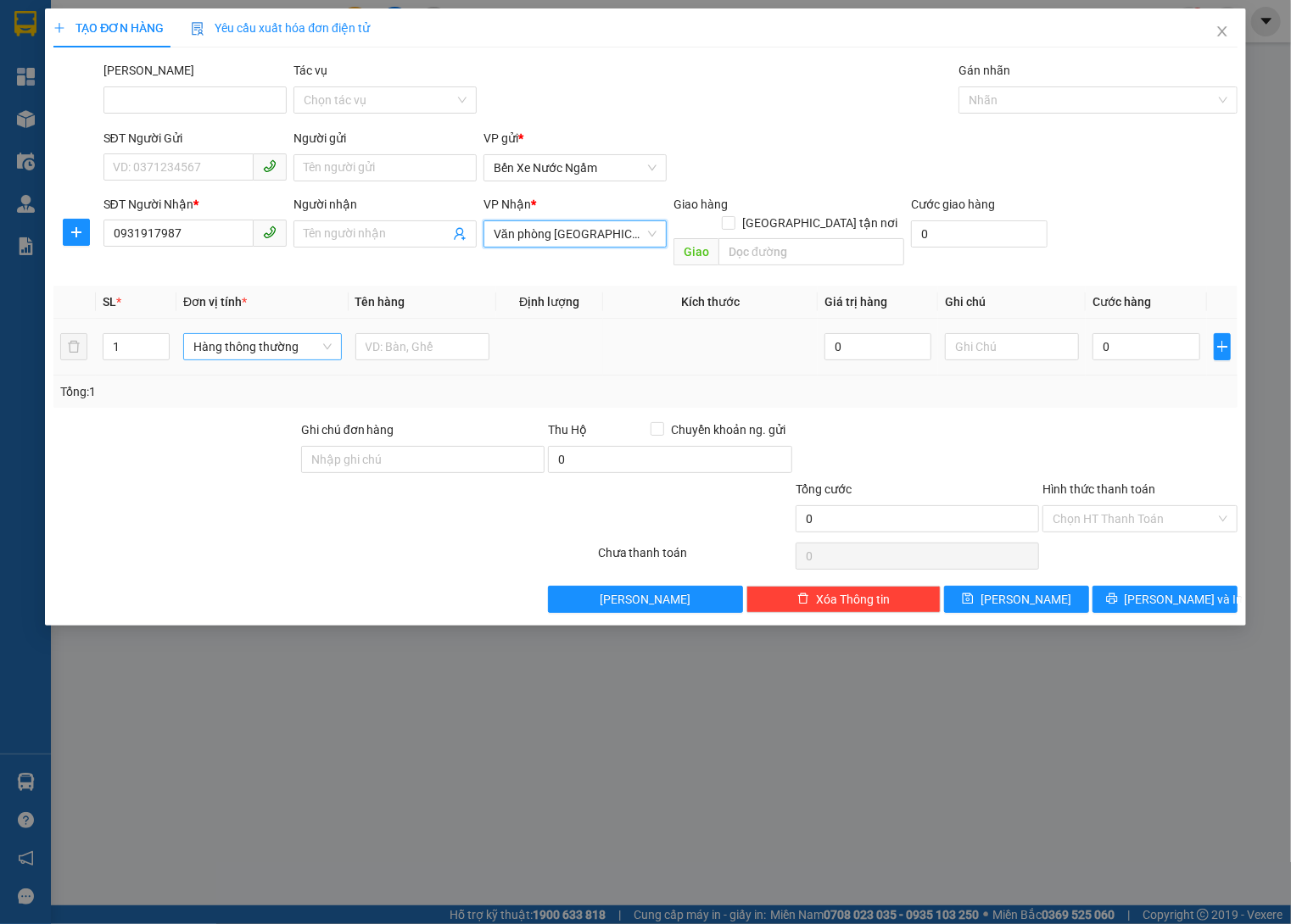
click at [213, 334] on span "Hàng thông thường" at bounding box center [262, 347] width 138 height 26
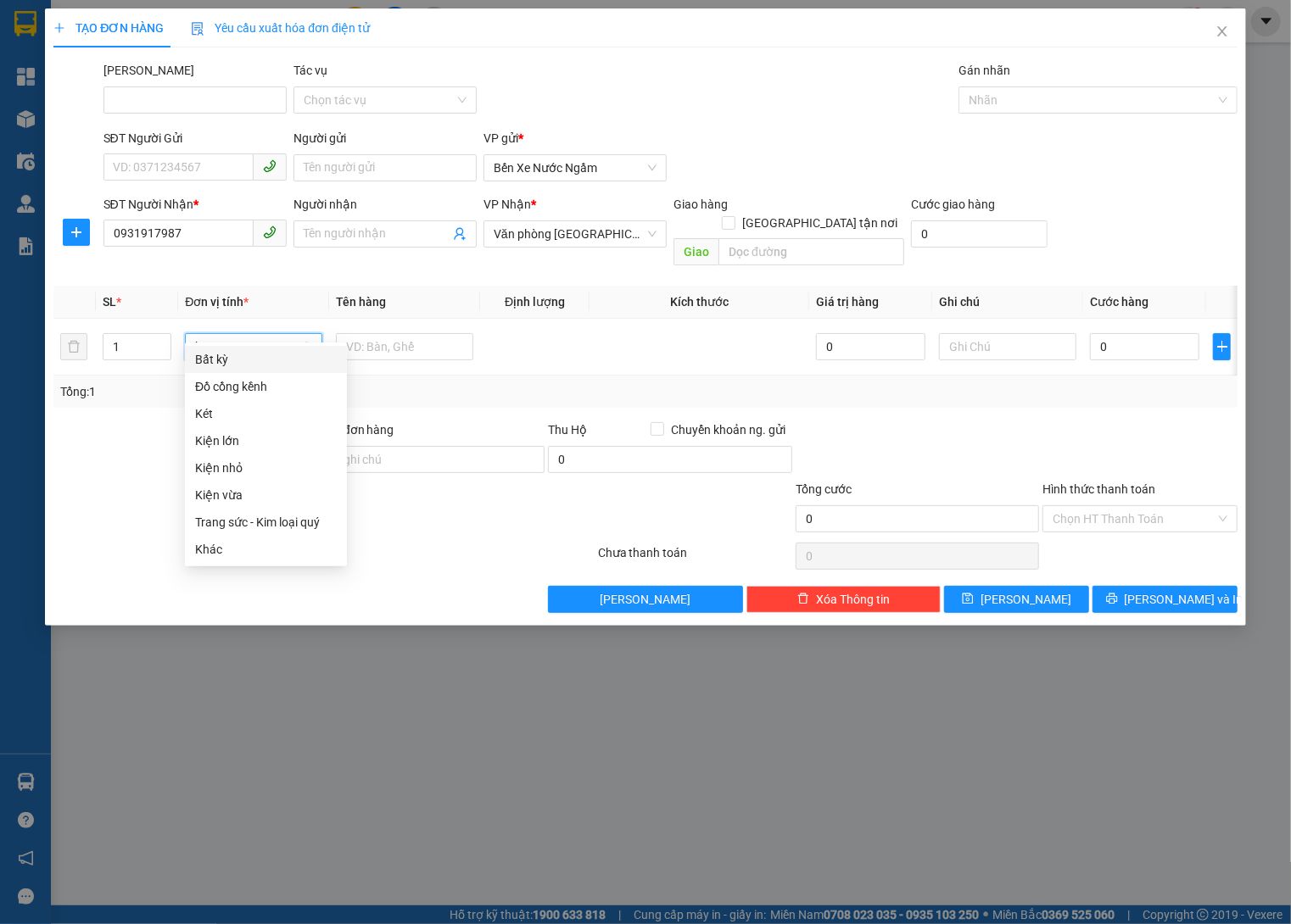
type input "ki"
click at [243, 403] on div "Kiện vừa" at bounding box center [265, 414] width 162 height 27
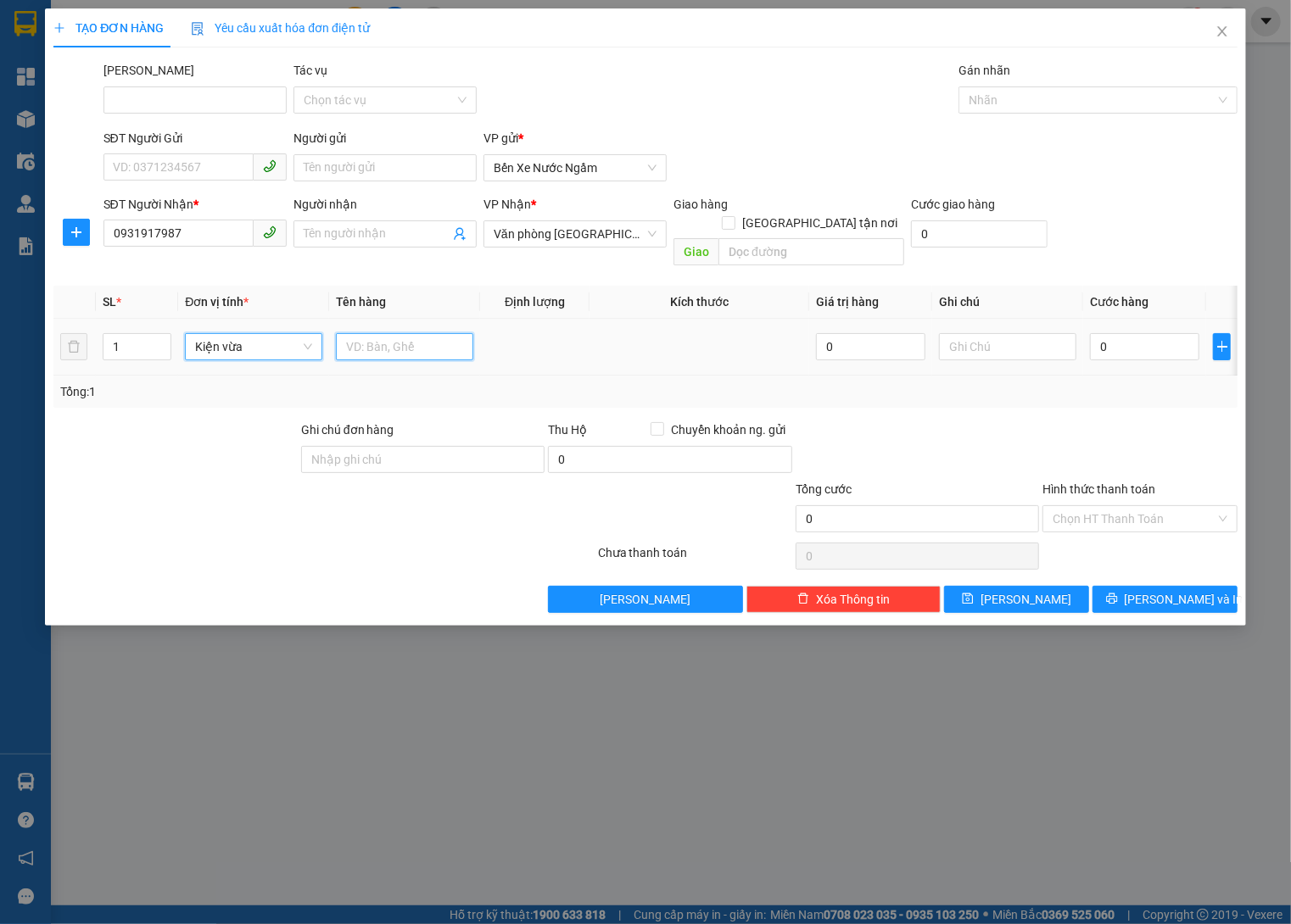
click at [389, 334] on input "text" at bounding box center [405, 347] width 137 height 27
type input "Dù Ngày 20/10"
click at [1137, 333] on input "0" at bounding box center [1144, 347] width 109 height 27
type input "40"
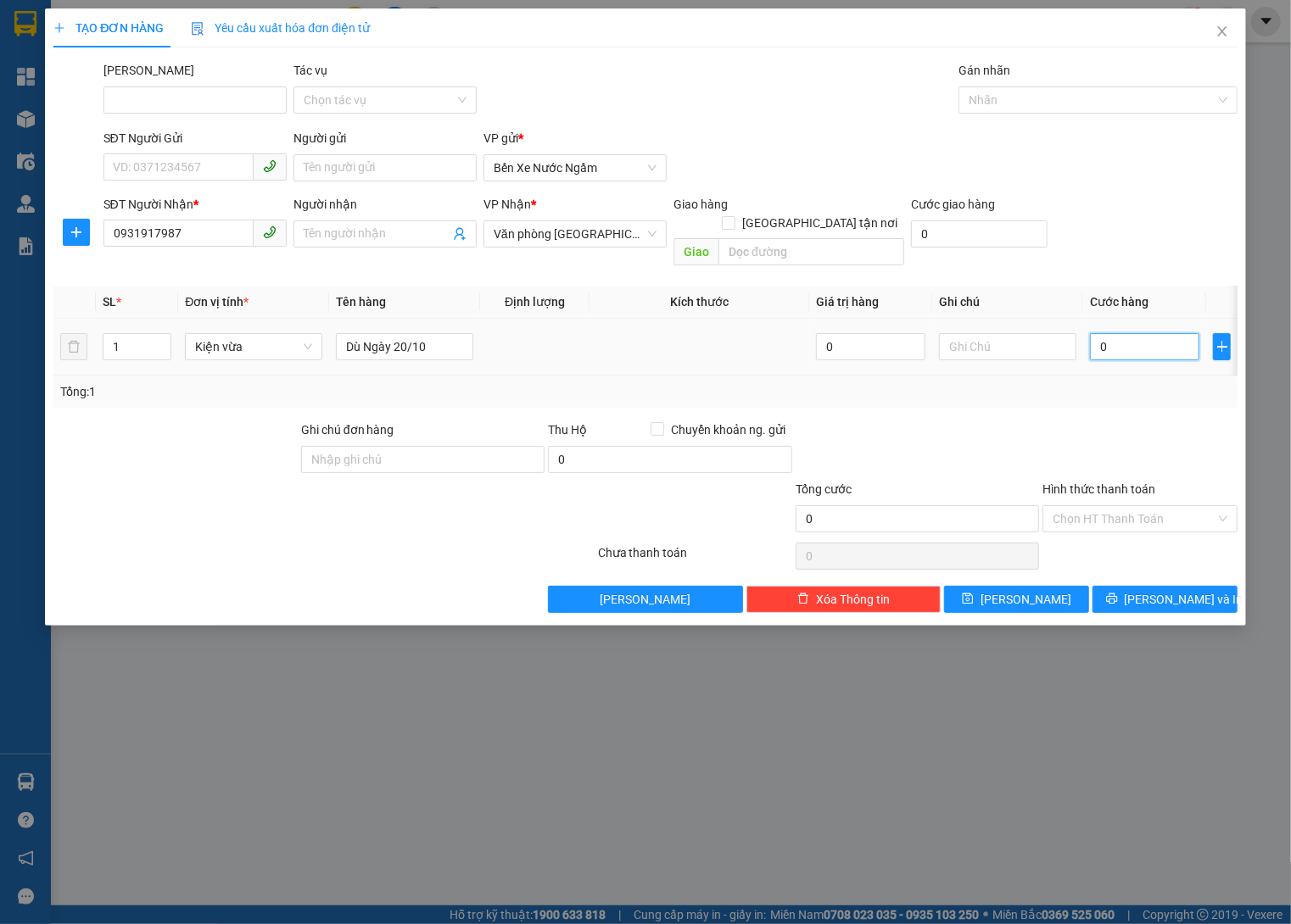
type input "40"
type input "400"
type input "4.000"
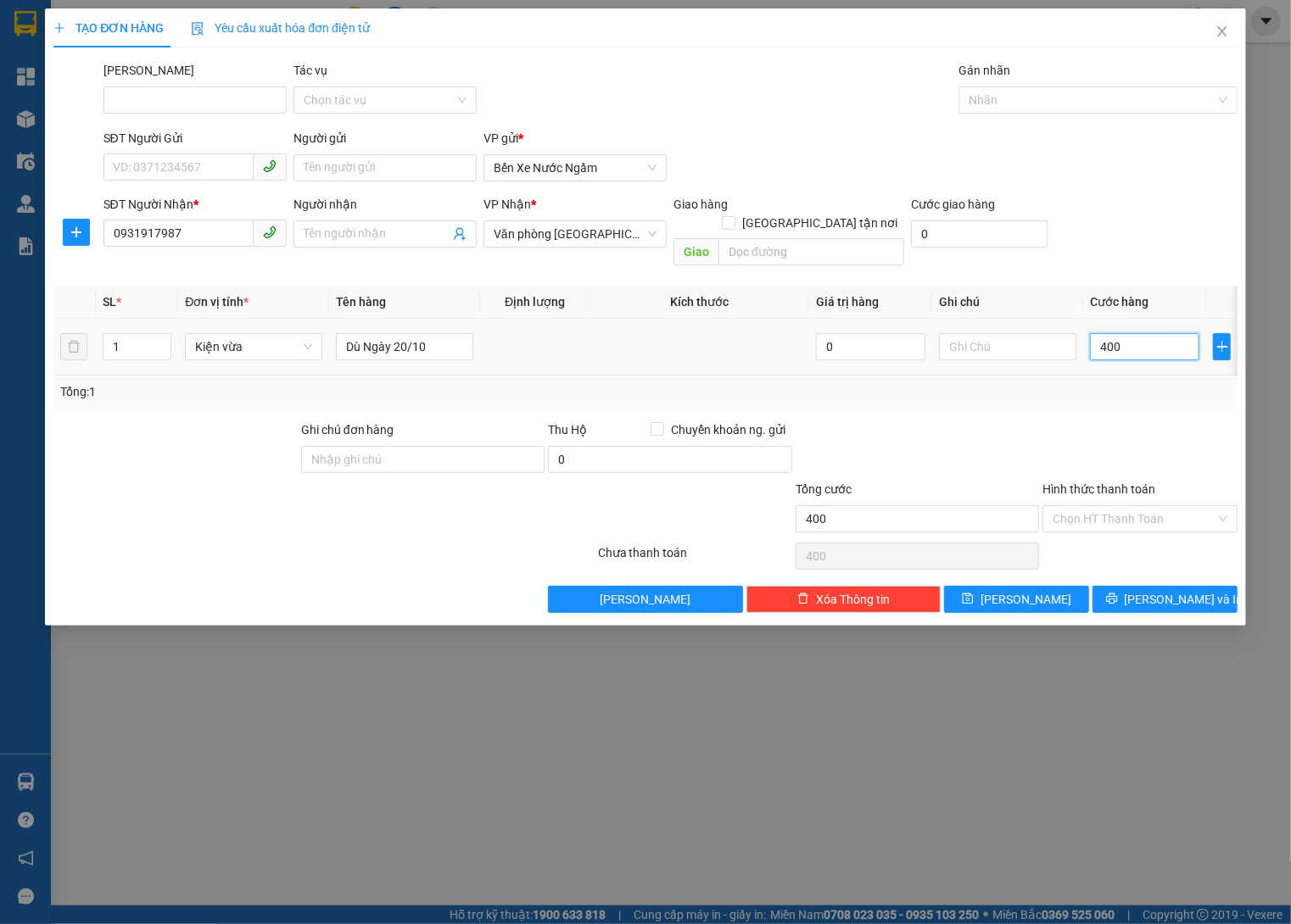
type input "4.000"
type input "40.000"
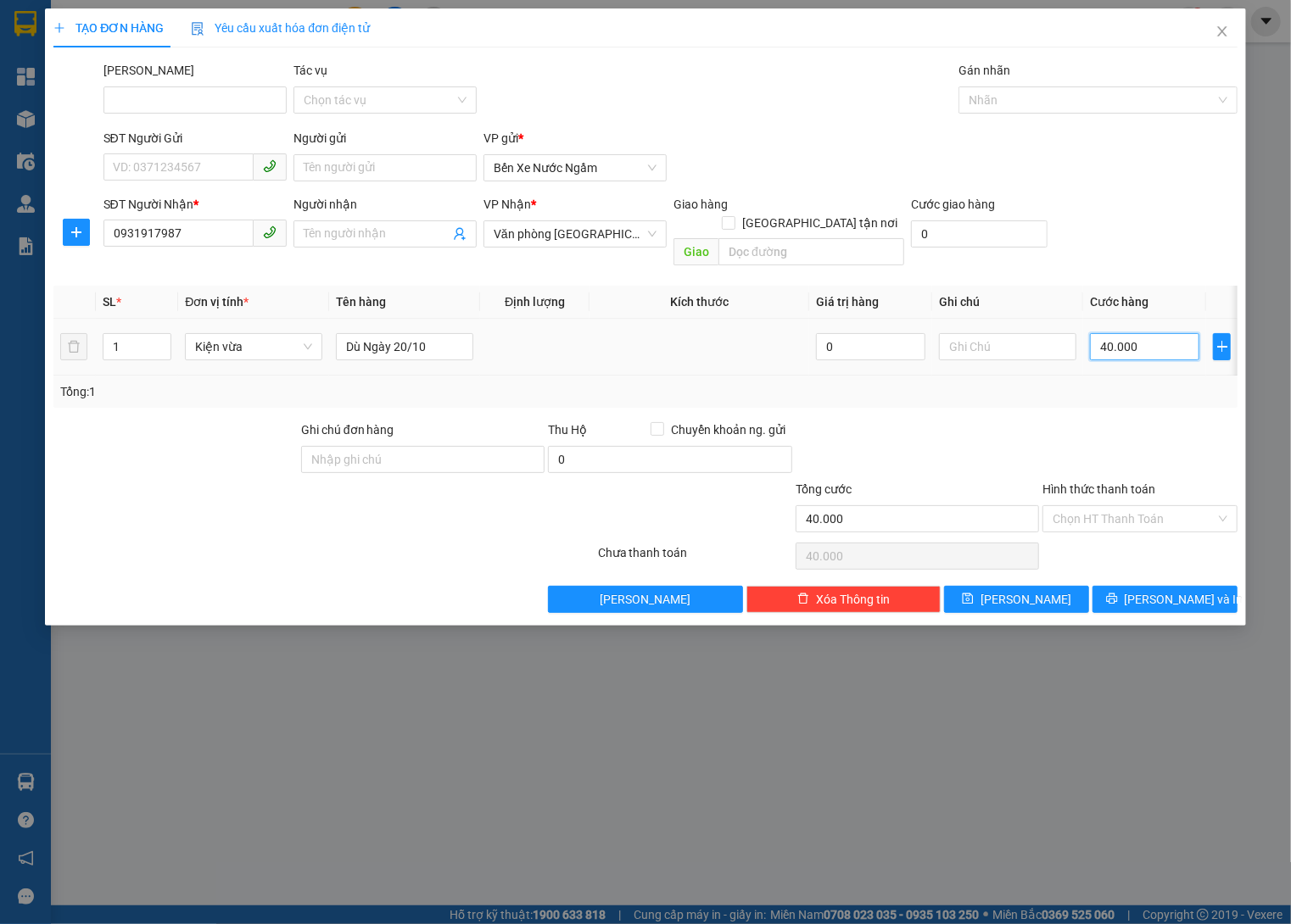
type input "400.000"
type input "4.000.000"
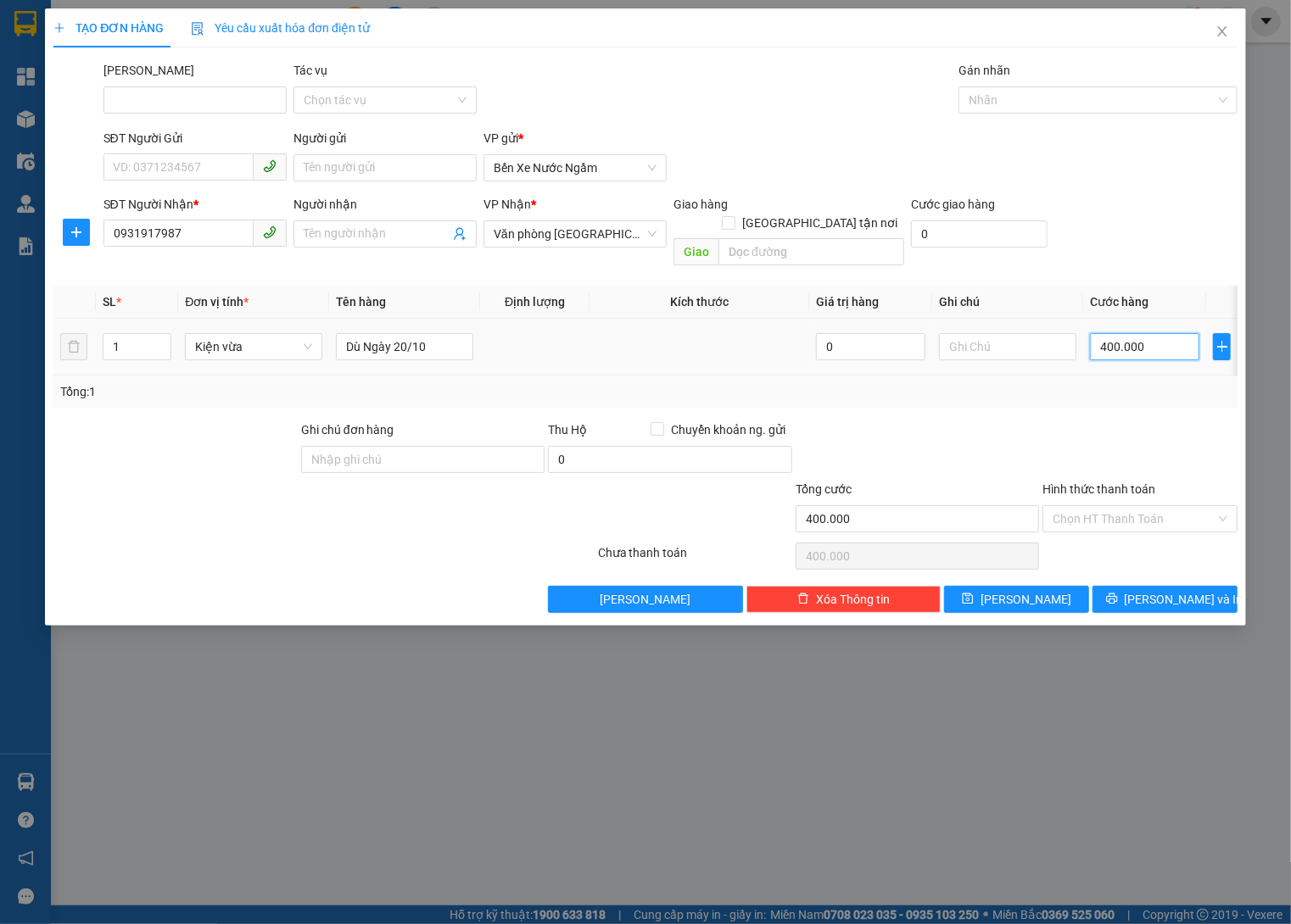
type input "4.000.000"
type input "400.000"
click at [1076, 94] on div at bounding box center [1089, 100] width 253 height 21
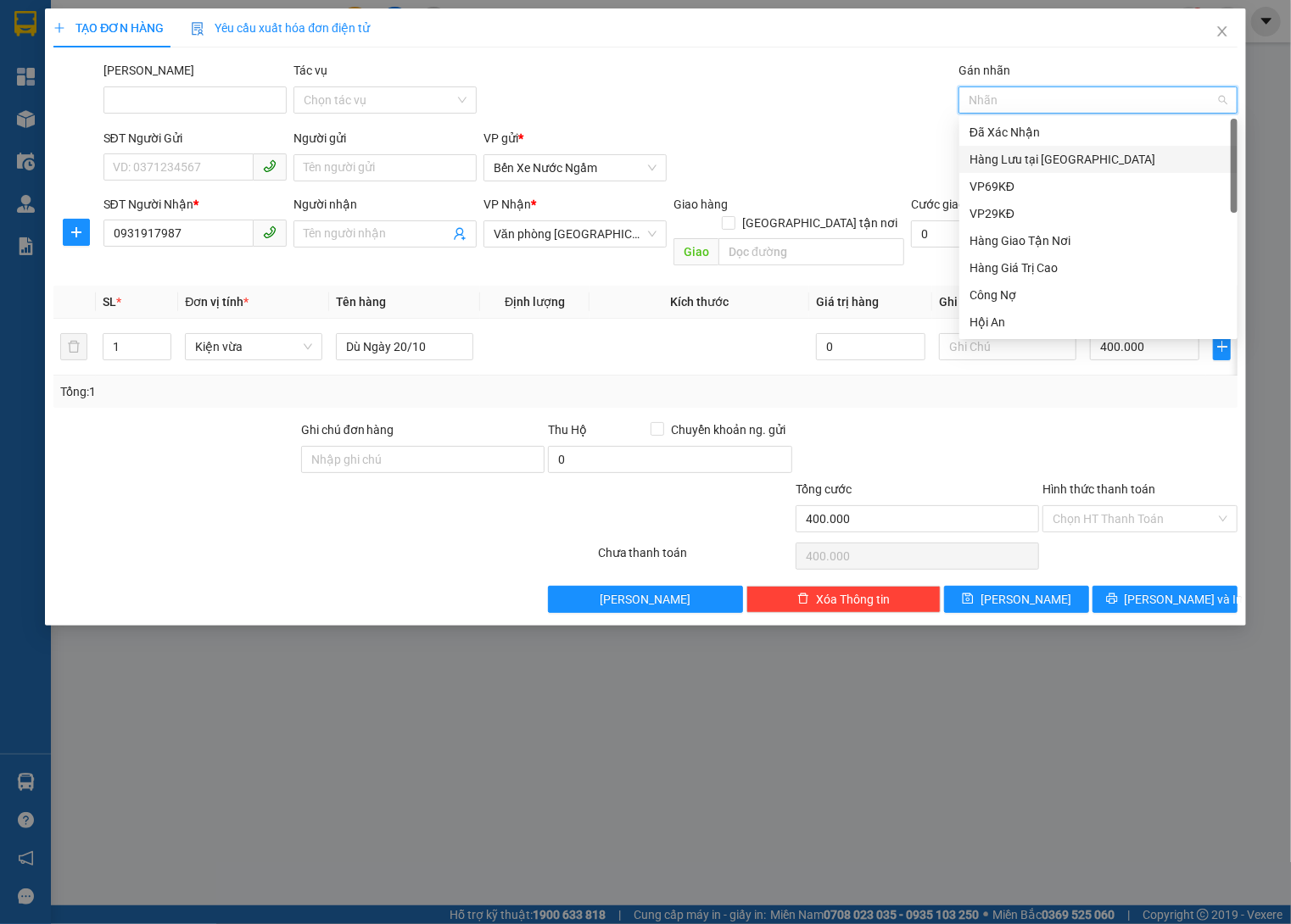
click at [1050, 151] on div "Hàng Lưu tại [GEOGRAPHIC_DATA]" at bounding box center [1098, 160] width 258 height 19
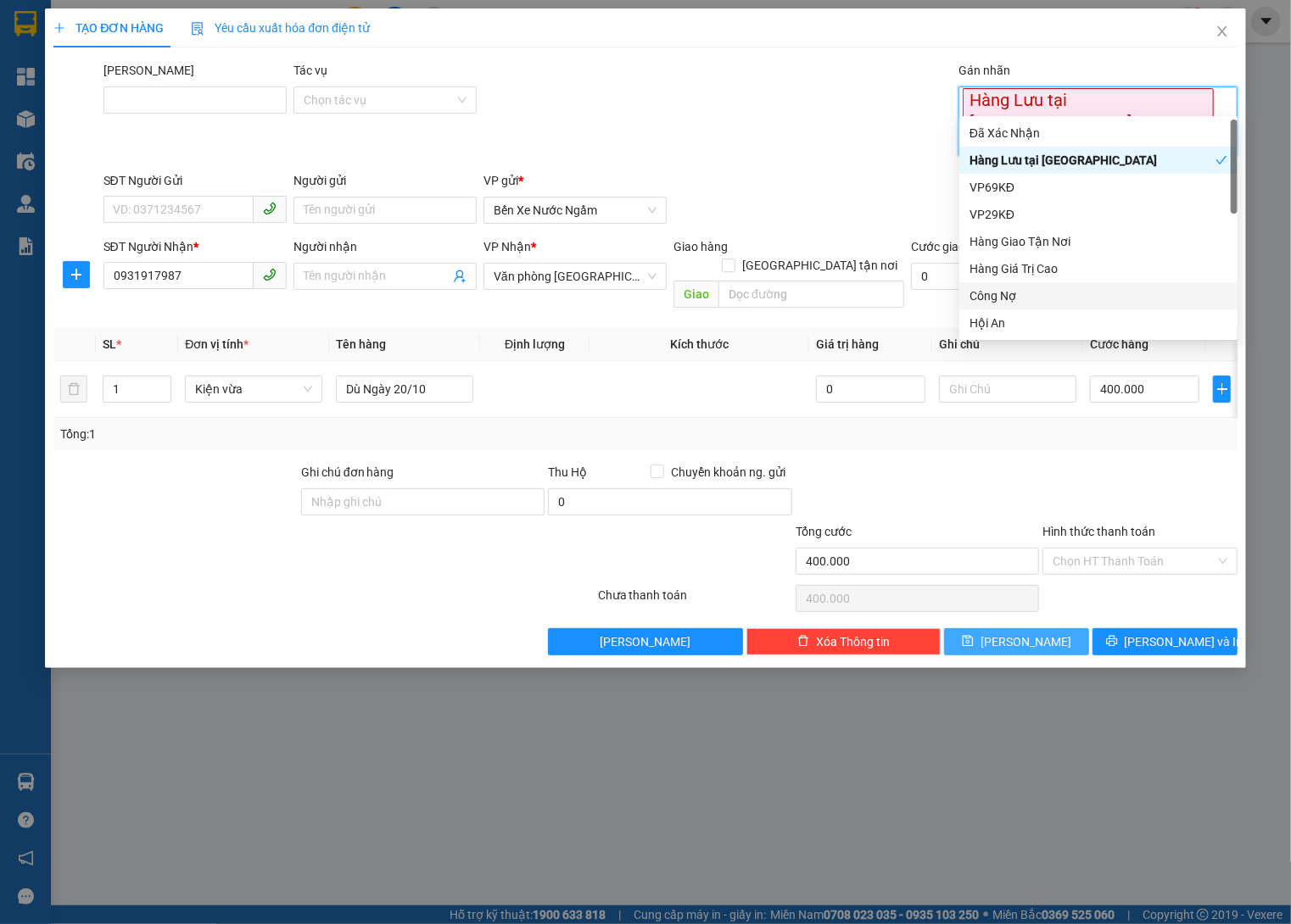
click at [1028, 632] on span "Lưu" at bounding box center [1026, 641] width 91 height 19
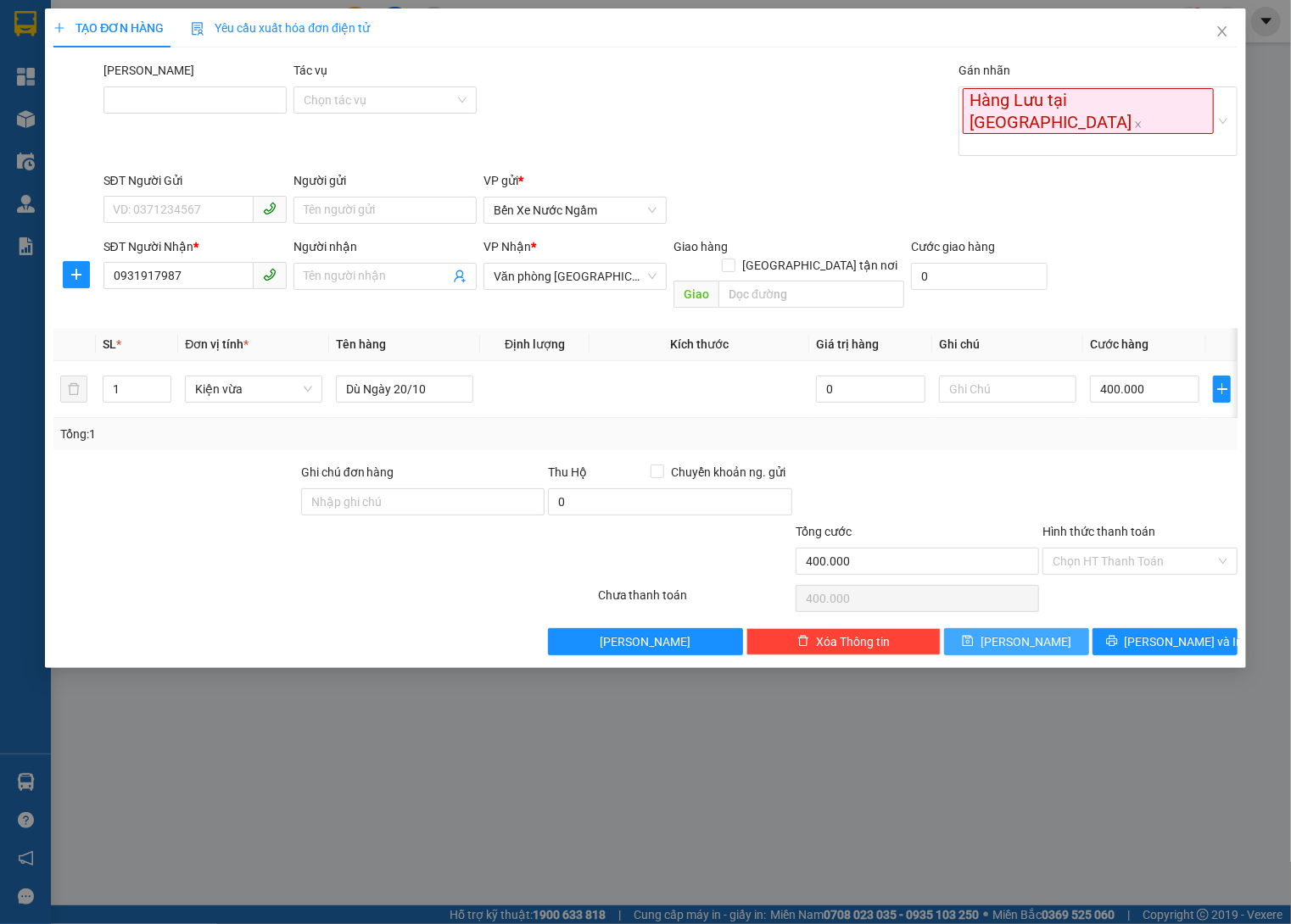
type input "0"
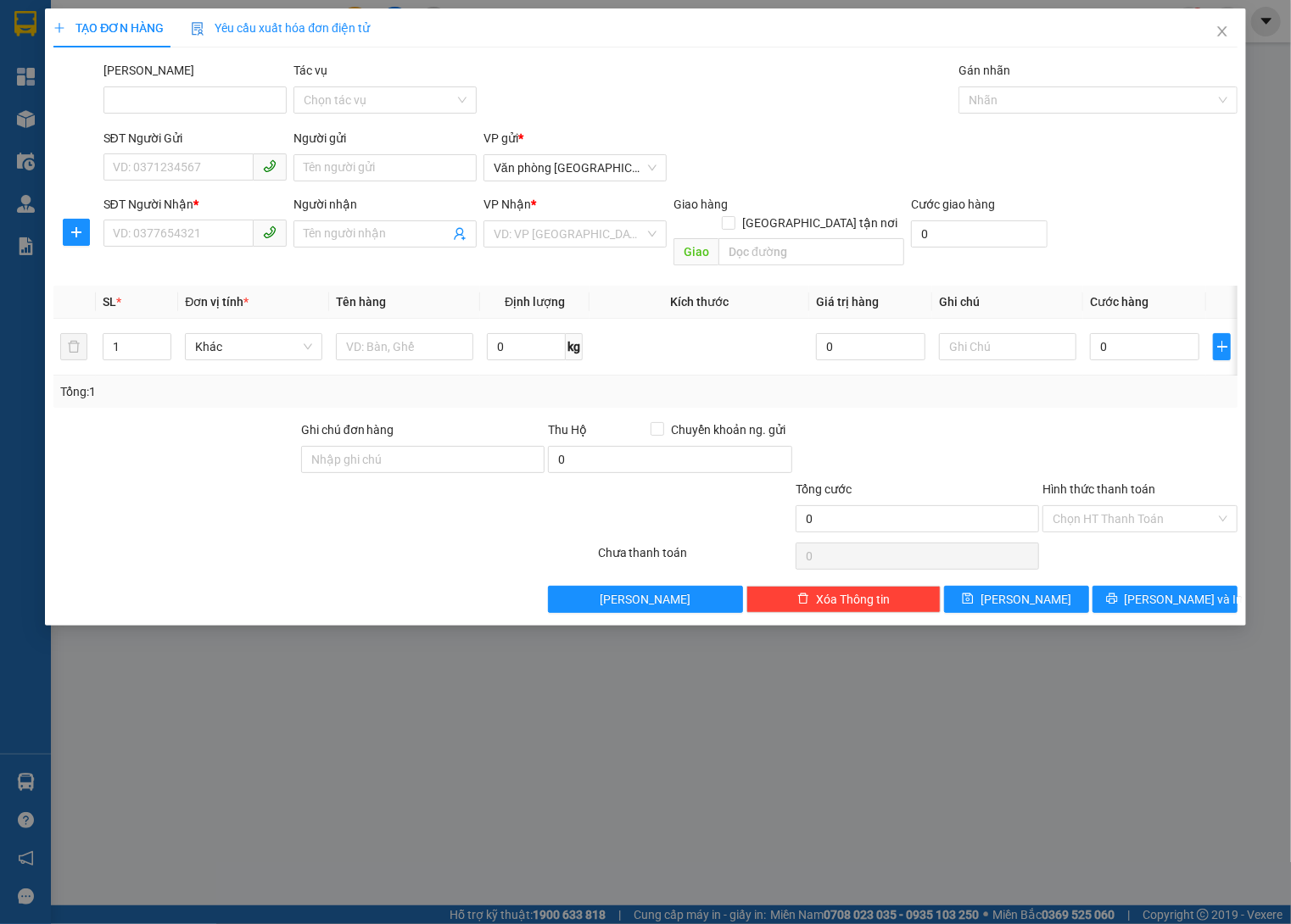
click at [1207, 20] on span "Close" at bounding box center [1221, 32] width 47 height 47
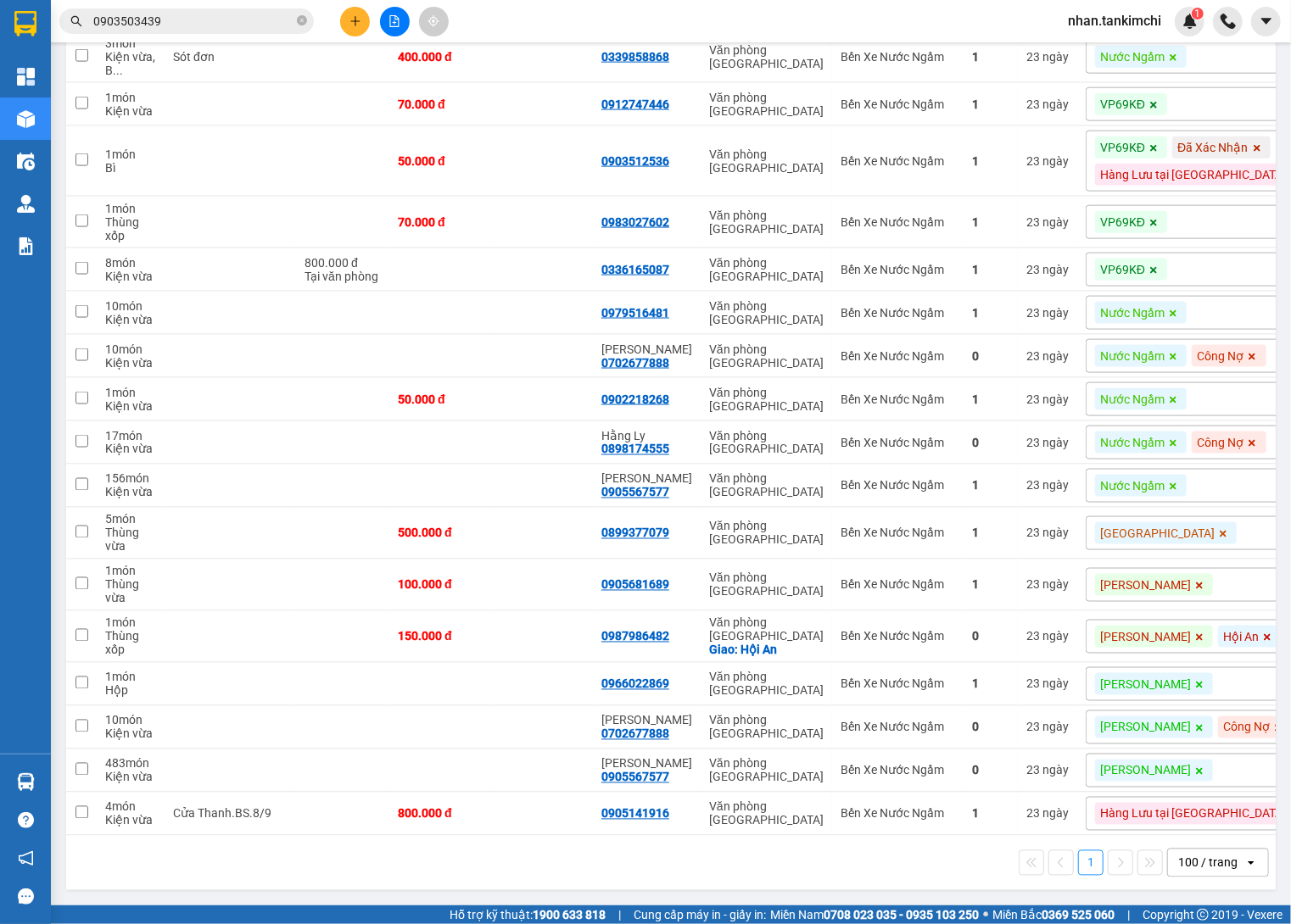
scroll to position [1443, 0]
click at [392, 31] on button at bounding box center [394, 21] width 30 height 30
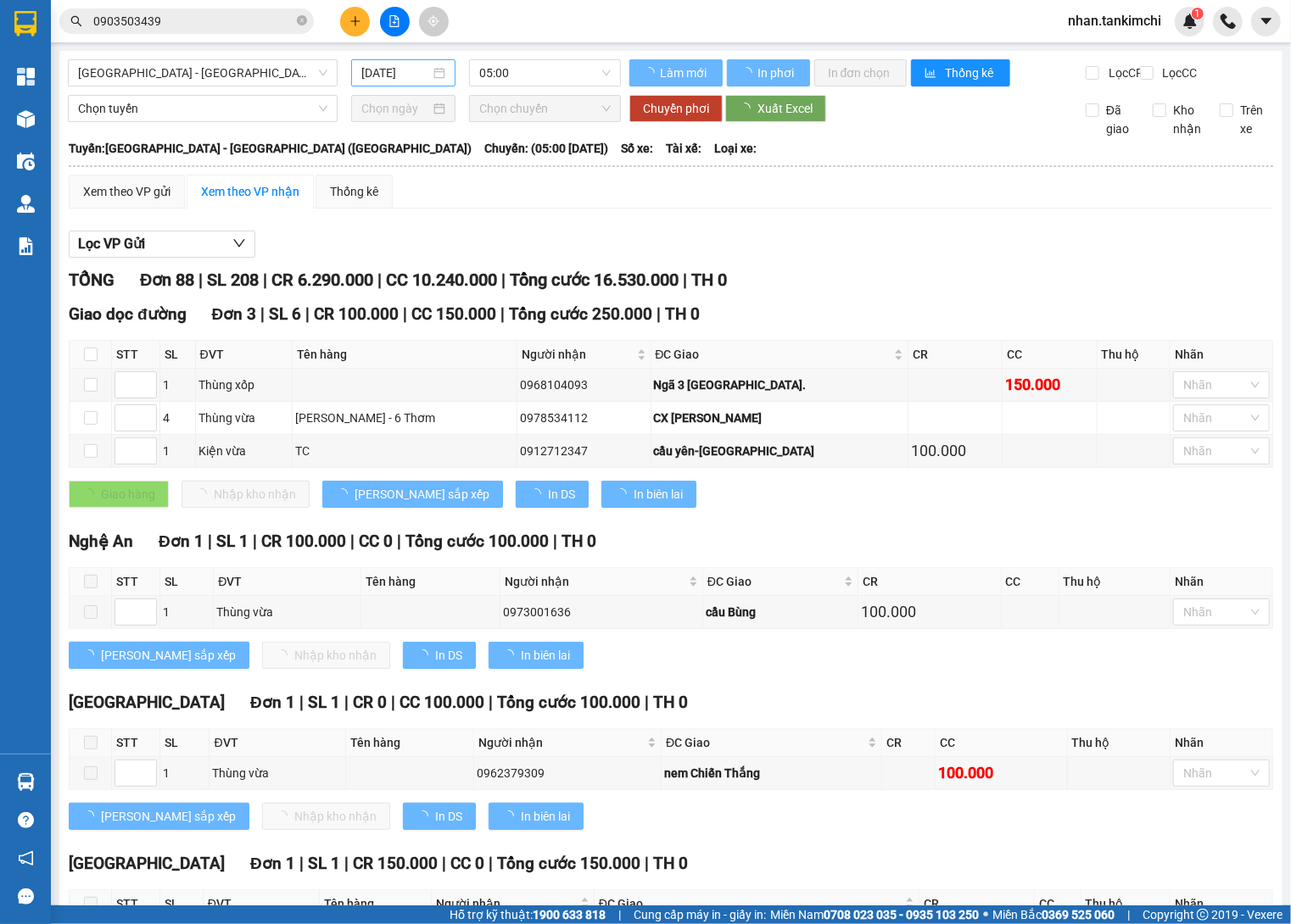
click at [409, 71] on input "13/10/2025" at bounding box center [396, 73] width 69 height 19
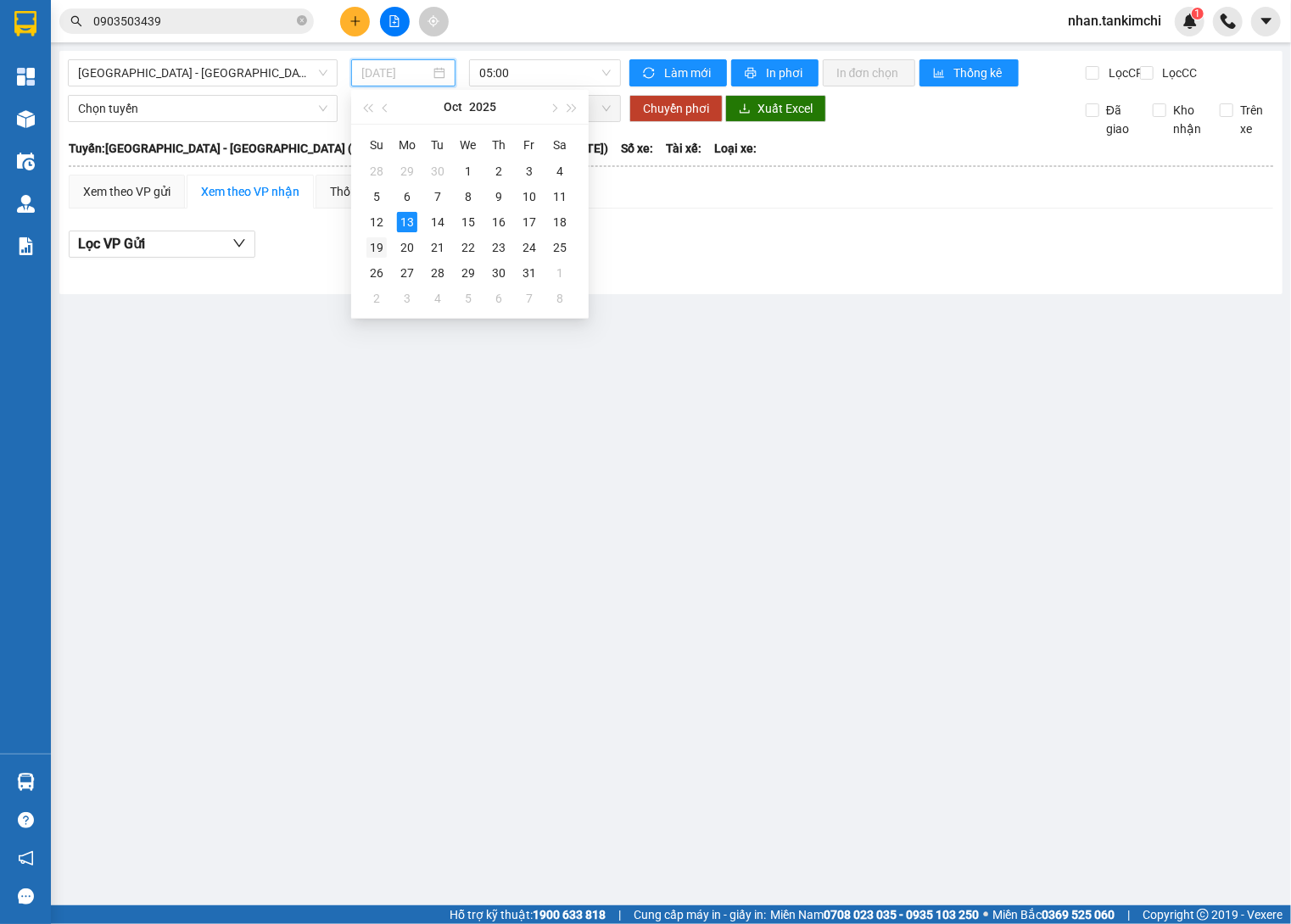
click at [370, 252] on div "19" at bounding box center [376, 247] width 21 height 21
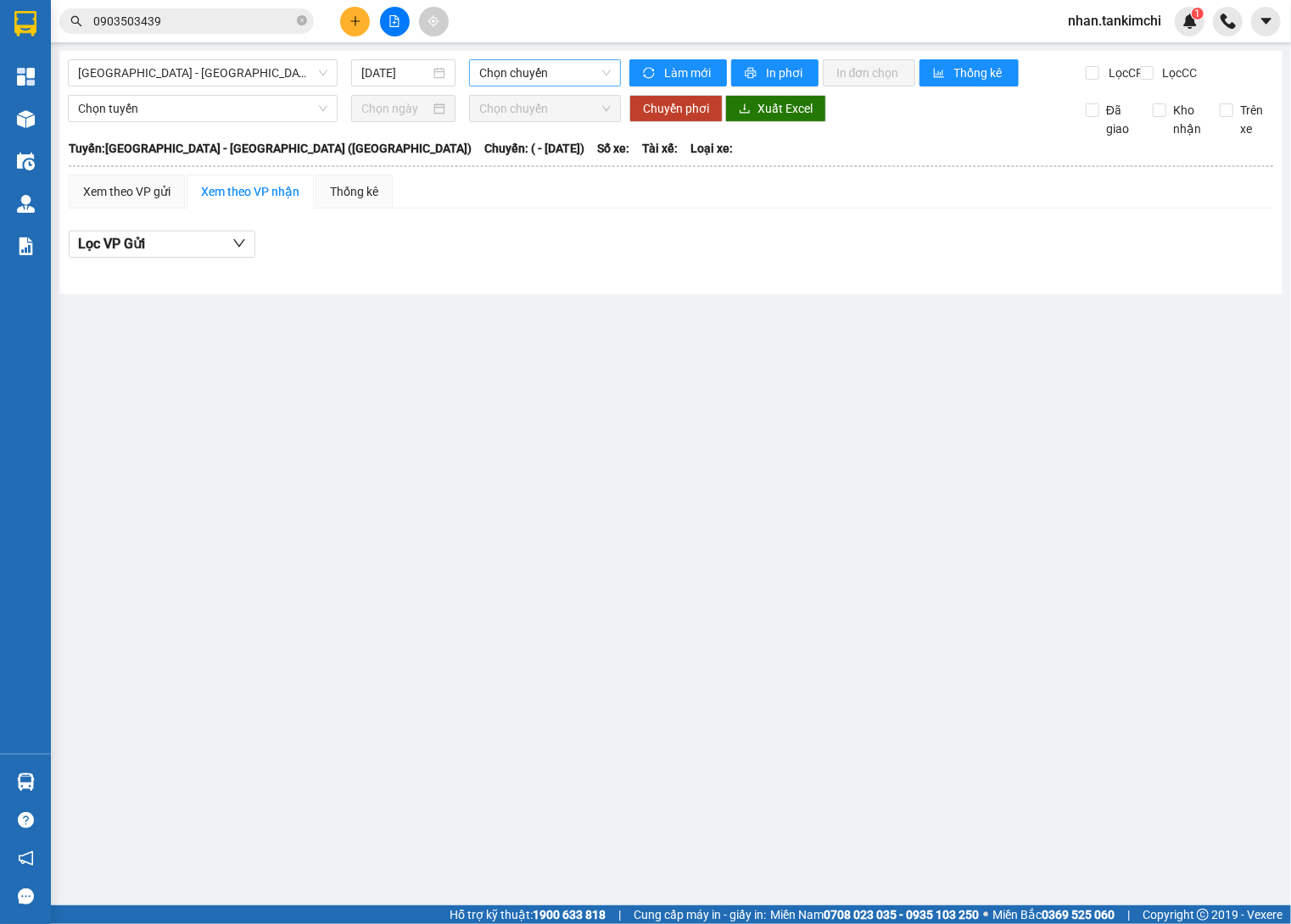
click at [539, 83] on span "Chọn chuyến" at bounding box center [545, 73] width 131 height 26
click at [423, 65] on input "19/10/2025" at bounding box center [396, 73] width 69 height 19
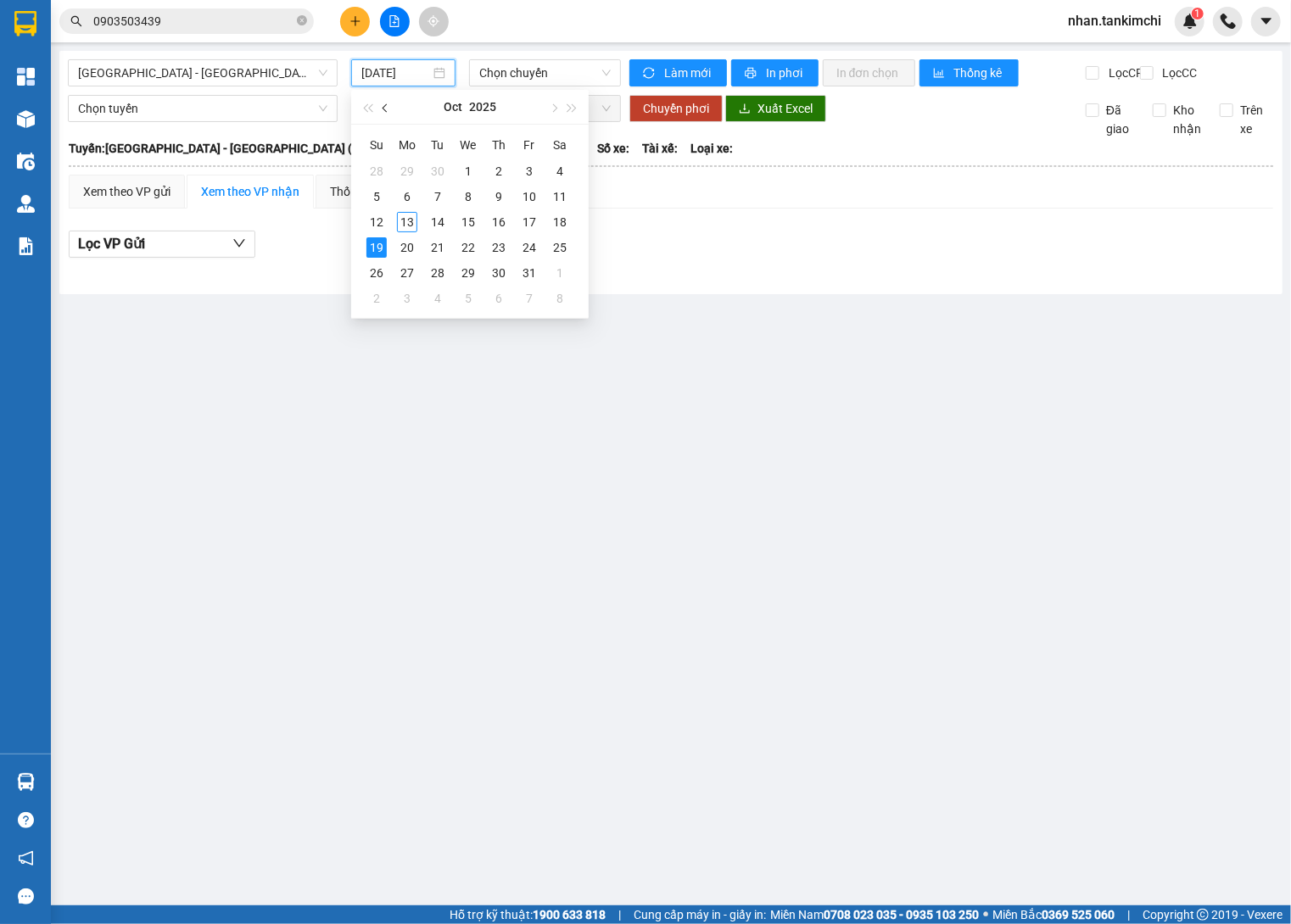
click at [383, 113] on button "button" at bounding box center [386, 106] width 19 height 33
click at [527, 224] on div "19" at bounding box center [529, 222] width 21 height 21
type input "19/09/2025"
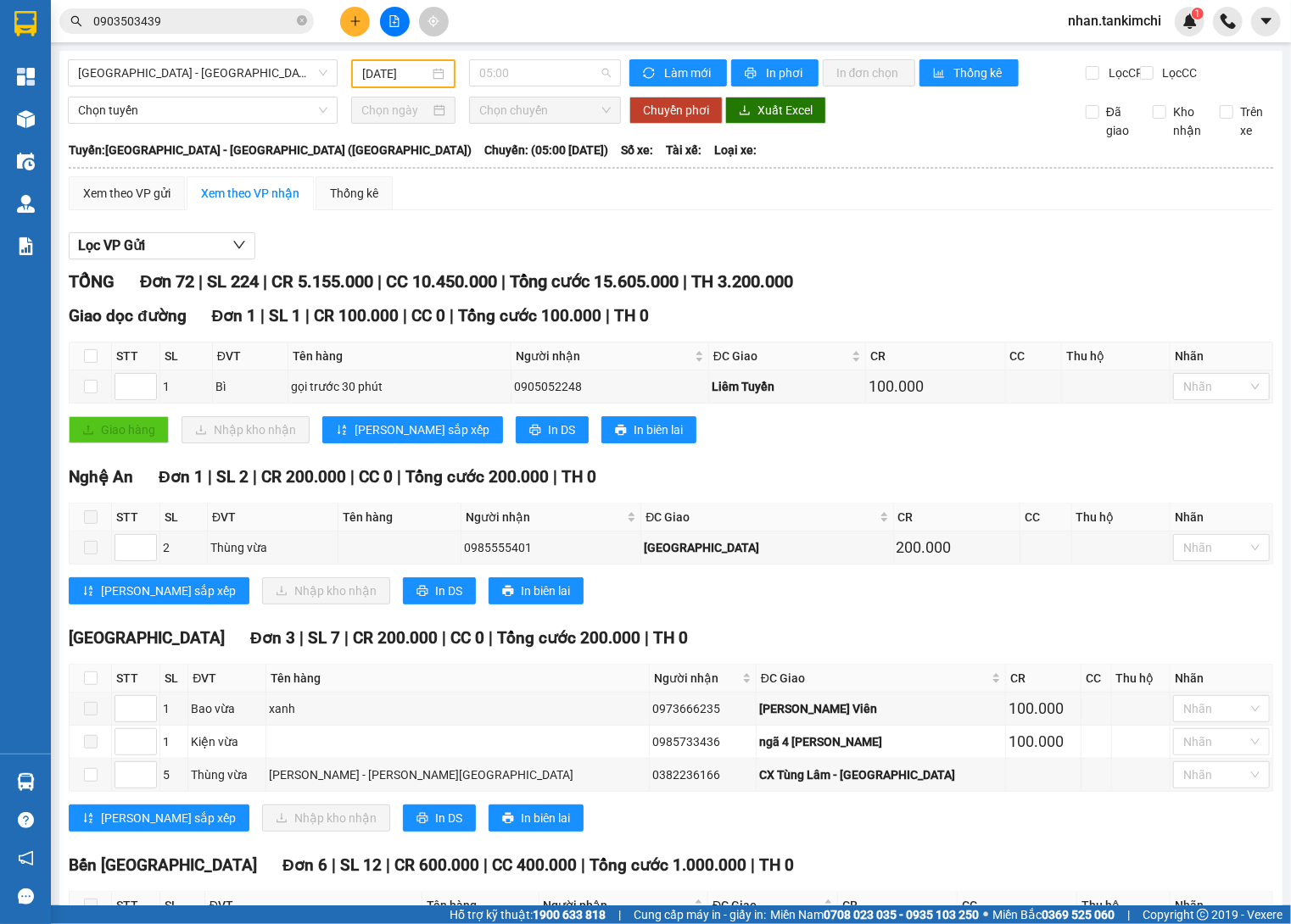
drag, startPoint x: 547, startPoint y: 60, endPoint x: 558, endPoint y: 218, distance: 158.4
click at [547, 60] on span "05:00" at bounding box center [545, 73] width 131 height 26
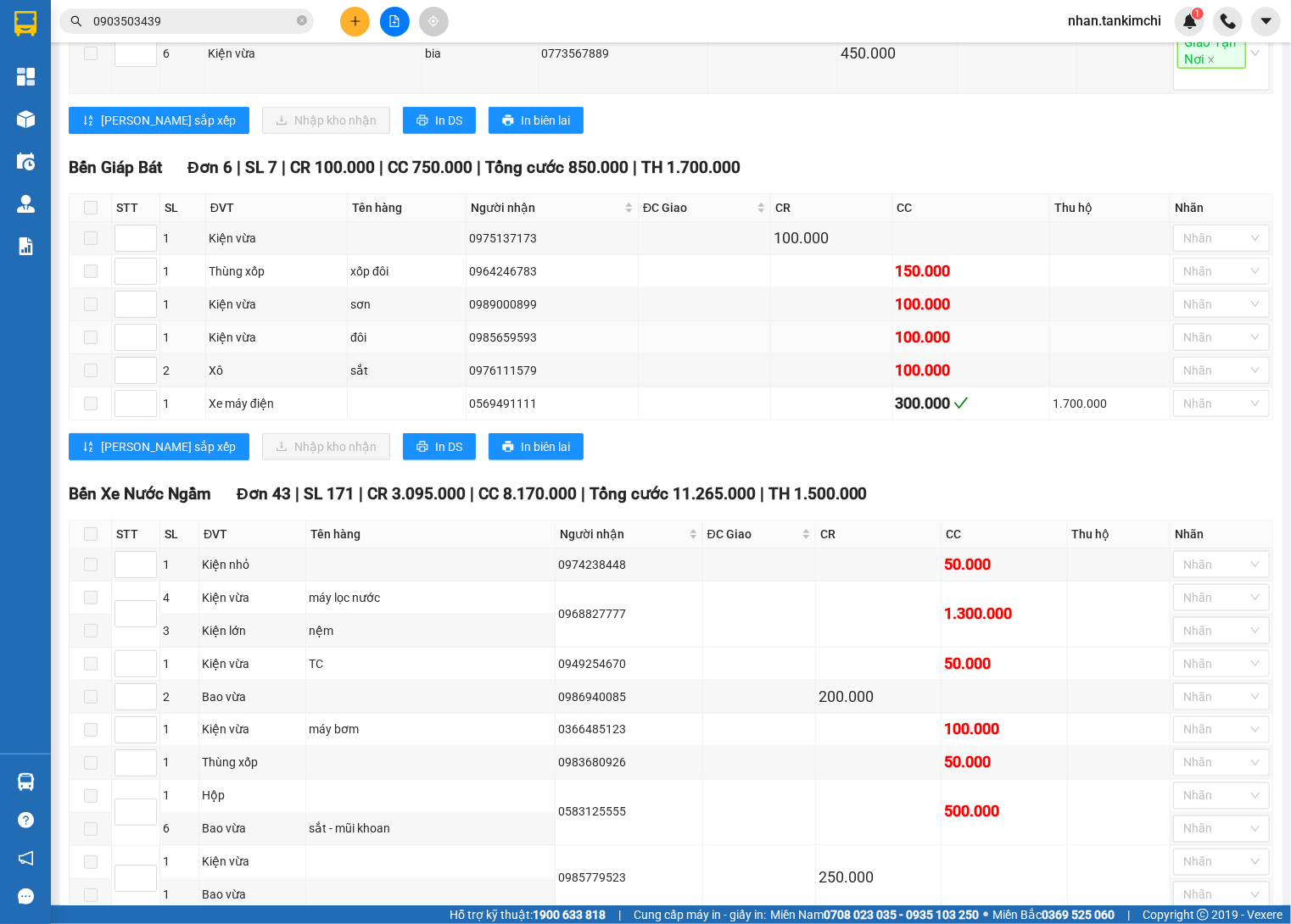
scroll to position [2398, 0]
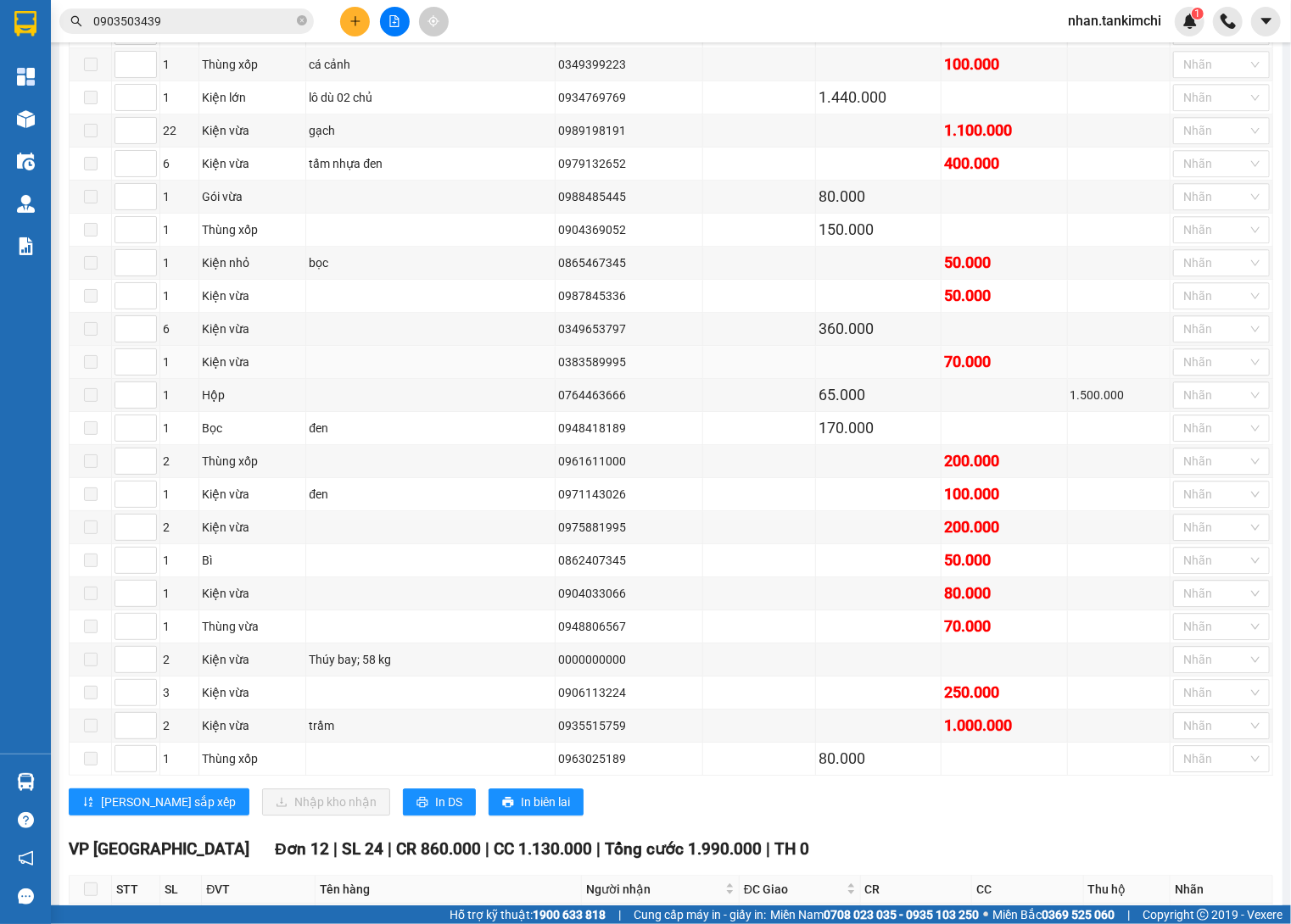
click at [761, 379] on td at bounding box center [758, 362] width 113 height 33
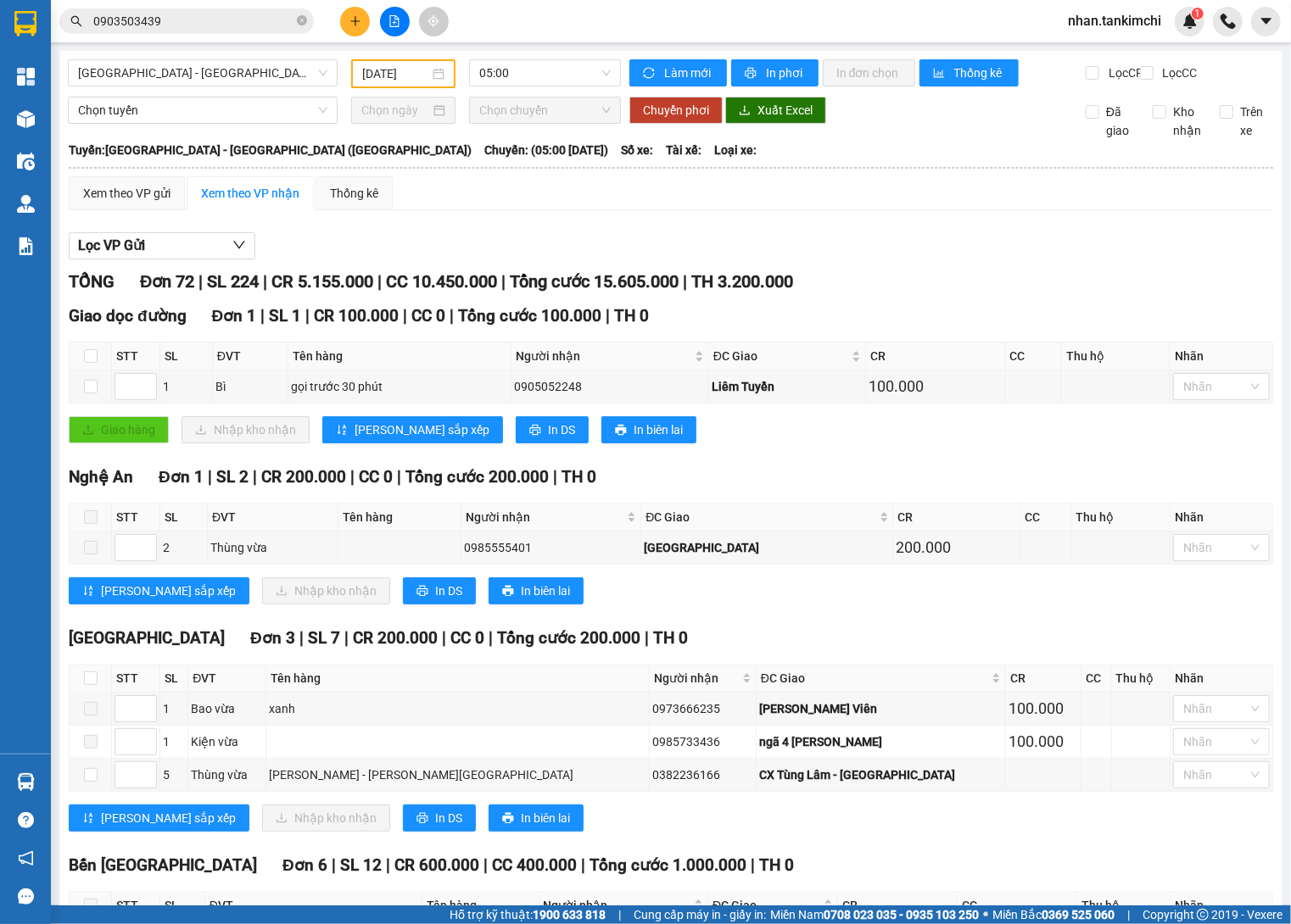
scroll to position [0, 0]
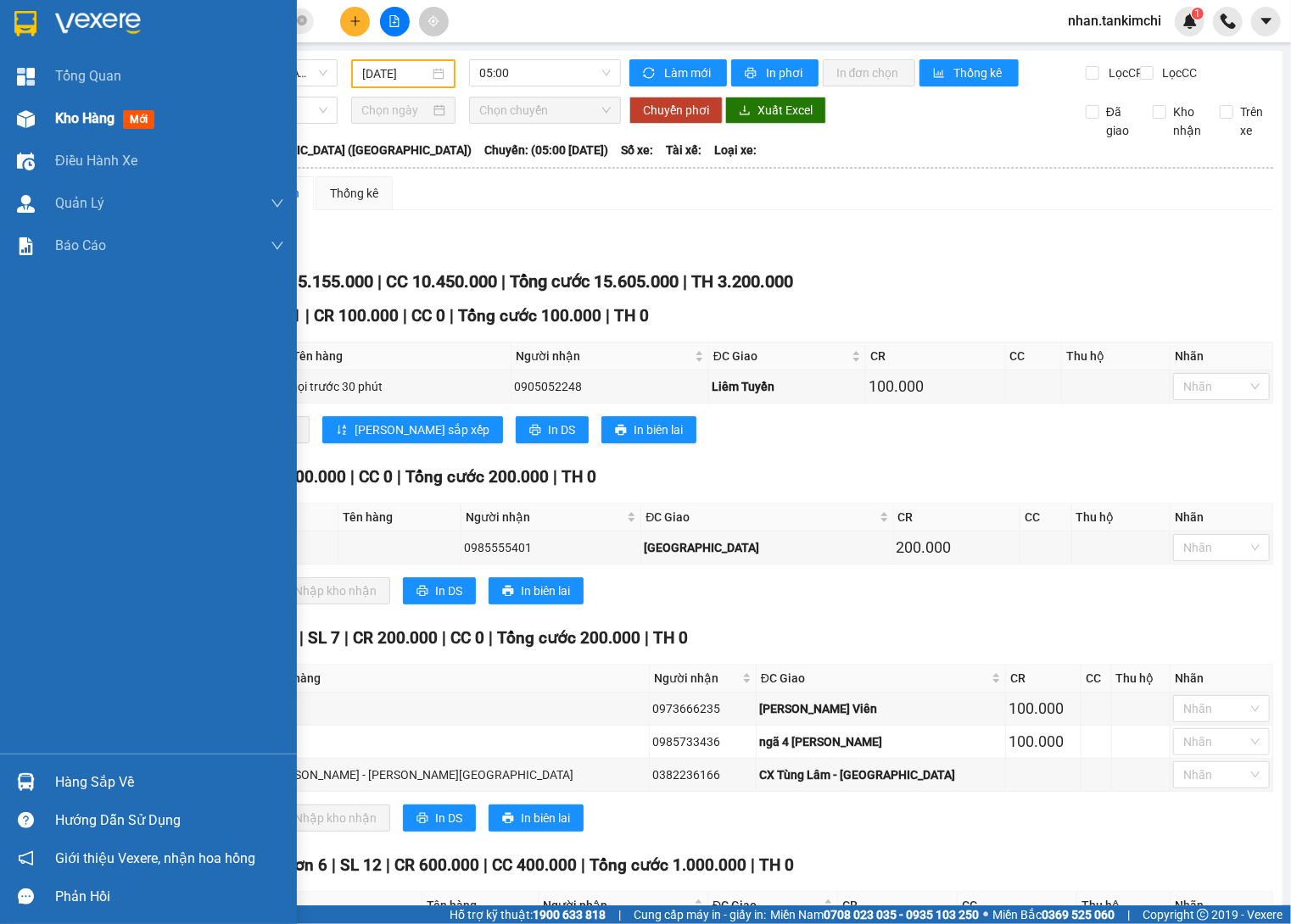
click at [52, 126] on div "Kho hàng mới" at bounding box center [149, 119] width 297 height 42
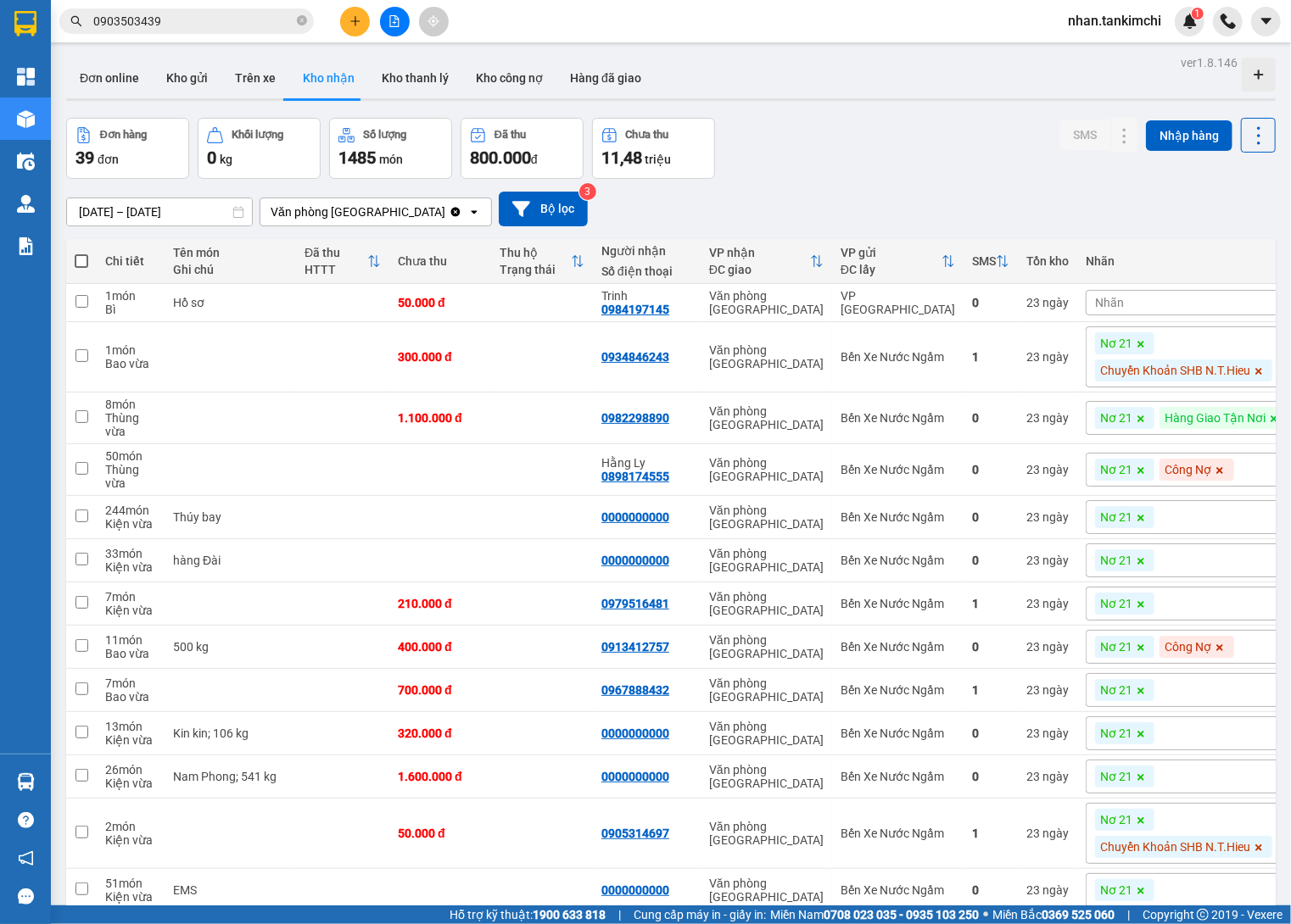
click at [181, 207] on input "20/09/2025 – 20/09/2025" at bounding box center [159, 212] width 185 height 27
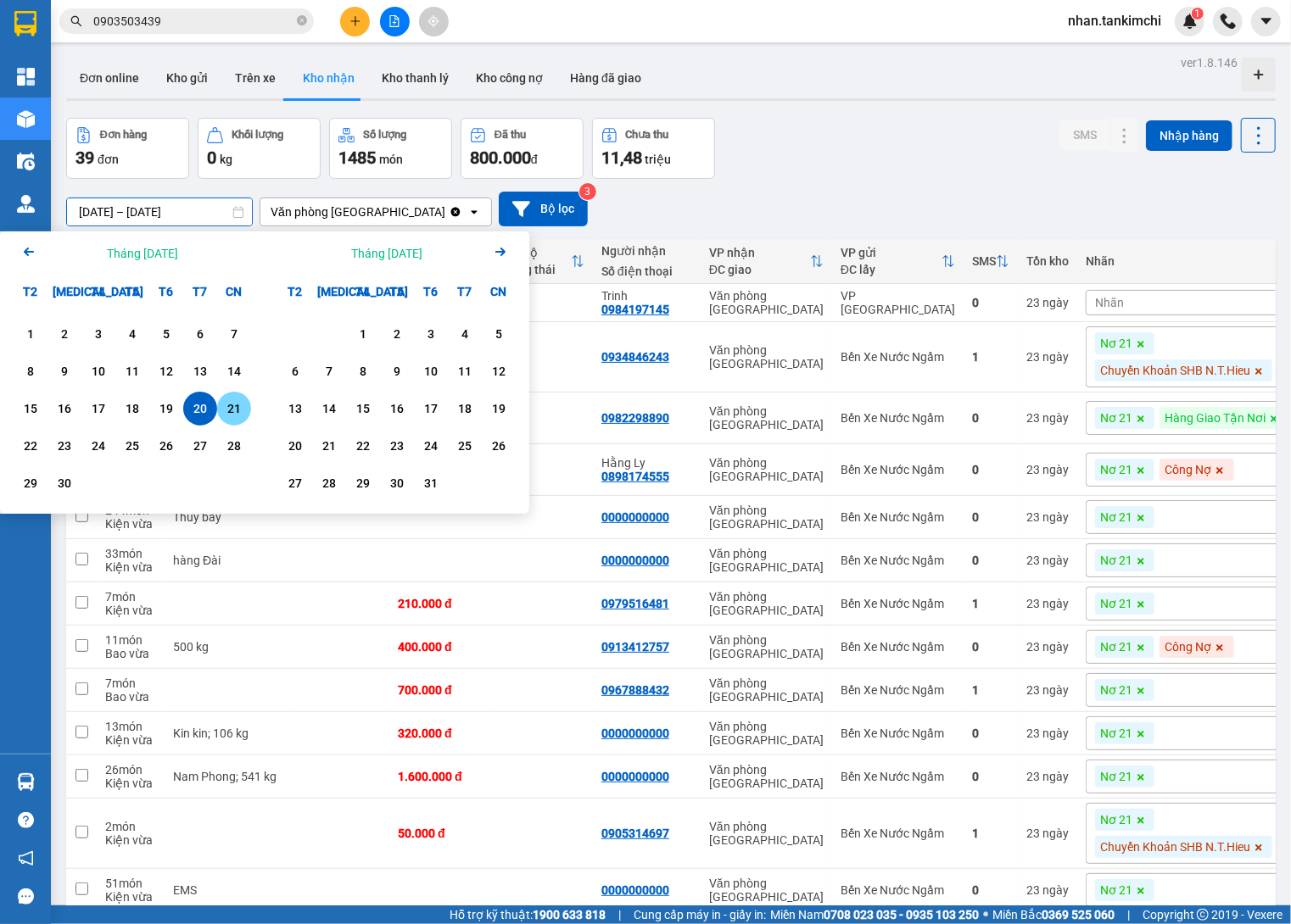
click at [236, 400] on div "21" at bounding box center [234, 409] width 24 height 21
type input "21/09/2025 – 21/09/2025"
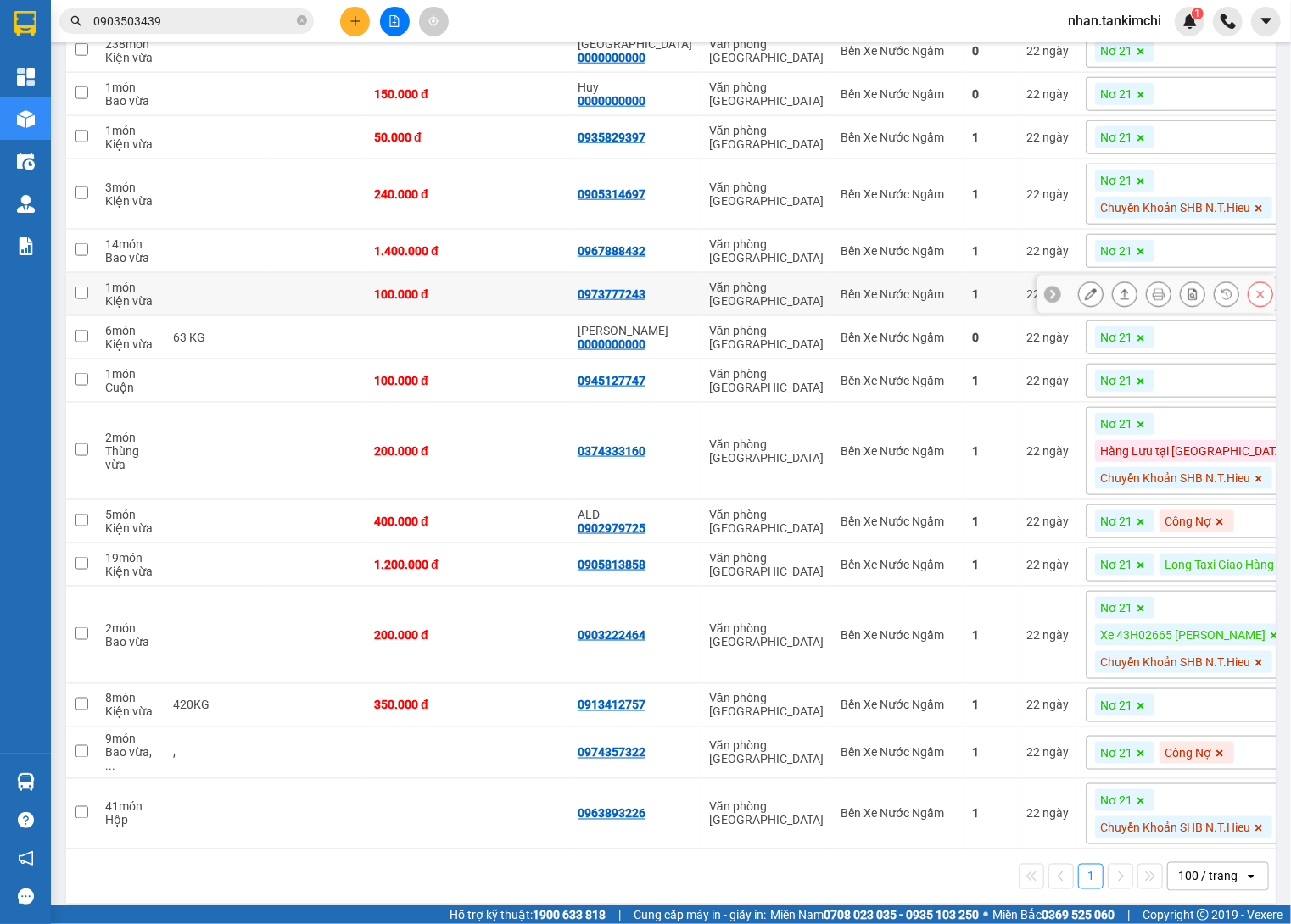
scroll to position [1133, 0]
click at [355, 21] on icon "plus" at bounding box center [355, 21] width 1 height 9
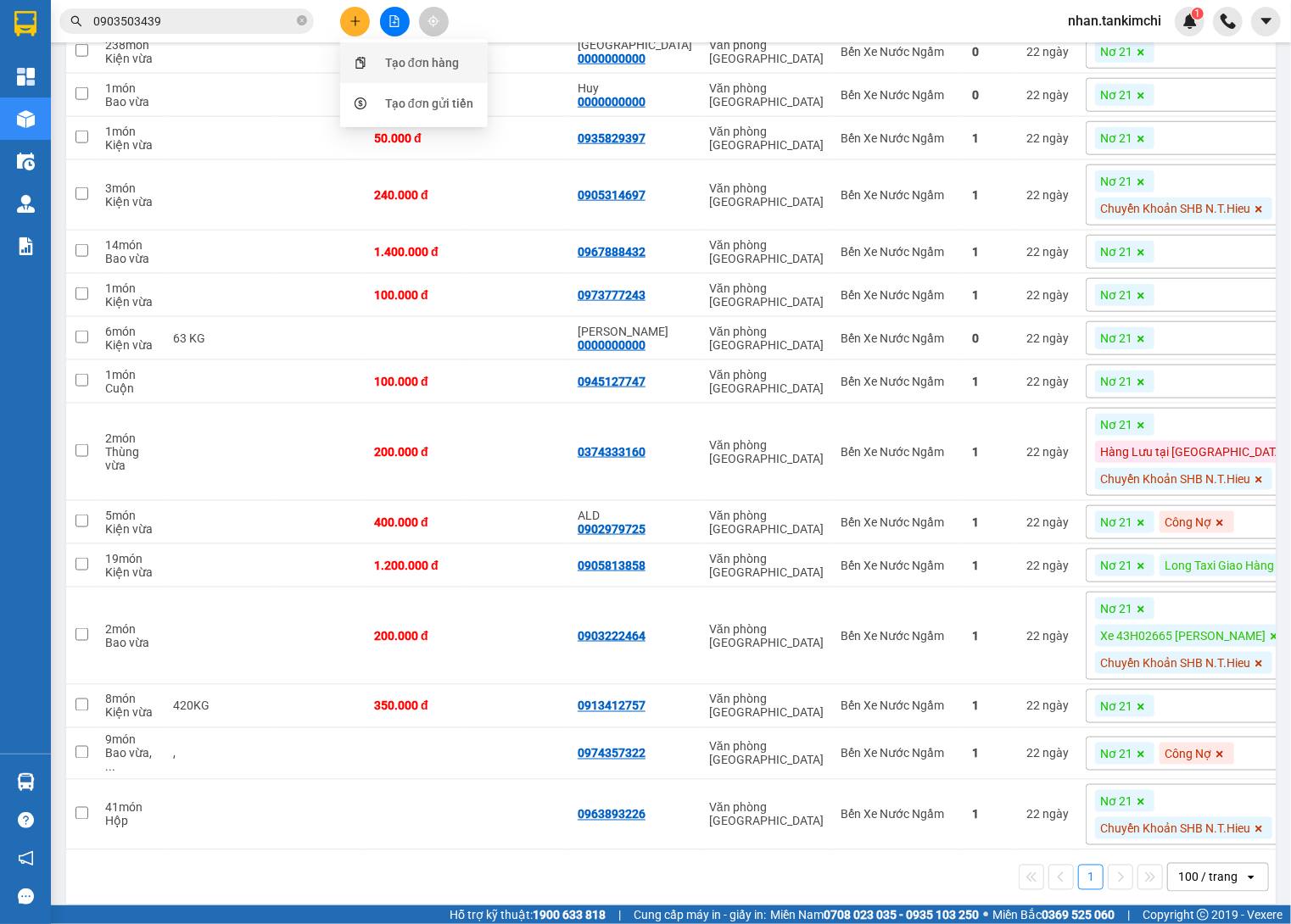
click at [399, 59] on div "Tạo đơn hàng" at bounding box center [422, 63] width 74 height 19
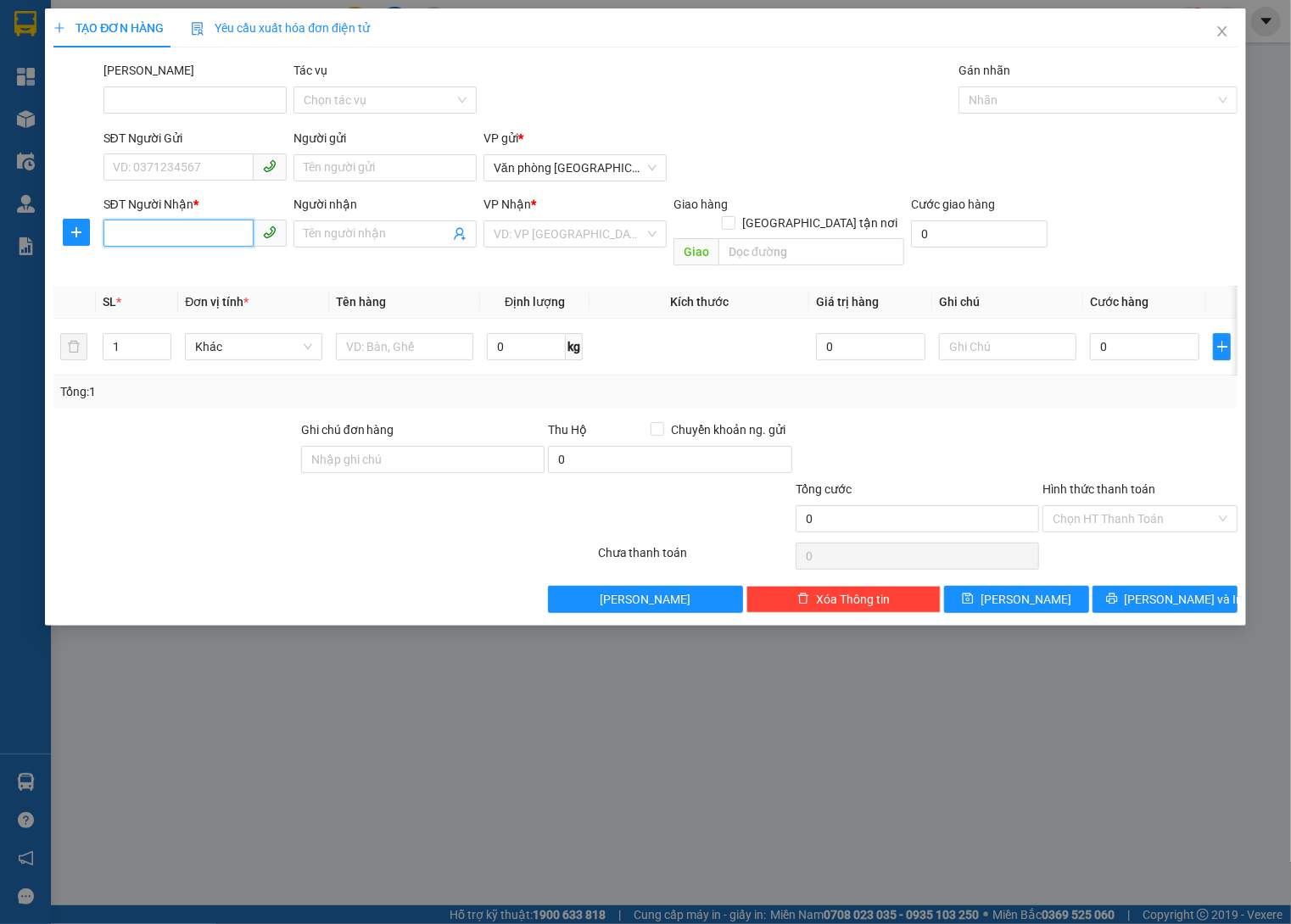
click at [189, 243] on input "SĐT Người Nhận *" at bounding box center [178, 234] width 150 height 27
type input "0931917987"
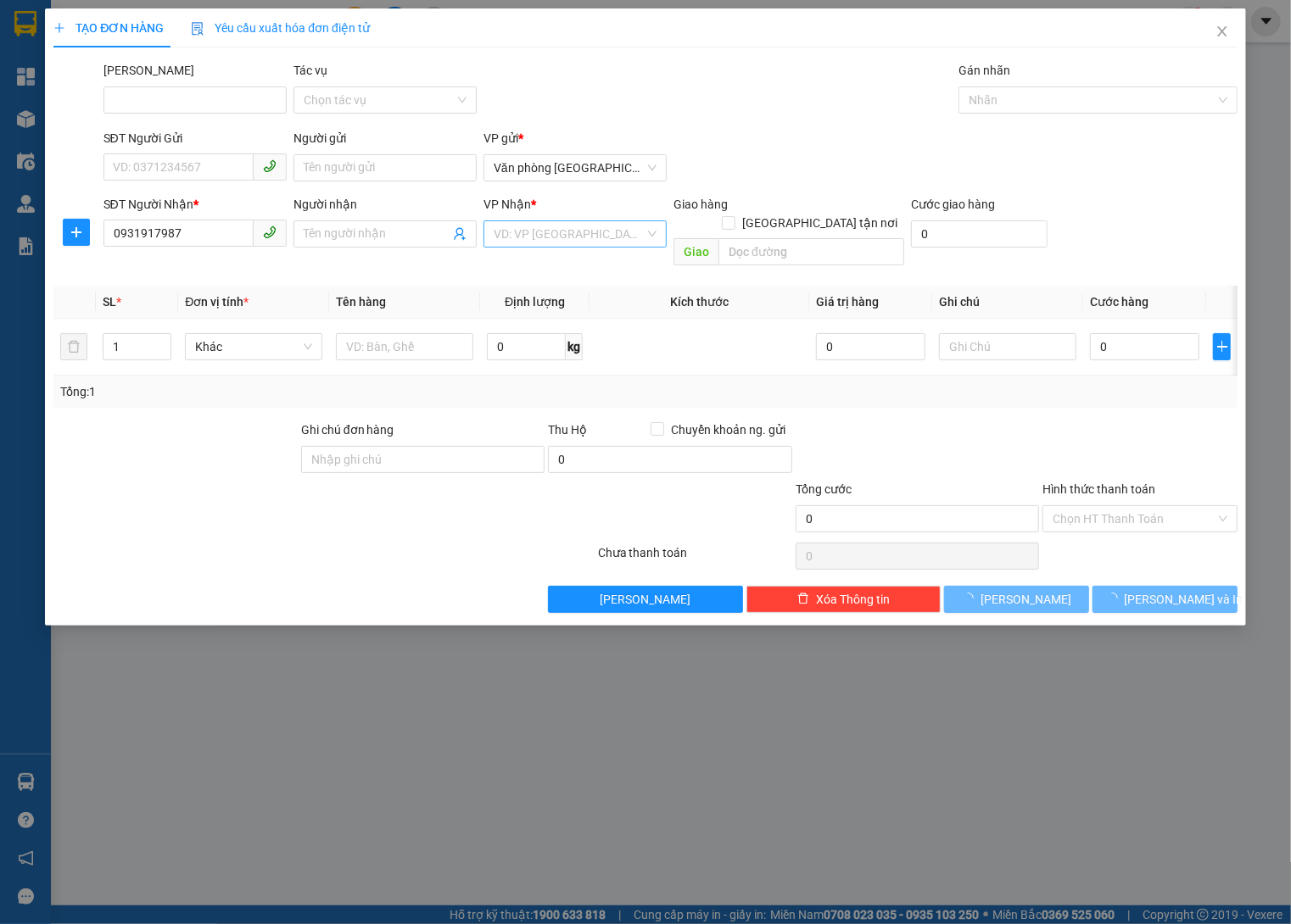
click at [636, 228] on input "search" at bounding box center [569, 234] width 151 height 26
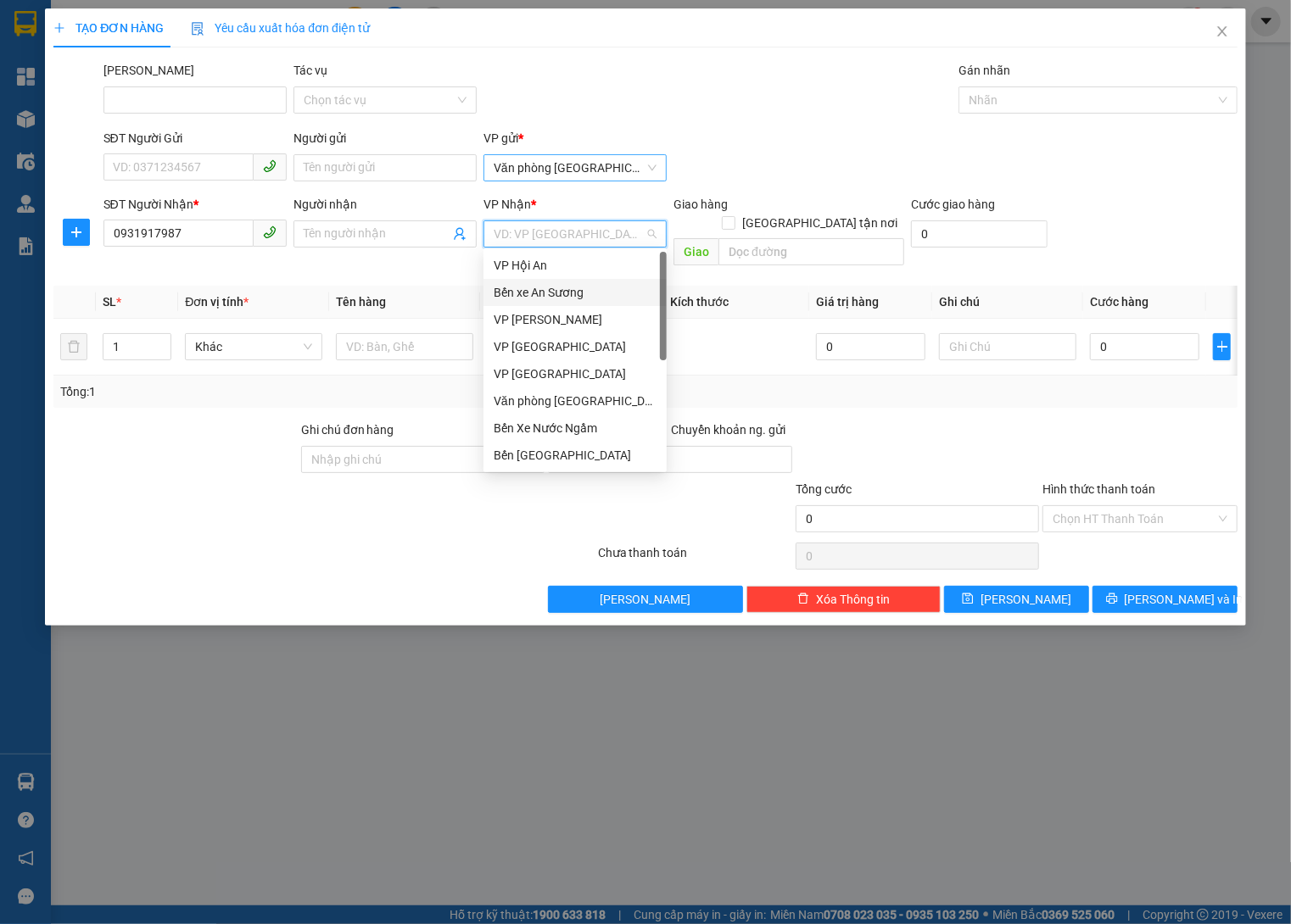
click at [585, 161] on span "Văn phòng [GEOGRAPHIC_DATA]" at bounding box center [575, 168] width 163 height 26
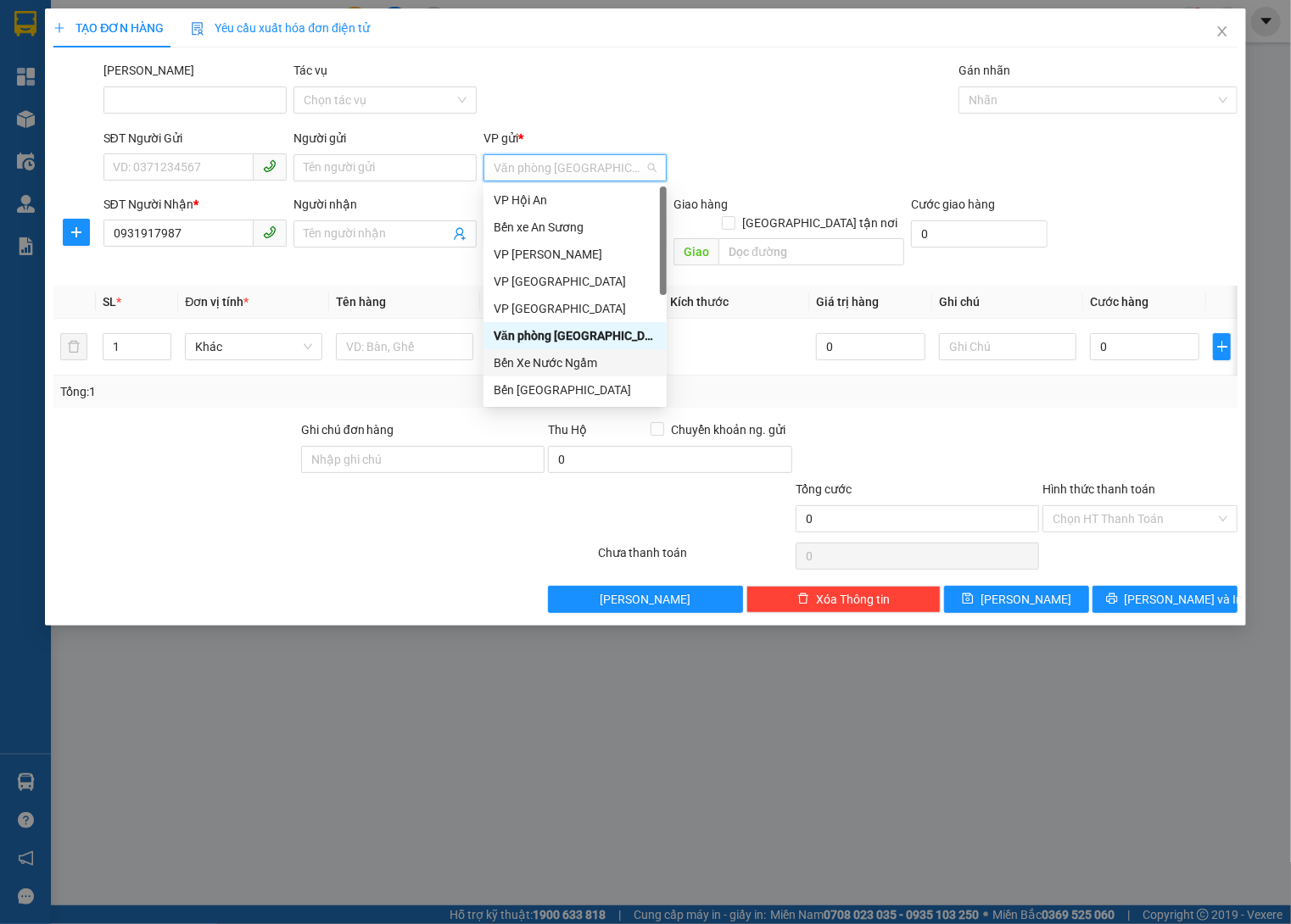
click at [580, 368] on div "Bến Xe Nước Ngầm" at bounding box center [575, 363] width 163 height 19
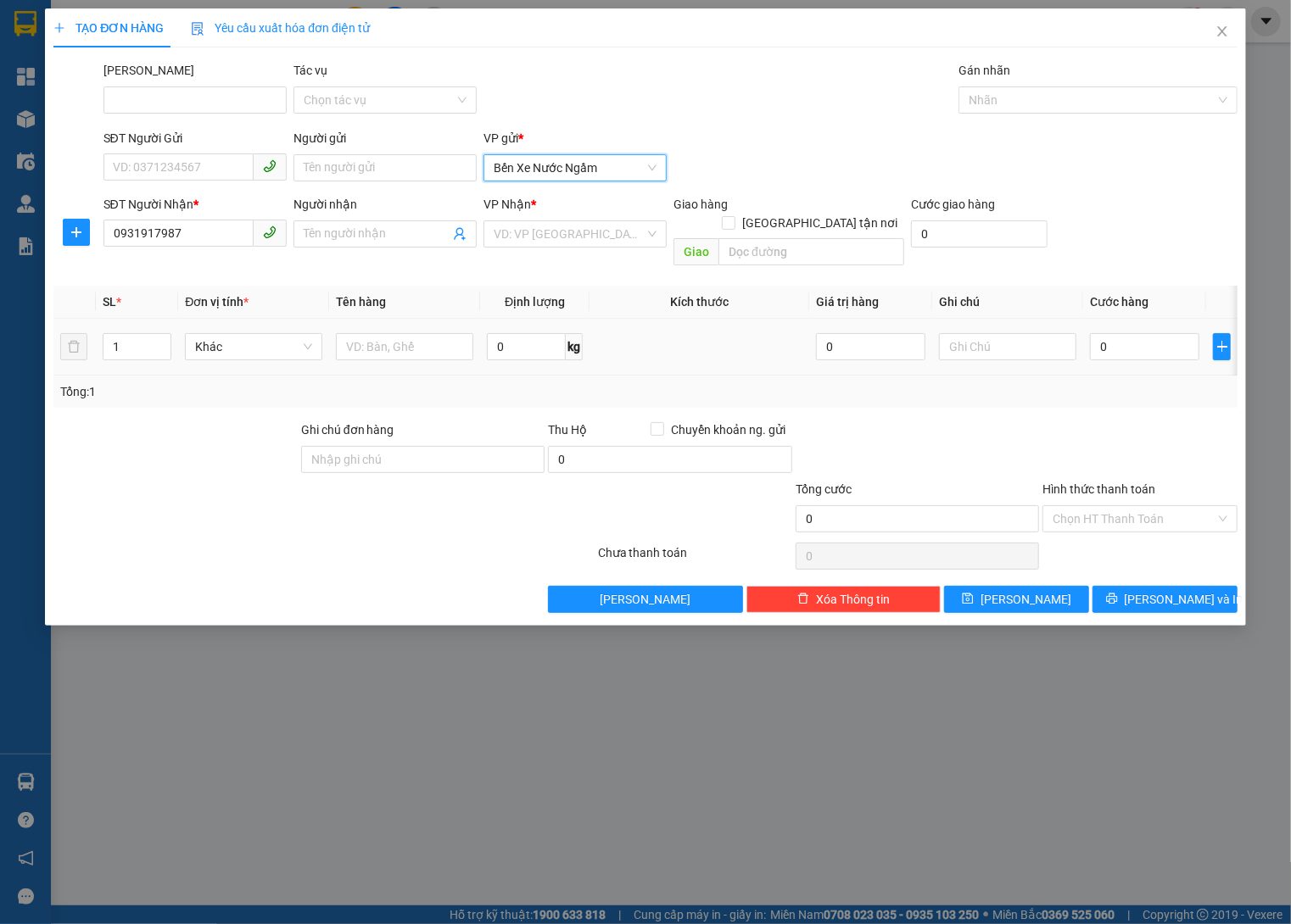
click at [609, 286] on th "Kích thước" at bounding box center [699, 302] width 220 height 33
click at [607, 236] on input "search" at bounding box center [569, 234] width 151 height 26
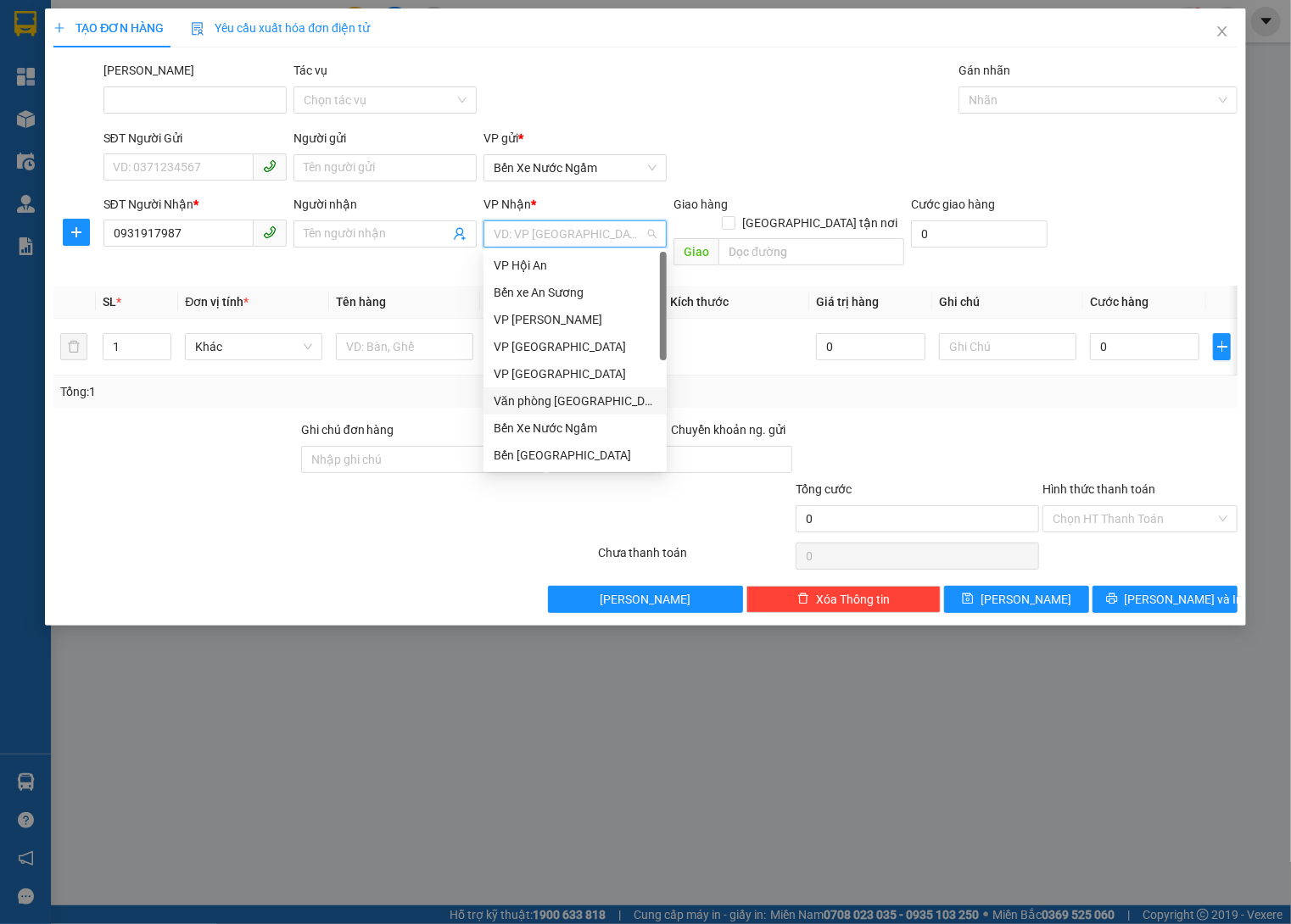
click at [572, 408] on div "Văn phòng [GEOGRAPHIC_DATA]" at bounding box center [575, 401] width 163 height 19
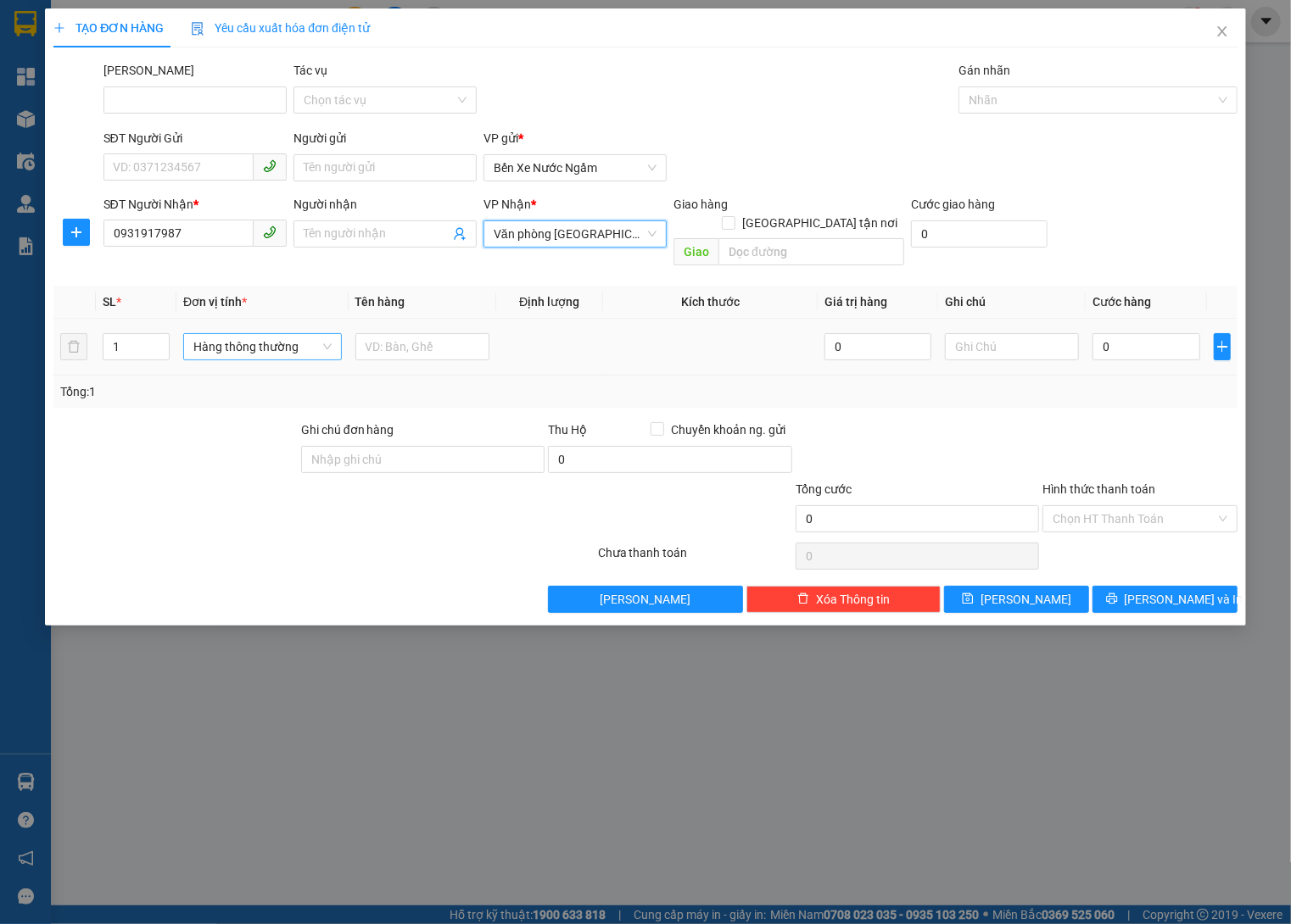
click at [210, 334] on span "Hàng thông thường" at bounding box center [262, 347] width 138 height 26
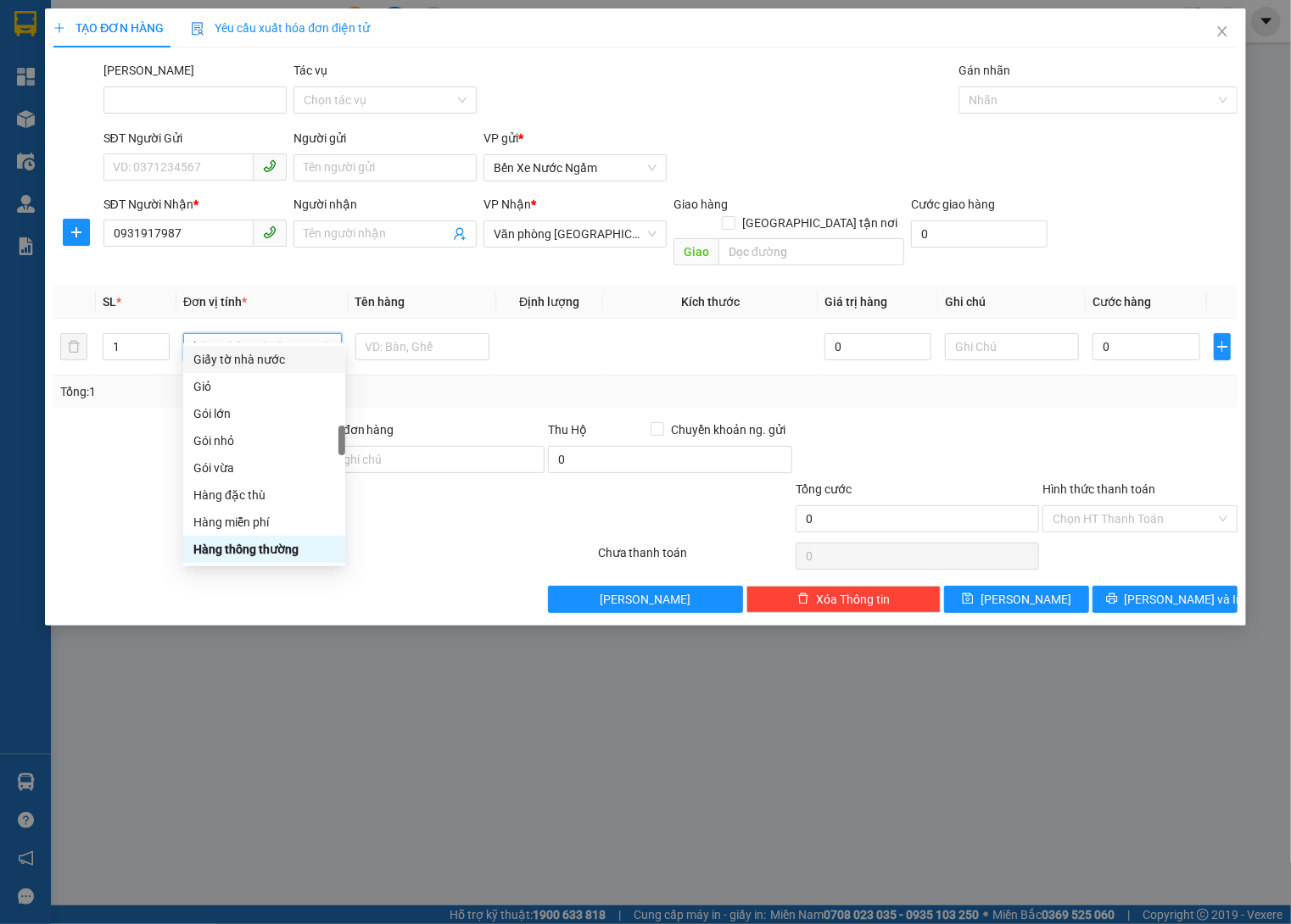
type input "ki"
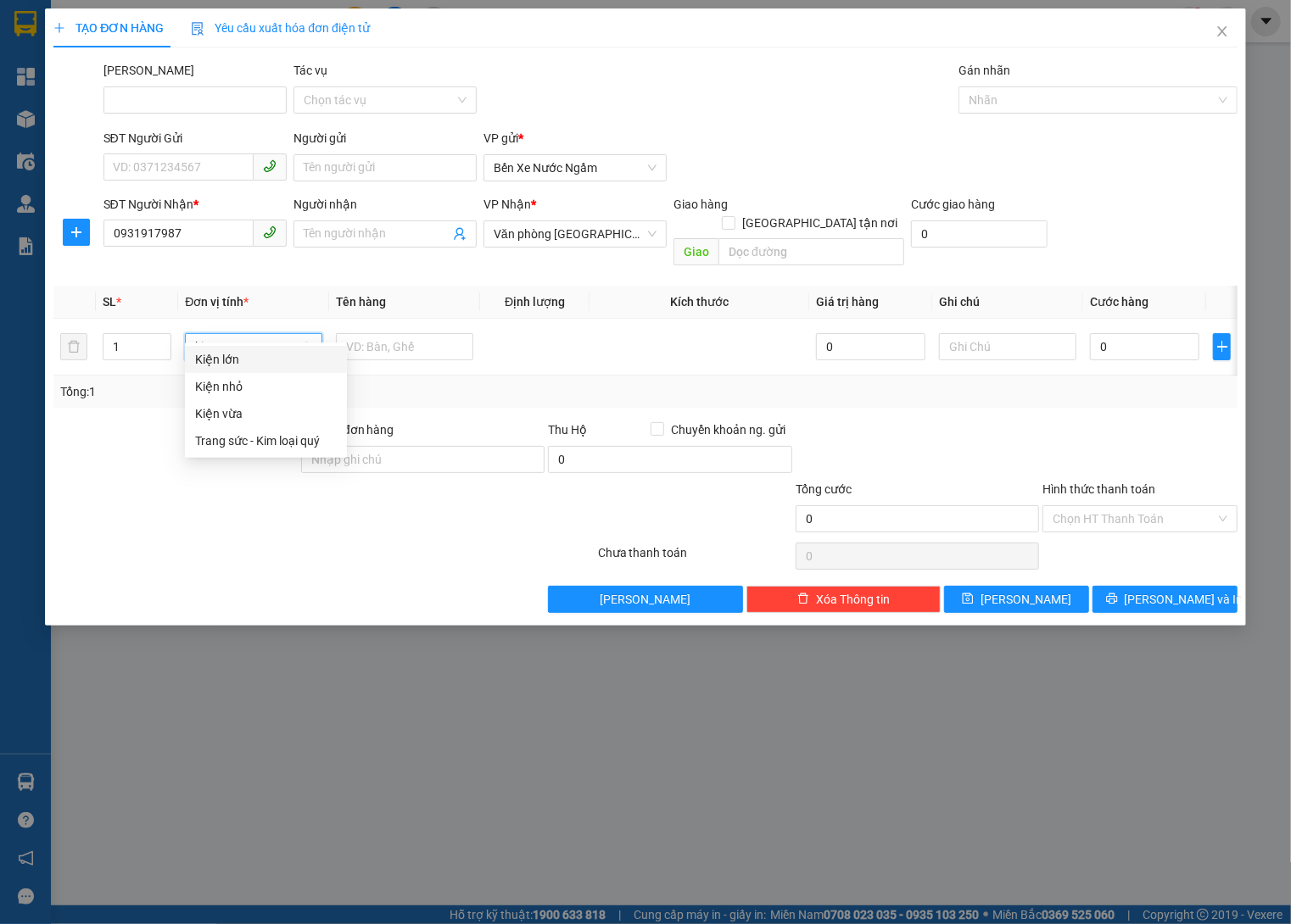
scroll to position [0, 0]
click at [272, 408] on div "Kiện vừa" at bounding box center [265, 414] width 142 height 19
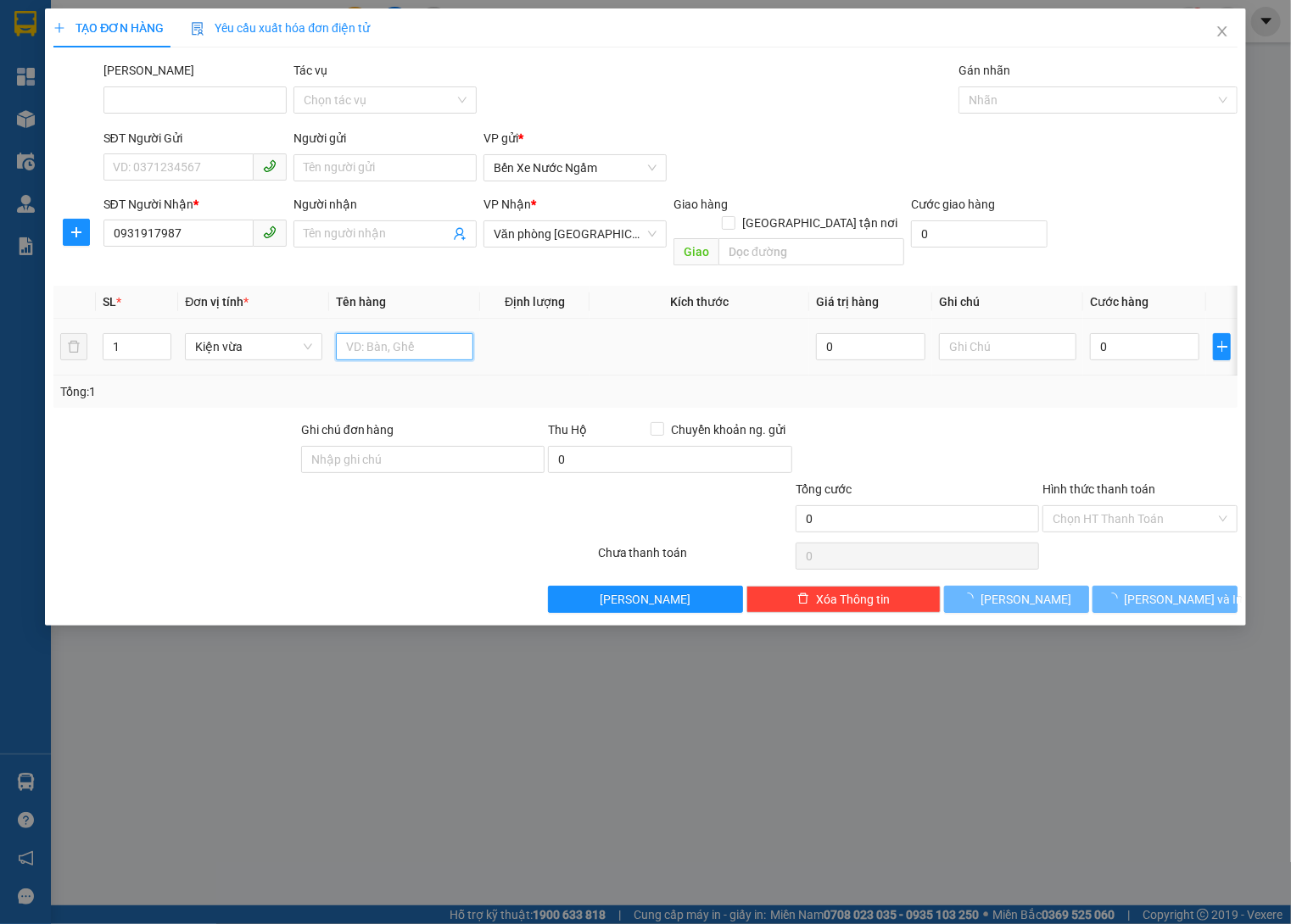
click at [404, 334] on input "text" at bounding box center [405, 347] width 137 height 27
type input "Dù Ngày 22/9"
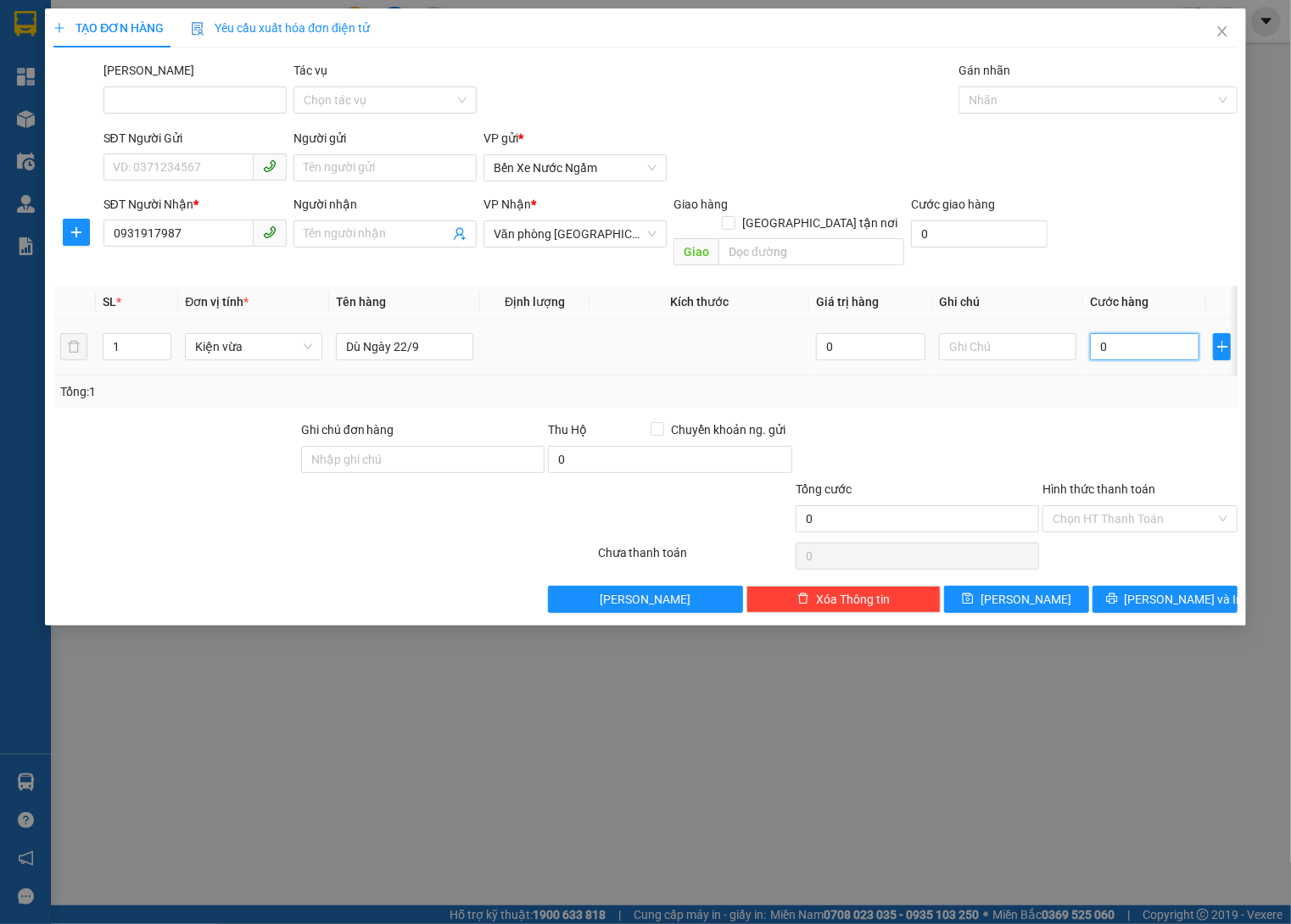
click at [1156, 333] on input "0" at bounding box center [1144, 347] width 109 height 27
type input "02"
type input "2"
type input "024"
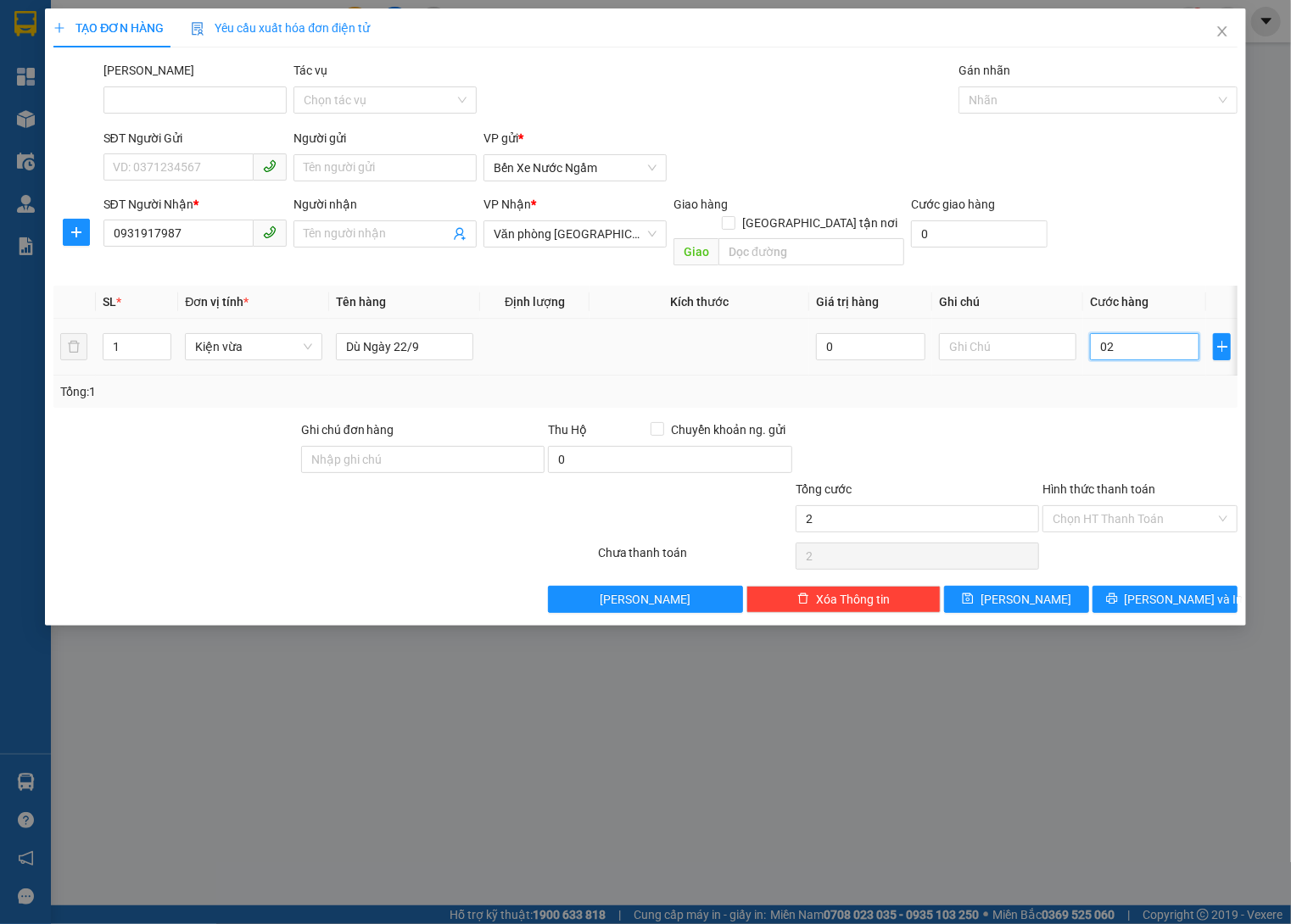
type input "24"
type input "0.240"
type input "240"
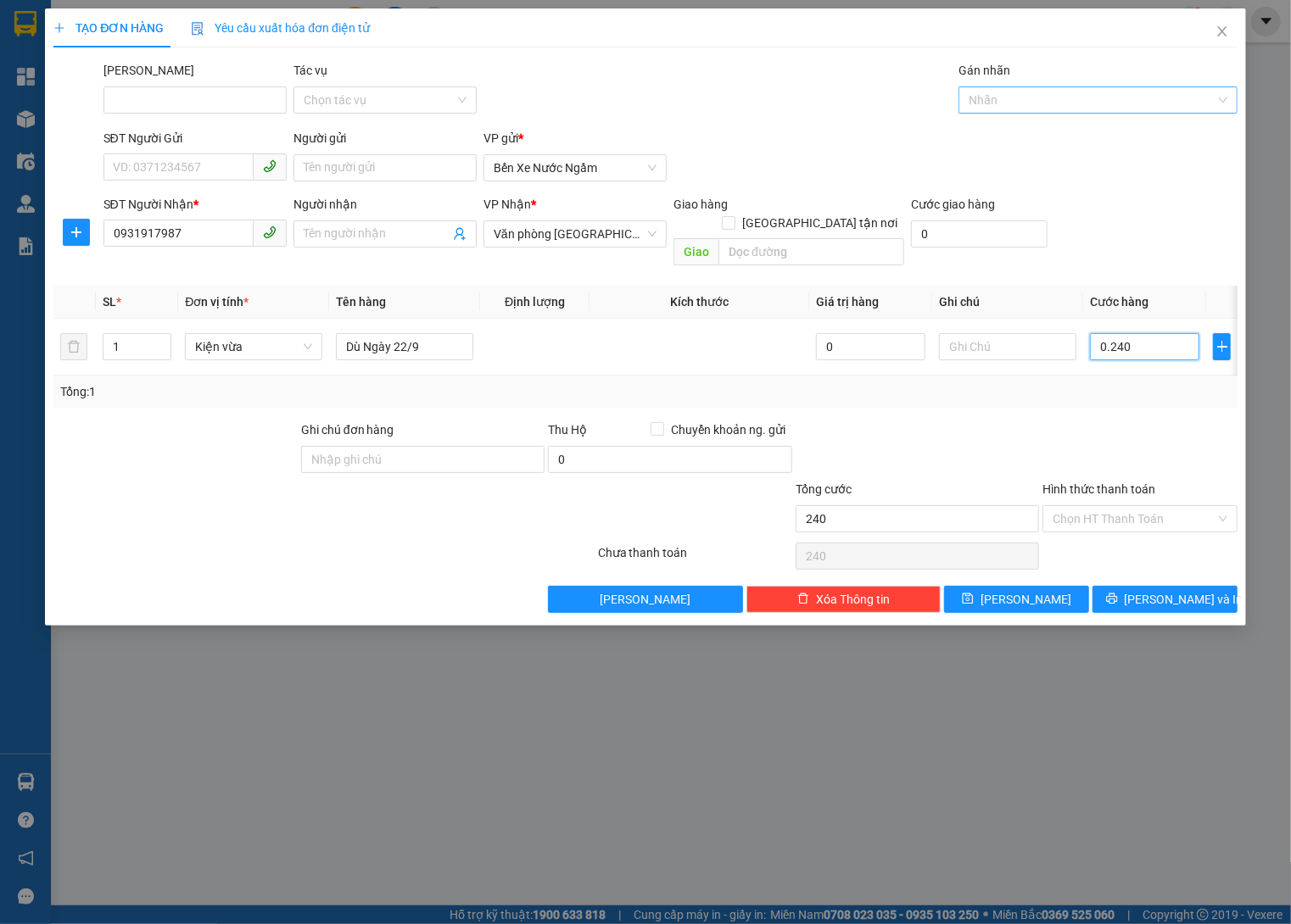
click at [1064, 103] on div at bounding box center [1089, 100] width 253 height 21
type input "240.000"
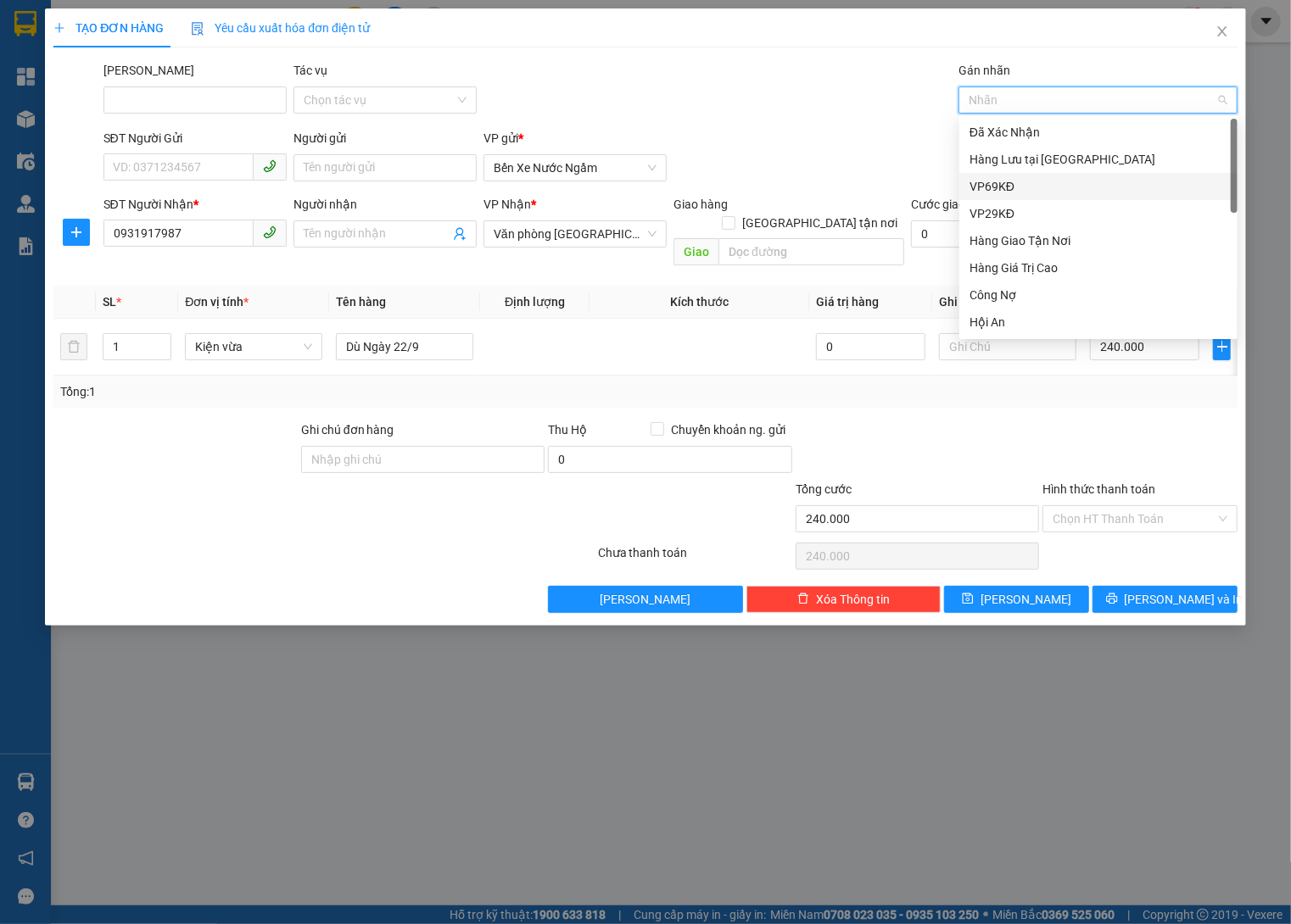
click at [1075, 166] on div "Hàng Lưu tại [GEOGRAPHIC_DATA]" at bounding box center [1098, 160] width 258 height 19
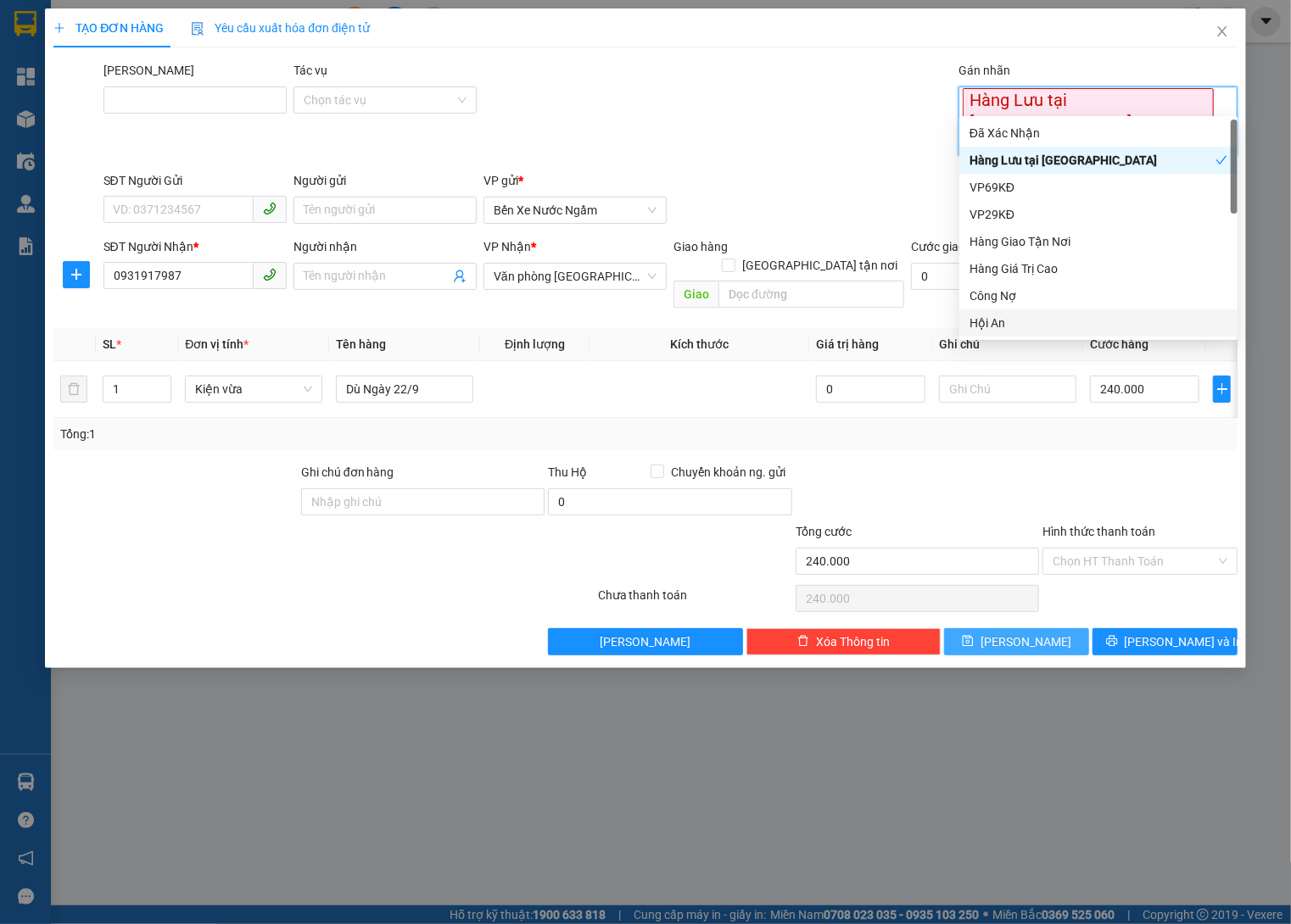
click at [1020, 629] on button "Lưu" at bounding box center [1016, 642] width 145 height 27
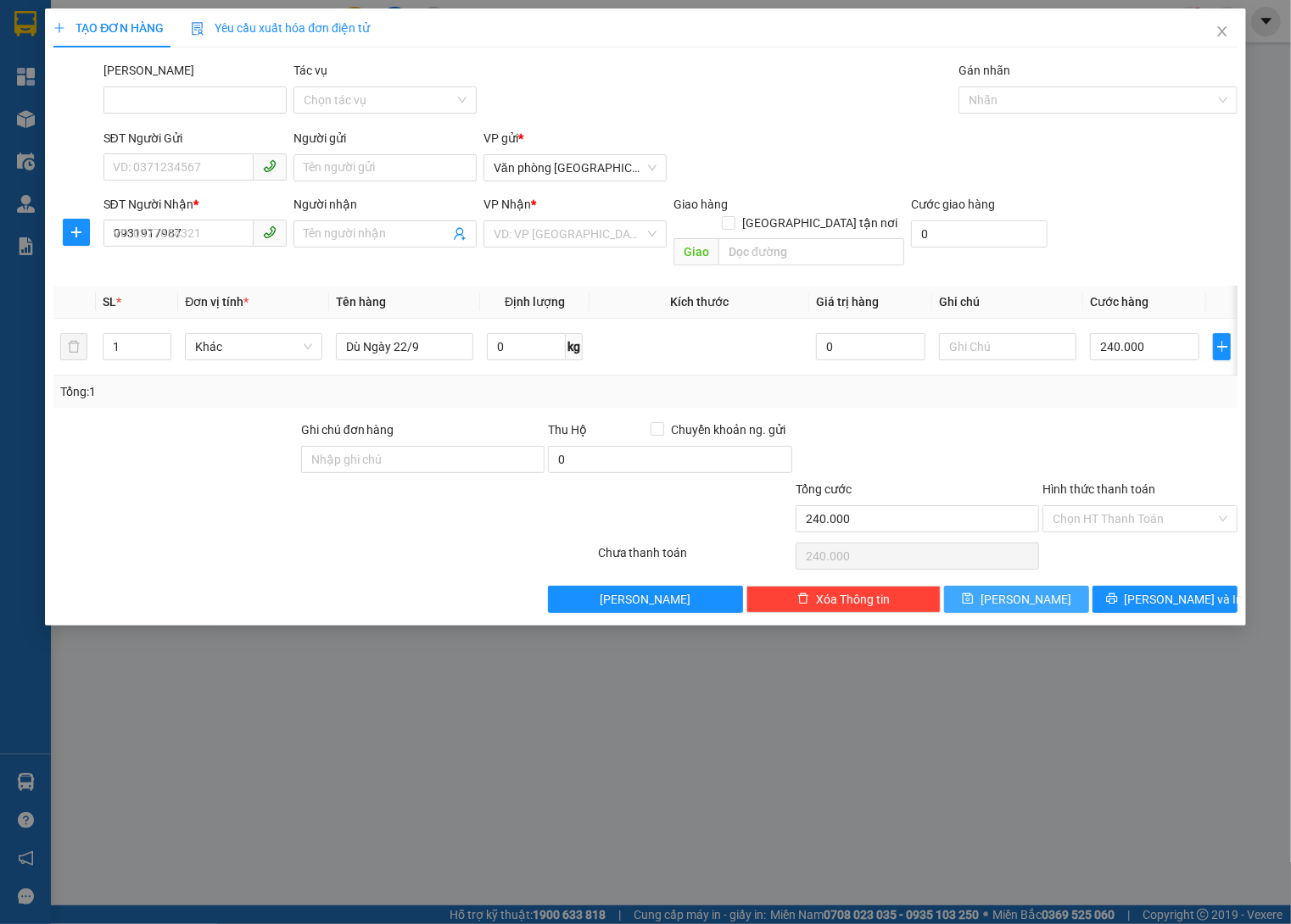
type input "0"
click at [1225, 15] on span "Close" at bounding box center [1221, 32] width 47 height 47
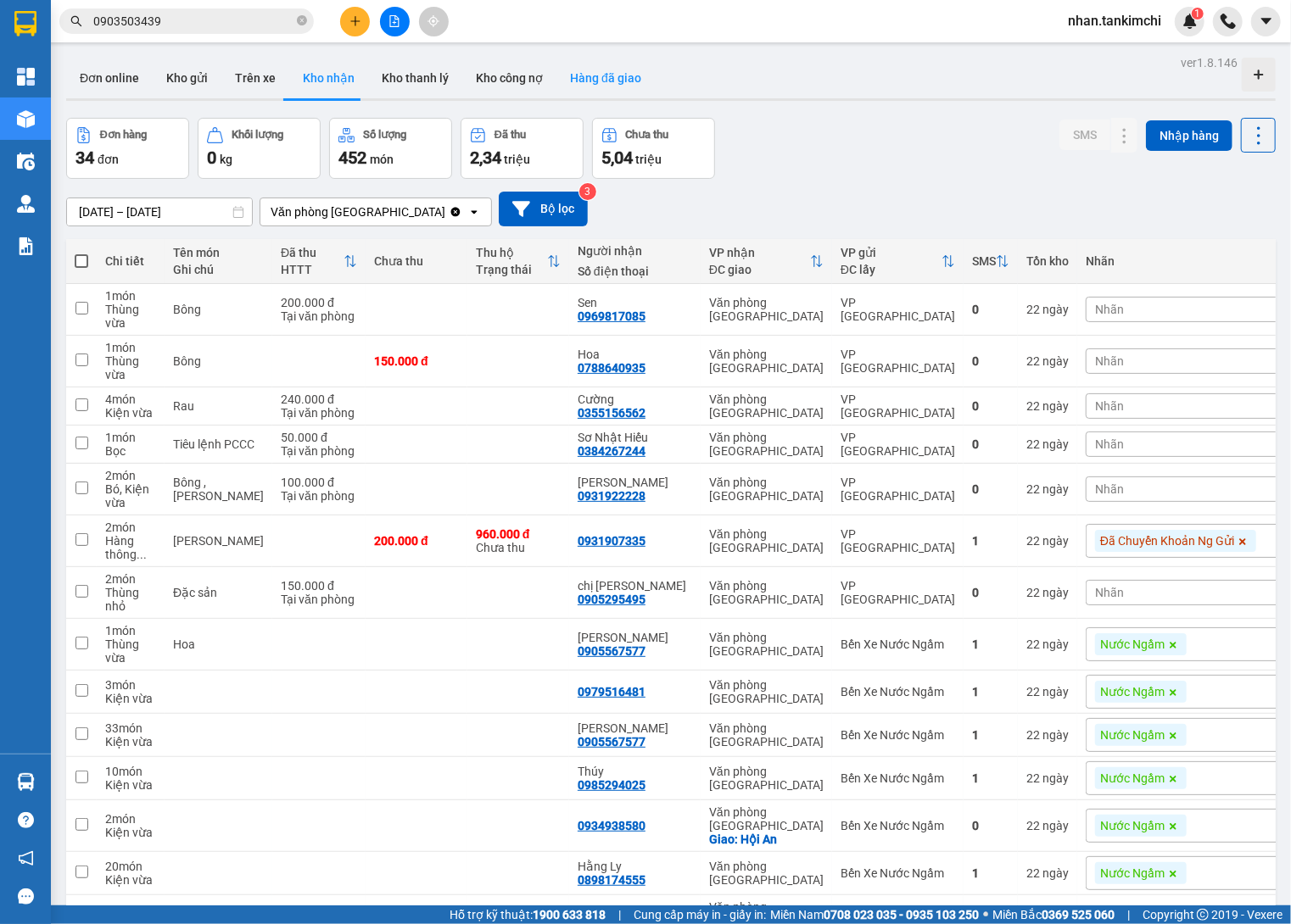
click at [609, 81] on button "Hàng đã giao" at bounding box center [606, 77] width 99 height 40
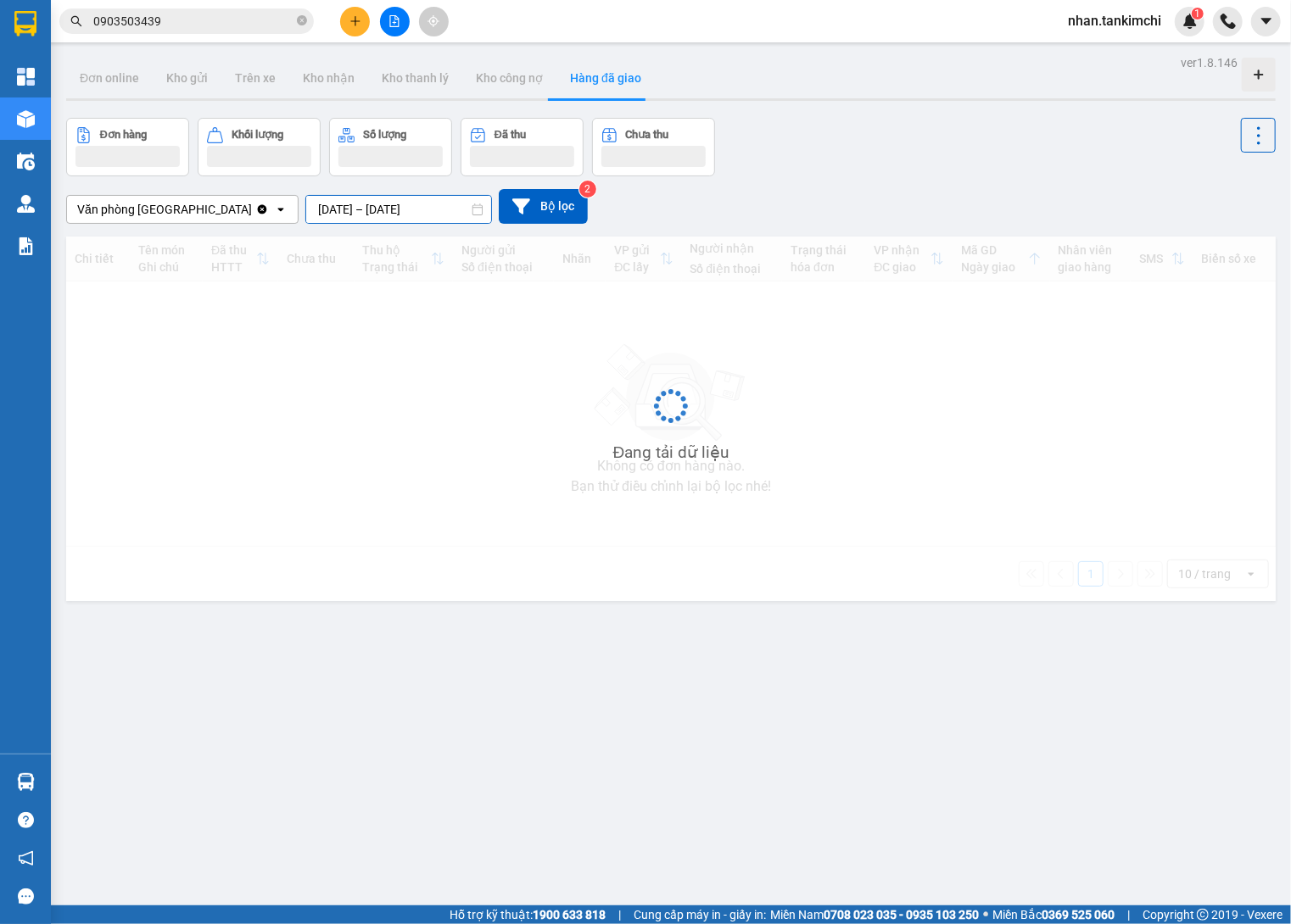
drag, startPoint x: 435, startPoint y: 212, endPoint x: 434, endPoint y: 240, distance: 28.0
click at [435, 212] on input "11/10/2025 – 13/10/2025" at bounding box center [398, 210] width 185 height 27
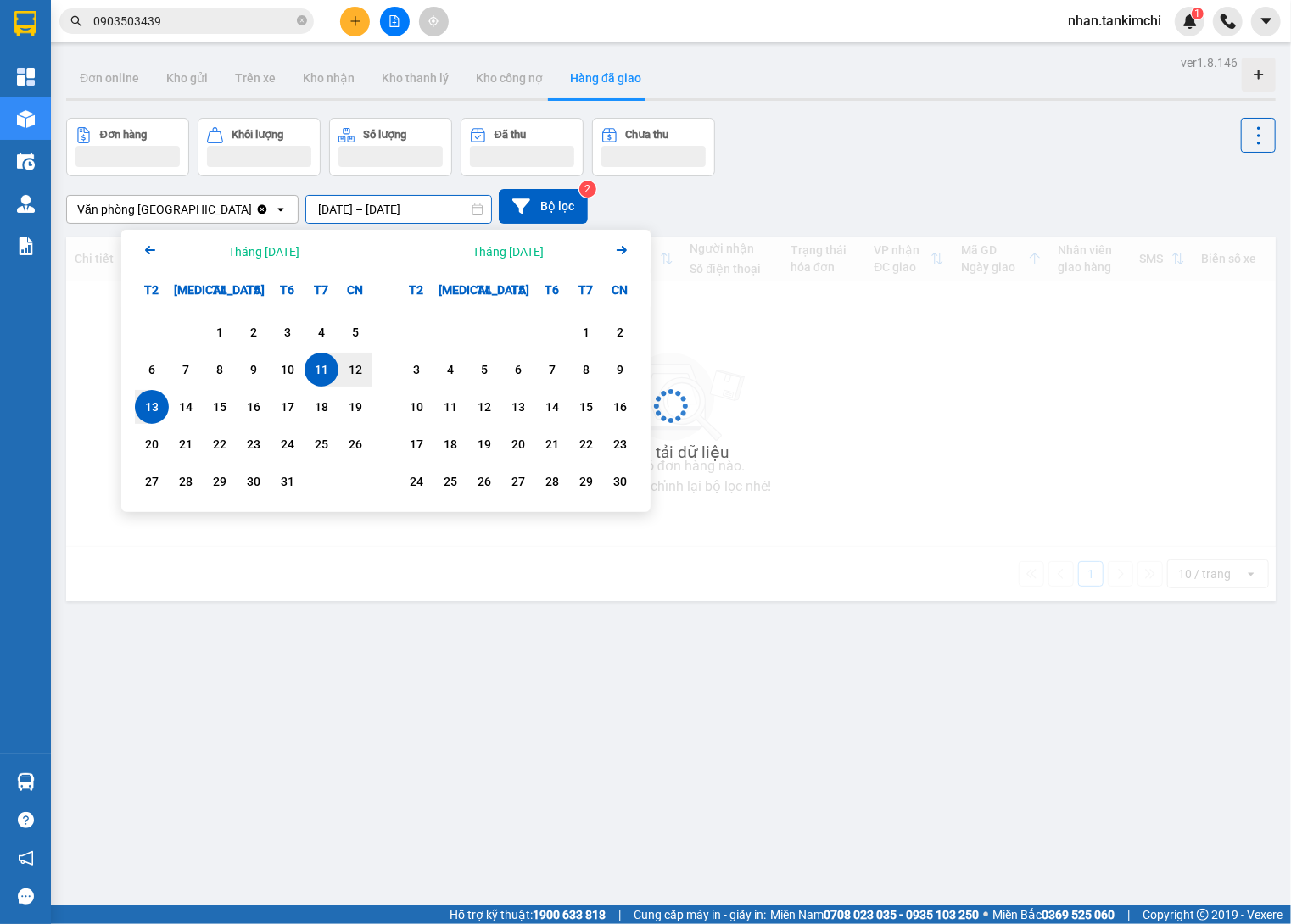
click at [148, 256] on icon "Arrow Left" at bounding box center [150, 250] width 21 height 21
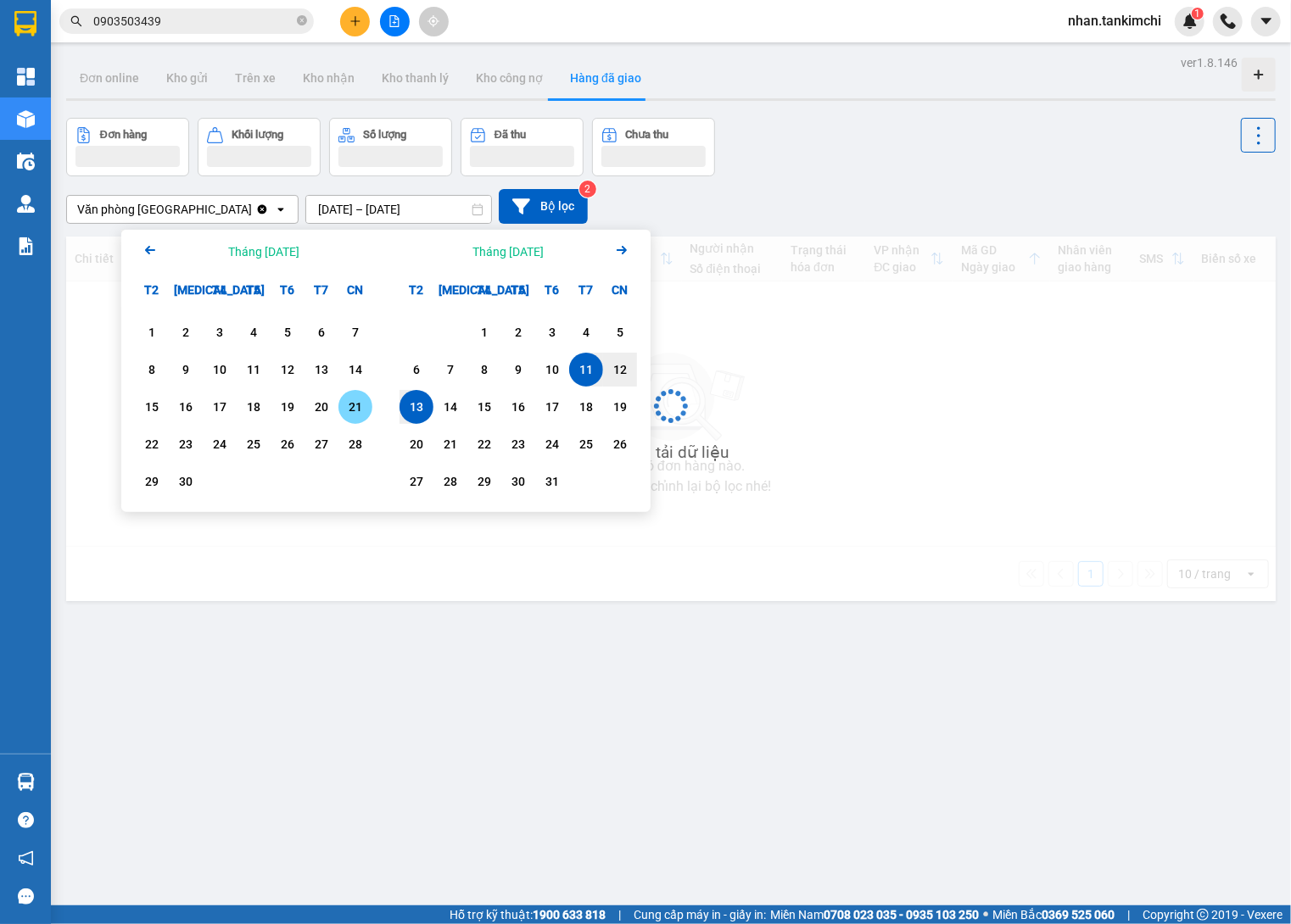
click at [350, 413] on div "21" at bounding box center [356, 407] width 24 height 21
type input "21/09/2025 – 21/09/2025"
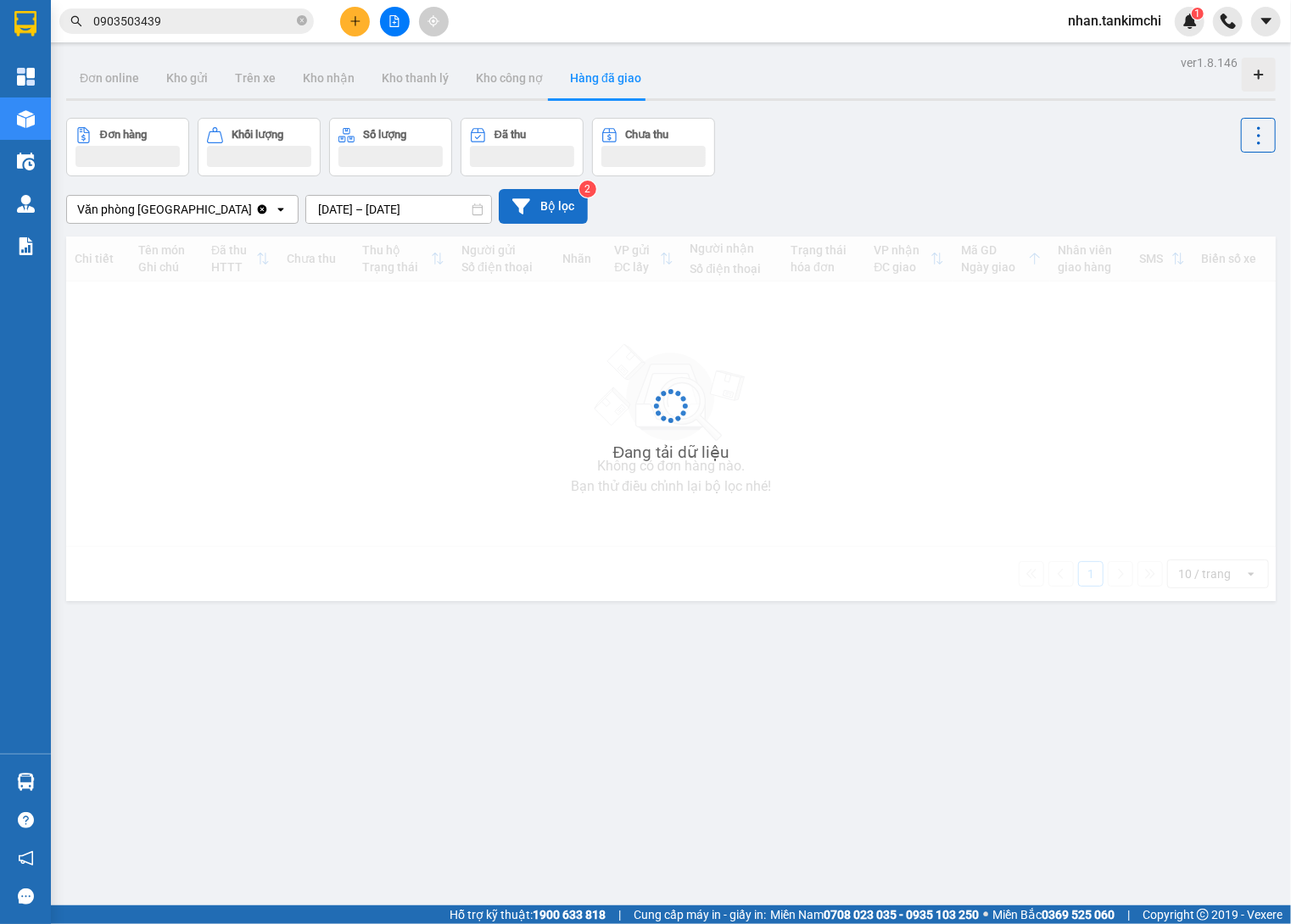
click at [539, 199] on button "Bộ lọc" at bounding box center [544, 206] width 89 height 34
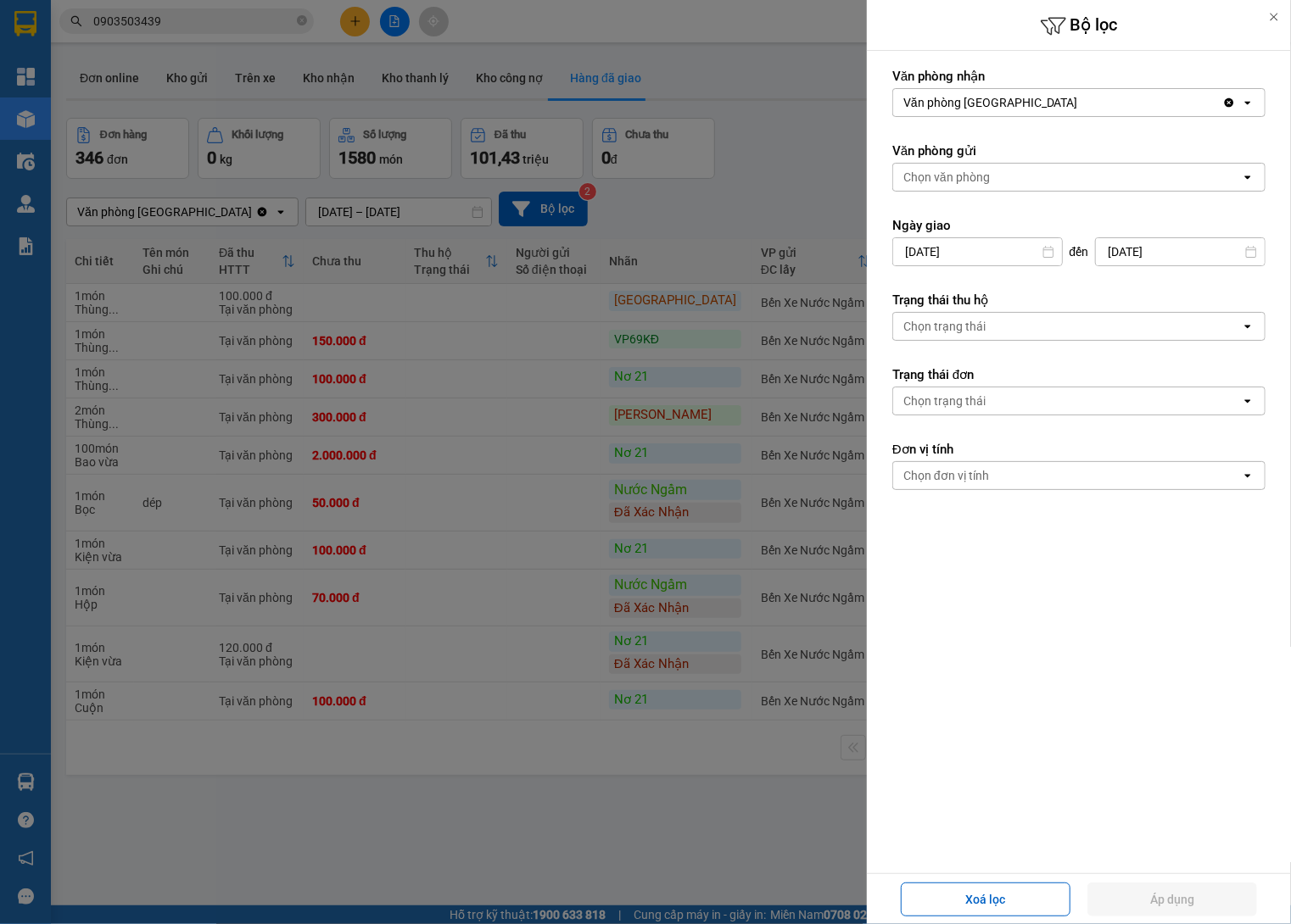
click at [1032, 340] on div "Chọn trạng thái" at bounding box center [1067, 326] width 348 height 27
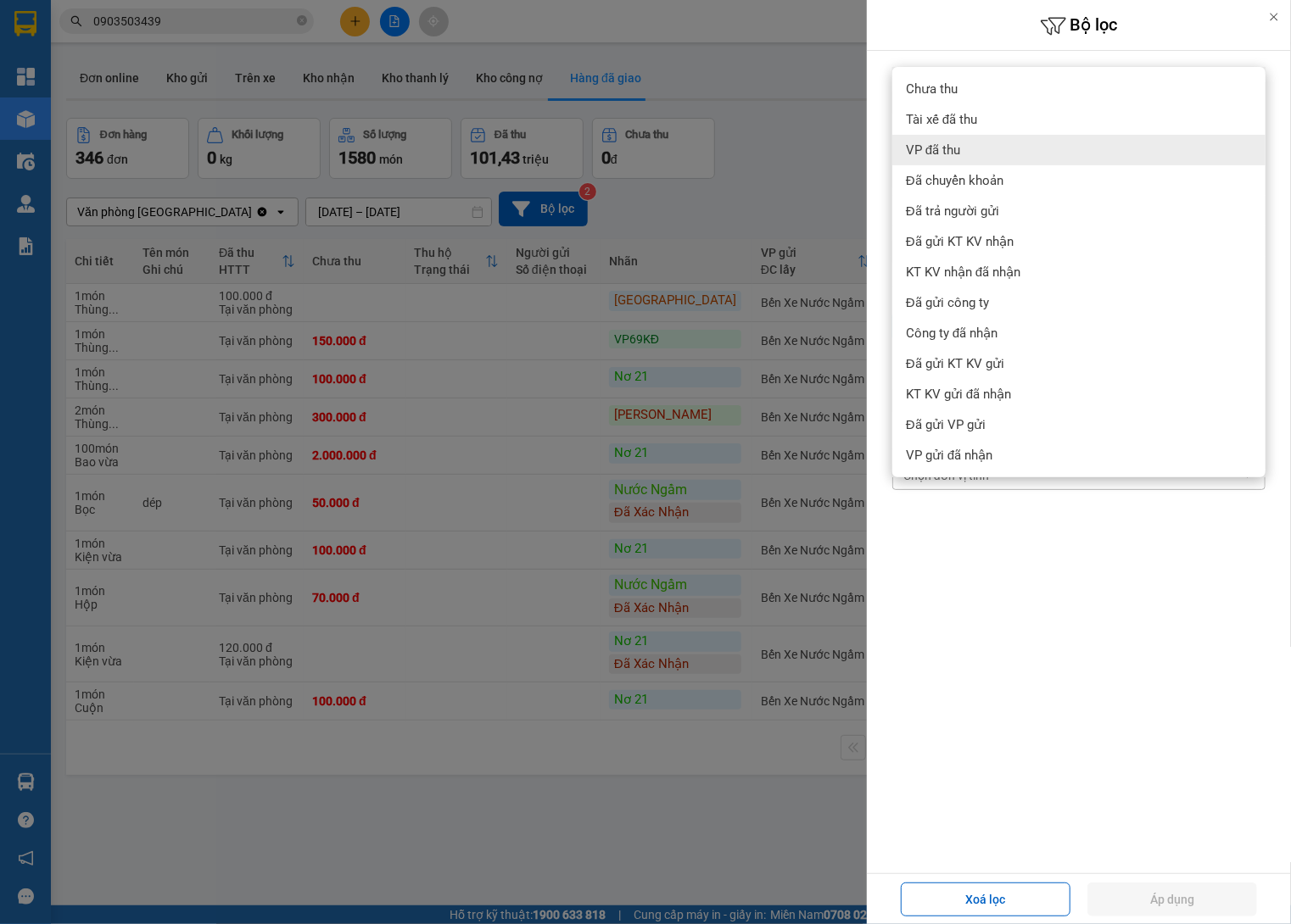
click at [1002, 138] on div "VP đã thu" at bounding box center [1079, 150] width 373 height 31
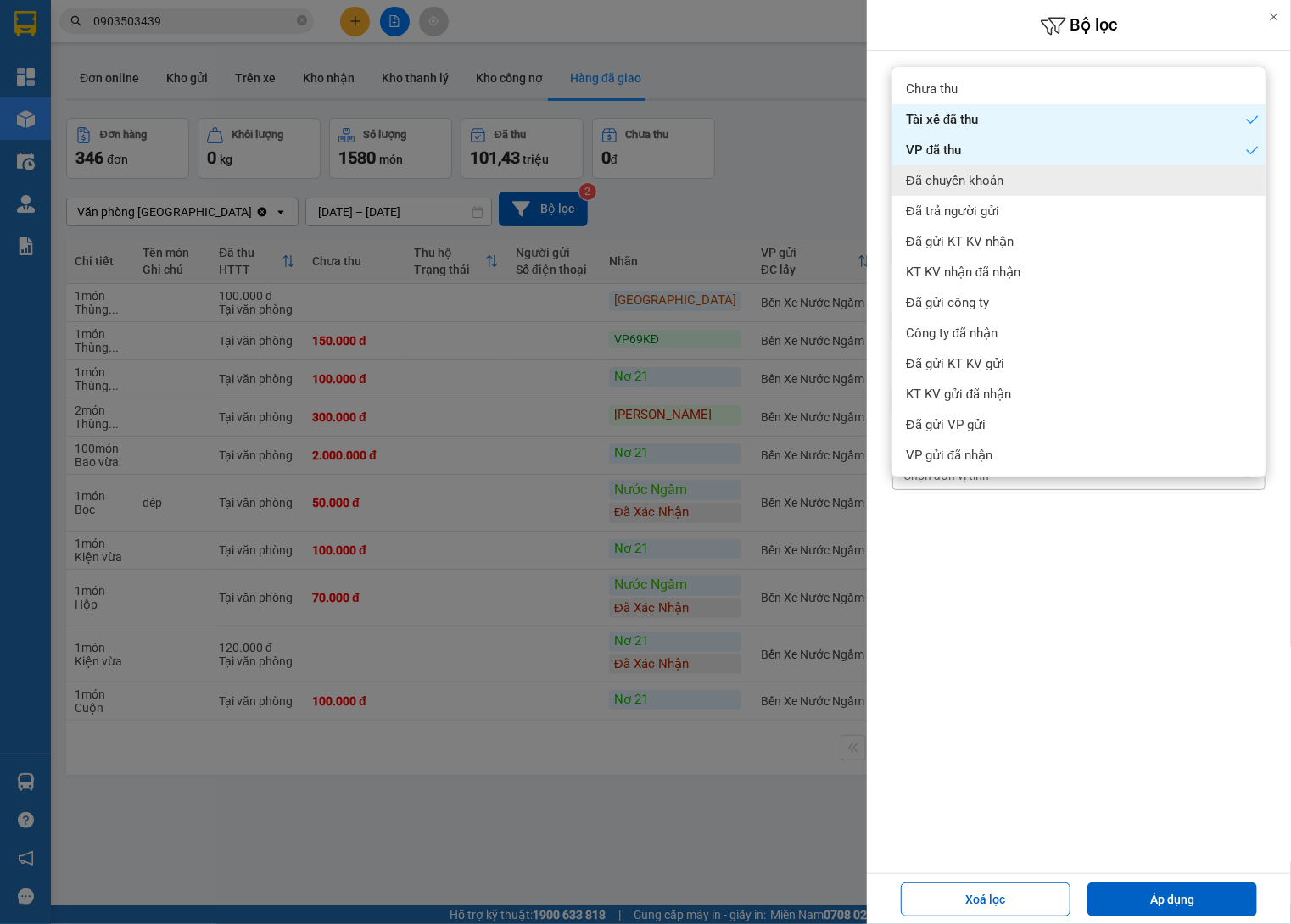
click at [999, 187] on span "Đã chuyển khoản" at bounding box center [954, 180] width 98 height 17
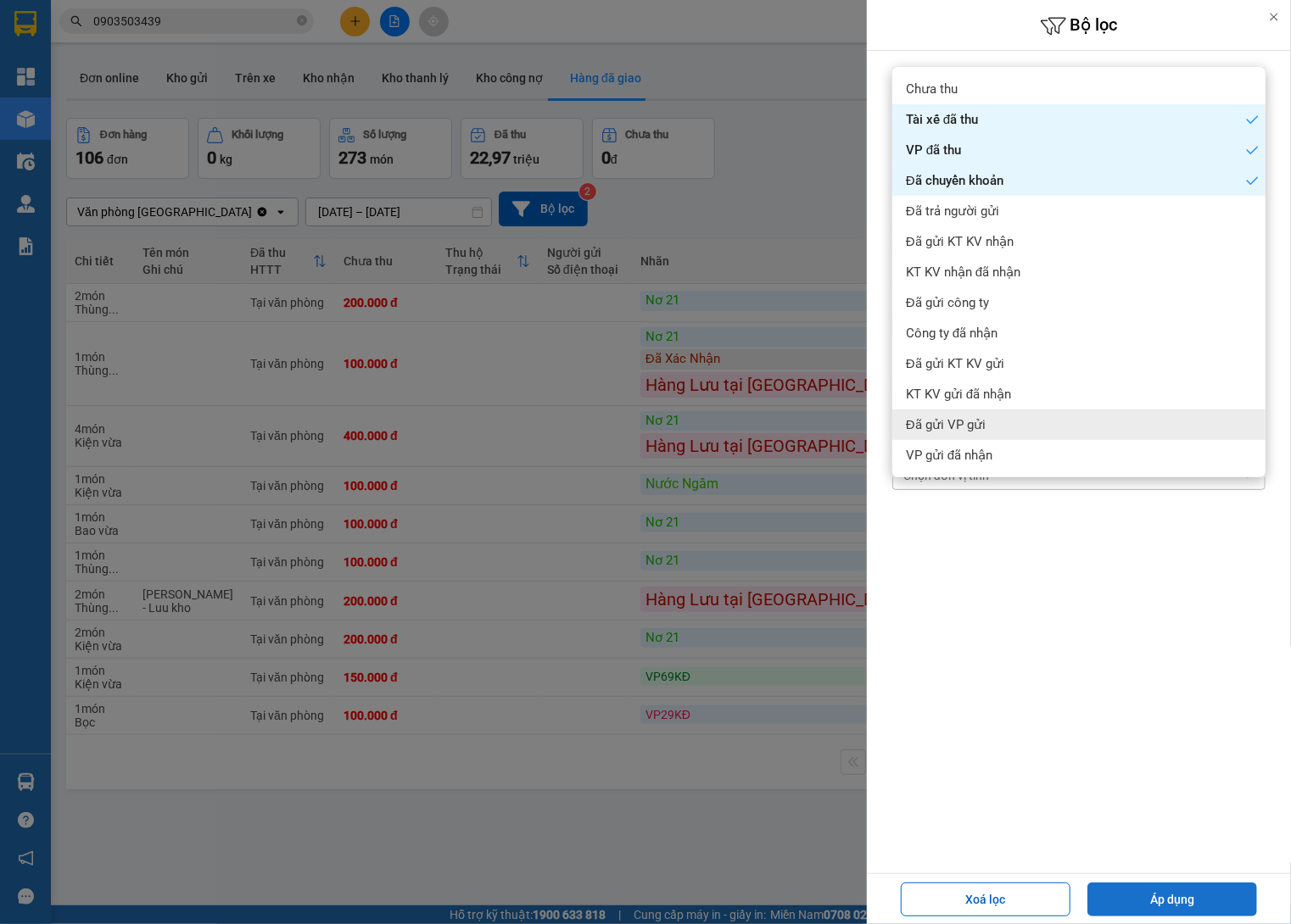
click at [1185, 888] on button "Áp dụng" at bounding box center [1172, 899] width 169 height 33
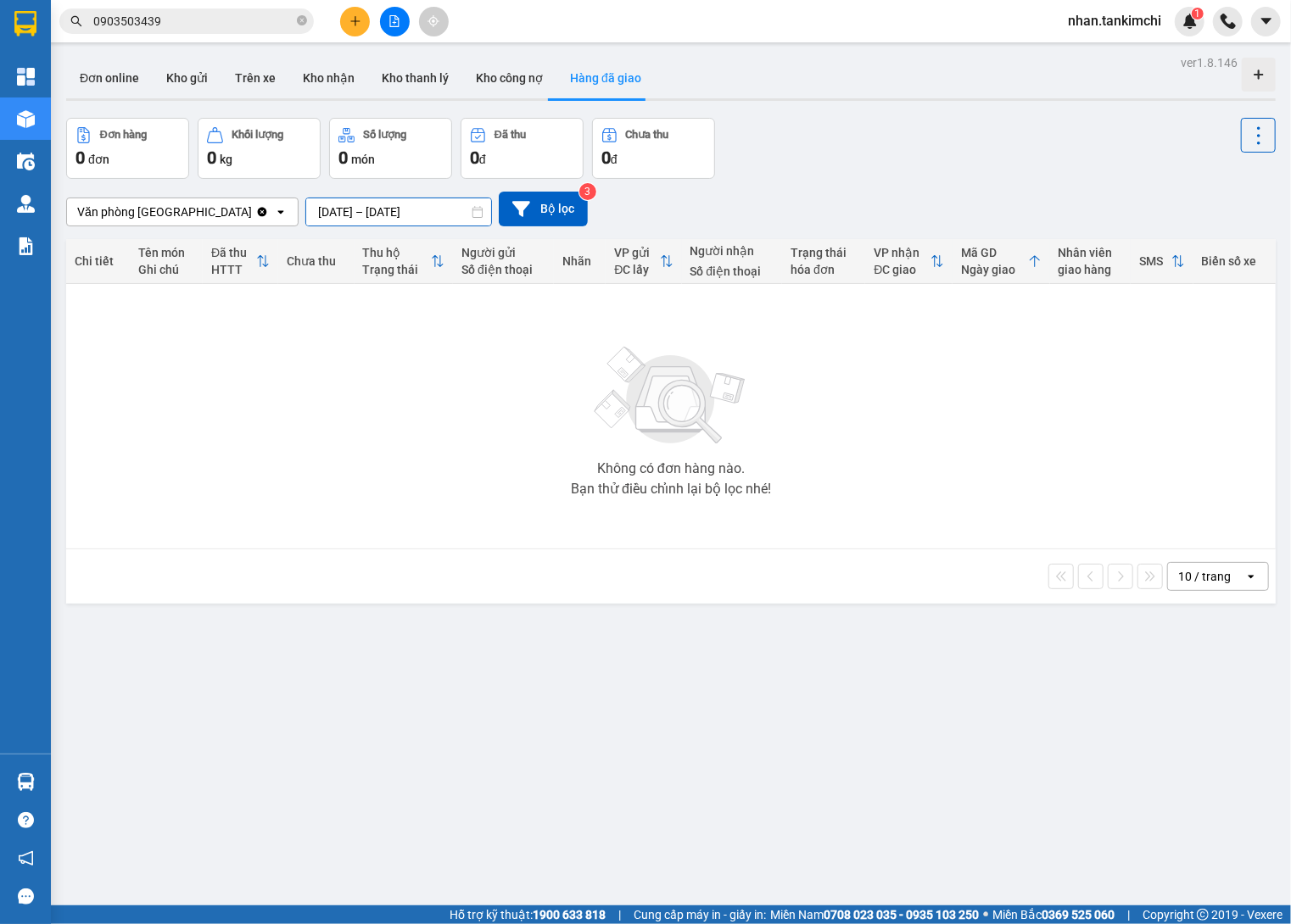
drag, startPoint x: 383, startPoint y: 207, endPoint x: 393, endPoint y: 258, distance: 52.0
click at [383, 207] on input "21/09/2025 – 21/09/2025" at bounding box center [398, 212] width 185 height 27
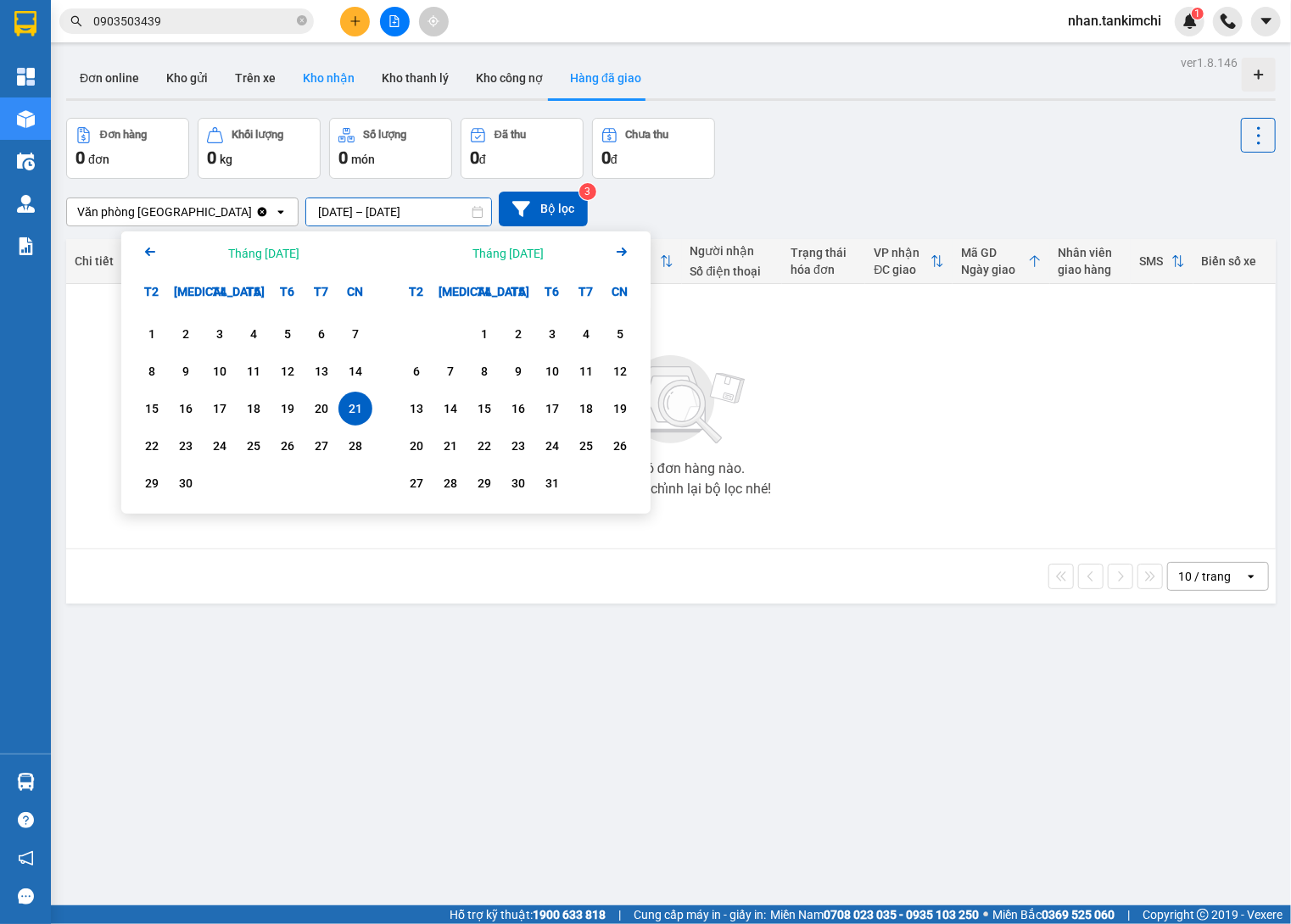
click at [312, 97] on button "Kho nhận" at bounding box center [329, 77] width 79 height 40
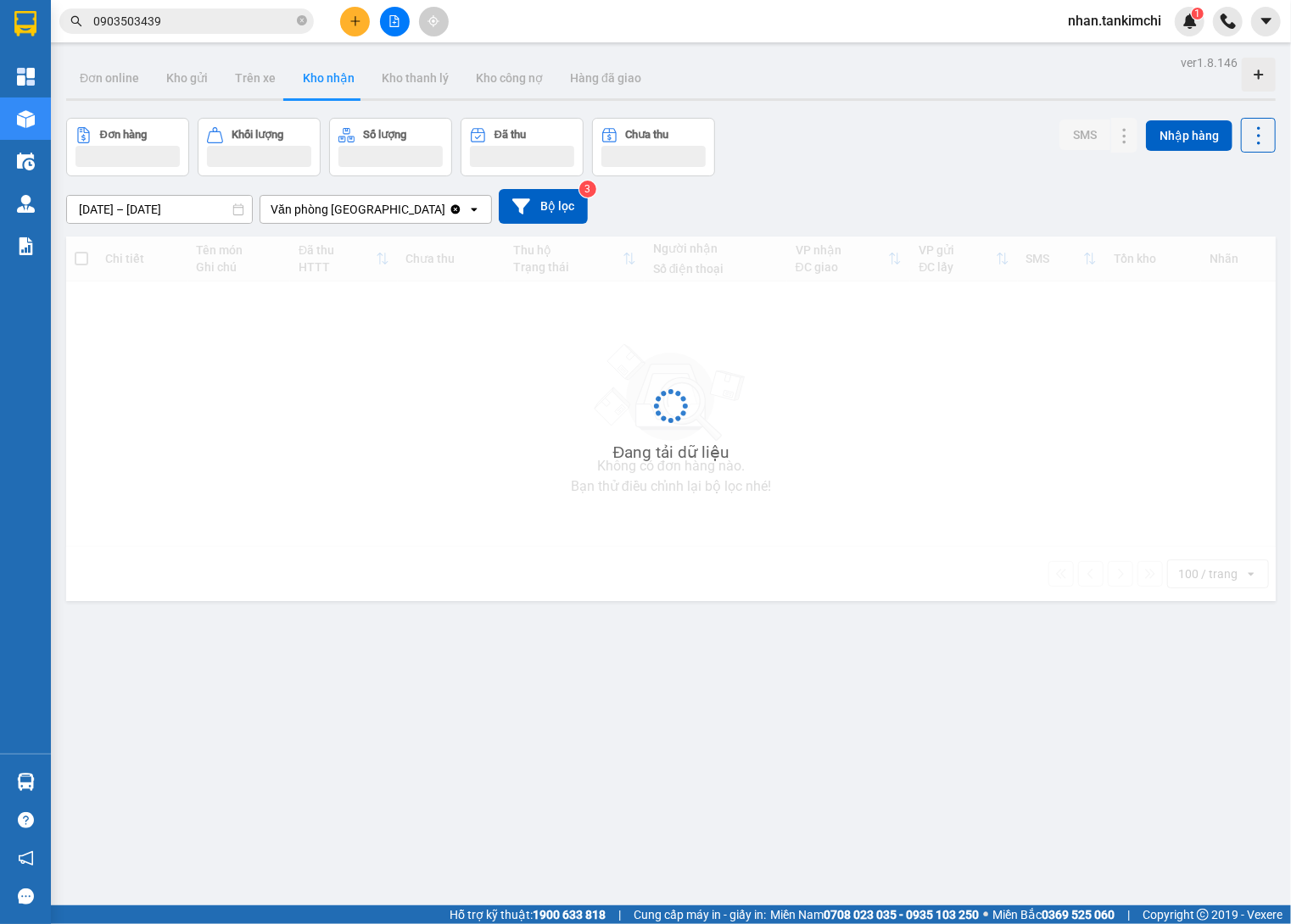
click at [325, 76] on button "Kho nhận" at bounding box center [329, 77] width 79 height 40
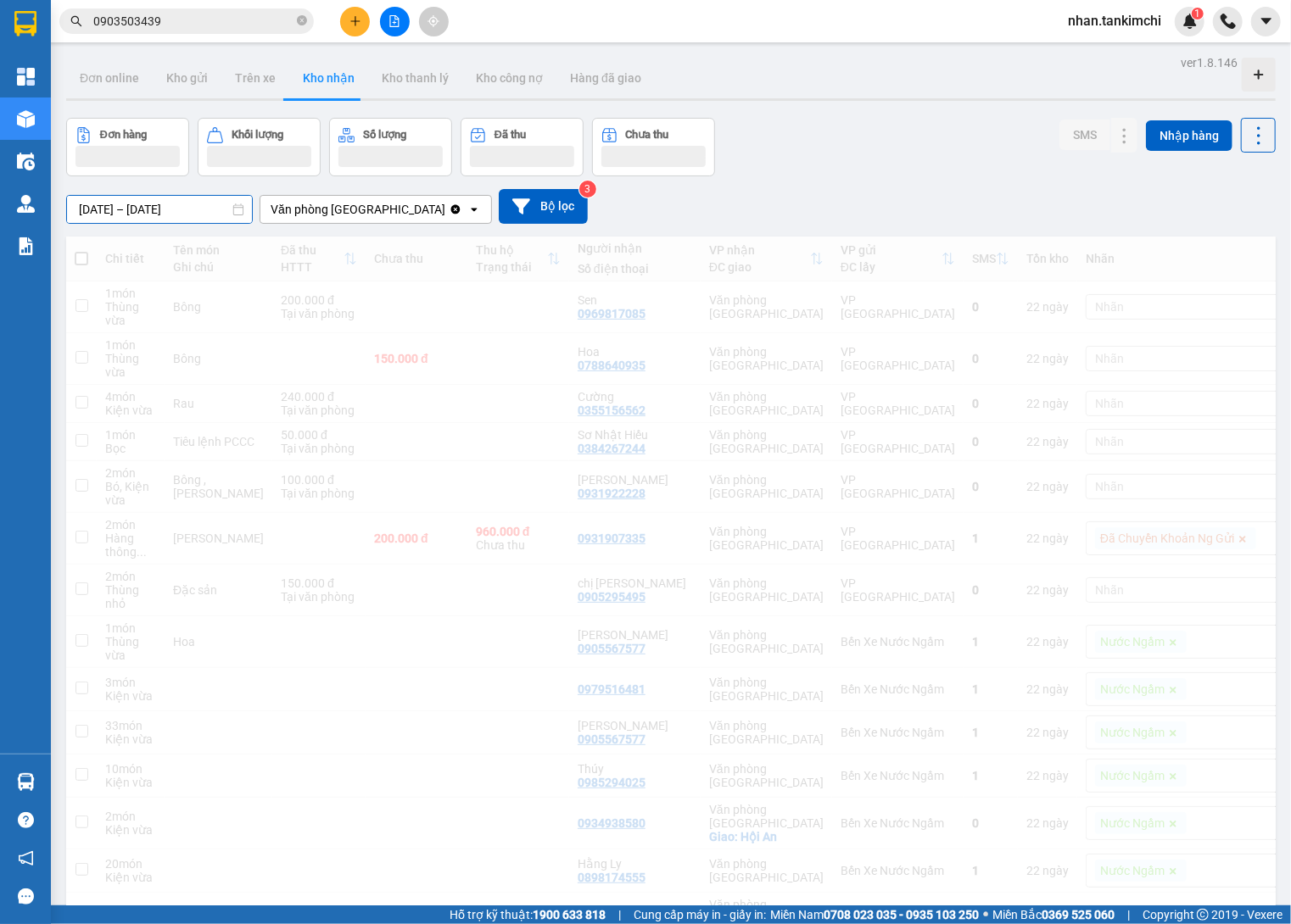
drag, startPoint x: 194, startPoint y: 199, endPoint x: 167, endPoint y: 359, distance: 162.3
click at [194, 199] on input "21/09/2025 – 21/09/2025" at bounding box center [159, 210] width 185 height 27
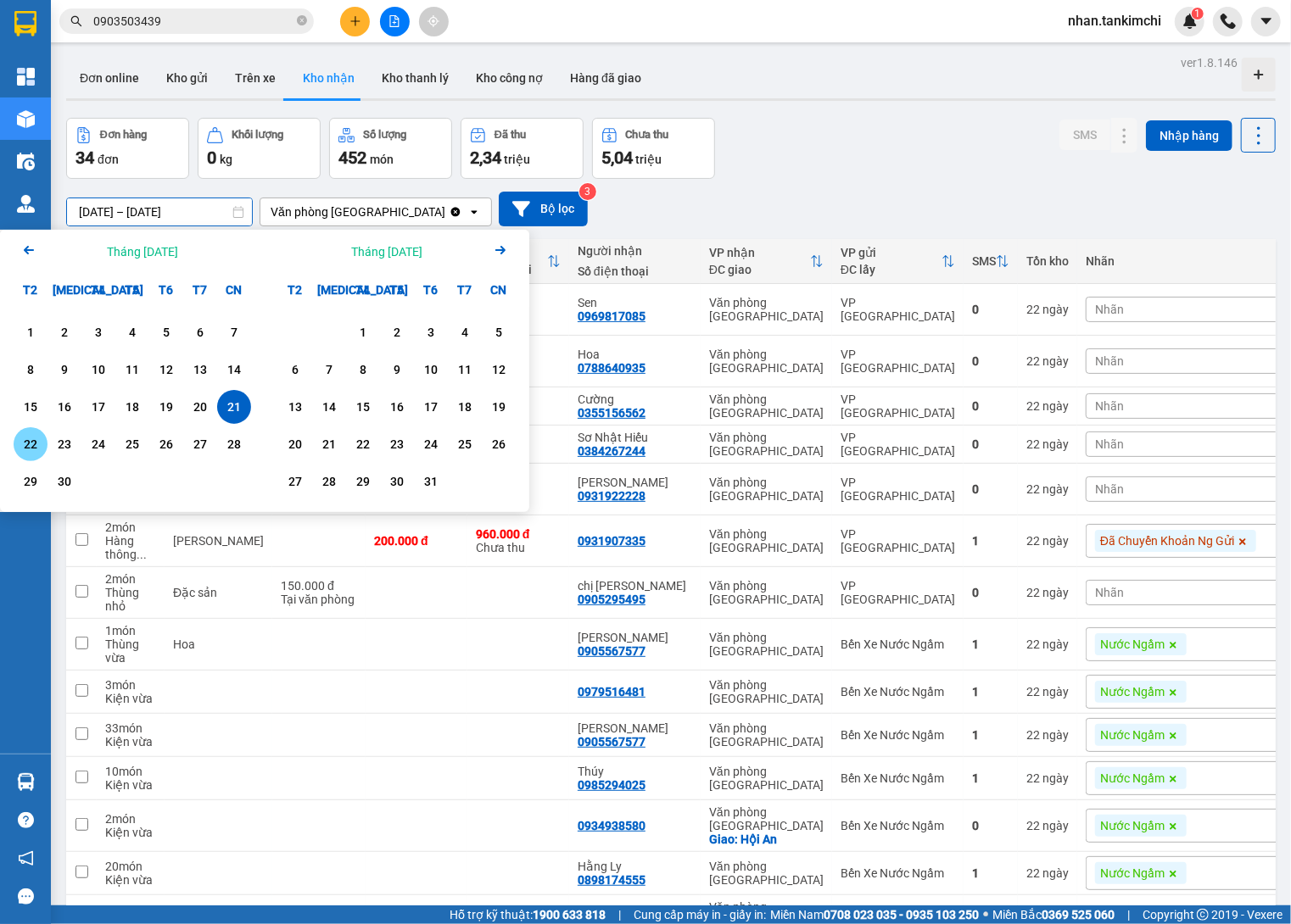
click at [32, 442] on div "22" at bounding box center [31, 444] width 24 height 21
type input "22/09/2025 – 22/09/2025"
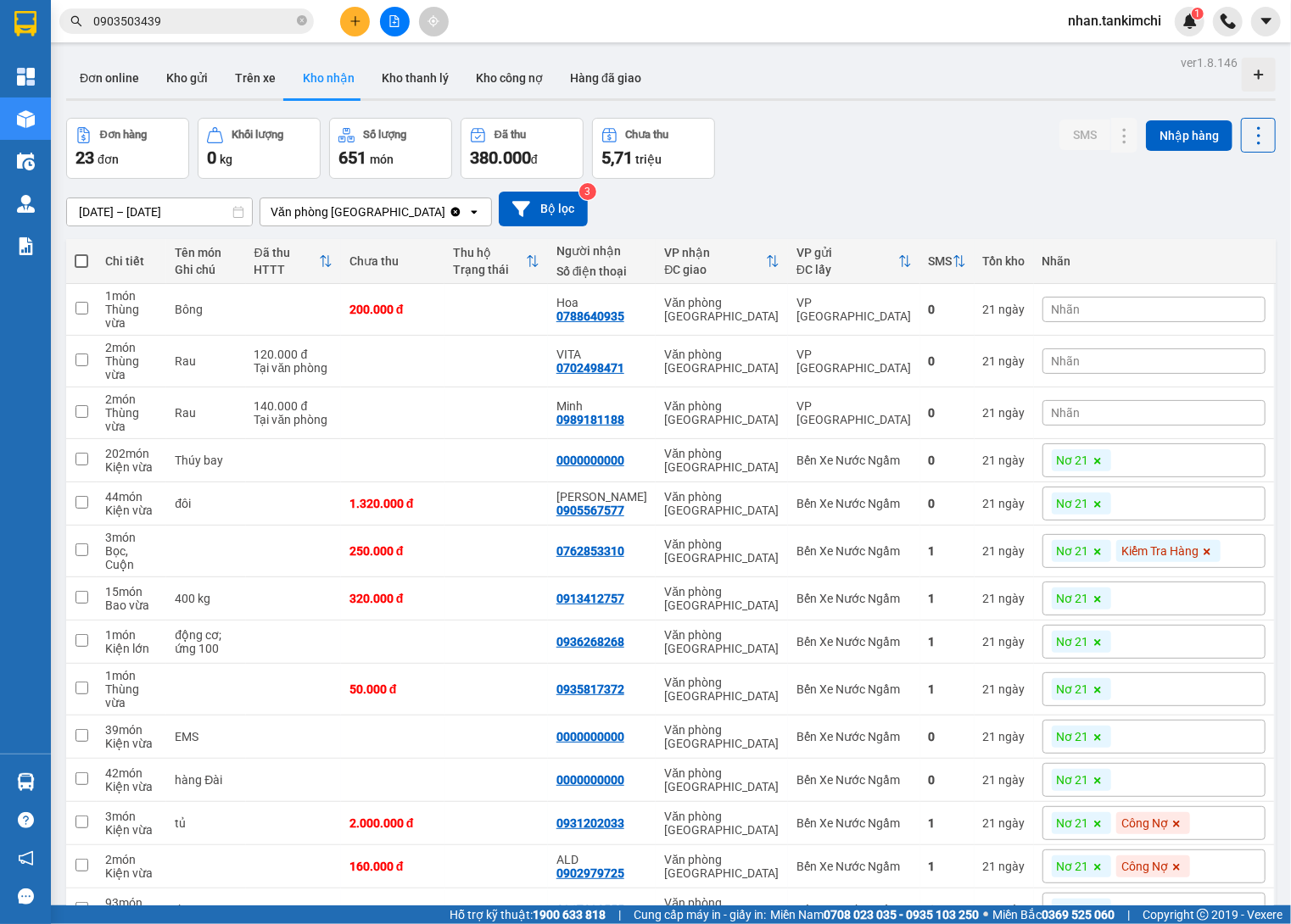
click at [393, 25] on icon "file-add" at bounding box center [394, 21] width 12 height 12
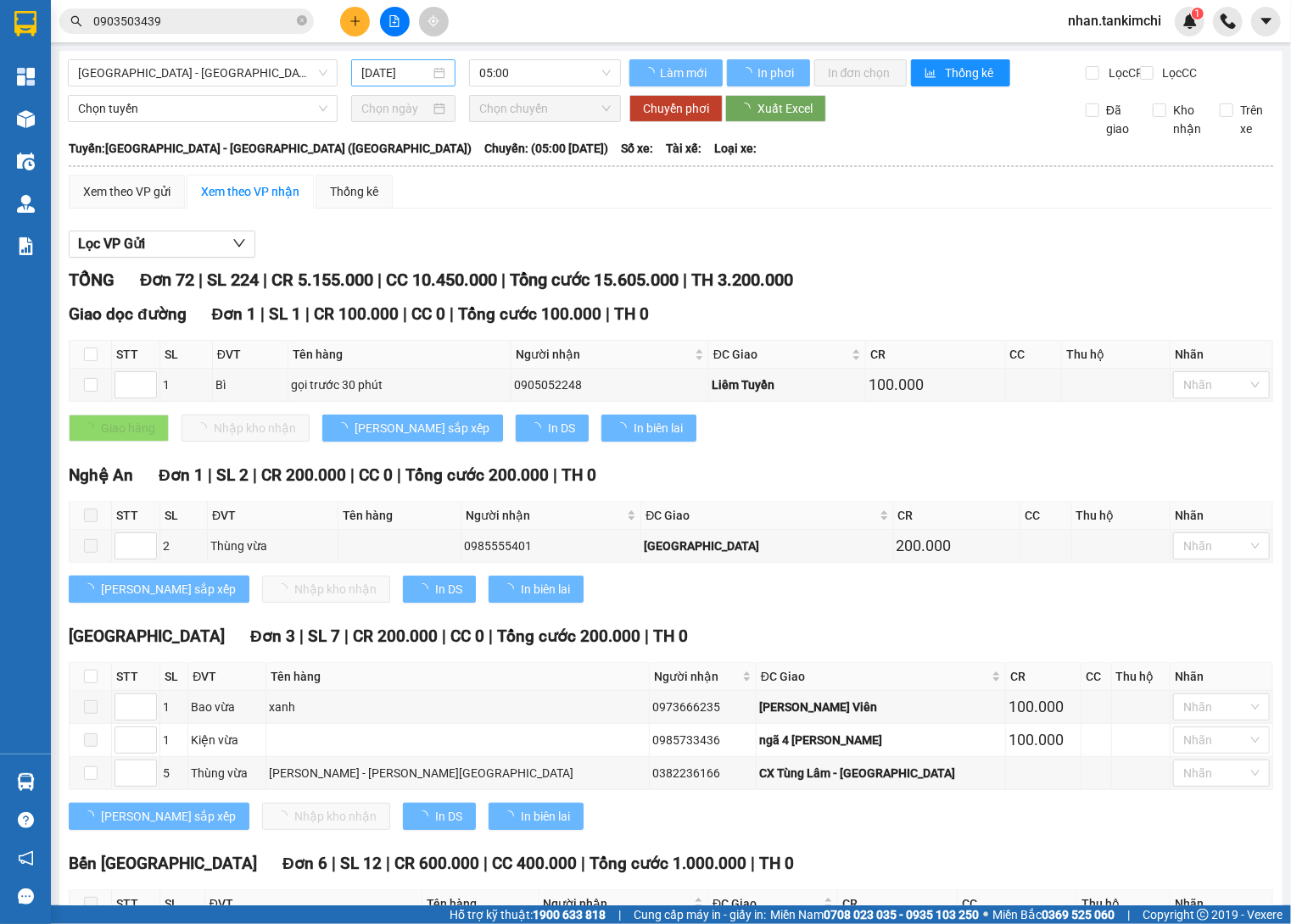
click at [423, 63] on div "13/10/2025" at bounding box center [403, 73] width 104 height 27
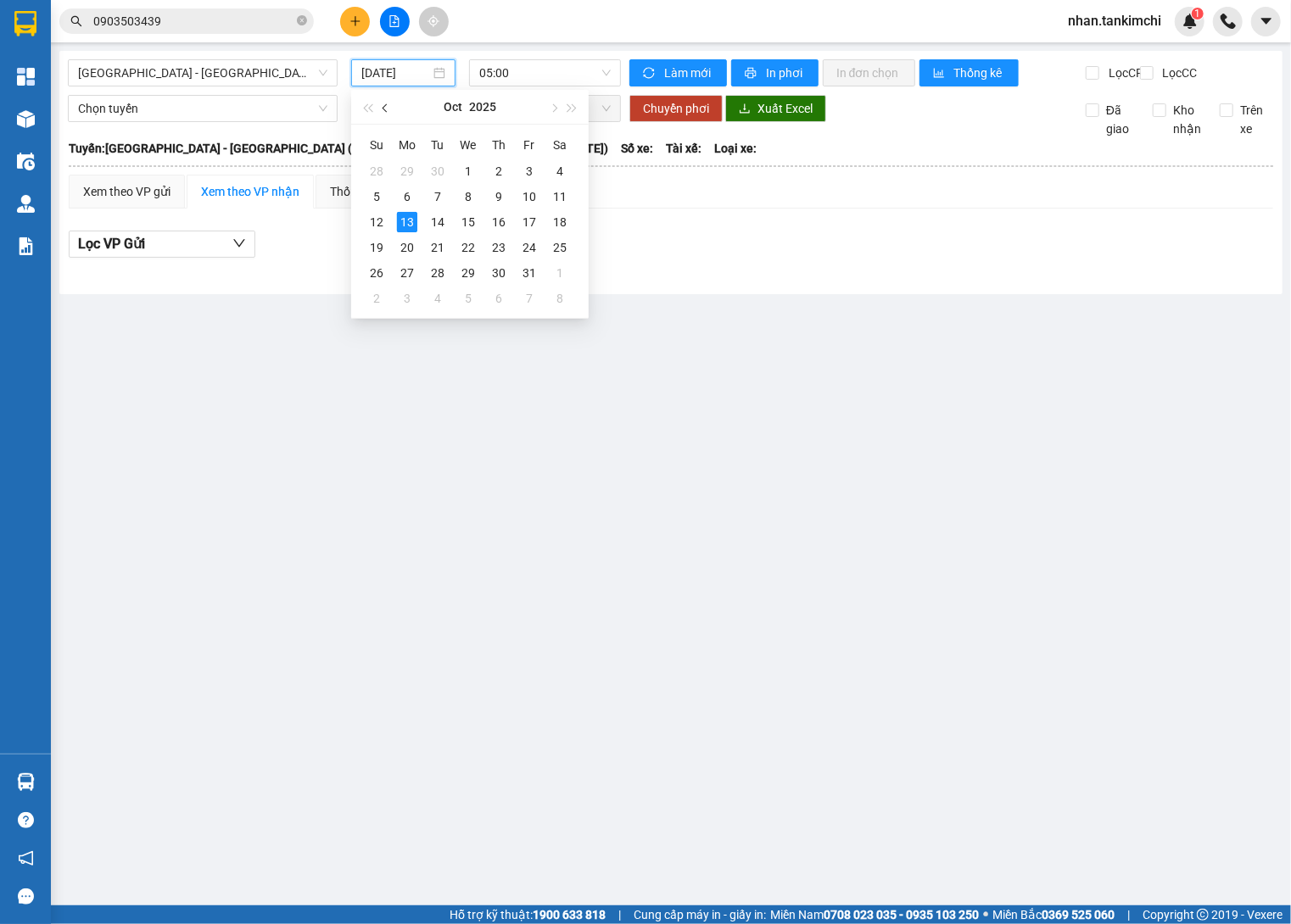
click at [387, 105] on span "button" at bounding box center [387, 108] width 9 height 9
click at [564, 220] on div "20" at bounding box center [560, 222] width 21 height 21
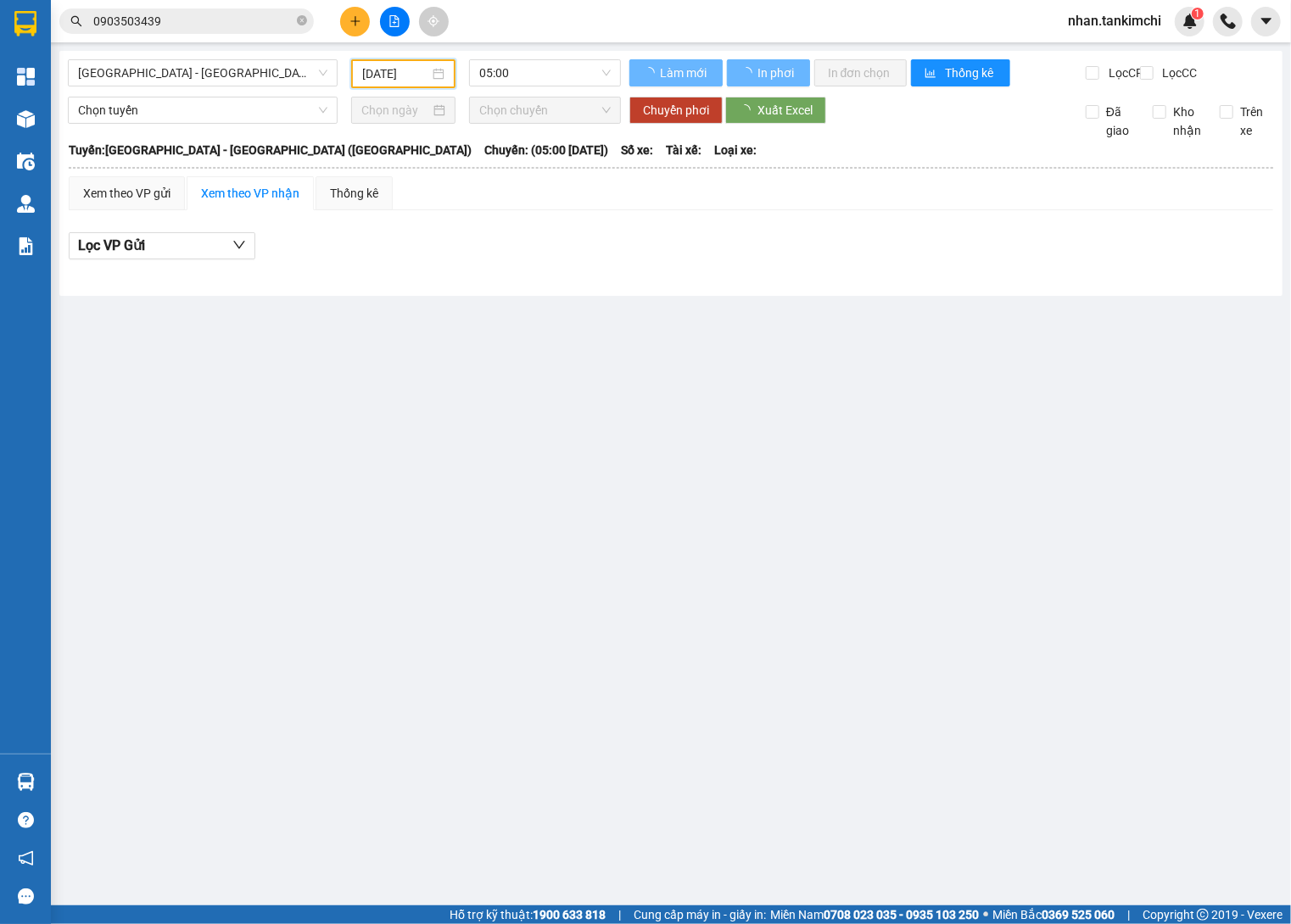
type input "20/09/2025"
click at [564, 210] on div "Xem theo VP gửi Xem theo VP nhận Thống kê" at bounding box center [671, 192] width 1204 height 33
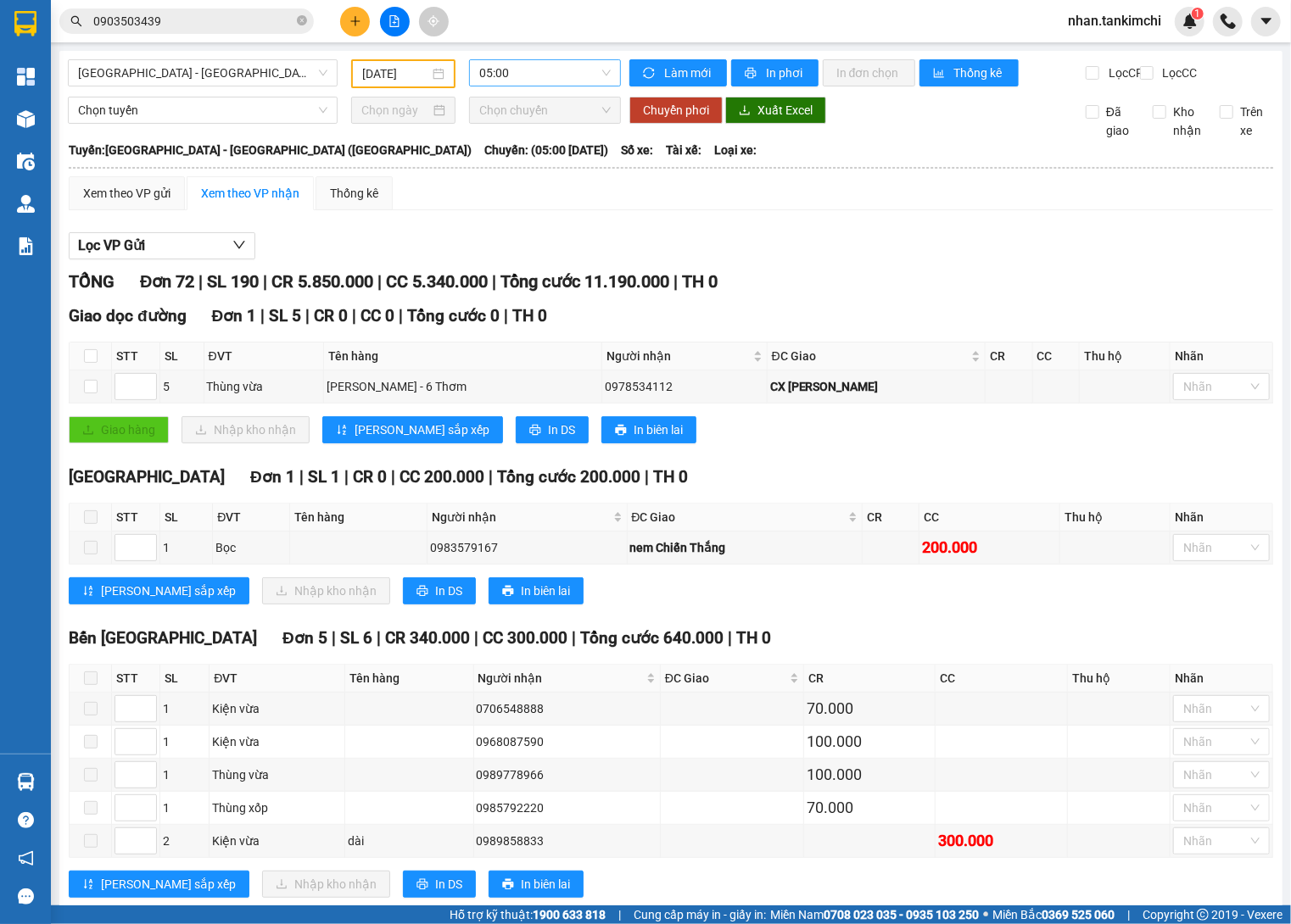
click at [557, 76] on span "05:00" at bounding box center [545, 73] width 131 height 26
click at [688, 250] on div "Lọc VP Gửi" at bounding box center [671, 246] width 1204 height 28
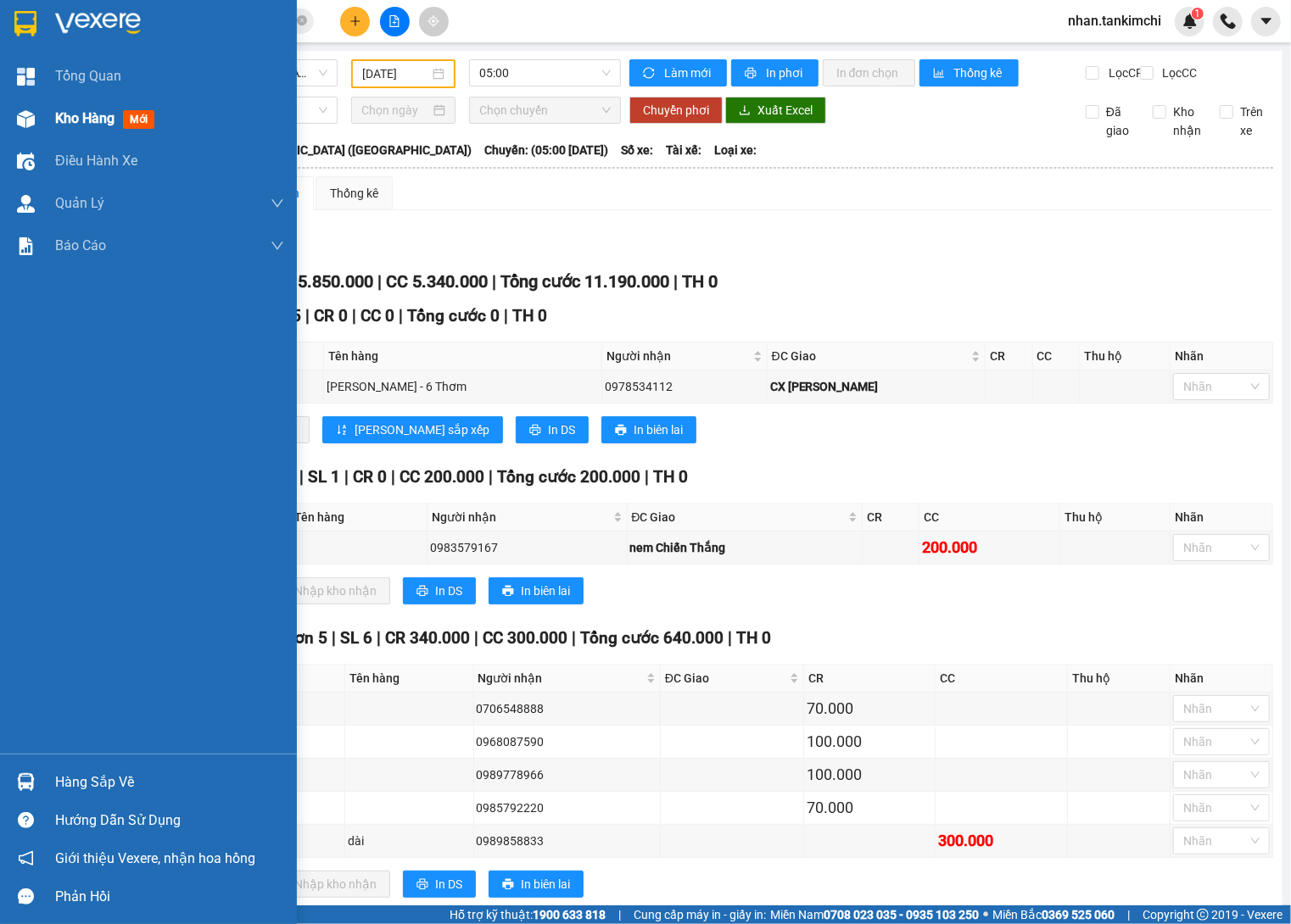
click at [44, 110] on div "Kho hàng mới" at bounding box center [149, 119] width 297 height 42
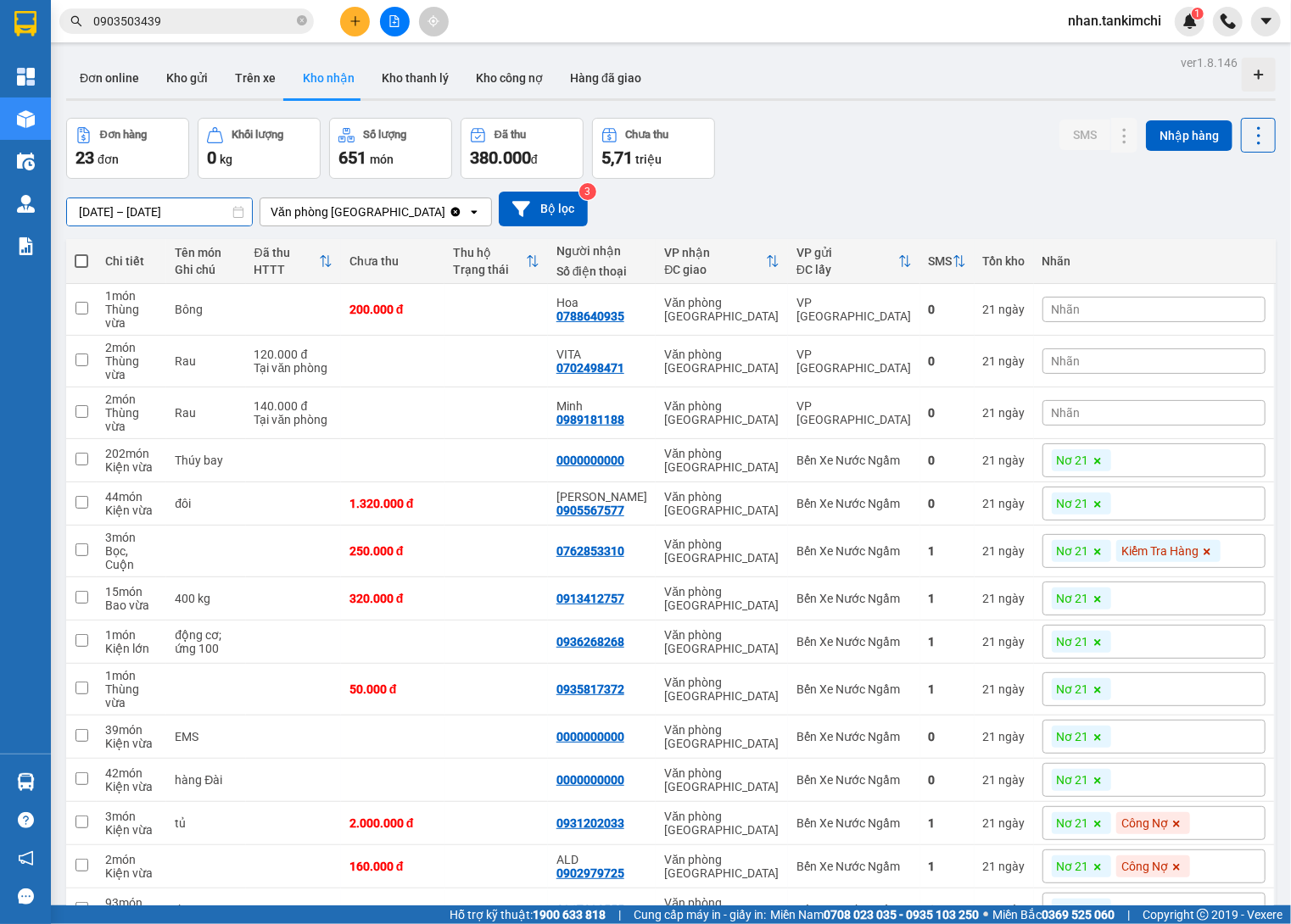
click at [171, 216] on input "22/09/2025 – 22/09/2025" at bounding box center [159, 212] width 185 height 27
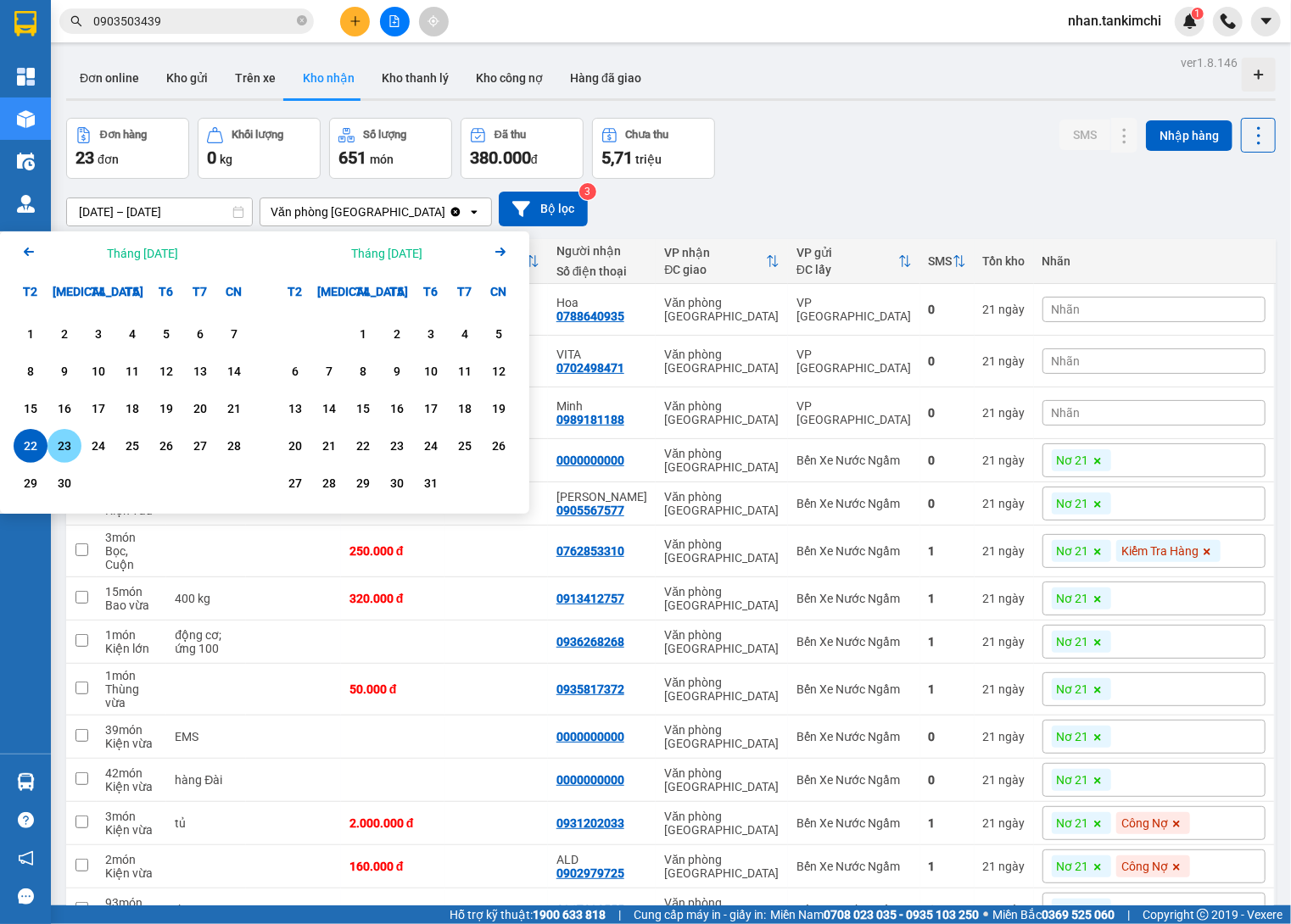
click at [55, 442] on div "23" at bounding box center [64, 446] width 24 height 21
type input "23/09/2025 – 23/09/2025"
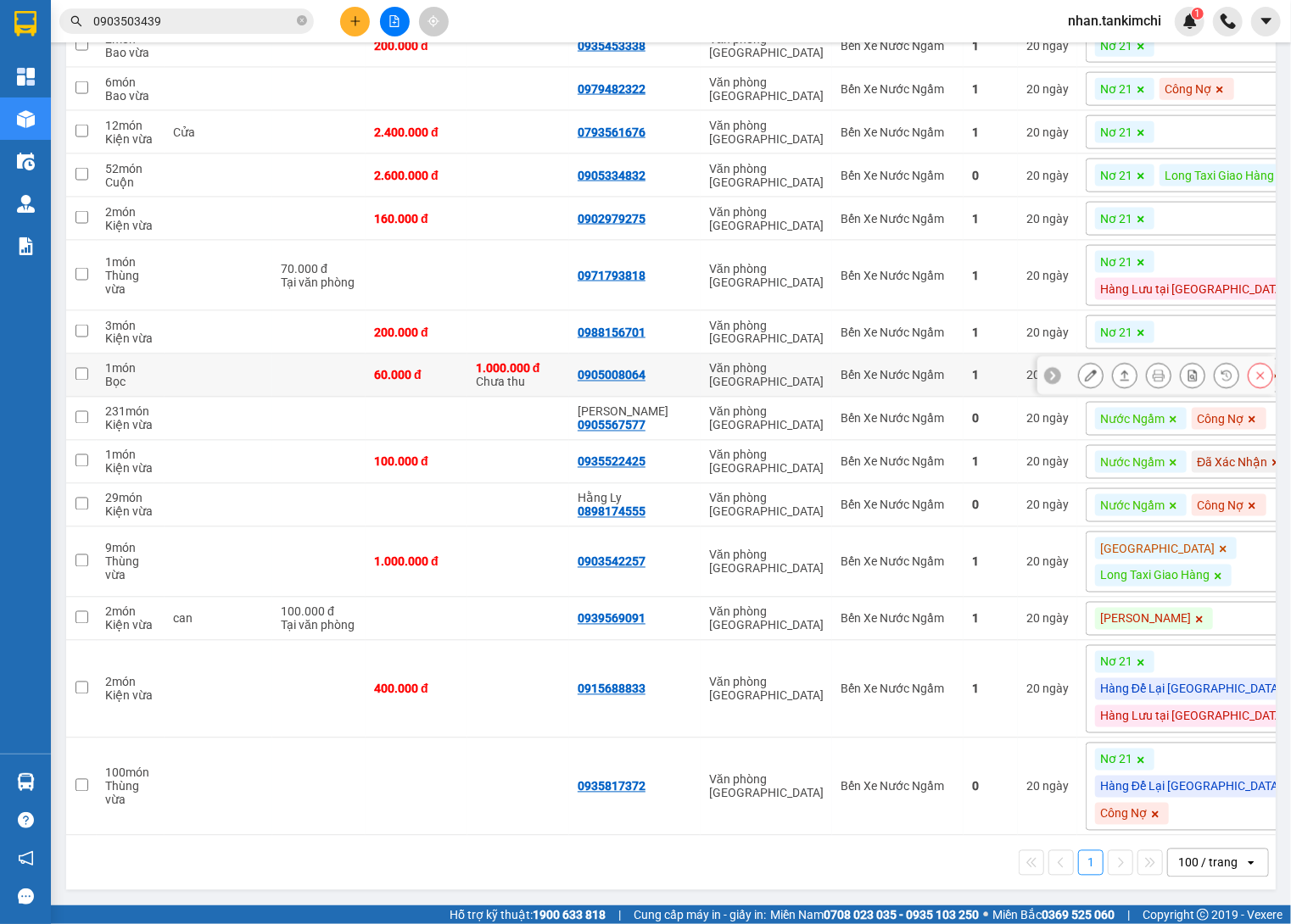
scroll to position [1635, 0]
click at [955, 556] on div "Bến Xe Nước Ngầm" at bounding box center [897, 562] width 114 height 14
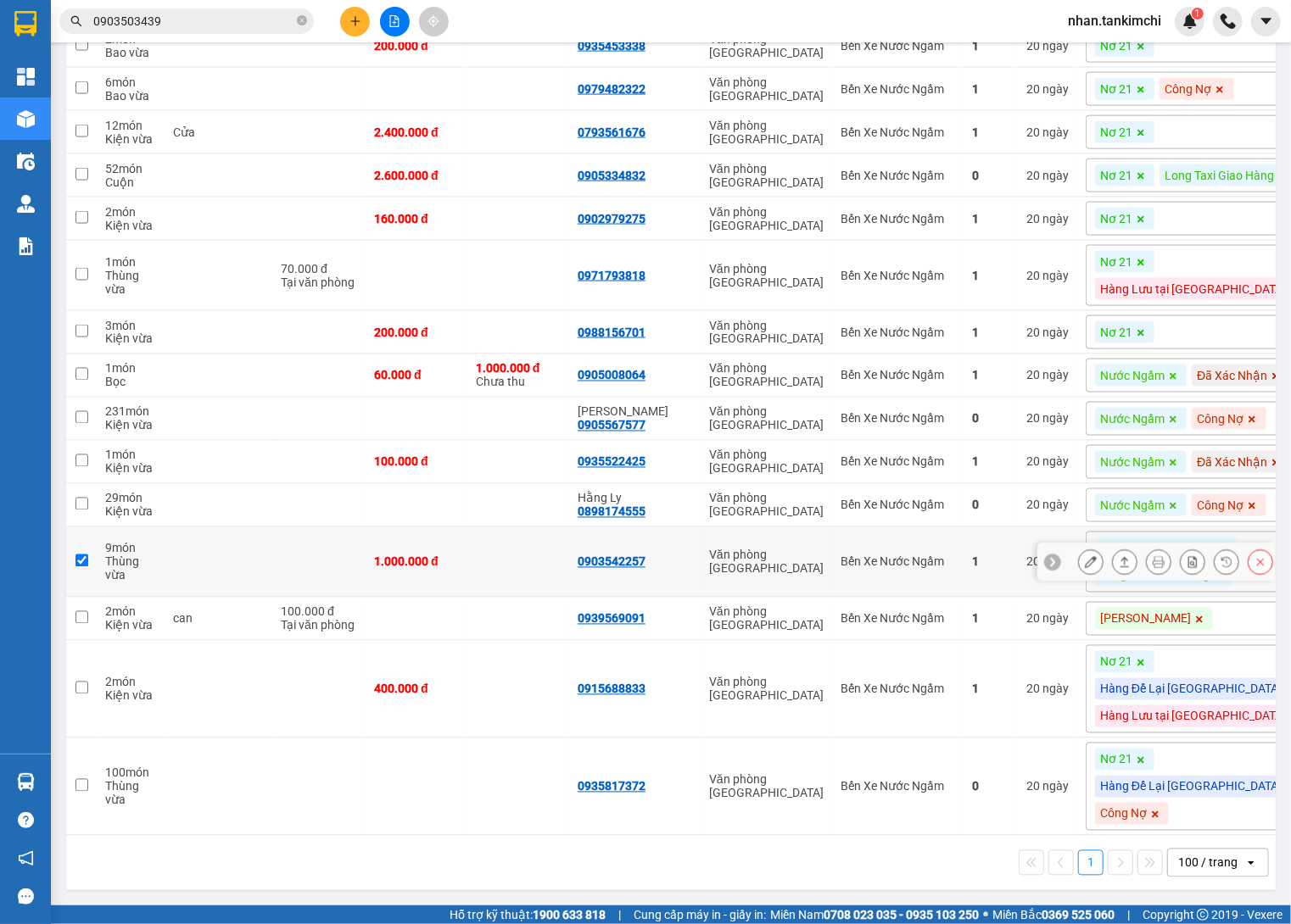
checkbox input "true"
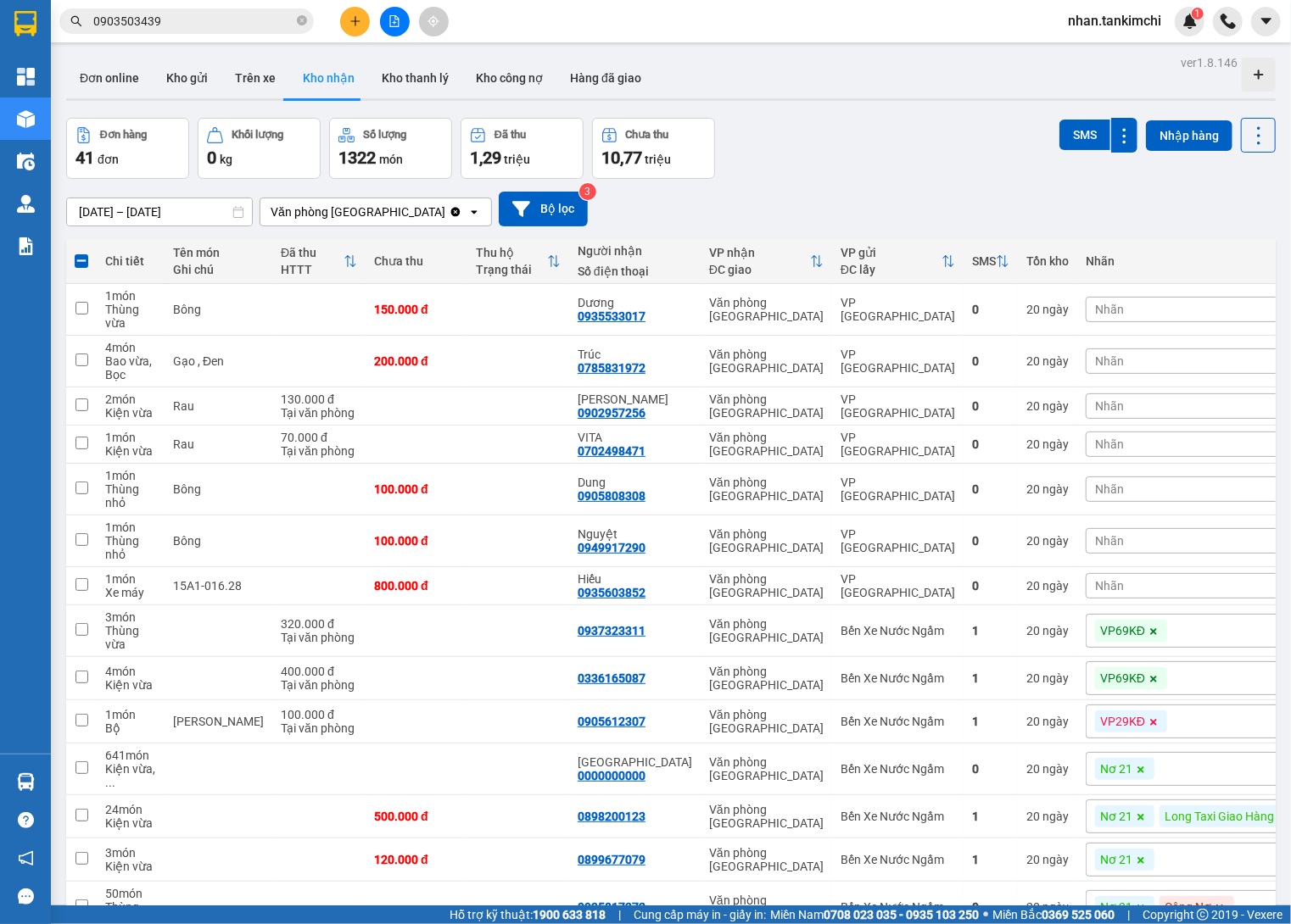
scroll to position [0, 0]
click at [381, 32] on div at bounding box center [394, 21] width 127 height 30
click at [396, 23] on icon "file-add" at bounding box center [394, 21] width 12 height 12
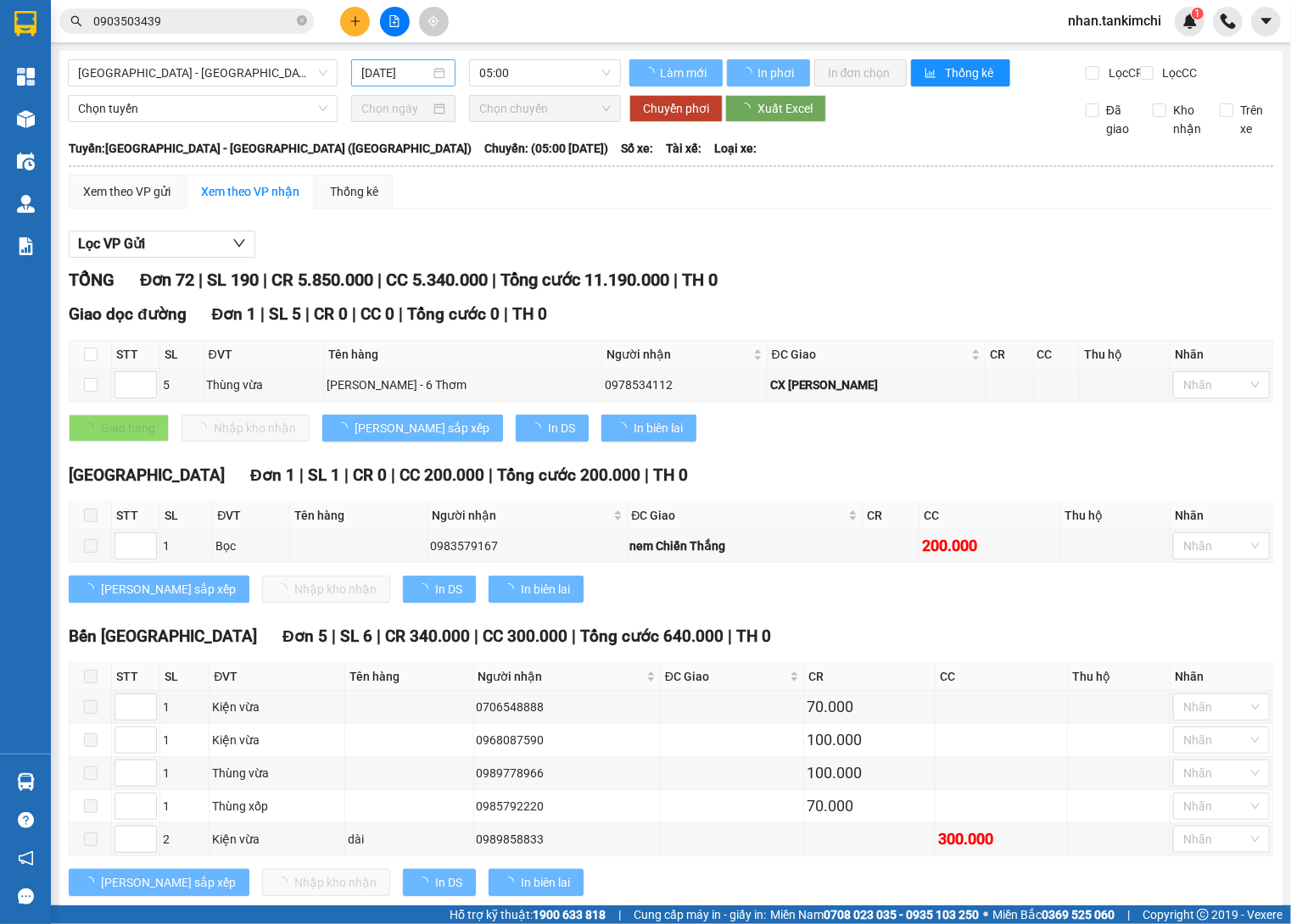
click at [411, 76] on input "13/10/2025" at bounding box center [396, 73] width 69 height 19
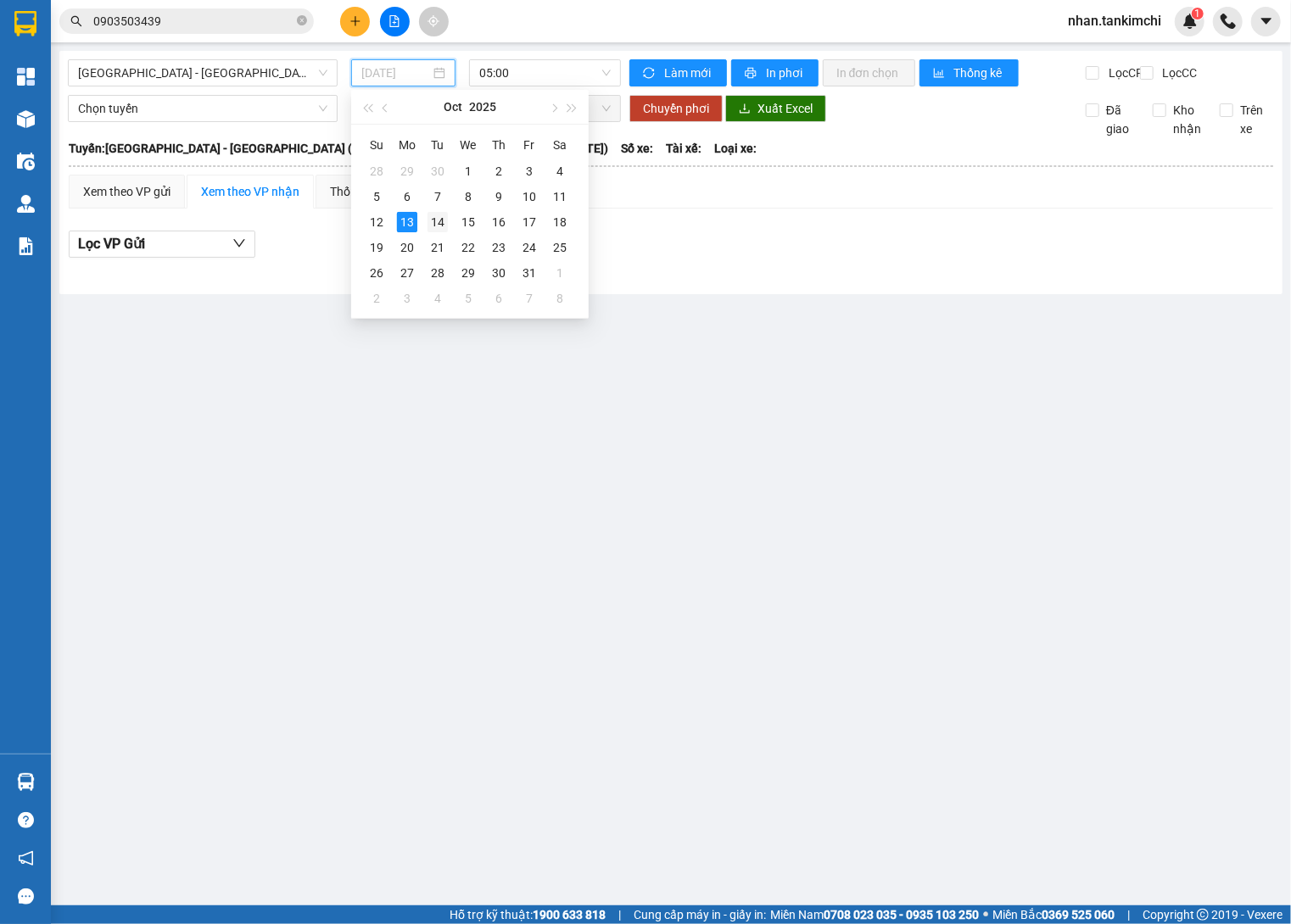
click at [430, 213] on div "14" at bounding box center [438, 222] width 21 height 21
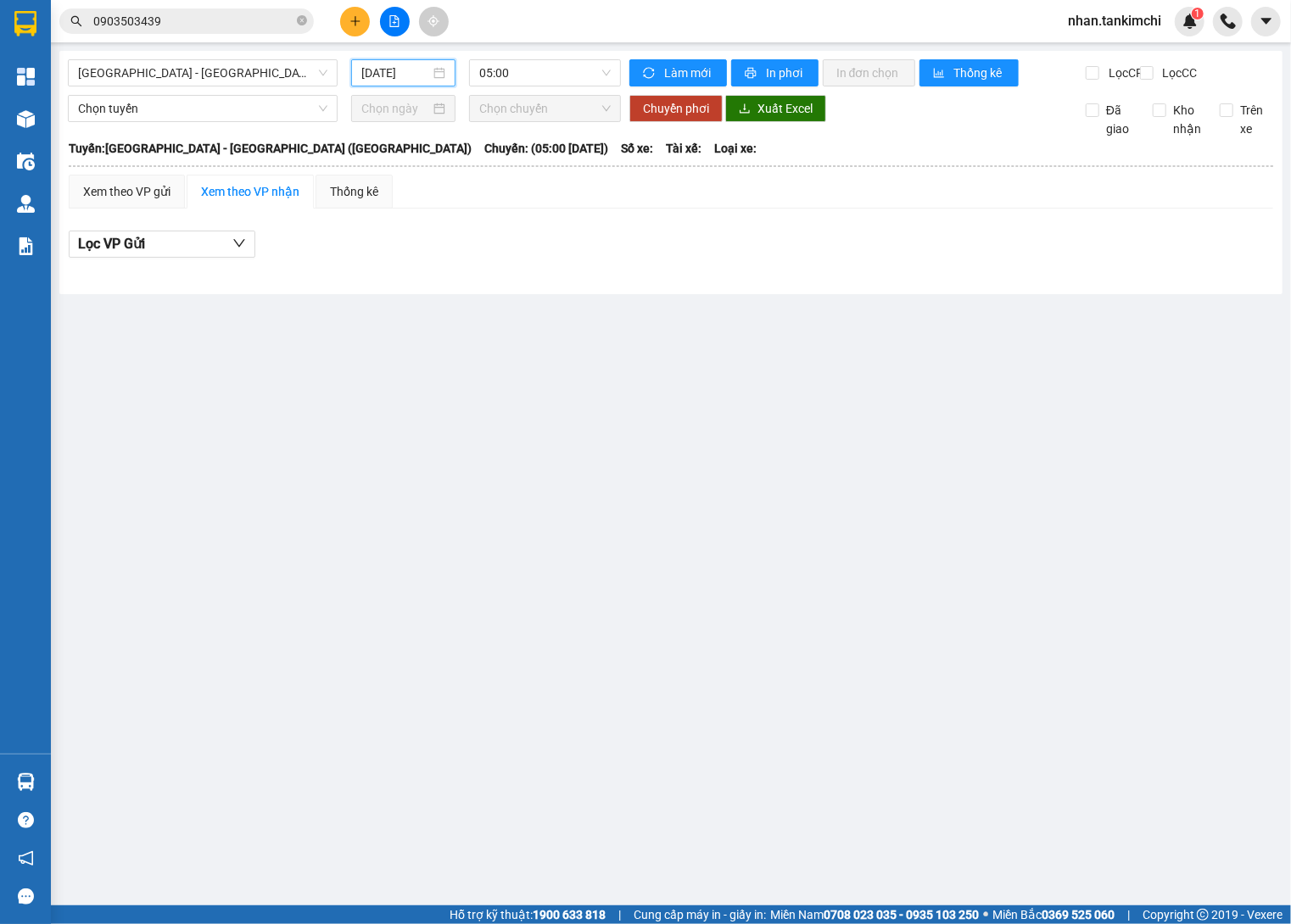
click at [387, 75] on input "14/10/2025" at bounding box center [396, 73] width 69 height 19
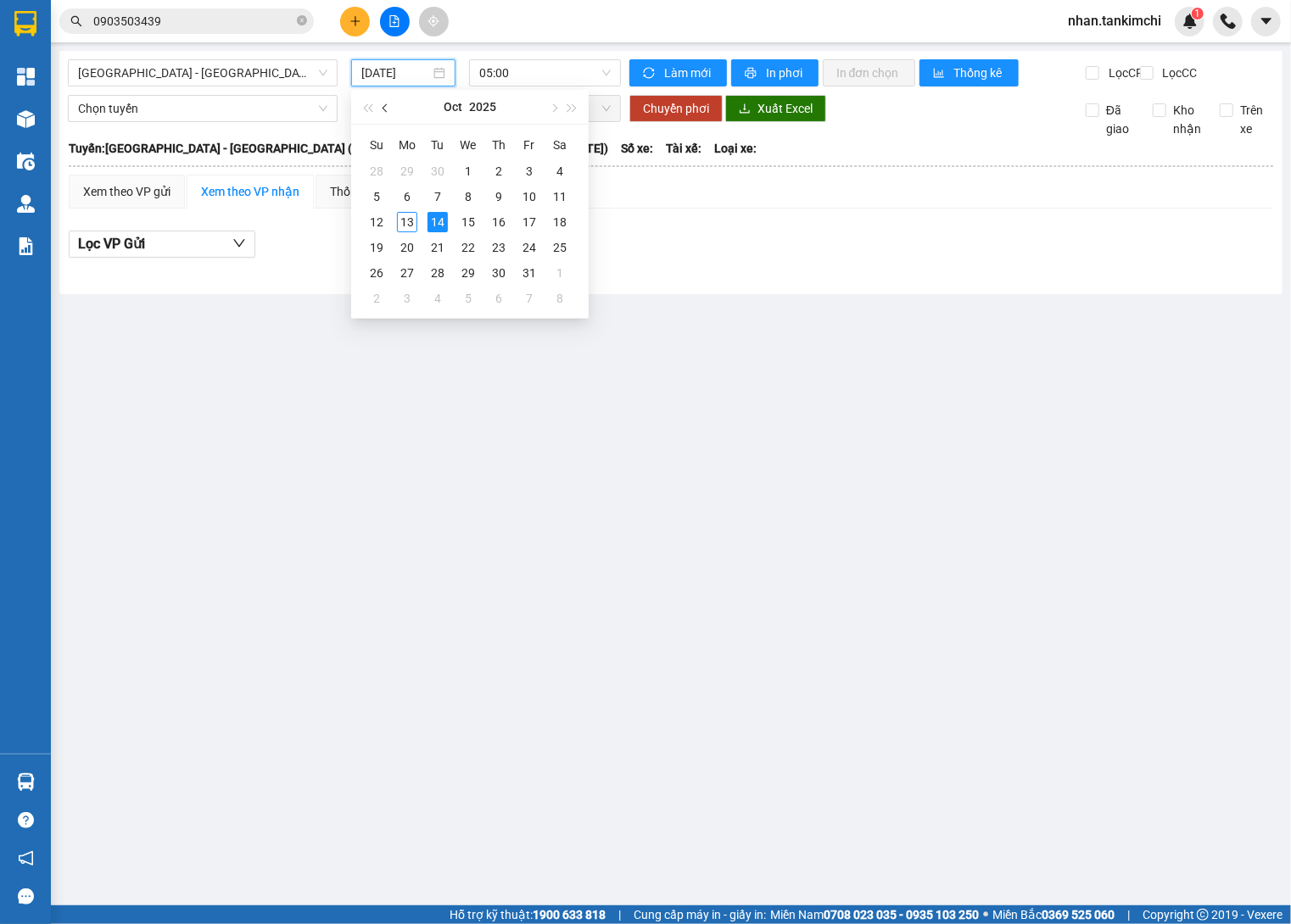
click at [377, 108] on button "button" at bounding box center [386, 106] width 19 height 33
click at [381, 243] on div "21" at bounding box center [376, 247] width 21 height 21
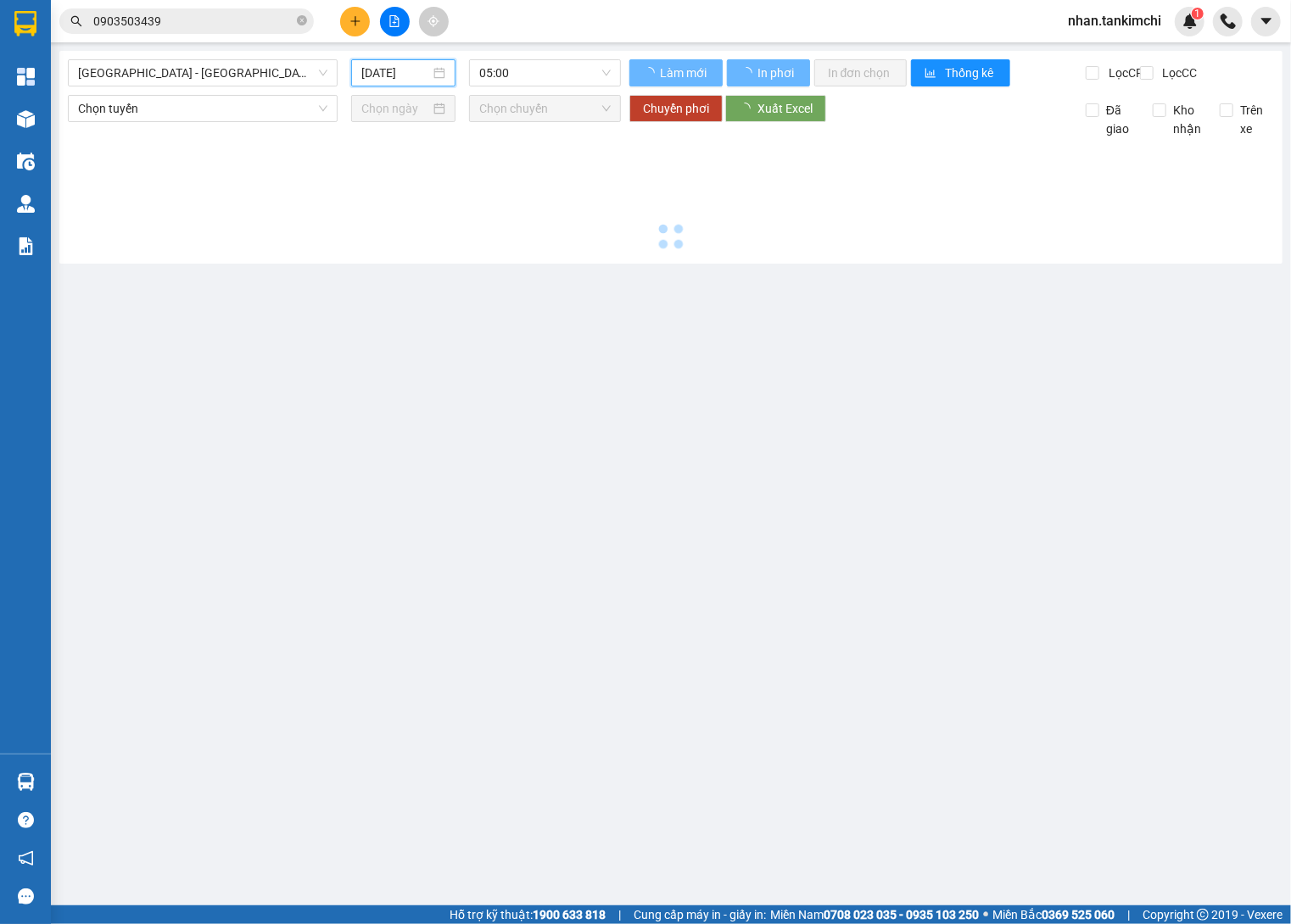
type input "21/09/2025"
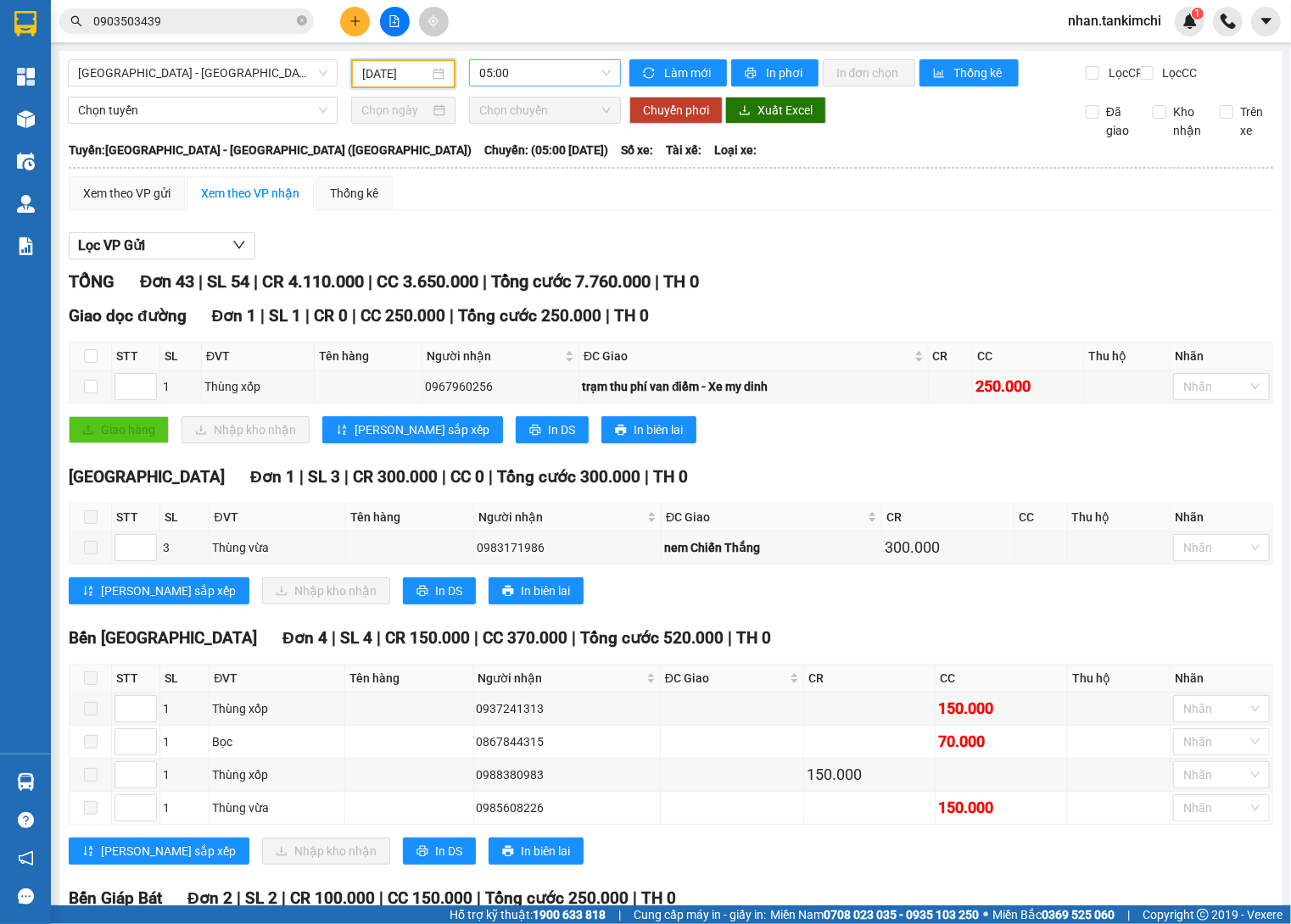
click at [533, 80] on span "05:00" at bounding box center [545, 73] width 131 height 26
click at [663, 252] on div "Lọc VP Gửi" at bounding box center [671, 246] width 1204 height 28
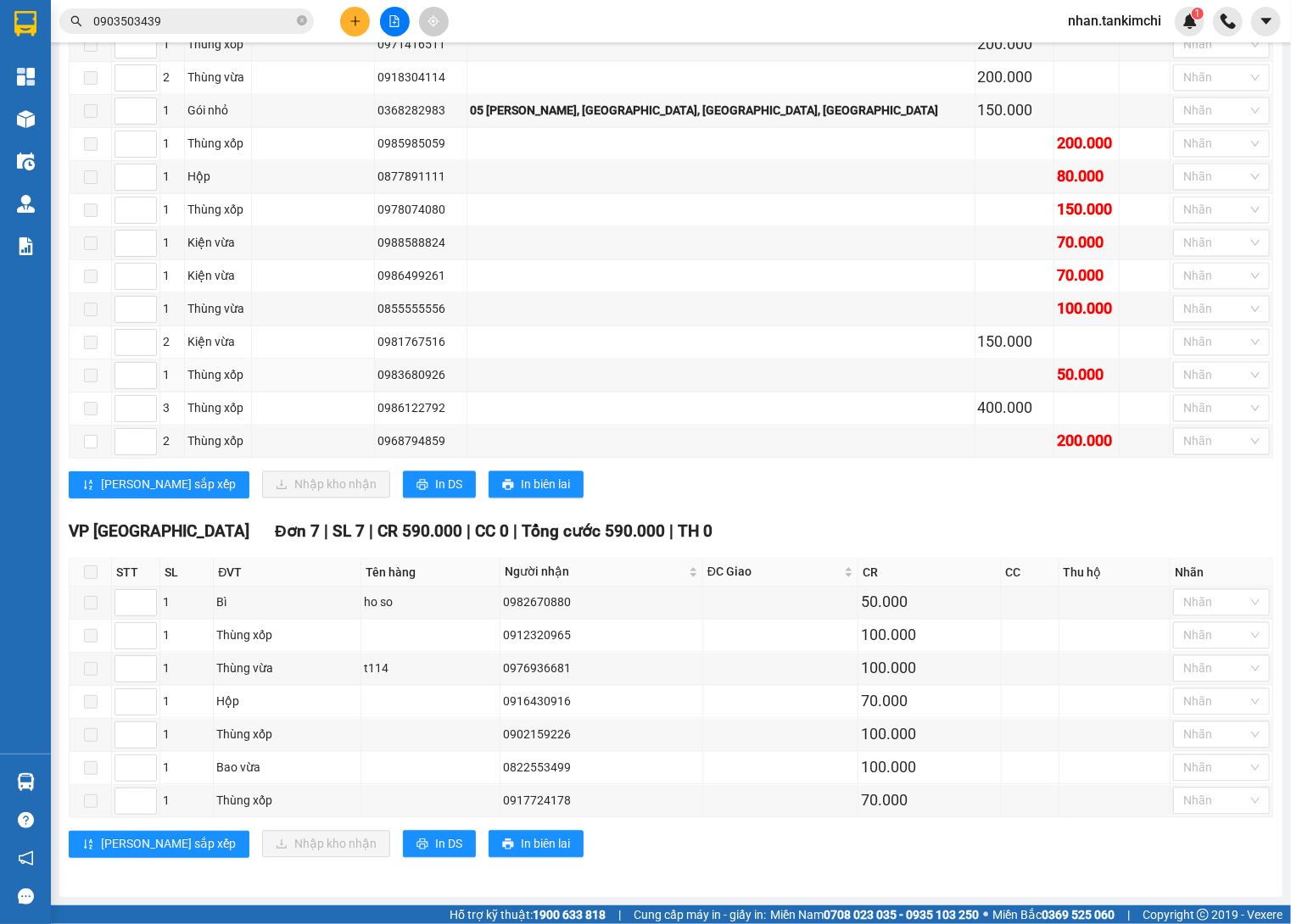
scroll to position [1813, 0]
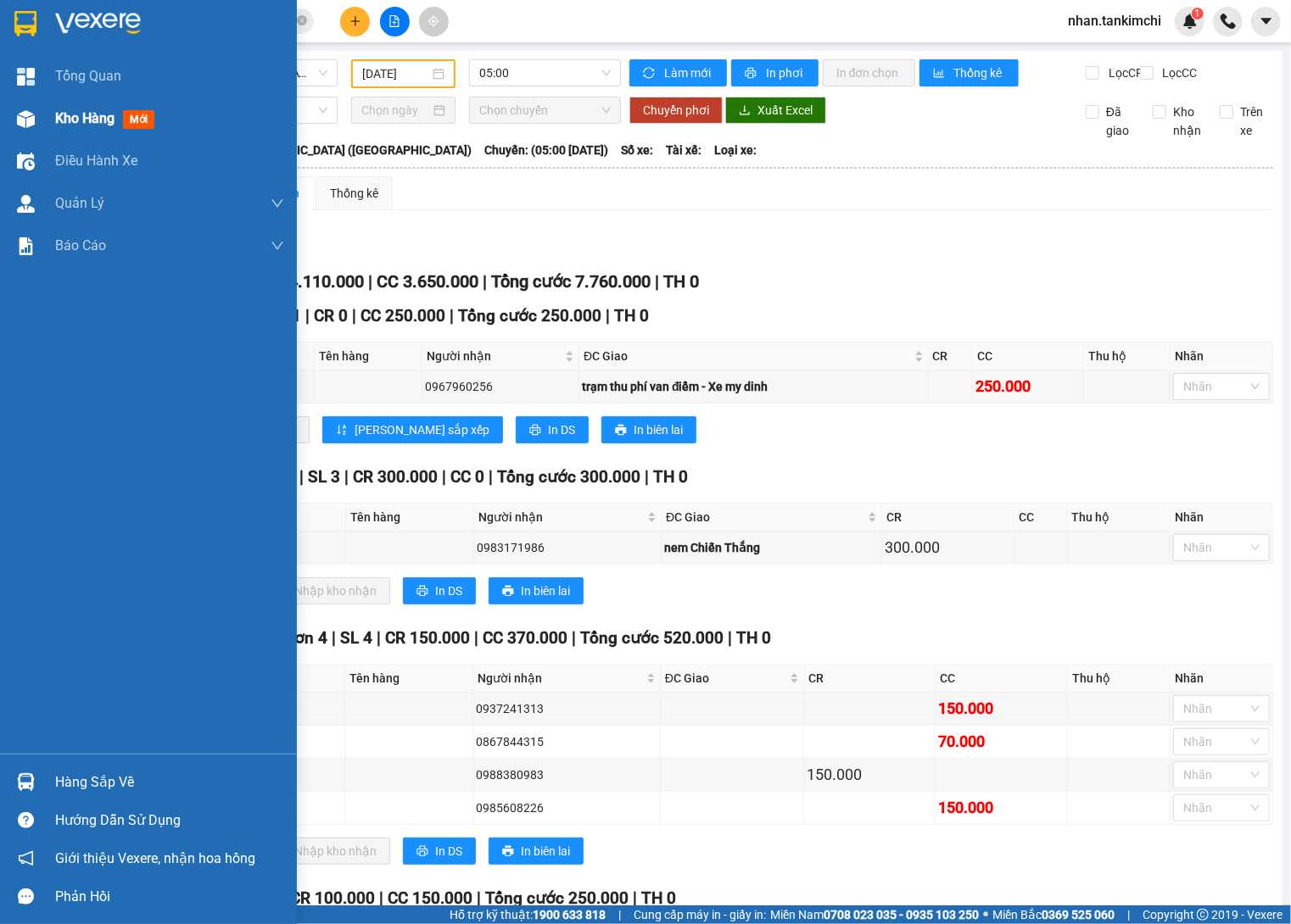
click at [74, 137] on div "Kho hàng mới" at bounding box center [169, 119] width 229 height 42
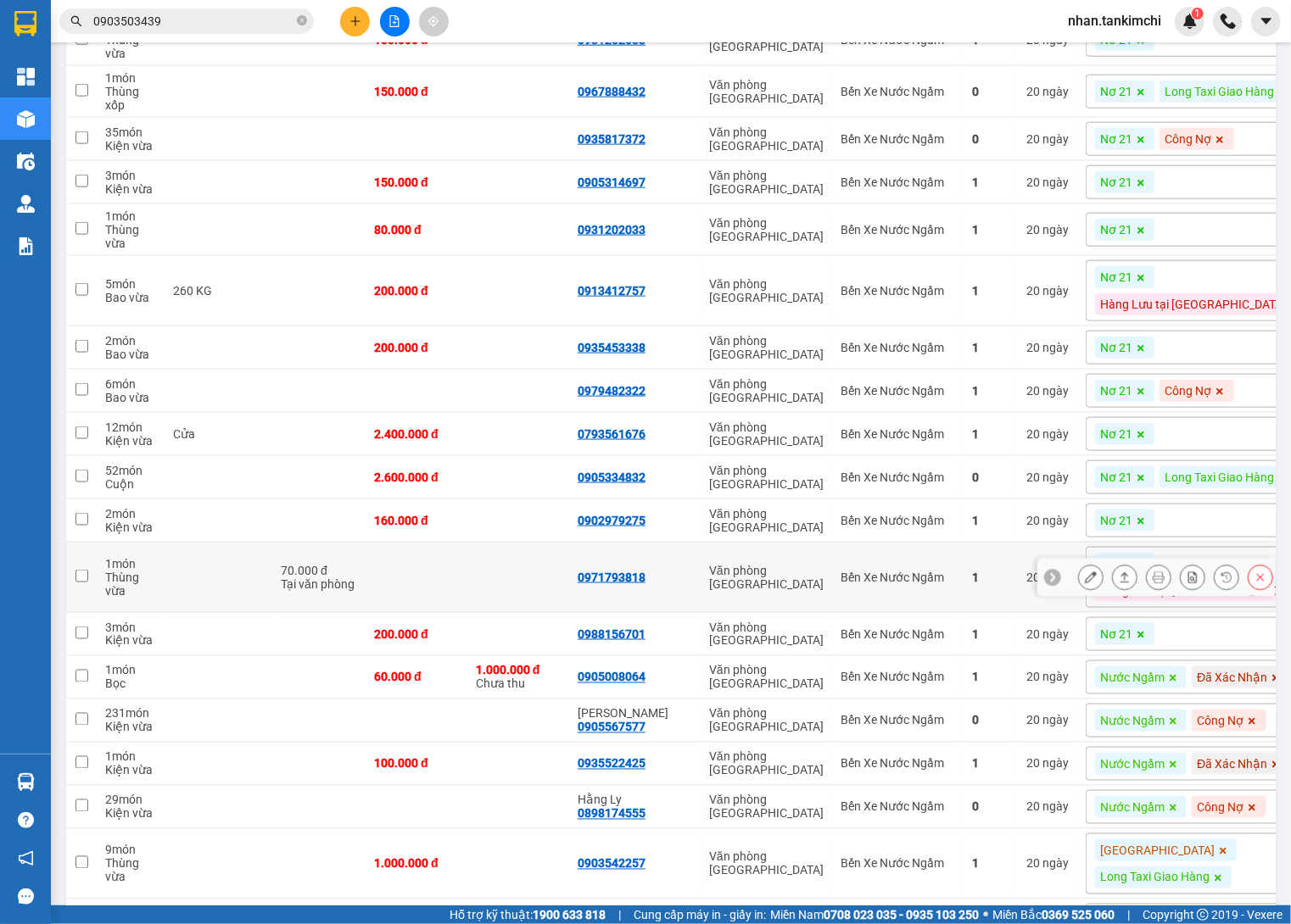
scroll to position [947, 0]
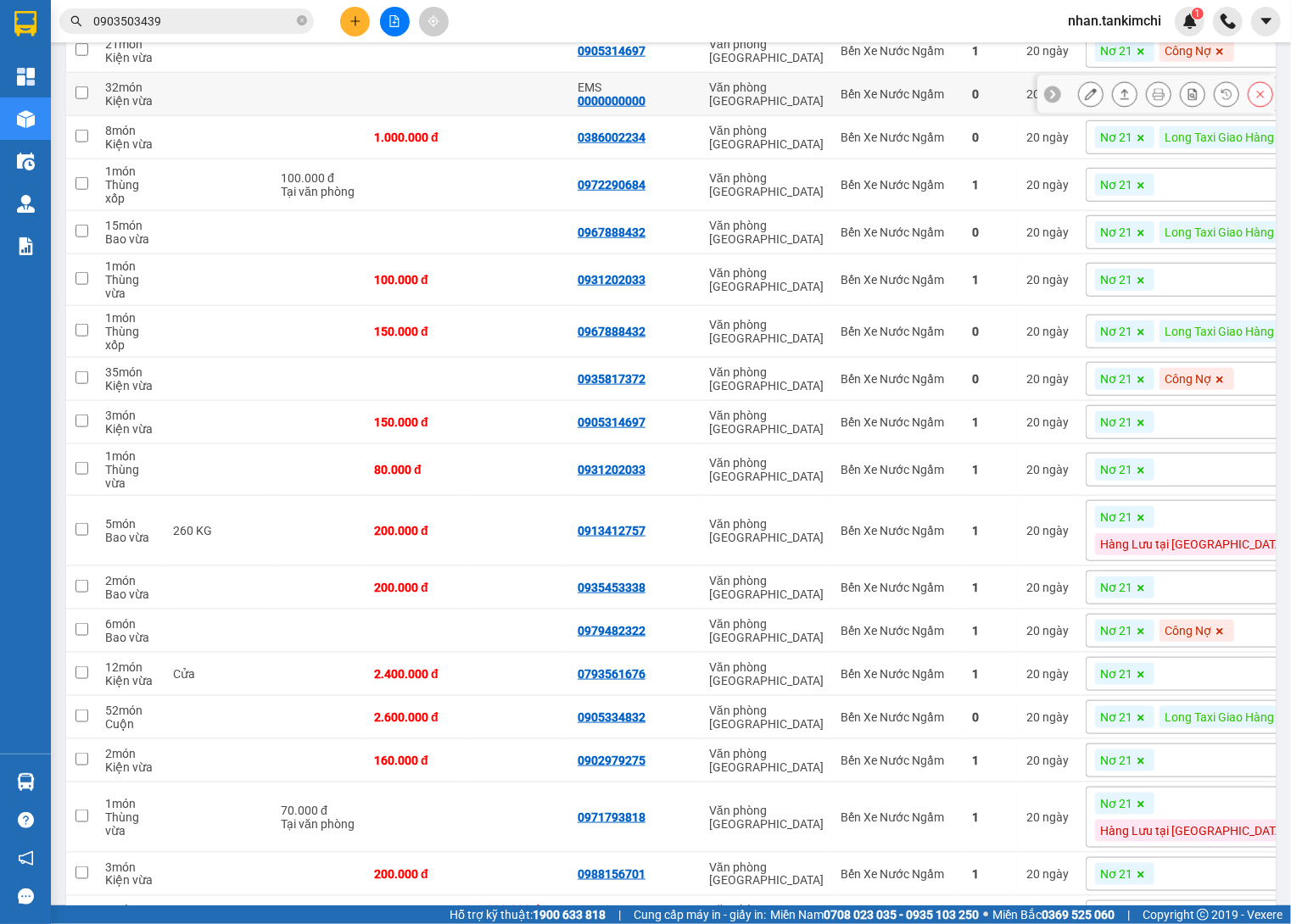
click at [405, 21] on button at bounding box center [394, 21] width 30 height 30
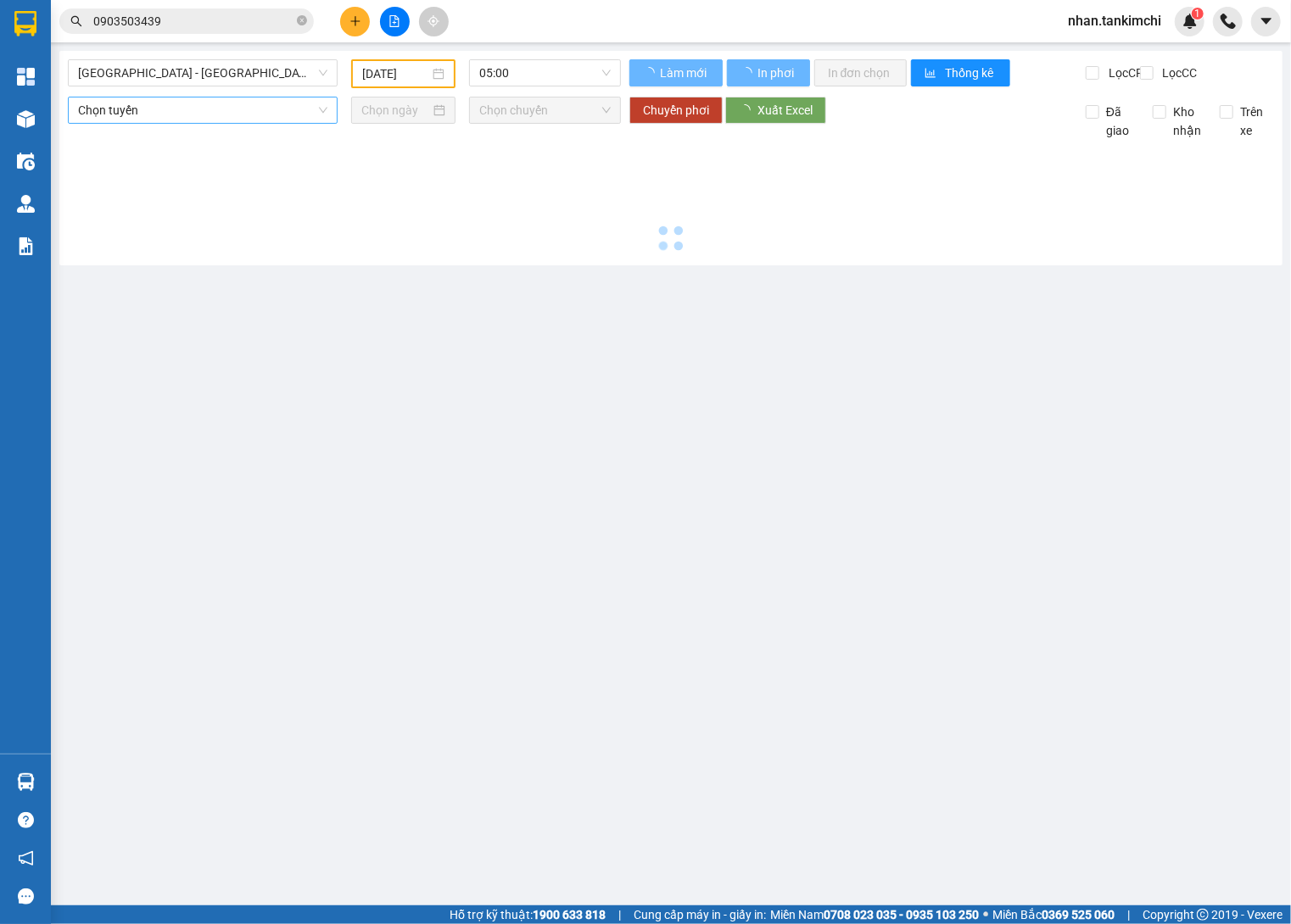
scroll to position [-1, 0]
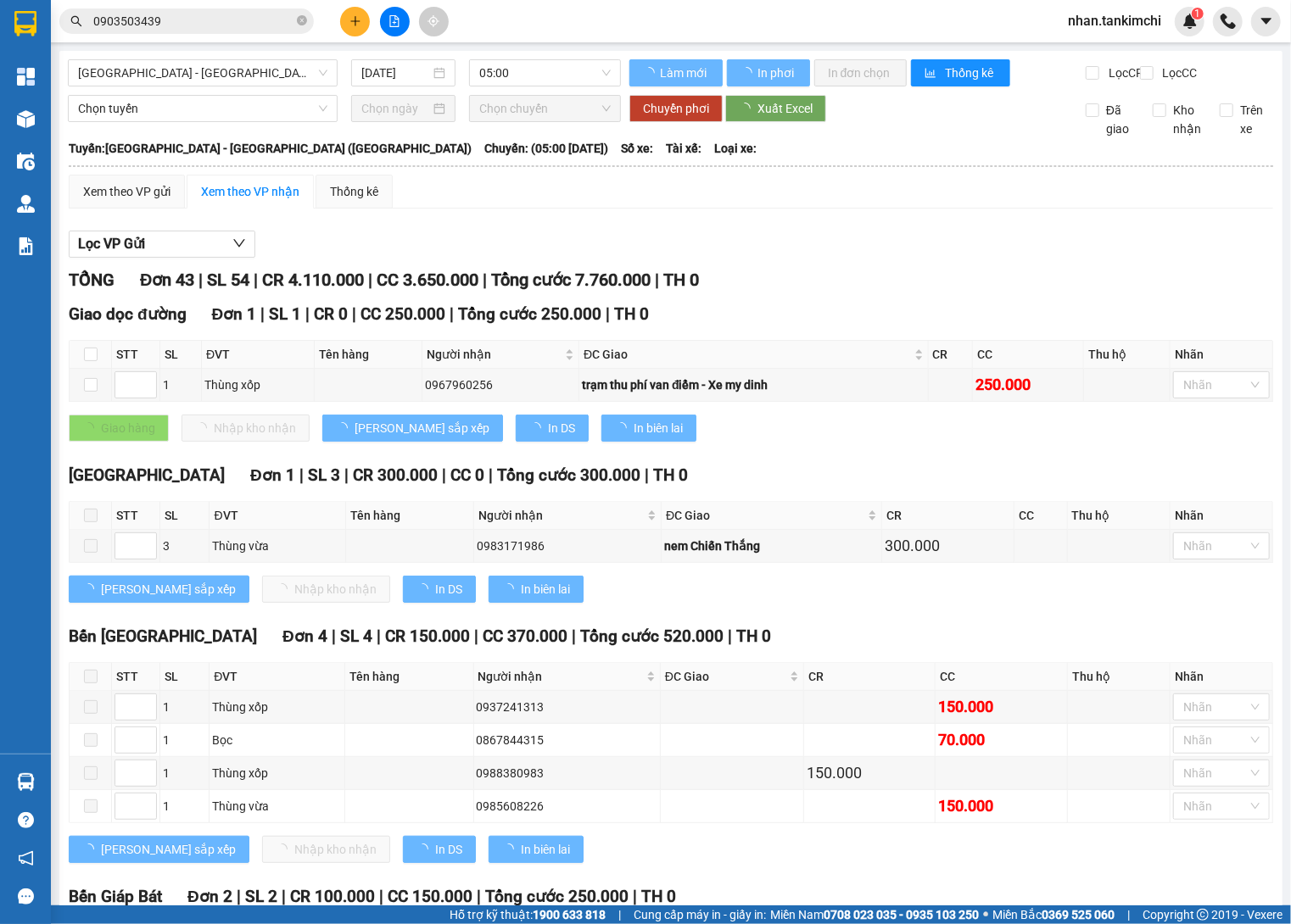
click at [371, 87] on div "Đà Nẵng - Hà Nội (Hàng) 13/10/2025 05:00" at bounding box center [344, 73] width 553 height 27
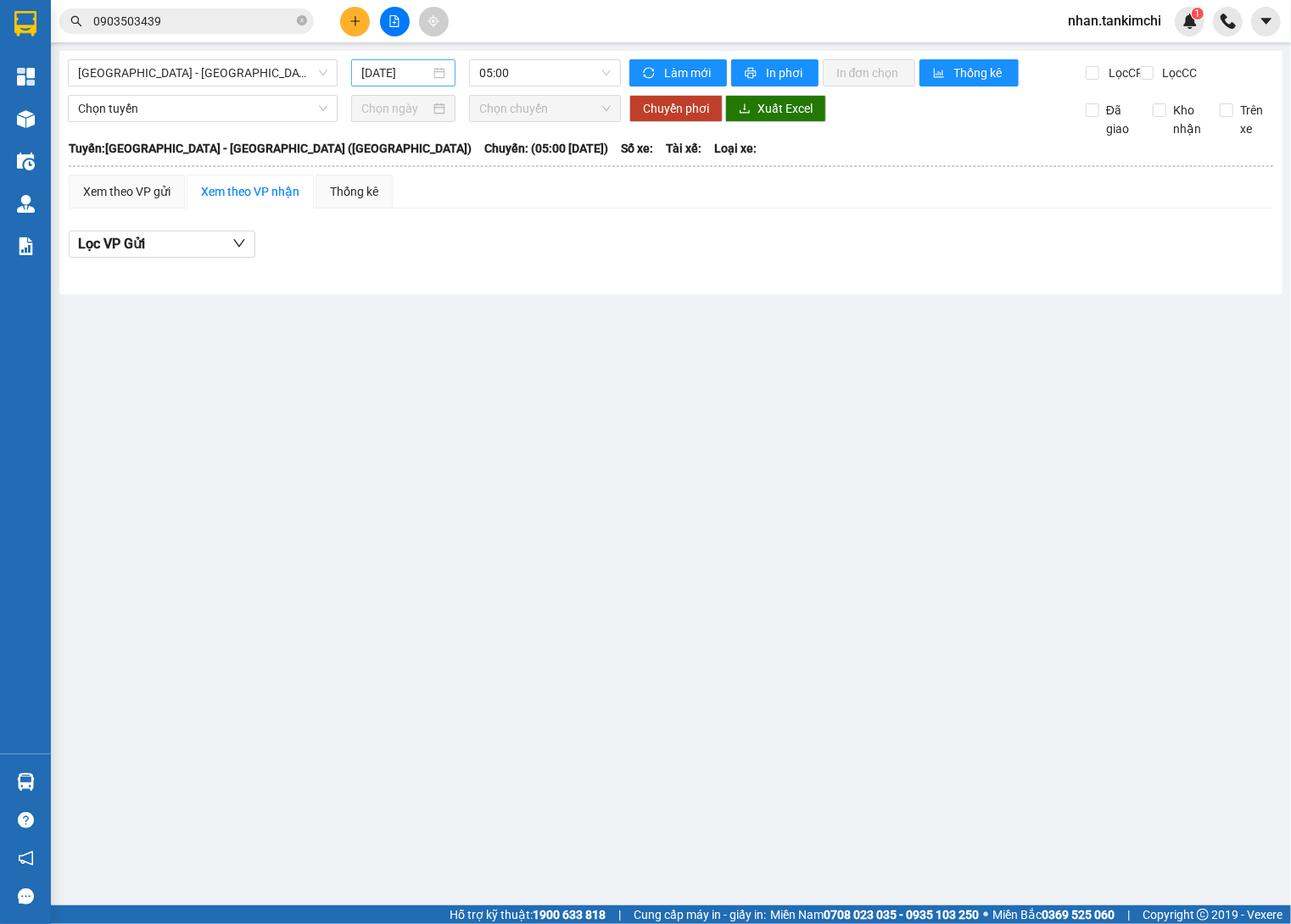
click at [409, 81] on input "13/10/2025" at bounding box center [396, 73] width 69 height 19
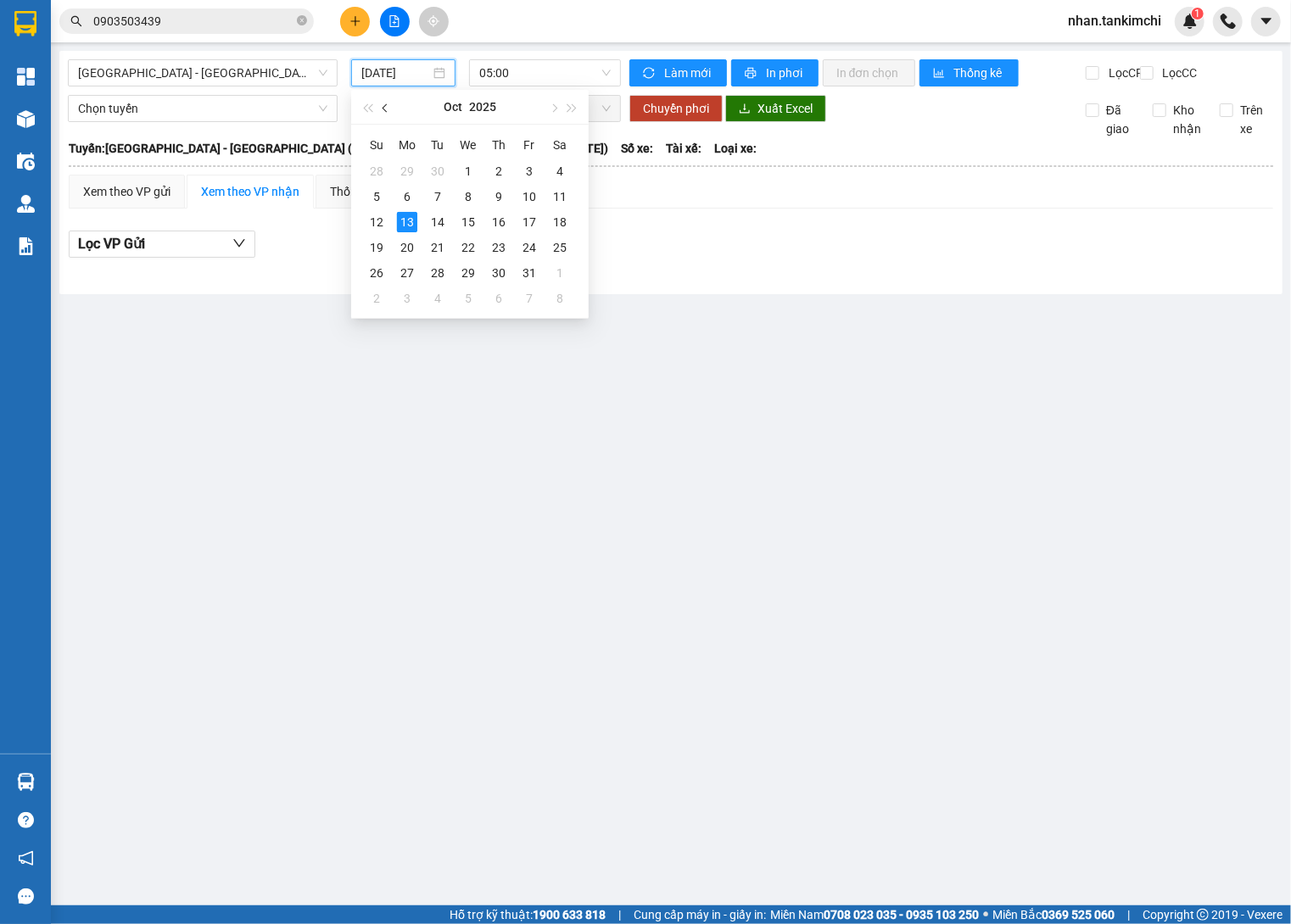
click at [391, 111] on button "button" at bounding box center [386, 106] width 19 height 33
click at [406, 246] on div "22" at bounding box center [407, 247] width 21 height 21
type input "22/09/2025"
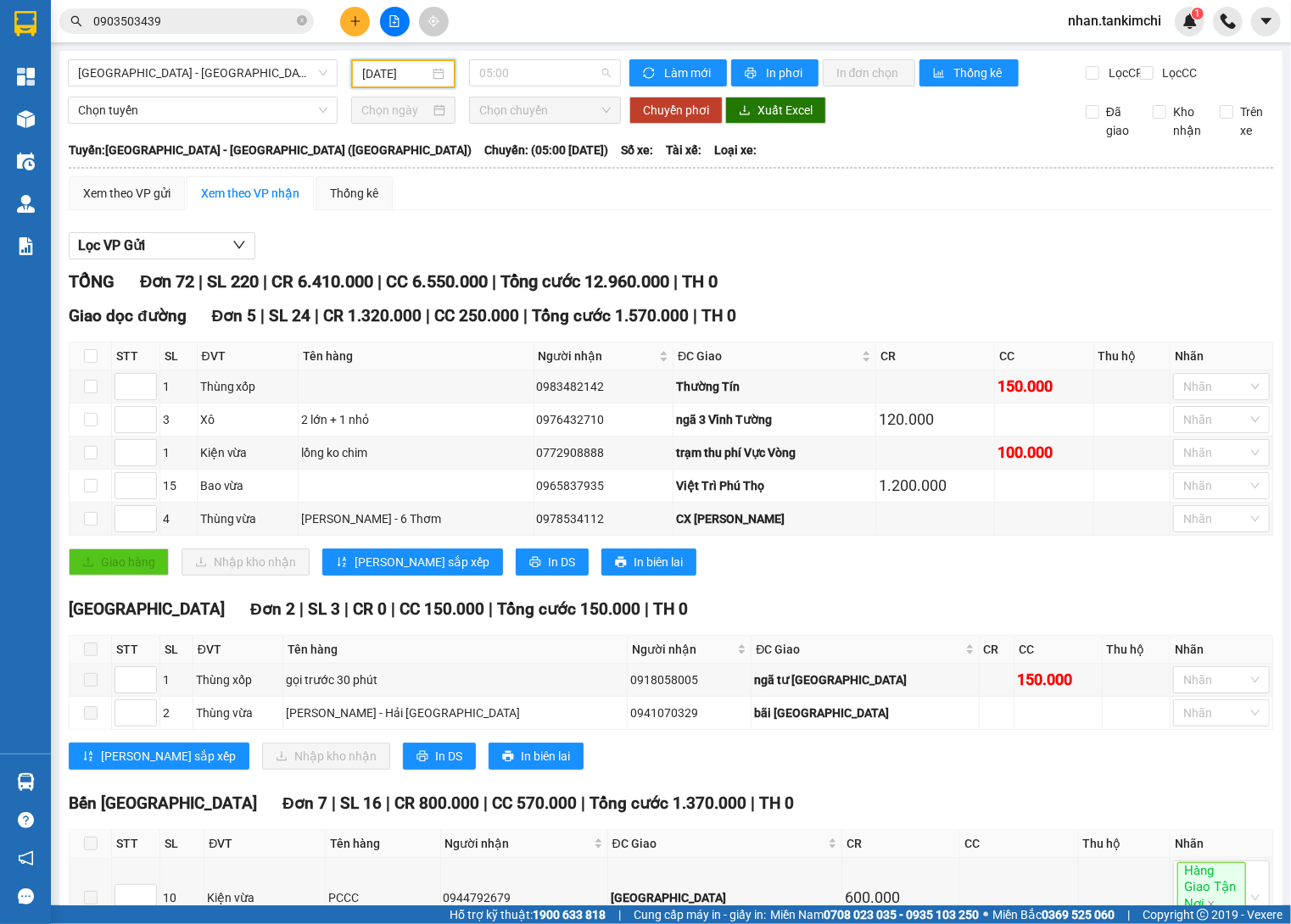
click at [685, 252] on div "Lọc VP Gửi" at bounding box center [671, 246] width 1204 height 28
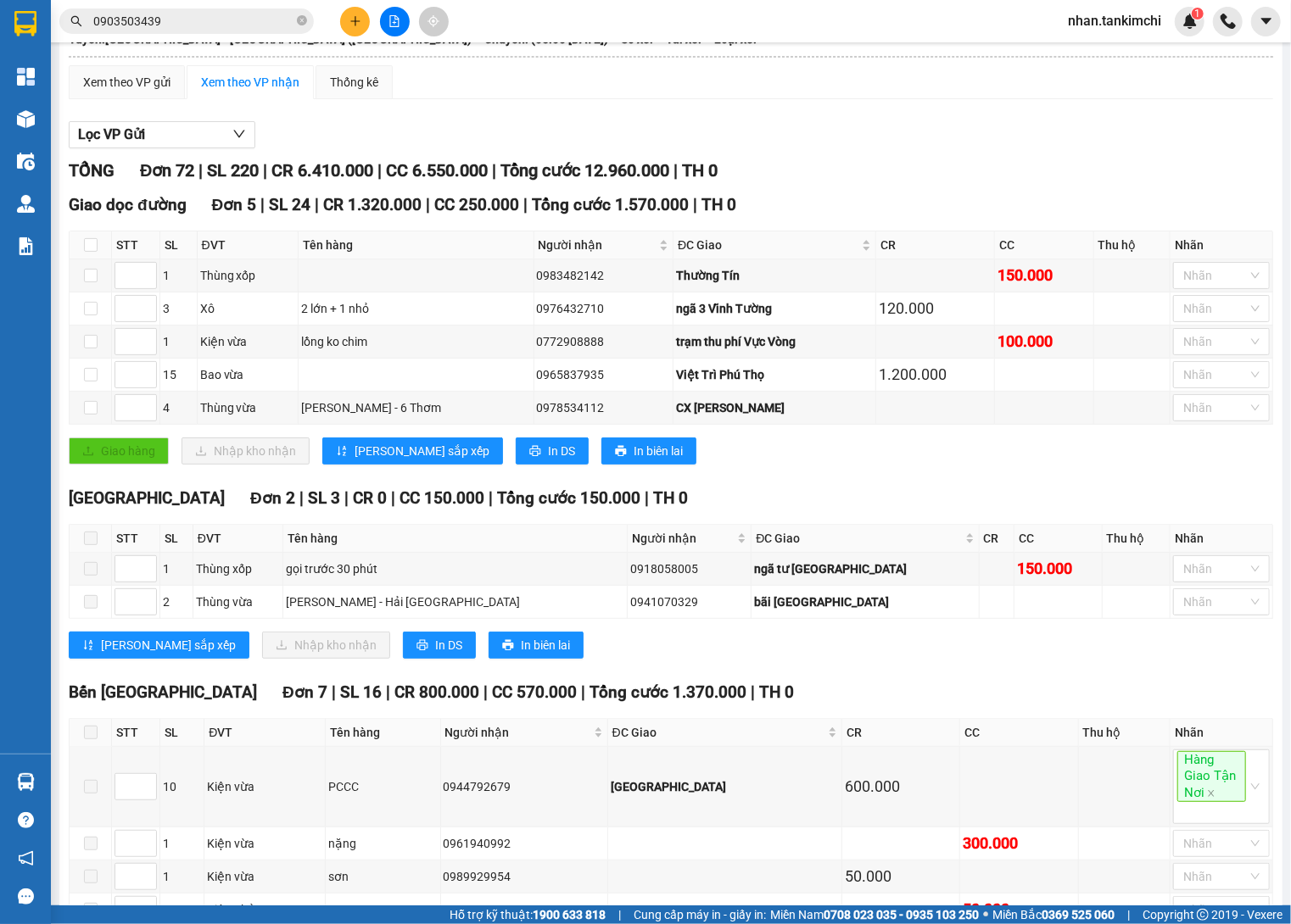
click at [360, 27] on button at bounding box center [355, 21] width 30 height 30
click at [356, 26] on icon "plus" at bounding box center [356, 21] width 12 height 12
click at [364, 20] on button at bounding box center [355, 21] width 30 height 30
click at [404, 50] on div "Tạo đơn hàng" at bounding box center [414, 63] width 127 height 33
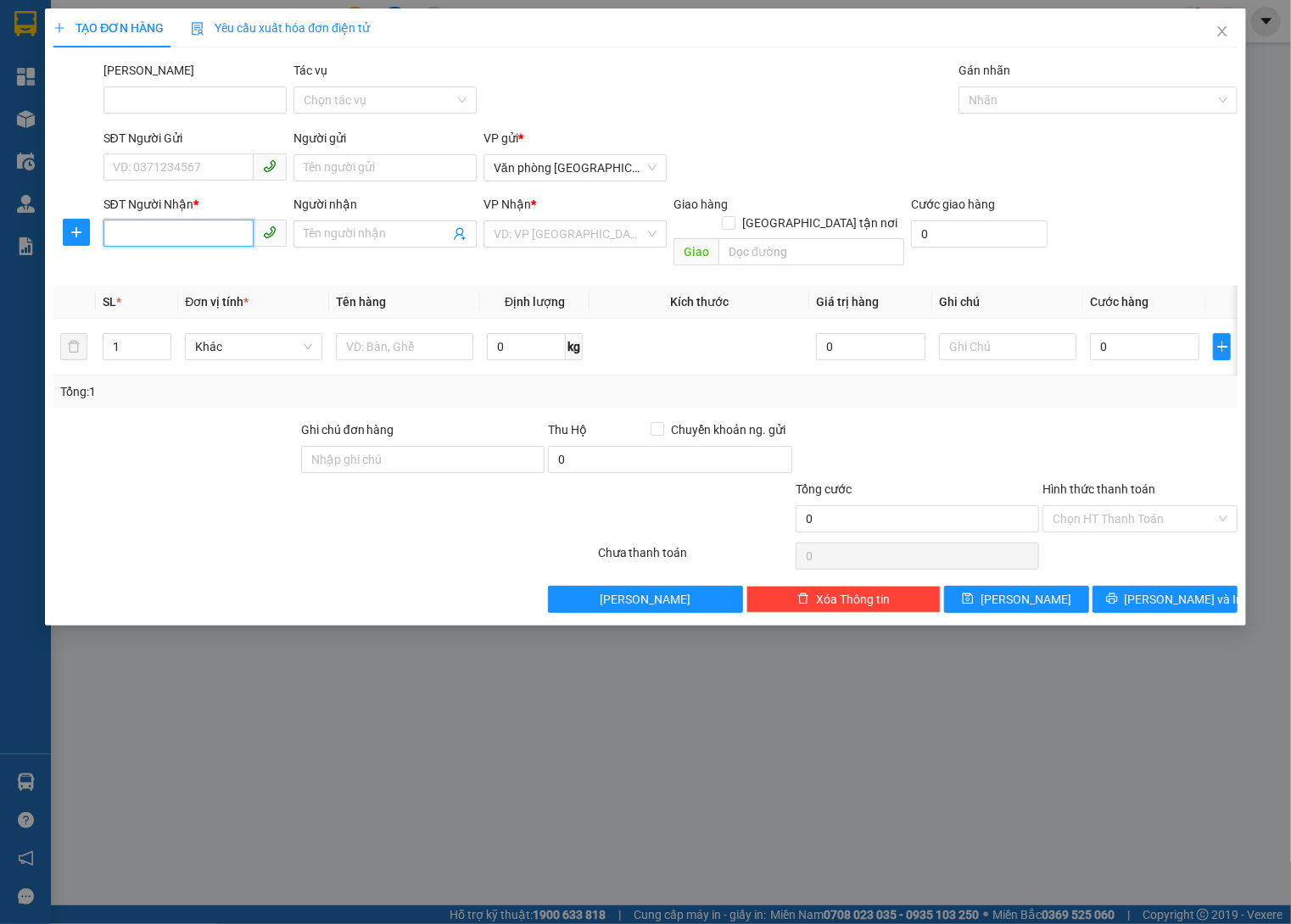
click at [161, 222] on input "SĐT Người Nhận *" at bounding box center [178, 234] width 150 height 27
click at [512, 177] on span "Văn phòng [GEOGRAPHIC_DATA]" at bounding box center [575, 168] width 163 height 26
type input "0931917987"
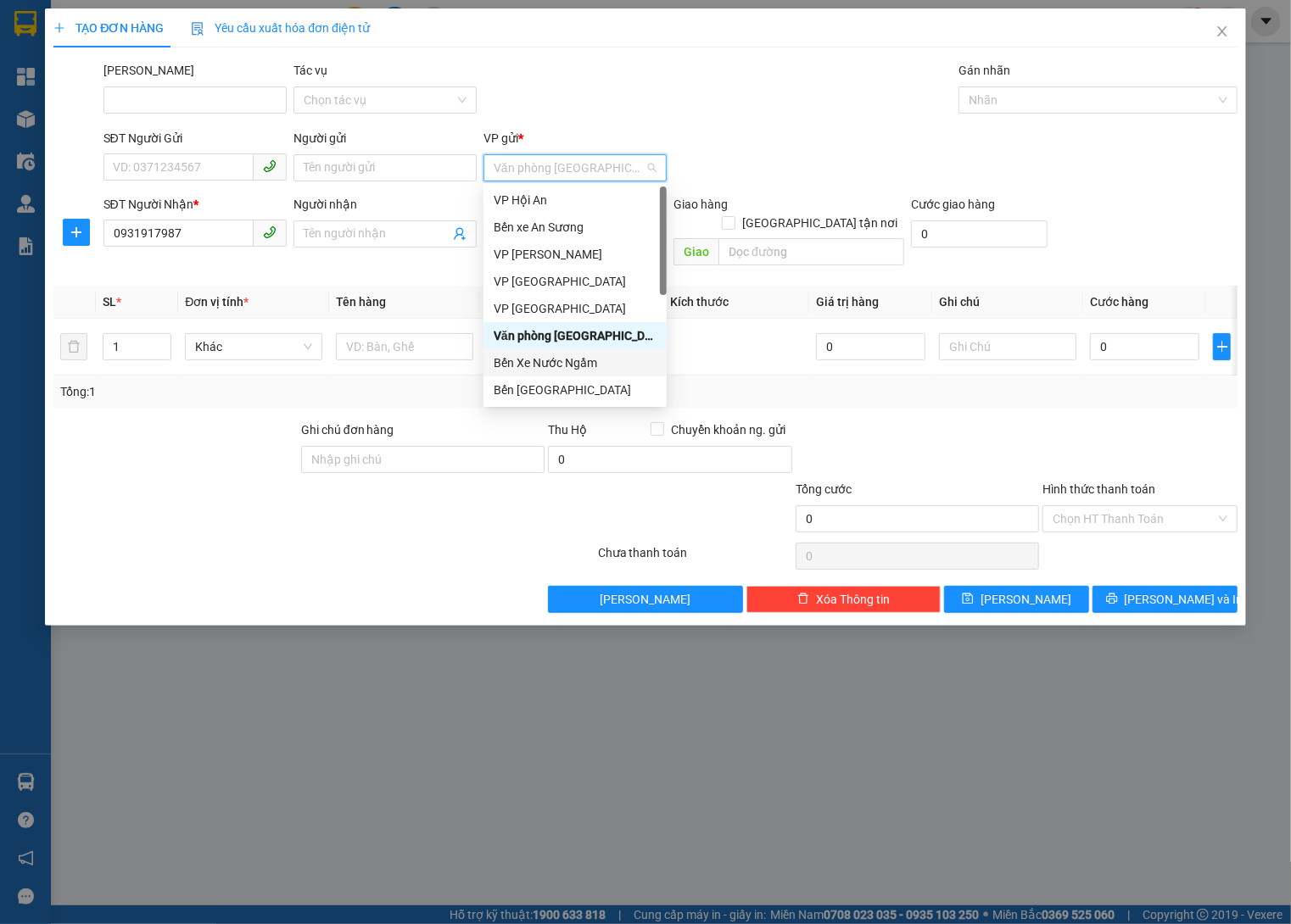
click at [582, 364] on div "Bến Xe Nước Ngầm" at bounding box center [575, 363] width 163 height 19
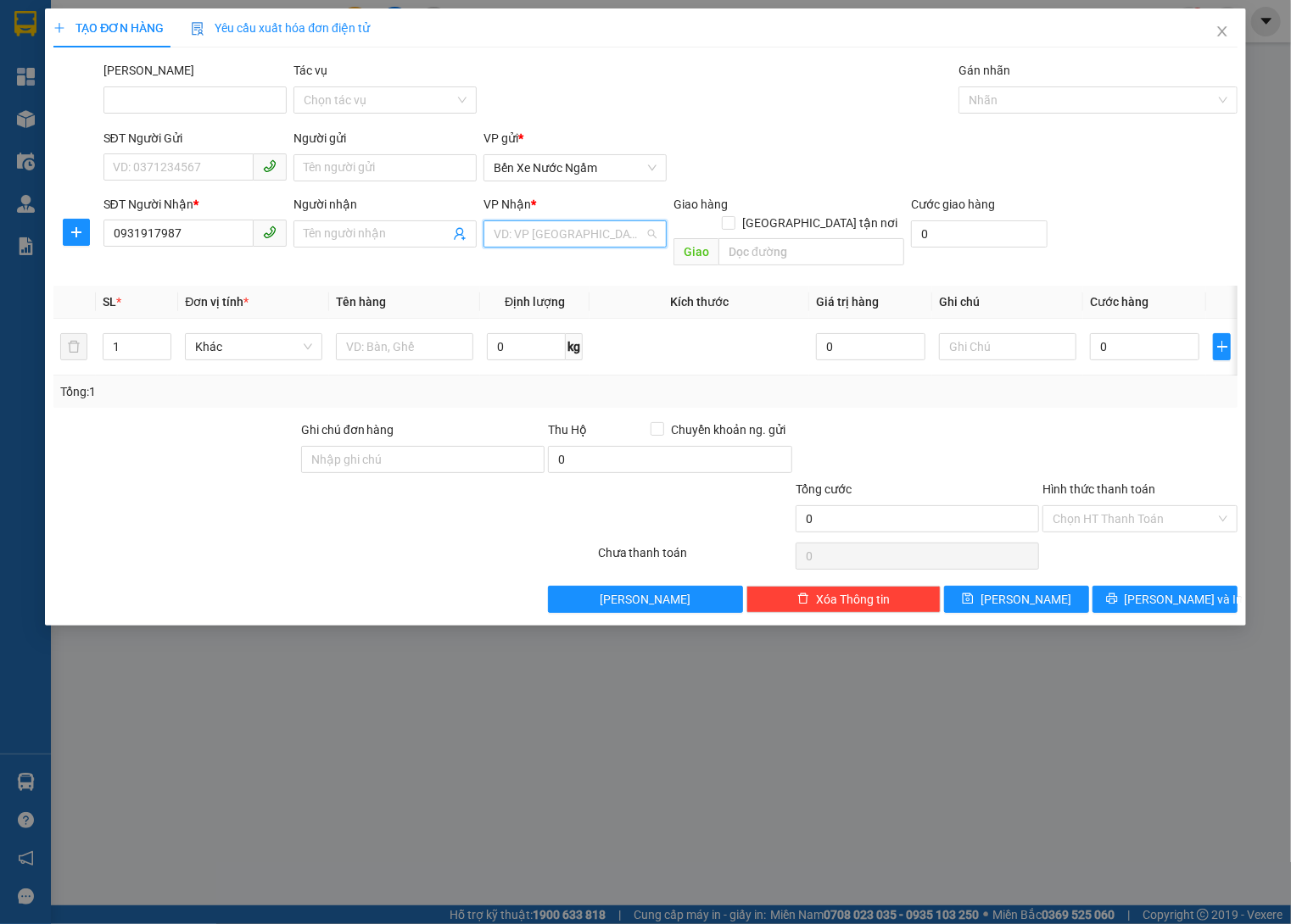
click at [591, 235] on input "search" at bounding box center [569, 234] width 151 height 26
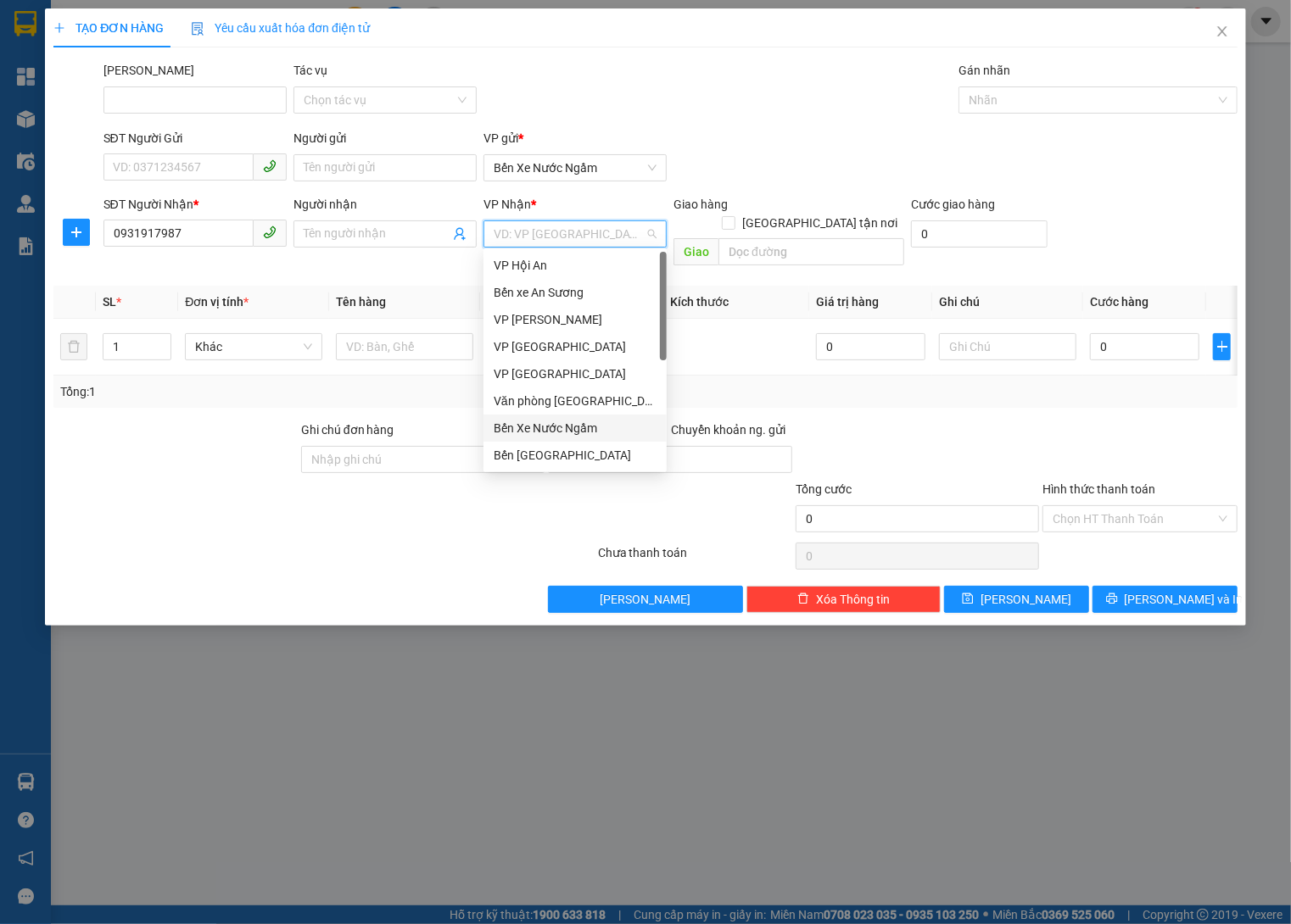
click at [606, 404] on div "Văn phòng [GEOGRAPHIC_DATA]" at bounding box center [575, 401] width 163 height 19
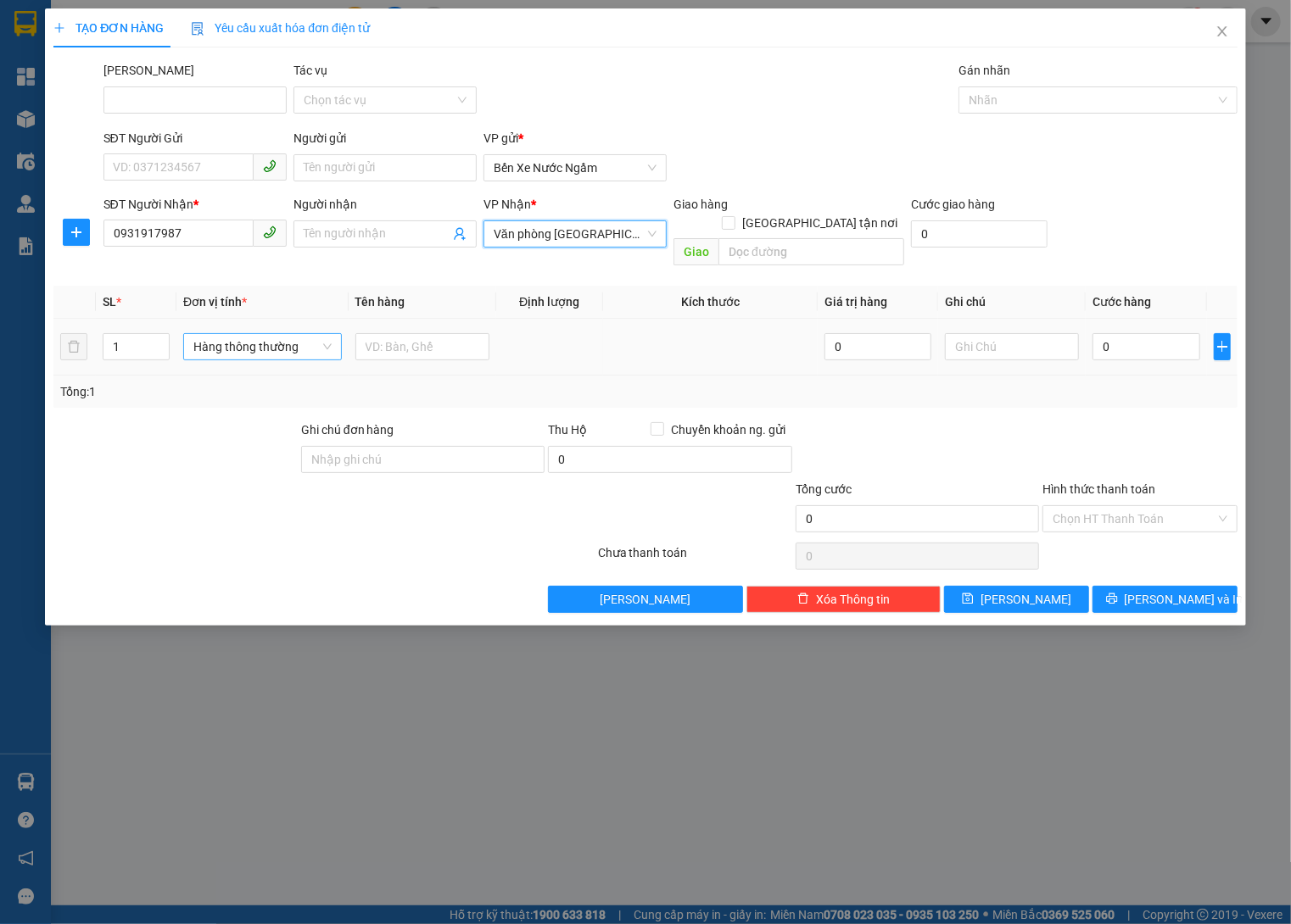
click at [317, 334] on span "Hàng thông thường" at bounding box center [262, 347] width 138 height 26
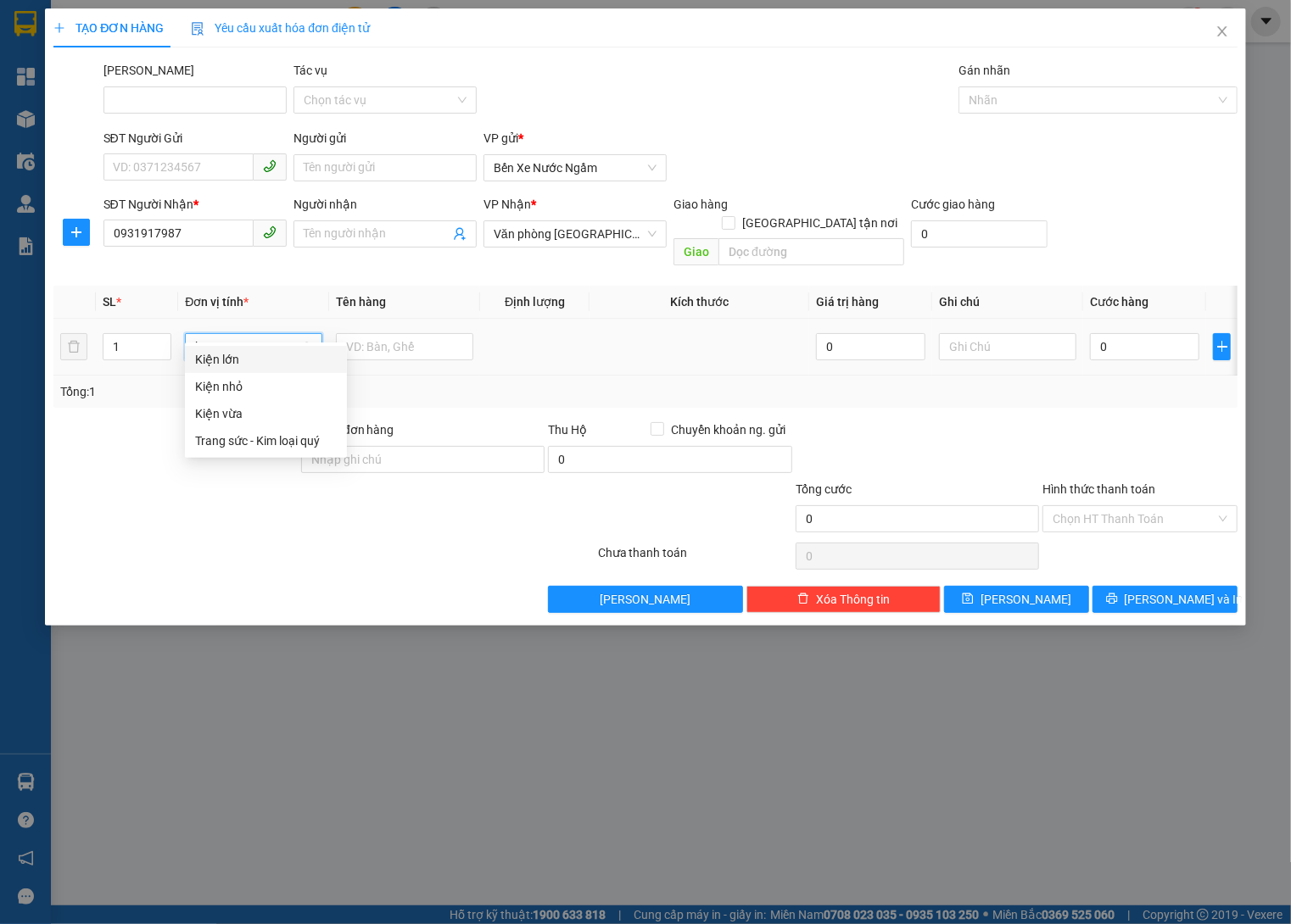
type input "ki"
click at [435, 333] on input "text" at bounding box center [405, 347] width 137 height 27
type input "Dù Ngày 24/9"
click at [1135, 335] on input "0" at bounding box center [1144, 347] width 109 height 27
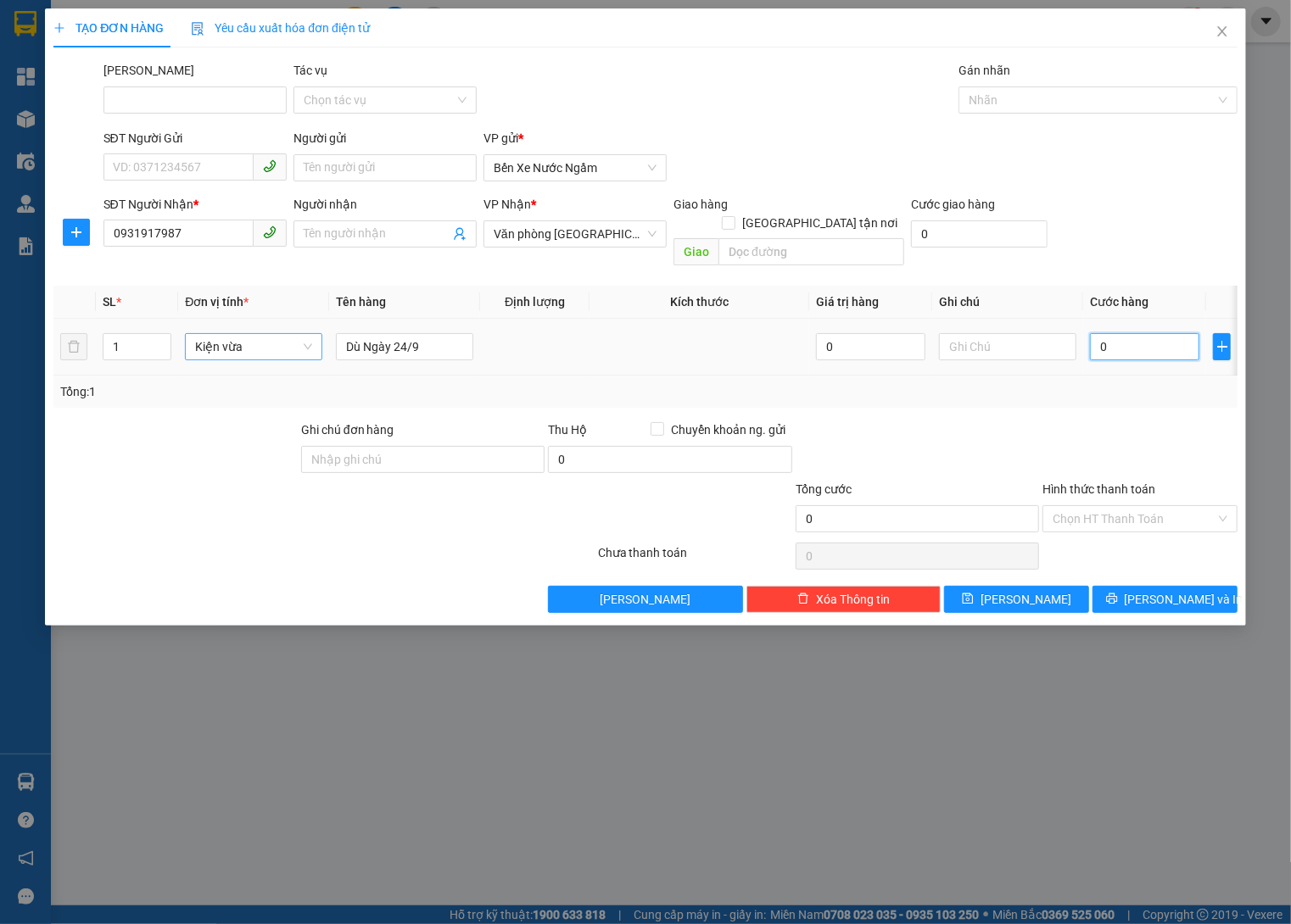
type input "02"
type input "2"
type input "023"
type input "23"
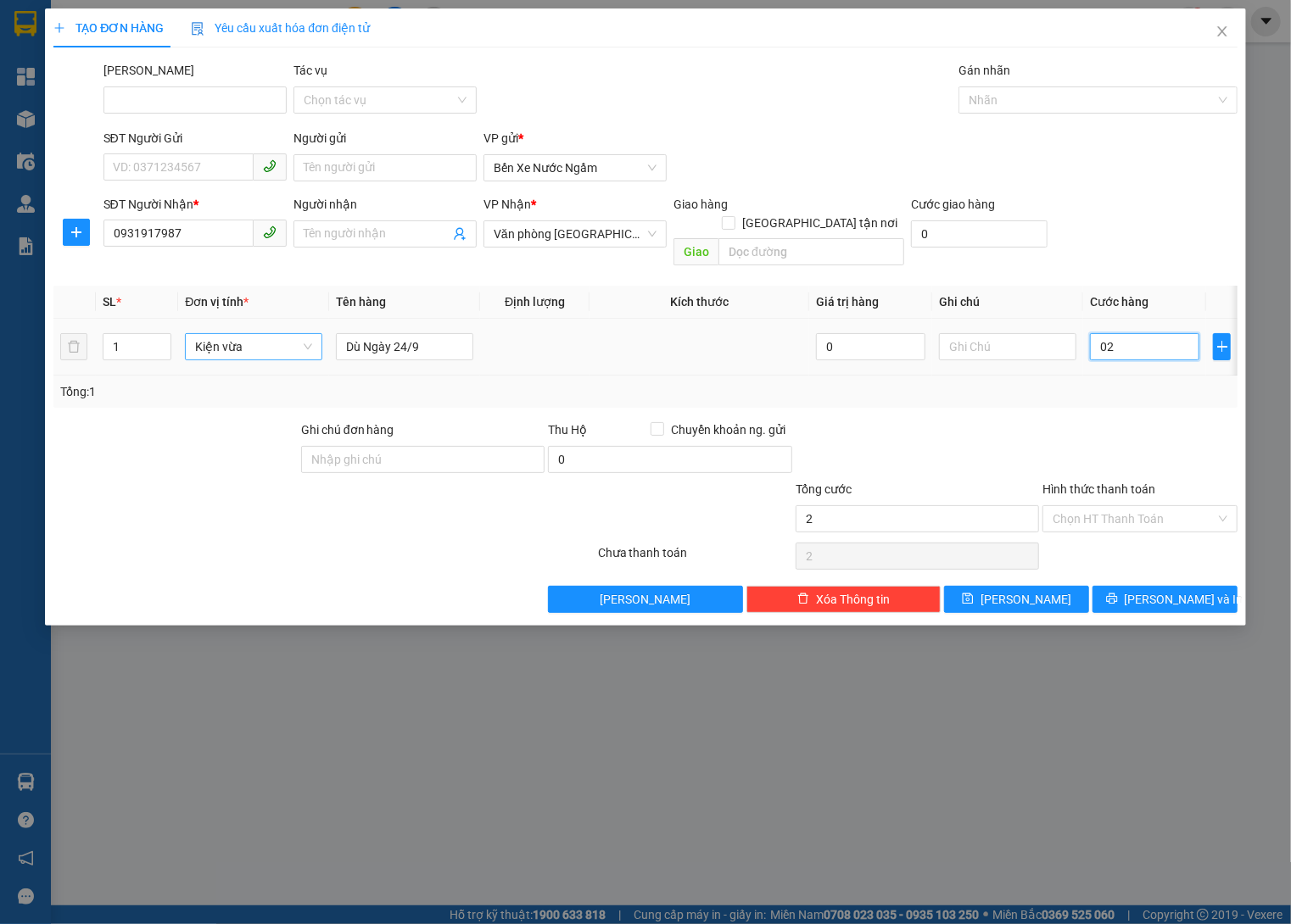
type input "23"
type input "0.239"
type input "239"
type input "02.399"
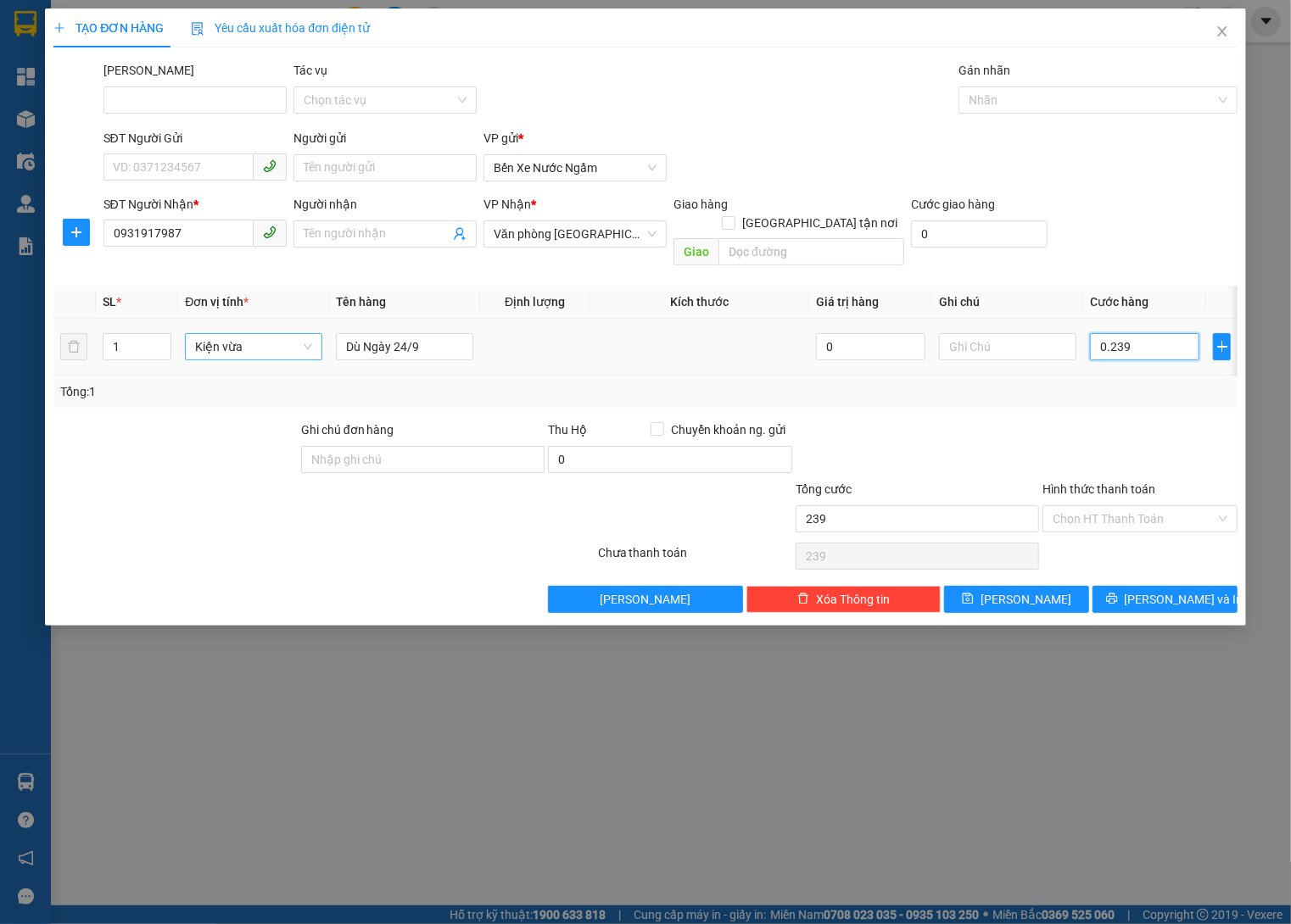
type input "2.399"
type input "0.239"
type input "239"
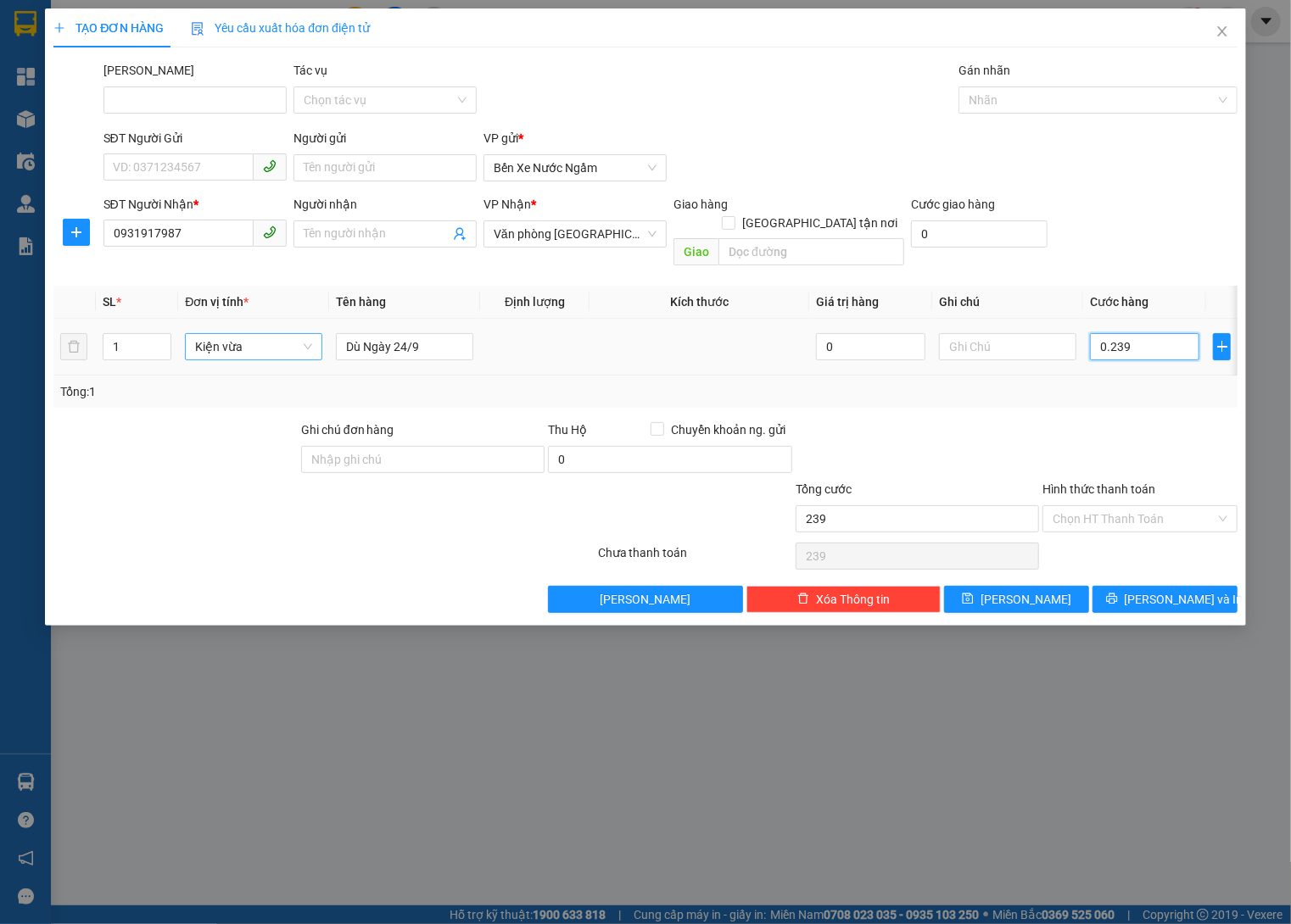
type input "023"
type input "23"
type input "02"
type input "2"
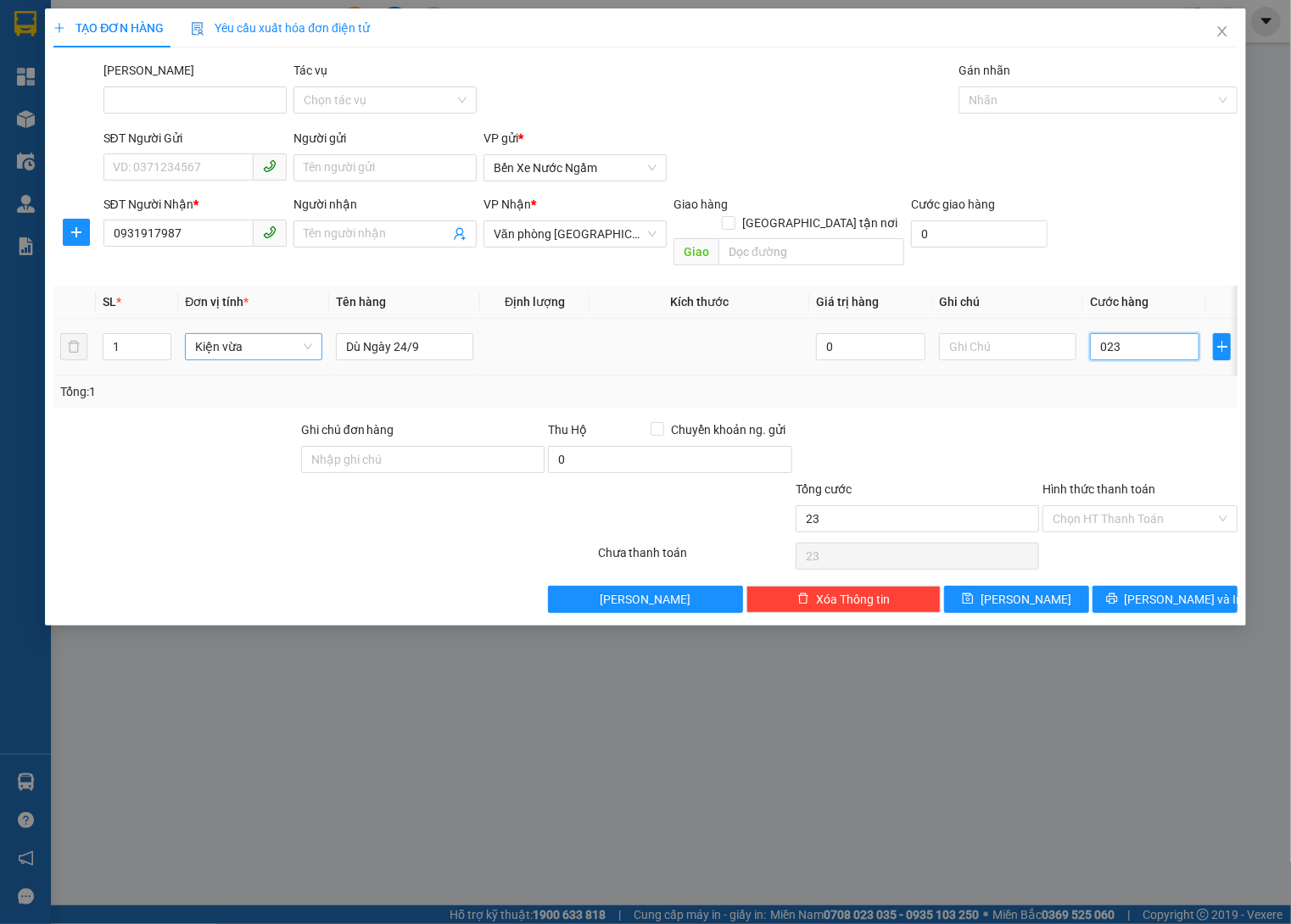
type input "2"
type input "0"
type input "02"
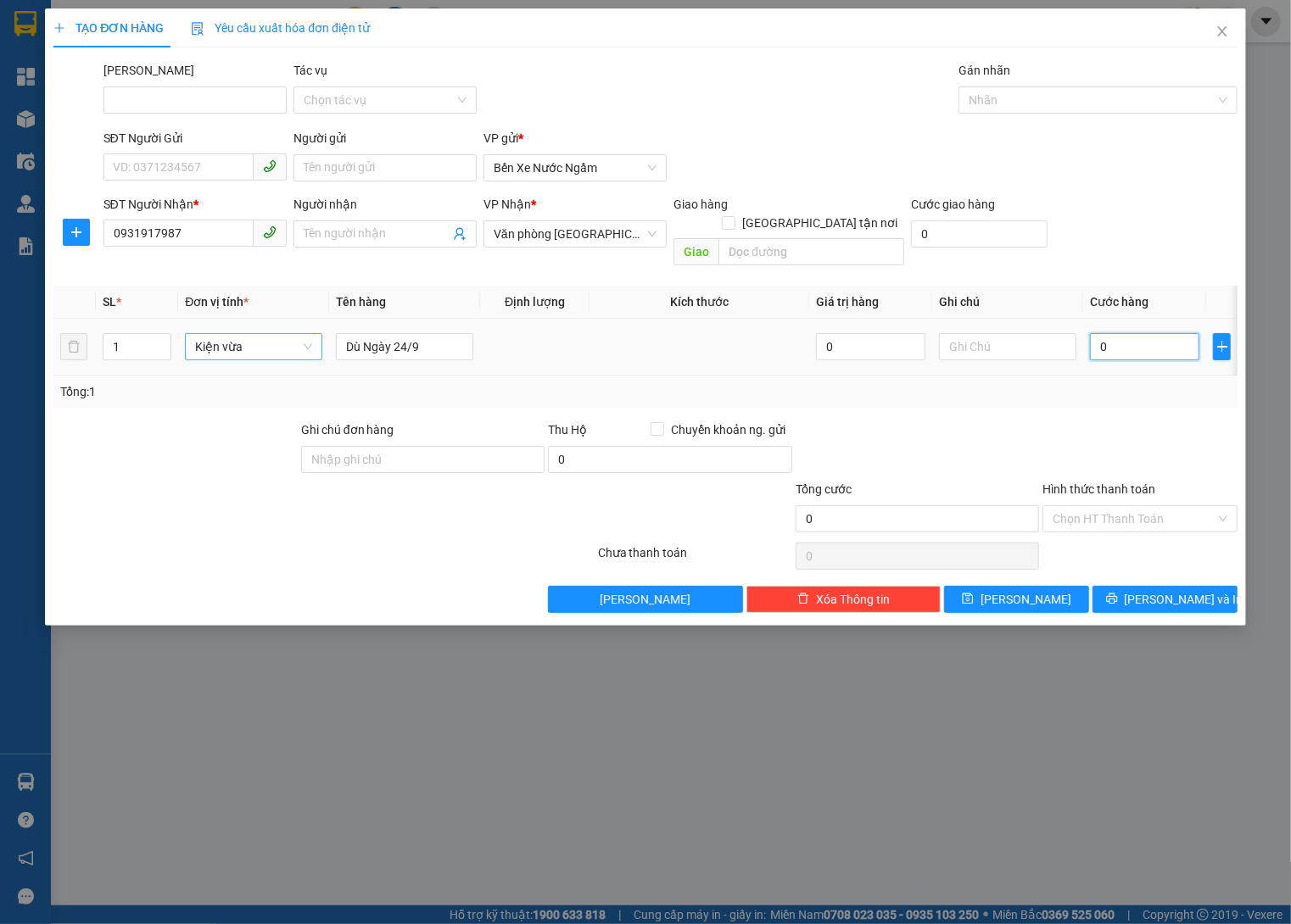
type input "2"
type input "023"
type input "23"
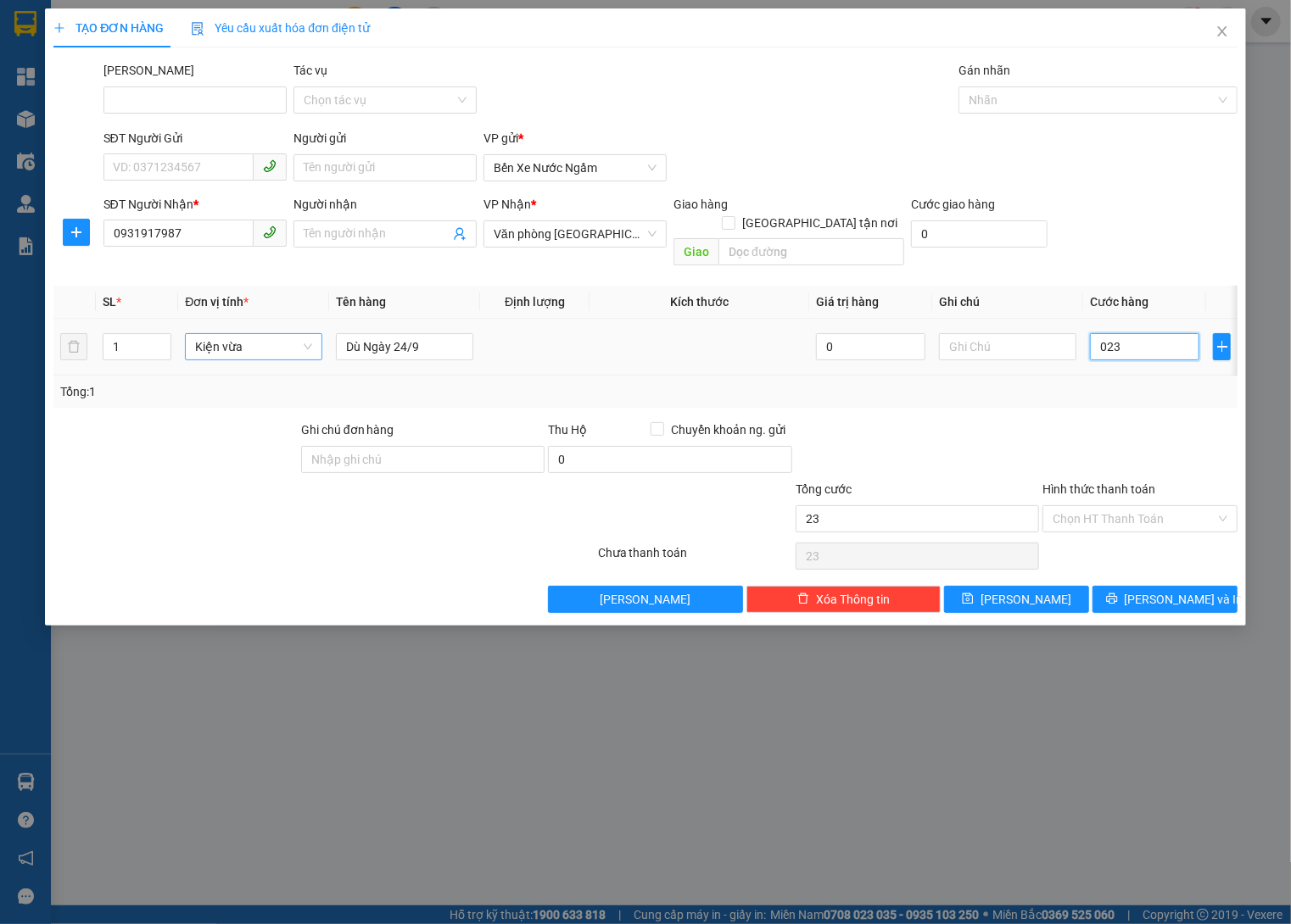
type input "0.230"
type input "230"
type input "02.300"
type input "2.300"
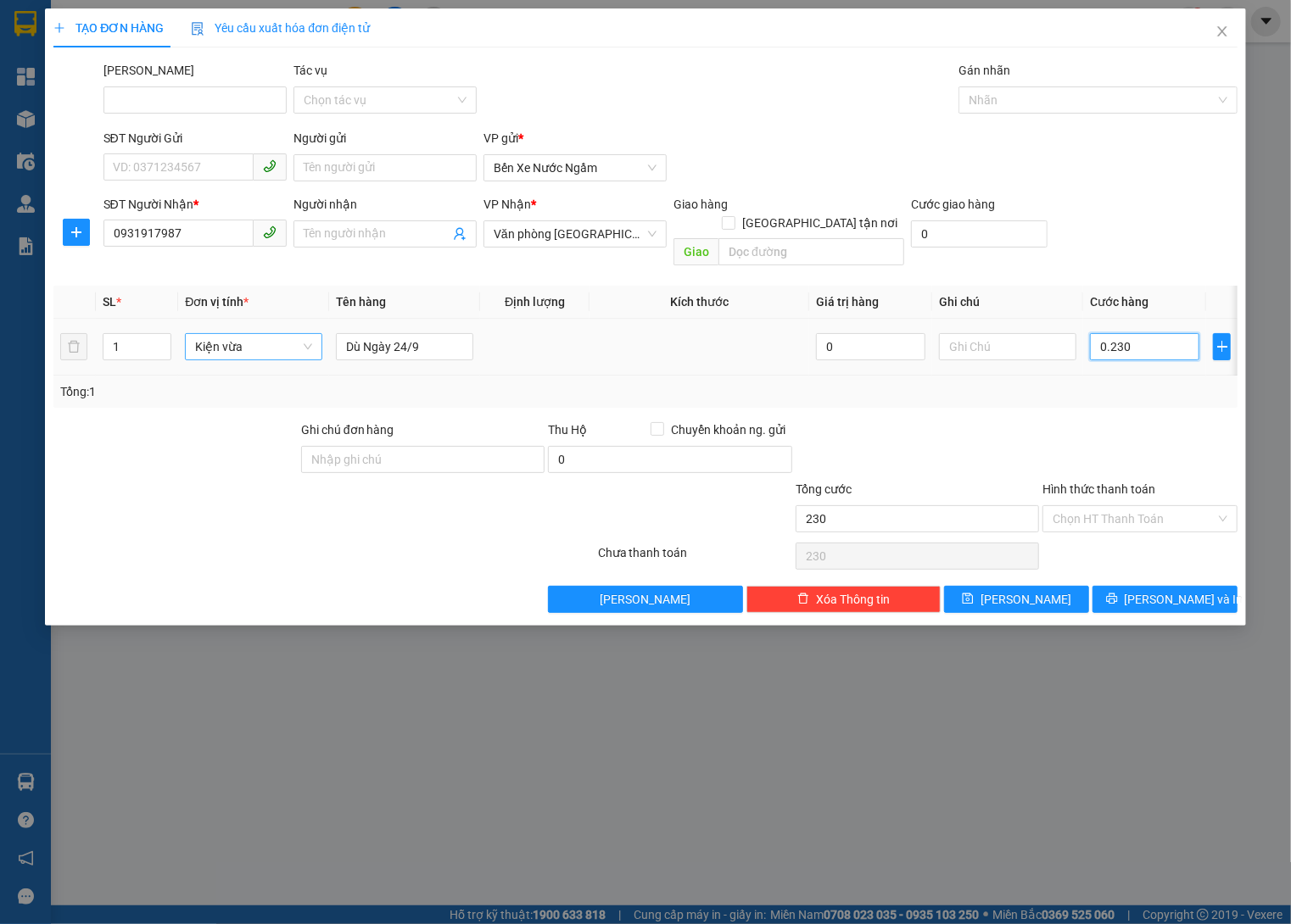
type input "2.300"
type input "023.000"
type input "23.000"
type input "0.230.000"
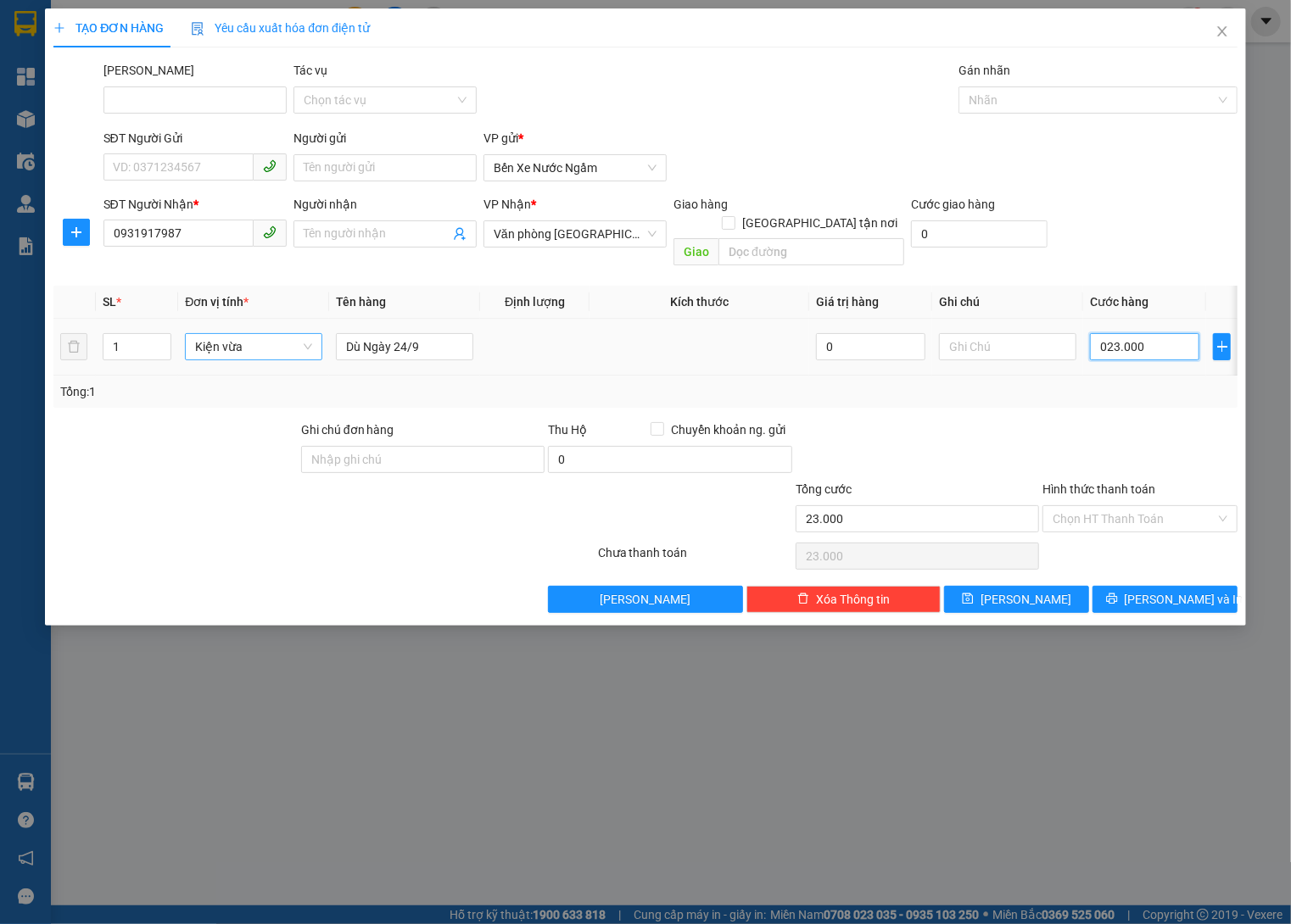
type input "230.000"
type input "02.300.000"
type input "2.300.000"
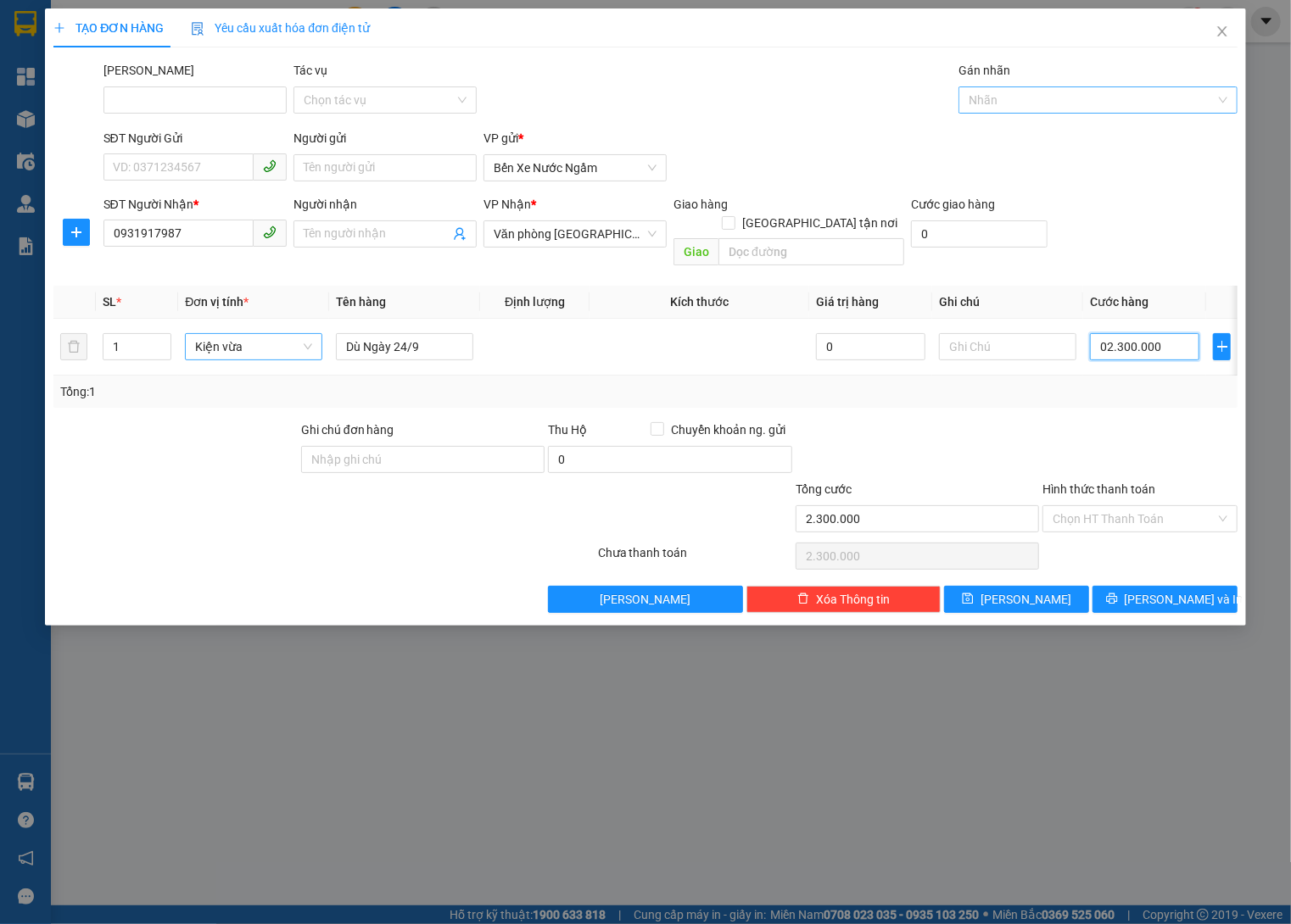
click at [1117, 105] on div at bounding box center [1089, 100] width 253 height 21
type input "2.300.000"
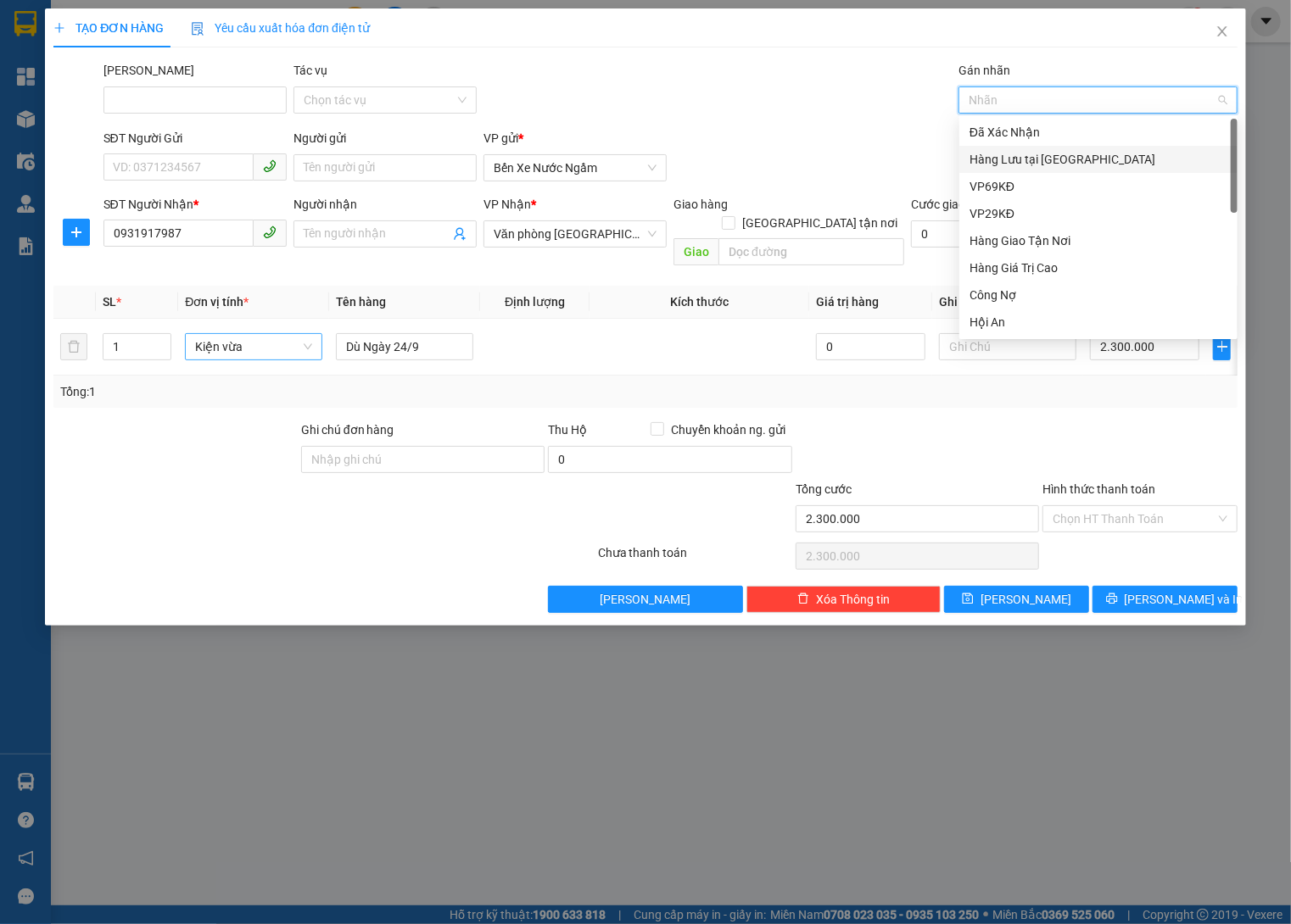
click at [1050, 162] on div "Hàng Lưu tại [GEOGRAPHIC_DATA]" at bounding box center [1098, 160] width 258 height 19
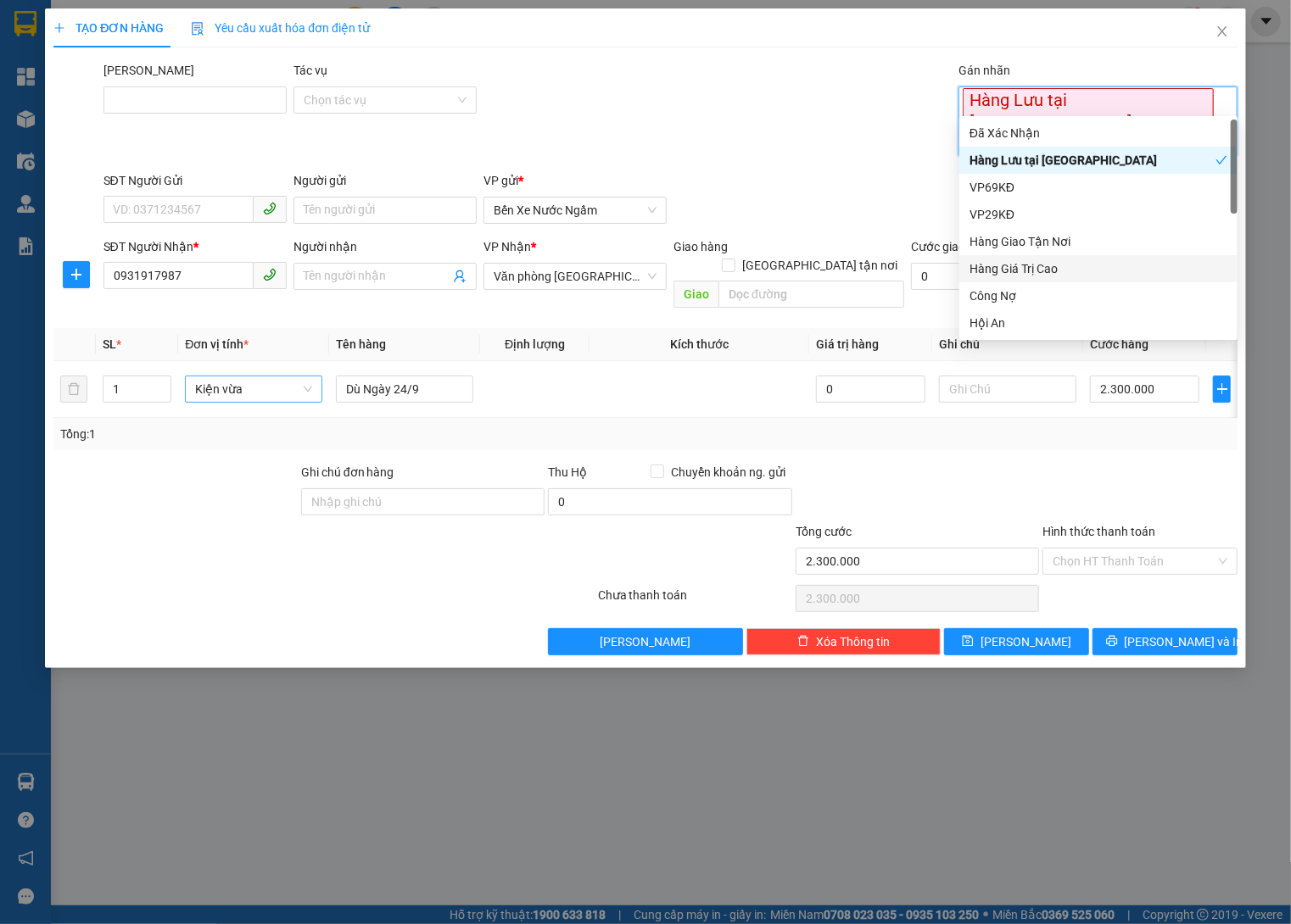
click at [1021, 602] on div "TẠO ĐƠN HÀNG Yêu cầu xuất hóa đơn điện tử Transit Pickup Surcharge Ids Transit …" at bounding box center [644, 338] width 1200 height 660
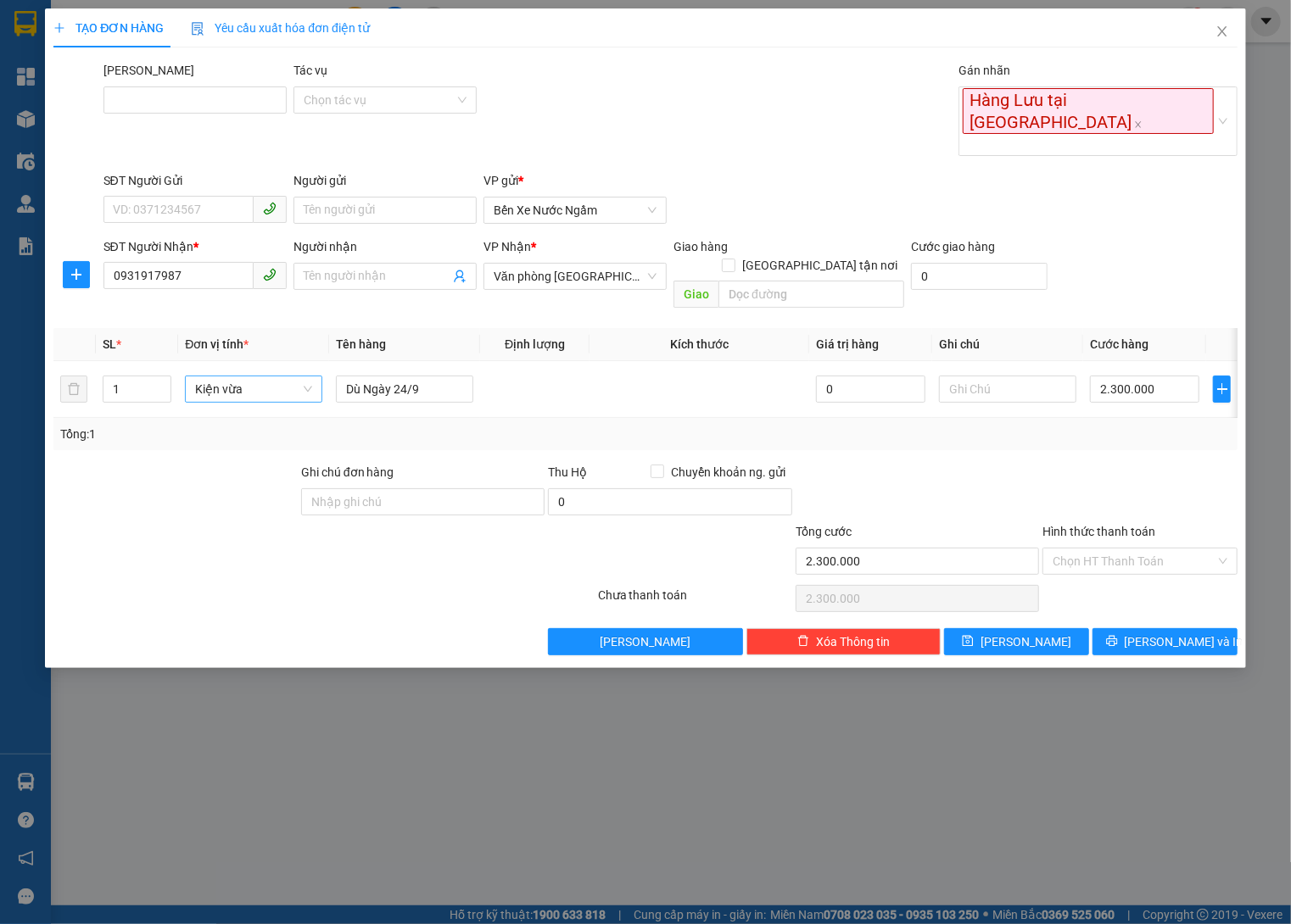
click at [1021, 592] on div "TẠO ĐƠN HÀNG Yêu cầu xuất hóa đơn điện tử Transit Pickup Surcharge Ids Transit …" at bounding box center [644, 338] width 1200 height 660
click at [1021, 629] on button "Lưu" at bounding box center [1016, 642] width 145 height 27
type input "0"
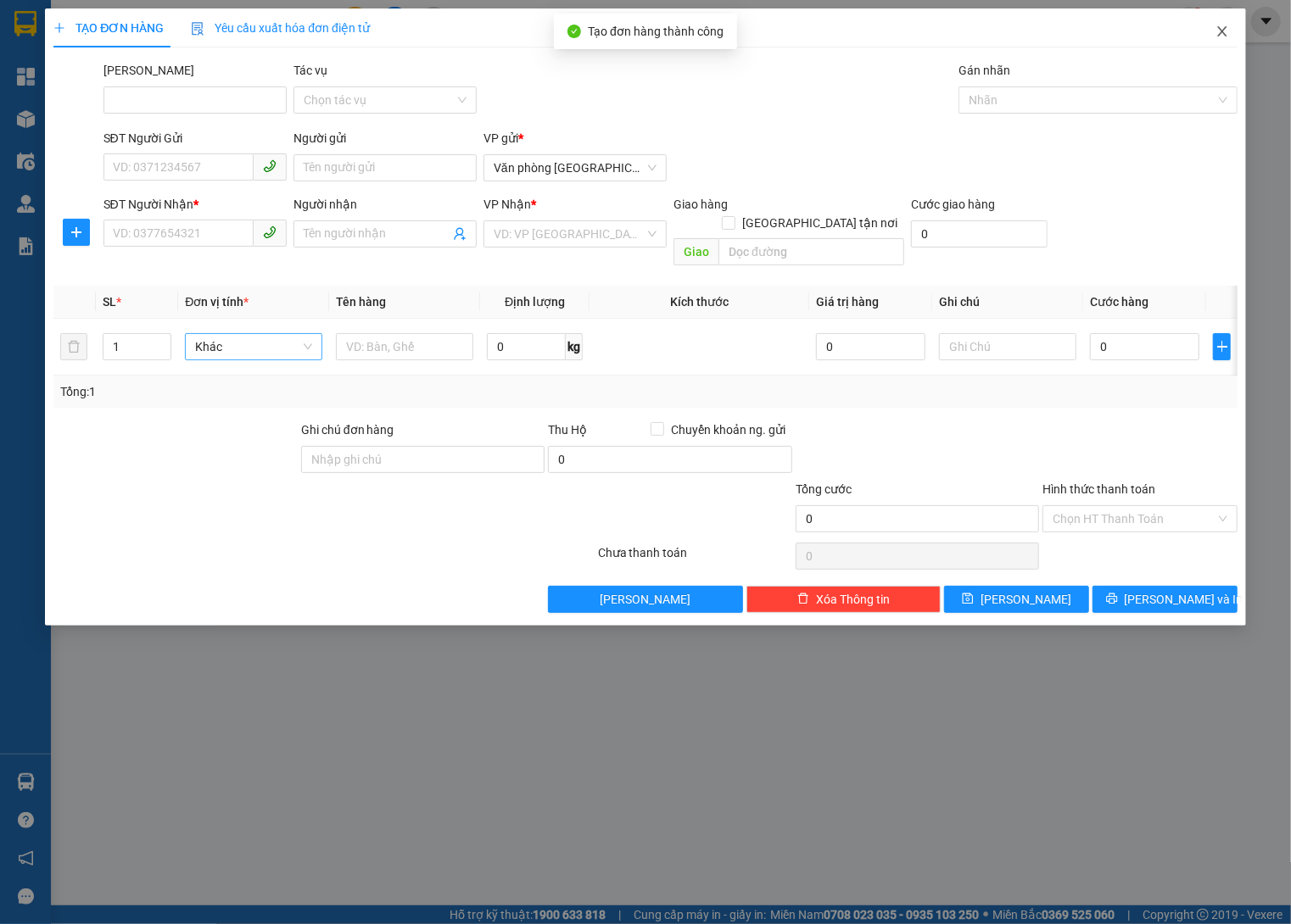
click at [1229, 14] on span "Close" at bounding box center [1221, 32] width 47 height 47
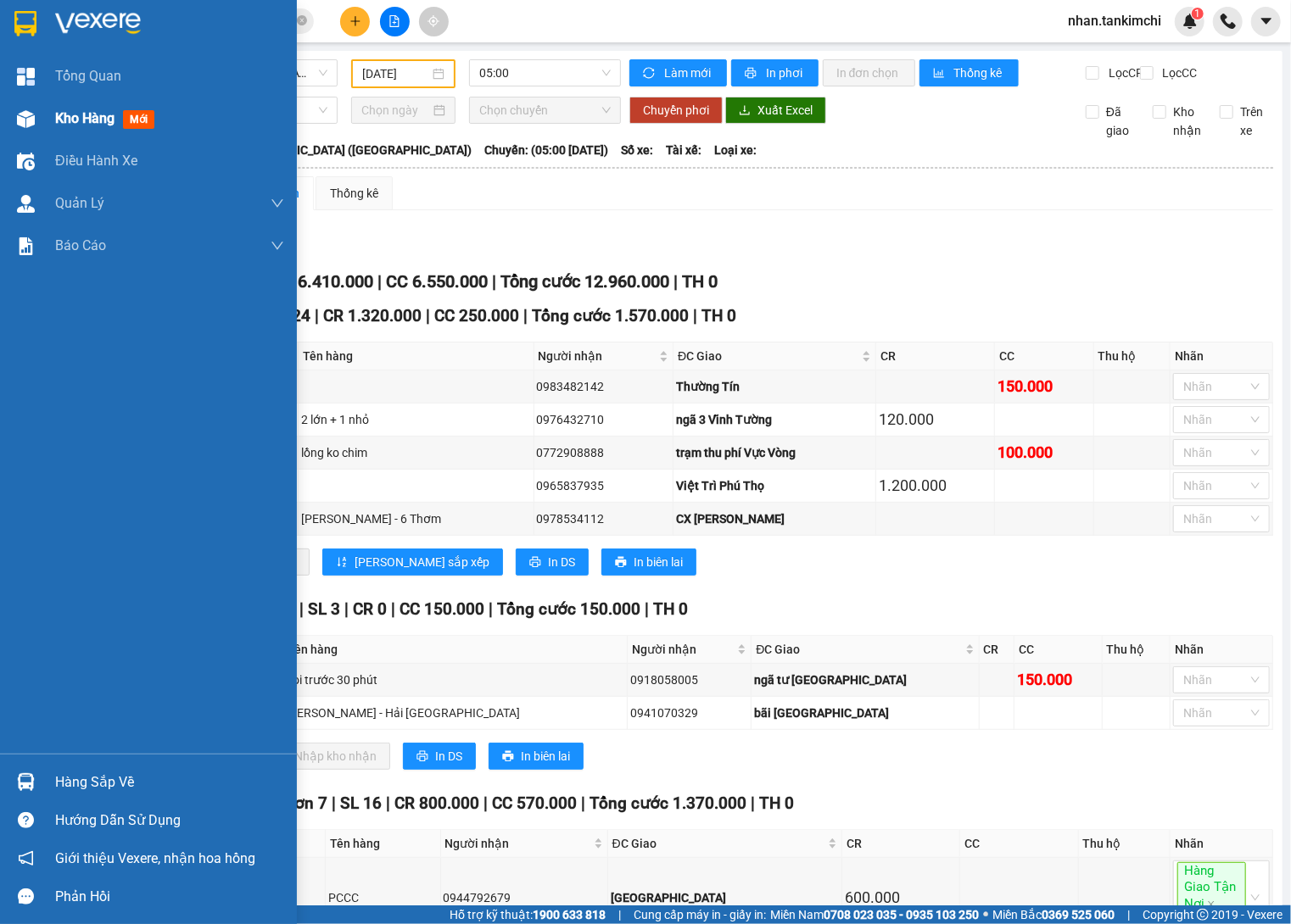
click at [23, 100] on div "Kho hàng mới" at bounding box center [149, 119] width 297 height 42
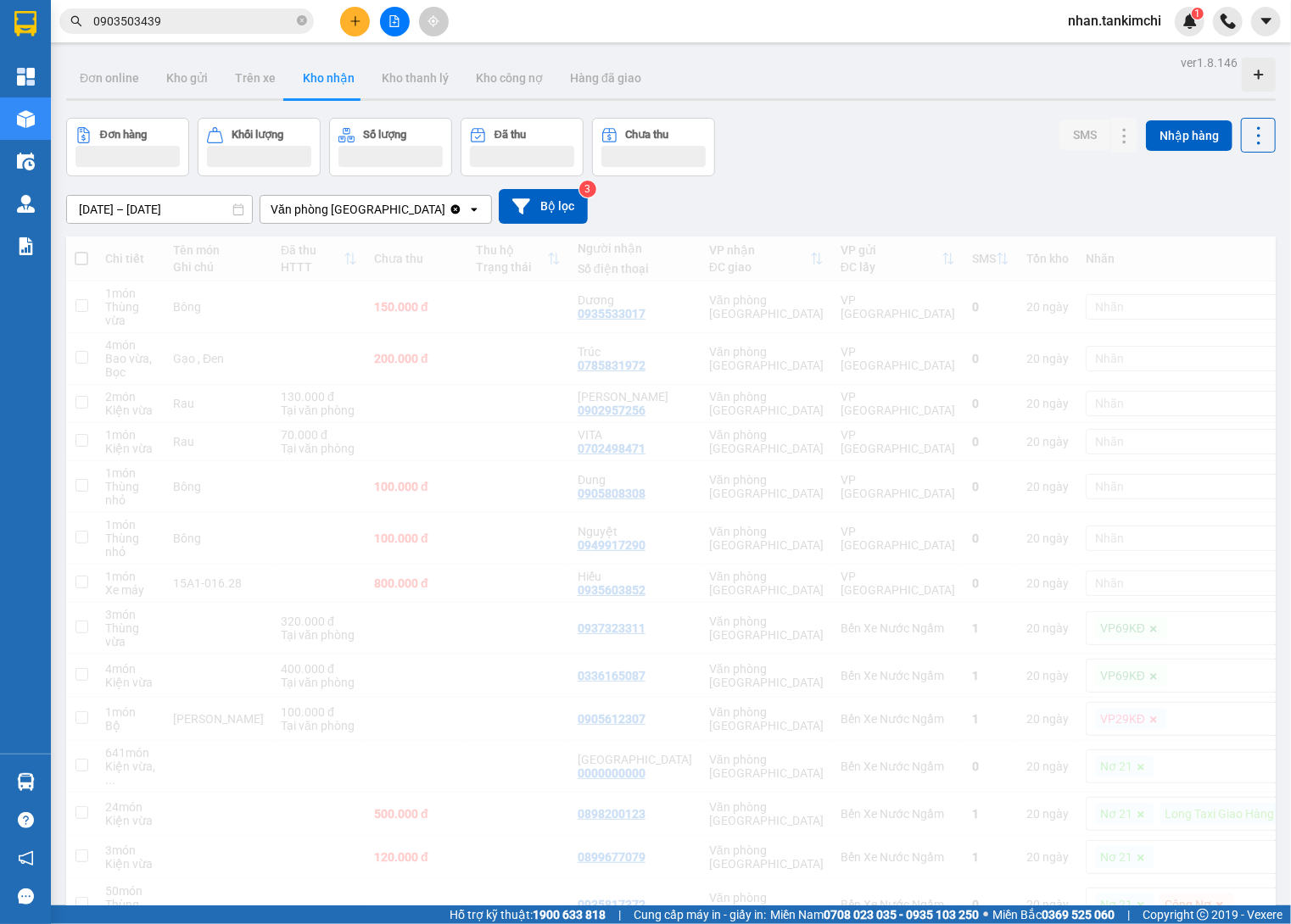
click at [185, 202] on input "23/09/2025 – 23/09/2025" at bounding box center [159, 210] width 185 height 27
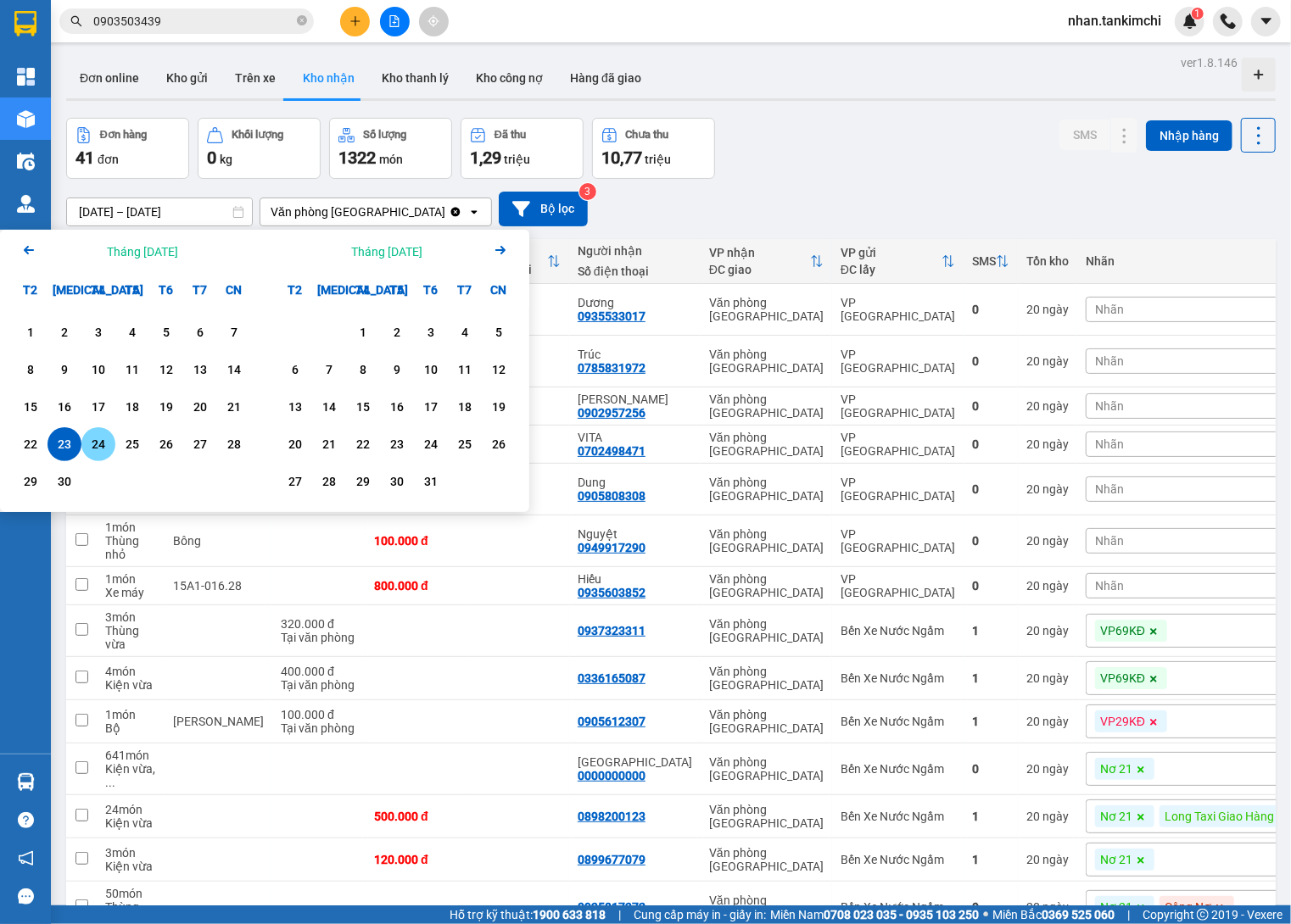
click at [84, 453] on div "24" at bounding box center [98, 444] width 33 height 33
type input "24/09/2025 – 24/09/2025"
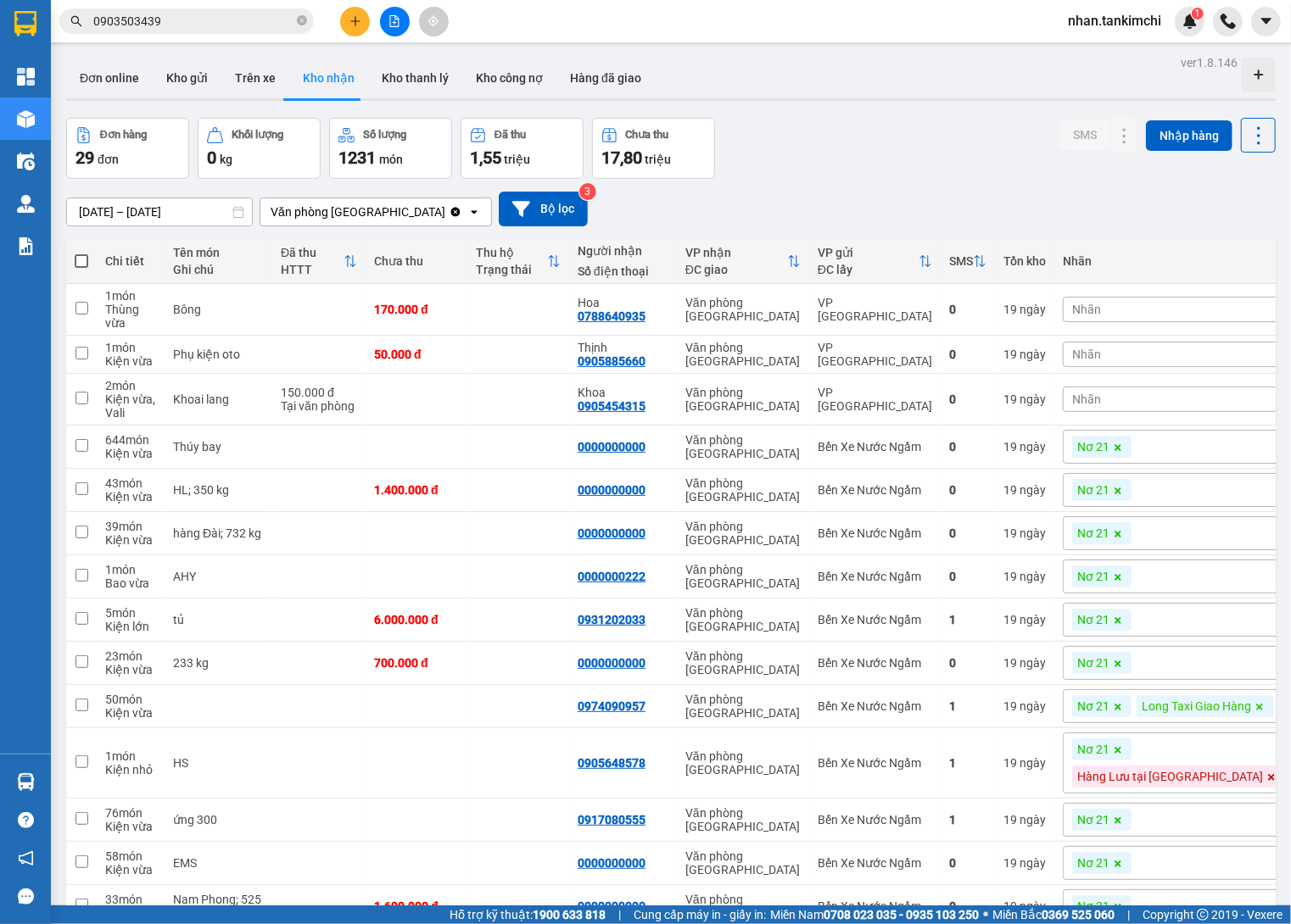
click at [976, 194] on div "24/09/2025 – 24/09/2025 Press the down arrow key to interact with the calendar …" at bounding box center [671, 209] width 1209 height 34
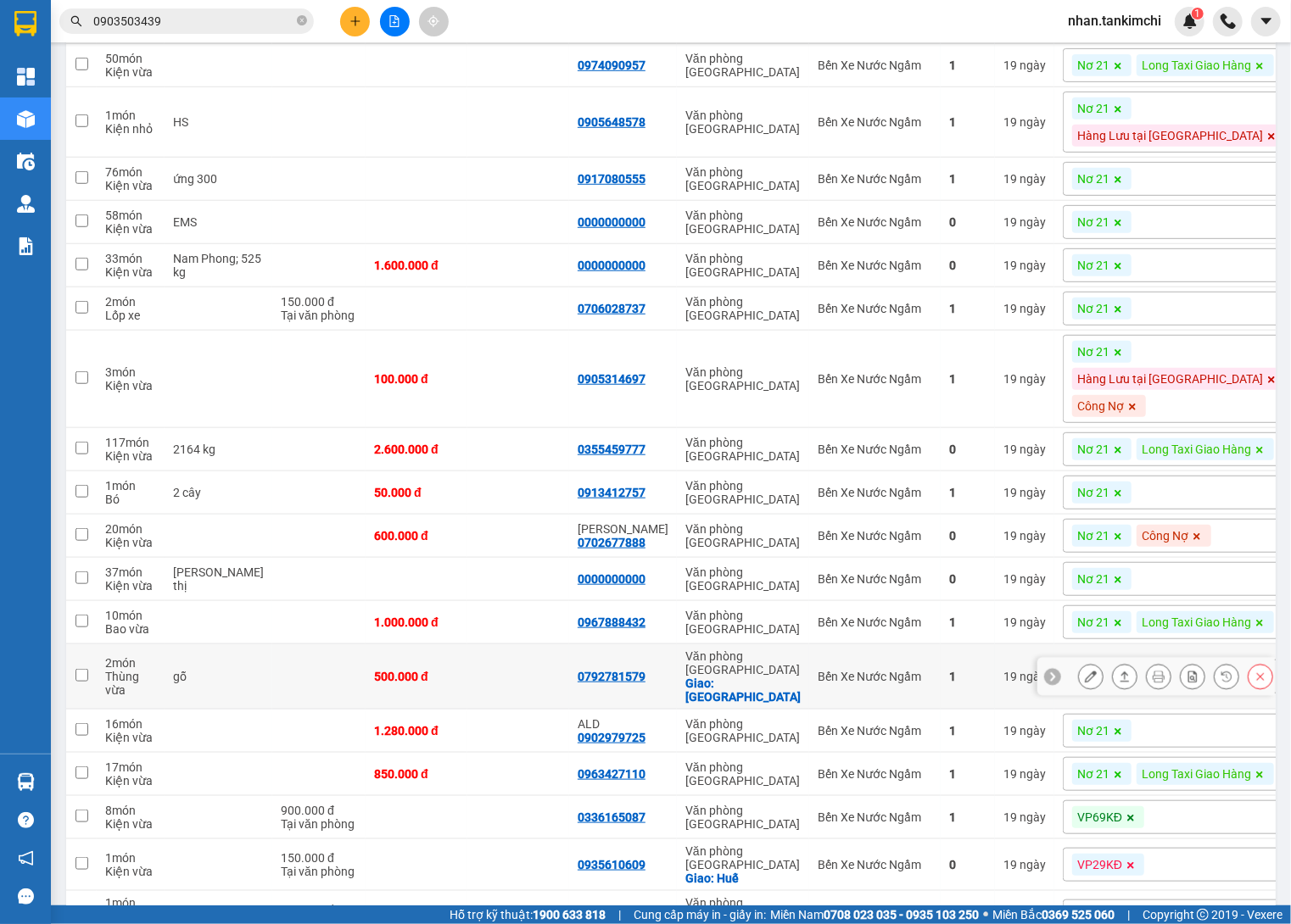
scroll to position [666, 0]
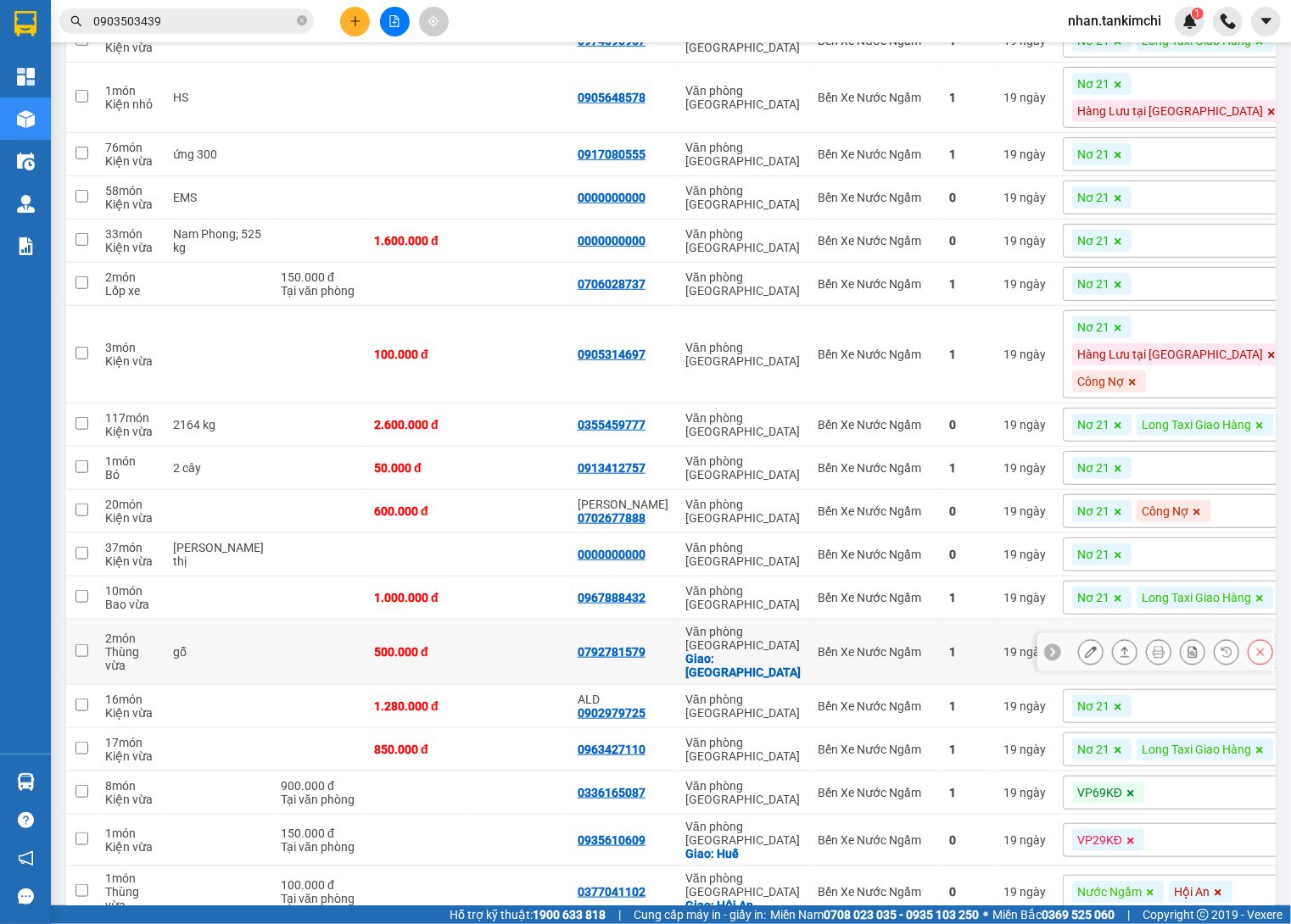
click at [1093, 658] on icon at bounding box center [1091, 652] width 12 height 12
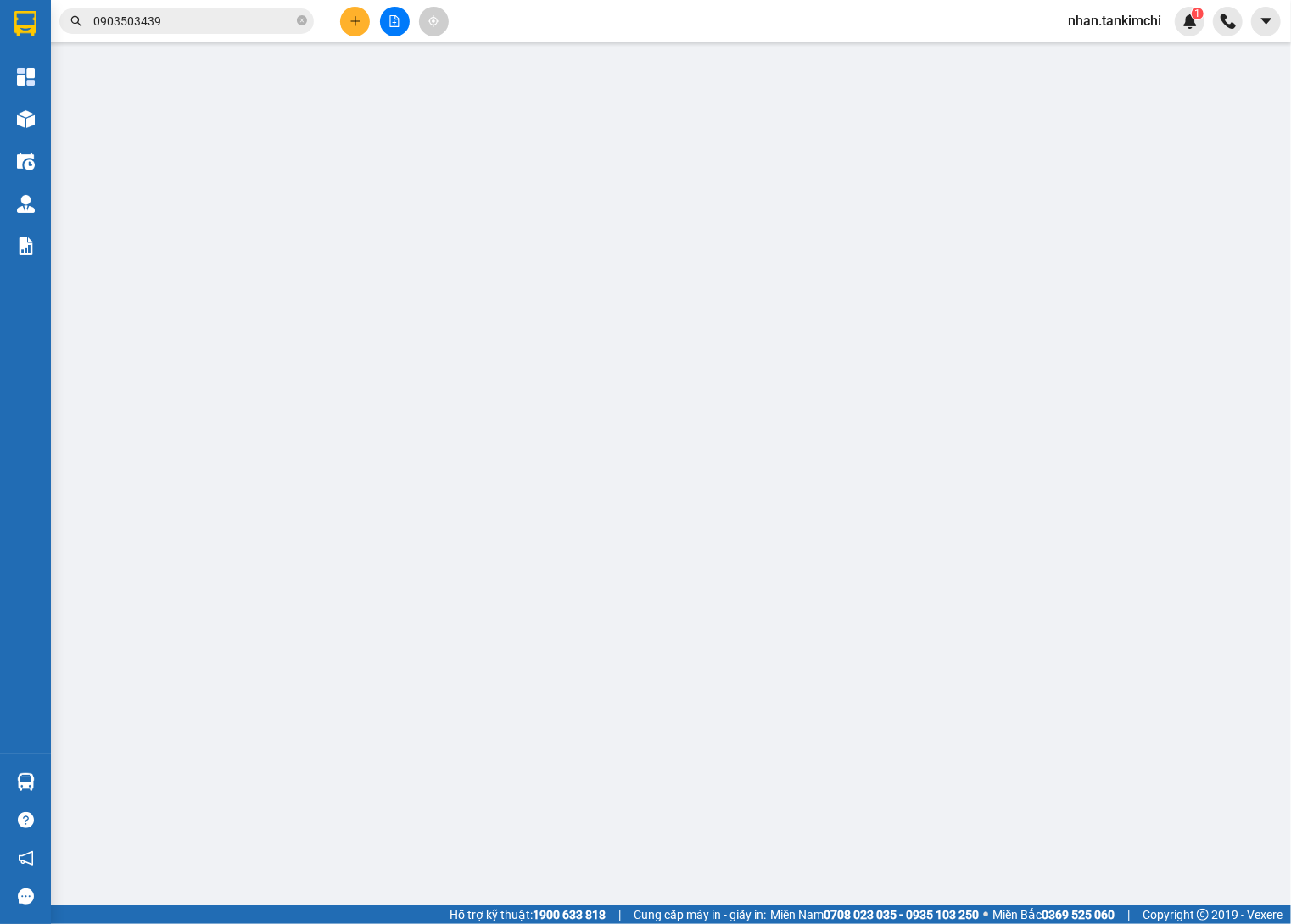
type input "0792781579"
checkbox input "true"
type input "Đà Lạt"
type input "Chuyển giao Đà Lạt"
type input "500.000"
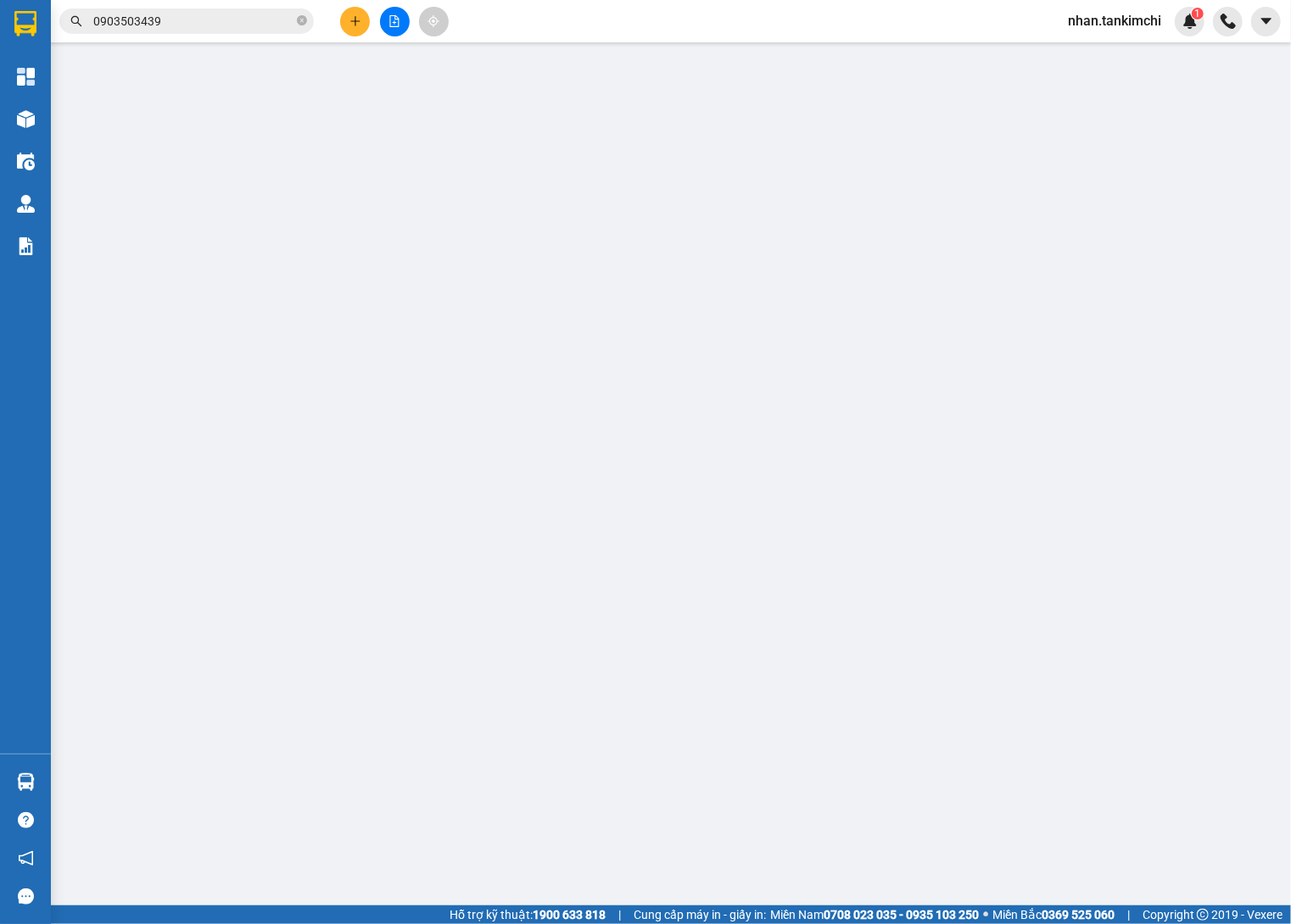
type input "500.000"
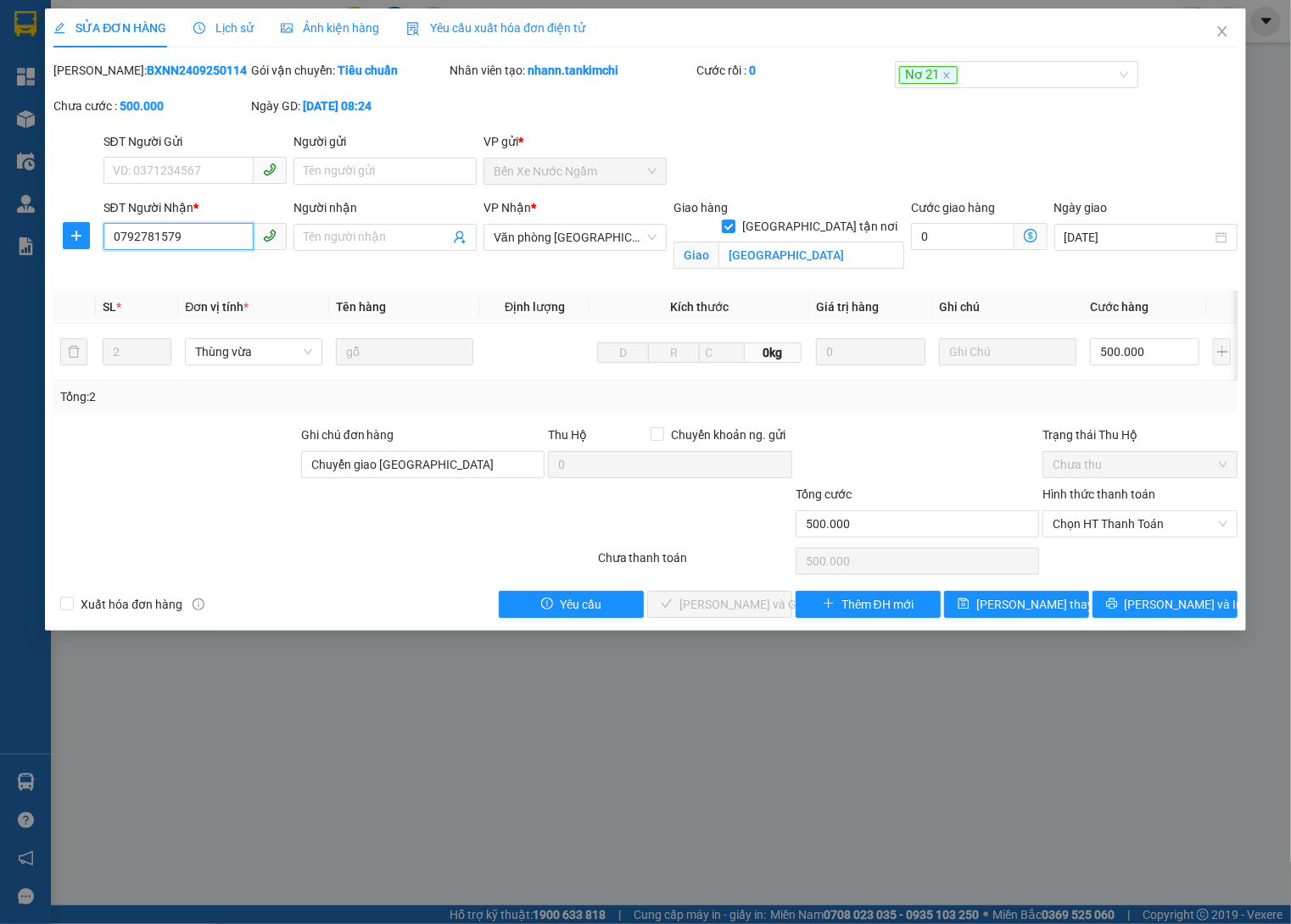
click at [185, 223] on input "0792781579" at bounding box center [178, 237] width 150 height 27
click at [1233, 9] on span "Close" at bounding box center [1221, 32] width 47 height 47
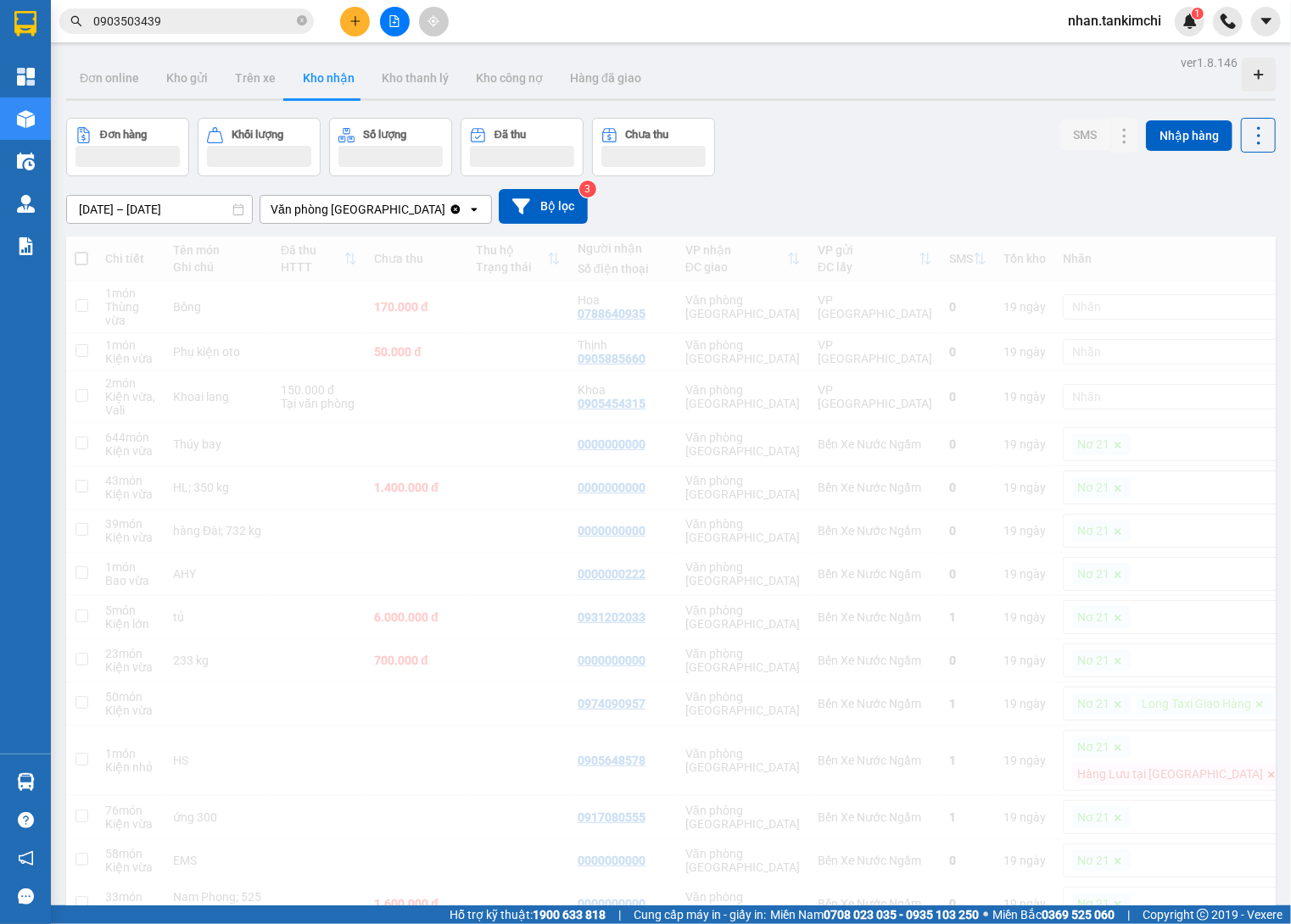
click at [1225, 44] on div at bounding box center [1227, 44] width 30 height 0
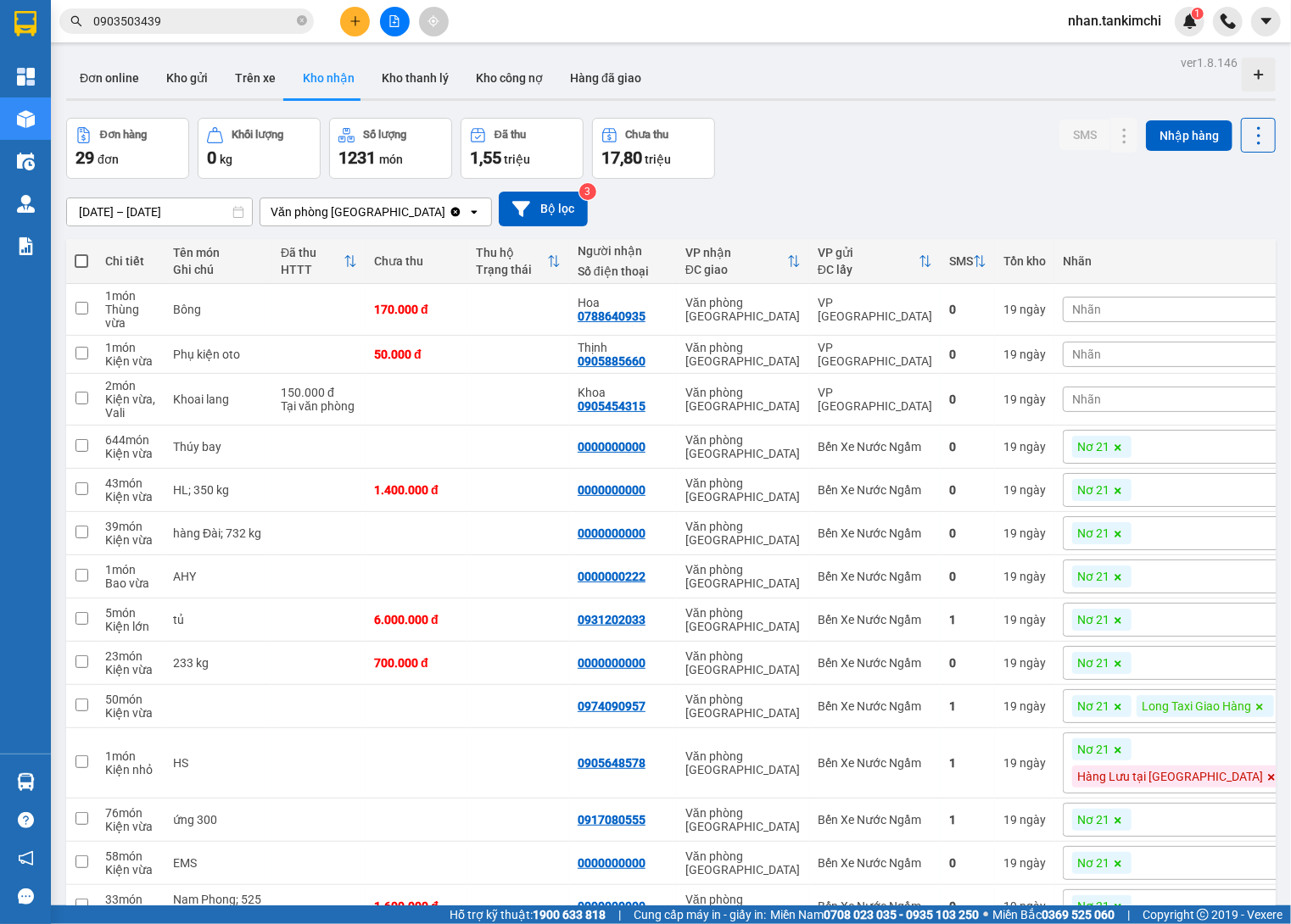
click at [183, 199] on input "24/09/2025 – 24/09/2025" at bounding box center [159, 212] width 185 height 27
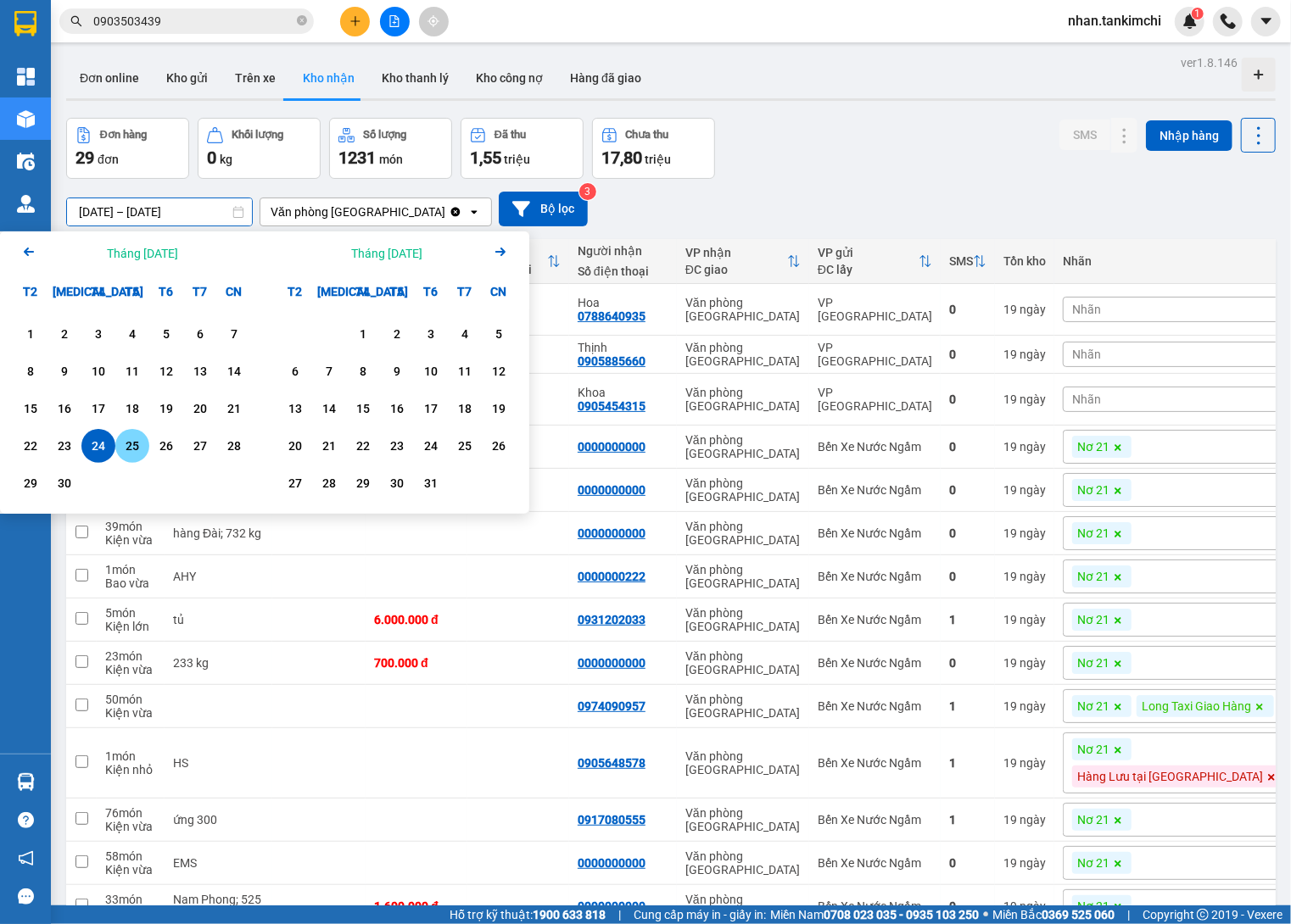
click at [125, 447] on div "25" at bounding box center [132, 446] width 24 height 21
type input "25/09/2025 – 25/09/2025"
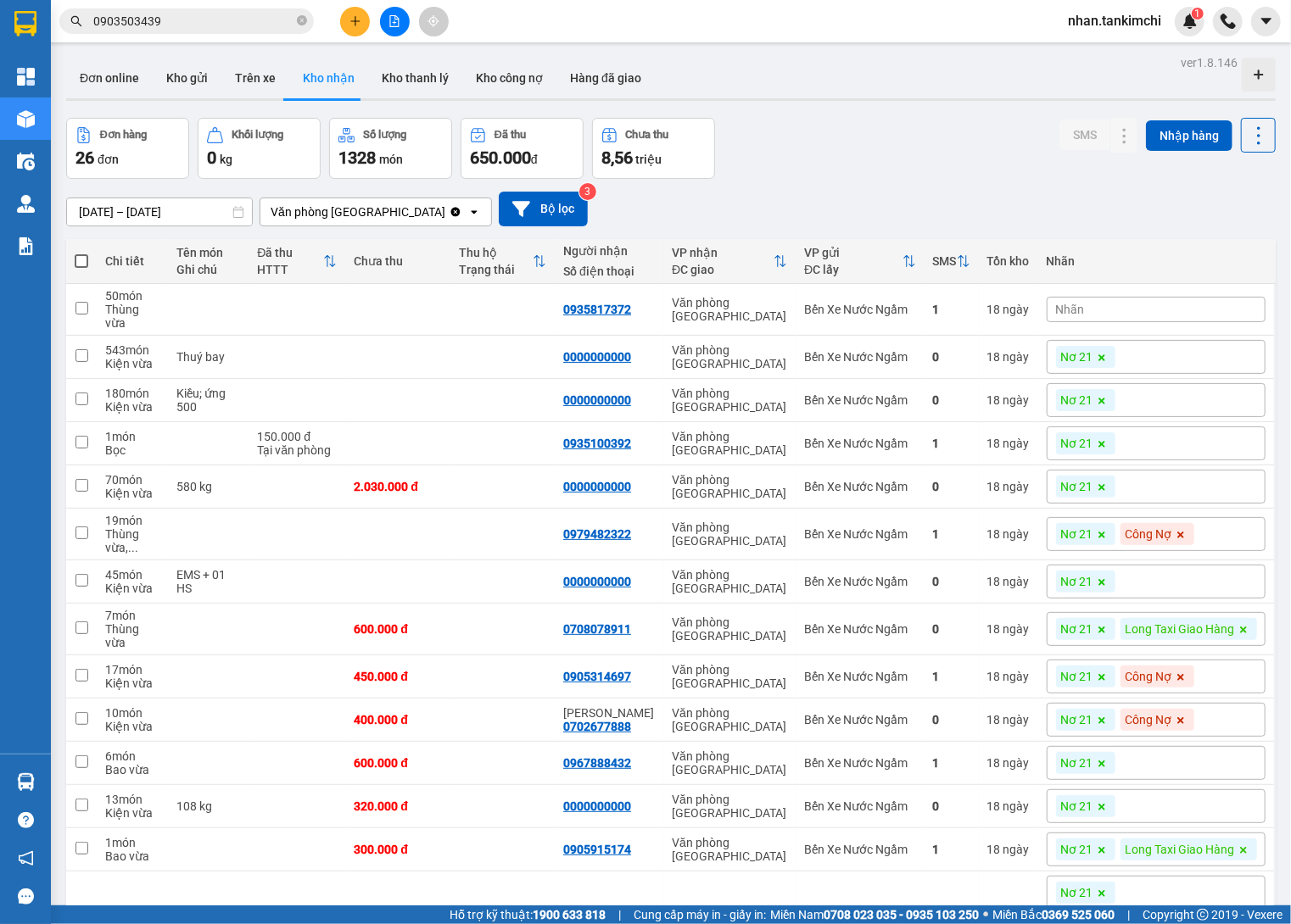
click at [393, 15] on icon "file-add" at bounding box center [394, 21] width 12 height 12
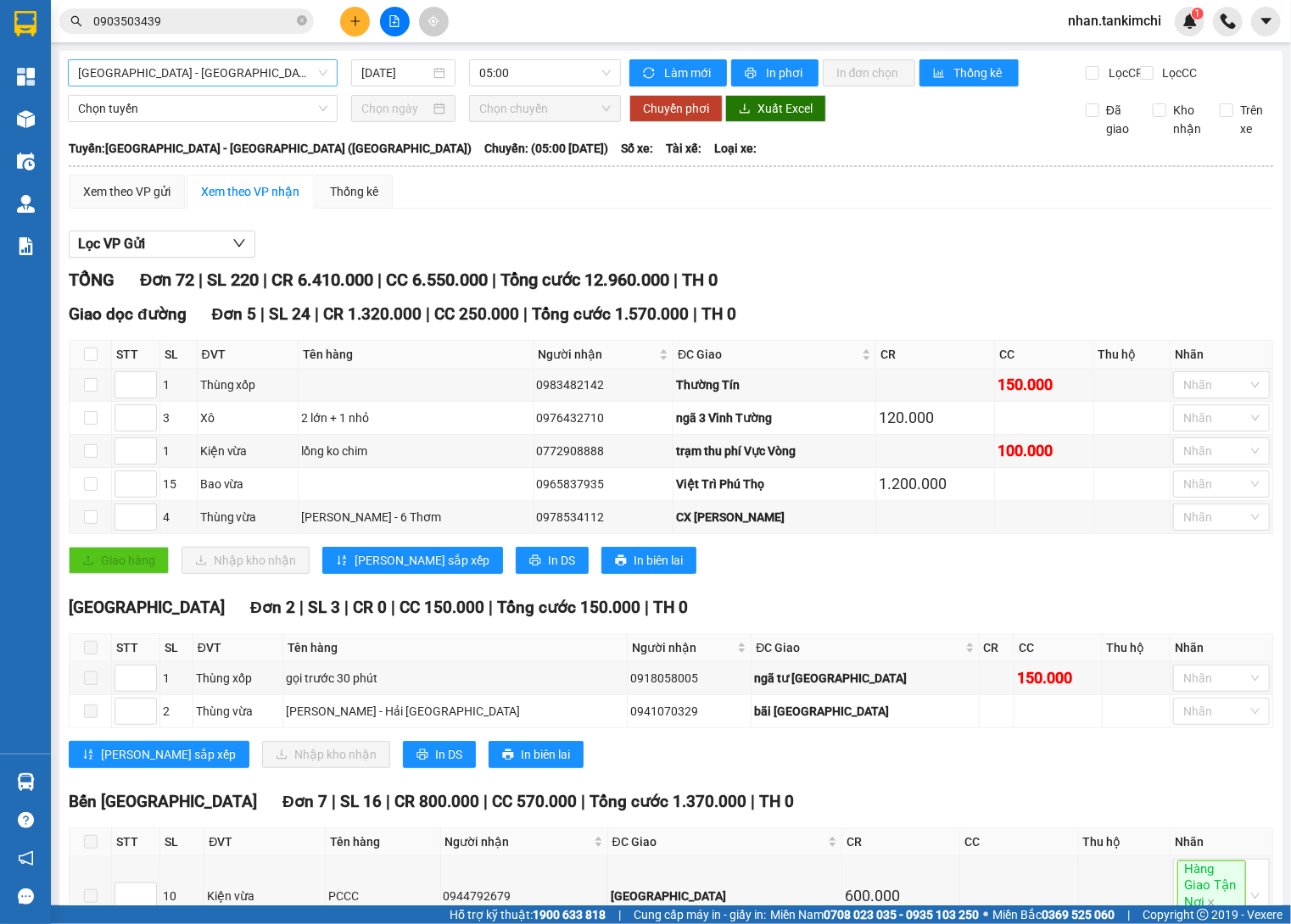
click at [185, 71] on span "Đà Nẵng - Hà Nội (Hàng)" at bounding box center [203, 73] width 249 height 26
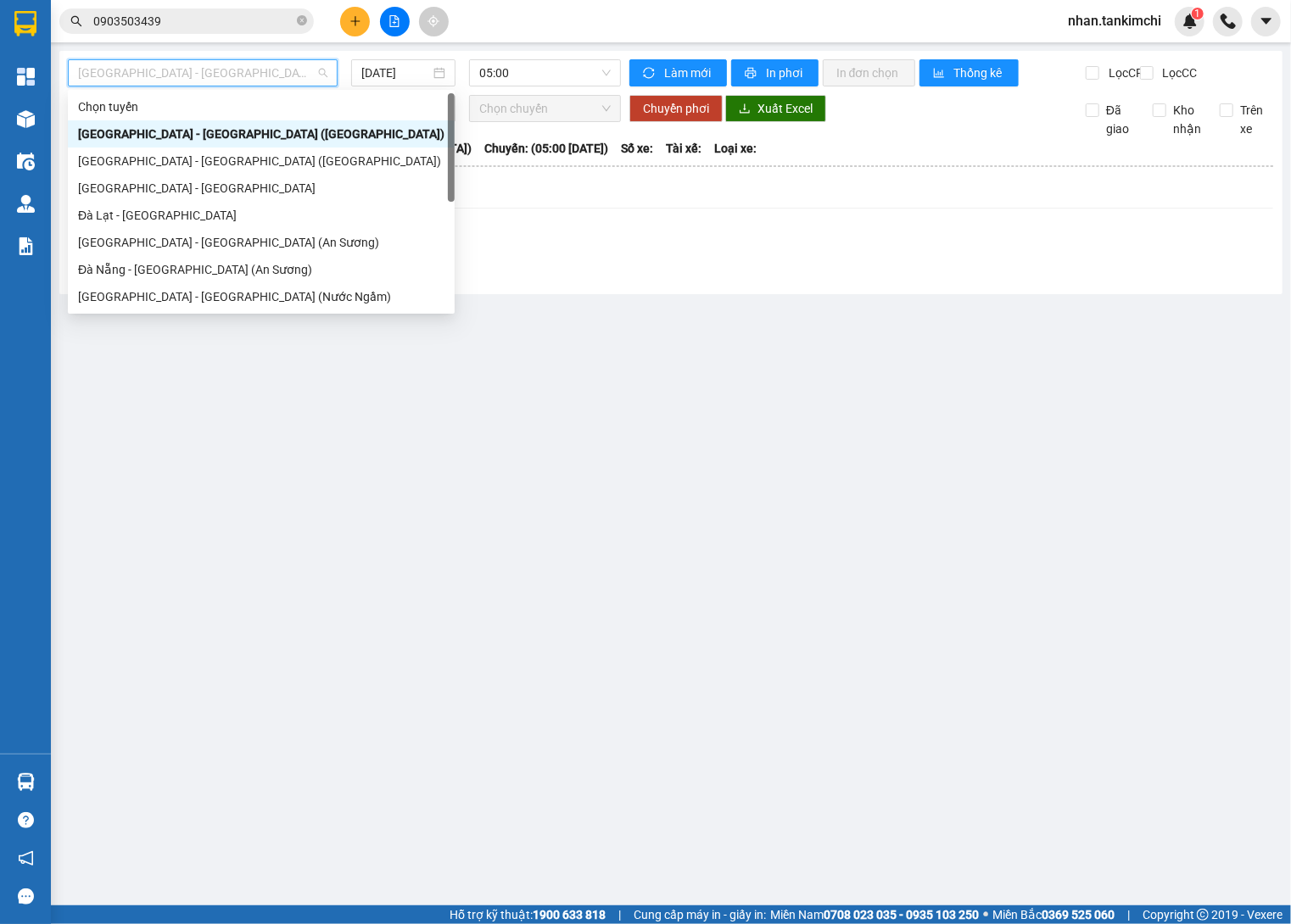
click at [229, 143] on div "Đà Nẵng - Hà Nội (Hàng)" at bounding box center [261, 134] width 366 height 19
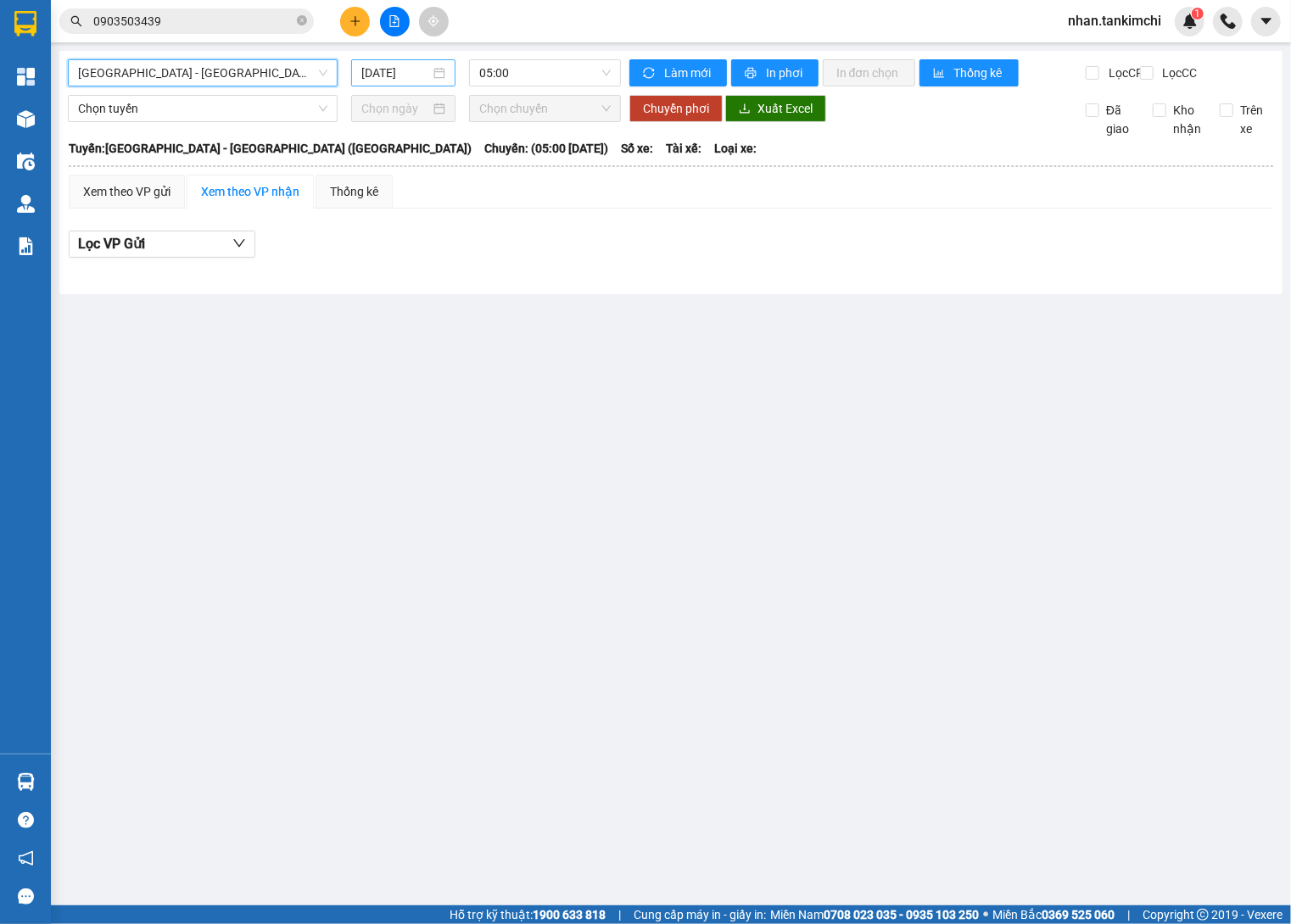
click at [403, 76] on input "13/10/2025" at bounding box center [396, 73] width 69 height 19
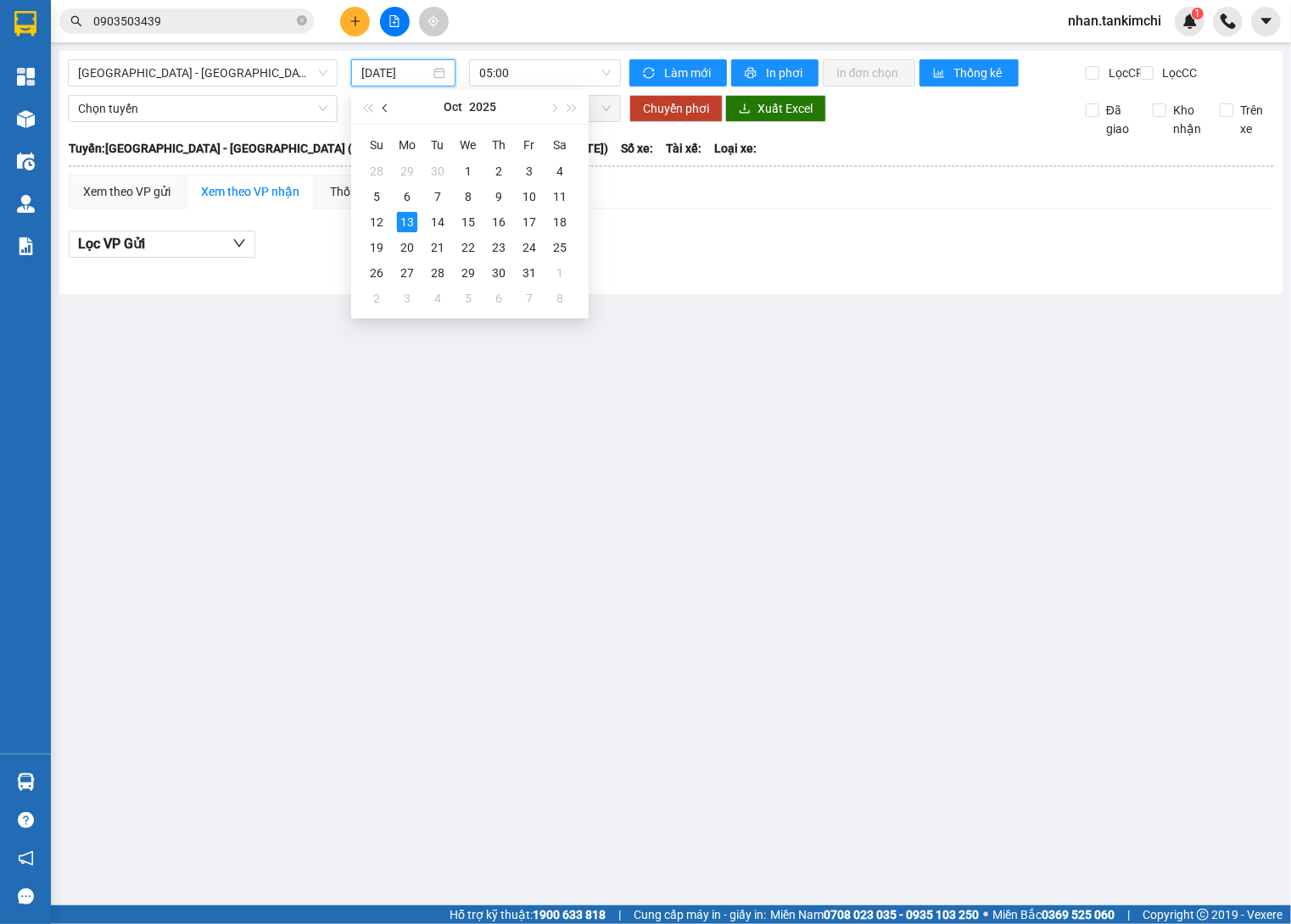
click at [381, 109] on button "button" at bounding box center [386, 106] width 19 height 33
click at [396, 111] on div "Sep 2025" at bounding box center [470, 106] width 148 height 33
click at [385, 108] on span "button" at bounding box center [387, 108] width 9 height 9
click at [563, 249] on div "23" at bounding box center [560, 247] width 21 height 21
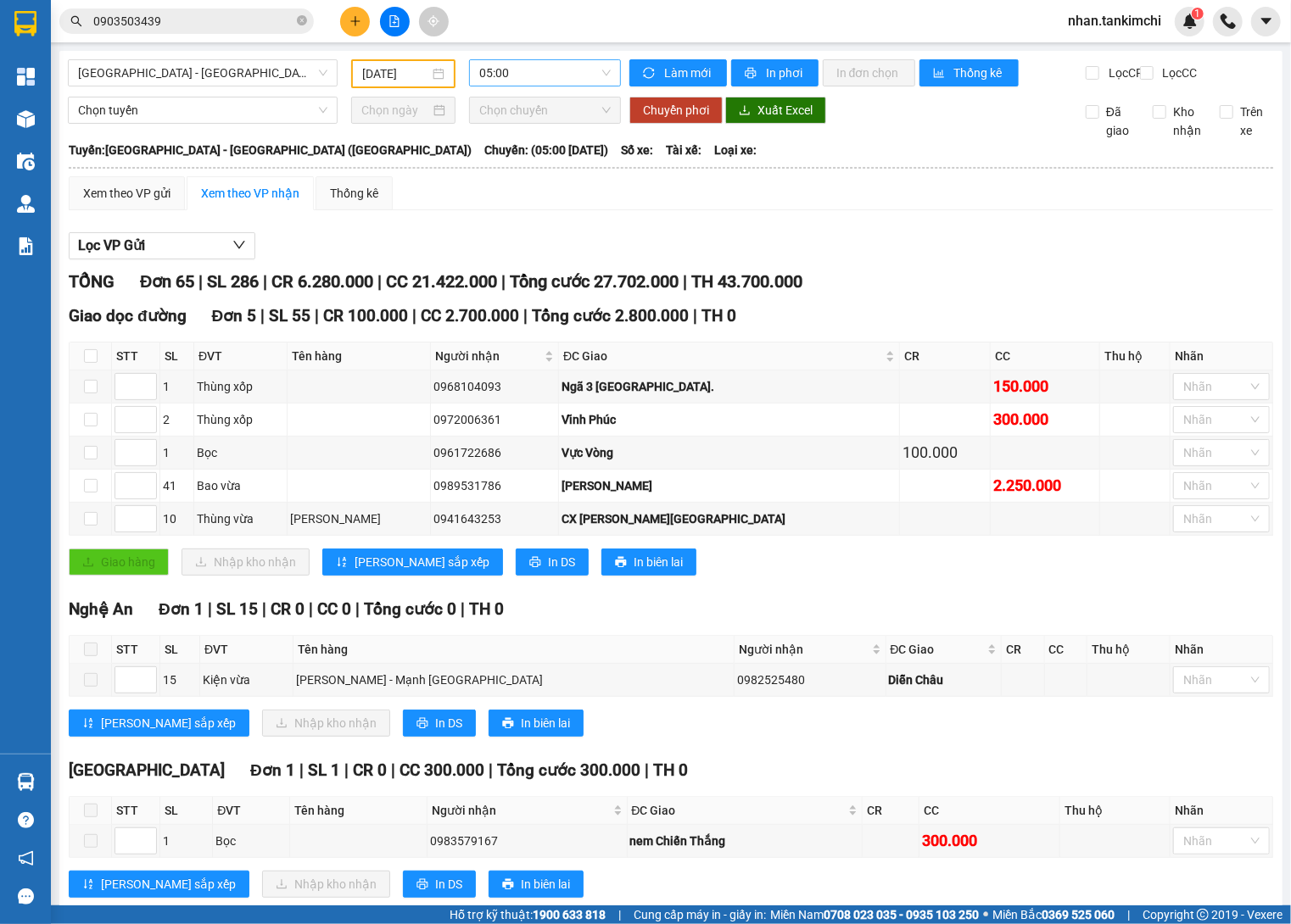
drag, startPoint x: 530, startPoint y: 70, endPoint x: 536, endPoint y: 82, distance: 13.4
click at [530, 70] on span "05:00" at bounding box center [545, 73] width 131 height 26
click at [410, 64] on input "23/08/2025" at bounding box center [396, 74] width 67 height 19
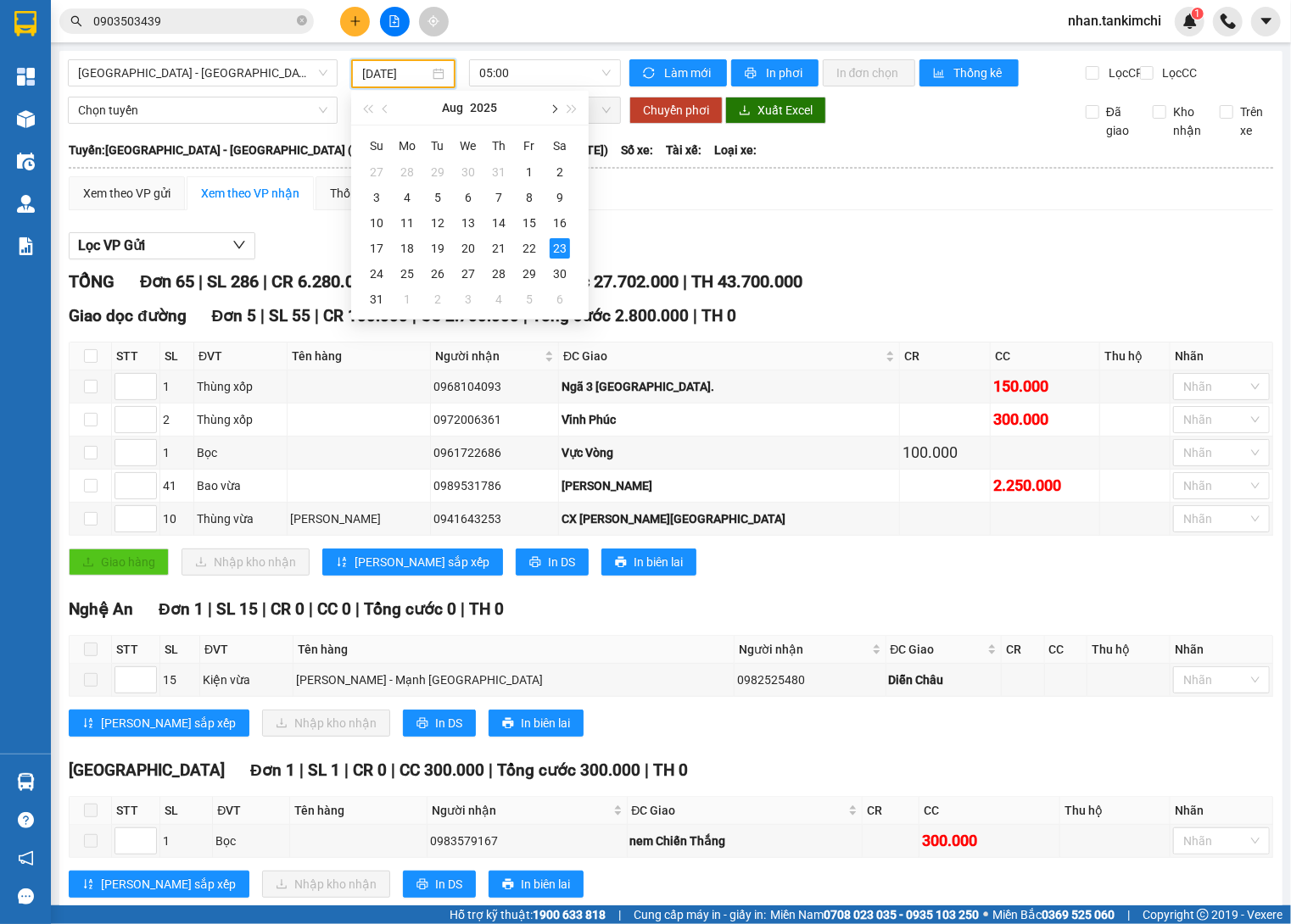
click at [551, 114] on button "button" at bounding box center [553, 107] width 19 height 33
click at [436, 249] on div "23" at bounding box center [438, 248] width 21 height 21
type input "23/09/2025"
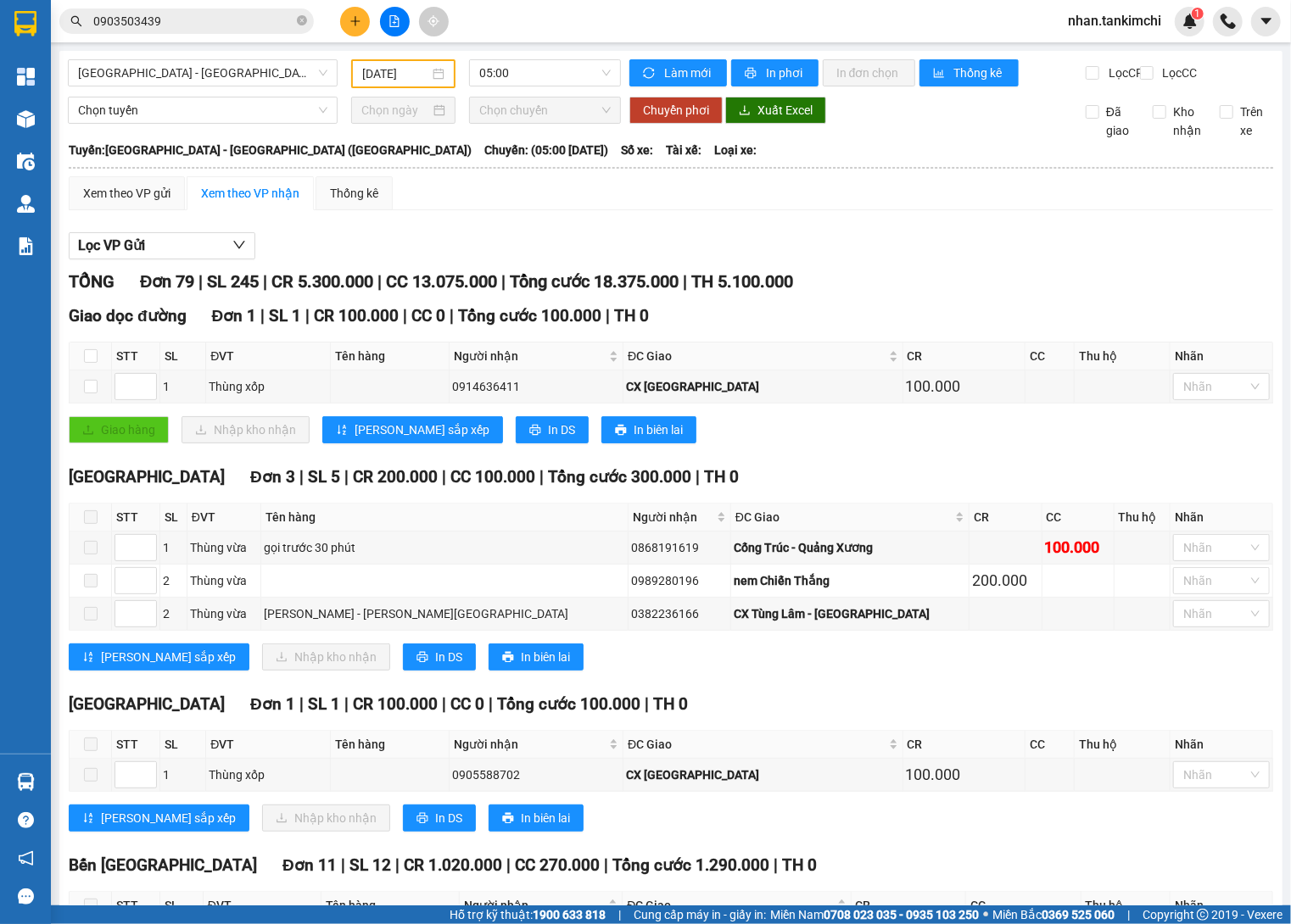
drag, startPoint x: 541, startPoint y: 59, endPoint x: 672, endPoint y: 275, distance: 252.6
click at [541, 60] on span "05:00" at bounding box center [545, 73] width 131 height 26
click at [765, 289] on span "TH 5.100.000" at bounding box center [742, 282] width 101 height 21
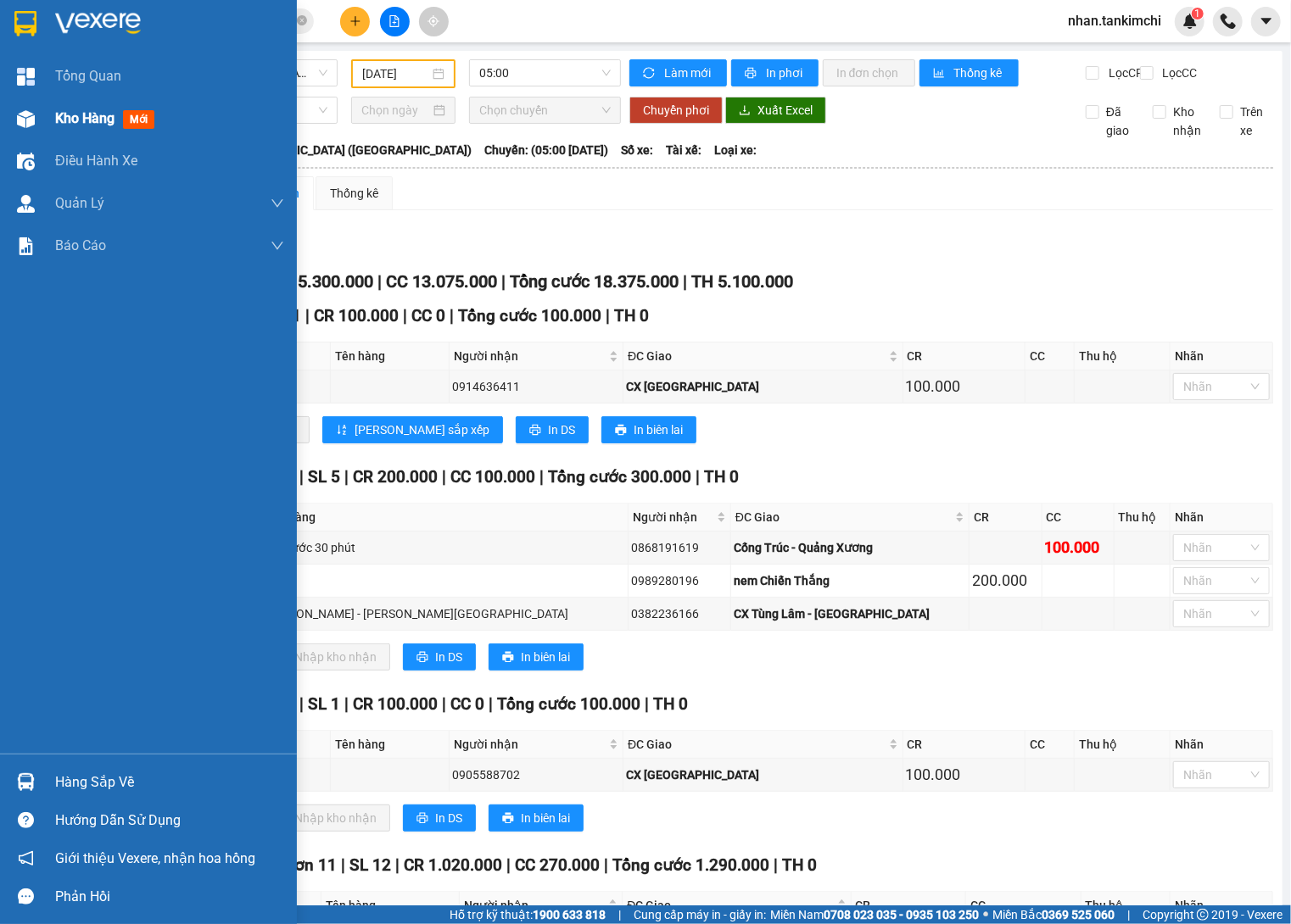
click at [92, 131] on div "Kho hàng mới" at bounding box center [169, 119] width 229 height 42
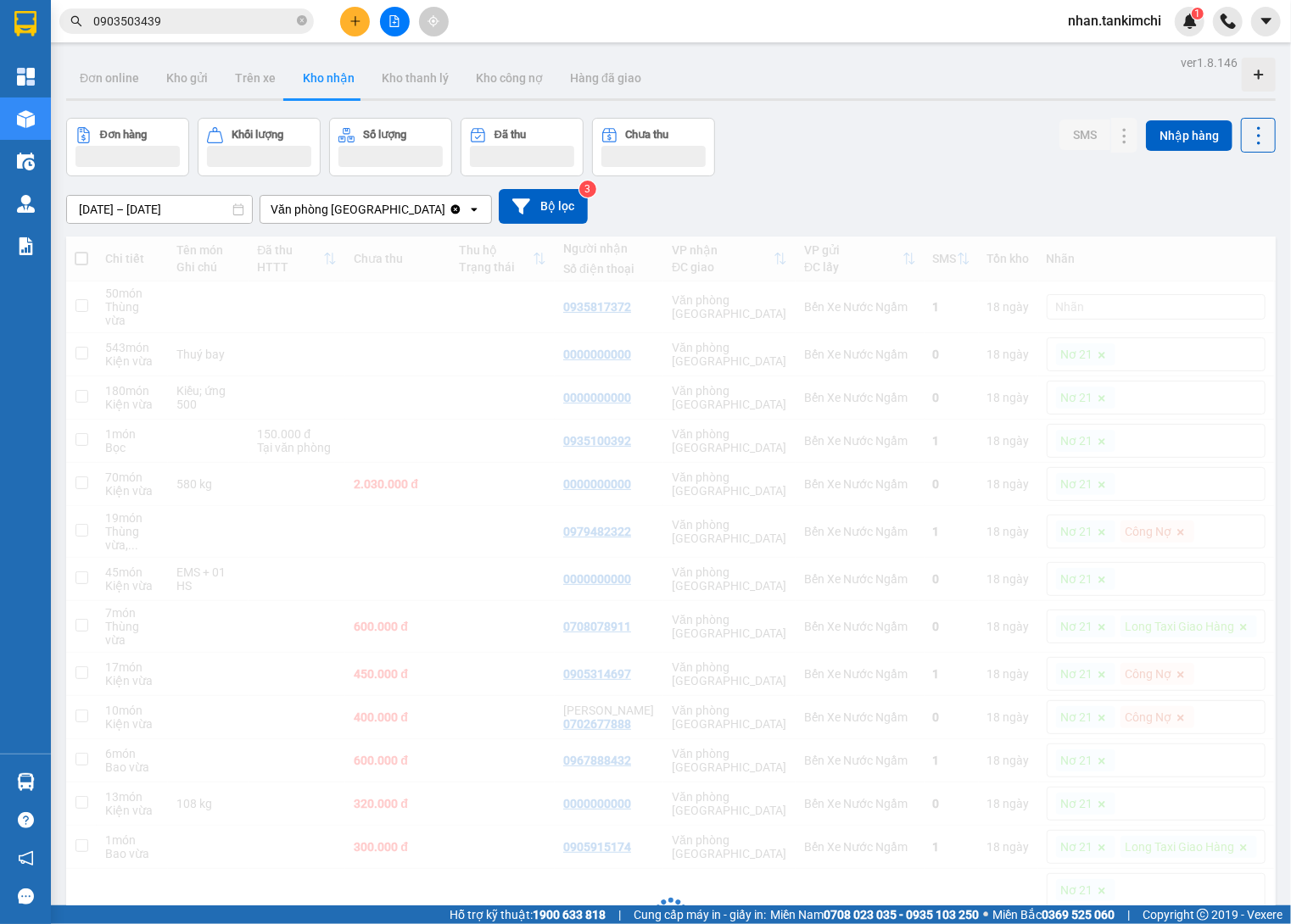
click at [187, 211] on input "25/09/2025 – 25/09/2025" at bounding box center [159, 210] width 185 height 27
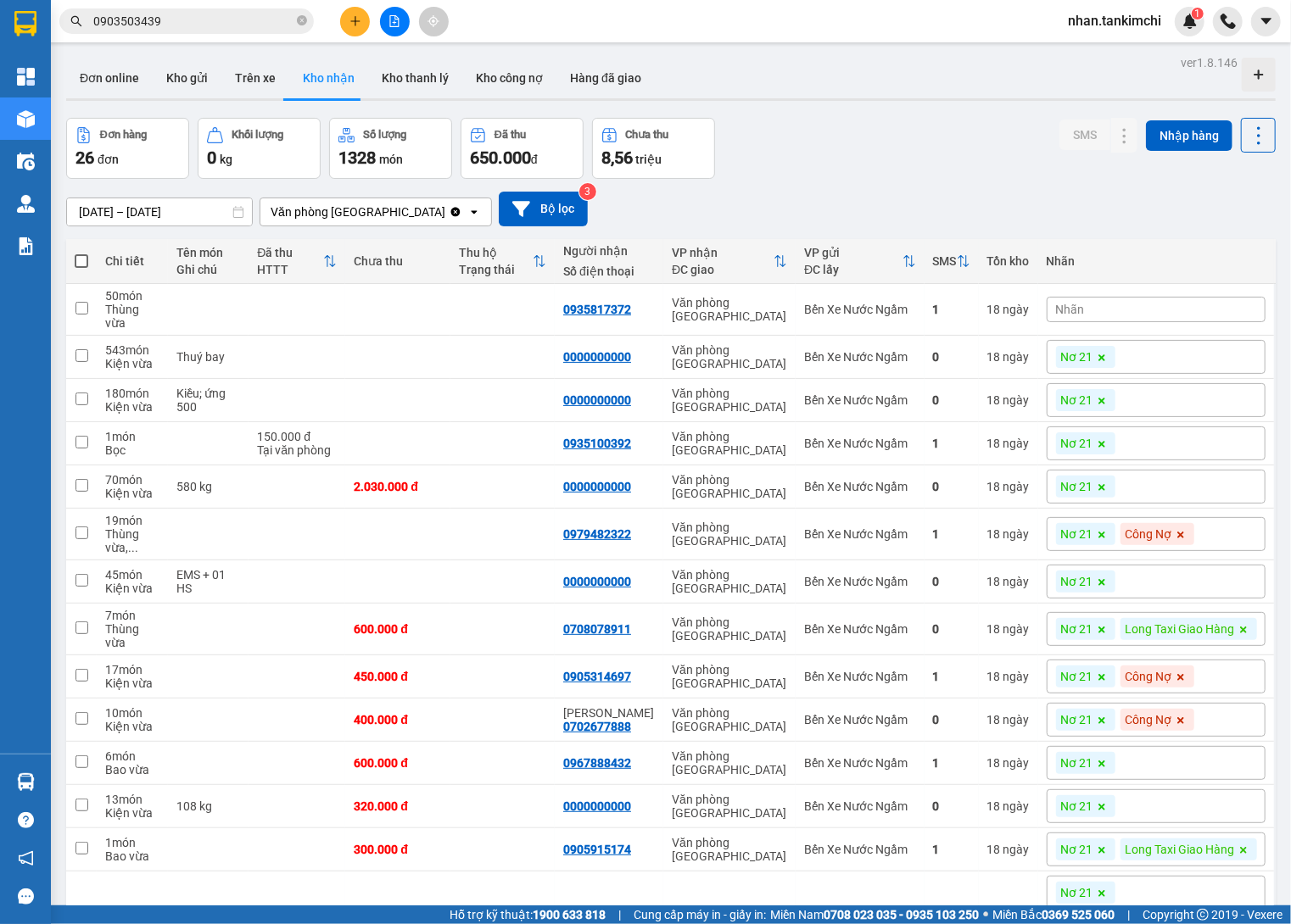
click at [777, 230] on div "25/09/2025 – 25/09/2025 Press the down arrow key to interact with the calendar …" at bounding box center [671, 209] width 1209 height 60
click at [343, 18] on button at bounding box center [355, 21] width 30 height 30
click at [392, 58] on div "Tạo đơn hàng" at bounding box center [422, 63] width 74 height 19
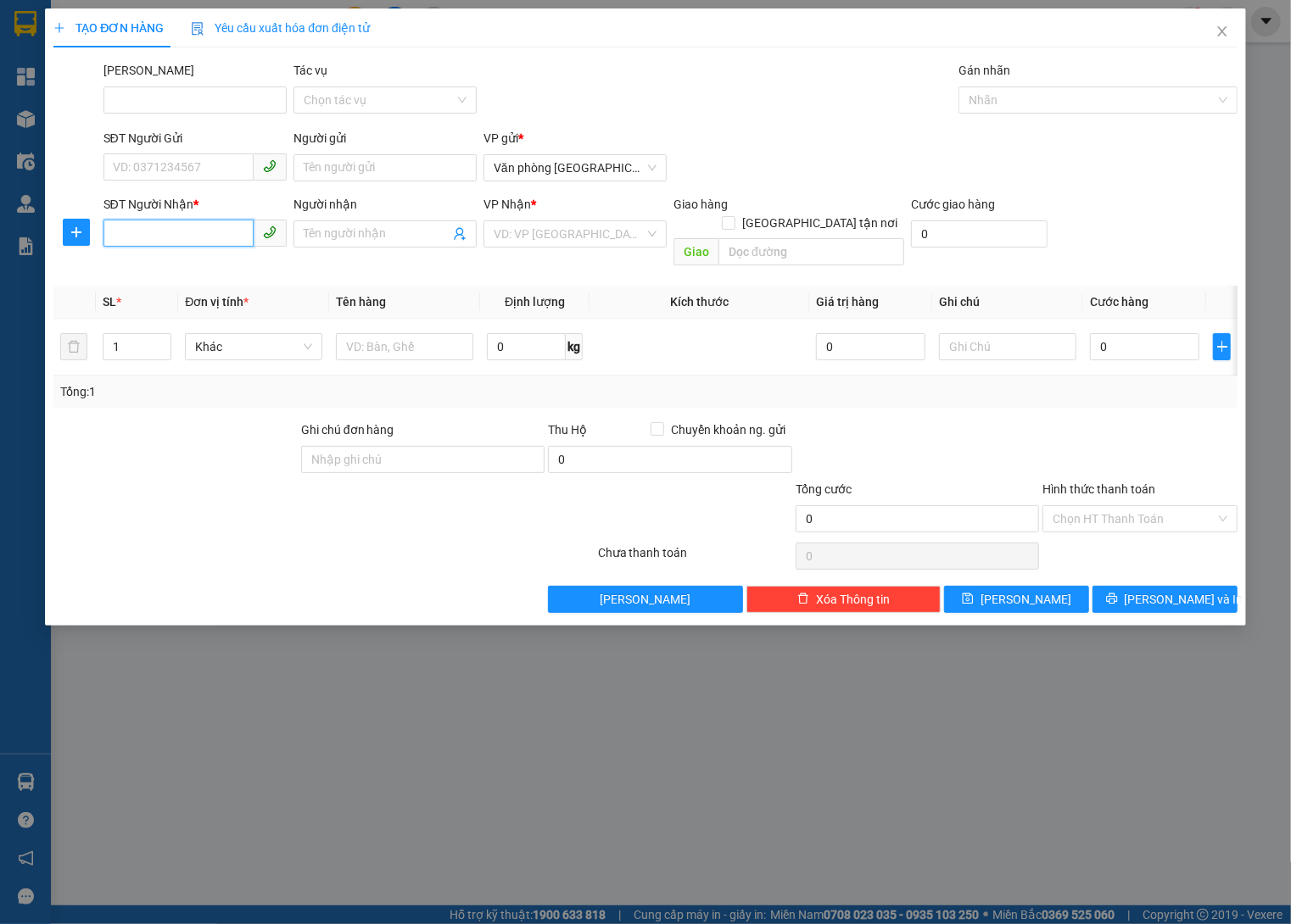
click at [146, 227] on input "SĐT Người Nhận *" at bounding box center [178, 234] width 150 height 27
click at [551, 173] on span "Văn phòng [GEOGRAPHIC_DATA]" at bounding box center [575, 168] width 163 height 26
type input "0931917987"
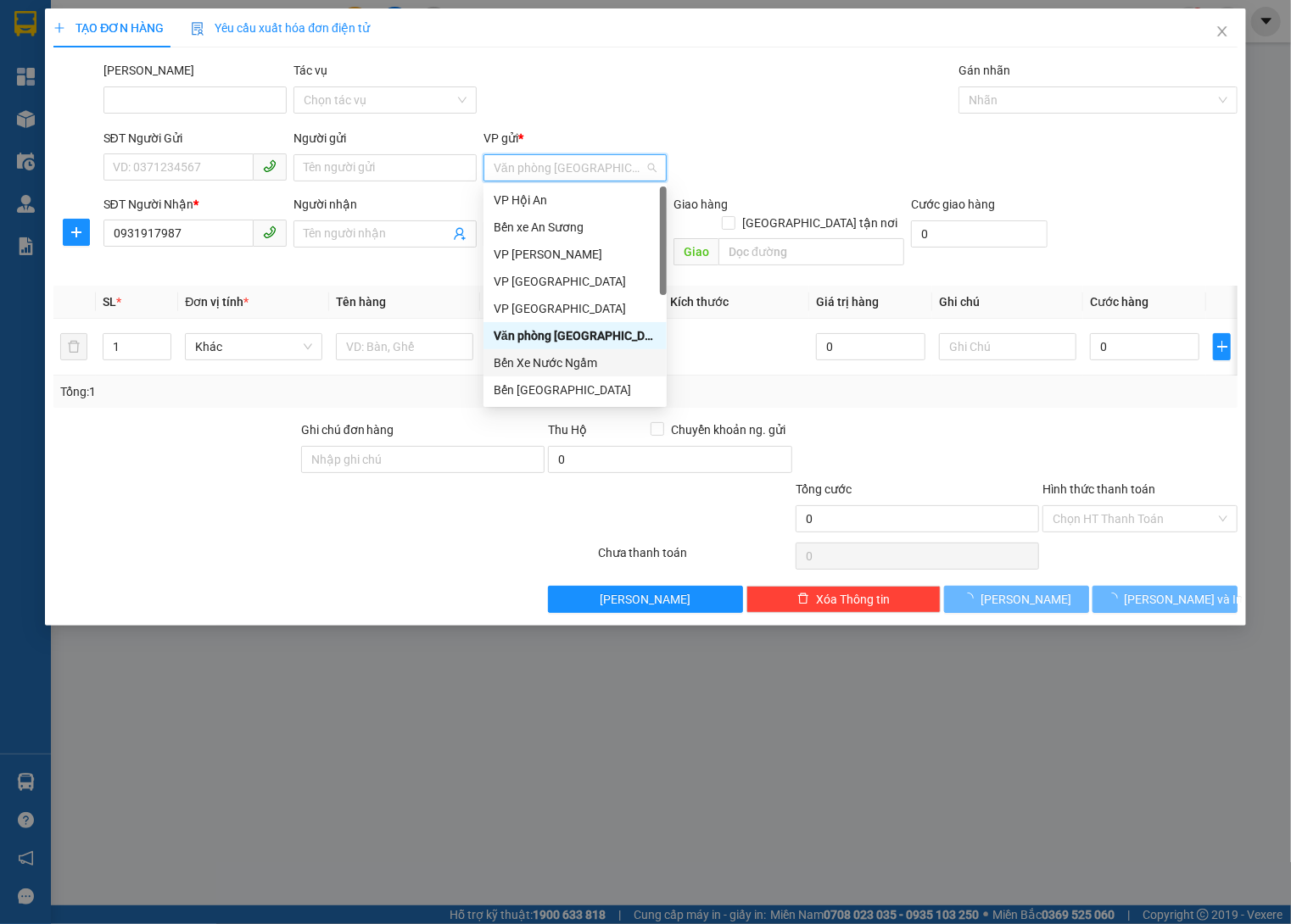
click at [615, 363] on div "Bến Xe Nước Ngầm" at bounding box center [575, 363] width 163 height 19
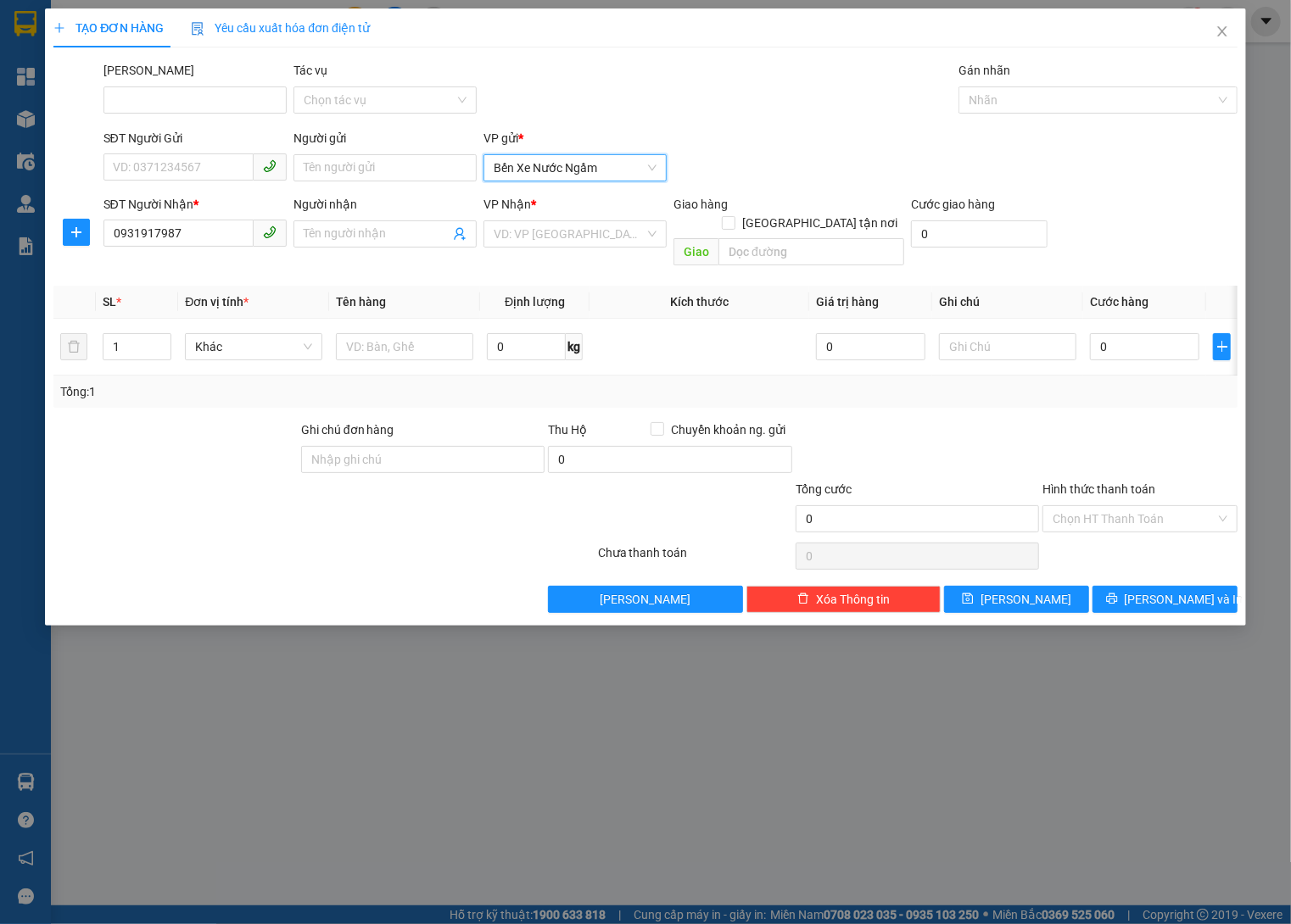
click at [600, 203] on div "VP Nhận *" at bounding box center [575, 204] width 183 height 19
click at [586, 236] on input "search" at bounding box center [569, 234] width 151 height 26
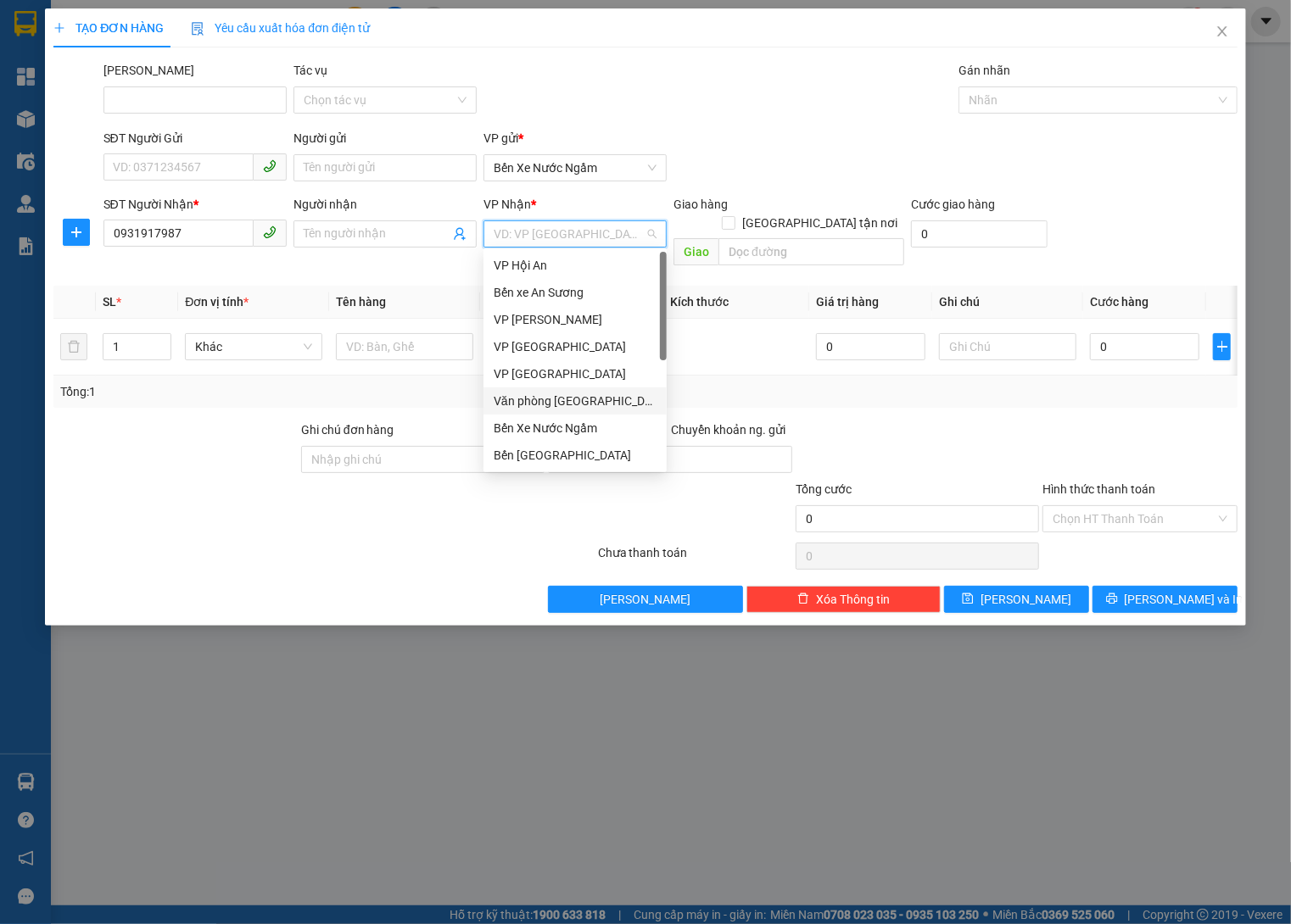
click at [584, 409] on div "Văn phòng [GEOGRAPHIC_DATA]" at bounding box center [575, 401] width 163 height 19
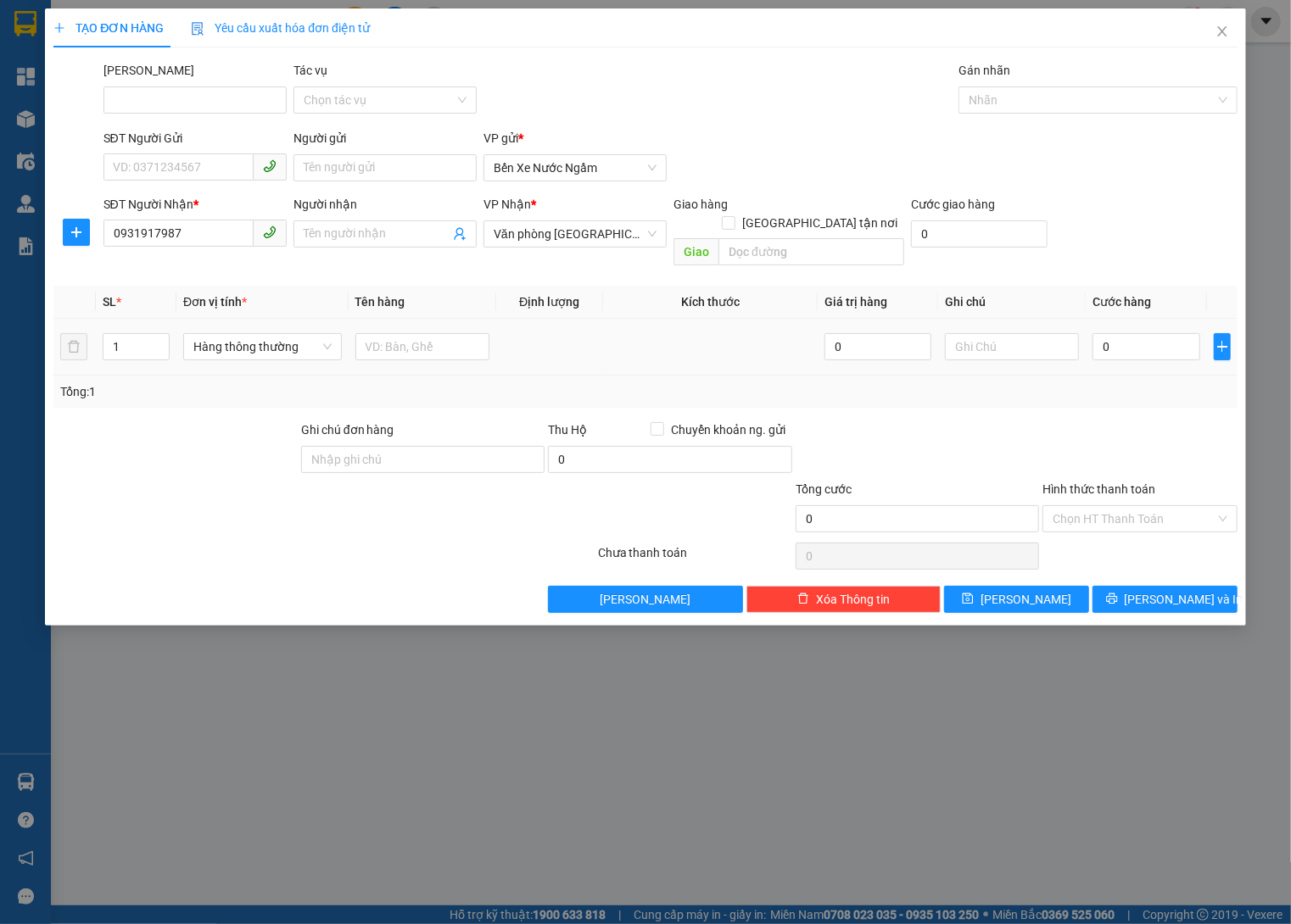
click at [306, 348] on td "Hàng thông thường" at bounding box center [262, 347] width 172 height 57
click at [282, 334] on span "Hàng thông thường" at bounding box center [262, 347] width 138 height 26
type input "ki"
click at [227, 416] on div "Kiện vừa" at bounding box center [265, 414] width 142 height 19
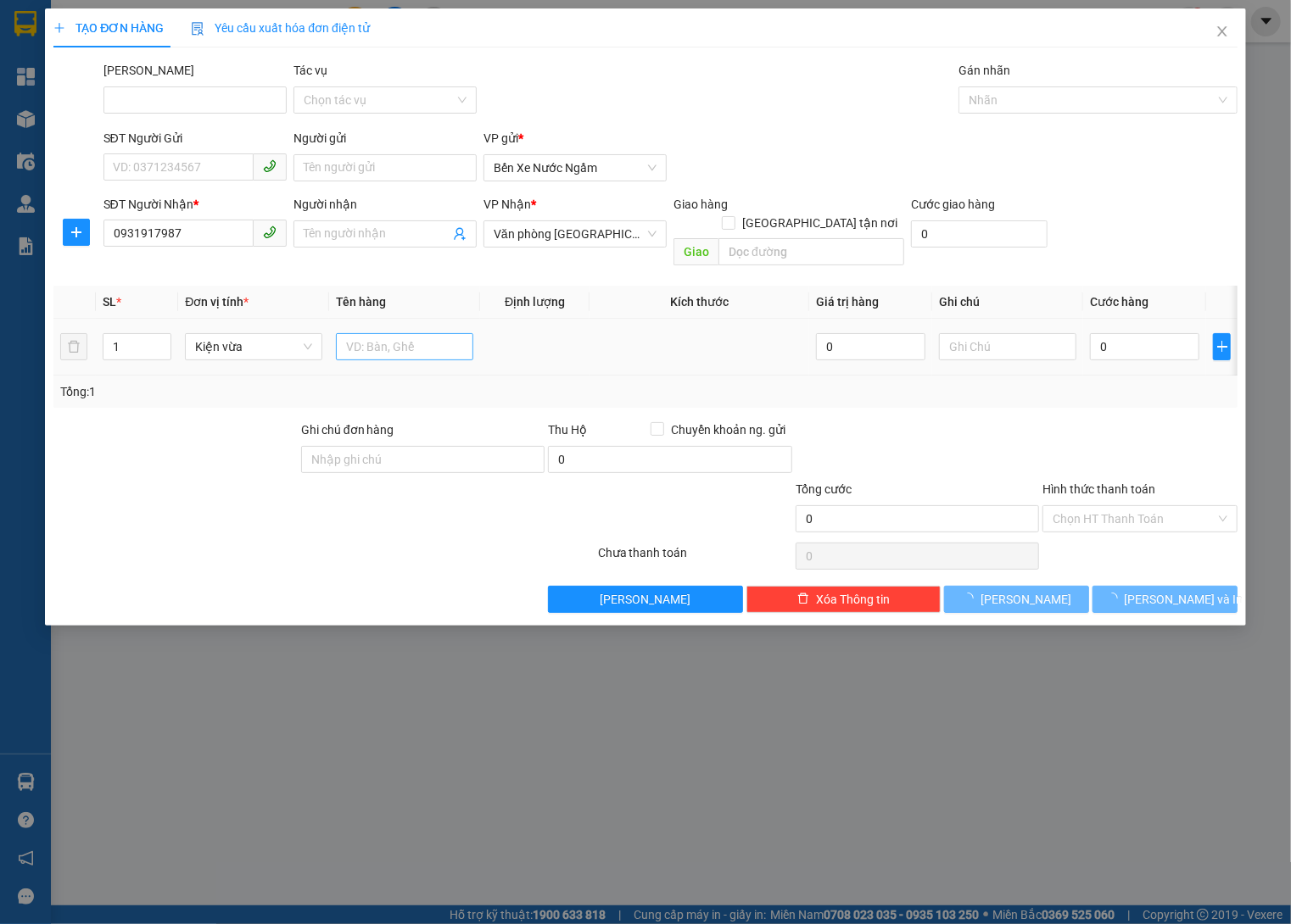
click at [392, 340] on div at bounding box center [405, 346] width 137 height 33
click at [410, 338] on input "text" at bounding box center [405, 347] width 137 height 27
type input "Dù Ngày 25/9"
click at [1122, 337] on input "0" at bounding box center [1144, 347] width 109 height 27
type input "08"
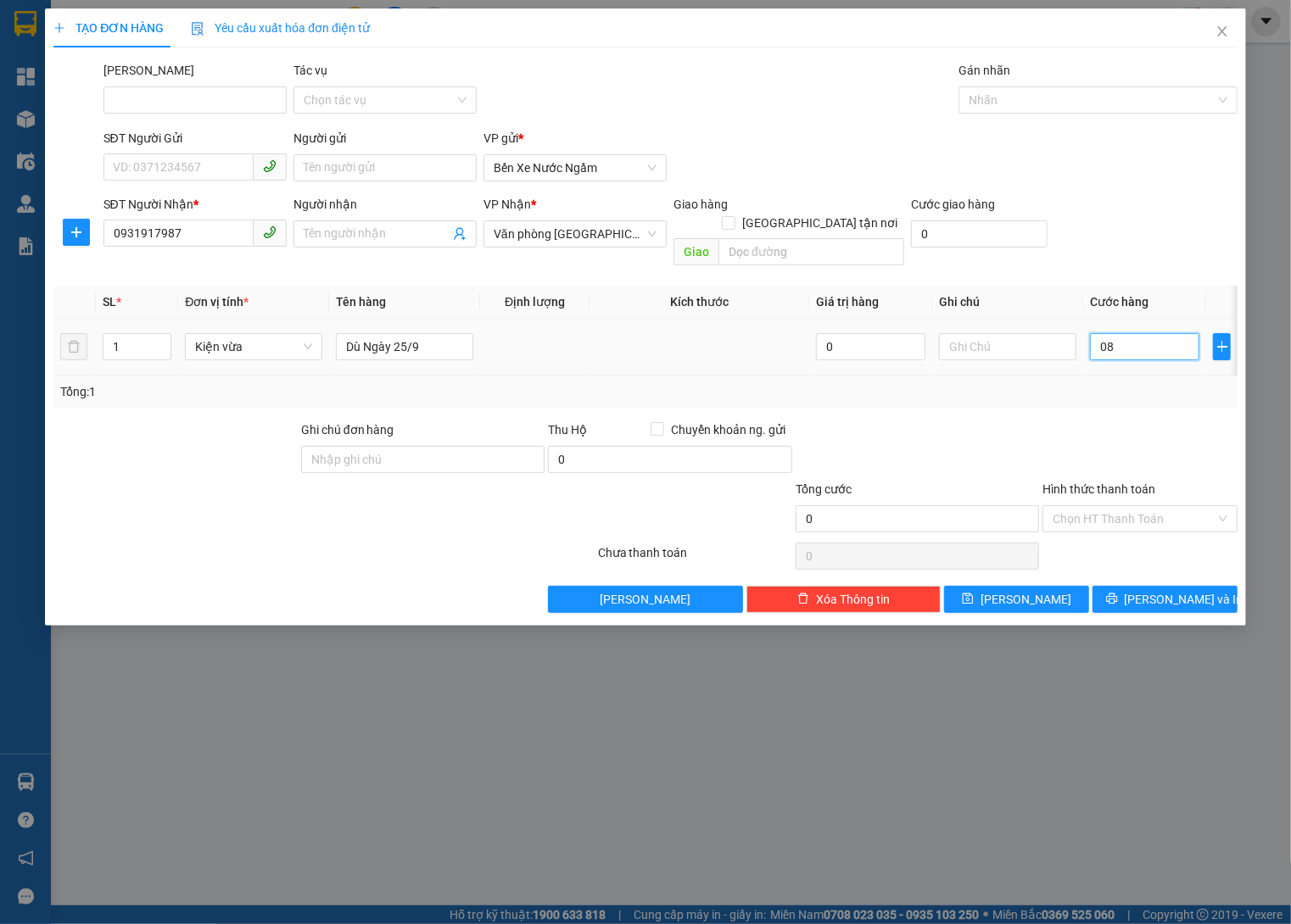
type input "8"
type input "084"
type input "84"
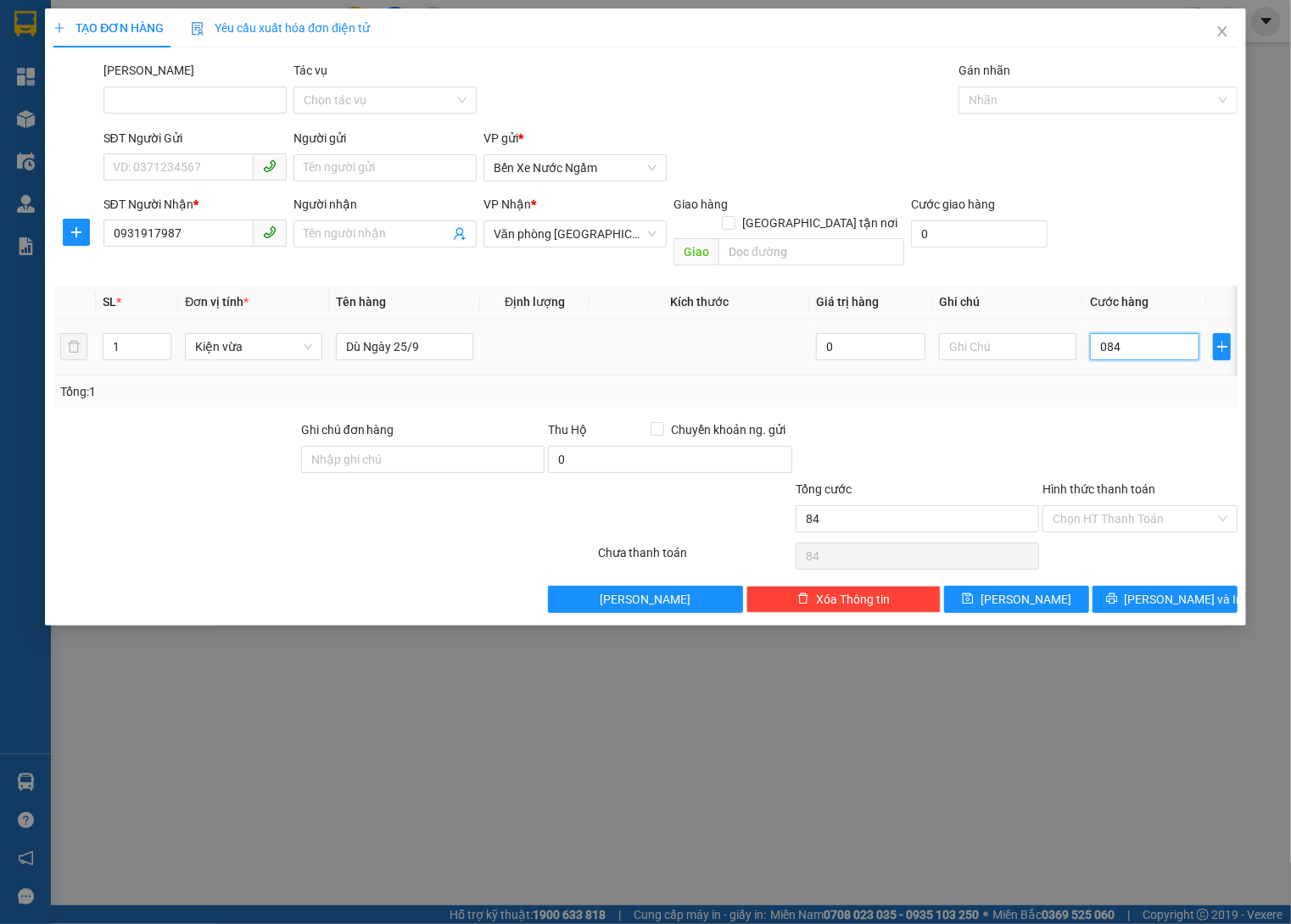
type input "0.840"
type input "840"
type input "840.000"
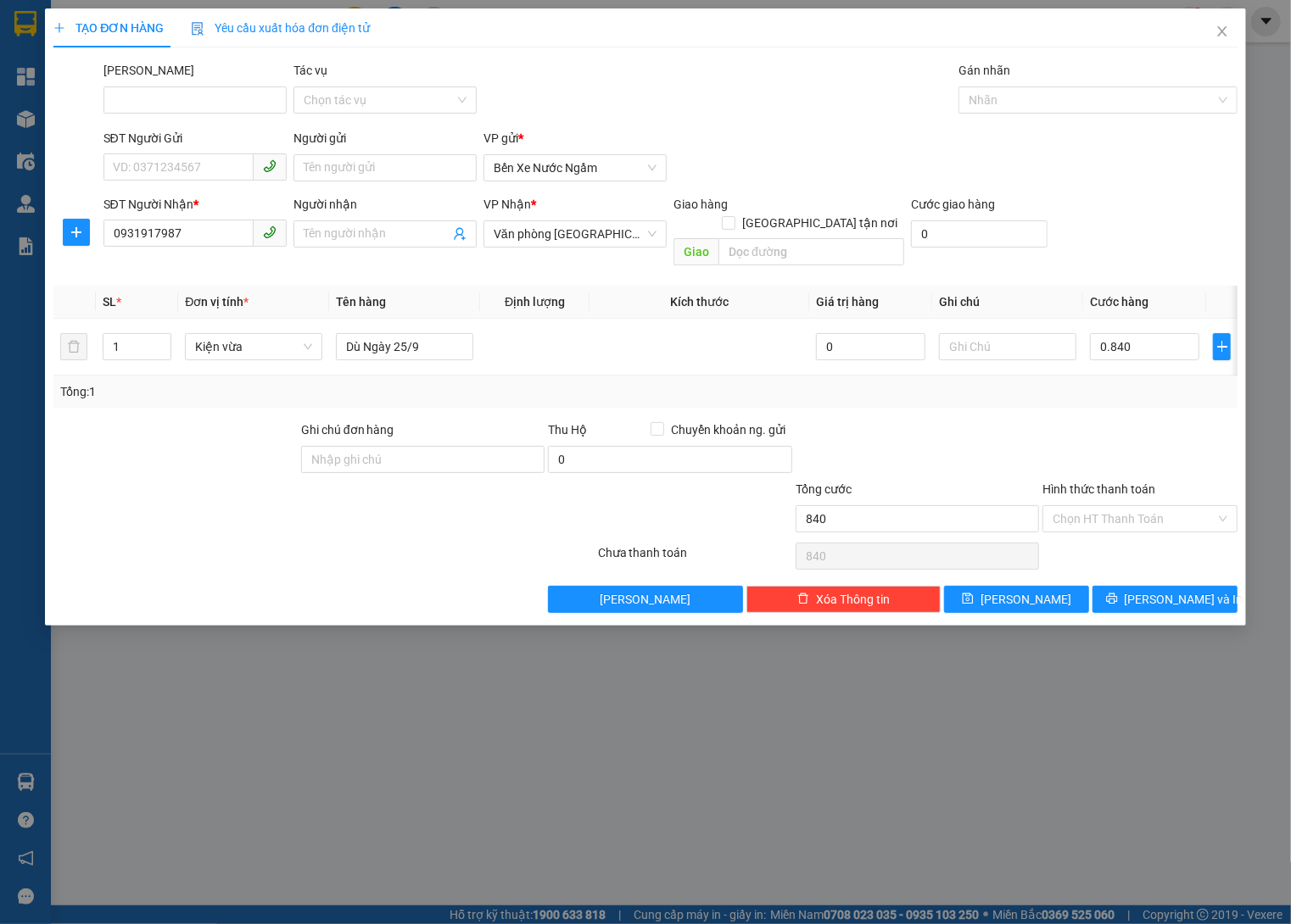
type input "840.000"
click at [1064, 129] on div "SĐT Người Gửi VD: 0371234567 Người gửi Tên người gửi VP gửi * Bến Xe Nước Ngầm" at bounding box center [670, 158] width 1141 height 59
click at [1075, 100] on div at bounding box center [1089, 100] width 253 height 21
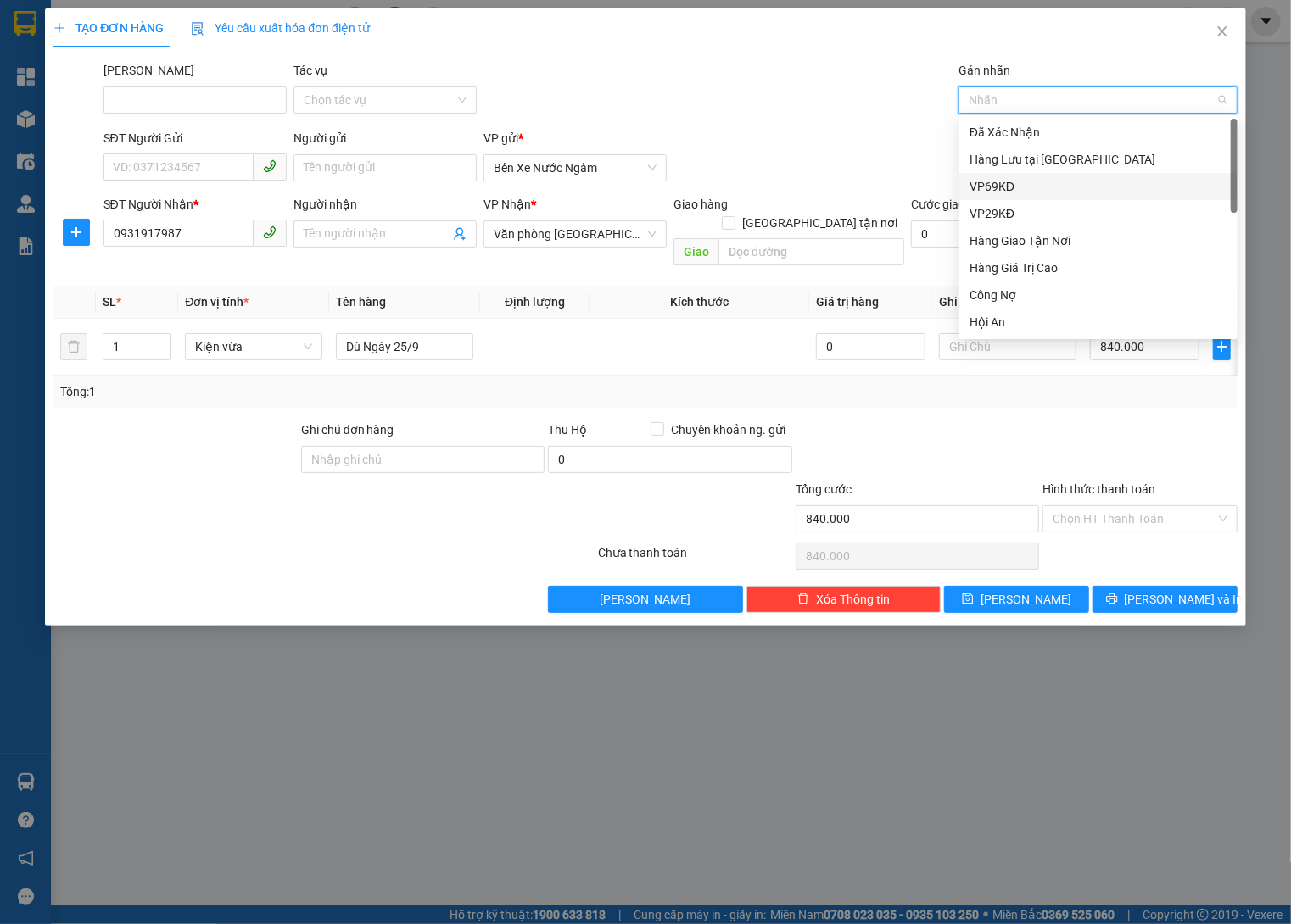
click at [1050, 157] on div "Hàng Lưu tại [GEOGRAPHIC_DATA]" at bounding box center [1098, 160] width 258 height 19
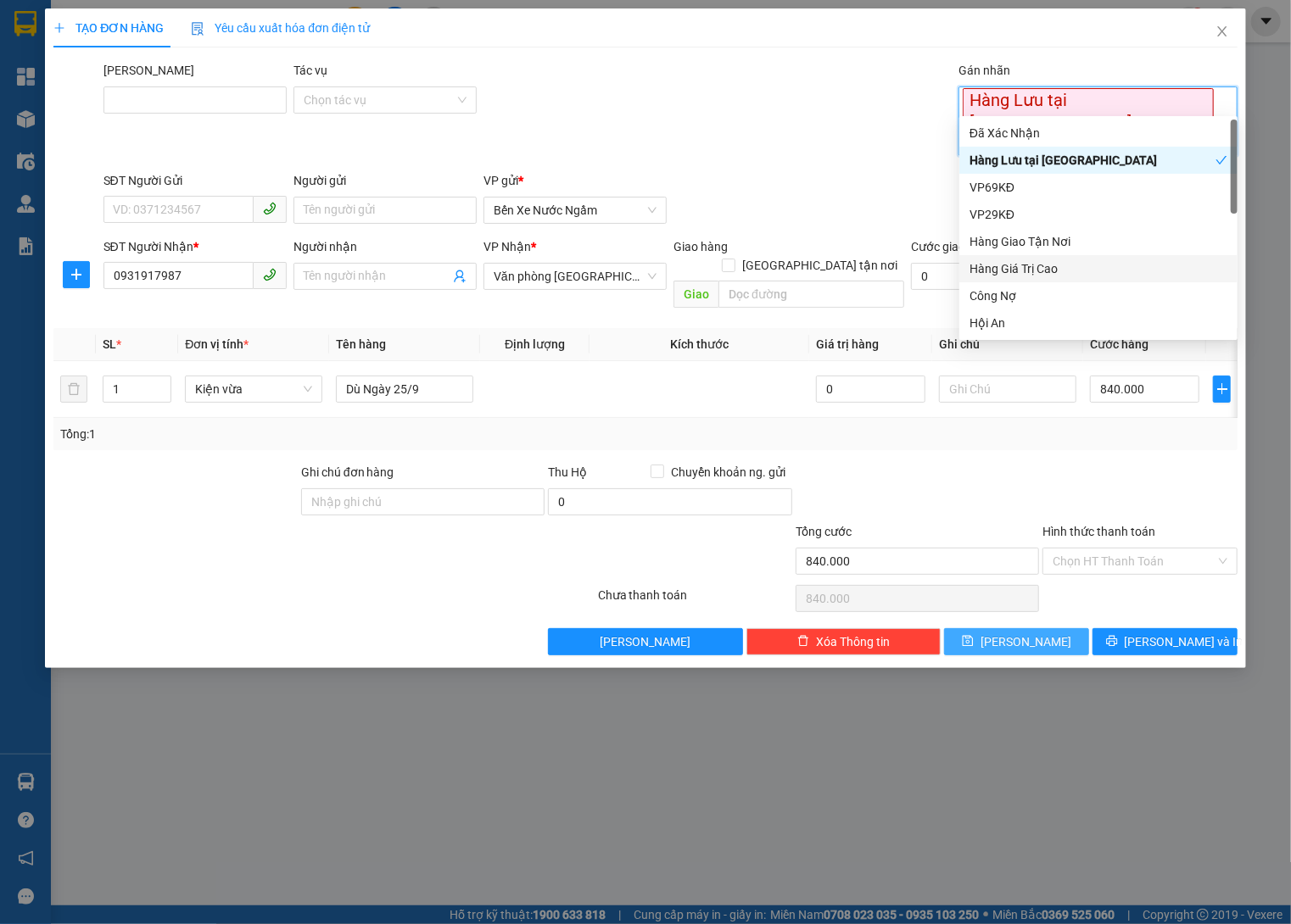
click at [1032, 632] on span "Lưu" at bounding box center [1026, 641] width 91 height 19
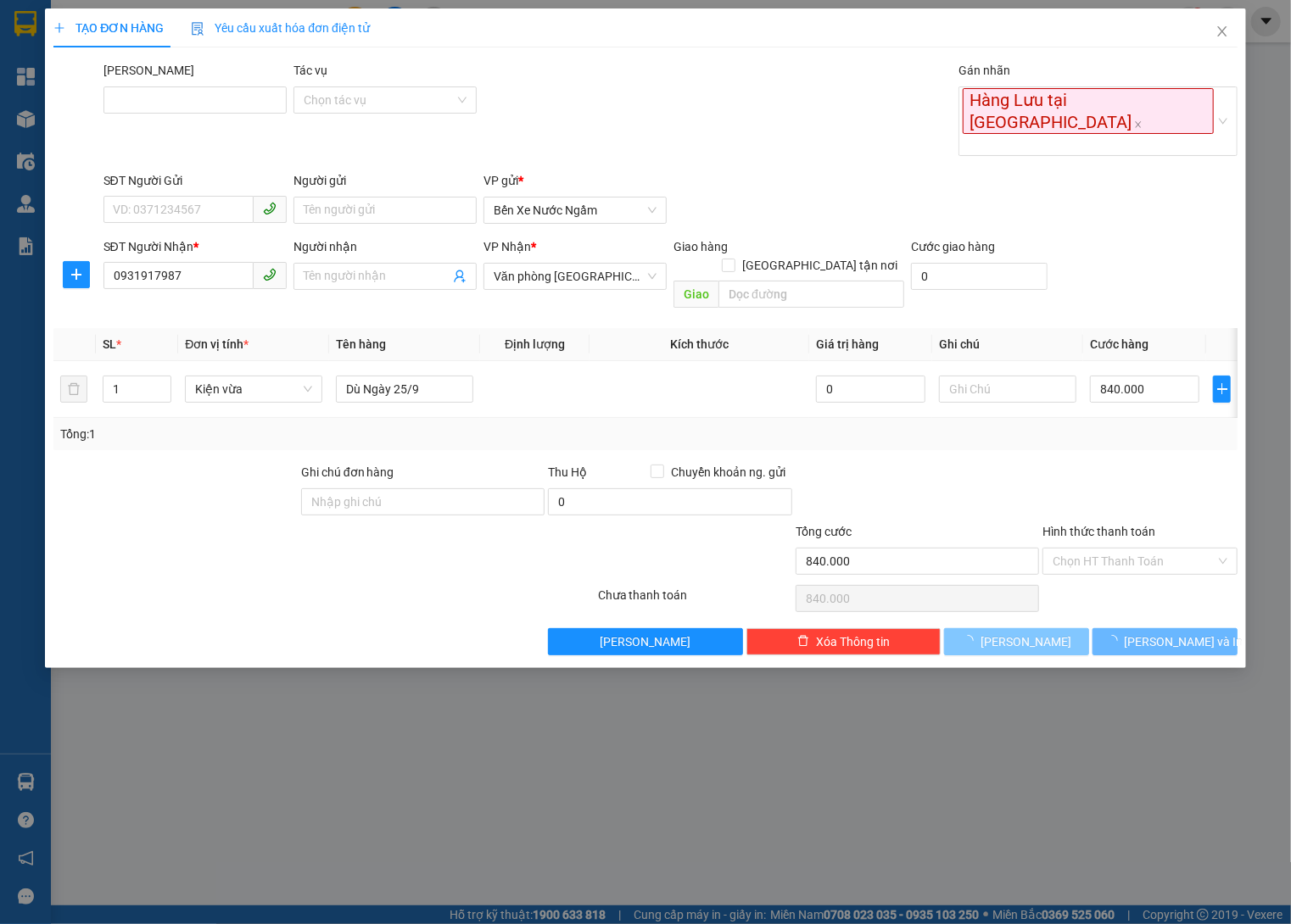
type input "0"
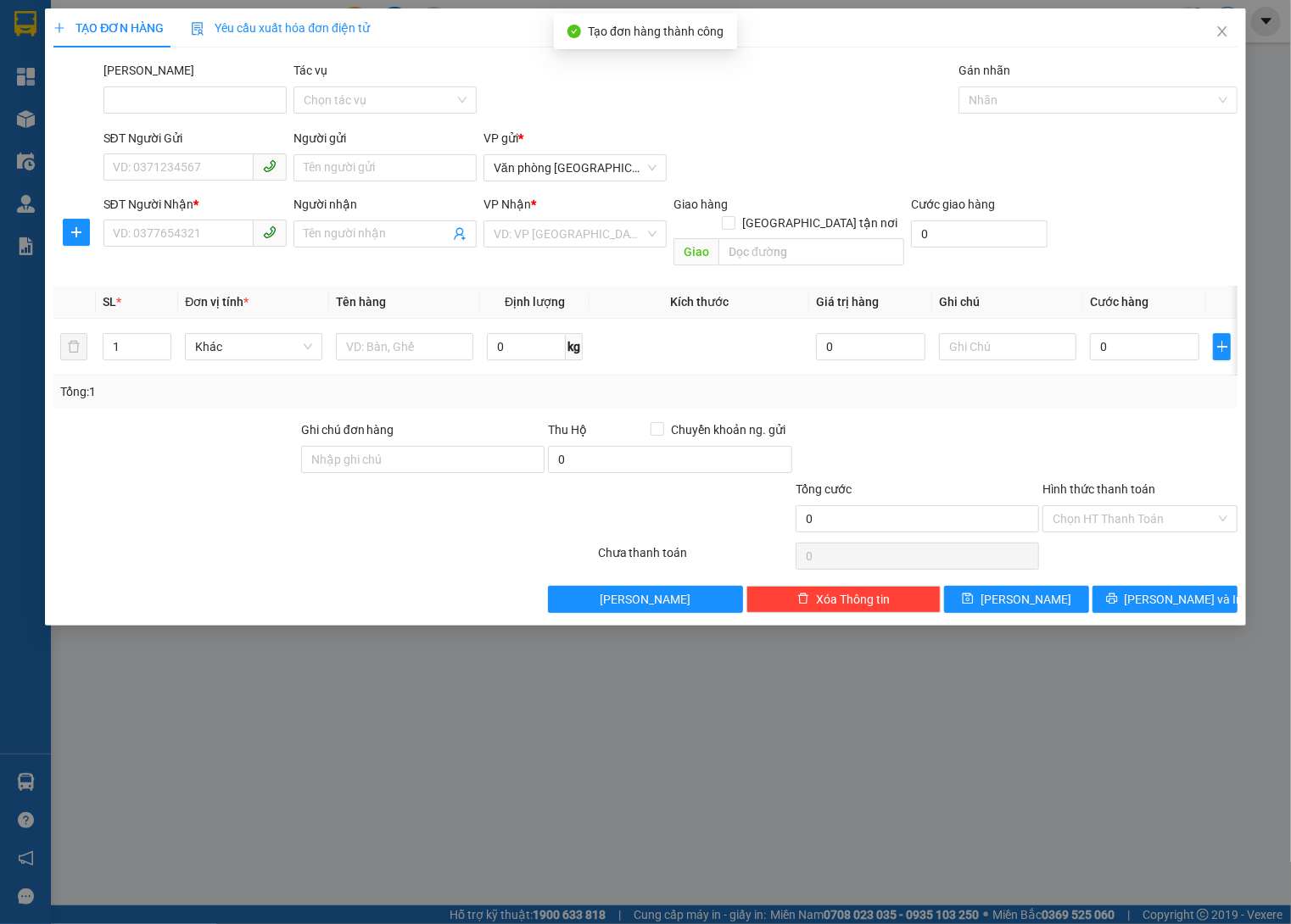
click at [1217, 30] on icon "close" at bounding box center [1222, 32] width 14 height 14
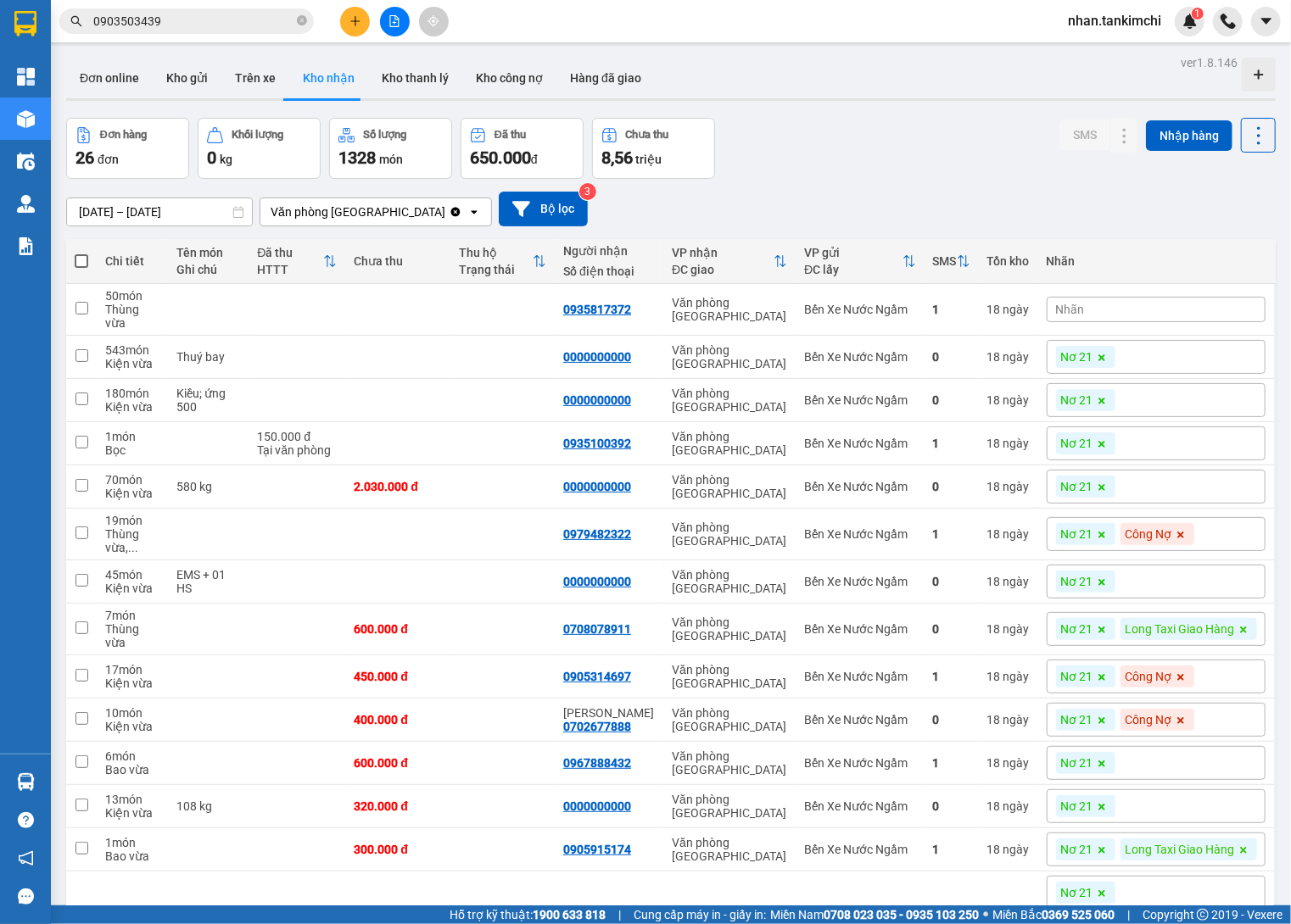
click at [388, 26] on icon "file-add" at bounding box center [394, 21] width 12 height 12
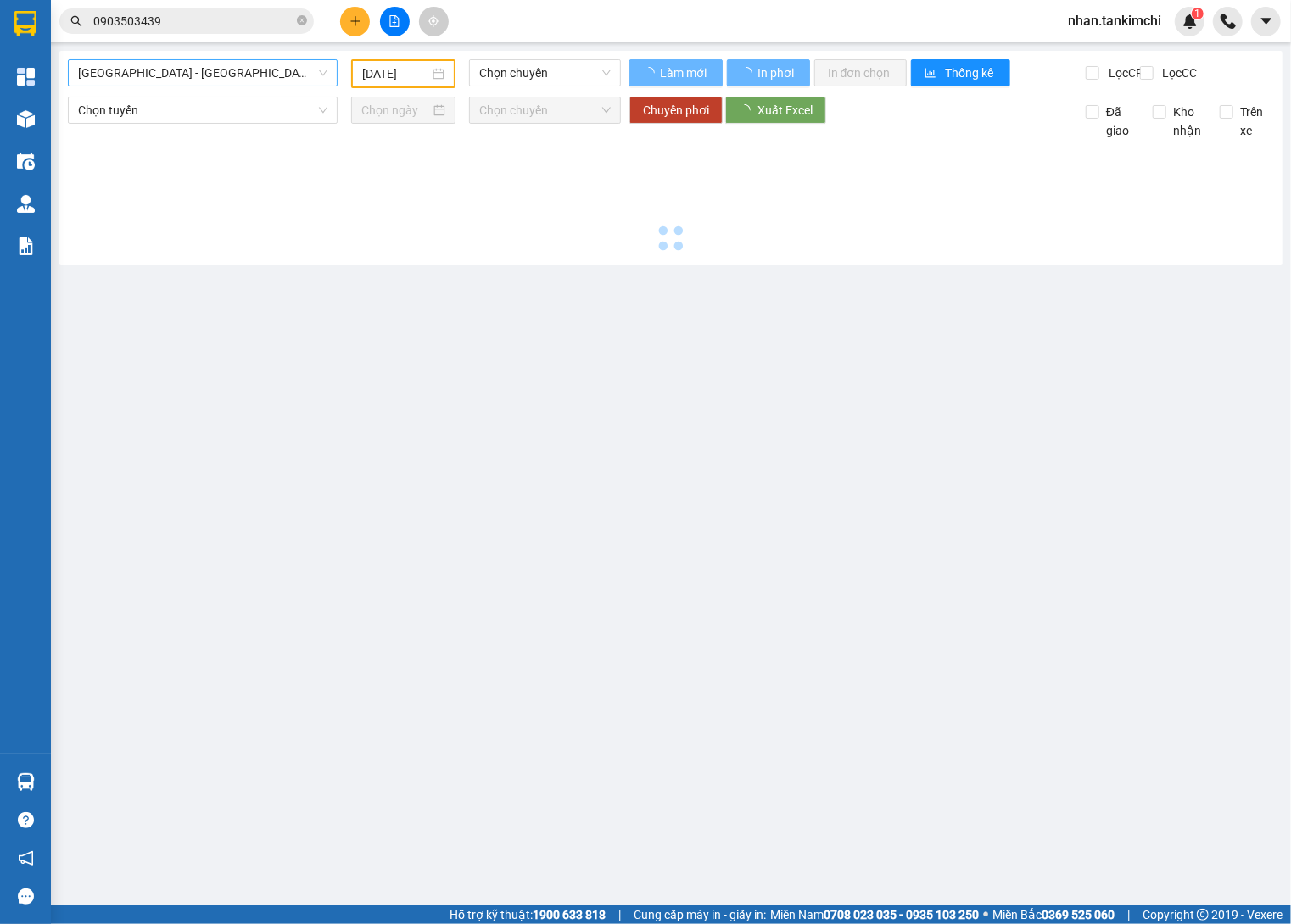
click at [192, 76] on span "Đà Nẵng - Hà Nội (Hàng)" at bounding box center [203, 73] width 249 height 26
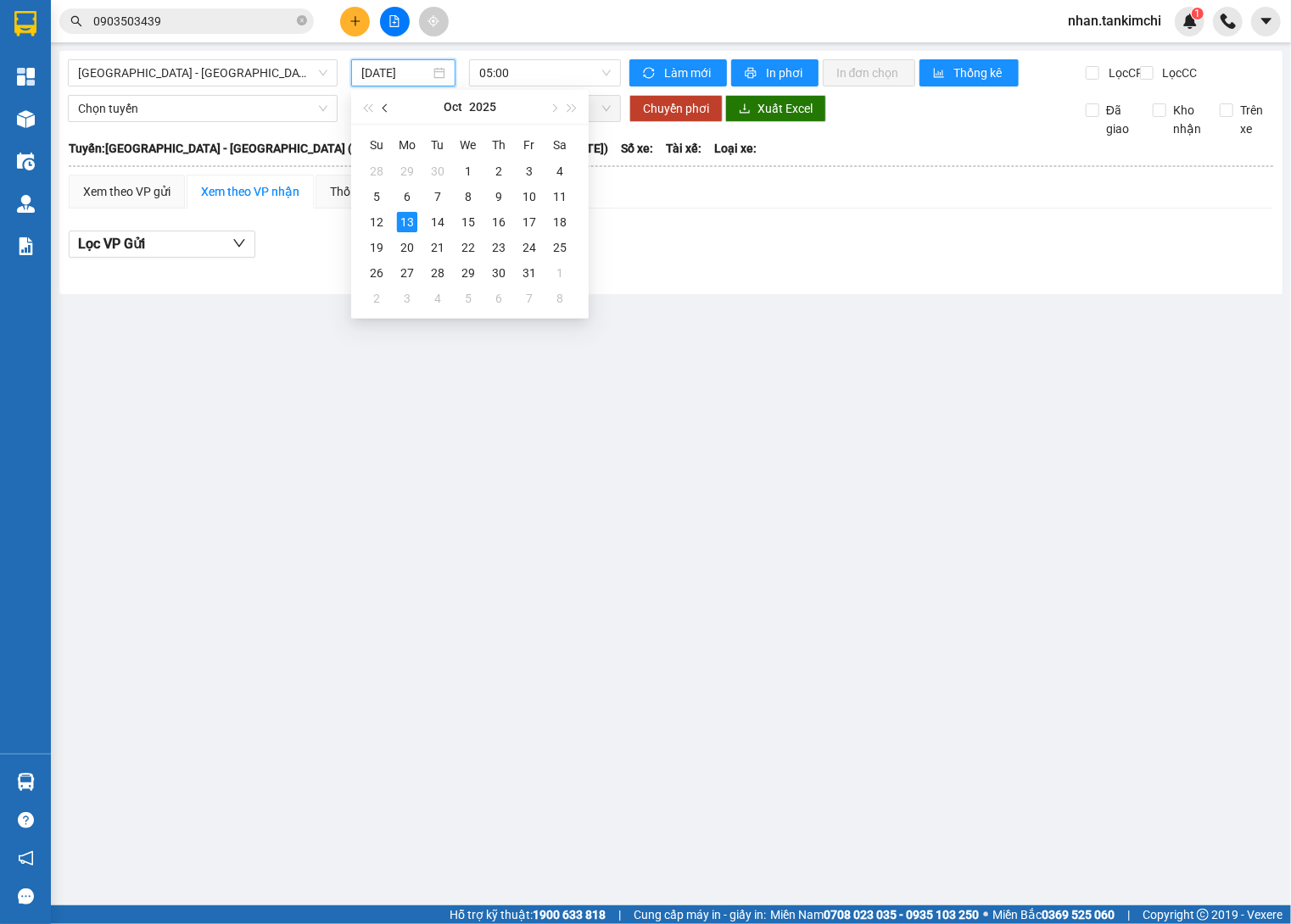
click at [387, 103] on button "button" at bounding box center [386, 106] width 19 height 33
click at [461, 250] on div "24" at bounding box center [468, 247] width 21 height 21
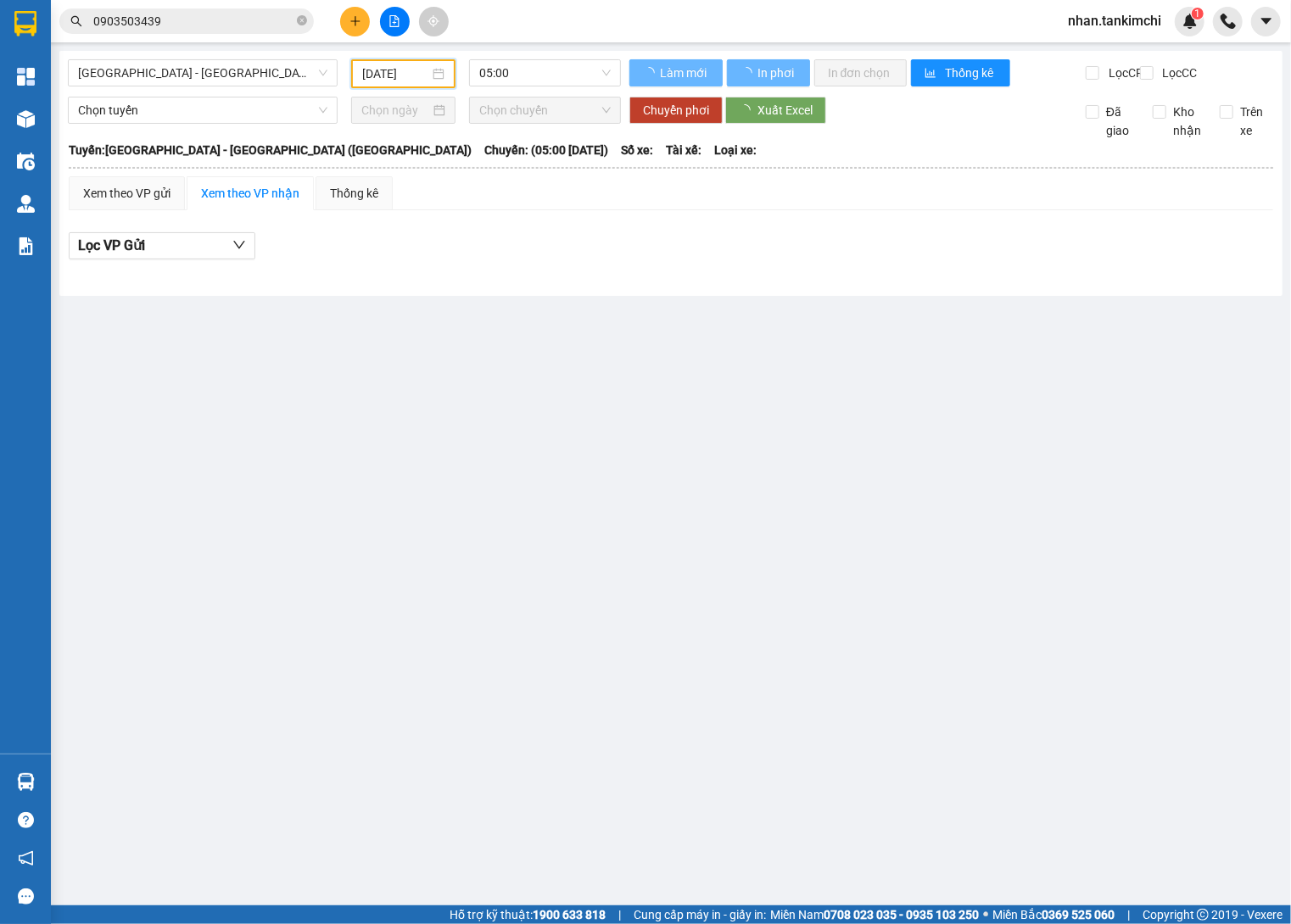
type input "24/09/2025"
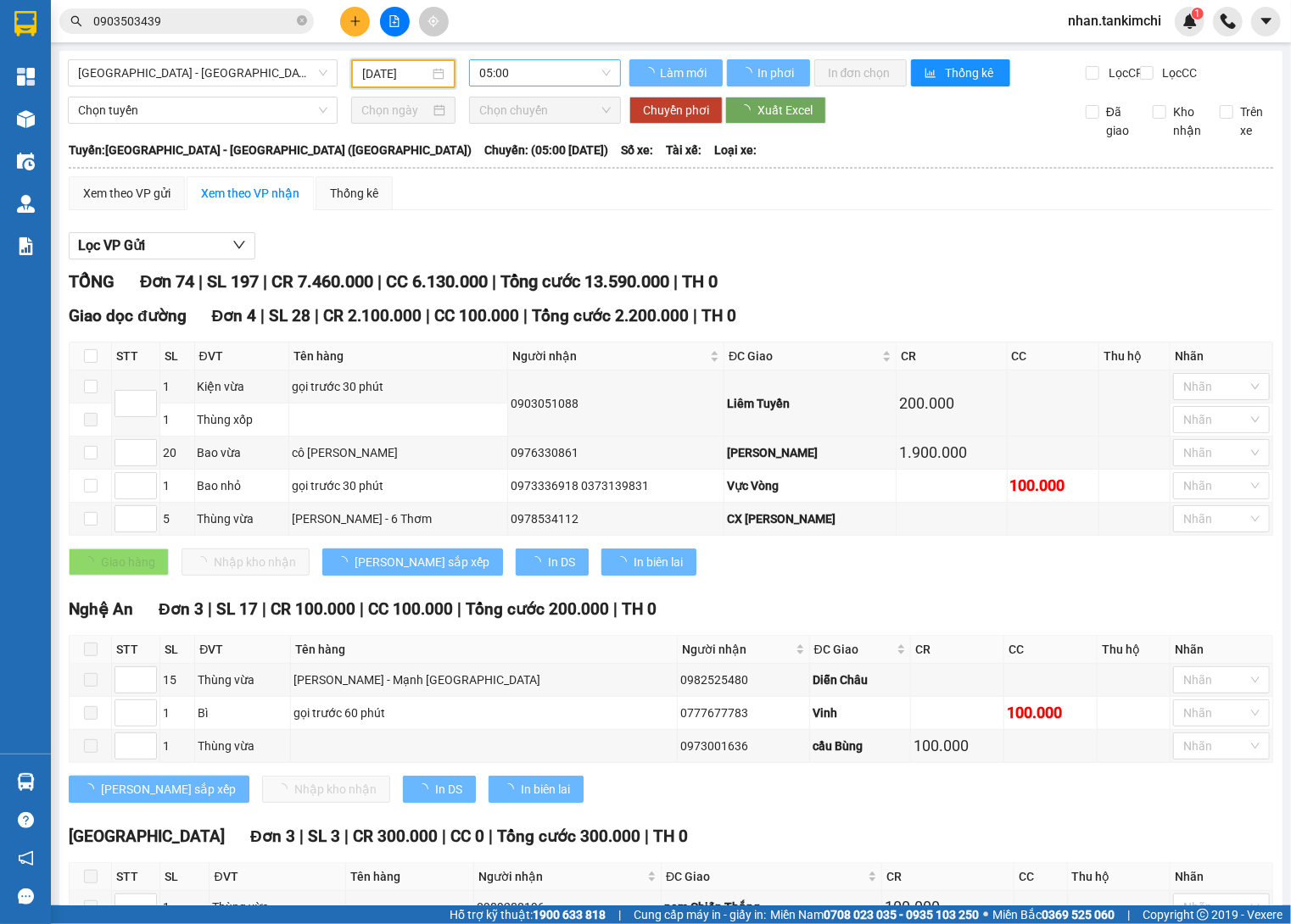
click at [527, 86] on div "05:00" at bounding box center [545, 74] width 166 height 29
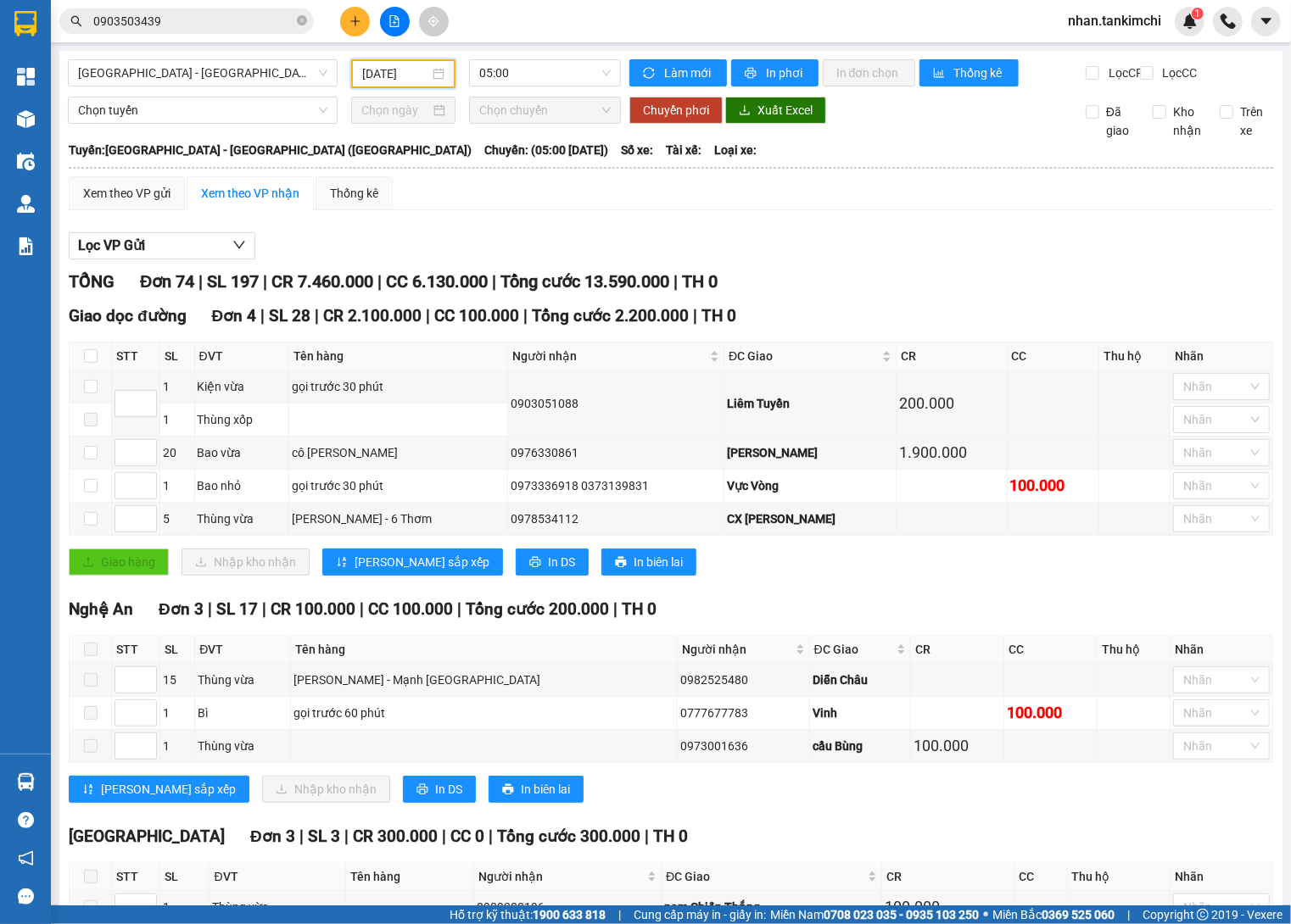
click at [764, 246] on div "Lọc VP Gửi" at bounding box center [671, 246] width 1204 height 28
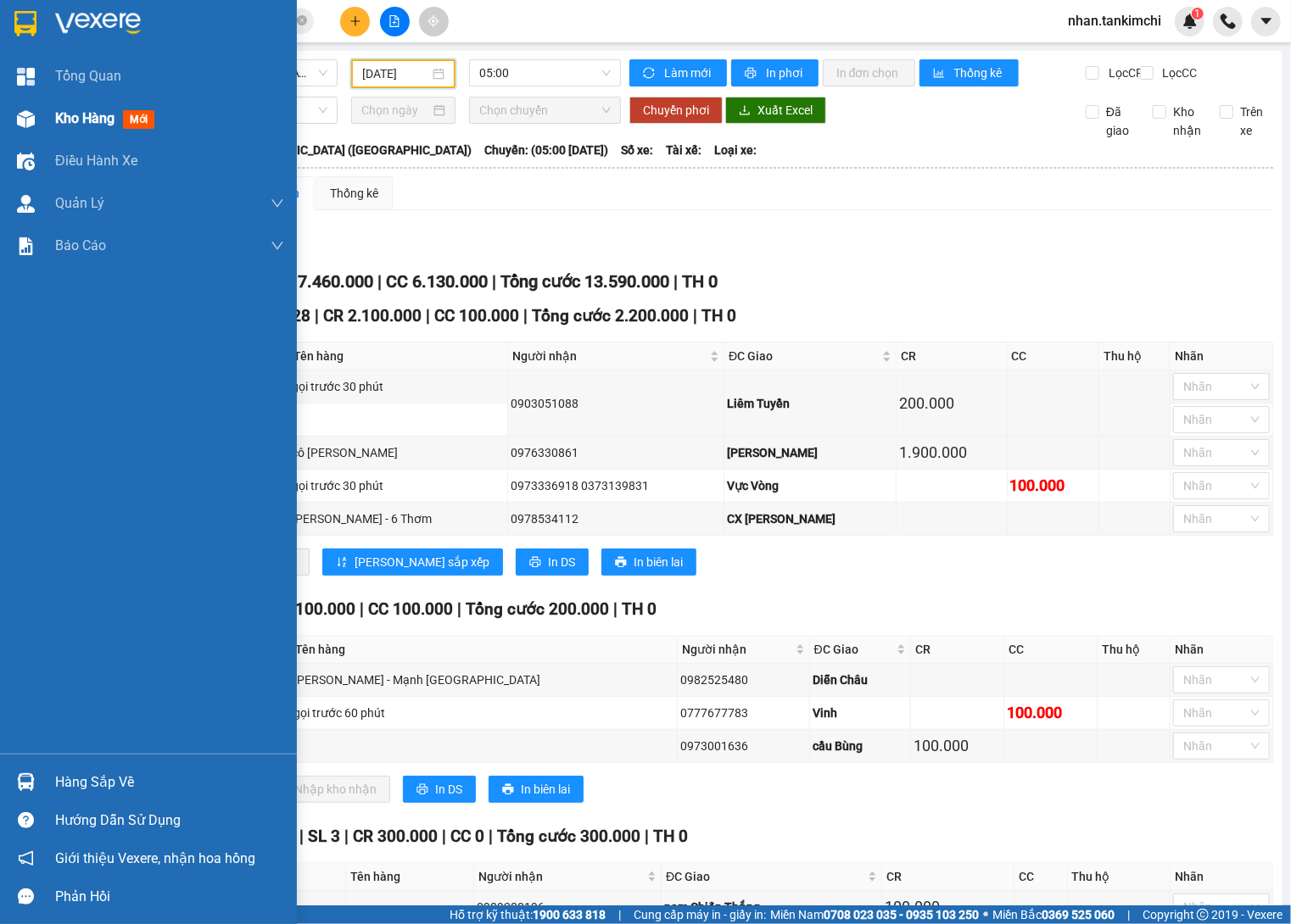
click at [35, 119] on div at bounding box center [26, 119] width 30 height 30
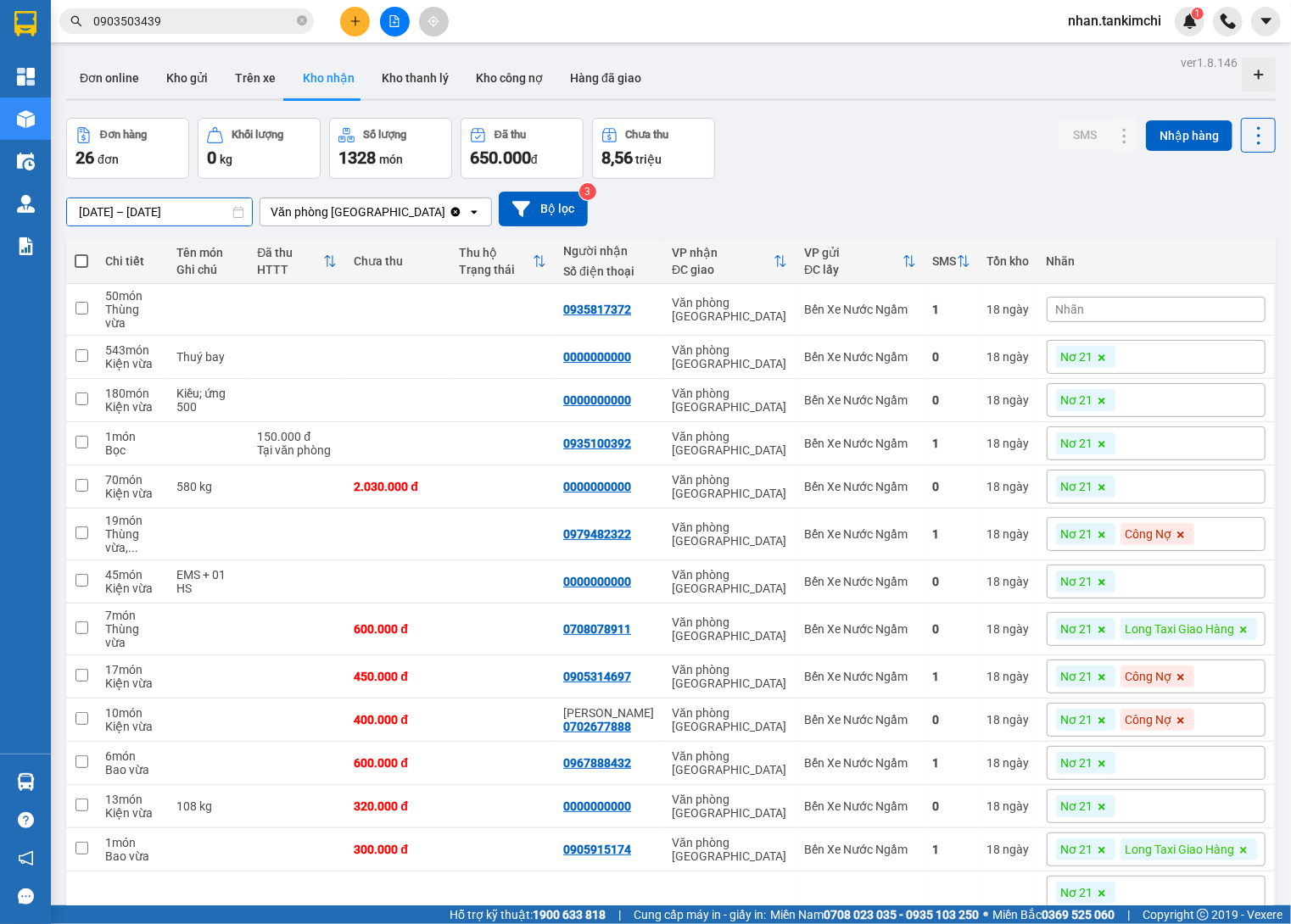
drag, startPoint x: 168, startPoint y: 212, endPoint x: 178, endPoint y: 212, distance: 10.0
click at [168, 212] on input "25/09/2025 – 25/09/2025" at bounding box center [159, 212] width 185 height 27
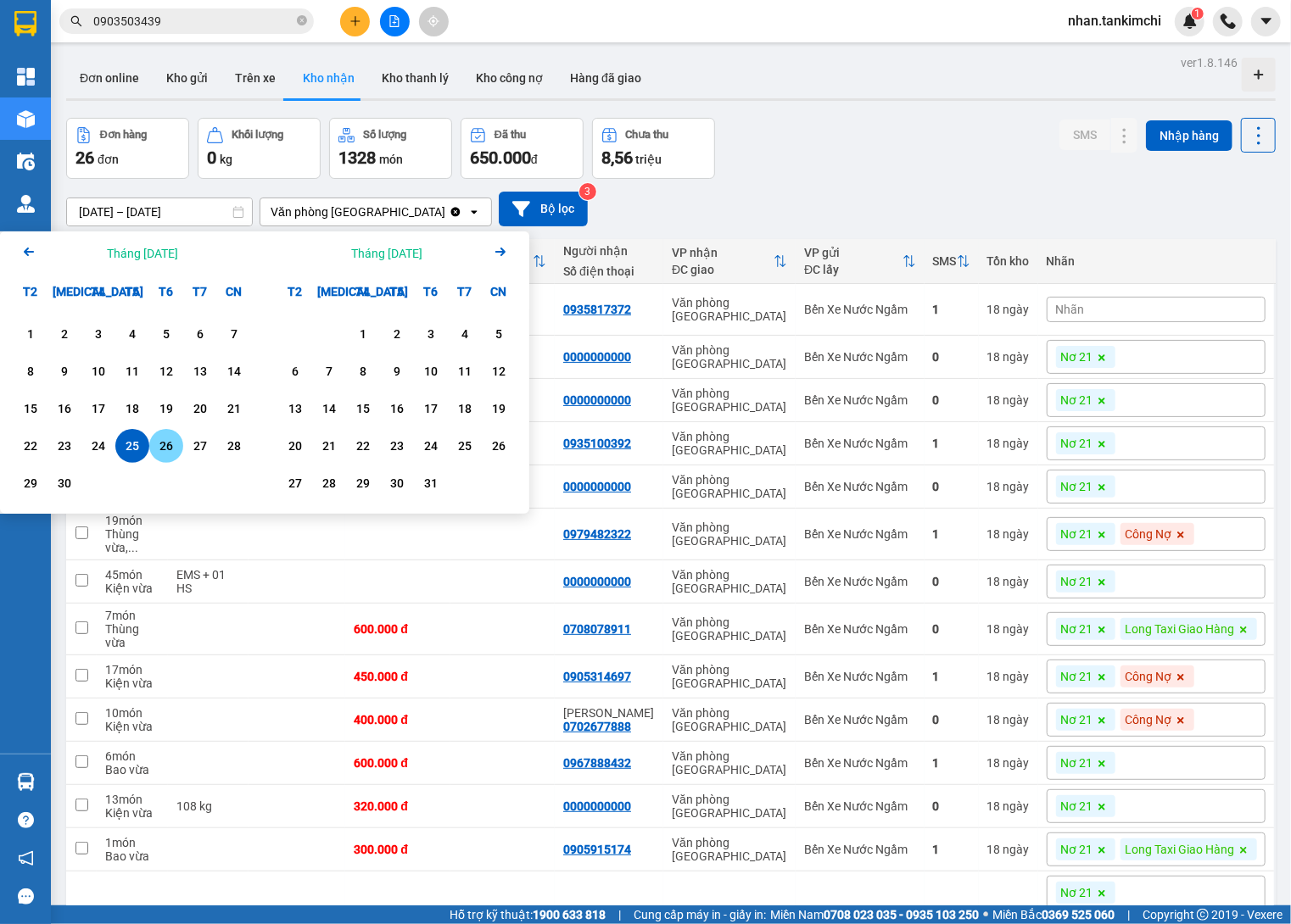
click at [161, 444] on div "26" at bounding box center [167, 446] width 24 height 21
type input "26/09/2025 – 26/09/2025"
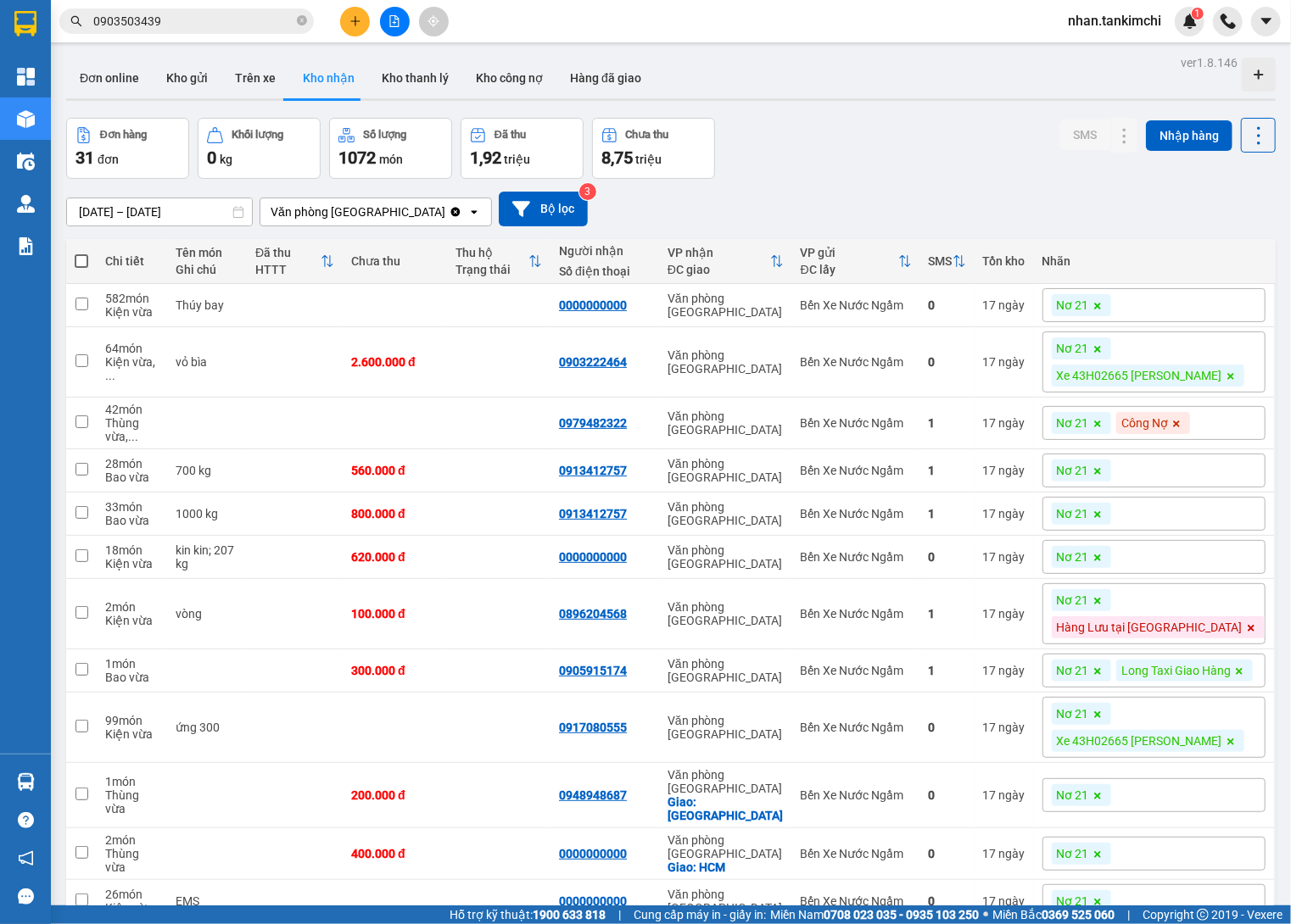
click at [400, 31] on button at bounding box center [394, 21] width 30 height 30
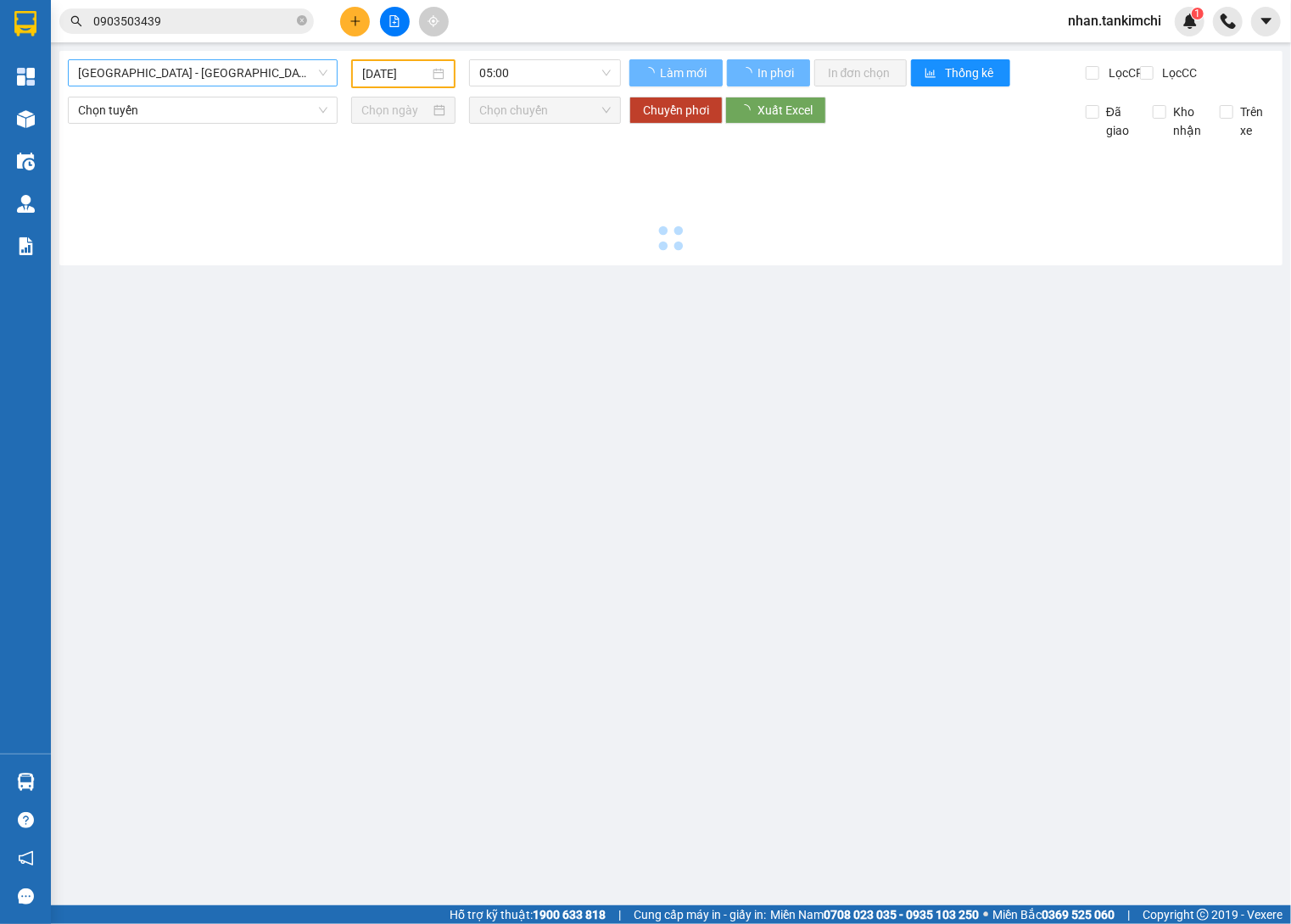
click at [255, 77] on span "Đà Nẵng - Hà Nội (Hàng)" at bounding box center [203, 73] width 249 height 26
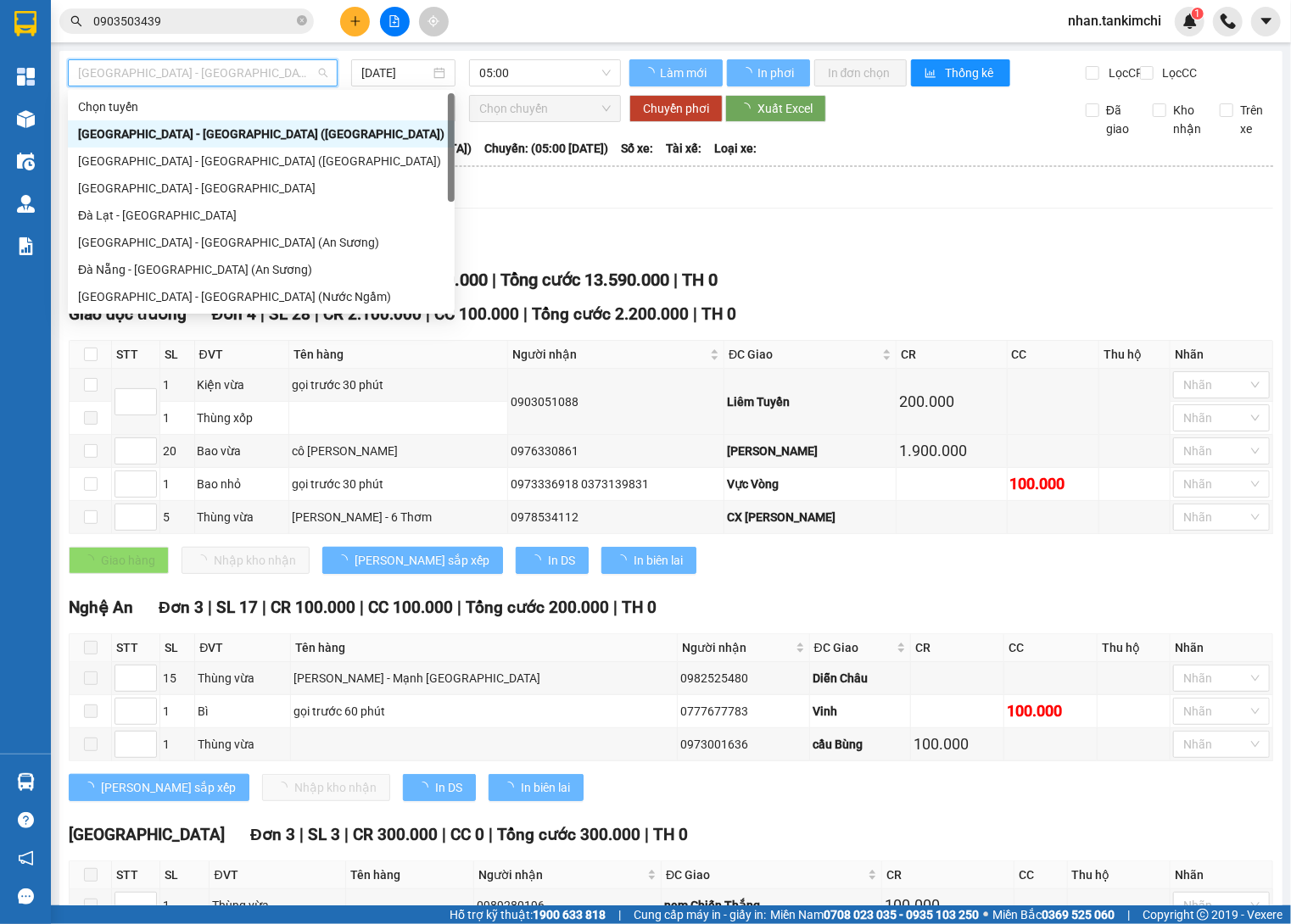
click at [203, 139] on div "Đà Nẵng - Hà Nội (Hàng)" at bounding box center [261, 134] width 366 height 19
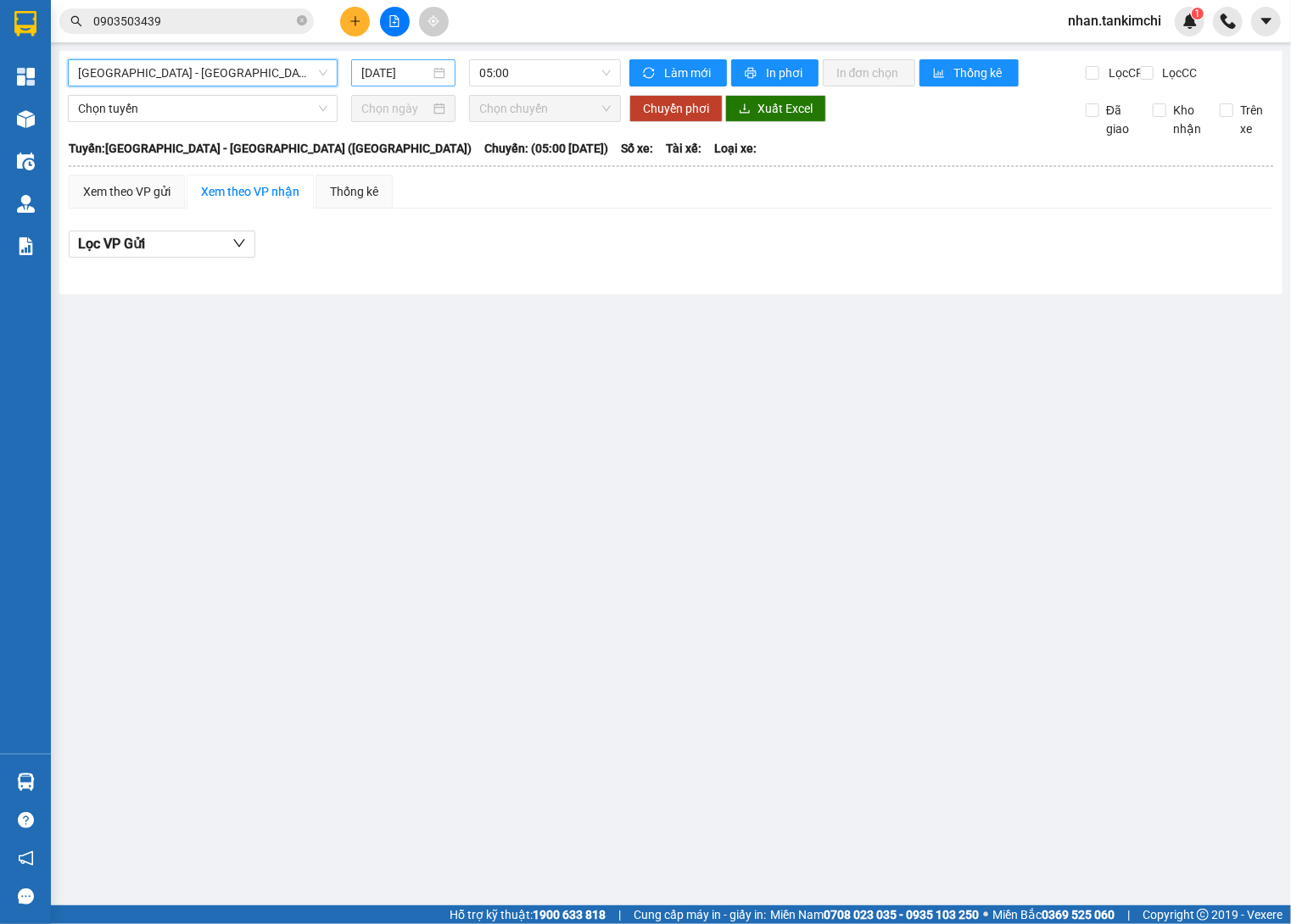
click at [394, 72] on input "13/10/2025" at bounding box center [396, 73] width 69 height 19
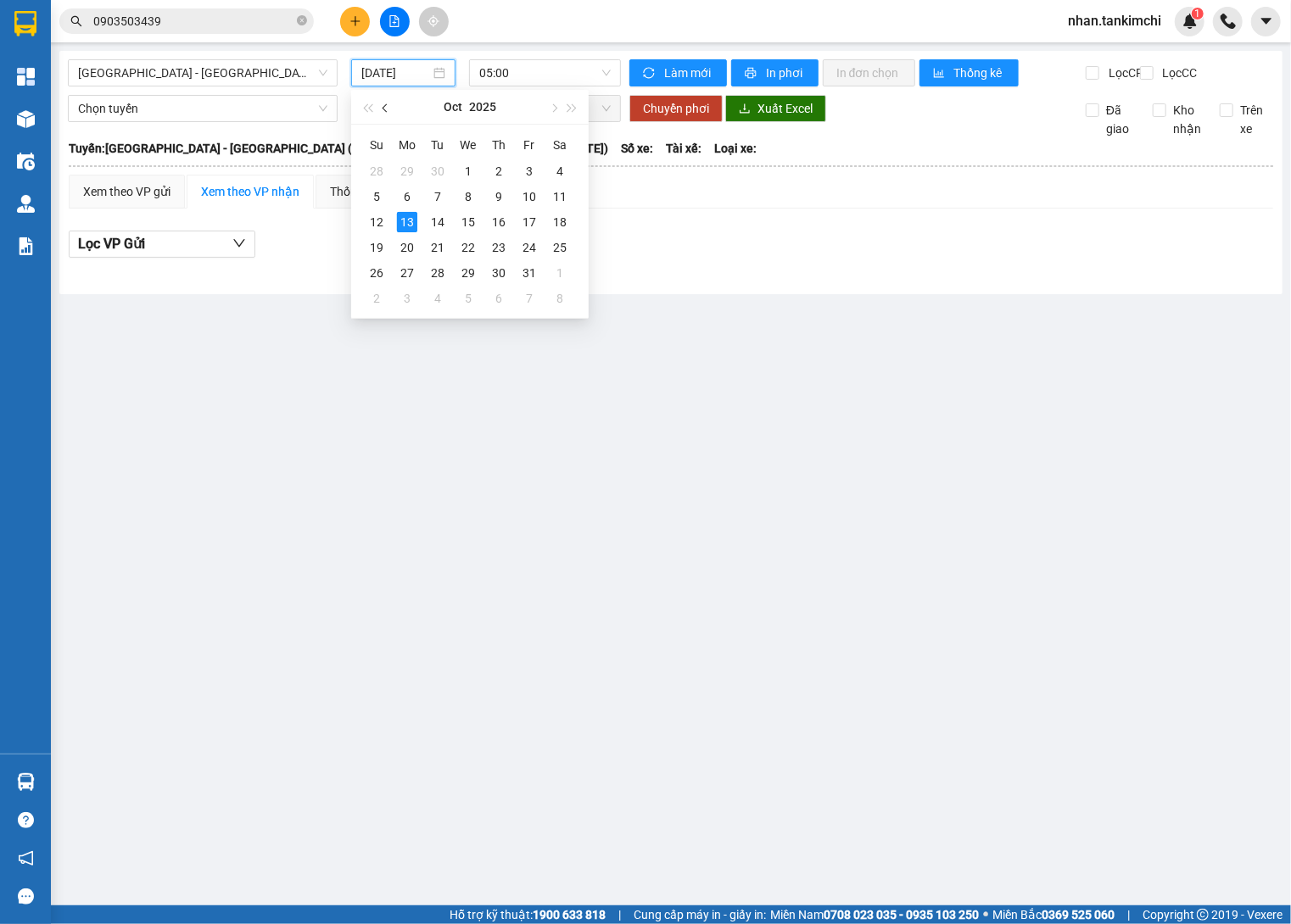
click at [387, 104] on button "button" at bounding box center [386, 106] width 19 height 33
click at [499, 250] on div "25" at bounding box center [499, 247] width 21 height 21
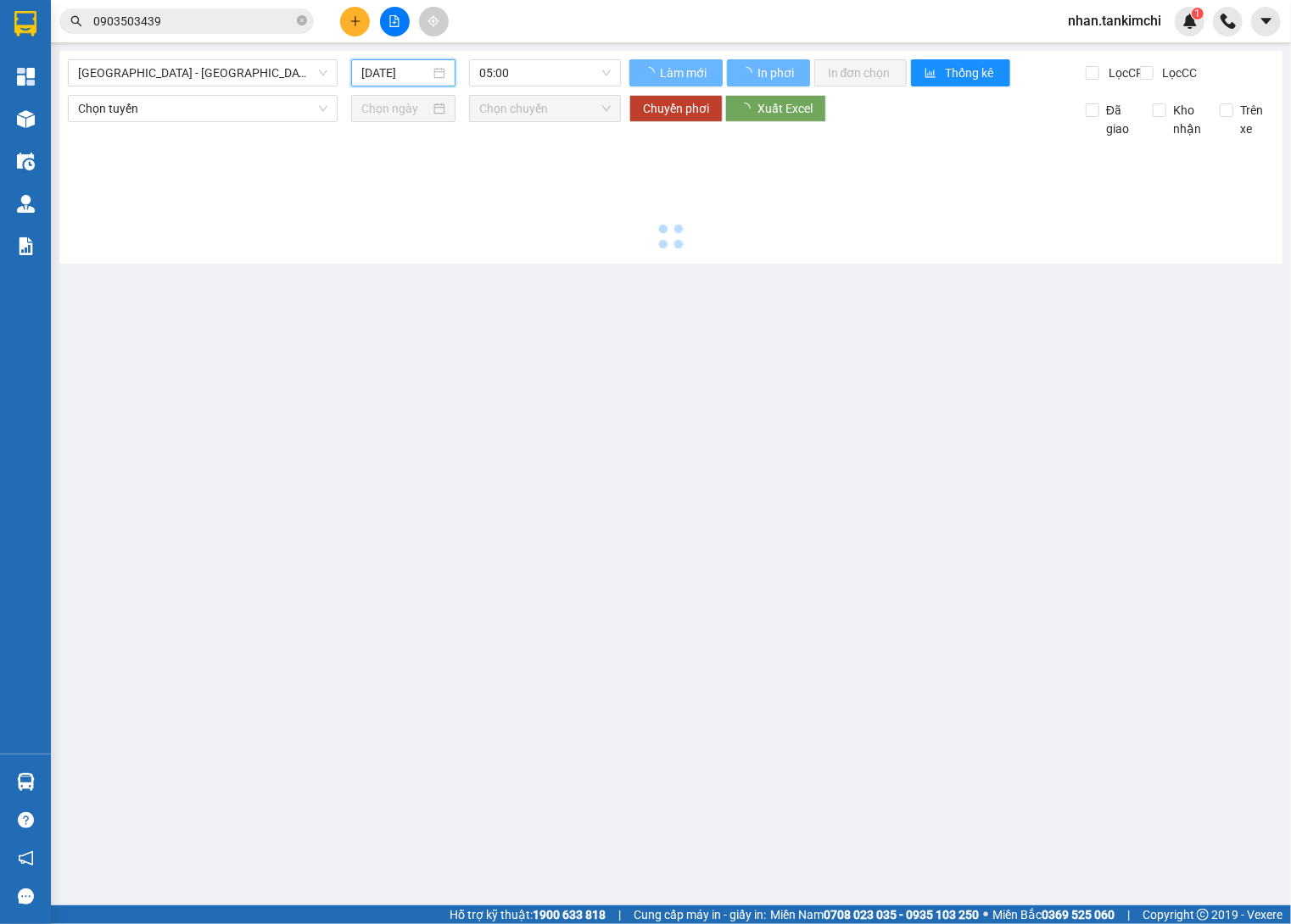
type input "25/09/2025"
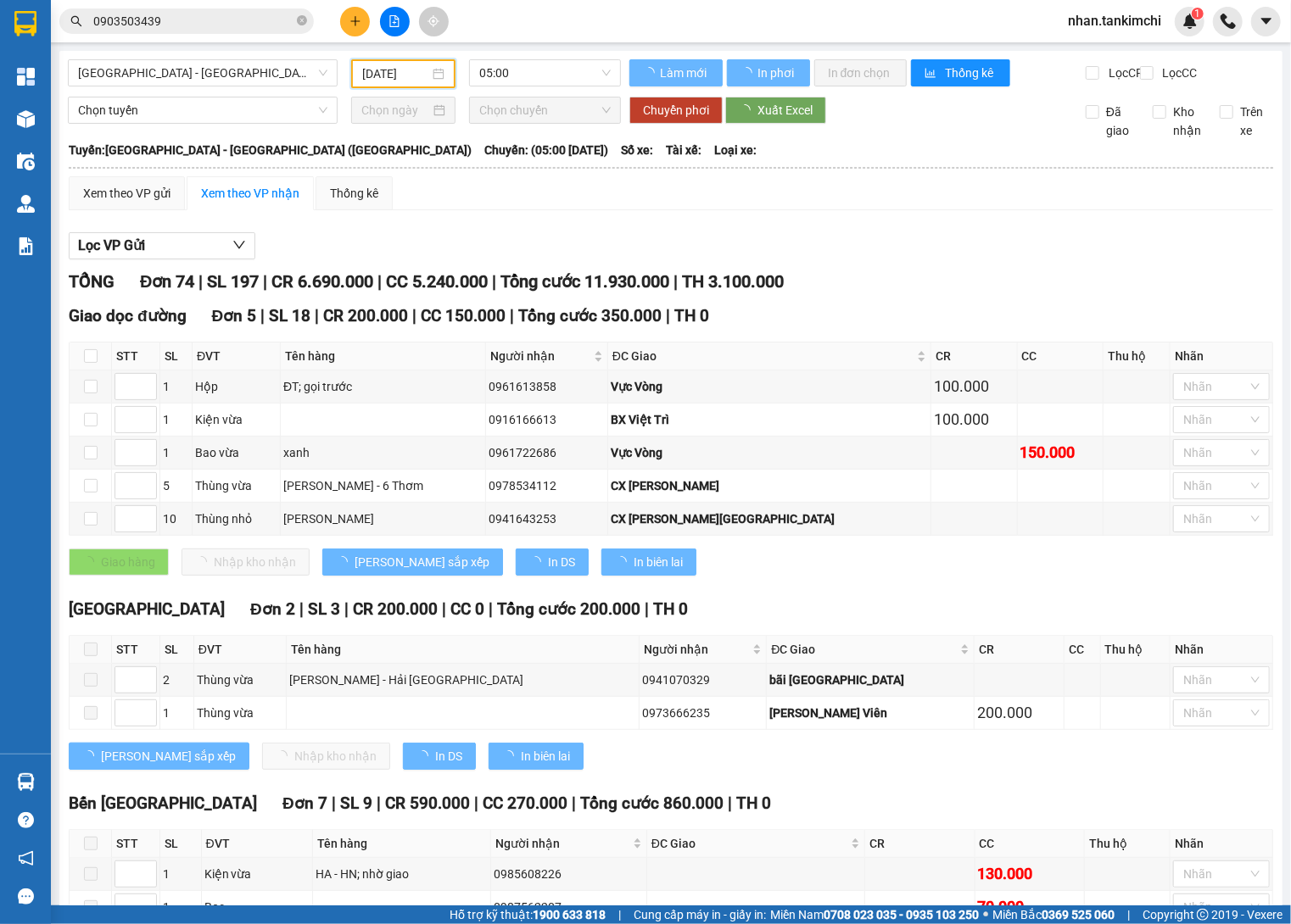
click at [524, 88] on div "Đà Nẵng - Hà Nội (Hàng) 25/09/2025 05:00" at bounding box center [344, 74] width 553 height 29
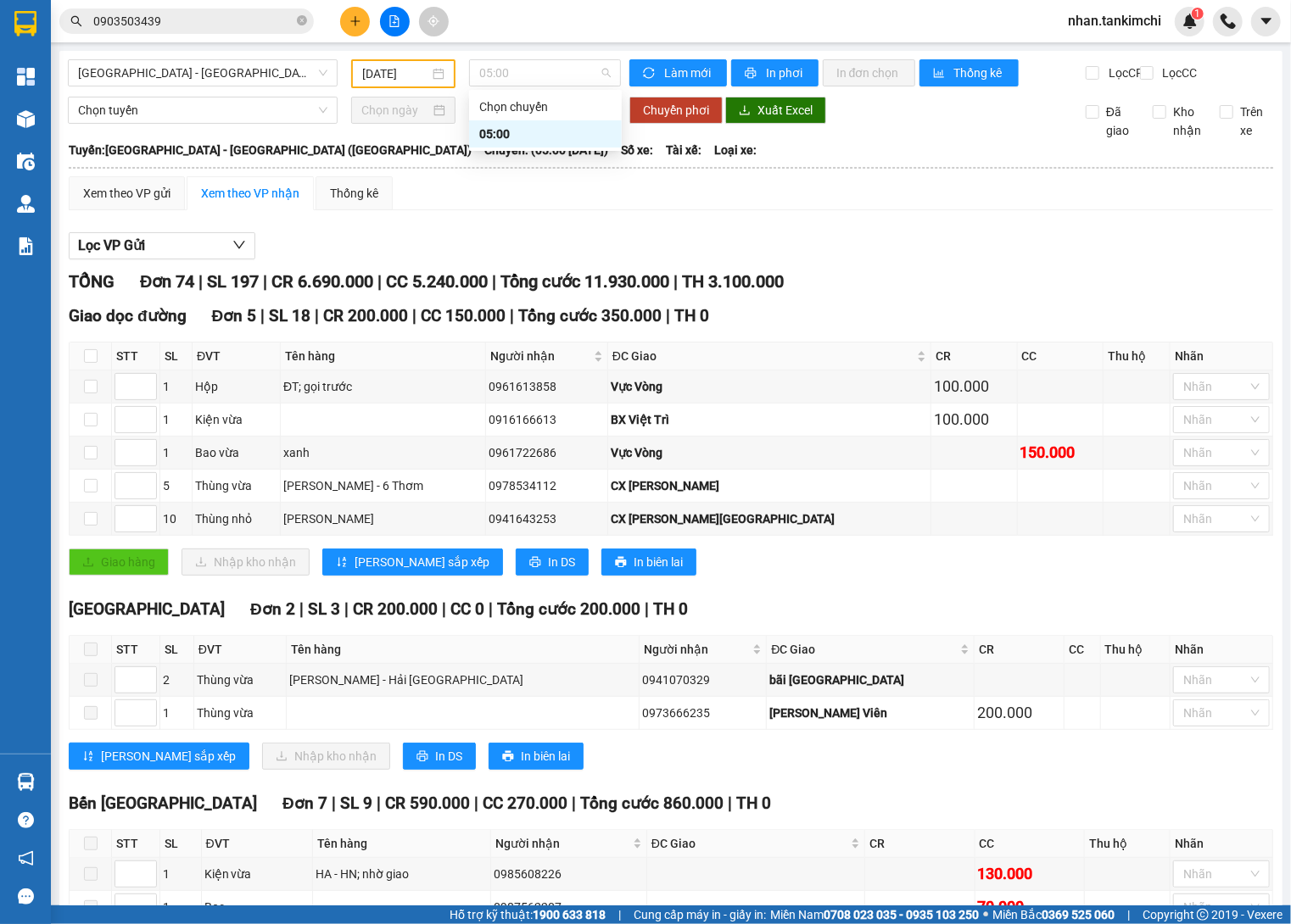
click at [555, 131] on div "05:00" at bounding box center [545, 134] width 132 height 19
click at [661, 291] on span "Tổng cước 11.930.000" at bounding box center [584, 282] width 168 height 21
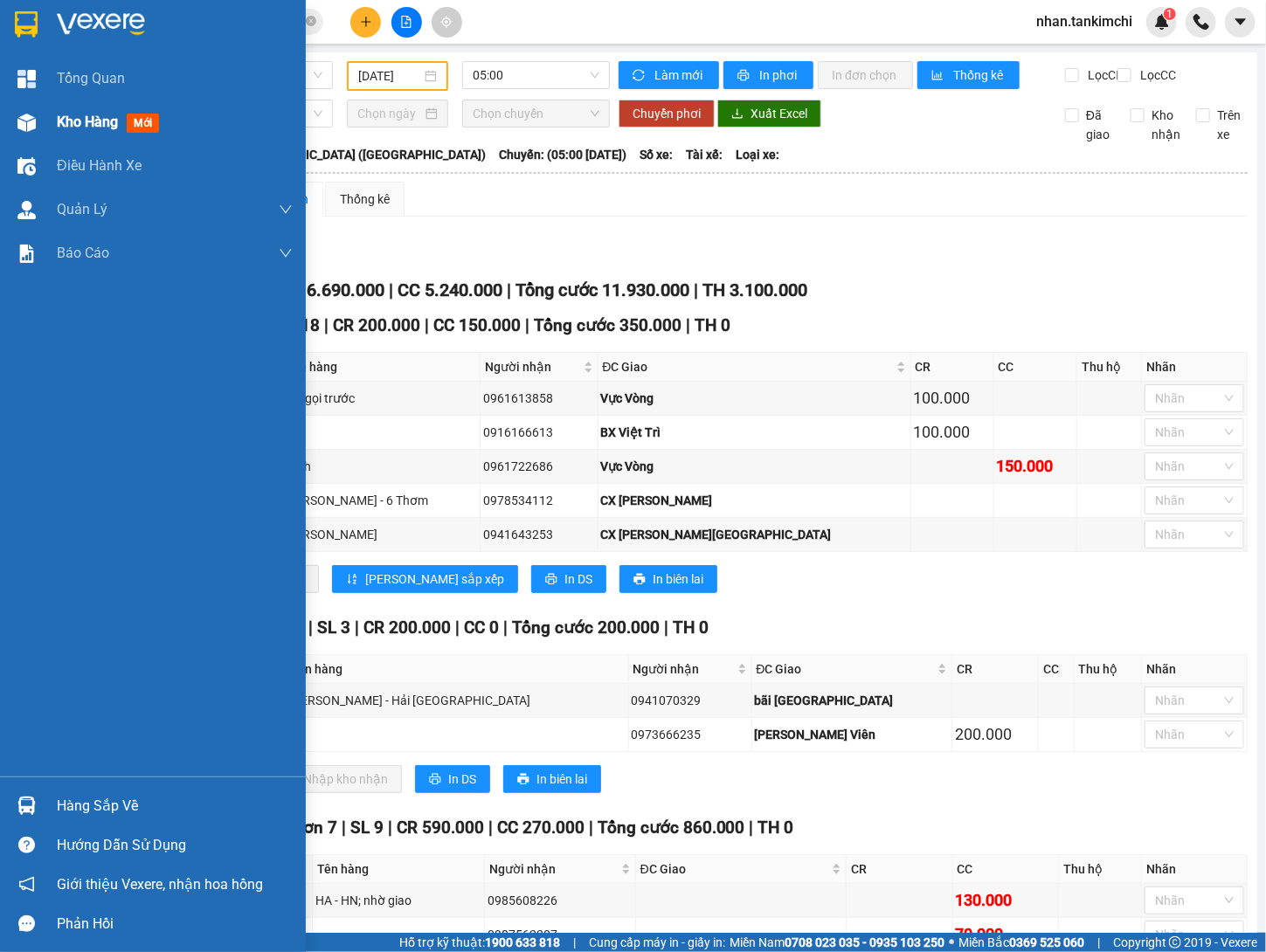
click at [18, 119] on img at bounding box center [27, 122] width 19 height 19
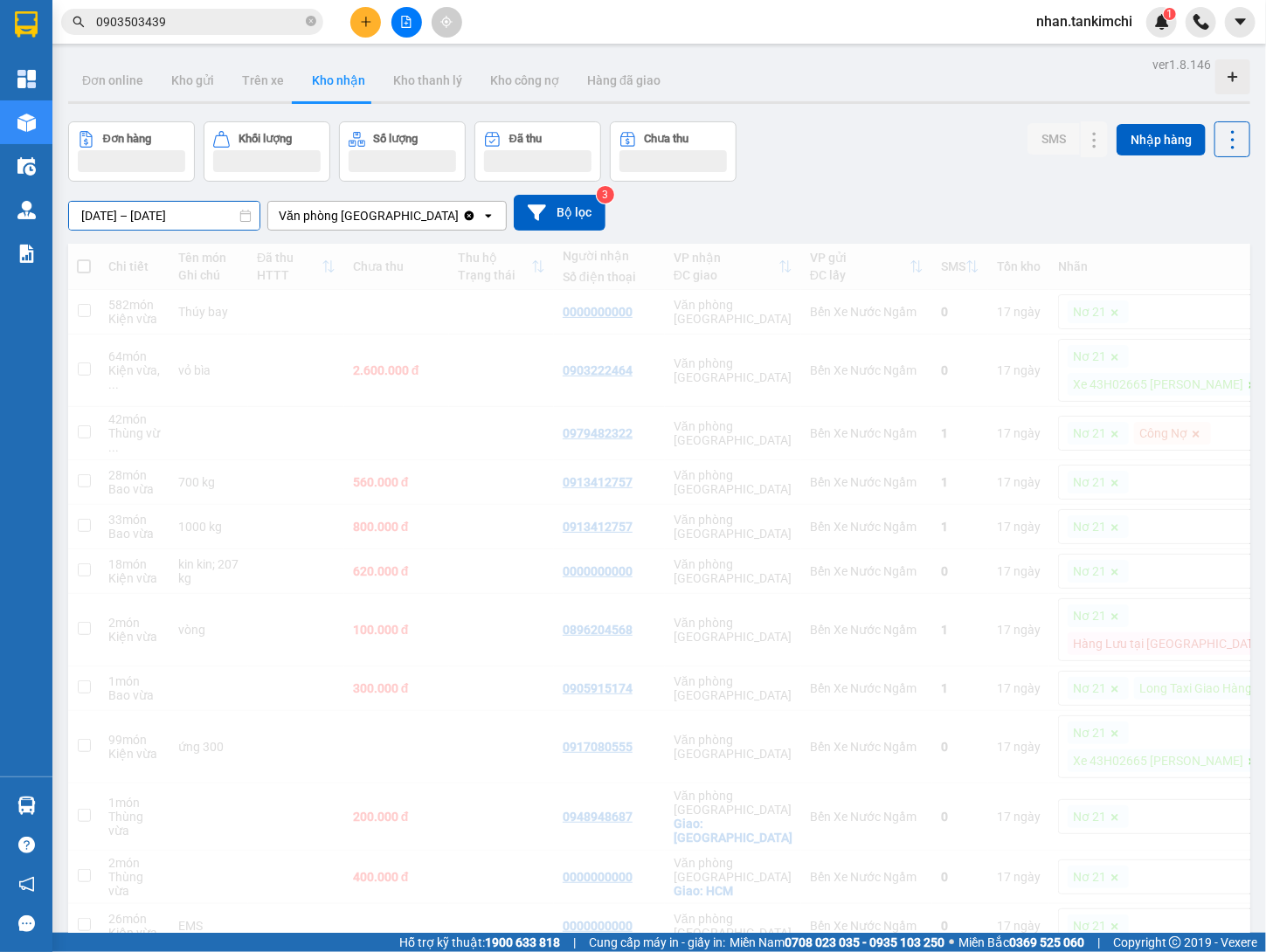
click at [196, 207] on input "26/09/2025 – 26/09/2025" at bounding box center [164, 216] width 190 height 28
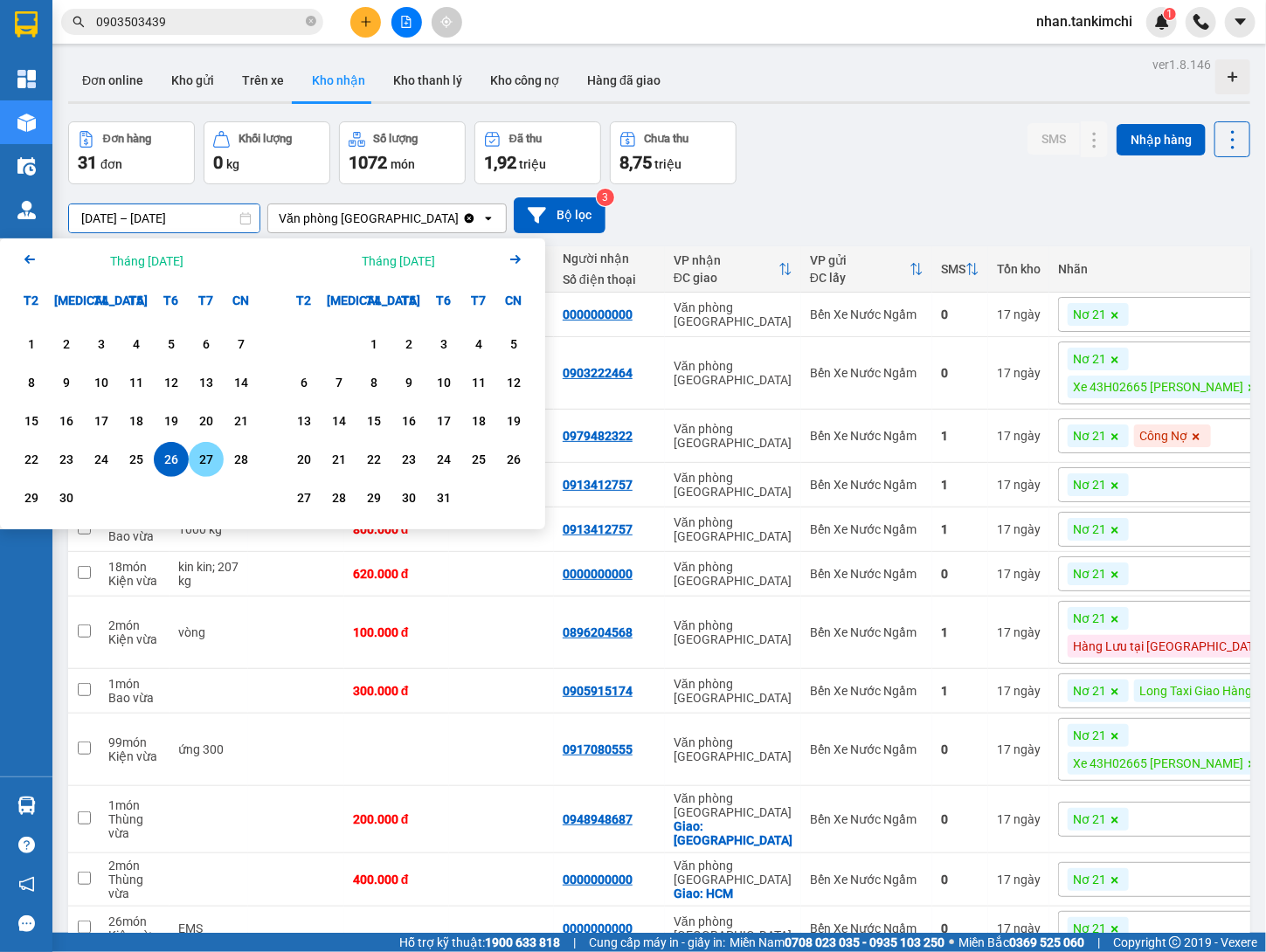
click at [206, 461] on div "27" at bounding box center [206, 459] width 25 height 21
type input "27/09/2025 – 27/09/2025"
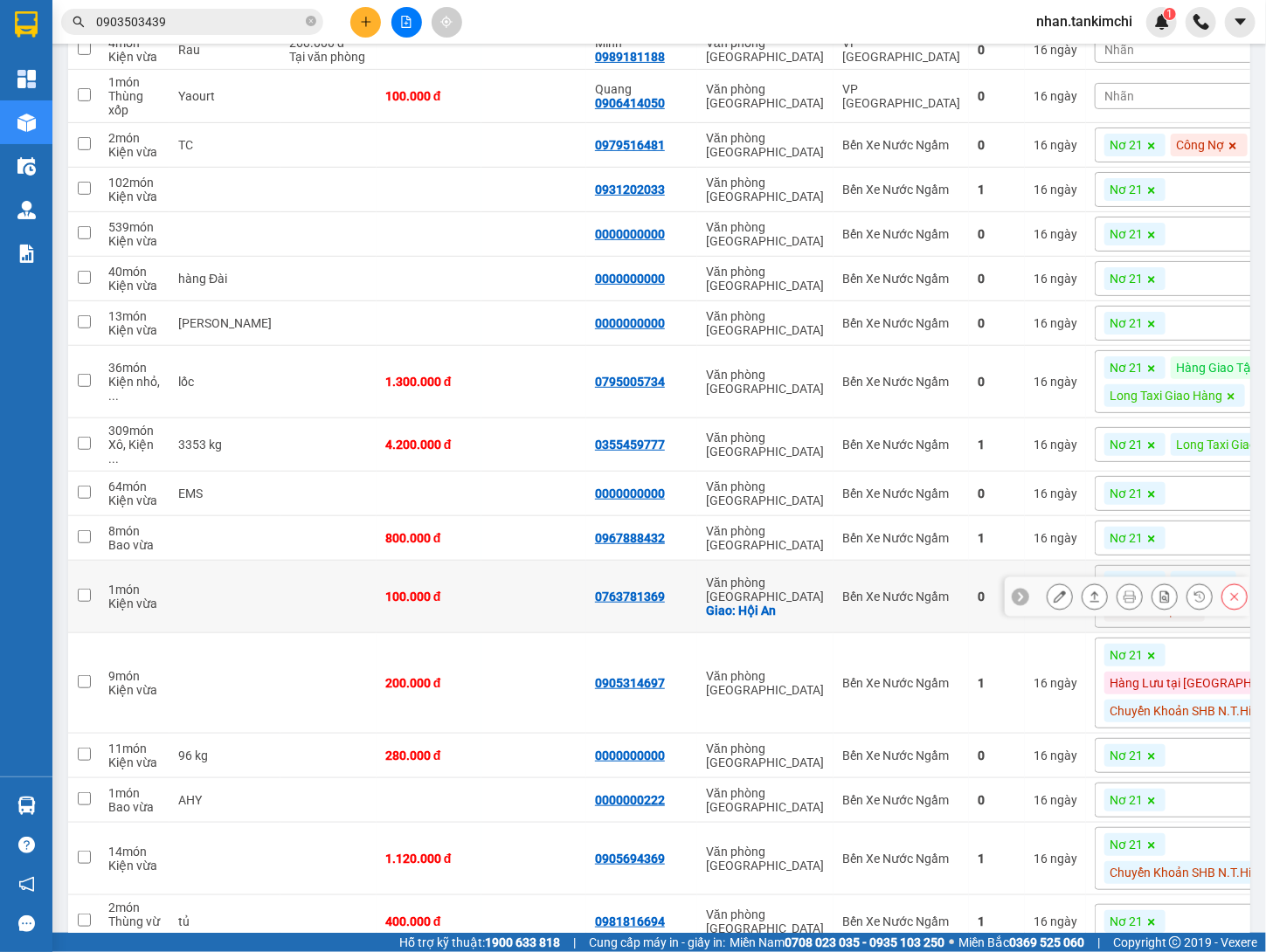
scroll to position [411, 0]
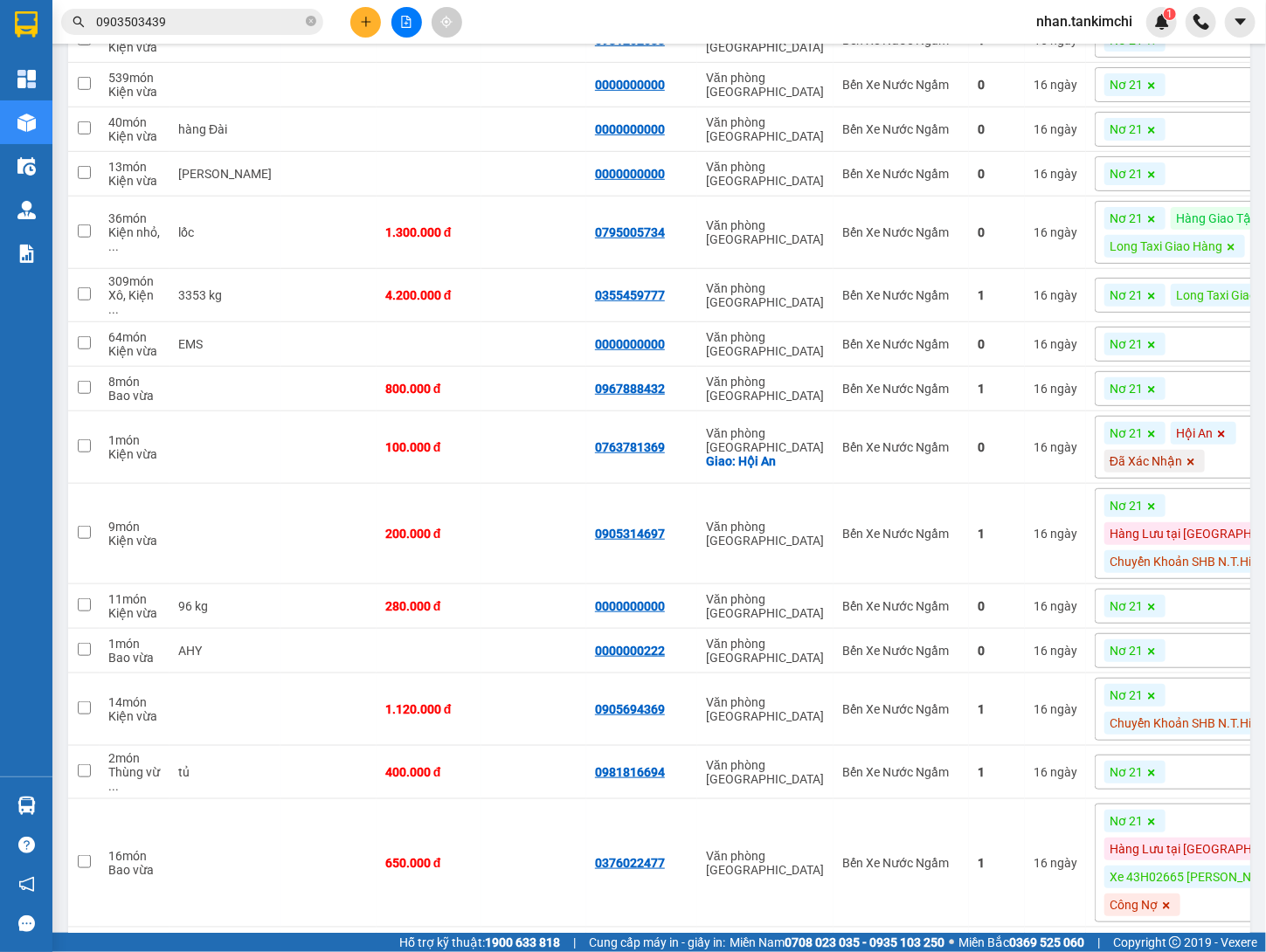
click at [1237, 312] on div "Nơ 21 Long Taxi Giao Hàng" at bounding box center [1209, 295] width 230 height 35
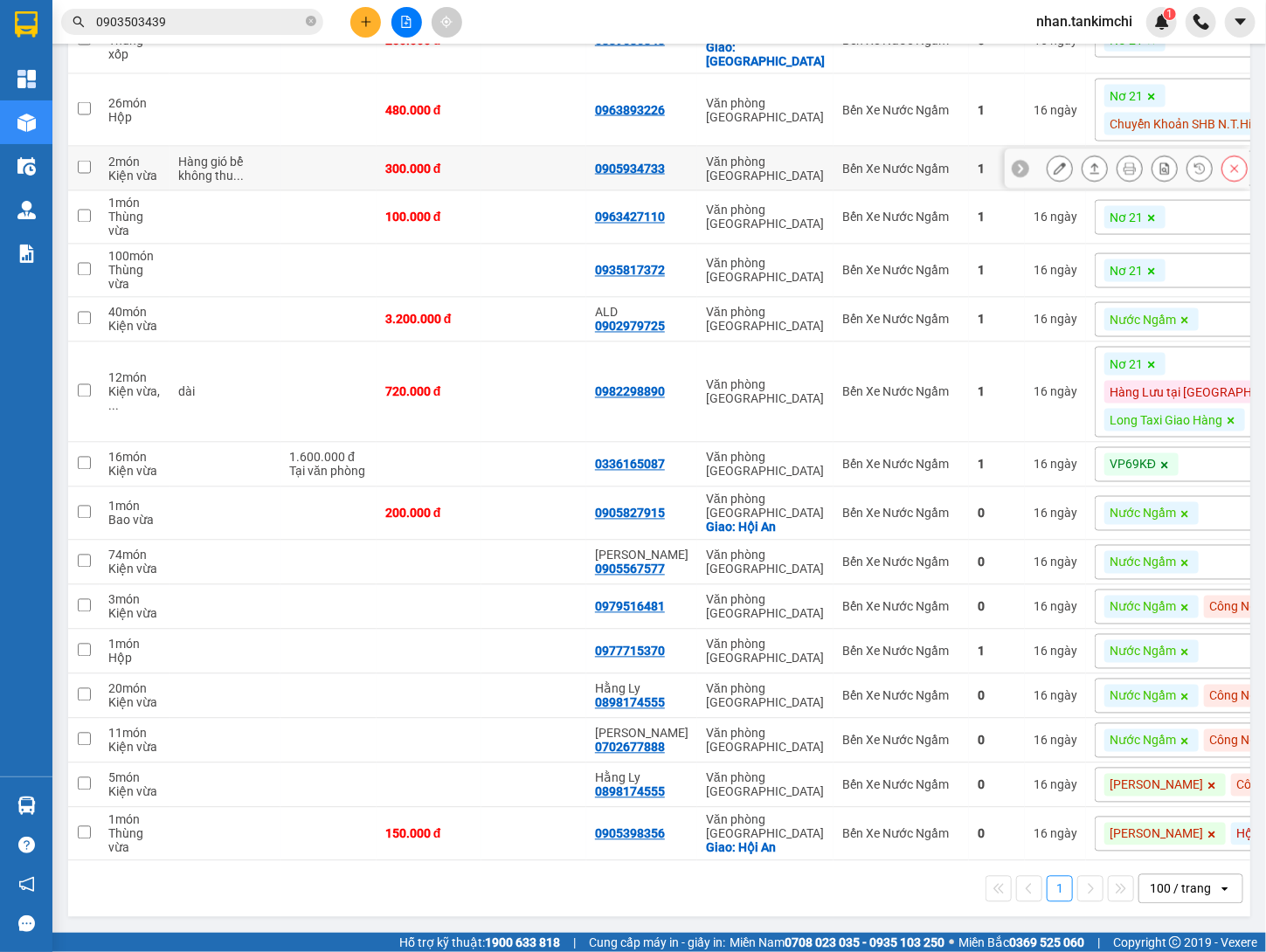
scroll to position [1393, 0]
click at [404, 22] on icon "file-add" at bounding box center [406, 22] width 10 height 12
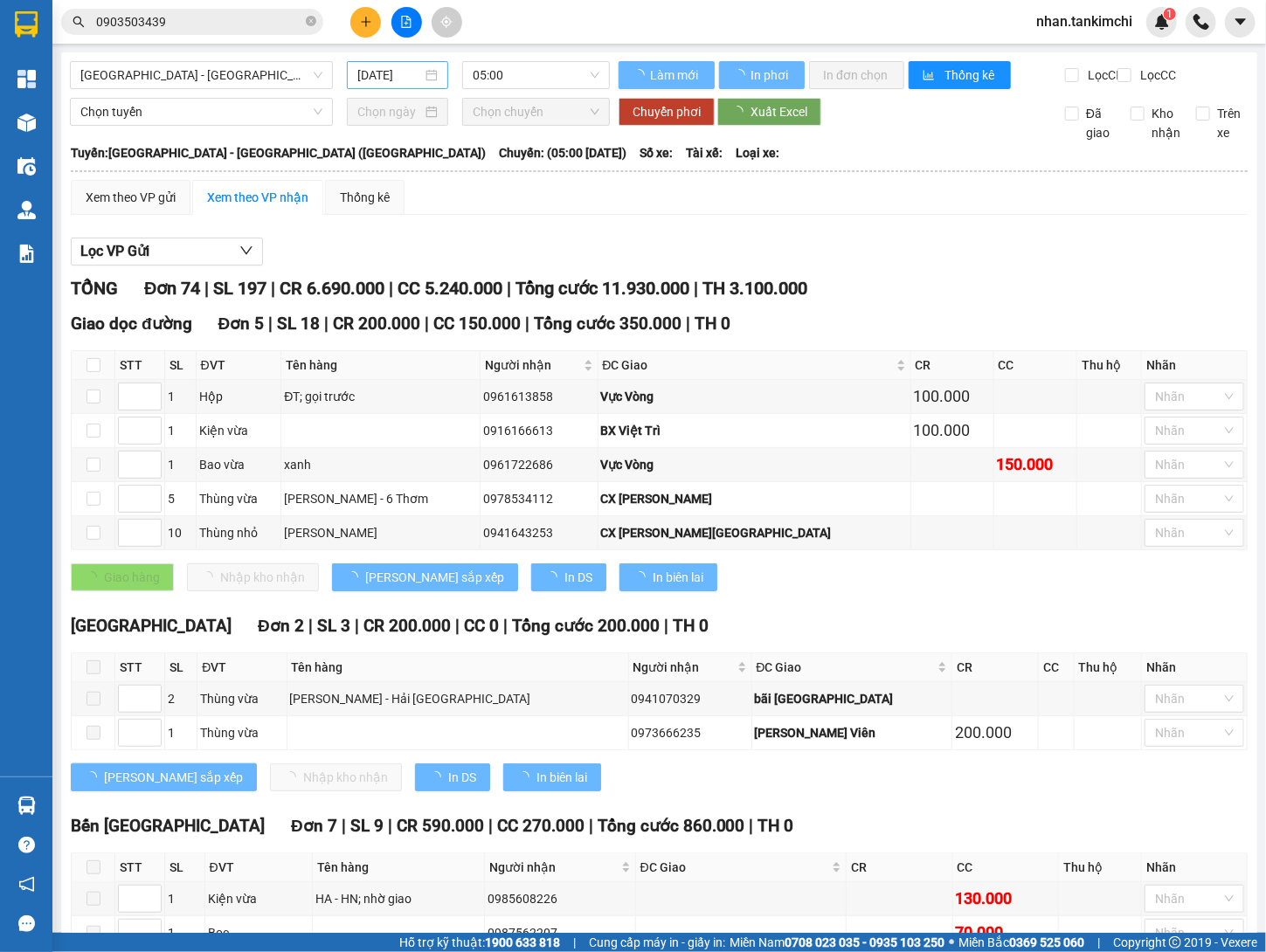
click at [370, 77] on input "13/10/2025" at bounding box center [389, 75] width 65 height 19
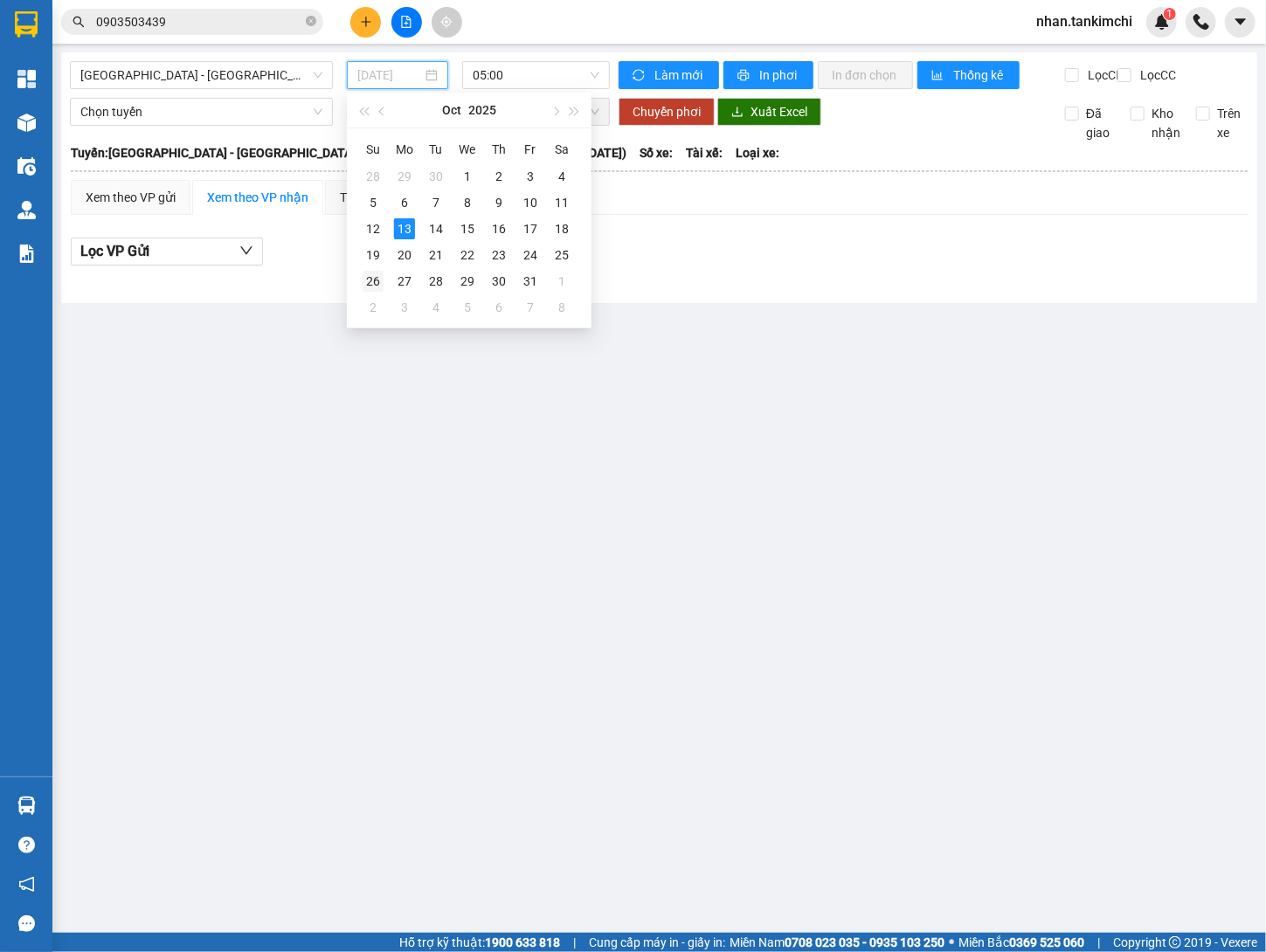
click at [370, 281] on div "26" at bounding box center [373, 281] width 21 height 21
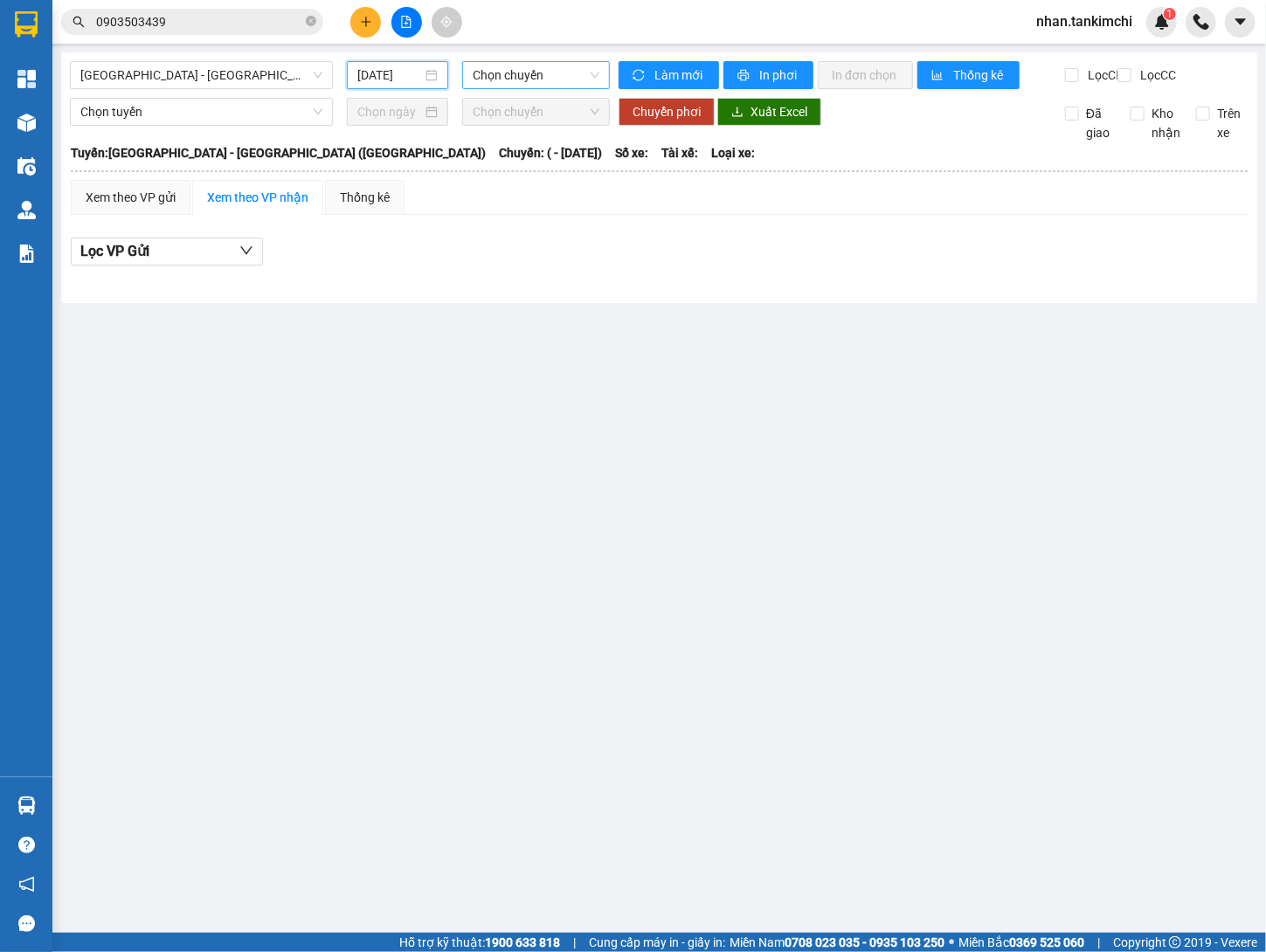
click at [546, 76] on span "Chọn chuyến" at bounding box center [535, 75] width 127 height 27
click at [526, 112] on div "Chọn chuyến" at bounding box center [541, 111] width 136 height 19
click at [411, 88] on div "26/10/2025" at bounding box center [397, 75] width 102 height 28
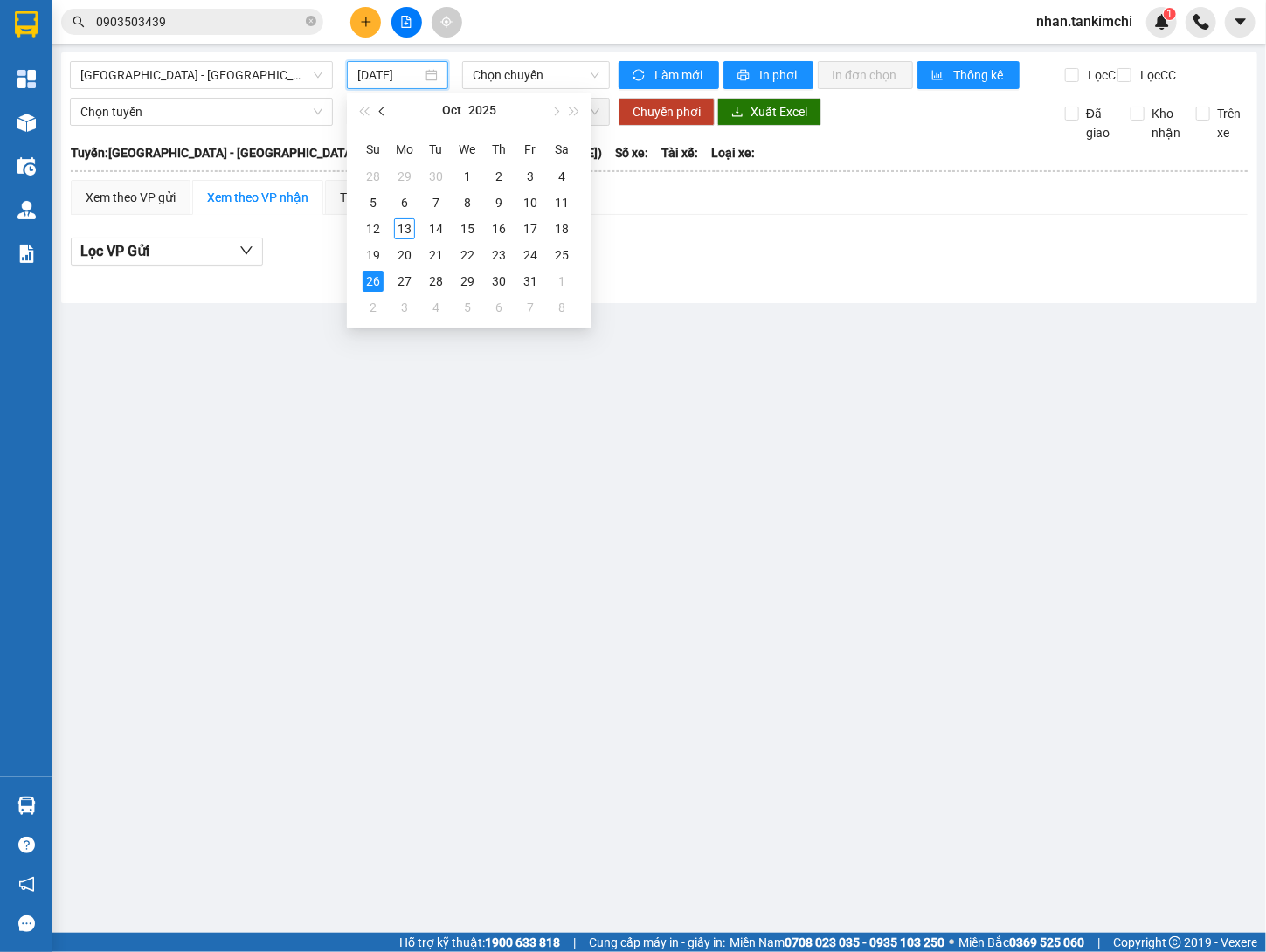
click at [387, 118] on button "button" at bounding box center [383, 110] width 19 height 35
click at [533, 252] on div "26" at bounding box center [530, 255] width 21 height 21
type input "26/09/2025"
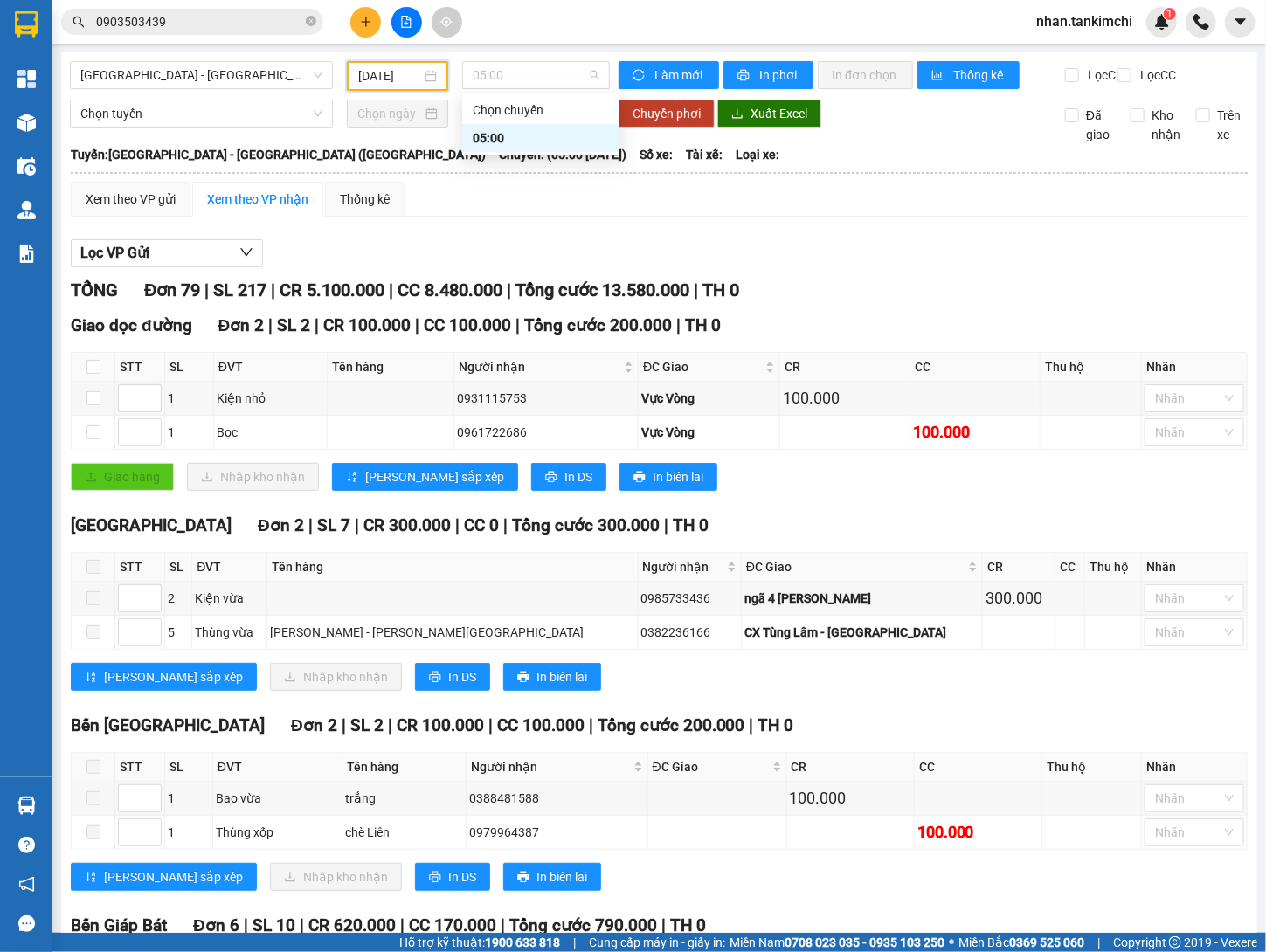
click at [705, 268] on div "Lọc VP Gửi" at bounding box center [659, 254] width 1177 height 29
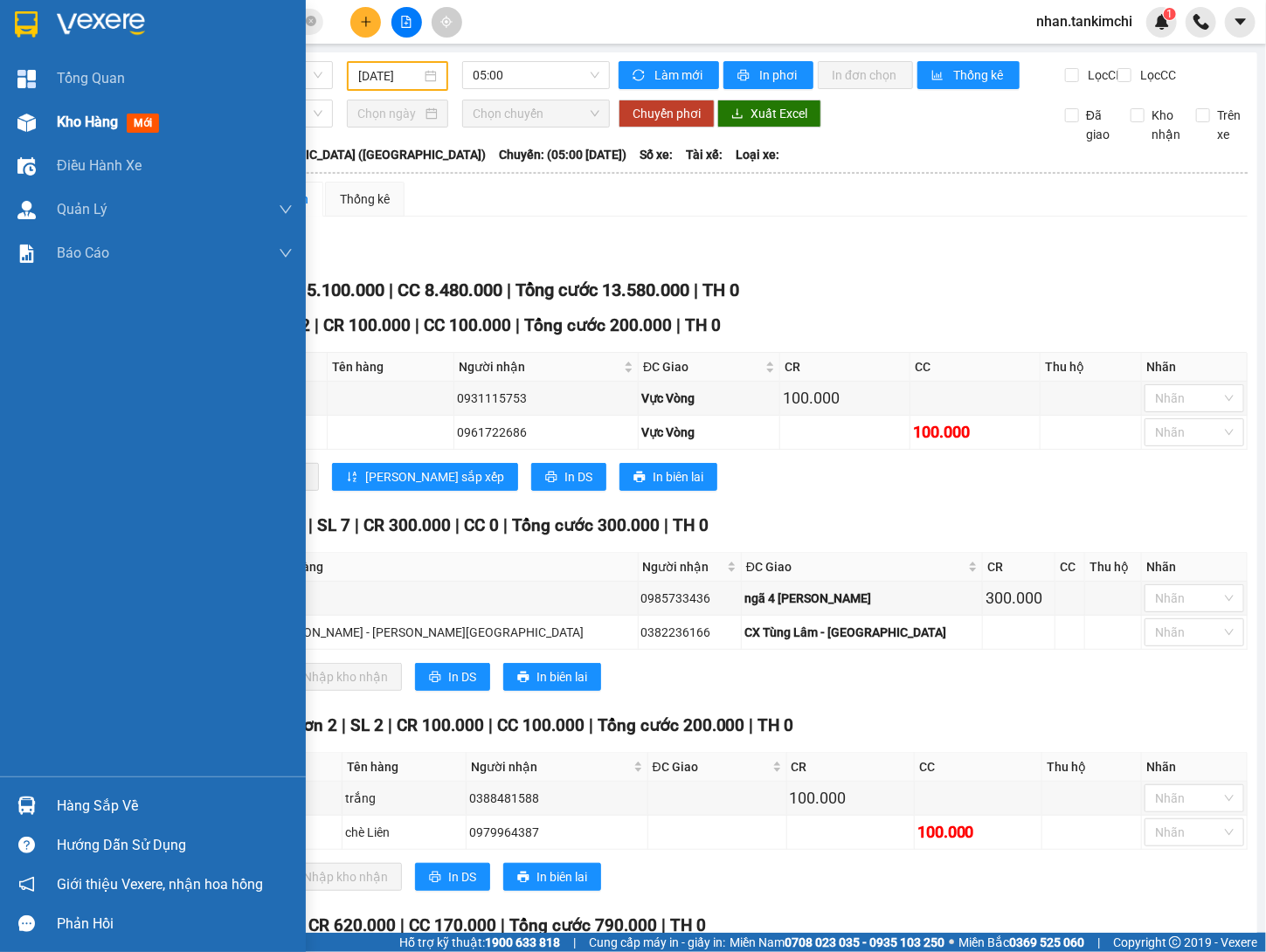
click at [42, 123] on div "Kho hàng mới" at bounding box center [153, 122] width 306 height 43
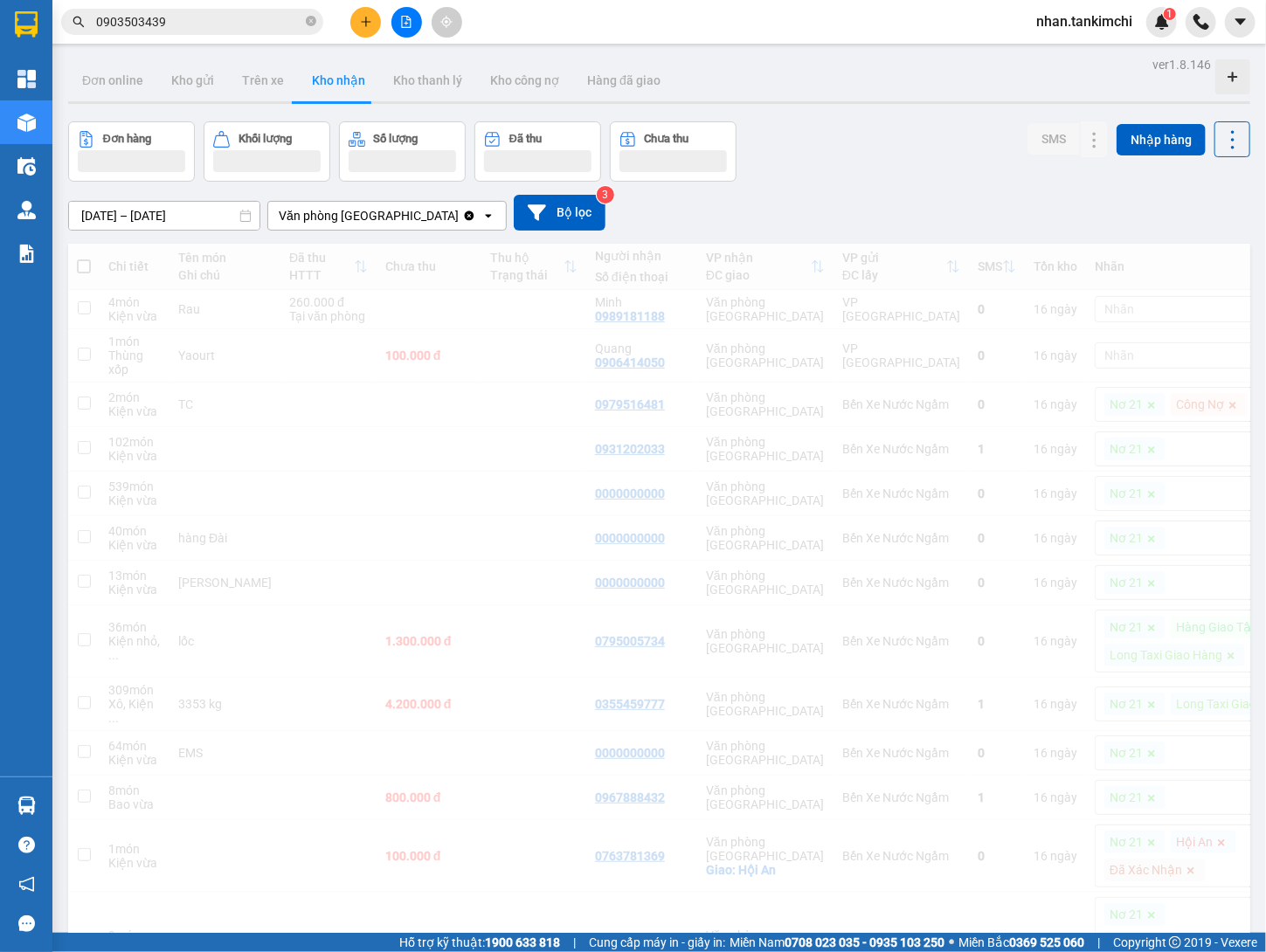
click at [188, 203] on input "27/09/2025 – 27/09/2025" at bounding box center [164, 216] width 190 height 28
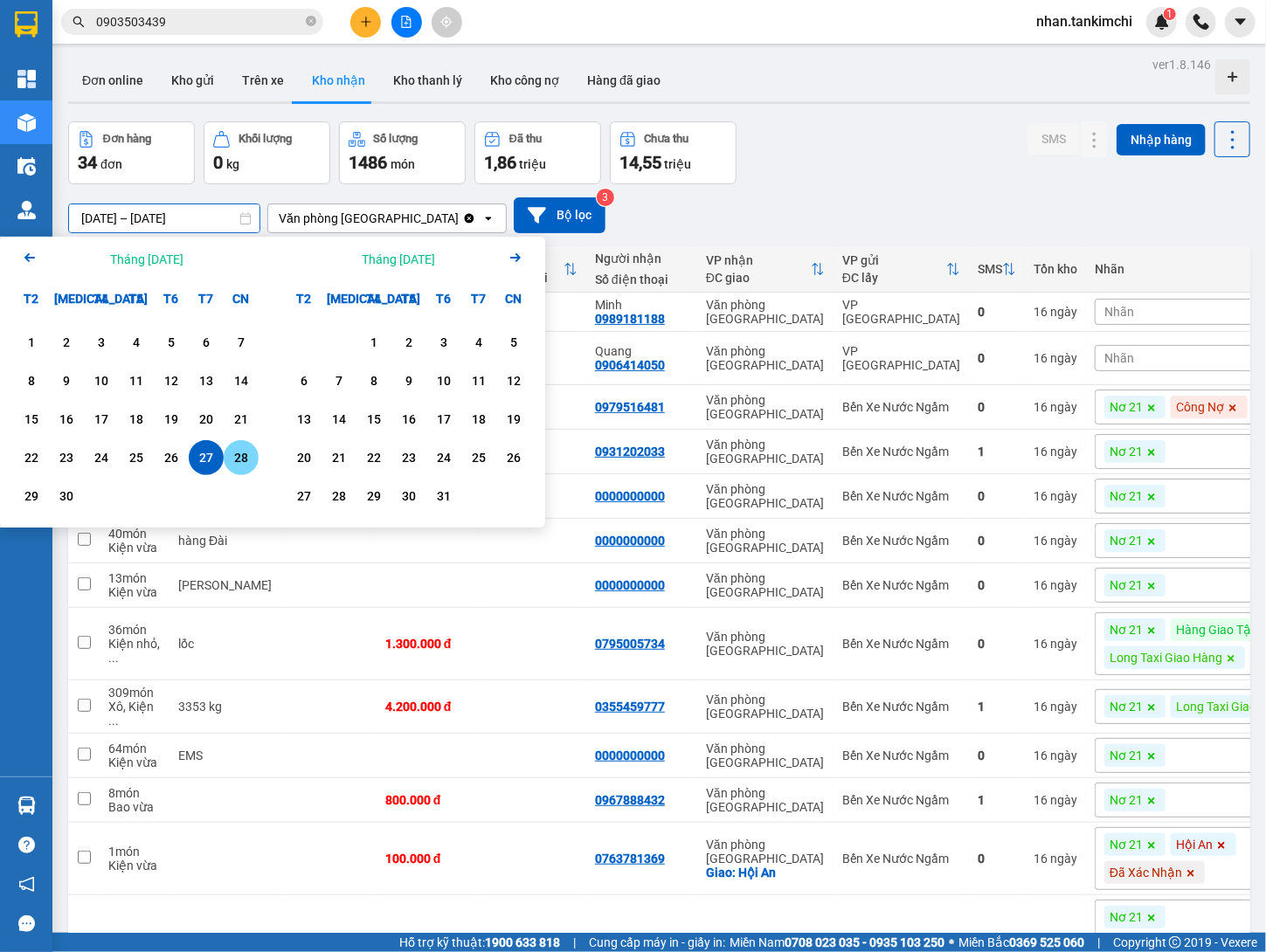
click at [240, 457] on div "28" at bounding box center [242, 457] width 25 height 21
type input "[DATE] – [DATE]"
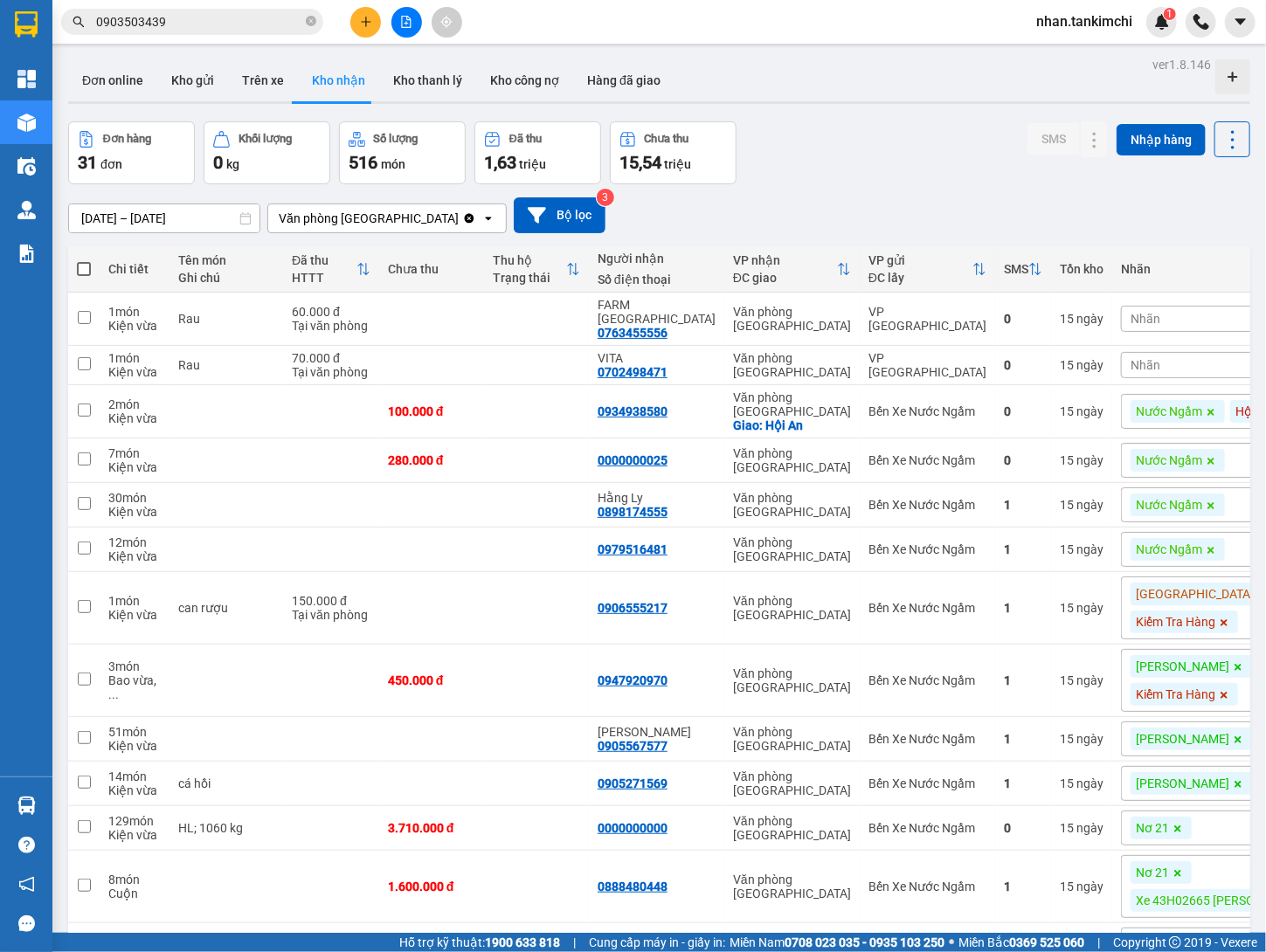
click at [609, 3] on div "Kết quả tìm kiếm ( 3 ) Bộ lọc Mã ĐH Trạng thái Món hàng Thu hộ Tổng cước Chưa c…" at bounding box center [633, 21] width 1266 height 43
click at [402, 19] on icon "file-add" at bounding box center [406, 22] width 10 height 12
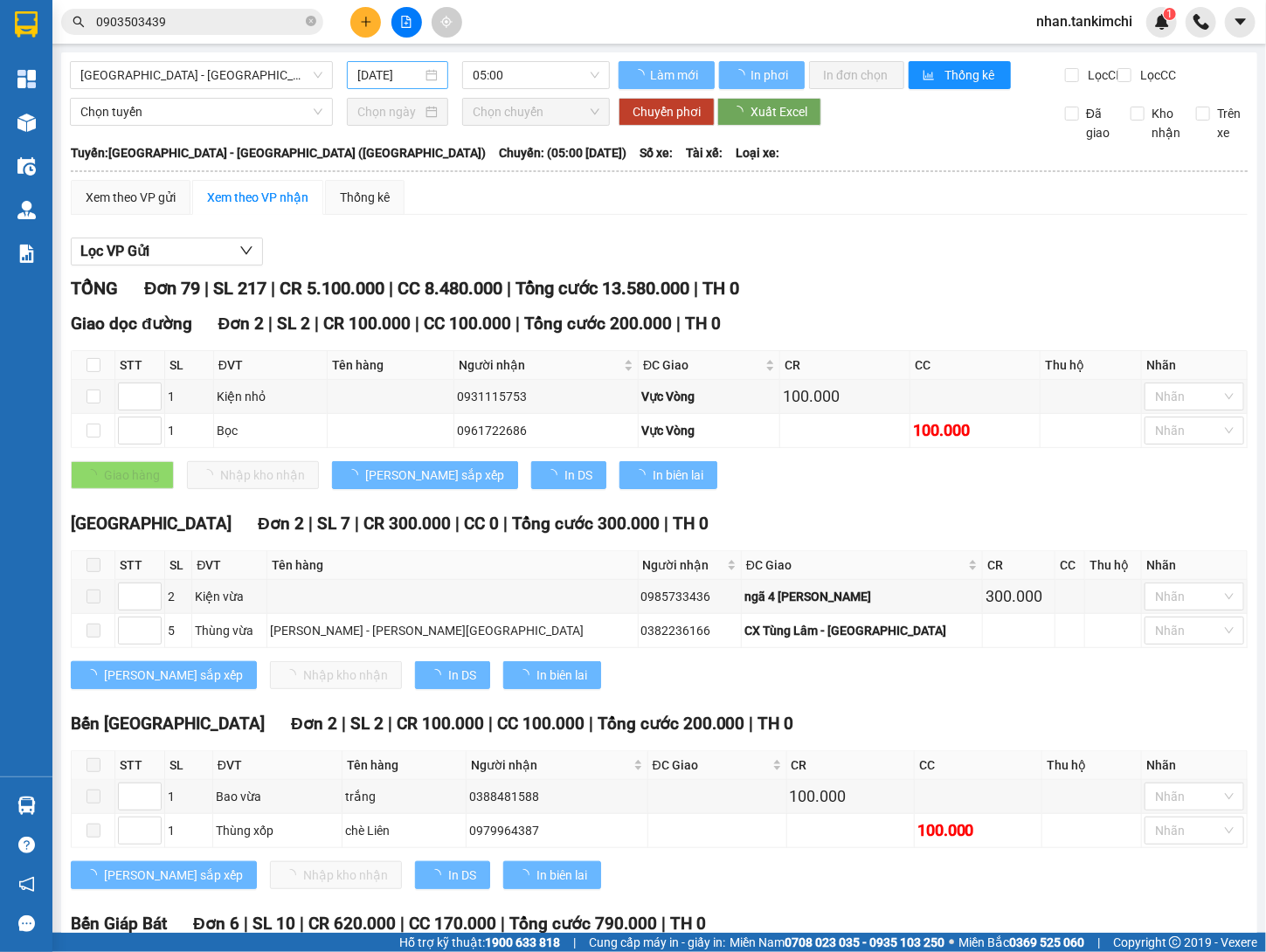
click at [424, 61] on div "13/10/2025" at bounding box center [397, 75] width 102 height 28
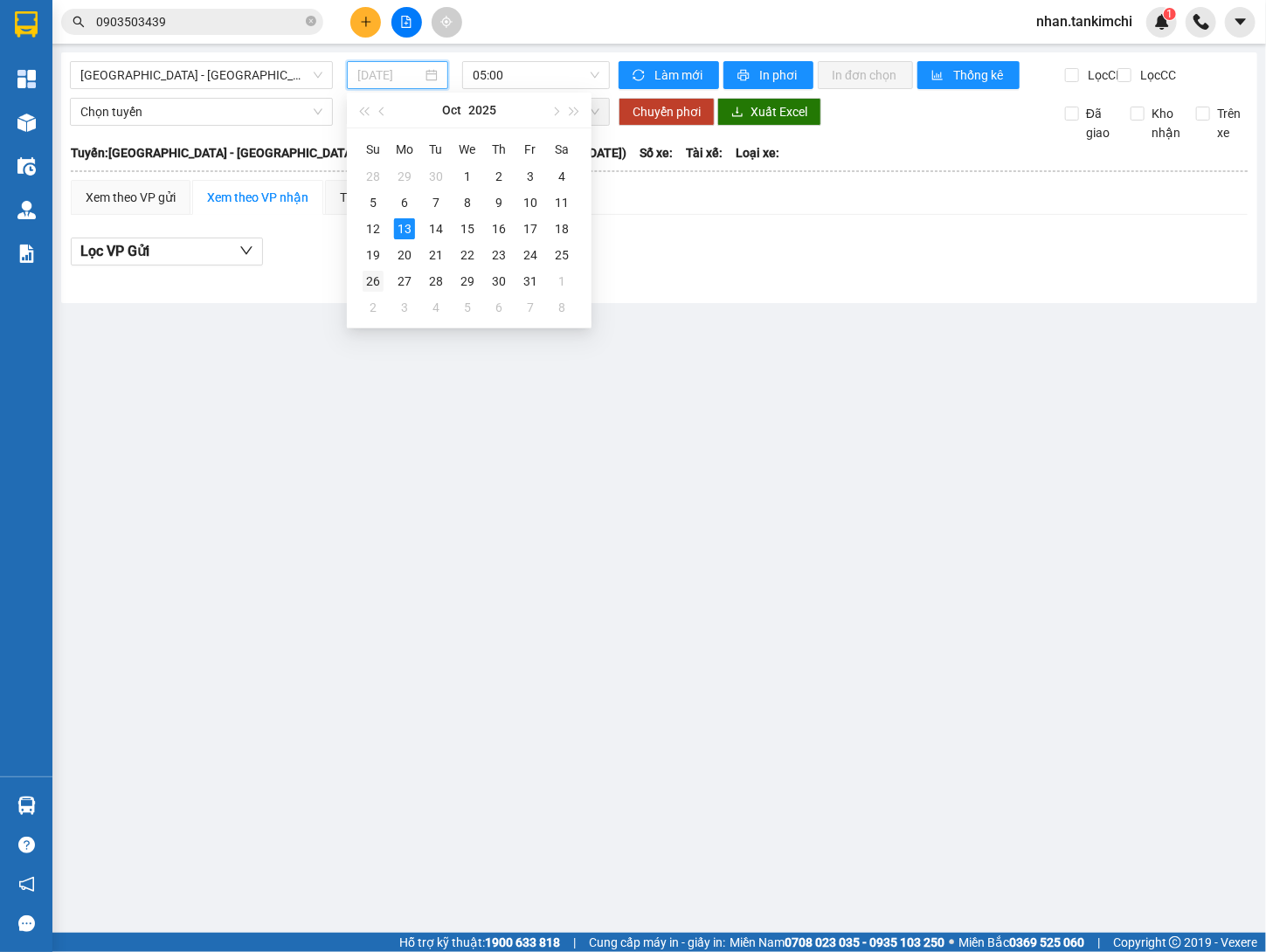
click at [380, 281] on div "26" at bounding box center [373, 281] width 21 height 21
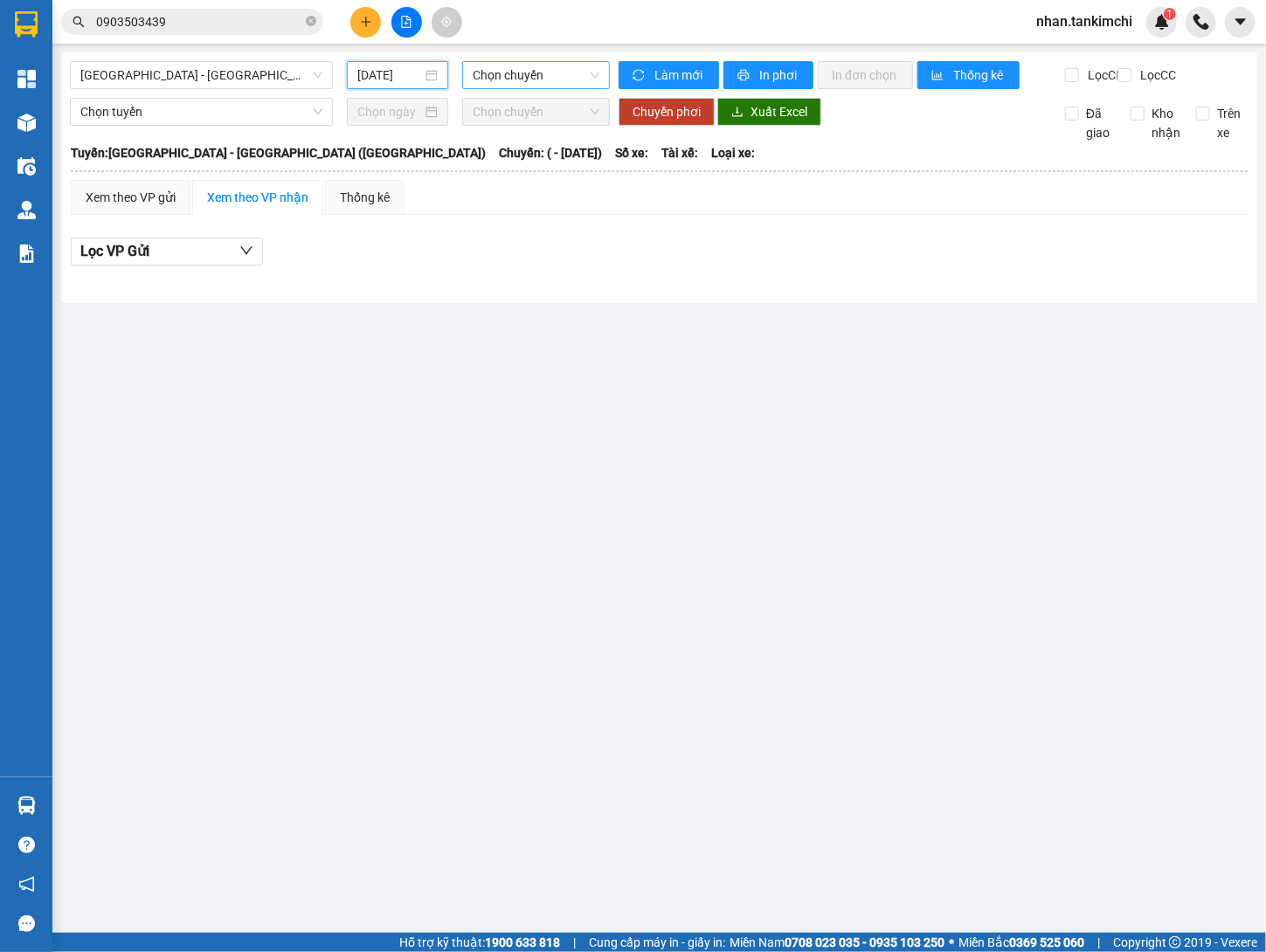
click at [549, 68] on span "Chọn chuyến" at bounding box center [535, 75] width 127 height 27
click at [392, 59] on div "Đà Nẵng - Hà Nội (Hàng) 26/10/2025 Chọn chuyến Làm mới In phơi In đơn chọn Thốn…" at bounding box center [659, 177] width 1196 height 250
click at [386, 67] on input "26/10/2025" at bounding box center [389, 75] width 65 height 19
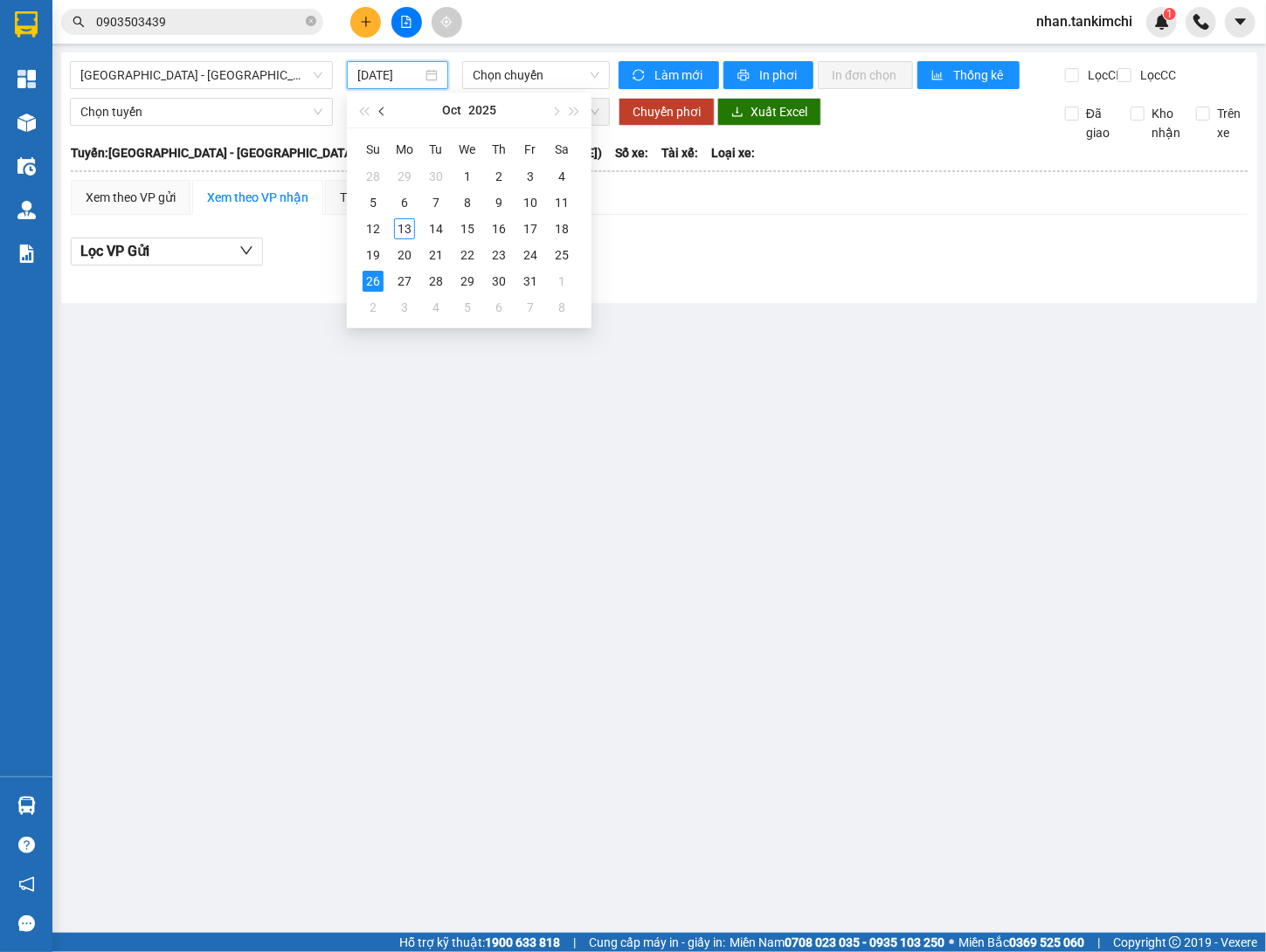
click at [380, 111] on span "button" at bounding box center [383, 111] width 9 height 9
click at [526, 255] on div "26" at bounding box center [530, 255] width 21 height 21
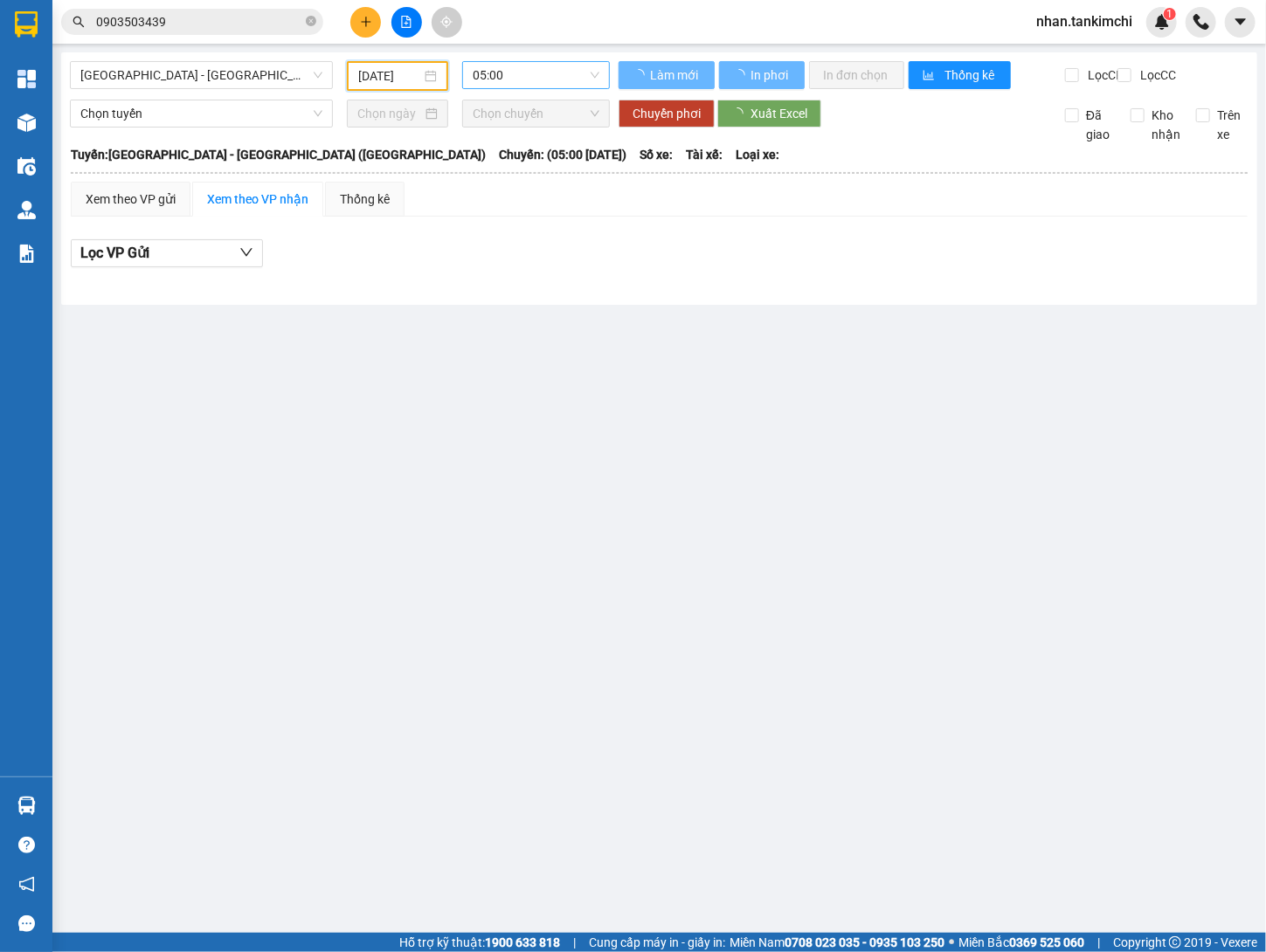
click at [539, 77] on span "05:00" at bounding box center [535, 75] width 127 height 27
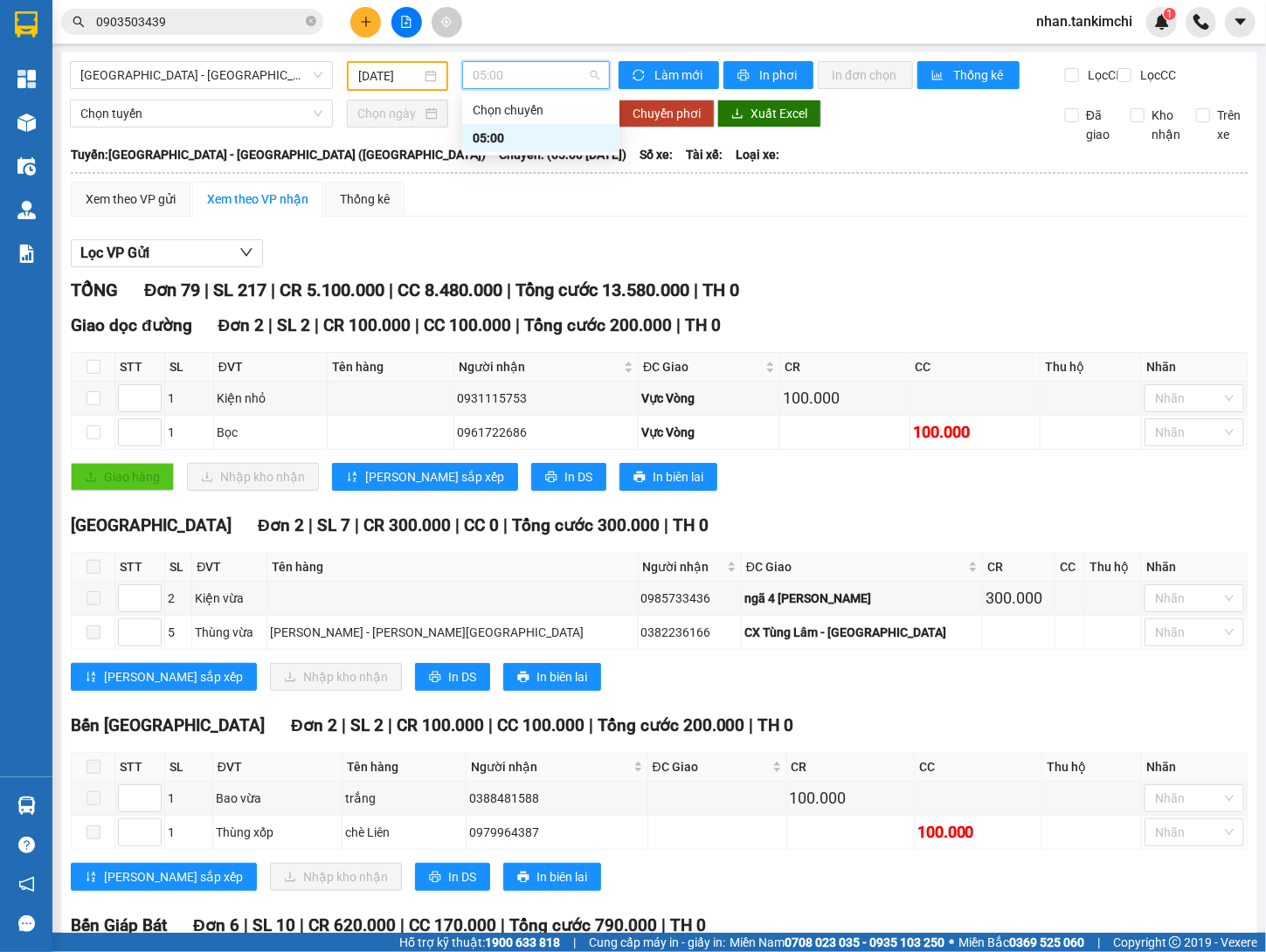
click at [514, 146] on div "05:00" at bounding box center [541, 138] width 136 height 19
click at [798, 264] on div "Lọc VP Gửi" at bounding box center [659, 254] width 1177 height 29
click at [403, 73] on input "26/09/2025" at bounding box center [389, 76] width 63 height 19
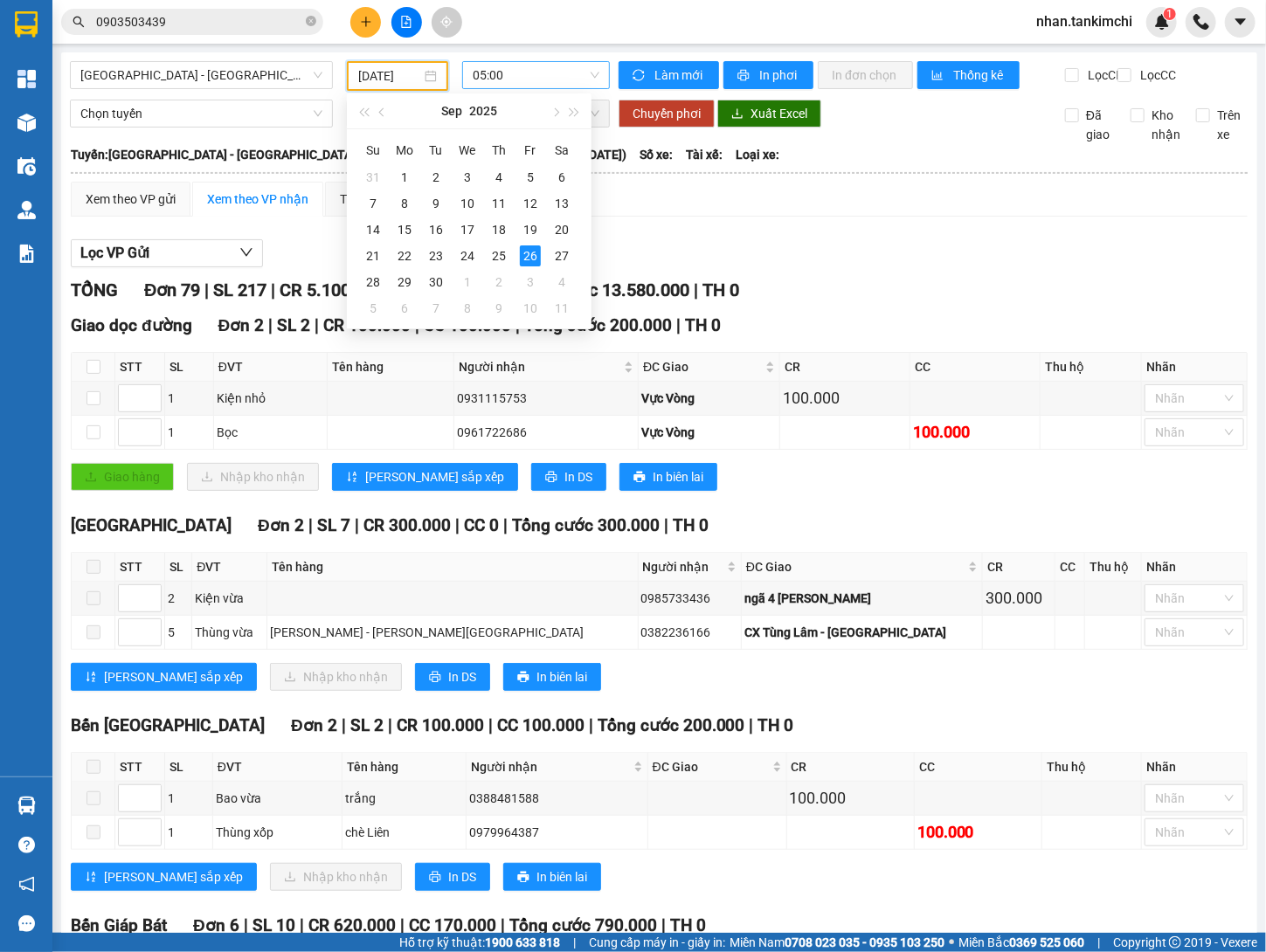
click at [556, 72] on span "05:00" at bounding box center [535, 75] width 127 height 27
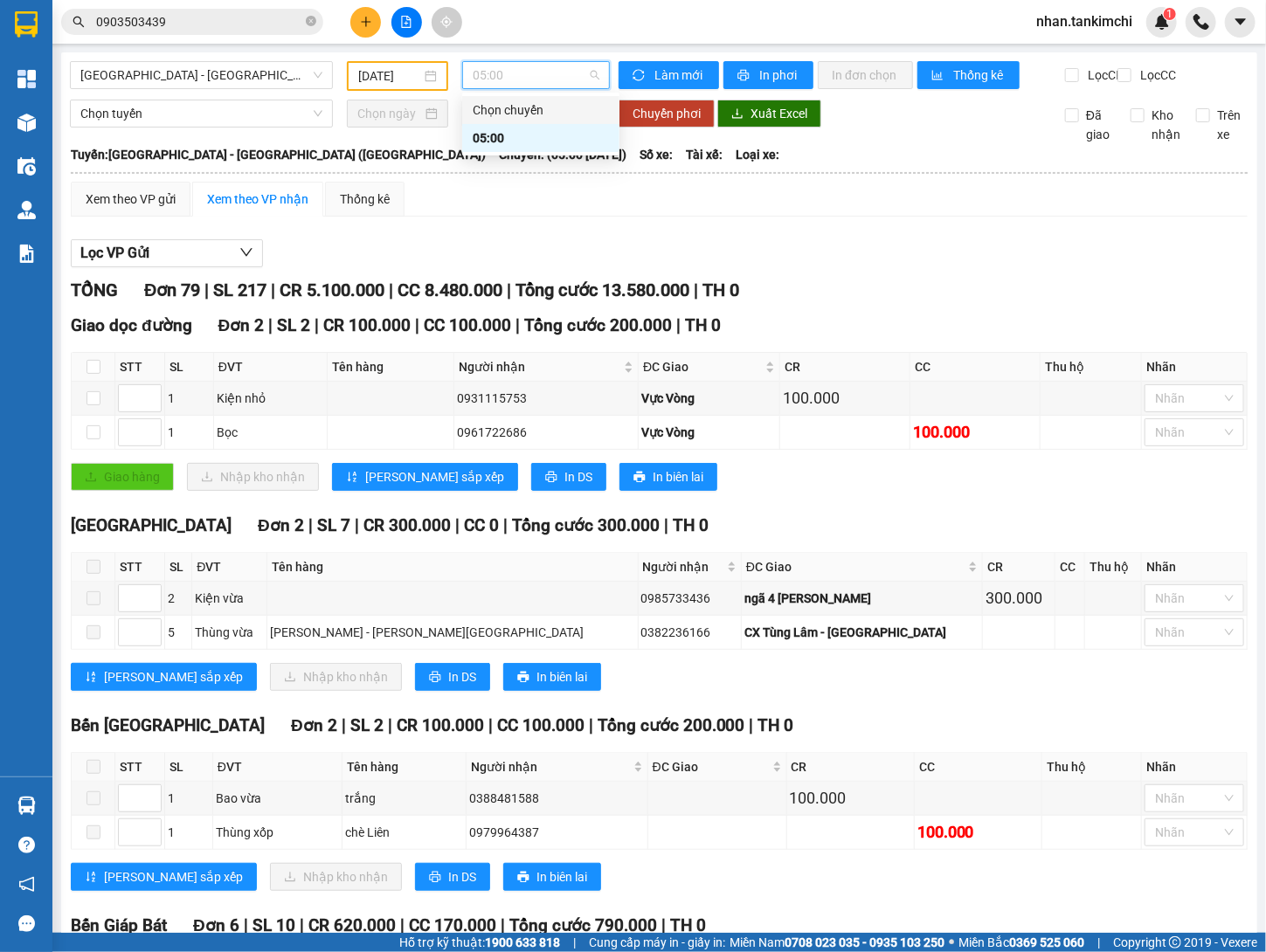
click at [406, 62] on div "26/09/2025" at bounding box center [397, 76] width 102 height 30
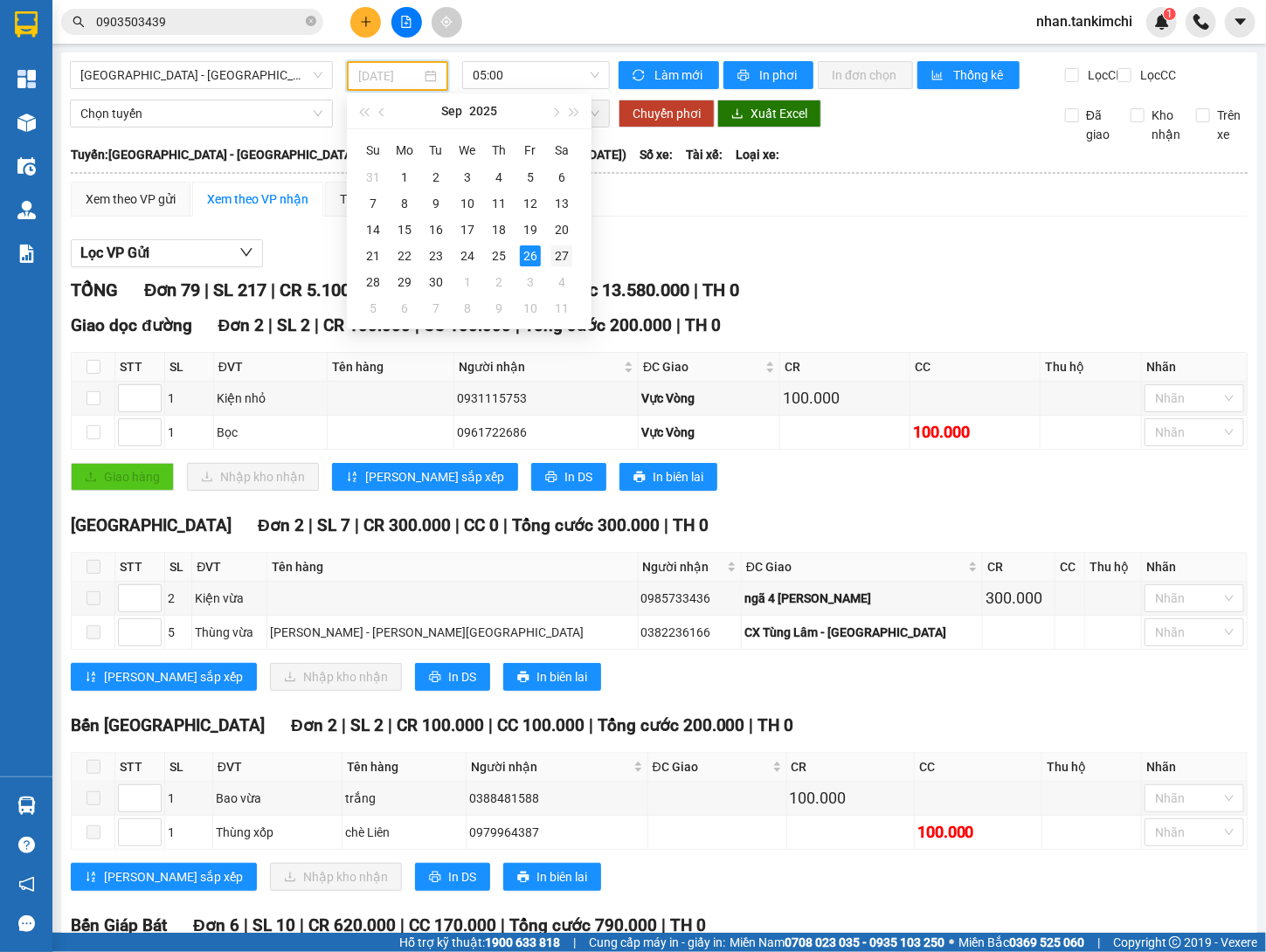
click at [556, 249] on div "27" at bounding box center [562, 256] width 21 height 21
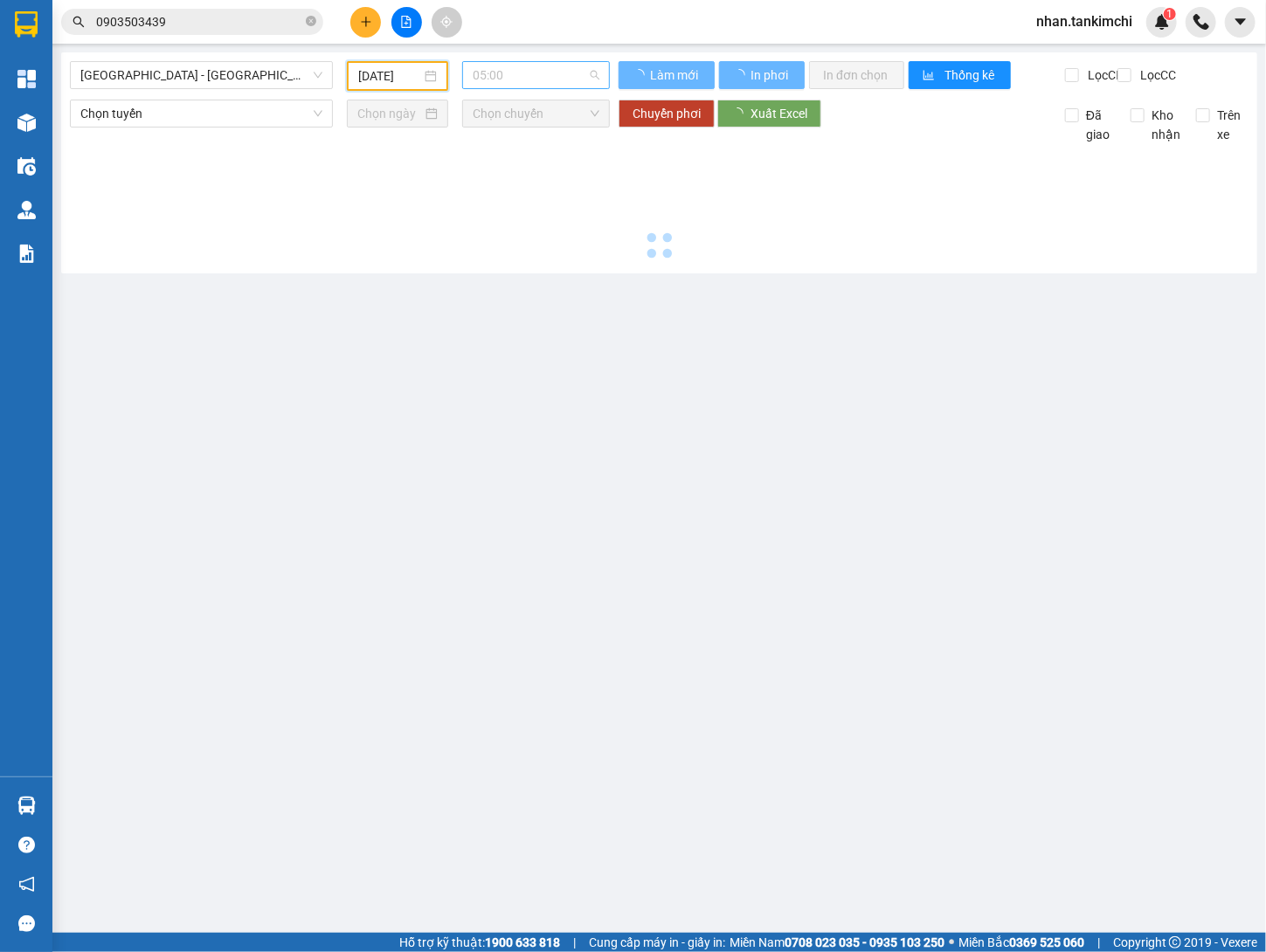
click at [536, 83] on span "05:00" at bounding box center [535, 75] width 127 height 27
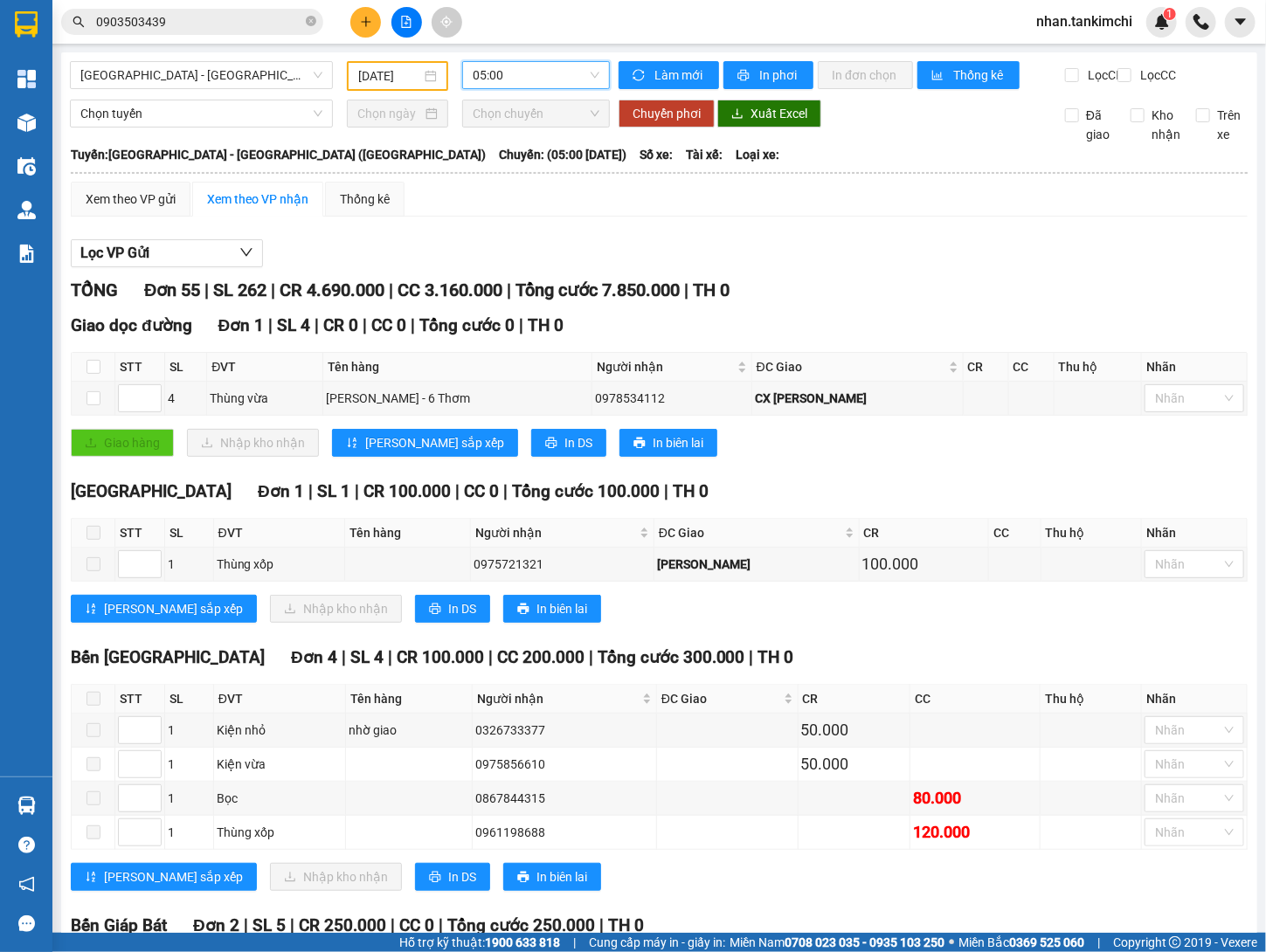
click at [406, 89] on div "27/09/2025" at bounding box center [397, 76] width 102 height 30
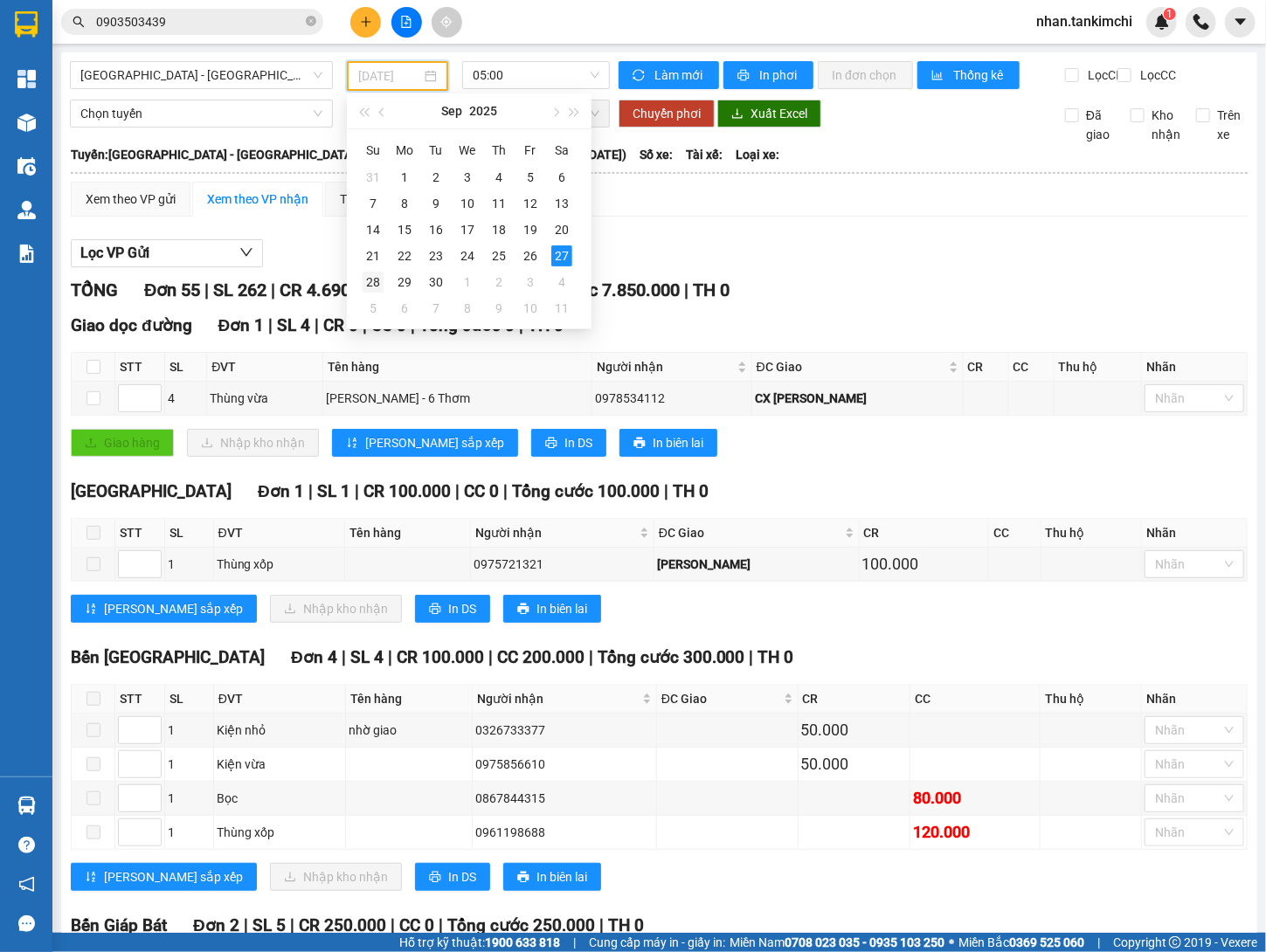
click at [374, 283] on div "28" at bounding box center [373, 282] width 21 height 21
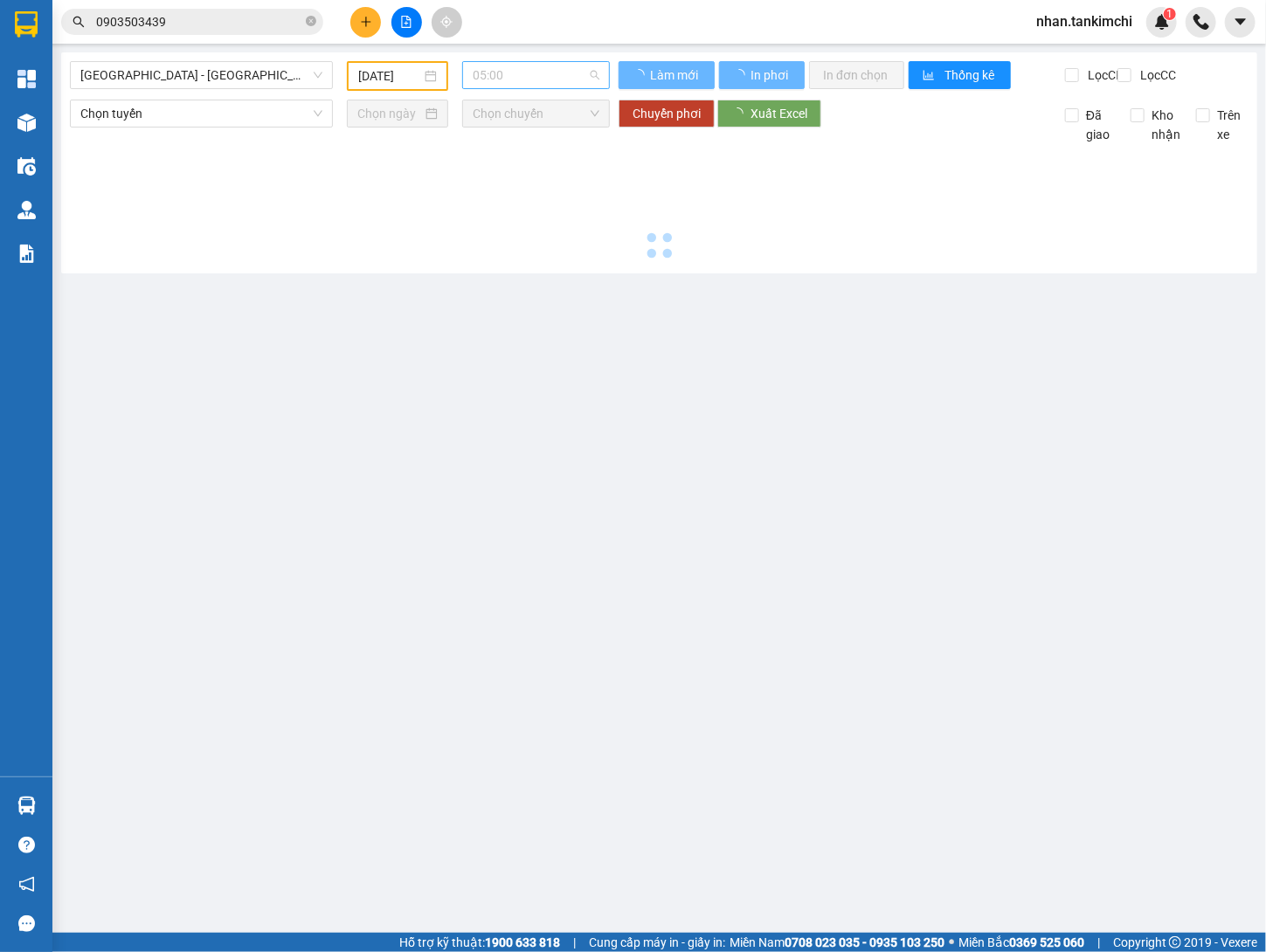
type input "28/09/2025"
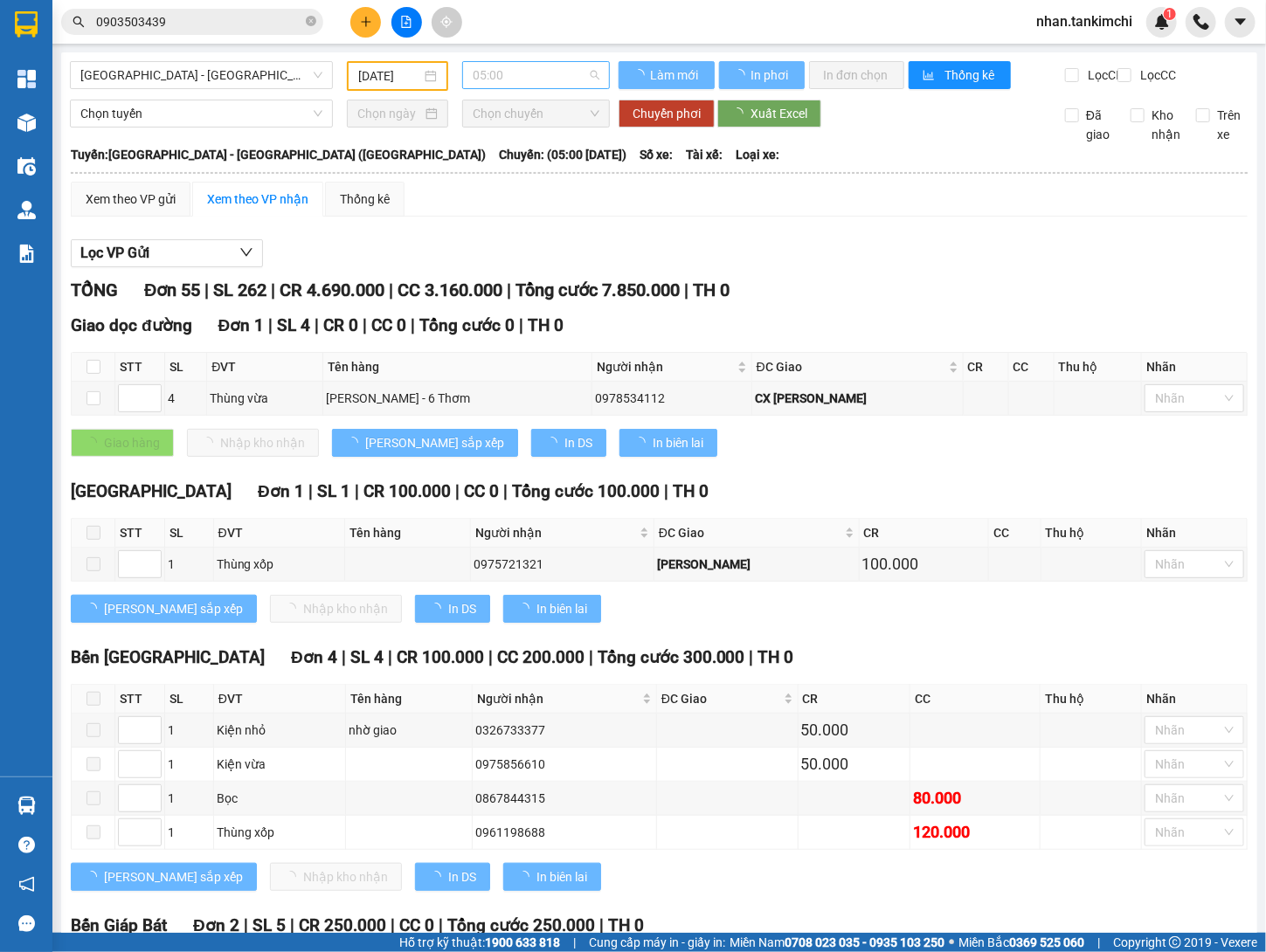
click at [542, 73] on span "05:00" at bounding box center [535, 75] width 127 height 27
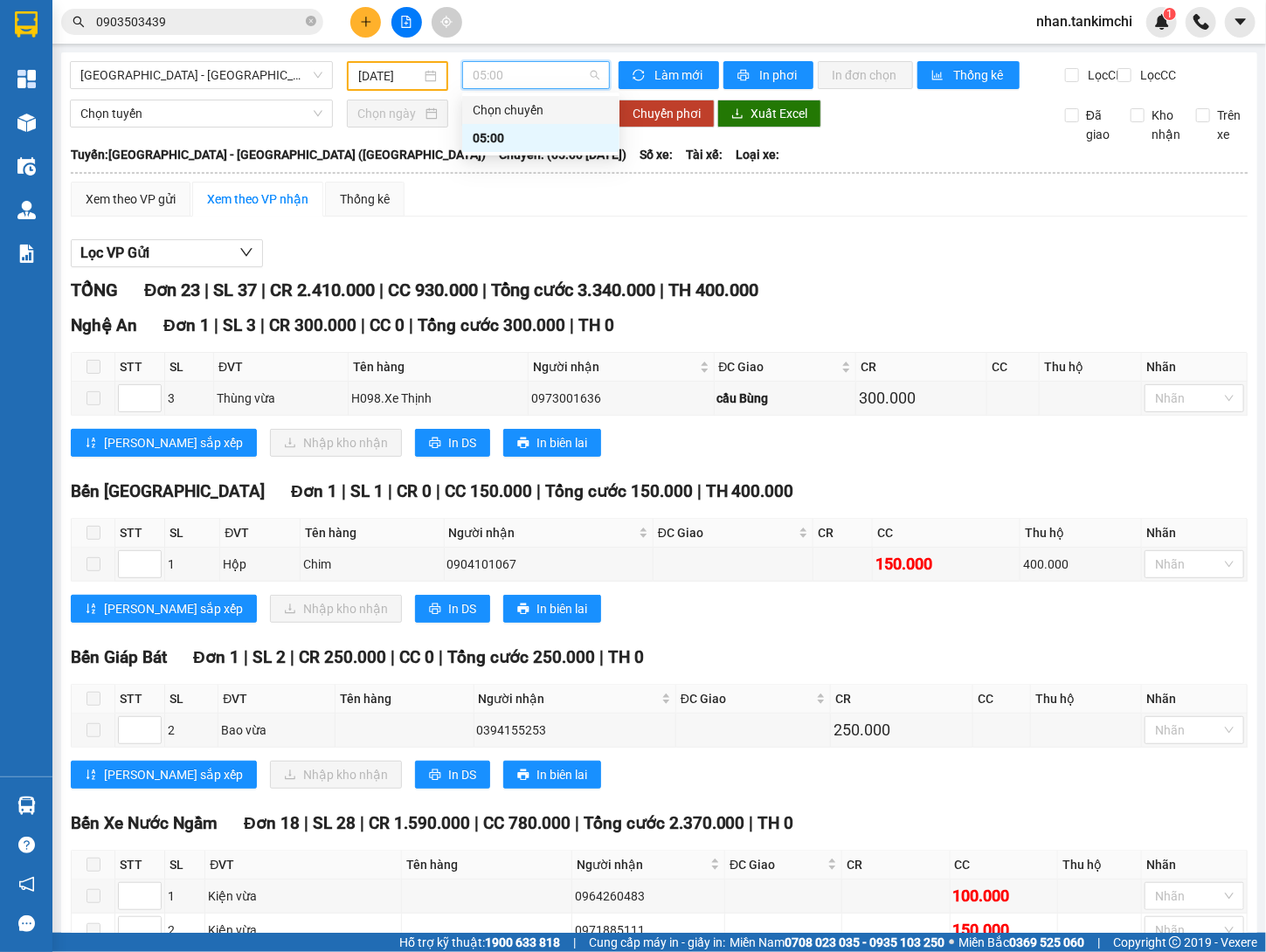
click at [732, 268] on div "Lọc VP Gửi" at bounding box center [659, 254] width 1177 height 29
click at [527, 88] on div "05:00" at bounding box center [535, 75] width 148 height 28
click at [551, 138] on div "05:00" at bounding box center [541, 138] width 136 height 19
click at [655, 301] on span "Tổng cước 3.340.000" at bounding box center [573, 290] width 165 height 21
click at [211, 32] on span "0903503439" at bounding box center [192, 22] width 262 height 27
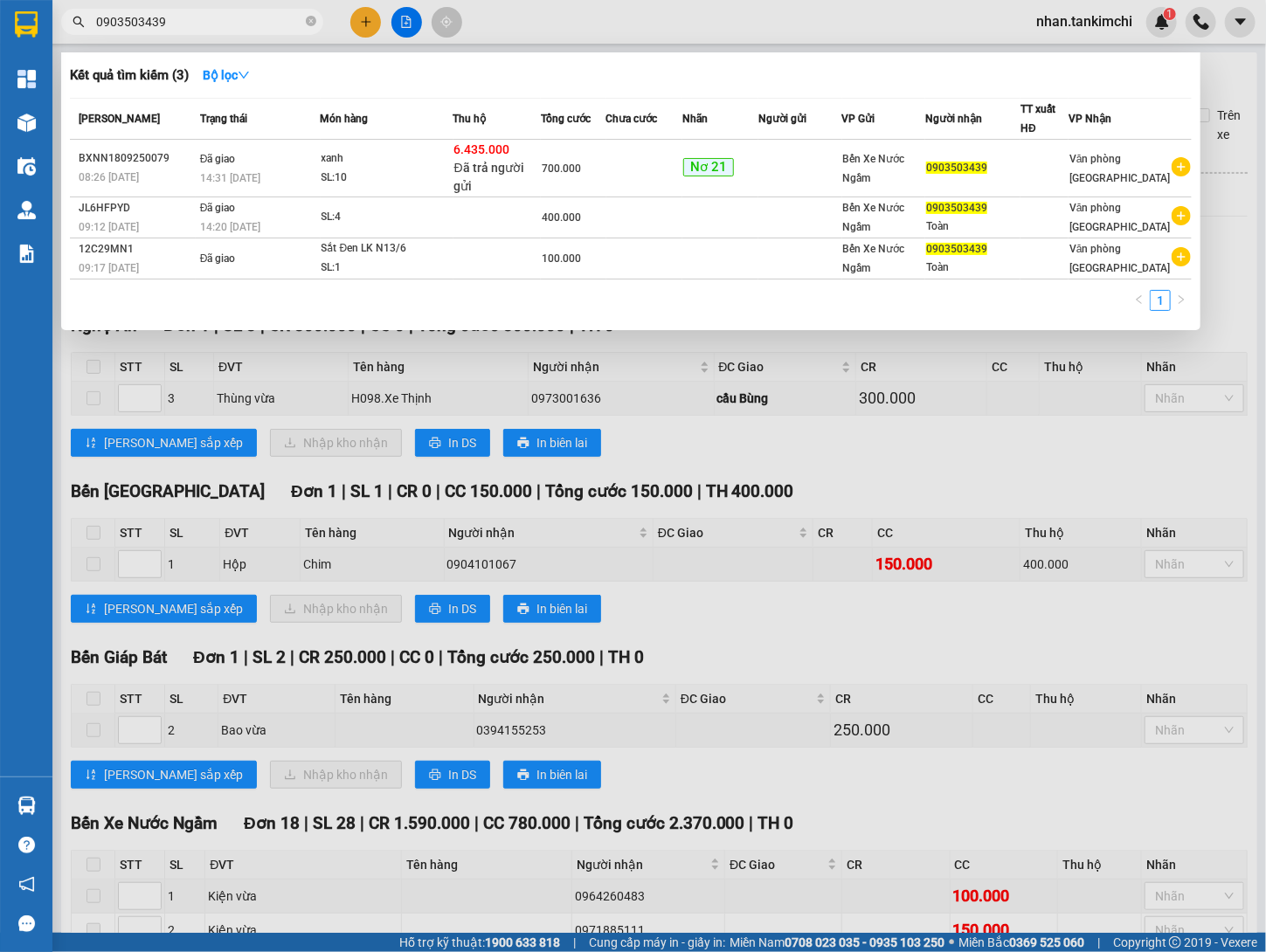
click at [211, 32] on span "0903503439" at bounding box center [192, 22] width 262 height 27
click at [222, 26] on input "0903503439" at bounding box center [199, 22] width 206 height 19
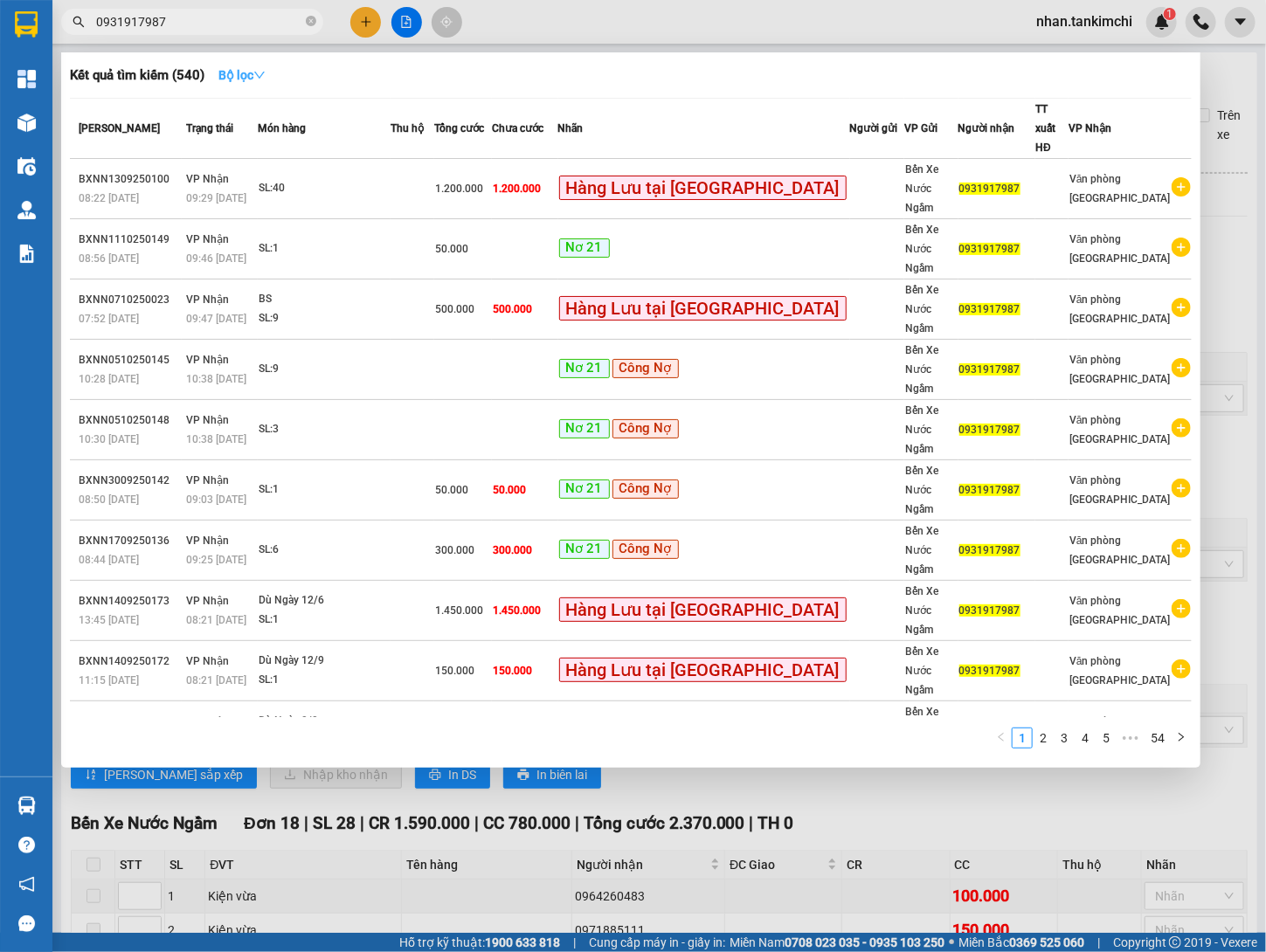
type input "0931917987"
click at [252, 80] on strong "Bộ lọc" at bounding box center [242, 75] width 47 height 14
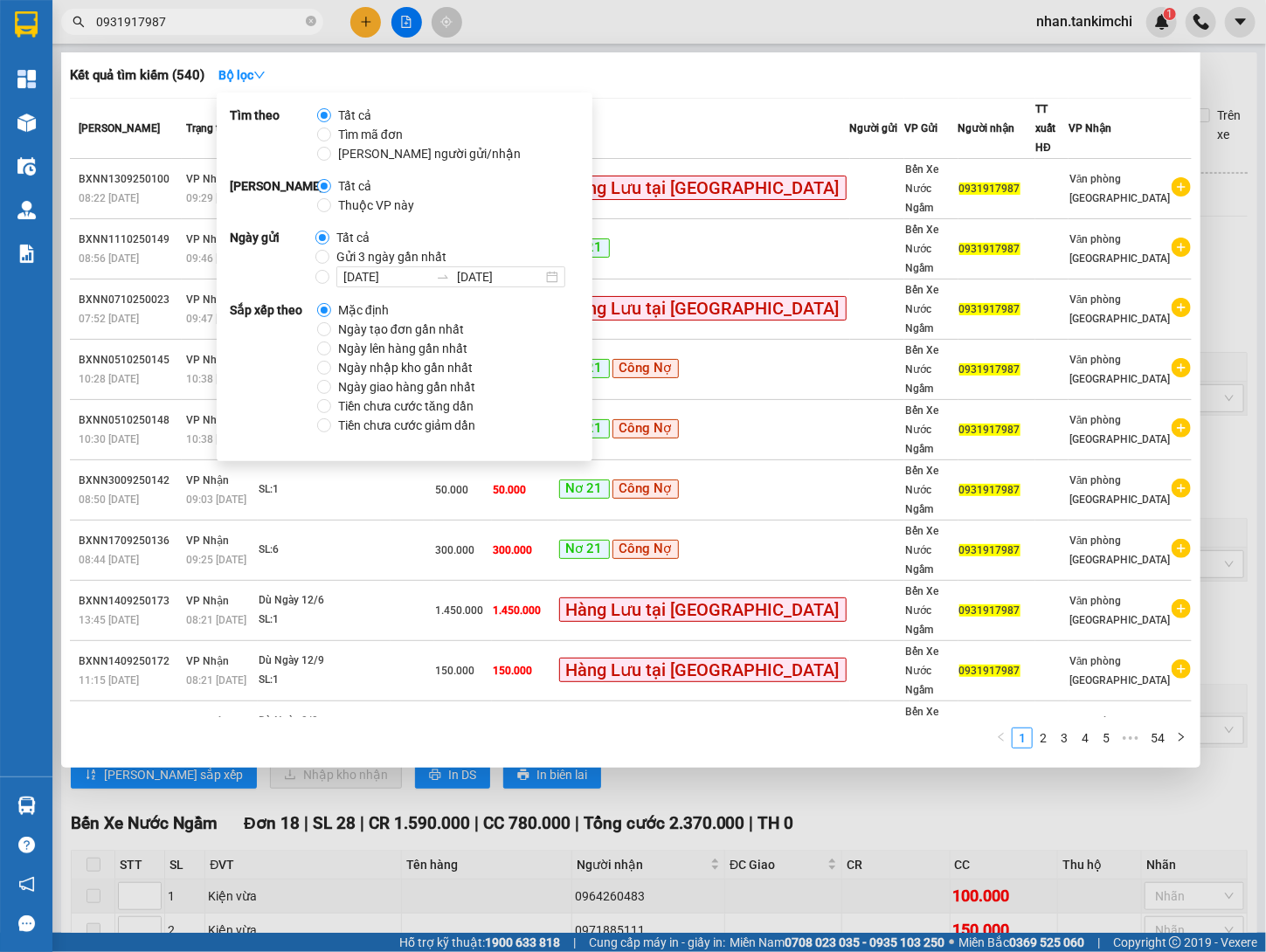
click at [391, 249] on span "Gửi 3 ngày gần nhất" at bounding box center [391, 257] width 124 height 19
click at [329, 250] on input "Gửi 3 ngày gần nhất" at bounding box center [322, 257] width 14 height 14
radio input "true"
radio input "false"
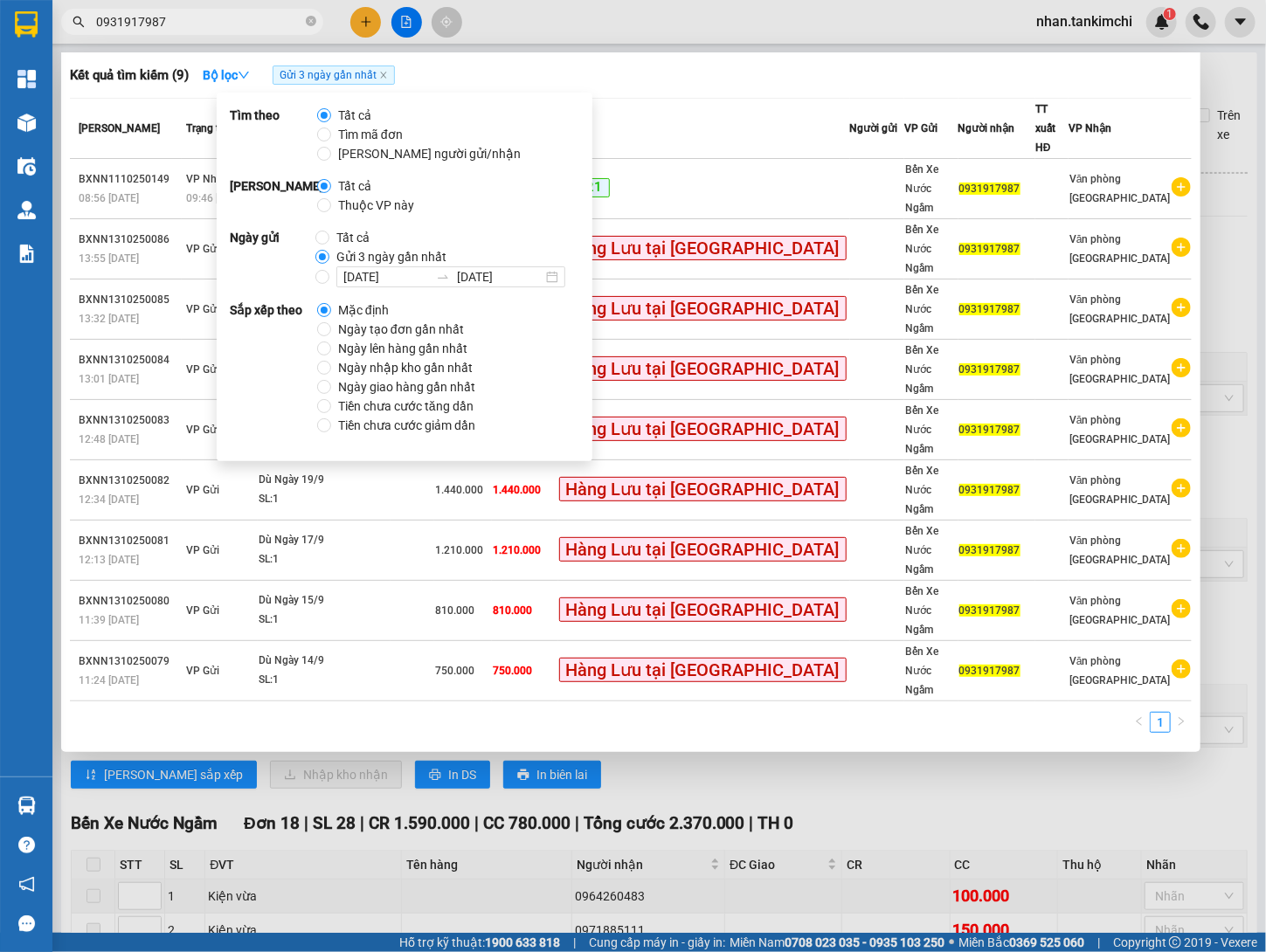
click at [733, 58] on div "Kết quả tìm kiếm ( 9 ) Bộ lọc Gửi 3 ngày gần nhất Mã ĐH Trạng thái Món hàng Thu…" at bounding box center [630, 402] width 1139 height 700
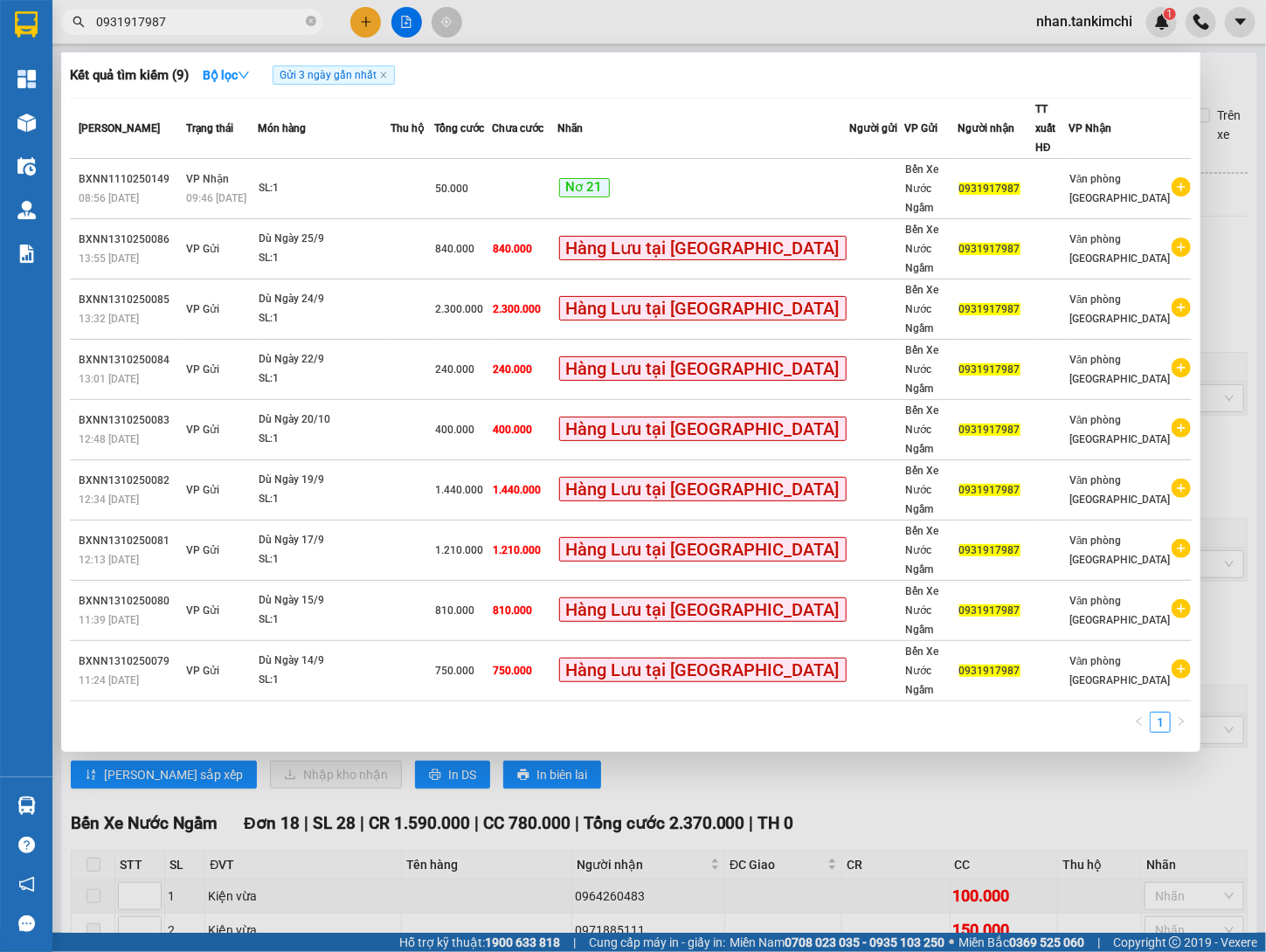
click at [370, 30] on div at bounding box center [633, 476] width 1266 height 952
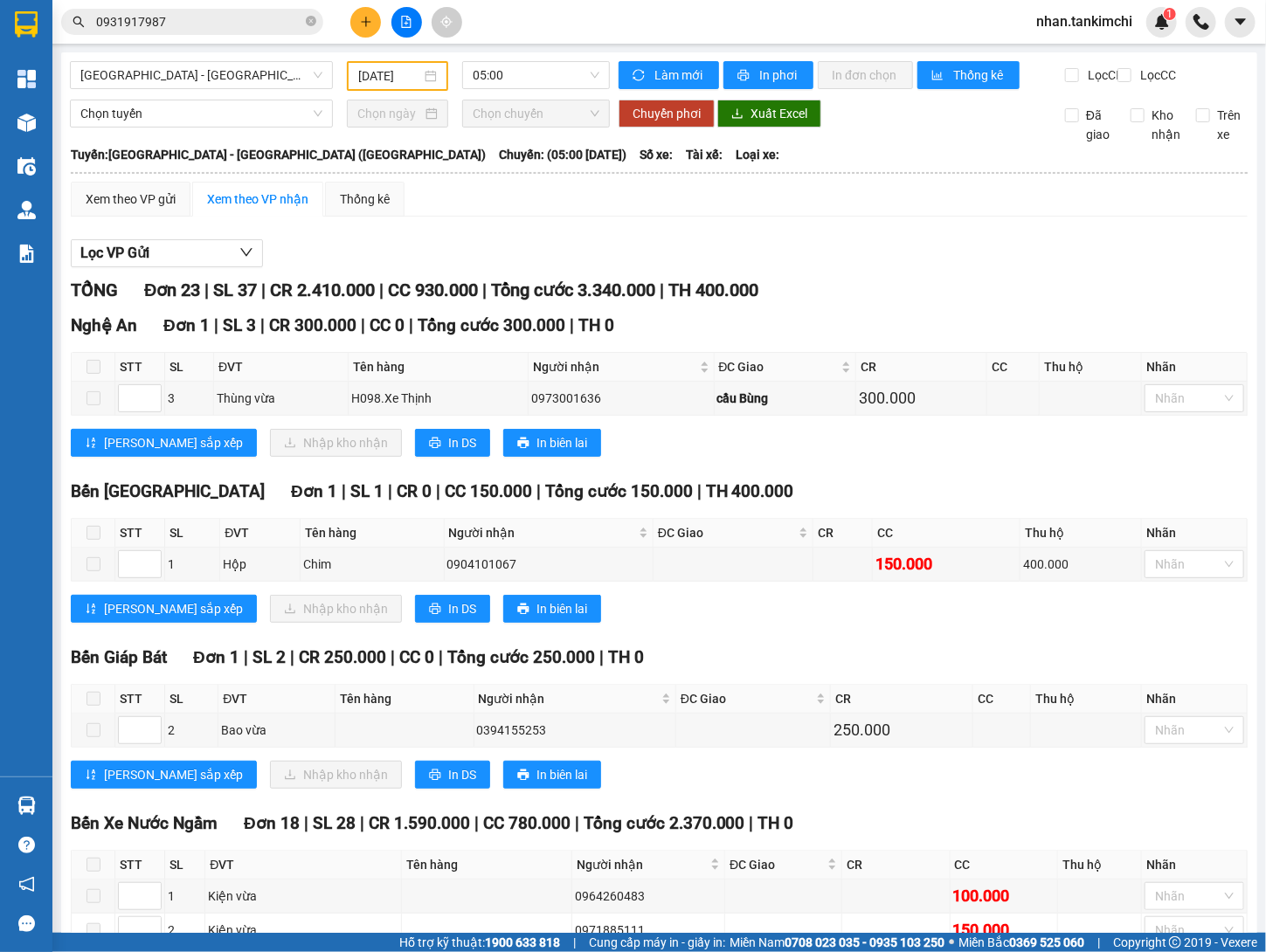
click at [369, 27] on button at bounding box center [365, 22] width 31 height 31
click at [418, 50] on div "Tạo đơn hàng" at bounding box center [426, 65] width 131 height 34
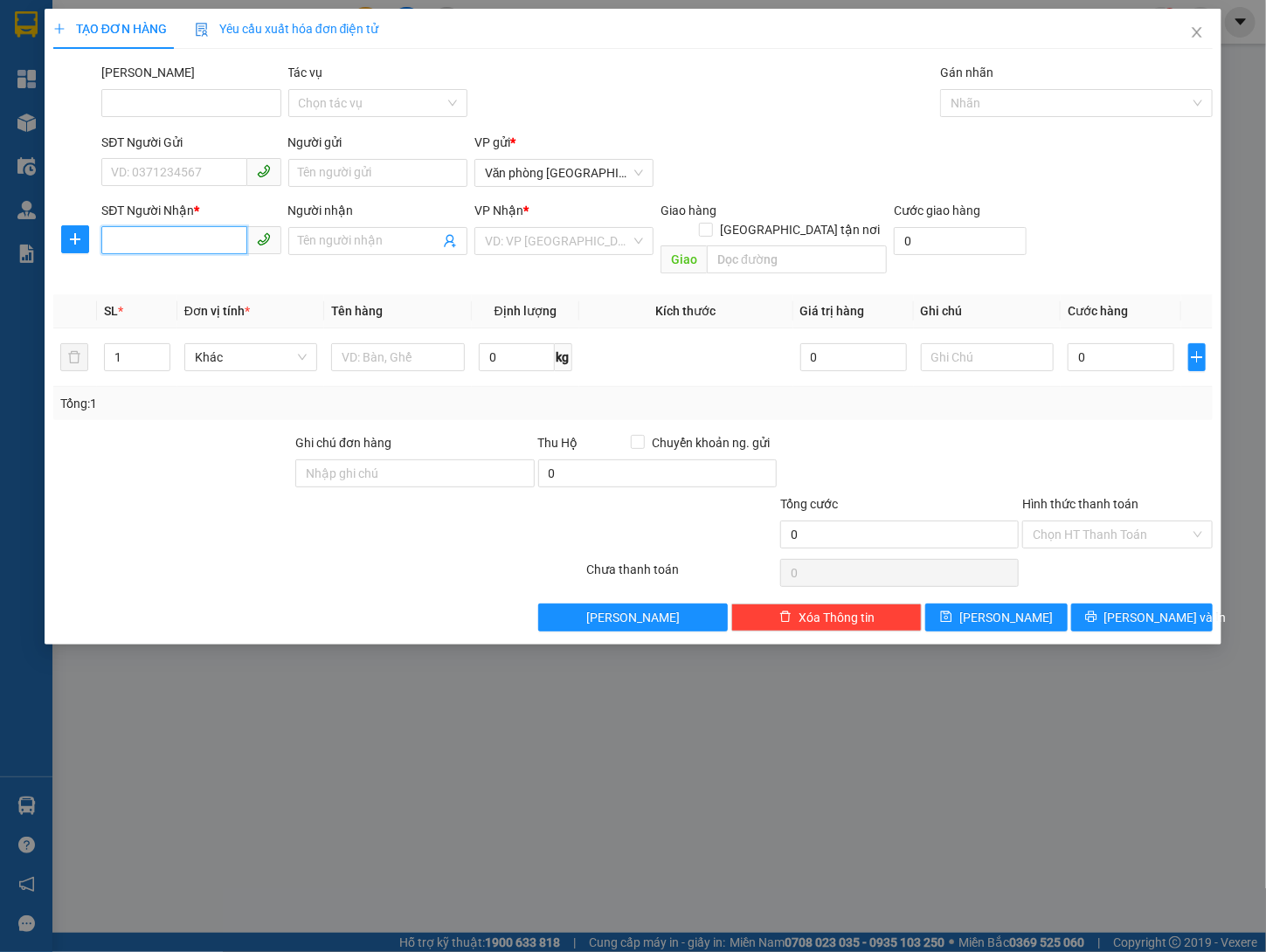
click at [208, 235] on input "SĐT Người Nhận *" at bounding box center [174, 241] width 145 height 28
click at [644, 219] on div "VP Nhận *" at bounding box center [564, 214] width 179 height 27
click at [620, 194] on form "SĐT Người Gửi VD: 0371234567 Người gửi Tên người gửi VP gửi * Văn phòng Đà Nẵng…" at bounding box center [633, 207] width 1160 height 149
click at [198, 241] on input "SĐT Người Nhận *" at bounding box center [174, 241] width 145 height 28
paste input "0931917987"
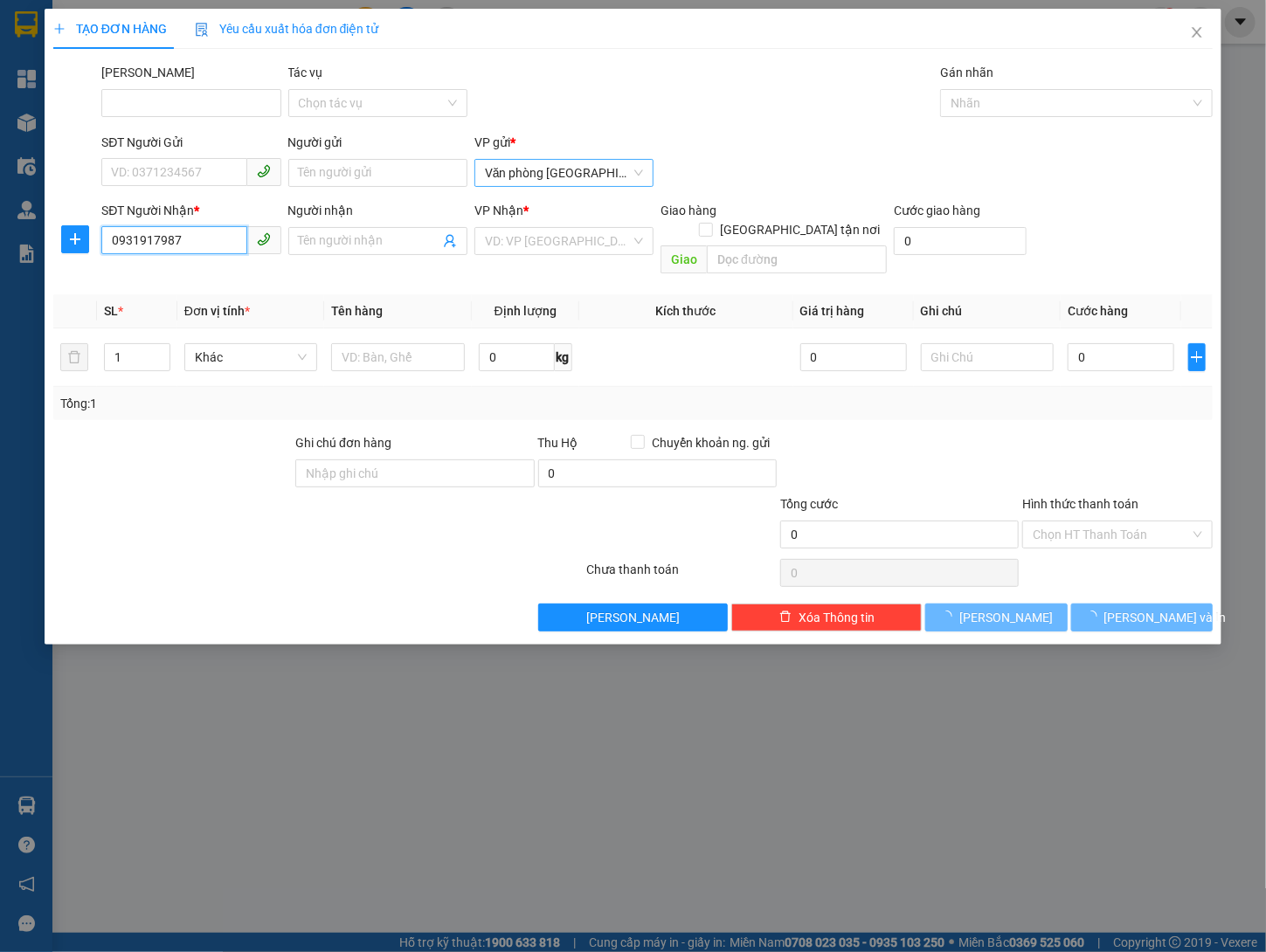
click at [581, 175] on span "Văn phòng [GEOGRAPHIC_DATA]" at bounding box center [564, 173] width 158 height 27
type input "0931917987"
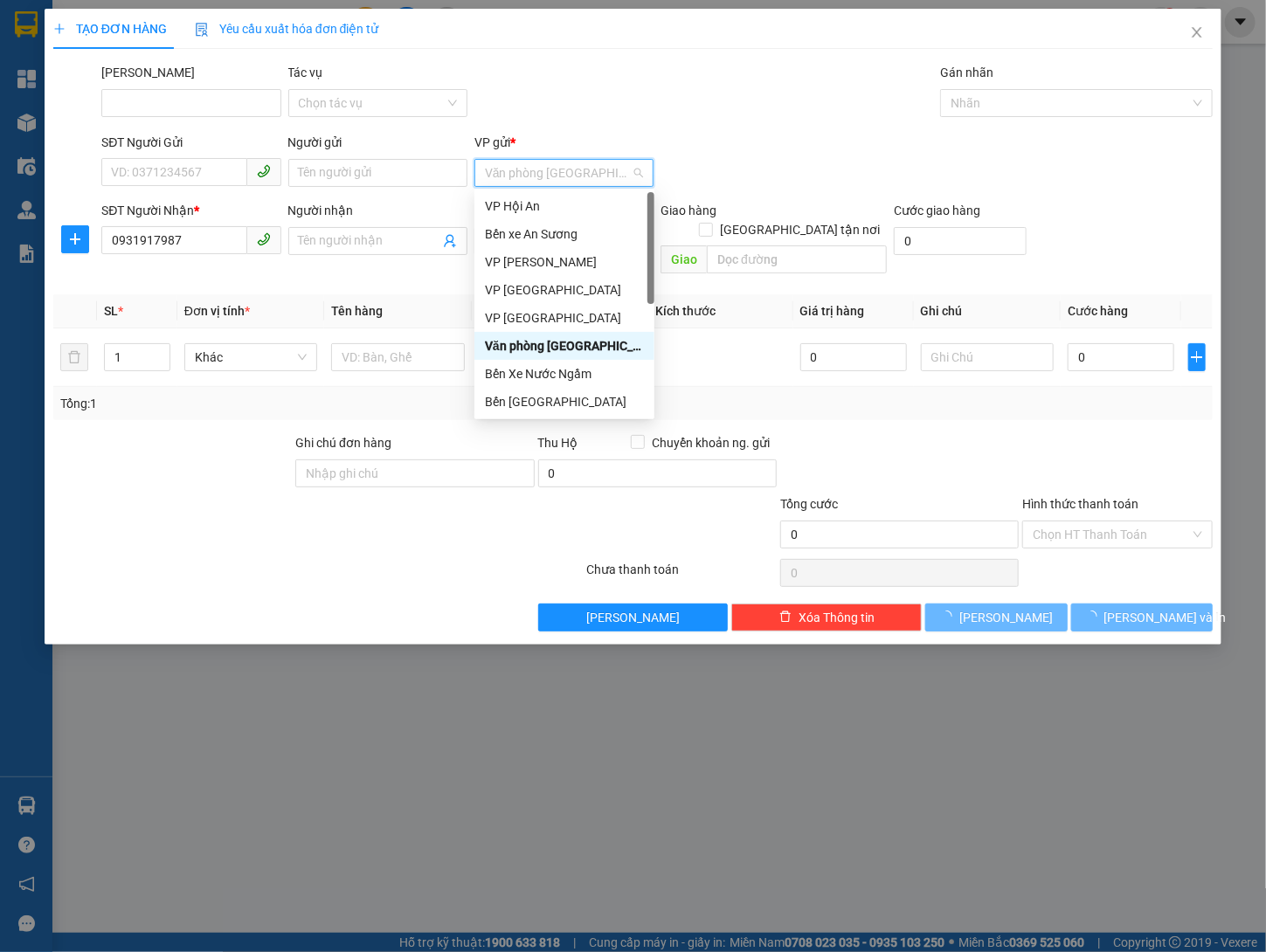
click at [579, 368] on div "Bến Xe Nước Ngầm" at bounding box center [564, 374] width 159 height 19
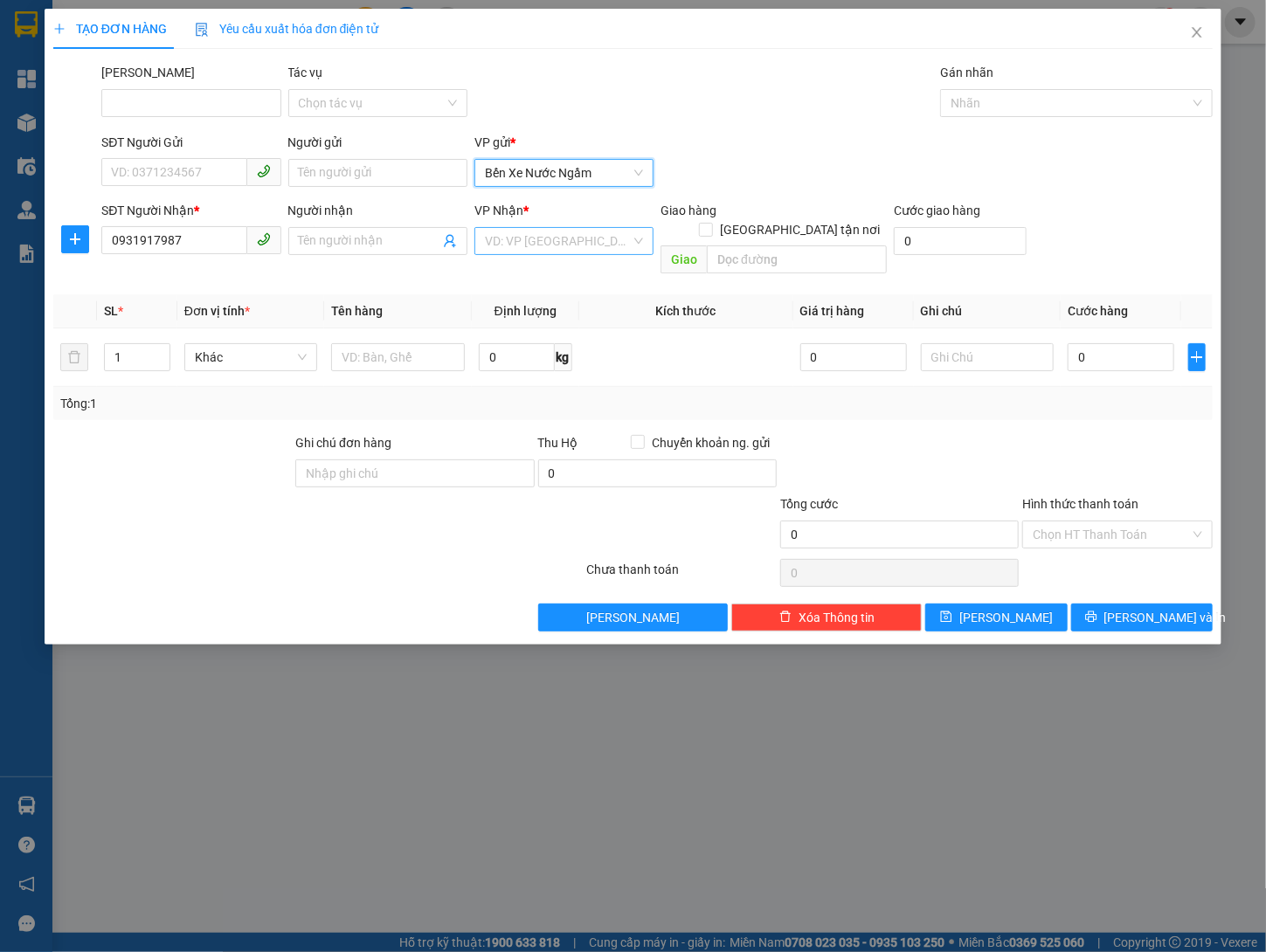
click at [564, 228] on input "search" at bounding box center [557, 242] width 146 height 27
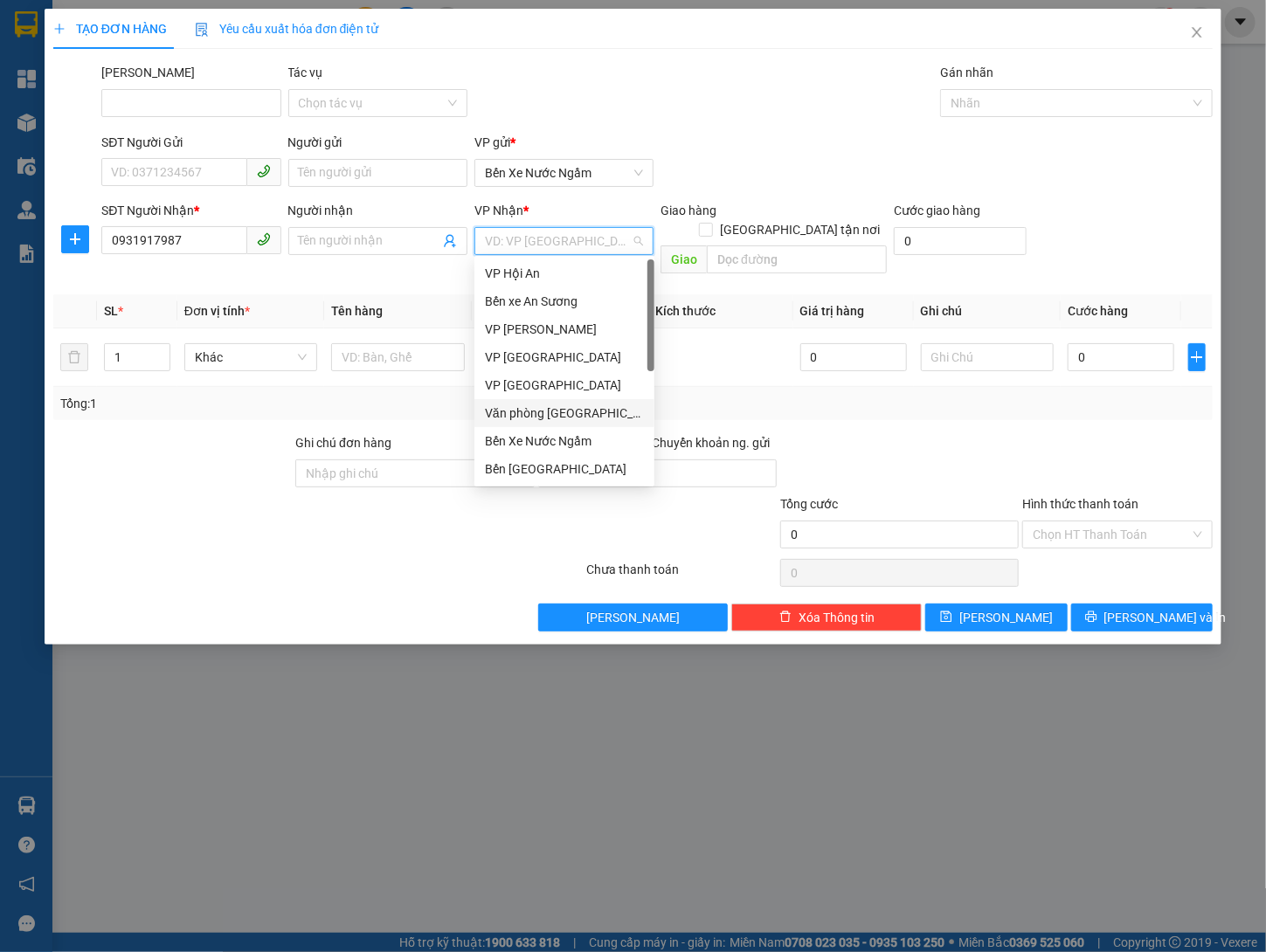
click at [579, 409] on div "Văn phòng [GEOGRAPHIC_DATA]" at bounding box center [564, 413] width 159 height 19
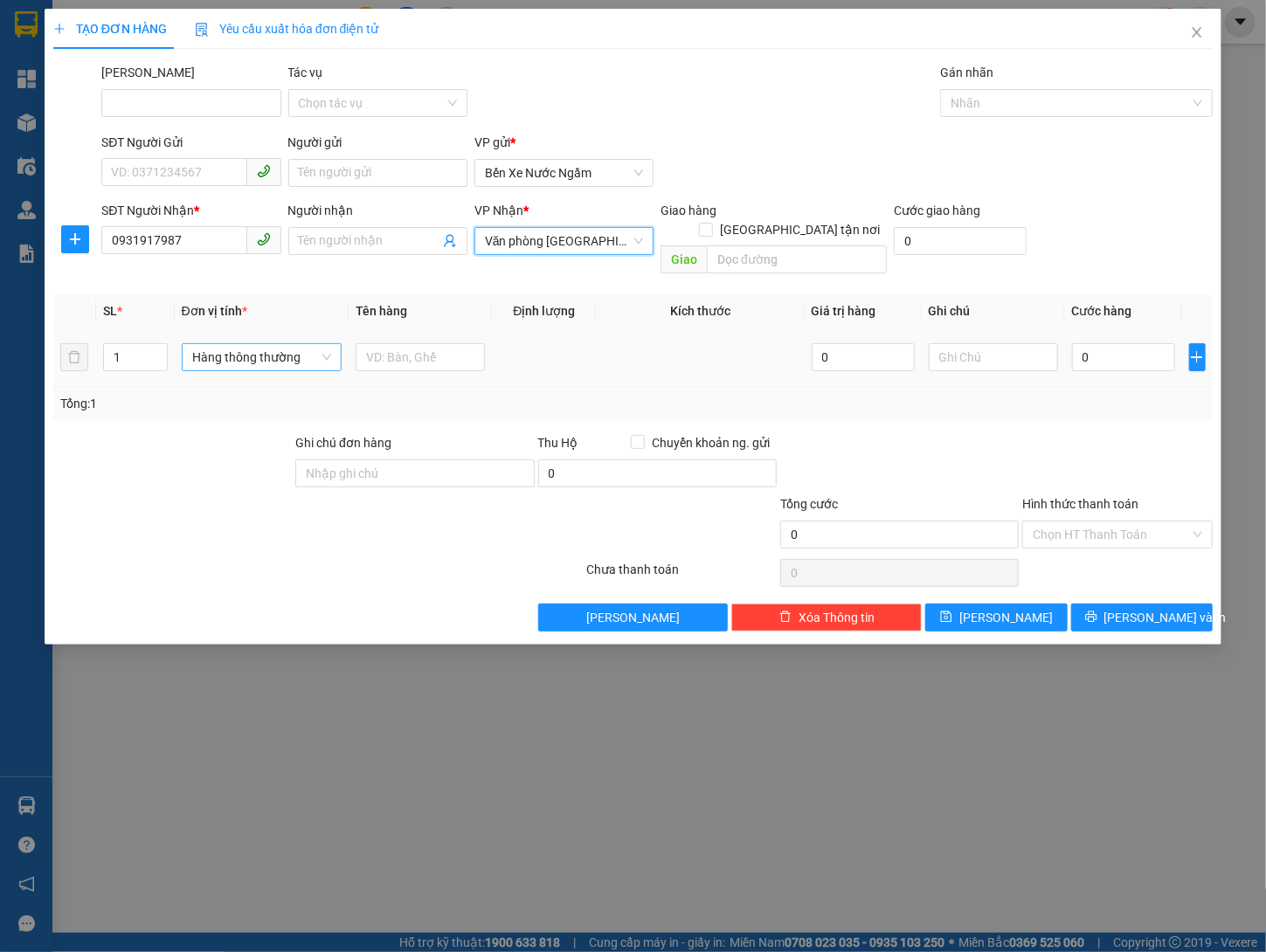
click at [265, 344] on span "Hàng thông thường" at bounding box center [262, 357] width 140 height 27
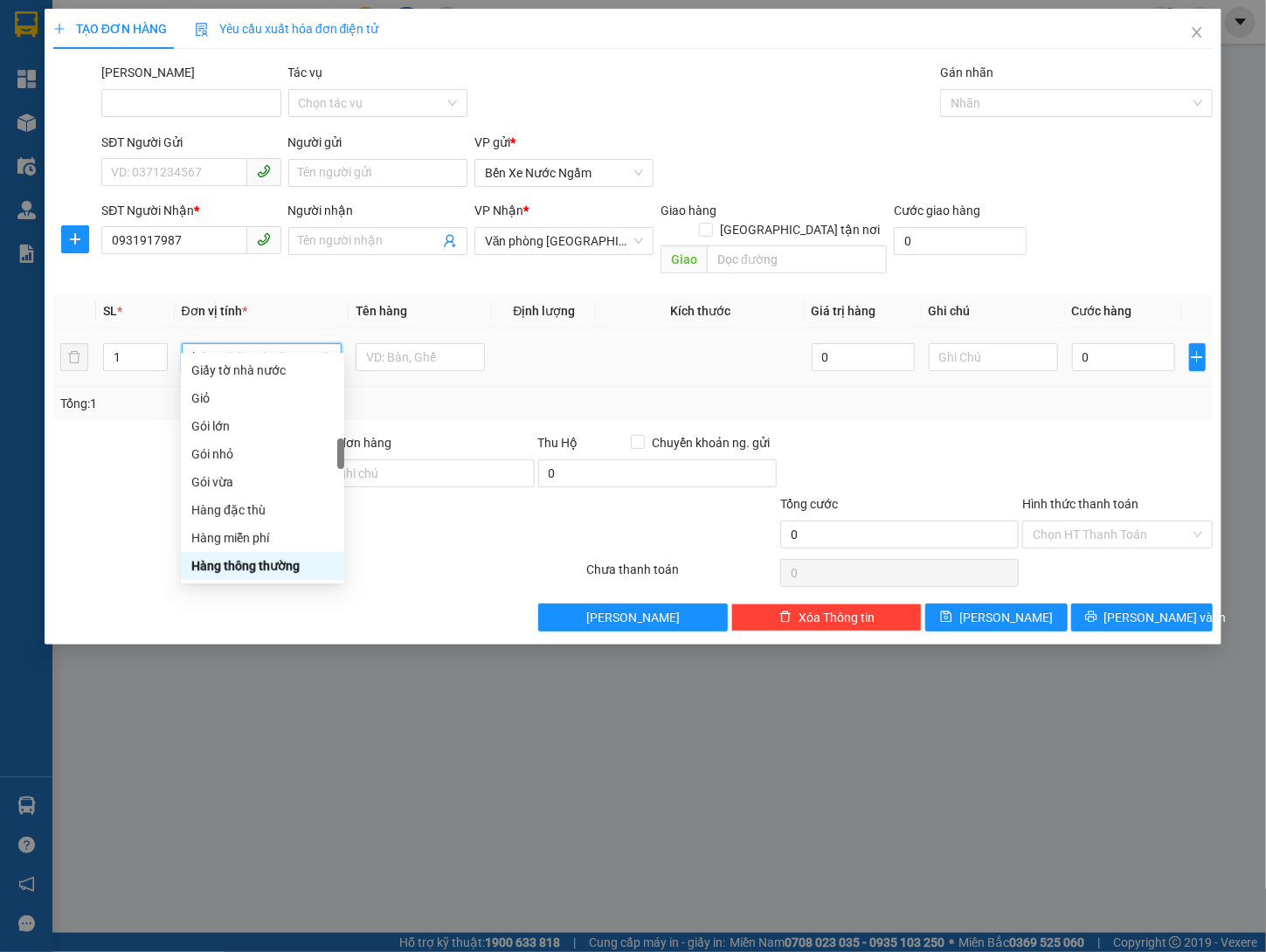
type input "ki"
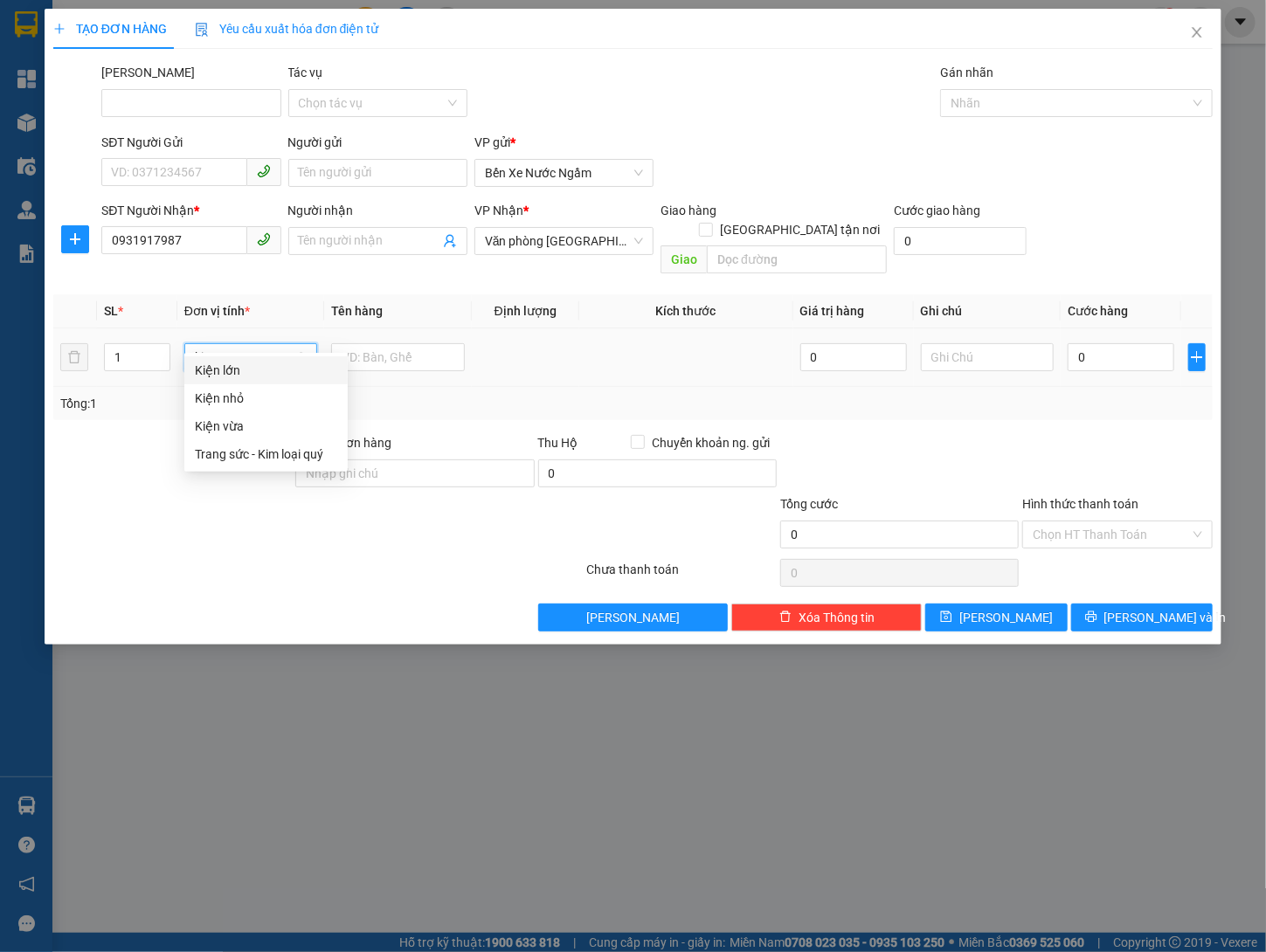
scroll to position [0, 0]
click at [241, 443] on div "Trang sức - Kim loại quý" at bounding box center [265, 455] width 164 height 28
click at [253, 344] on span "Trang sức - Kim loại quý" at bounding box center [269, 357] width 157 height 27
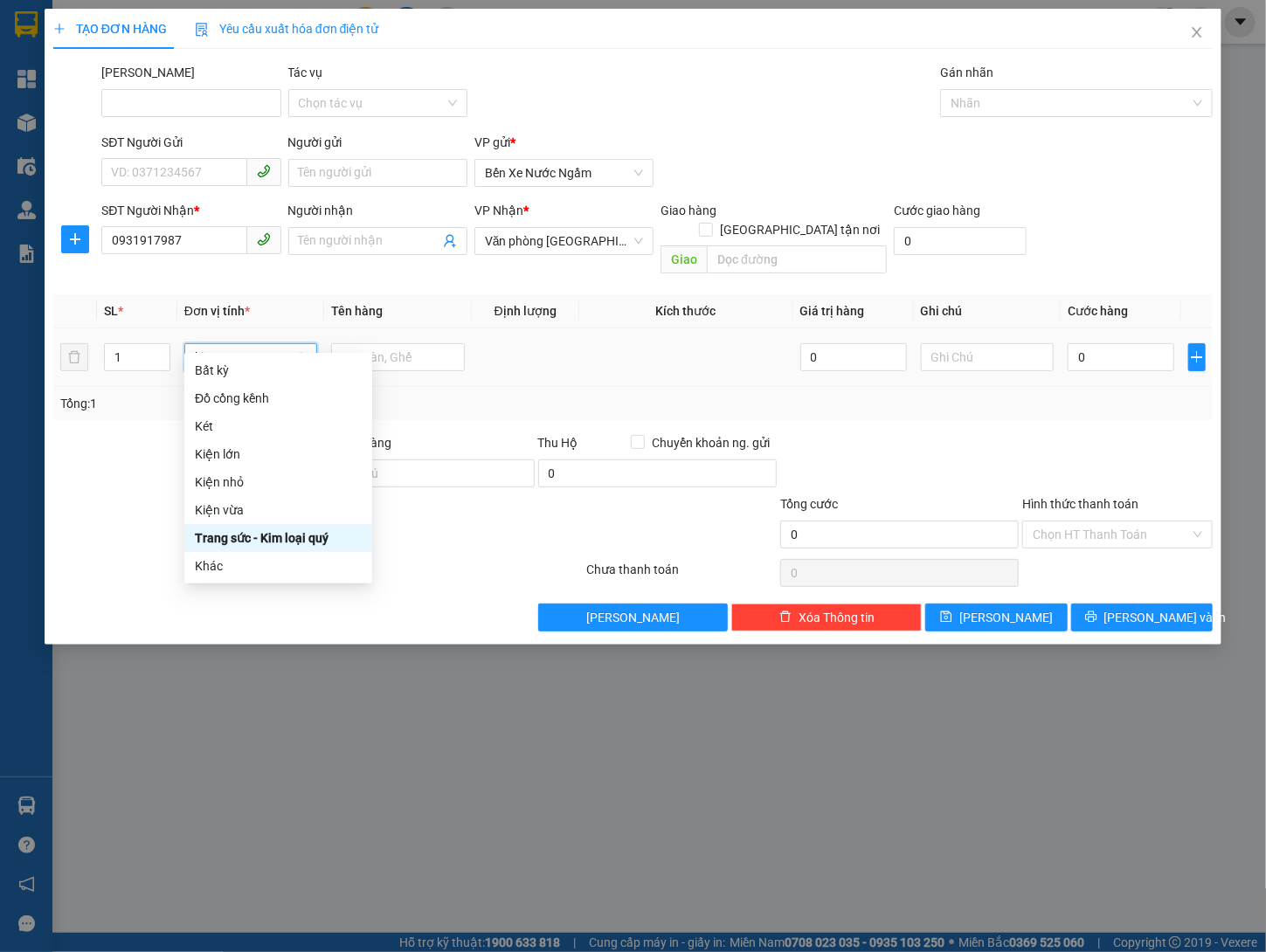
type input "kie"
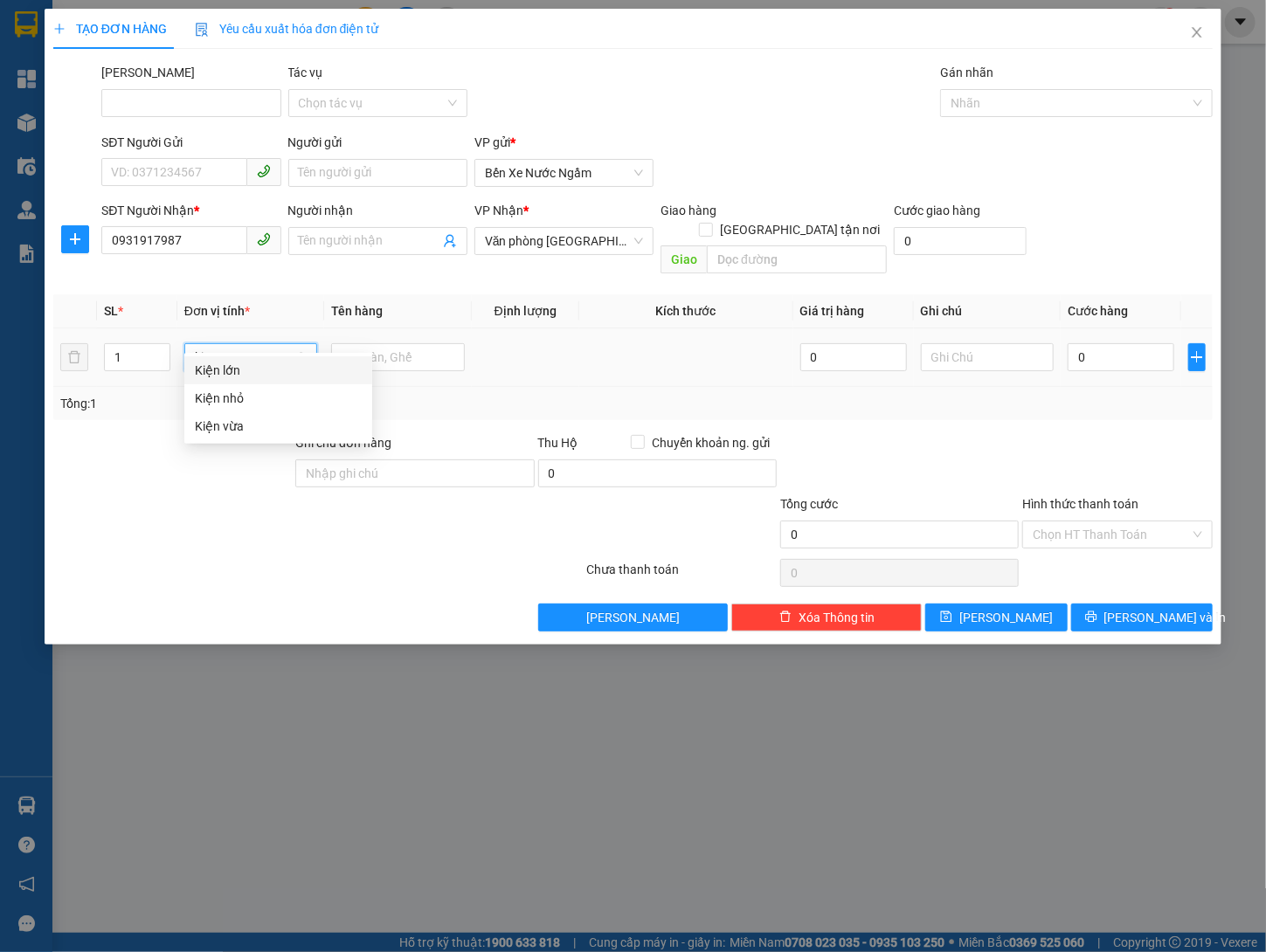
click at [241, 423] on div "Kiện vừa" at bounding box center [278, 426] width 167 height 19
click at [334, 391] on div "Tổng: 1" at bounding box center [633, 403] width 1160 height 34
click at [377, 360] on td at bounding box center [397, 357] width 148 height 58
click at [395, 343] on input "text" at bounding box center [397, 357] width 134 height 28
type input "Dù Ngày 29/9"
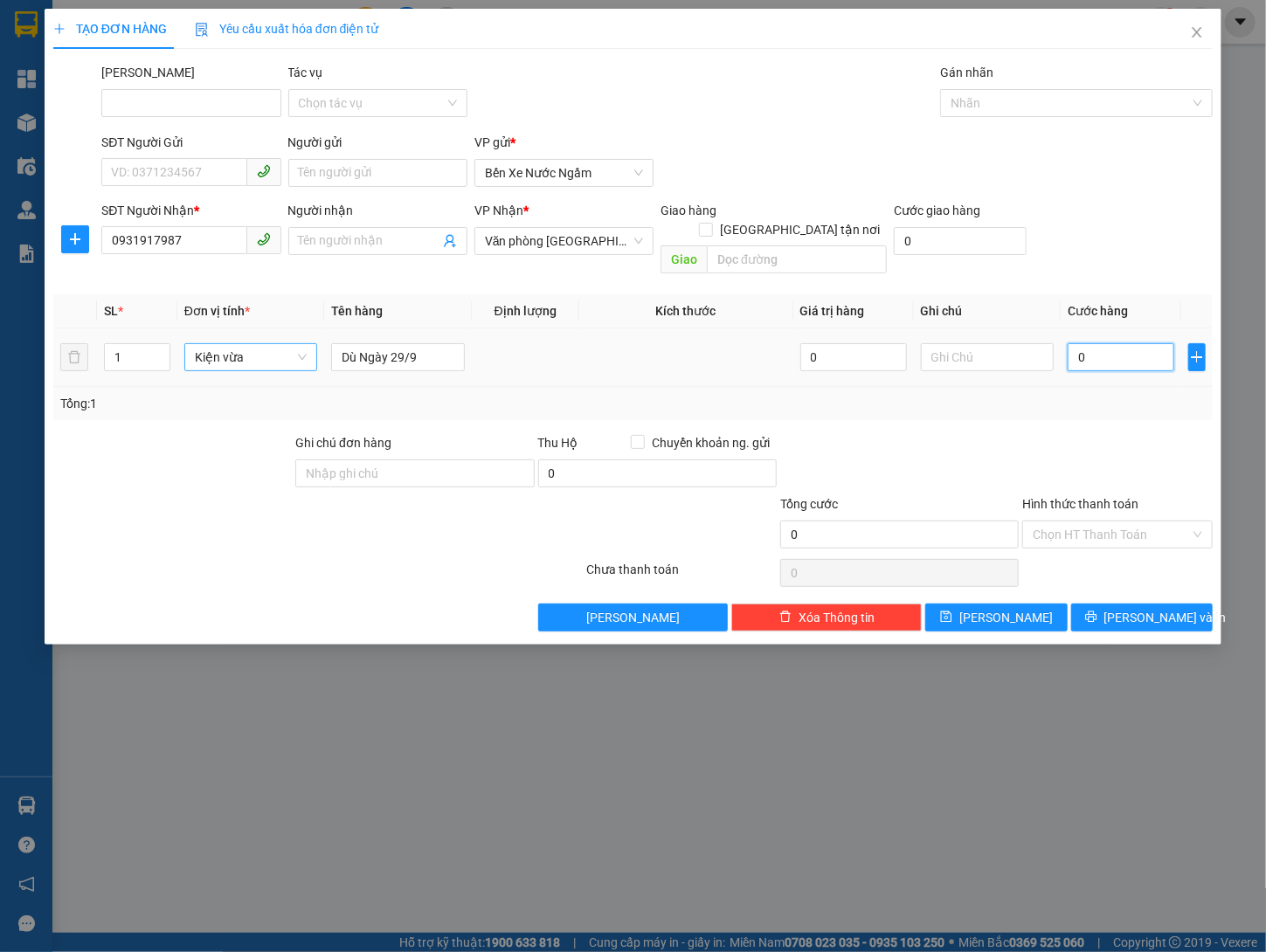
click at [1116, 343] on input "0" at bounding box center [1120, 357] width 106 height 28
type input "01"
type input "1"
type input "010"
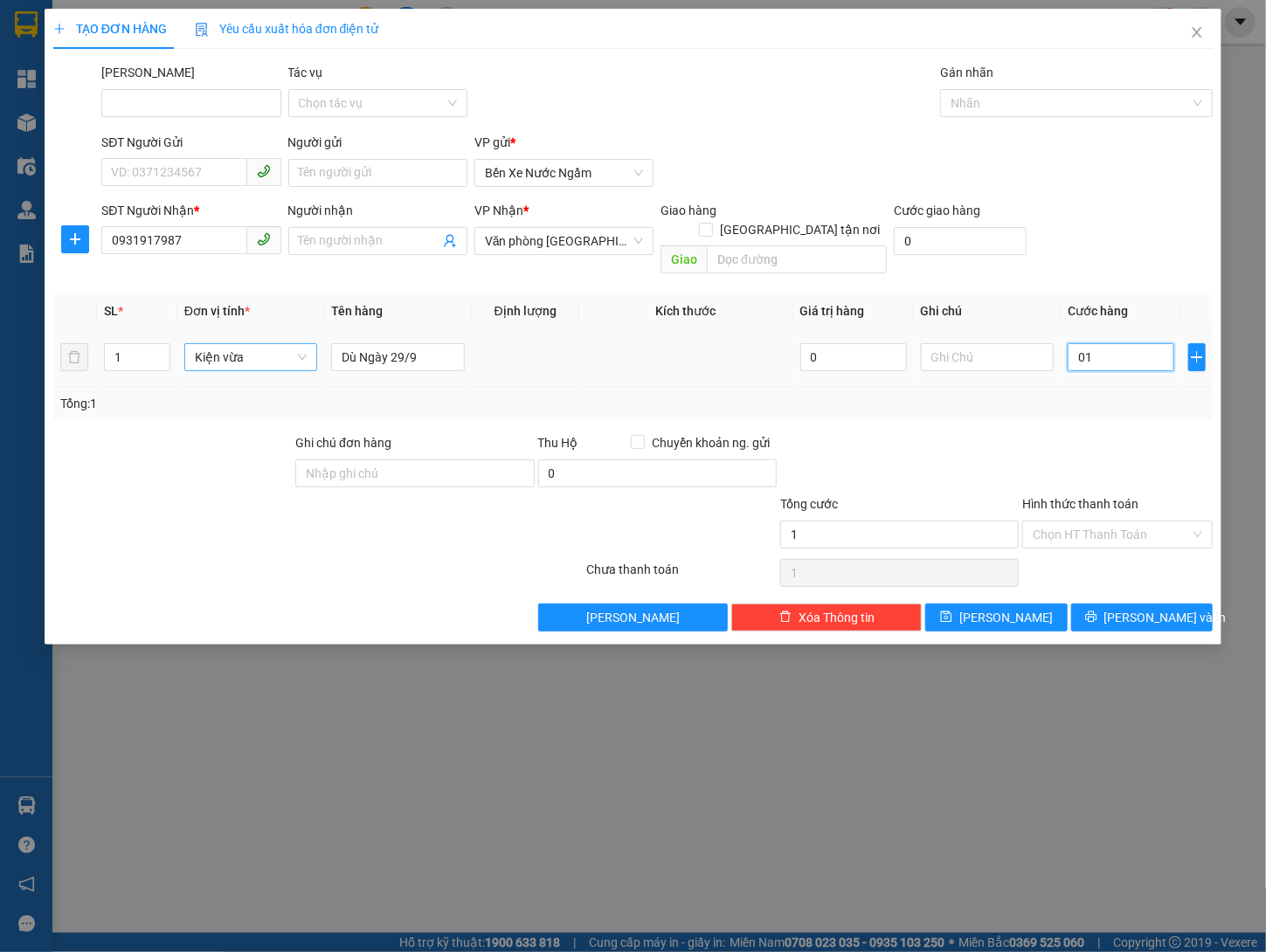
type input "10"
type input "0.100"
type input "100"
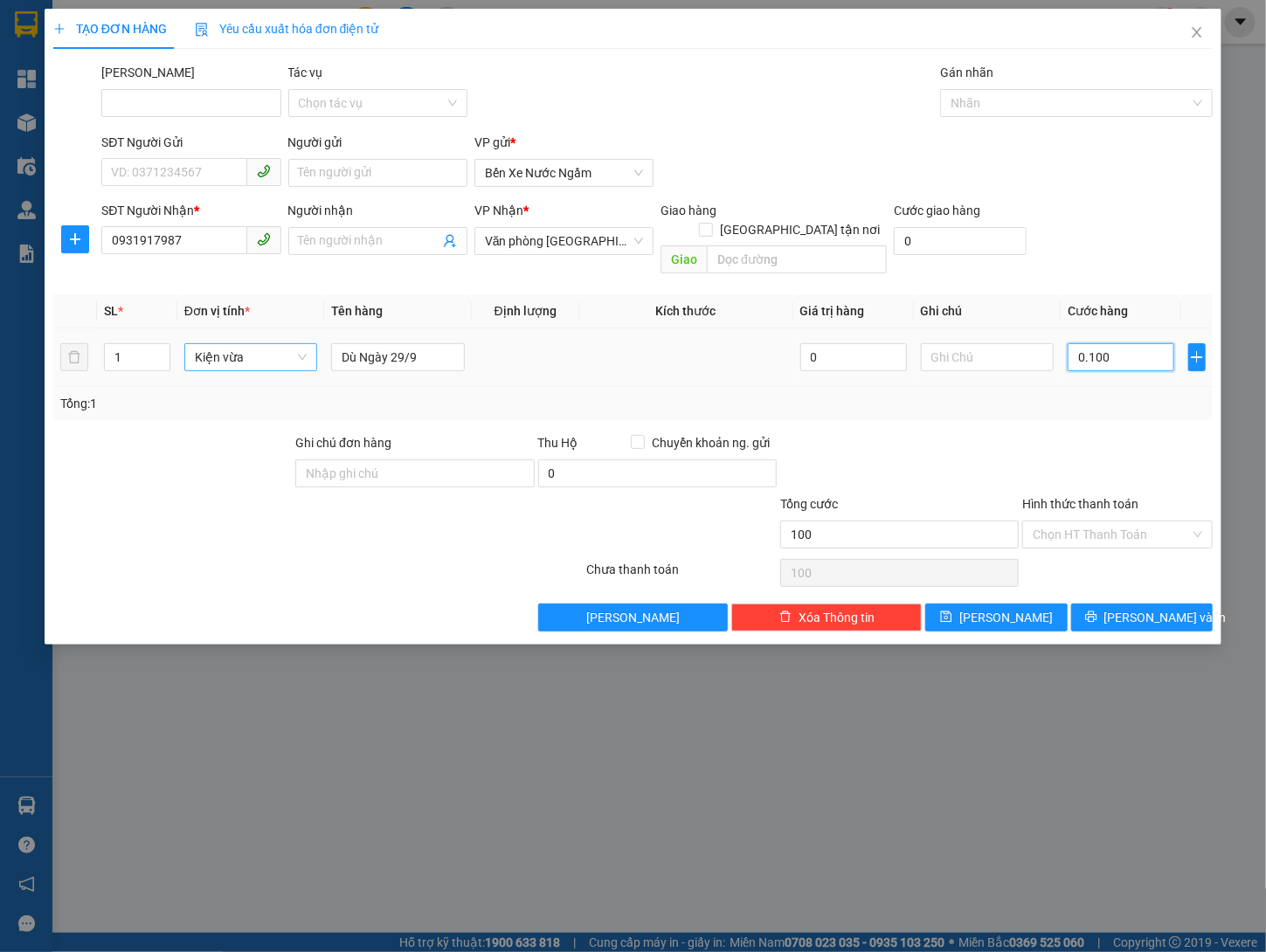
type input "01.000"
type input "1.000"
type input "010.000"
type input "10.000"
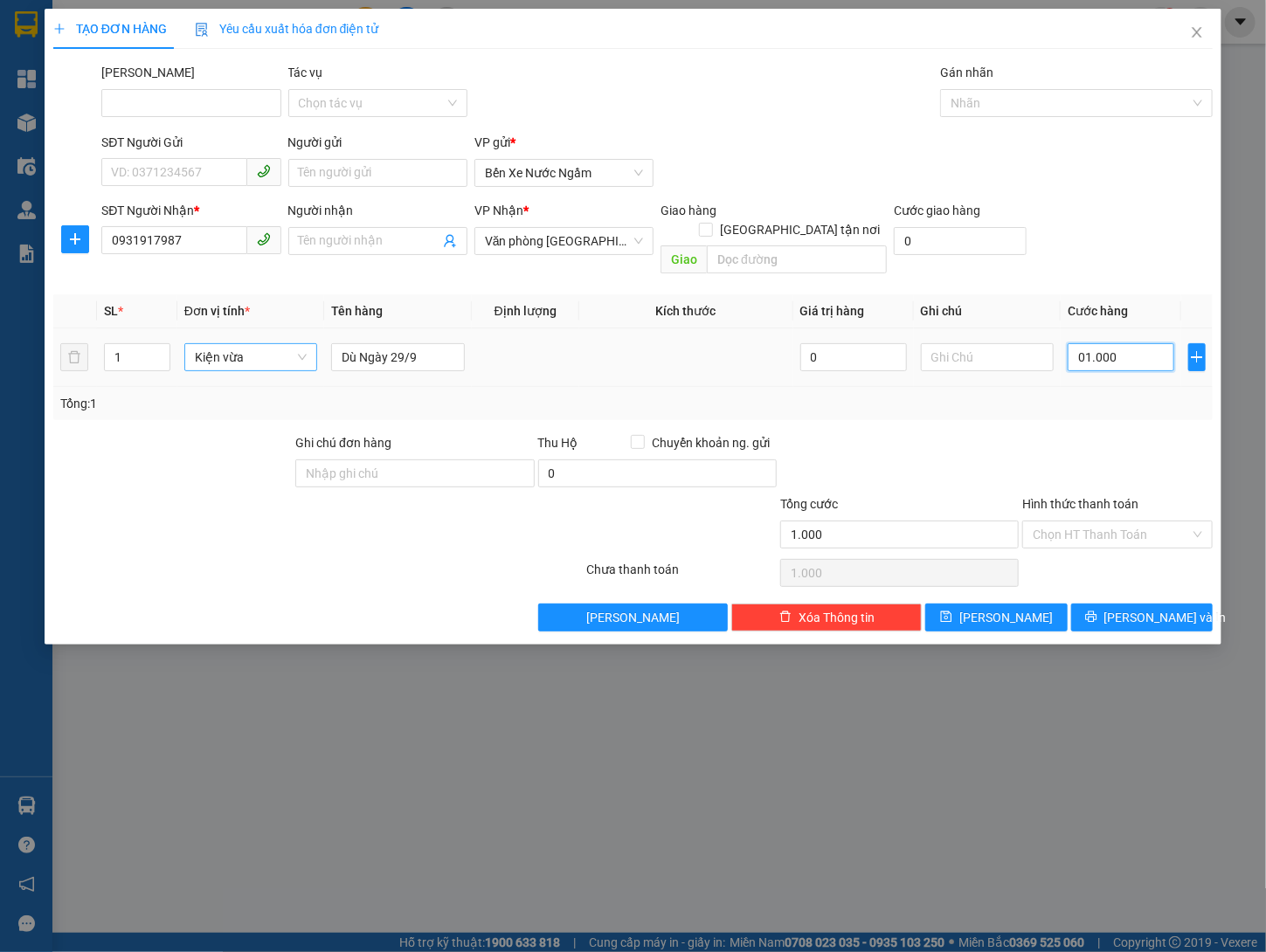
type input "10.000"
type input "0.100.000"
type input "100.000"
type input "01.000.000"
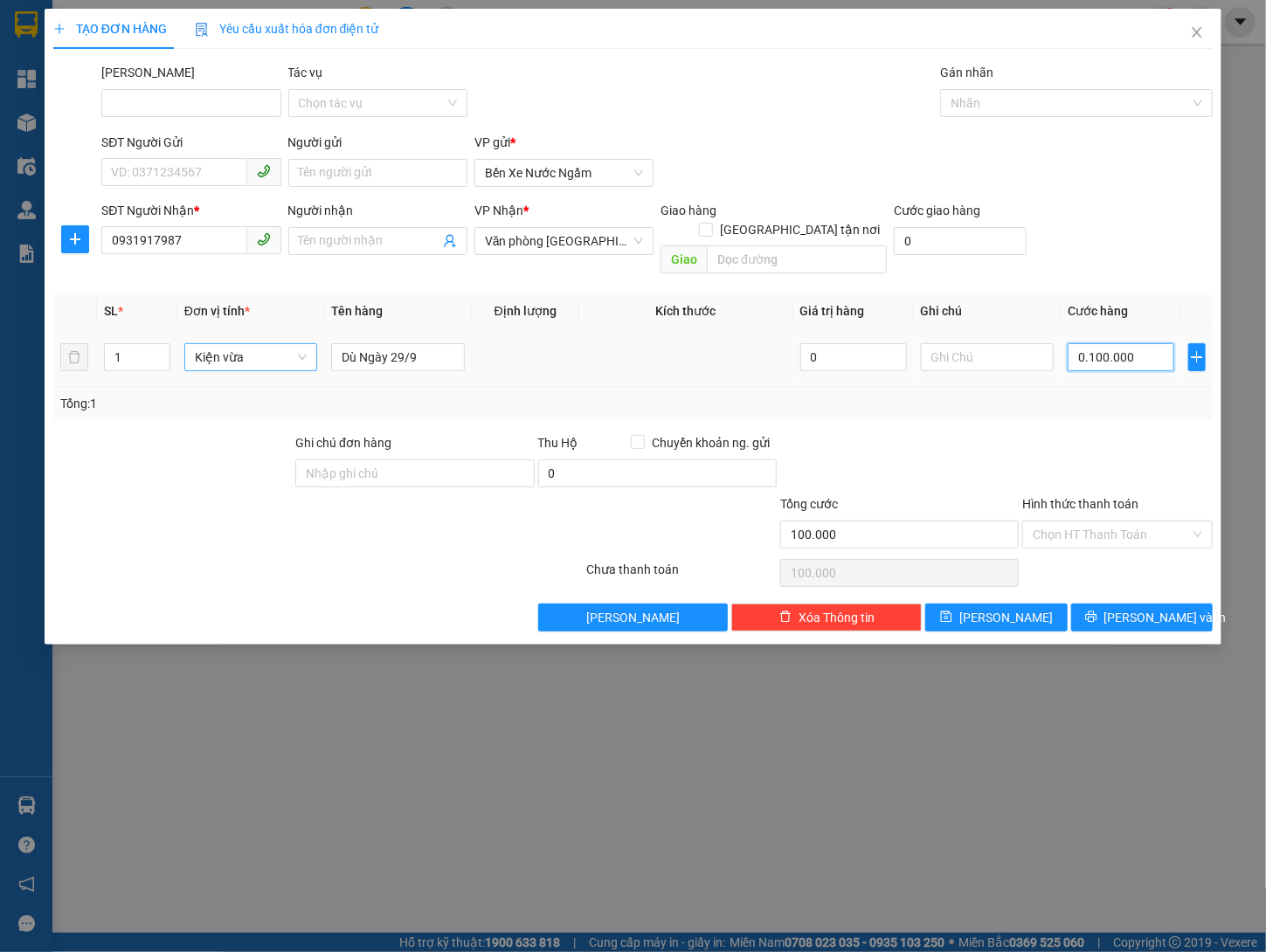
type input "1.000.000"
click at [1058, 98] on div at bounding box center [1067, 104] width 246 height 21
type input "1.000.000"
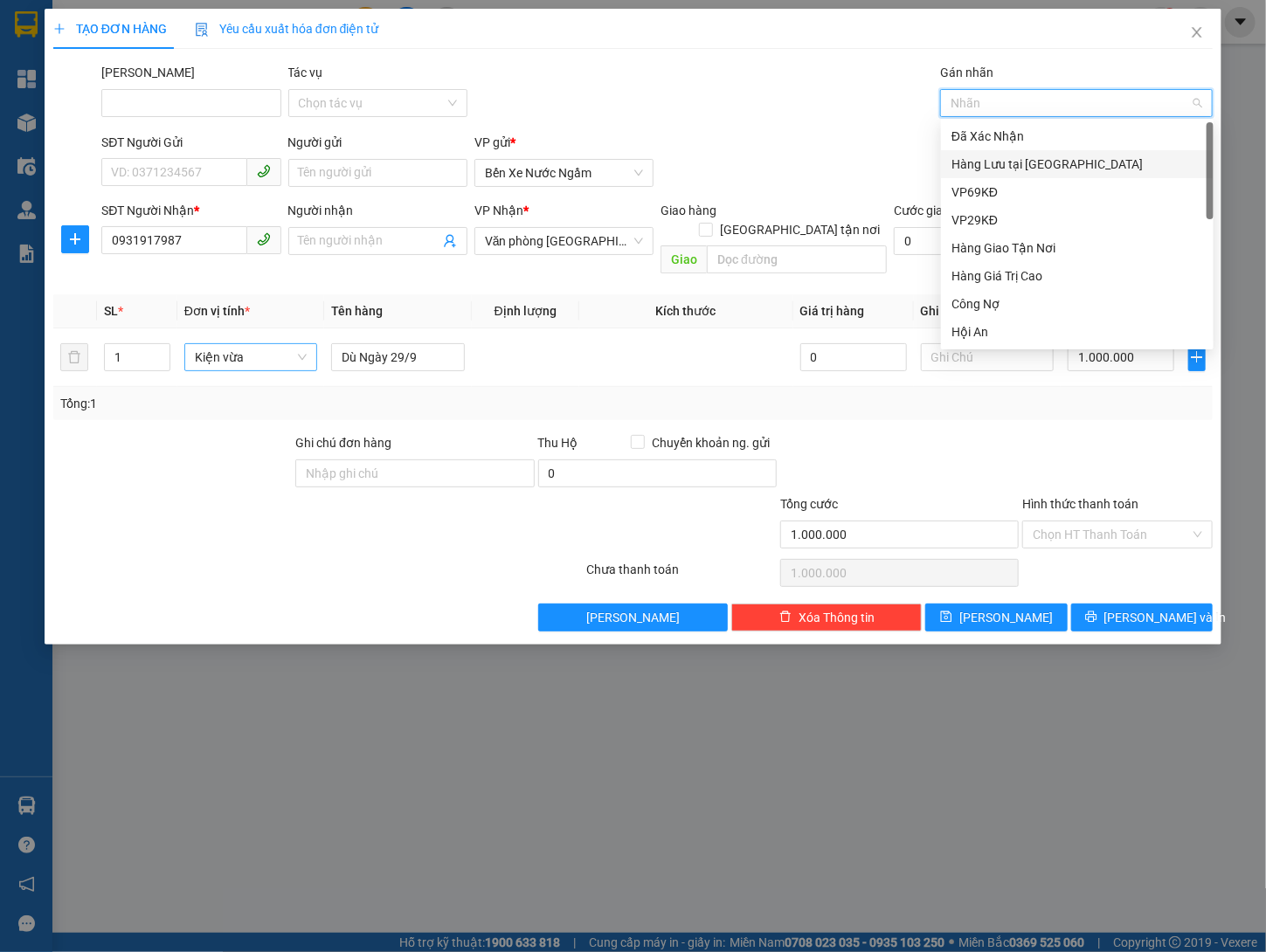
click at [1025, 165] on div "Hàng Lưu tại [GEOGRAPHIC_DATA]" at bounding box center [1077, 165] width 251 height 19
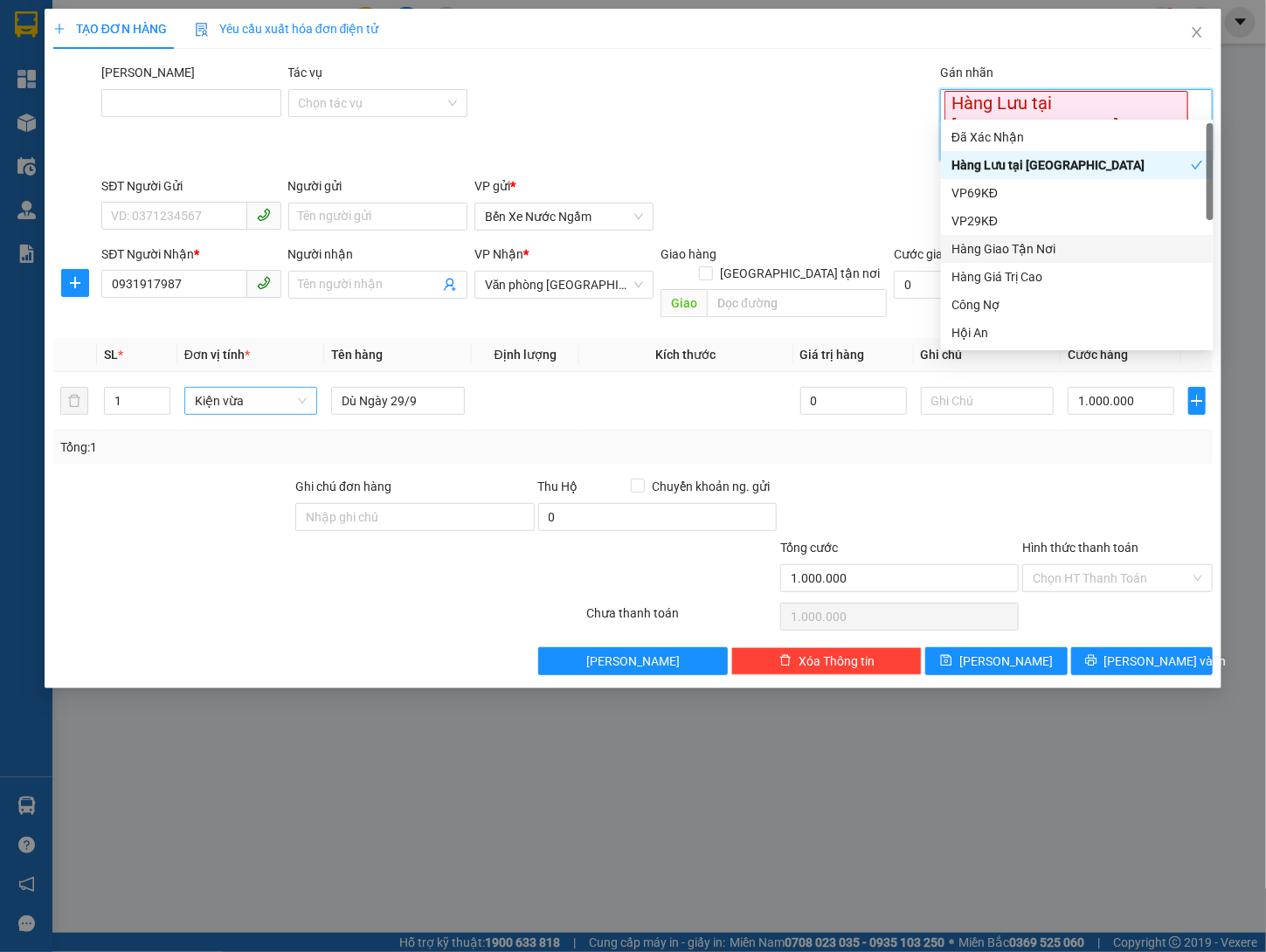
click at [1009, 576] on div "Transit Pickup Surcharge Ids Transit Deliver Surcharge Ids Transit Deliver Surc…" at bounding box center [633, 369] width 1160 height 612
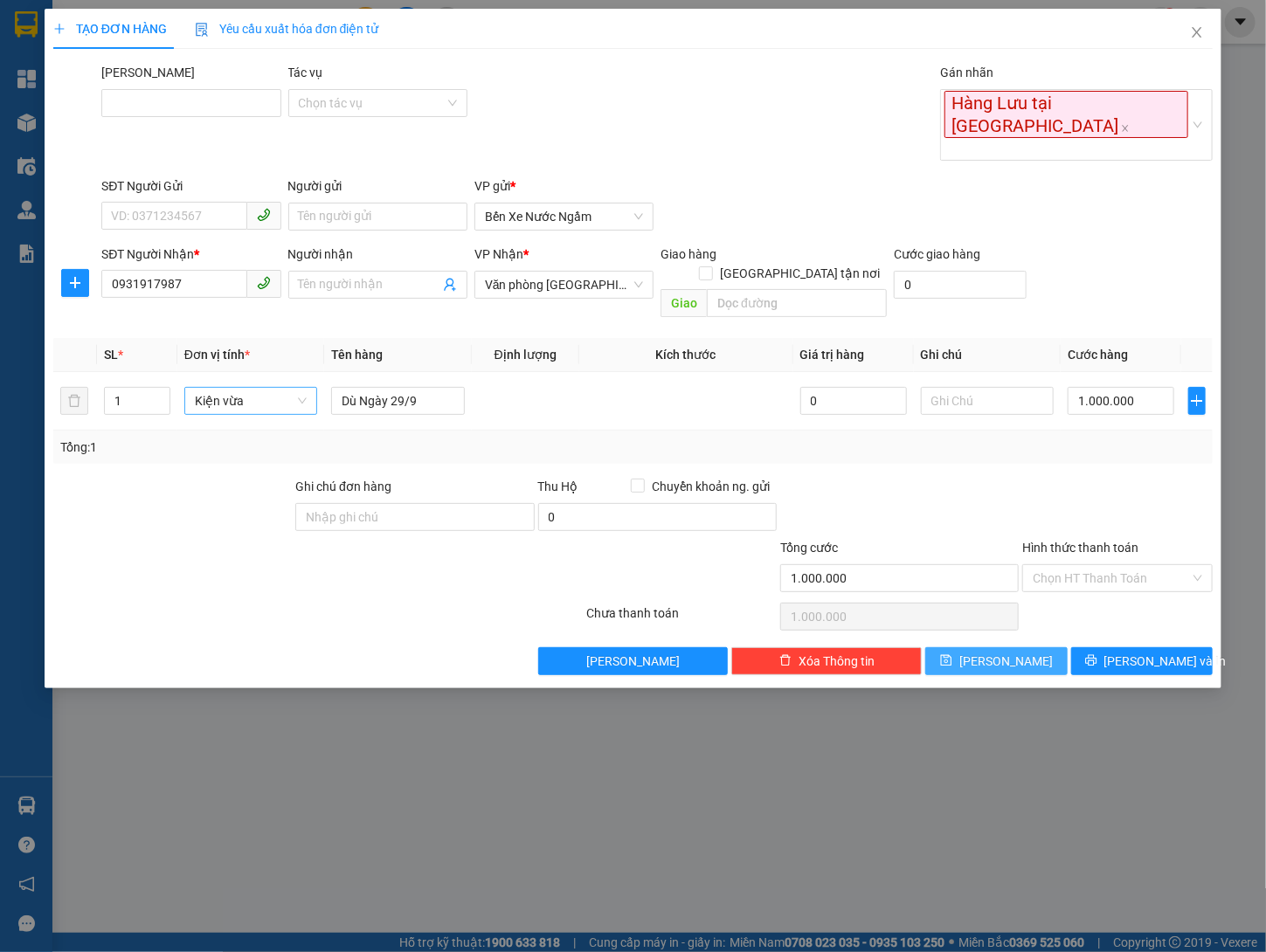
click at [1022, 648] on button "Lưu" at bounding box center [996, 662] width 142 height 28
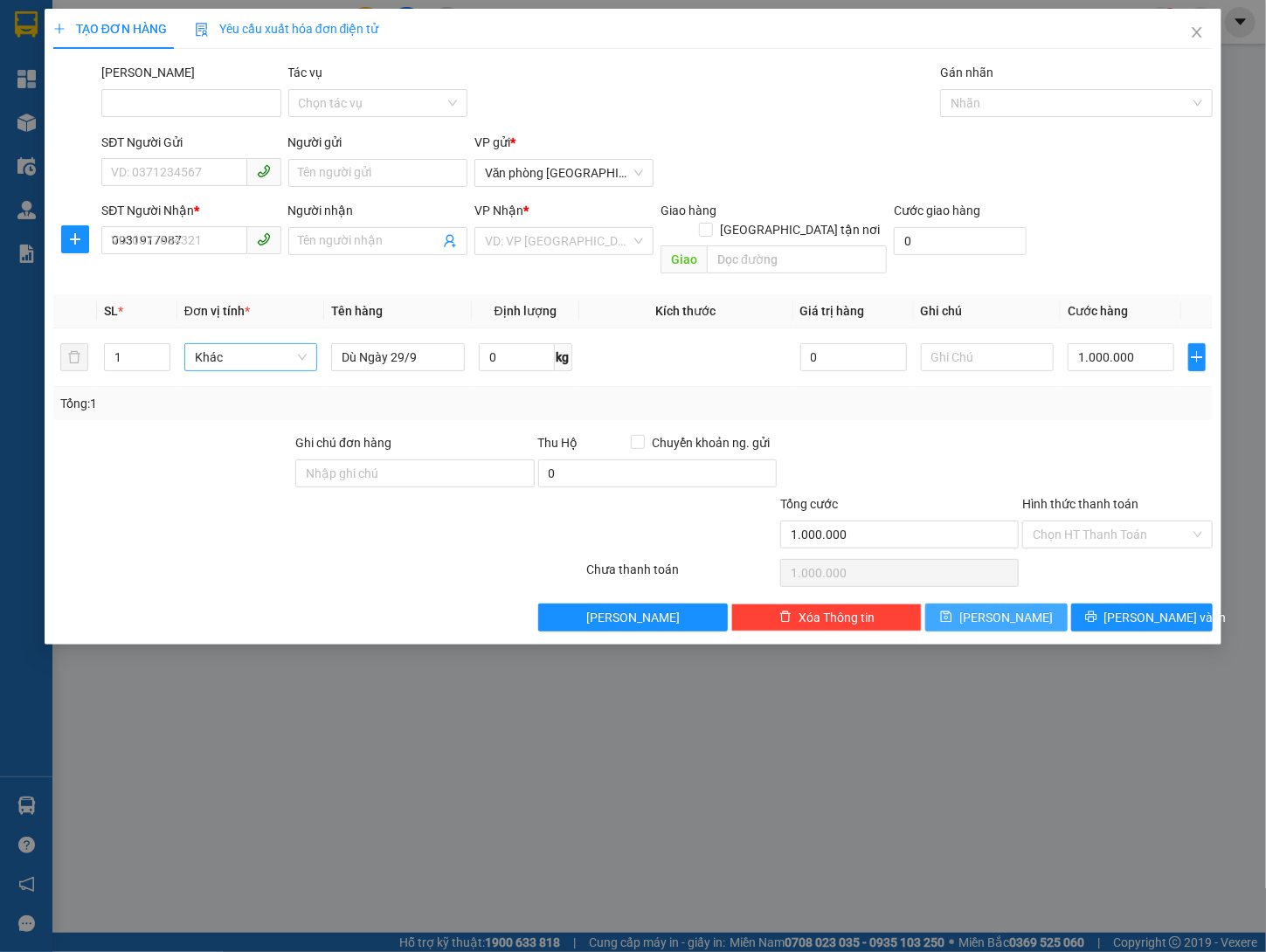
type input "0"
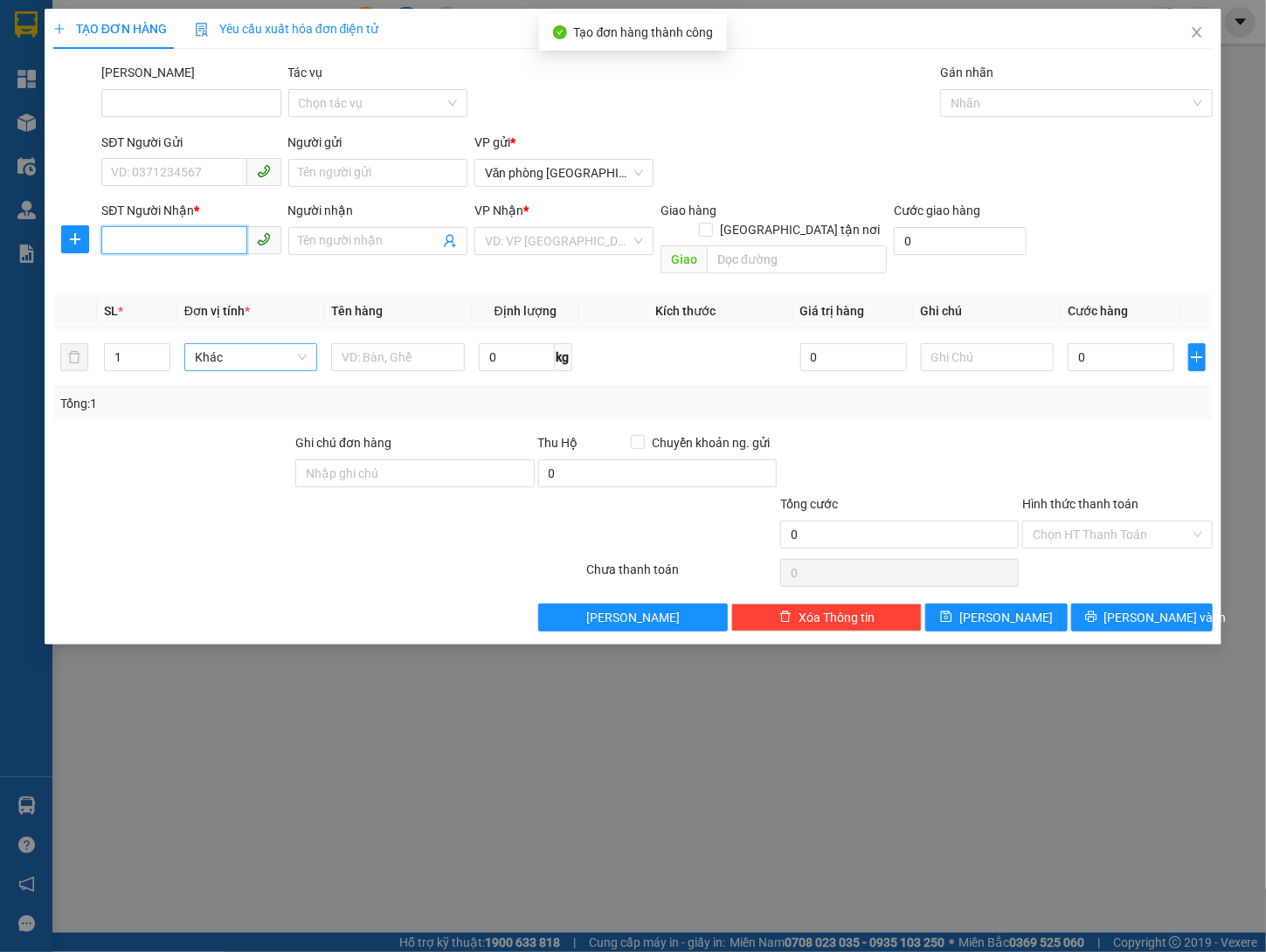
click at [185, 234] on input "SĐT Người Nhận *" at bounding box center [174, 241] width 145 height 28
paste input "0931917987"
click at [570, 173] on span "Văn phòng [GEOGRAPHIC_DATA]" at bounding box center [564, 173] width 158 height 27
type input "0931917987"
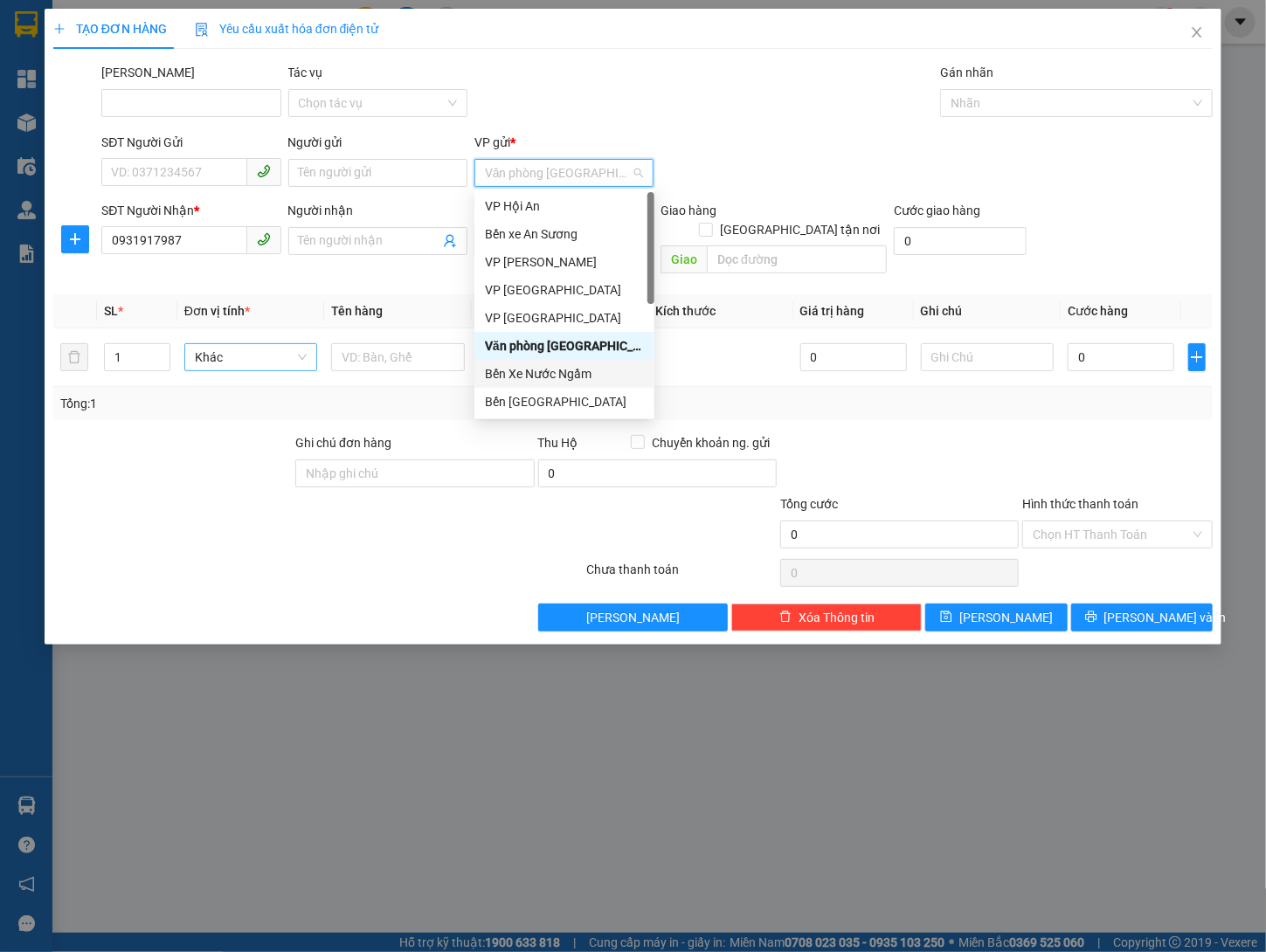
click at [560, 377] on div "Bến Xe Nước Ngầm" at bounding box center [564, 374] width 159 height 19
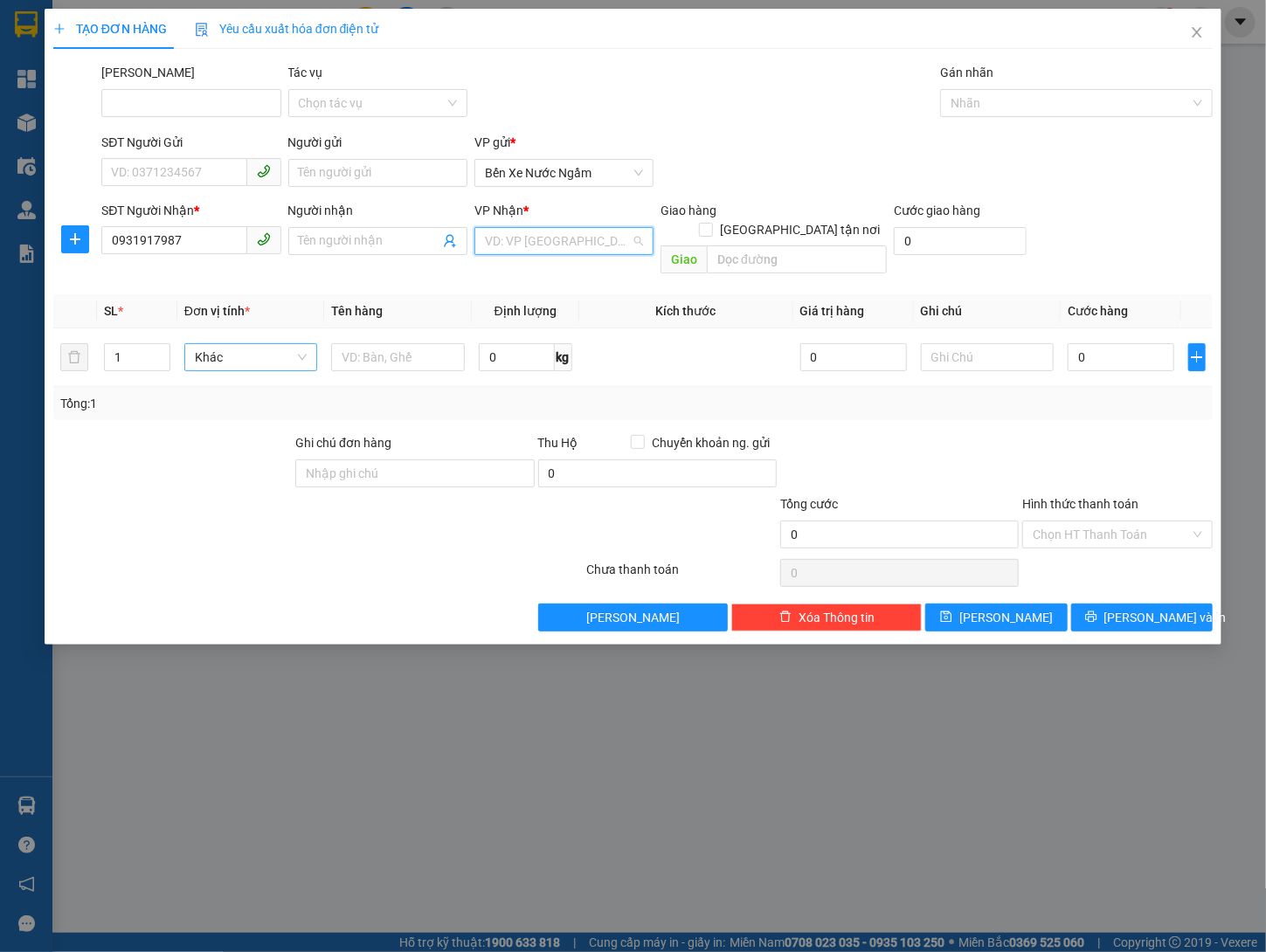
click at [574, 237] on input "search" at bounding box center [557, 242] width 146 height 27
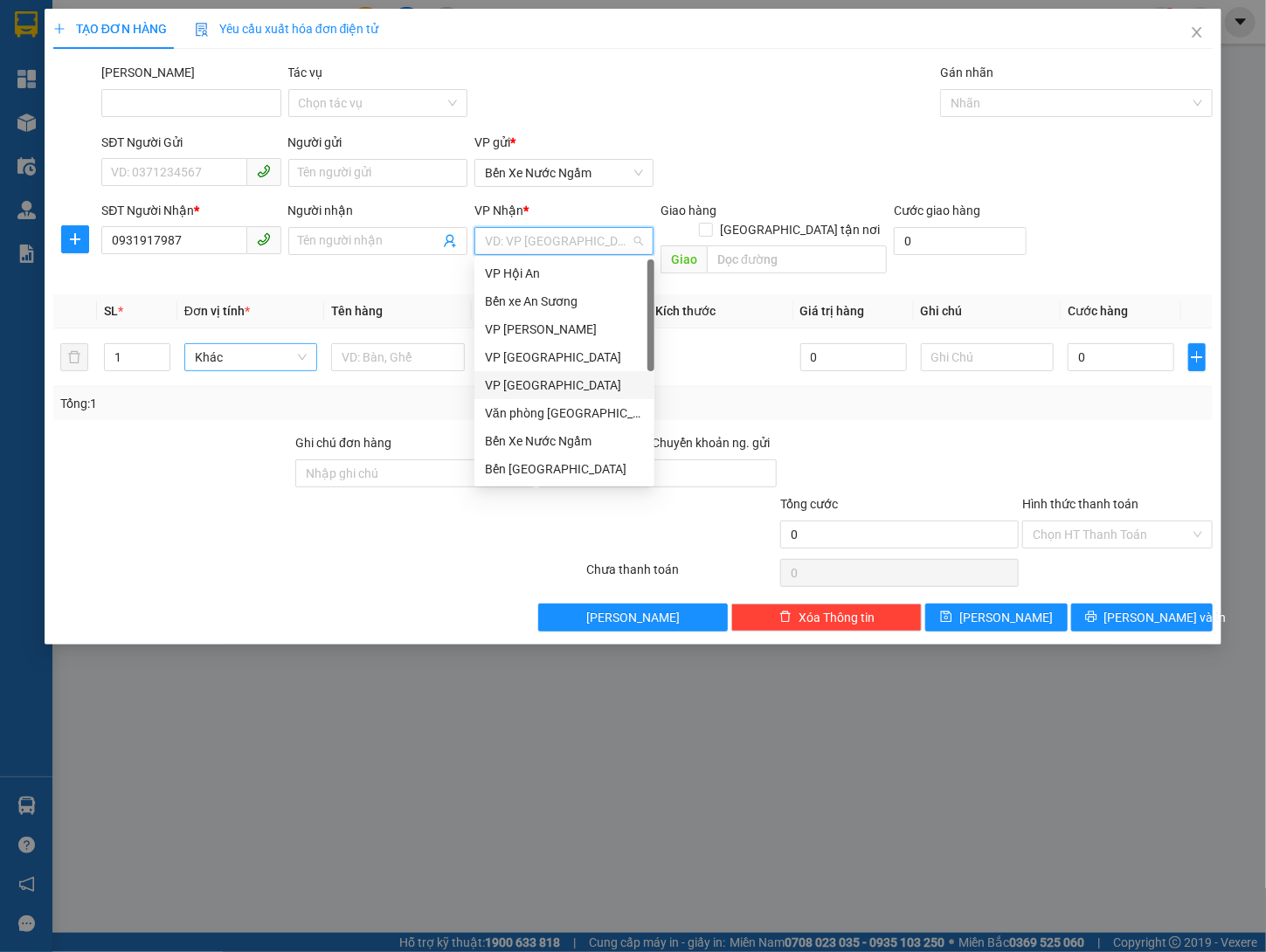
click at [576, 412] on div "Văn phòng [GEOGRAPHIC_DATA]" at bounding box center [564, 413] width 159 height 19
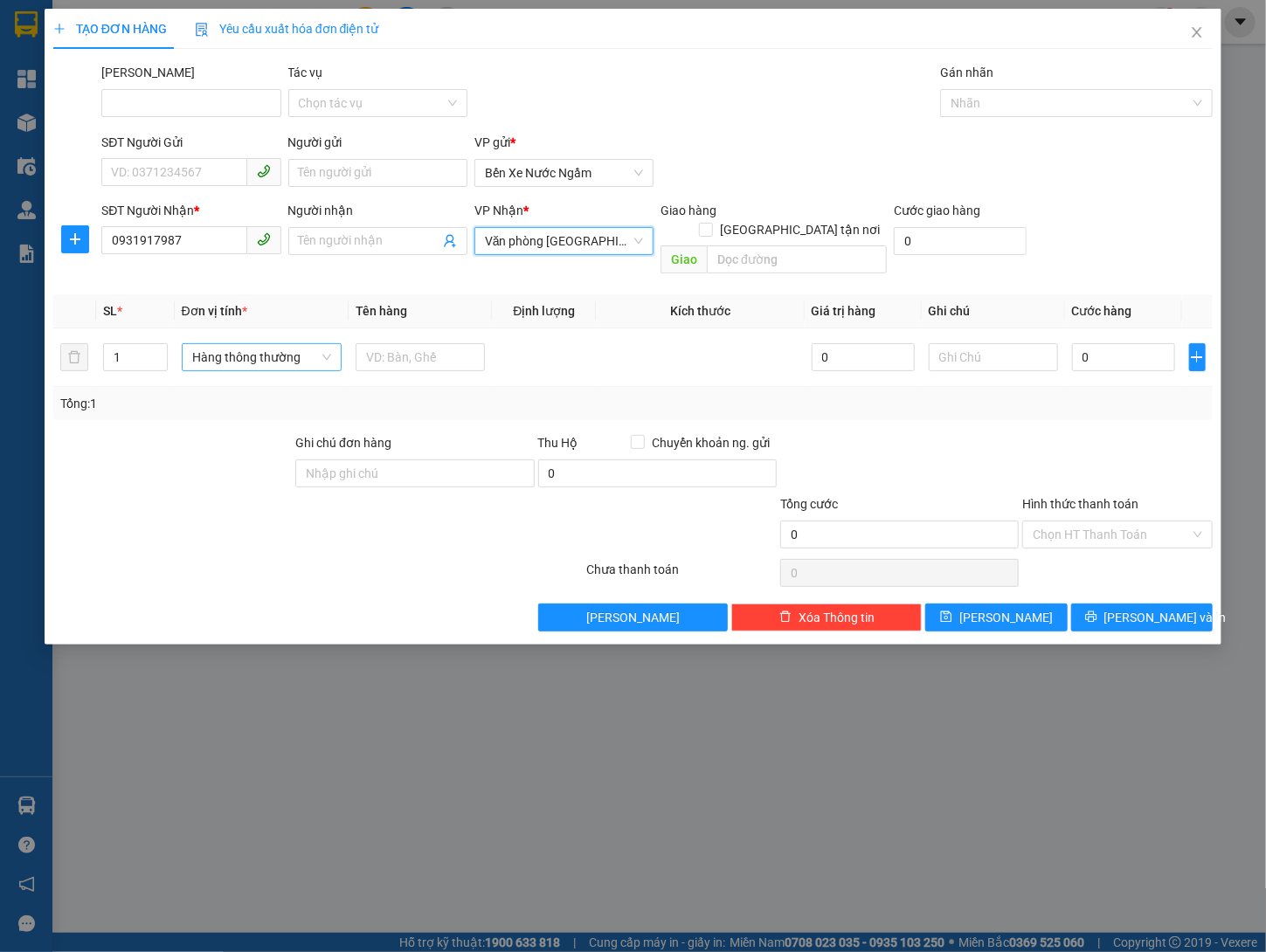
click at [235, 357] on td "Hàng thông thường" at bounding box center [261, 357] width 174 height 58
click at [279, 344] on span "Hàng thông thường" at bounding box center [262, 357] width 140 height 27
type input "ki"
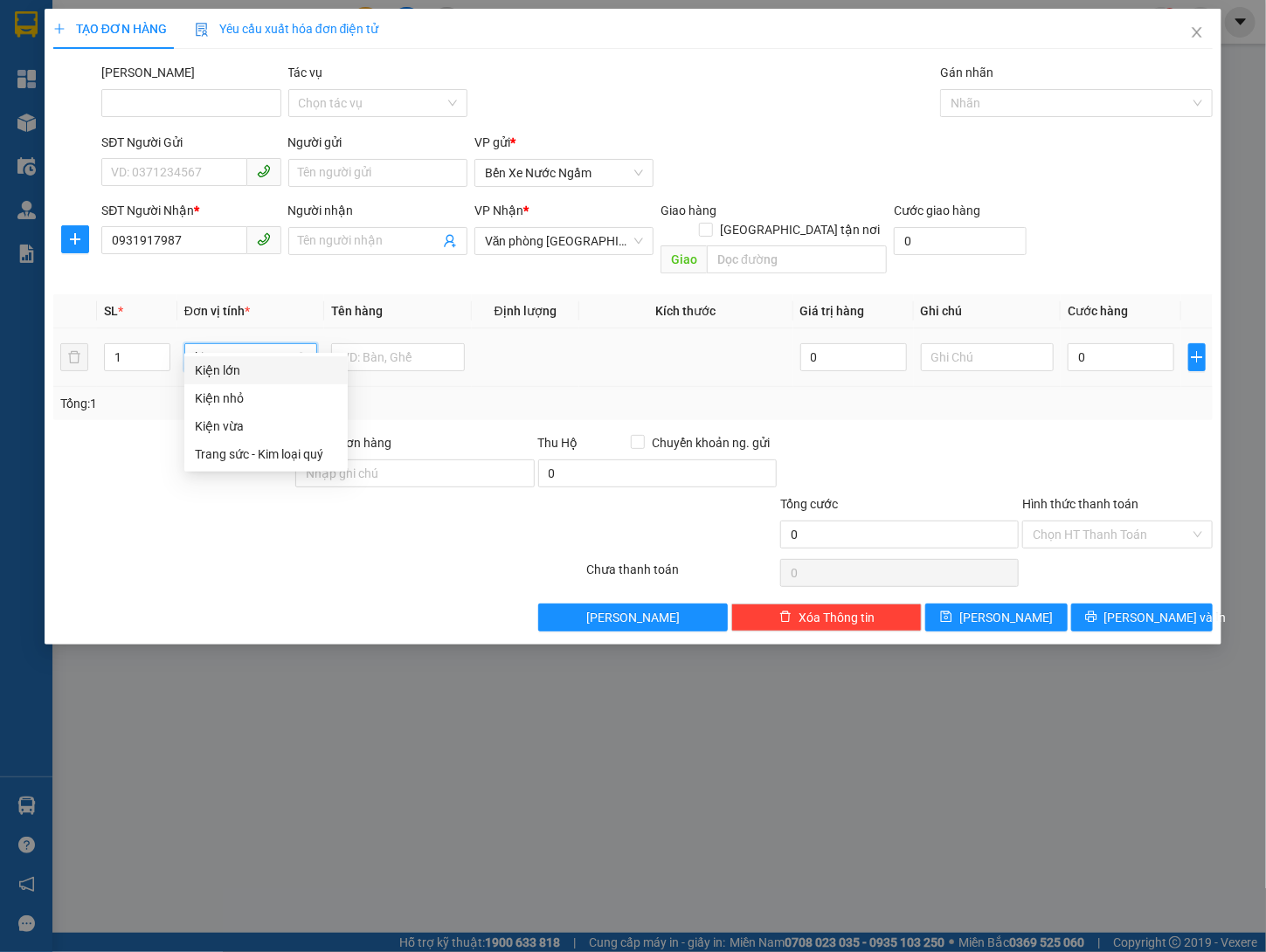
click at [275, 422] on div "Kiện vừa" at bounding box center [265, 426] width 142 height 19
click at [422, 343] on input "text" at bounding box center [397, 357] width 134 height 28
type input "Dù Ngày 30/9"
click at [1139, 328] on td "0" at bounding box center [1121, 357] width 120 height 58
click at [1120, 343] on input "0" at bounding box center [1120, 357] width 106 height 28
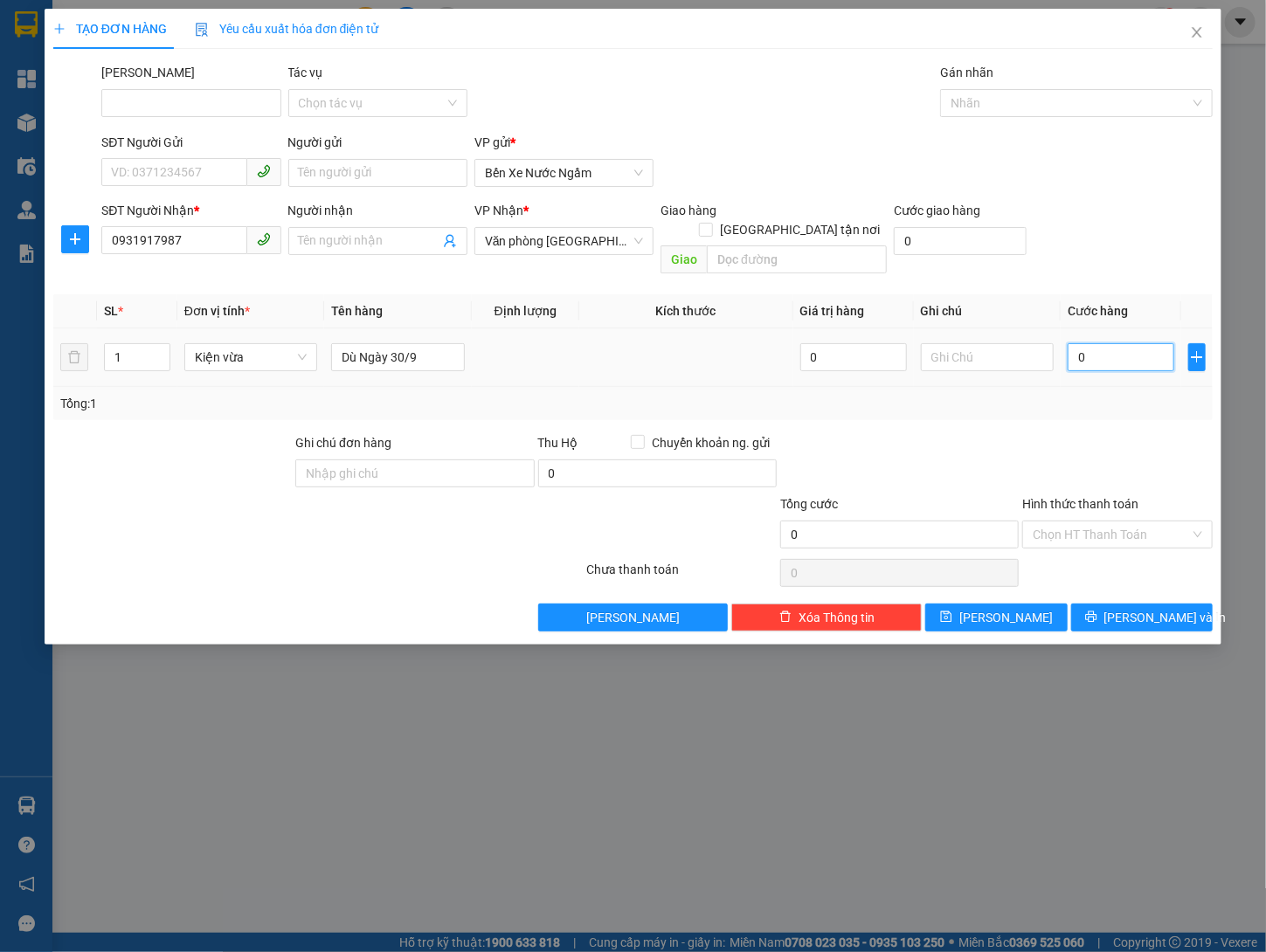
type input "03"
type input "3"
type input "034"
type input "34"
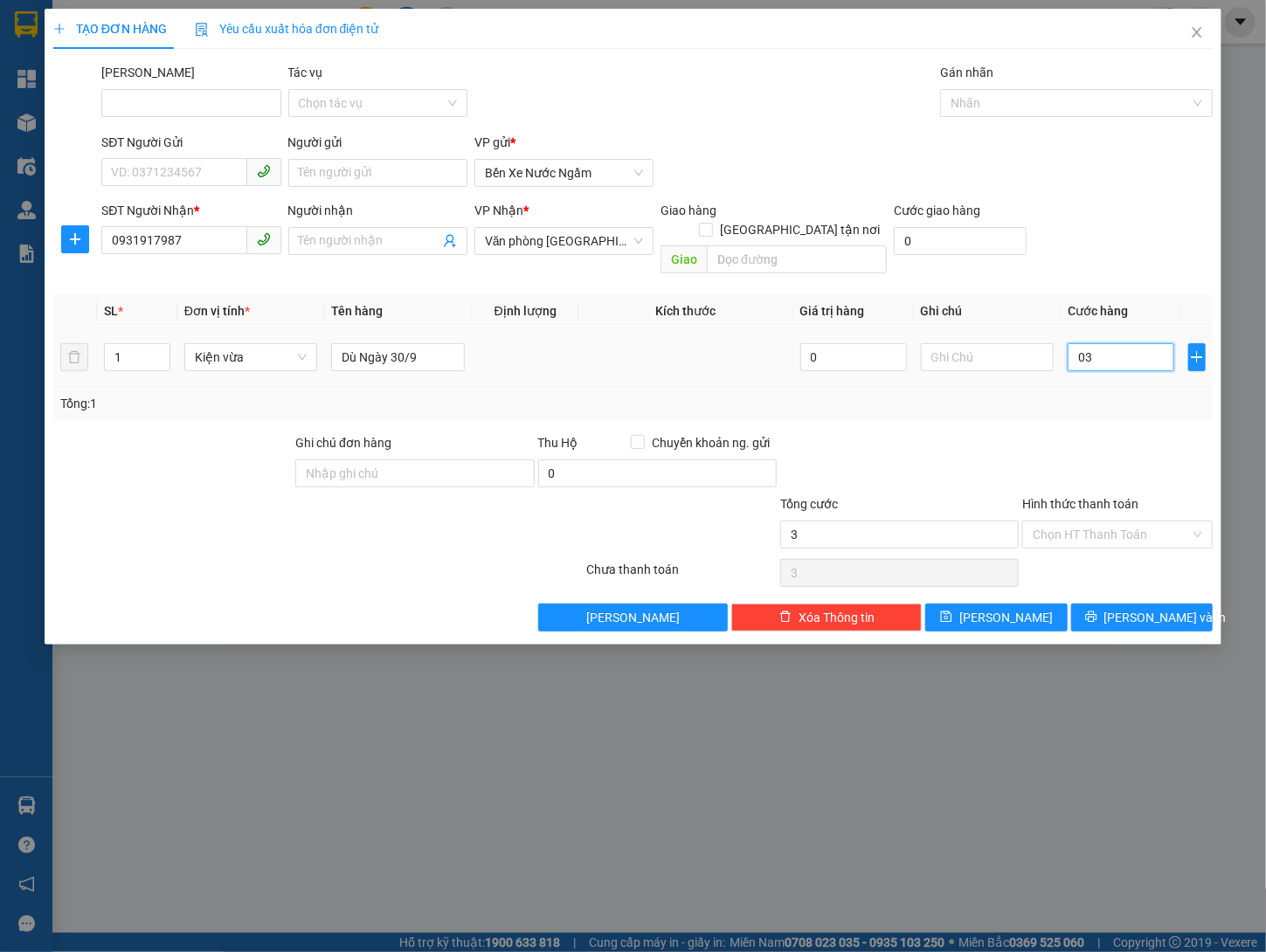
type input "34"
type input "0.342"
type input "342"
type input "03.420"
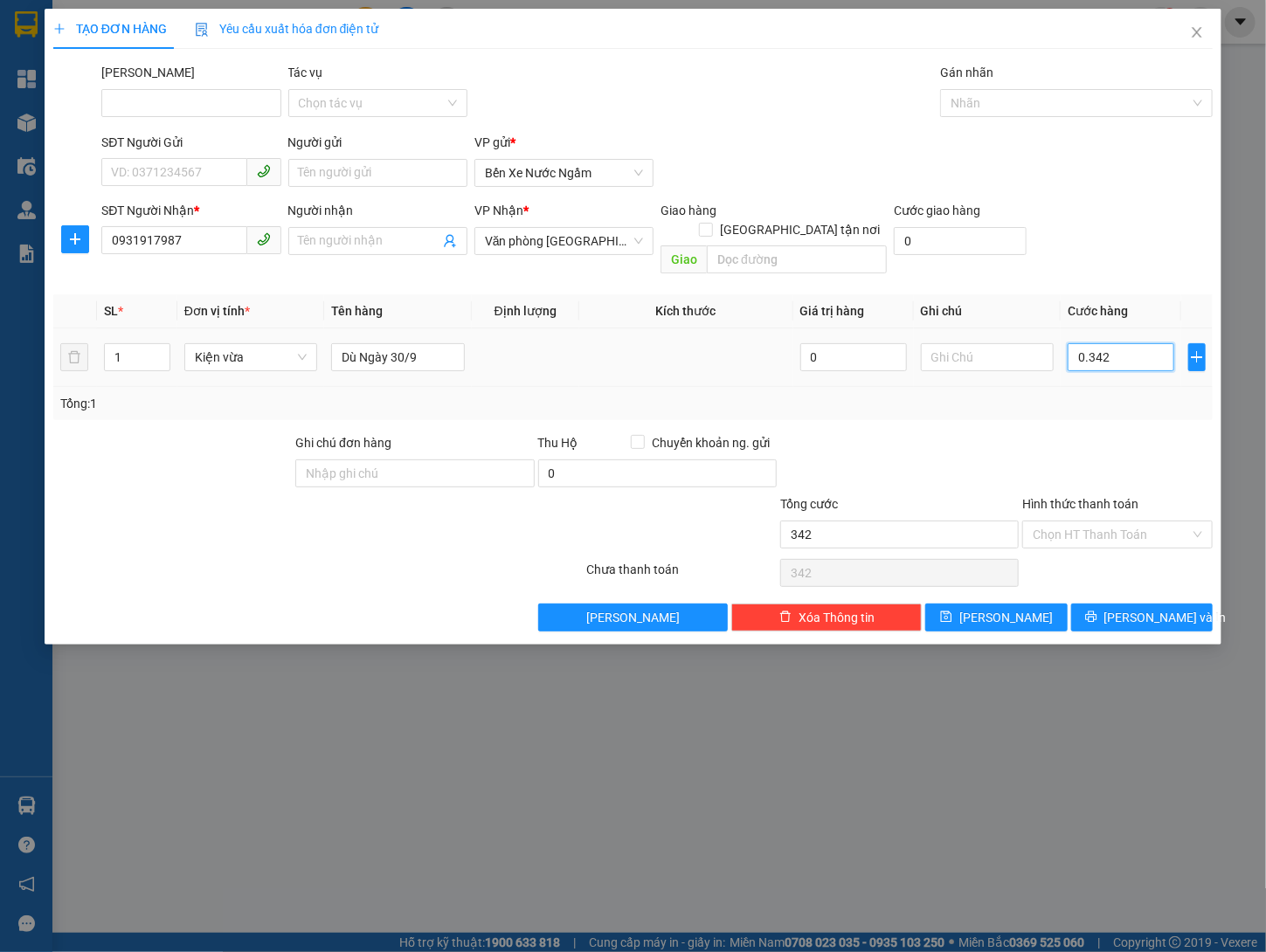
type input "3.420"
type input "034.200"
type input "34.200"
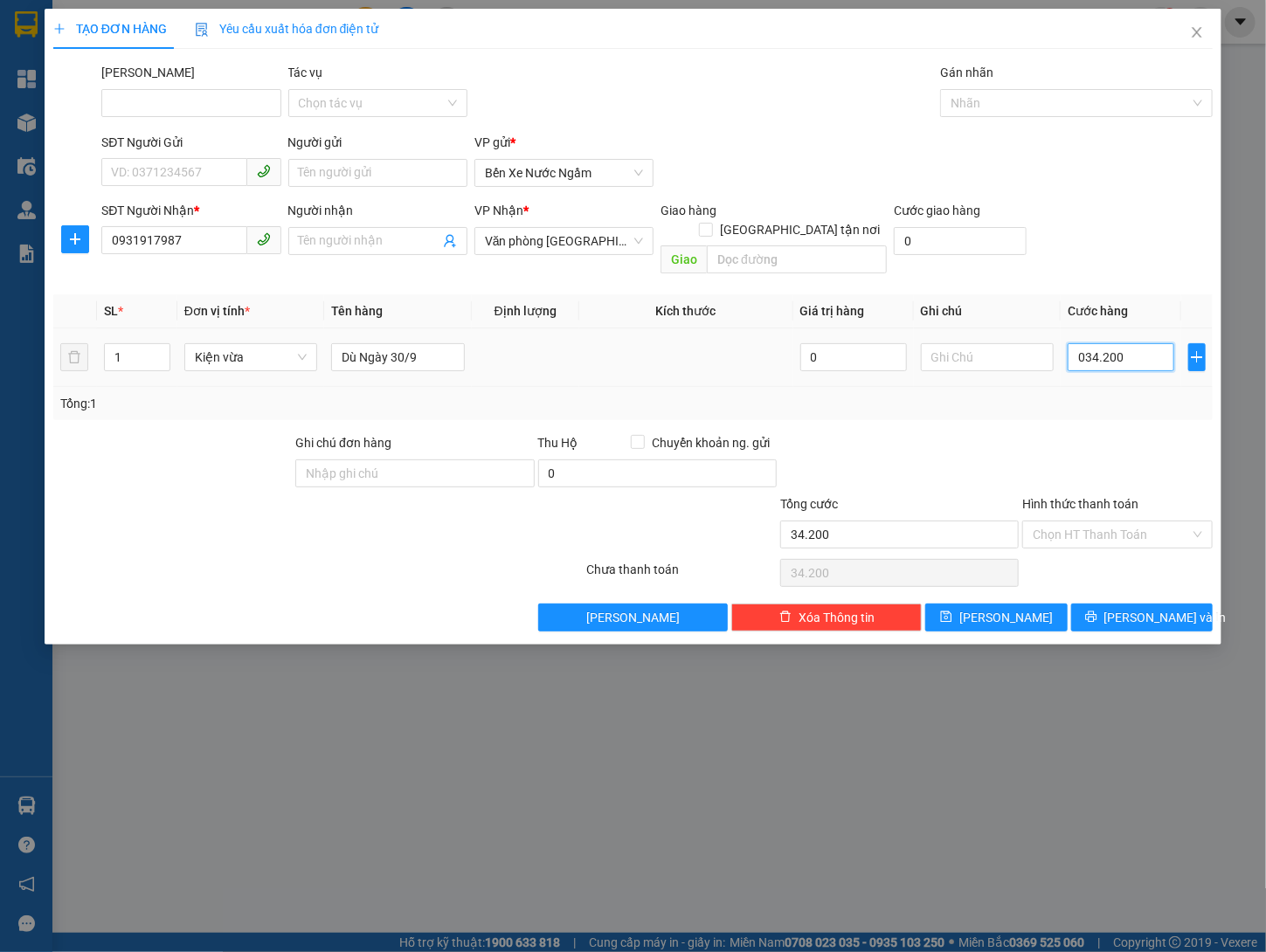
type input "0.342.000"
type input "342.000"
type input "03.420.000"
type input "3.420.000"
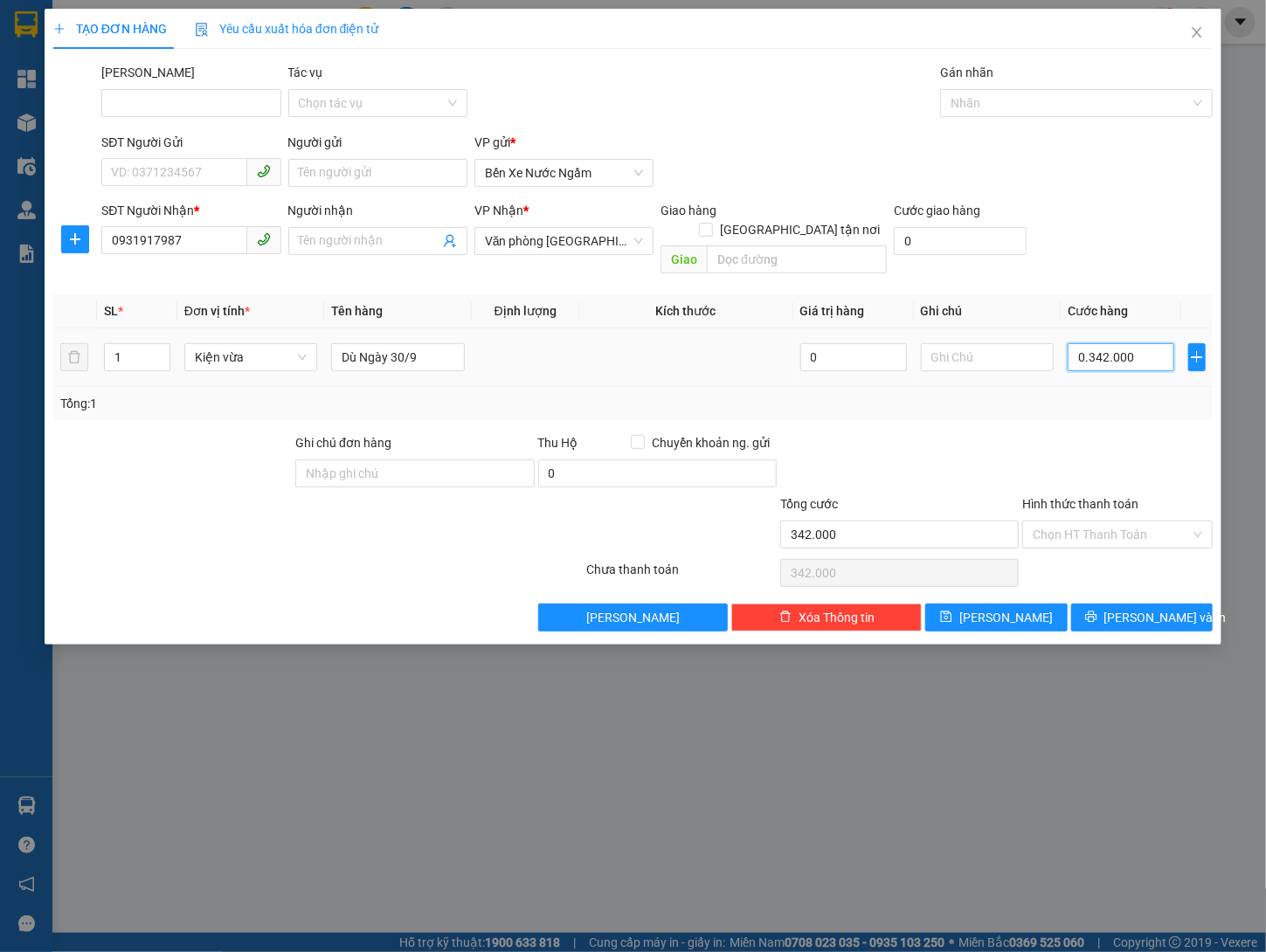
type input "3.420.000"
click at [1046, 93] on div at bounding box center [1067, 104] width 246 height 21
type input "3.420.000"
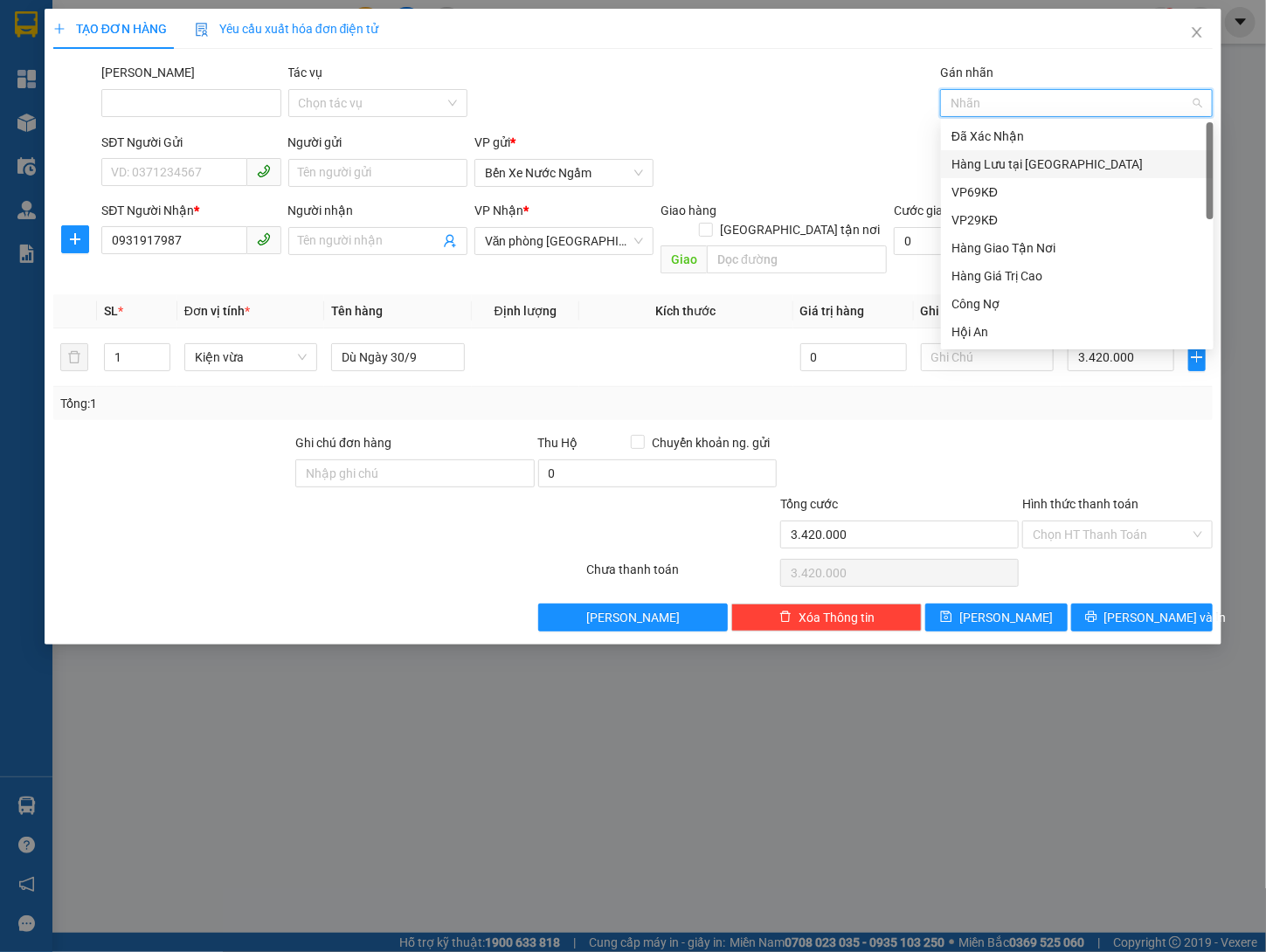
click at [1035, 160] on div "Hàng Lưu tại [GEOGRAPHIC_DATA]" at bounding box center [1077, 165] width 251 height 19
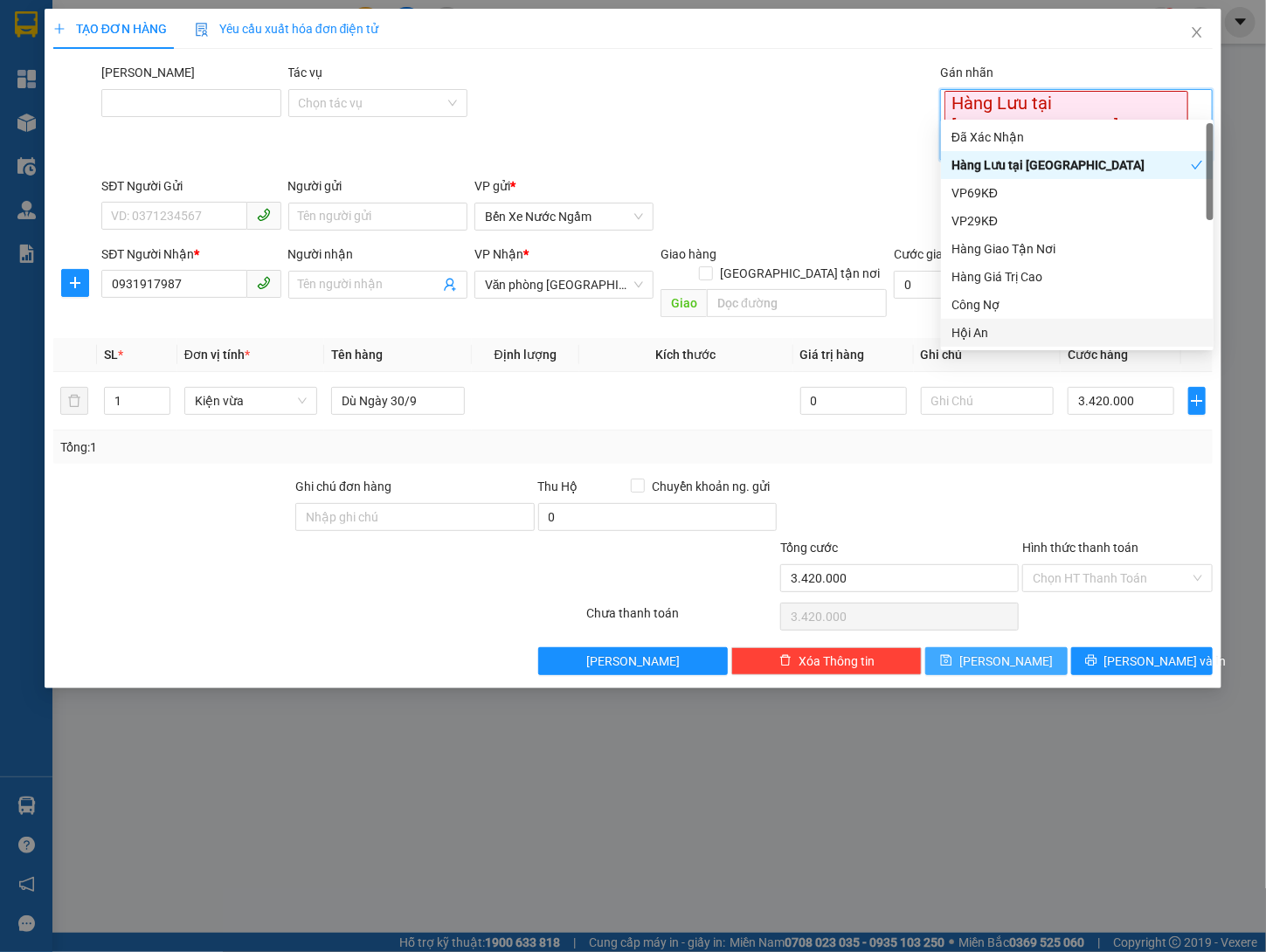
click at [1026, 648] on button "Lưu" at bounding box center [996, 662] width 142 height 28
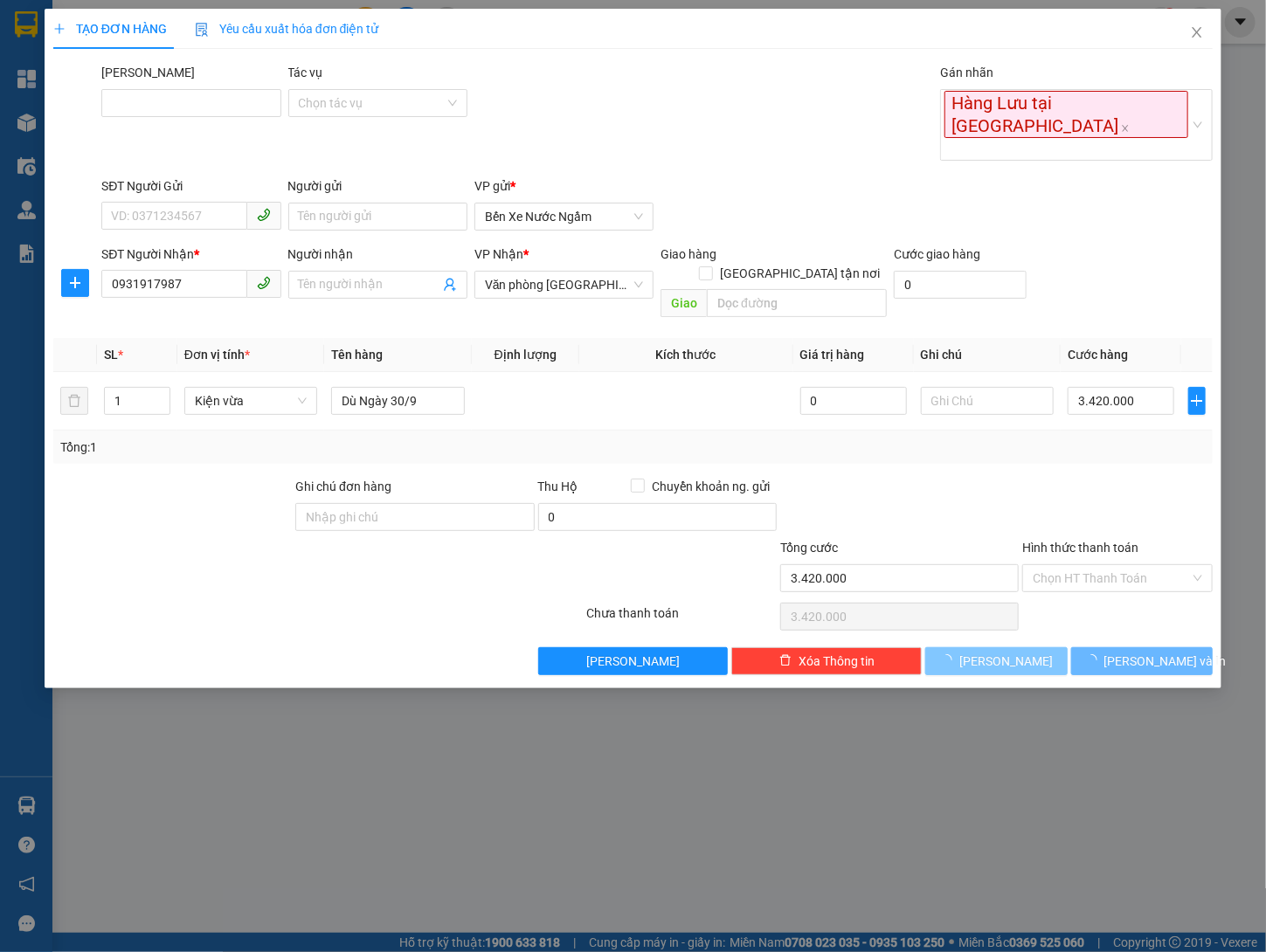
type input "0"
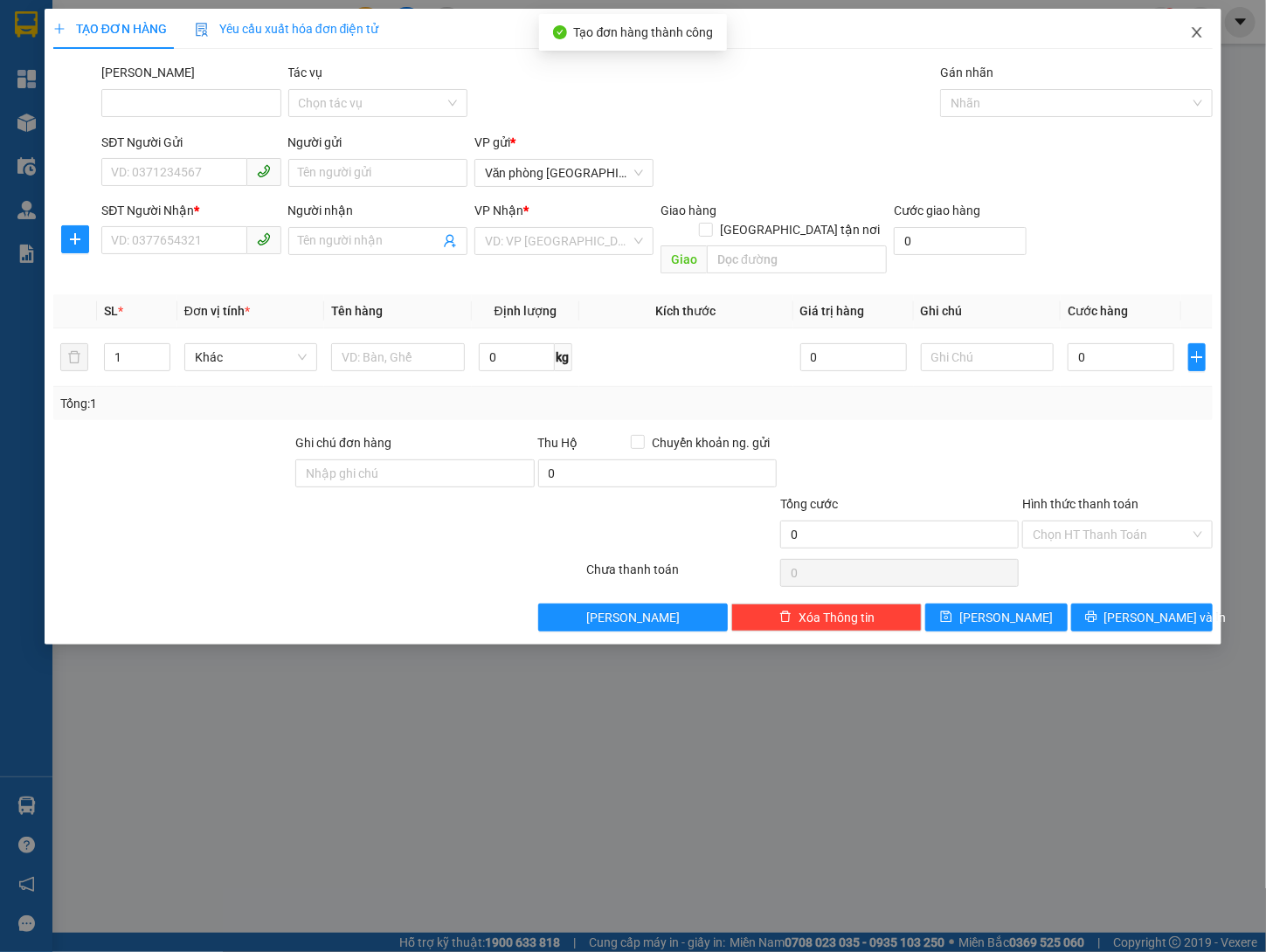
click at [1184, 34] on span "Close" at bounding box center [1196, 33] width 49 height 49
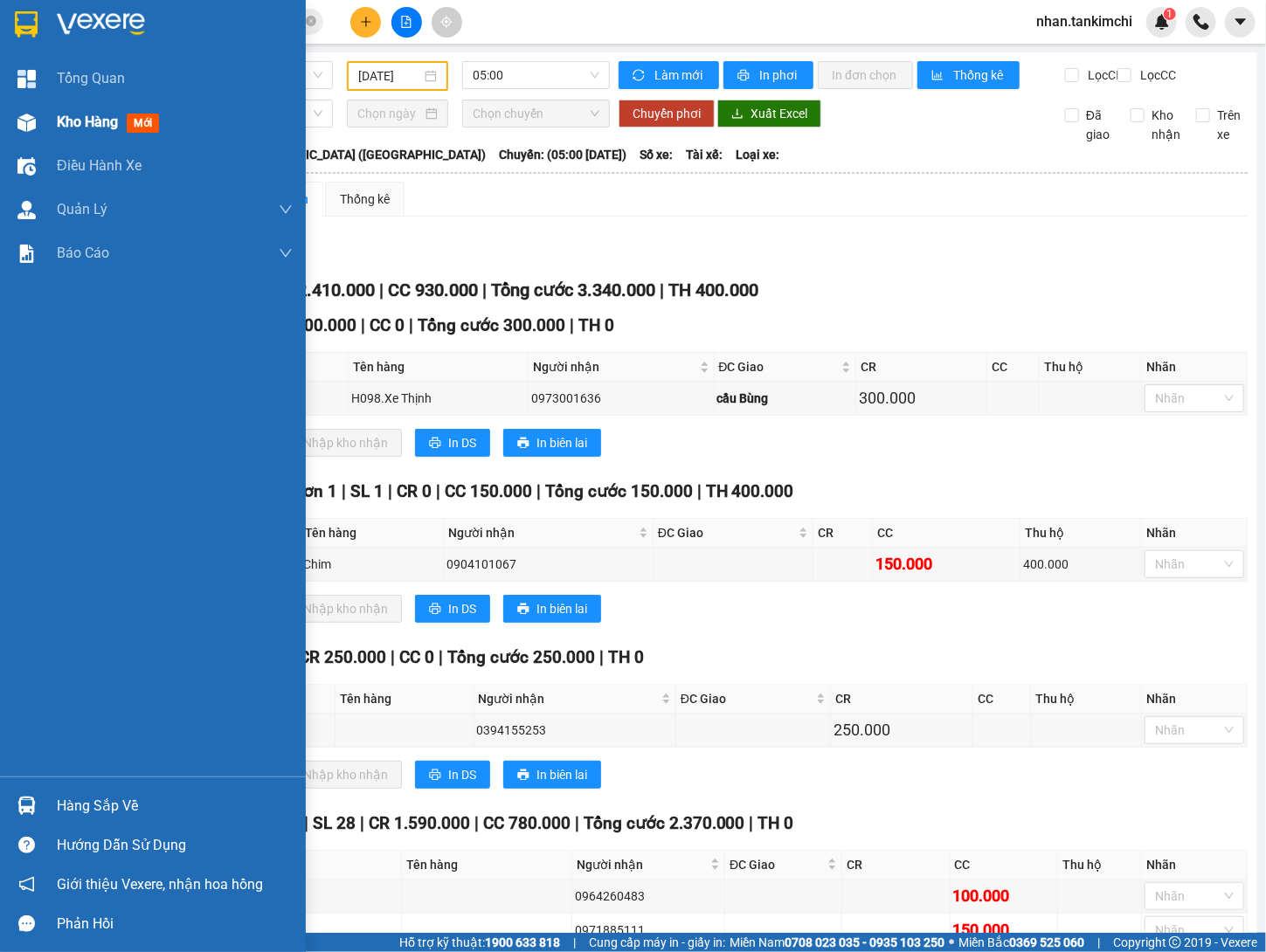
click at [53, 136] on div "Kho hàng mới" at bounding box center [153, 122] width 306 height 43
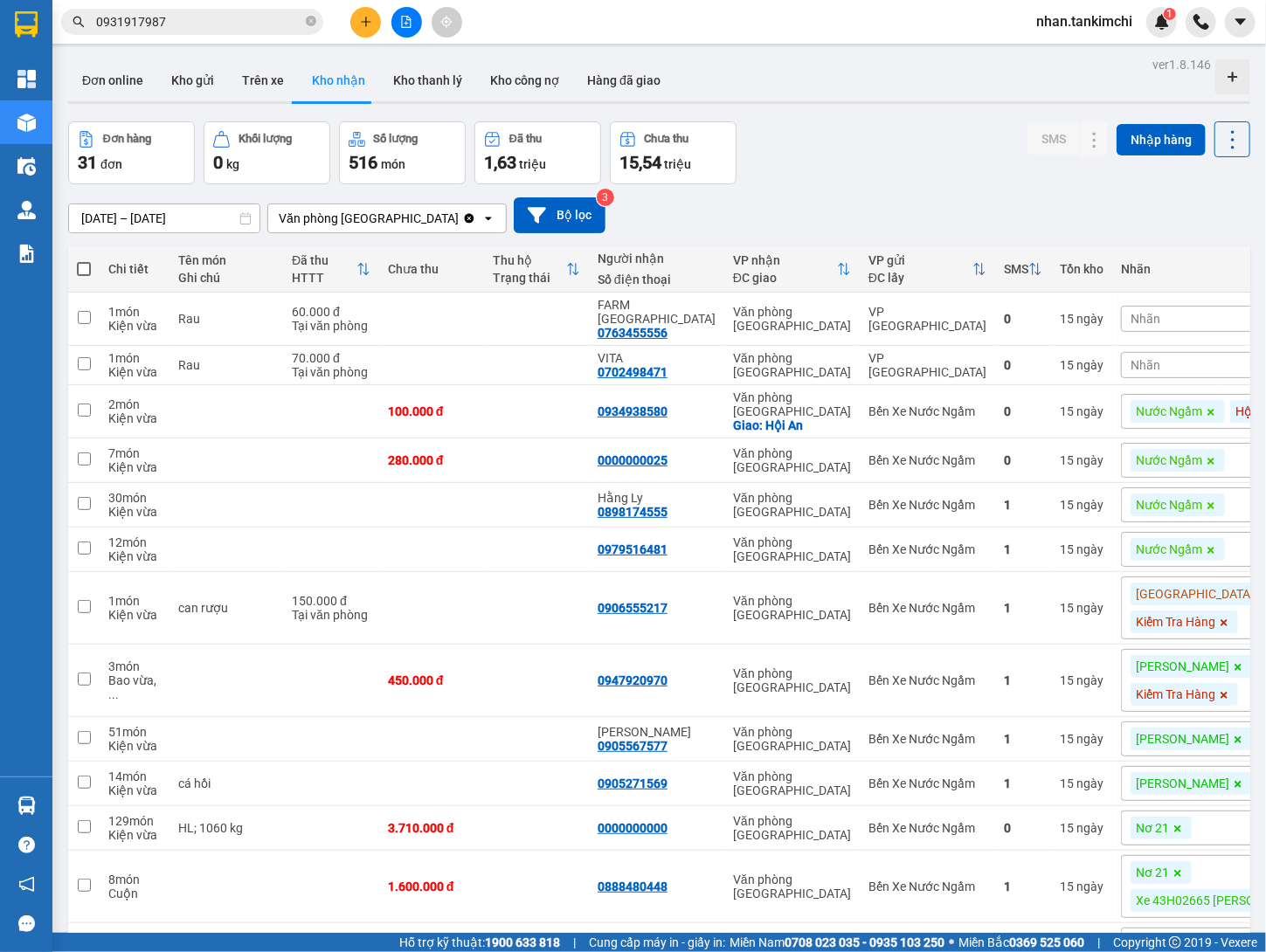
click at [220, 219] on input "[DATE] – [DATE]" at bounding box center [164, 219] width 190 height 28
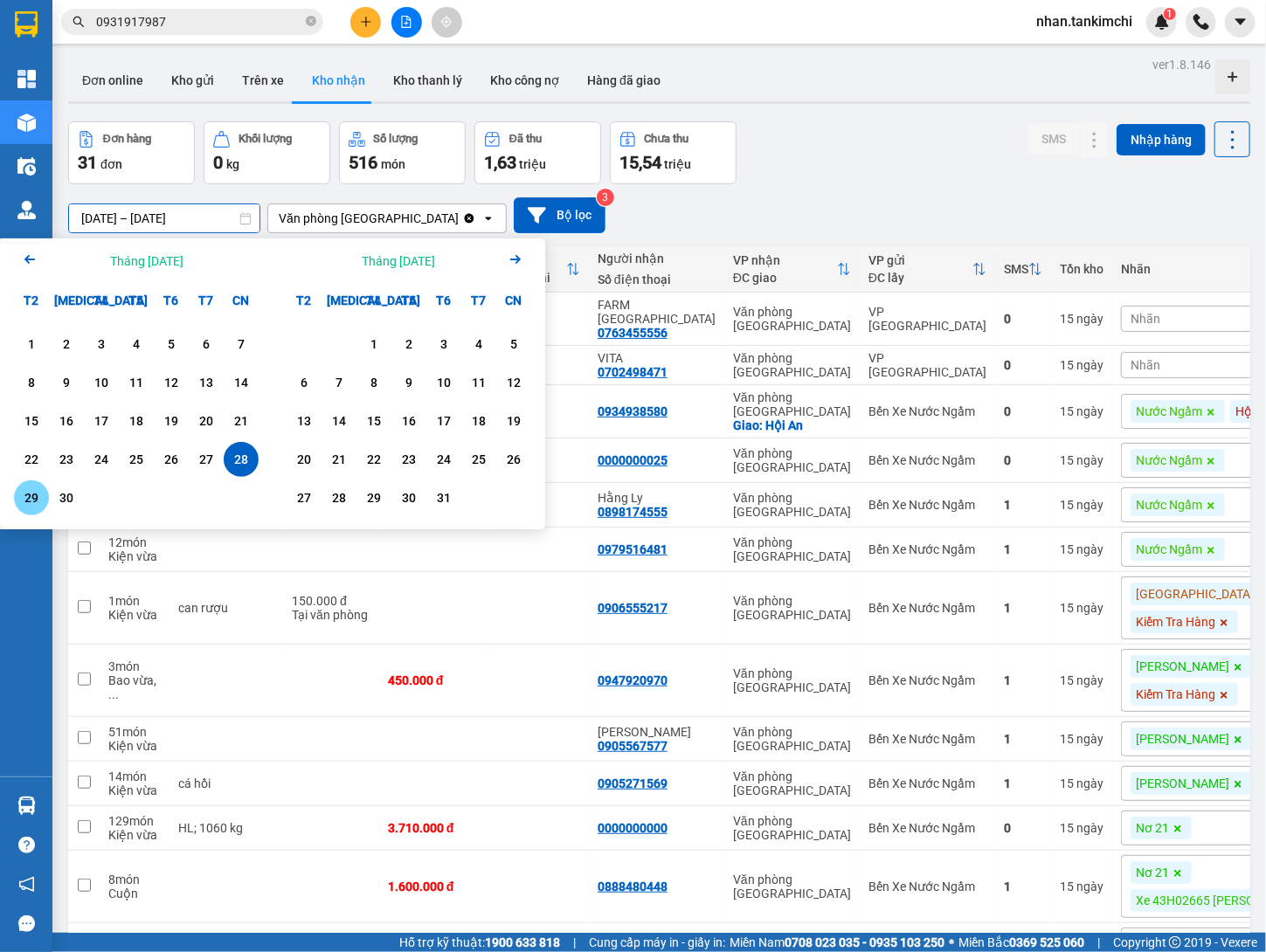
click at [36, 492] on div "29" at bounding box center [32, 498] width 25 height 21
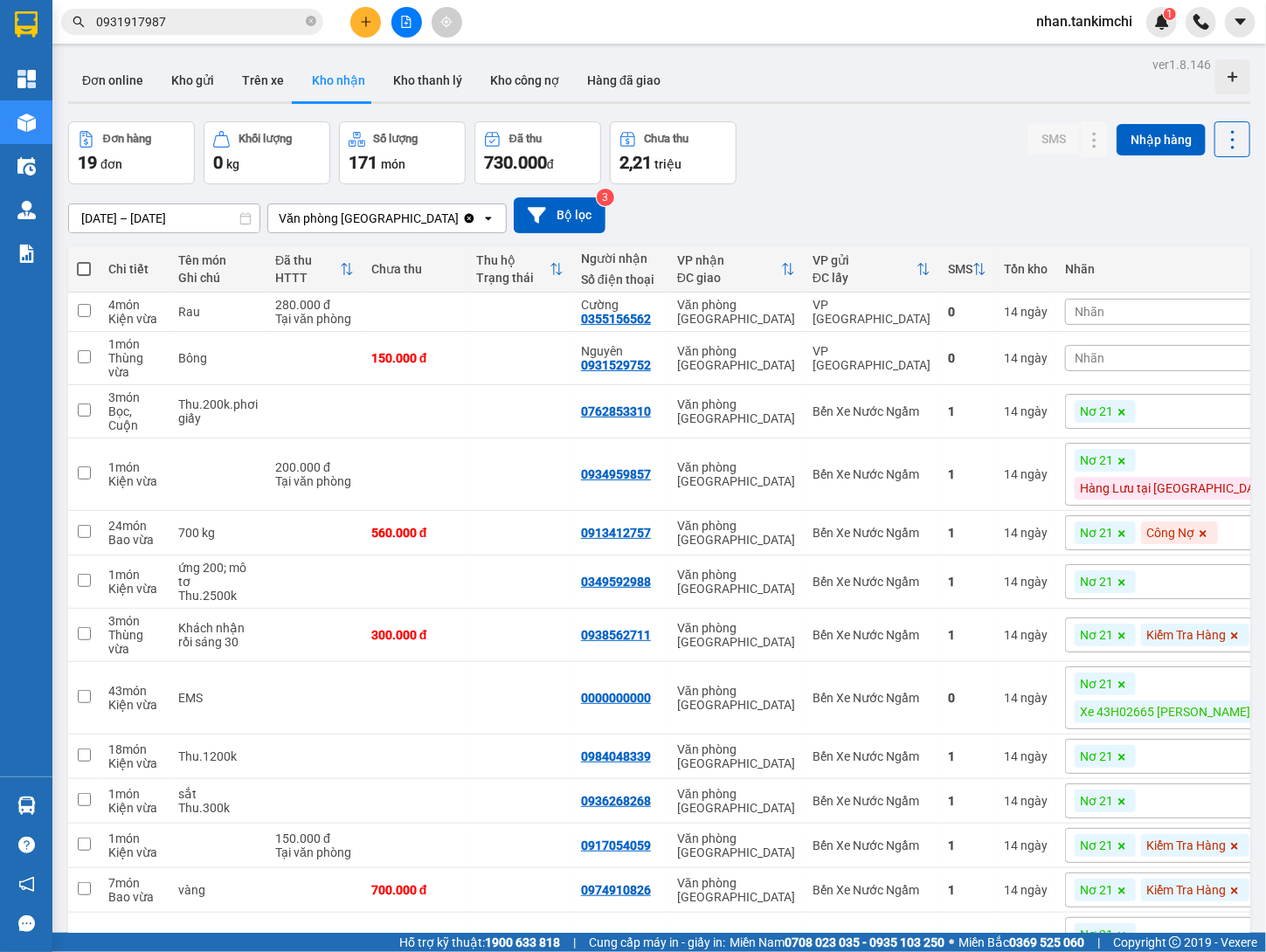
click at [179, 235] on div "[DATE] – [DATE] Press the down arrow key to interact with the calendar and sele…" at bounding box center [659, 215] width 1182 height 62
click at [190, 213] on input "[DATE] – [DATE]" at bounding box center [164, 219] width 190 height 28
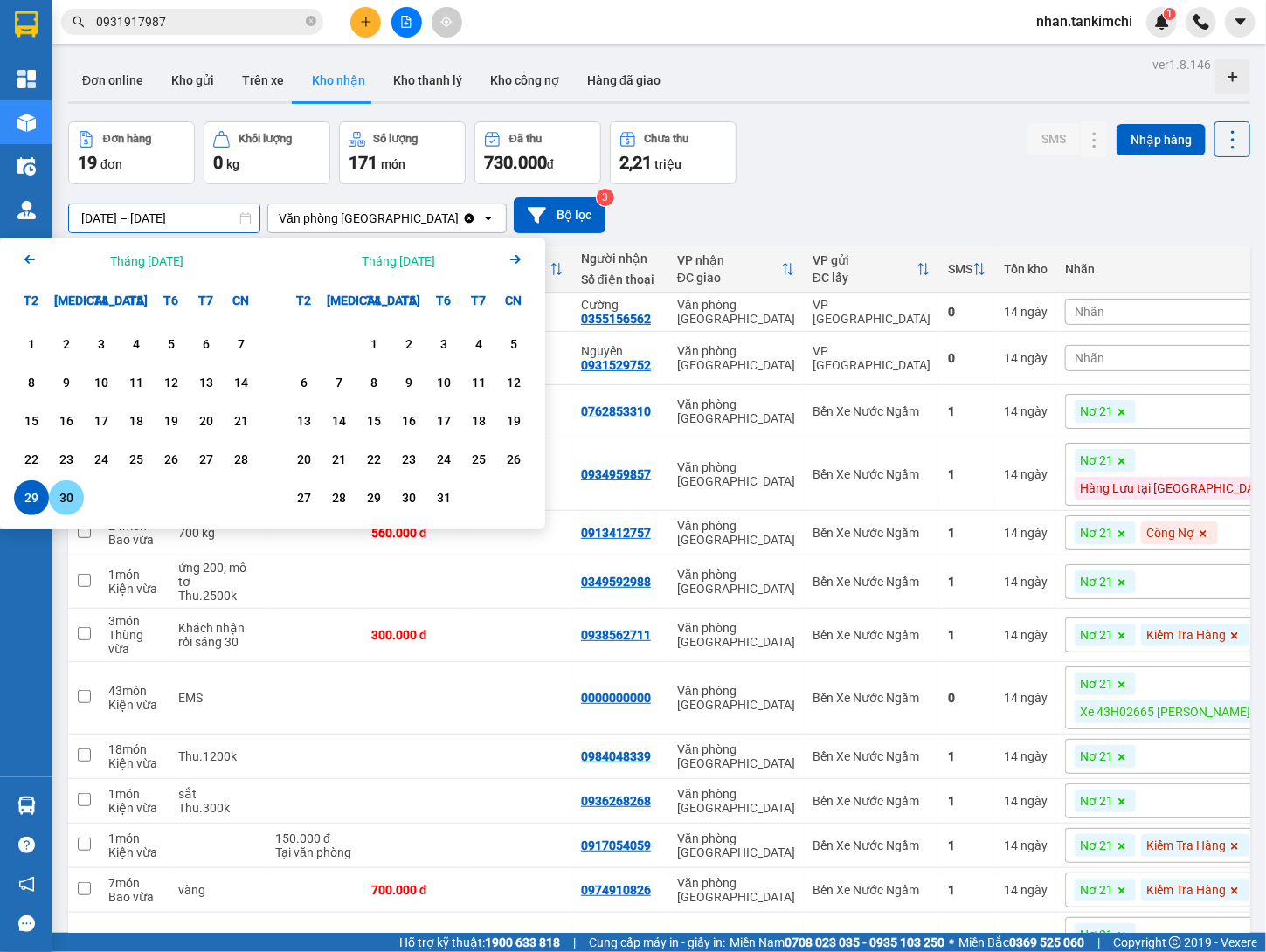
click at [65, 494] on div "30" at bounding box center [66, 498] width 25 height 21
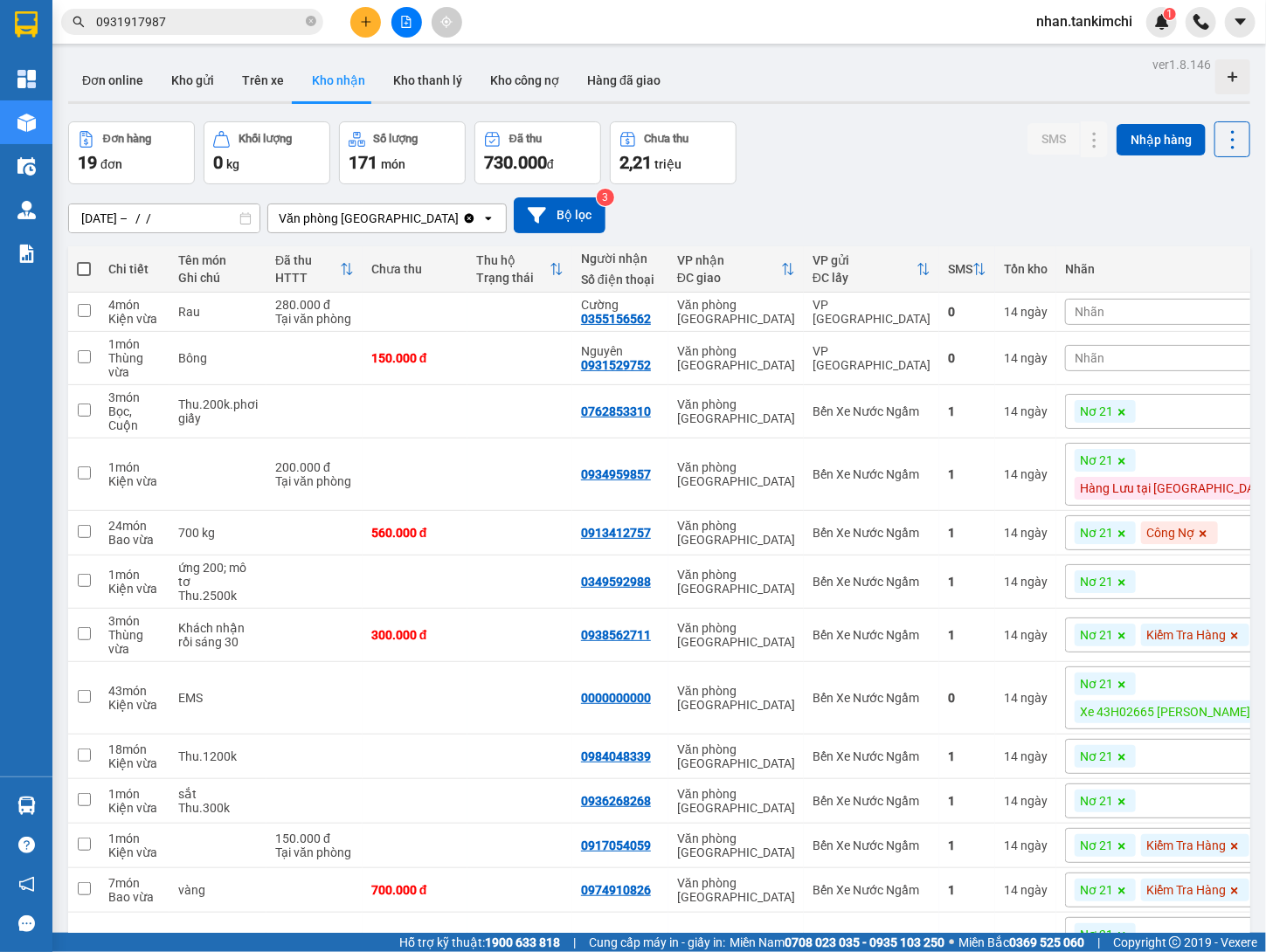
type input "[DATE] – [DATE]"
